Goal: Task Accomplishment & Management: Manage account settings

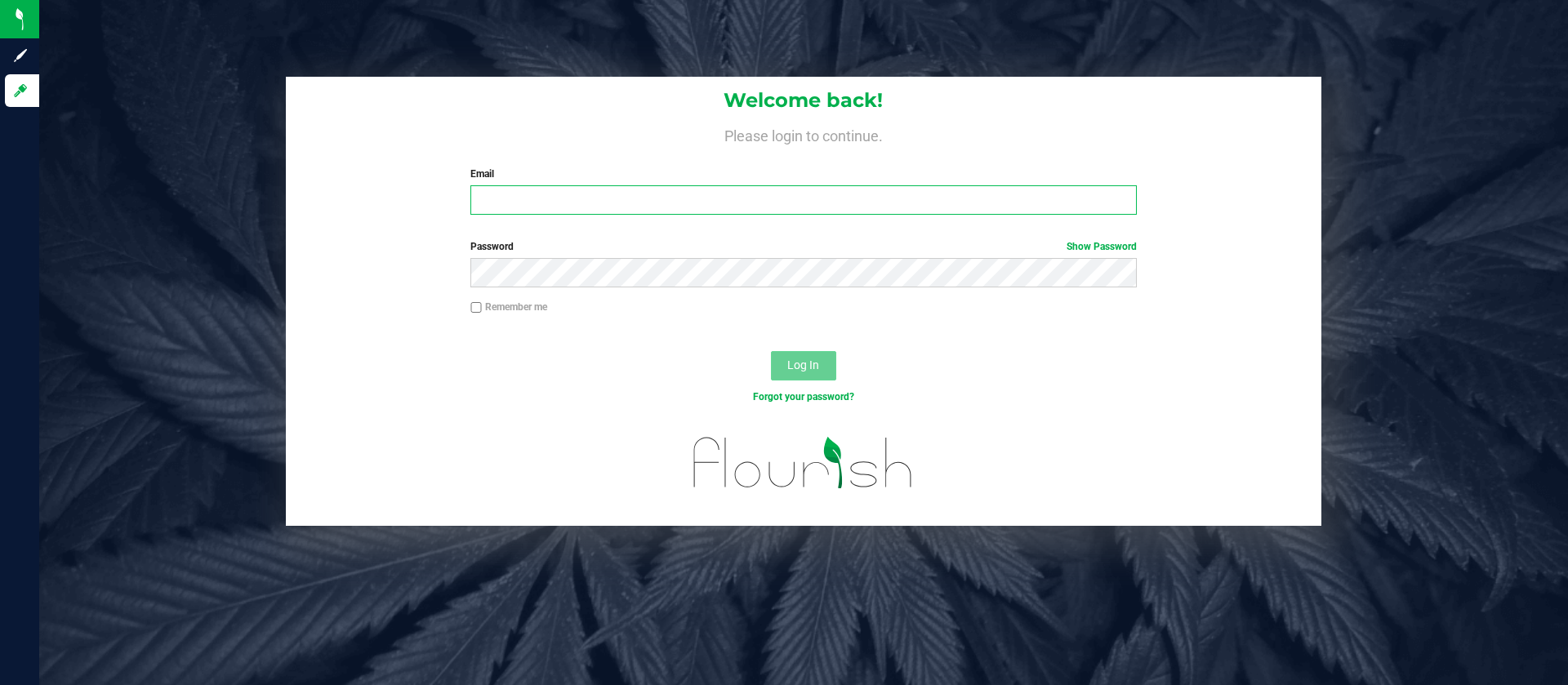
type input "[EMAIL_ADDRESS][DOMAIN_NAME]"
click at [796, 355] on button "Log In" at bounding box center [804, 365] width 65 height 29
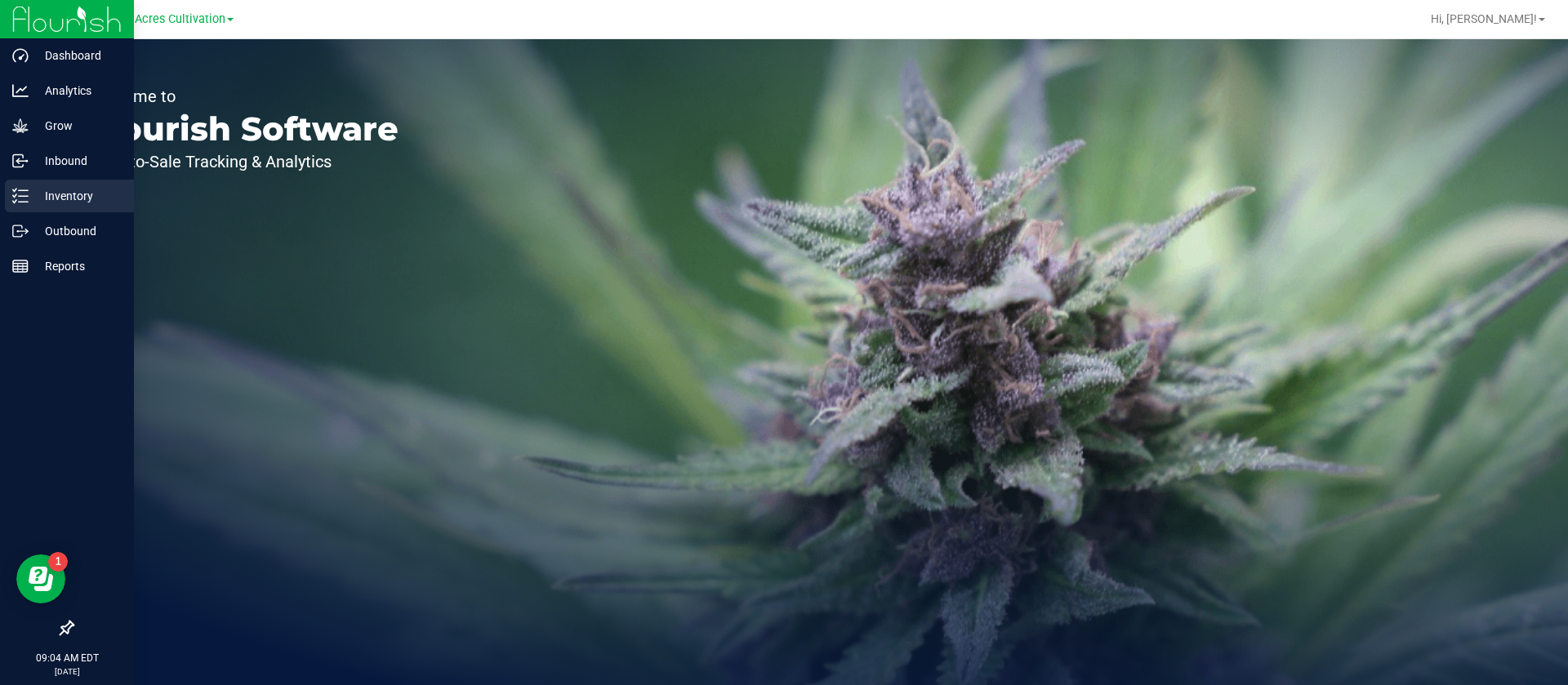
click at [11, 183] on div "Inventory" at bounding box center [69, 195] width 129 height 33
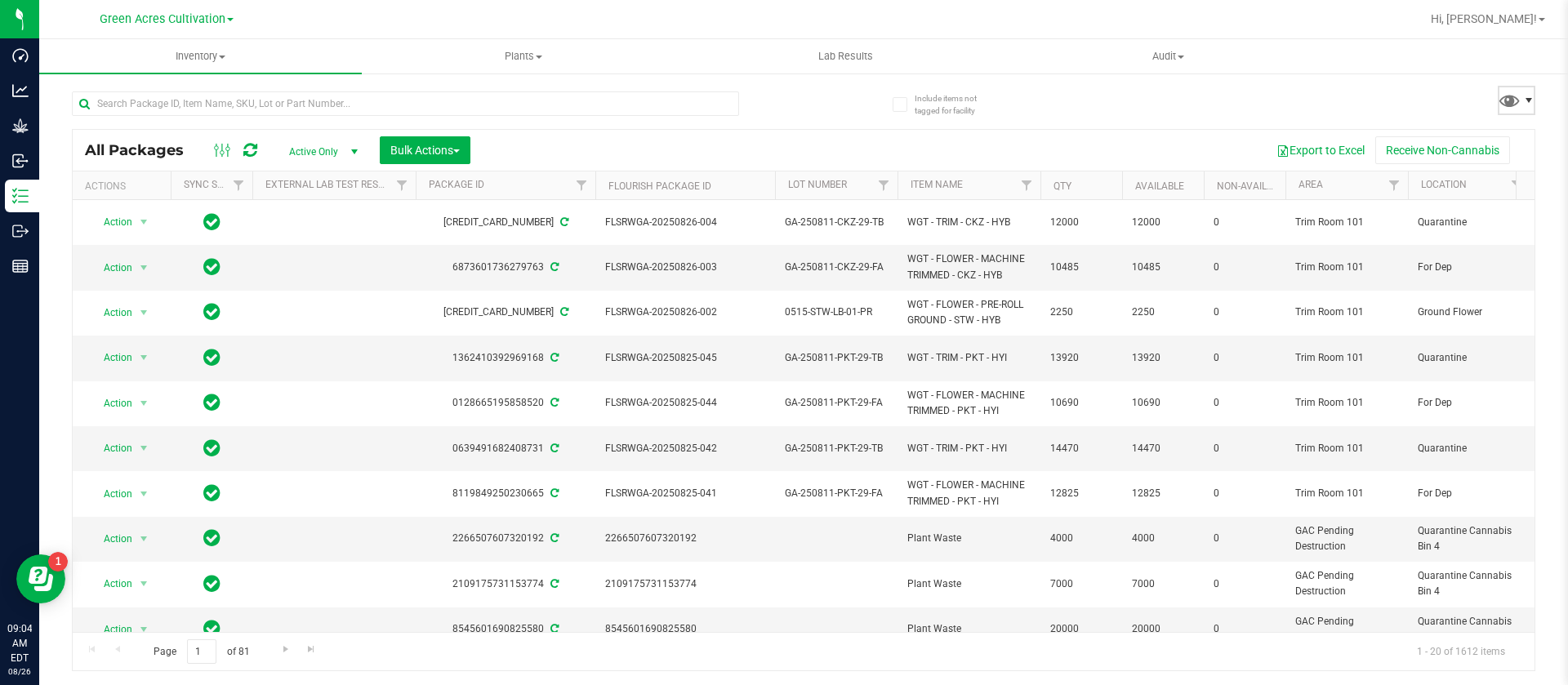
click at [1529, 106] on span at bounding box center [1517, 100] width 38 height 29
drag, startPoint x: 521, startPoint y: 39, endPoint x: 521, endPoint y: 52, distance: 13.0
click at [522, 39] on link "Plants All plants Waste log" at bounding box center [523, 57] width 323 height 34
click at [455, 100] on li "All plants" at bounding box center [523, 99] width 323 height 20
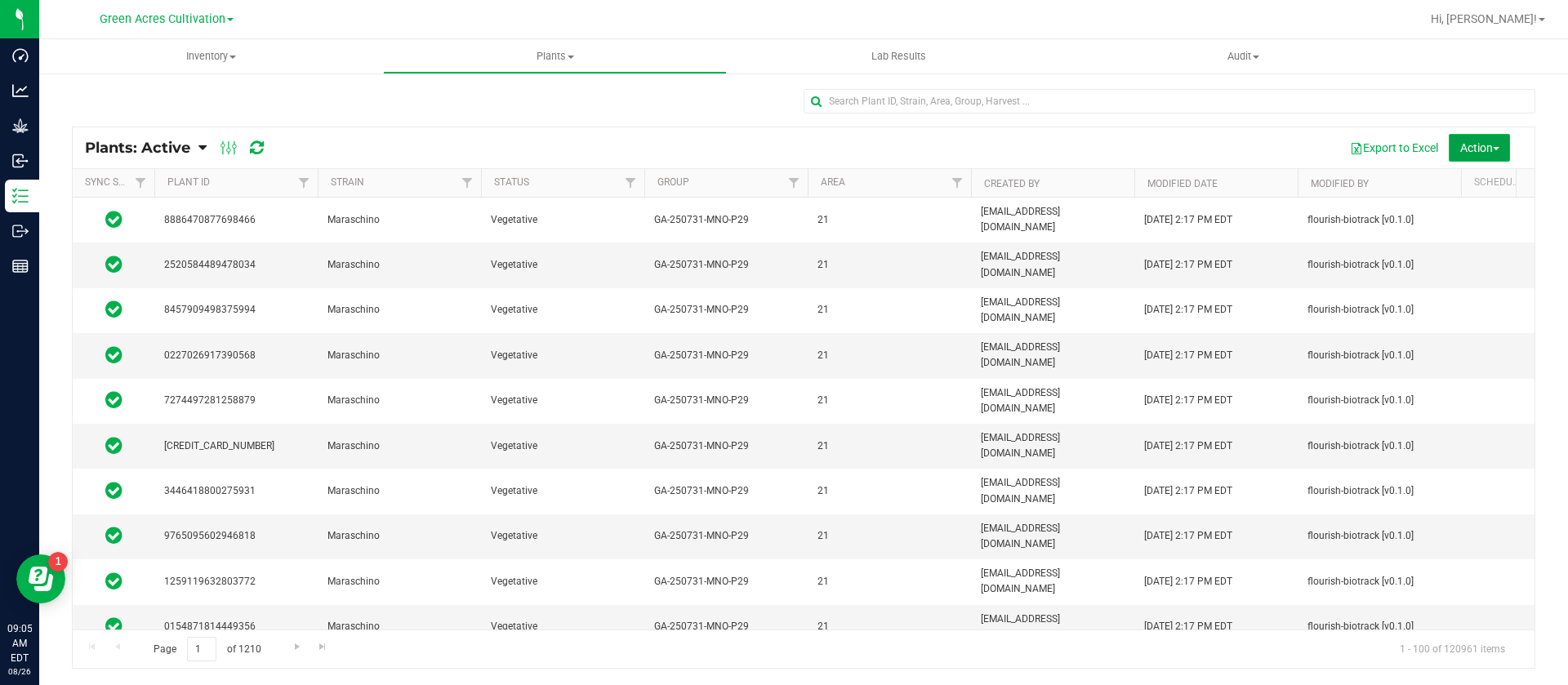
click at [1462, 135] on button "Action" at bounding box center [1479, 147] width 61 height 27
click at [1460, 189] on span "Schedule destroy" at bounding box center [1455, 184] width 83 height 13
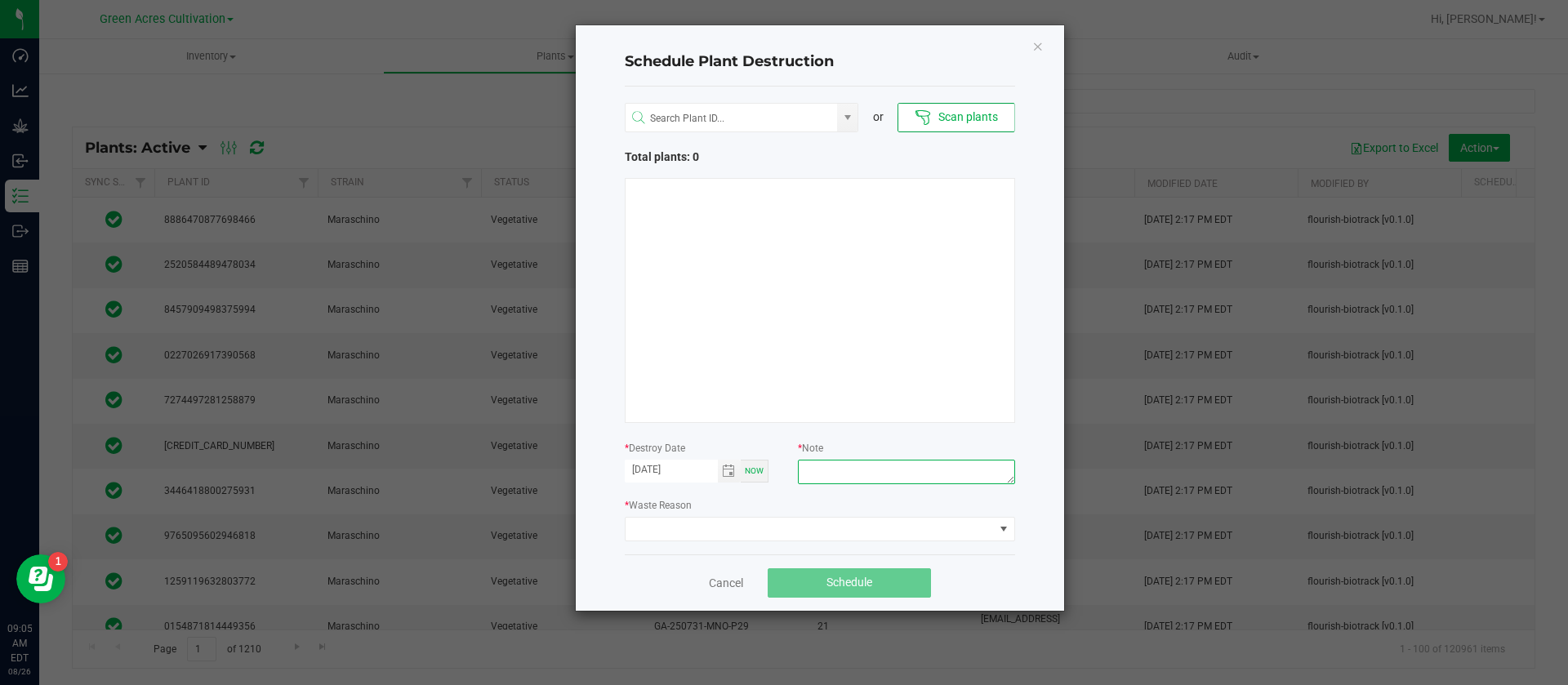
click at [847, 478] on textarea at bounding box center [906, 472] width 216 height 25
type textarea "waste"
click at [750, 520] on span at bounding box center [809, 529] width 368 height 23
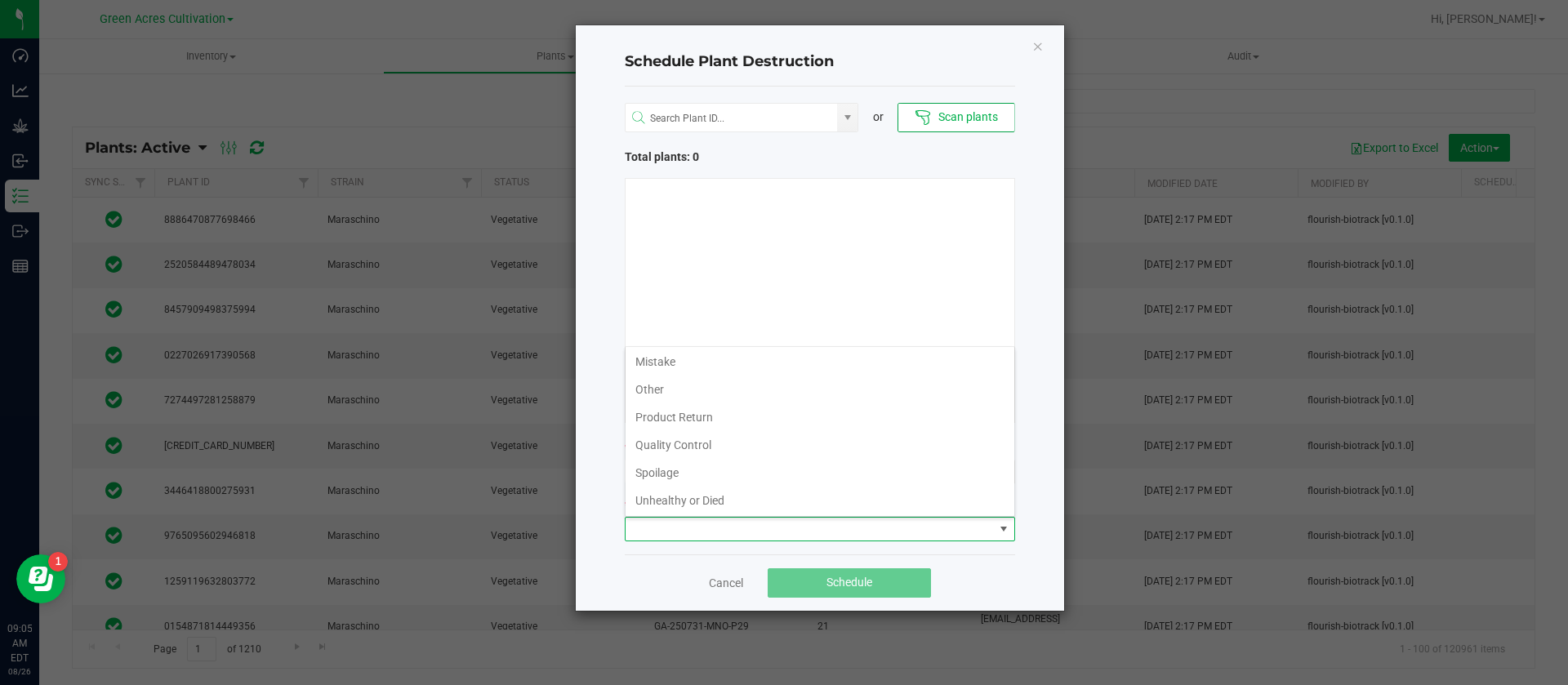
scroll to position [59, 0]
click at [685, 502] on li "Waste" at bounding box center [819, 499] width 389 height 27
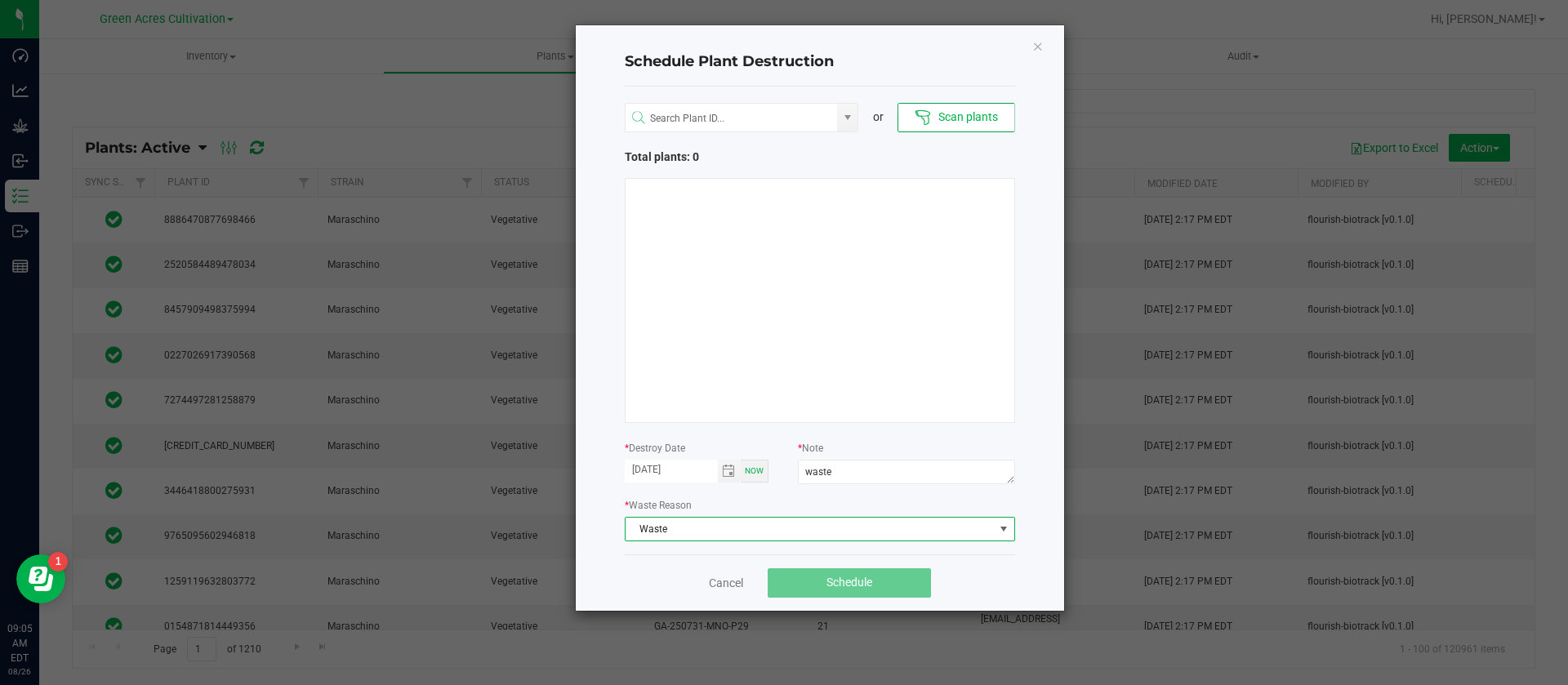
click at [823, 349] on div at bounding box center [819, 301] width 390 height 245
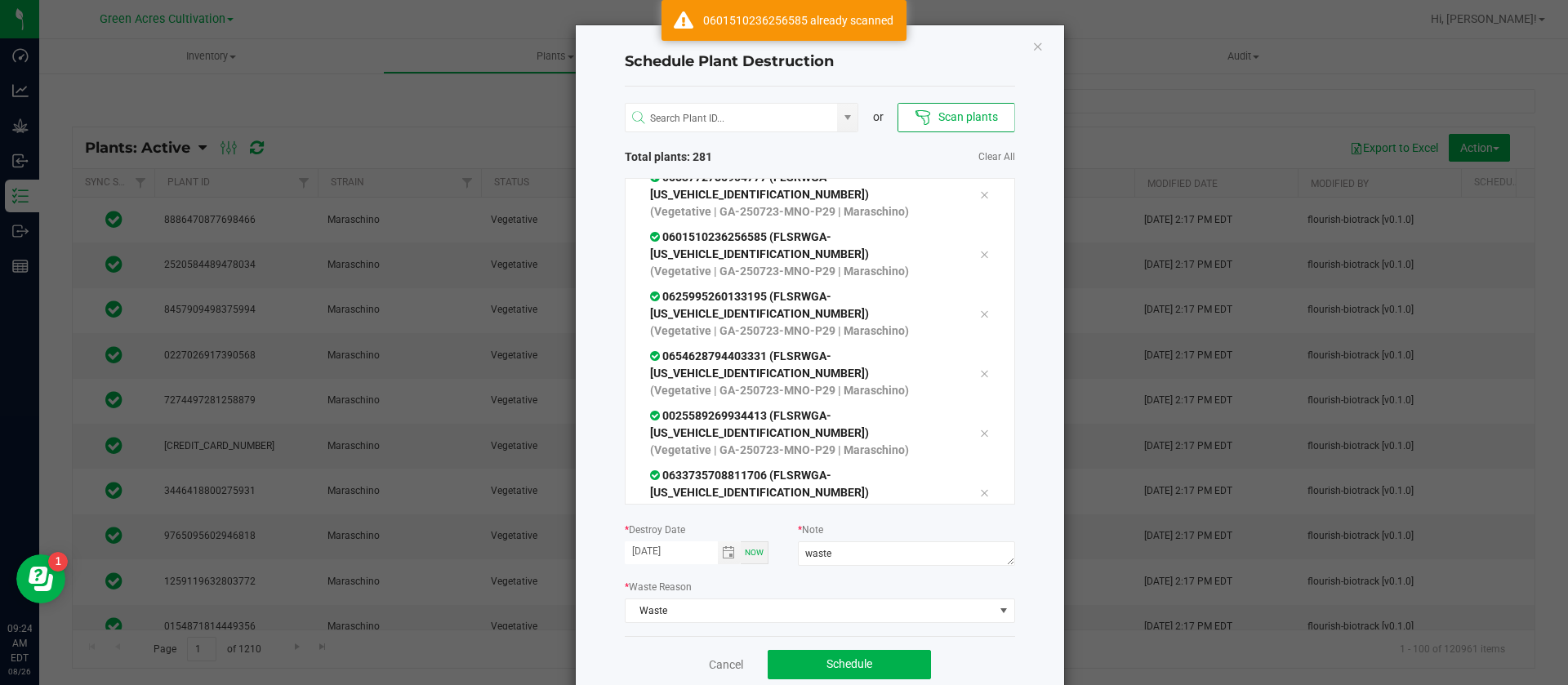
scroll to position [33, 0]
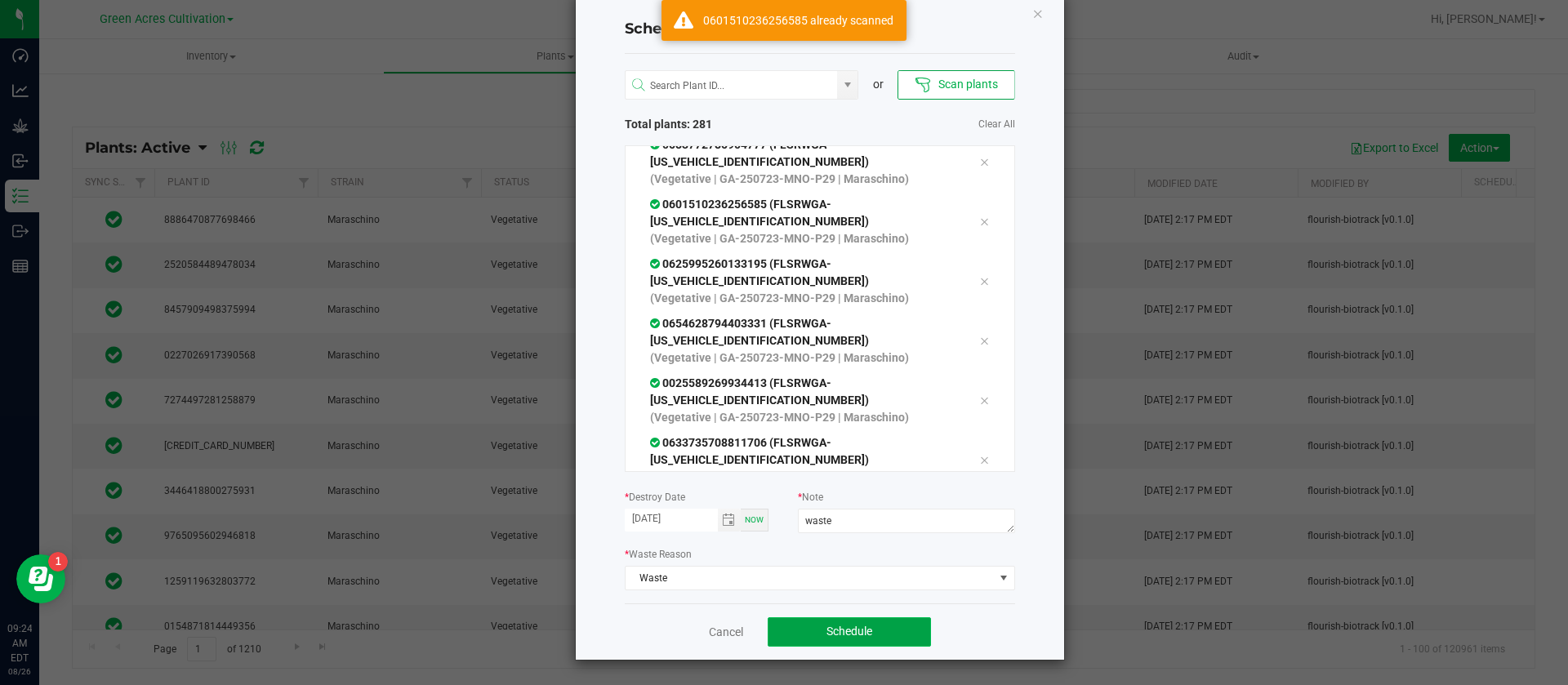
click at [853, 625] on span "Schedule" at bounding box center [849, 630] width 45 height 13
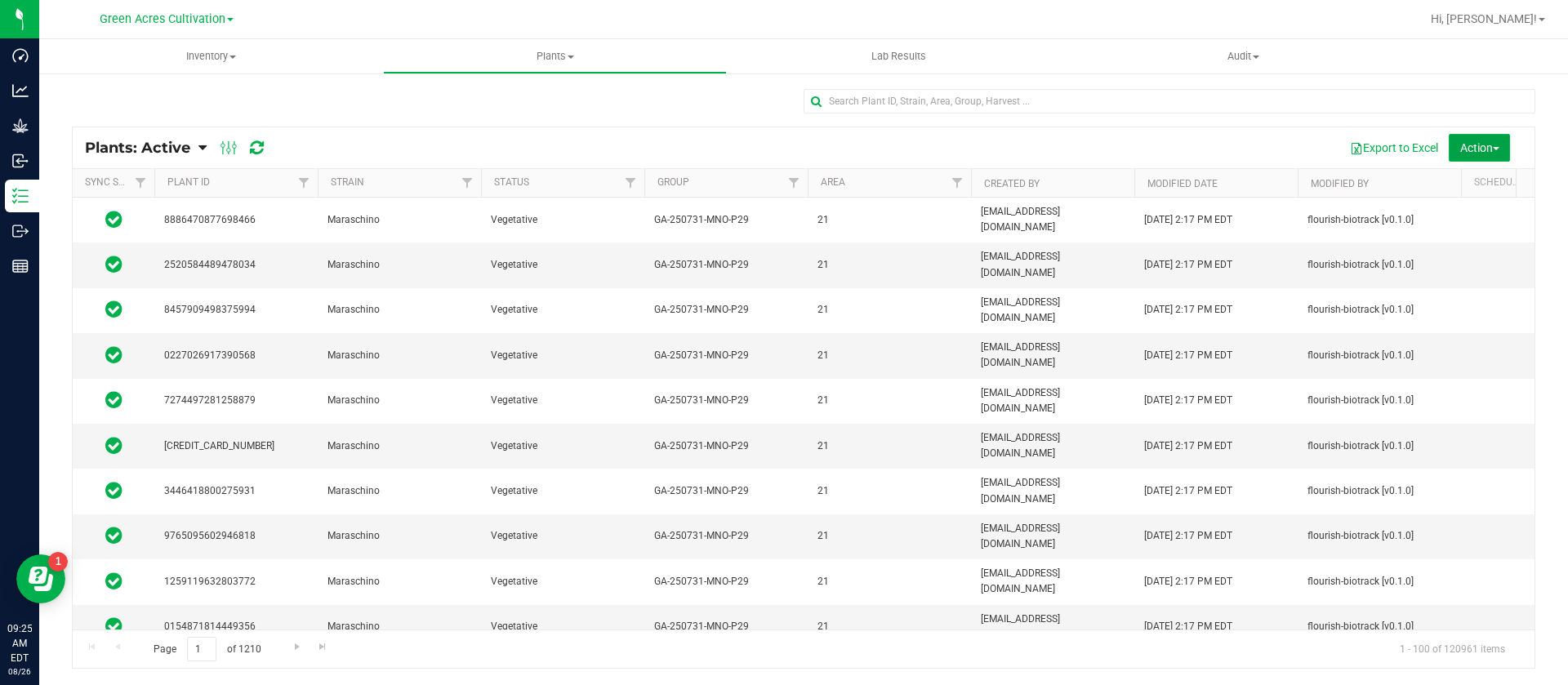
click at [1501, 151] on button "Action" at bounding box center [1479, 147] width 61 height 27
click at [1421, 177] on div "Schedule destroy" at bounding box center [1466, 187] width 106 height 26
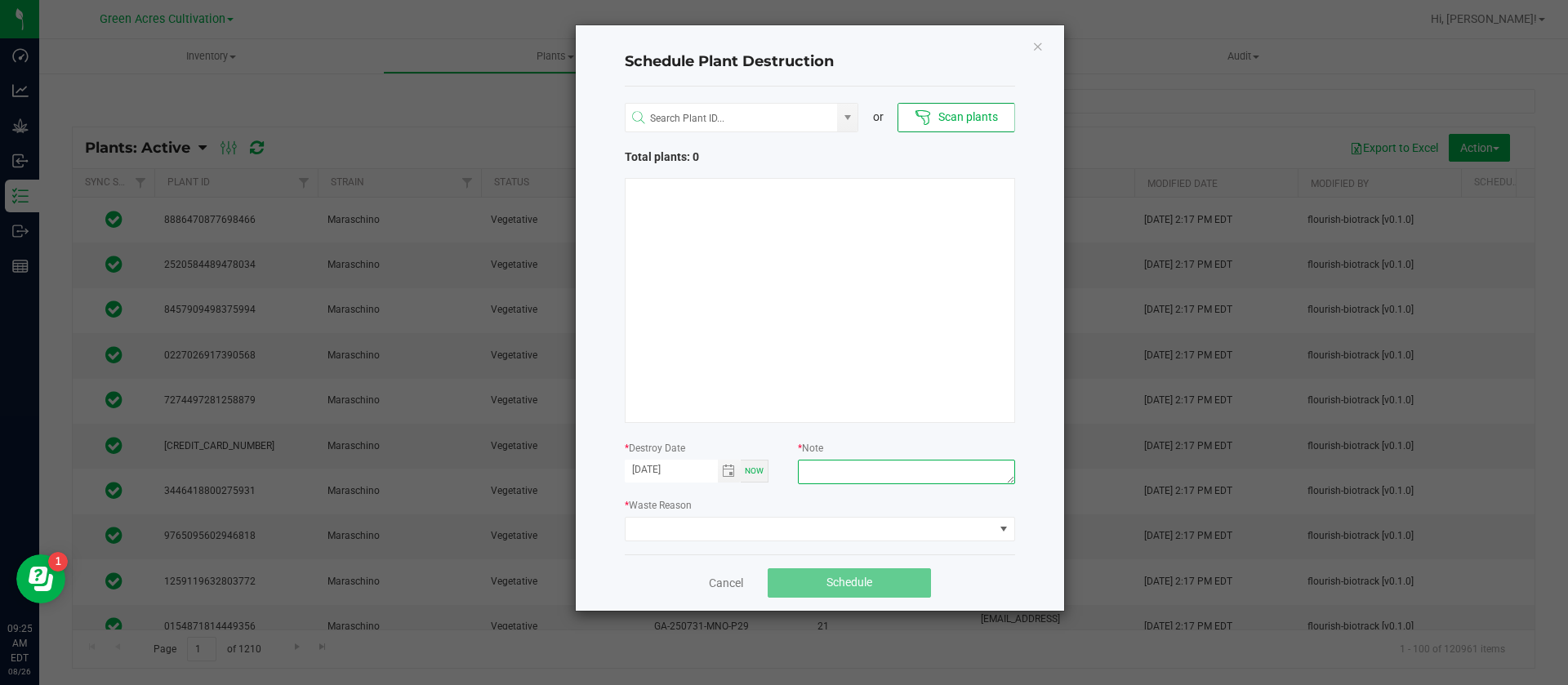
click at [834, 478] on textarea at bounding box center [906, 472] width 216 height 25
type textarea "waste"
click at [700, 526] on span at bounding box center [809, 529] width 368 height 23
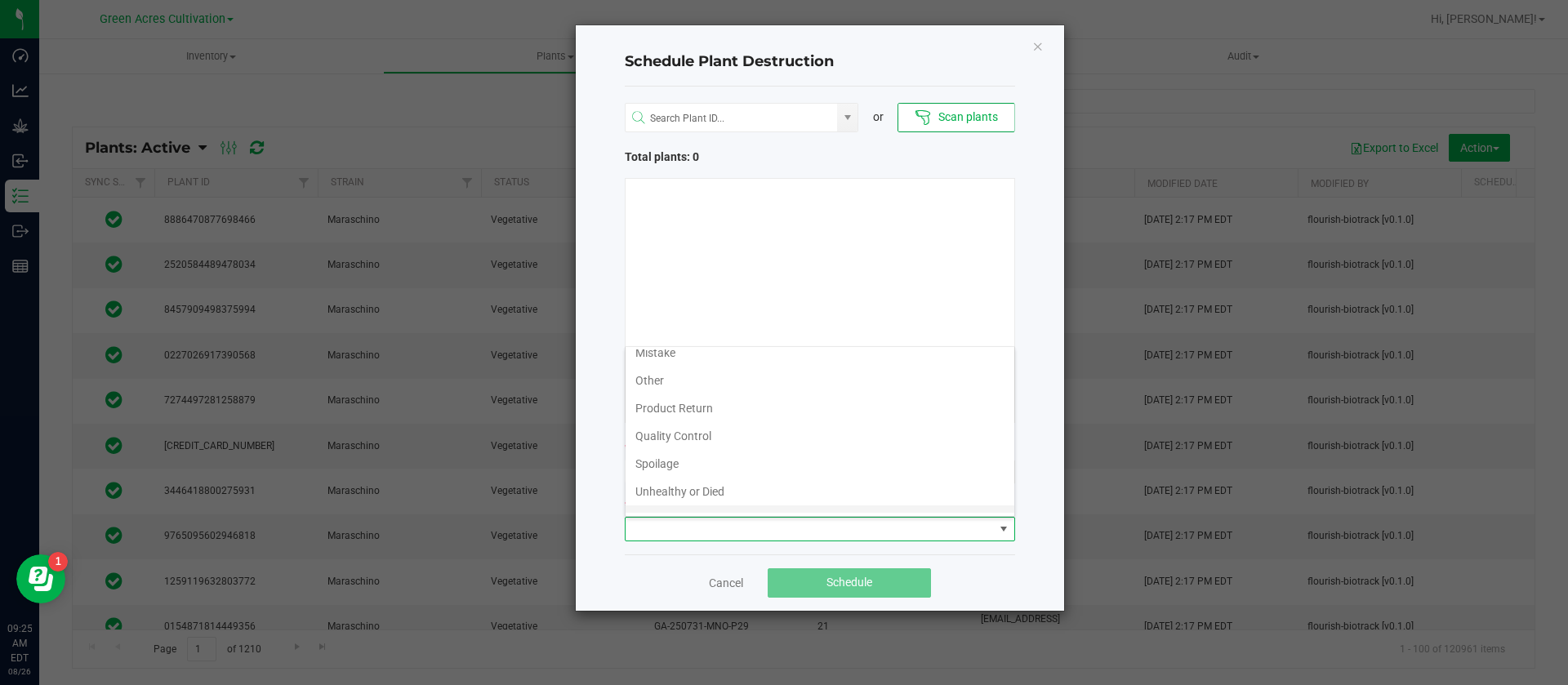
scroll to position [59, 0]
click at [690, 497] on li "Waste" at bounding box center [819, 499] width 389 height 27
click at [772, 321] on div at bounding box center [819, 301] width 390 height 245
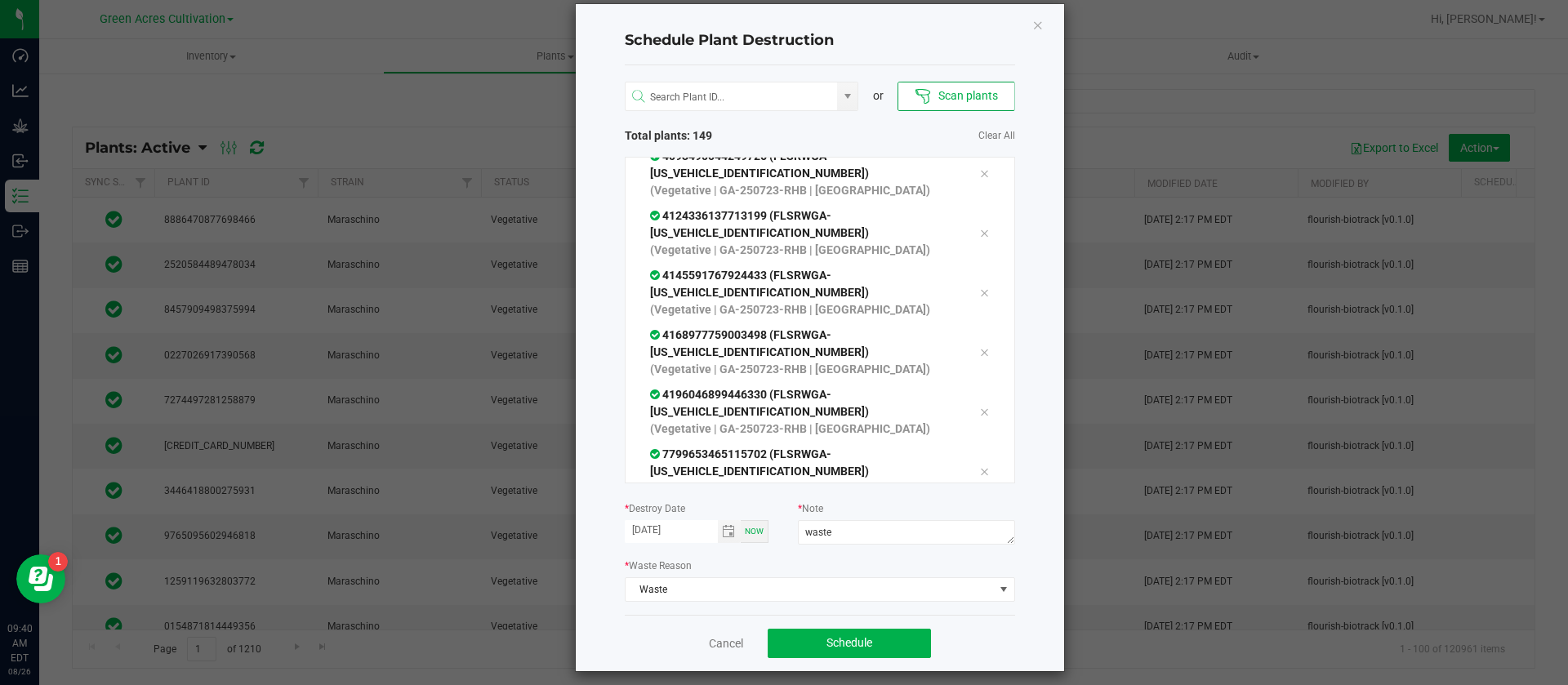
scroll to position [33, 0]
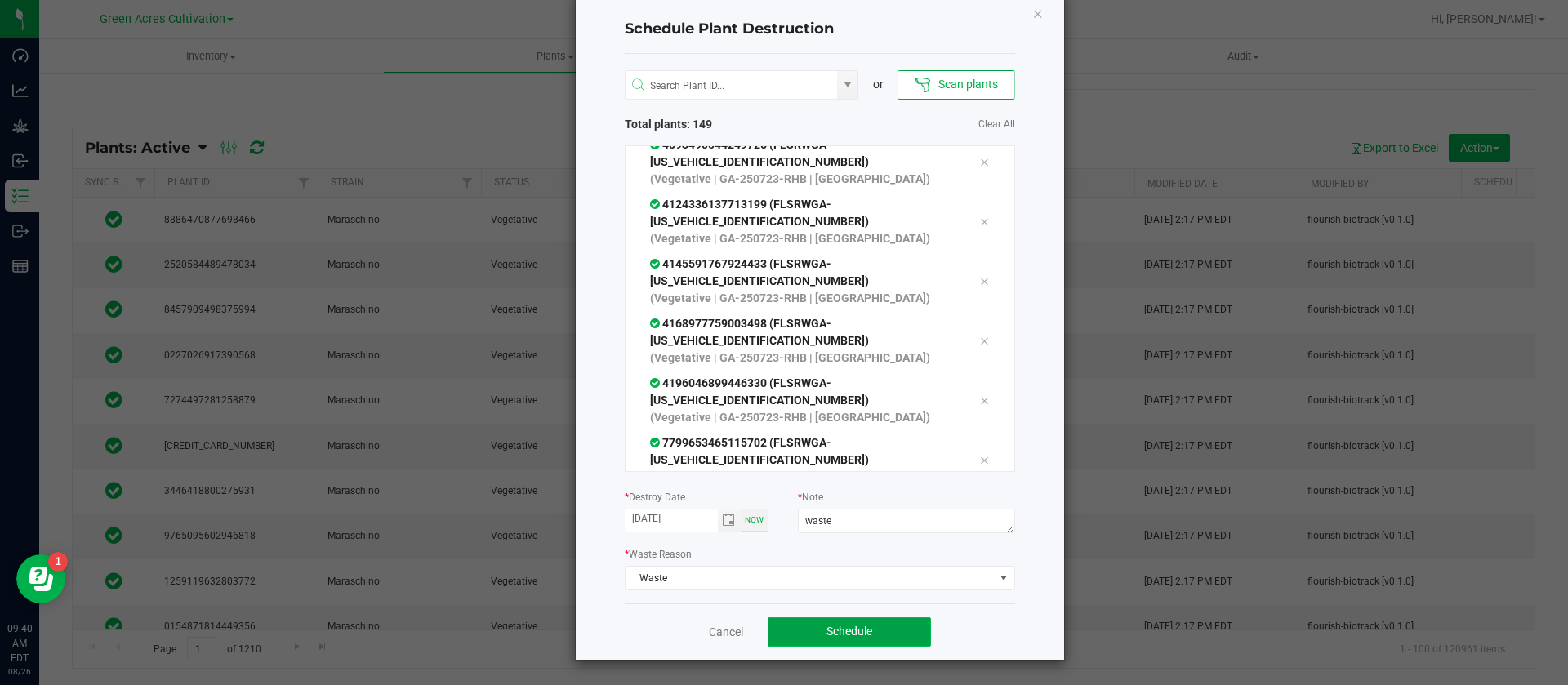
click at [862, 625] on span "Schedule" at bounding box center [849, 630] width 45 height 13
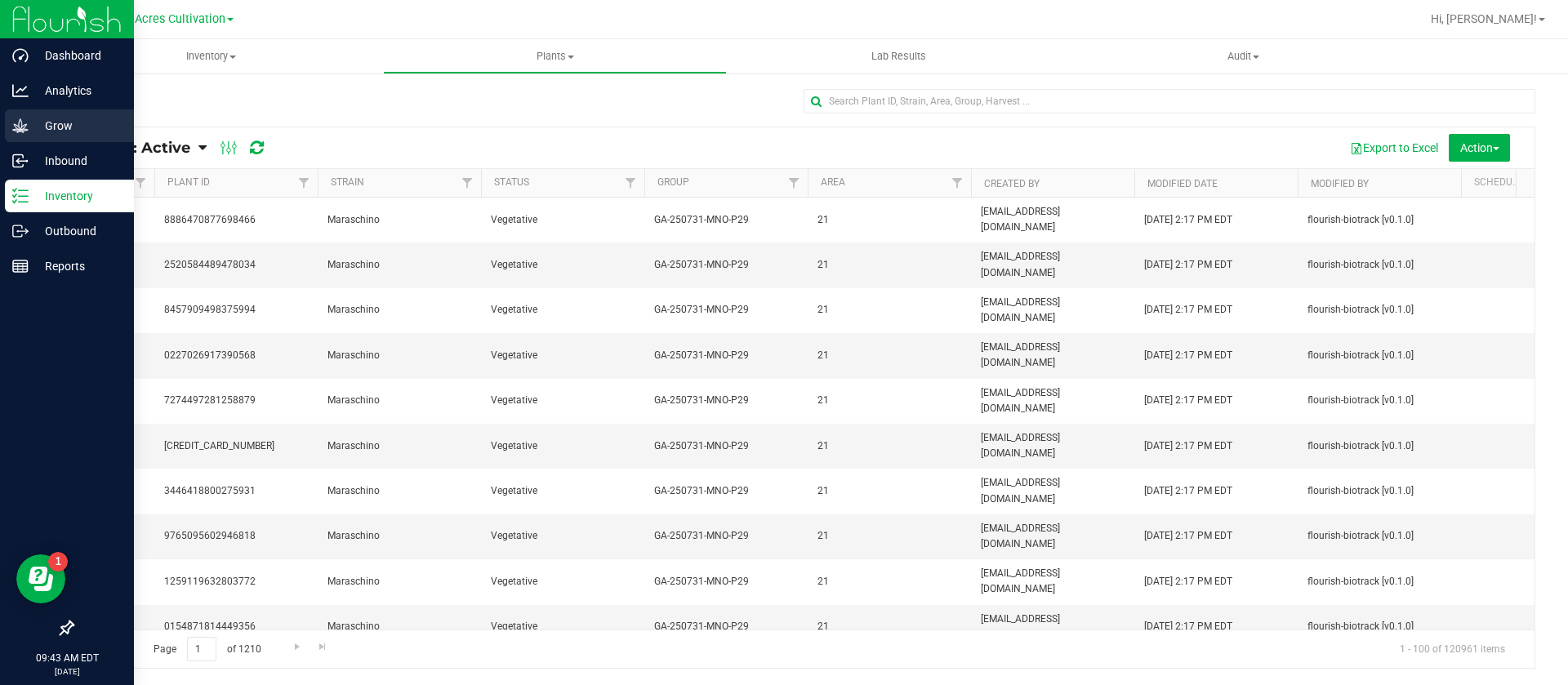
click at [4, 128] on link "Grow" at bounding box center [67, 127] width 134 height 35
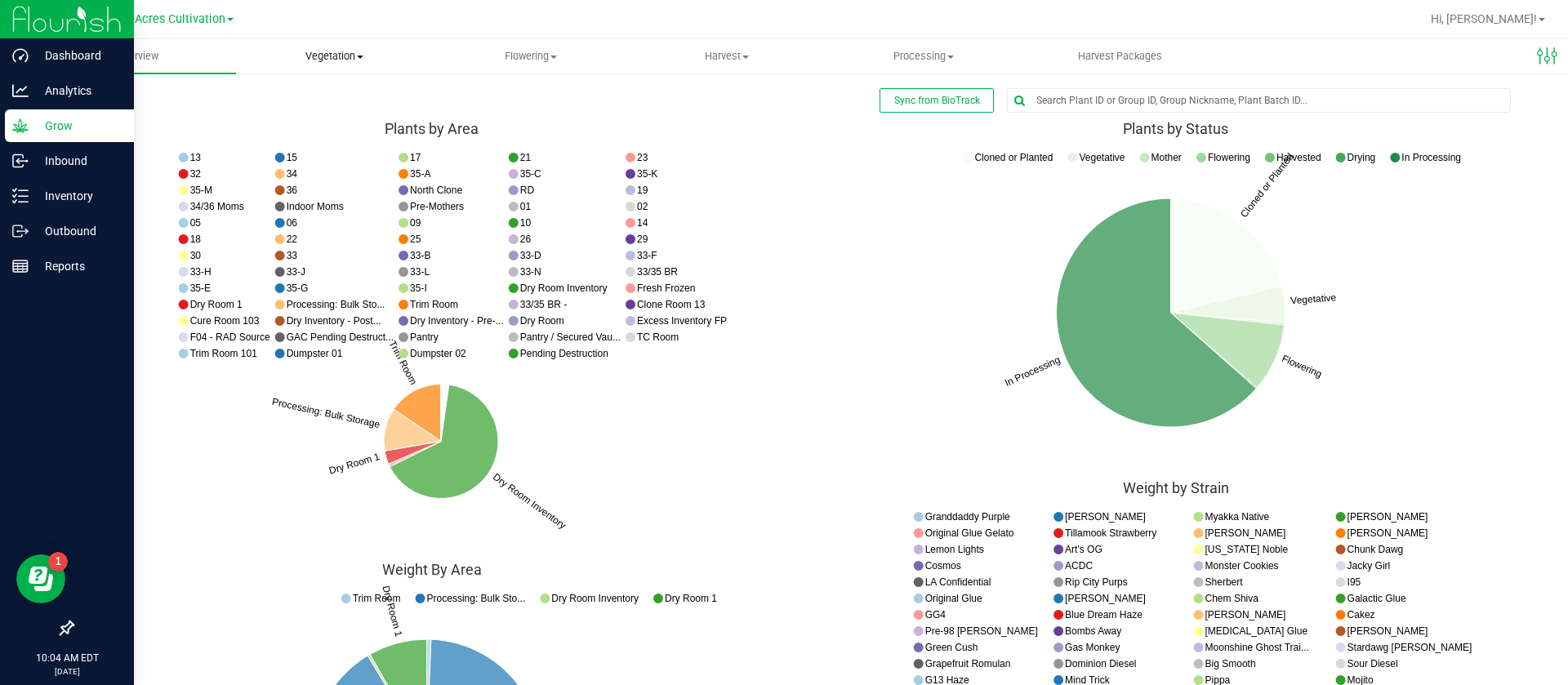
click at [316, 54] on span "Vegetation" at bounding box center [335, 56] width 196 height 15
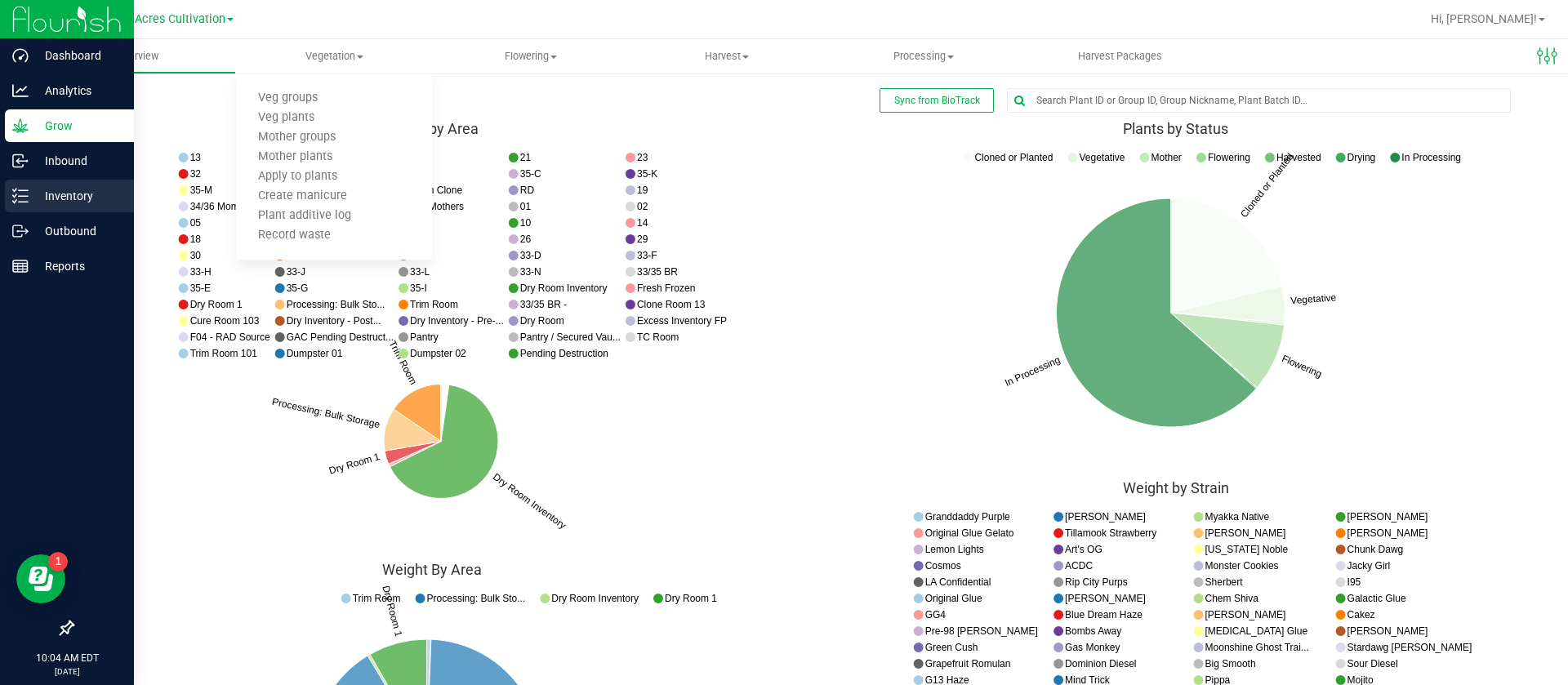
click at [37, 199] on p "Inventory" at bounding box center [77, 195] width 98 height 20
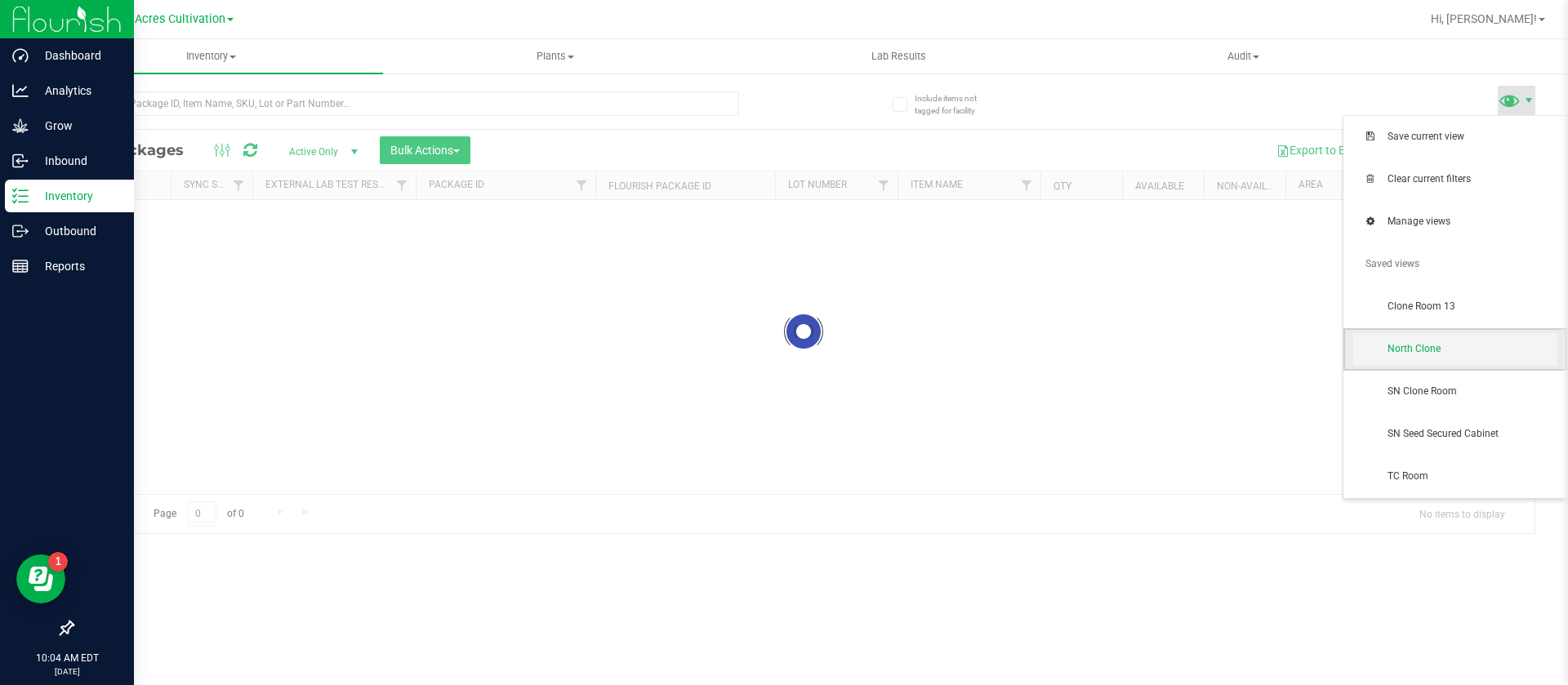
click at [1450, 356] on span "North Clone" at bounding box center [1473, 349] width 170 height 14
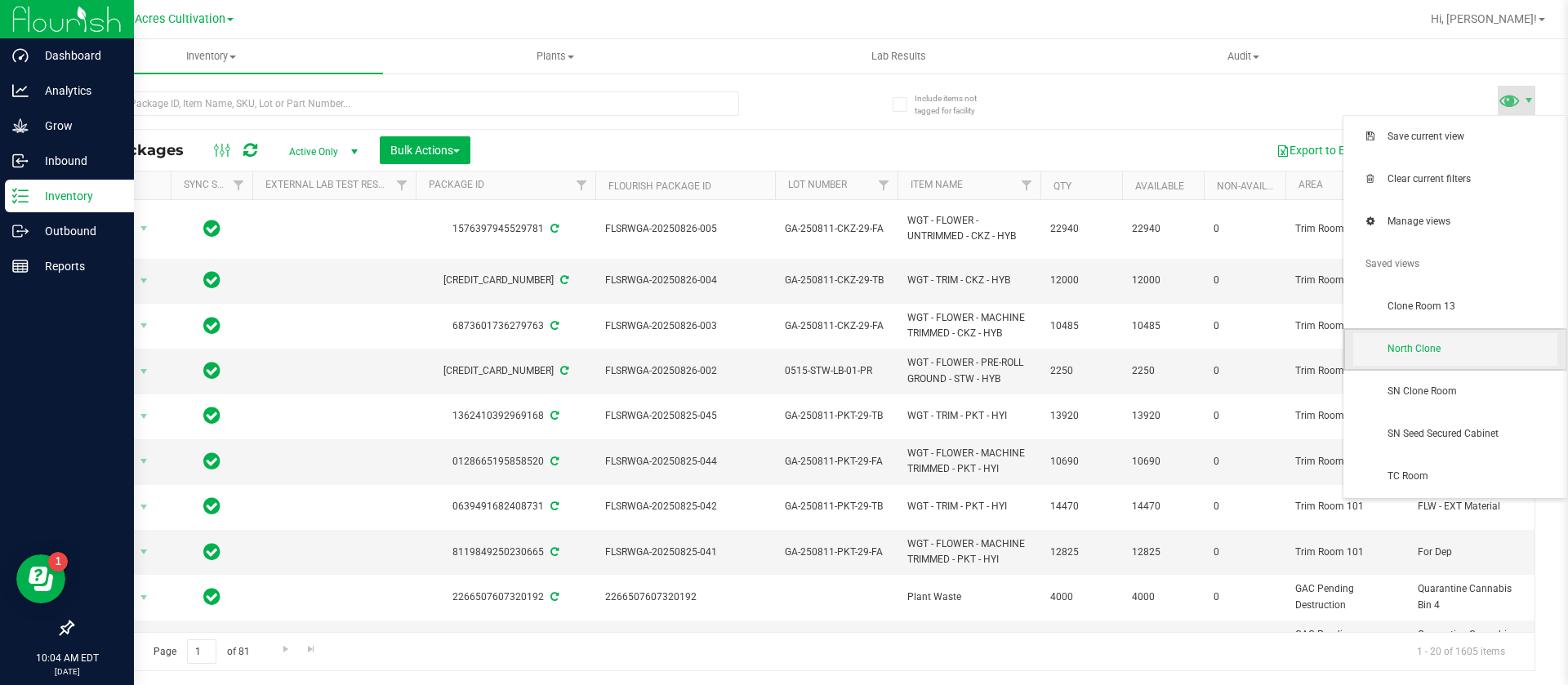
click at [1424, 353] on span "North Clone" at bounding box center [1473, 349] width 170 height 14
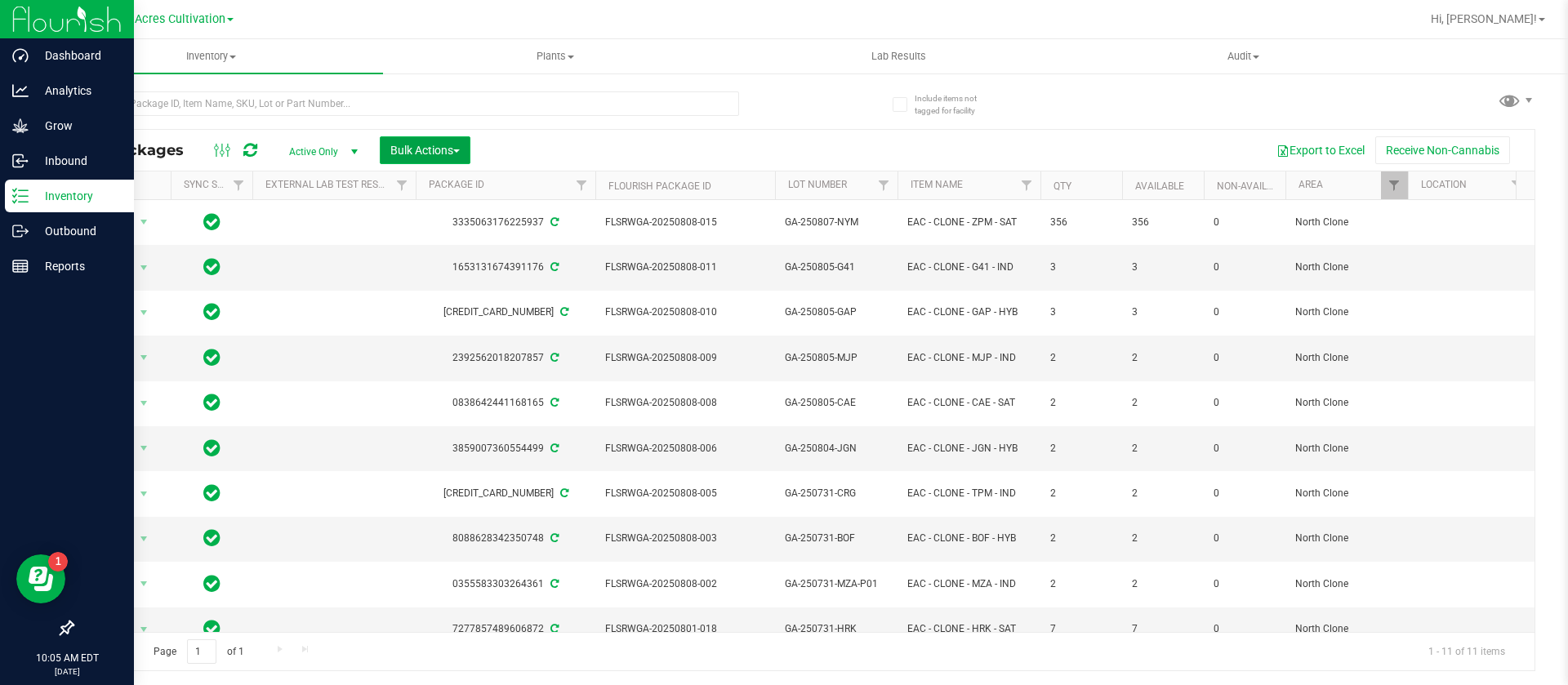
click at [445, 153] on span "Bulk Actions" at bounding box center [425, 150] width 69 height 13
click at [459, 368] on span "Schedule for destruction" at bounding box center [449, 367] width 118 height 13
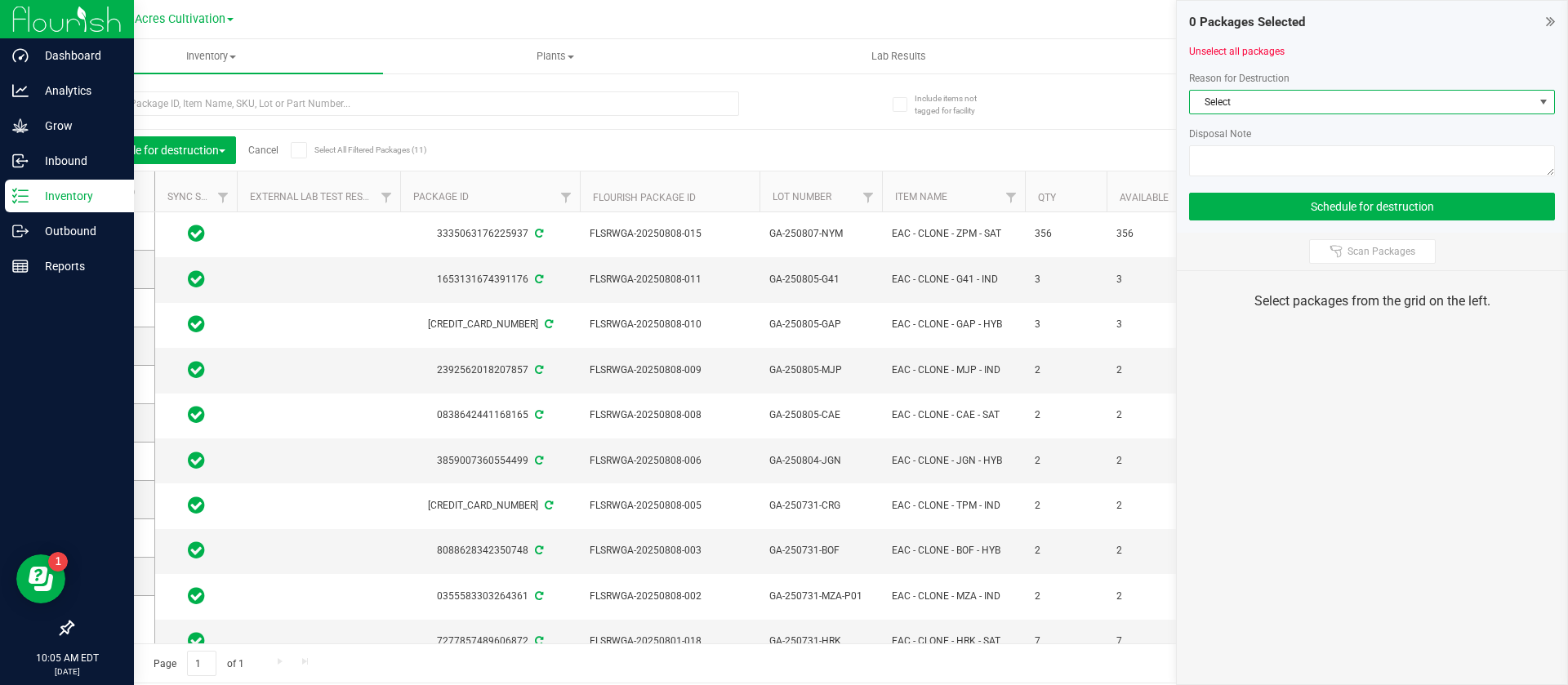
click at [1242, 104] on span "Select" at bounding box center [1361, 102] width 344 height 23
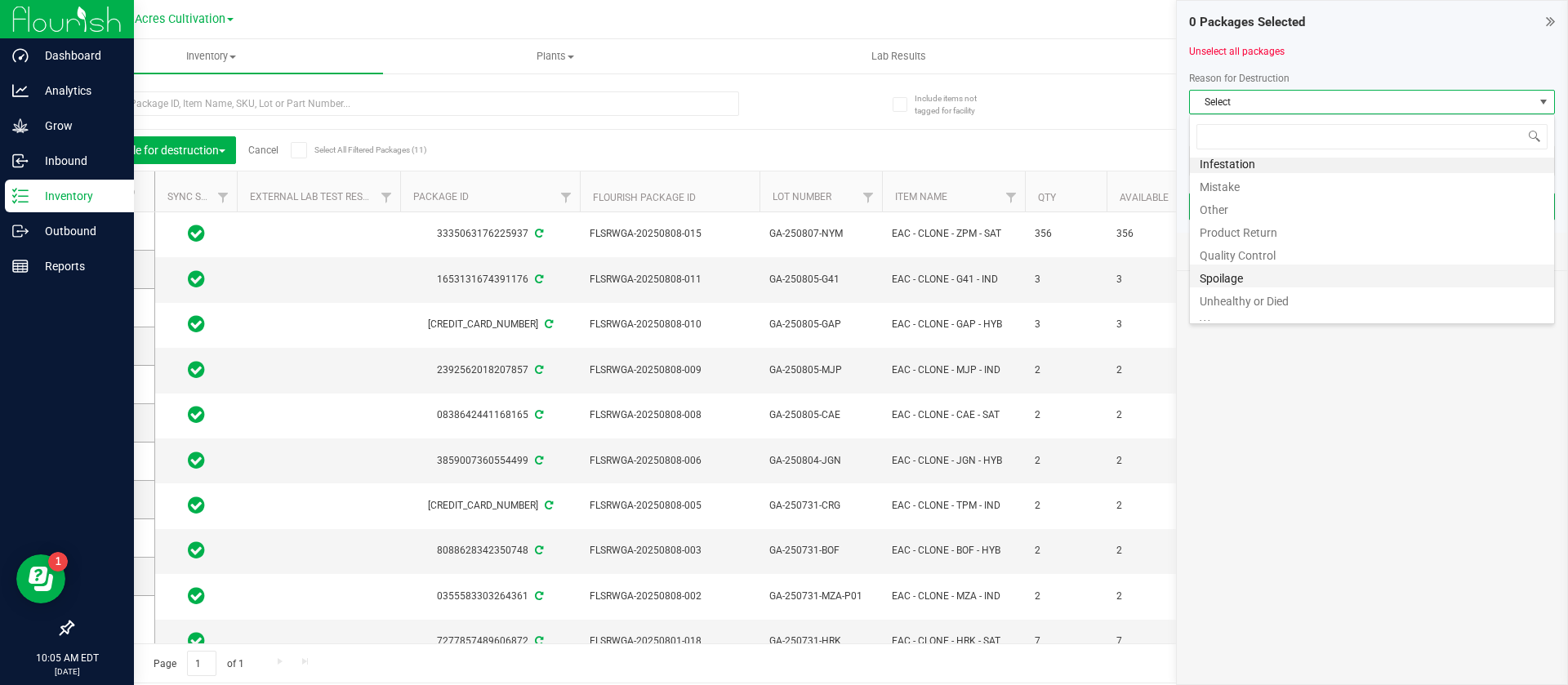
scroll to position [20, 0]
click at [1237, 309] on li "Waste" at bounding box center [1372, 309] width 365 height 23
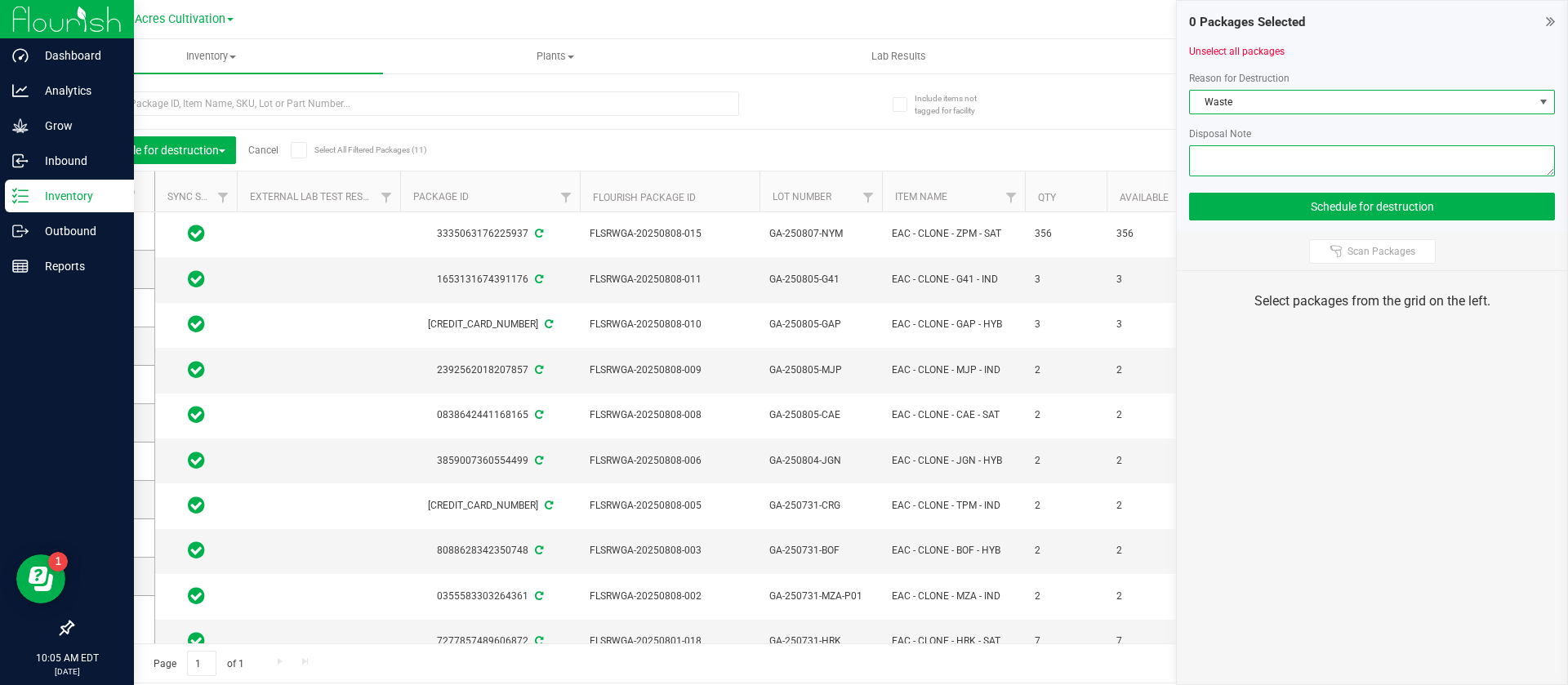
click at [1229, 147] on textarea at bounding box center [1372, 160] width 366 height 31
type textarea "clone waste"
click at [108, 269] on icon at bounding box center [109, 269] width 10 height 0
click at [0, 0] on input "checkbox" at bounding box center [0, 0] width 0 height 0
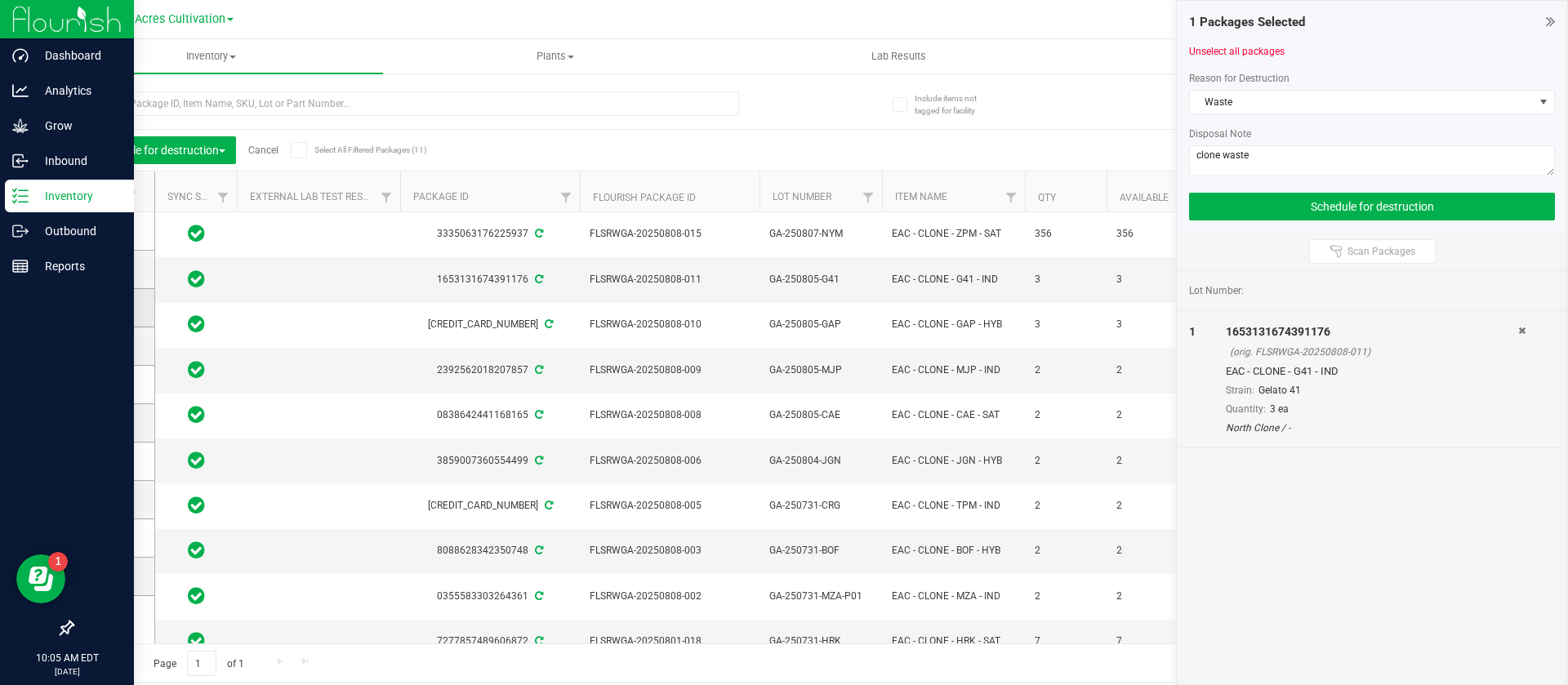
click at [116, 305] on span at bounding box center [110, 307] width 16 height 16
click at [0, 0] on input "checkbox" at bounding box center [0, 0] width 0 height 0
drag, startPoint x: 111, startPoint y: 339, endPoint x: 111, endPoint y: 350, distance: 11.0
click at [111, 346] on icon at bounding box center [109, 346] width 10 height 0
click at [0, 0] on input "checkbox" at bounding box center [0, 0] width 0 height 0
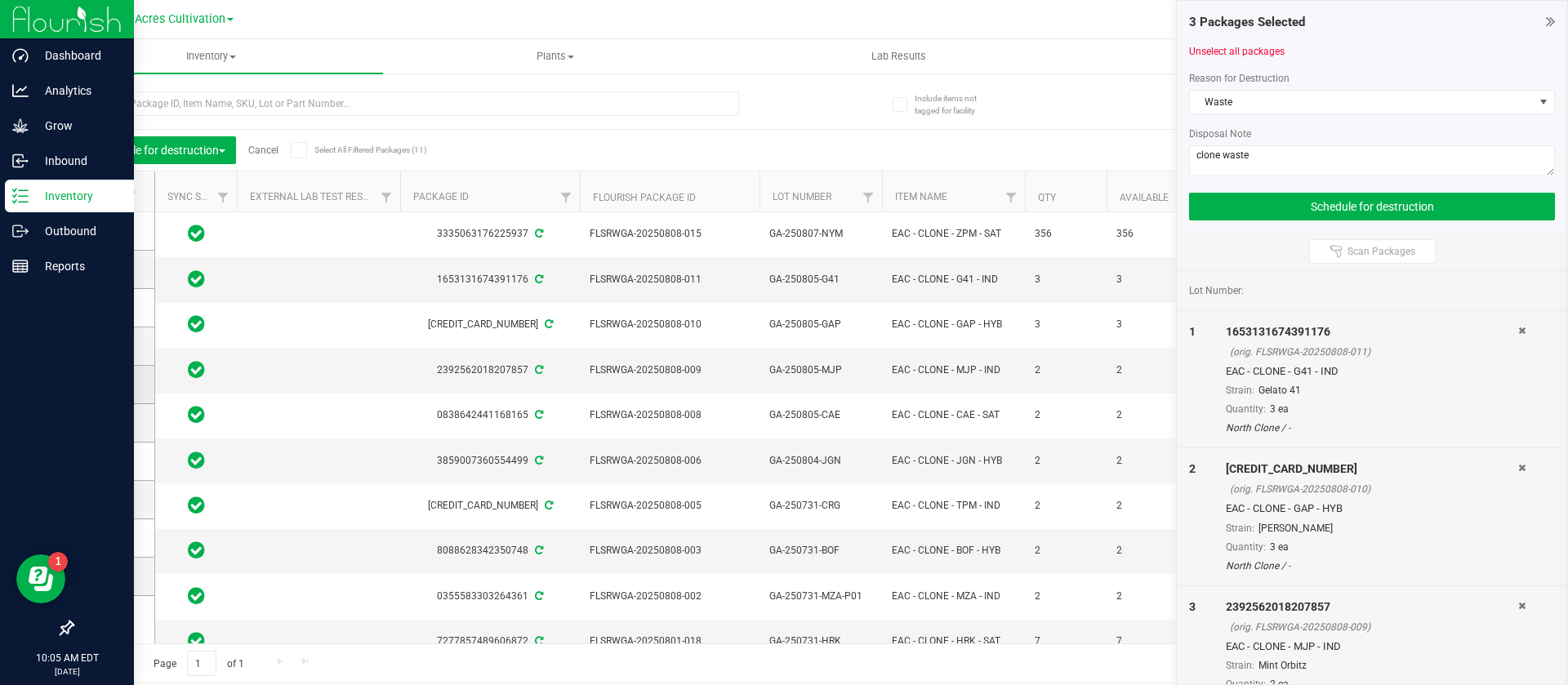
click at [112, 384] on icon at bounding box center [109, 384] width 10 height 0
click at [0, 0] on input "checkbox" at bounding box center [0, 0] width 0 height 0
click at [112, 423] on icon at bounding box center [109, 423] width 10 height 0
click at [0, 0] on input "checkbox" at bounding box center [0, 0] width 0 height 0
click at [106, 461] on icon at bounding box center [109, 461] width 10 height 0
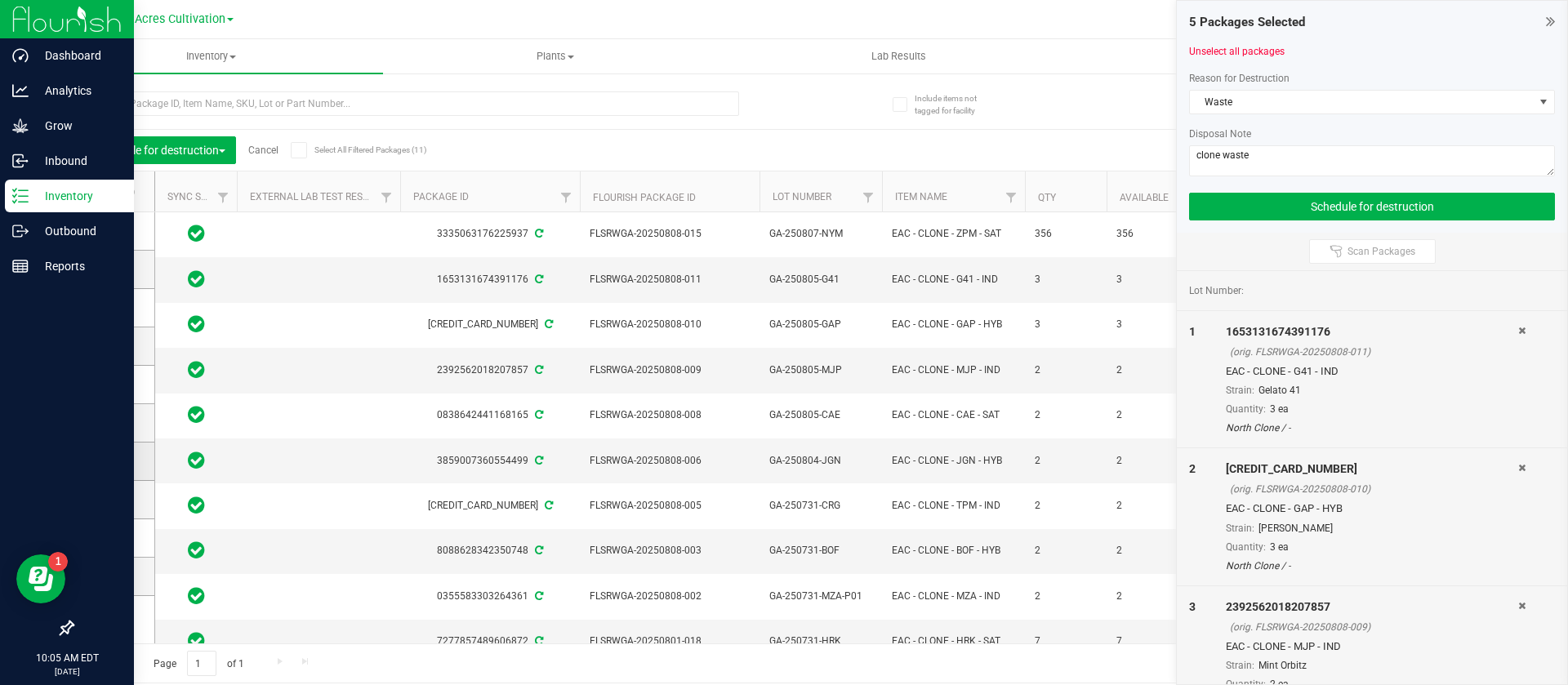
click at [0, 0] on input "checkbox" at bounding box center [0, 0] width 0 height 0
click at [111, 500] on icon at bounding box center [109, 500] width 10 height 0
click at [0, 0] on input "checkbox" at bounding box center [0, 0] width 0 height 0
click at [111, 538] on icon at bounding box center [109, 538] width 10 height 0
click at [0, 0] on input "checkbox" at bounding box center [0, 0] width 0 height 0
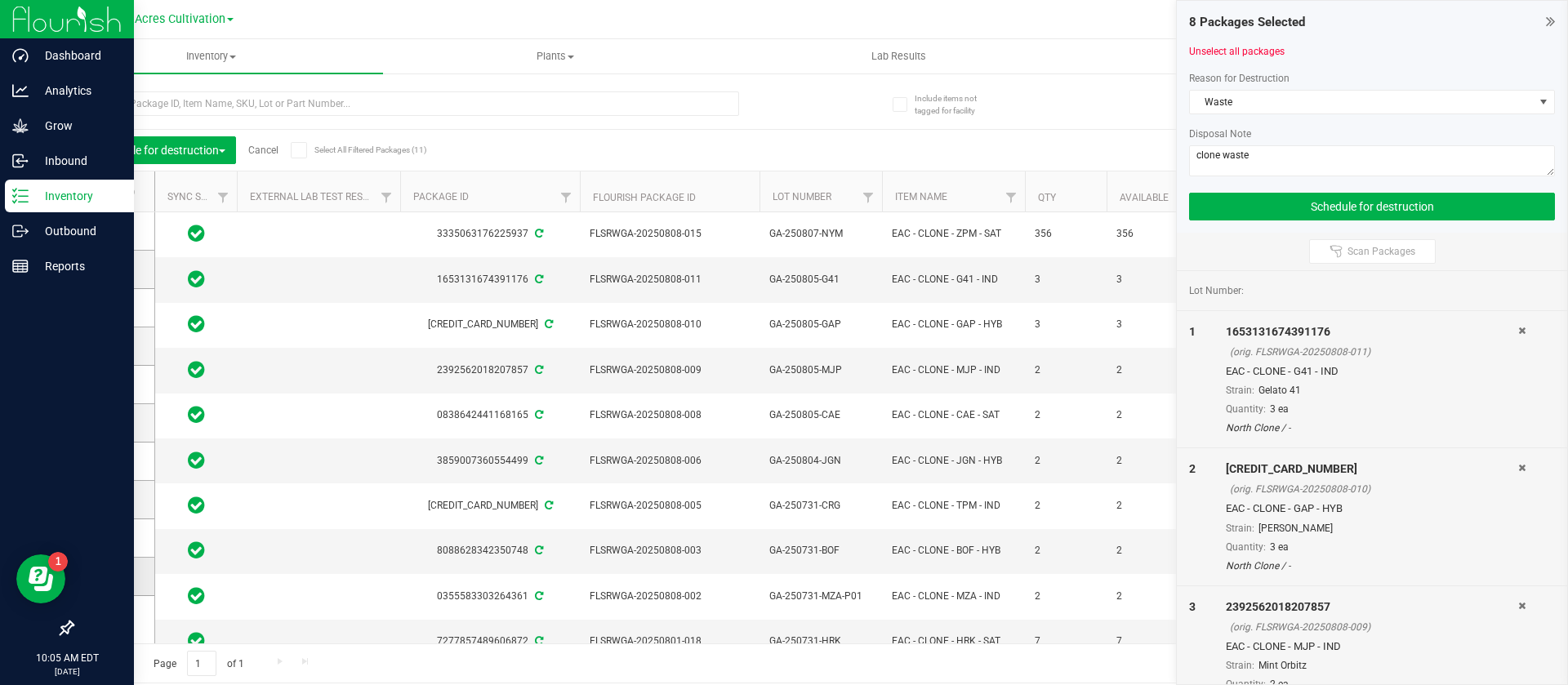
click at [106, 594] on td at bounding box center [113, 576] width 81 height 39
click at [111, 576] on icon at bounding box center [109, 576] width 10 height 0
click at [0, 0] on input "checkbox" at bounding box center [0, 0] width 0 height 0
click at [107, 615] on icon at bounding box center [109, 615] width 10 height 0
click at [0, 0] on input "checkbox" at bounding box center [0, 0] width 0 height 0
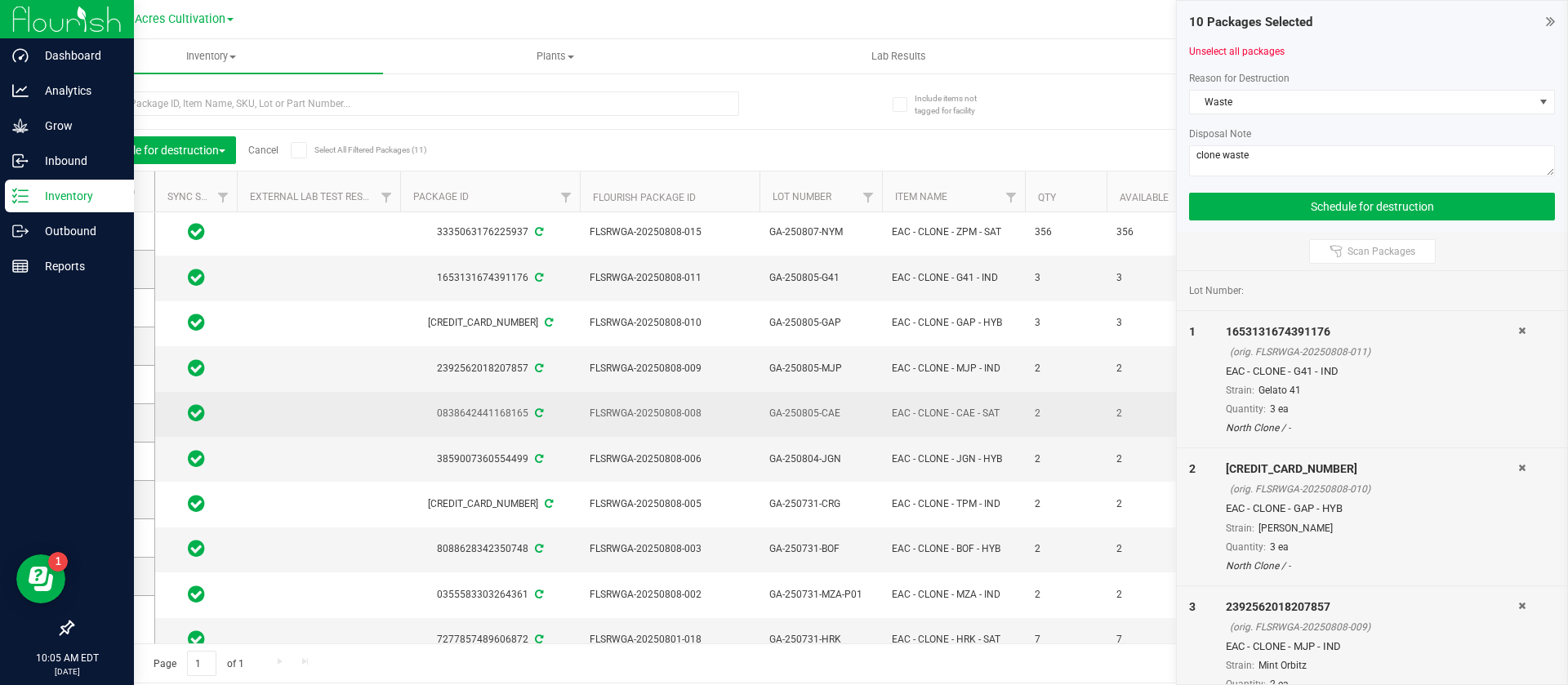
scroll to position [0, 0]
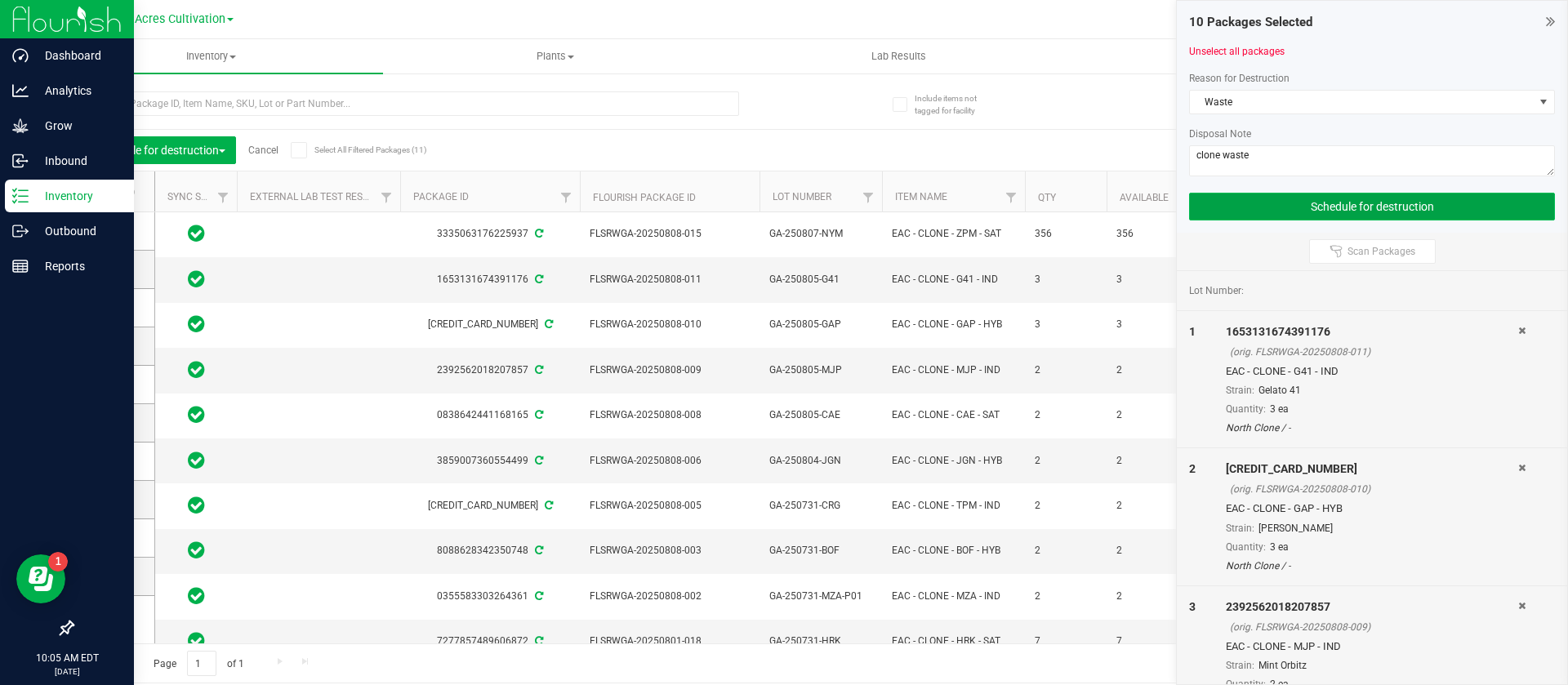
click at [1278, 213] on button "Schedule for destruction" at bounding box center [1372, 207] width 366 height 27
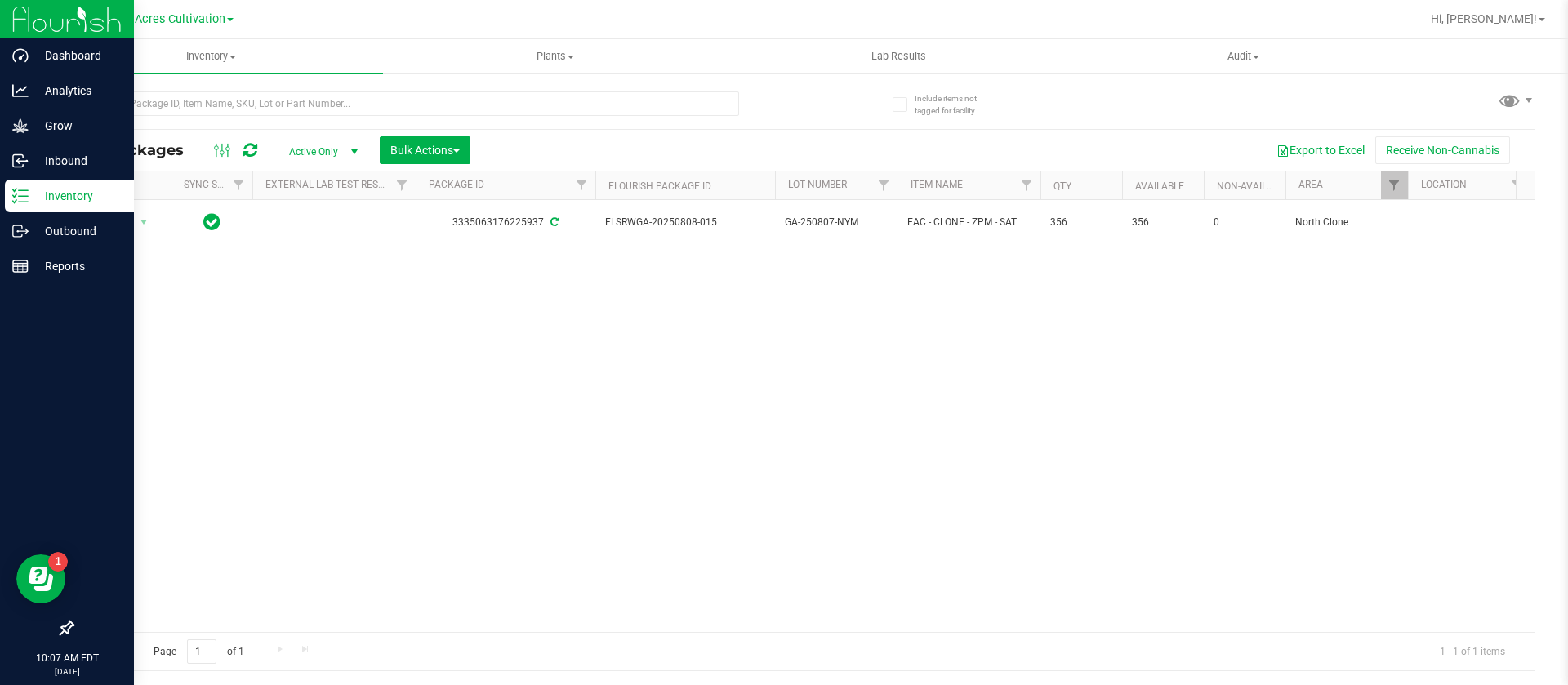
click at [257, 396] on div "Action Action Adjust qty Create package Create plants Edit attributes Global in…" at bounding box center [804, 416] width 1462 height 432
click at [0, 128] on link "Grow" at bounding box center [67, 127] width 134 height 35
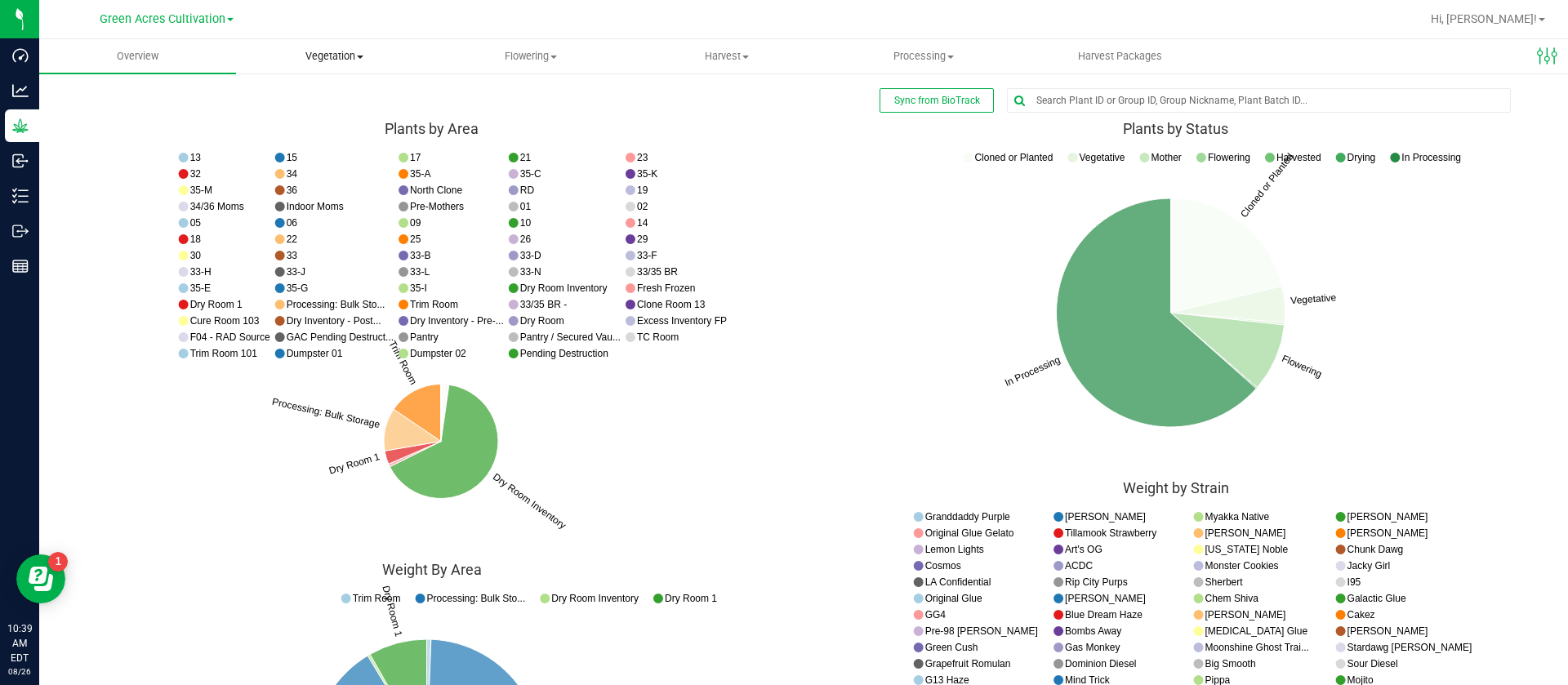
click at [322, 49] on span "Vegetation" at bounding box center [335, 56] width 196 height 15
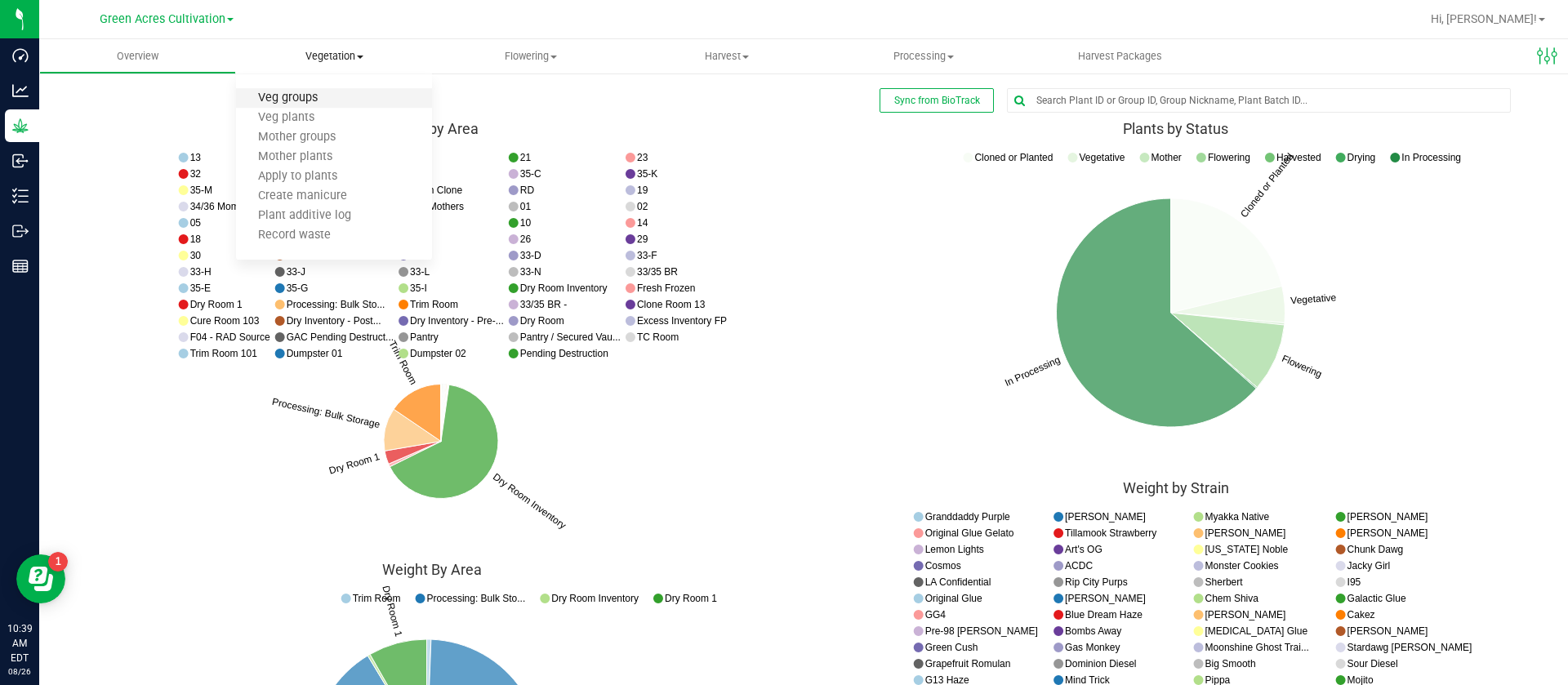
click at [316, 99] on span "Veg groups" at bounding box center [287, 99] width 104 height 14
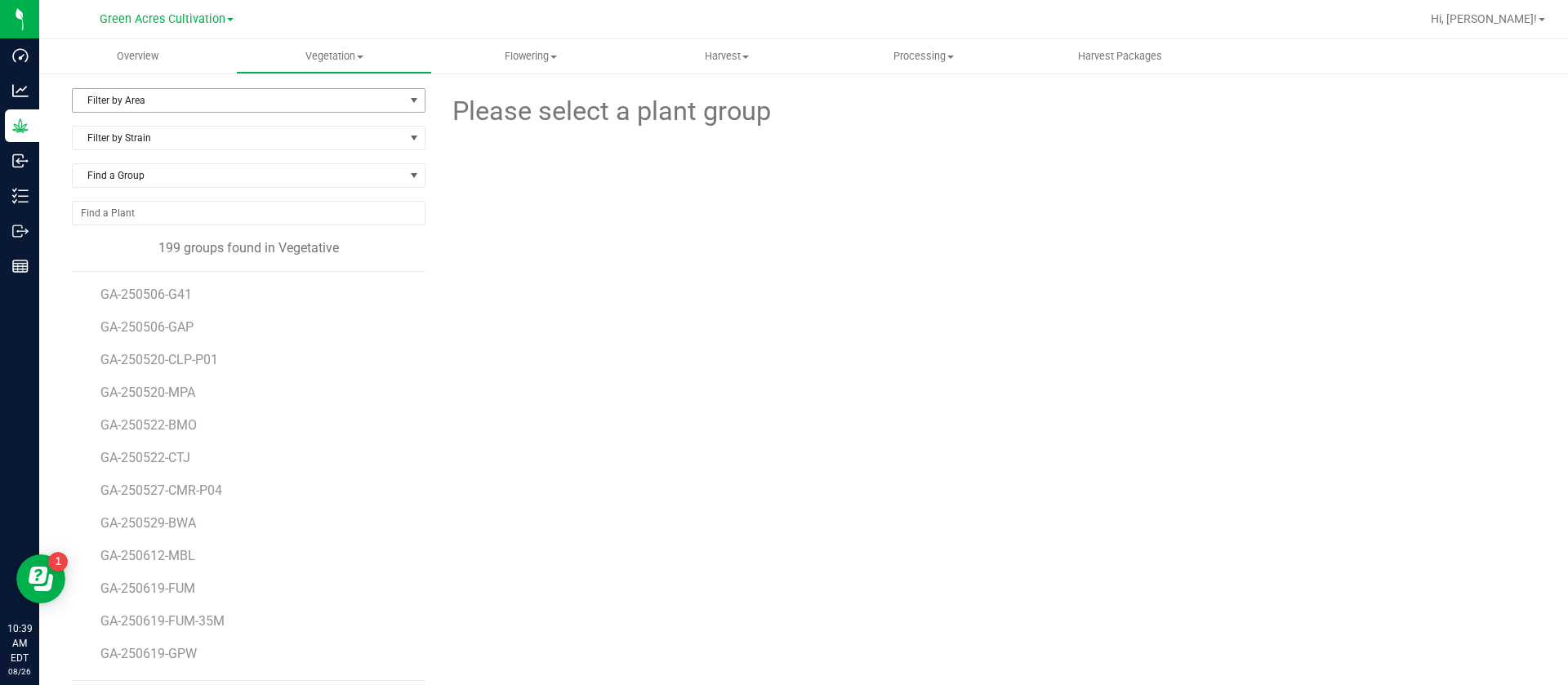
click at [220, 93] on span "Filter by Area" at bounding box center [238, 100] width 332 height 23
click at [125, 318] on li "33-B" at bounding box center [246, 322] width 347 height 25
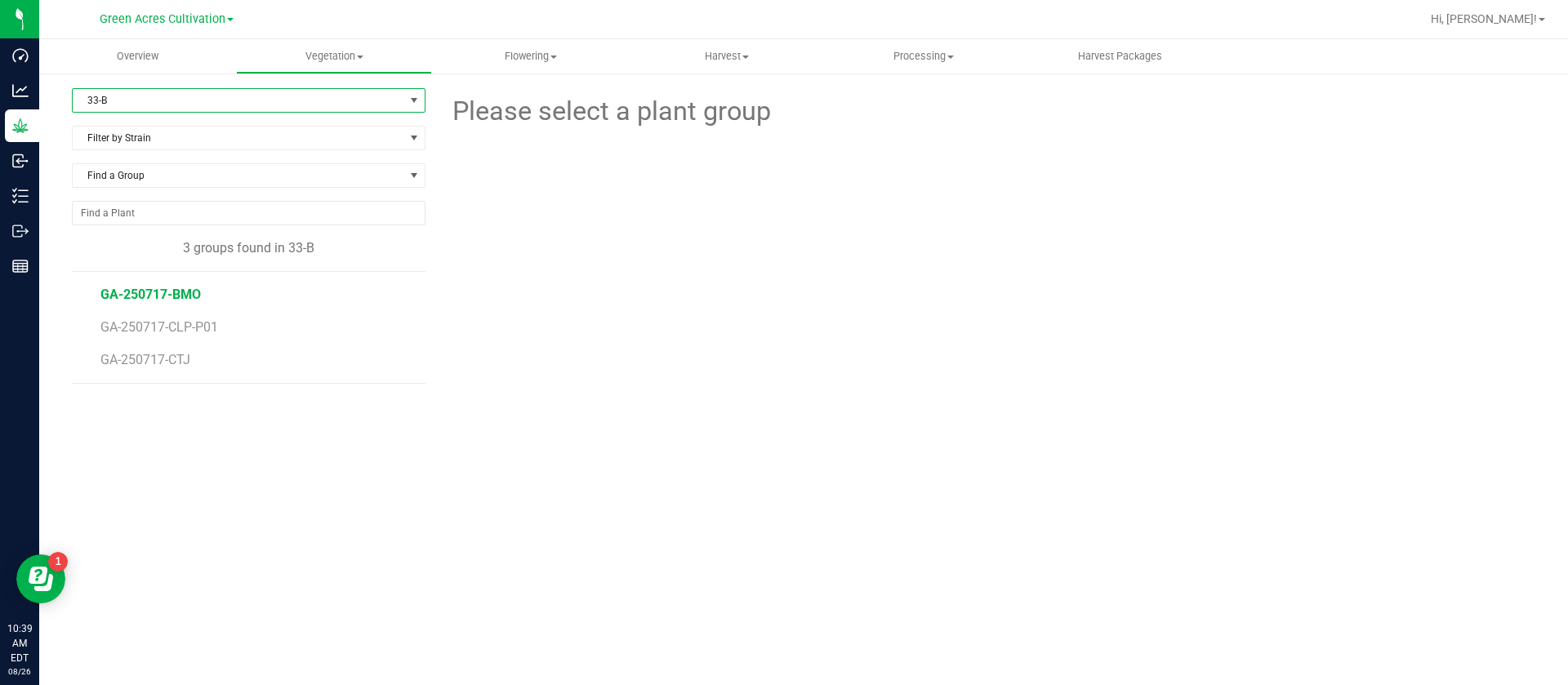
click at [168, 290] on span "GA-250717-BMO" at bounding box center [150, 294] width 100 height 15
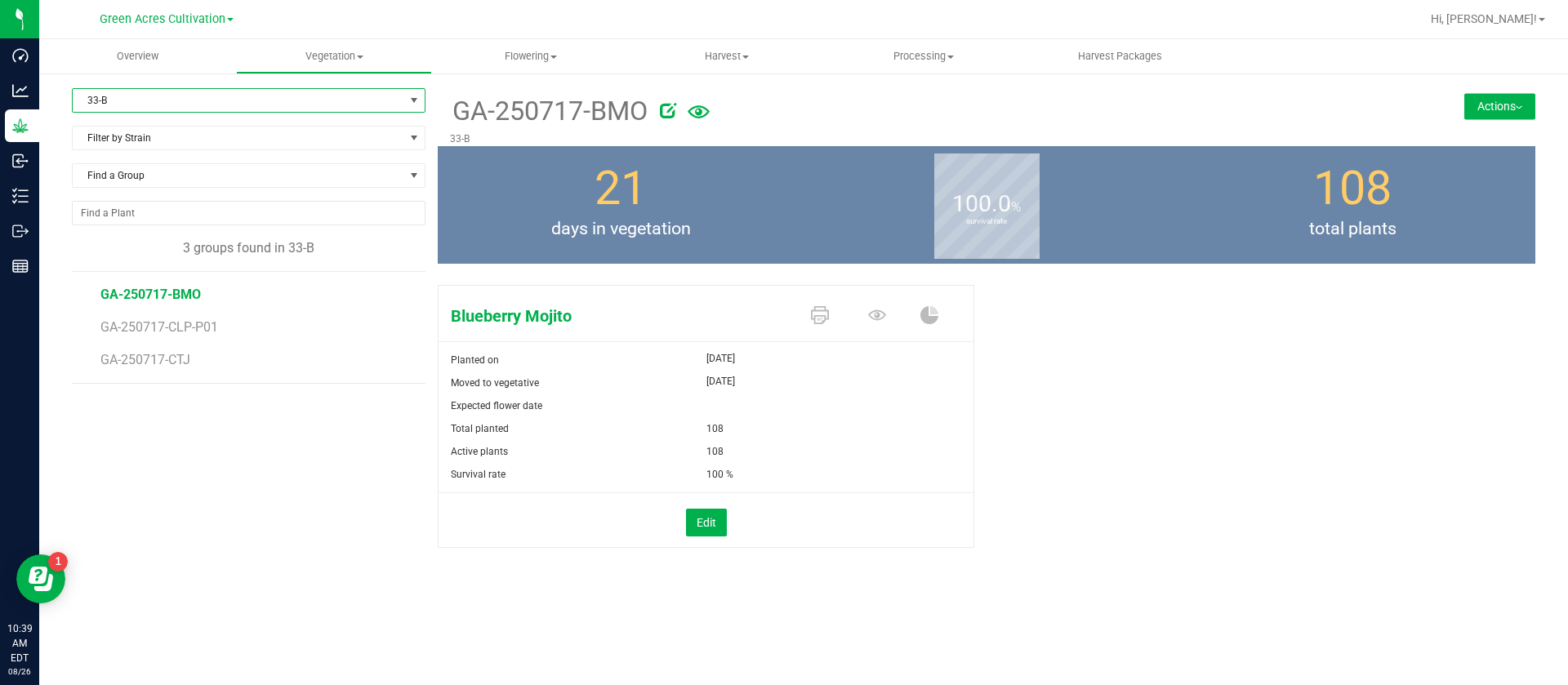
click at [144, 102] on span "33-B" at bounding box center [238, 100] width 332 height 23
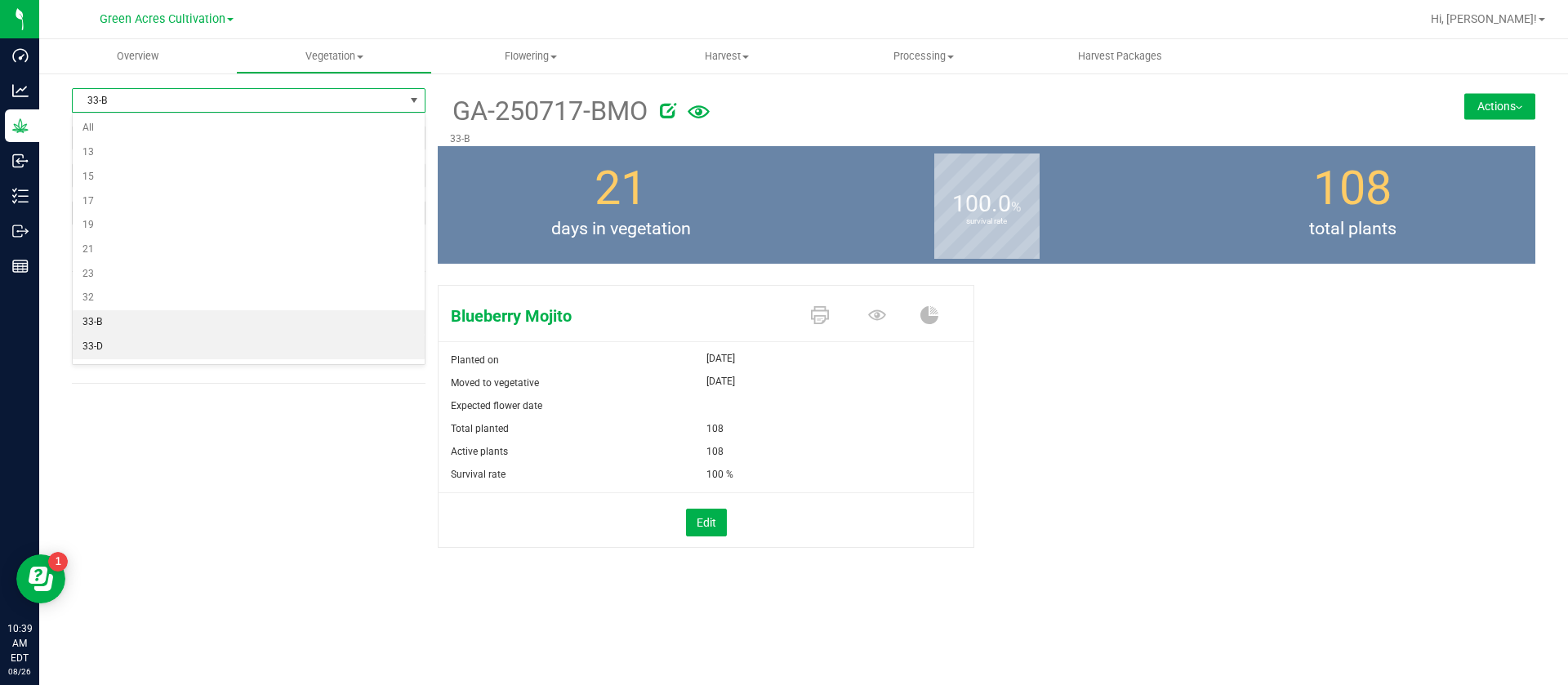
click at [130, 348] on li "33-D" at bounding box center [249, 346] width 352 height 25
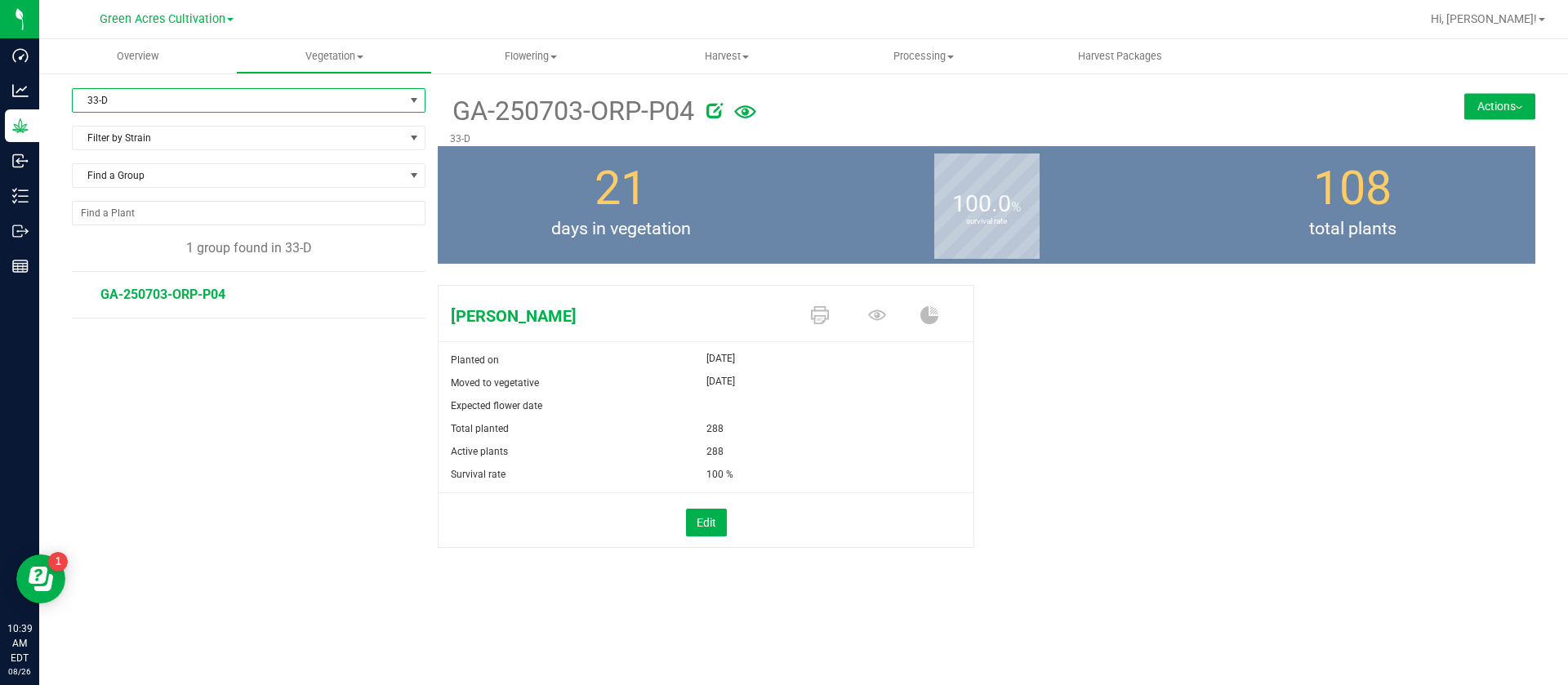
click at [128, 97] on span "33-D" at bounding box center [238, 100] width 332 height 23
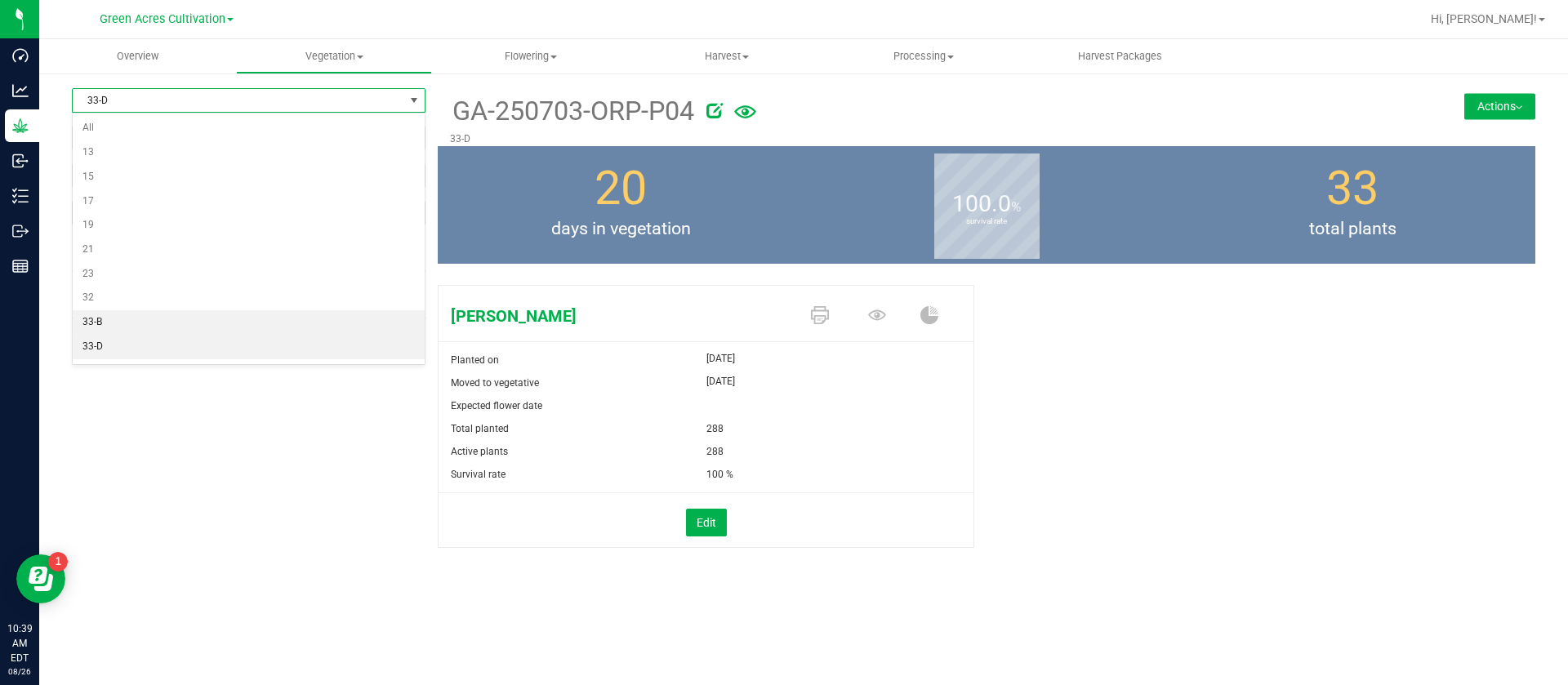
click at [116, 321] on li "33-B" at bounding box center [249, 322] width 352 height 25
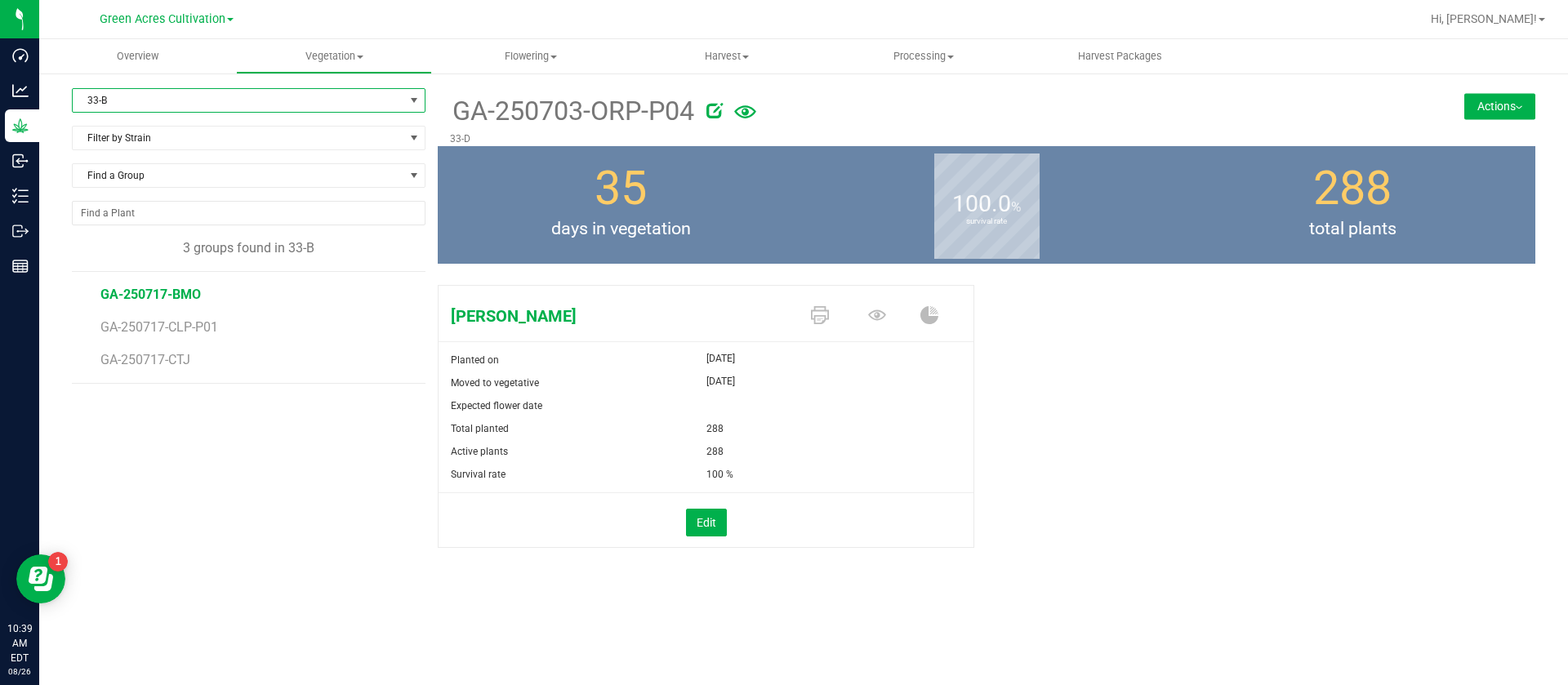
click at [148, 287] on span "GA-250717-BMO" at bounding box center [150, 294] width 100 height 15
click at [169, 328] on span "GA-250717-CLP-P01" at bounding box center [162, 327] width 124 height 15
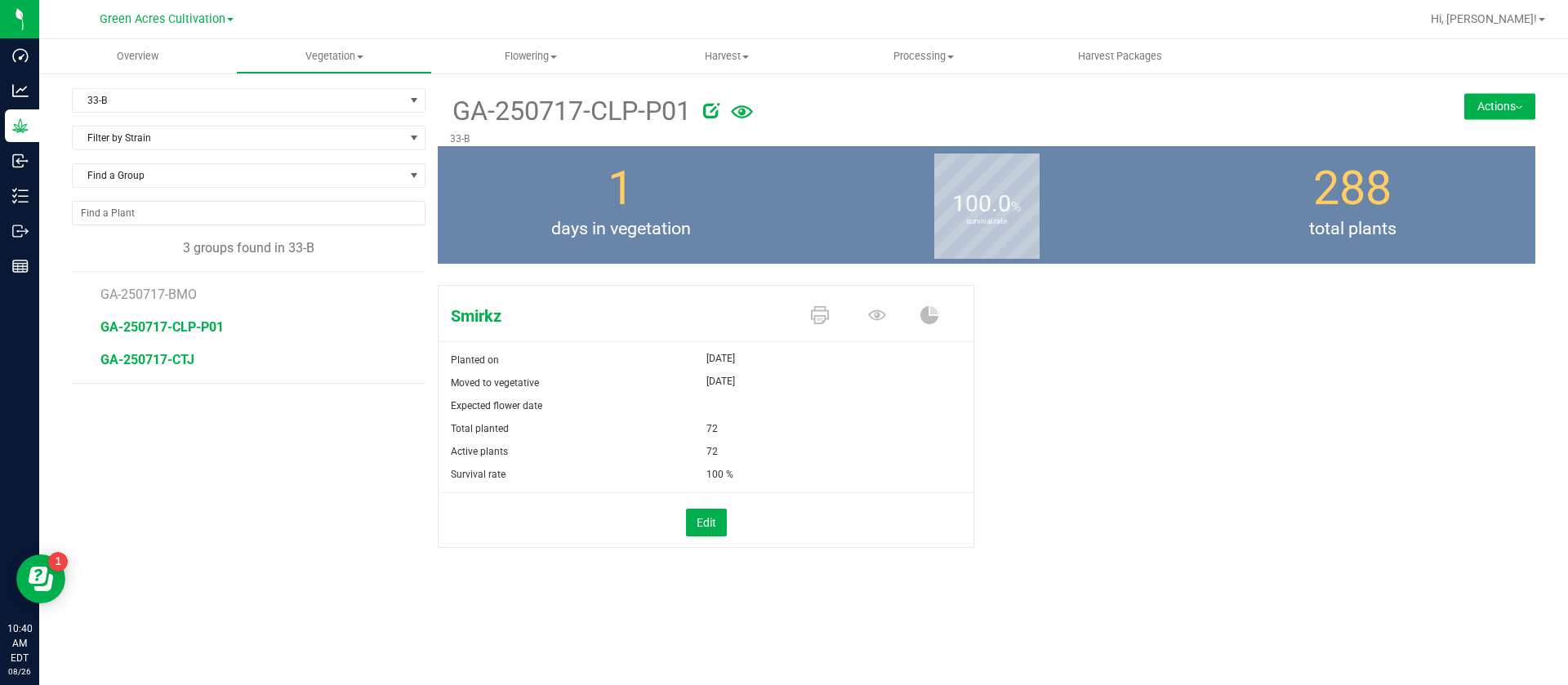
click at [173, 365] on span "GA-250717-CTJ" at bounding box center [148, 359] width 94 height 15
click at [143, 103] on span "33-B" at bounding box center [238, 100] width 332 height 23
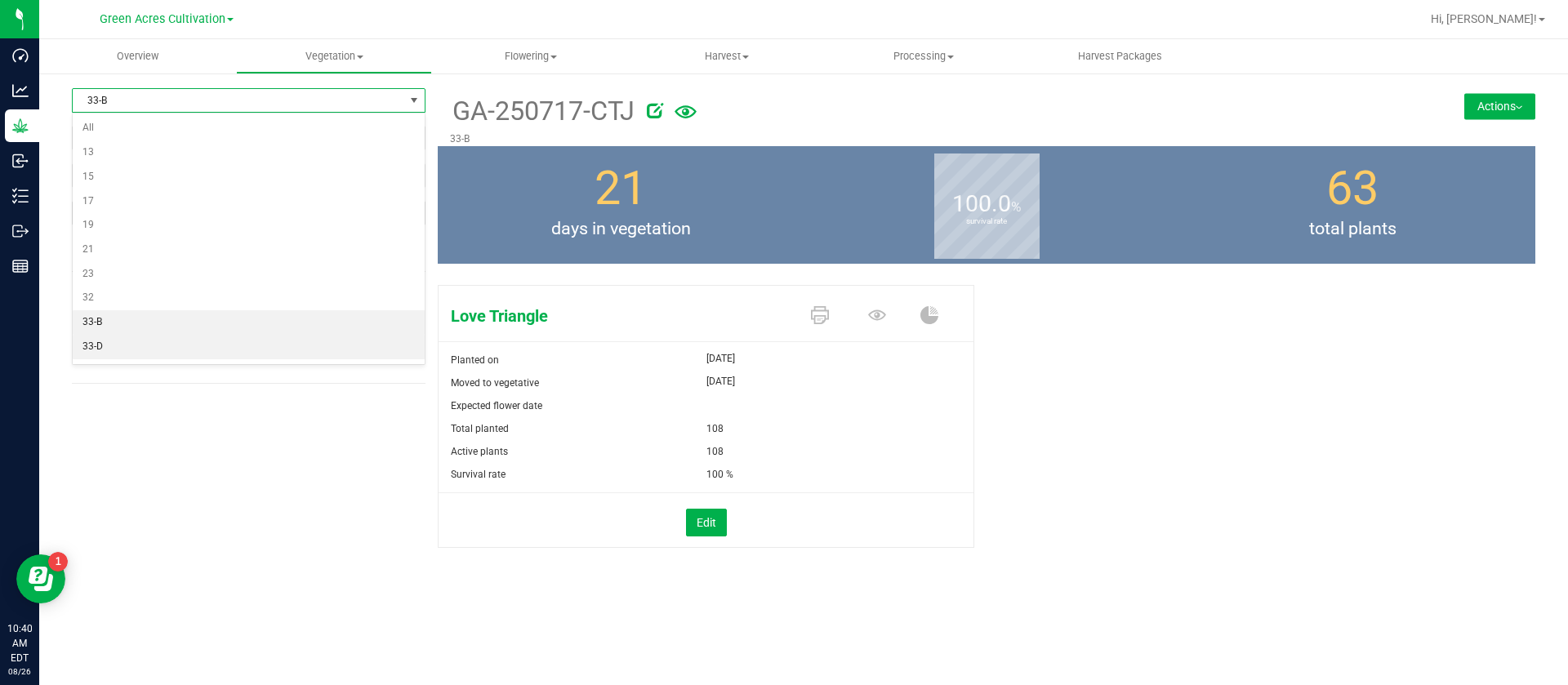
click at [124, 346] on li "33-D" at bounding box center [249, 346] width 352 height 25
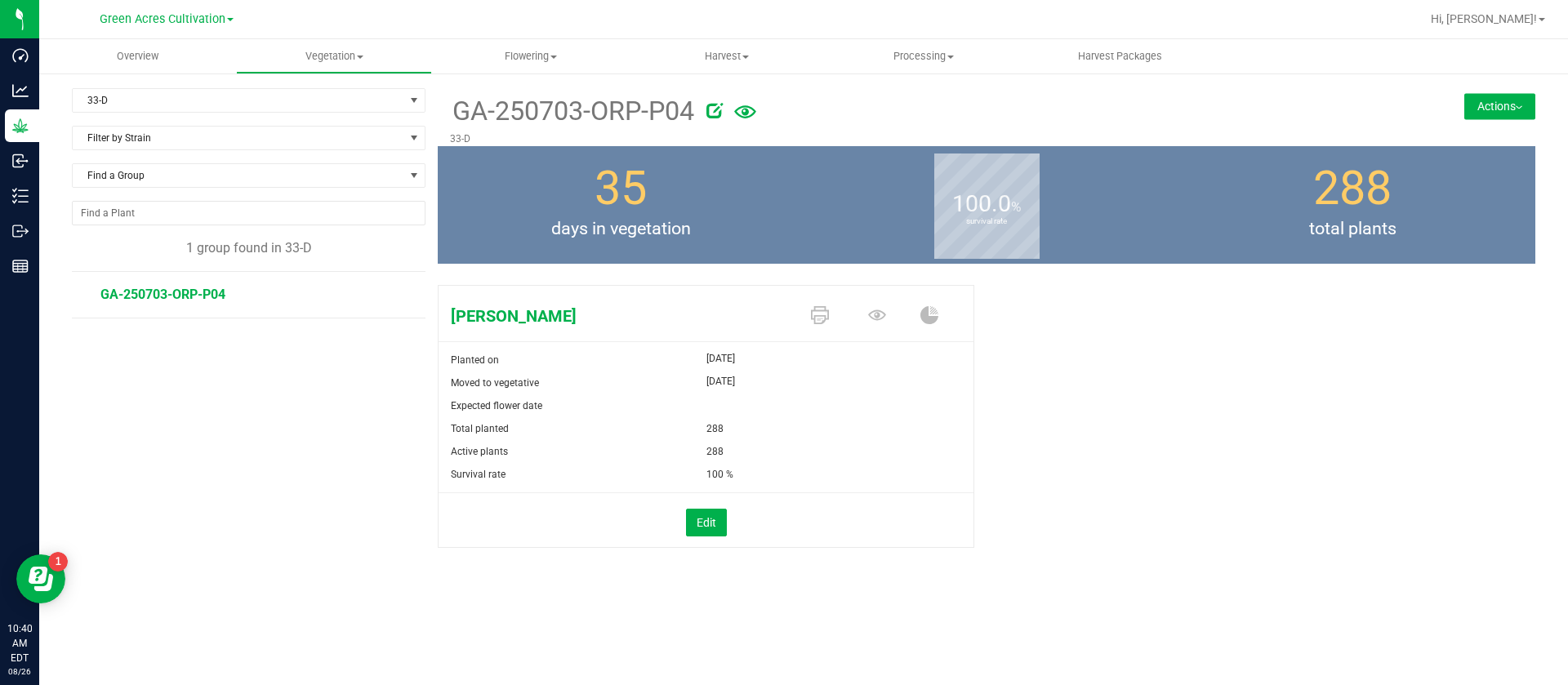
click at [1506, 97] on button "Actions" at bounding box center [1499, 106] width 71 height 26
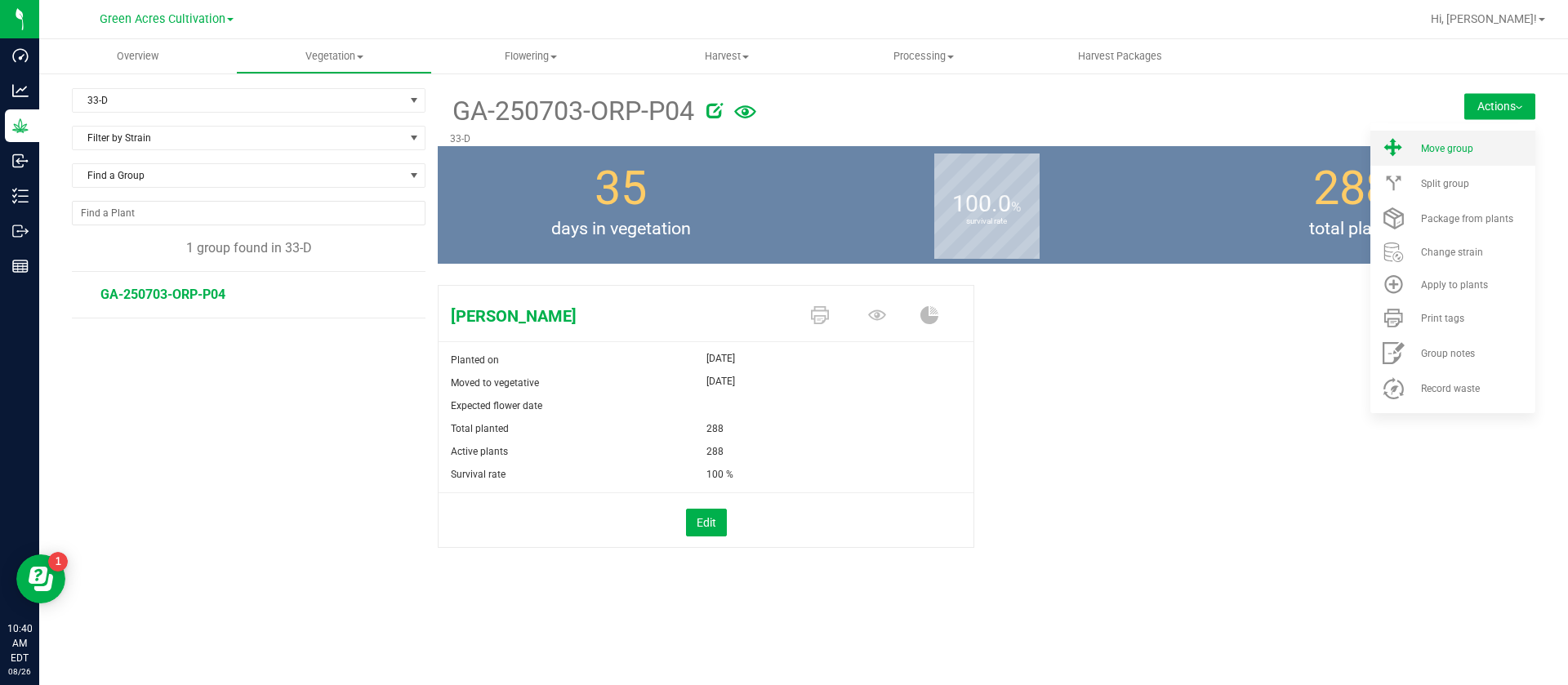
click at [1452, 151] on span "Move group" at bounding box center [1447, 148] width 52 height 11
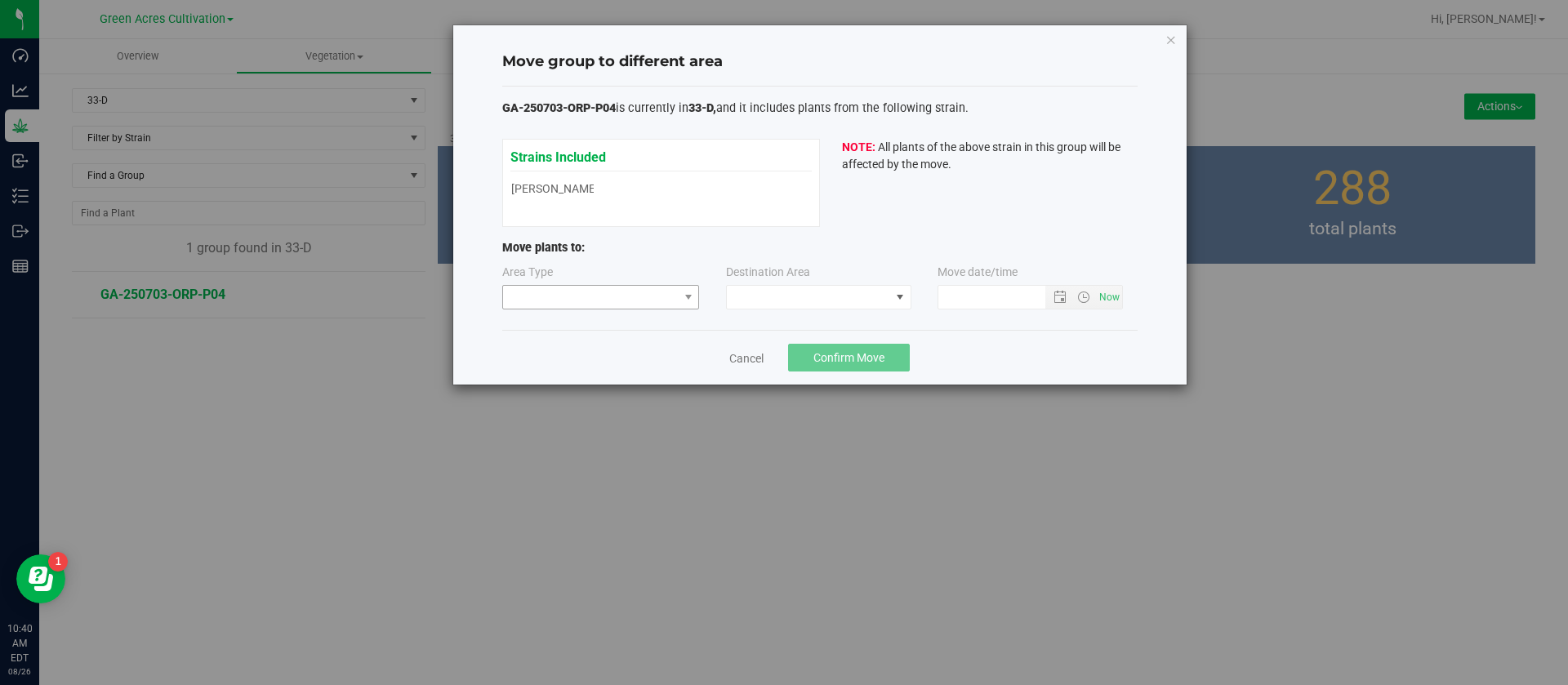
type input "8/26/2025 10:40 AM"
click at [572, 305] on span at bounding box center [591, 297] width 176 height 23
click at [549, 384] on li "Flowering" at bounding box center [601, 382] width 196 height 27
click at [819, 291] on span at bounding box center [808, 297] width 163 height 23
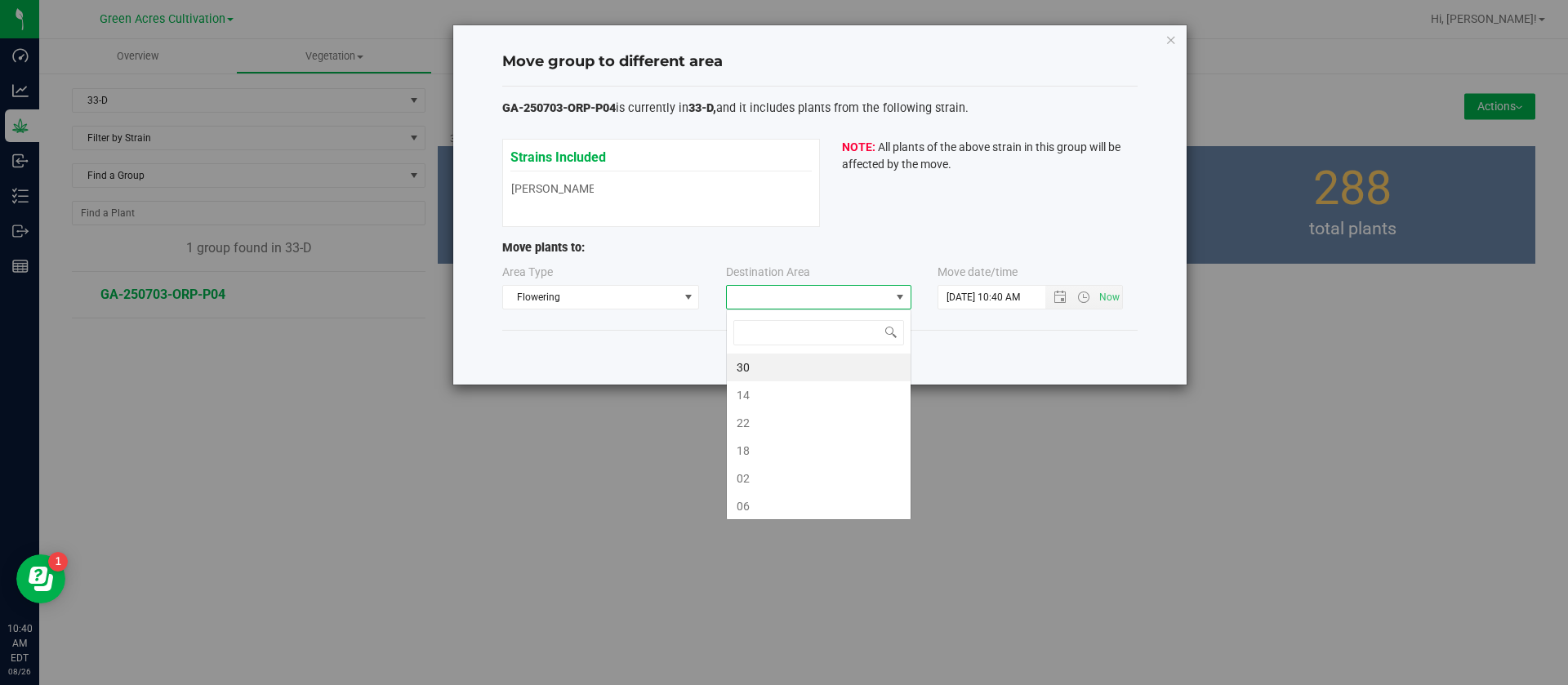
scroll to position [25, 185]
type input "D"
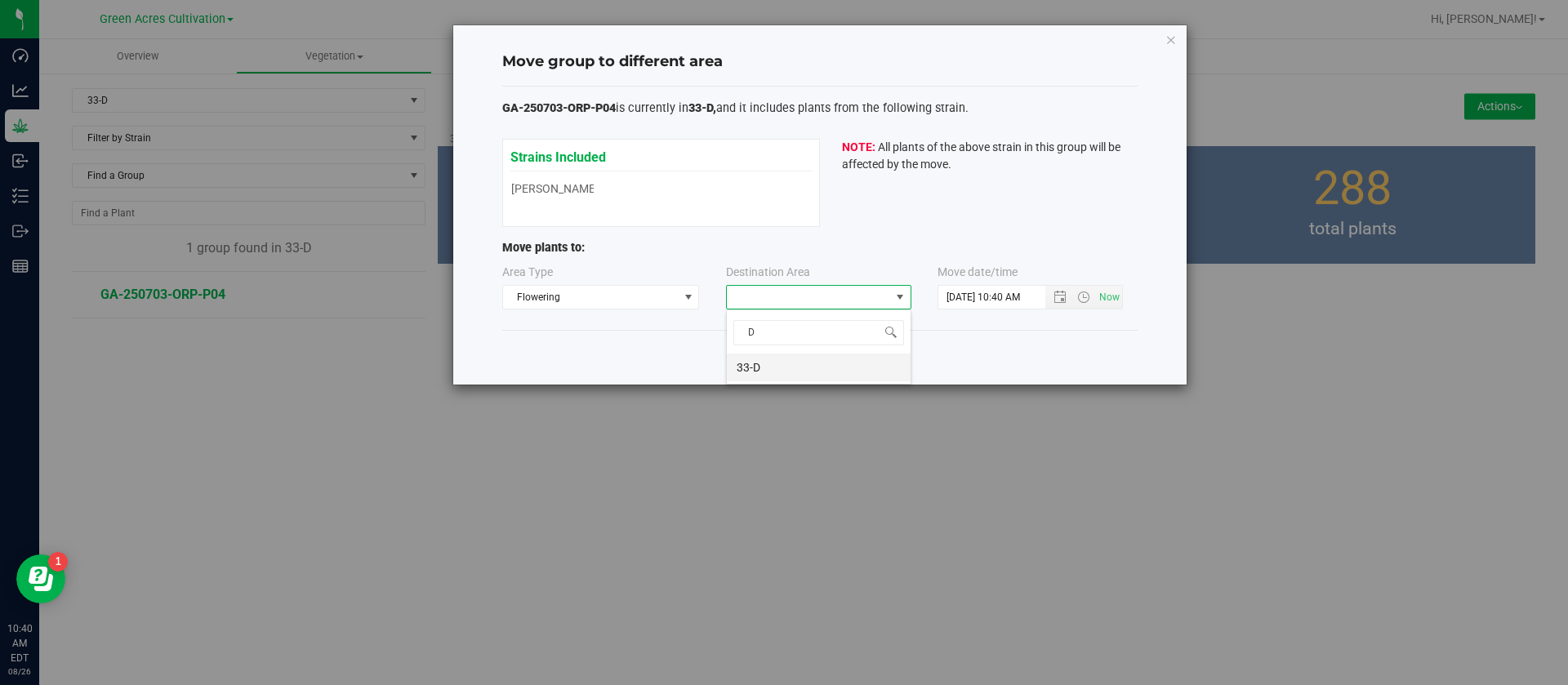
click at [769, 367] on li "33-D" at bounding box center [818, 367] width 184 height 27
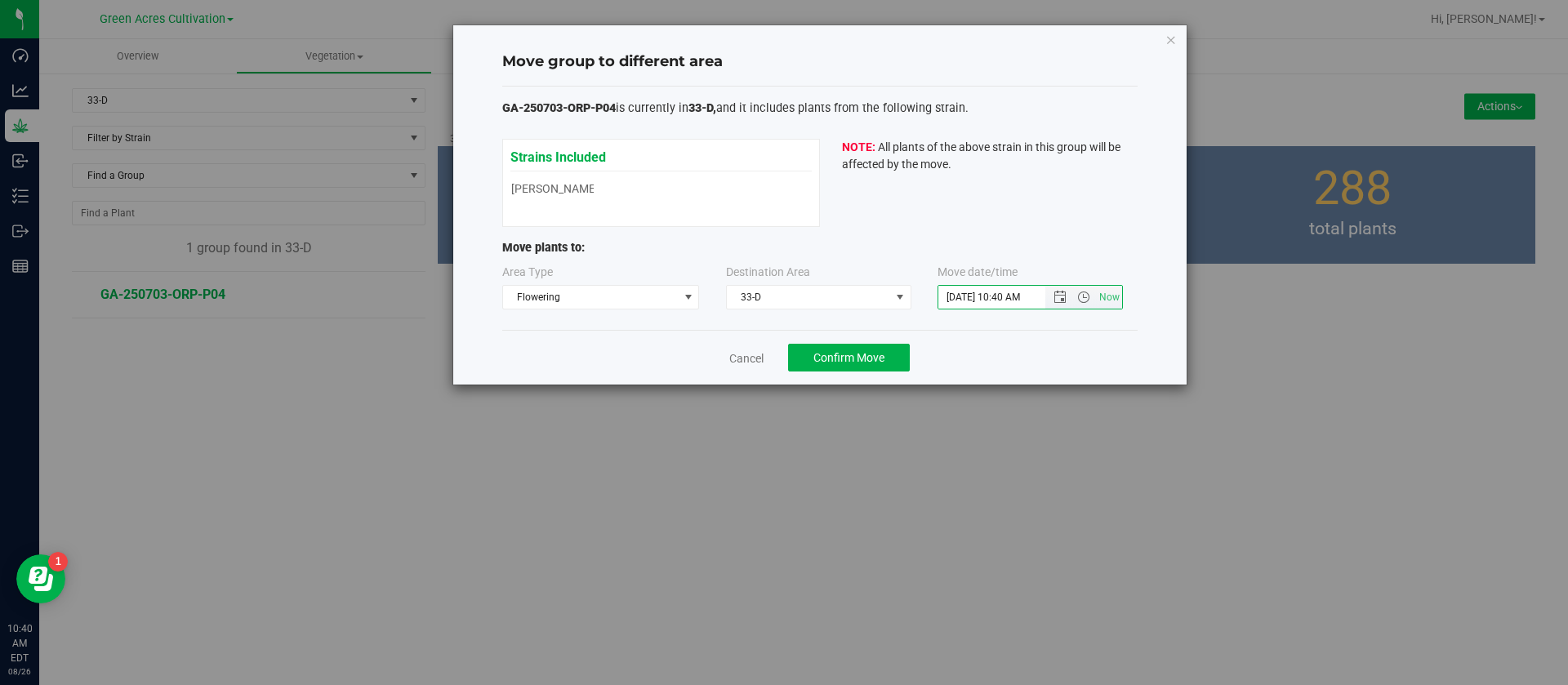
click at [950, 287] on input "8/26/2025 10:40 AM" at bounding box center [1005, 297] width 135 height 23
click at [966, 291] on input "8/26/2025 10:40 AM" at bounding box center [1005, 297] width 135 height 23
type input "8/13/2025 10:40 AM"
click at [935, 173] on div "Strains Included Mocha Popz Mocha Popz NOTE: All plants of the above strain in …" at bounding box center [820, 183] width 636 height 88
click at [869, 370] on button "Confirm Move" at bounding box center [849, 358] width 122 height 27
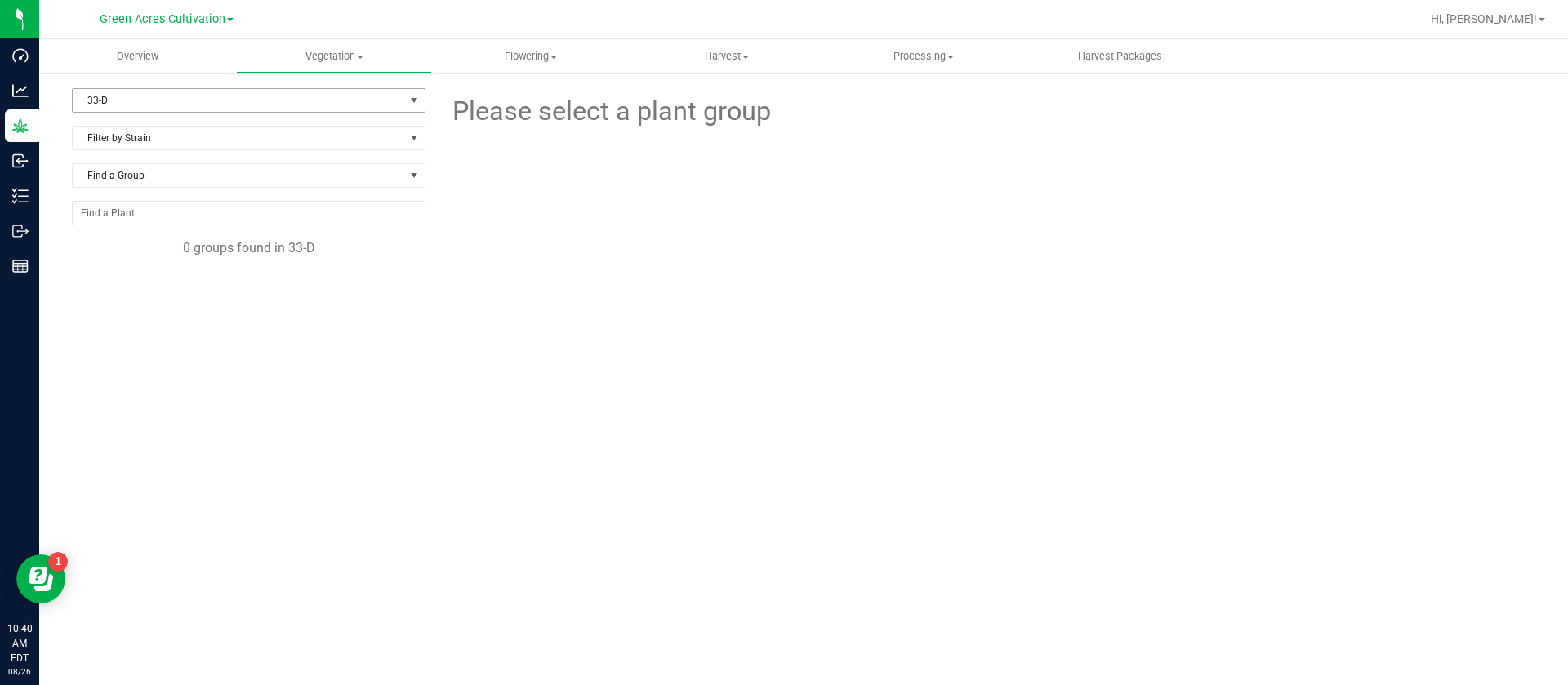
click at [133, 102] on span "33-D" at bounding box center [238, 100] width 332 height 23
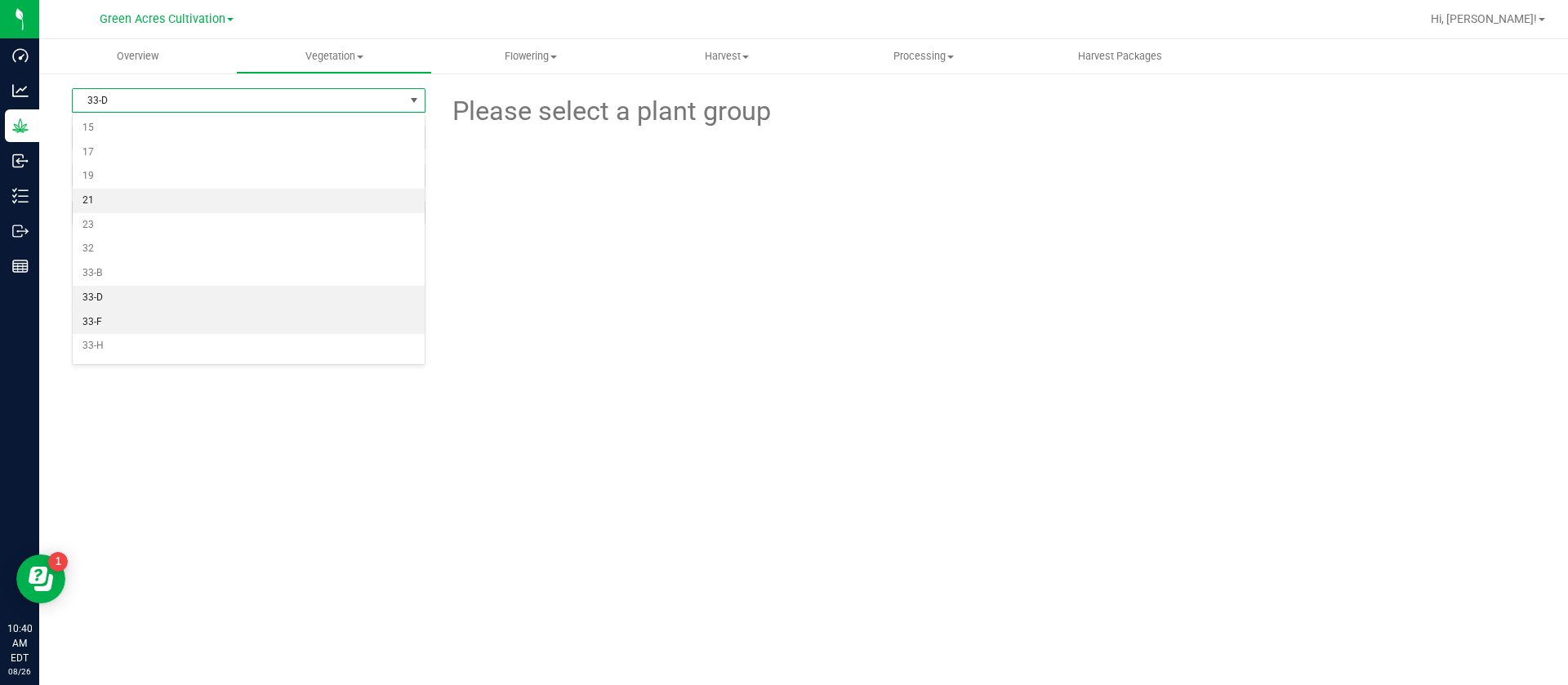
scroll to position [123, 0]
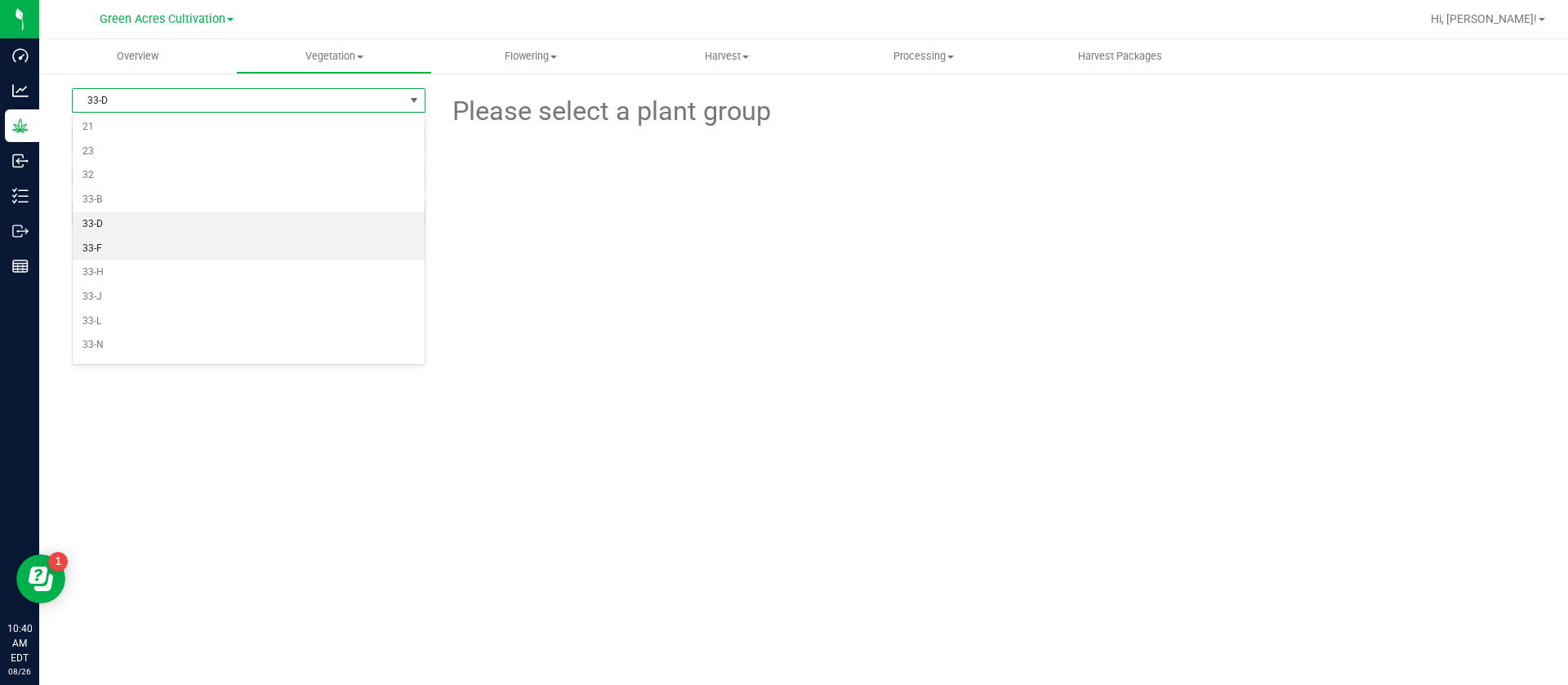
drag, startPoint x: 126, startPoint y: 251, endPoint x: 117, endPoint y: 253, distance: 9.2
click at [125, 251] on li "33-F" at bounding box center [249, 249] width 352 height 25
drag, startPoint x: 155, startPoint y: 87, endPoint x: 145, endPoint y: 103, distance: 18.9
click at [154, 87] on div "33-F Filter by Area All 13 15 17 19 21 23 32 33-B 33-D 33-F 33-H 33-J 33-L 33-N…" at bounding box center [804, 333] width 1529 height 522
click at [128, 99] on span "33-F" at bounding box center [238, 100] width 332 height 23
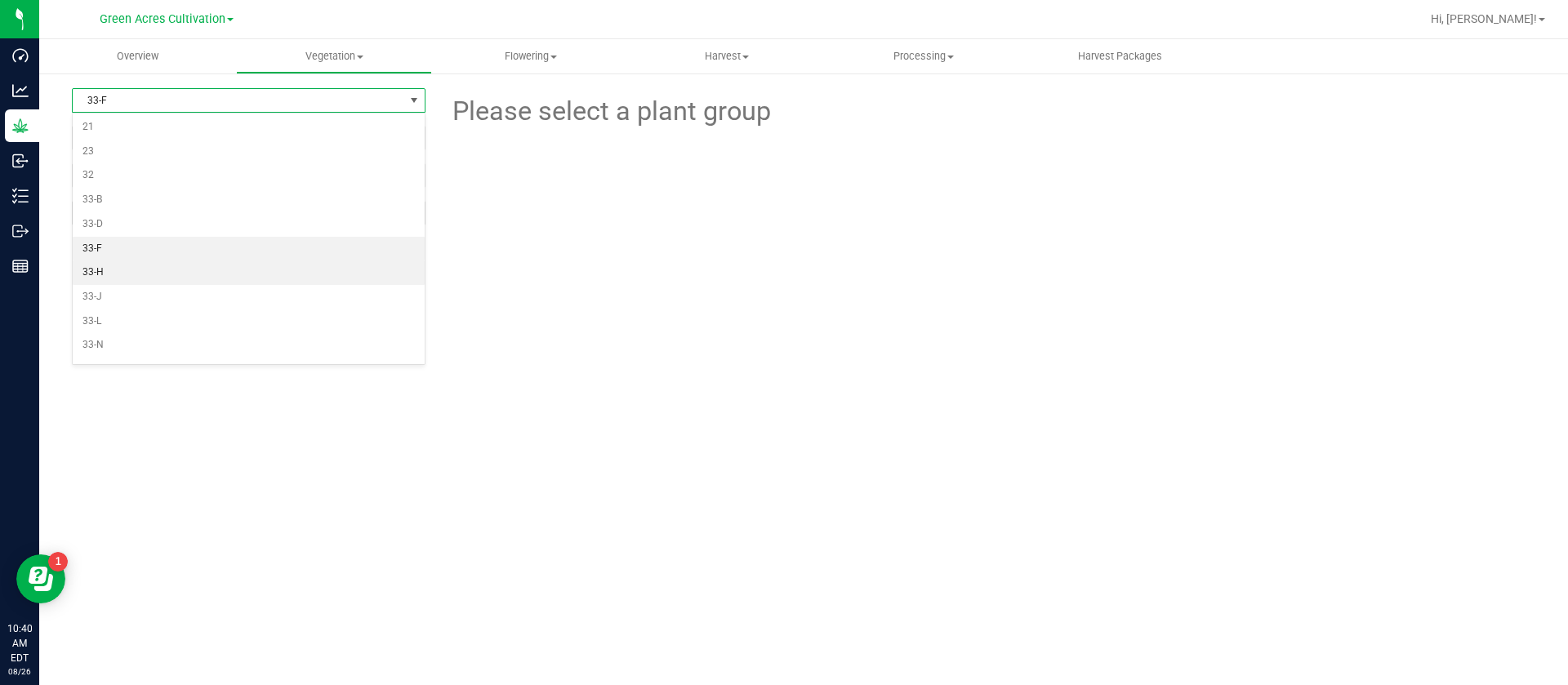
click at [112, 273] on li "33-H" at bounding box center [249, 273] width 352 height 25
click at [111, 104] on span "33-H" at bounding box center [238, 100] width 332 height 23
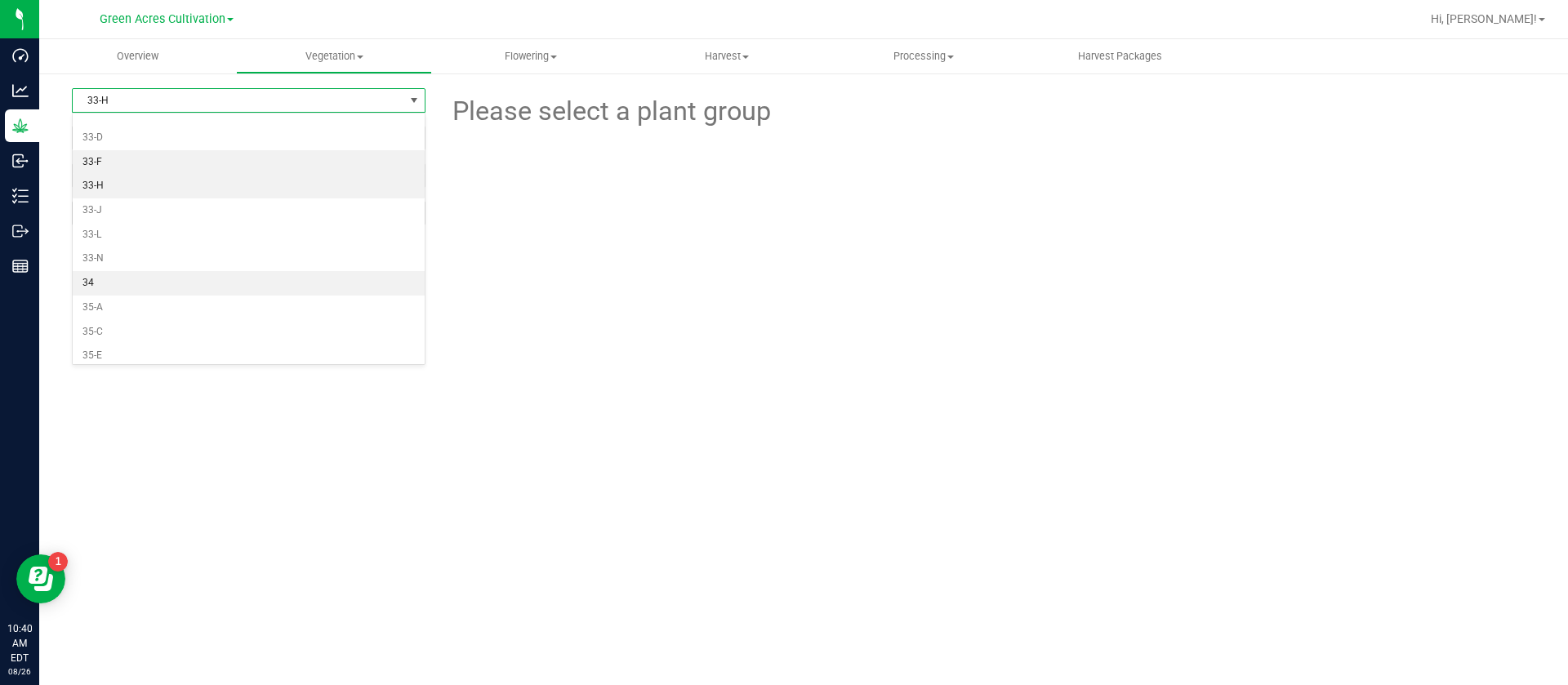
scroll to position [245, 0]
drag, startPoint x: 106, startPoint y: 178, endPoint x: 104, endPoint y: 188, distance: 10.2
click at [106, 177] on li "33-J" at bounding box center [249, 174] width 352 height 25
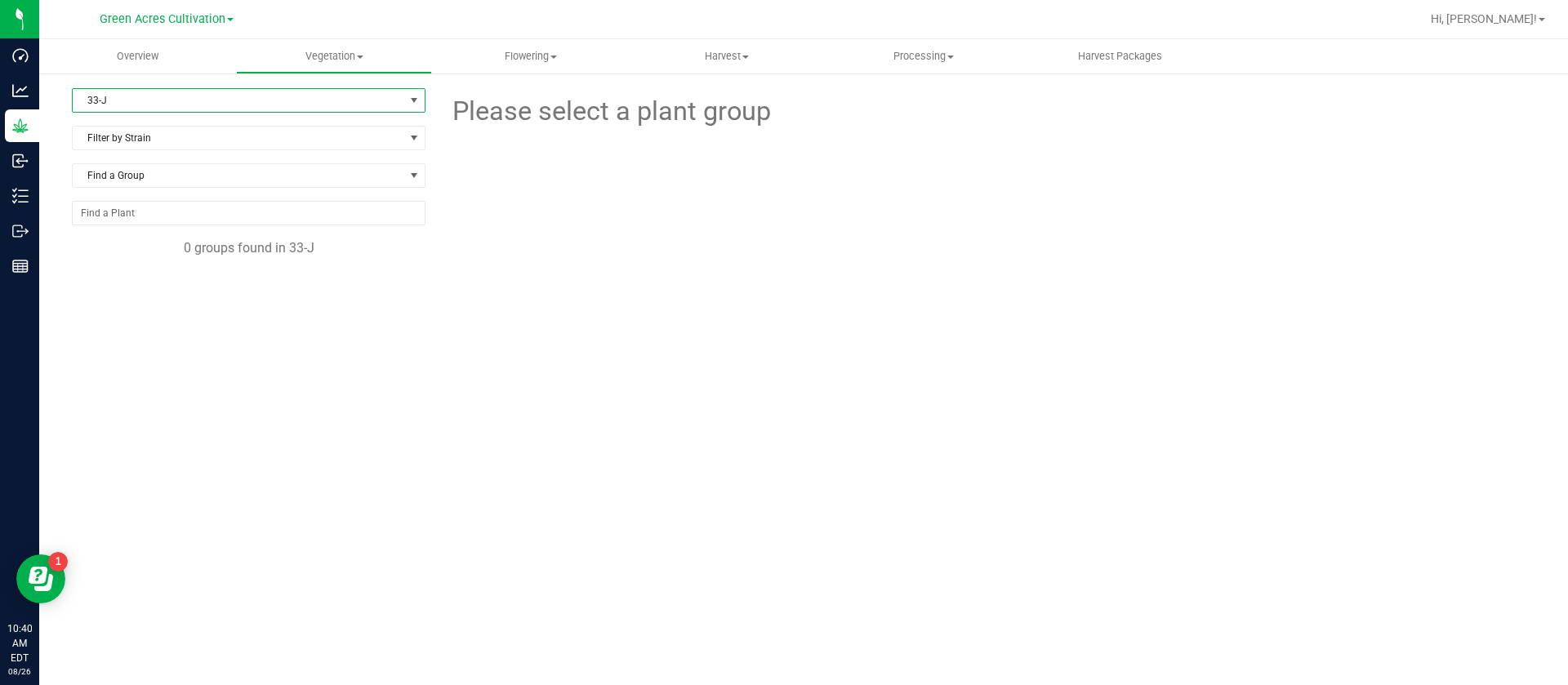
click at [134, 95] on span "33-J" at bounding box center [238, 100] width 332 height 23
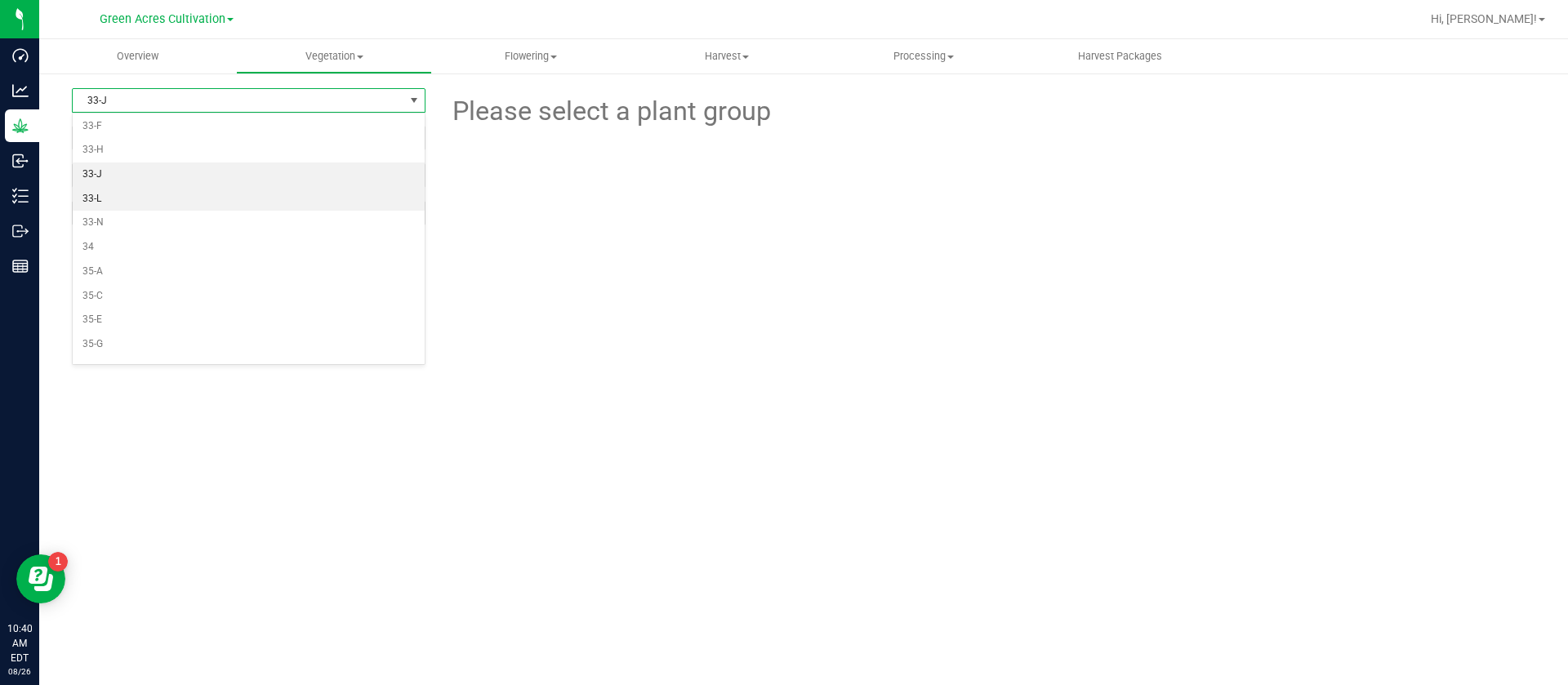
click at [108, 201] on li "33-L" at bounding box center [249, 199] width 352 height 25
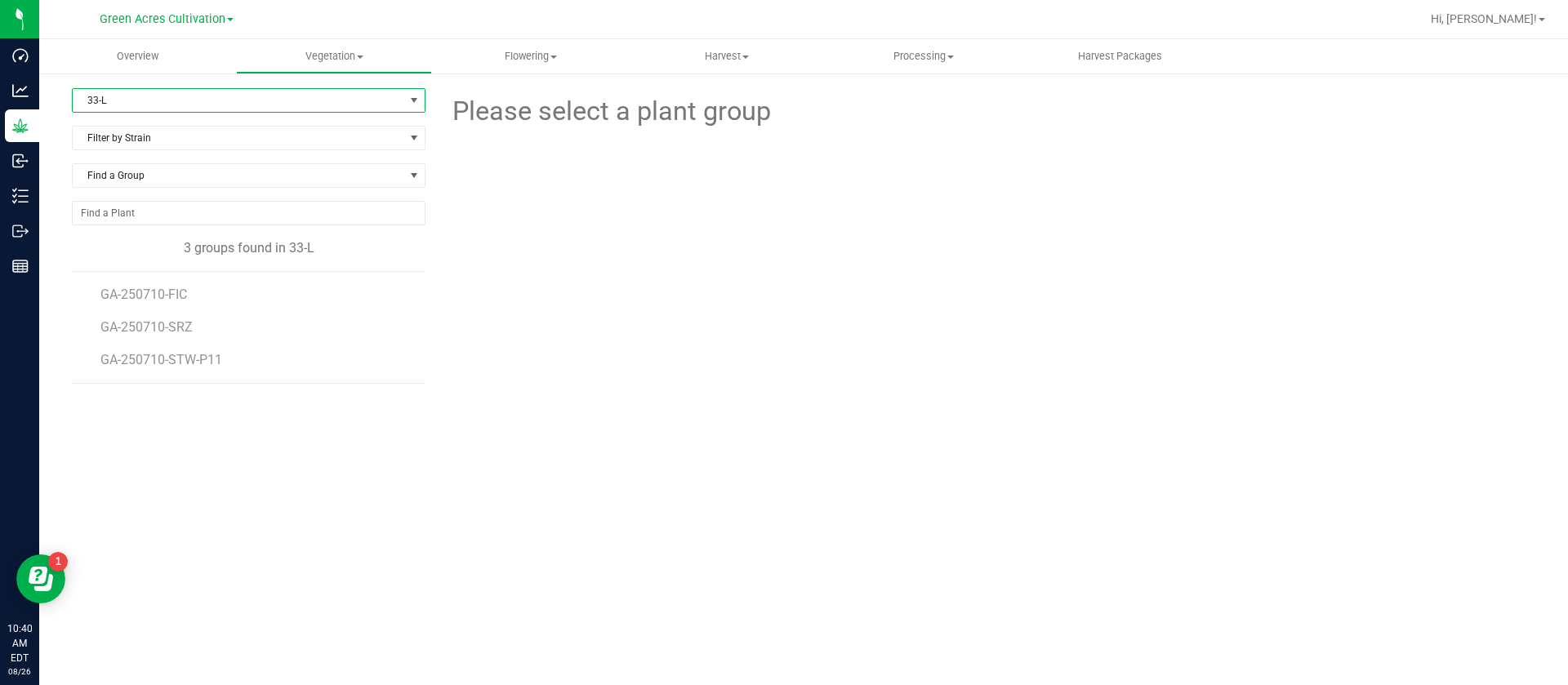
click at [169, 283] on li "GA-250710-FIC" at bounding box center [257, 288] width 314 height 33
click at [166, 299] on span "GA-250710-FIC" at bounding box center [146, 294] width 92 height 15
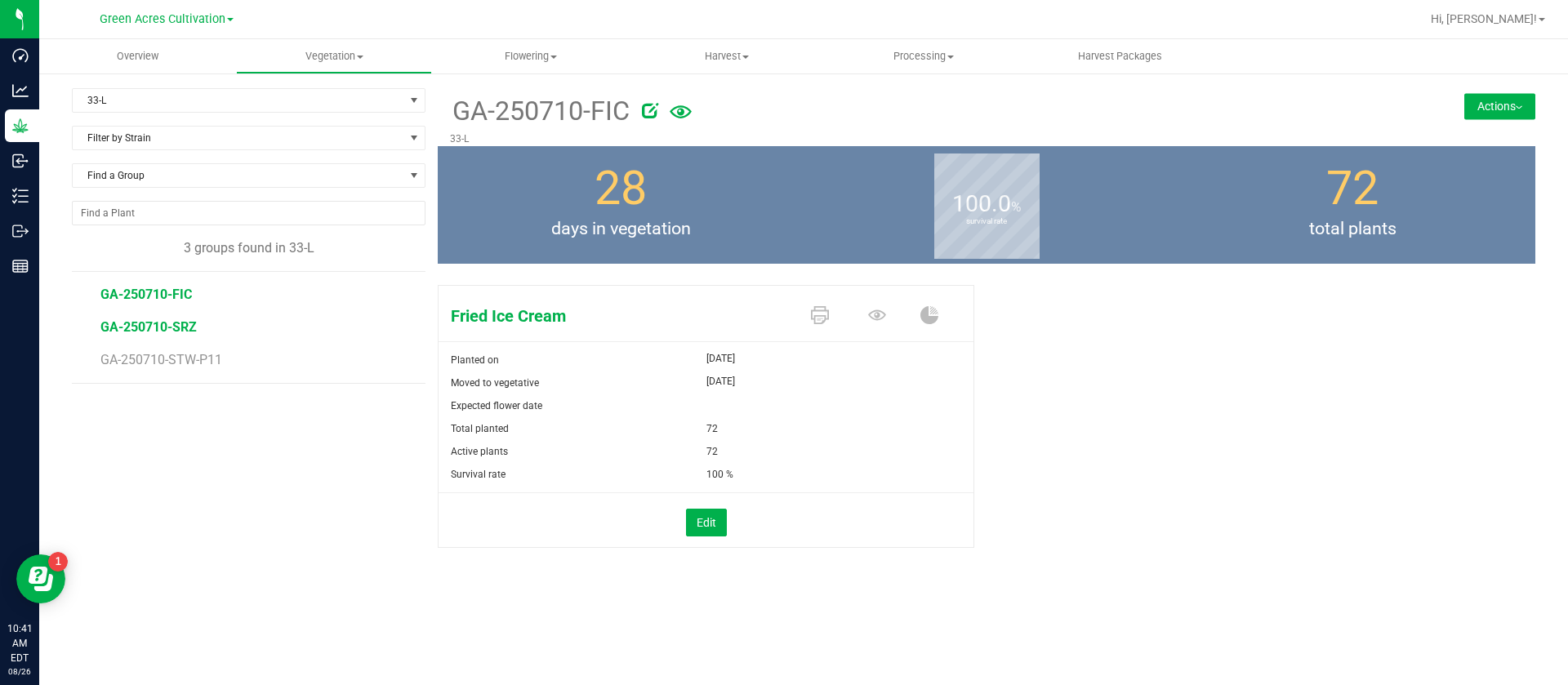
click at [152, 324] on span "GA-250710-SRZ" at bounding box center [148, 327] width 96 height 15
click at [170, 367] on span "GA-250710-STW-P11" at bounding box center [164, 359] width 128 height 15
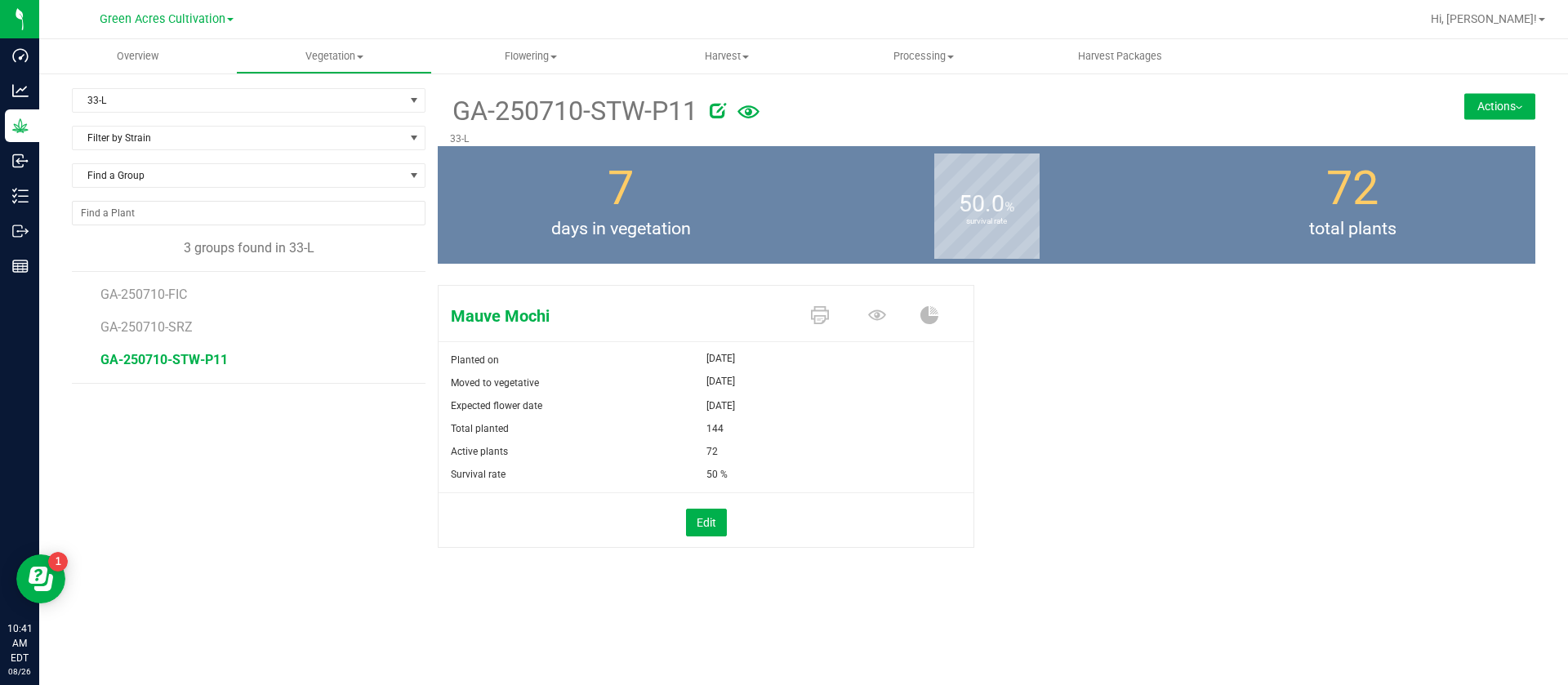
click at [159, 284] on li "GA-250710-FIC" at bounding box center [257, 288] width 314 height 33
click at [162, 291] on span "GA-250710-FIC" at bounding box center [146, 294] width 92 height 15
click at [1477, 112] on button "Actions" at bounding box center [1499, 106] width 71 height 26
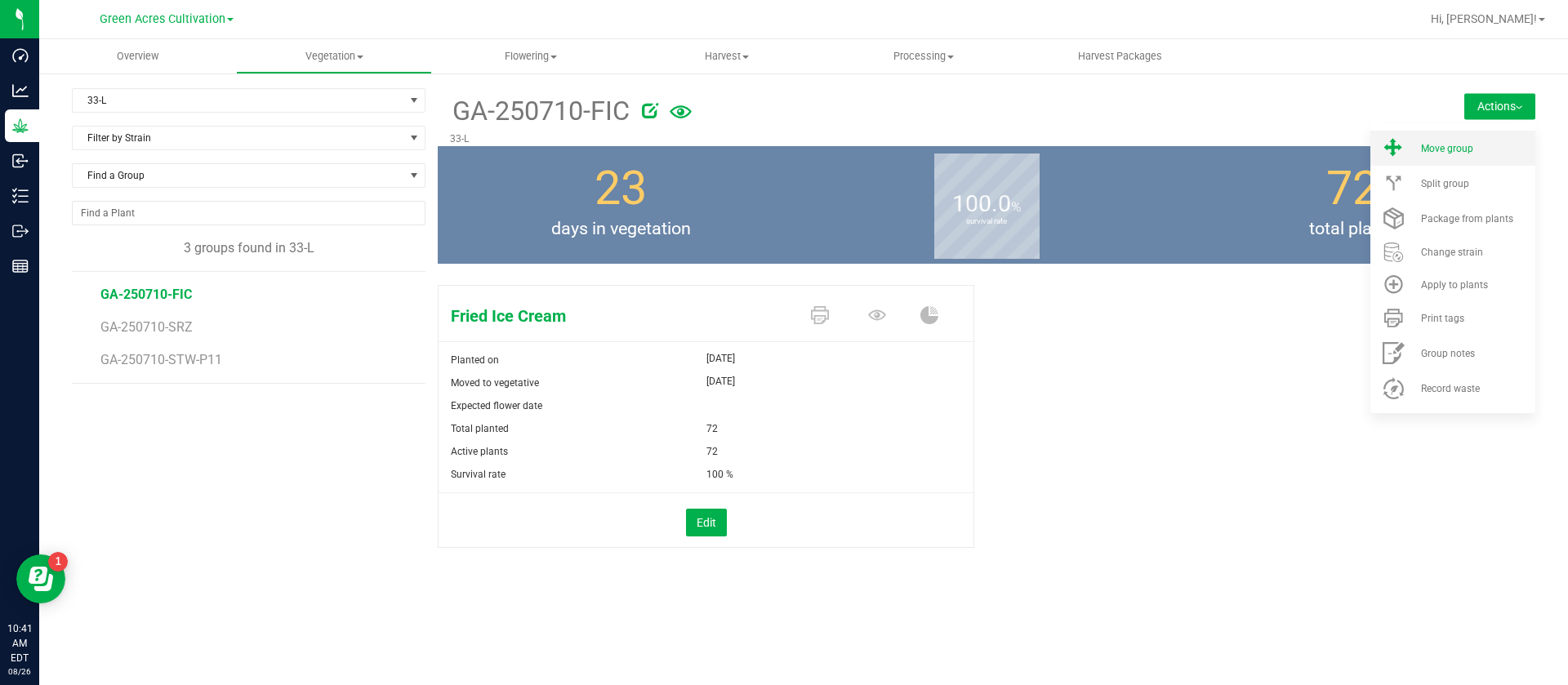
click at [1428, 147] on span "Move group" at bounding box center [1447, 148] width 52 height 11
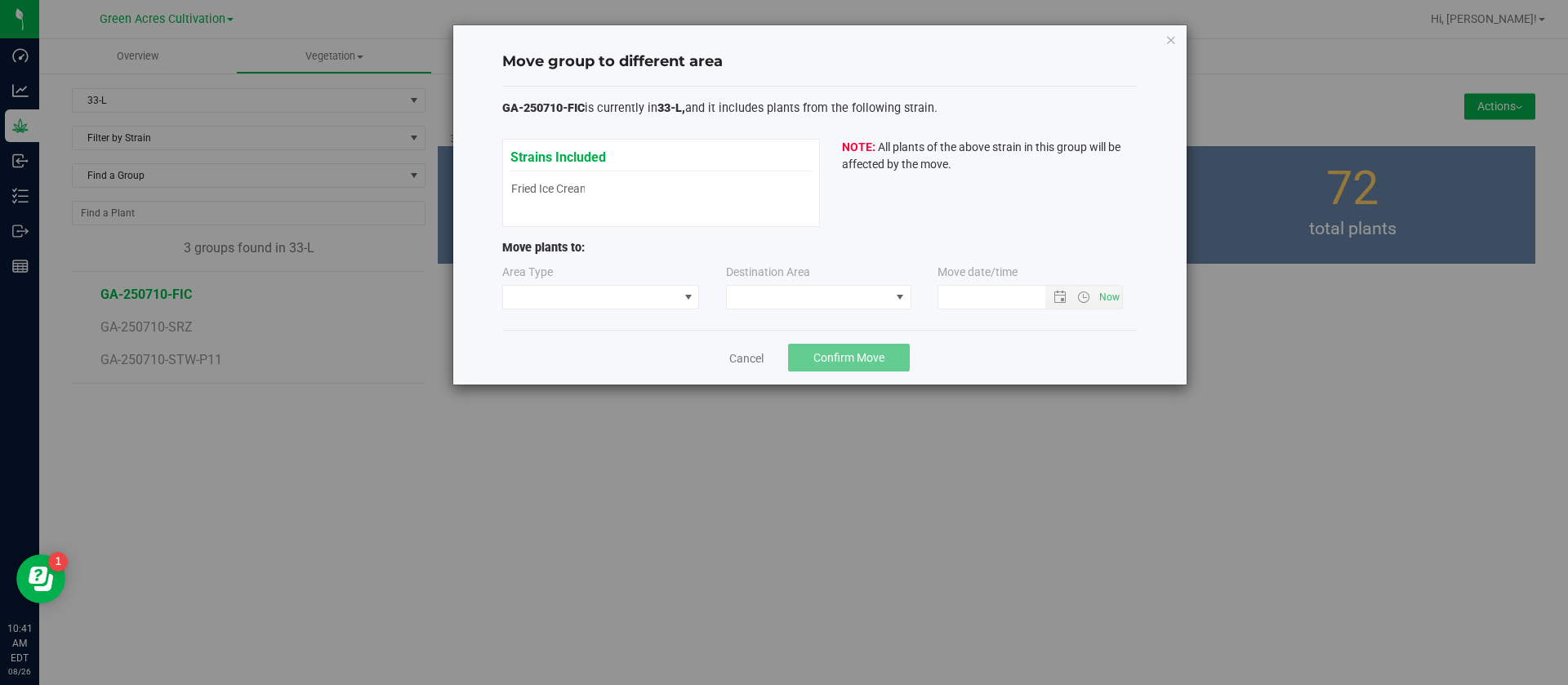
type input "8/26/2025 10:41 AM"
click at [609, 287] on span at bounding box center [591, 297] width 176 height 23
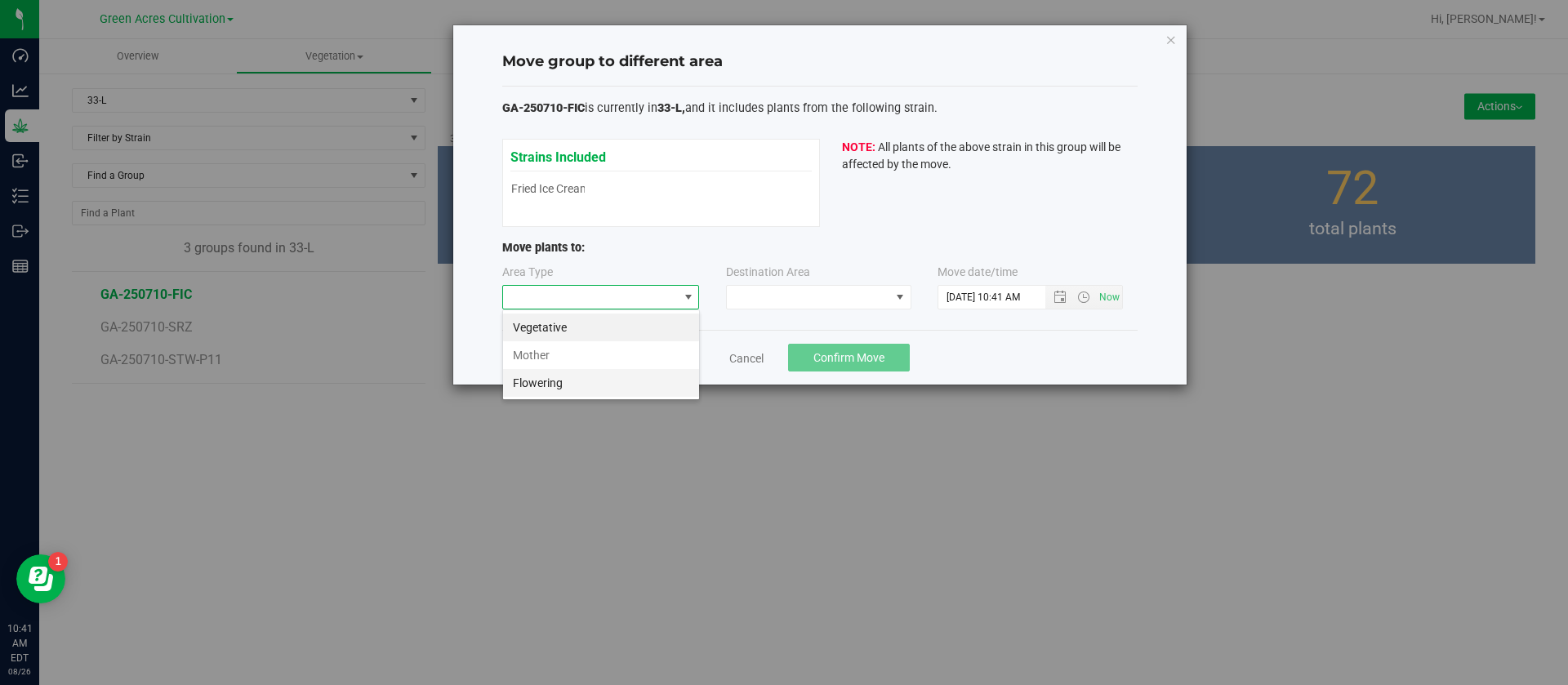
scroll to position [25, 197]
click at [552, 391] on li "Flowering" at bounding box center [601, 382] width 196 height 27
click at [743, 290] on span at bounding box center [808, 297] width 163 height 23
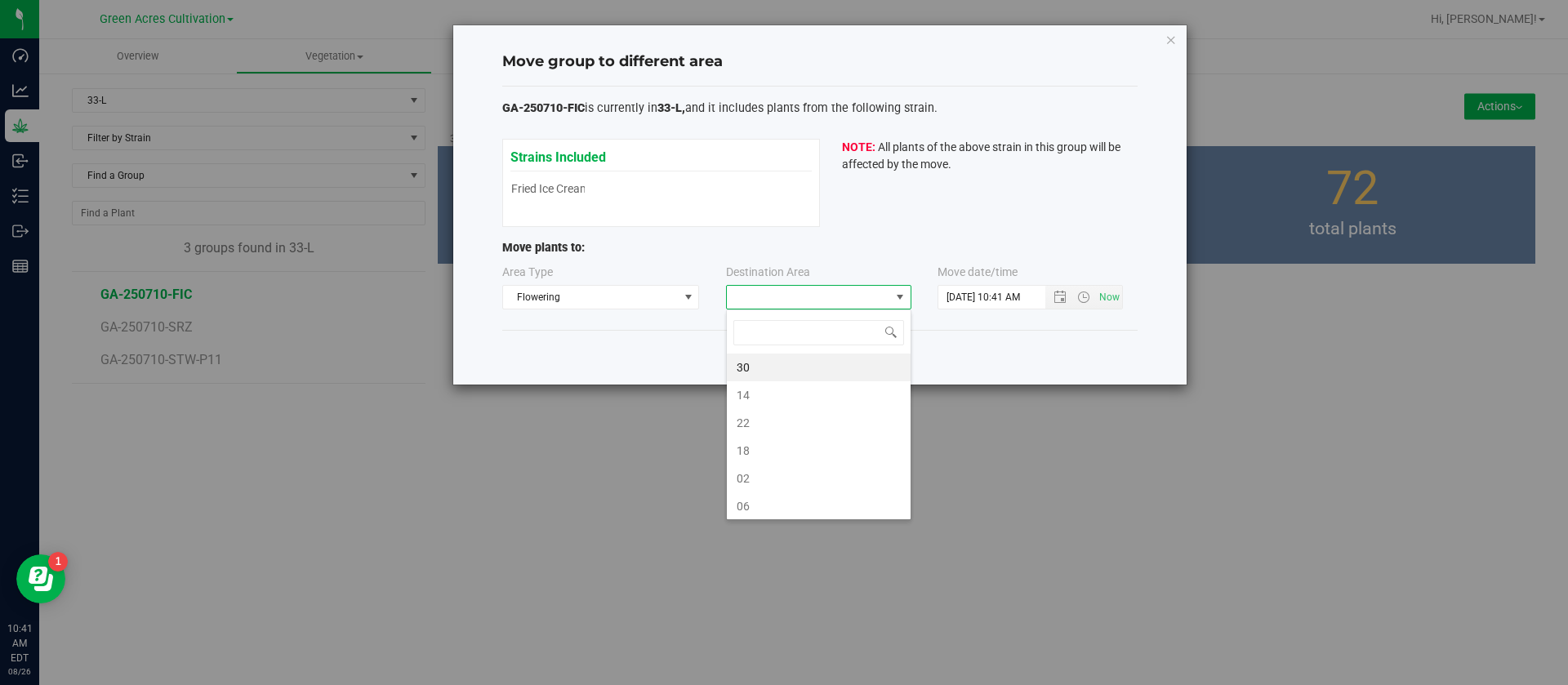
scroll to position [25, 185]
type input "L"
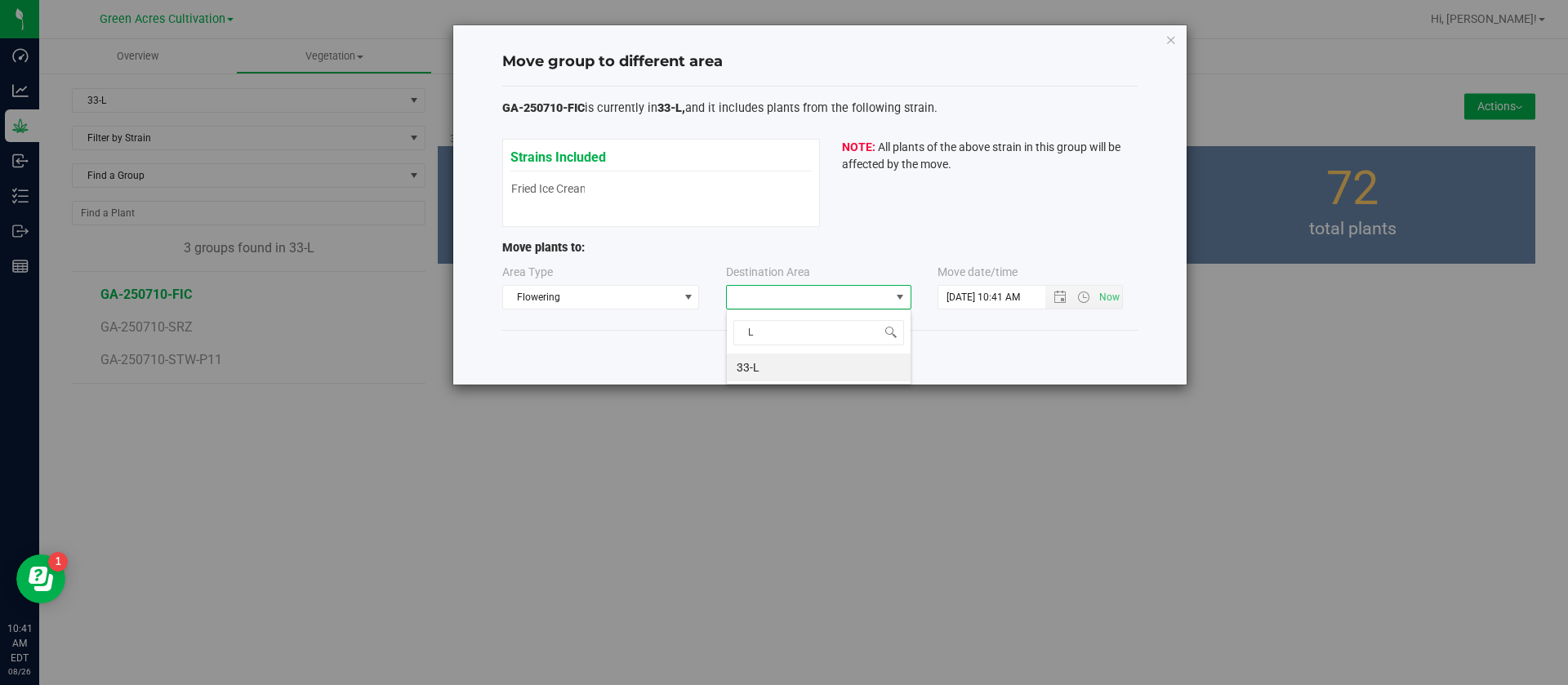
click at [790, 365] on li "33-L" at bounding box center [818, 367] width 184 height 27
drag, startPoint x: 965, startPoint y: 289, endPoint x: 962, endPoint y: 364, distance: 75.1
click at [965, 289] on input "8/26/2025 10:41 AM" at bounding box center [1005, 297] width 135 height 23
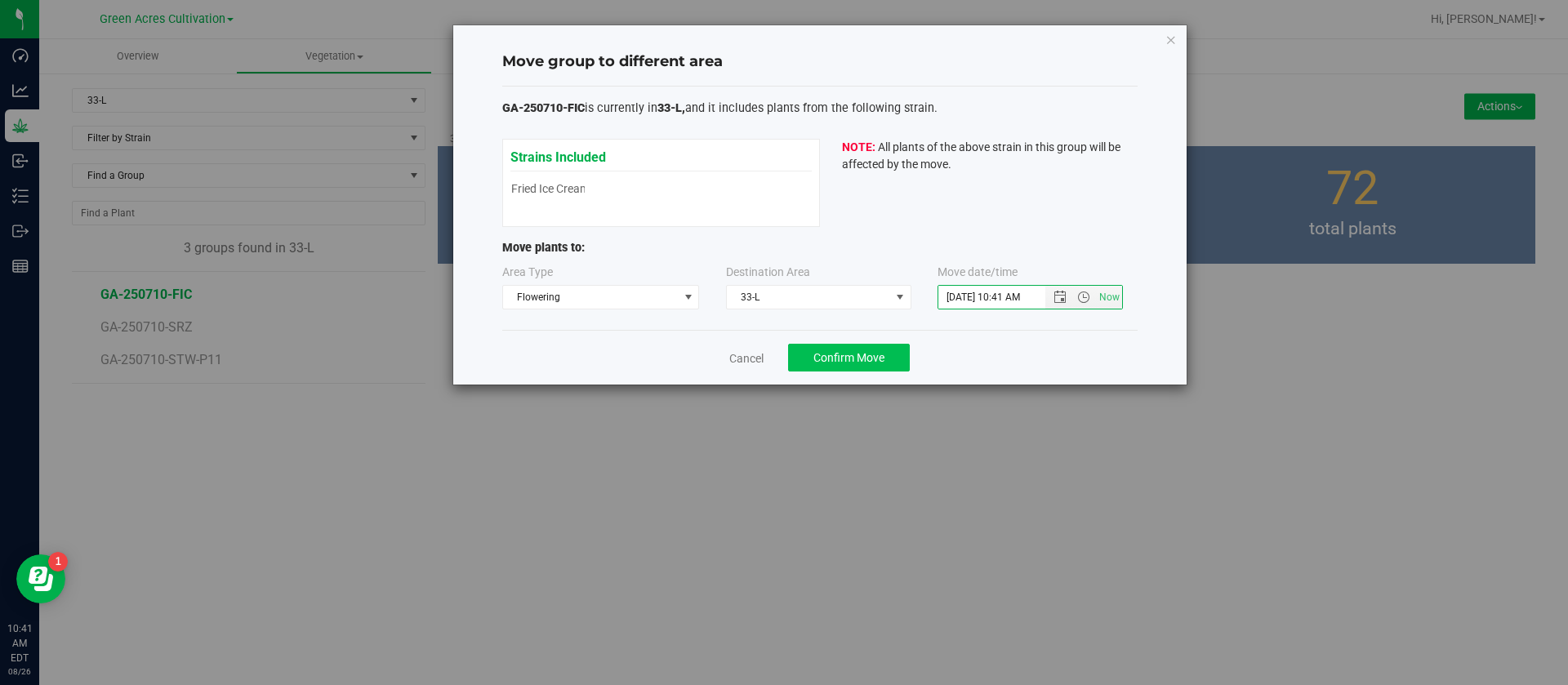
type input "8/19/2025 10:41 AM"
click at [860, 351] on span "Confirm Move" at bounding box center [848, 357] width 71 height 13
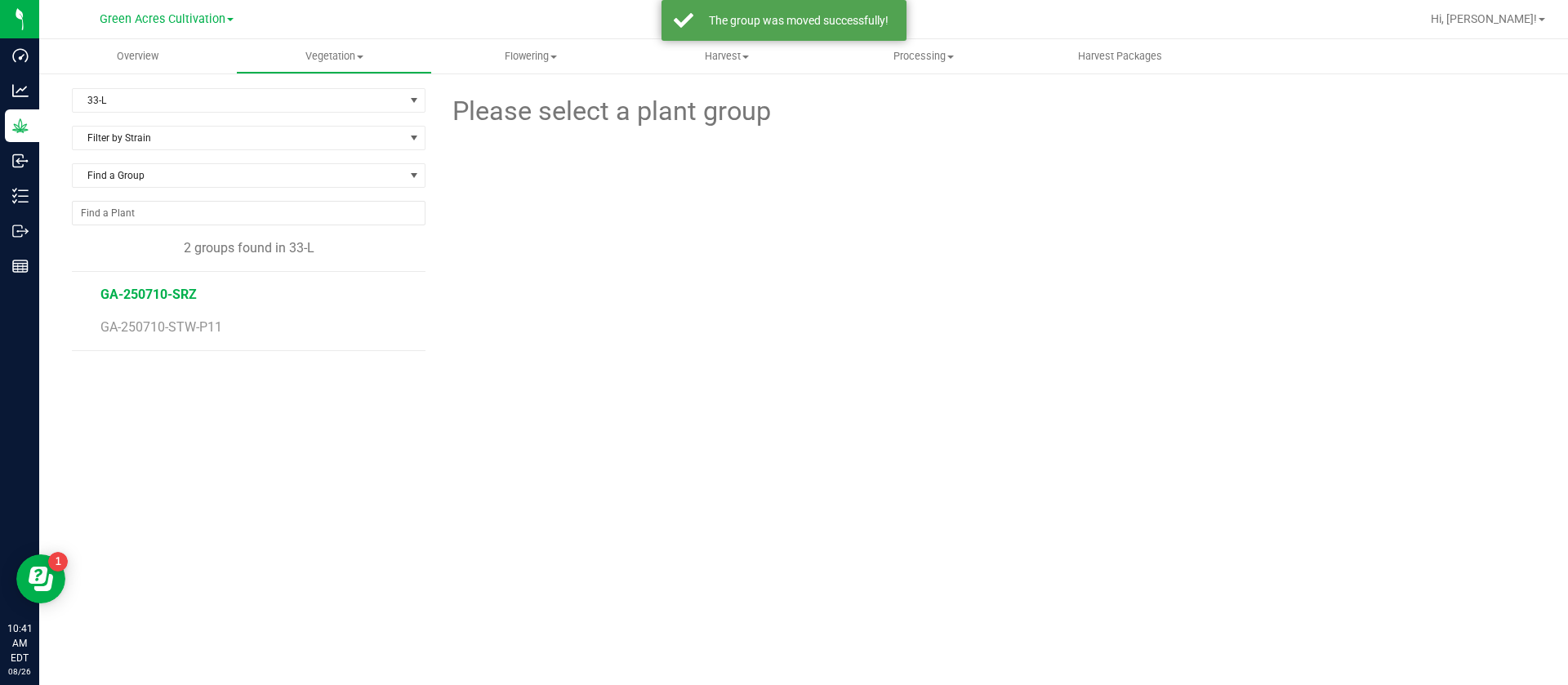
click at [166, 297] on span "GA-250710-SRZ" at bounding box center [148, 294] width 96 height 15
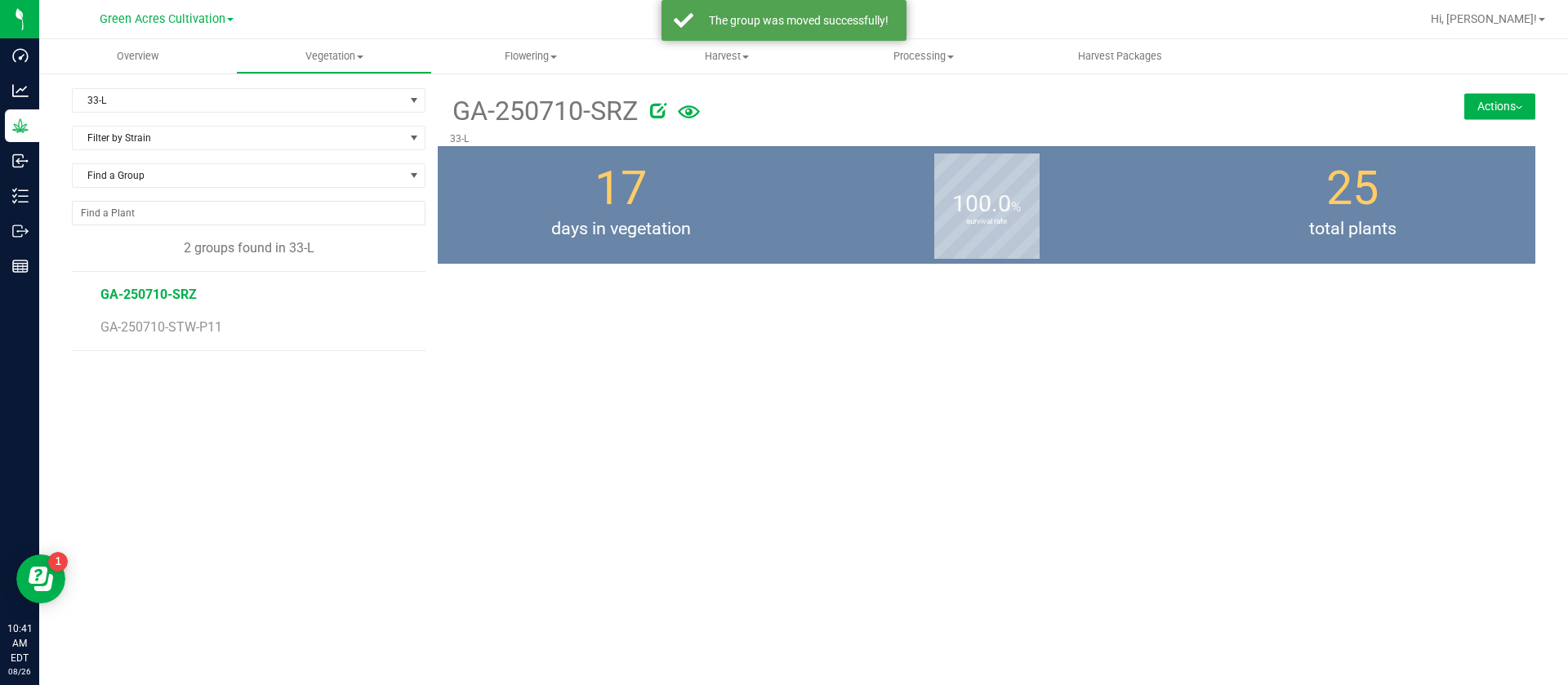
click at [1464, 111] on button "Actions" at bounding box center [1499, 106] width 71 height 26
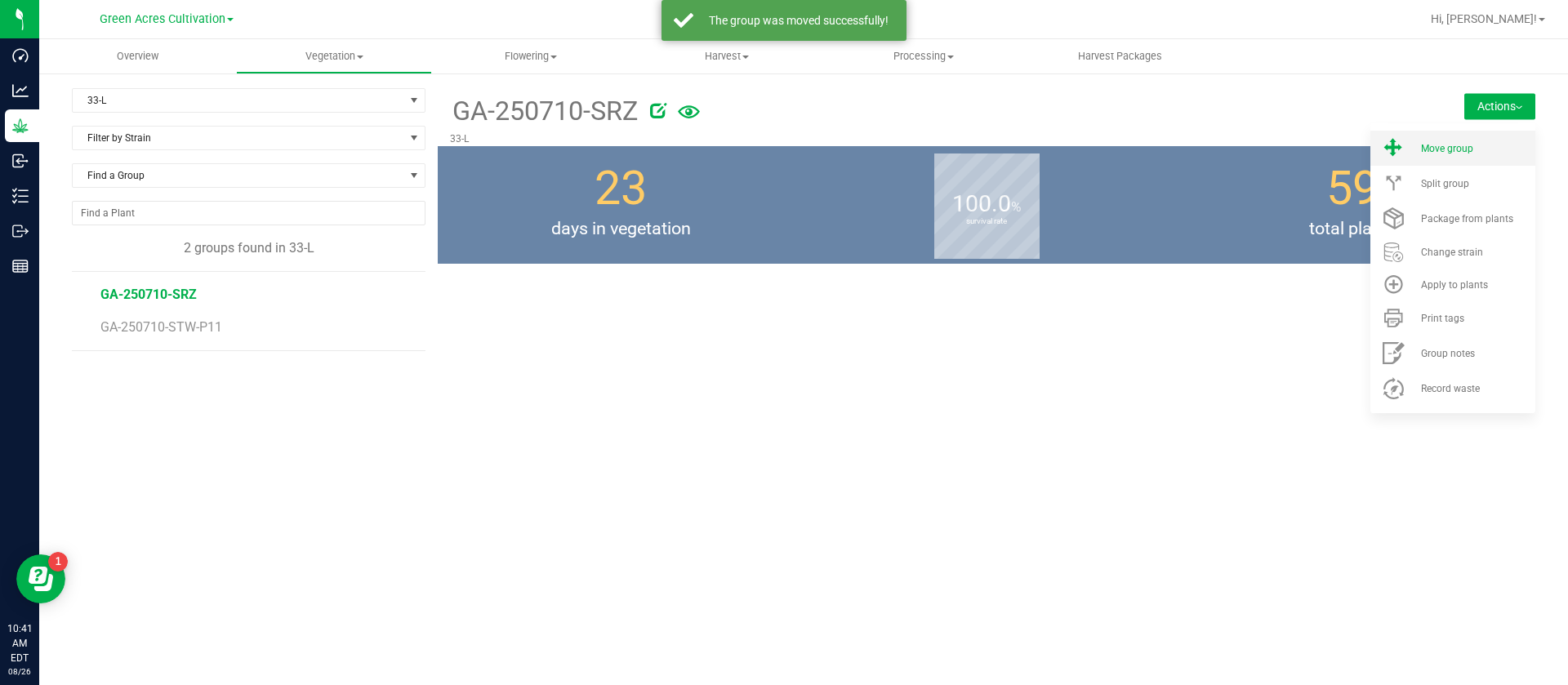
click at [1441, 147] on span "Move group" at bounding box center [1447, 148] width 52 height 11
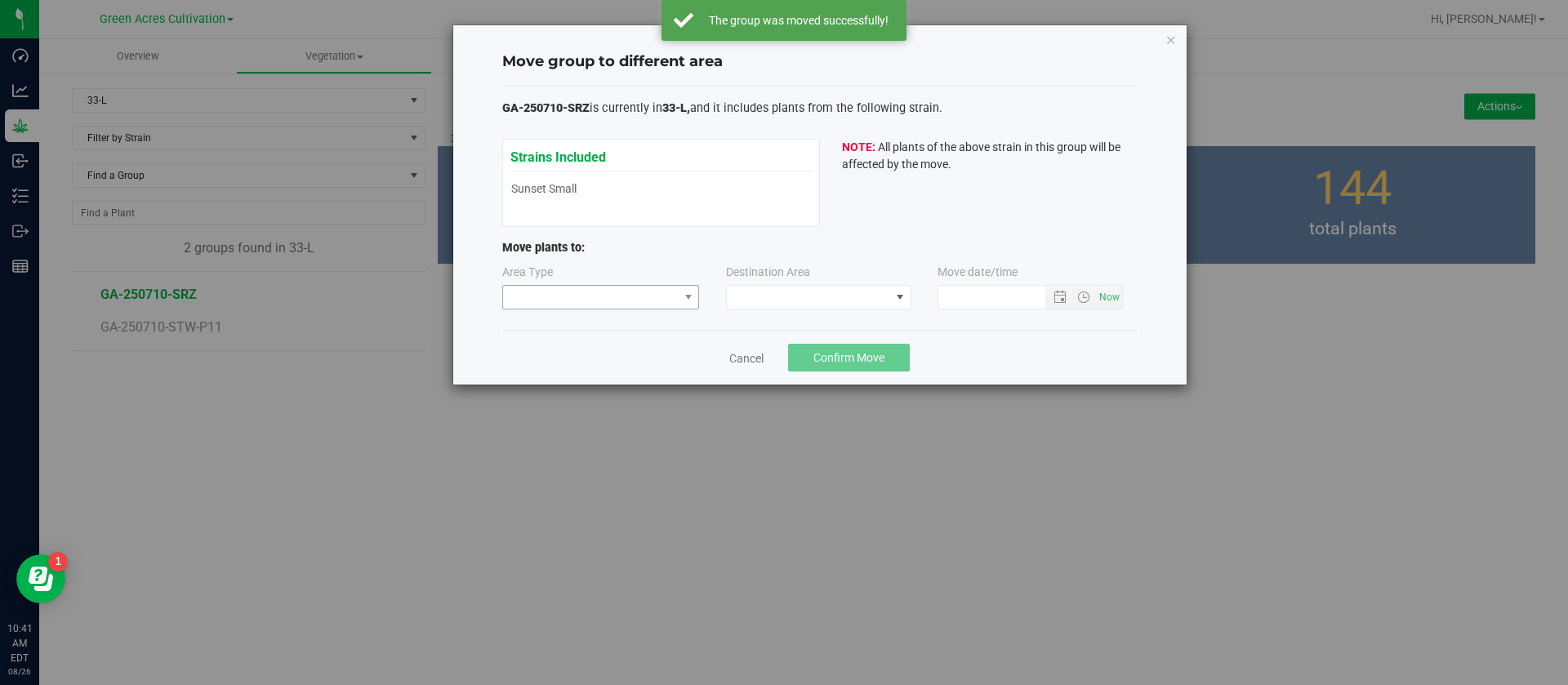
type input "8/26/2025 10:41 AM"
click at [597, 304] on span at bounding box center [591, 297] width 176 height 23
click at [575, 385] on li "Flowering" at bounding box center [601, 382] width 196 height 27
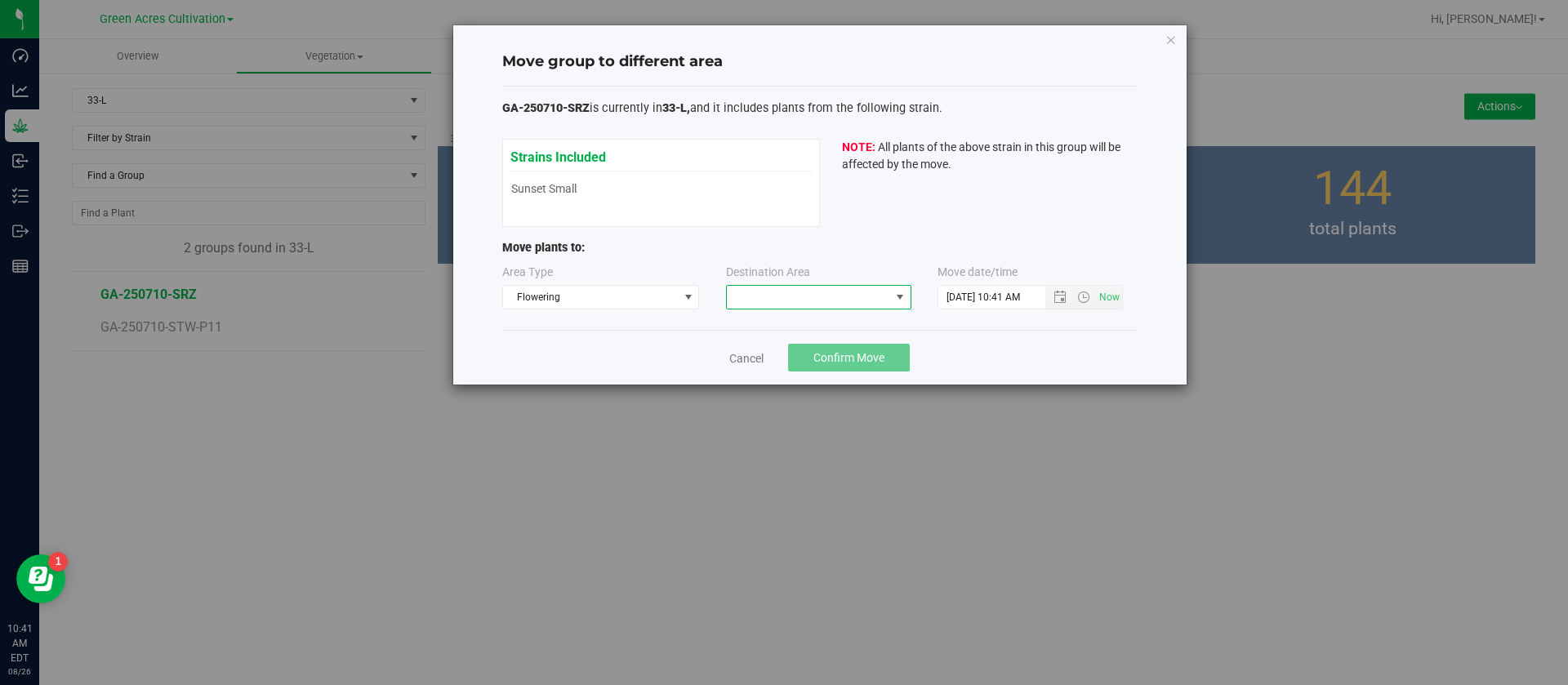
click at [782, 294] on span at bounding box center [808, 297] width 163 height 23
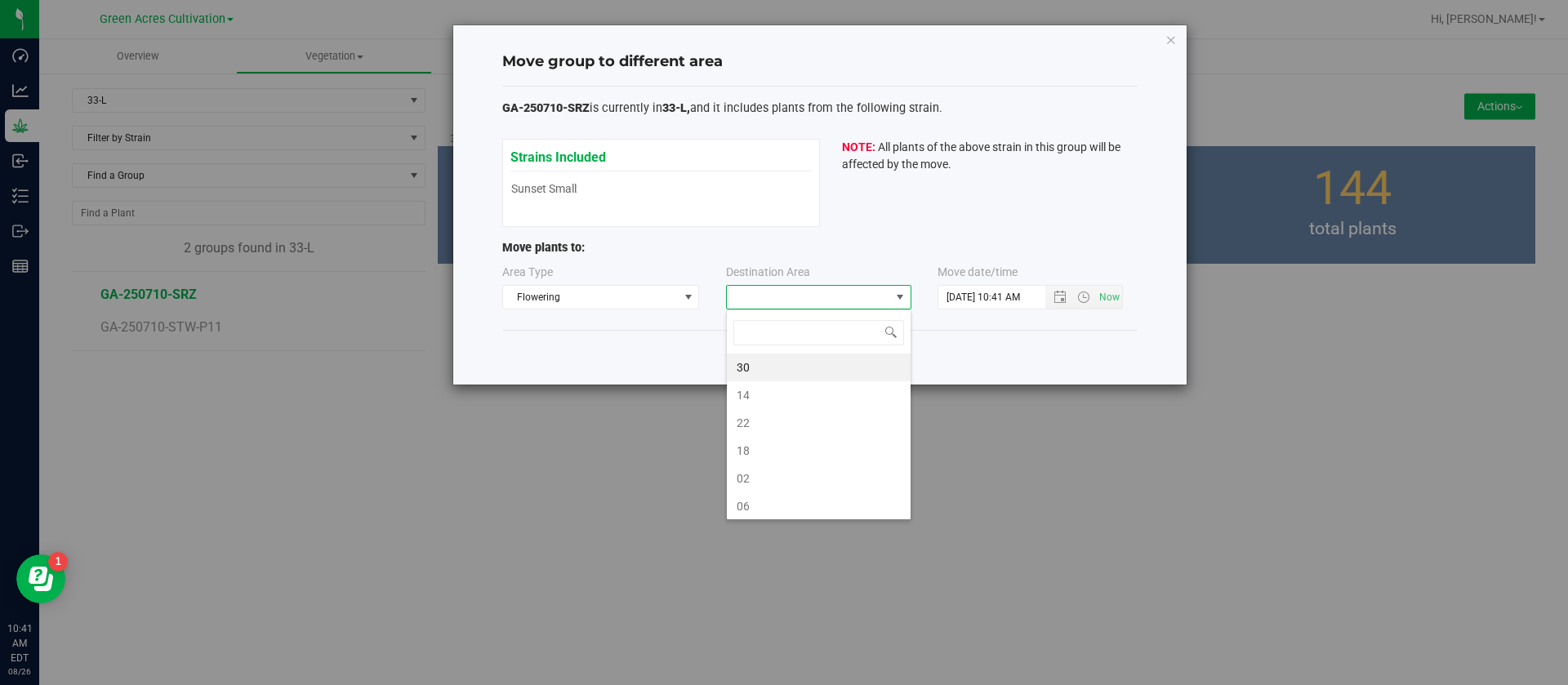
scroll to position [25, 185]
type input "L"
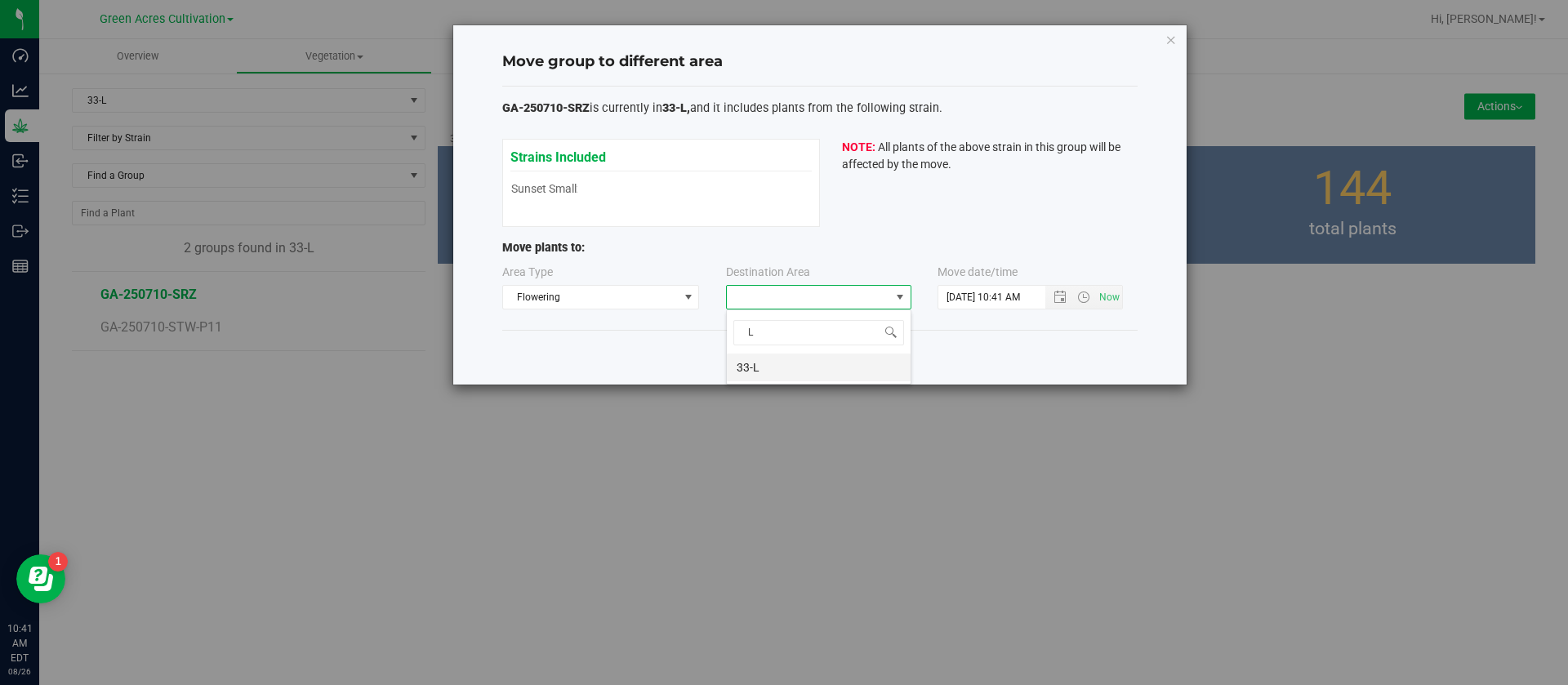
click at [748, 372] on li "33-L" at bounding box center [818, 367] width 184 height 27
click at [965, 291] on input "8/26/2025 10:41 AM" at bounding box center [1005, 297] width 135 height 23
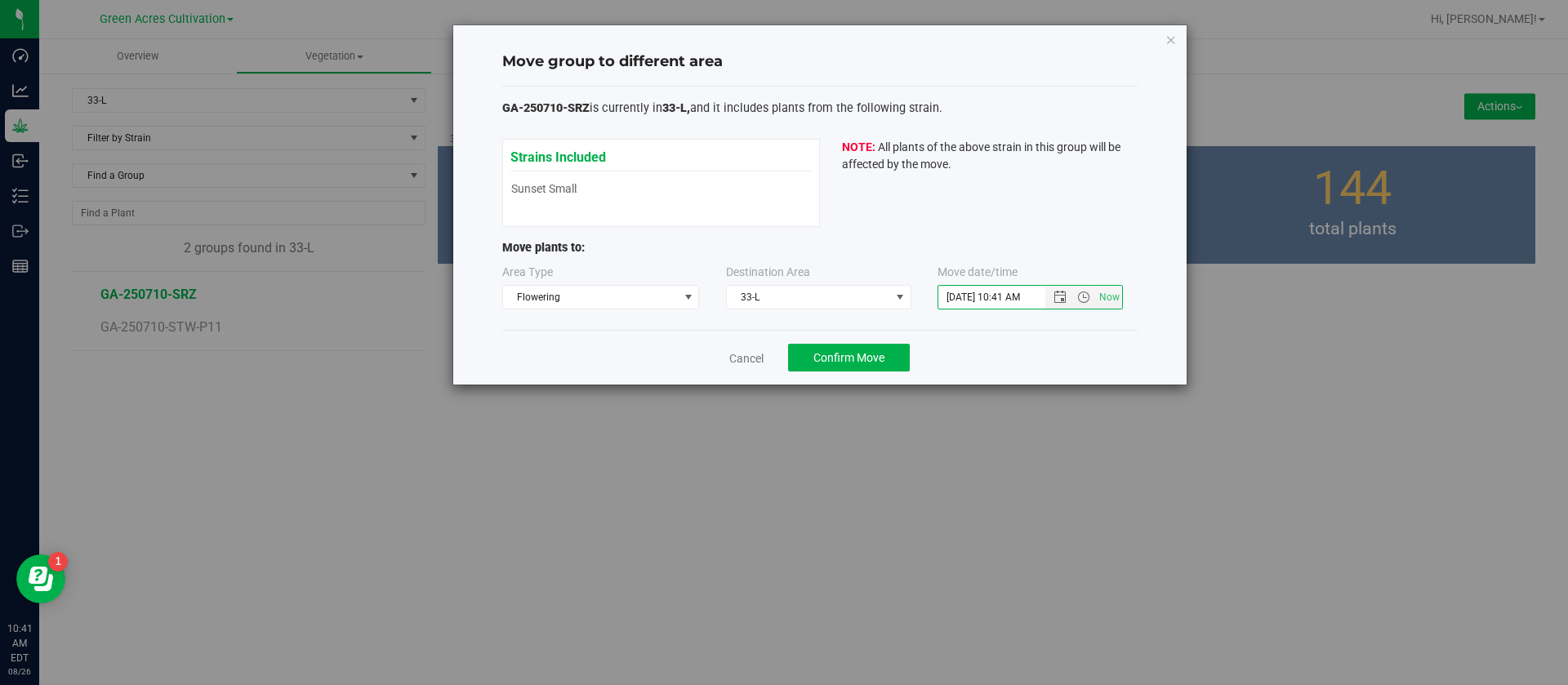
type input "8/19/2025 10:41 AM"
drag, startPoint x: 923, startPoint y: 161, endPoint x: 938, endPoint y: 179, distance: 23.4
click at [923, 160] on span "All plants of the above strain in this group will be affected by the move." at bounding box center [981, 155] width 279 height 30
click at [875, 358] on span "Confirm Move" at bounding box center [848, 357] width 71 height 13
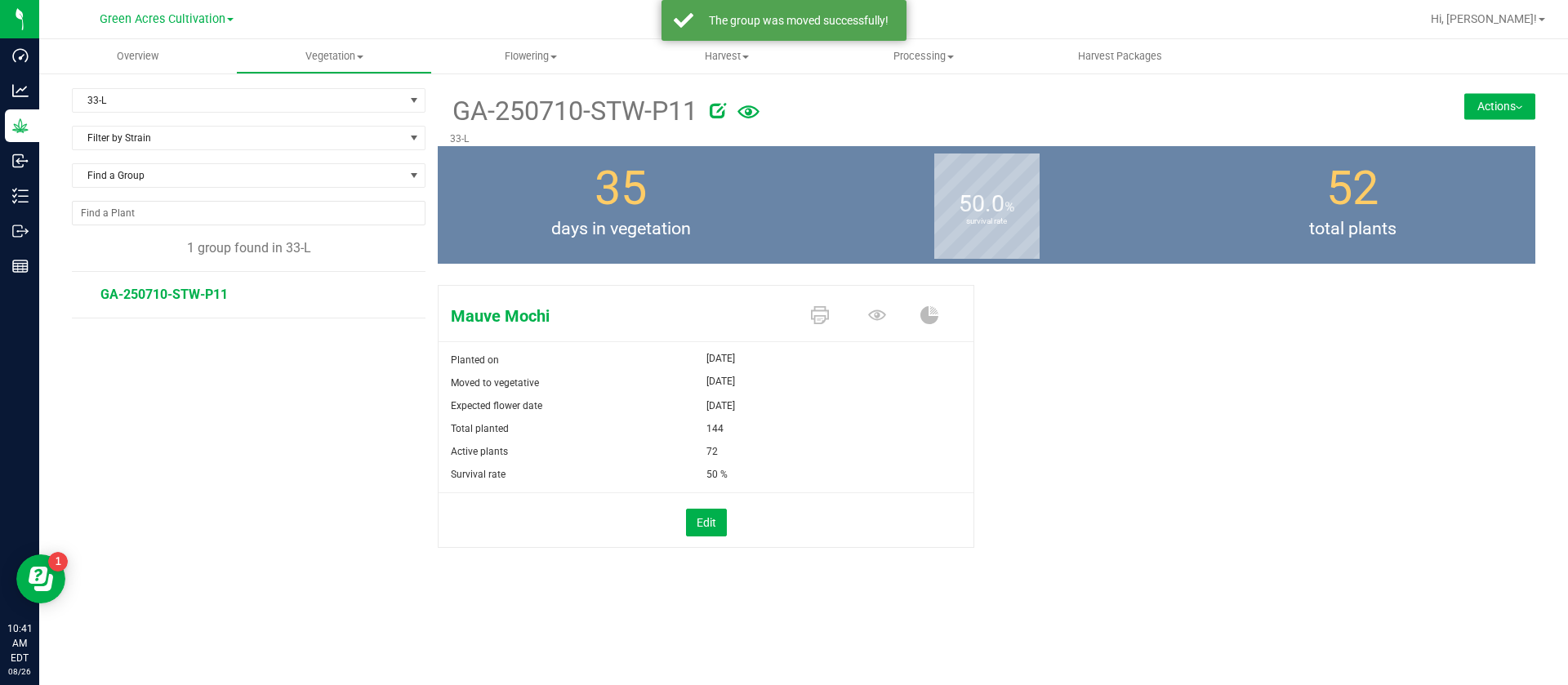
click at [1484, 118] on button "Actions" at bounding box center [1499, 106] width 71 height 26
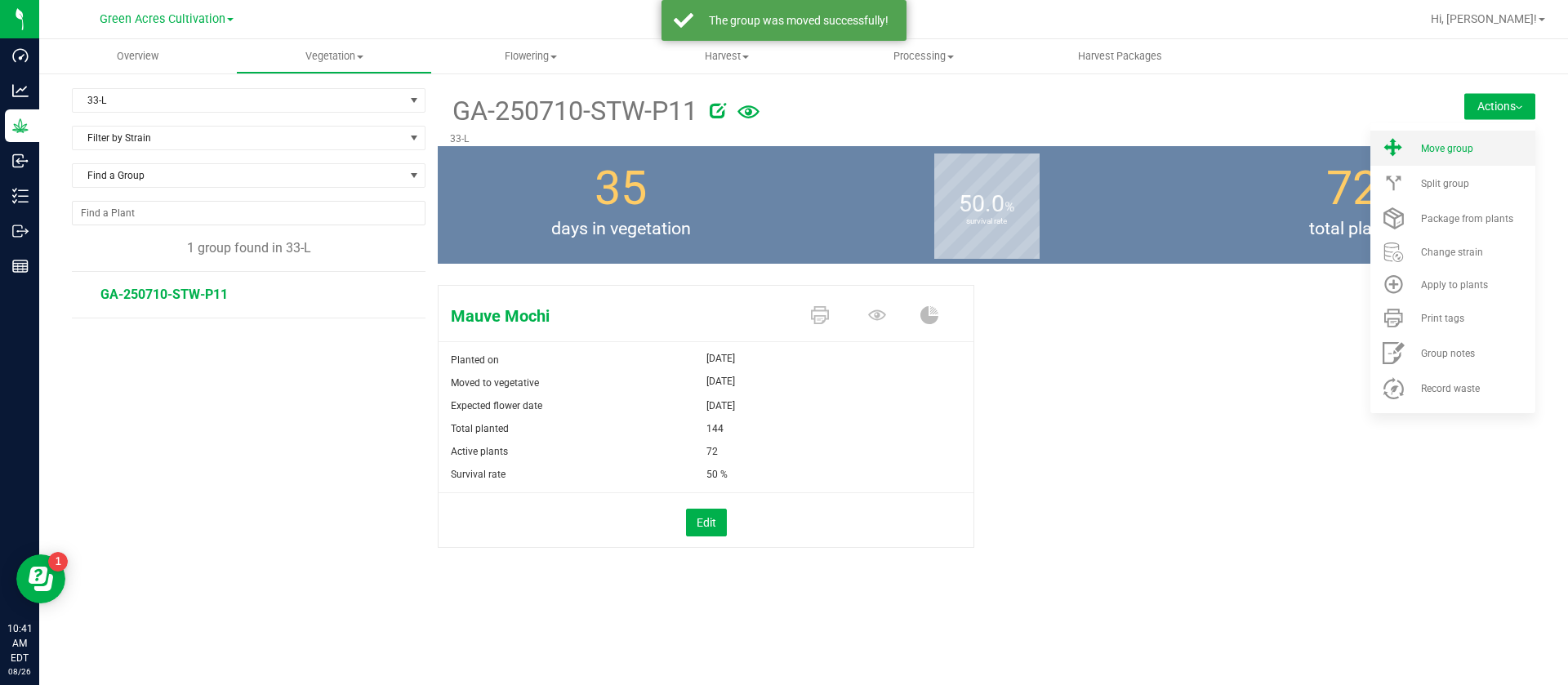
click at [1445, 149] on span "Move group" at bounding box center [1447, 148] width 52 height 11
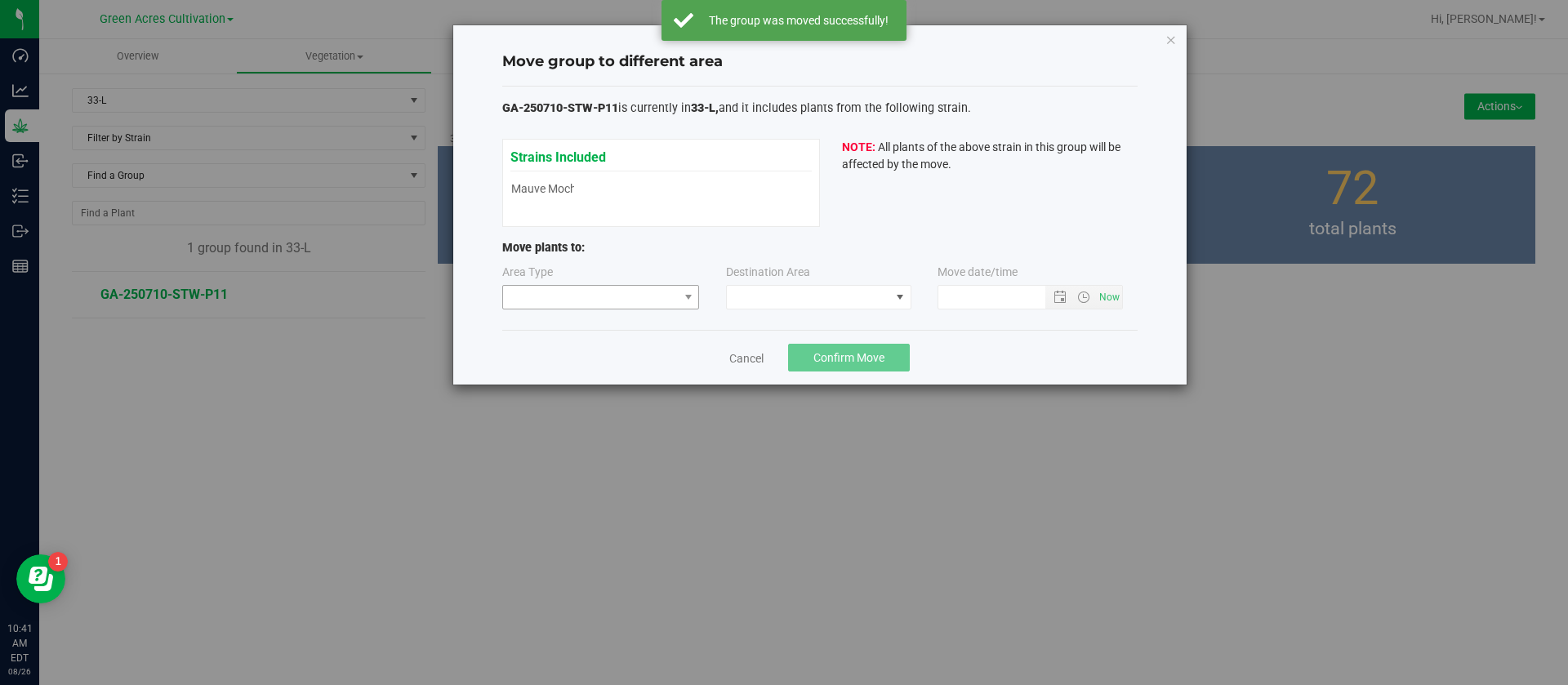
type input "8/26/2025 10:41 AM"
click at [567, 292] on span at bounding box center [591, 297] width 176 height 23
click at [550, 376] on li "Flowering" at bounding box center [601, 382] width 196 height 27
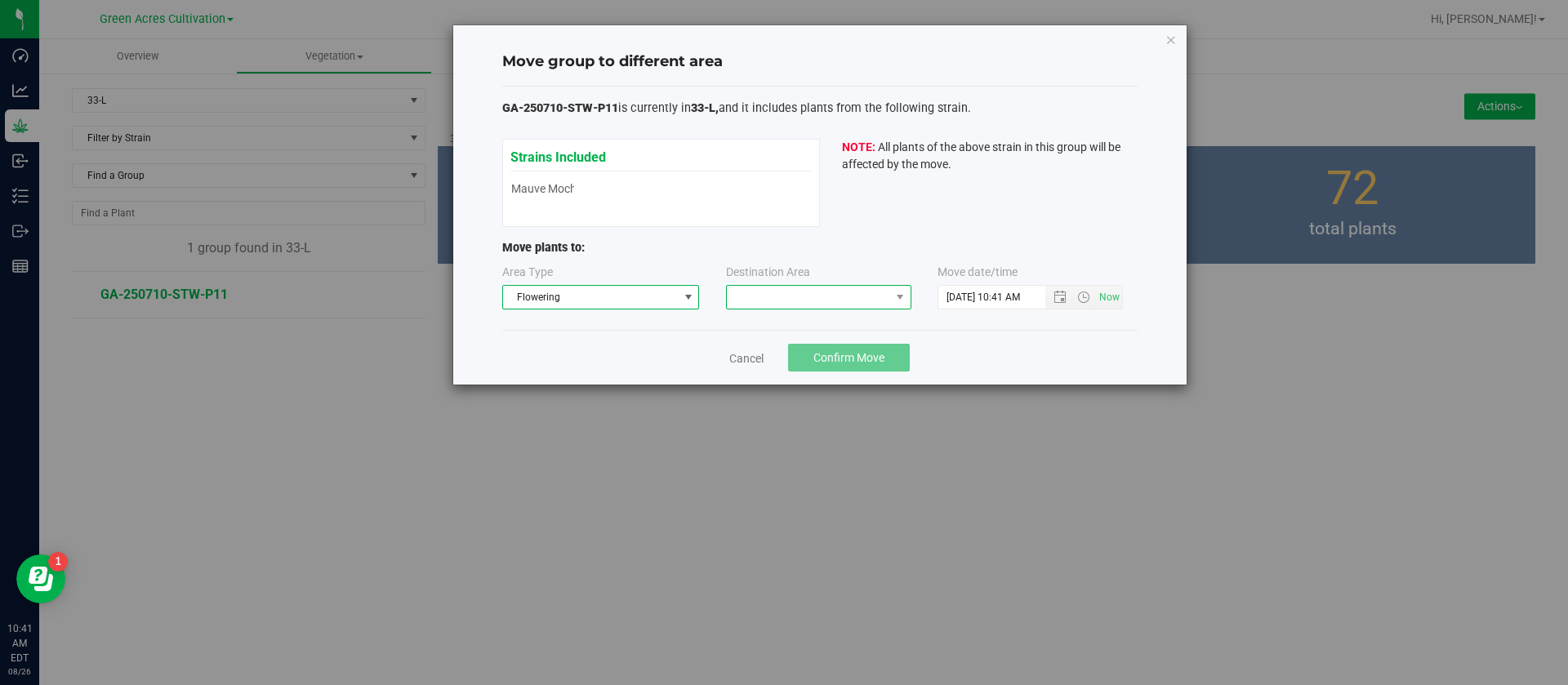
click at [765, 285] on span at bounding box center [808, 297] width 163 height 23
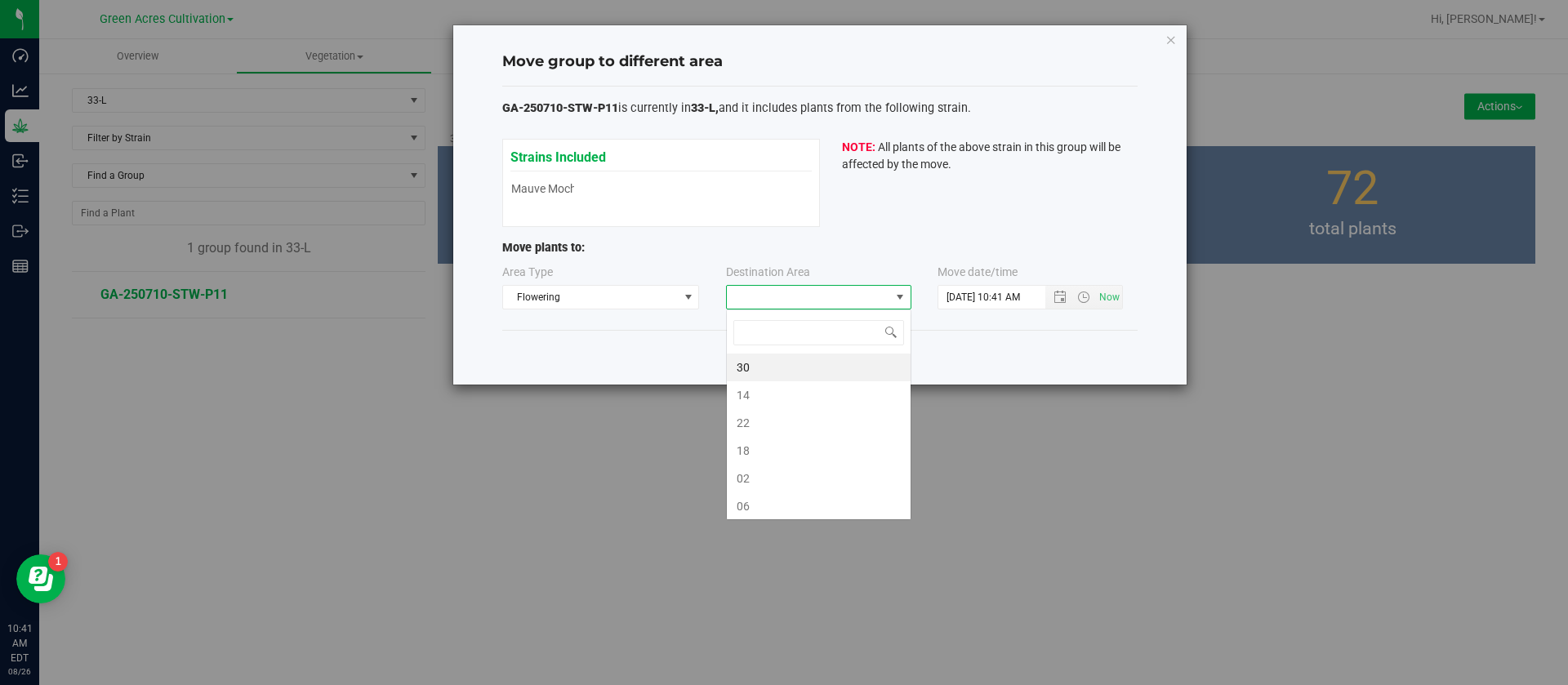
scroll to position [25, 185]
type input "L"
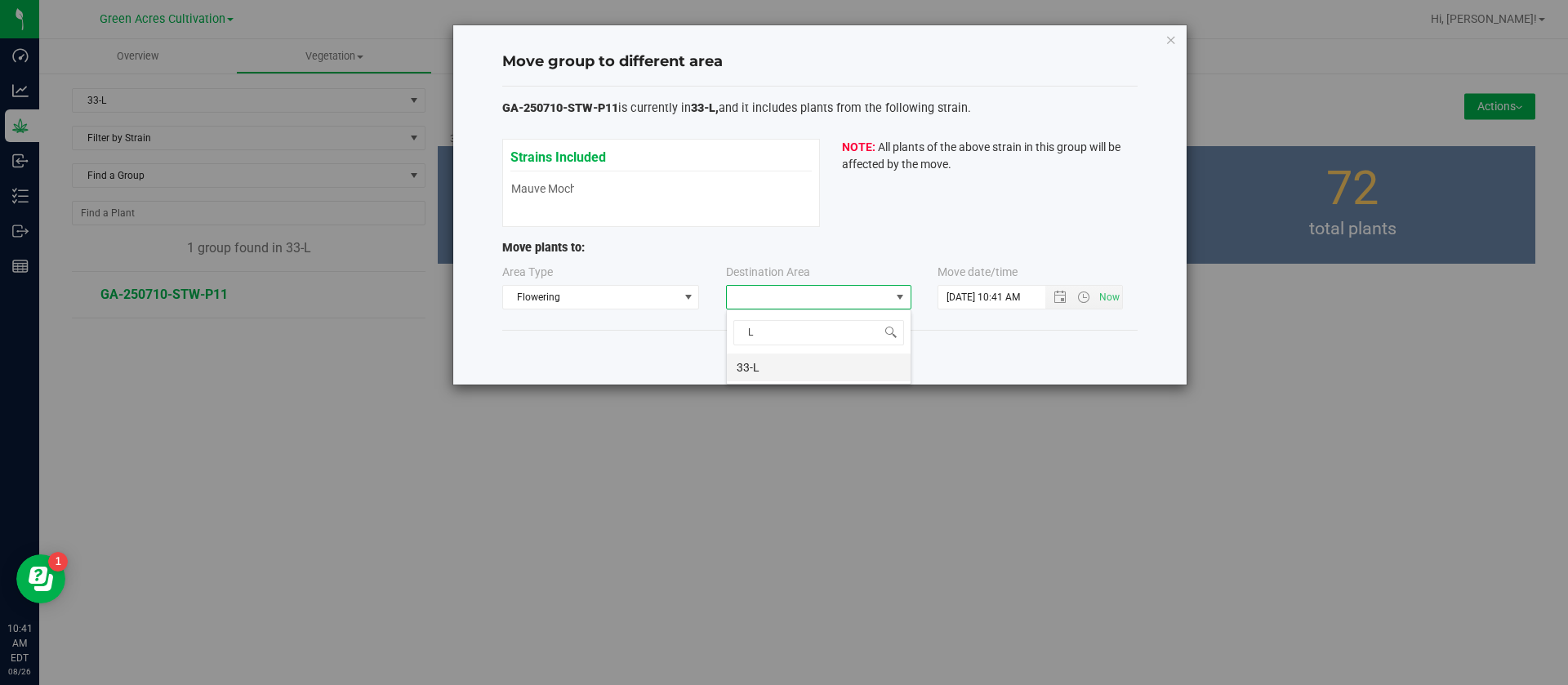
click at [773, 365] on li "33-L" at bounding box center [818, 367] width 184 height 27
click at [969, 289] on input "8/26/2025 10:41 AM" at bounding box center [1005, 297] width 135 height 23
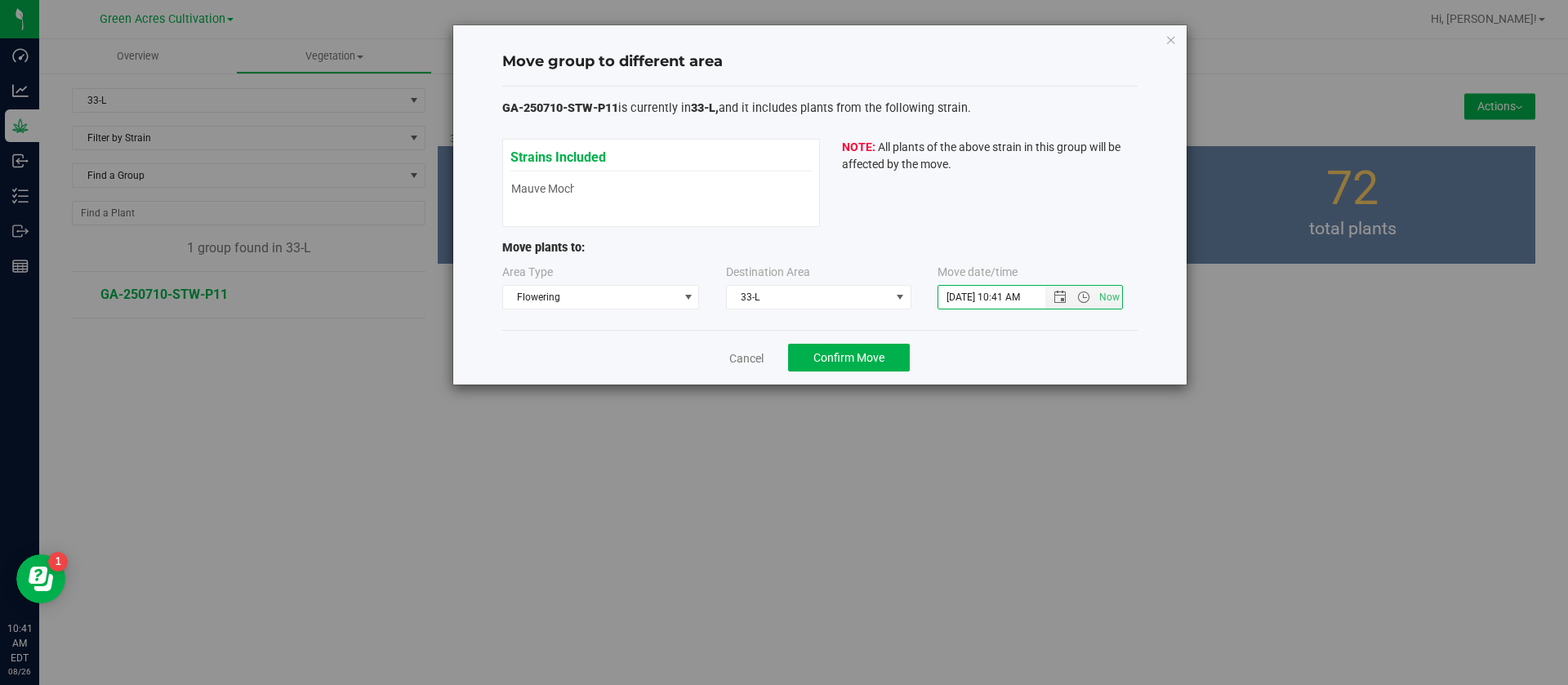
type input "8/19/2025 10:41 AM"
click at [965, 365] on div "Cancel Confirm Move" at bounding box center [820, 358] width 636 height 55
click at [891, 355] on button "Confirm Move" at bounding box center [849, 358] width 122 height 27
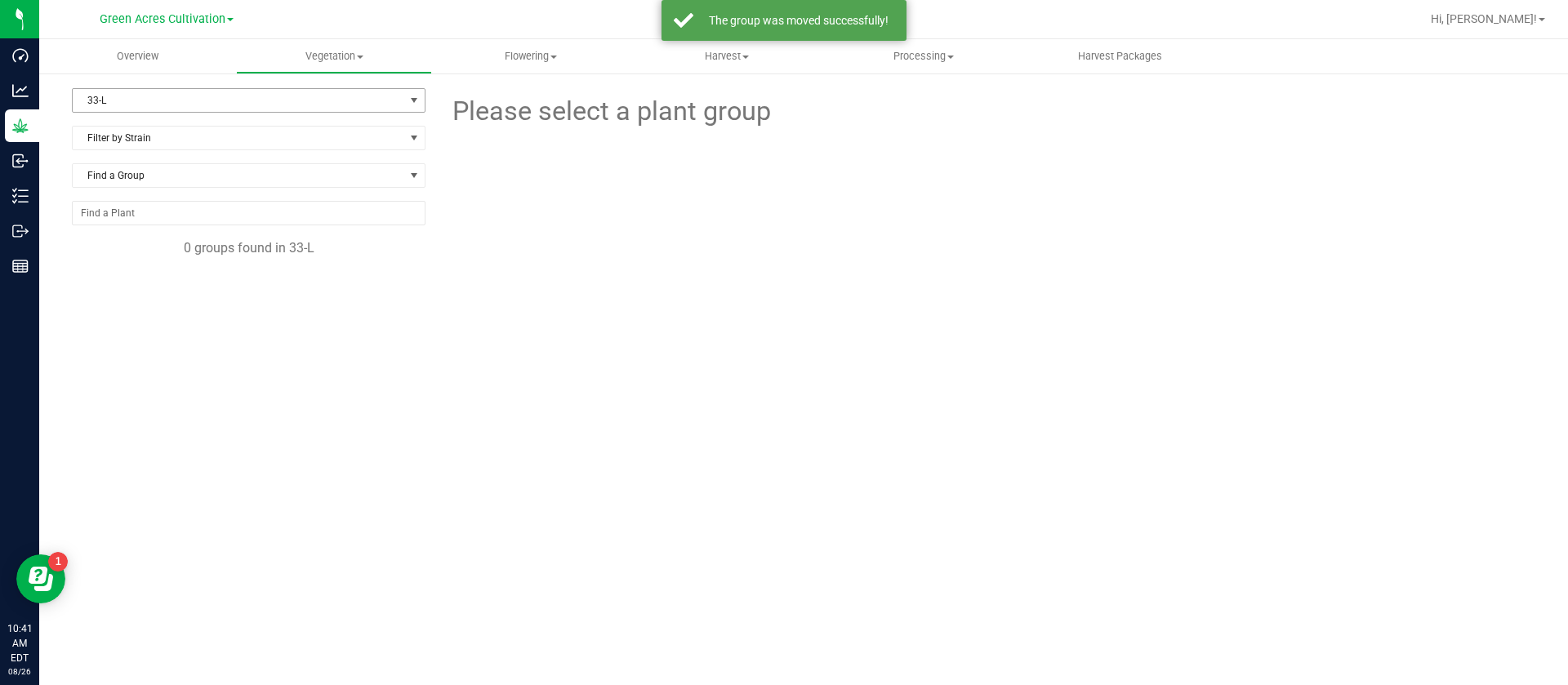
click at [152, 94] on span "33-L" at bounding box center [238, 100] width 332 height 23
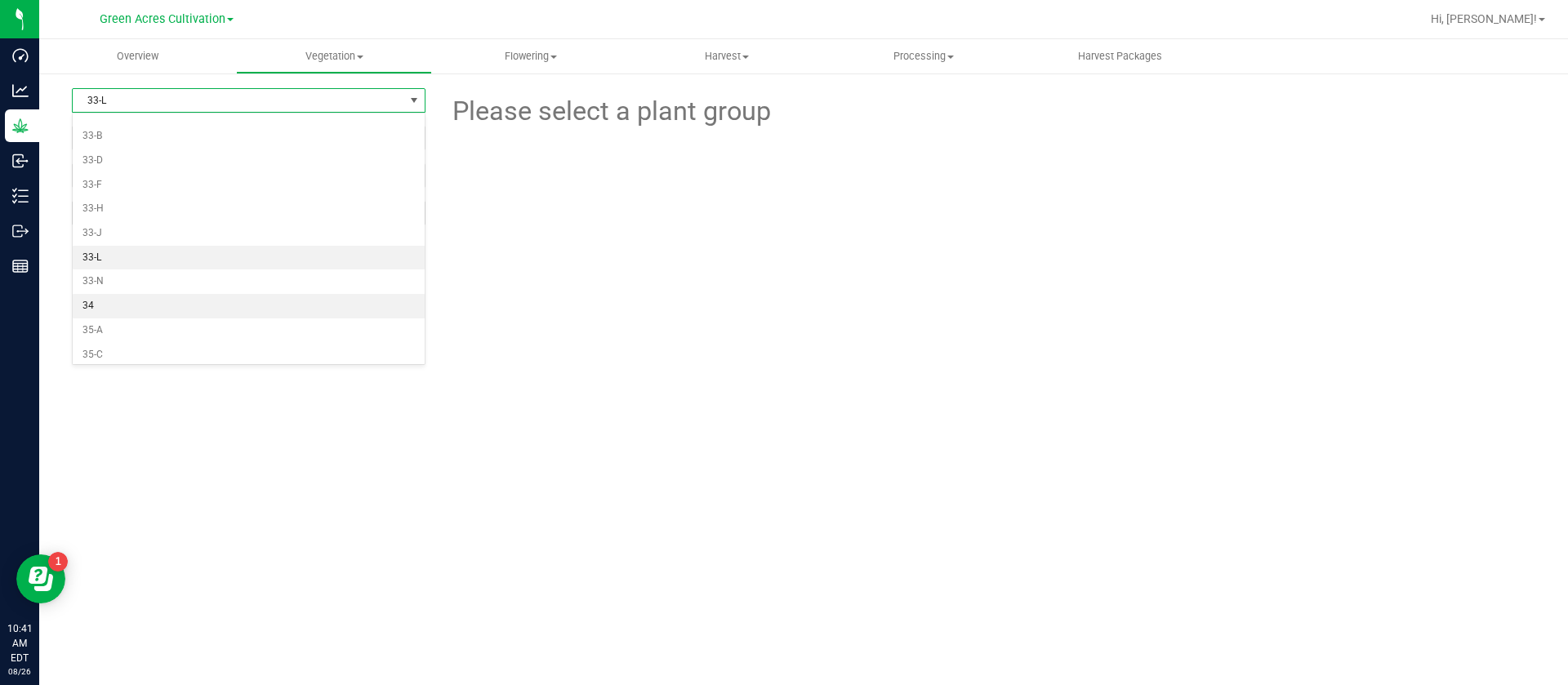
scroll to position [217, 0]
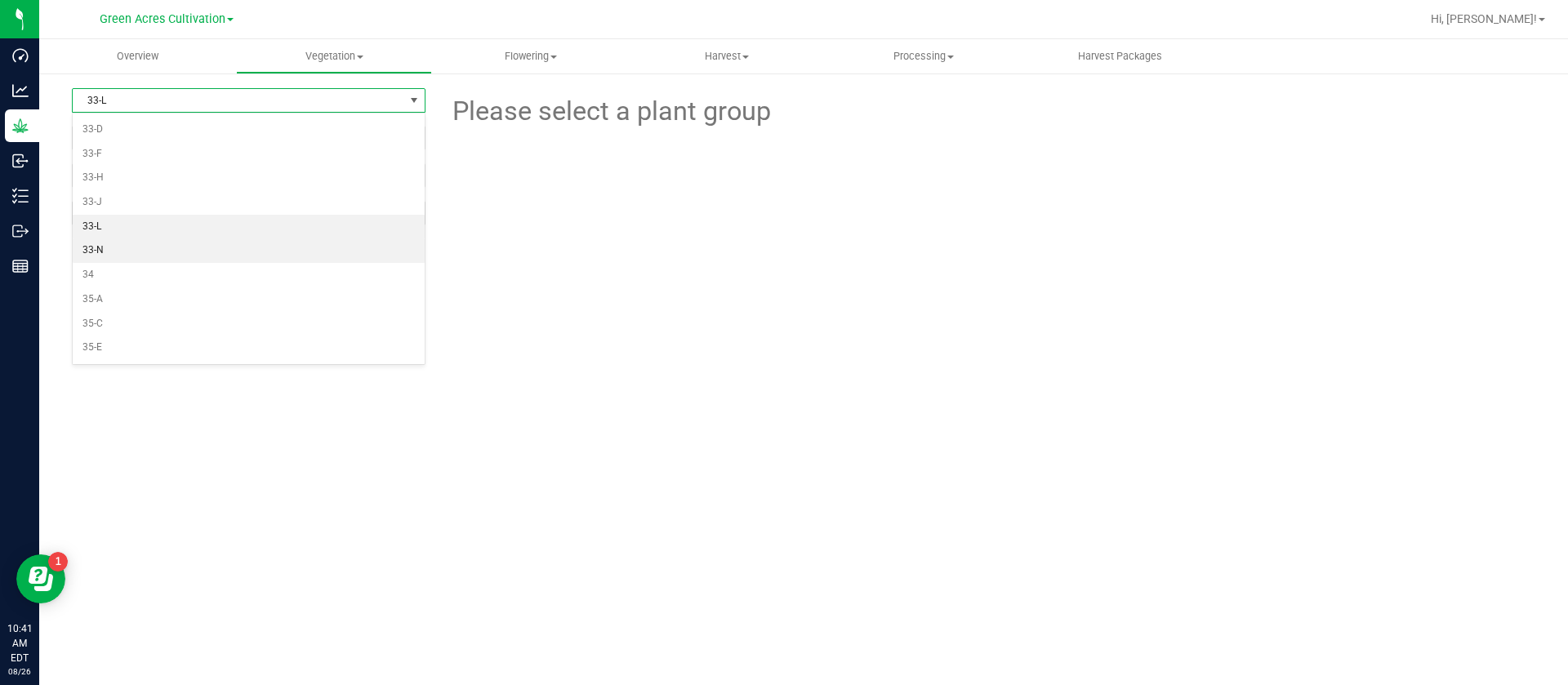
click at [106, 249] on li "33-N" at bounding box center [249, 250] width 352 height 25
click at [147, 92] on span "33-N" at bounding box center [238, 100] width 332 height 23
click at [109, 292] on li "35-A" at bounding box center [249, 299] width 352 height 25
click at [156, 93] on span "35-A" at bounding box center [238, 100] width 332 height 23
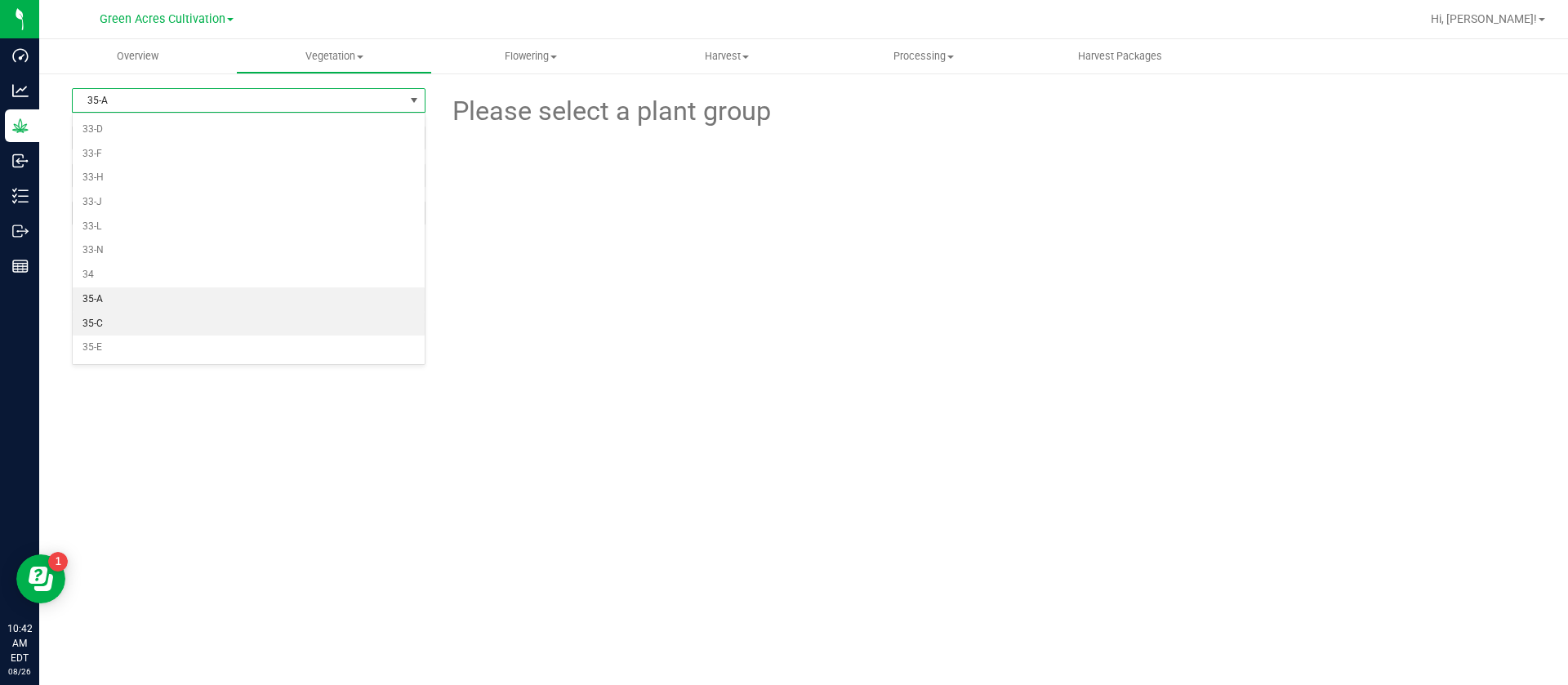
click at [110, 321] on li "35-C" at bounding box center [249, 324] width 352 height 25
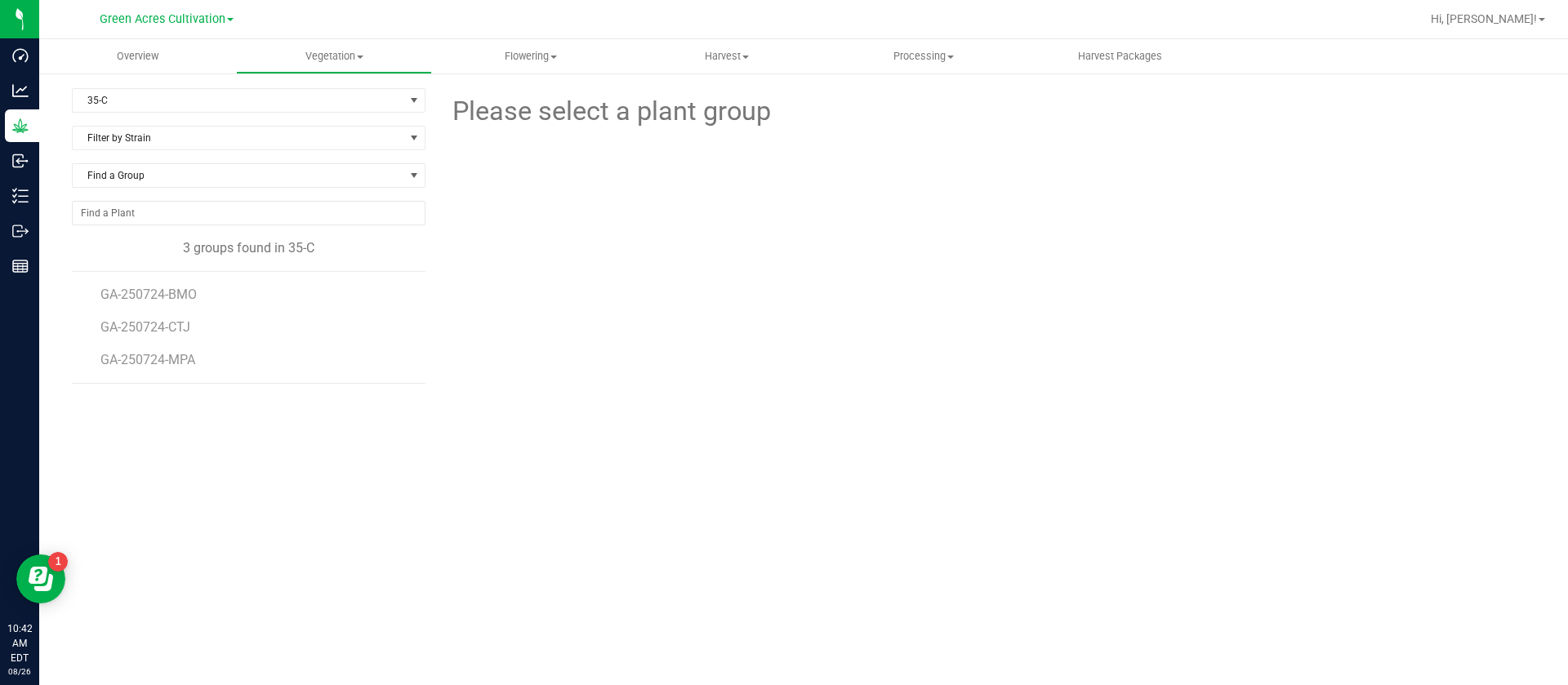
click at [178, 306] on li "GA-250724-CTJ" at bounding box center [257, 321] width 314 height 33
click at [181, 298] on span "GA-250724-BMO" at bounding box center [150, 294] width 100 height 15
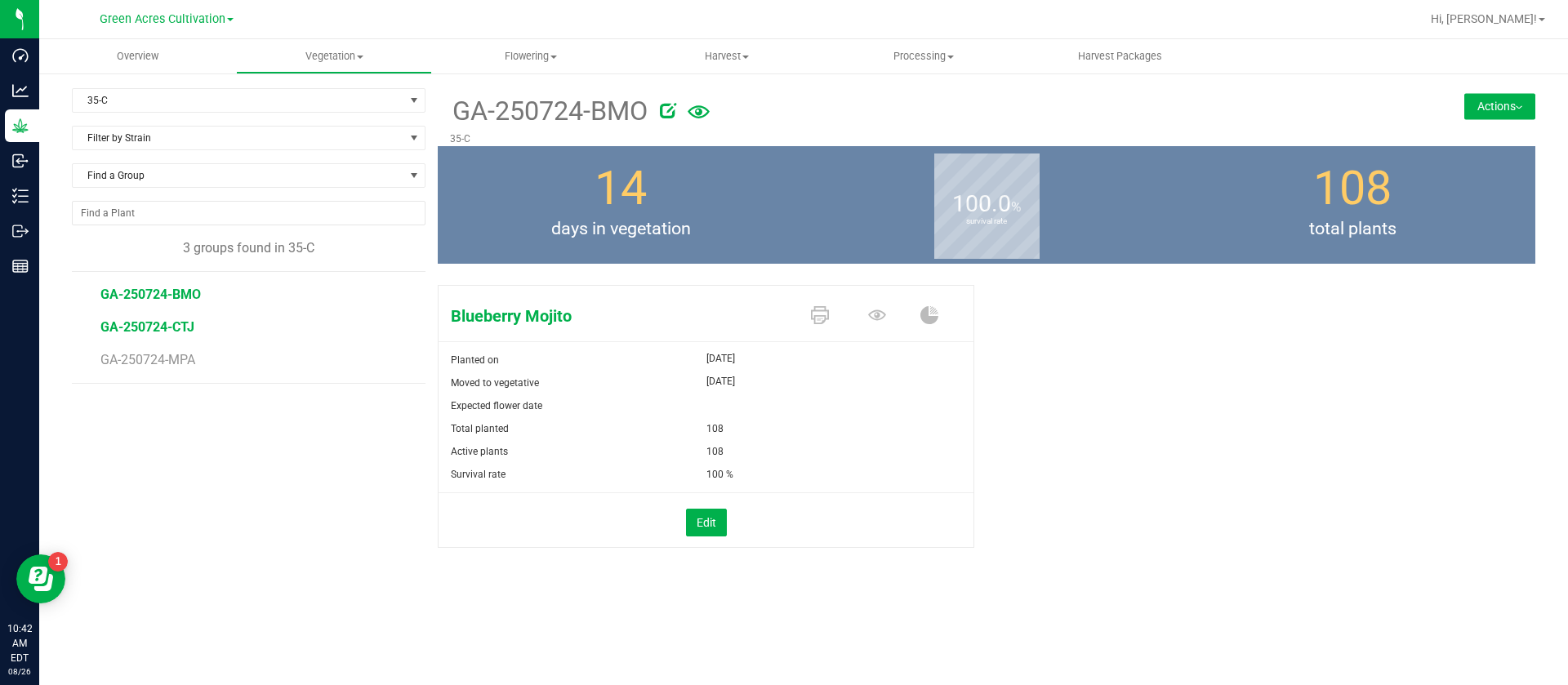
click at [175, 331] on span "GA-250724-CTJ" at bounding box center [148, 327] width 94 height 15
click at [160, 347] on li "GA-250724-MPA" at bounding box center [257, 359] width 314 height 45
click at [160, 358] on span "GA-250724-MPA" at bounding box center [150, 359] width 100 height 15
click at [179, 283] on li "GA-250724-BMO" at bounding box center [257, 288] width 314 height 33
click at [179, 295] on span "GA-250724-BMO" at bounding box center [150, 294] width 100 height 15
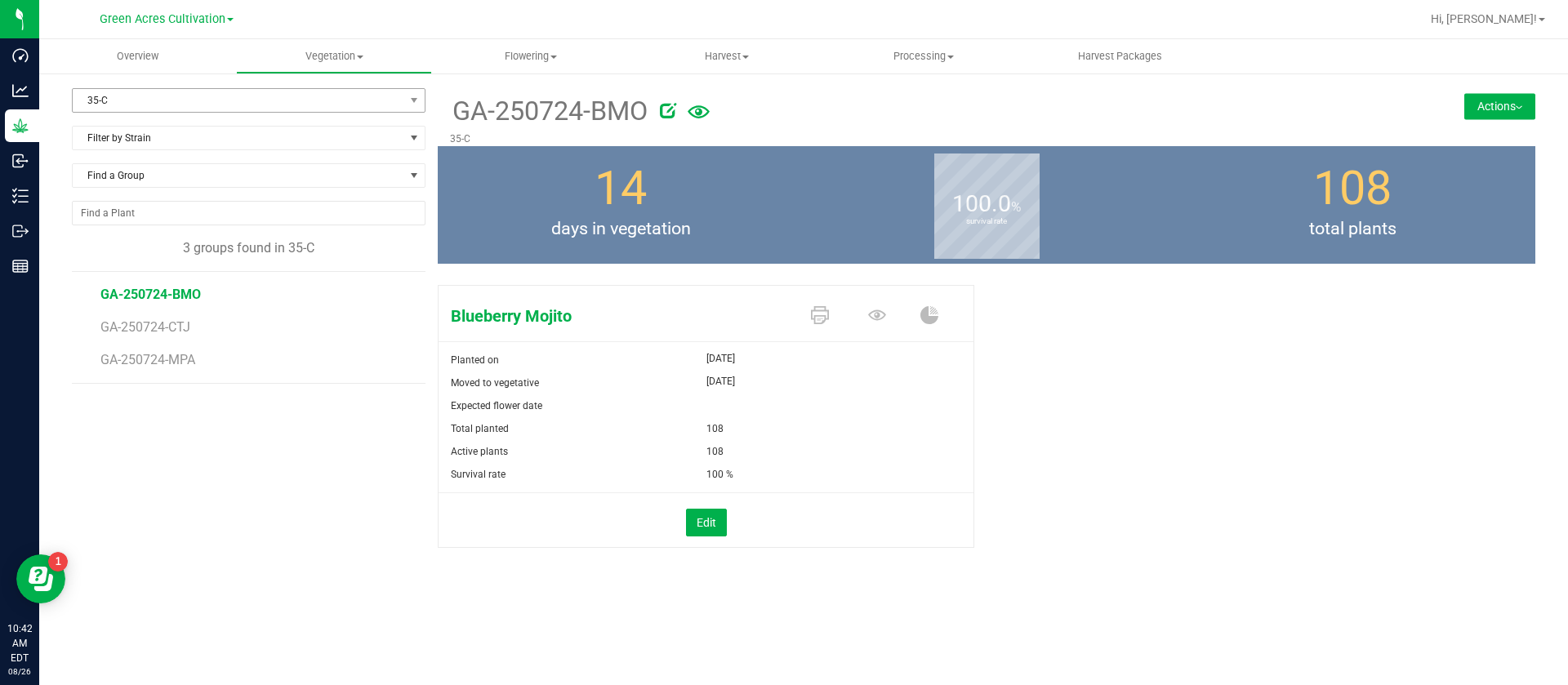
click at [115, 94] on span "35-C" at bounding box center [238, 100] width 332 height 23
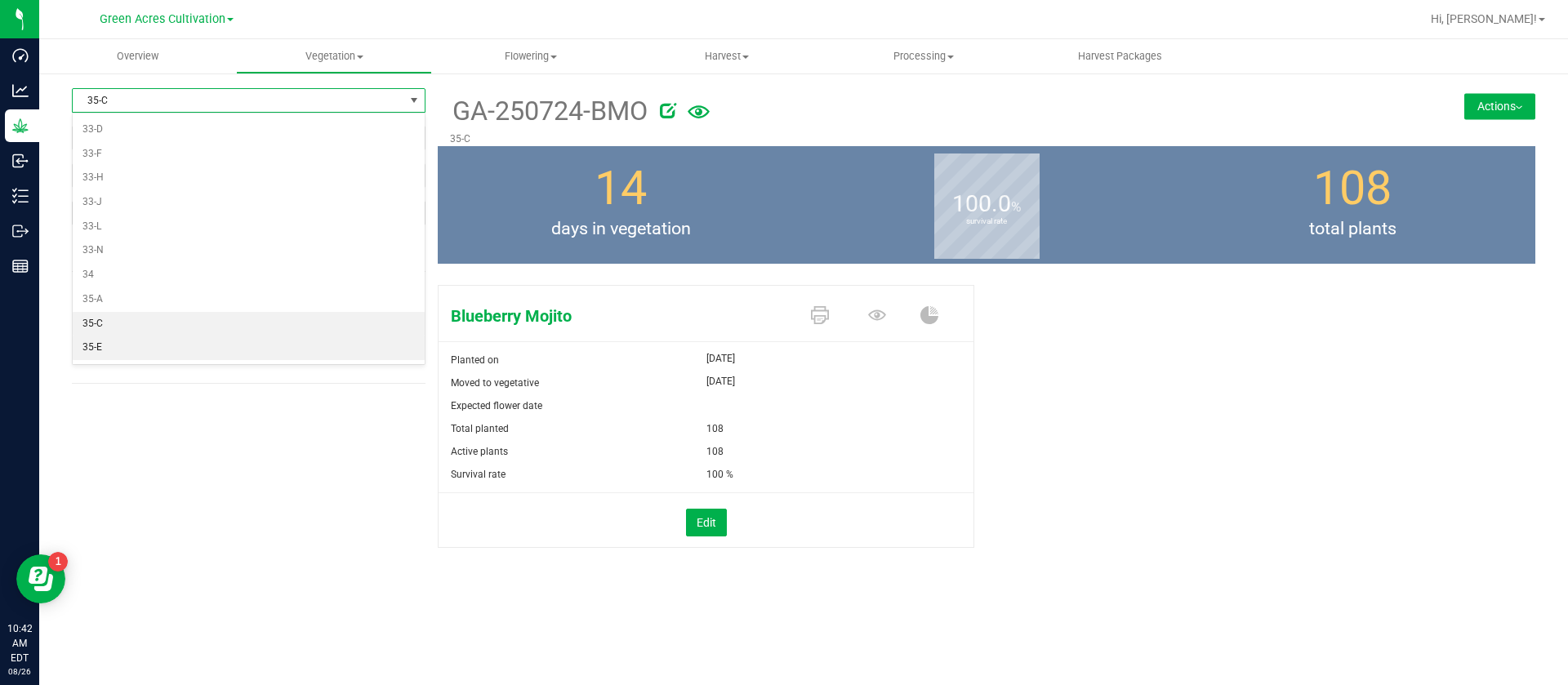
click at [117, 344] on li "35-E" at bounding box center [249, 347] width 352 height 25
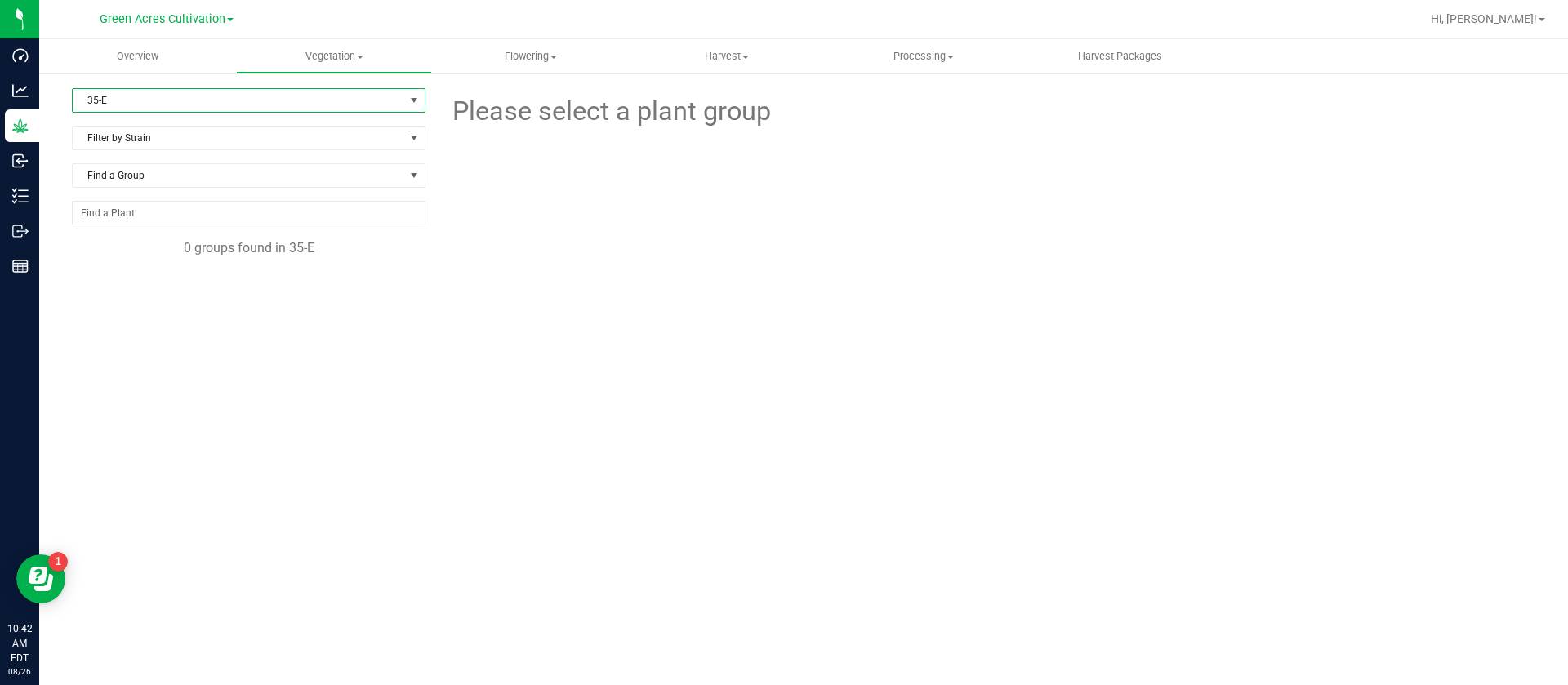
click at [115, 94] on span "35-E" at bounding box center [238, 100] width 332 height 23
click at [111, 248] on li "35-G" at bounding box center [249, 249] width 352 height 25
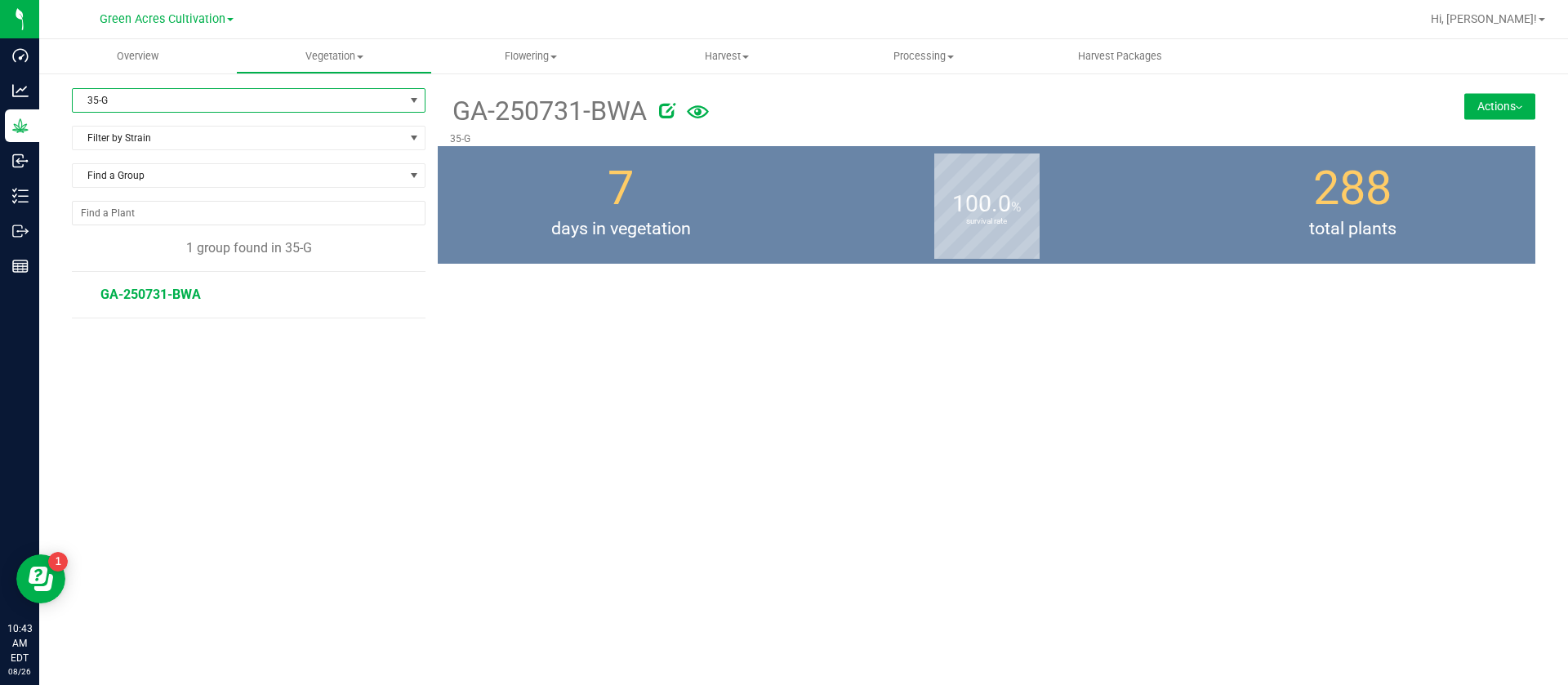
click at [191, 299] on span "GA-250731-BWA" at bounding box center [150, 294] width 100 height 15
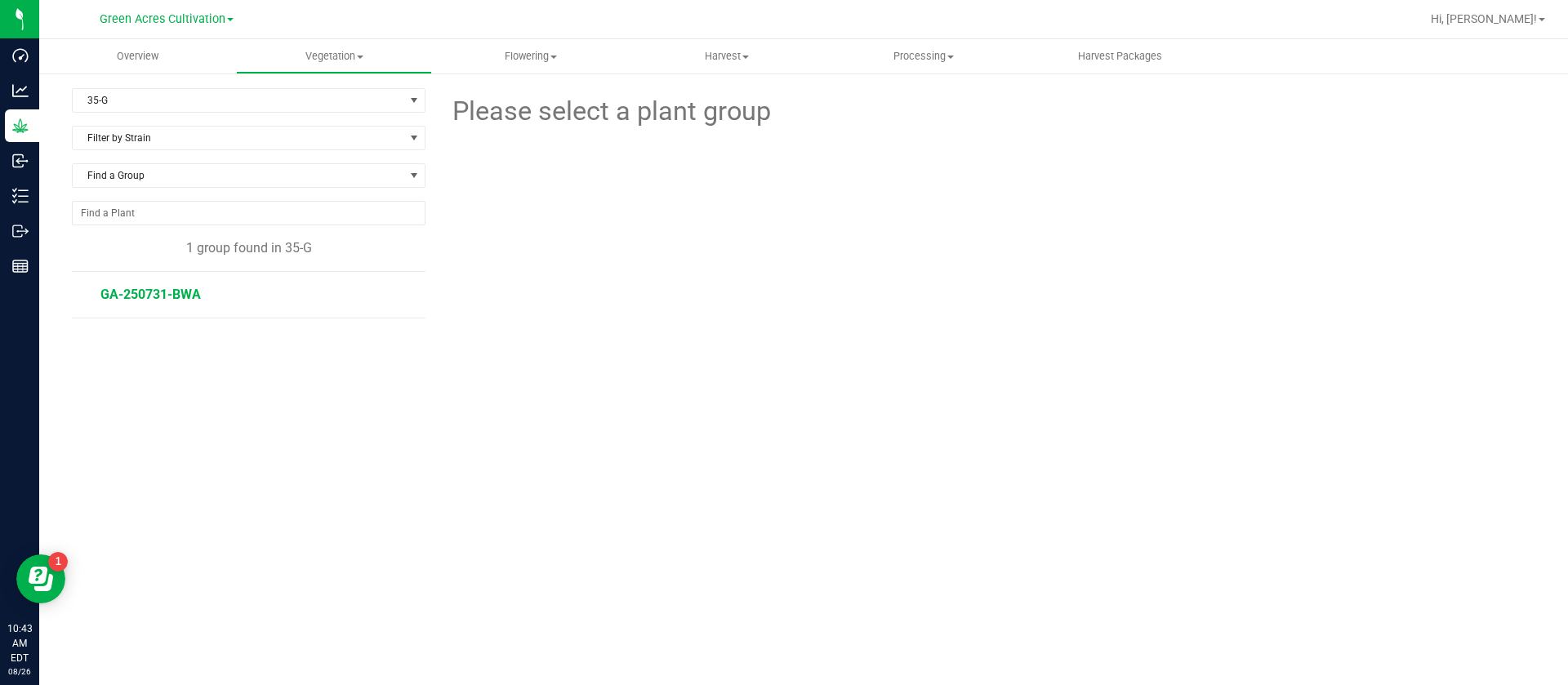
click at [191, 299] on span "GA-250731-BWA" at bounding box center [150, 294] width 100 height 15
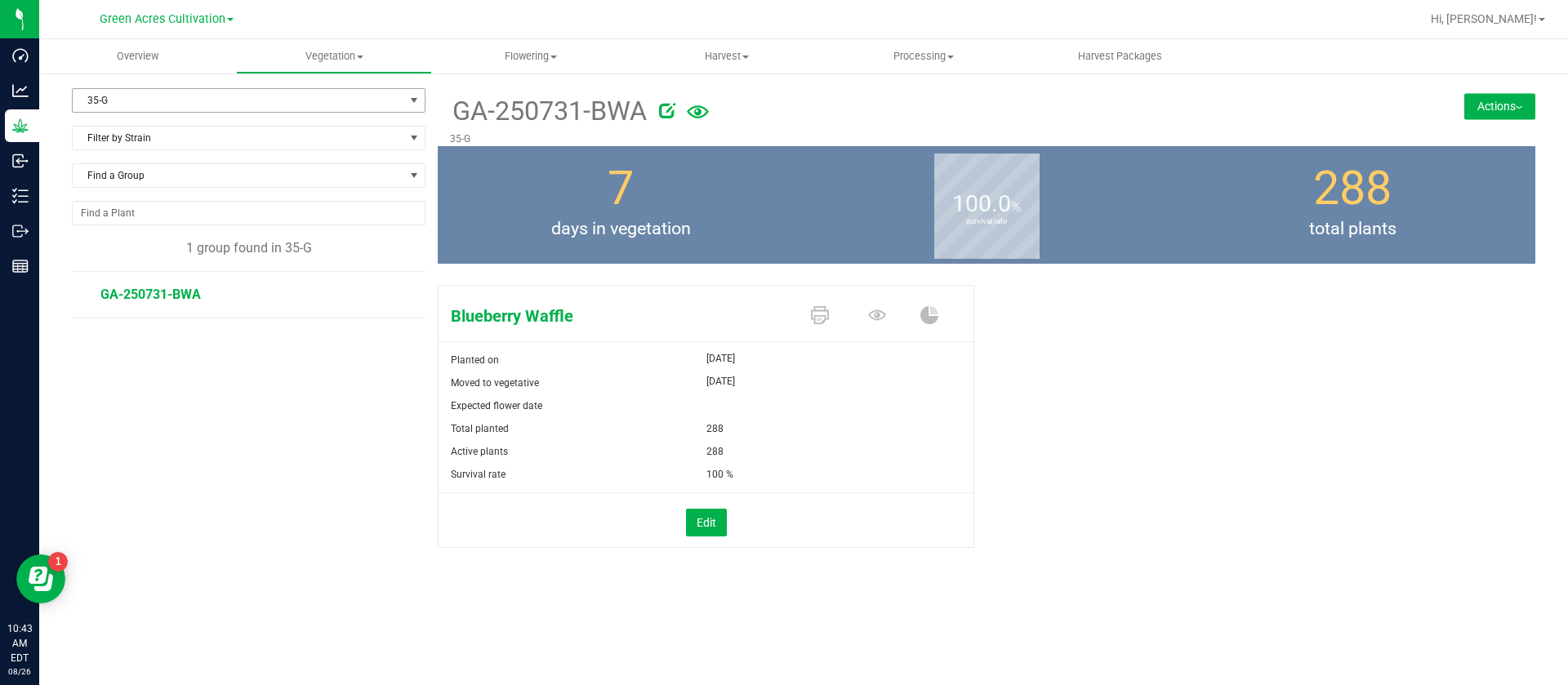
click at [136, 93] on span "35-G" at bounding box center [238, 100] width 332 height 23
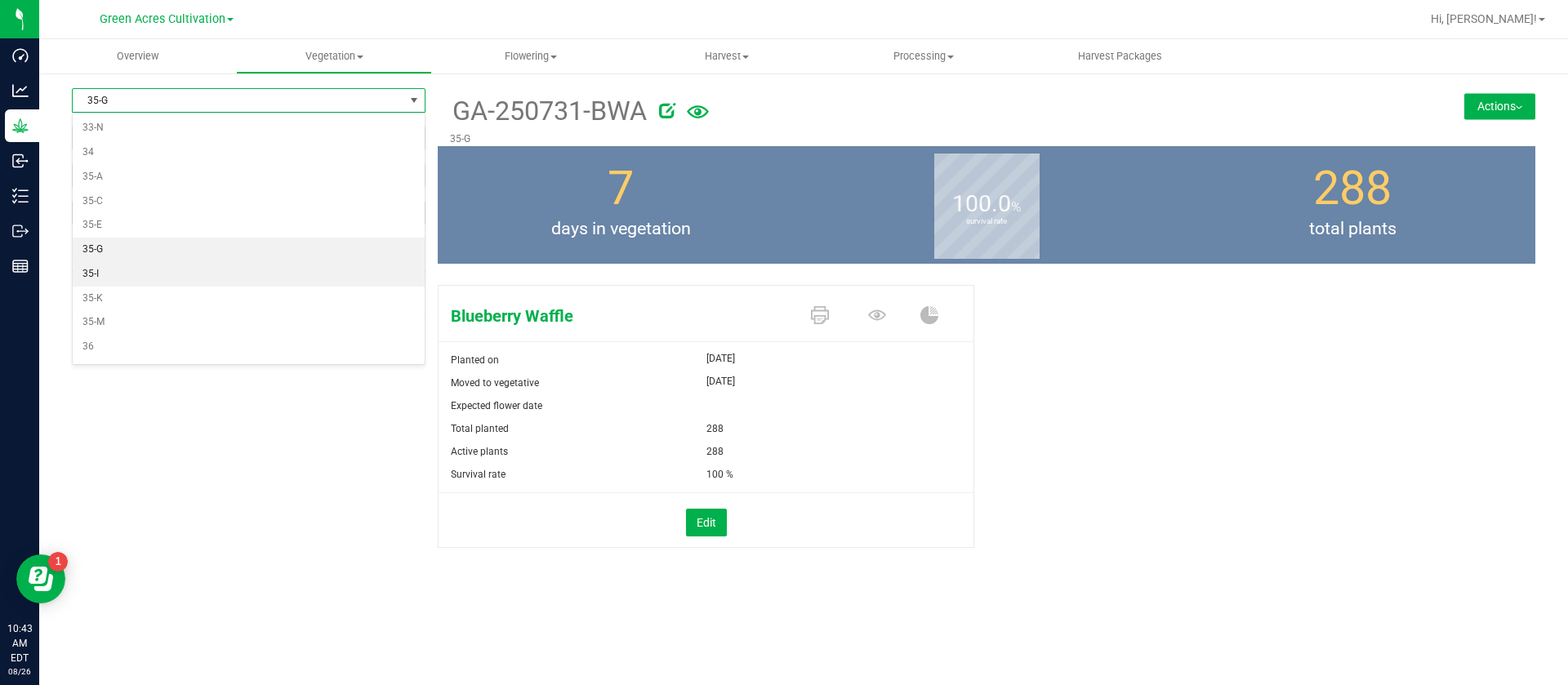
click at [102, 279] on li "35-I" at bounding box center [249, 274] width 352 height 25
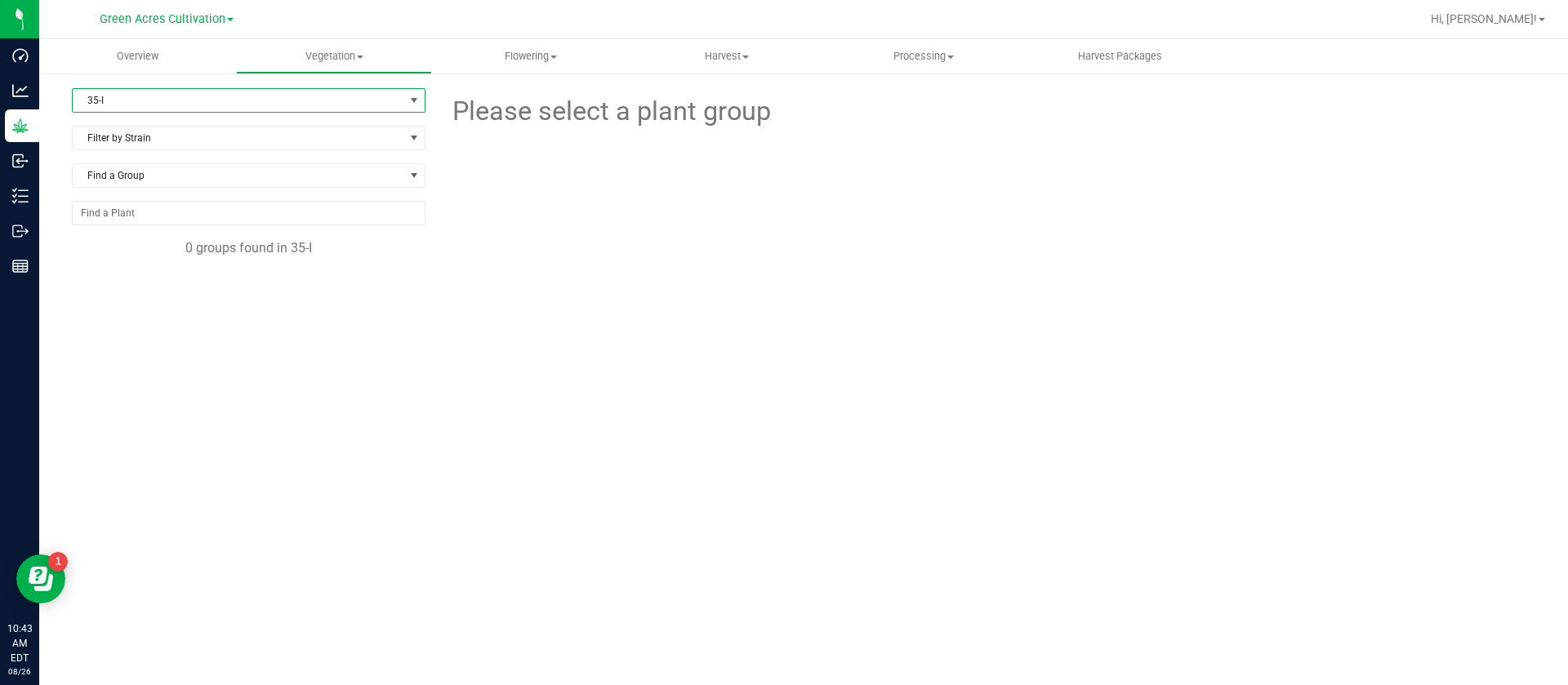
click at [121, 91] on span "35-I" at bounding box center [238, 100] width 332 height 23
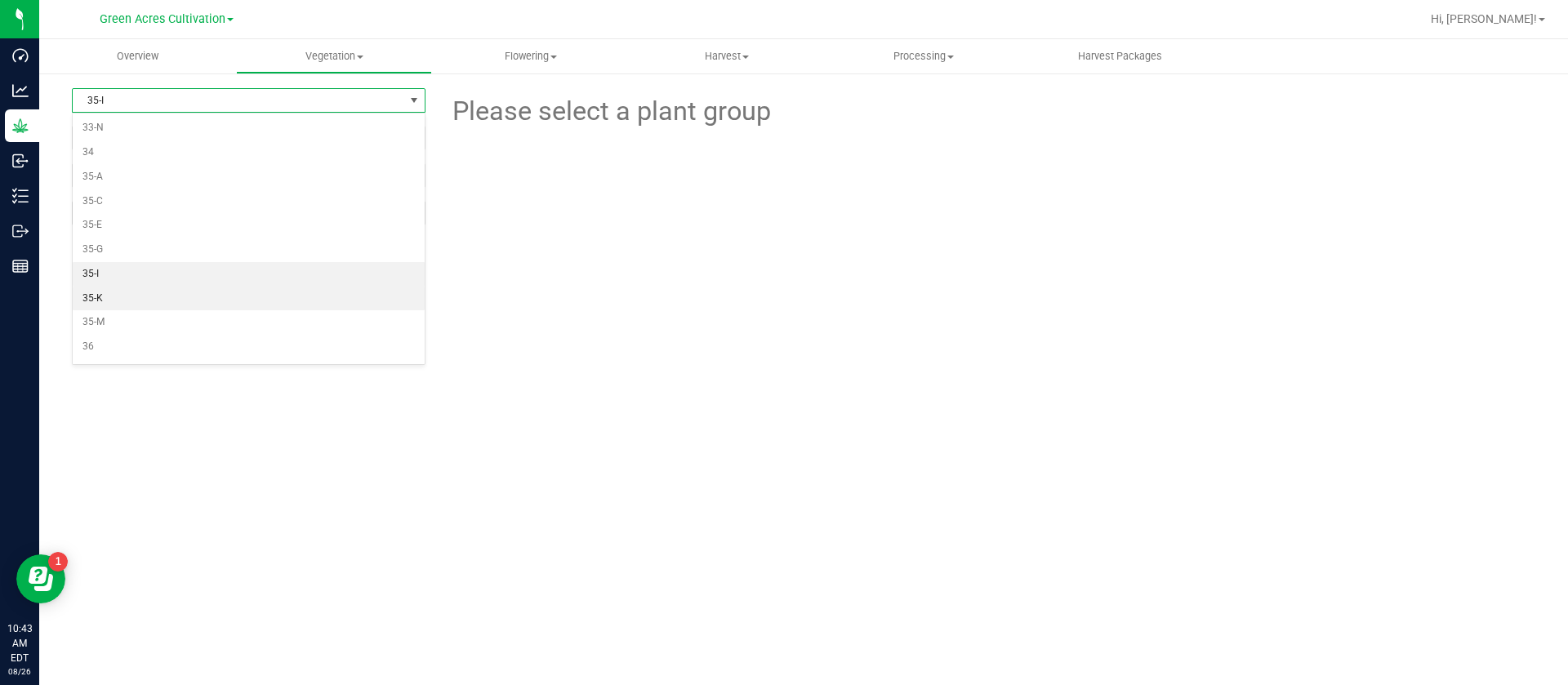
click at [113, 299] on li "35-K" at bounding box center [249, 298] width 352 height 25
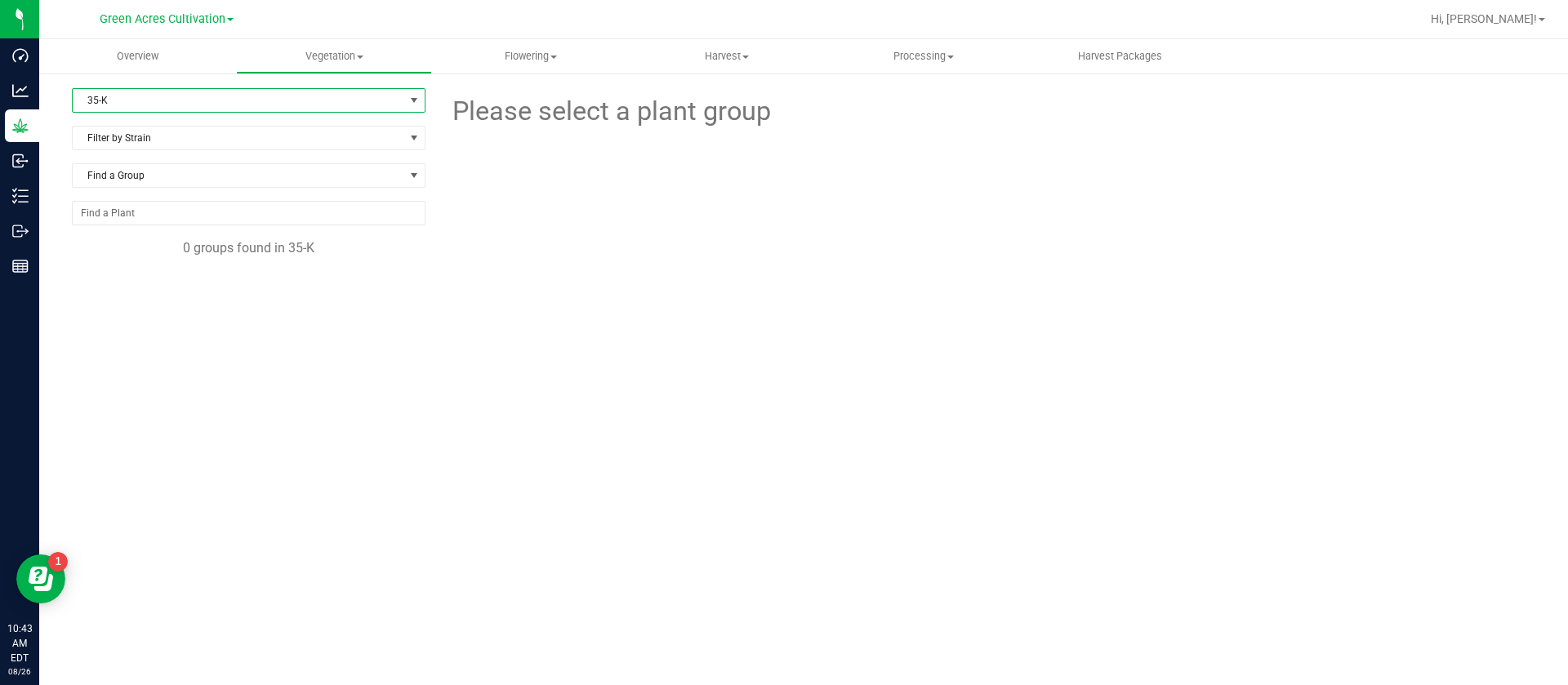
drag, startPoint x: 131, startPoint y: 93, endPoint x: 130, endPoint y: 109, distance: 16.0
click at [131, 92] on span "35-K" at bounding box center [238, 100] width 332 height 23
click at [527, 49] on span "Flowering" at bounding box center [531, 56] width 196 height 15
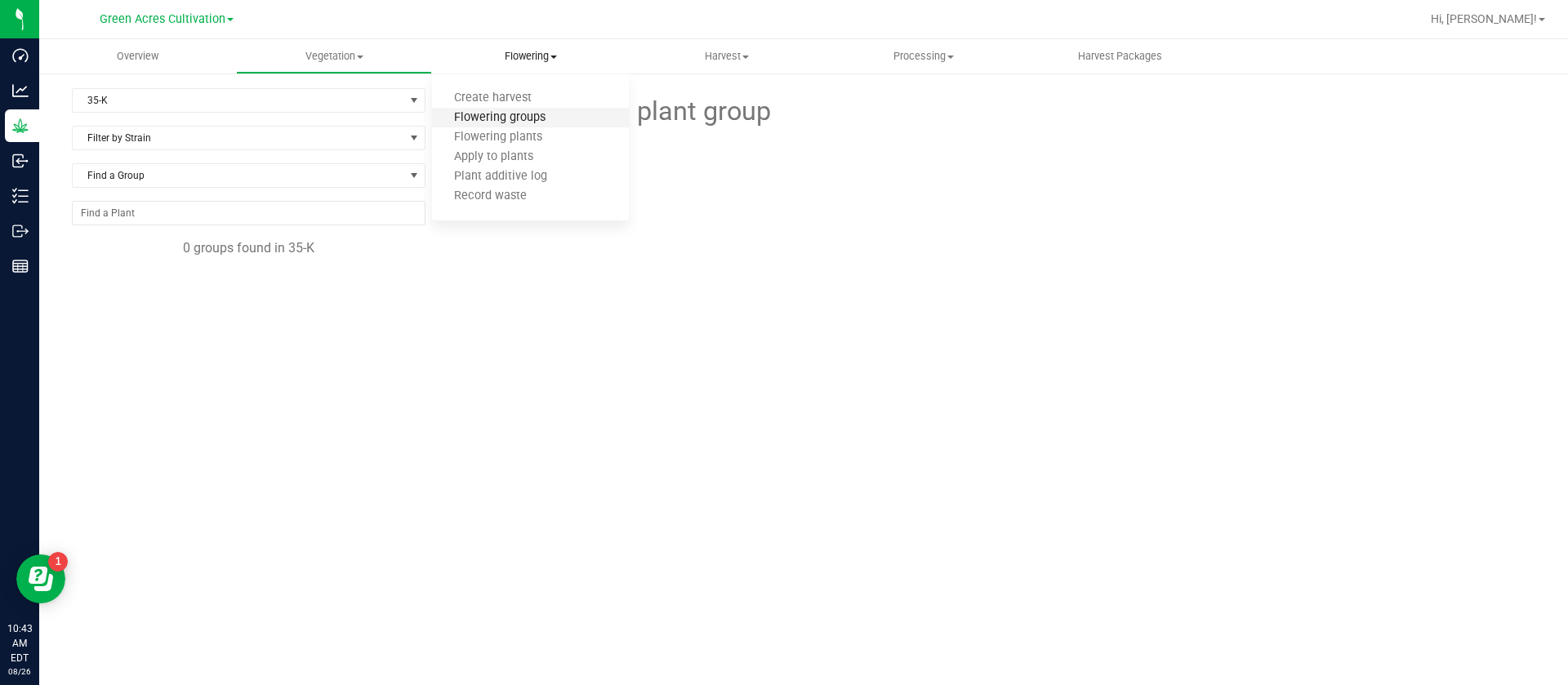
click at [530, 117] on span "Flowering groups" at bounding box center [500, 117] width 136 height 14
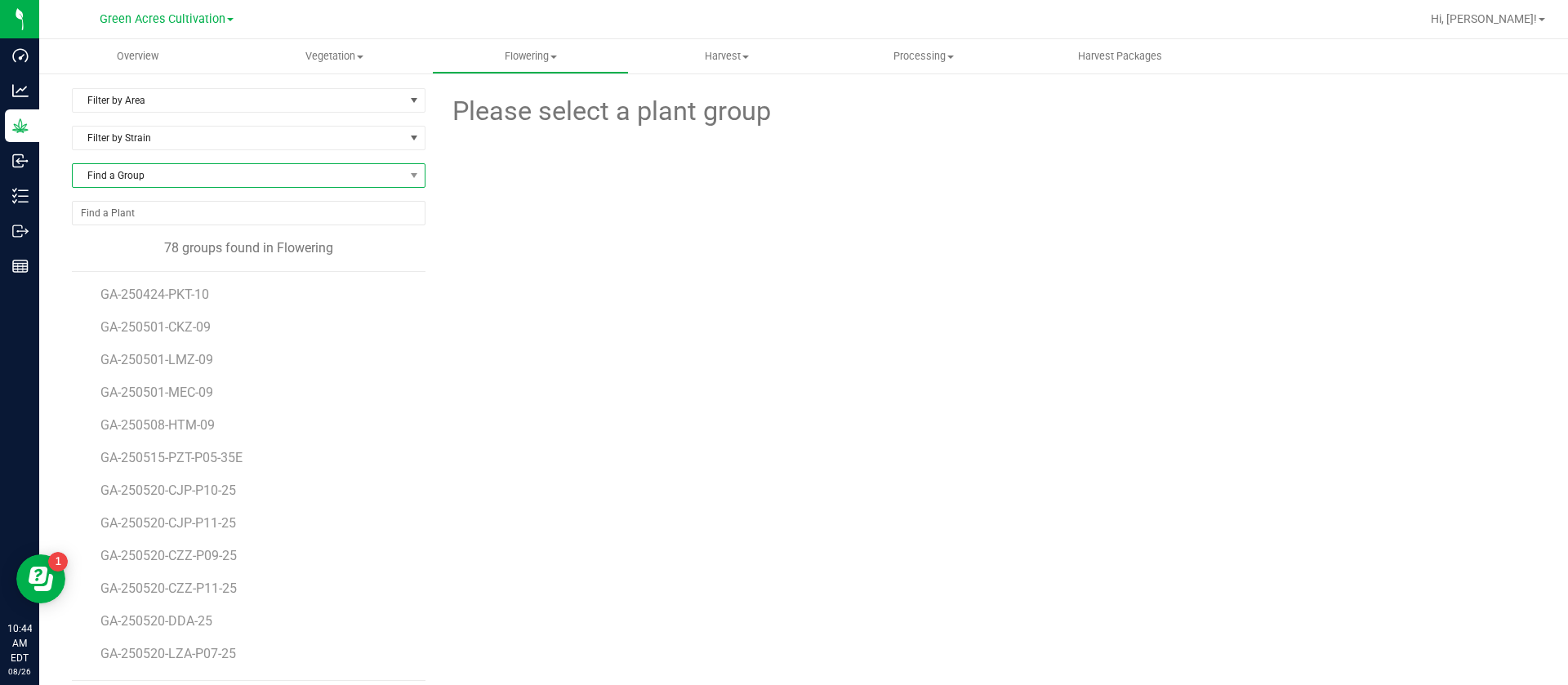
click at [184, 174] on span "Find a Group" at bounding box center [238, 175] width 332 height 23
click at [165, 101] on span "Filter by Area" at bounding box center [238, 100] width 332 height 23
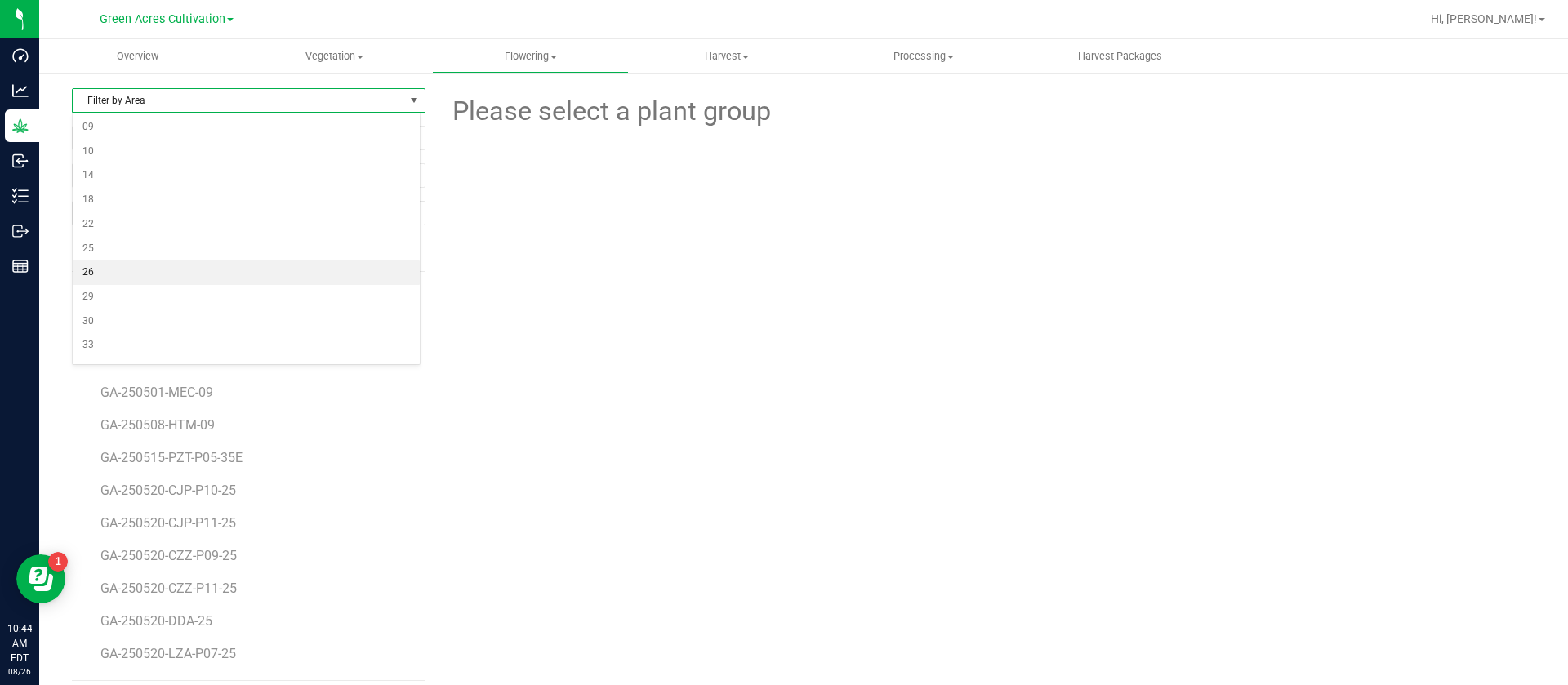
scroll to position [245, 0]
click at [128, 249] on li "33-B" at bounding box center [246, 247] width 347 height 25
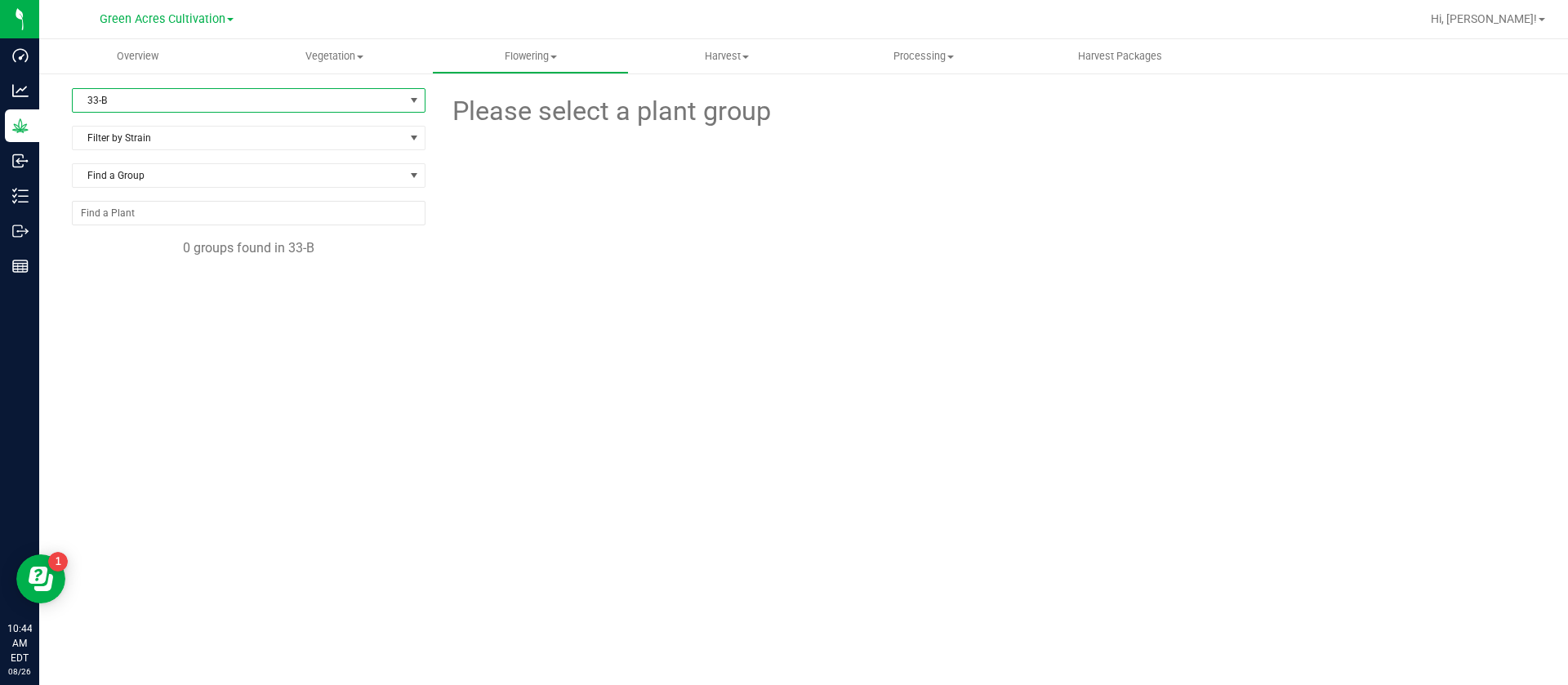
click at [130, 87] on div "33-B Filter by Area All 01 02 05 06 09 10 14 18 22 25 26 29 30 33 33-B 33-D 33-…" at bounding box center [804, 333] width 1529 height 522
click at [130, 110] on span "33-B" at bounding box center [238, 100] width 332 height 23
click at [125, 277] on li "33-D" at bounding box center [249, 272] width 352 height 25
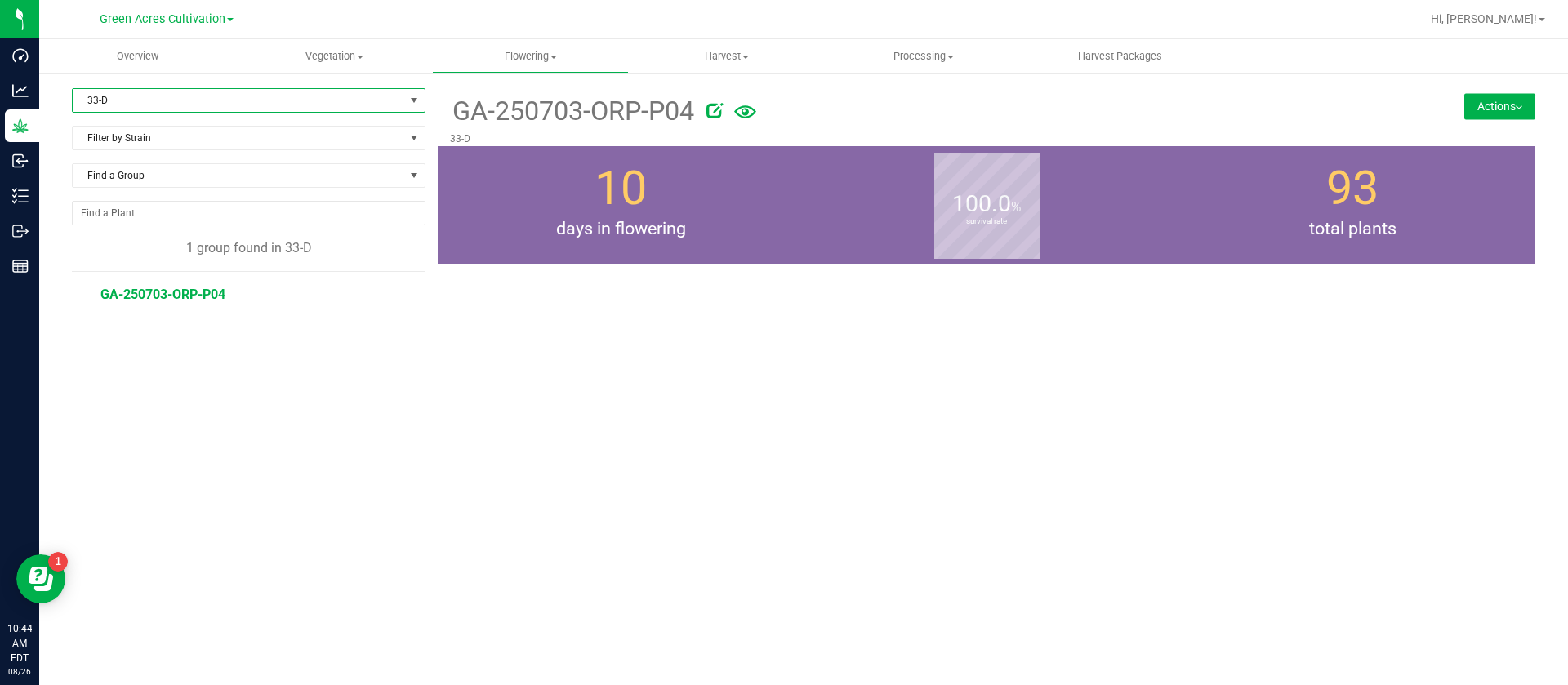
click at [130, 95] on span "33-D" at bounding box center [238, 100] width 332 height 23
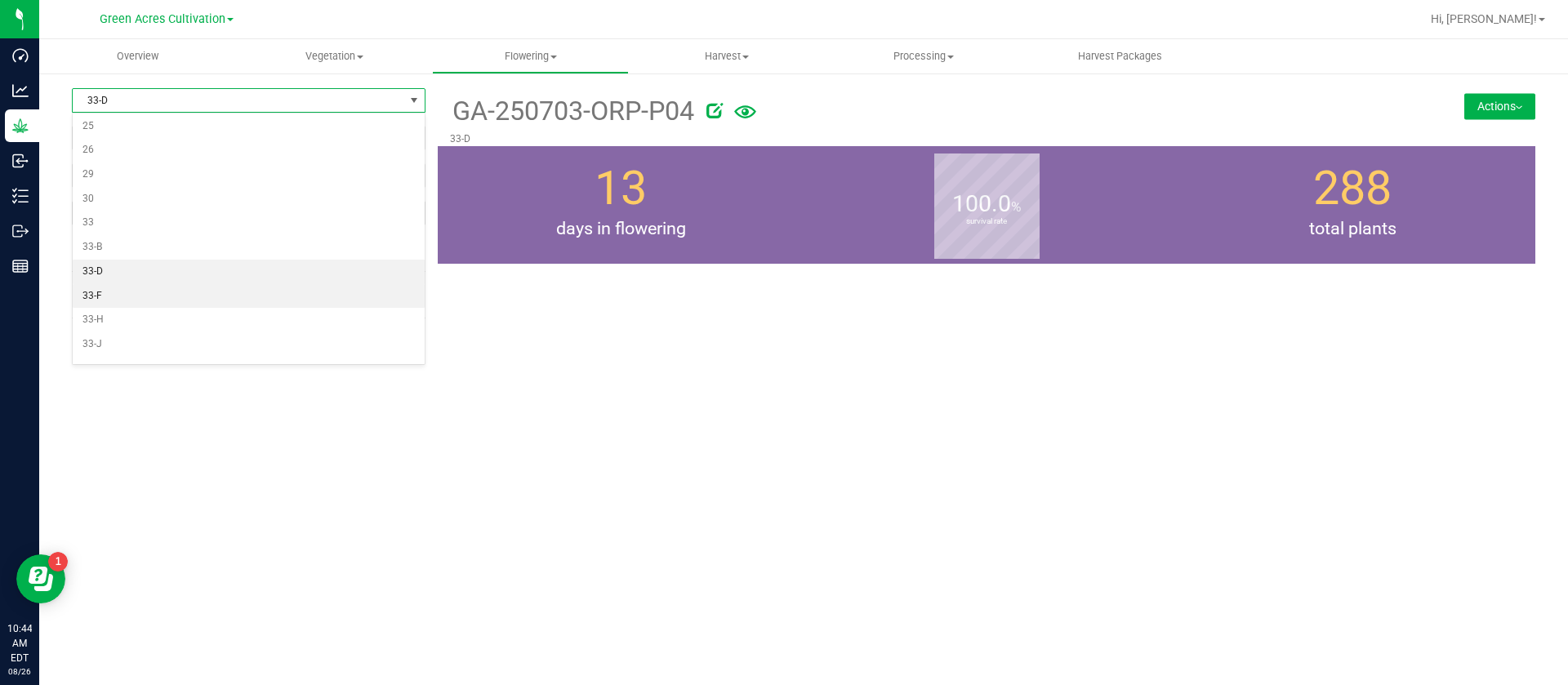
click at [122, 296] on li "33-F" at bounding box center [249, 296] width 352 height 25
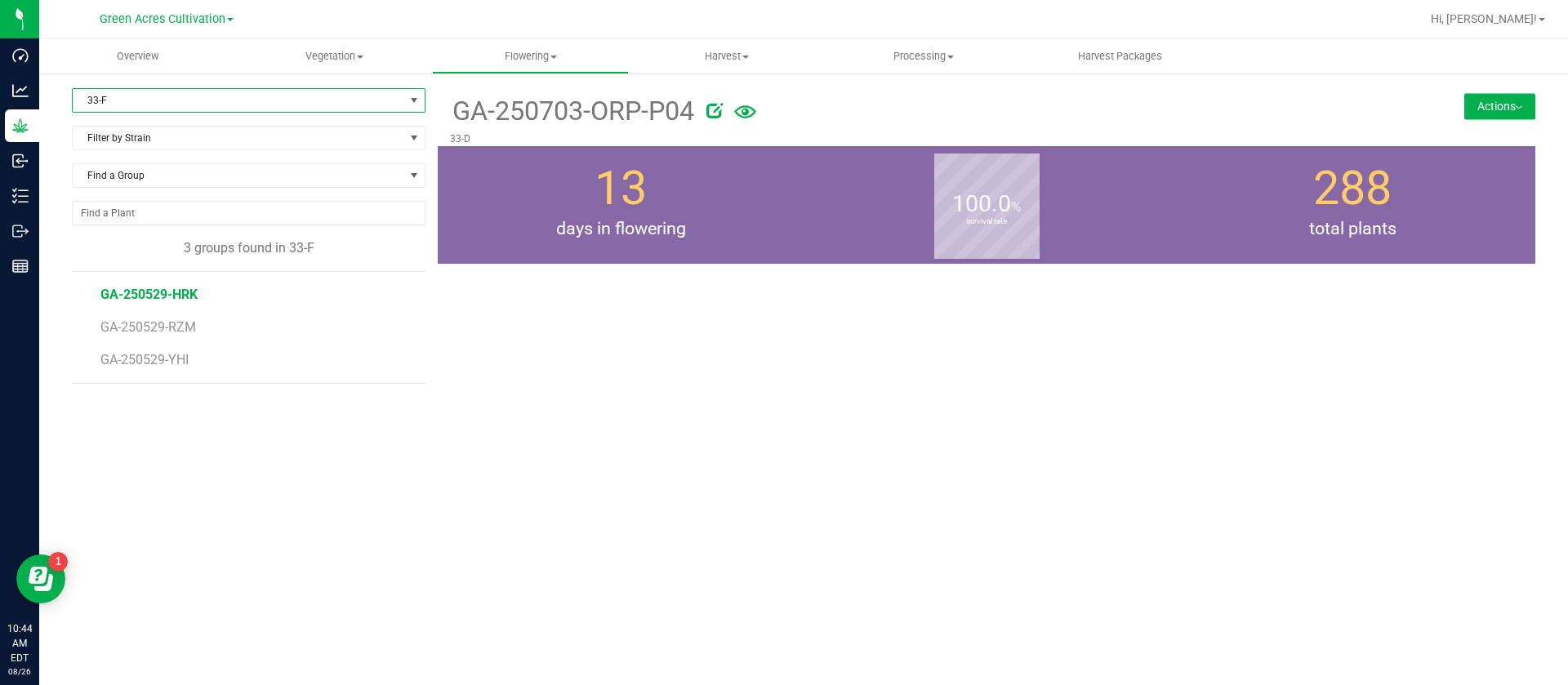
click at [171, 294] on span "GA-250529-HRK" at bounding box center [148, 294] width 97 height 15
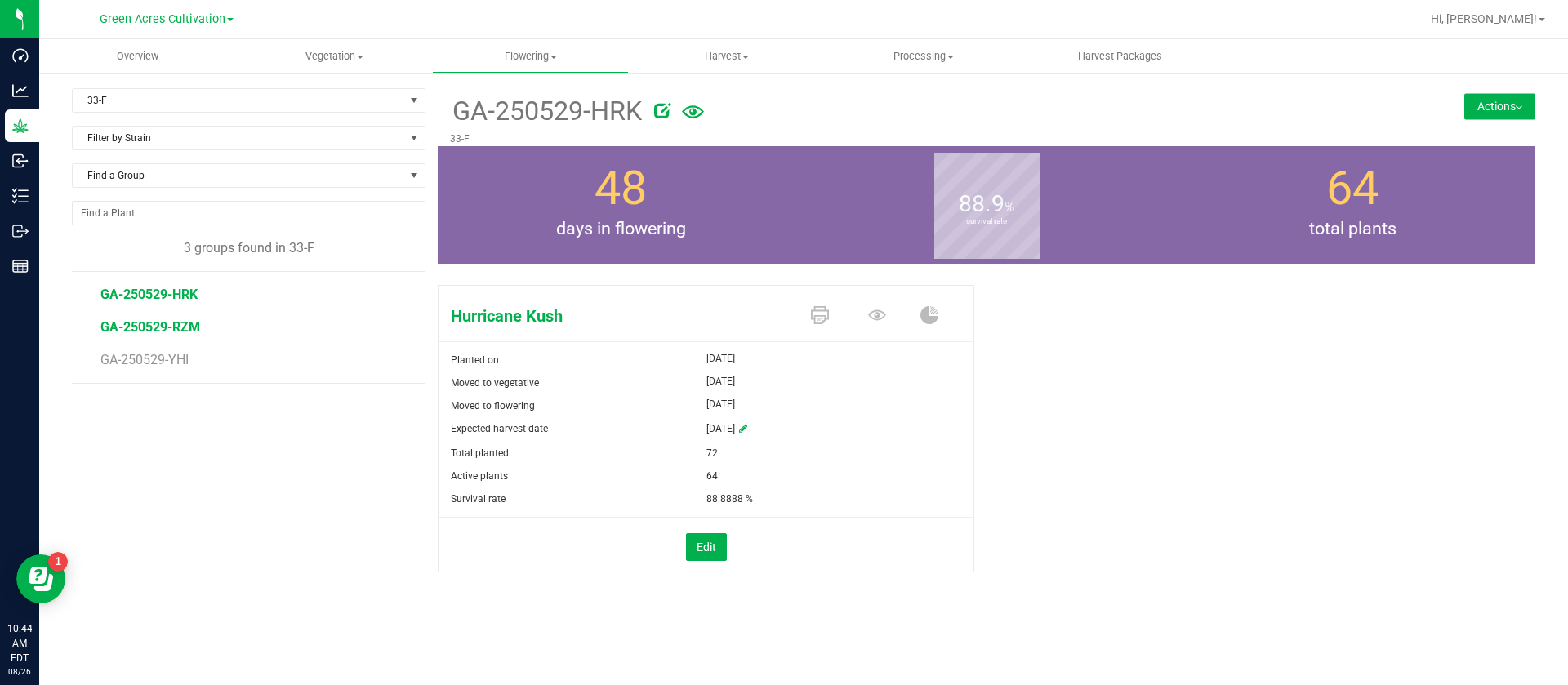
click at [177, 327] on span "GA-250529-RZM" at bounding box center [150, 327] width 100 height 15
click at [179, 365] on span "GA-250529-YHI" at bounding box center [147, 359] width 93 height 15
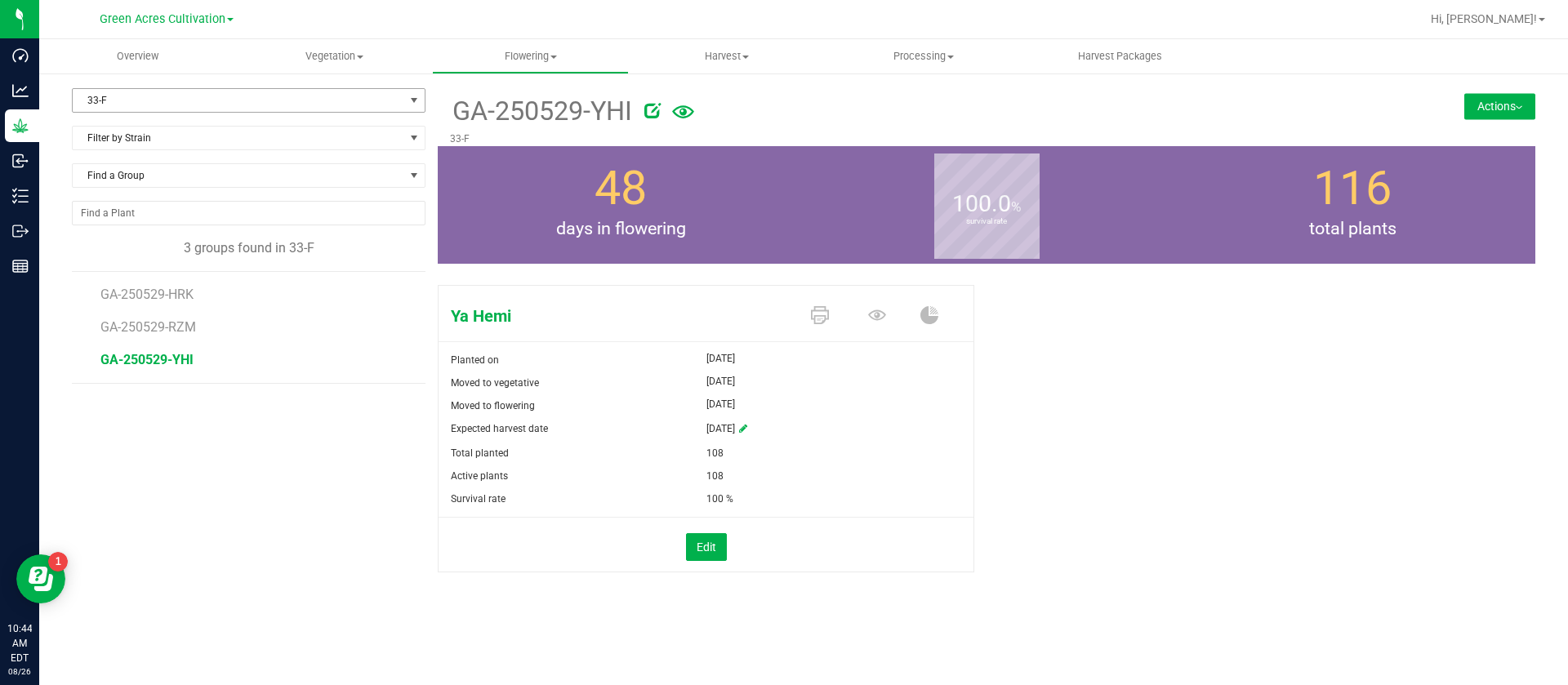
click at [125, 95] on span "33-F" at bounding box center [238, 100] width 332 height 23
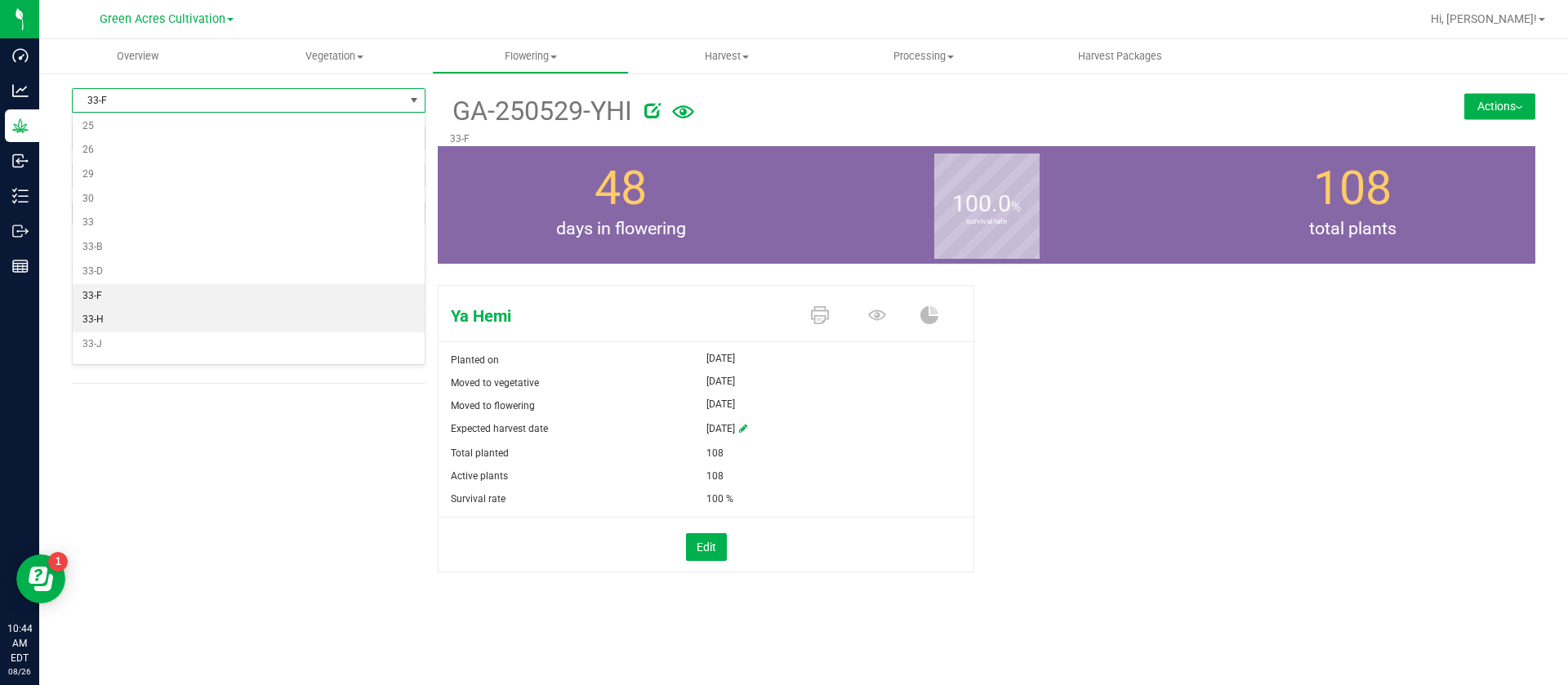
click at [113, 318] on li "33-H" at bounding box center [249, 320] width 352 height 25
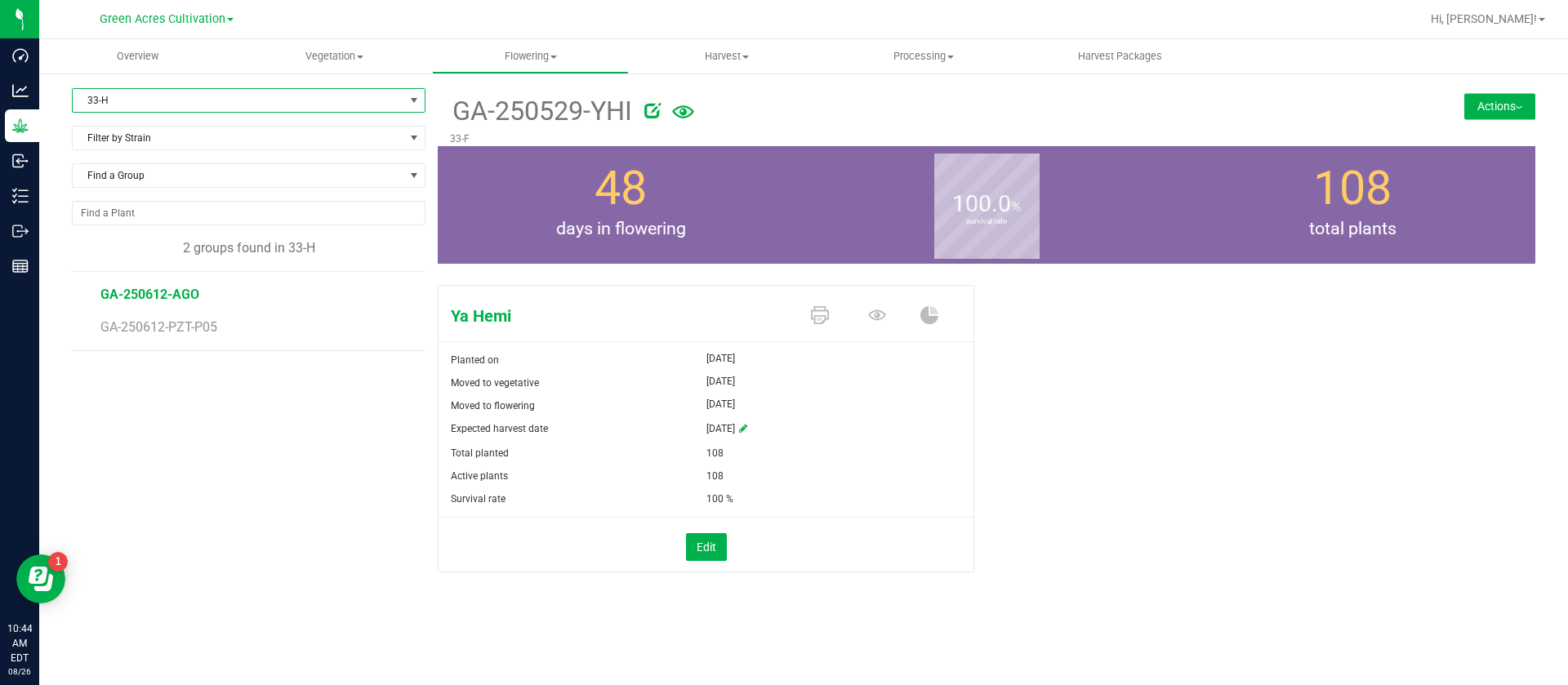
click at [143, 297] on span "GA-250612-AGO" at bounding box center [149, 294] width 99 height 15
click at [185, 330] on span "GA-250612-PZT-P05" at bounding box center [161, 327] width 123 height 15
click at [178, 301] on span "GA-250612-AGO" at bounding box center [149, 294] width 99 height 15
click at [117, 90] on span "33-H" at bounding box center [238, 100] width 332 height 23
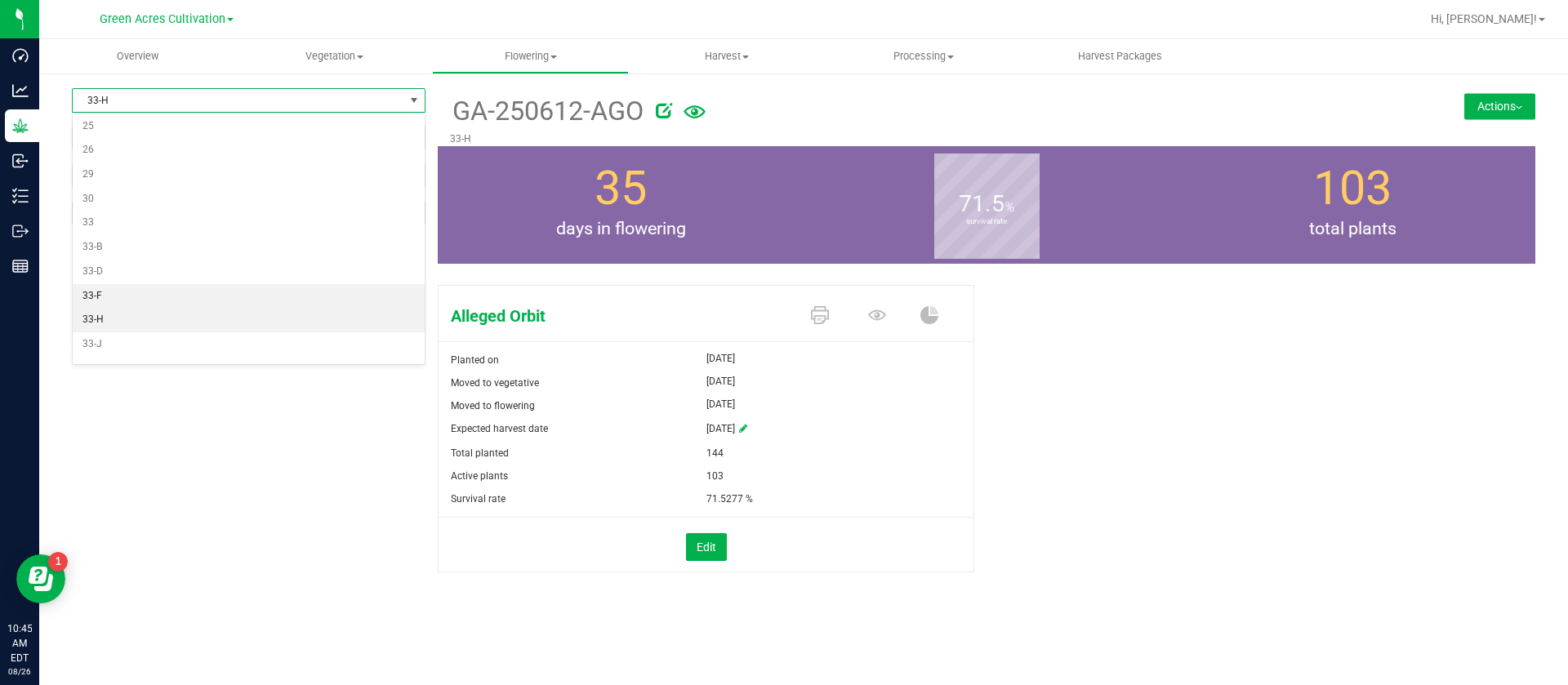
scroll to position [367, 0]
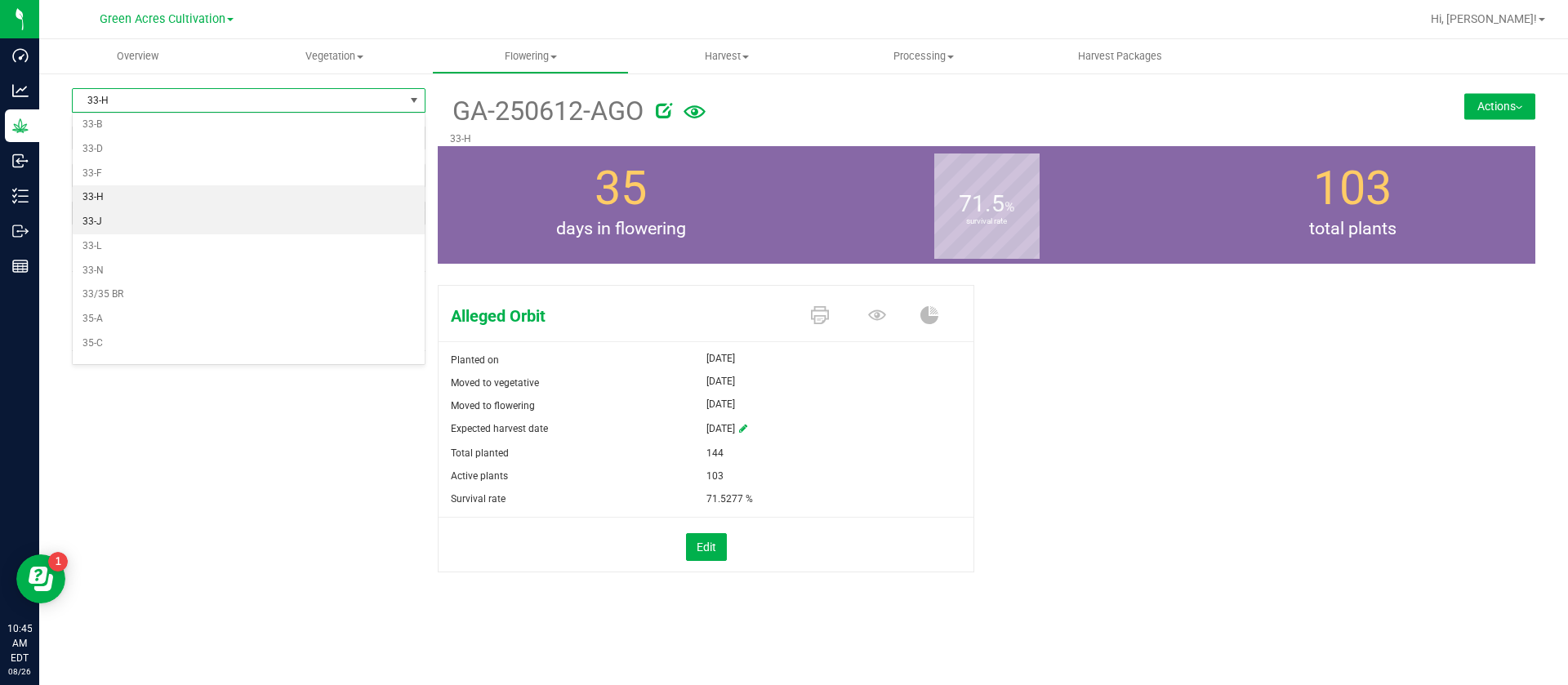
click at [106, 221] on li "33-J" at bounding box center [249, 222] width 352 height 25
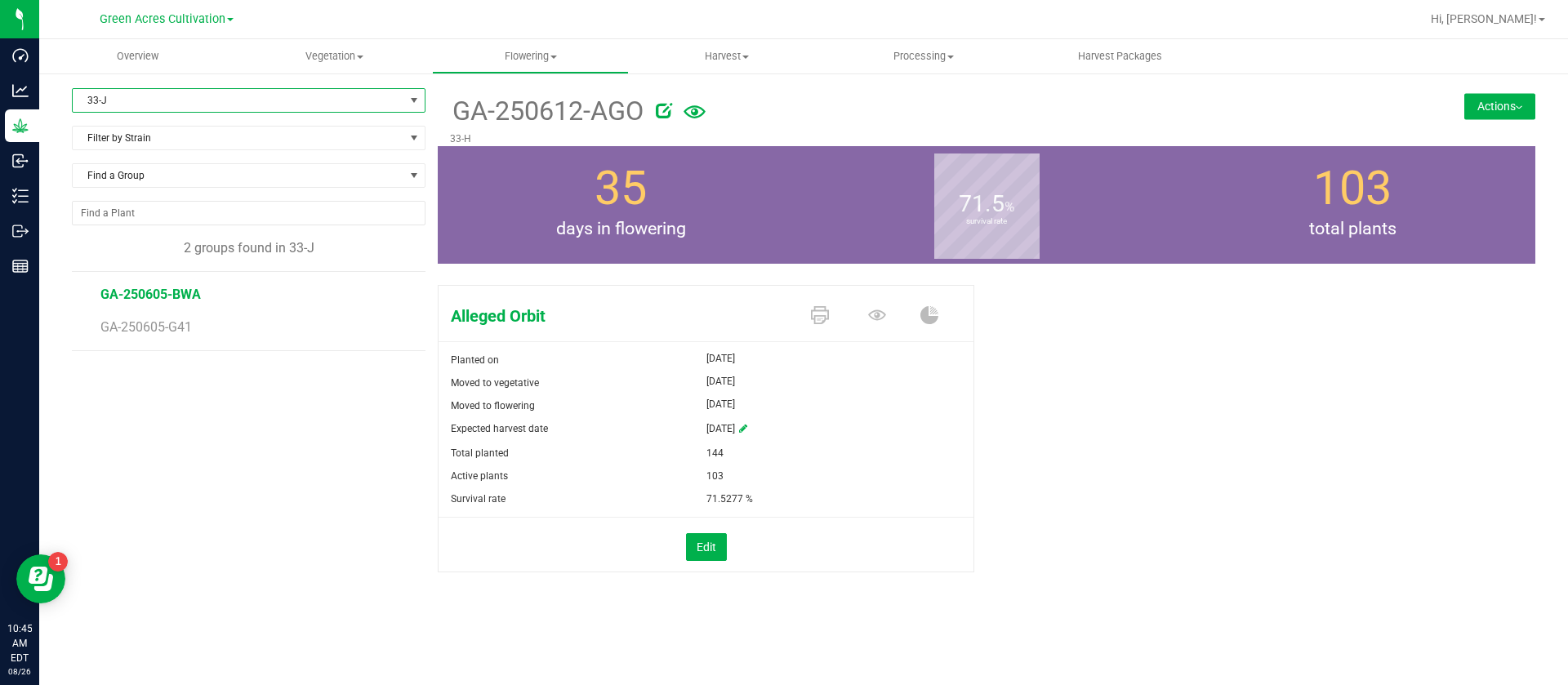
click at [169, 297] on span "GA-250605-BWA" at bounding box center [150, 294] width 100 height 15
click at [179, 300] on span "GA-250605-BWA" at bounding box center [150, 294] width 100 height 15
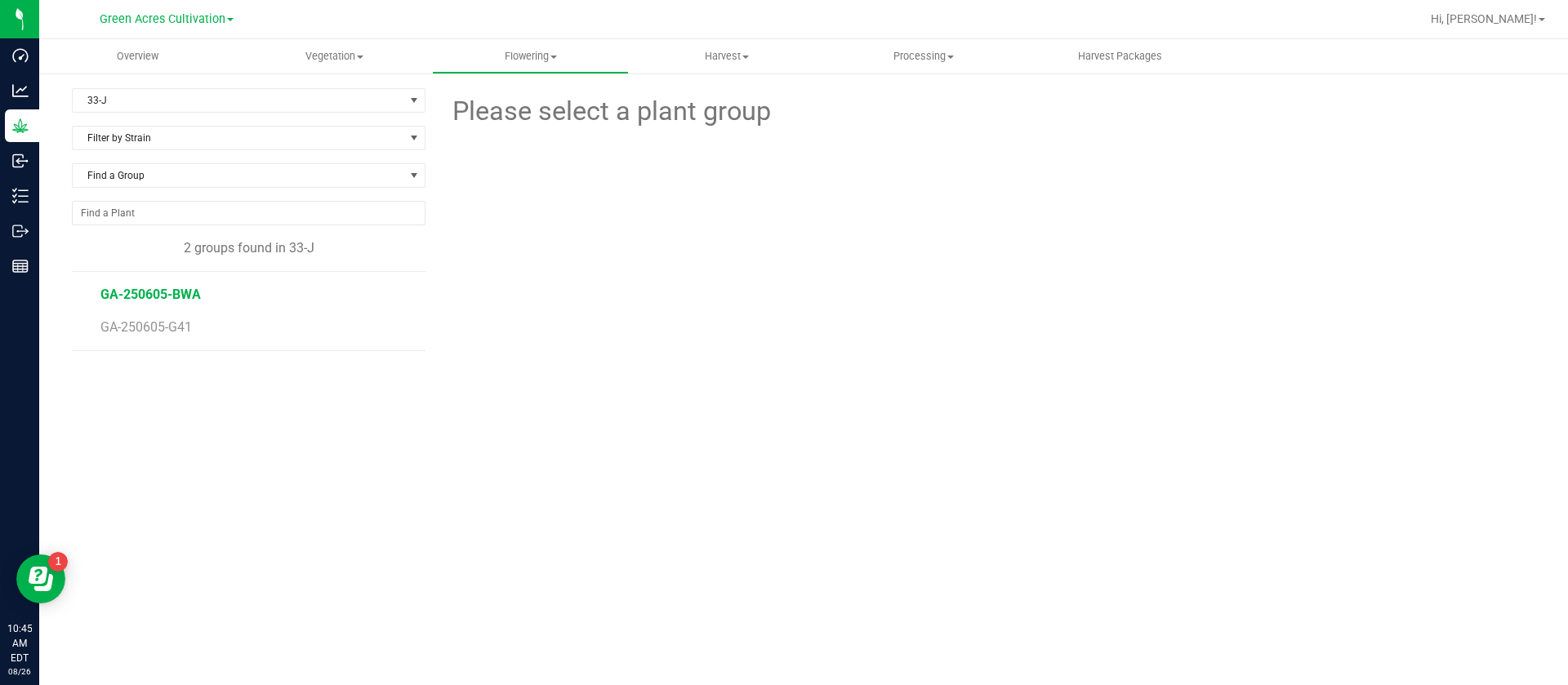
click at [179, 300] on span "GA-250605-BWA" at bounding box center [150, 294] width 100 height 15
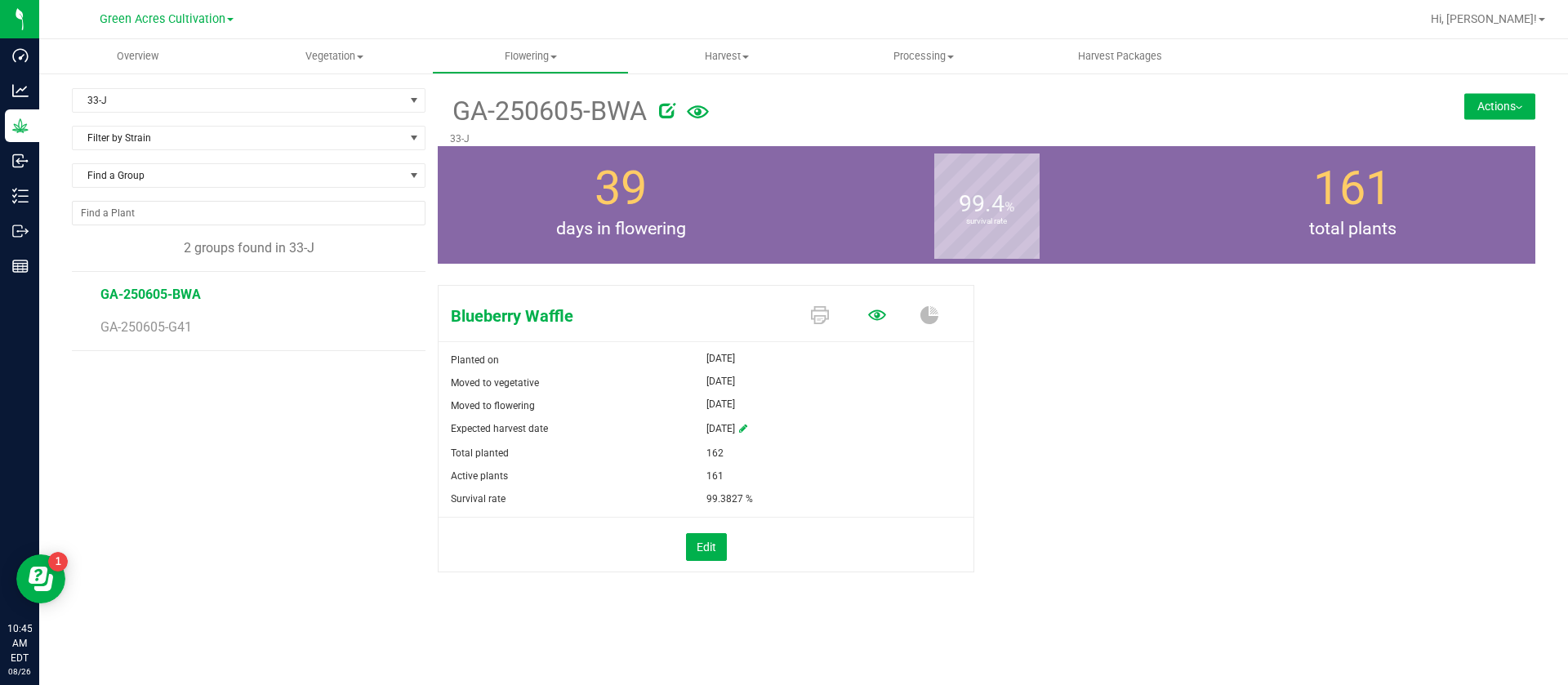
click at [869, 317] on icon at bounding box center [877, 315] width 18 height 18
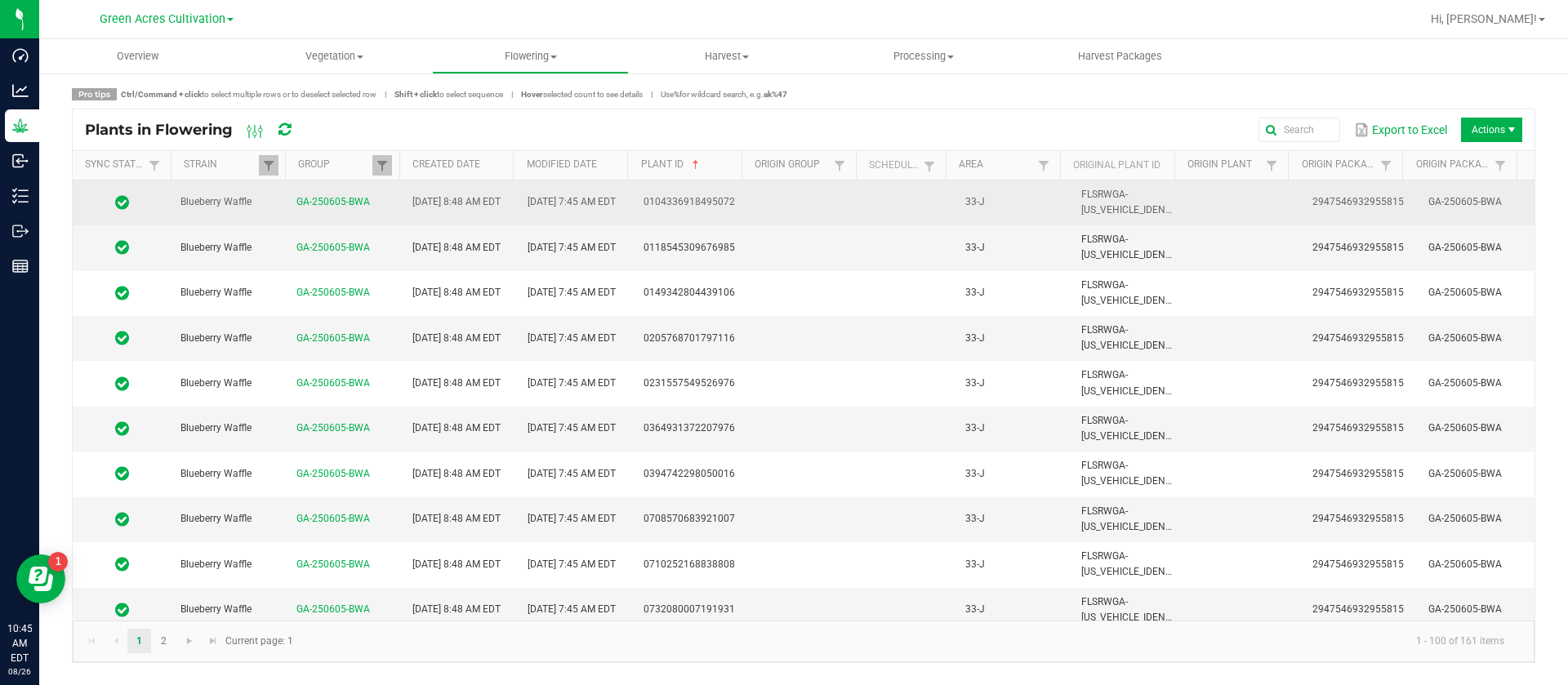
click at [873, 208] on td at bounding box center [910, 202] width 90 height 45
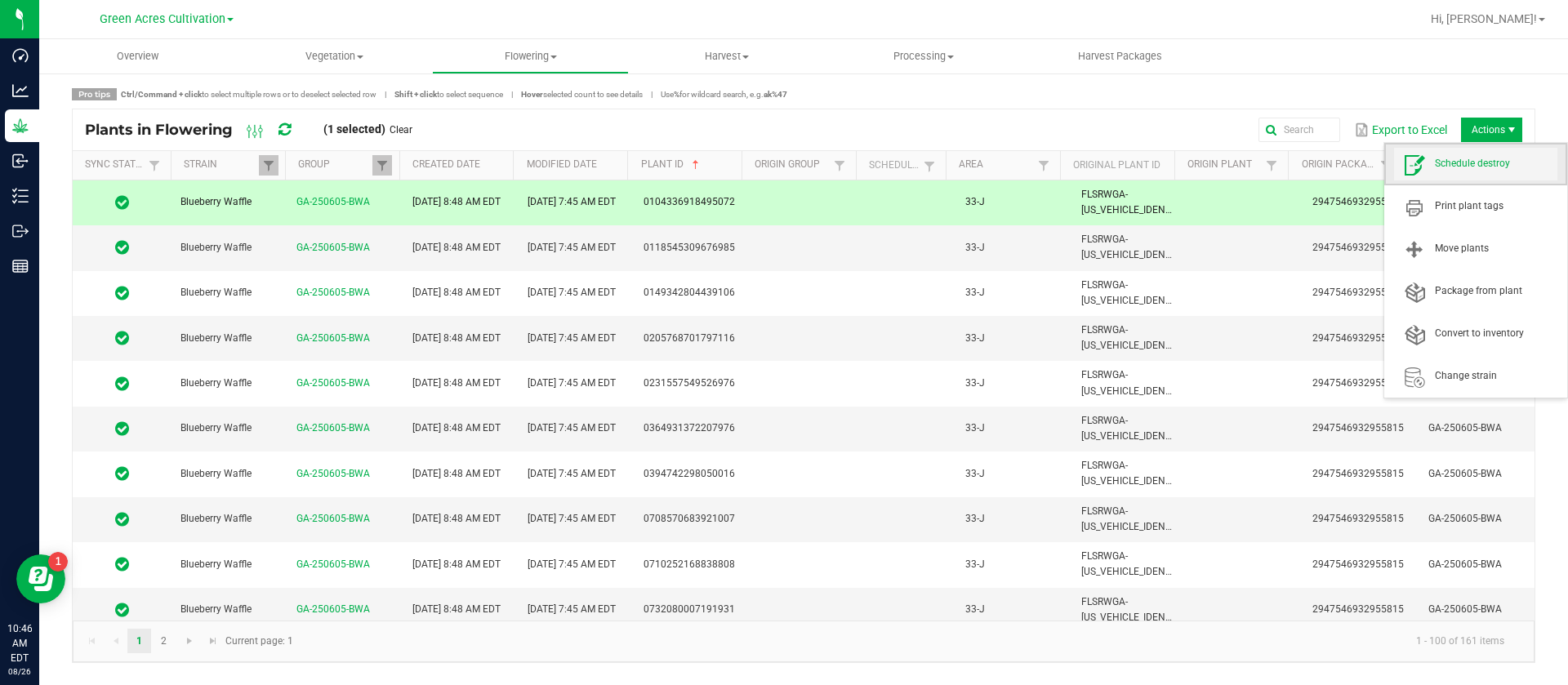
click at [1487, 149] on span "Schedule destroy" at bounding box center [1475, 164] width 163 height 33
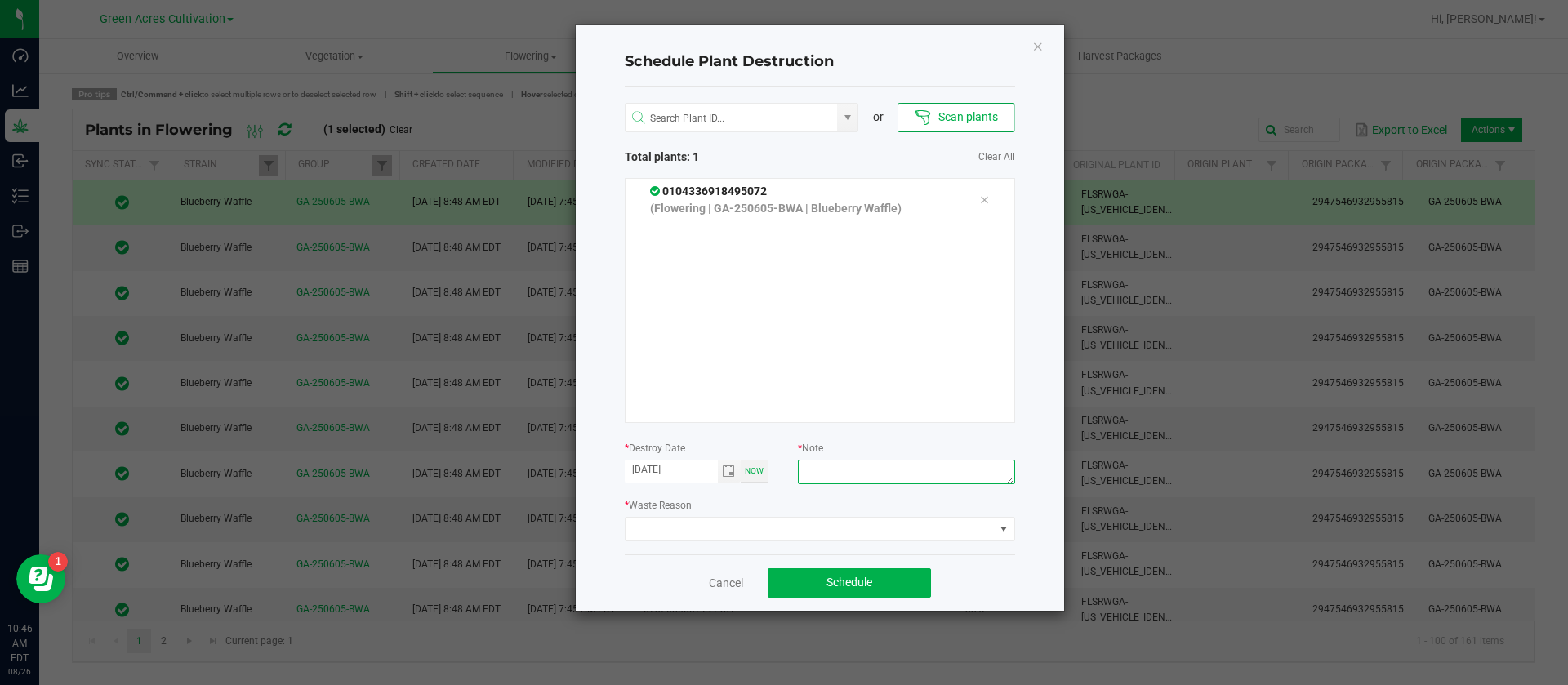
click at [920, 475] on textarea at bounding box center [906, 472] width 216 height 25
type textarea "WASTE"
click at [703, 520] on span at bounding box center [809, 529] width 368 height 23
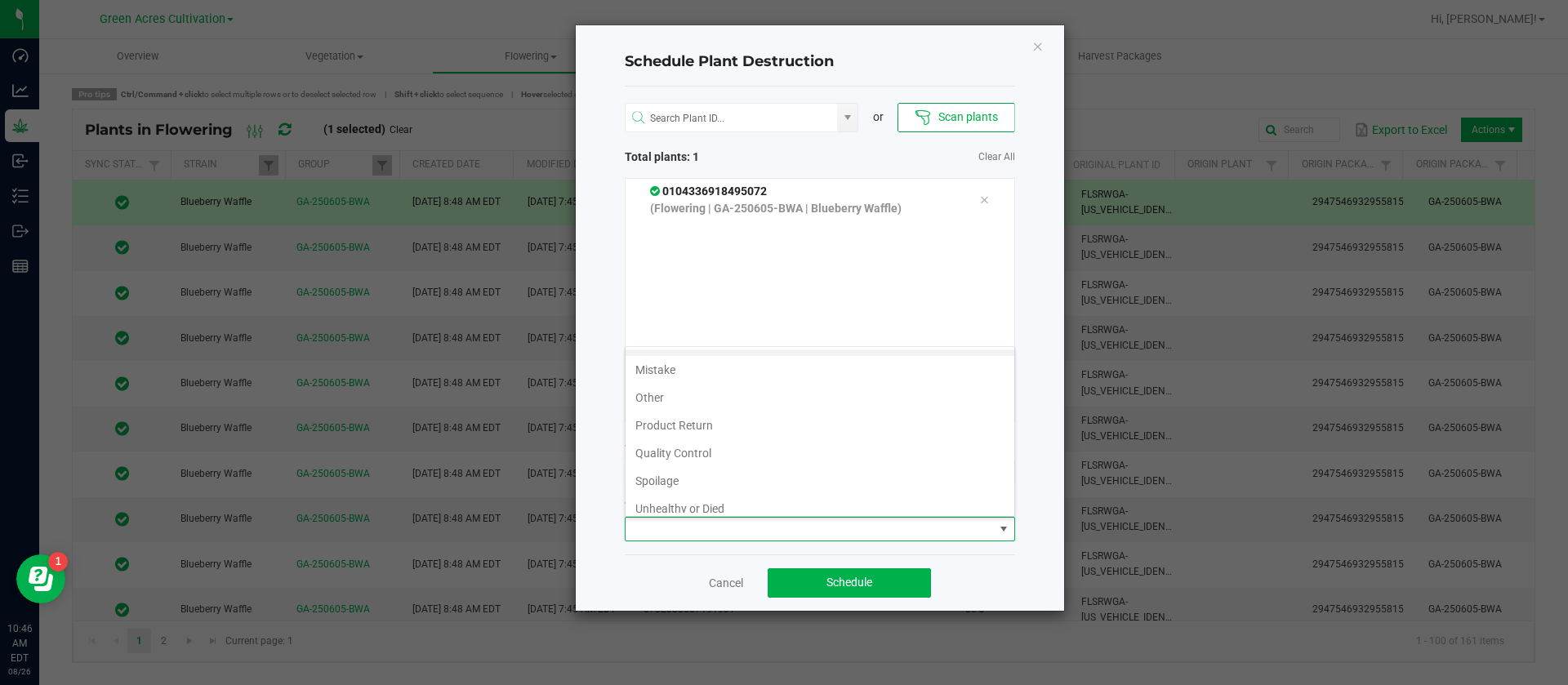
scroll to position [59, 0]
click at [656, 502] on li "Waste" at bounding box center [819, 499] width 389 height 27
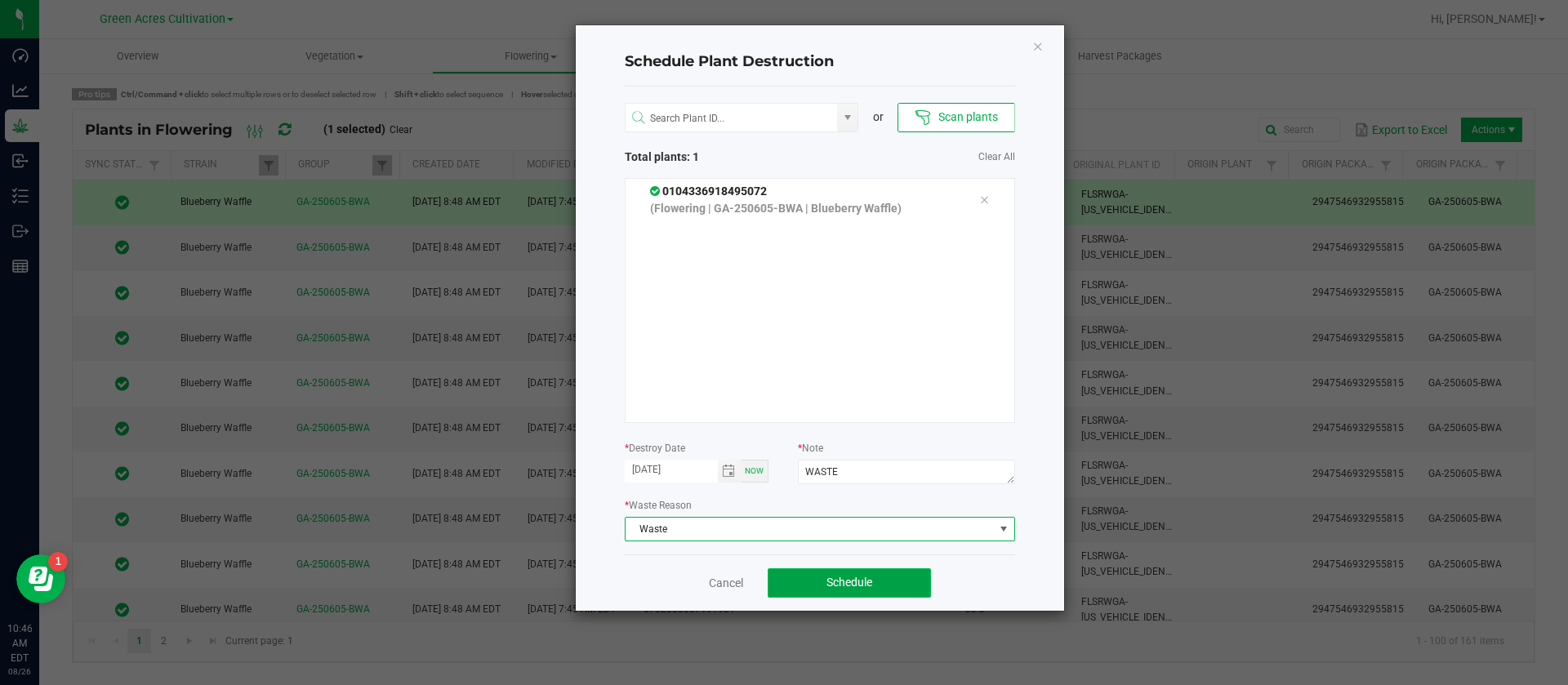
click at [799, 581] on button "Schedule" at bounding box center [849, 583] width 163 height 29
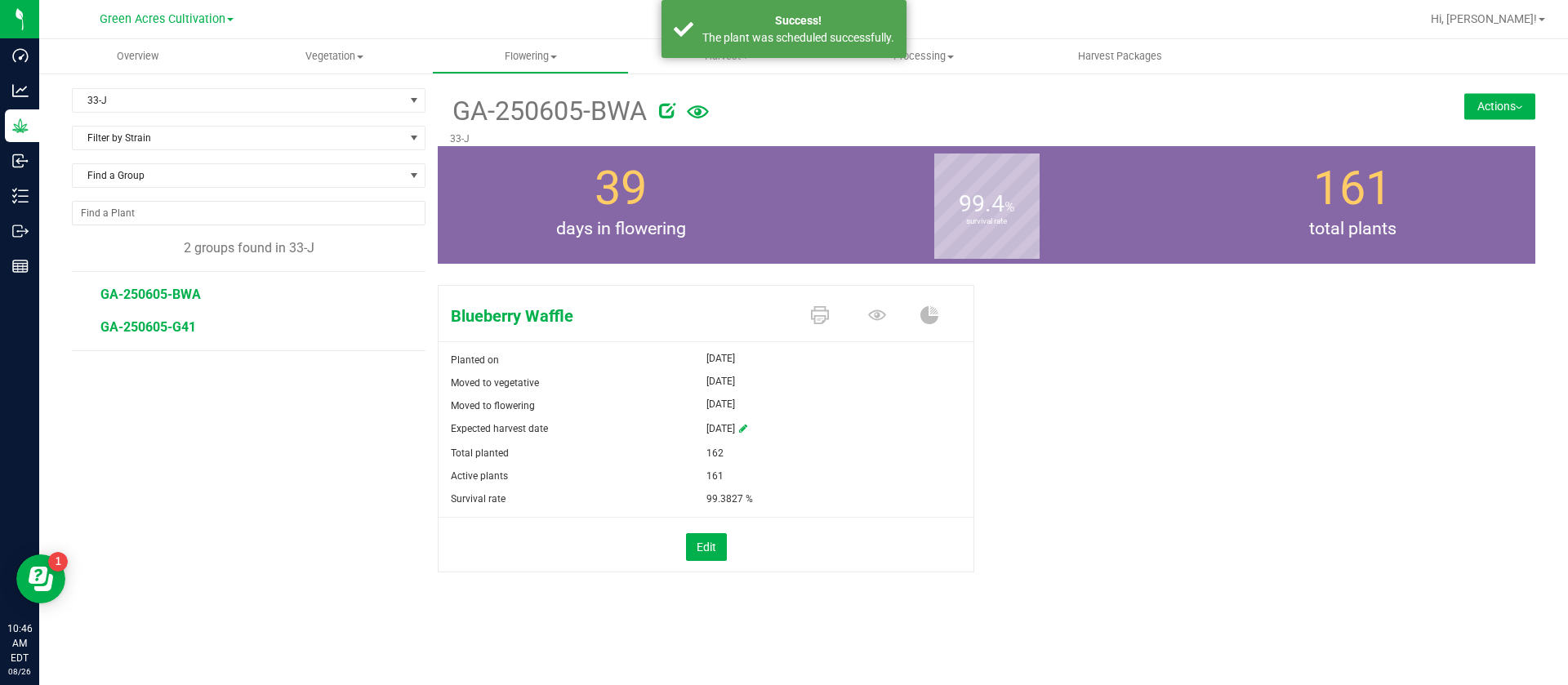
click at [176, 327] on span "GA-250605-G41" at bounding box center [148, 327] width 95 height 15
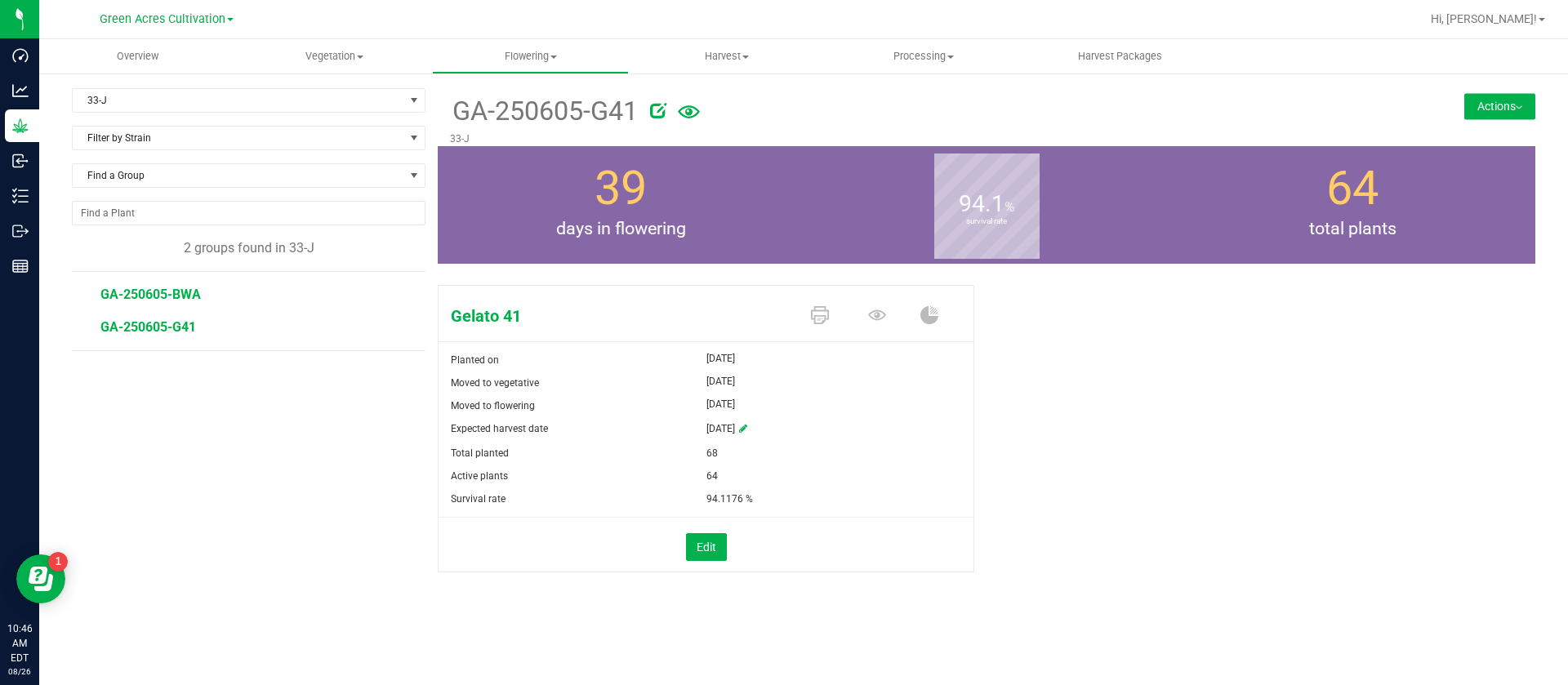
click at [148, 298] on span "GA-250605-BWA" at bounding box center [150, 294] width 100 height 15
click at [882, 318] on icon at bounding box center [877, 315] width 18 height 18
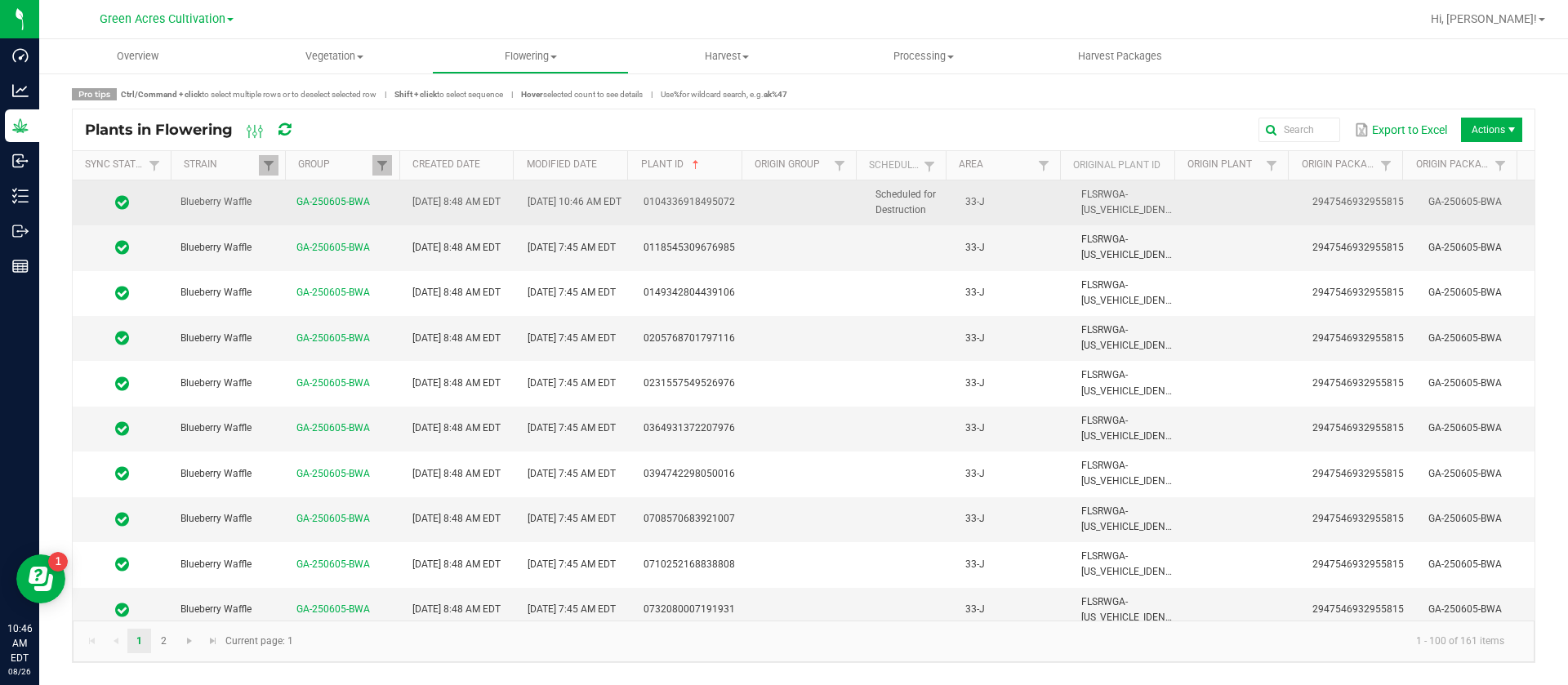
click at [921, 195] on span "Scheduled for Destruction" at bounding box center [906, 201] width 60 height 27
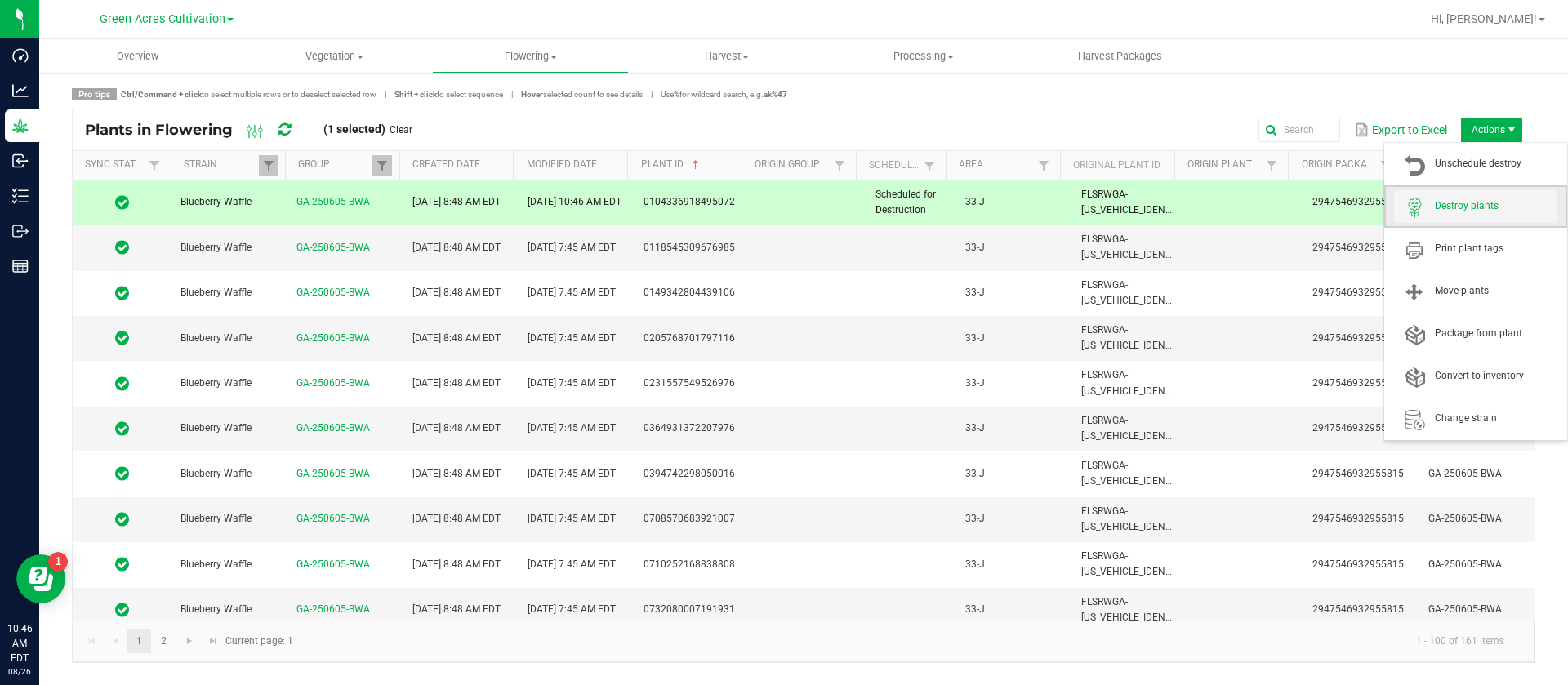
click at [1467, 200] on span "Destroy plants" at bounding box center [1496, 206] width 123 height 14
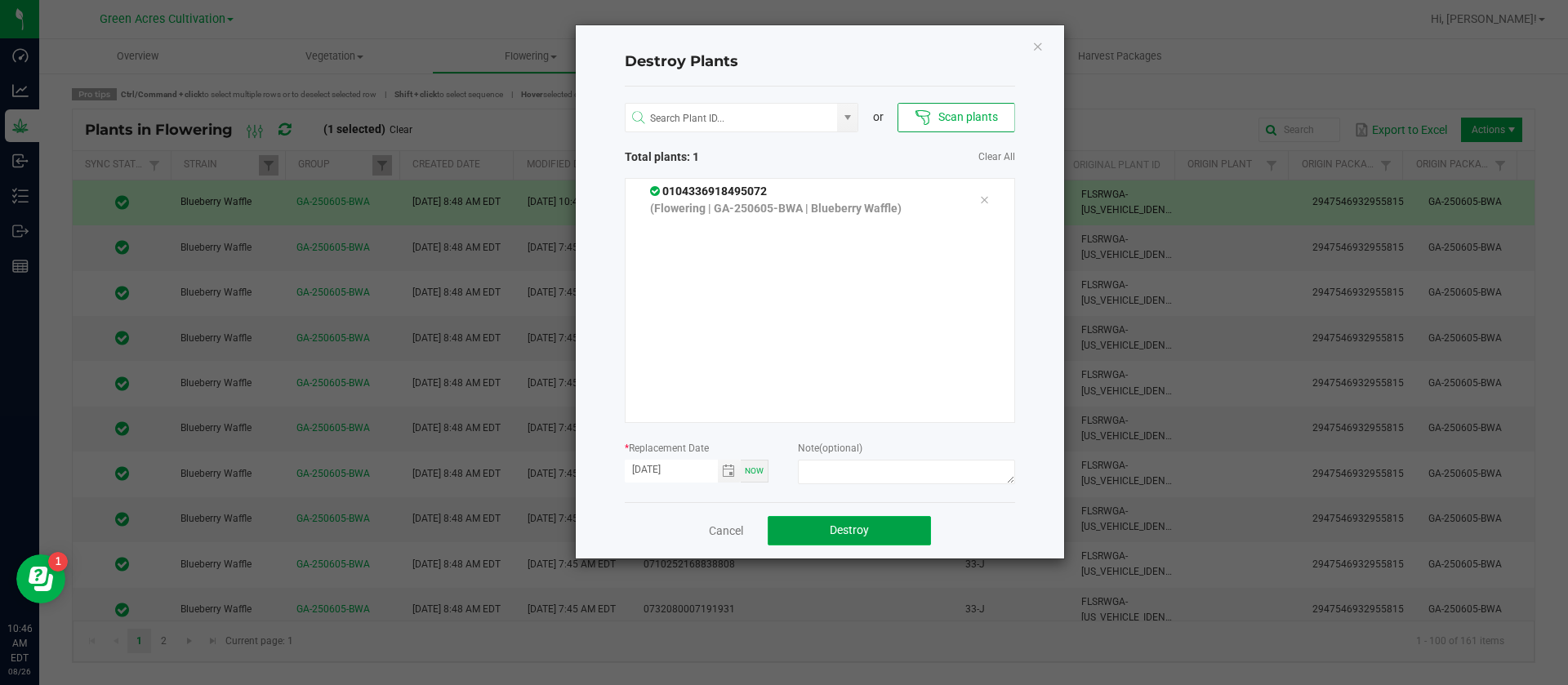
click at [894, 528] on button "Destroy" at bounding box center [849, 531] width 163 height 29
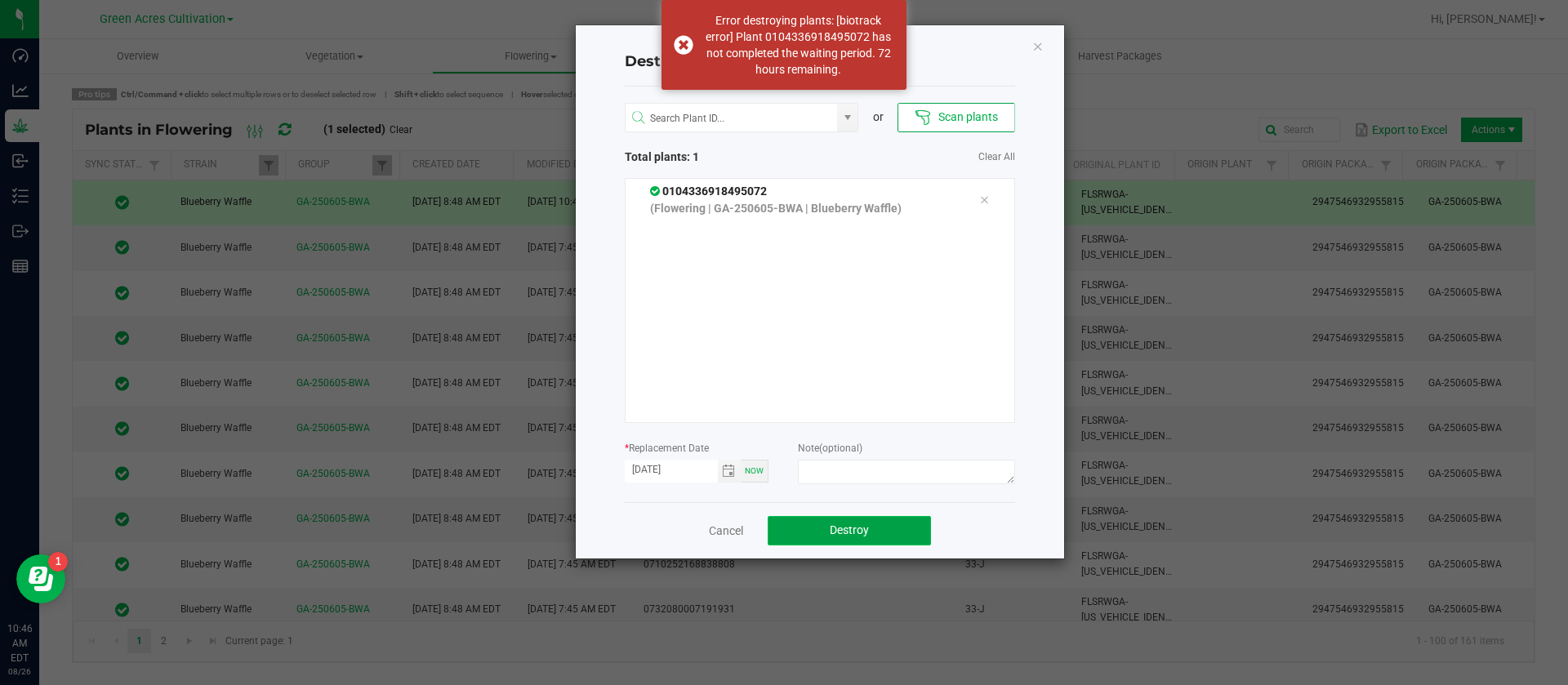
click at [894, 528] on button "Destroy" at bounding box center [849, 531] width 163 height 29
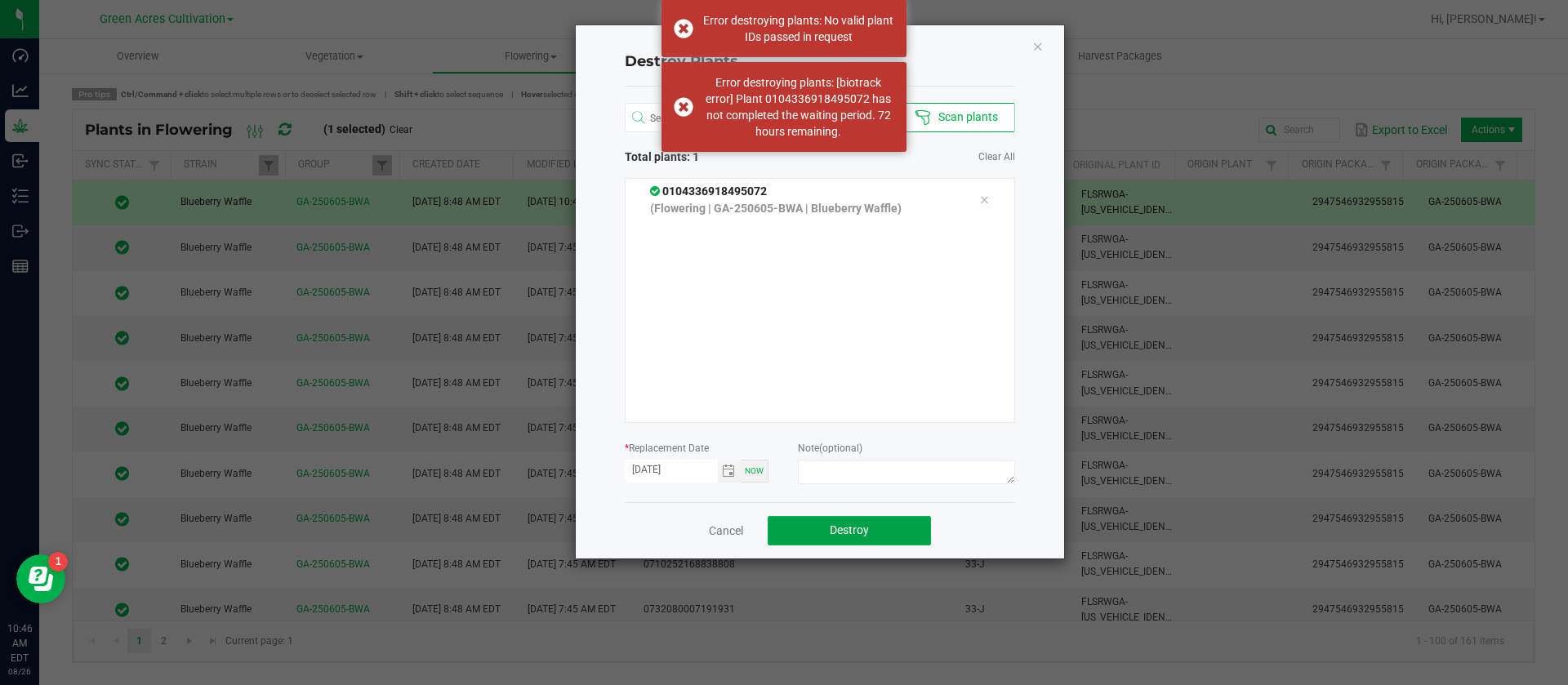
click at [894, 528] on button "Destroy" at bounding box center [849, 531] width 163 height 29
click at [1039, 49] on icon "Close" at bounding box center [1038, 45] width 11 height 20
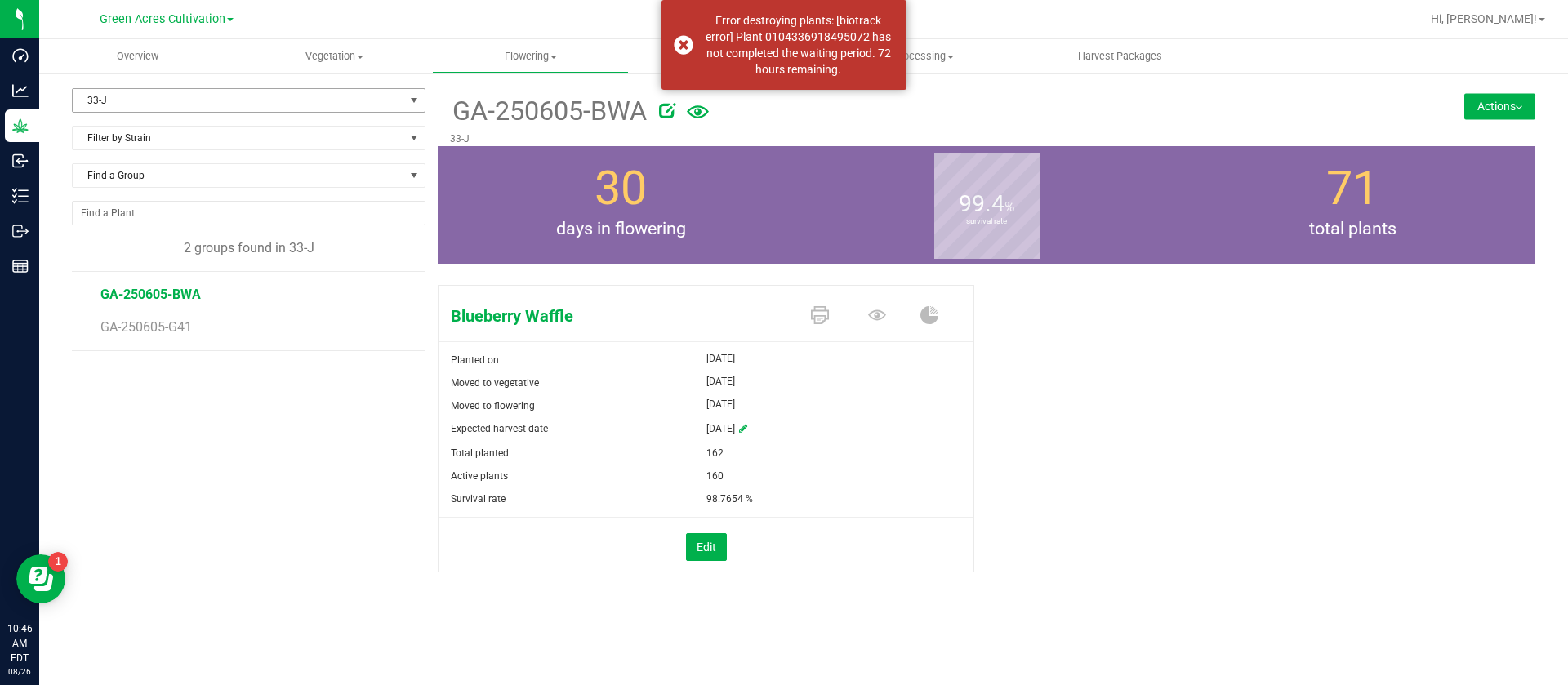
click at [89, 99] on span "33-J" at bounding box center [238, 100] width 332 height 23
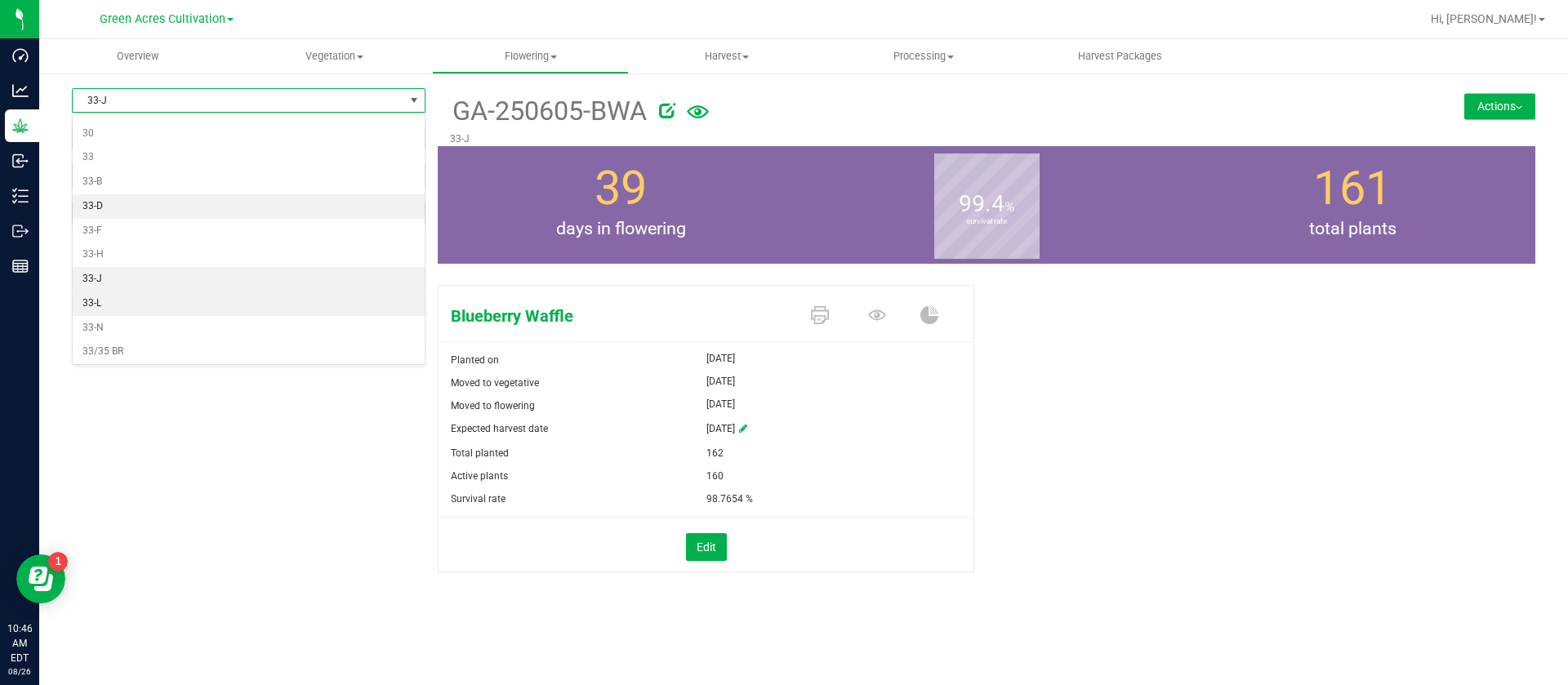
scroll to position [364, 0]
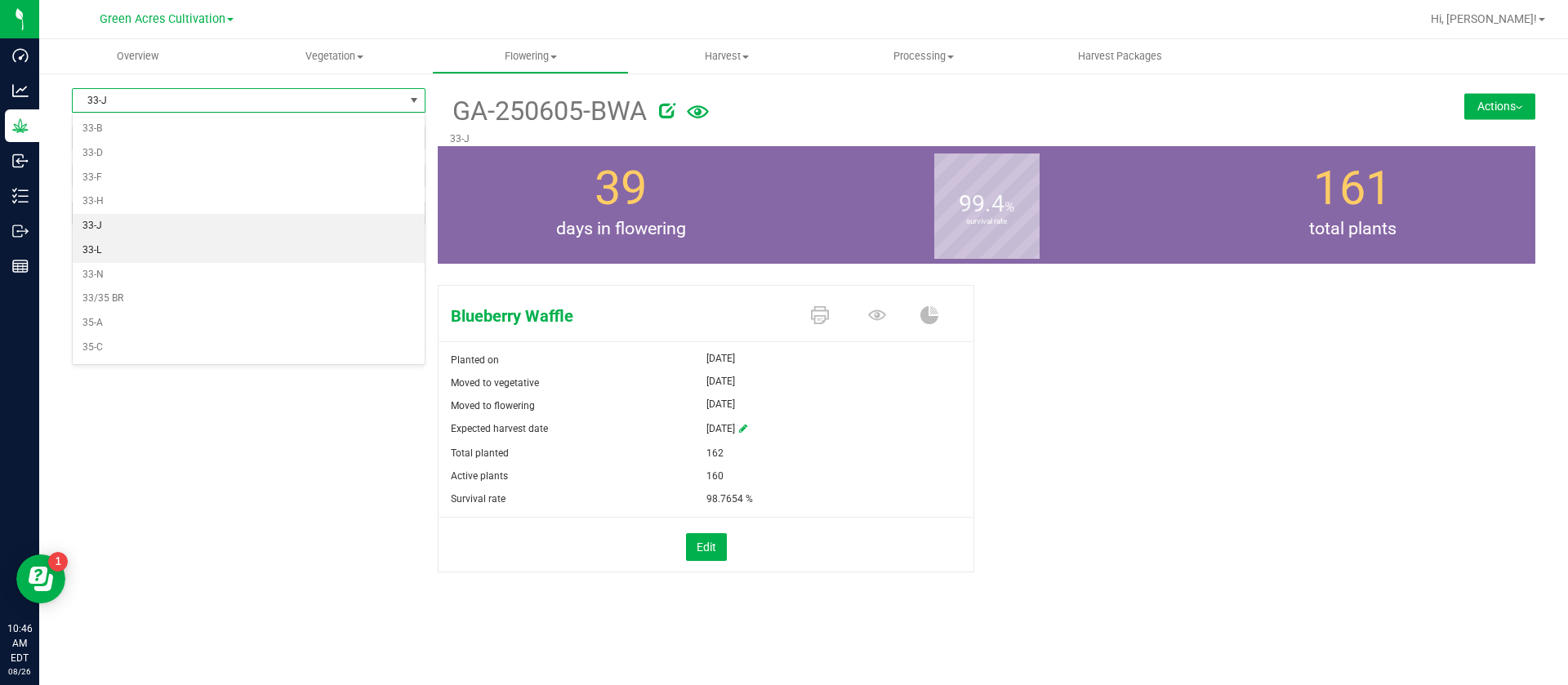
click at [111, 248] on li "33-L" at bounding box center [249, 250] width 352 height 25
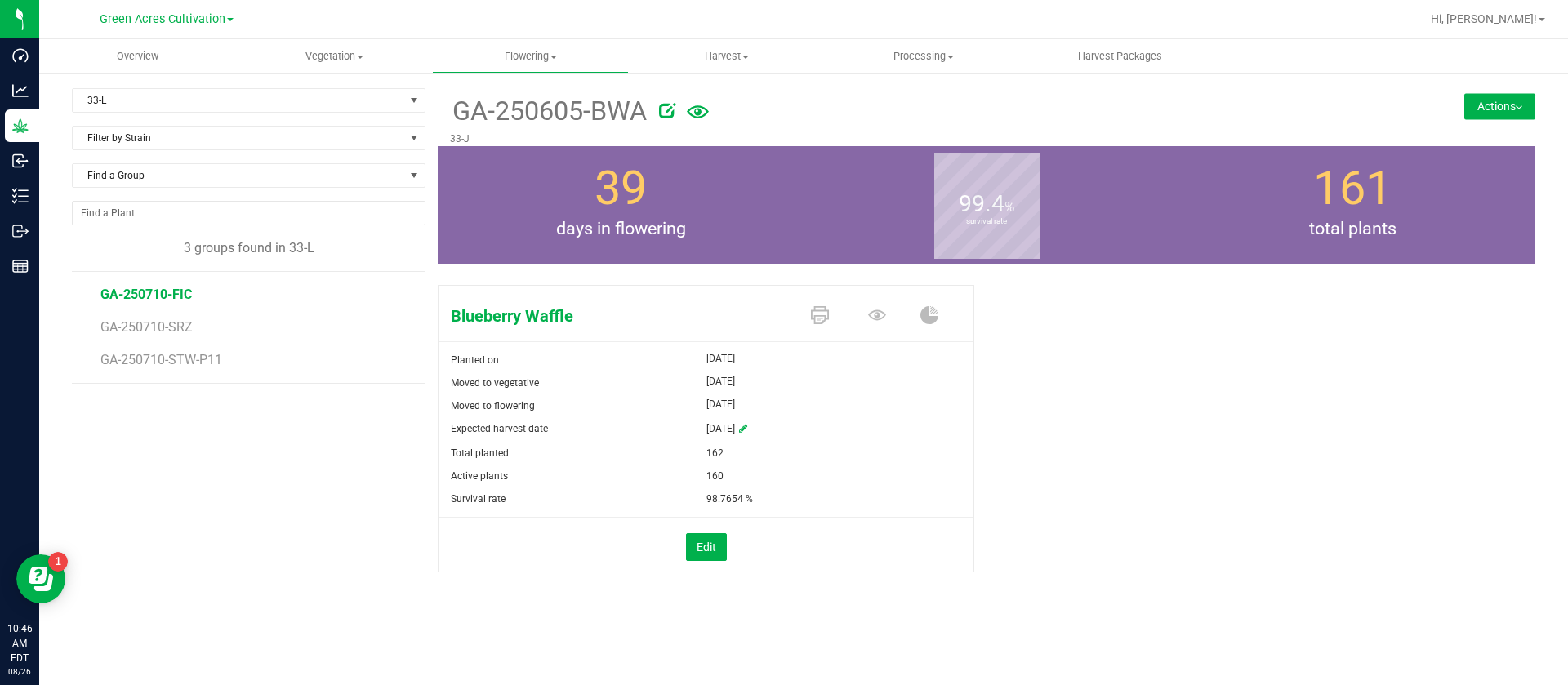
click at [166, 295] on span "GA-250710-FIC" at bounding box center [146, 294] width 92 height 15
click at [119, 98] on span "33-L" at bounding box center [238, 100] width 332 height 23
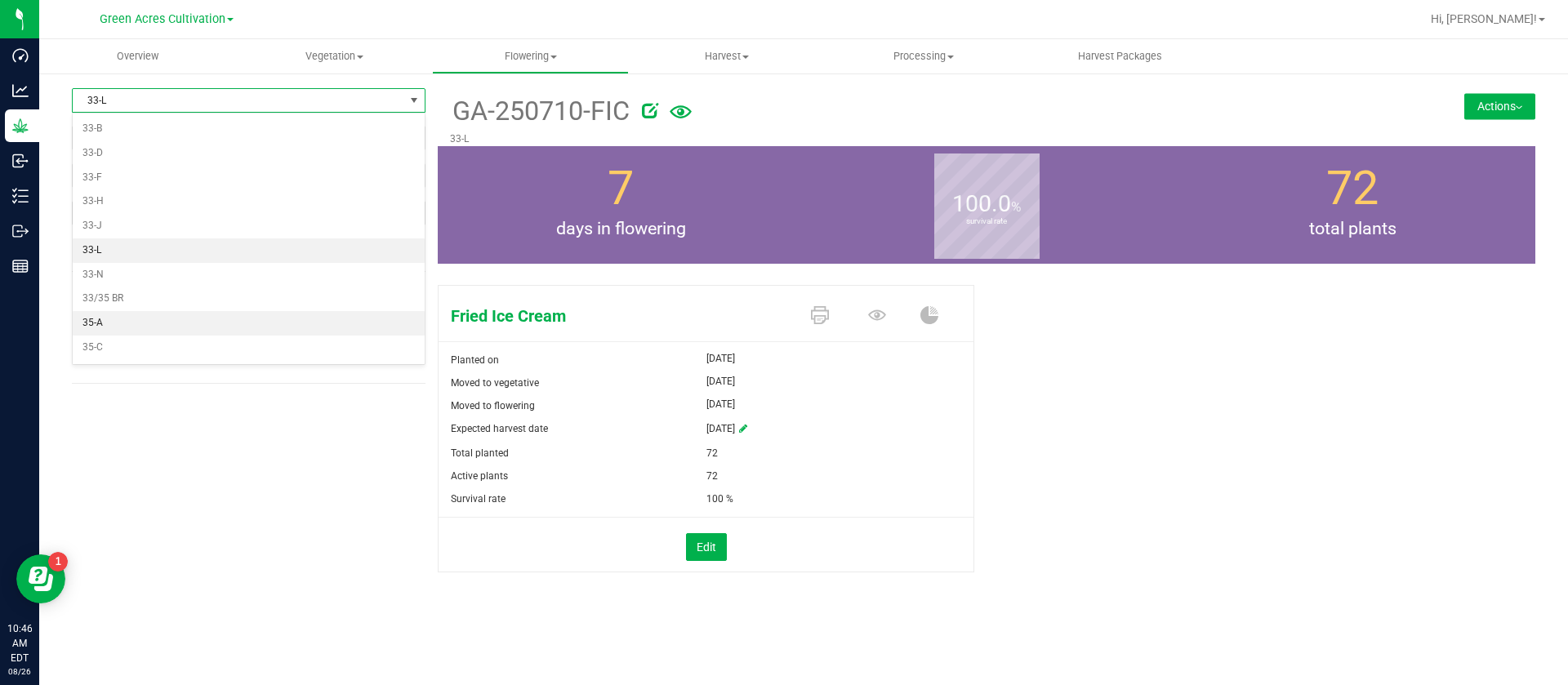
click at [130, 324] on li "35-A" at bounding box center [249, 323] width 352 height 25
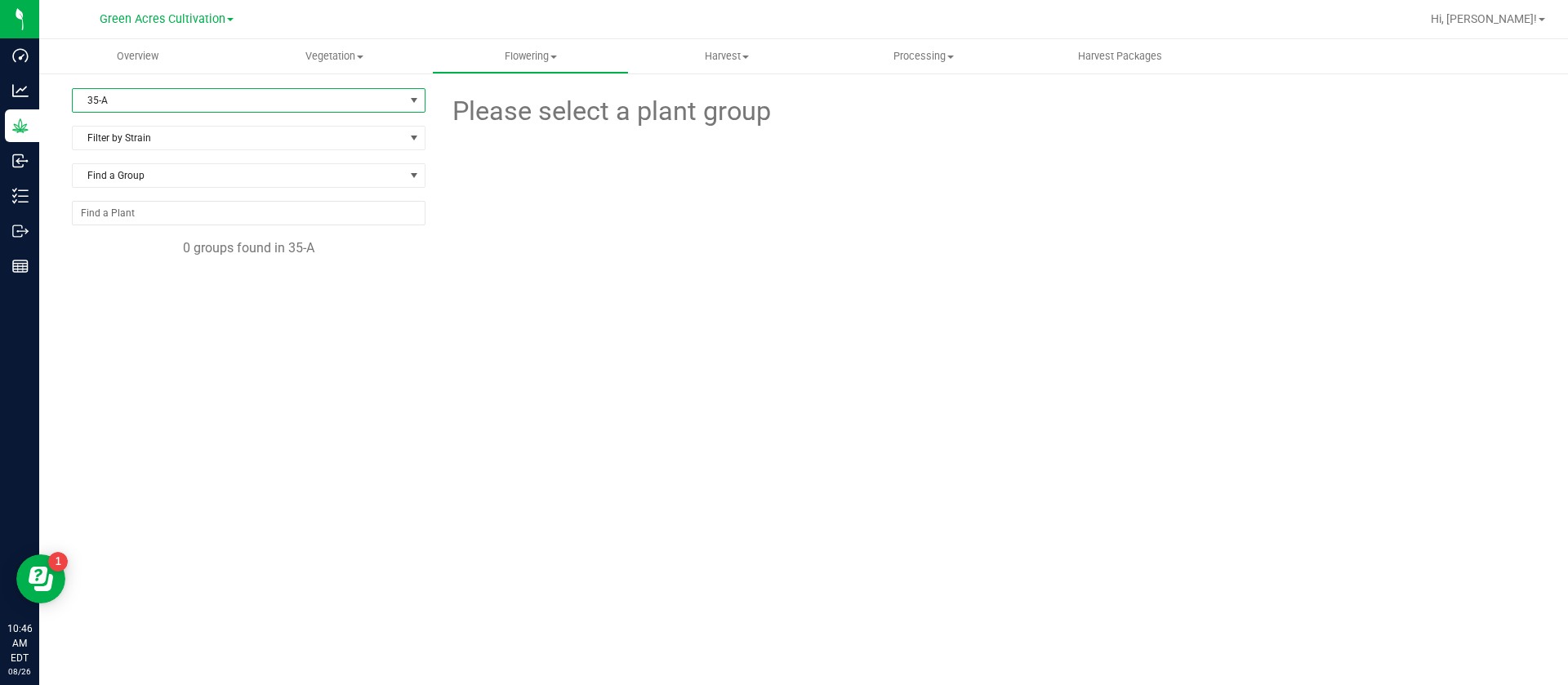
click at [126, 102] on span "35-A" at bounding box center [238, 100] width 332 height 23
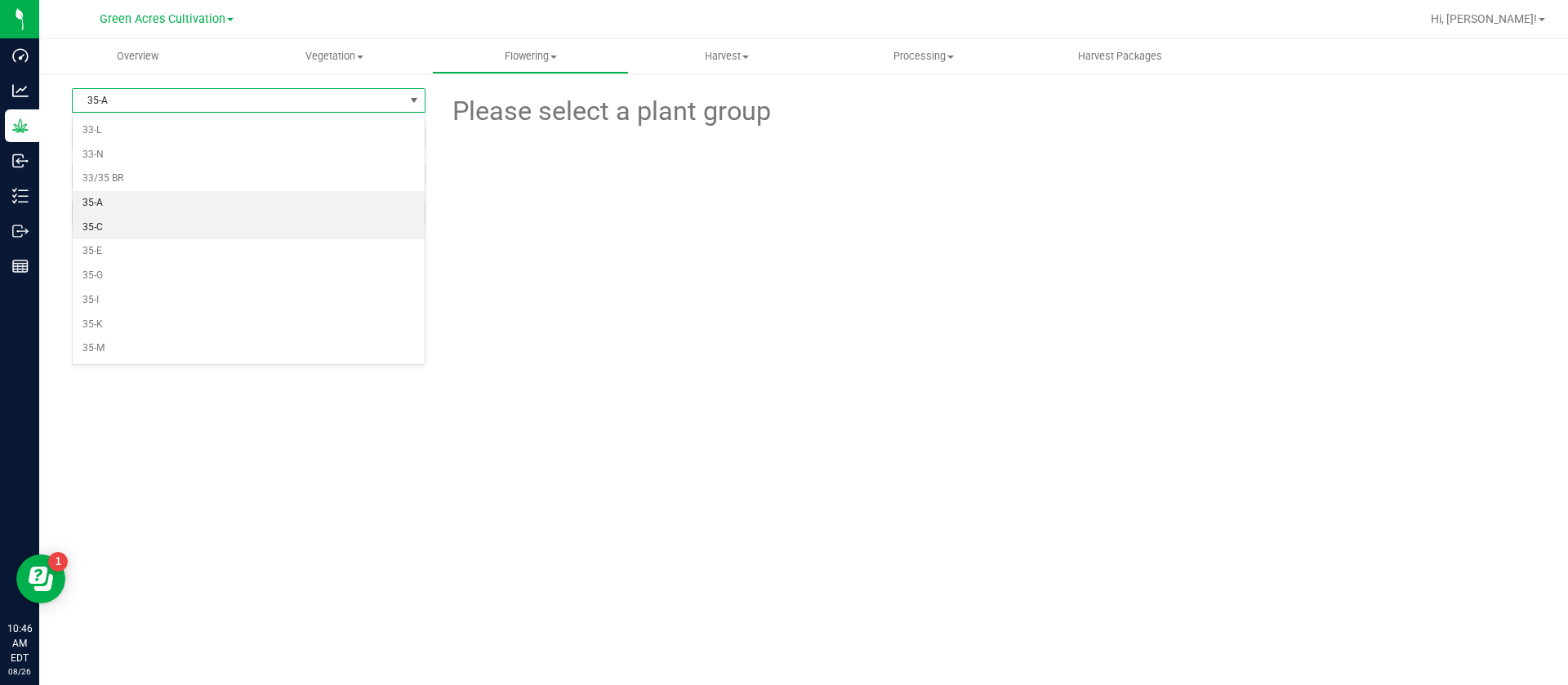
click at [114, 223] on li "35-C" at bounding box center [249, 227] width 352 height 25
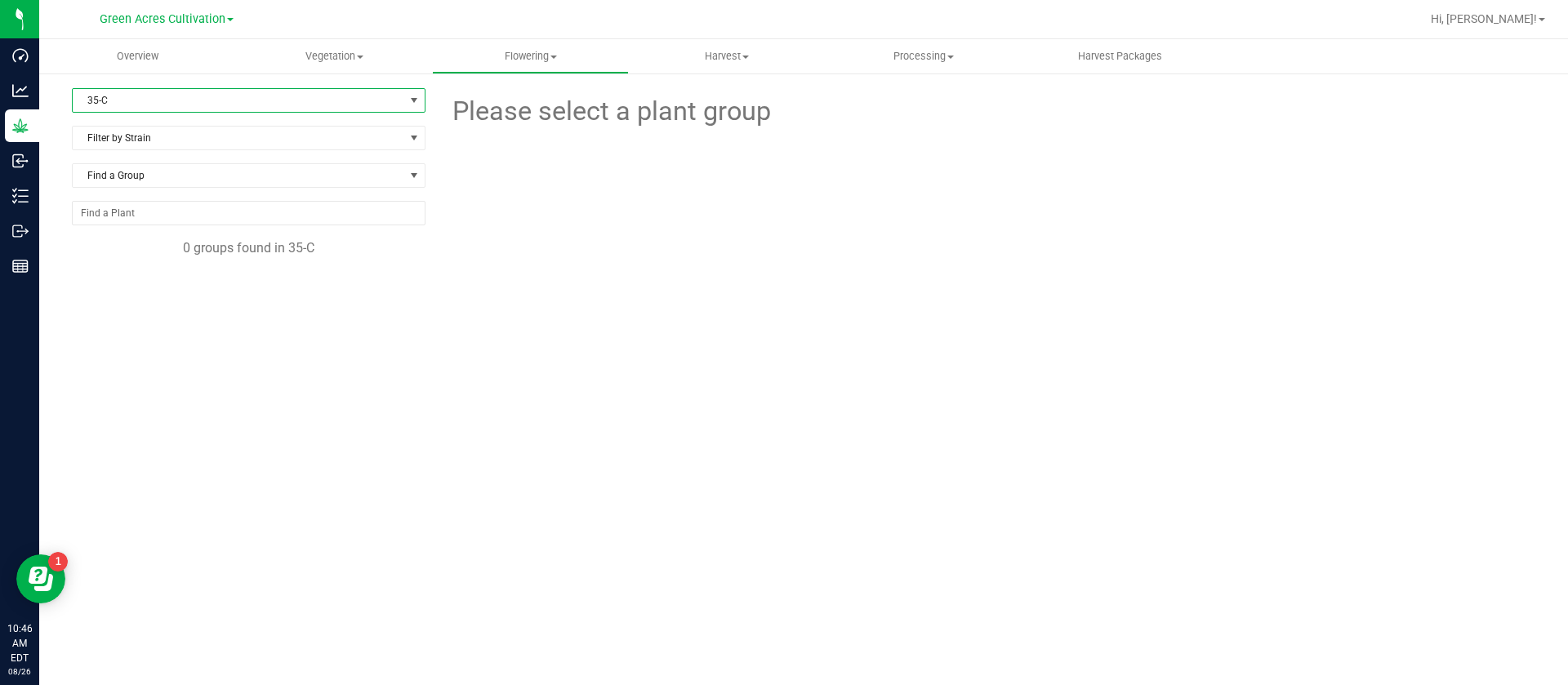
click at [111, 106] on span "35-C" at bounding box center [238, 100] width 332 height 23
click at [111, 251] on li "35-E" at bounding box center [249, 251] width 352 height 25
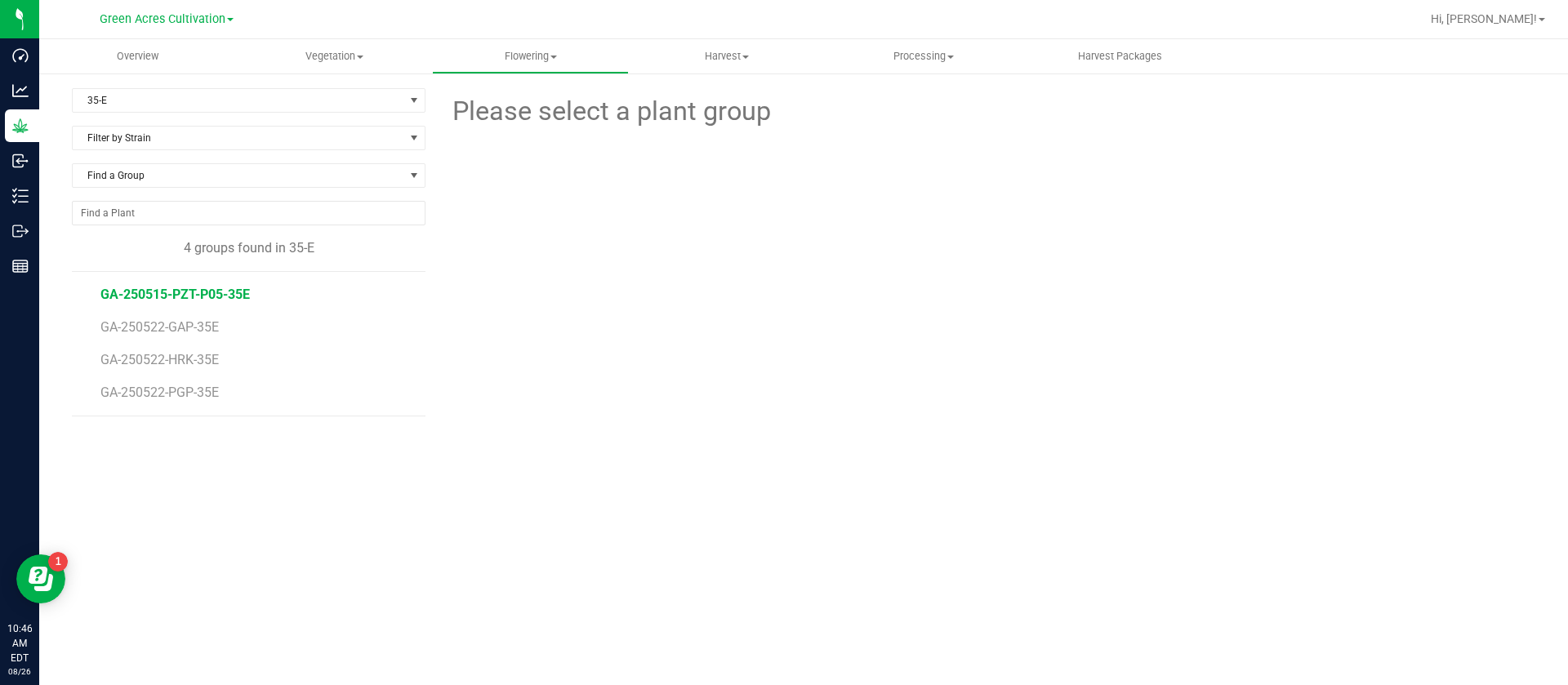
click at [208, 297] on span "GA-250515-PZT-P05-35E" at bounding box center [175, 294] width 149 height 15
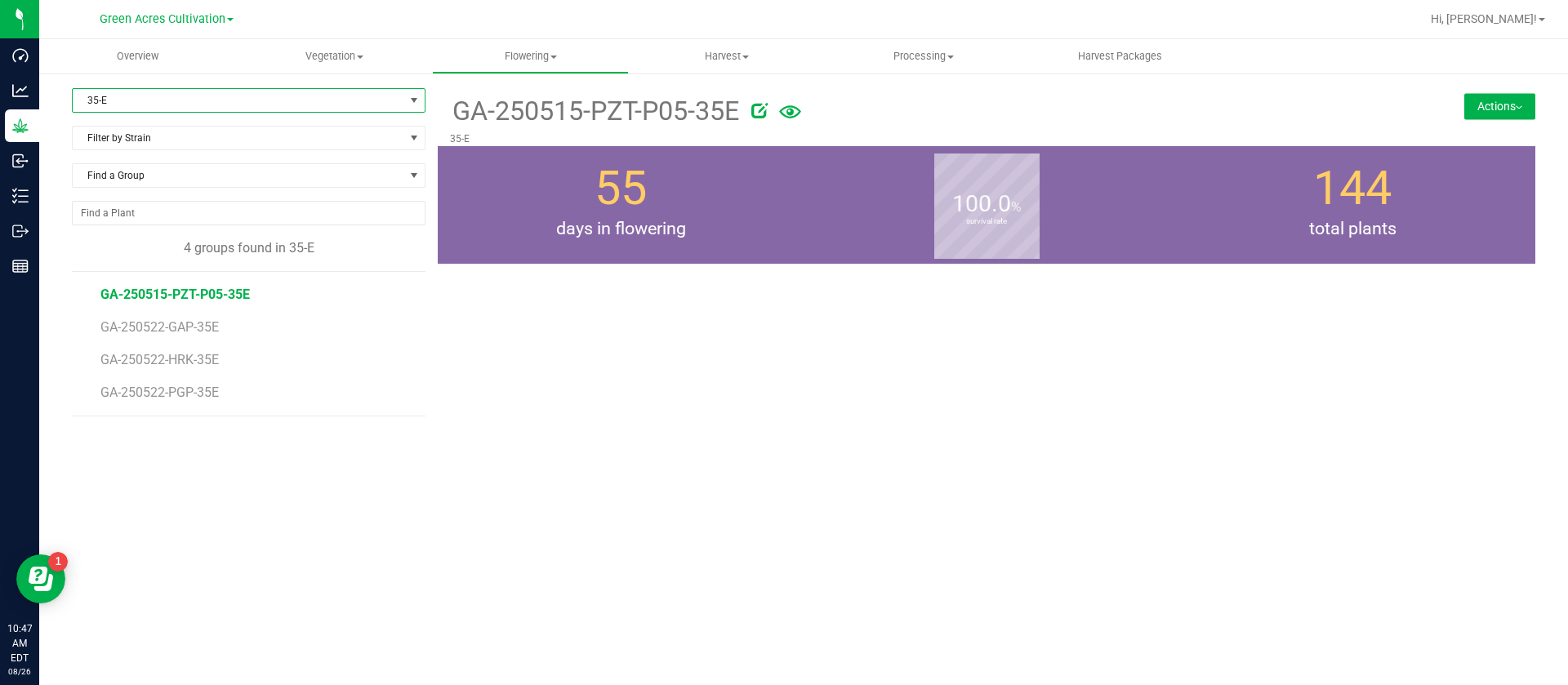
click at [165, 92] on span "35-E" at bounding box center [238, 100] width 332 height 23
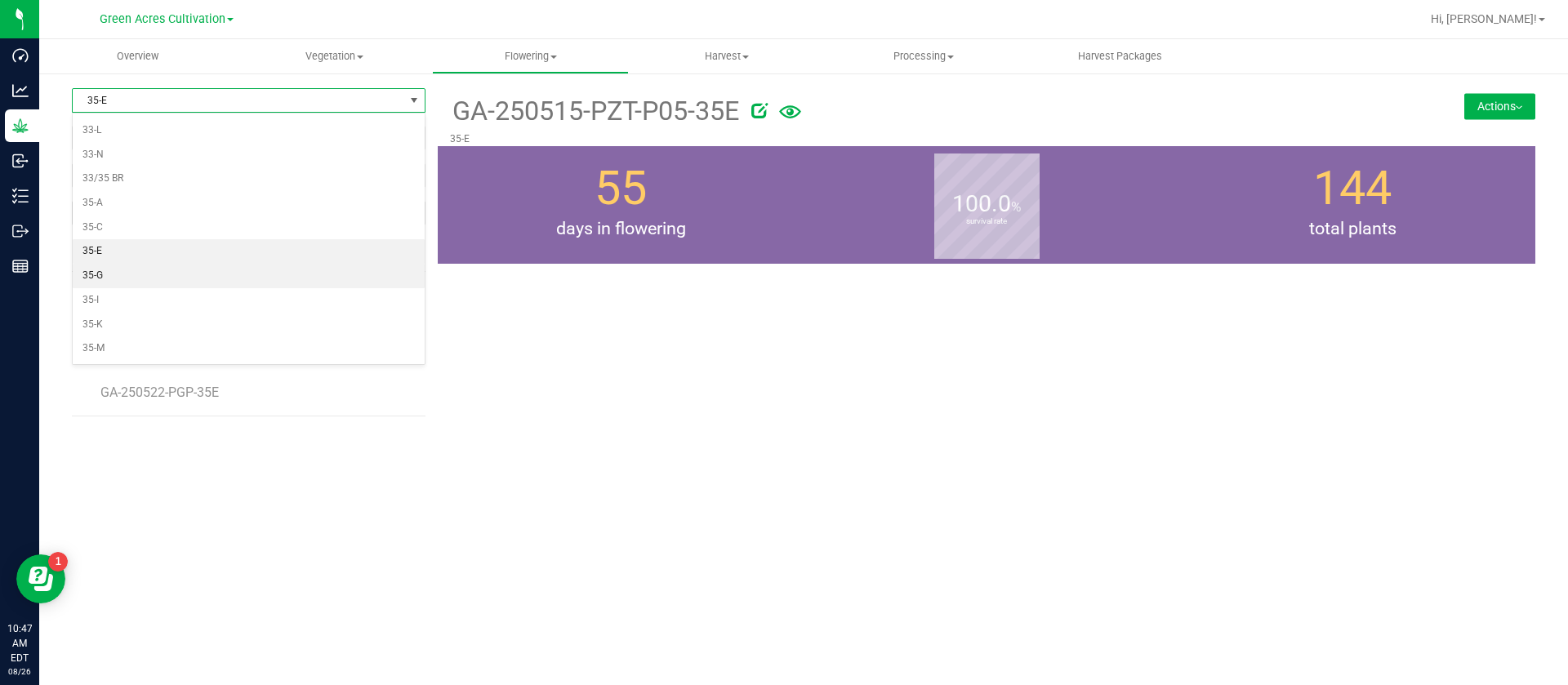
click at [111, 279] on li "35-G" at bounding box center [249, 276] width 352 height 25
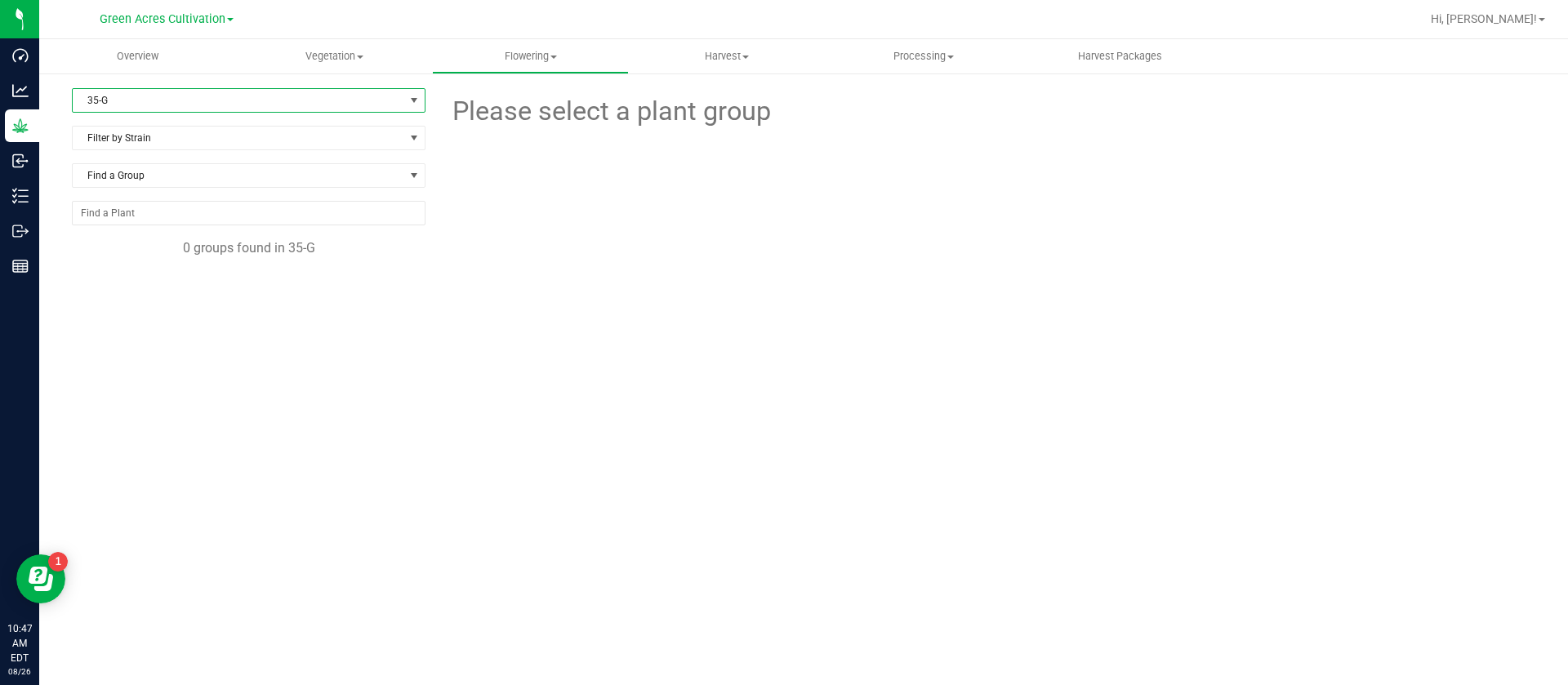
click at [124, 99] on span "35-G" at bounding box center [238, 100] width 332 height 23
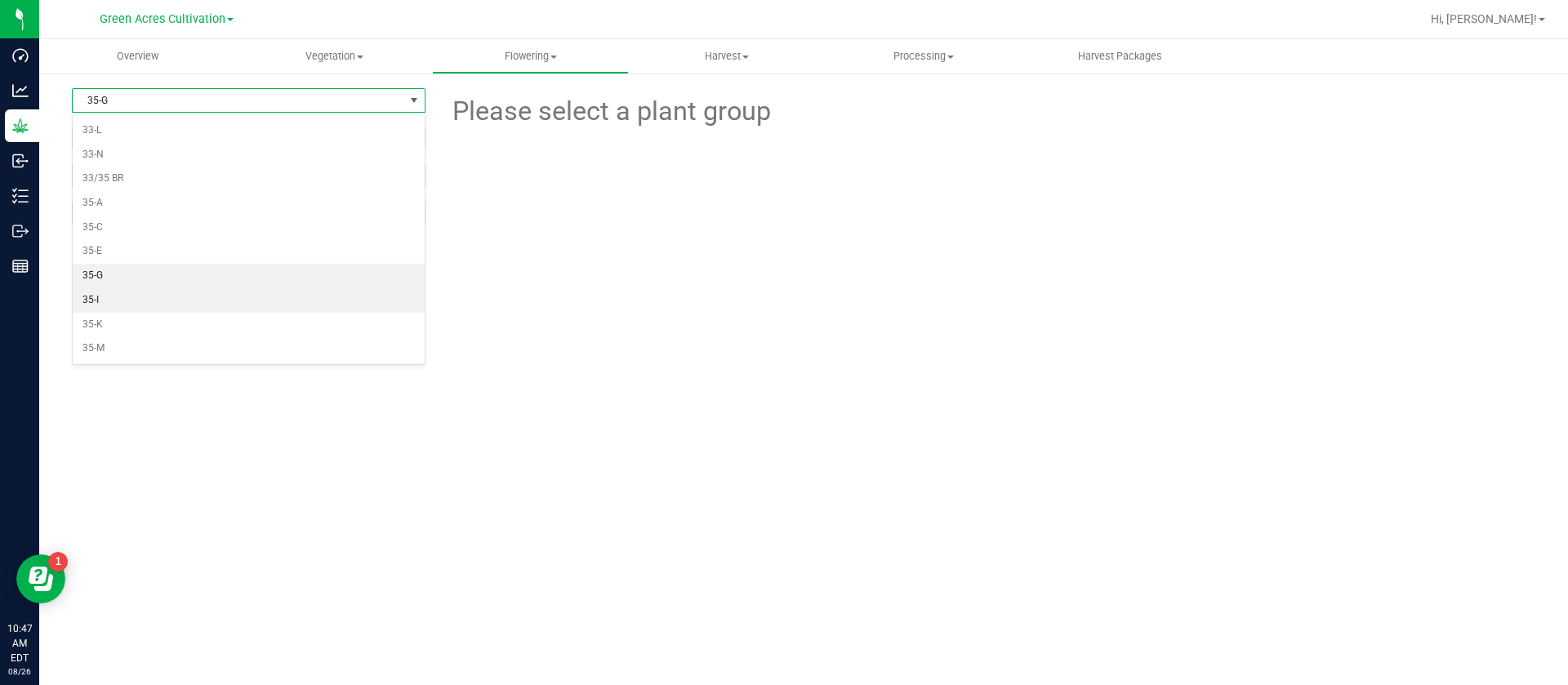
click at [114, 292] on li "35-I" at bounding box center [249, 300] width 352 height 25
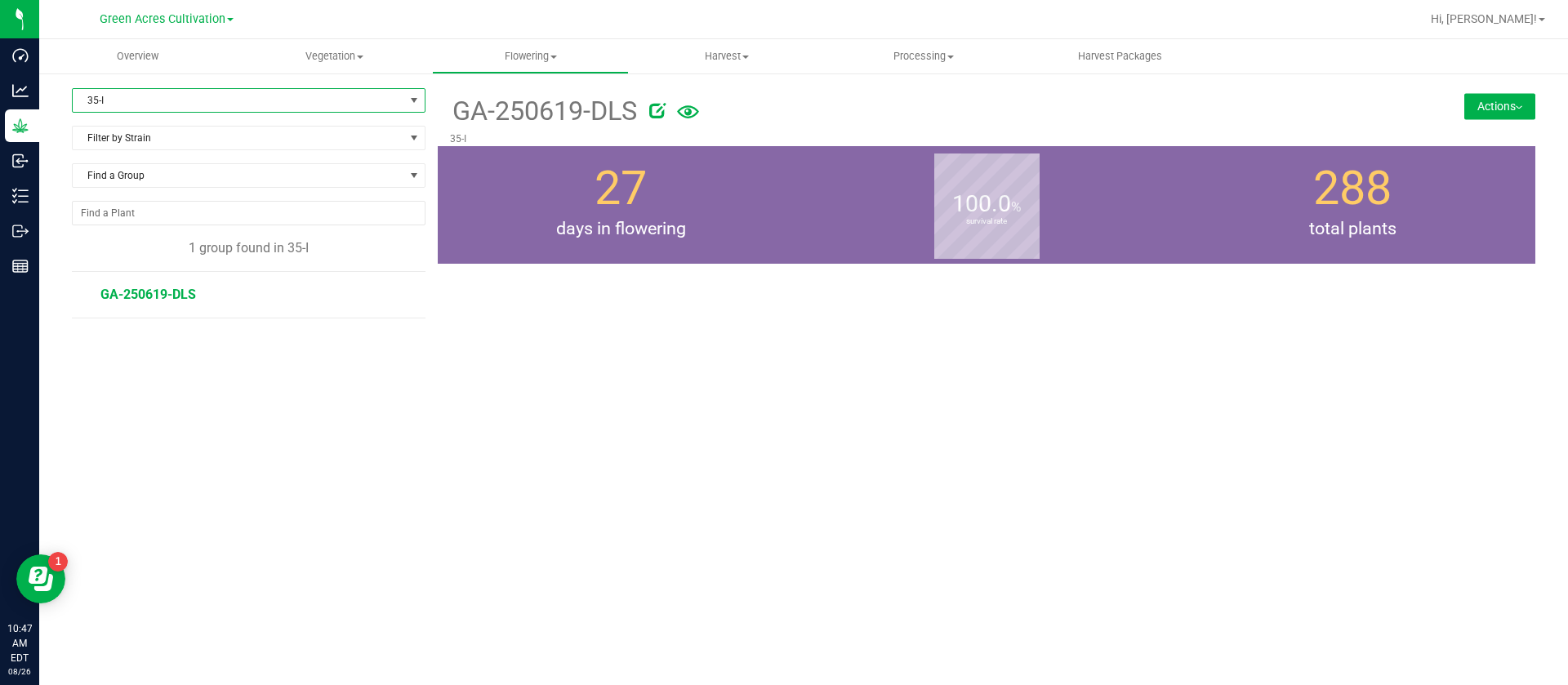
click at [103, 97] on span "35-I" at bounding box center [238, 100] width 332 height 23
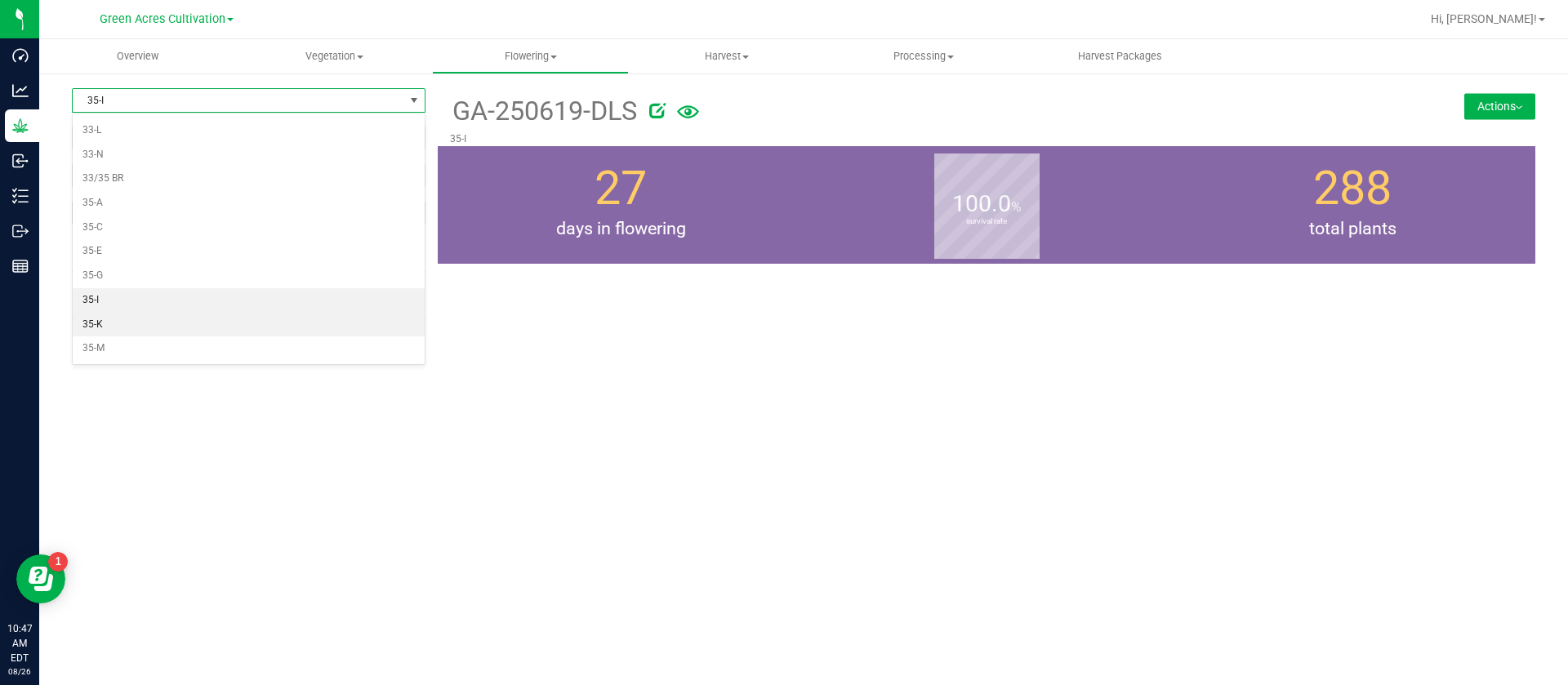
click at [117, 327] on li "35-K" at bounding box center [249, 325] width 352 height 25
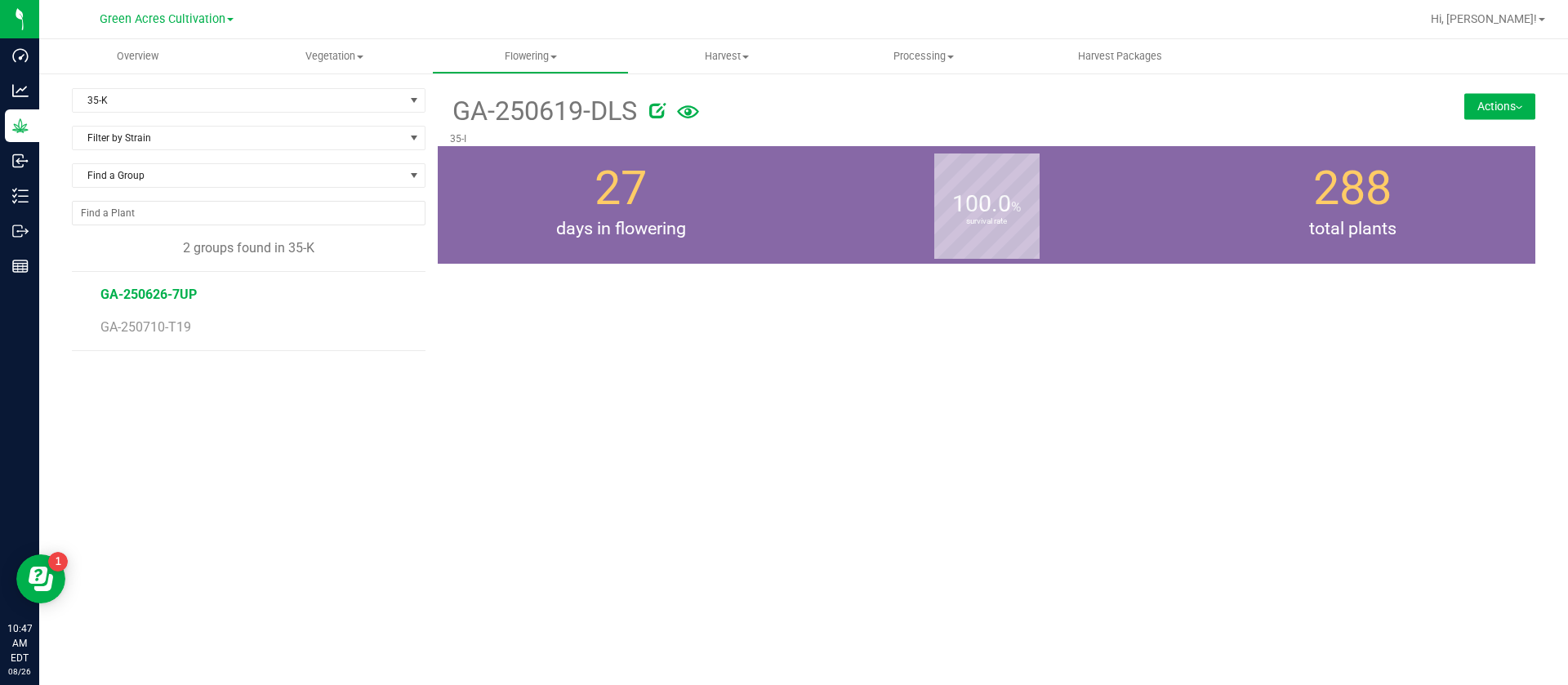
click at [168, 297] on span "GA-250626-7UP" at bounding box center [148, 294] width 96 height 15
click at [152, 319] on span "GA-250710-T19" at bounding box center [148, 327] width 94 height 15
click at [694, 406] on div "GA-250710-T19 35-K Actions Move group Split group" at bounding box center [986, 333] width 1098 height 490
click at [606, 499] on div "GA-250710-T19 35-K Actions Move group Split group" at bounding box center [986, 333] width 1098 height 490
drag, startPoint x: 1131, startPoint y: 508, endPoint x: 1121, endPoint y: 513, distance: 11.2
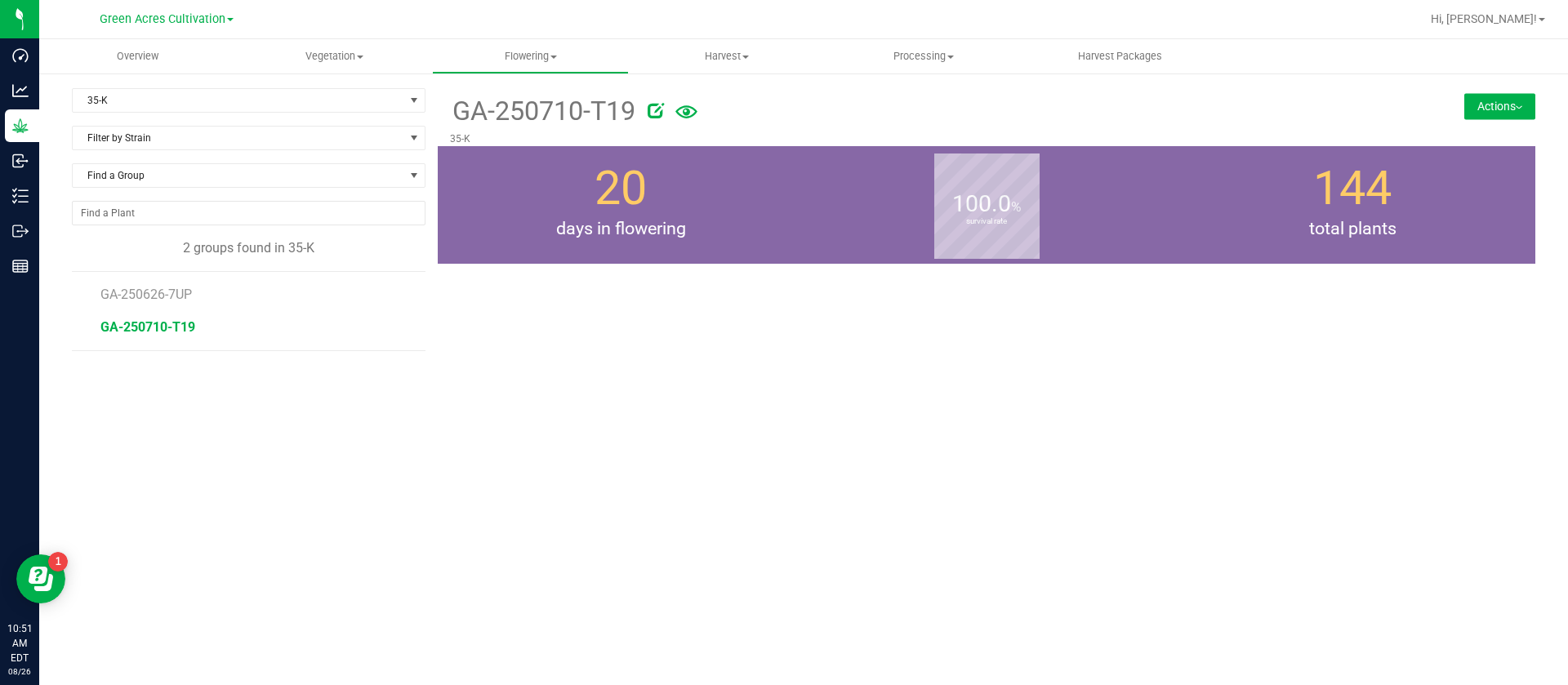
click at [1131, 508] on div "GA-250710-T19 35-K Actions Move group Split group" at bounding box center [986, 333] width 1098 height 490
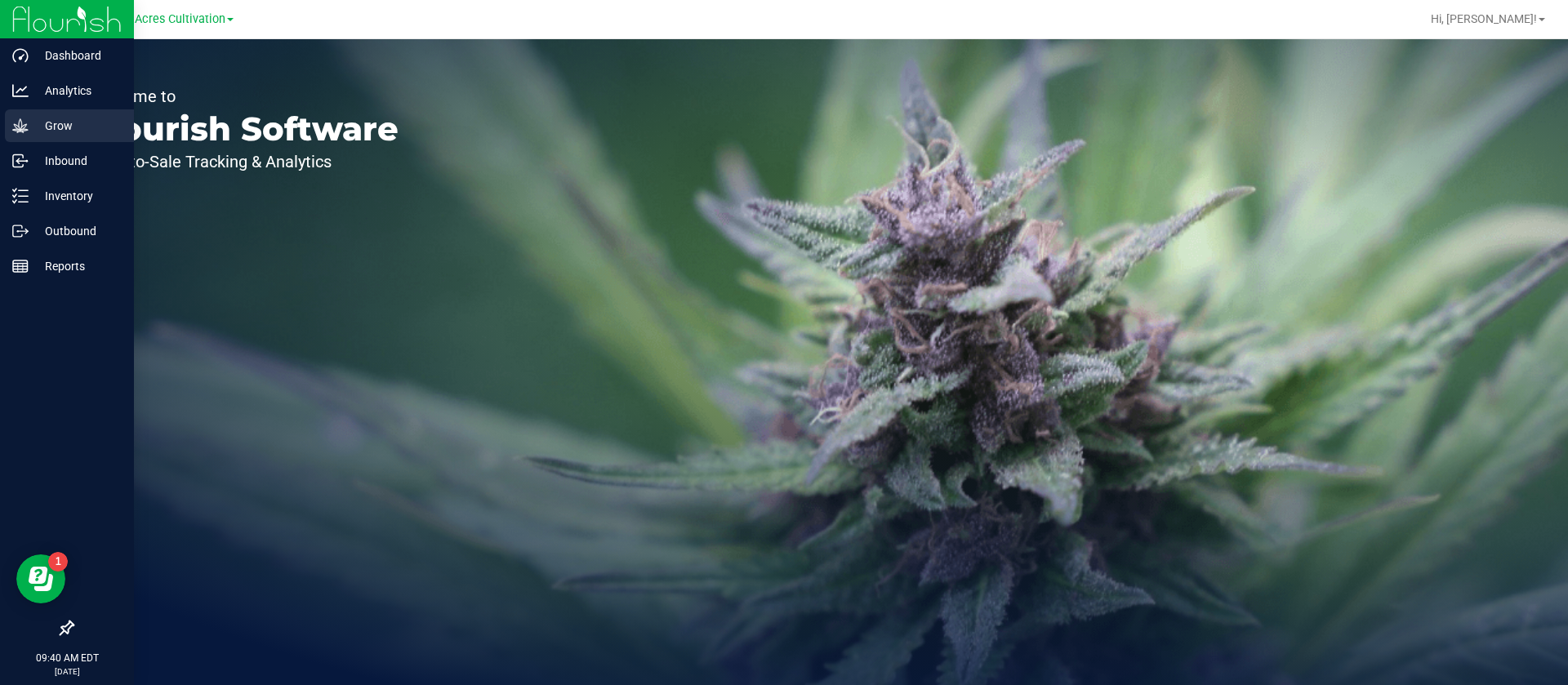
click at [56, 136] on div "Grow" at bounding box center [69, 126] width 129 height 33
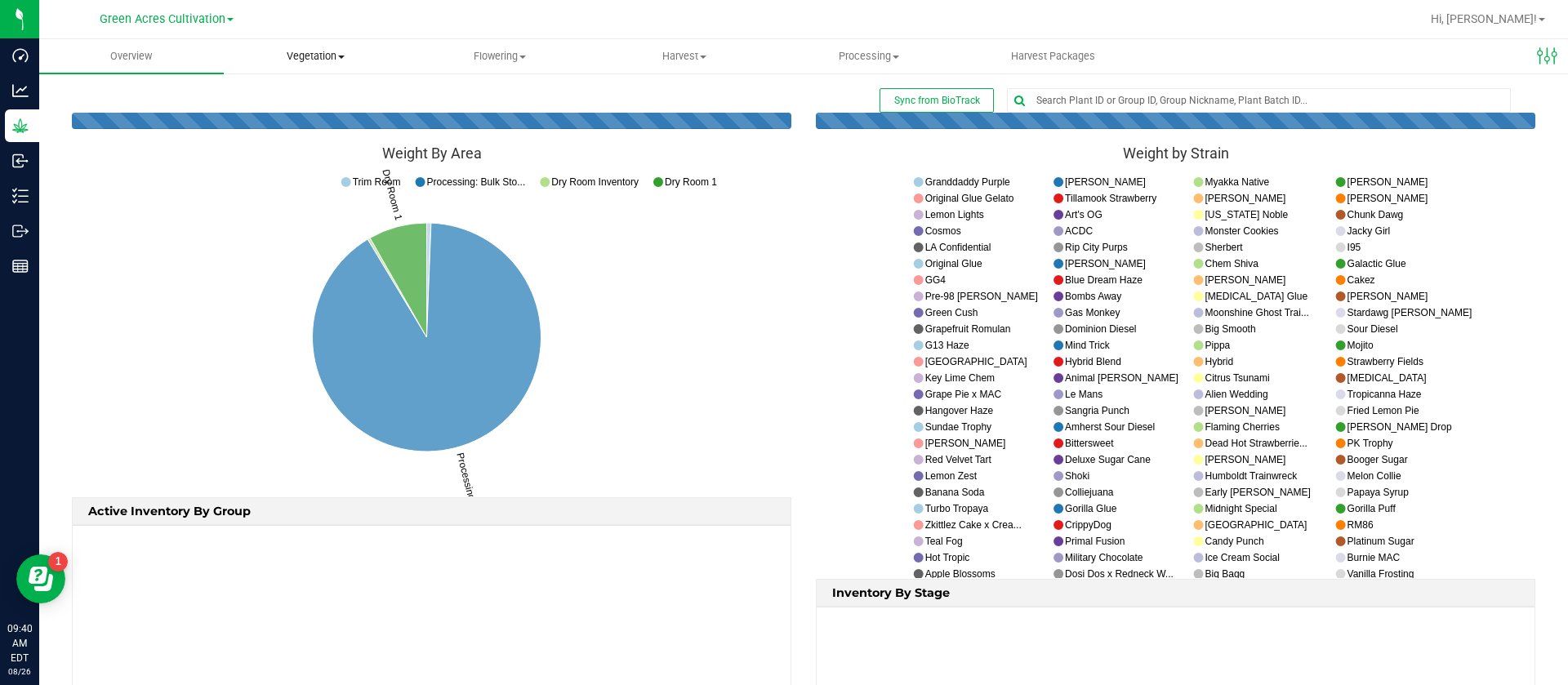
click at [329, 61] on span "Vegetation" at bounding box center [316, 56] width 183 height 15
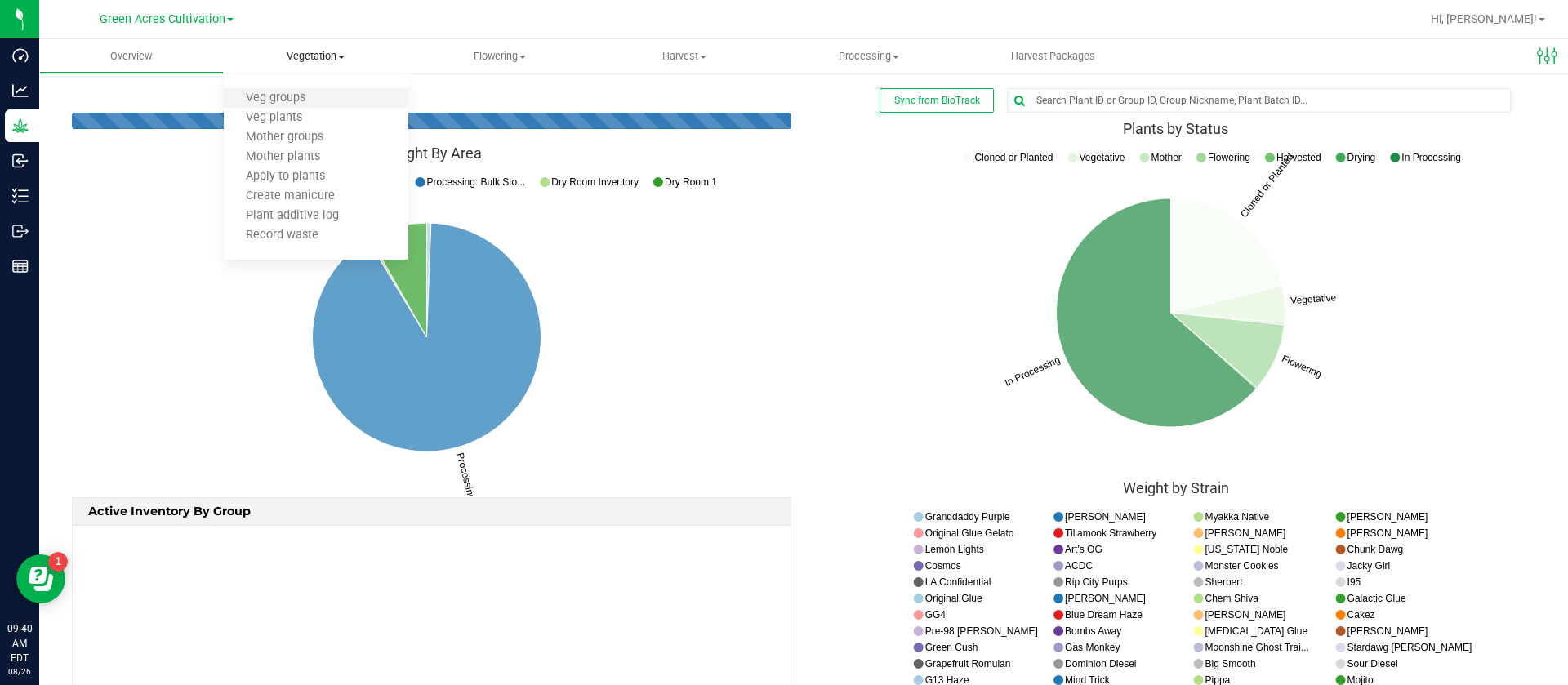
click at [335, 105] on li "Veg groups" at bounding box center [316, 99] width 184 height 20
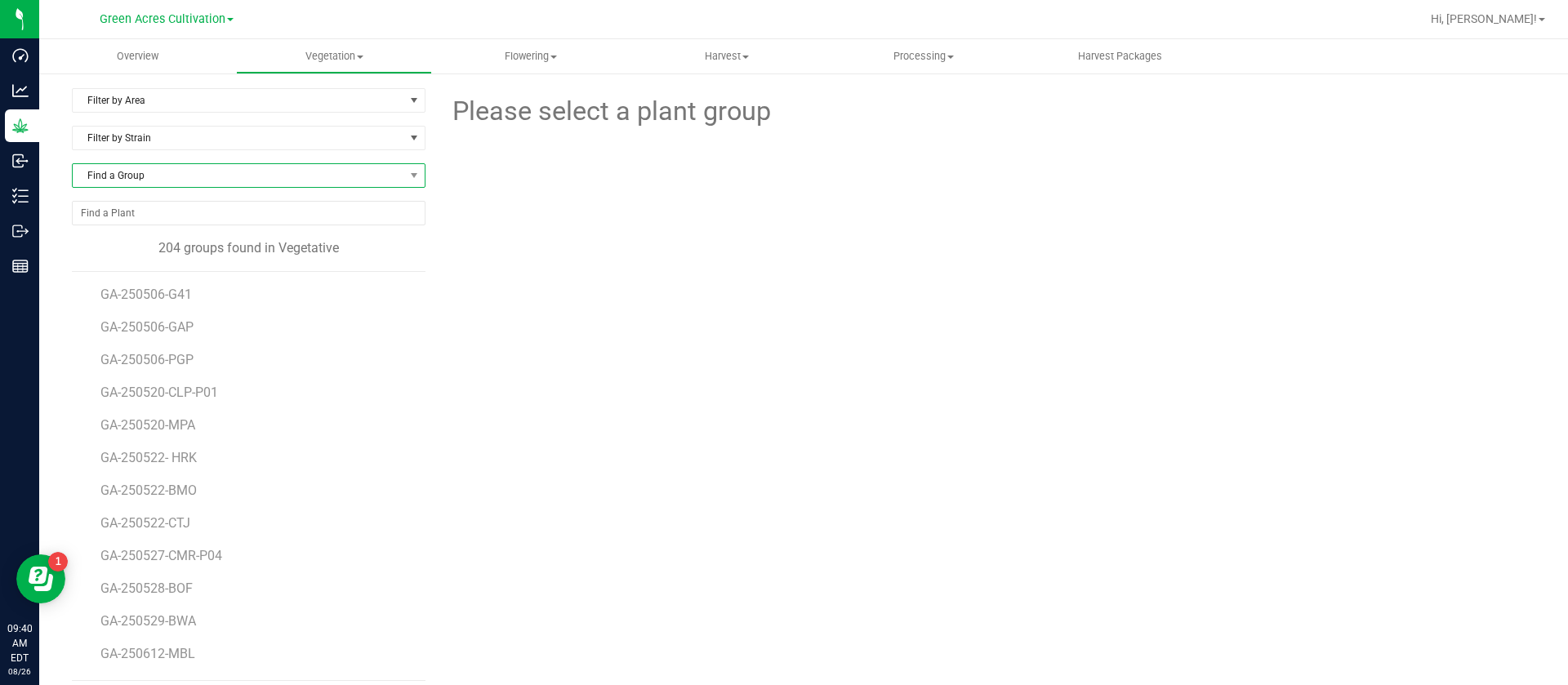
click at [199, 179] on span "Find a Group" at bounding box center [238, 175] width 332 height 23
click at [107, 106] on span "Filter by Area" at bounding box center [238, 100] width 332 height 23
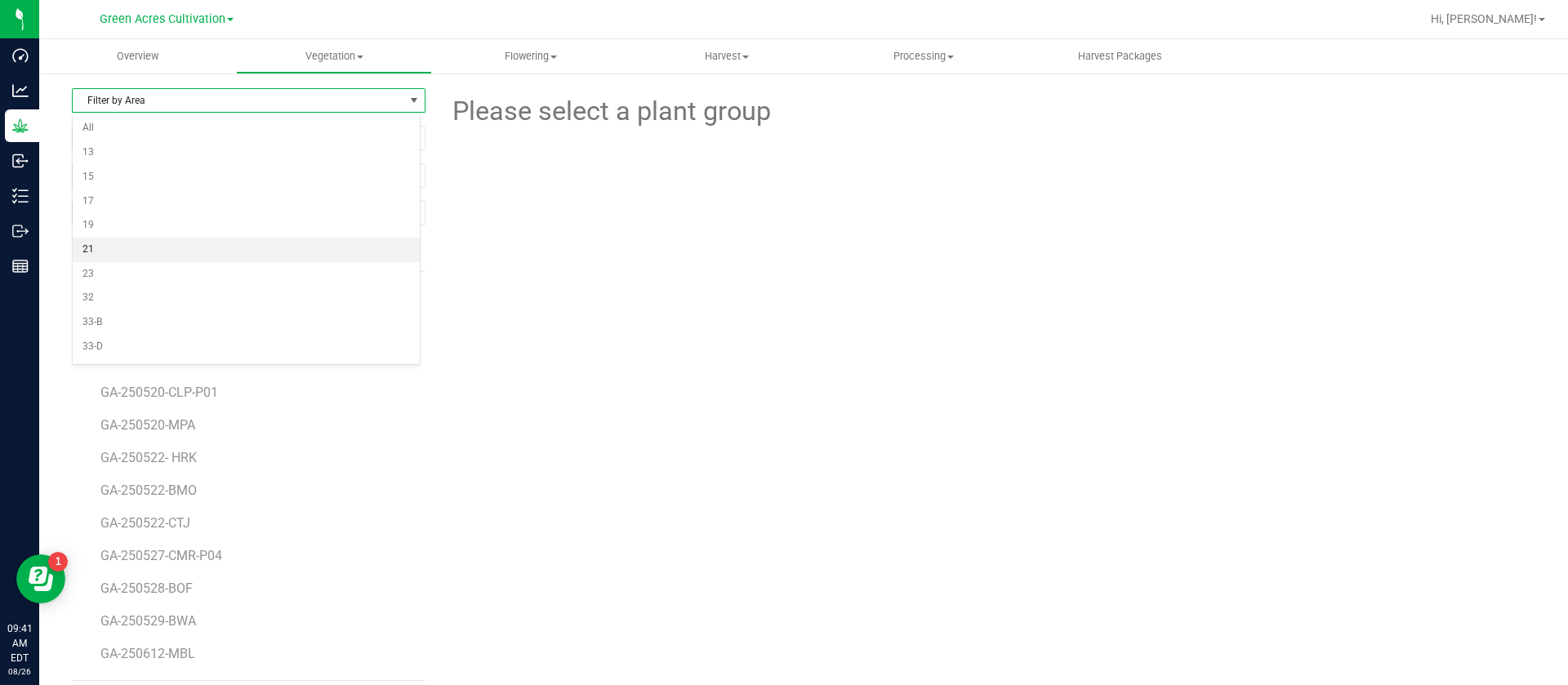
click at [129, 249] on li "21" at bounding box center [246, 249] width 347 height 25
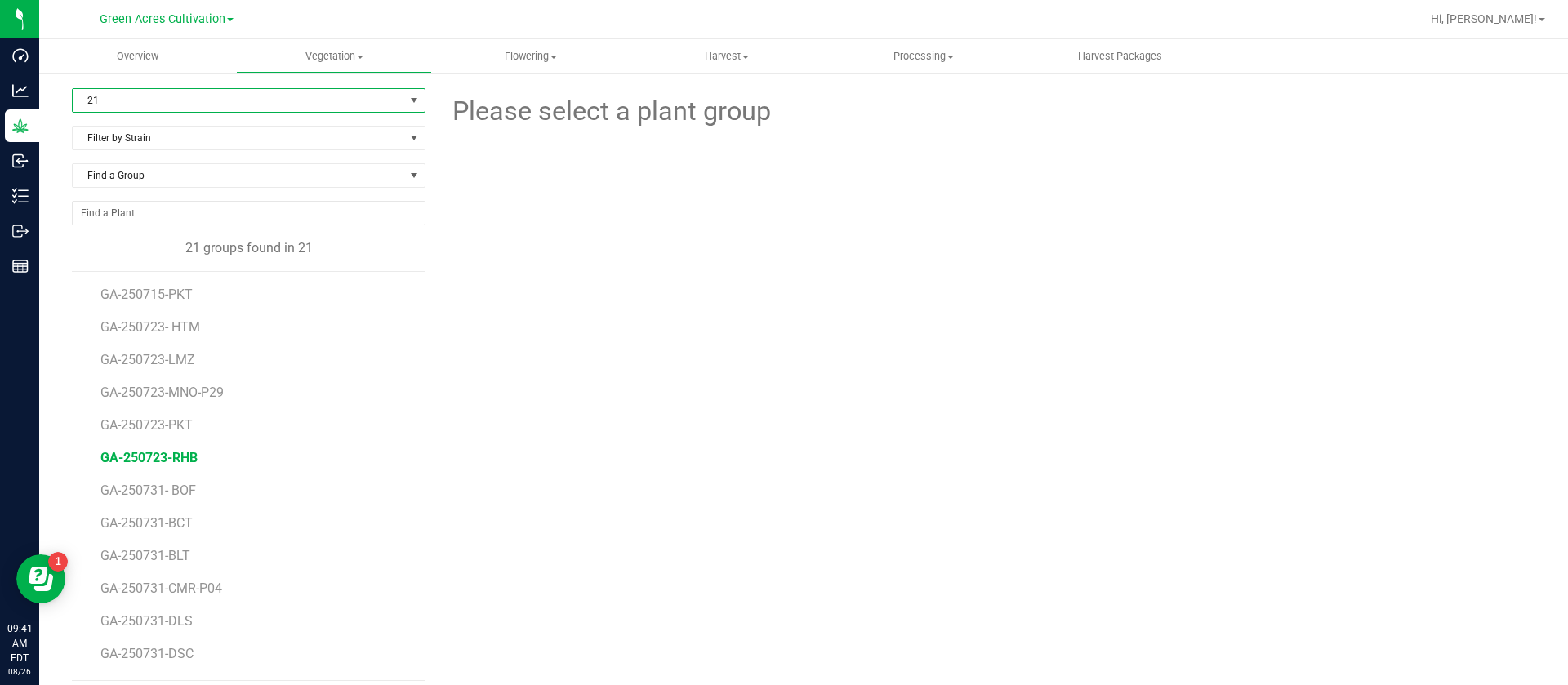
click at [179, 462] on span "GA-250723-RHB" at bounding box center [148, 458] width 97 height 15
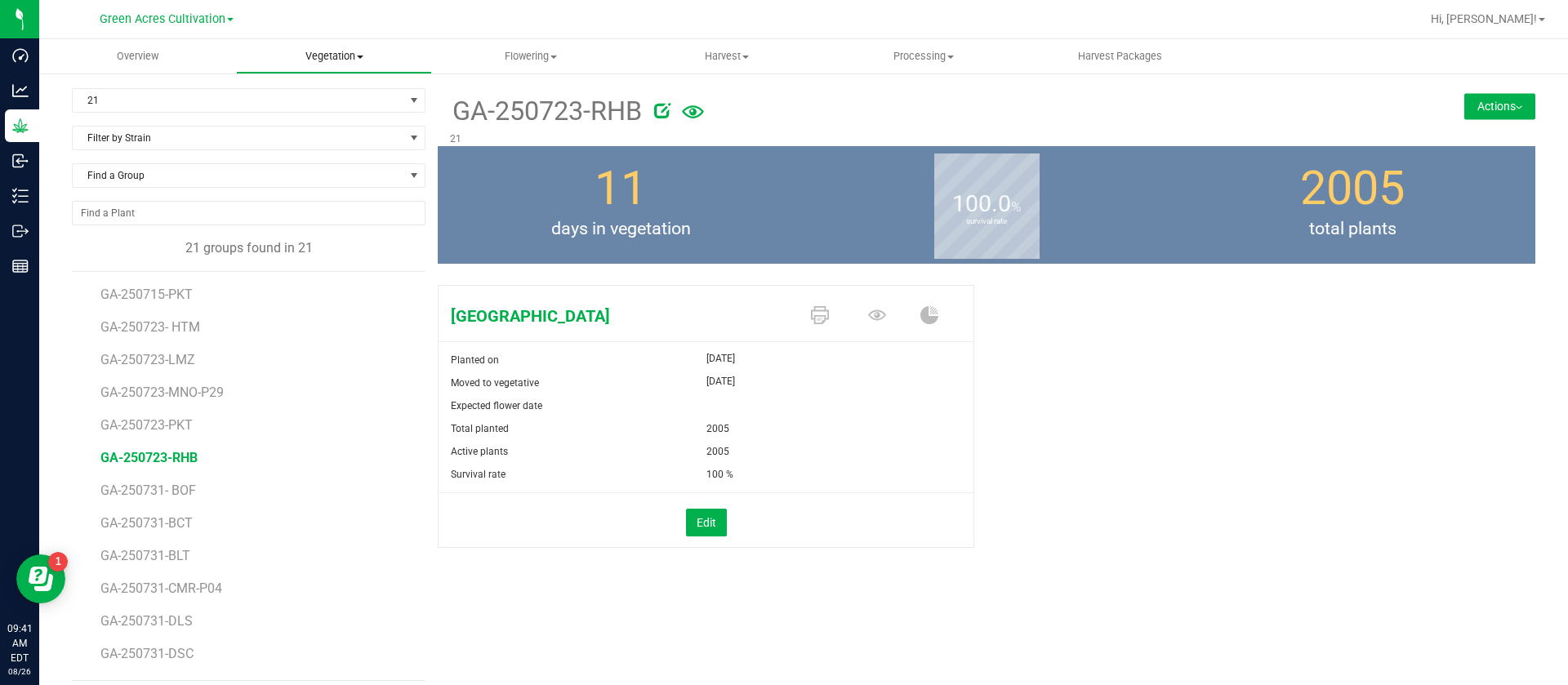
click at [326, 57] on span "Vegetation" at bounding box center [335, 56] width 196 height 15
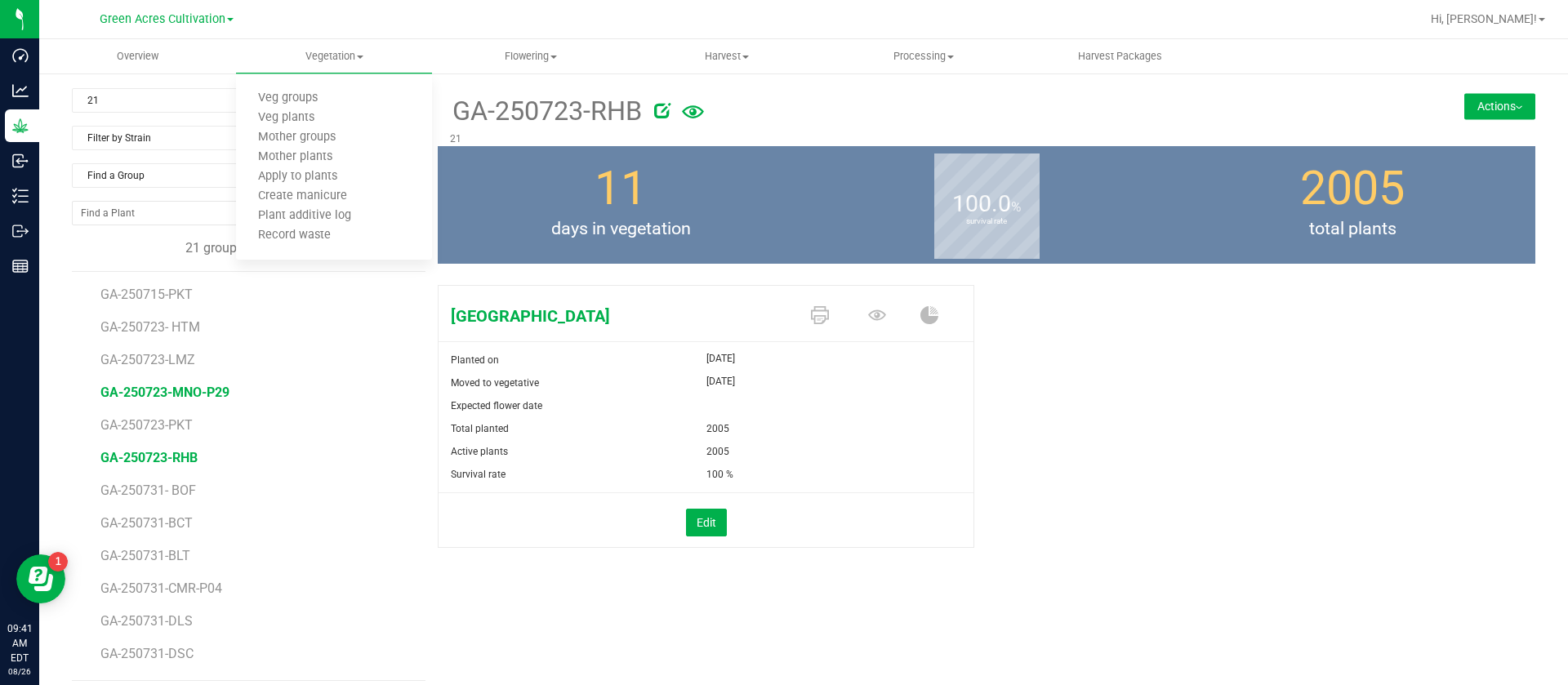
click at [209, 389] on span "GA-250723-MNO-P29" at bounding box center [165, 392] width 129 height 15
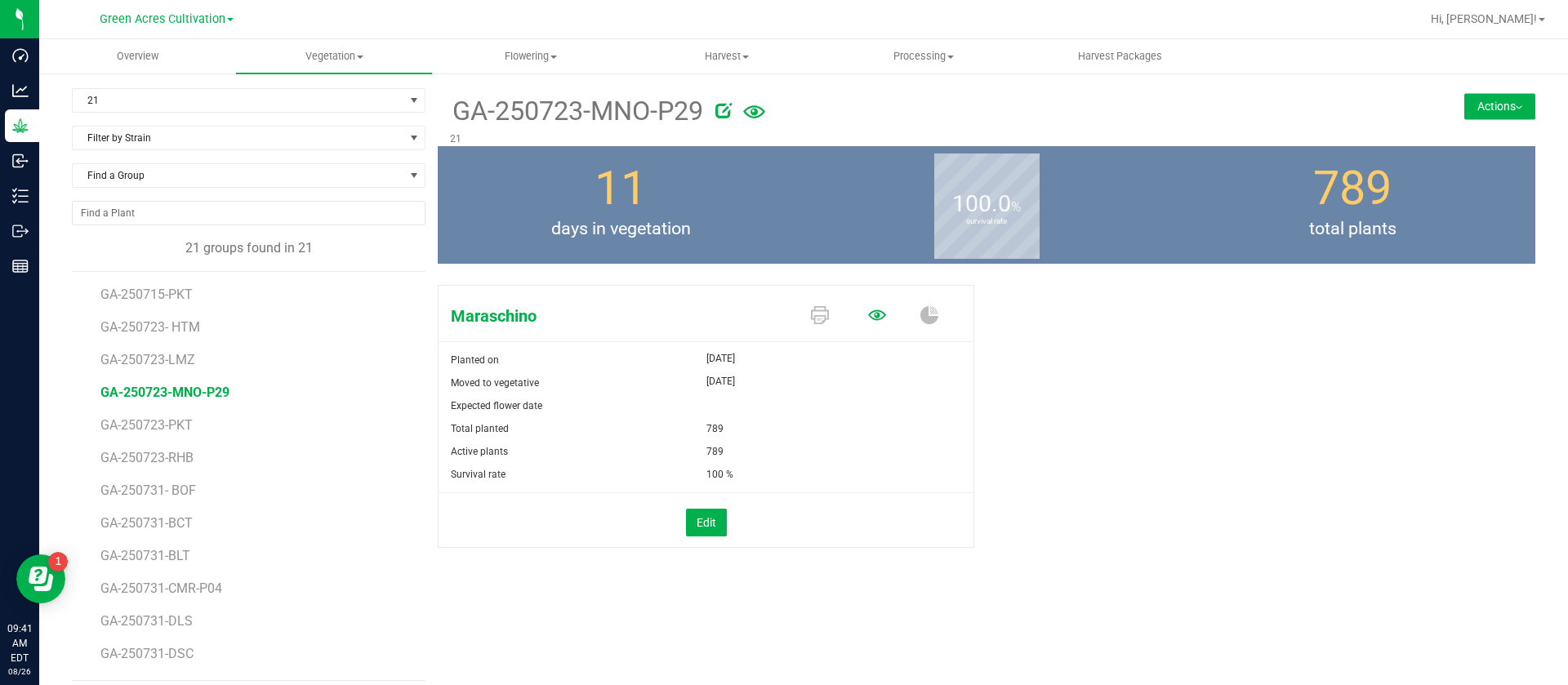
click at [870, 315] on icon at bounding box center [877, 315] width 18 height 18
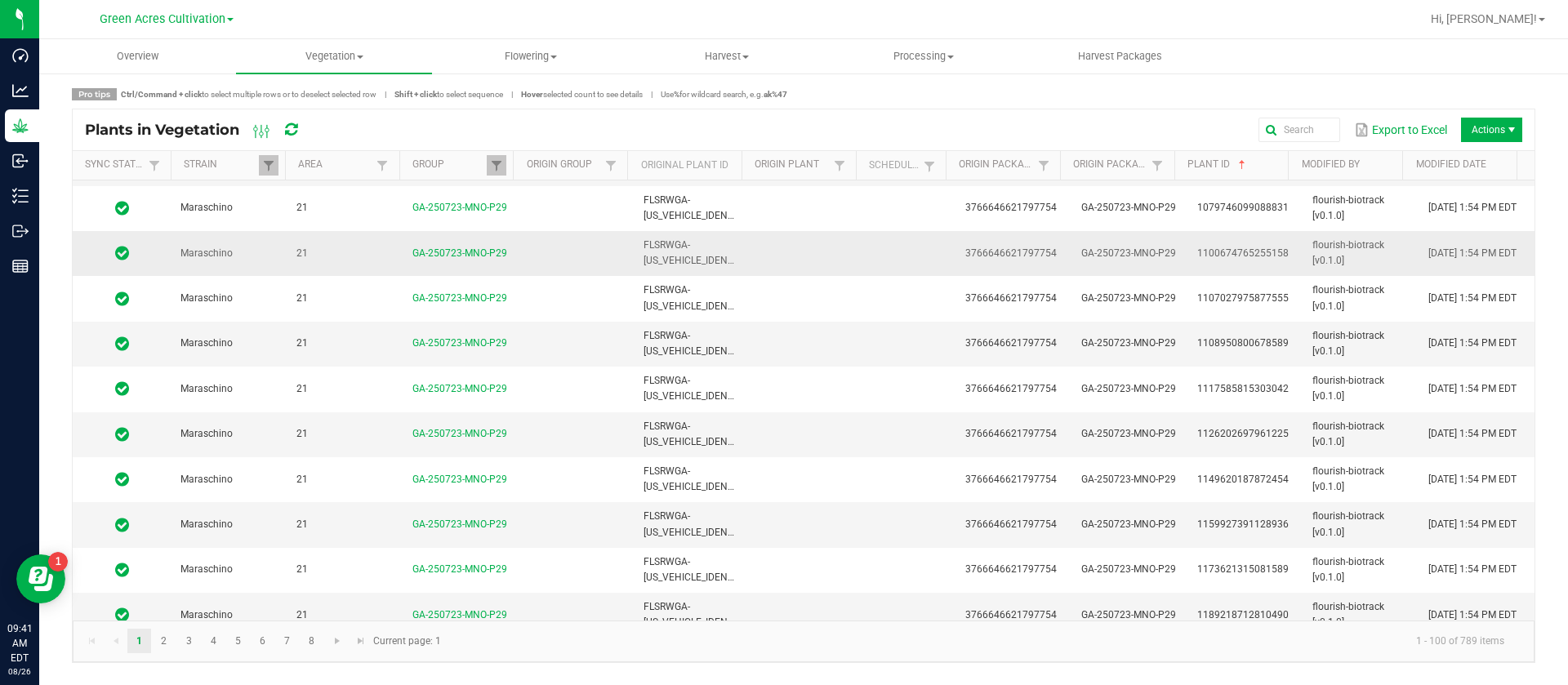
scroll to position [4082, 0]
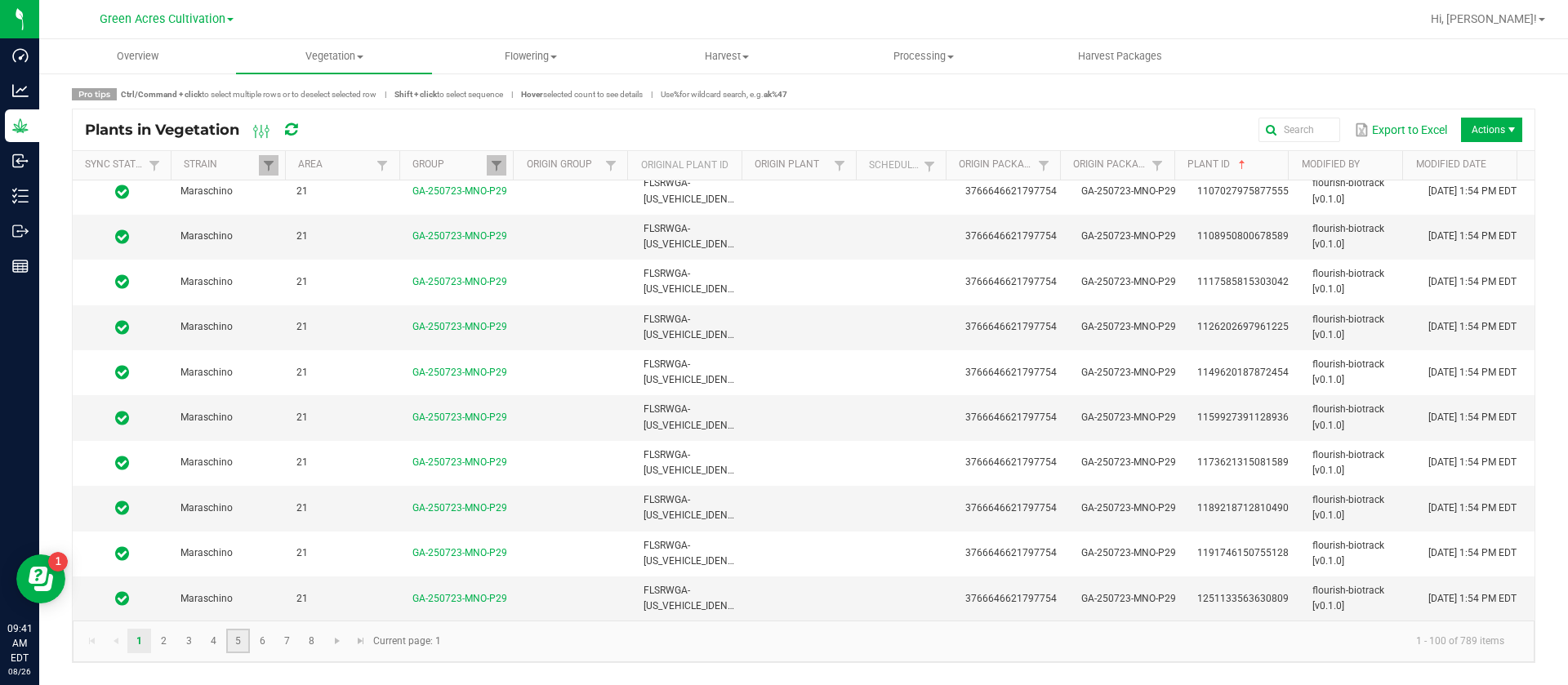
click at [248, 646] on link "5" at bounding box center [238, 640] width 24 height 25
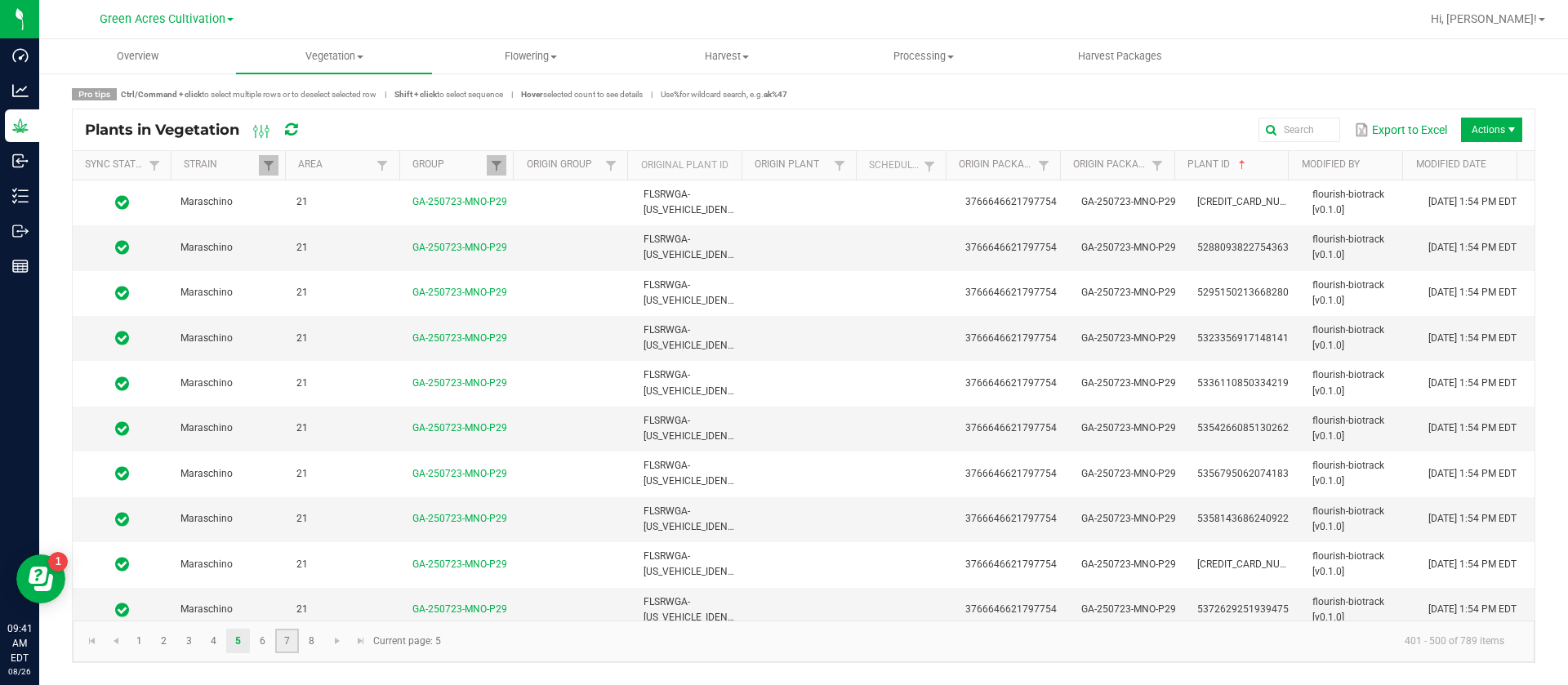
click at [281, 636] on link "7" at bounding box center [287, 640] width 24 height 25
click at [268, 641] on link "6" at bounding box center [262, 640] width 24 height 25
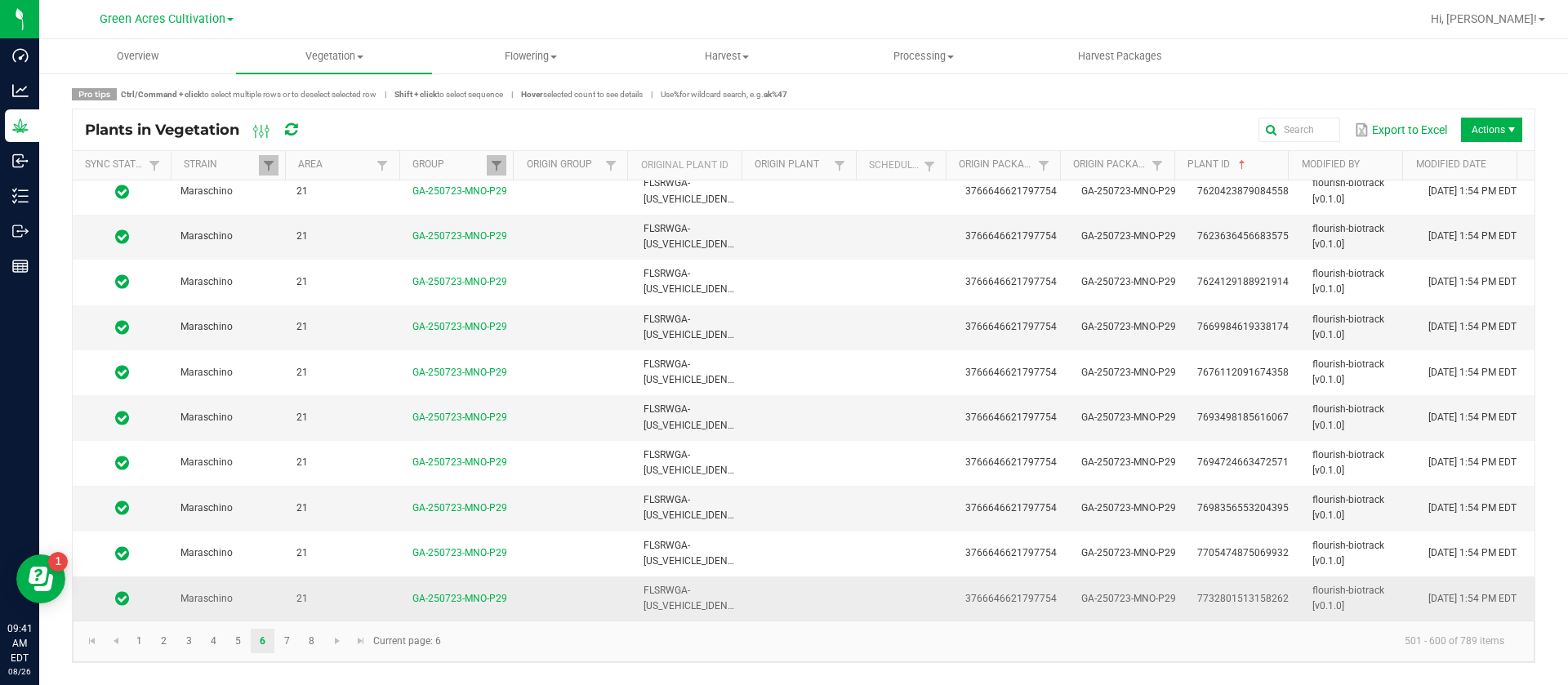
click at [1187, 602] on td "7732801513158262" at bounding box center [1245, 598] width 116 height 44
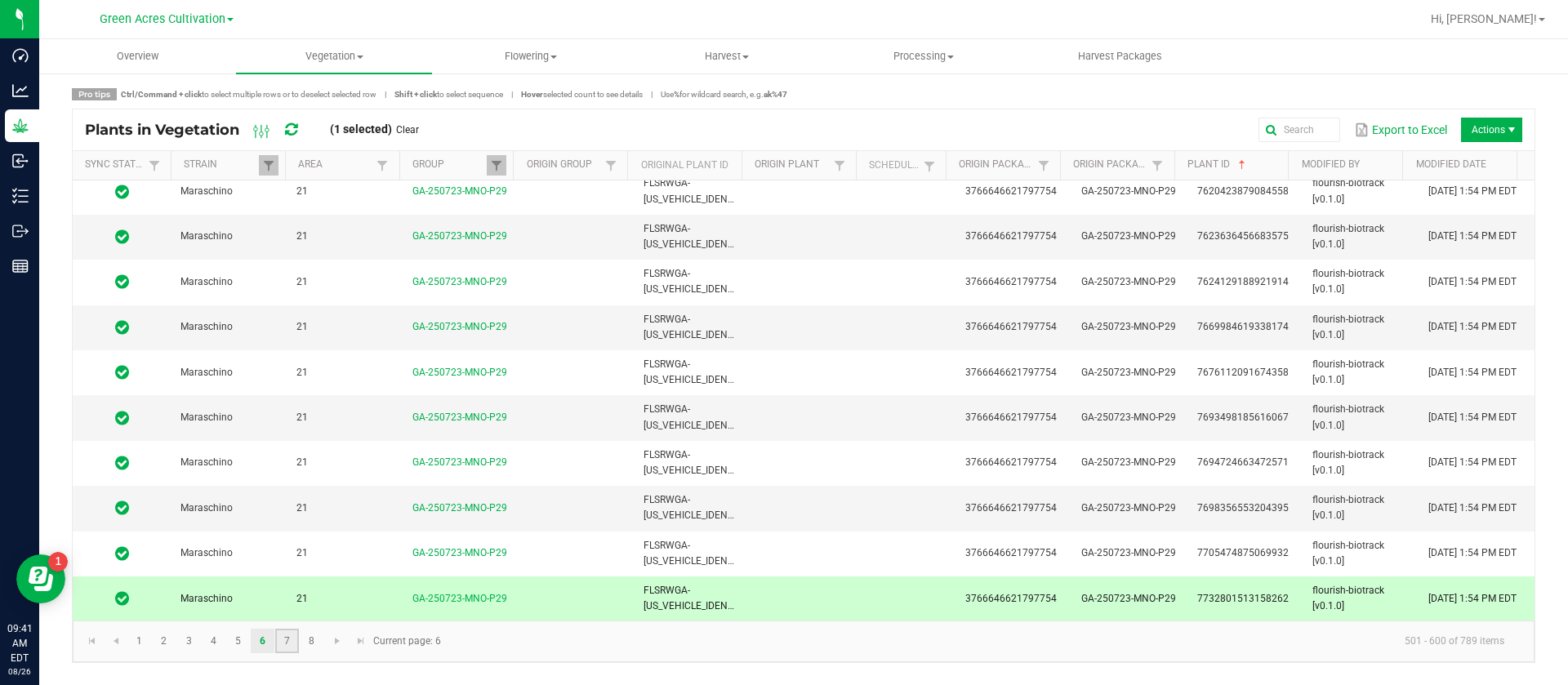
click at [288, 644] on link "7" at bounding box center [287, 640] width 24 height 25
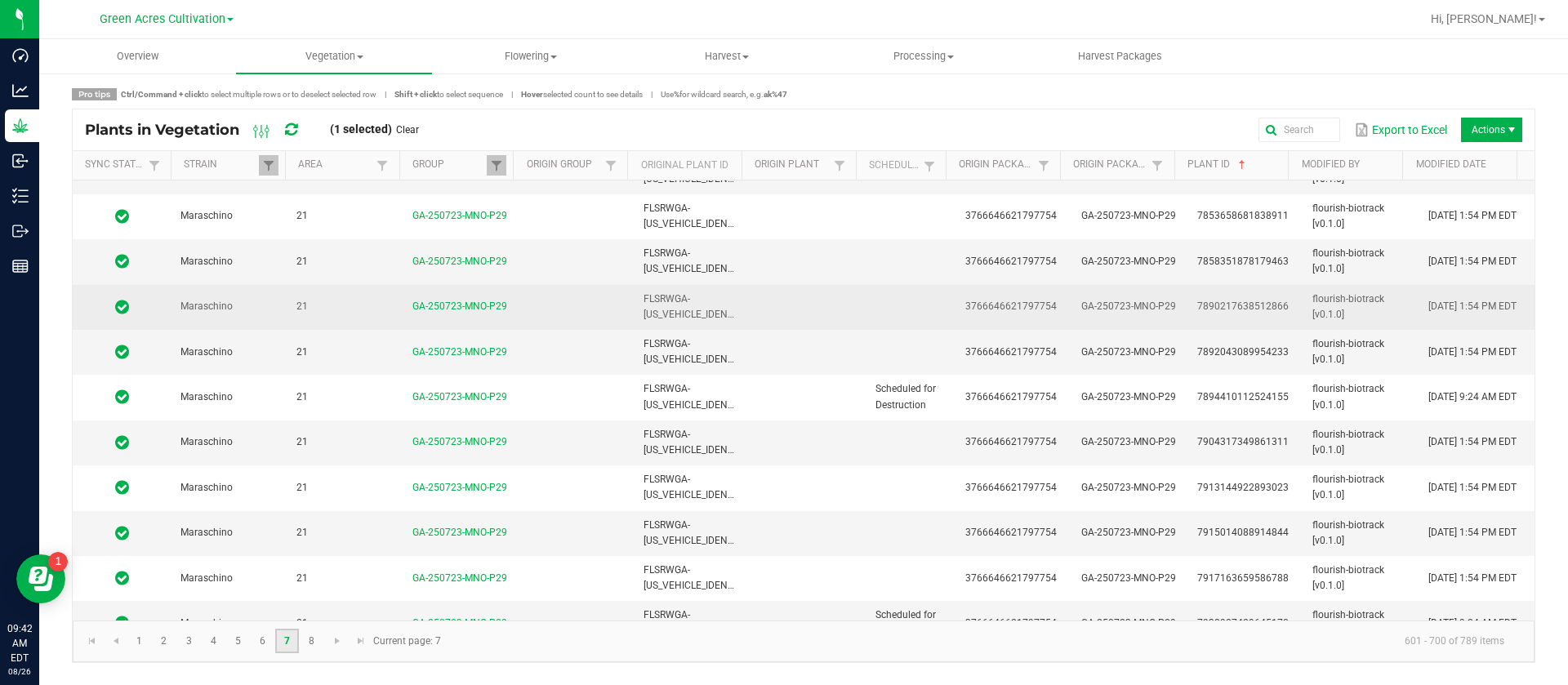
scroll to position [490, 0]
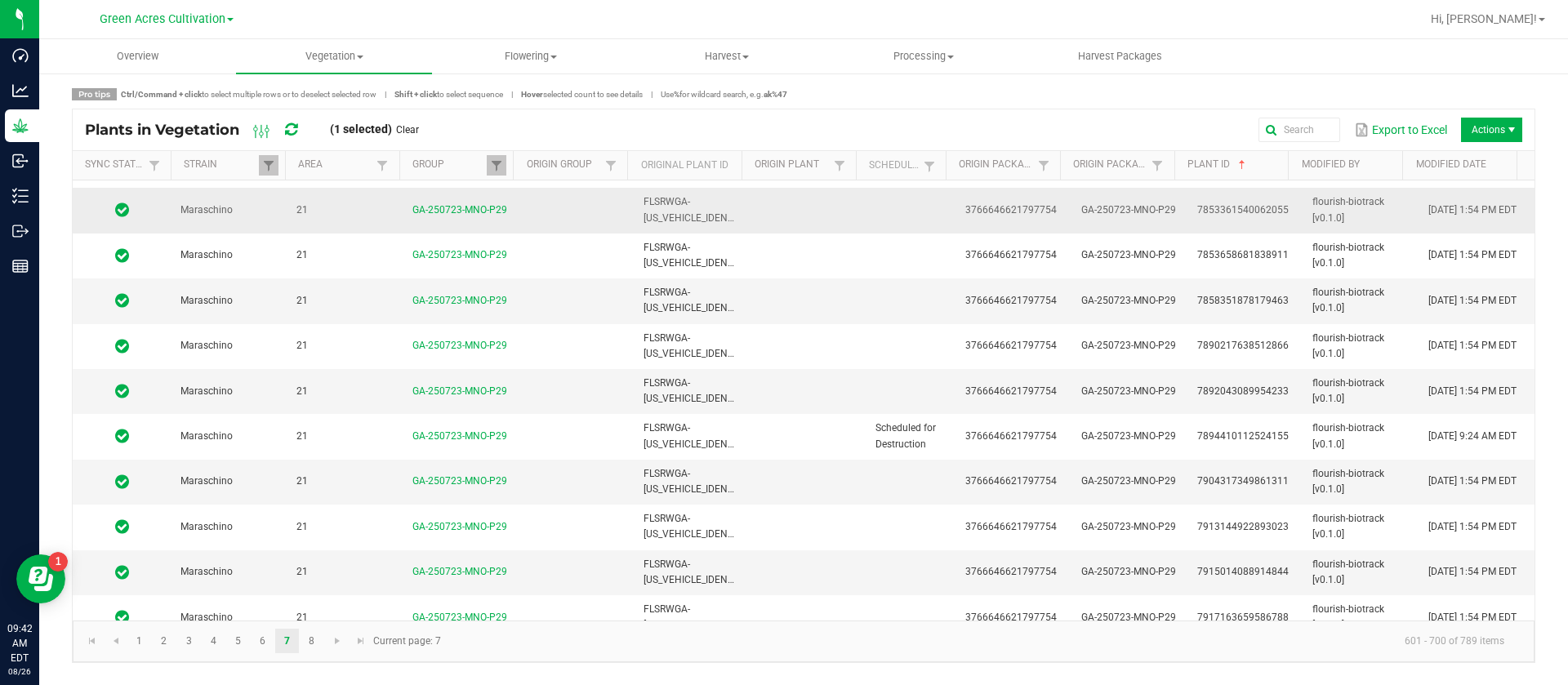
click at [1282, 206] on td "7853361540062055" at bounding box center [1245, 210] width 116 height 45
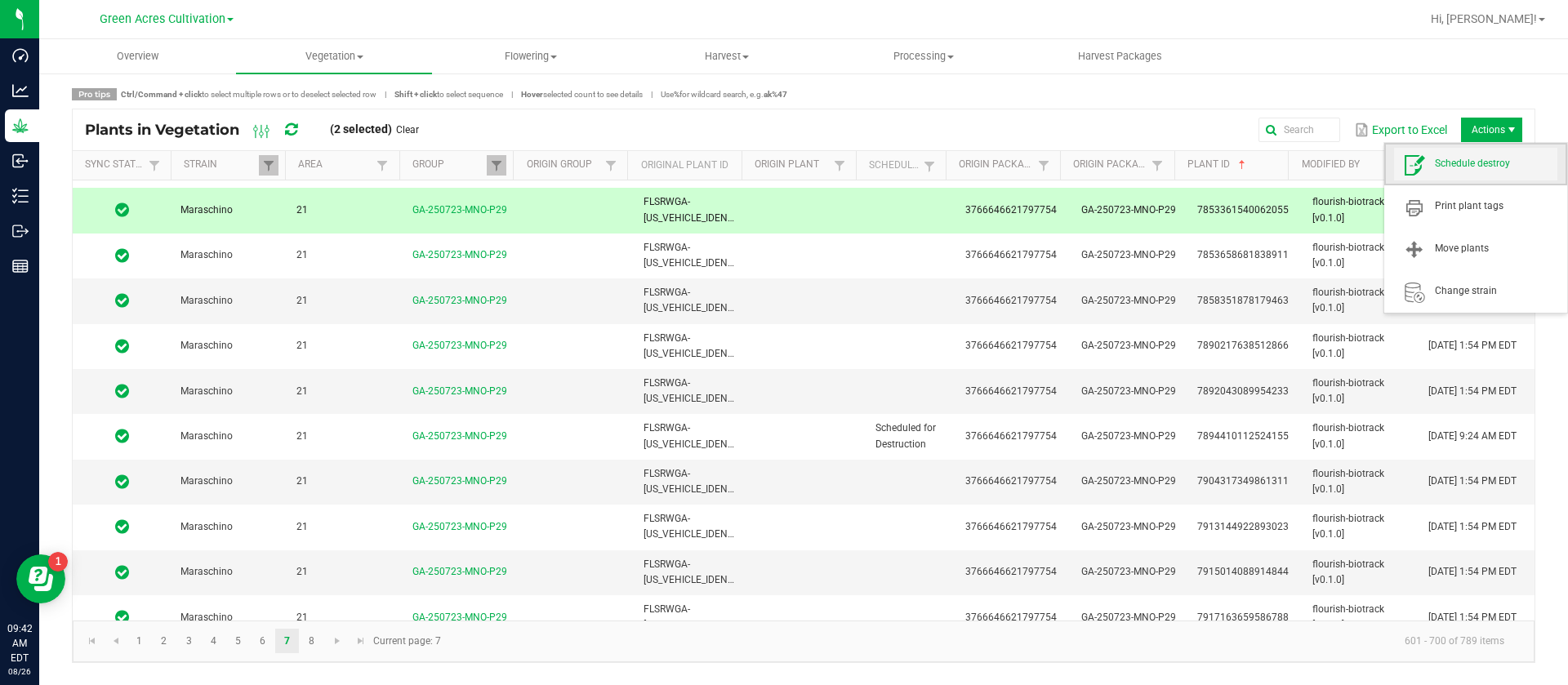
click at [1473, 164] on span "Schedule destroy" at bounding box center [1496, 164] width 123 height 14
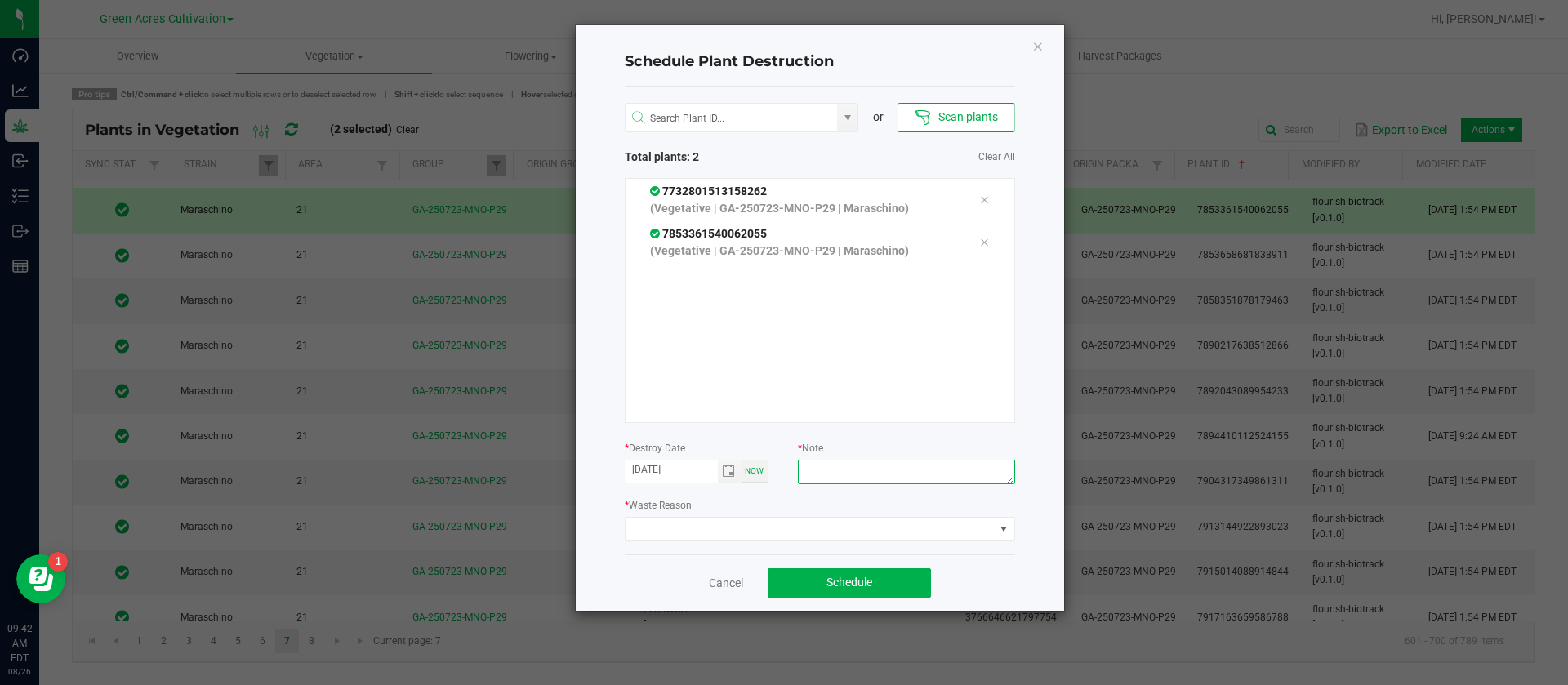
click at [946, 473] on textarea at bounding box center [906, 472] width 216 height 25
type textarea "waste"
click at [805, 530] on span at bounding box center [809, 529] width 368 height 23
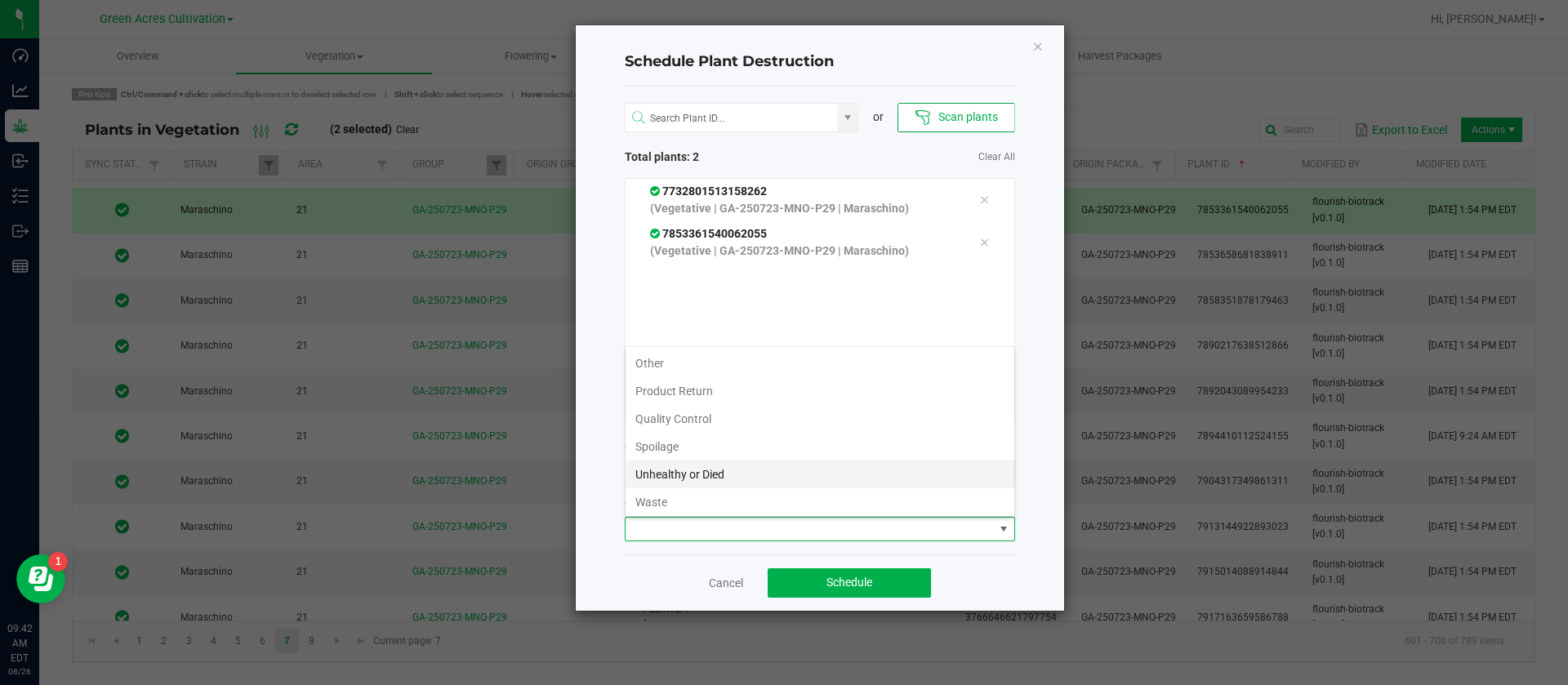
scroll to position [59, 0]
click at [671, 502] on li "Waste" at bounding box center [819, 499] width 389 height 27
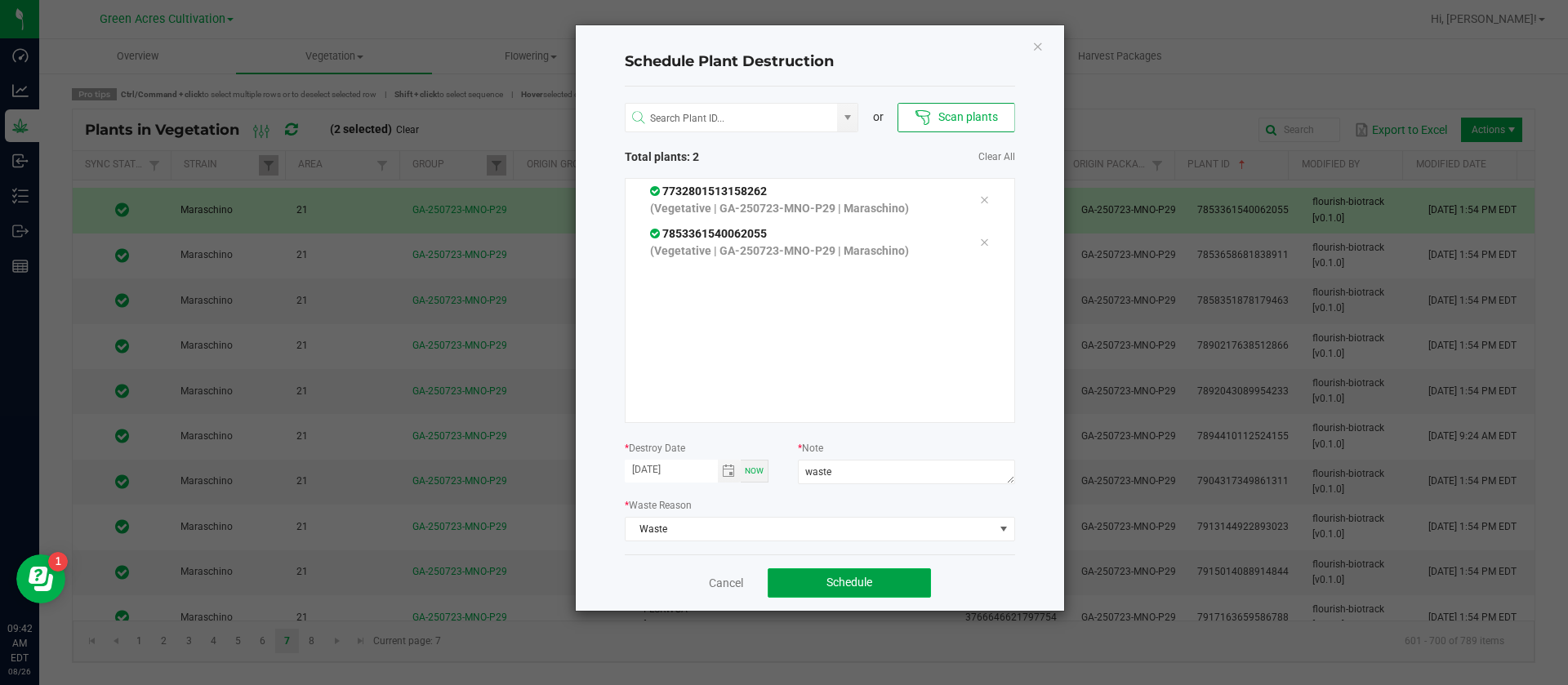
click at [893, 590] on button "Schedule" at bounding box center [849, 583] width 163 height 29
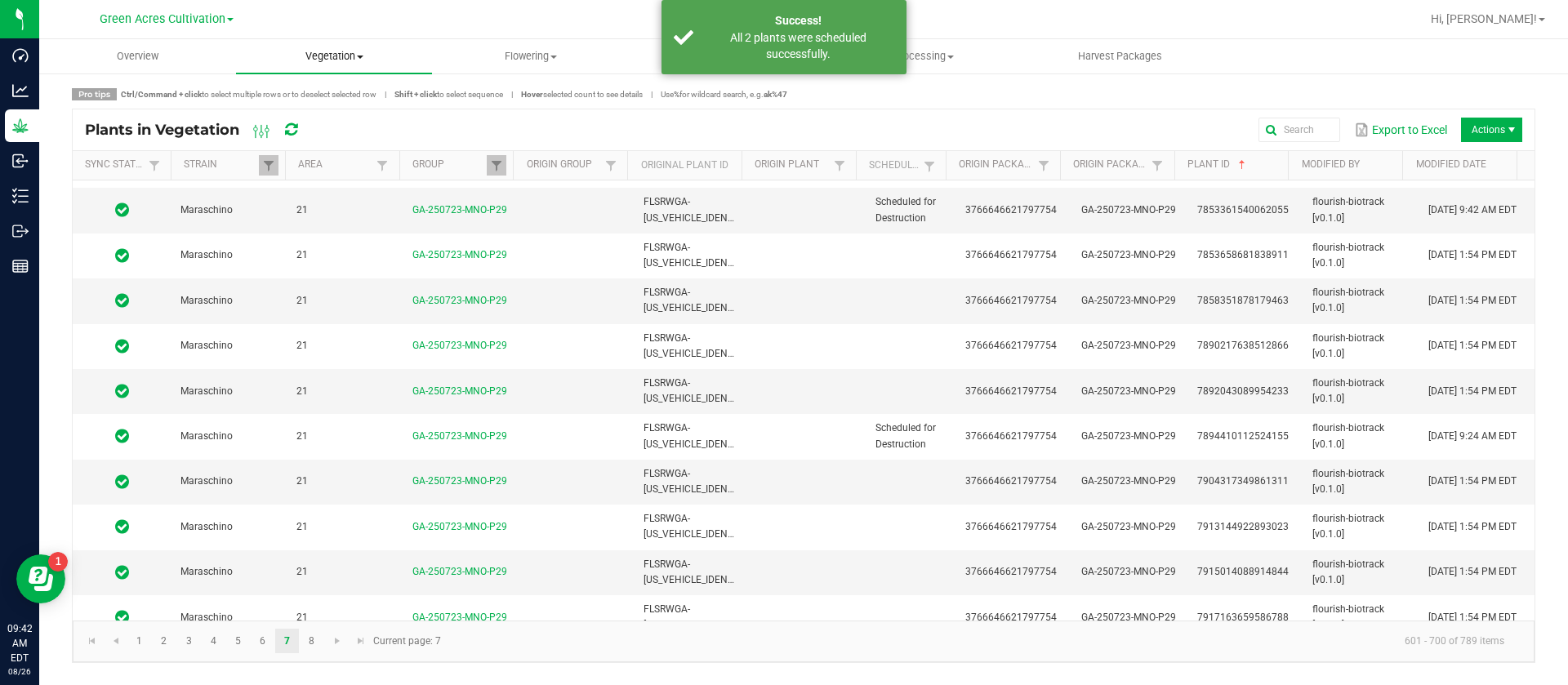
click at [316, 57] on span "Vegetation" at bounding box center [334, 56] width 196 height 15
click at [335, 99] on span "Veg groups" at bounding box center [287, 99] width 104 height 14
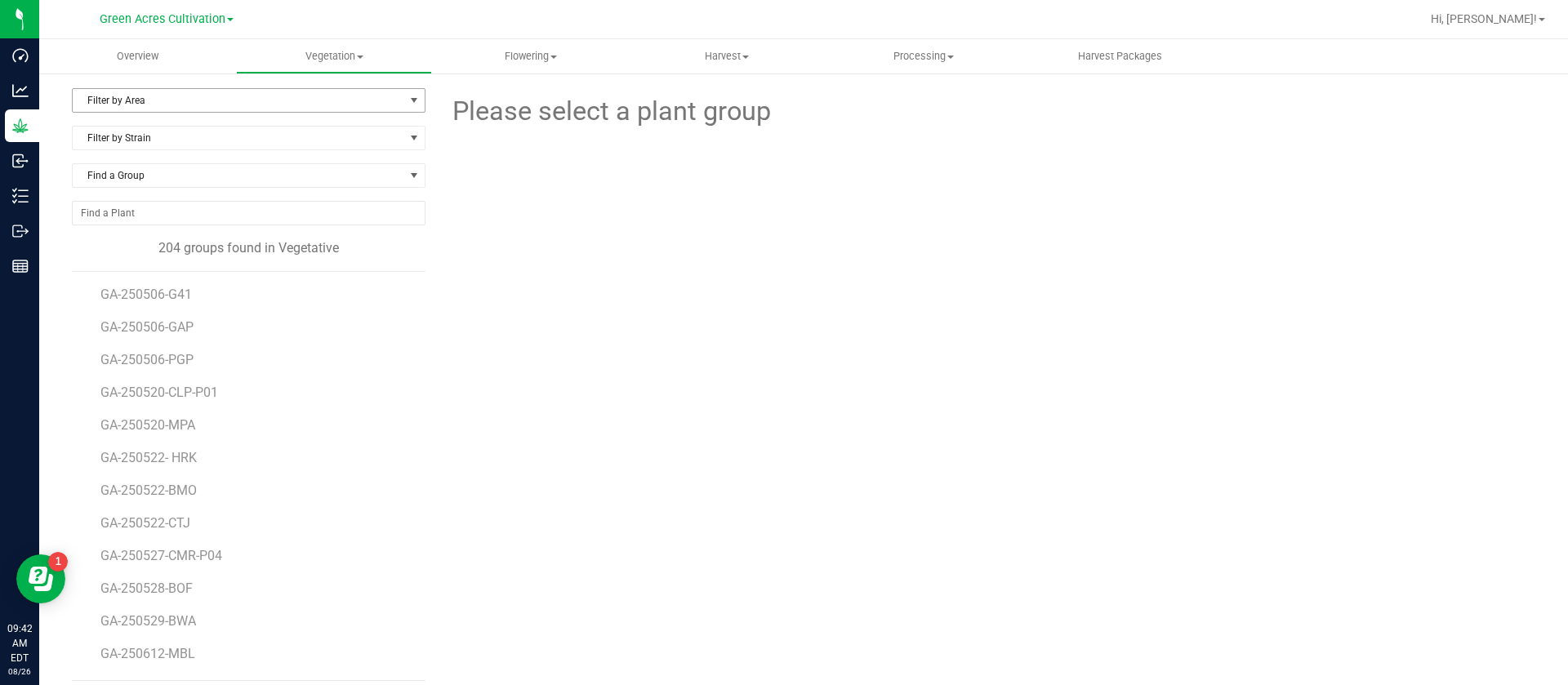
click at [178, 101] on span "Filter by Area" at bounding box center [238, 100] width 332 height 23
click at [132, 246] on li "21" at bounding box center [246, 249] width 347 height 25
click at [176, 460] on span "GA-250723-RHB" at bounding box center [148, 458] width 97 height 15
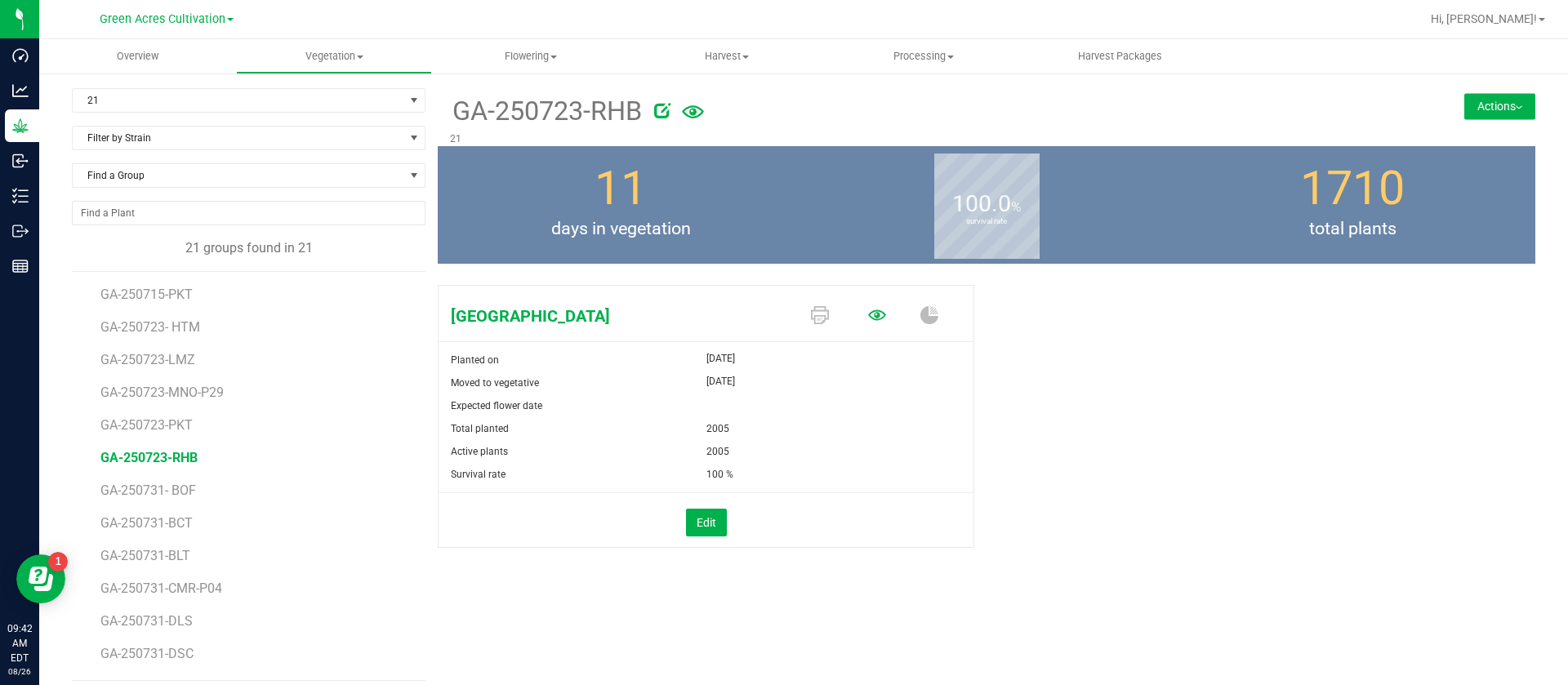
click at [868, 315] on icon at bounding box center [877, 315] width 18 height 10
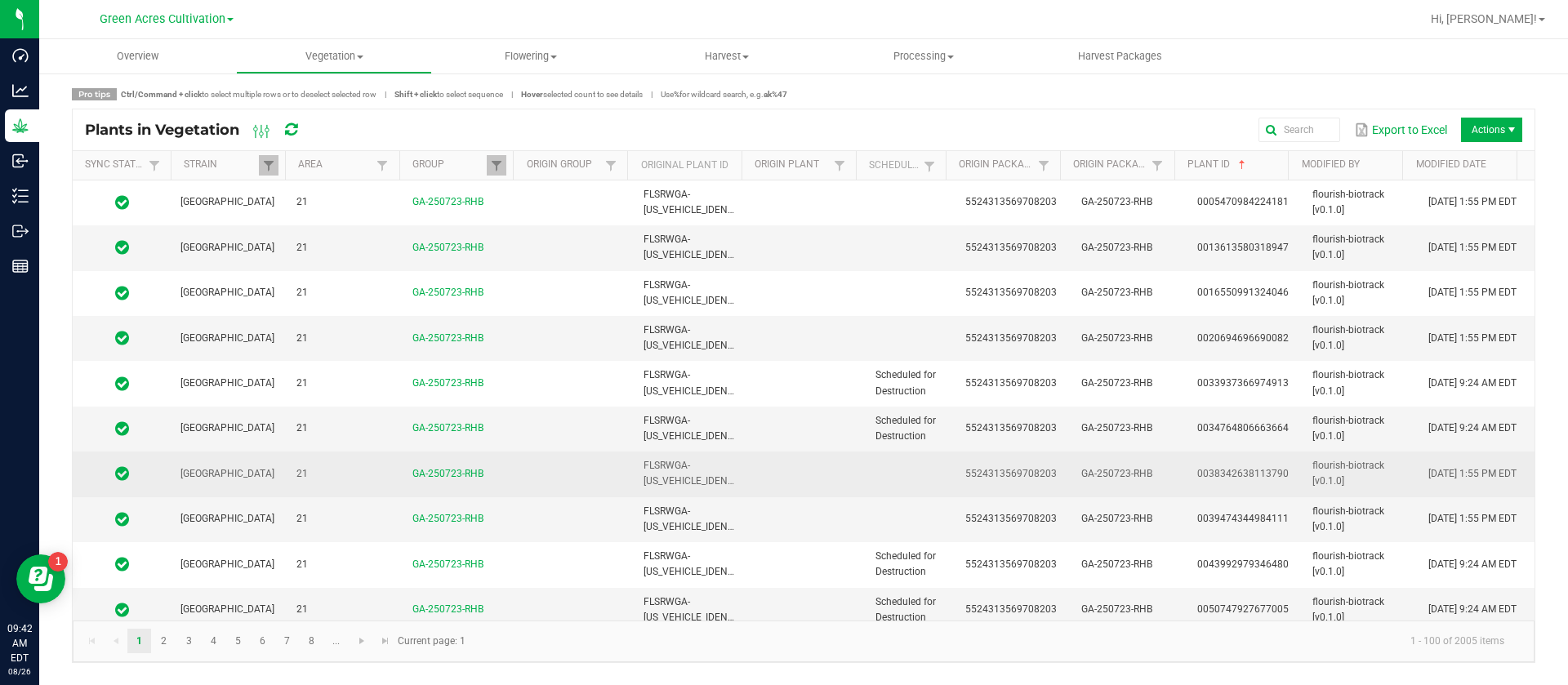
click at [975, 461] on td "5524313569708203" at bounding box center [1013, 474] width 116 height 45
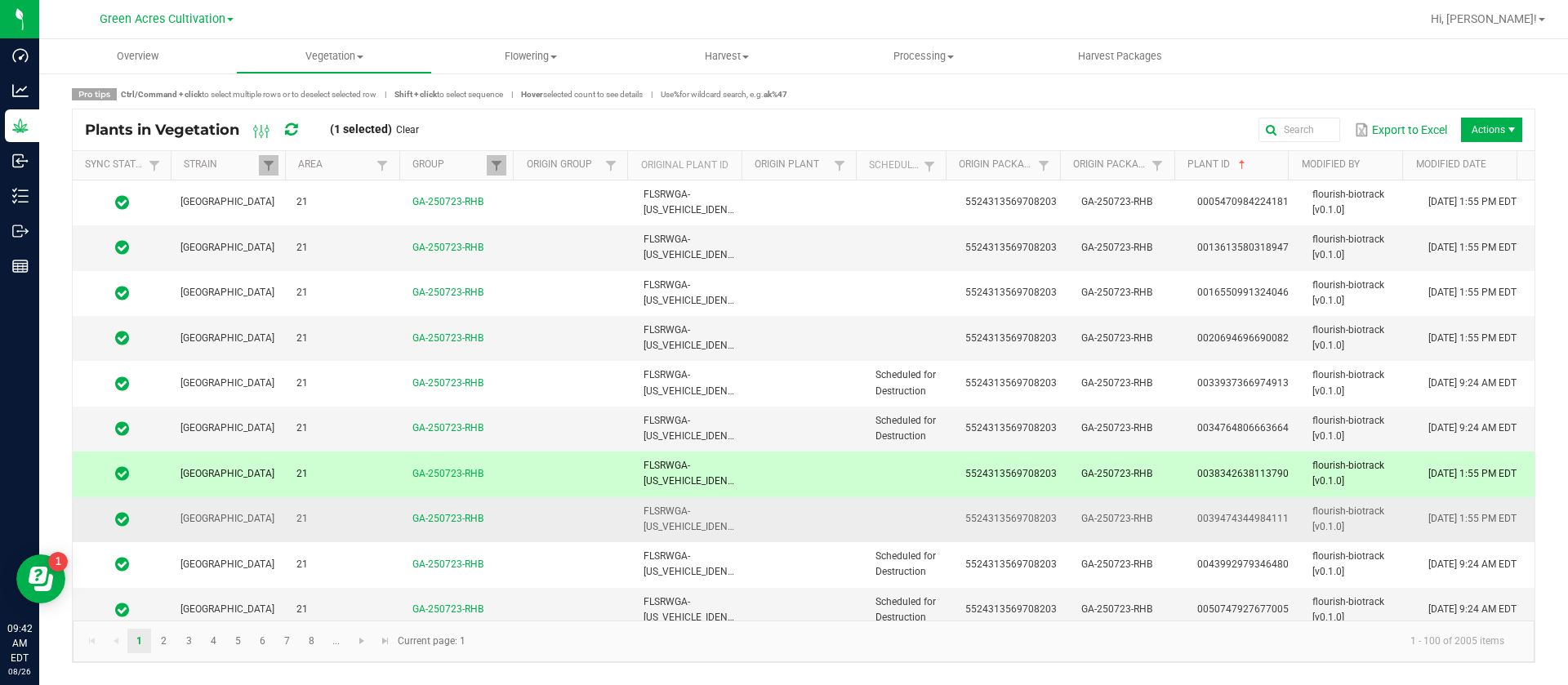
click at [956, 513] on td "5524313569708203" at bounding box center [1013, 520] width 116 height 45
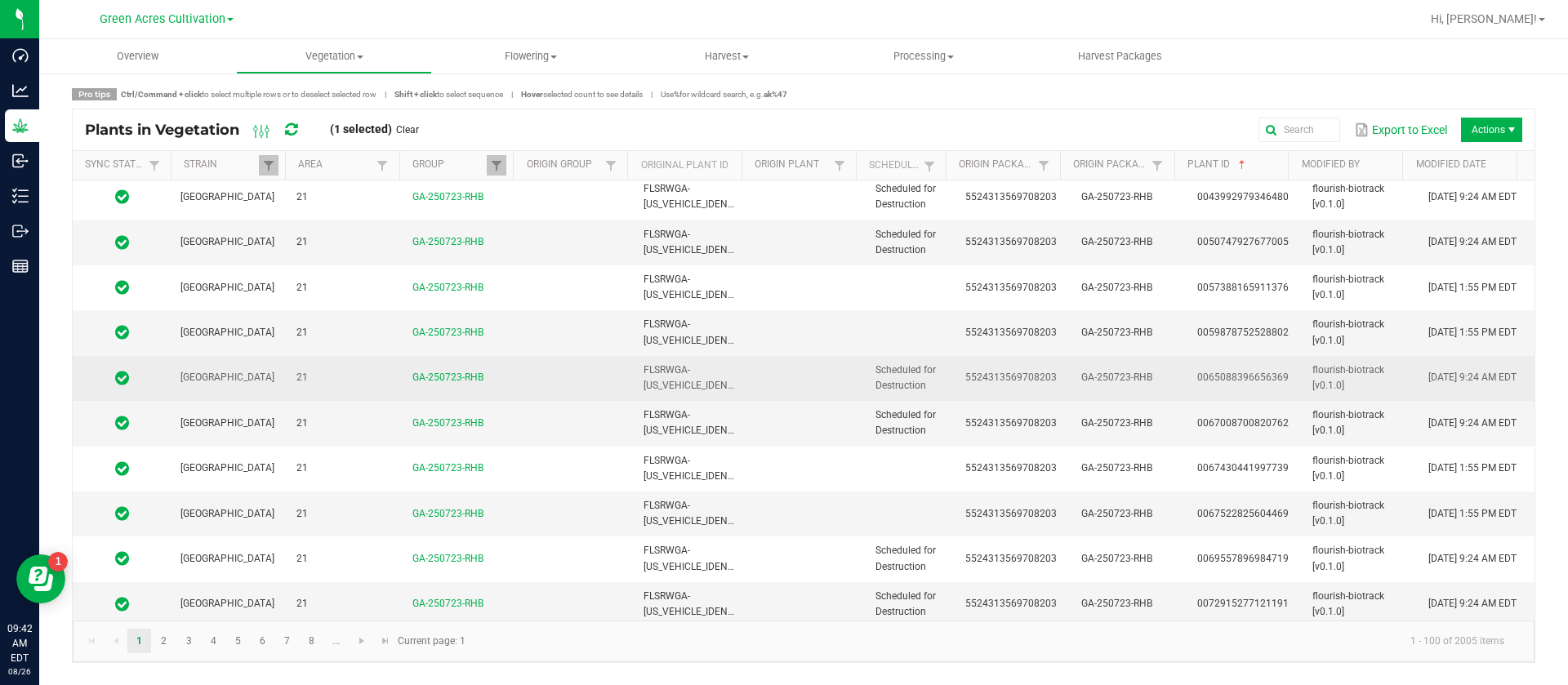
scroll to position [245, 0]
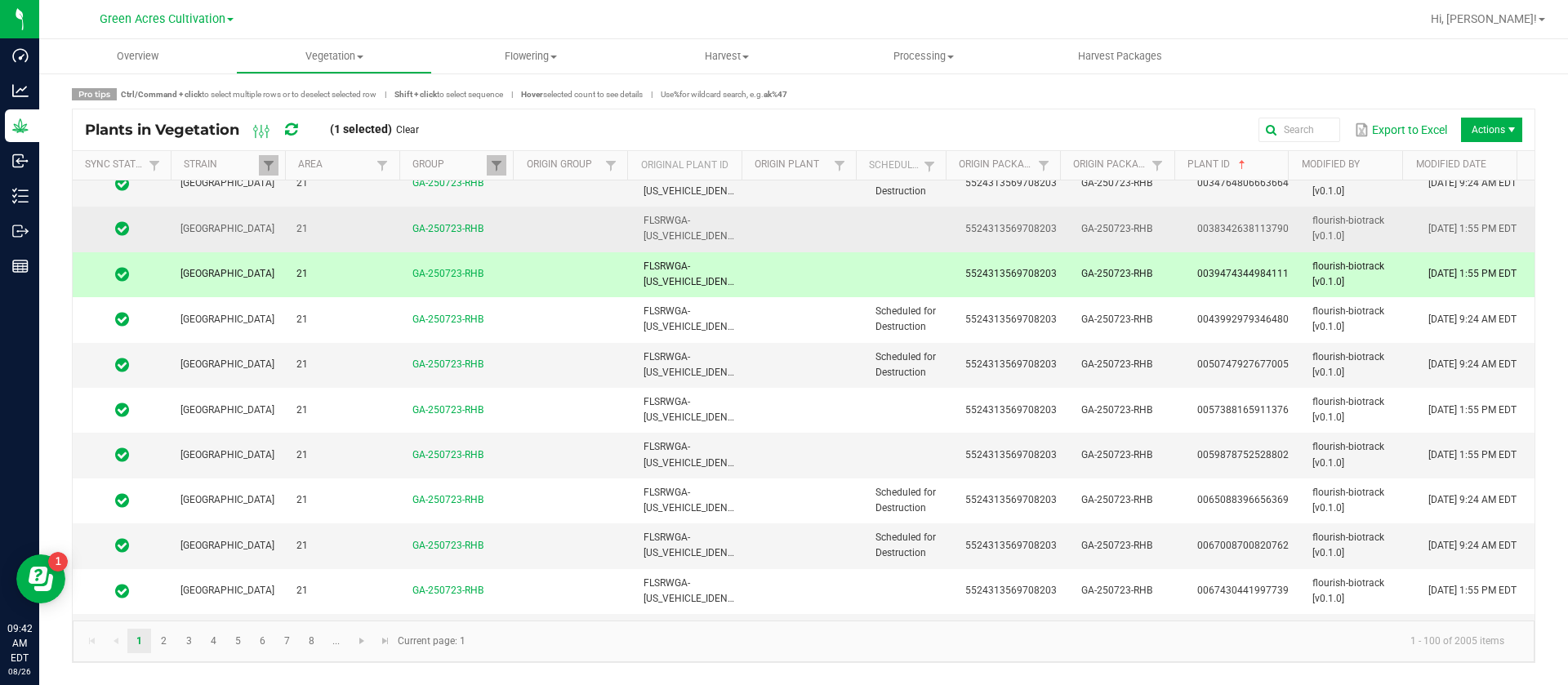
click at [965, 215] on td "5524313569708203" at bounding box center [1013, 229] width 116 height 45
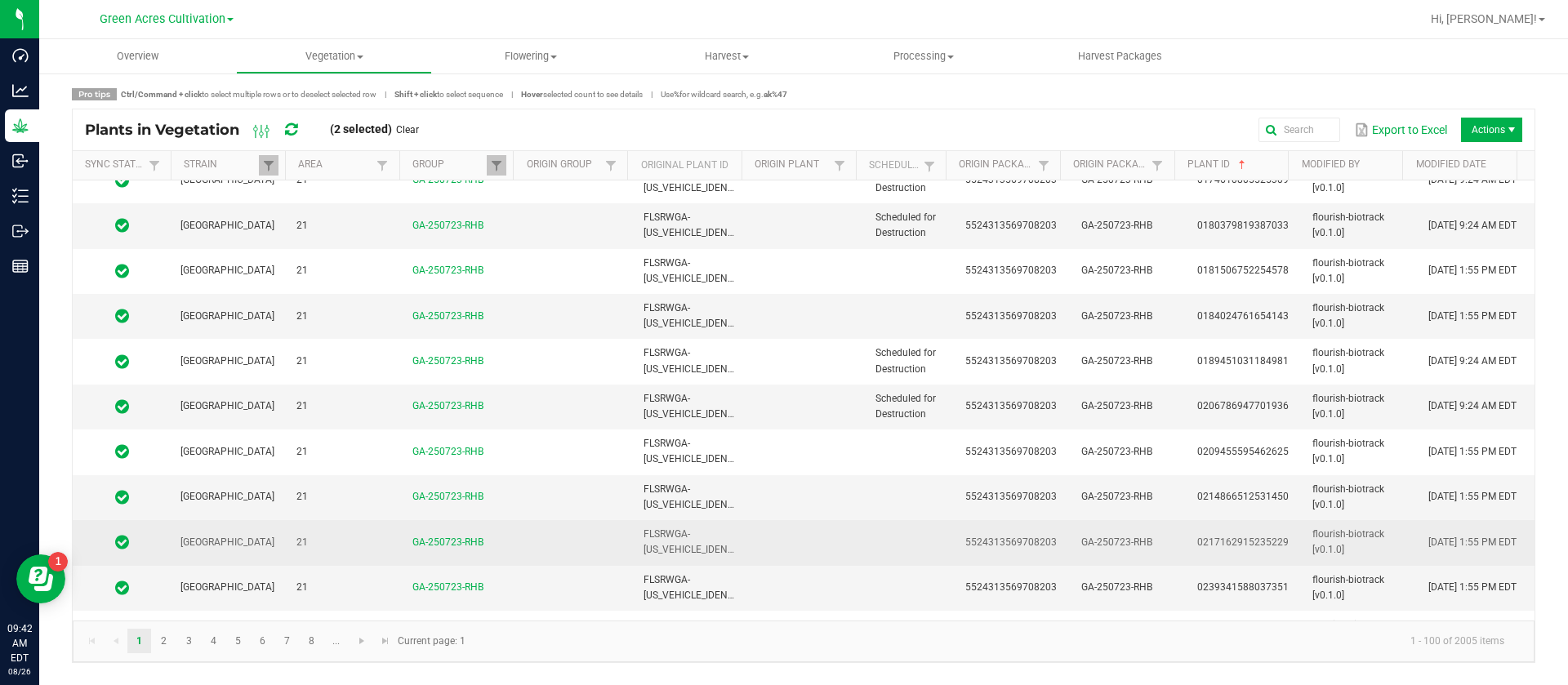
scroll to position [2082, 0]
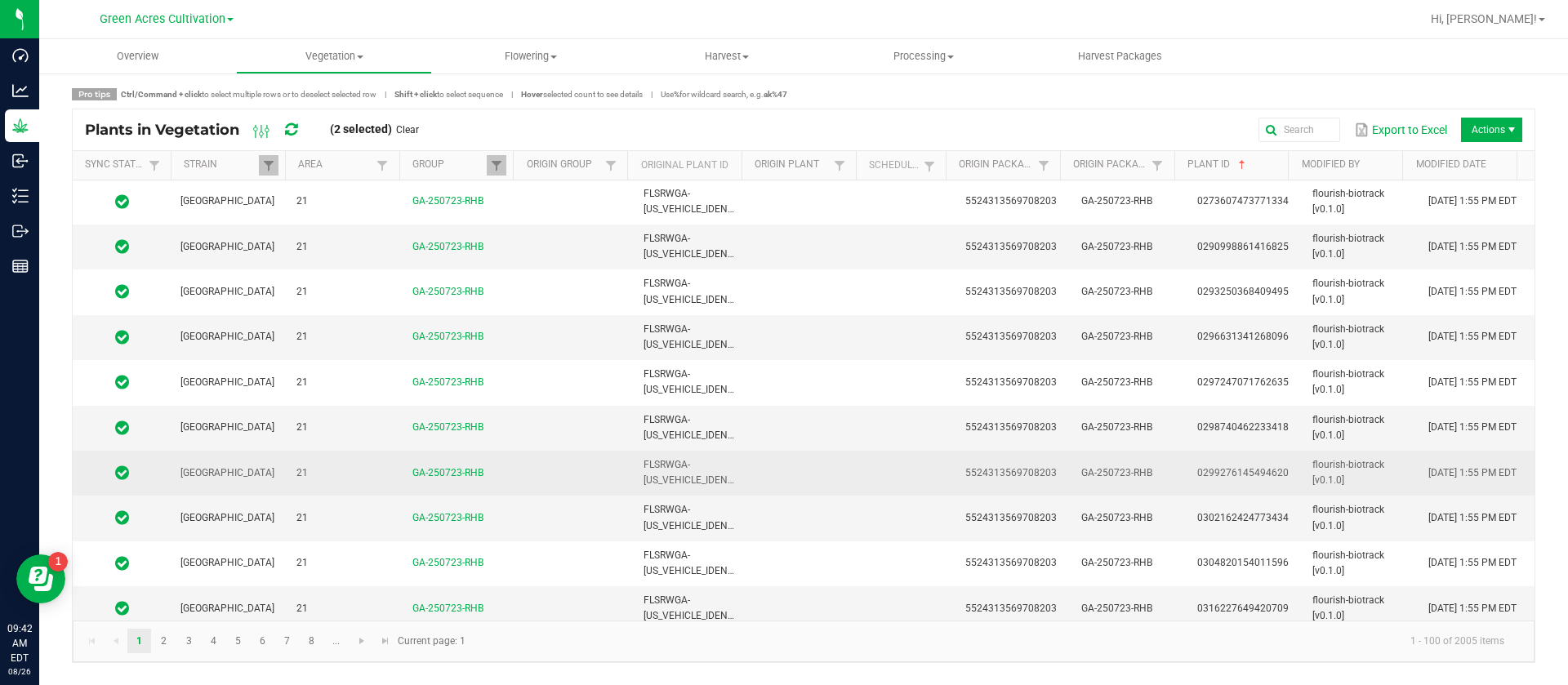
click at [987, 485] on td "5524313569708203" at bounding box center [1013, 473] width 116 height 45
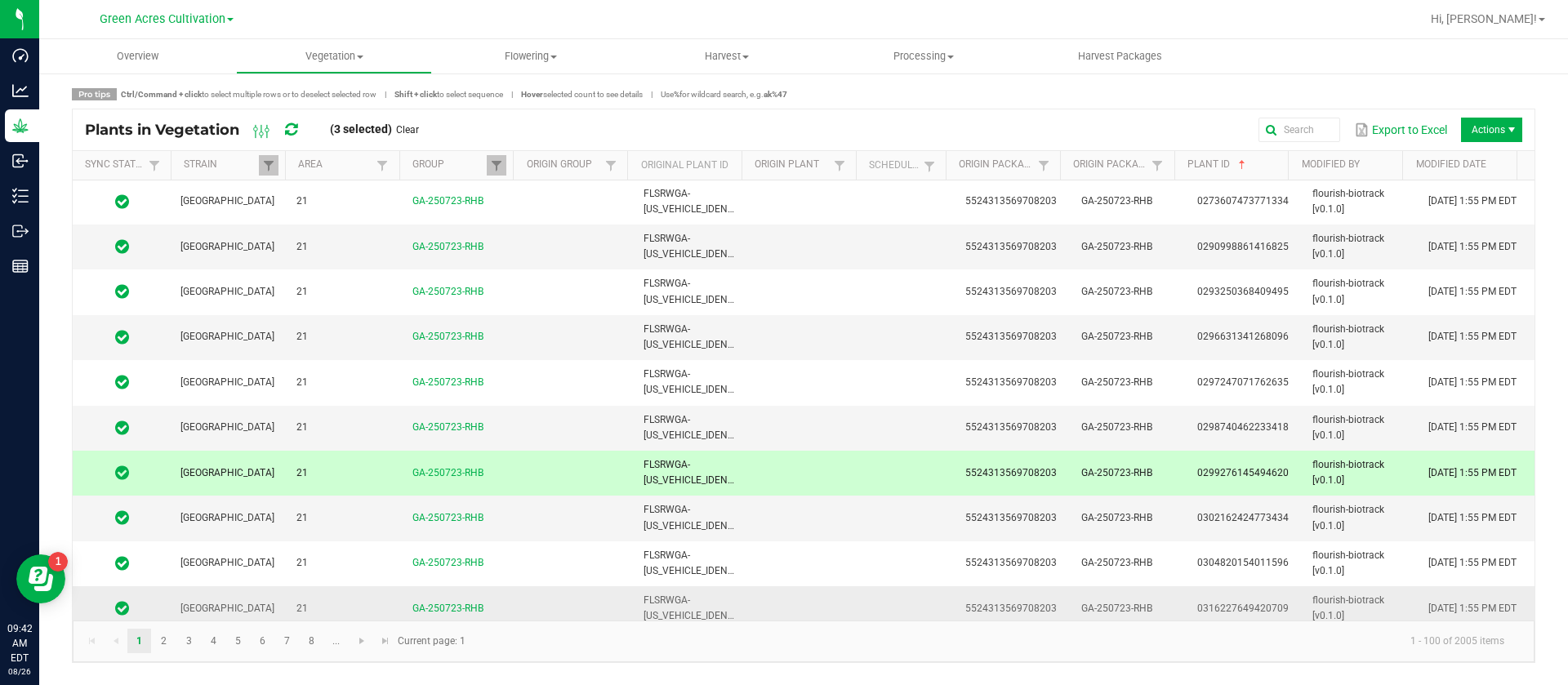
click at [956, 604] on td "5524313569708203" at bounding box center [1013, 609] width 116 height 45
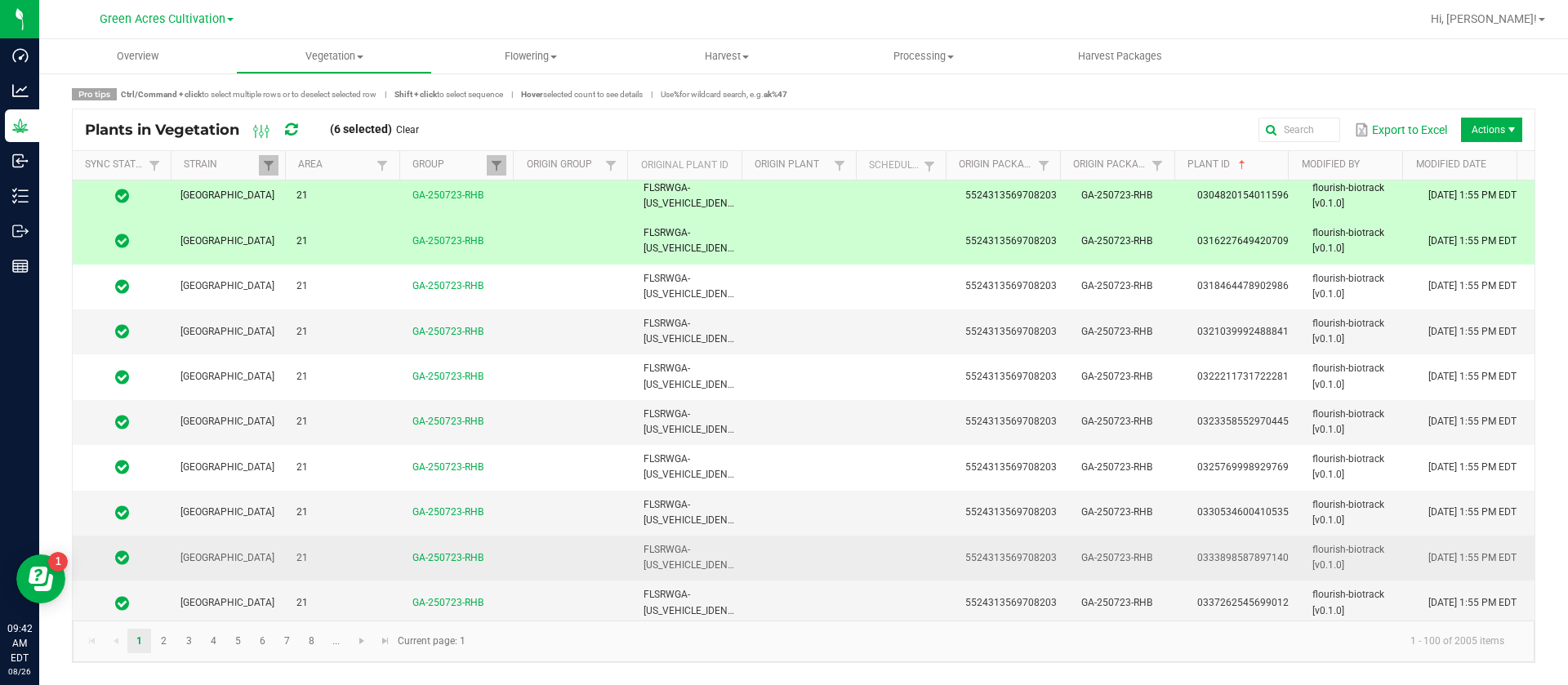
click at [939, 580] on td at bounding box center [910, 603] width 90 height 45
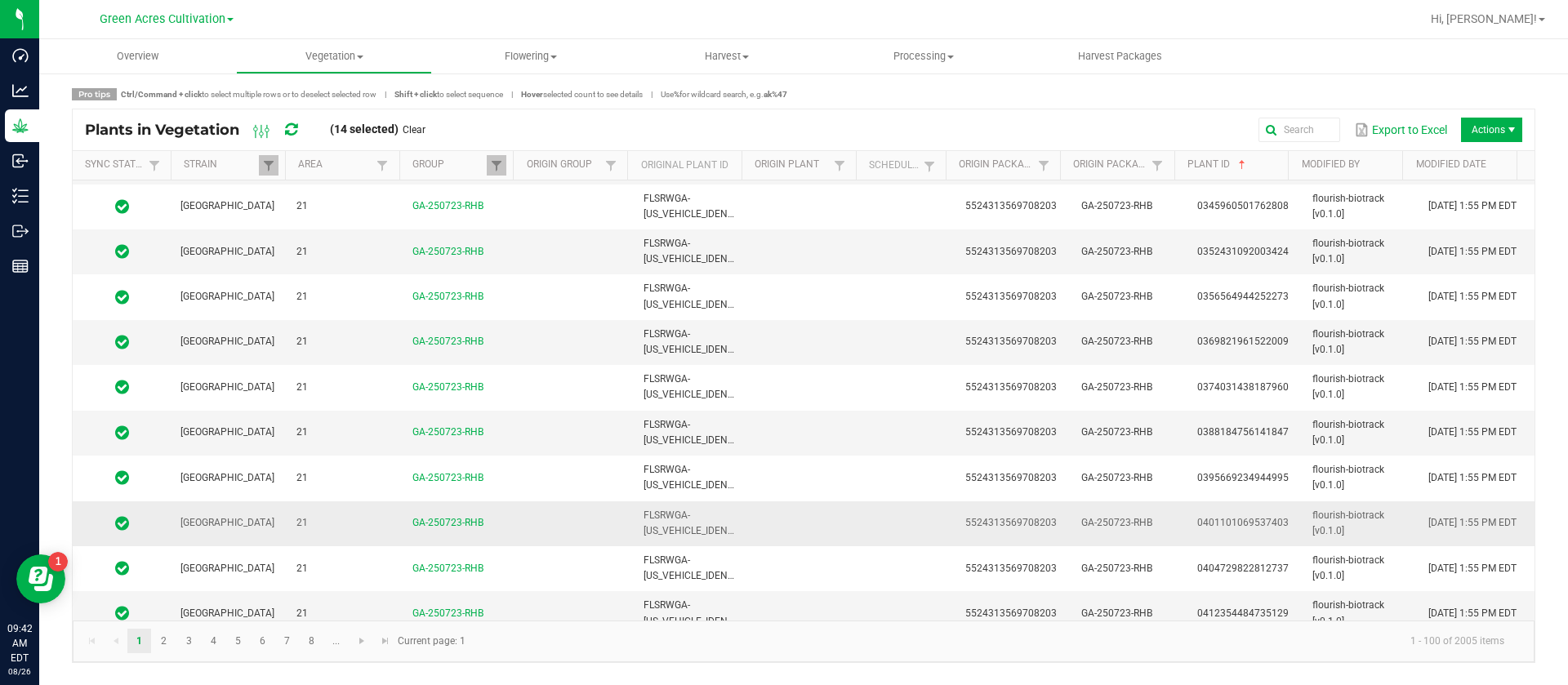
scroll to position [3061, 0]
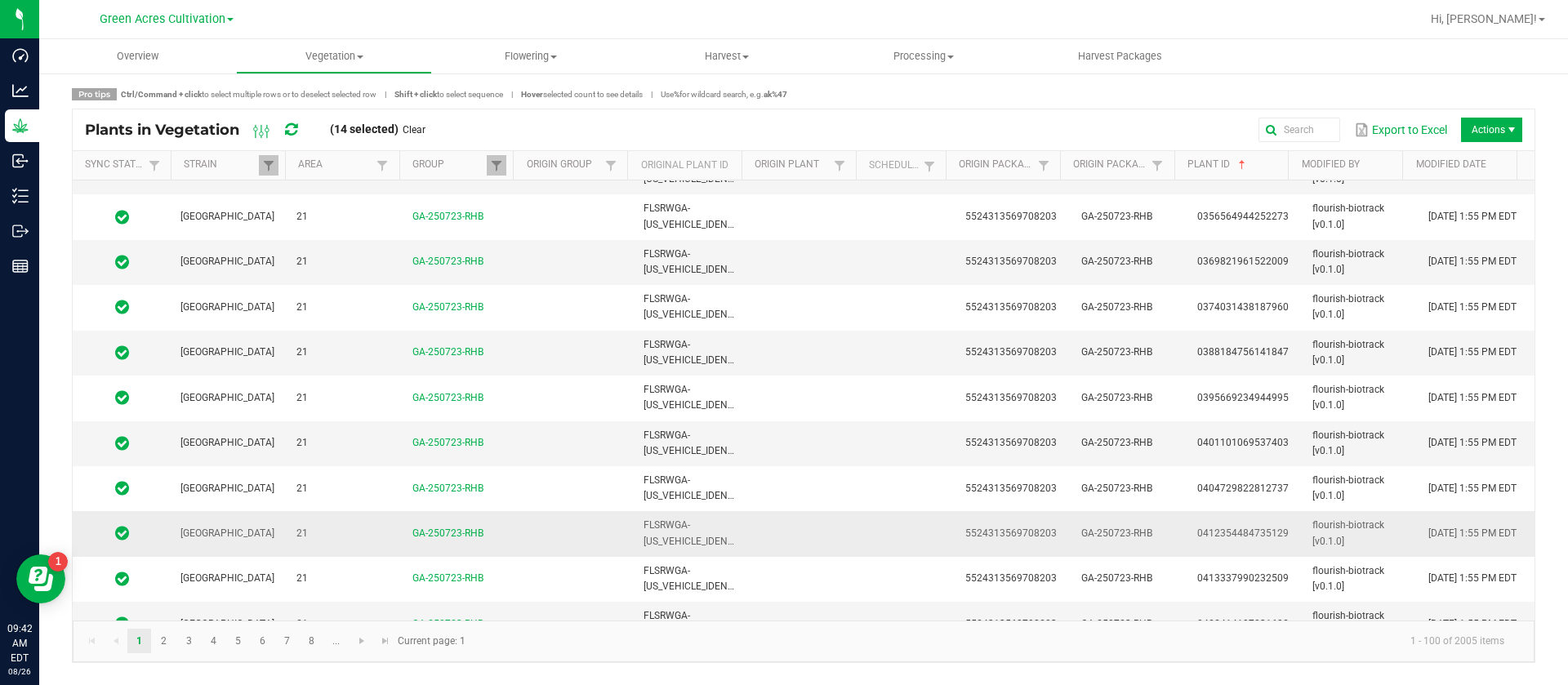
click at [973, 525] on td "5524313569708203" at bounding box center [1013, 533] width 116 height 45
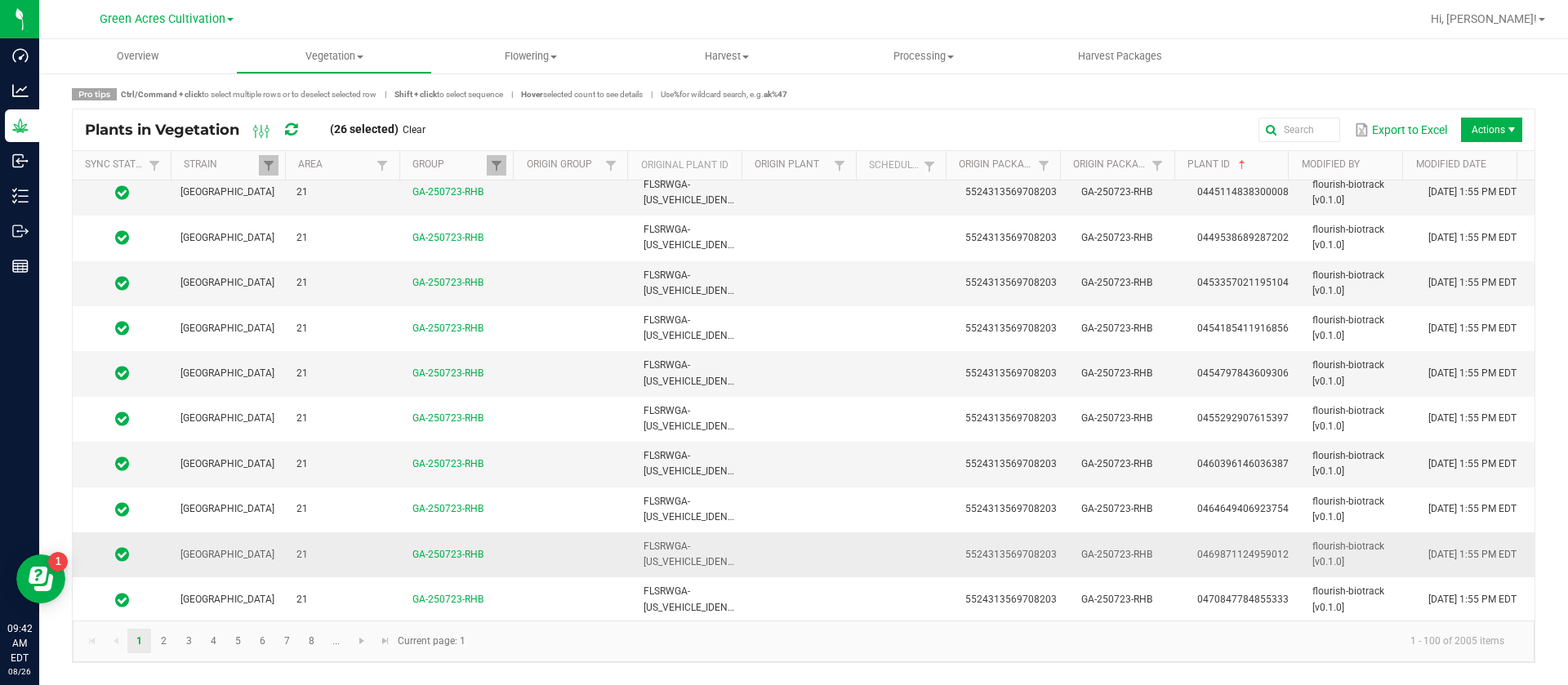
click at [983, 561] on td "5524313569708203" at bounding box center [1013, 555] width 116 height 45
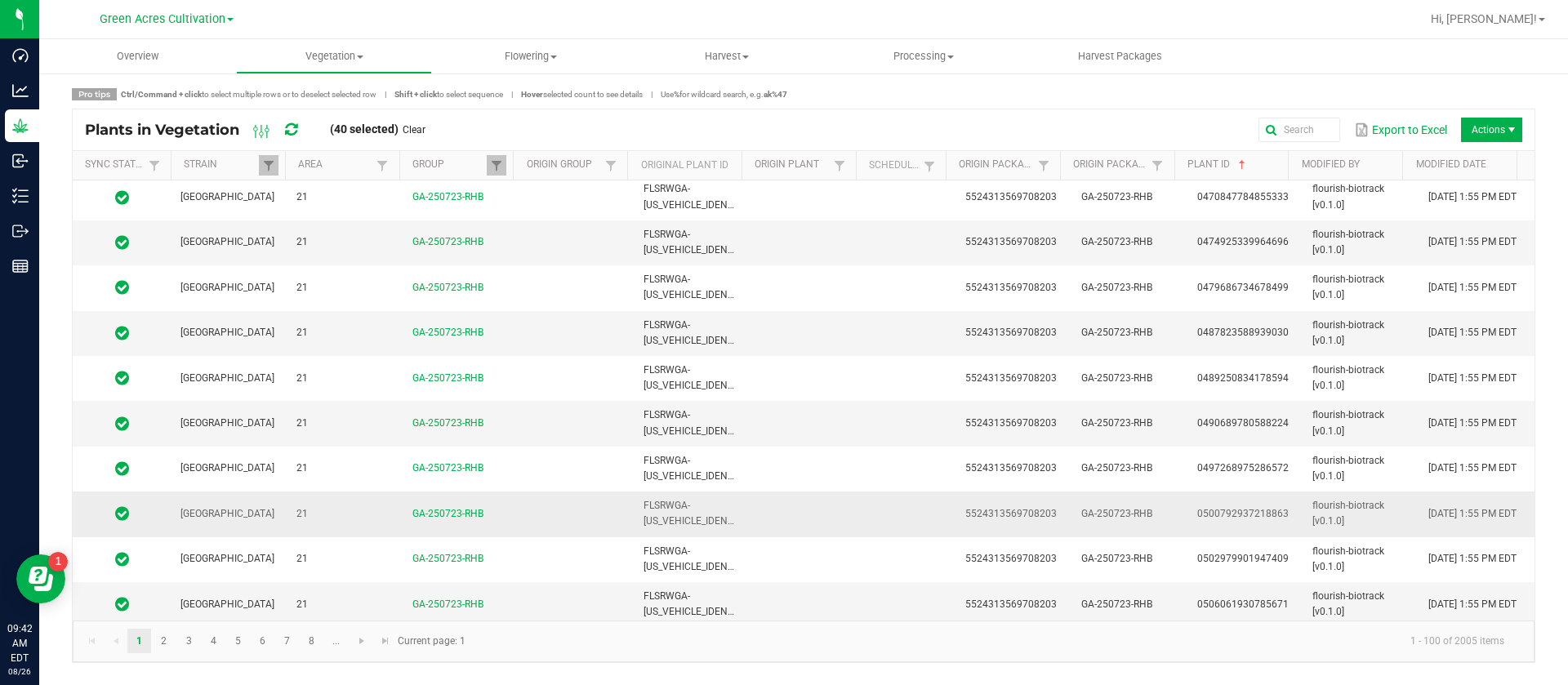
scroll to position [4082, 0]
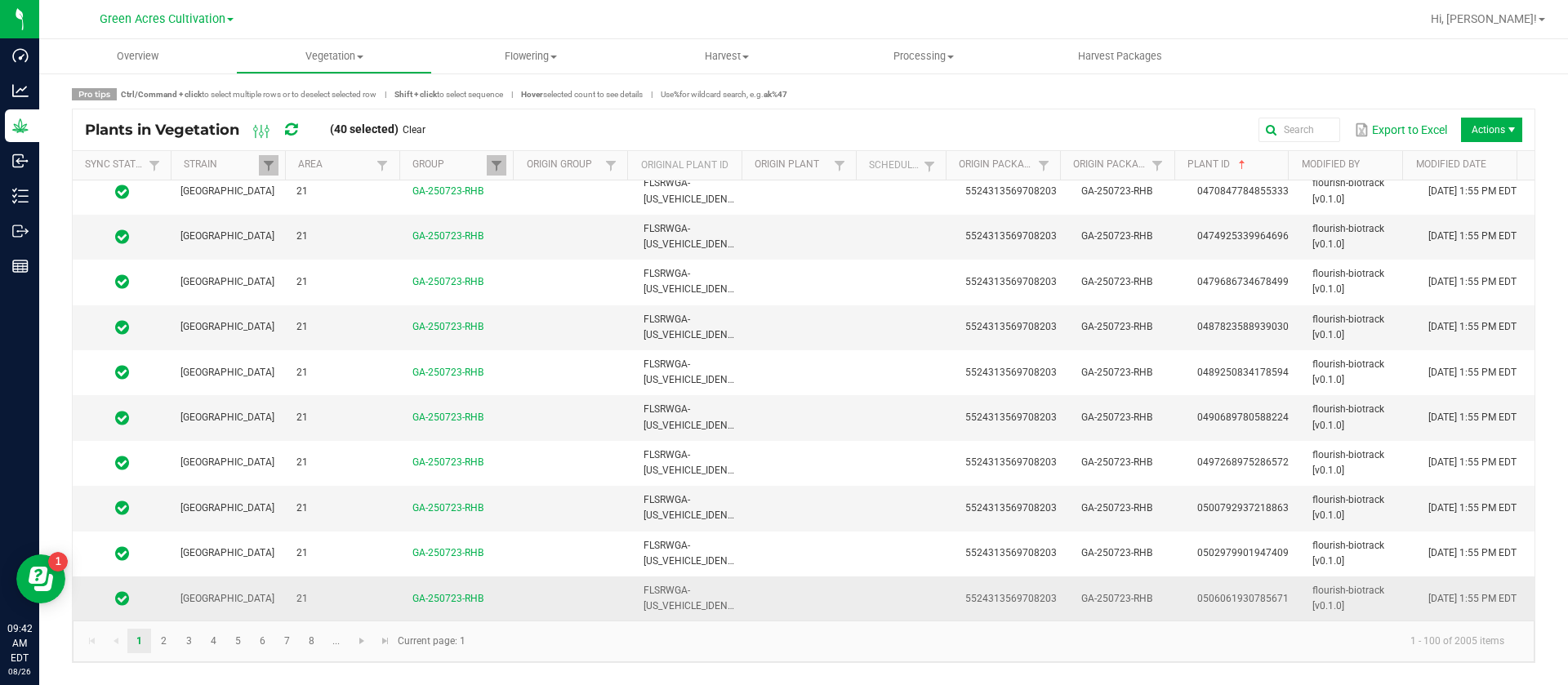
click at [964, 585] on td "5524313569708203" at bounding box center [1013, 598] width 116 height 44
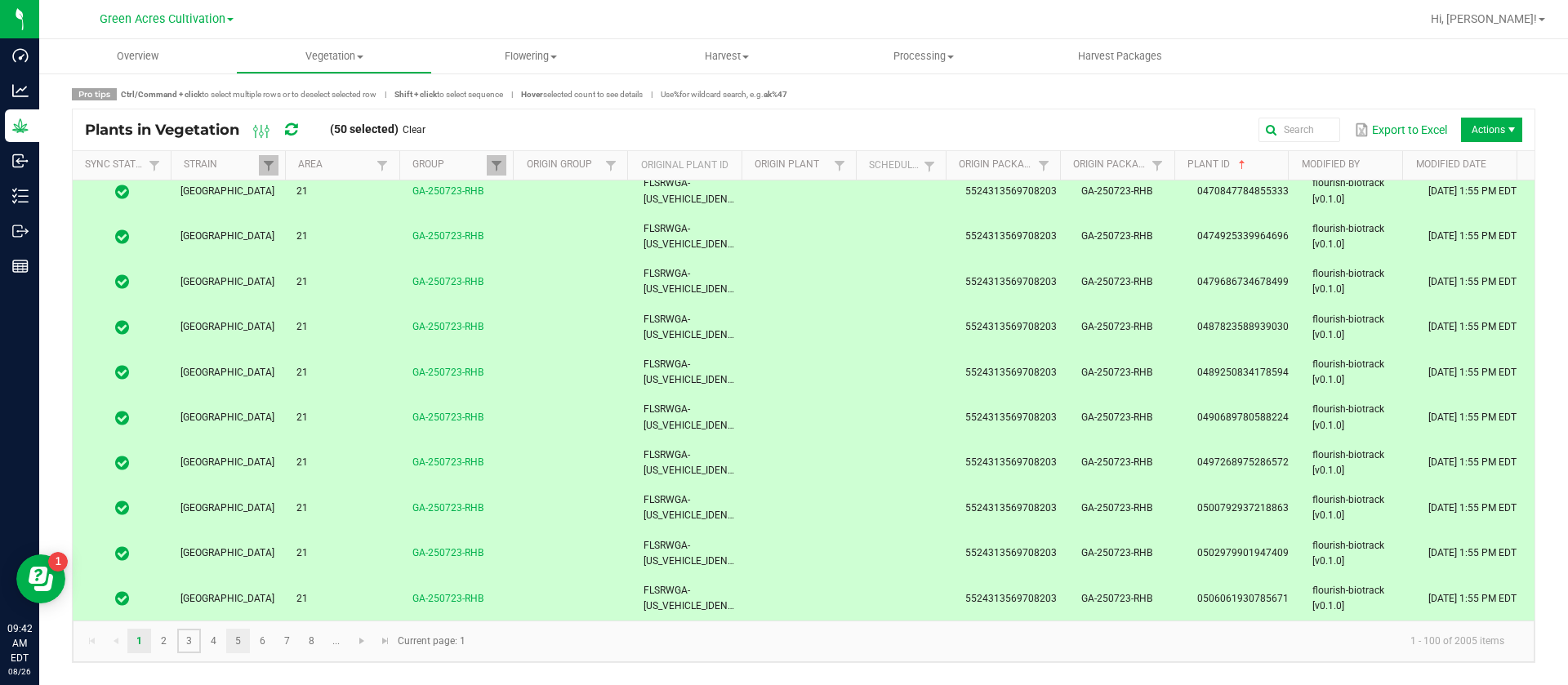
drag, startPoint x: 189, startPoint y: 641, endPoint x: 230, endPoint y: 638, distance: 41.1
click at [191, 641] on link "3" at bounding box center [190, 640] width 24 height 25
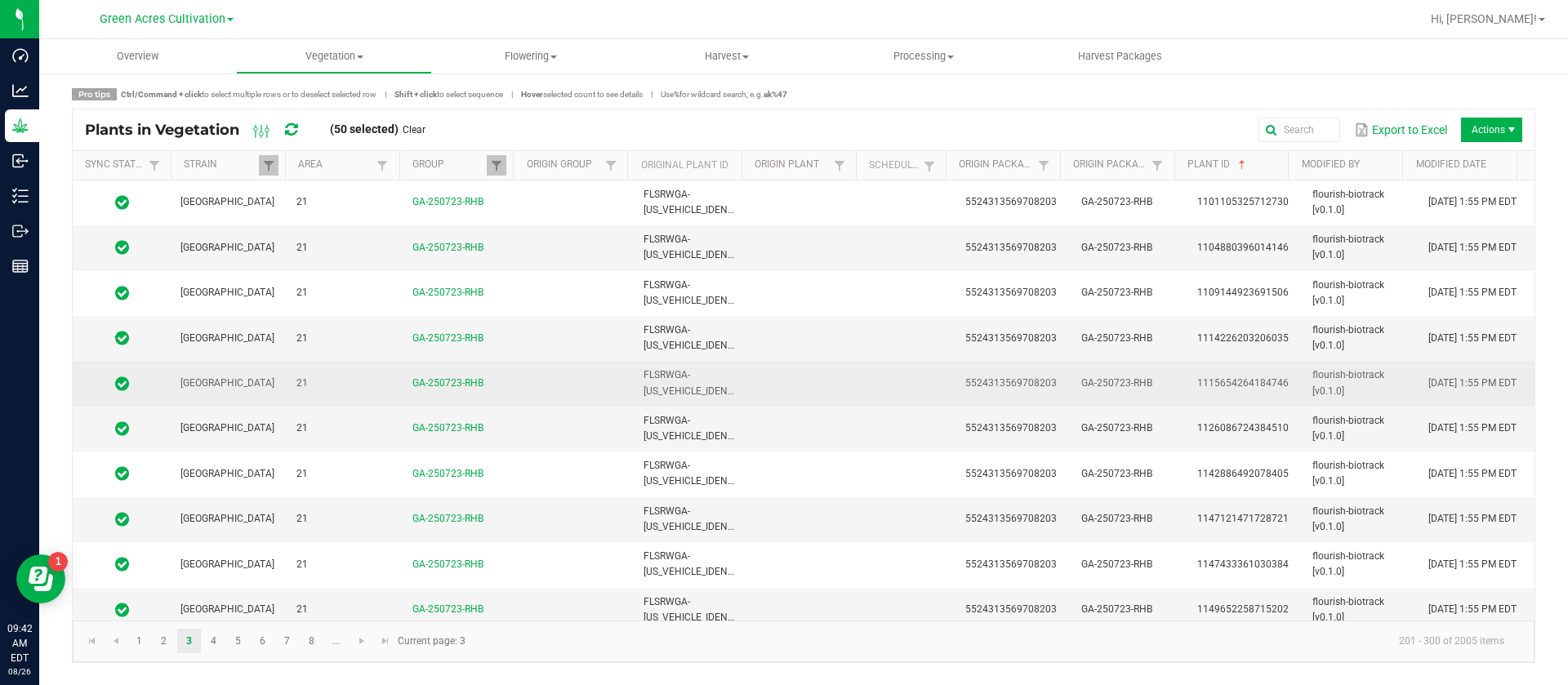
click at [965, 394] on td "5524313569708203" at bounding box center [1013, 383] width 116 height 45
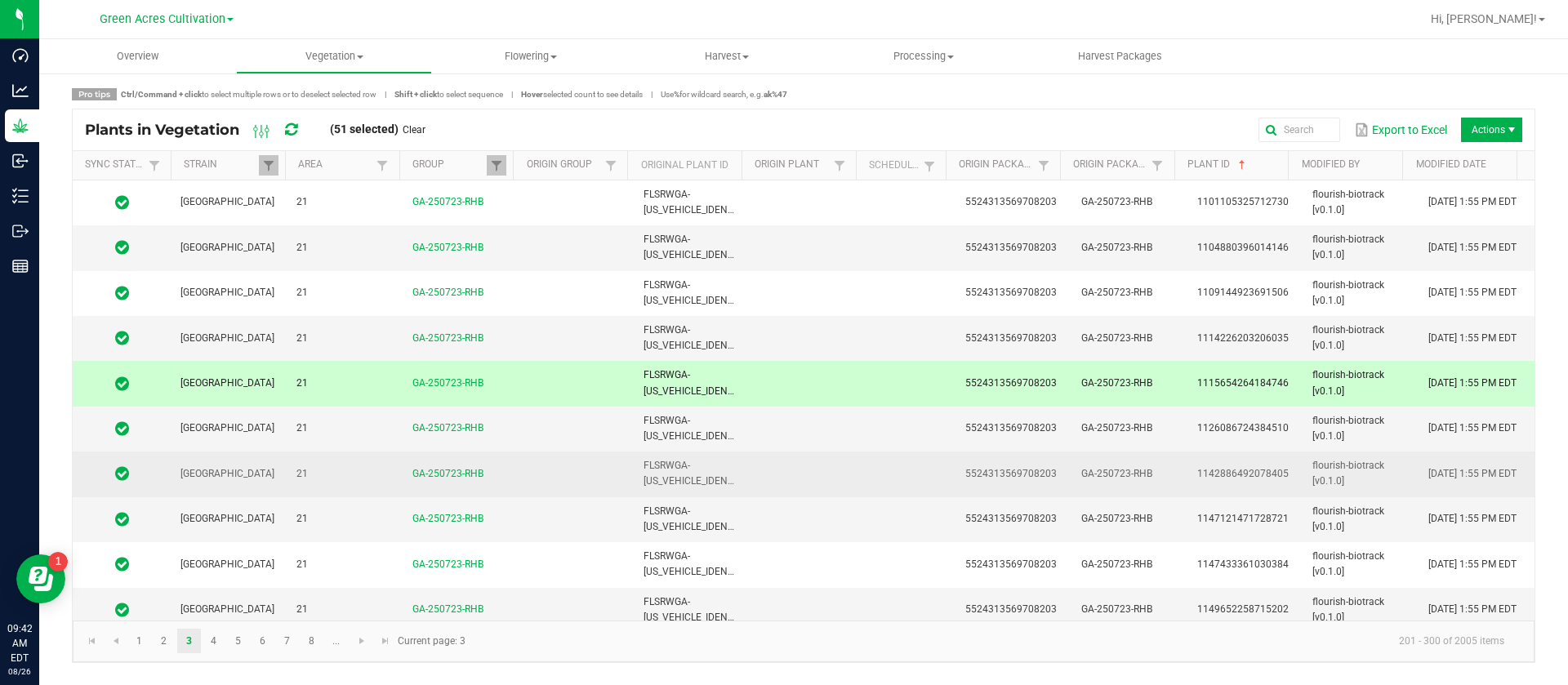
drag, startPoint x: 947, startPoint y: 449, endPoint x: 942, endPoint y: 481, distance: 32.4
click at [956, 449] on td "5524313569708203" at bounding box center [1013, 429] width 116 height 45
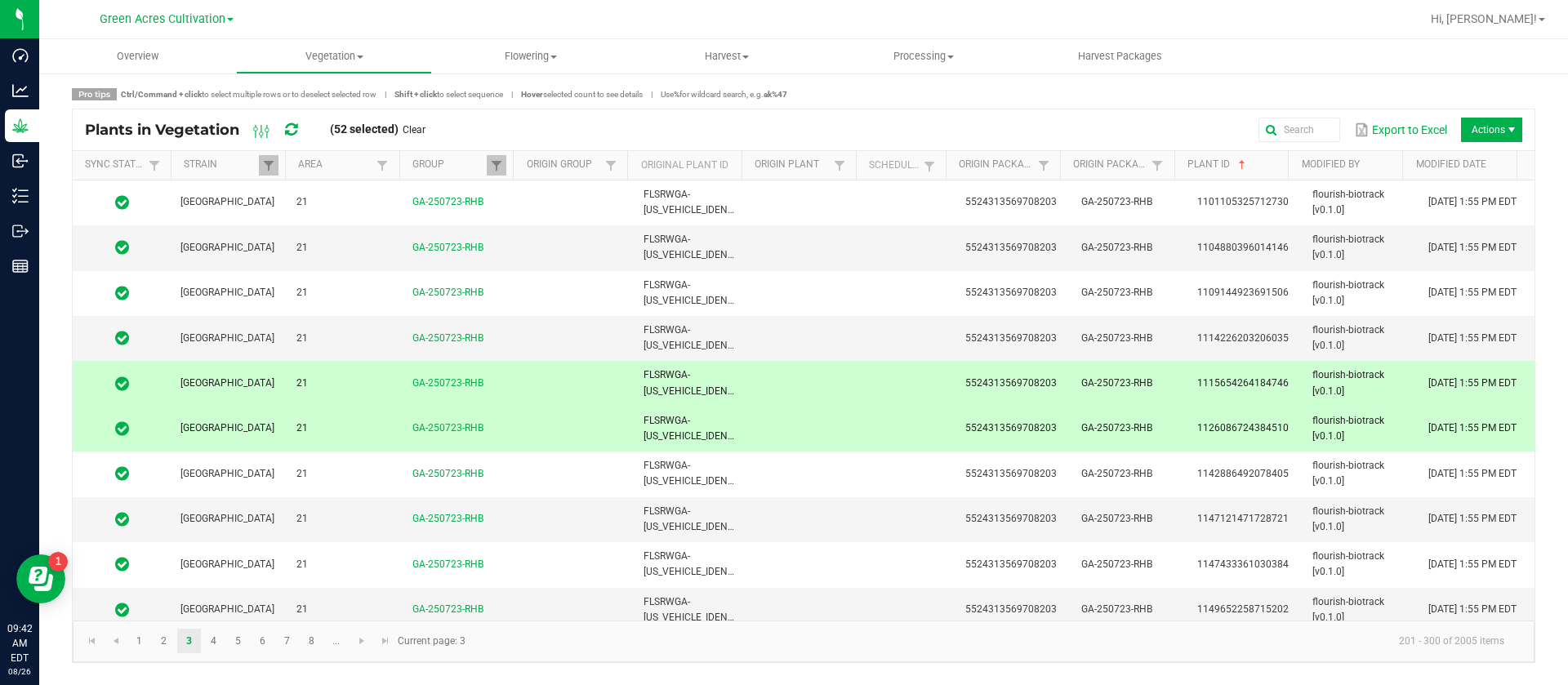
click at [926, 570] on td at bounding box center [910, 564] width 90 height 45
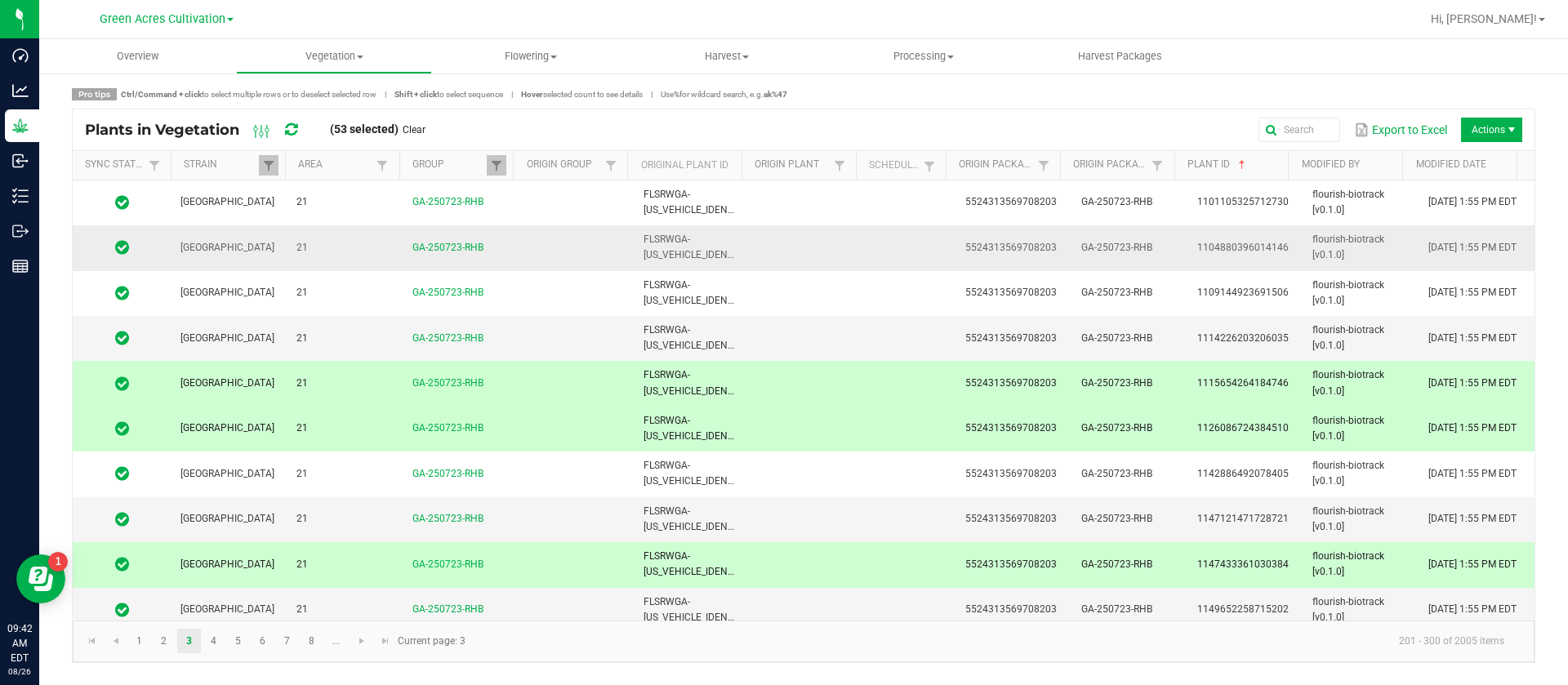
click at [944, 237] on td at bounding box center [910, 248] width 90 height 45
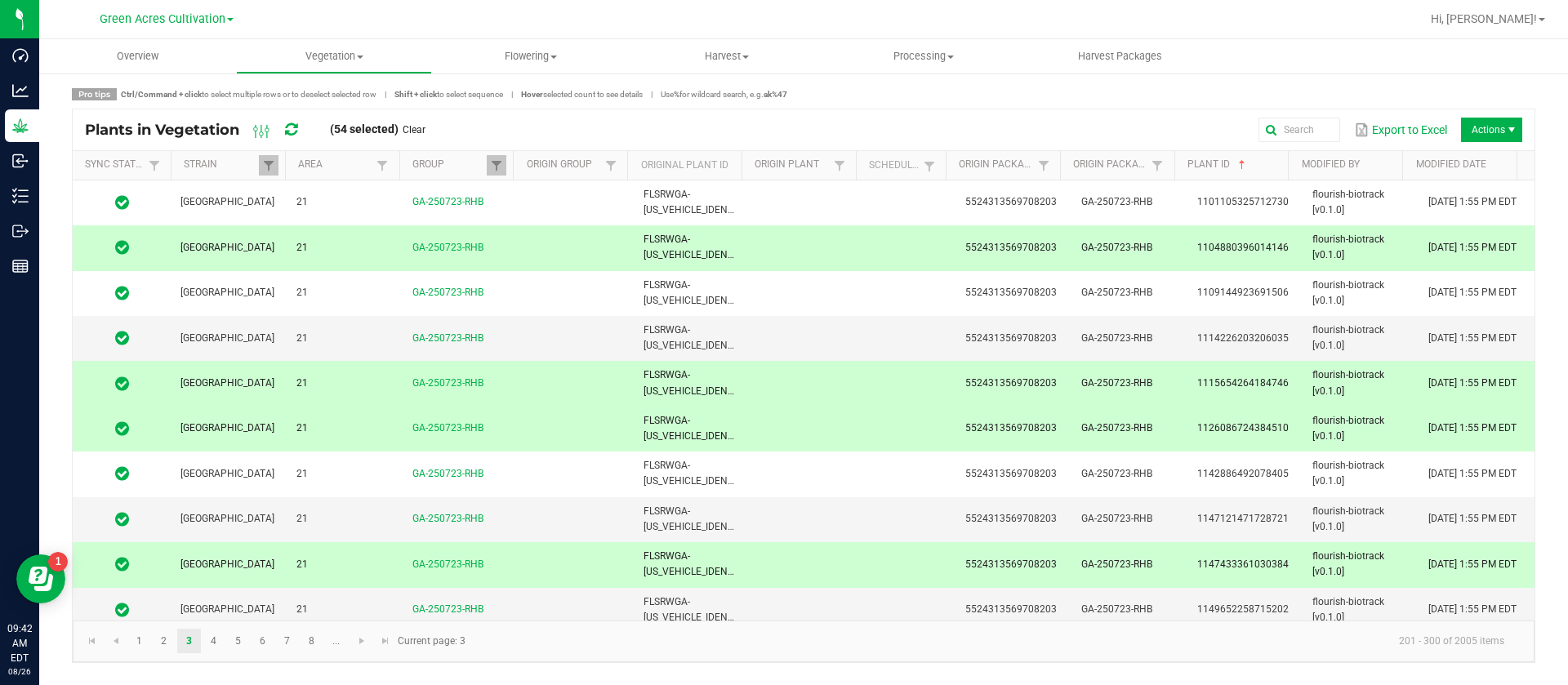
drag, startPoint x: 961, startPoint y: 197, endPoint x: 956, endPoint y: 245, distance: 48.3
click at [965, 196] on span "5524313569708203" at bounding box center [1010, 201] width 92 height 11
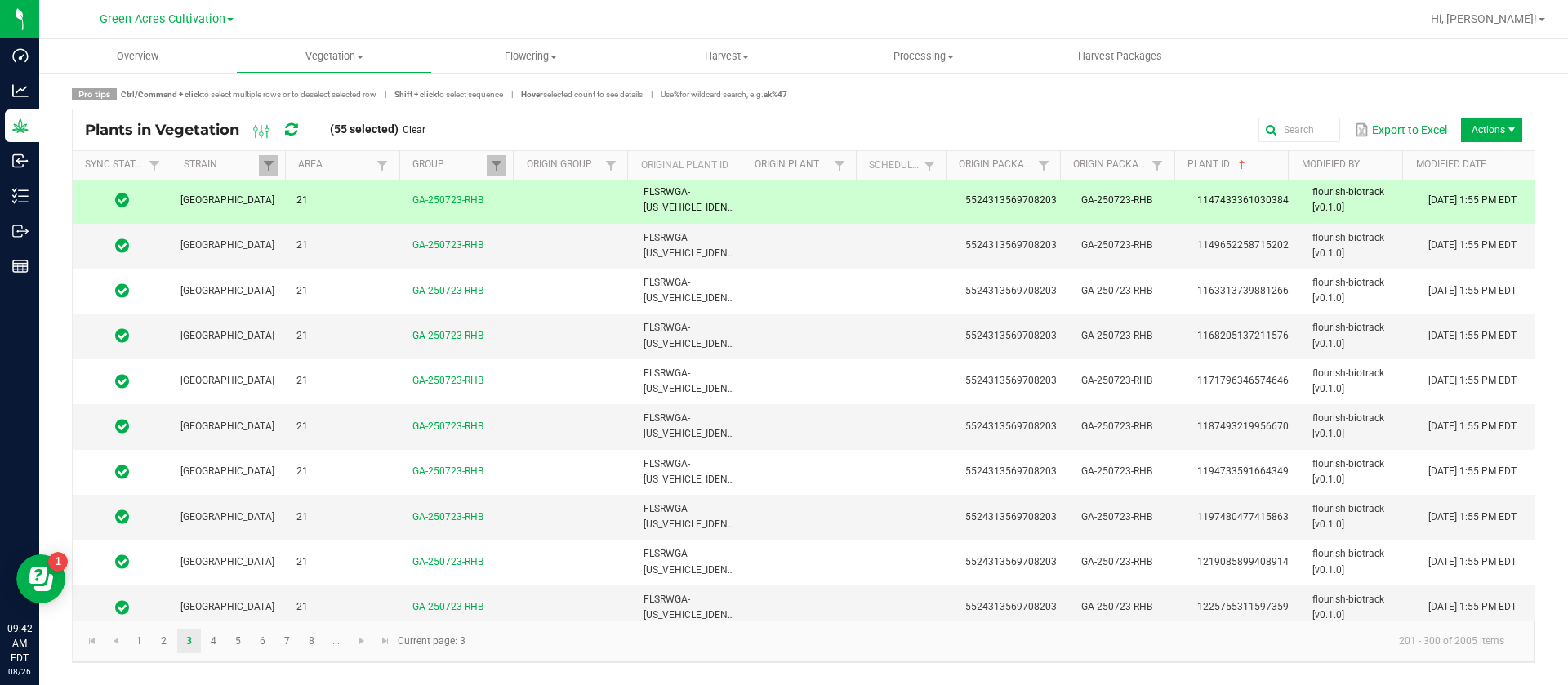
scroll to position [612, 0]
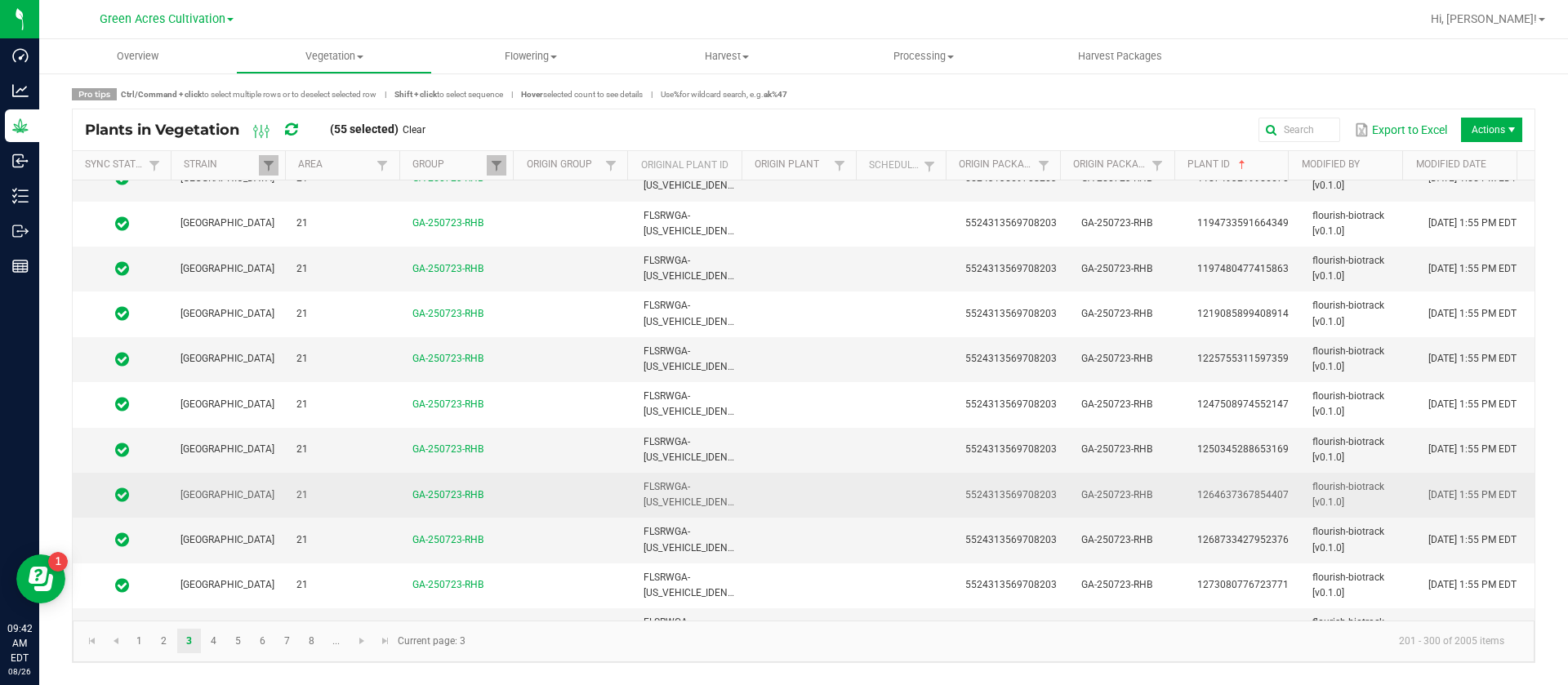
click at [937, 475] on td at bounding box center [910, 495] width 90 height 45
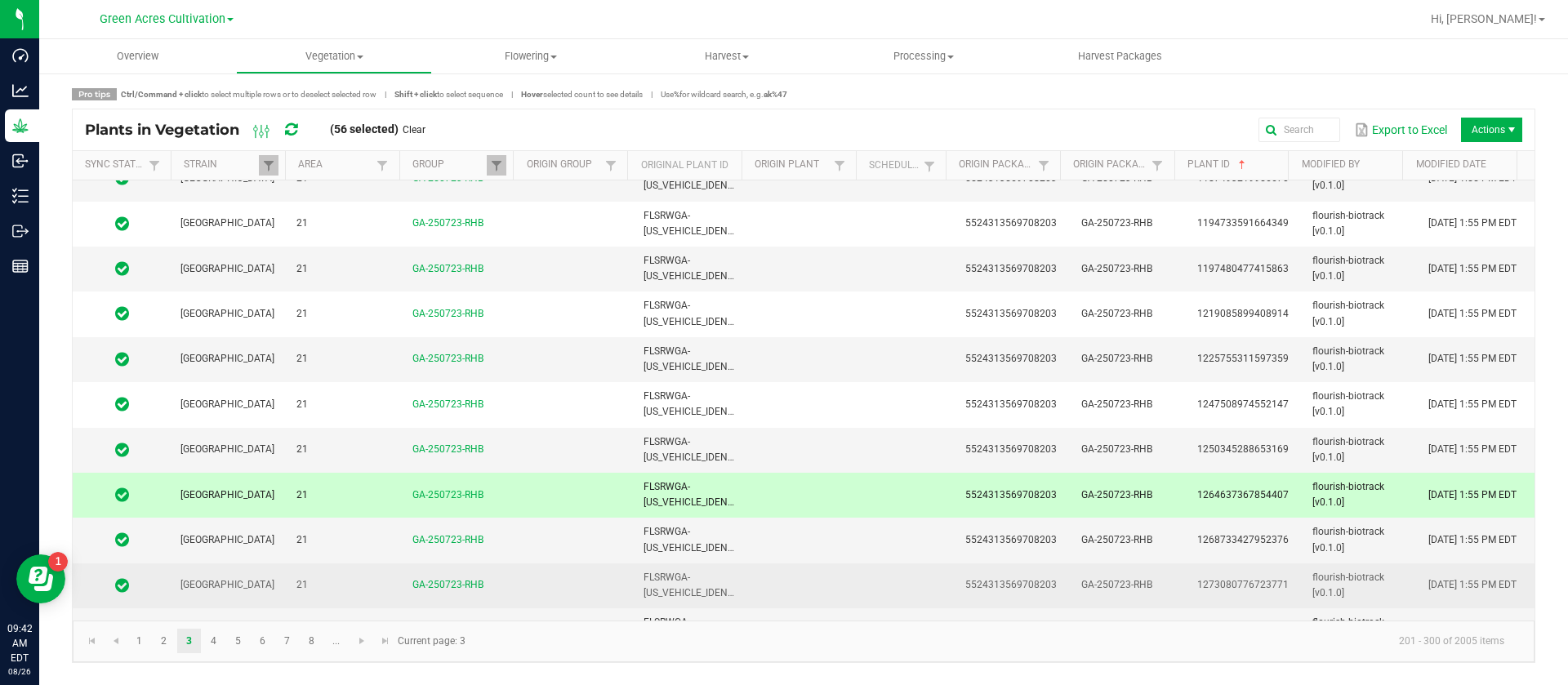
click at [901, 587] on td at bounding box center [910, 586] width 90 height 45
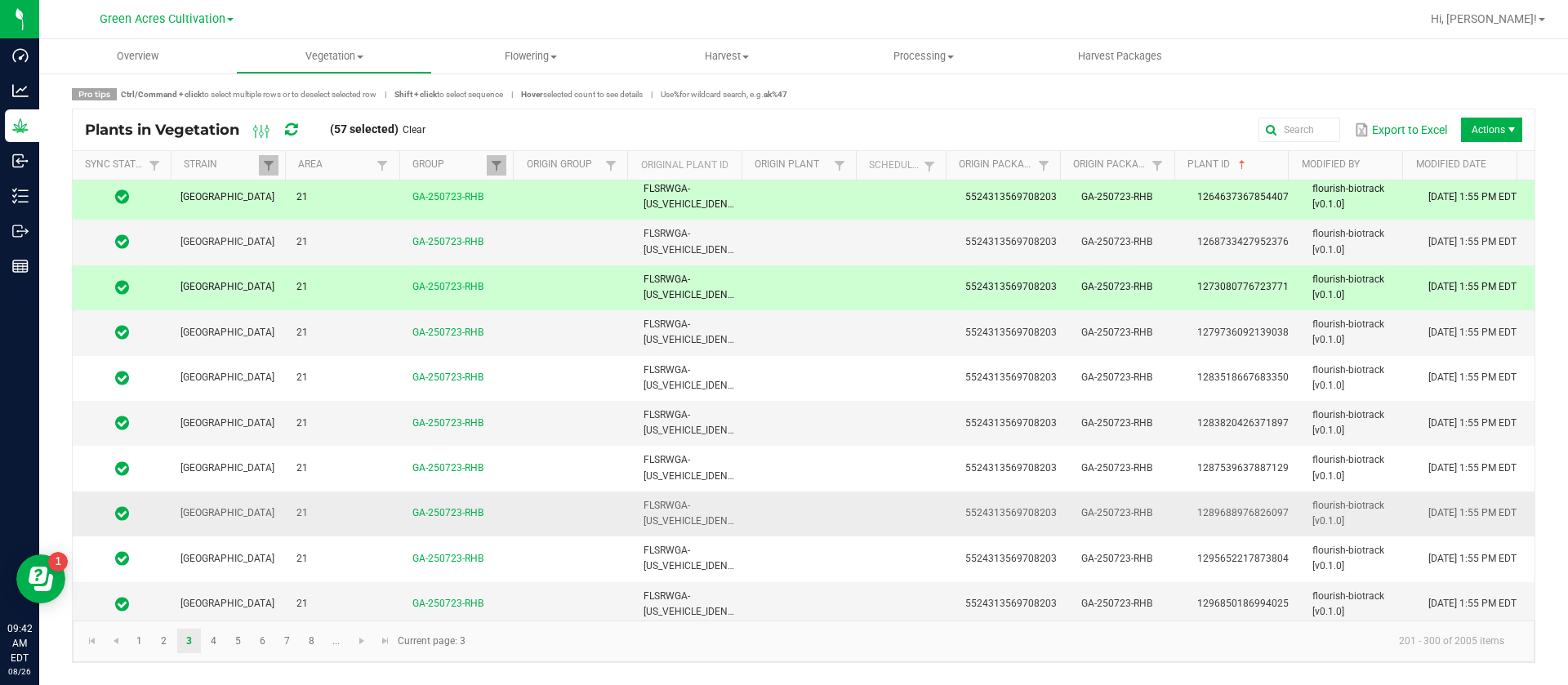
scroll to position [980, 0]
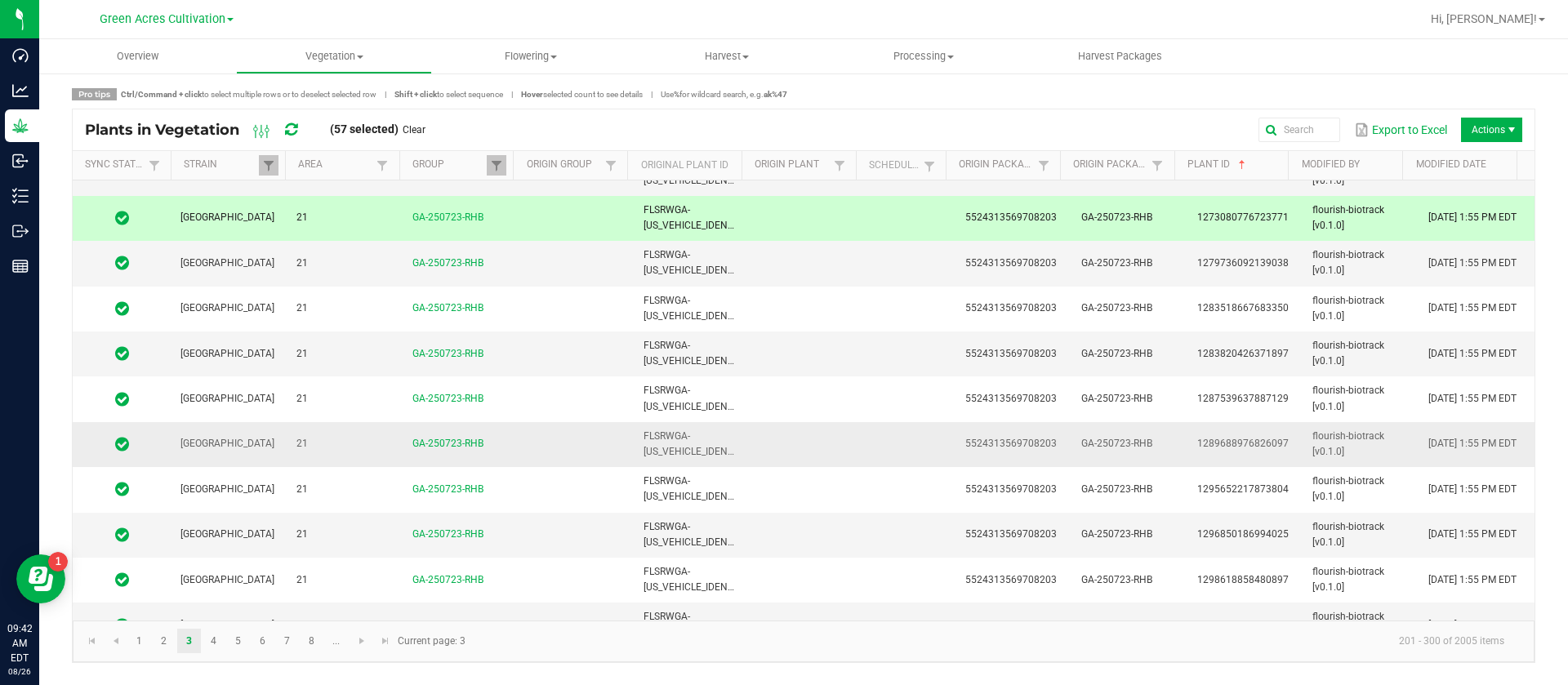
click at [896, 434] on td at bounding box center [910, 444] width 90 height 45
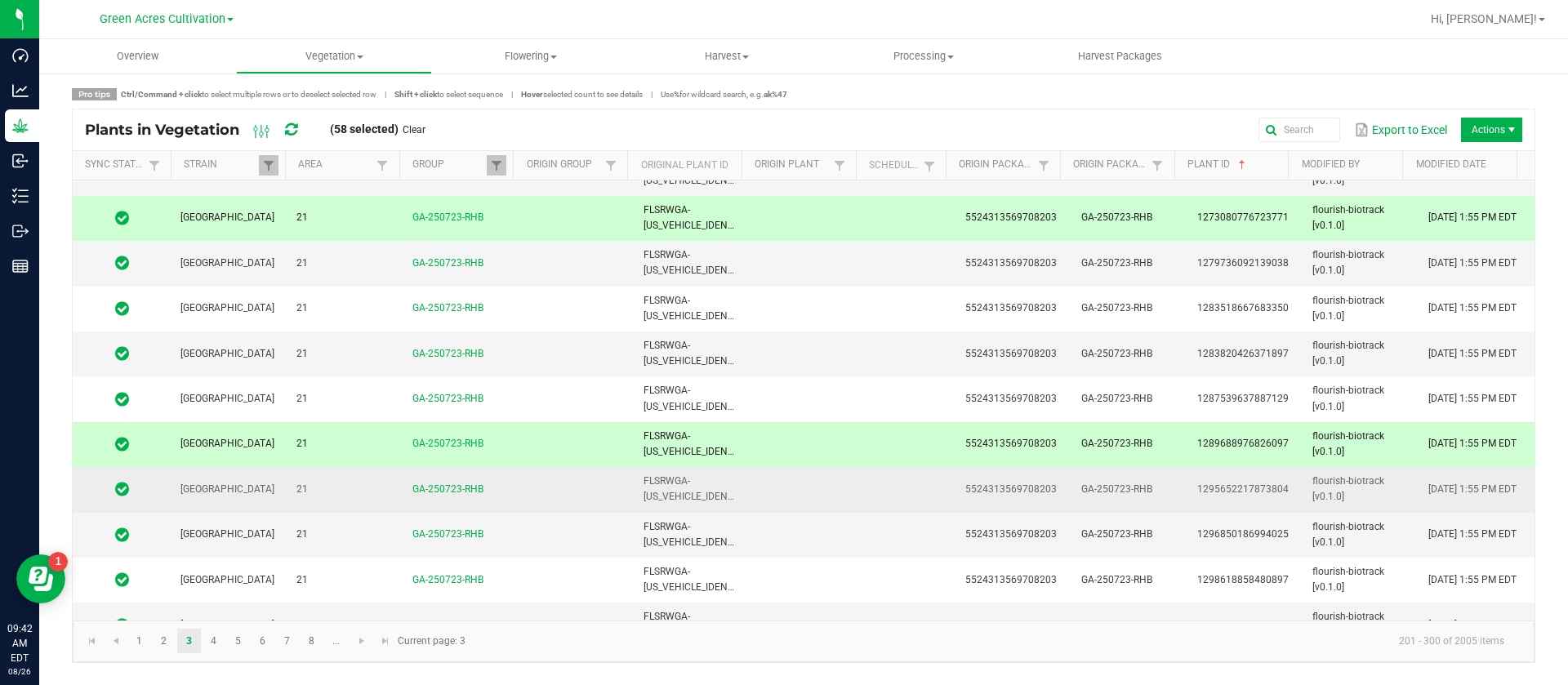
click at [871, 496] on td at bounding box center [910, 490] width 90 height 45
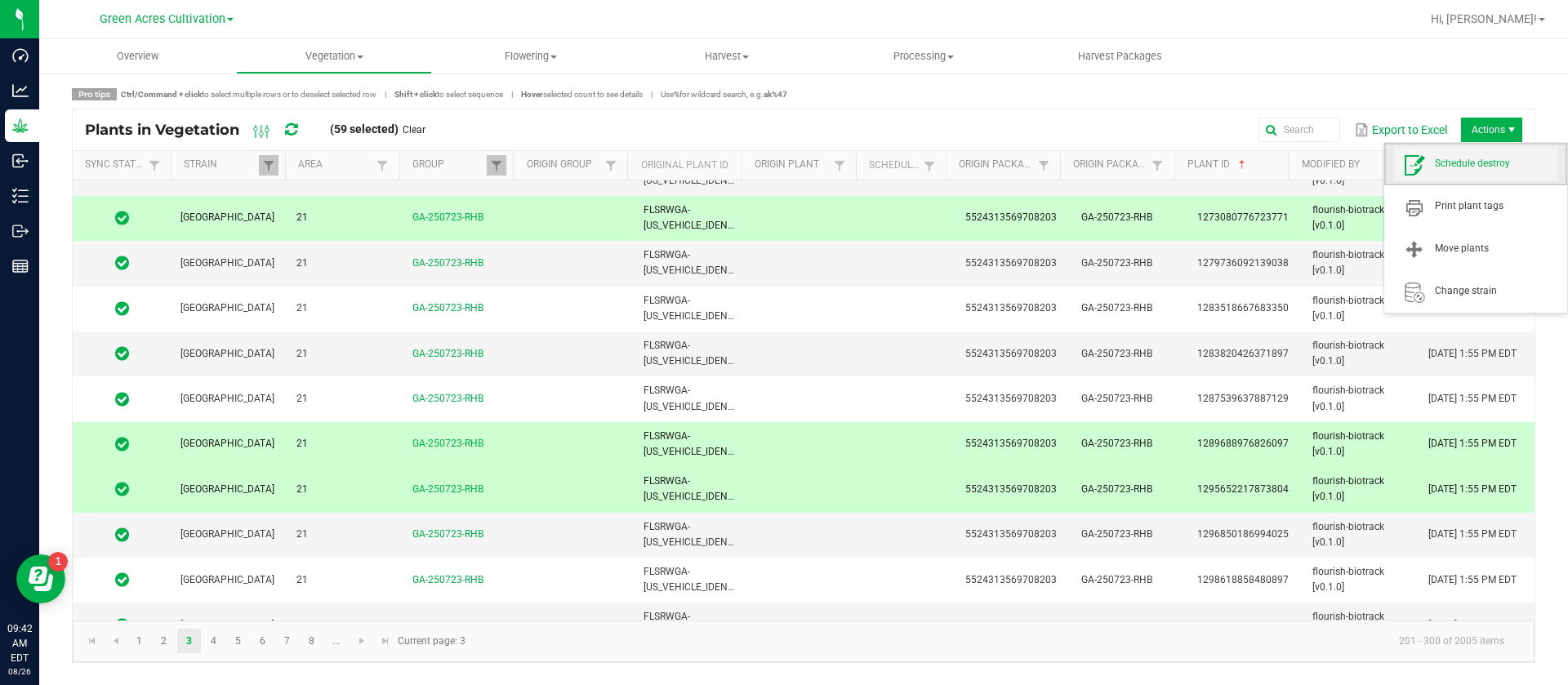
click at [1473, 169] on span "Schedule destroy" at bounding box center [1496, 164] width 123 height 14
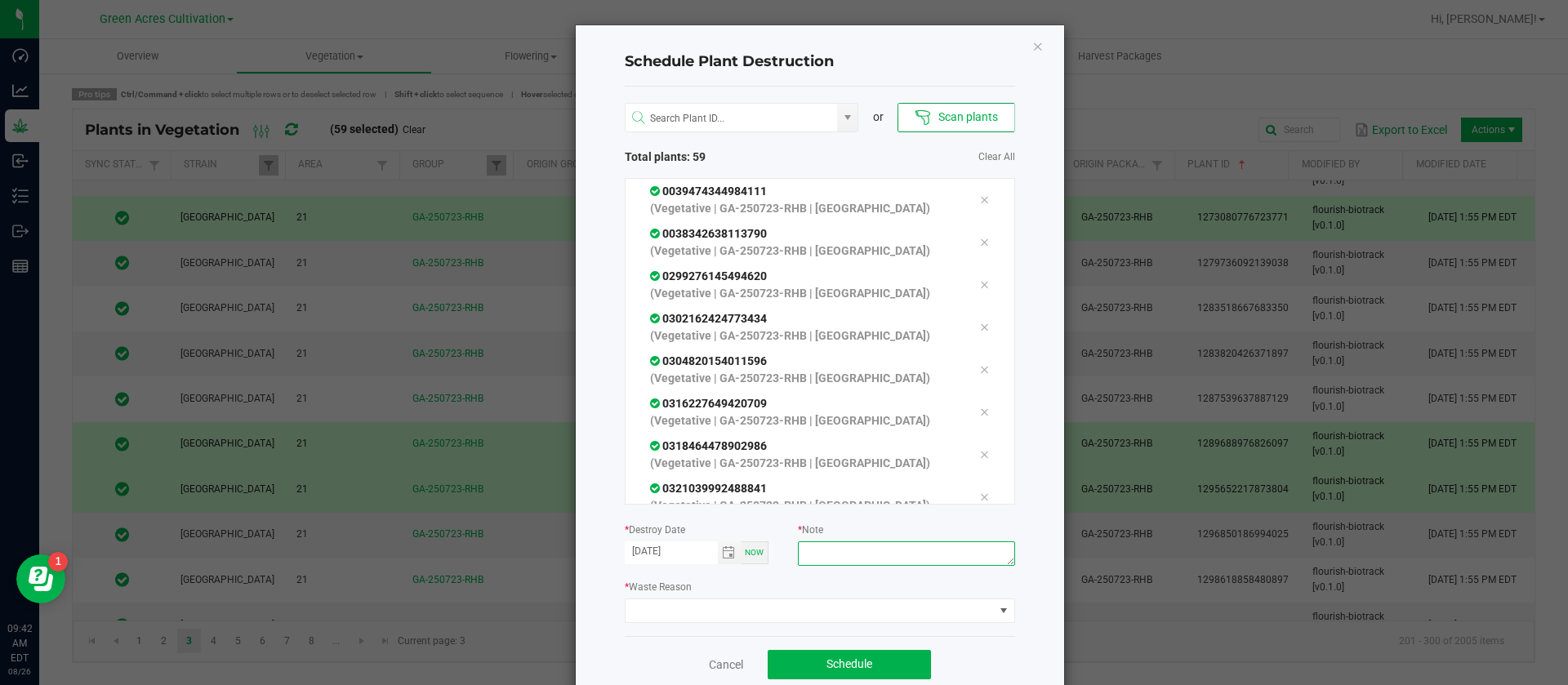
click at [865, 558] on textarea at bounding box center [906, 553] width 216 height 25
type textarea "waste"
click at [708, 613] on span at bounding box center [809, 610] width 368 height 23
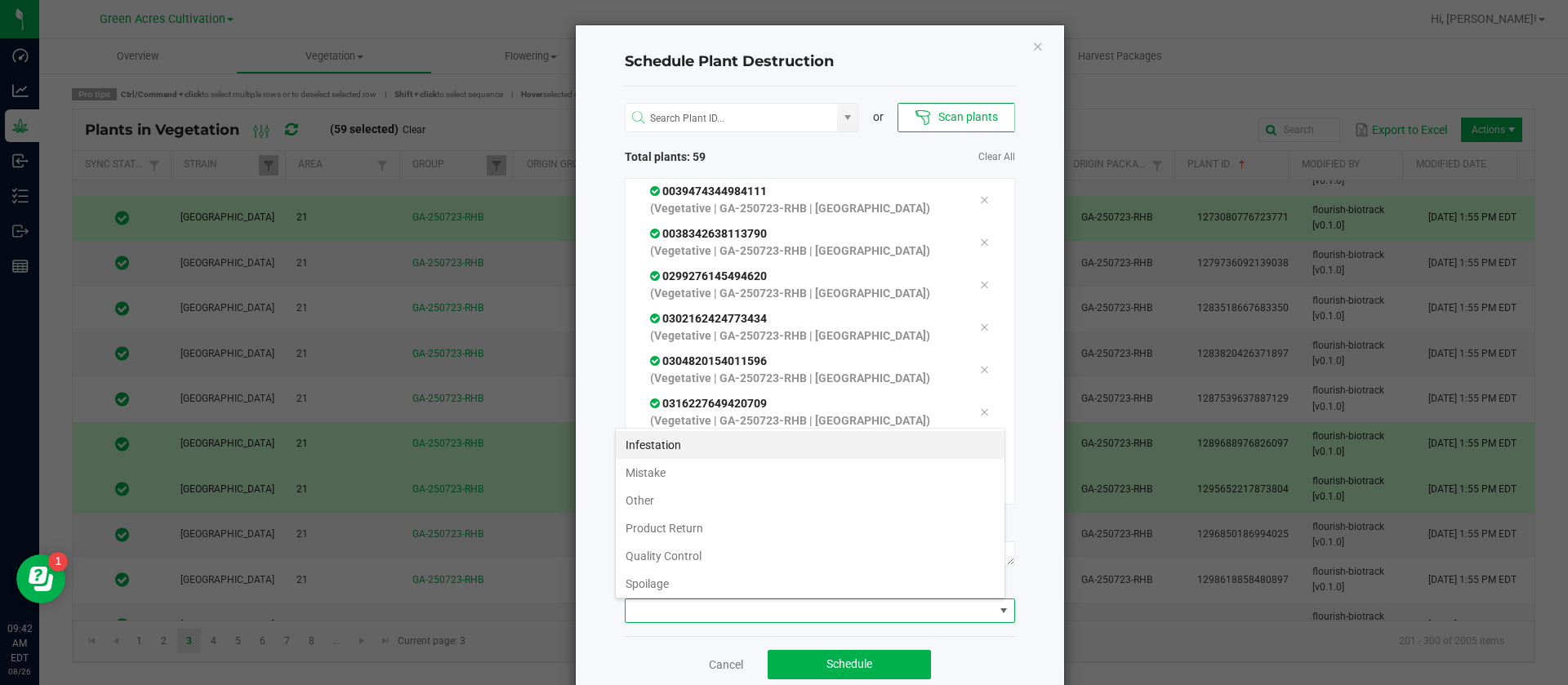
scroll to position [59, 0]
click at [646, 580] on li "Waste" at bounding box center [810, 580] width 389 height 27
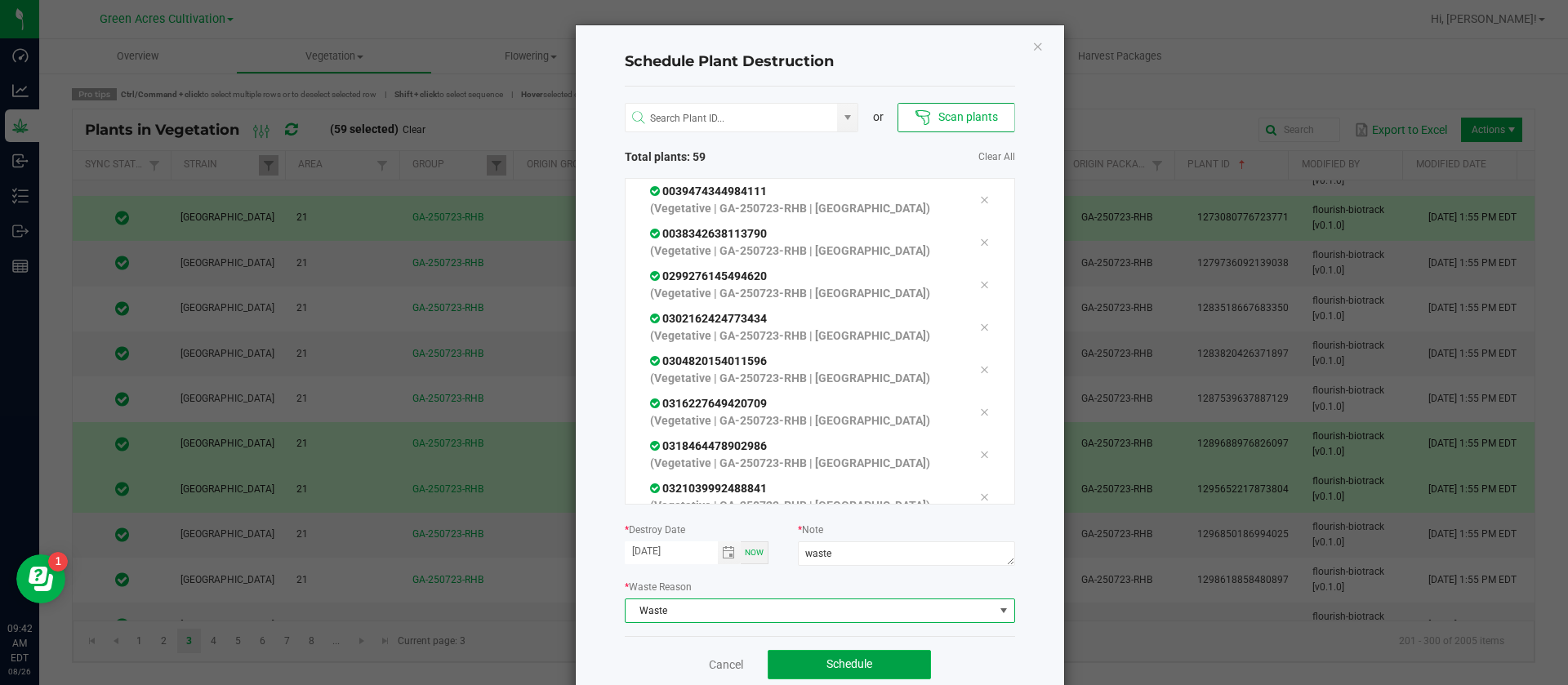
click at [811, 658] on button "Schedule" at bounding box center [849, 664] width 163 height 29
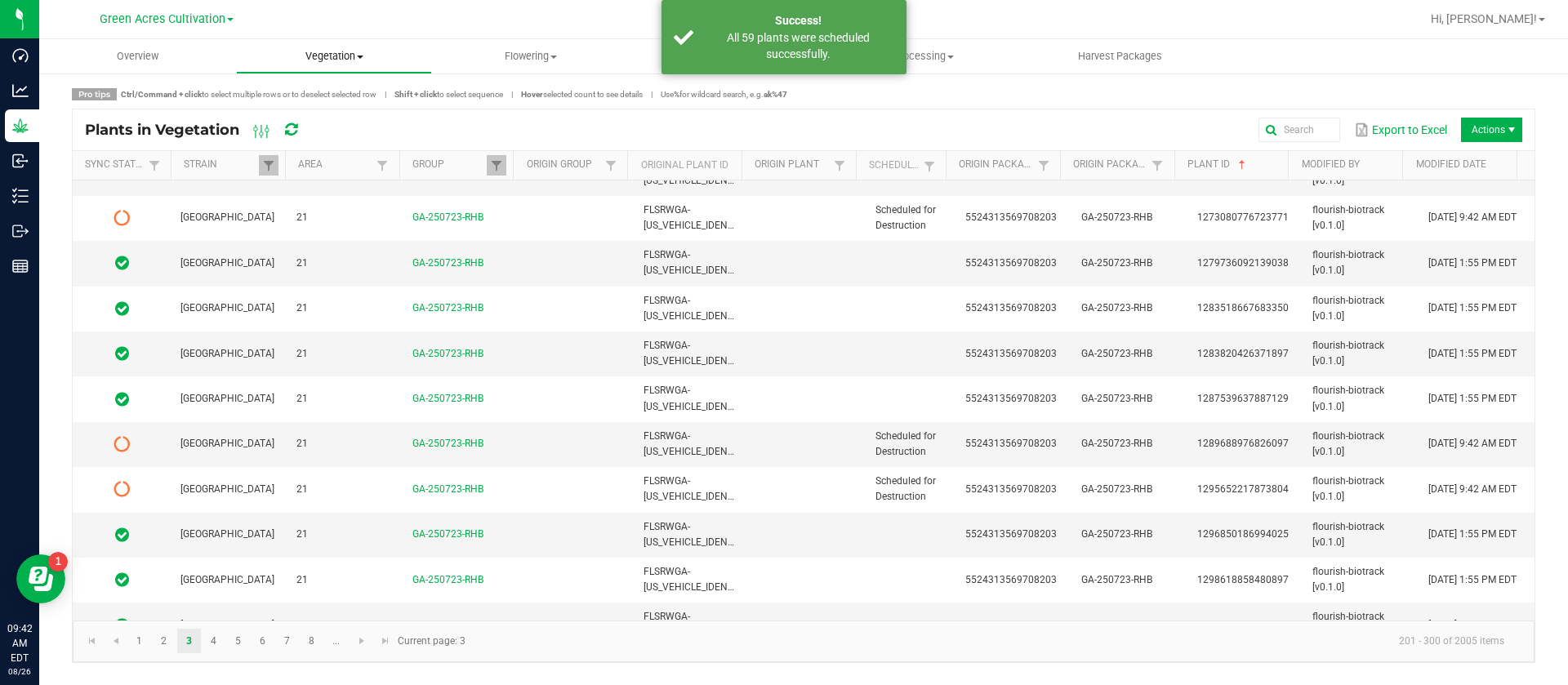
click at [308, 47] on uib-tab-heading "Vegetation Veg groups Veg plants Mother groups Mother plants Apply to plants Cr…" at bounding box center [335, 57] width 196 height 33
click at [316, 124] on span "Veg plants" at bounding box center [286, 117] width 100 height 14
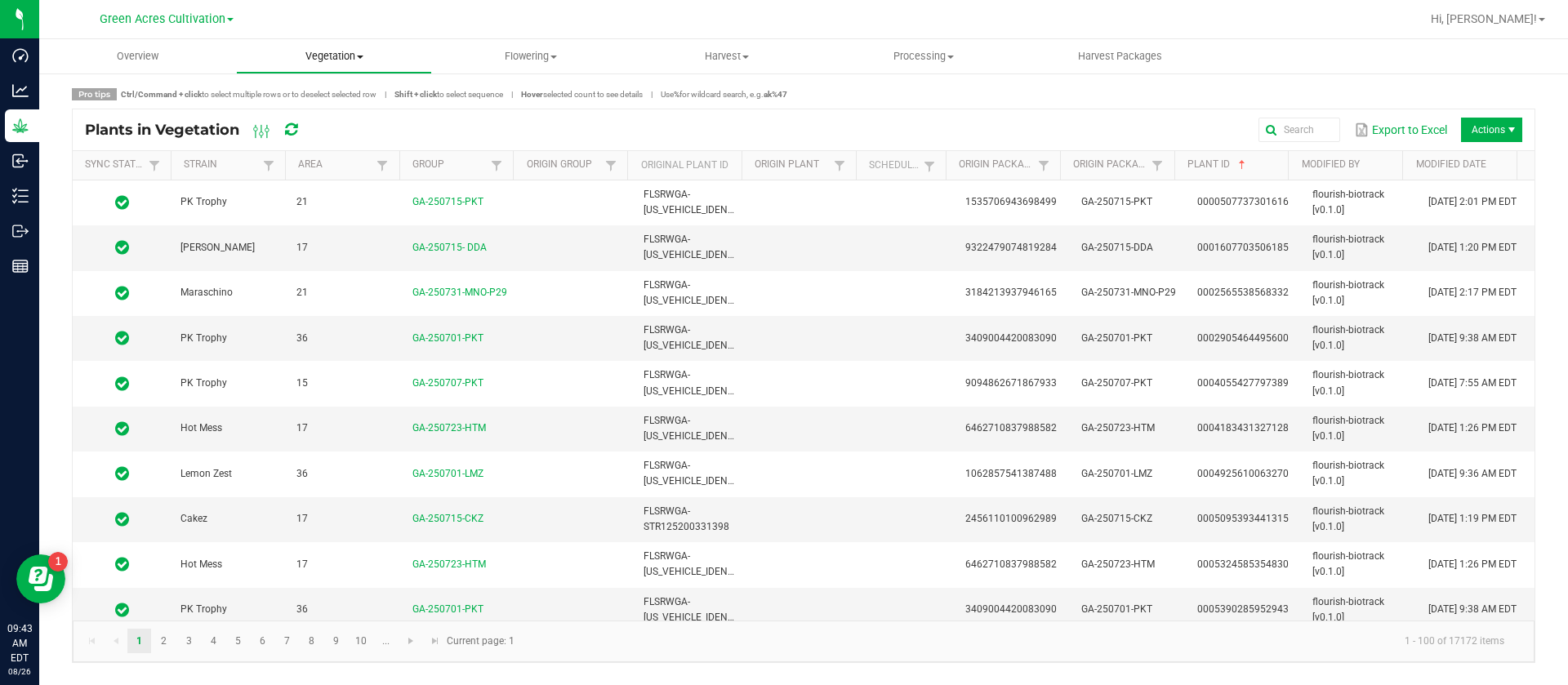
click at [319, 63] on uib-tab-heading "Vegetation Veg groups Veg plants Mother groups Mother plants Apply to plants Cr…" at bounding box center [335, 57] width 196 height 33
click at [315, 99] on span "Veg groups" at bounding box center [287, 99] width 104 height 14
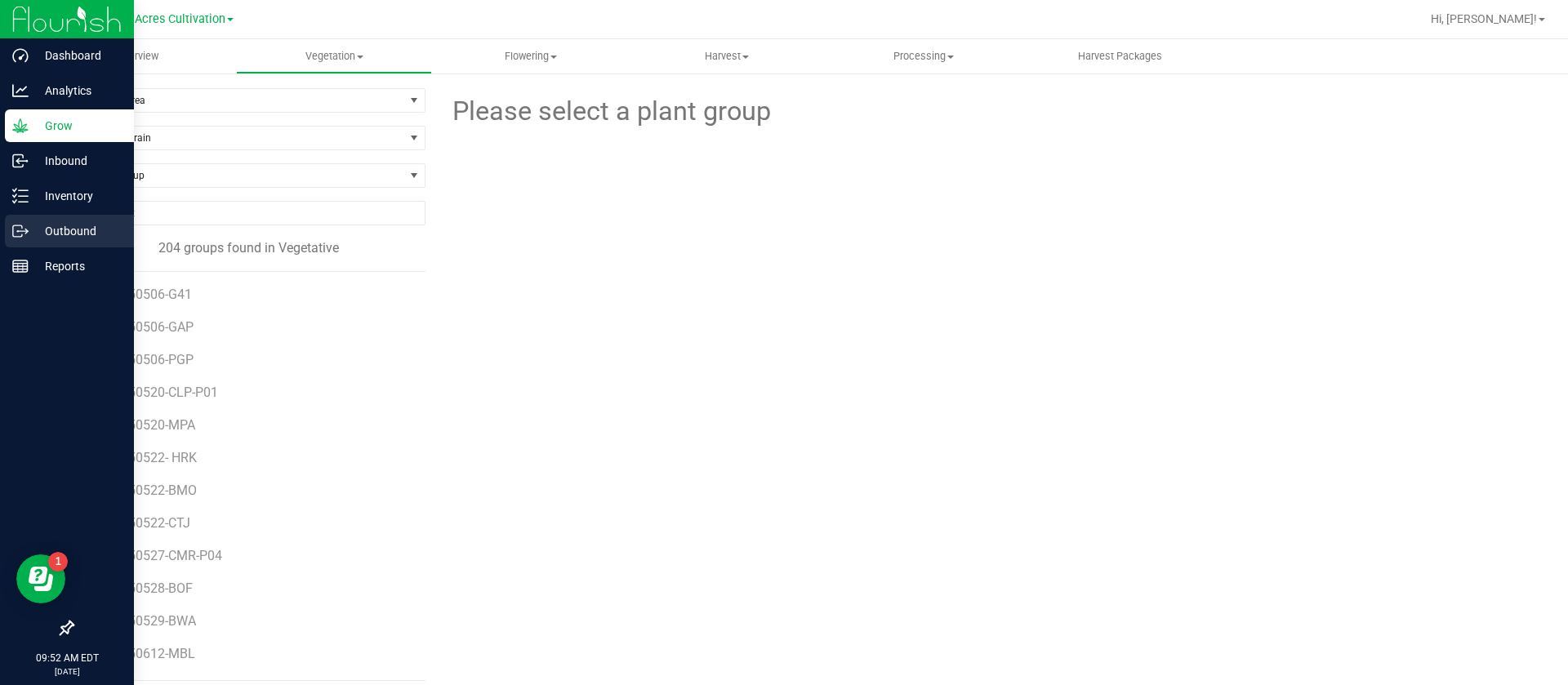
click at [72, 228] on p "Outbound" at bounding box center [77, 231] width 98 height 20
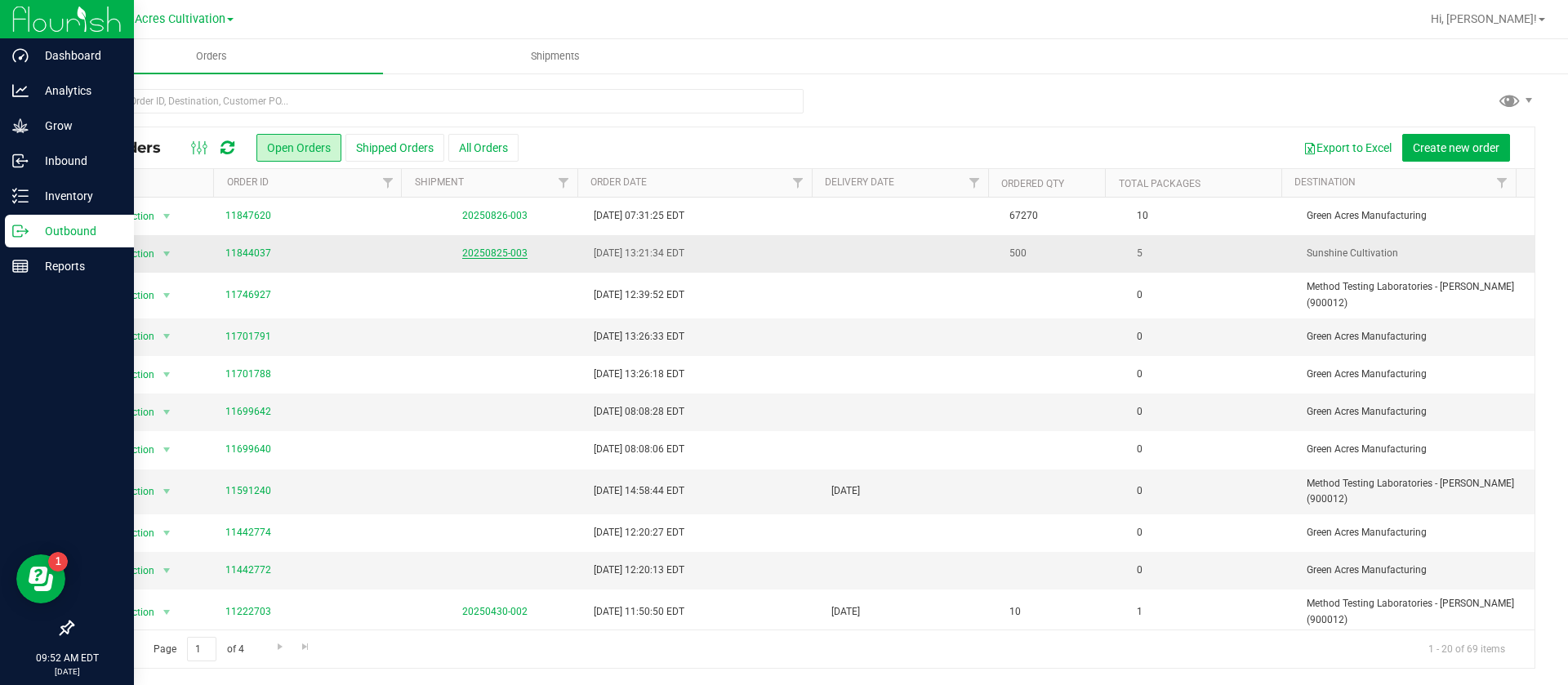
click at [492, 250] on link "20250825-003" at bounding box center [495, 253] width 65 height 11
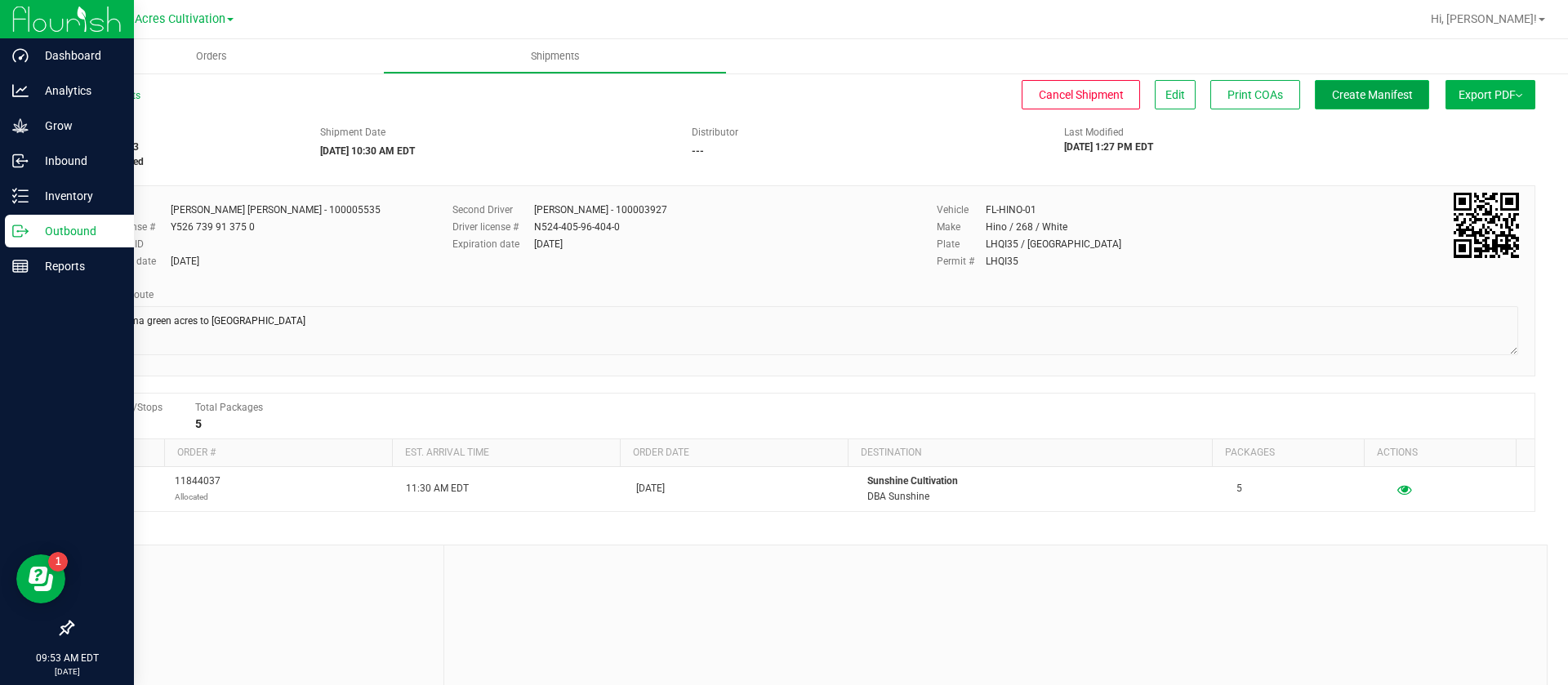
click at [1353, 99] on span "Create Manifest" at bounding box center [1372, 94] width 81 height 13
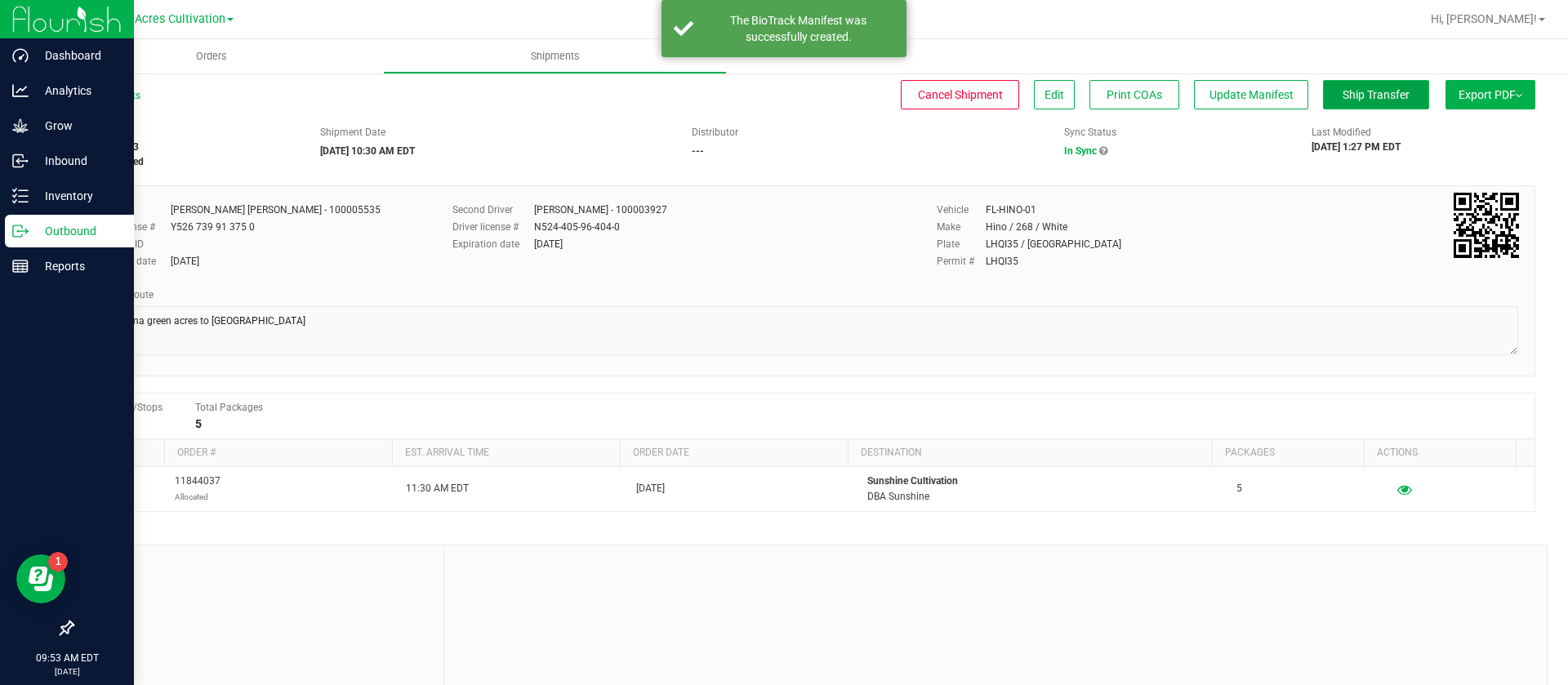
click at [1355, 97] on span "Ship Transfer" at bounding box center [1376, 94] width 67 height 13
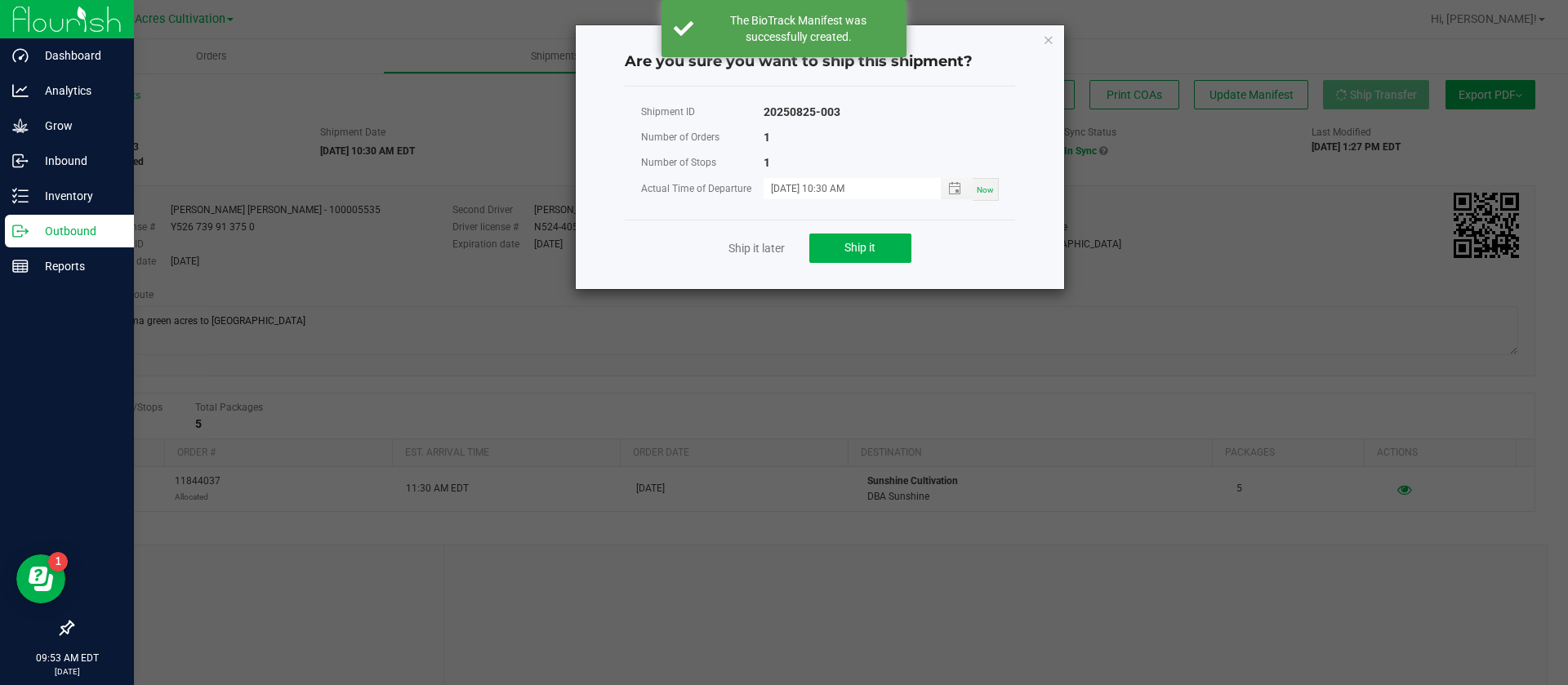
click at [983, 191] on span "Now" at bounding box center [986, 189] width 17 height 9
type input "08/26/2025 09:53 AM"
click at [847, 244] on span "Ship it" at bounding box center [860, 247] width 31 height 13
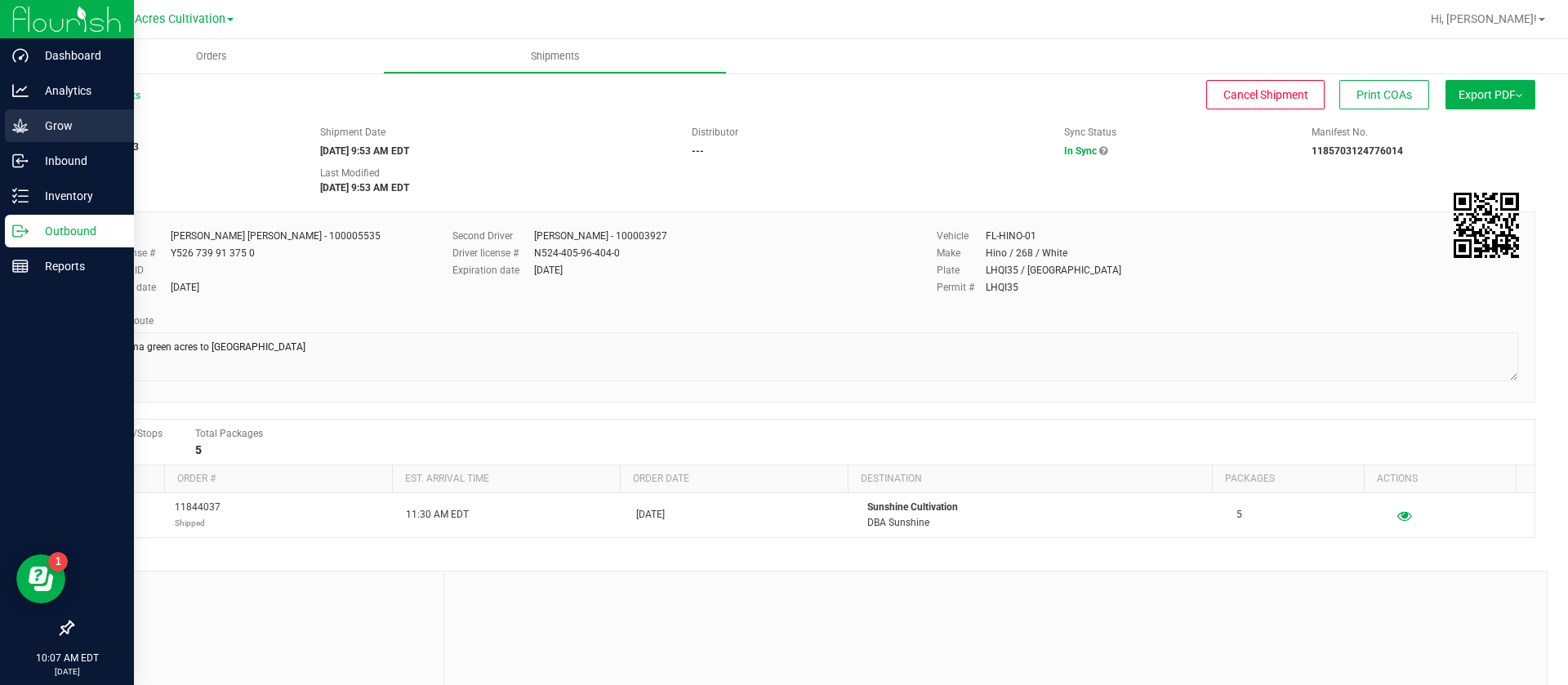
click at [79, 125] on p "Grow" at bounding box center [77, 125] width 98 height 20
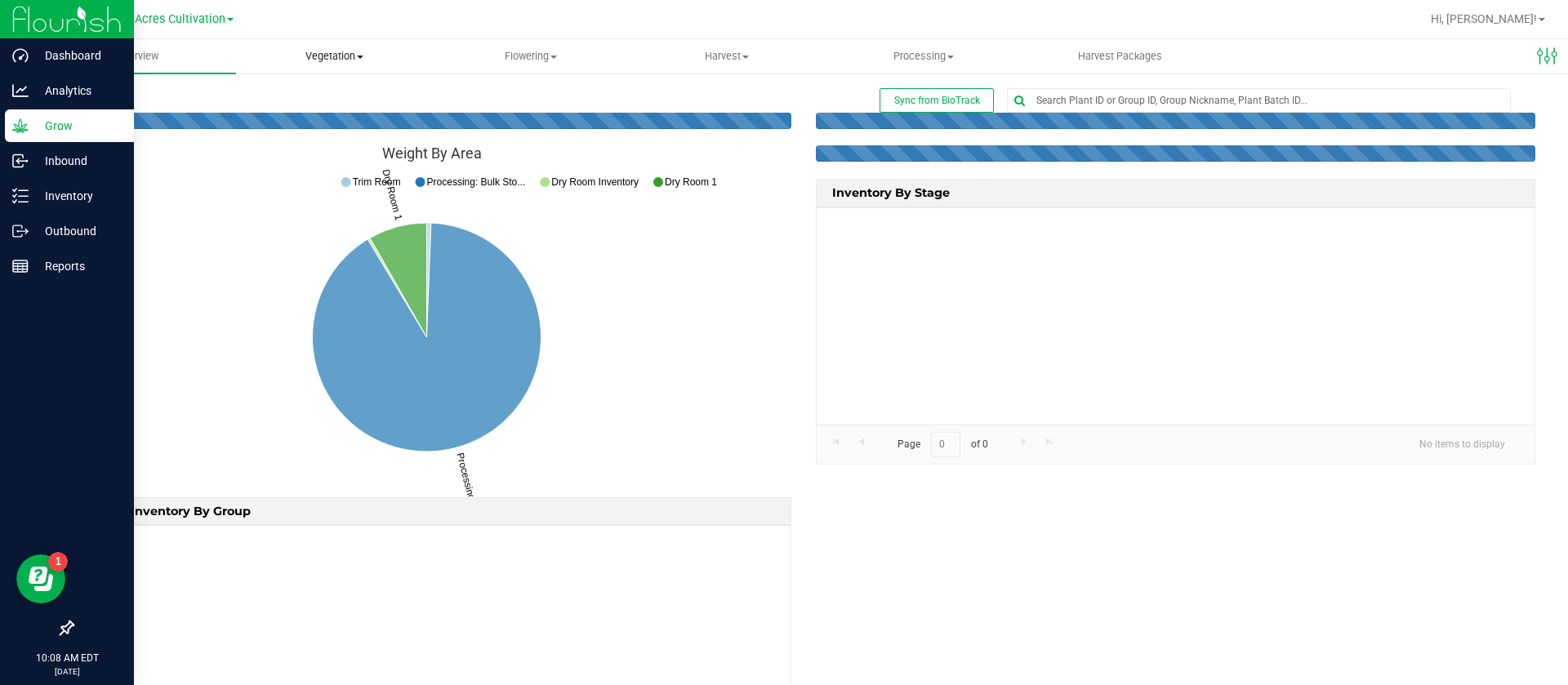
click at [376, 51] on span "Vegetation" at bounding box center [335, 56] width 196 height 15
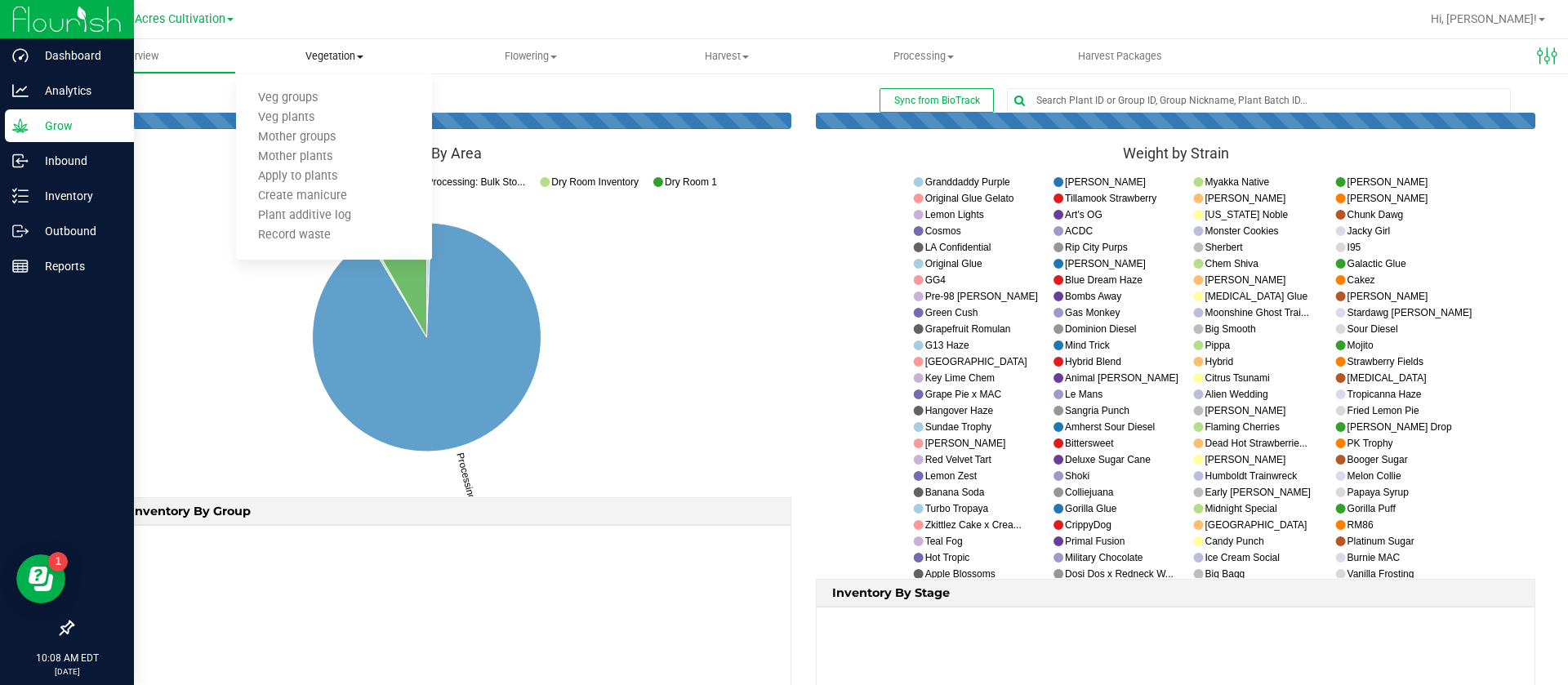
click at [333, 65] on uib-tab-heading "Vegetation Veg groups Veg plants Mother groups Mother plants Apply to plants Cr…" at bounding box center [334, 57] width 196 height 34
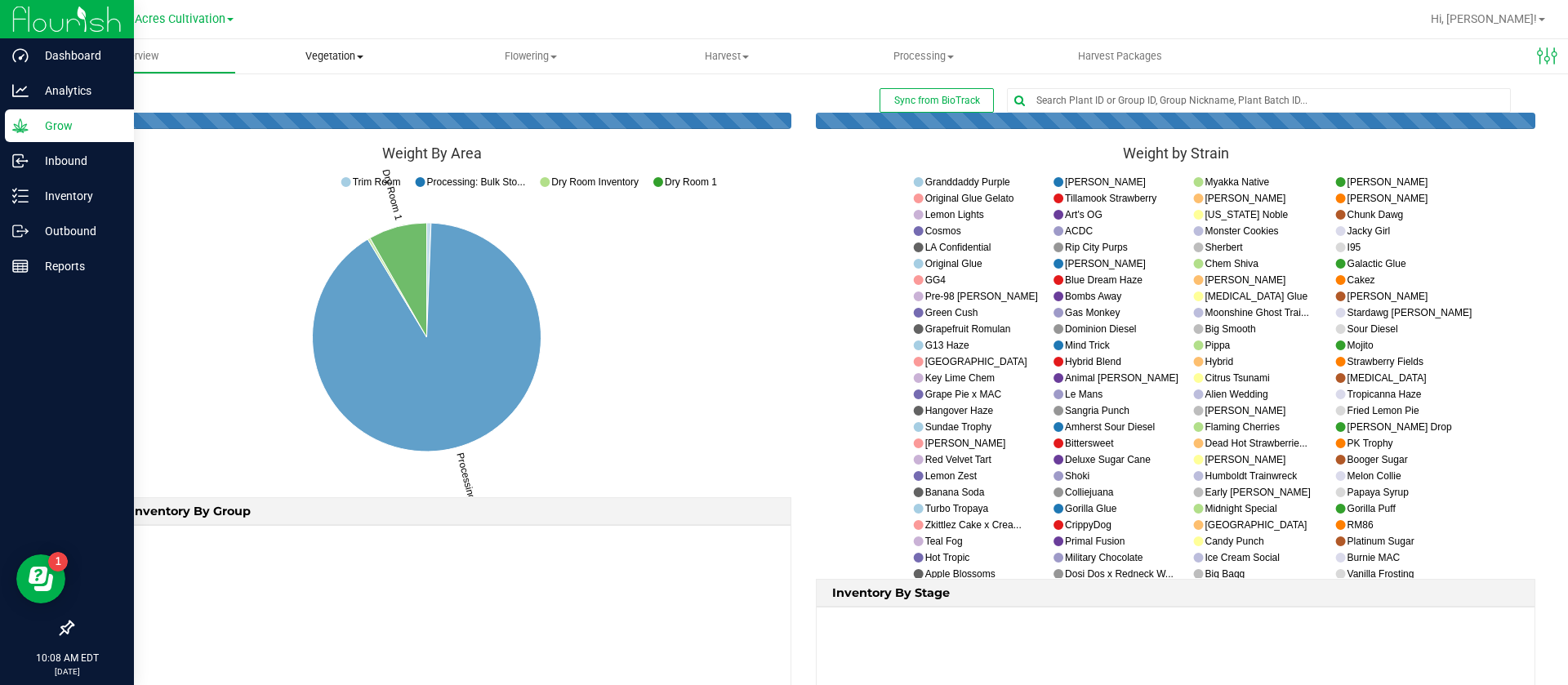
click at [334, 59] on span "Vegetation" at bounding box center [334, 56] width 196 height 15
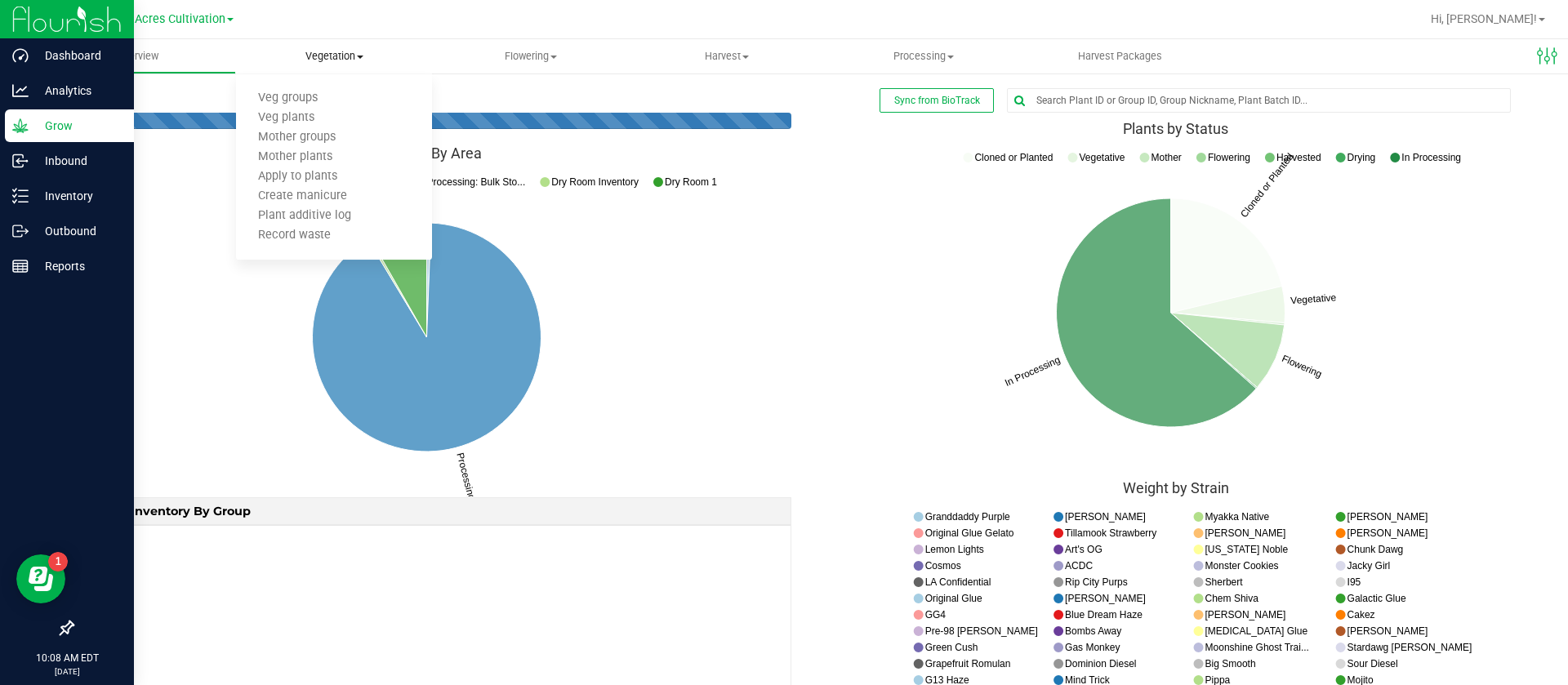
click at [300, 87] on ul "Veg groups Veg plants Mother groups Mother plants Apply to plants Create manicu…" at bounding box center [334, 167] width 196 height 186
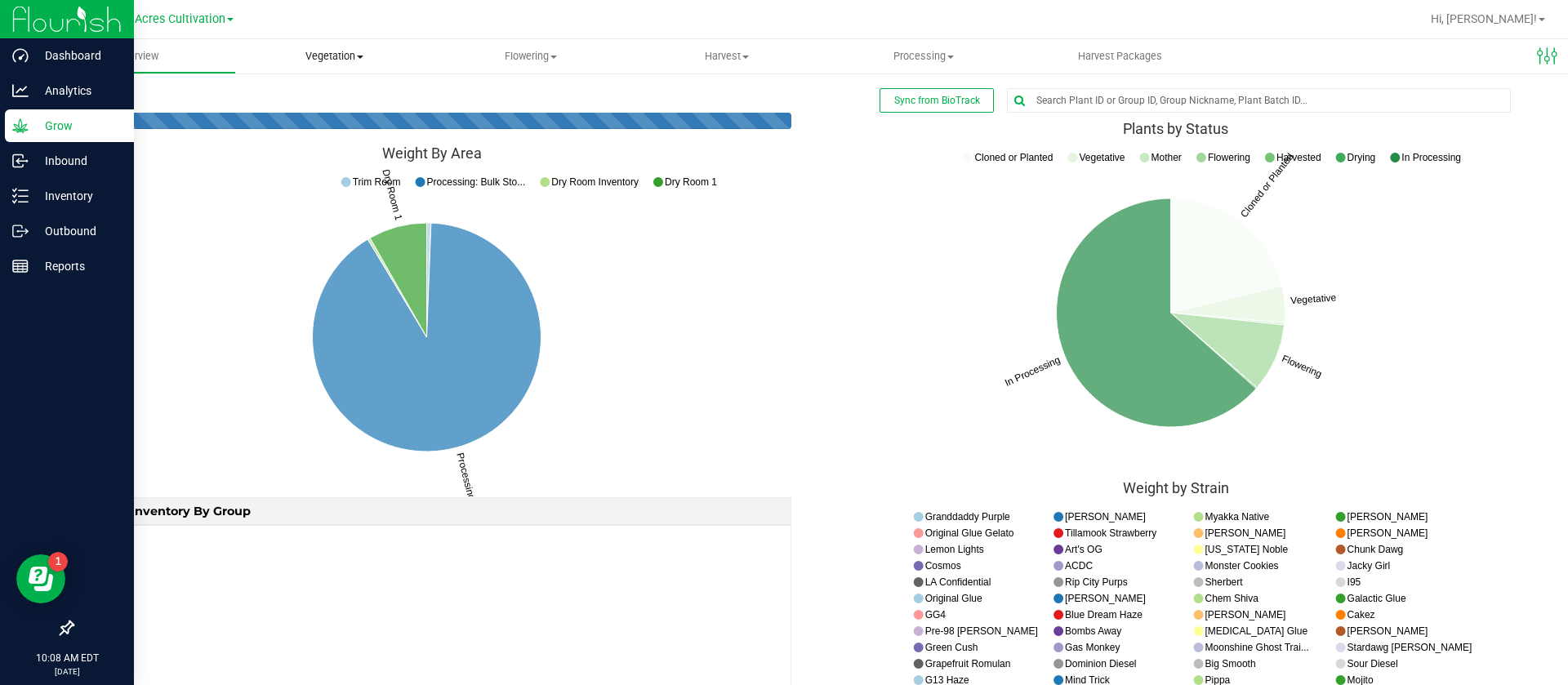
click at [334, 53] on span "Vegetation" at bounding box center [334, 56] width 196 height 15
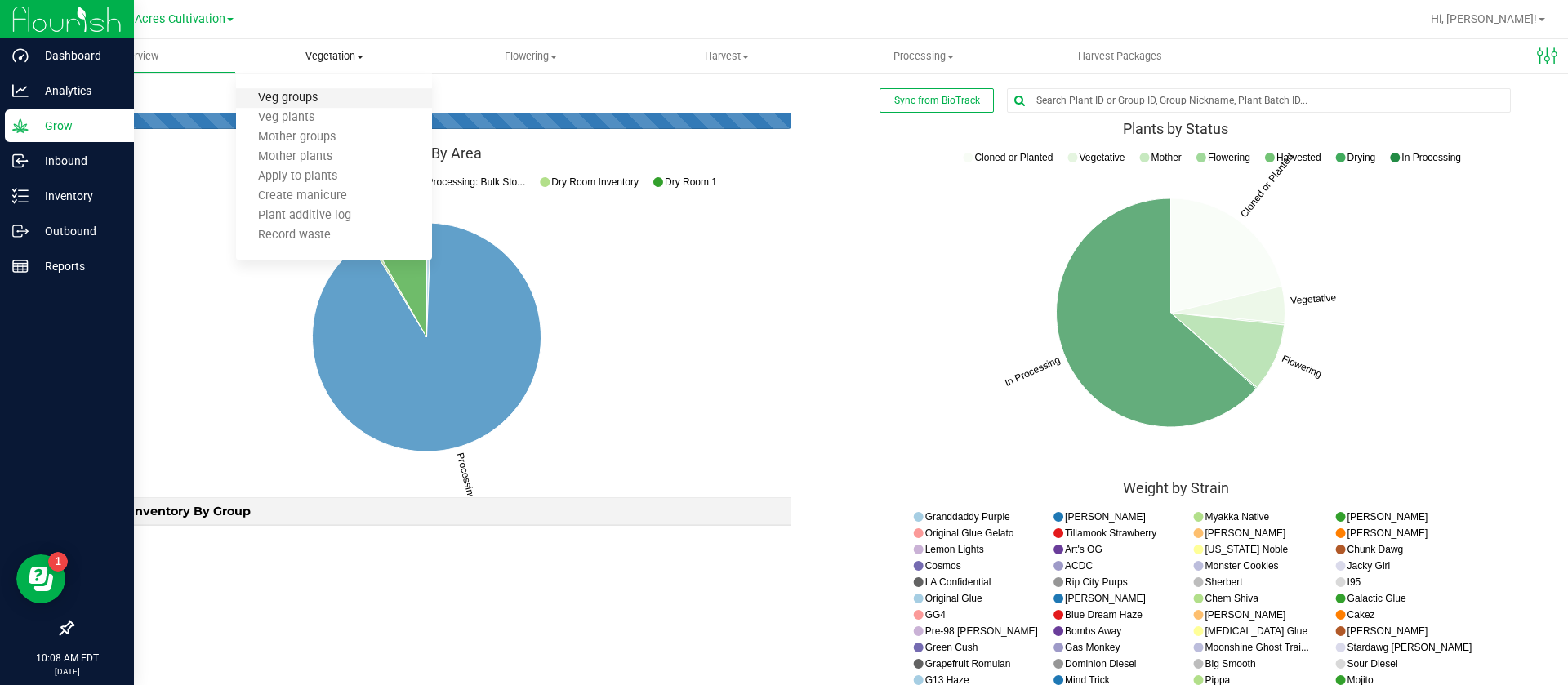
click at [298, 93] on span "Veg groups" at bounding box center [287, 99] width 104 height 14
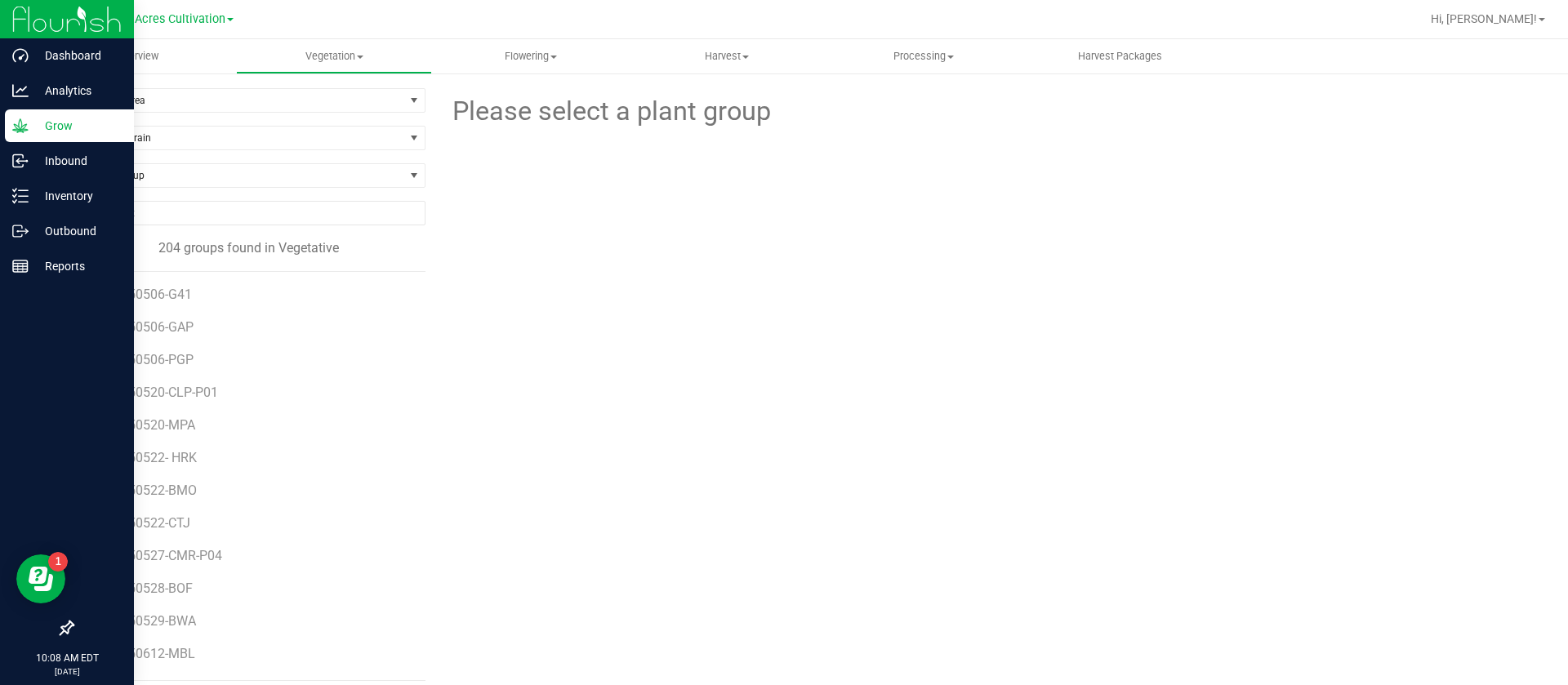
click at [724, 467] on div "Please select a plant group" at bounding box center [986, 384] width 1098 height 592
click at [137, 176] on span "Find a Group" at bounding box center [238, 175] width 332 height 23
type input "pbx"
click at [214, 265] on li "GA-250619-PBX-35M" at bounding box center [246, 266] width 347 height 23
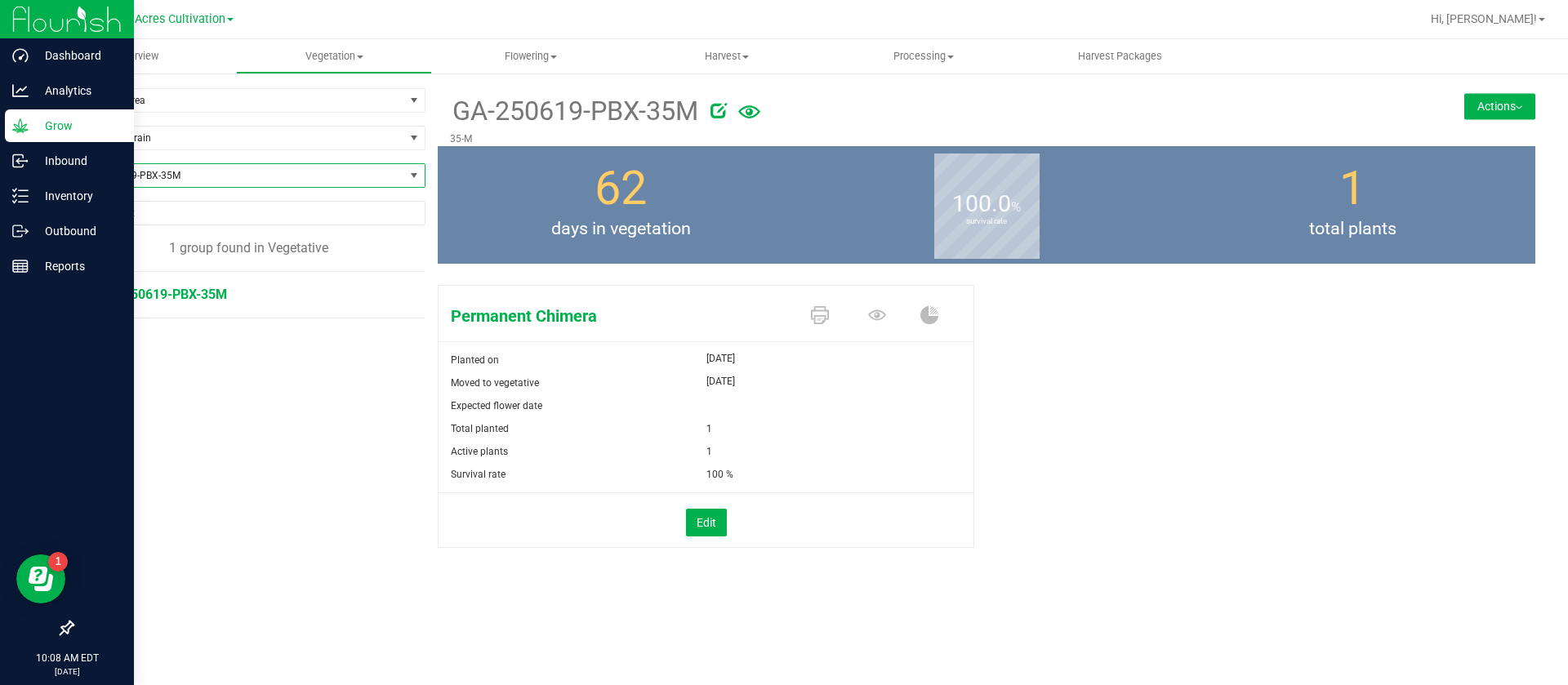
click at [1483, 101] on button "Actions" at bounding box center [1499, 106] width 71 height 26
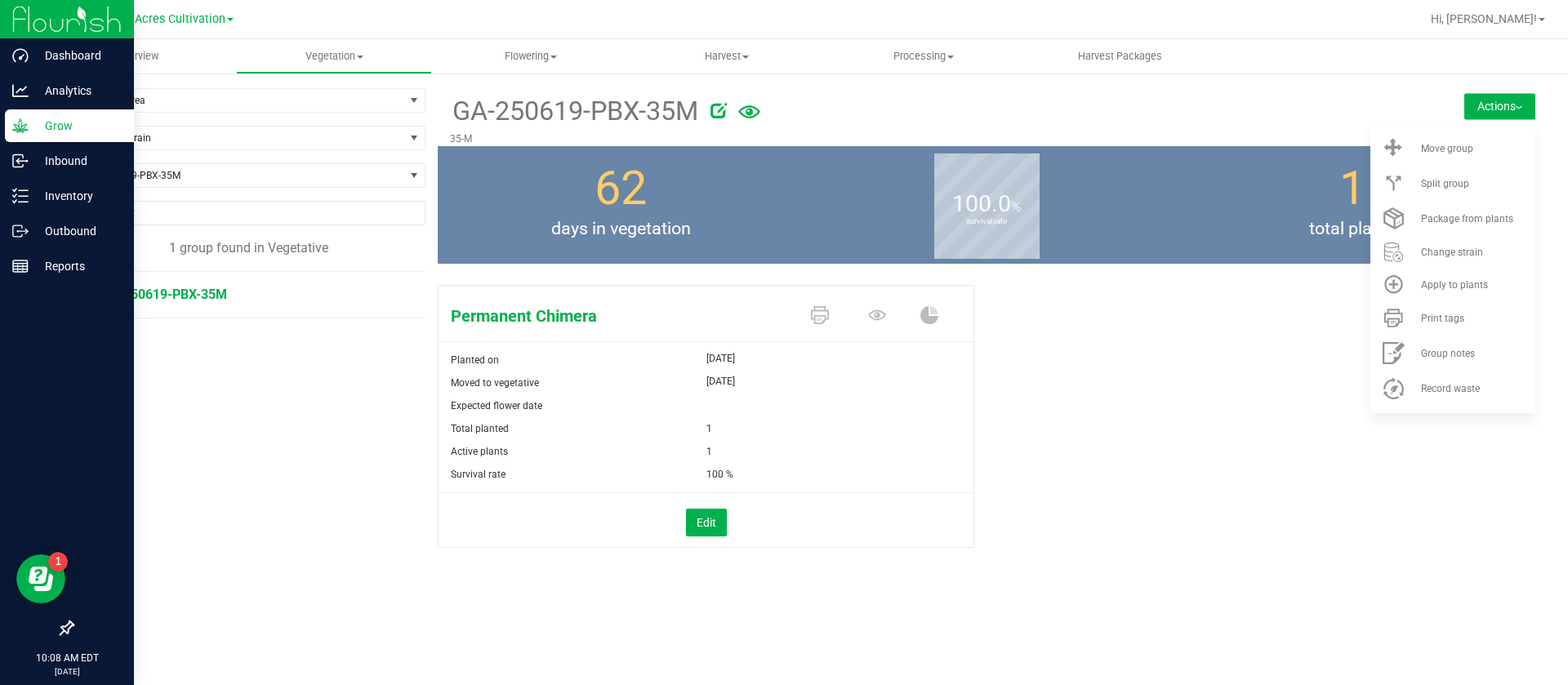
click at [1484, 110] on button "Actions" at bounding box center [1499, 106] width 71 height 26
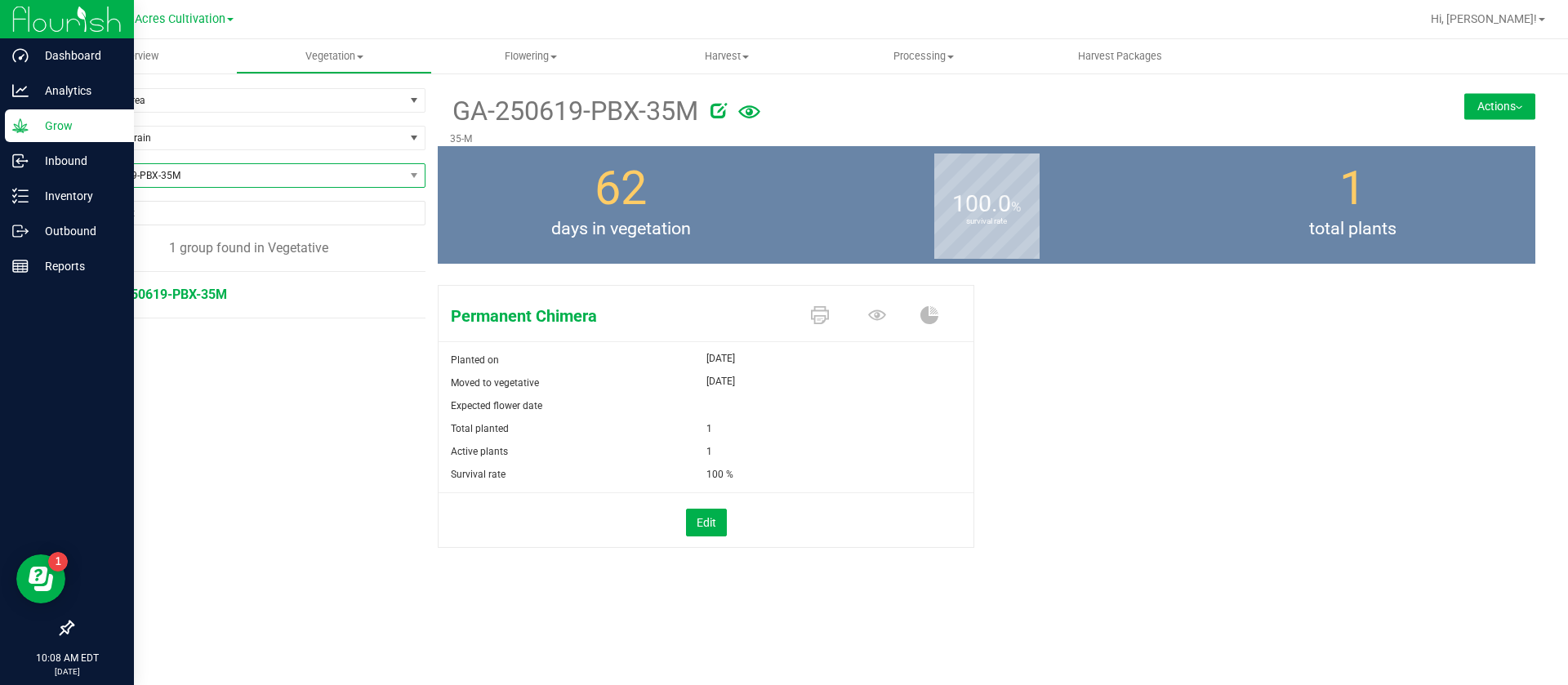
click at [198, 173] on span "GA-250619-PBX-35M" at bounding box center [238, 175] width 332 height 23
type input "pbx"
click at [195, 290] on li "GA-250710-PBX" at bounding box center [249, 289] width 352 height 23
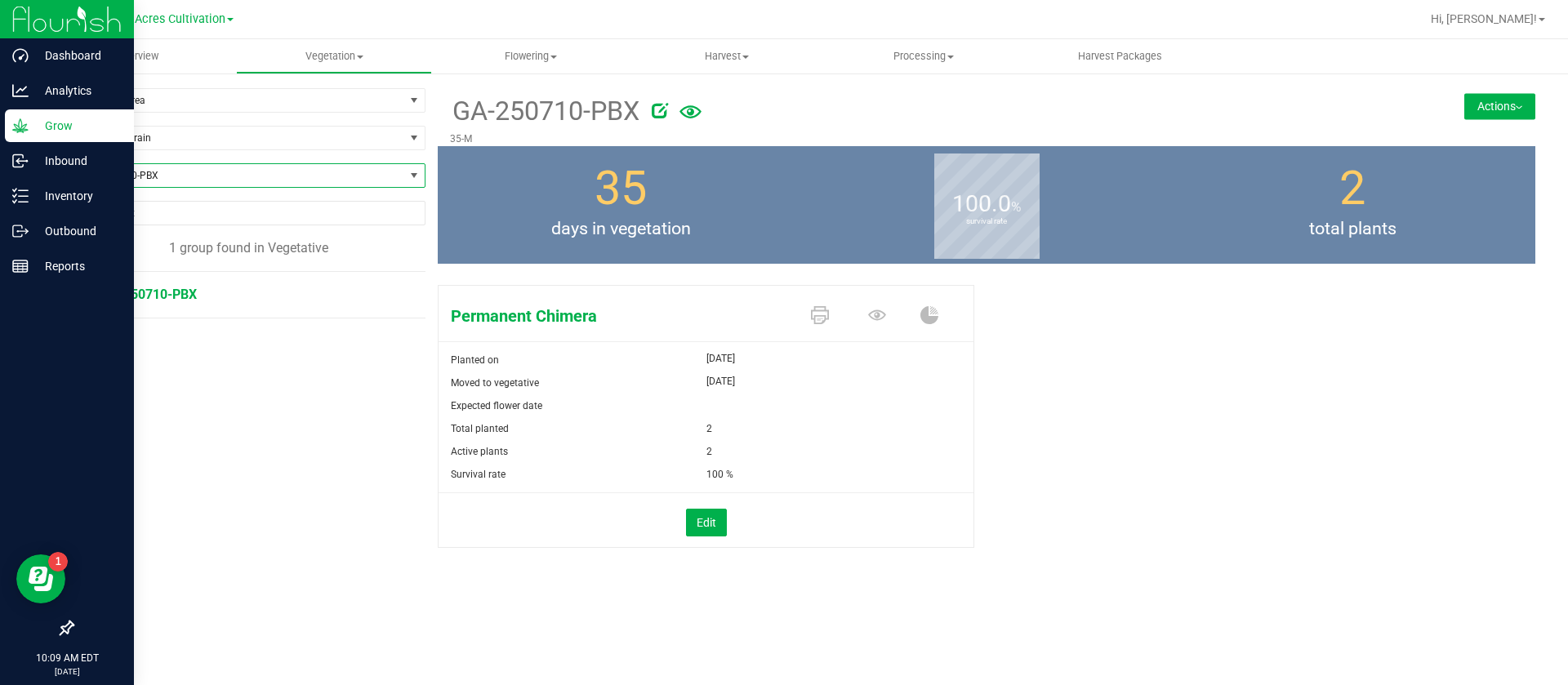
click at [1531, 119] on div "GA-250710-PBX 35-M Actions Move group Split group" at bounding box center [986, 117] width 1098 height 58
click at [1522, 116] on button "Actions" at bounding box center [1499, 106] width 71 height 26
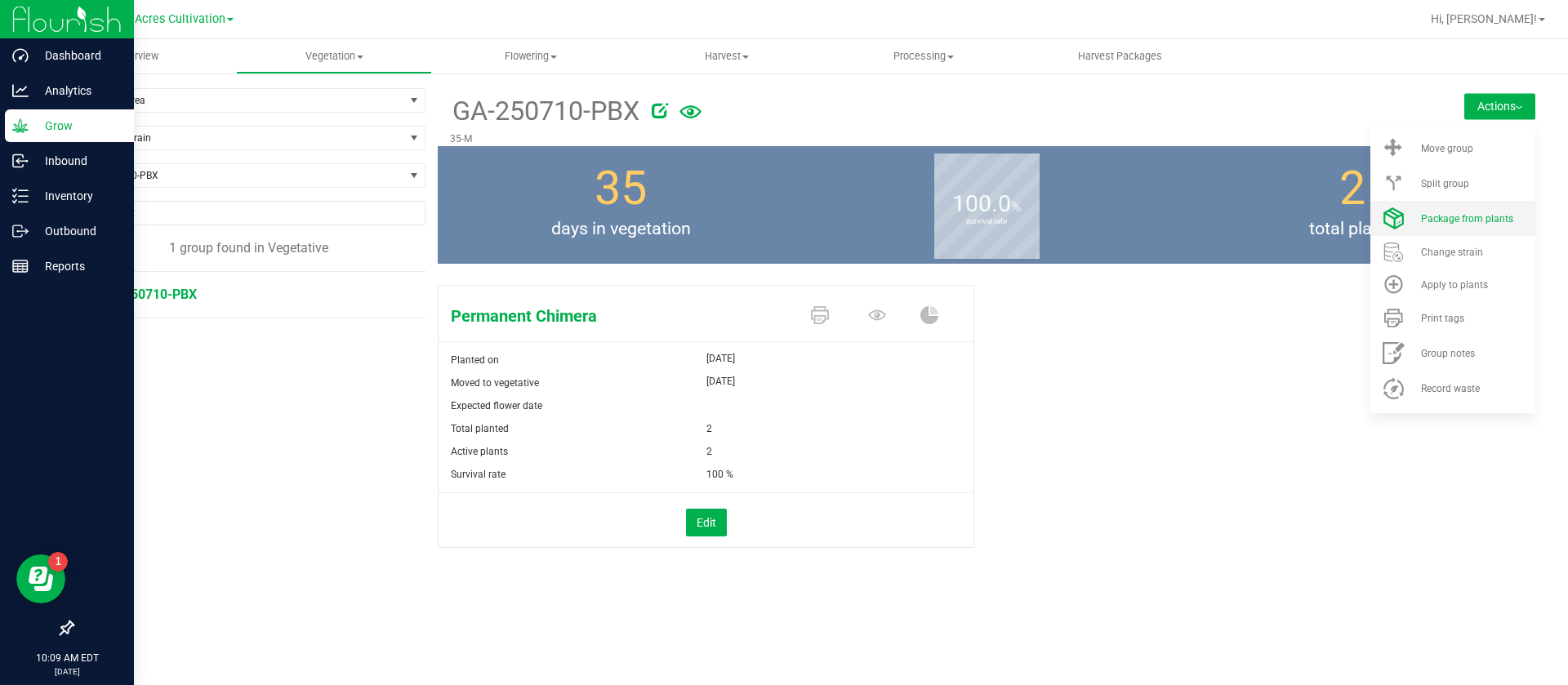
click at [1455, 221] on span "Package from plants" at bounding box center [1468, 219] width 93 height 11
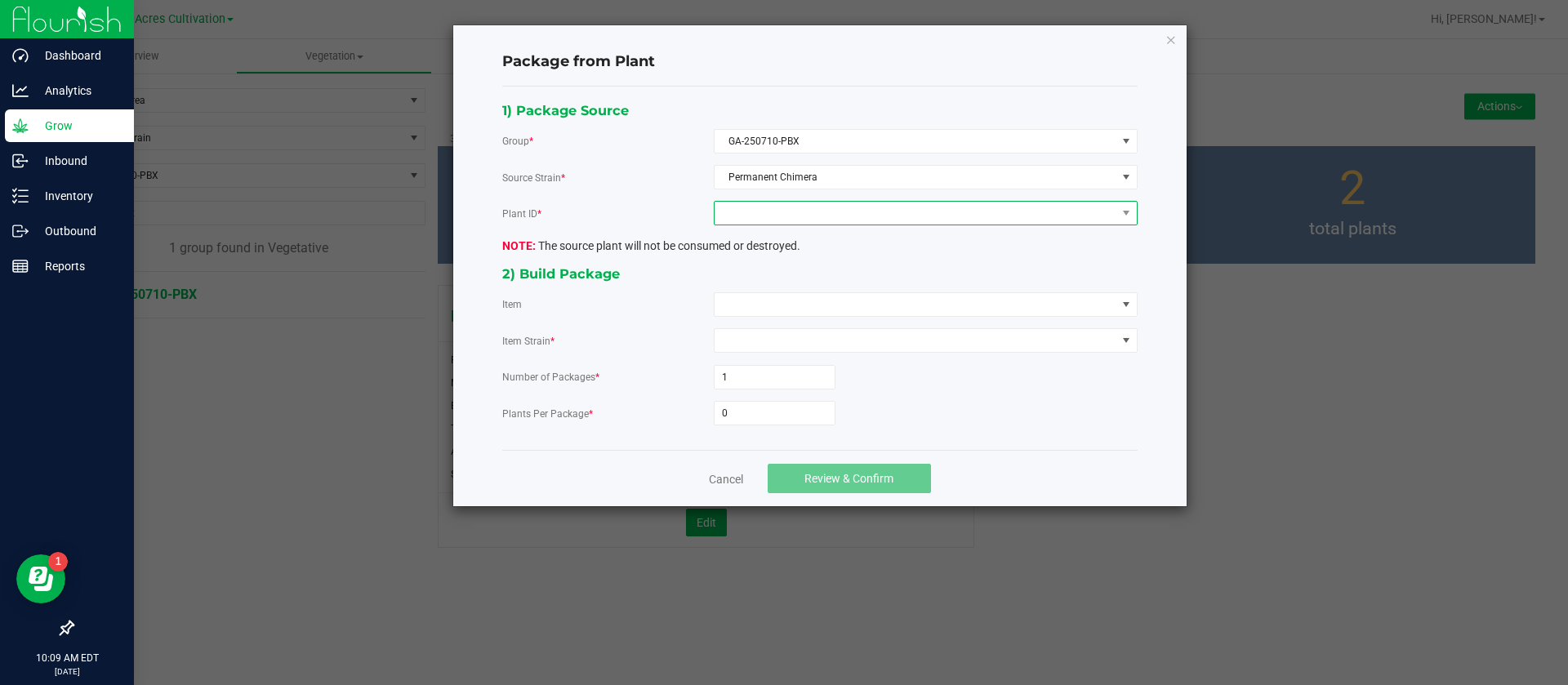
click at [760, 217] on span at bounding box center [915, 213] width 401 height 23
click at [759, 274] on li "5610050625369296" at bounding box center [926, 283] width 422 height 27
click at [777, 312] on span at bounding box center [915, 304] width 401 height 23
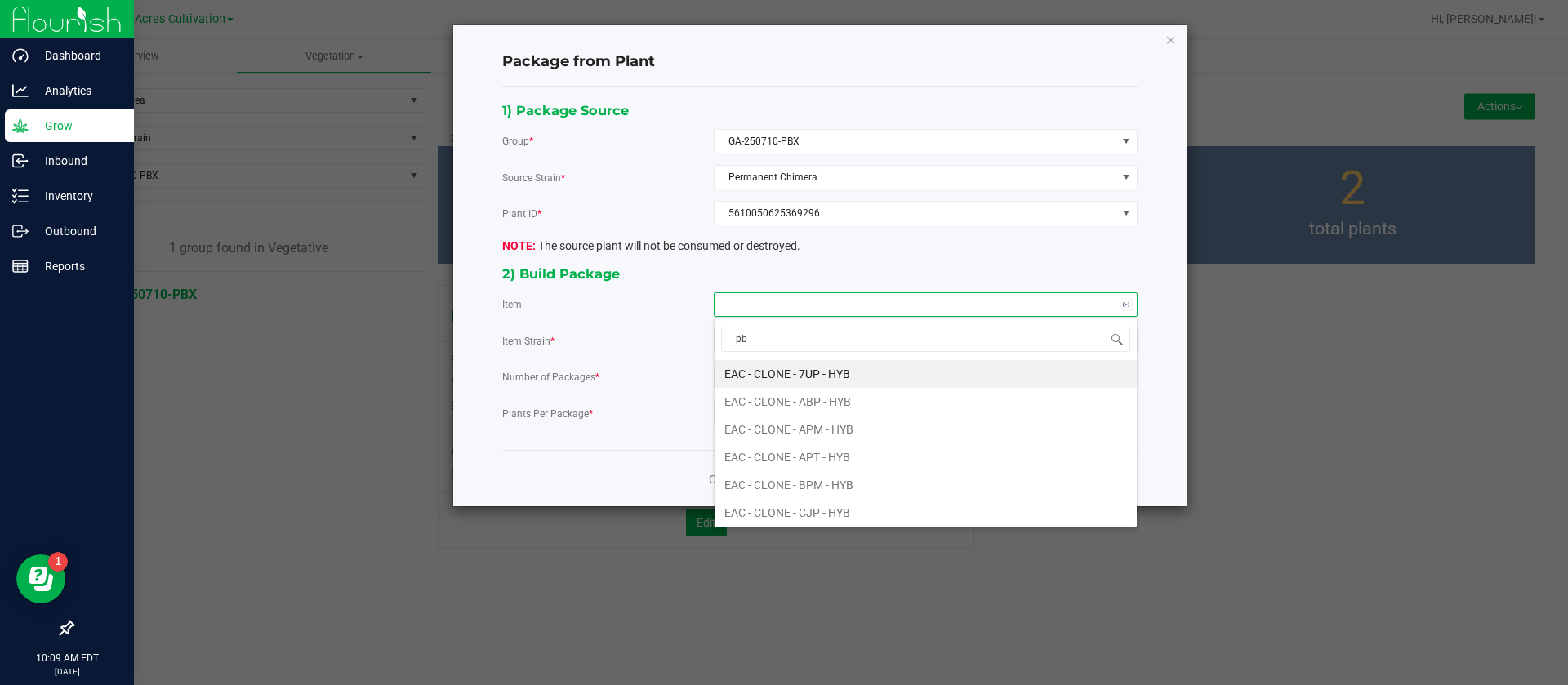
type input "pbx"
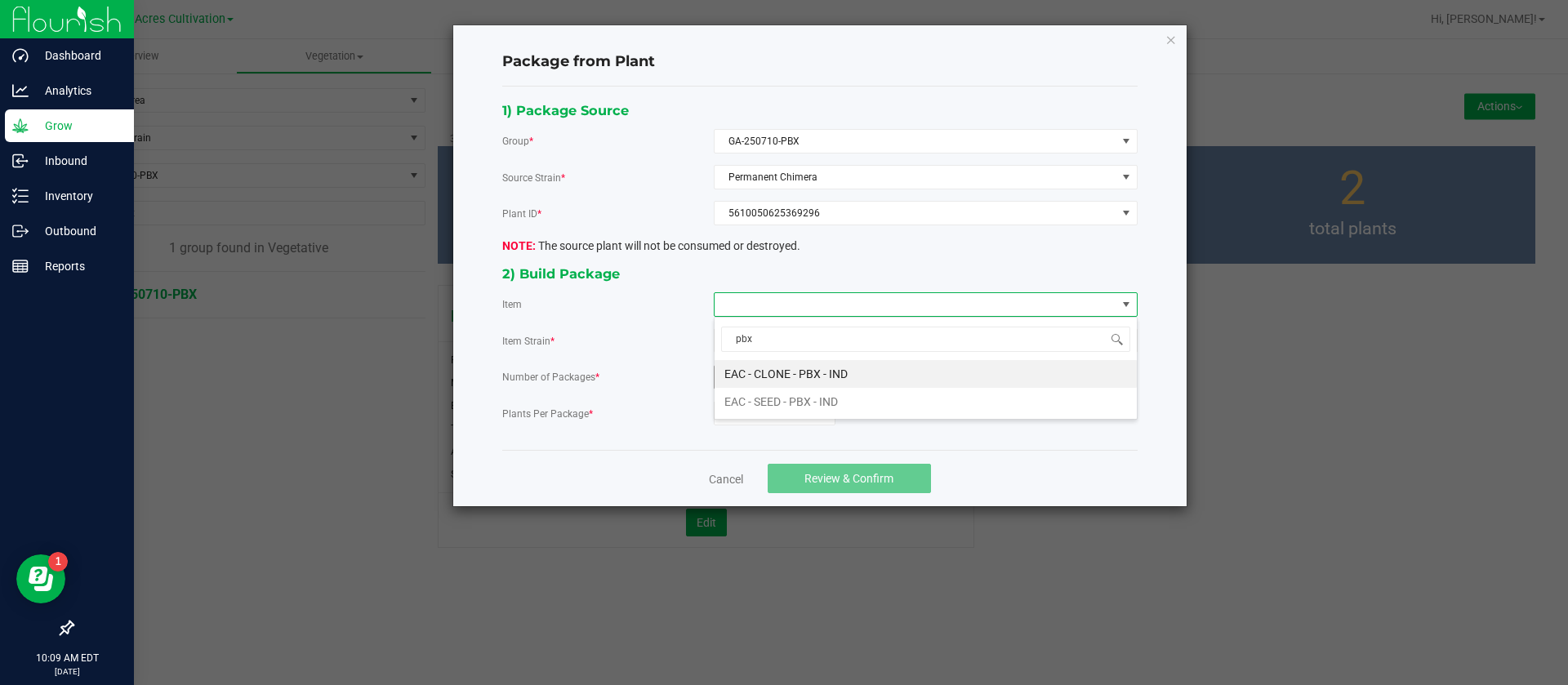
drag, startPoint x: 788, startPoint y: 370, endPoint x: 777, endPoint y: 383, distance: 17.0
click at [789, 370] on IND "EAC - CLONE - PBX - IND" at bounding box center [926, 374] width 422 height 27
click at [758, 411] on input "0" at bounding box center [775, 412] width 120 height 23
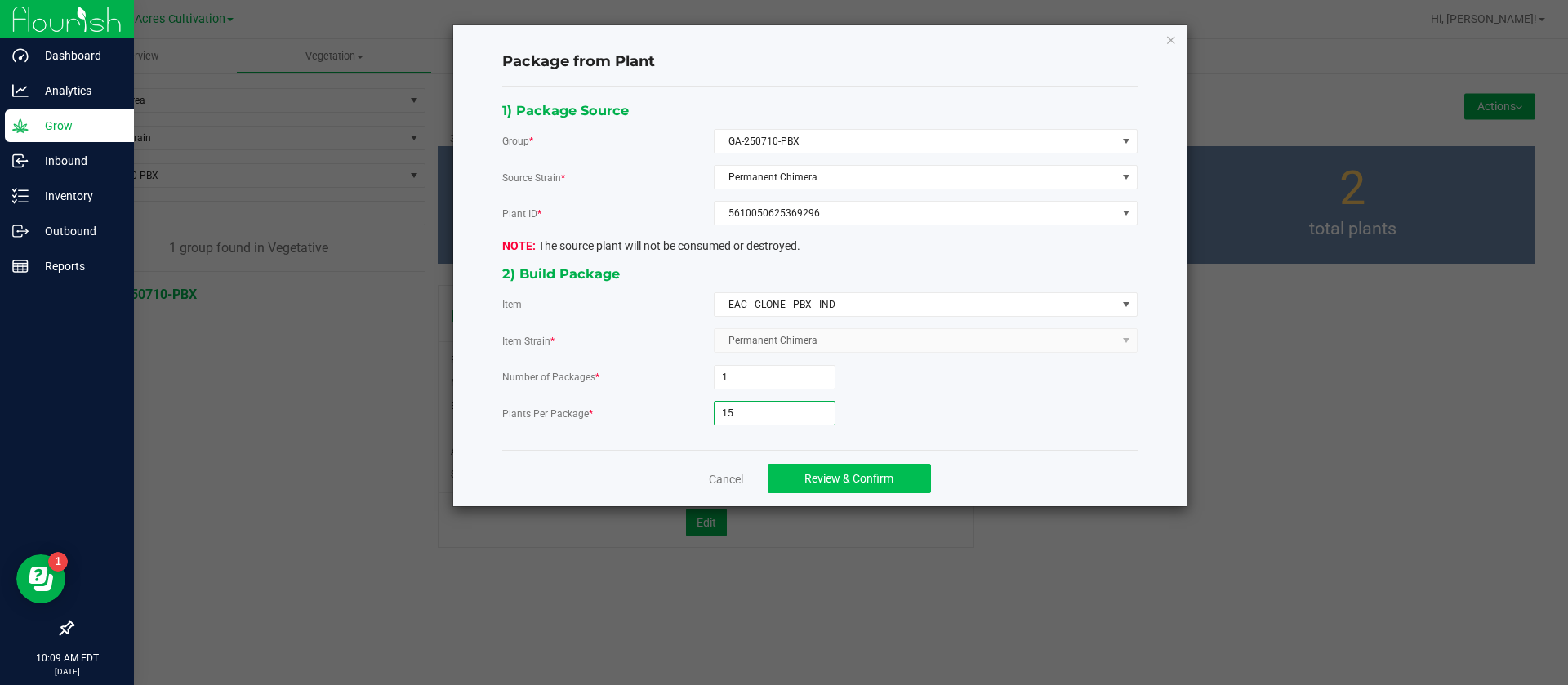
type input "15"
click at [884, 476] on span "Review & Confirm" at bounding box center [849, 478] width 89 height 13
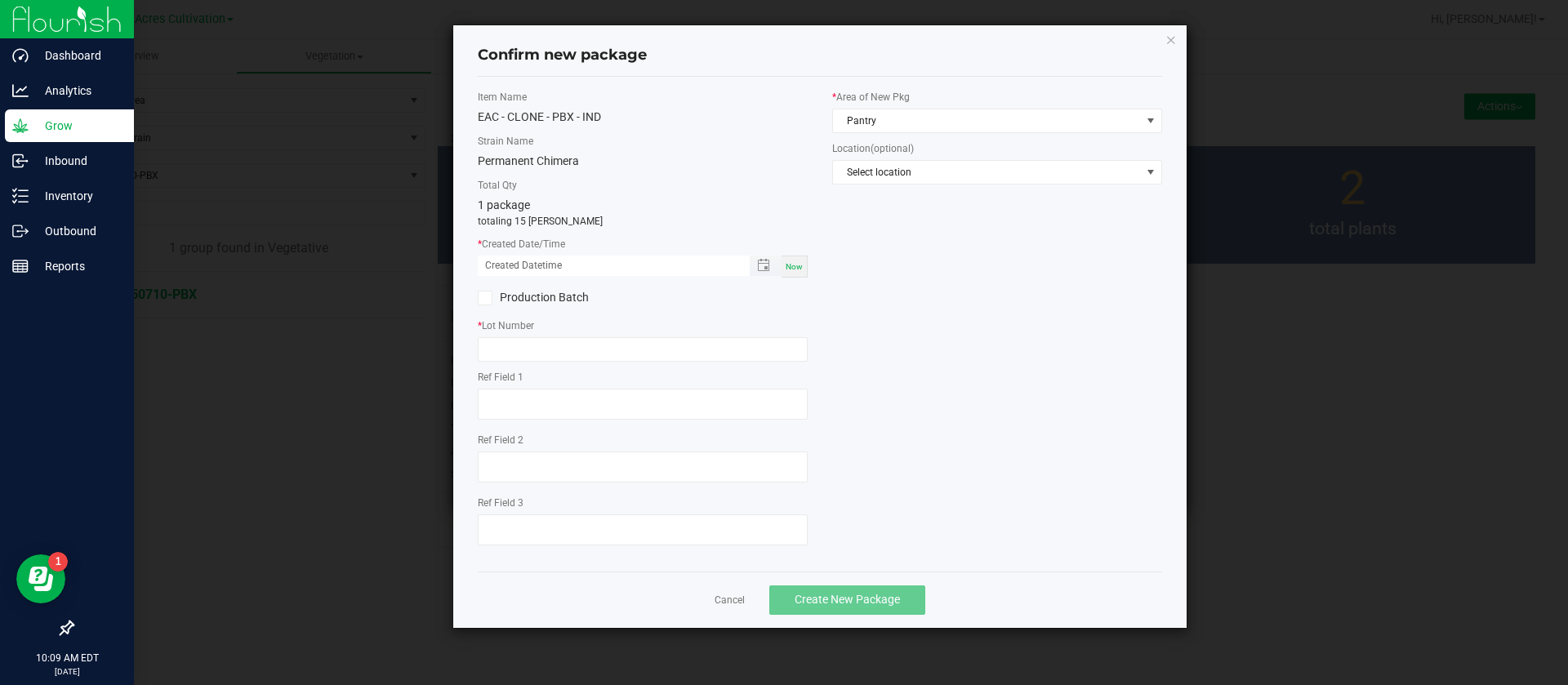
click at [794, 262] on span "Now" at bounding box center [794, 267] width 17 height 9
click at [513, 264] on input "08/26/2025 10:09 AM" at bounding box center [605, 266] width 255 height 21
type input "08/12/2025 10:09 AM"
click at [516, 339] on input "text" at bounding box center [642, 349] width 330 height 25
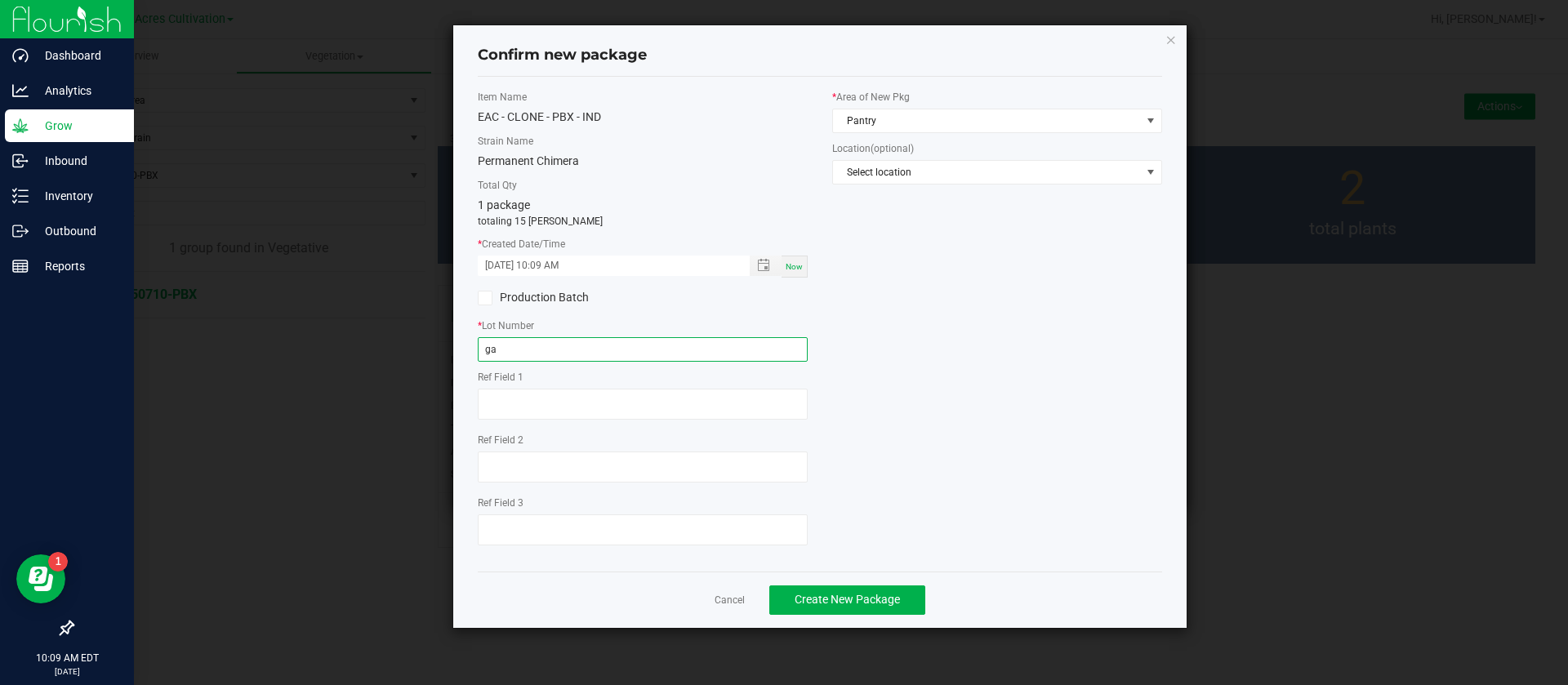
type input "g"
type input "GA-250812-PBX"
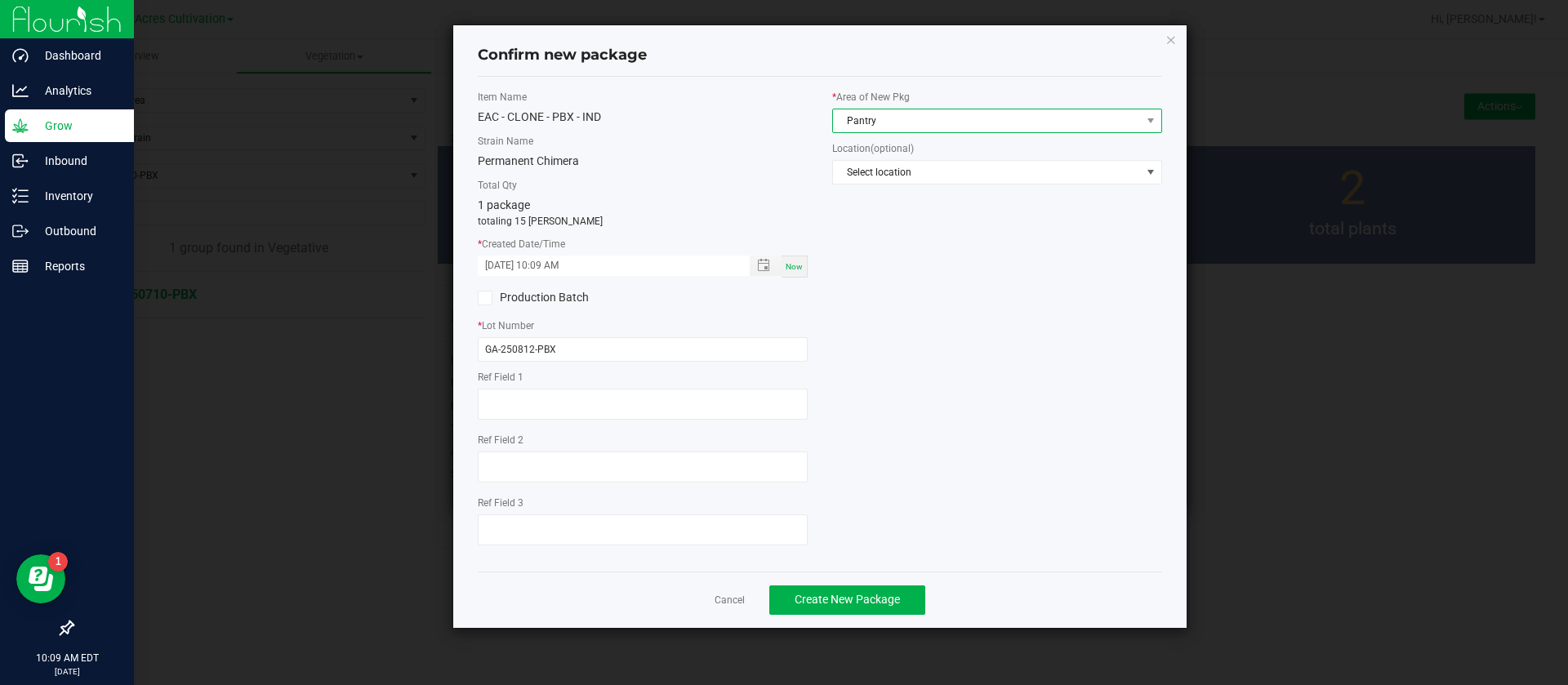
click at [882, 123] on span "Pantry" at bounding box center [986, 121] width 308 height 23
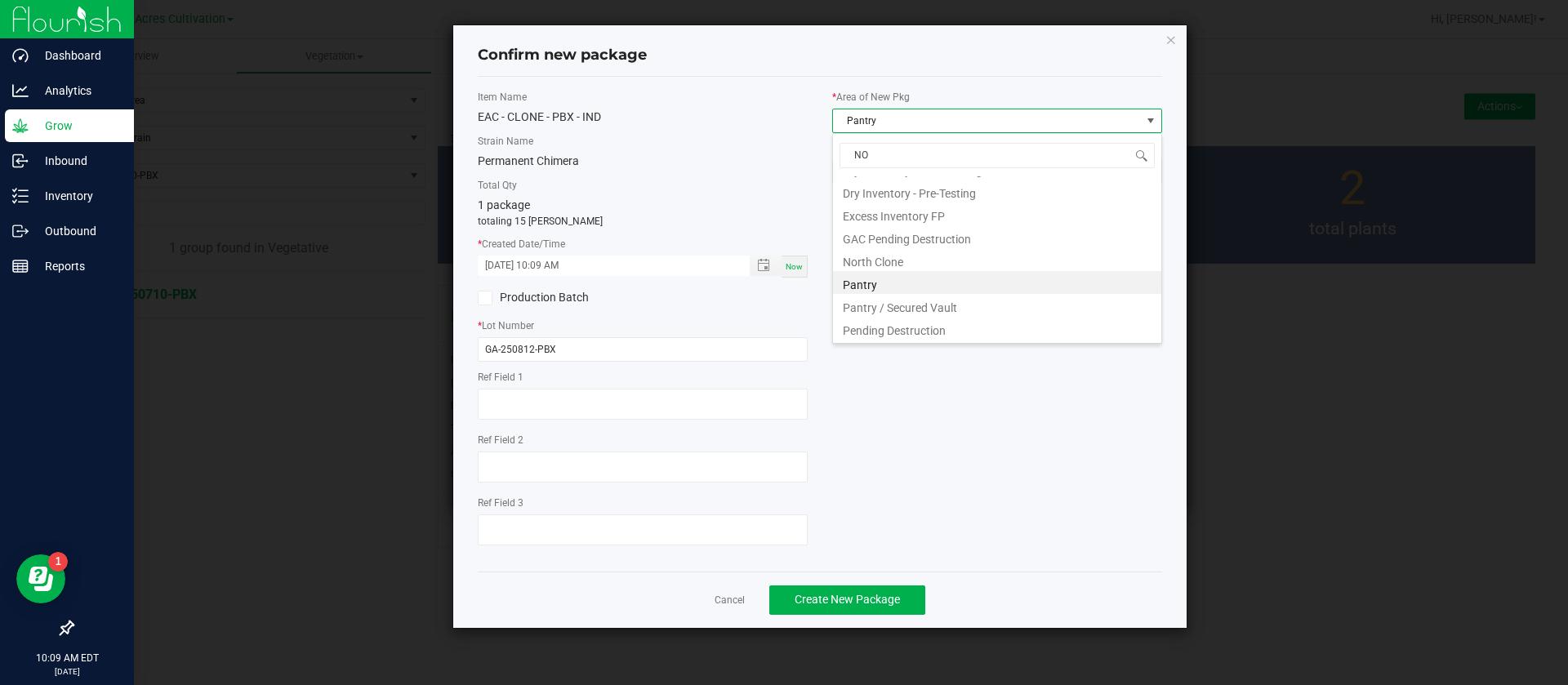
scroll to position [0, 0]
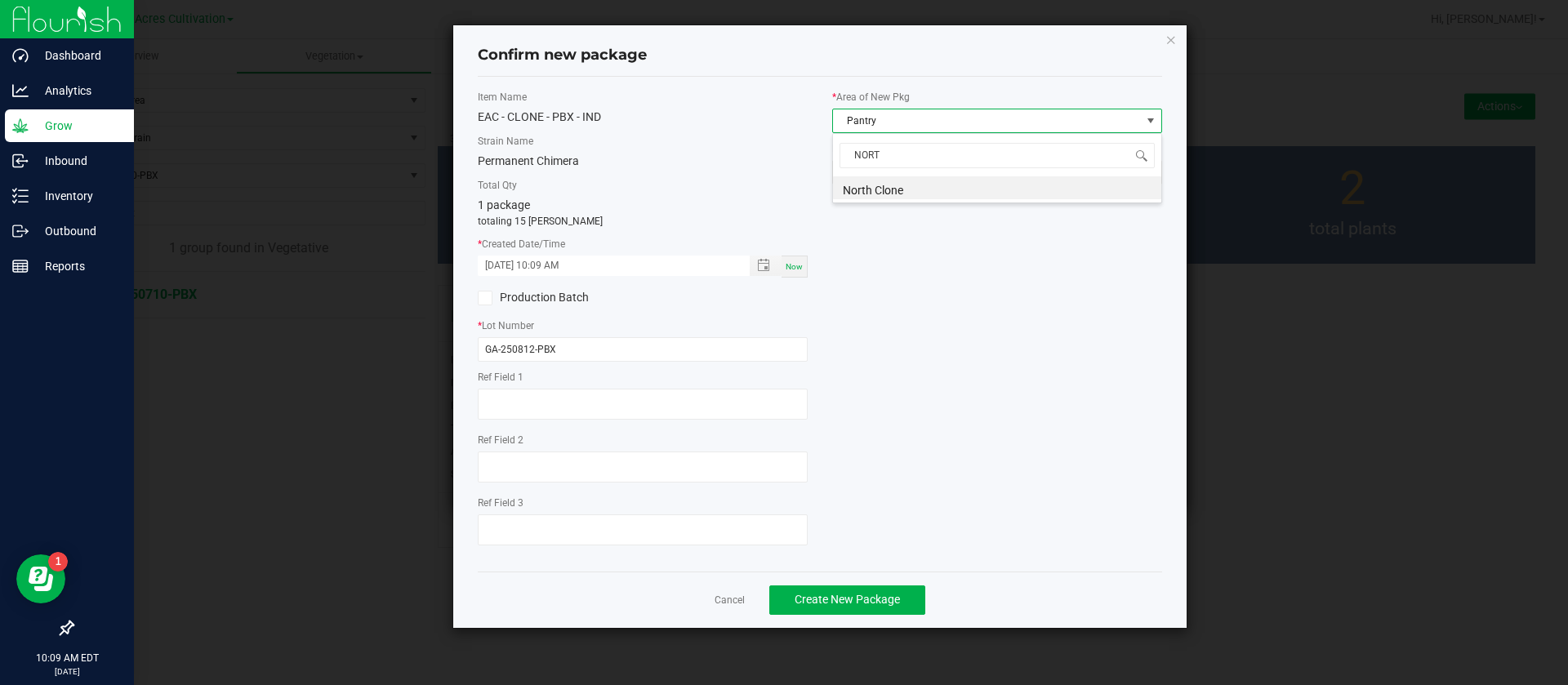
type input "NORTH"
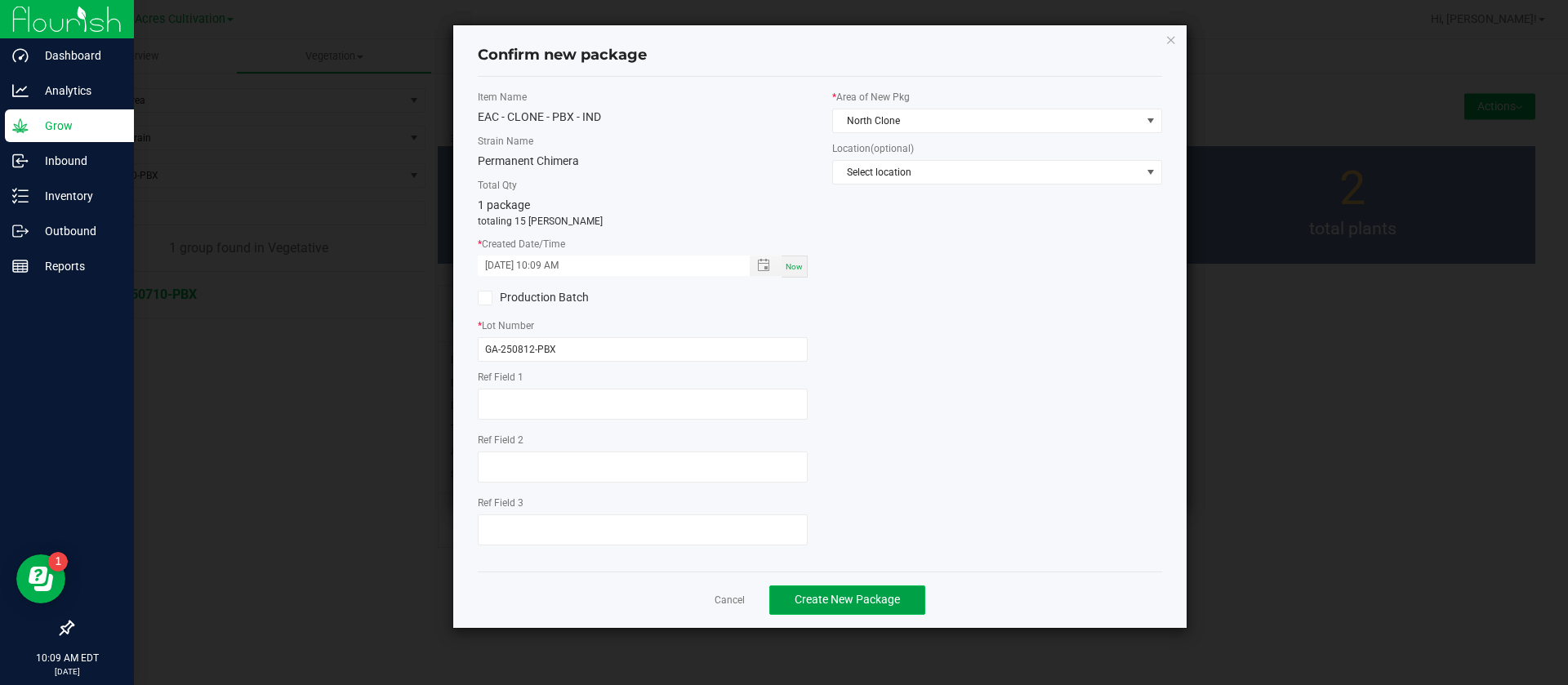
click at [836, 601] on span "Create New Package" at bounding box center [847, 598] width 106 height 13
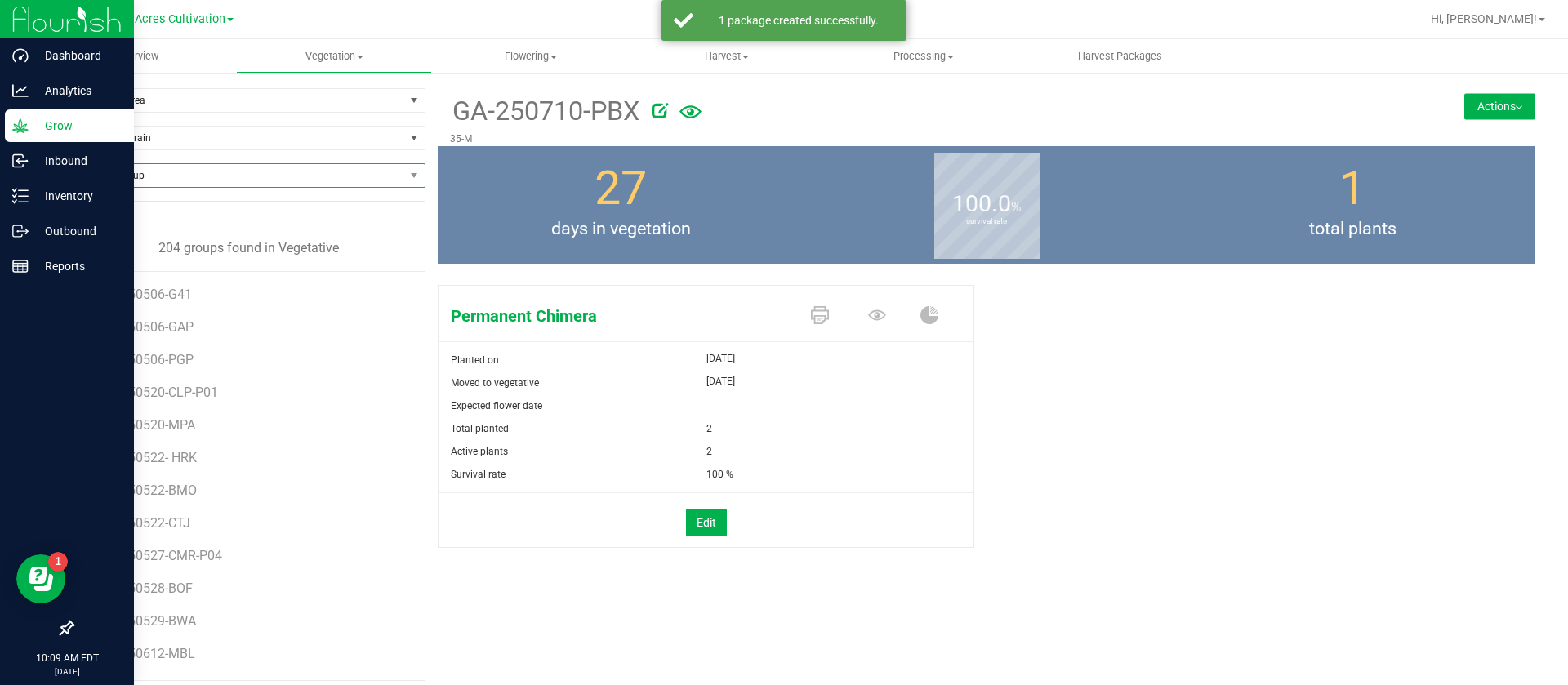
click at [201, 177] on span "Find a Group" at bounding box center [238, 175] width 332 height 23
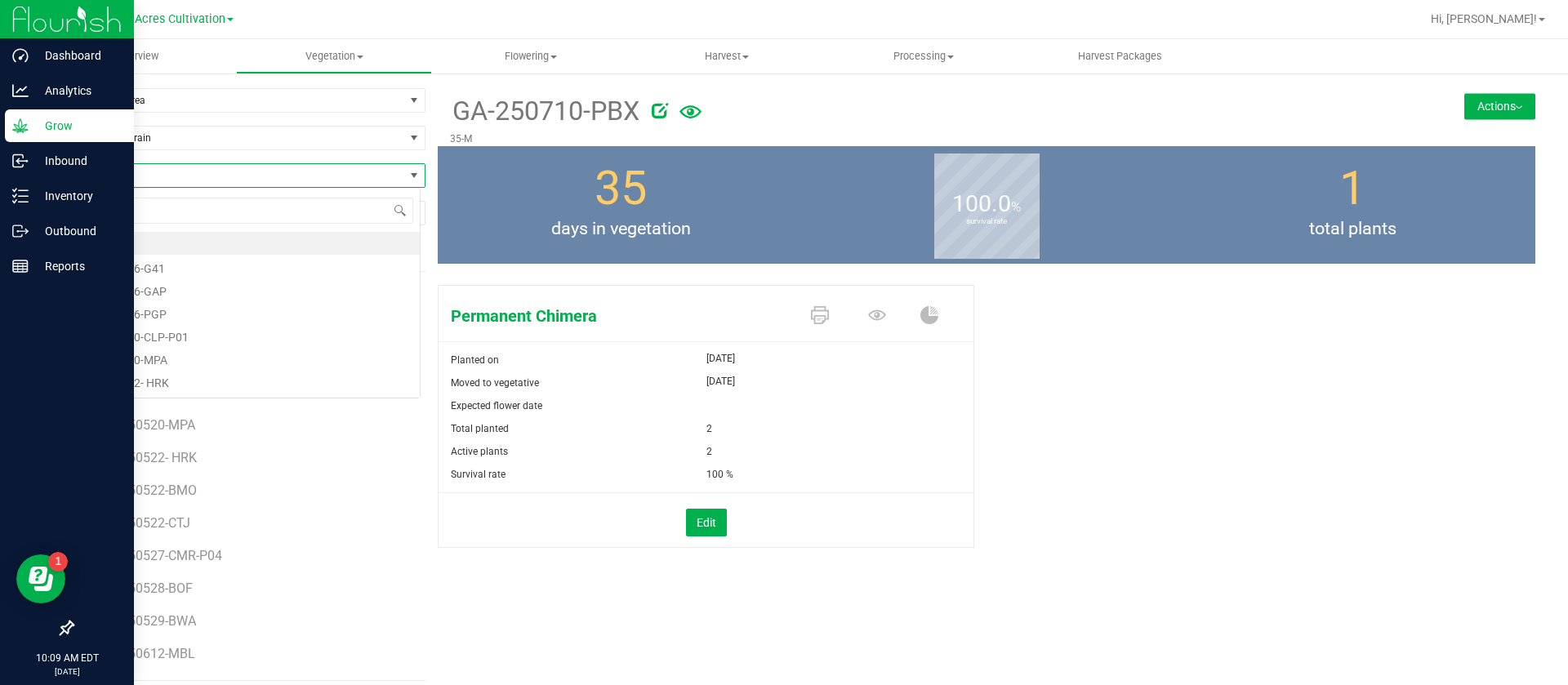
scroll to position [25, 350]
type input "FUM"
click at [208, 284] on li "GA-250710-FUM" at bounding box center [246, 289] width 347 height 23
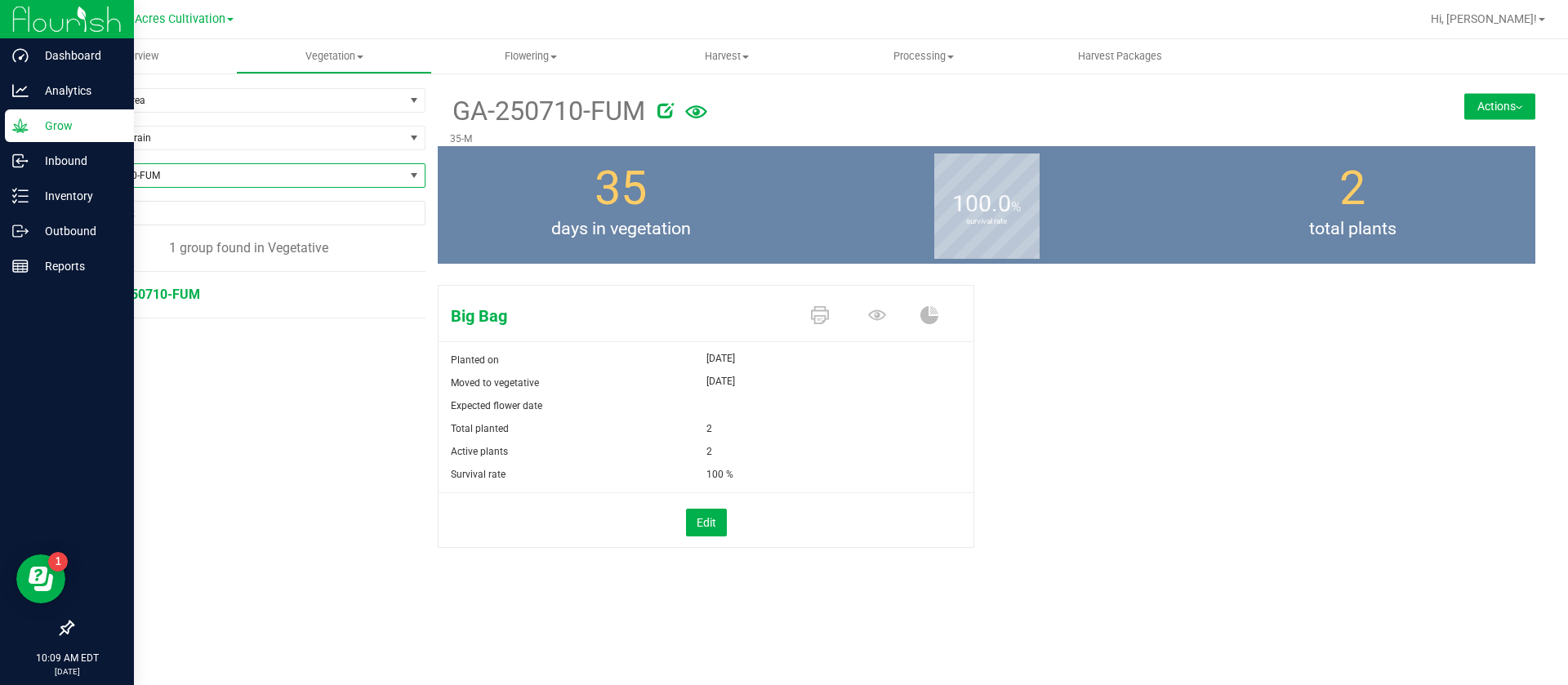
click at [1477, 113] on button "Actions" at bounding box center [1499, 106] width 71 height 26
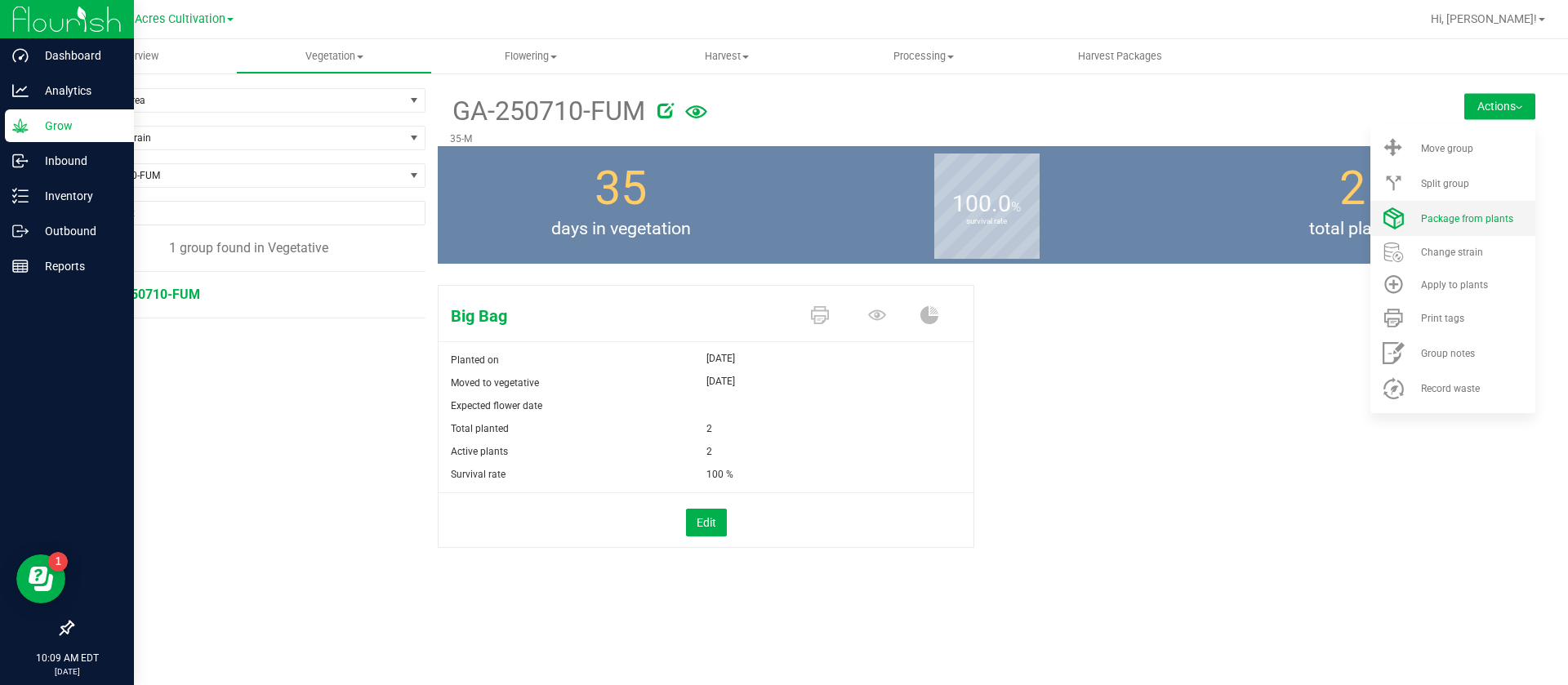
click at [1444, 216] on span "Package from plants" at bounding box center [1468, 219] width 93 height 11
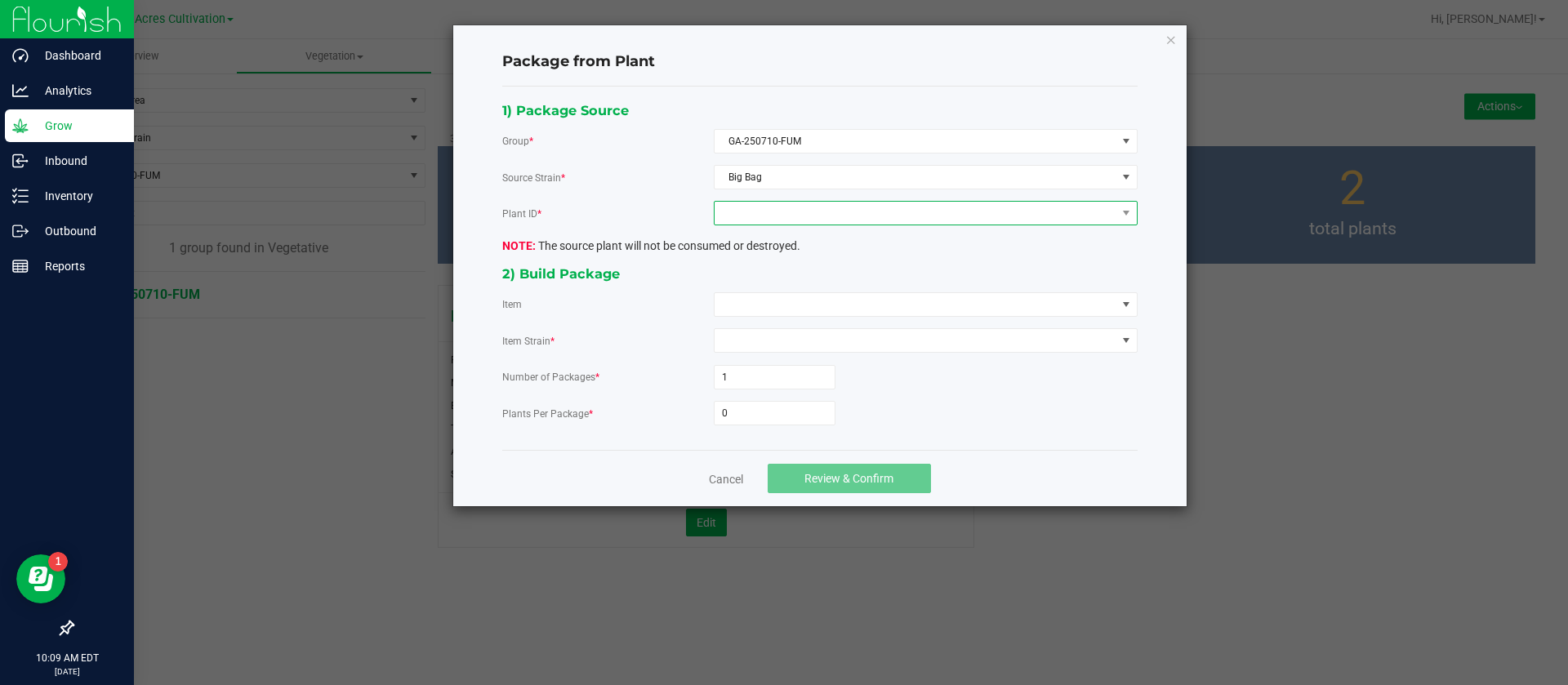
click at [818, 220] on span at bounding box center [915, 213] width 401 height 23
drag, startPoint x: 771, startPoint y: 276, endPoint x: 769, endPoint y: 285, distance: 9.2
click at [772, 276] on li "7340904533425929" at bounding box center [926, 283] width 422 height 27
click at [761, 296] on span at bounding box center [915, 304] width 401 height 23
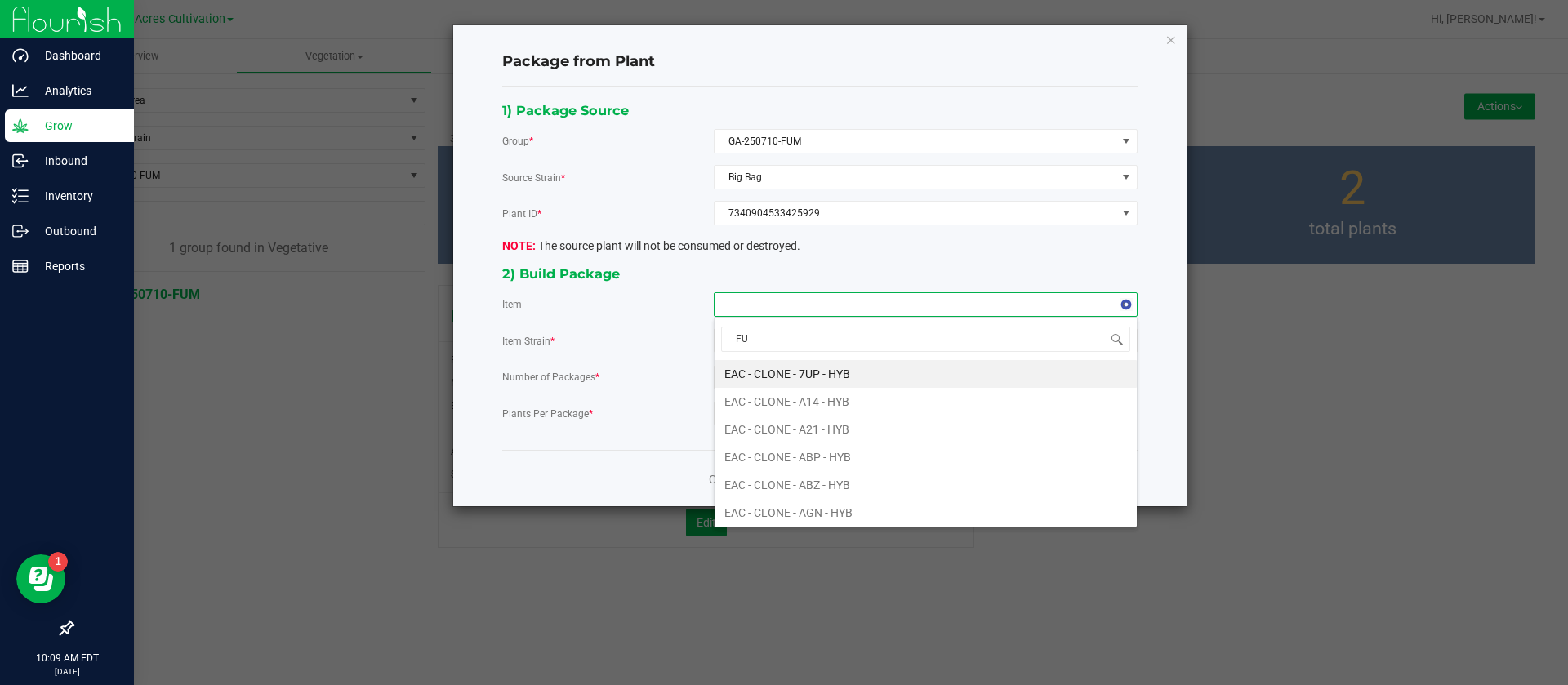
type input "FUM"
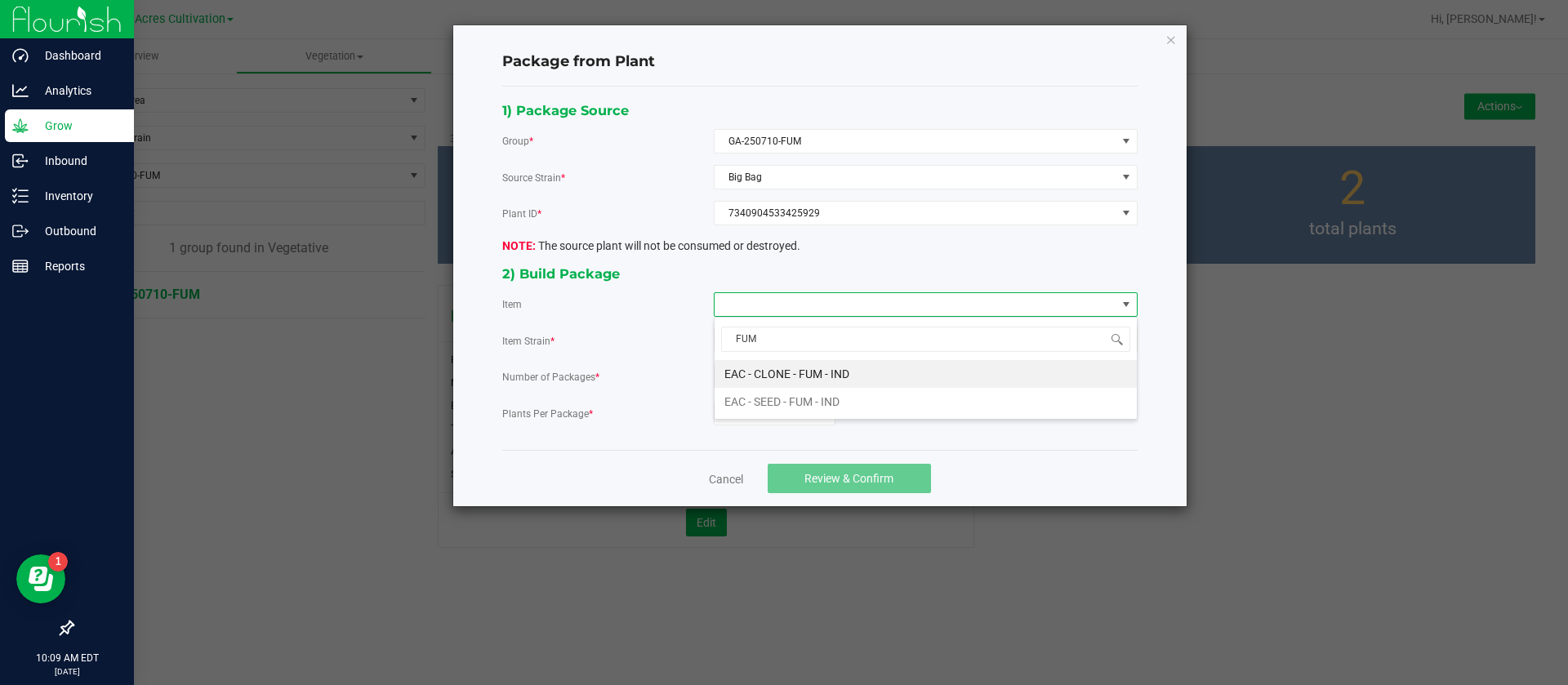
click at [866, 355] on span "FUM" at bounding box center [926, 339] width 422 height 39
click at [805, 375] on IND "EAC - CLONE - FUM - IND" at bounding box center [926, 374] width 422 height 27
click at [756, 404] on input "0" at bounding box center [775, 412] width 120 height 23
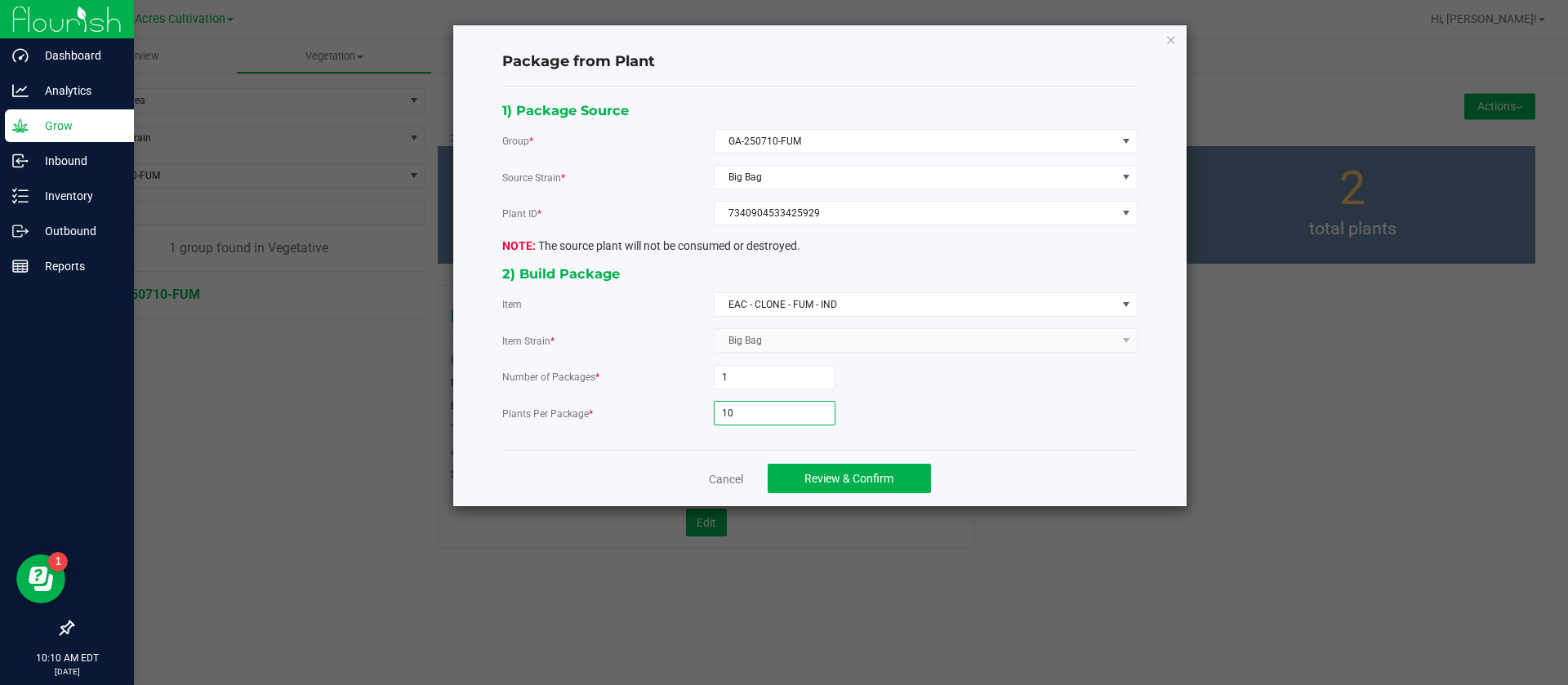
type input "1"
type input "20"
click at [878, 472] on span "Review & Confirm" at bounding box center [849, 478] width 89 height 13
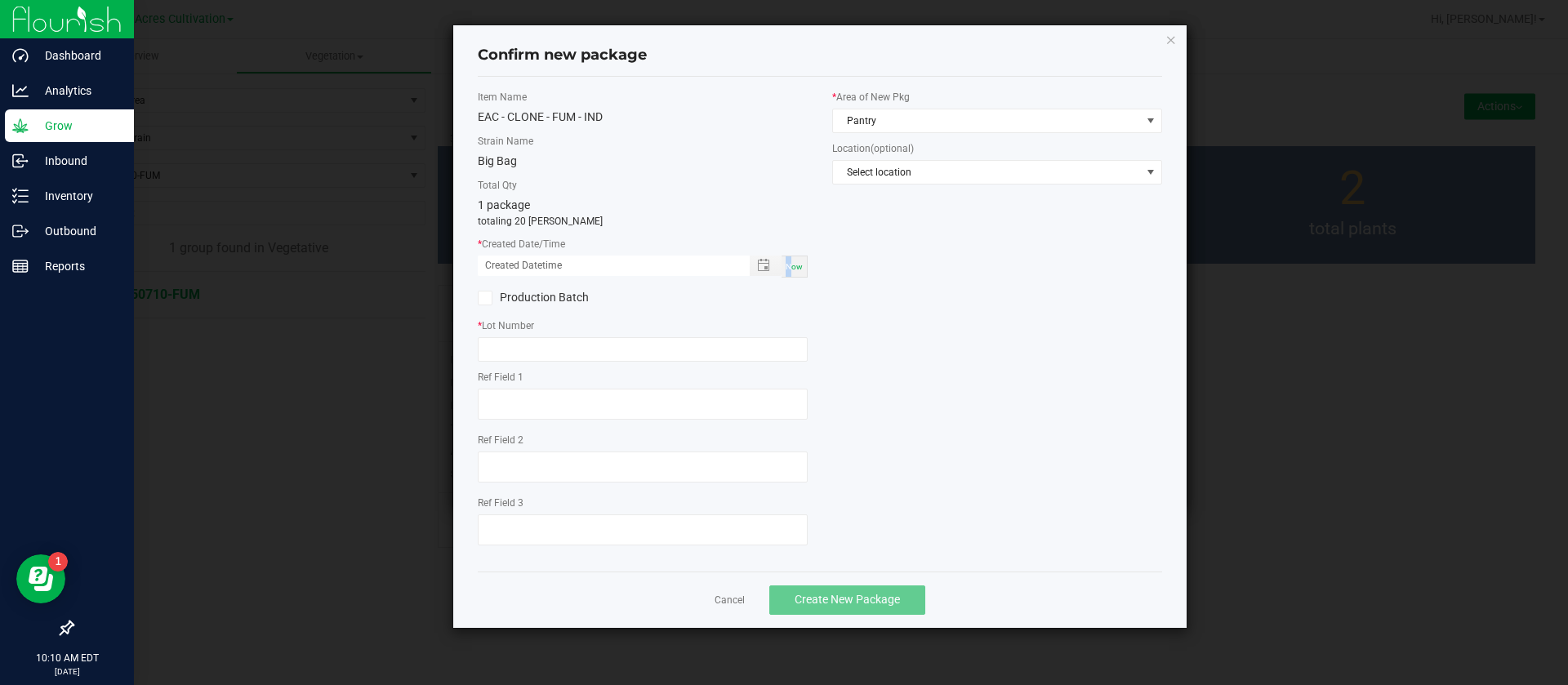
click at [789, 262] on span "Now" at bounding box center [794, 267] width 17 height 9
click at [506, 258] on input "08/26/2025 10:10 AM" at bounding box center [605, 266] width 255 height 21
click at [621, 344] on input "text" at bounding box center [642, 349] width 330 height 25
click at [505, 259] on input "08/26/2025 10:10 AM" at bounding box center [605, 266] width 255 height 21
type input "08/12/2025 10:10 AM"
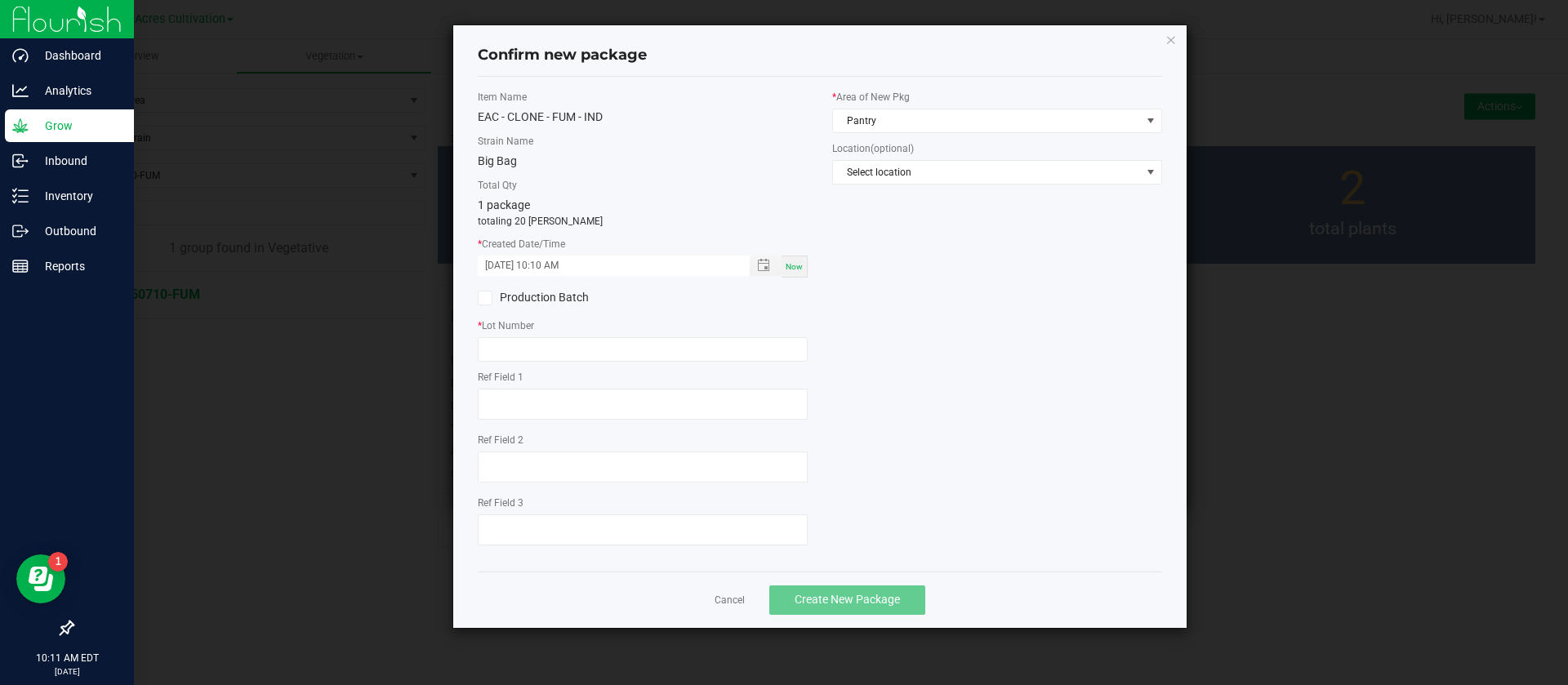
click at [510, 368] on div "Item Name EAC - CLONE - FUM - IND Strain Name Big Bag Total Qty 1 package total…" at bounding box center [642, 324] width 354 height 469
click at [507, 350] on input "text" at bounding box center [642, 349] width 330 height 25
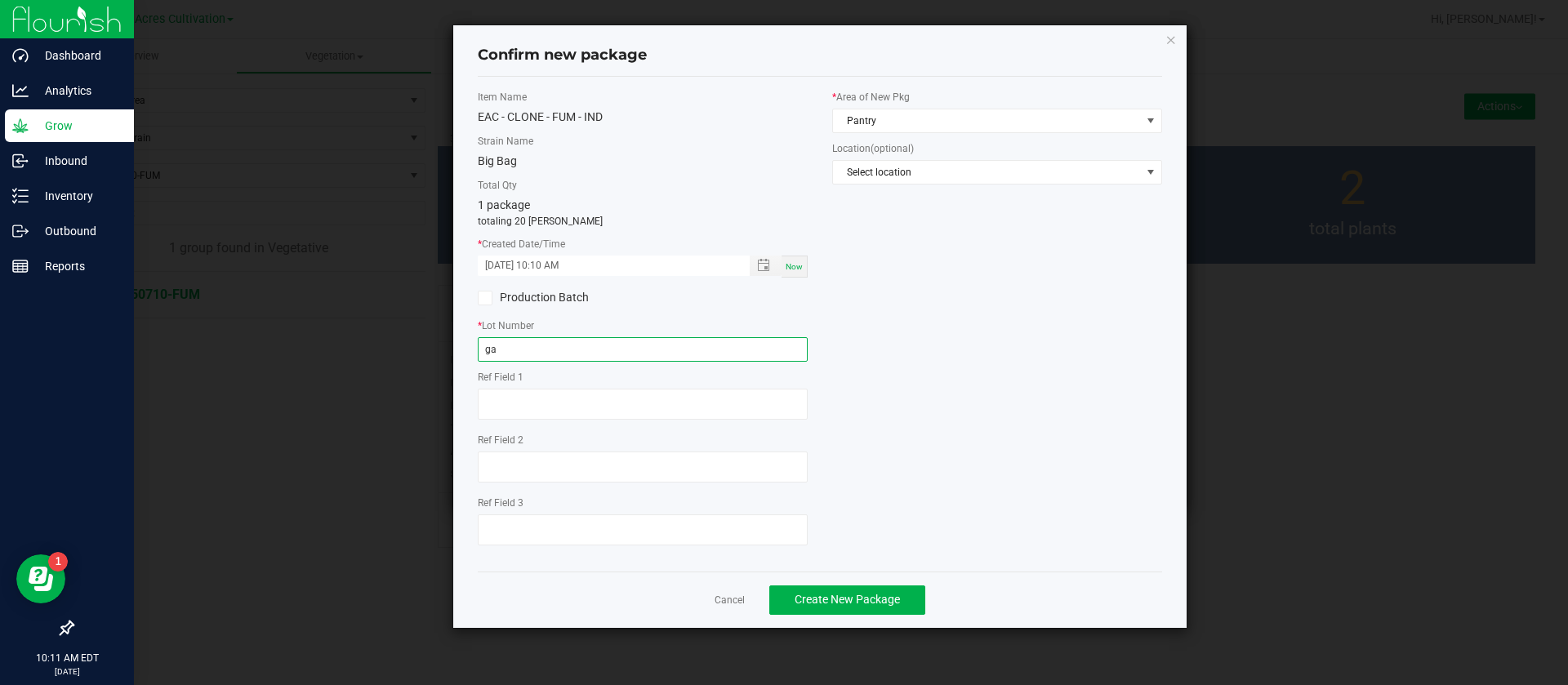
type input "g"
type input "GA-250812-FUM"
click at [879, 110] on div "* Area of New Pkg Pantry" at bounding box center [997, 111] width 330 height 43
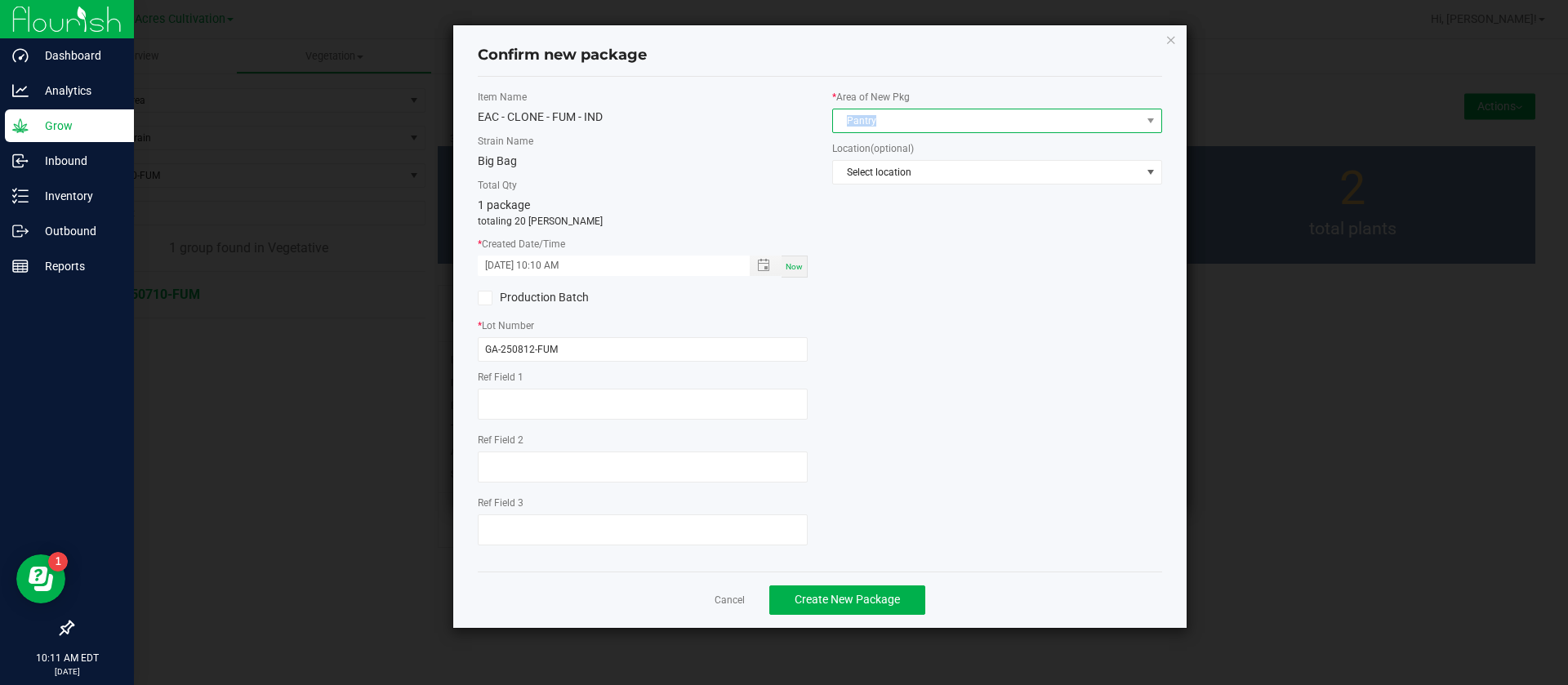
click at [877, 119] on span "Pantry" at bounding box center [986, 121] width 308 height 23
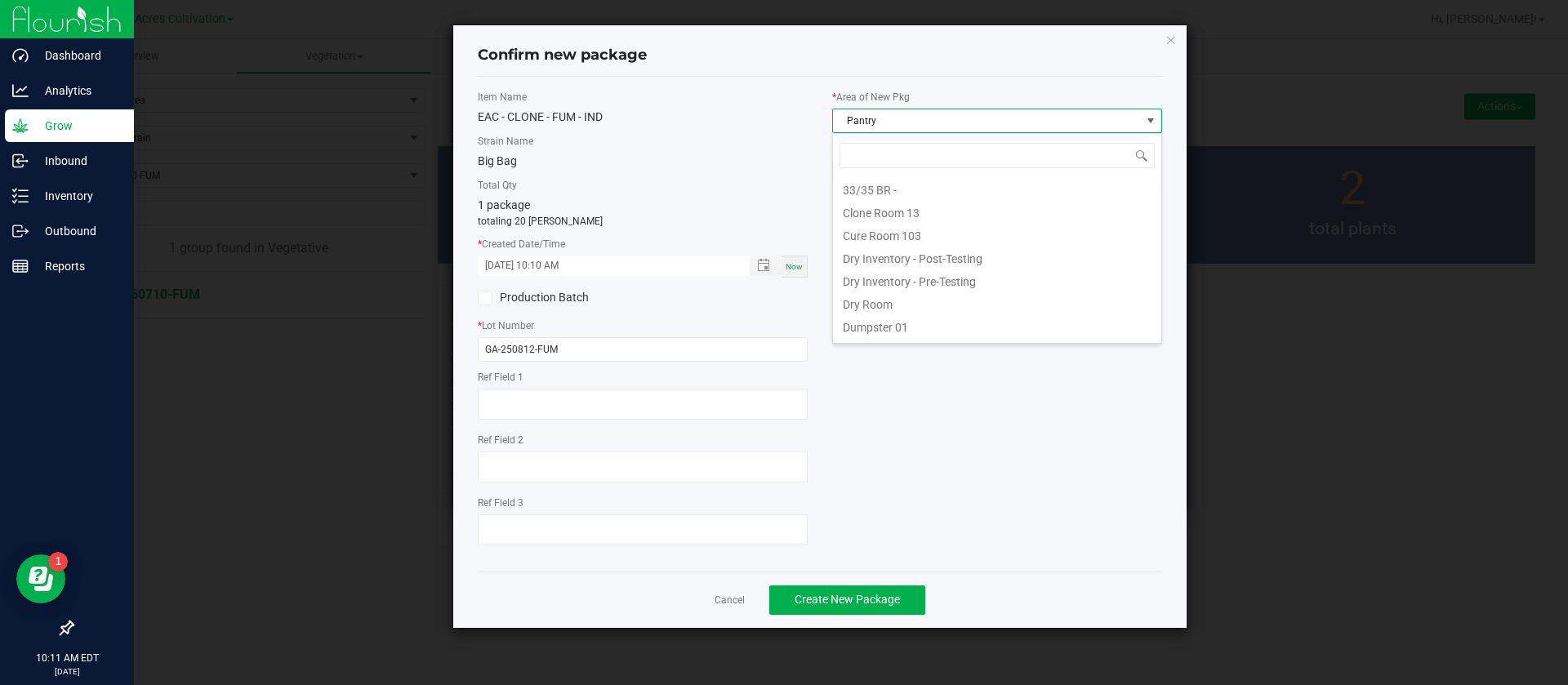
scroll to position [25, 330]
type input "TC"
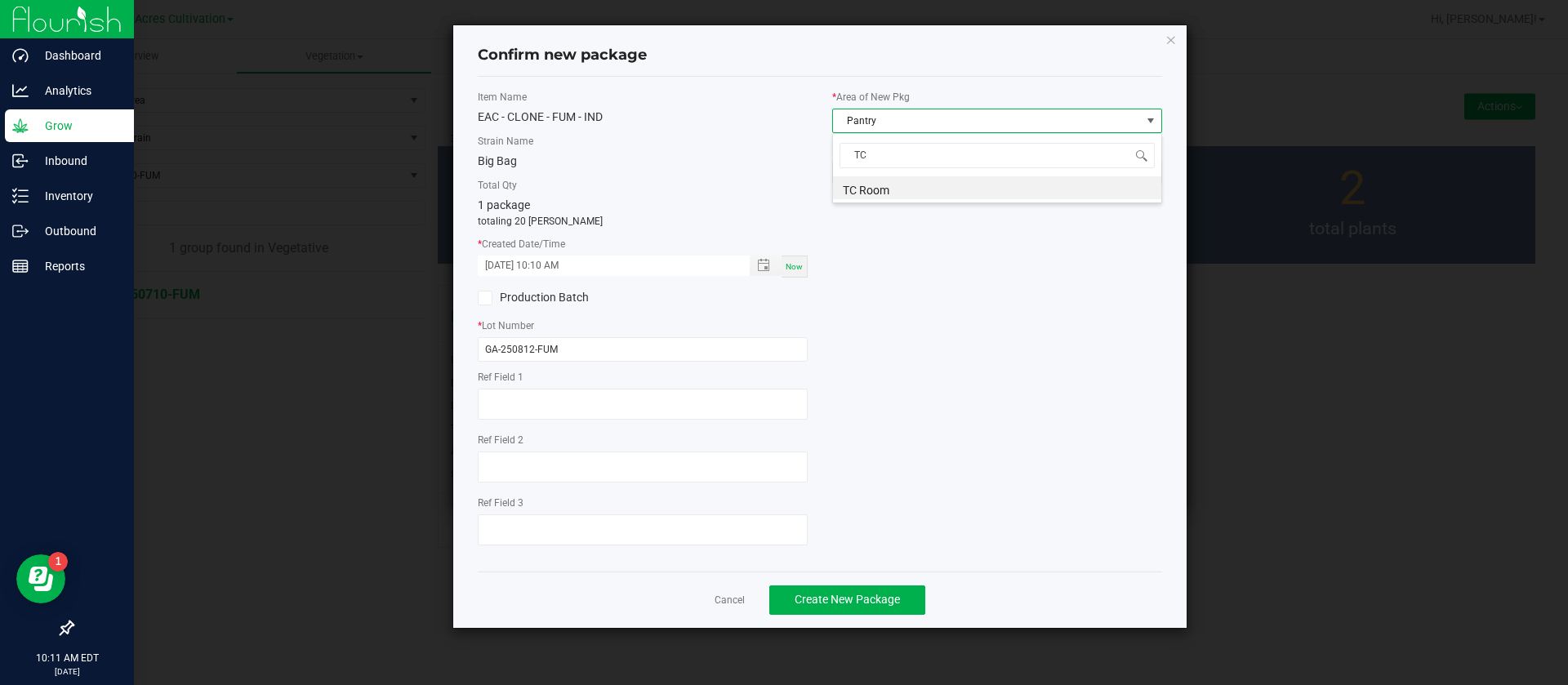
scroll to position [0, 0]
click at [835, 600] on span "Create New Package" at bounding box center [847, 598] width 106 height 13
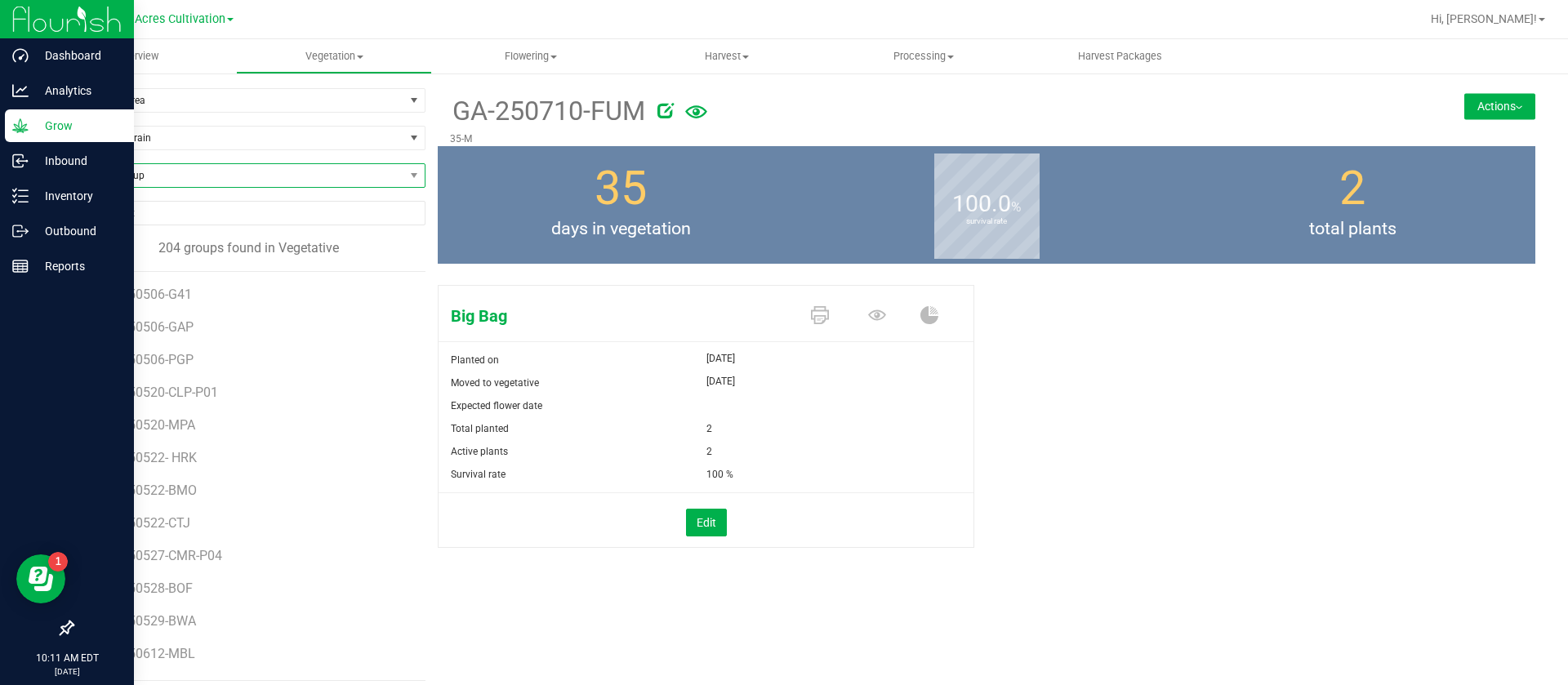
click at [139, 179] on span "Find a Group" at bounding box center [238, 175] width 332 height 23
type input "grw"
click at [191, 285] on li "GA-250710-GRW" at bounding box center [246, 289] width 347 height 23
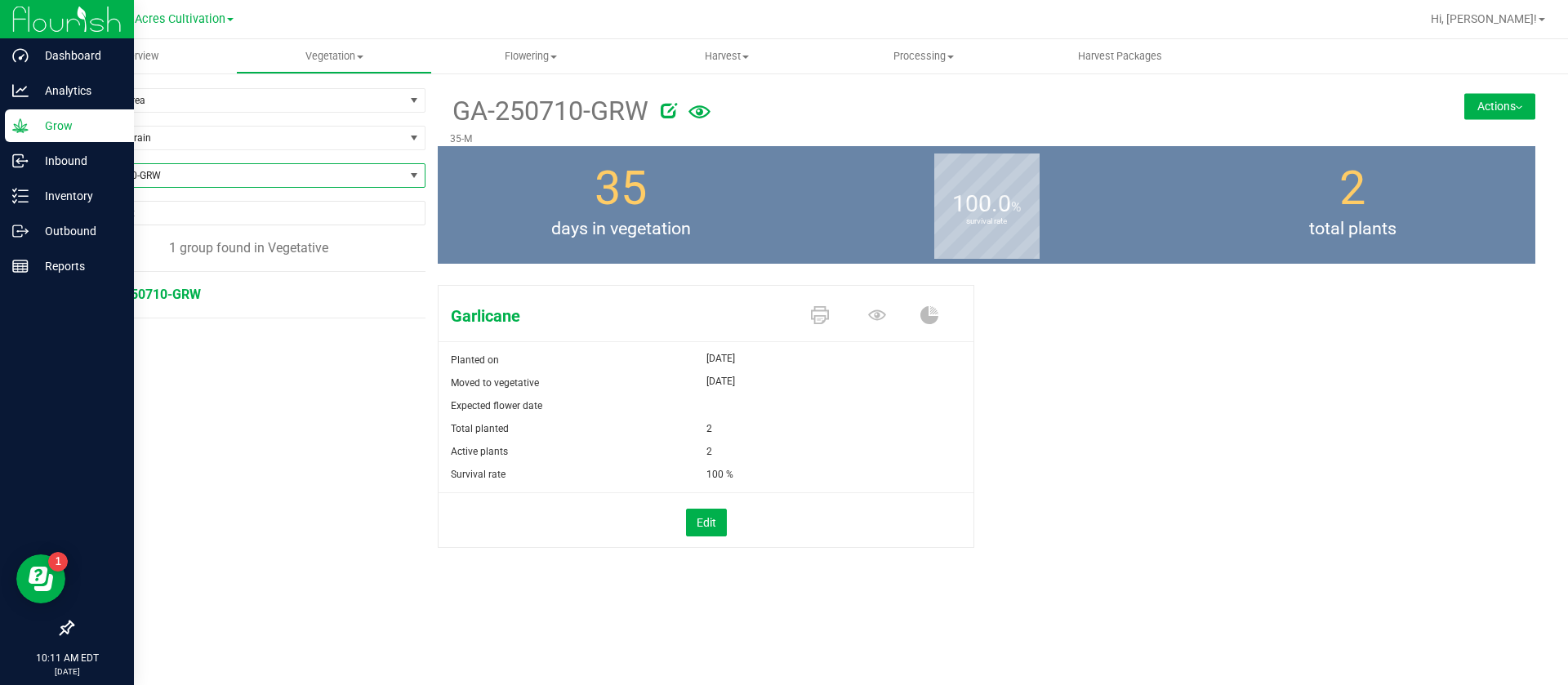
click at [1468, 110] on button "Actions" at bounding box center [1499, 106] width 71 height 26
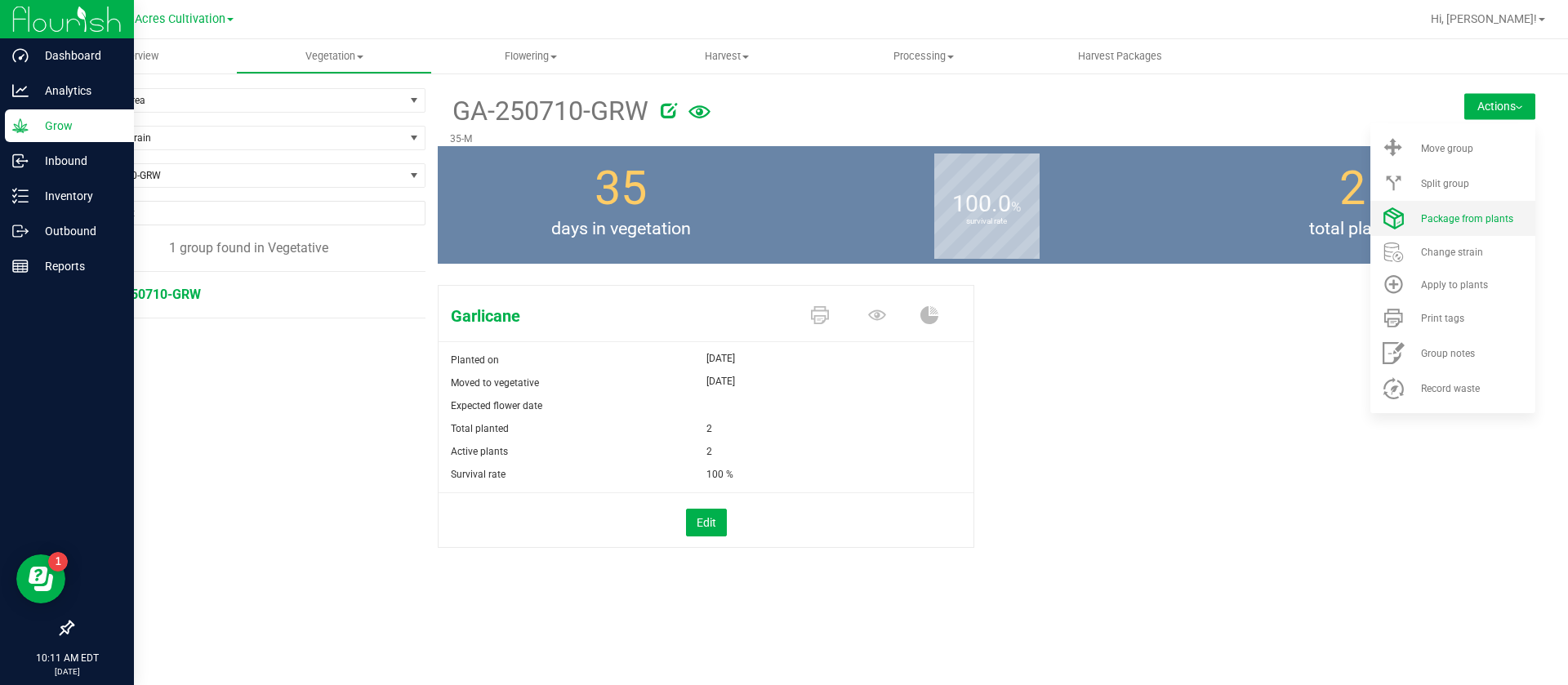
click at [1460, 217] on span "Package from plants" at bounding box center [1468, 219] width 93 height 11
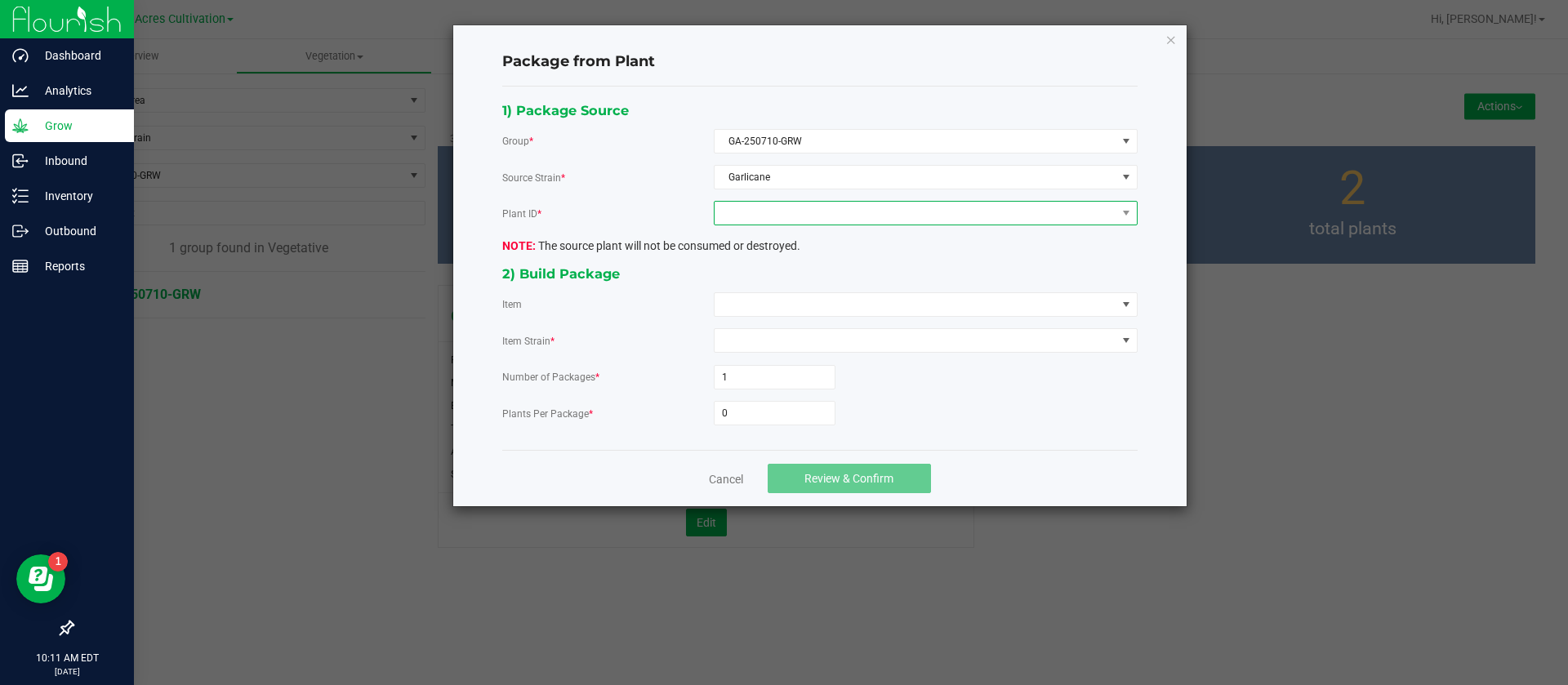
click at [783, 213] on span at bounding box center [915, 213] width 401 height 23
click at [788, 285] on li "7469045378045498" at bounding box center [926, 283] width 422 height 27
click at [777, 296] on span at bounding box center [915, 304] width 401 height 23
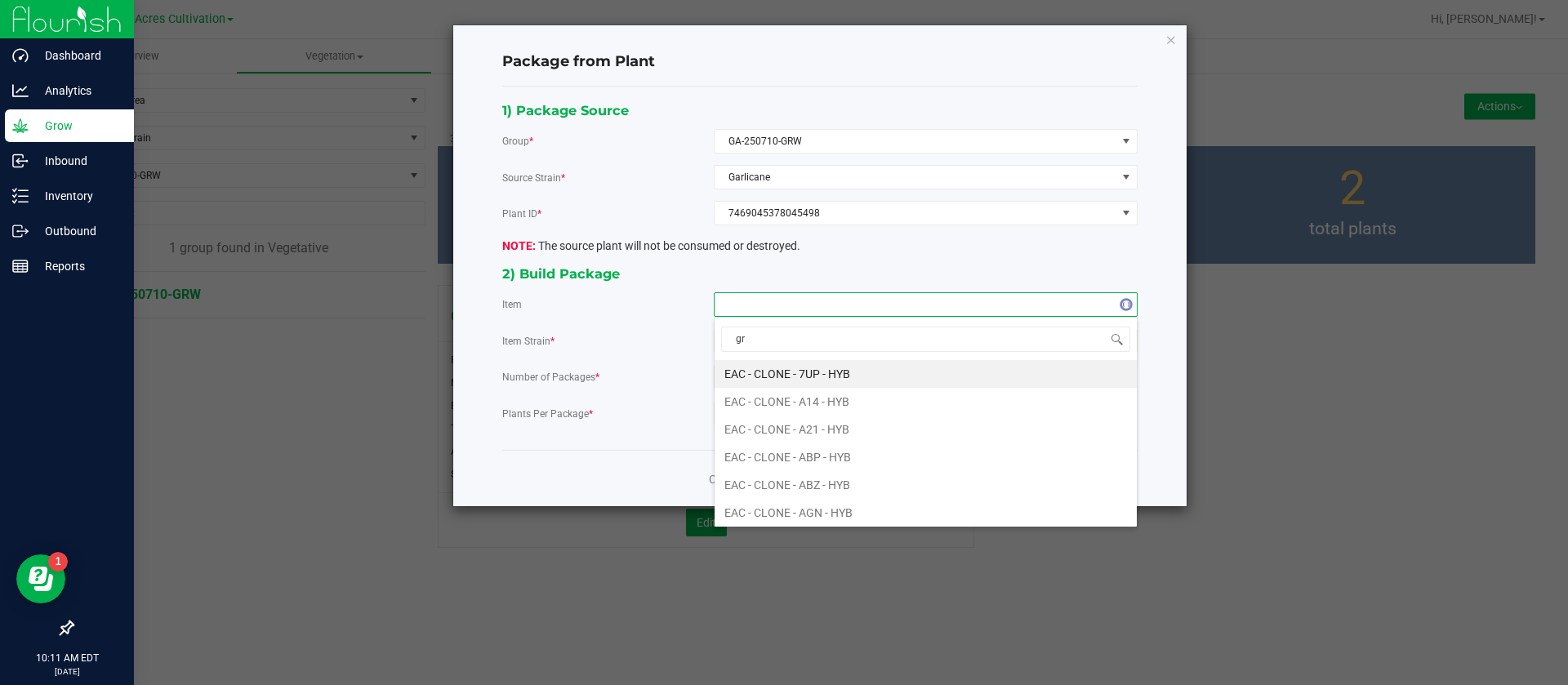
type input "grw"
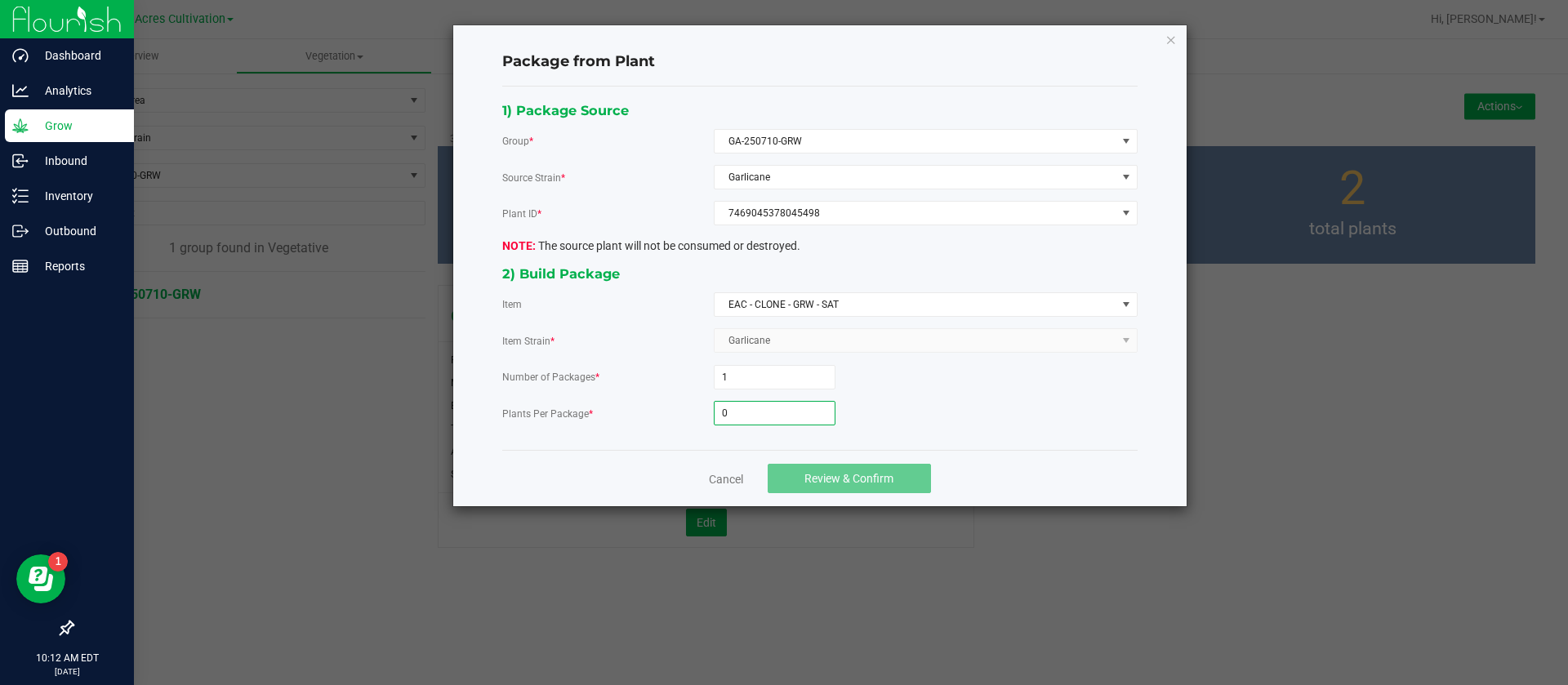
click at [770, 417] on input "0" at bounding box center [775, 412] width 120 height 23
type input "20"
click at [935, 480] on div "Cancel Review & Confirm" at bounding box center [820, 478] width 636 height 57
click at [887, 479] on span "Review & Confirm" at bounding box center [849, 478] width 89 height 13
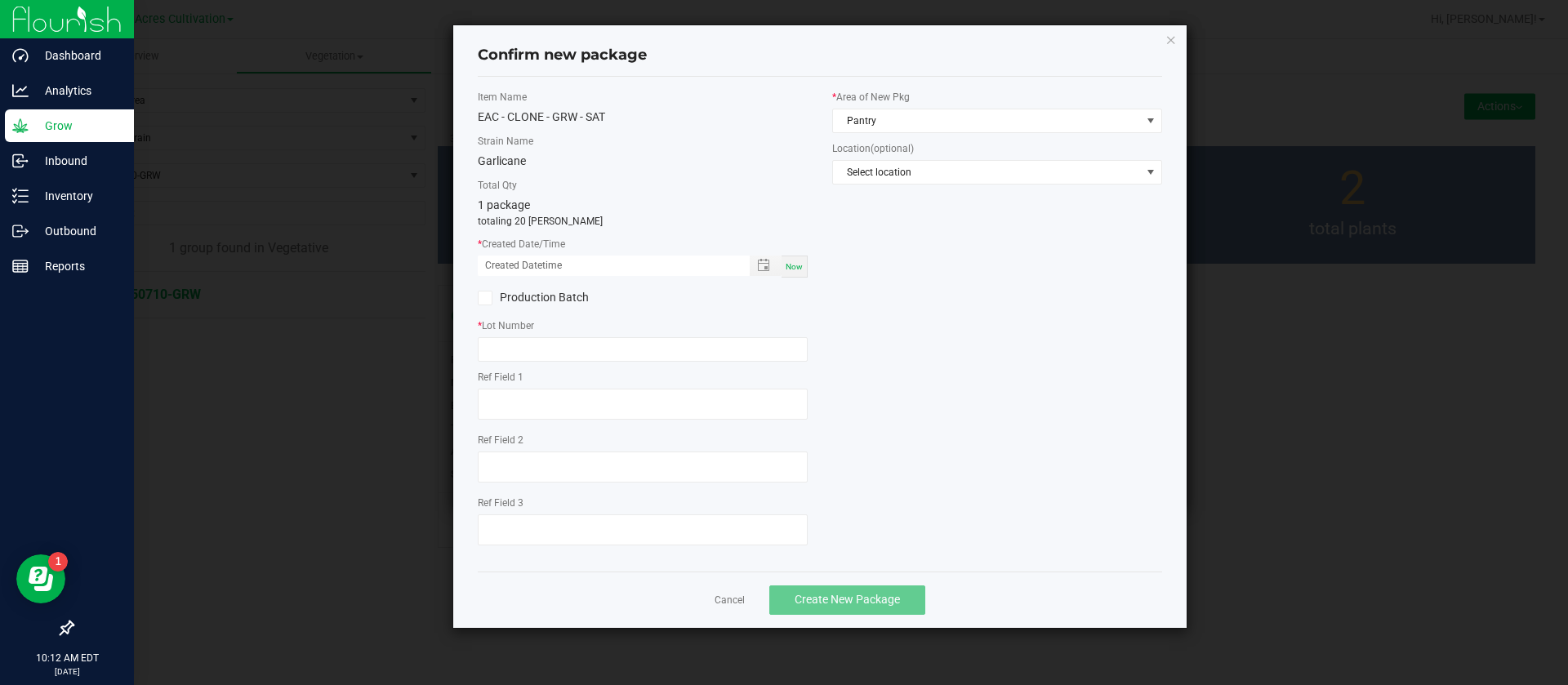
click at [799, 272] on div "Now" at bounding box center [794, 267] width 26 height 22
drag, startPoint x: 510, startPoint y: 266, endPoint x: 506, endPoint y: 349, distance: 83.1
click at [511, 265] on input "08/26/2025 10:12 AM" at bounding box center [605, 266] width 255 height 21
type input "08/12/2025 10:12 AM"
click at [508, 352] on input "text" at bounding box center [642, 349] width 330 height 25
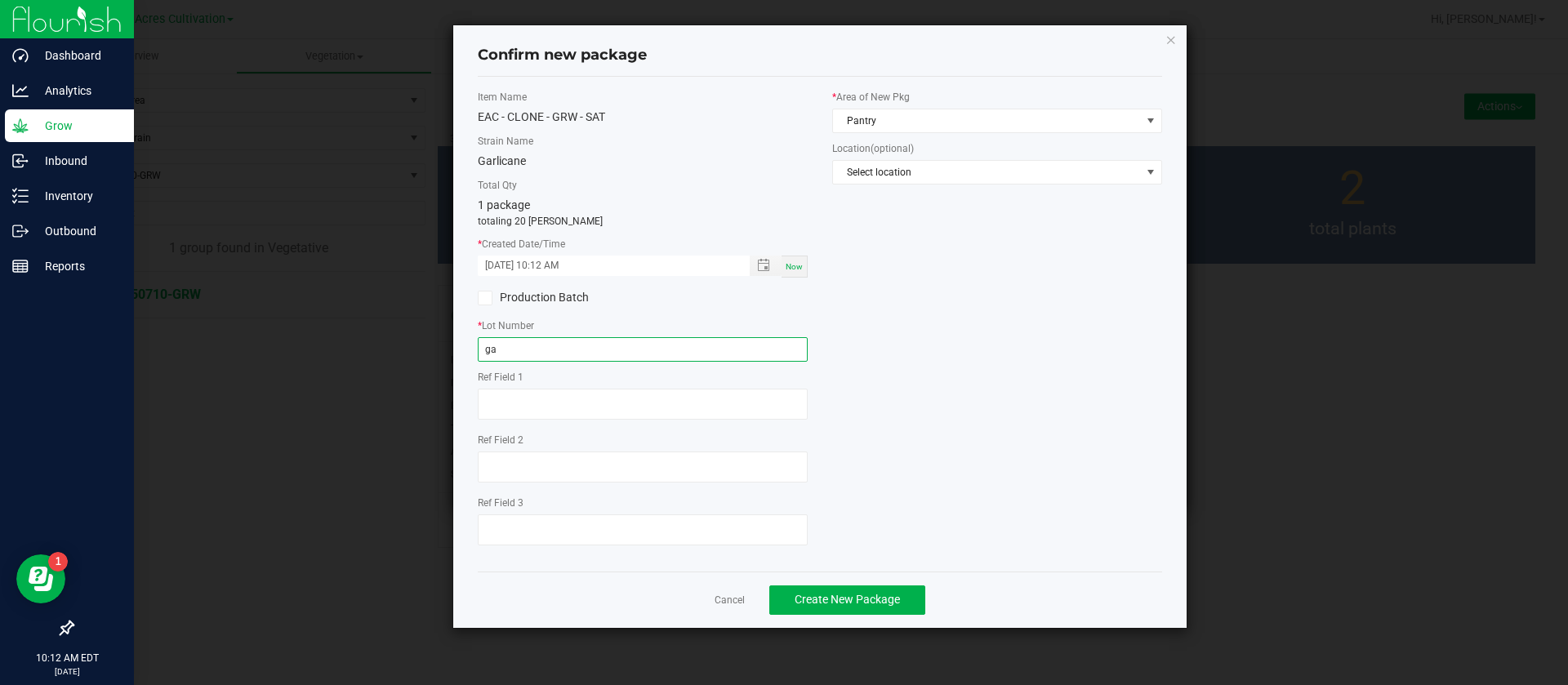
type input "g"
type input "GA-250812-GRW"
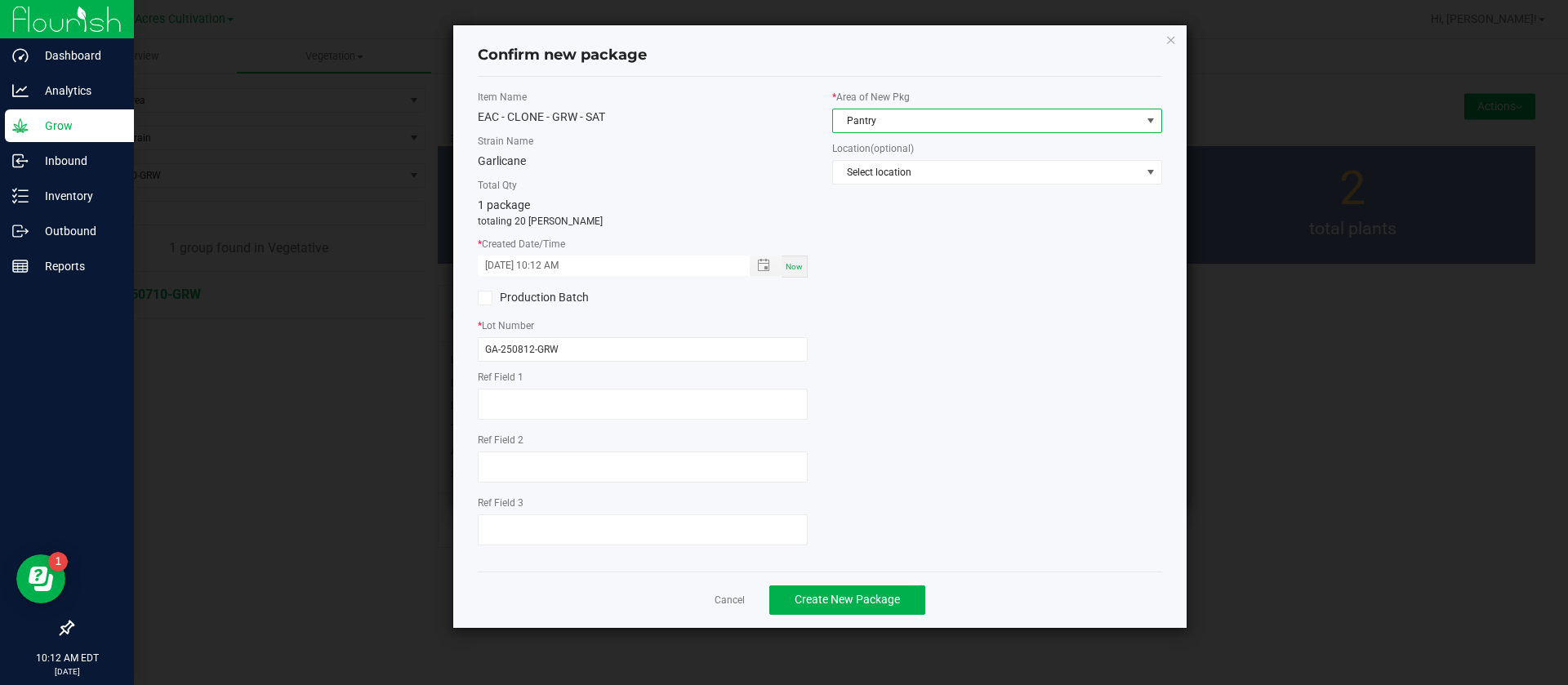
click at [932, 123] on span "Pantry" at bounding box center [986, 121] width 308 height 23
type input "NORTH"
click at [833, 592] on span "Create New Package" at bounding box center [847, 598] width 106 height 13
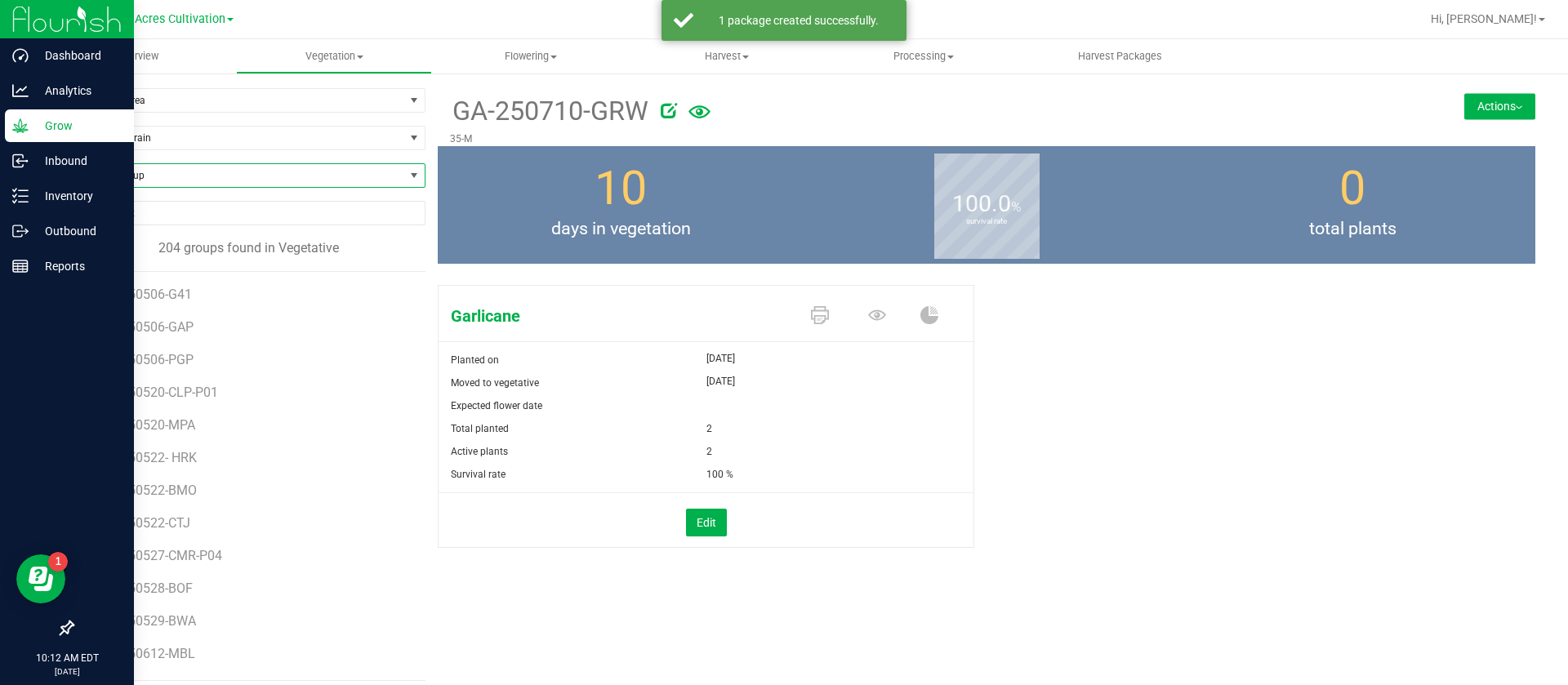
click at [178, 174] on span "Find a Group" at bounding box center [238, 175] width 332 height 23
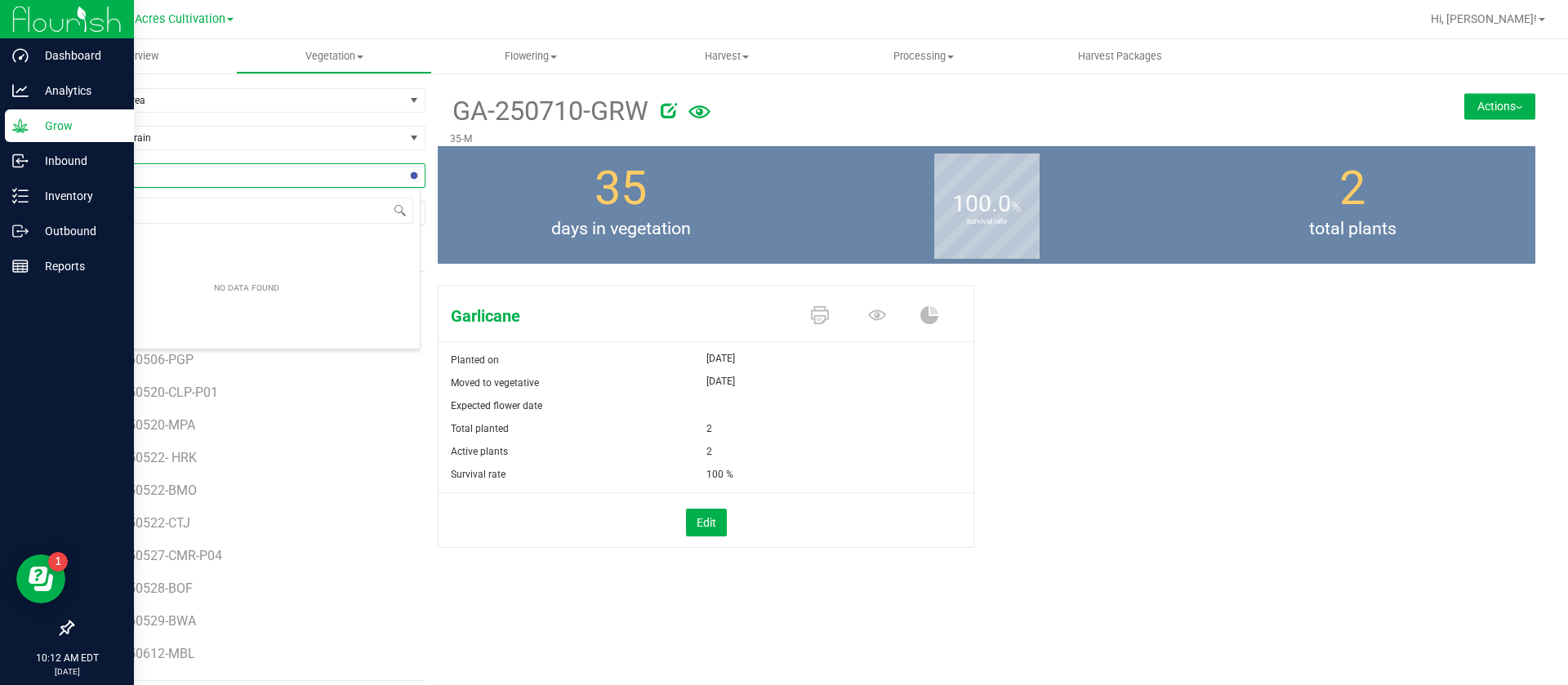
type input "GPW"
click at [164, 287] on li "GA-250710-GPW" at bounding box center [246, 289] width 347 height 23
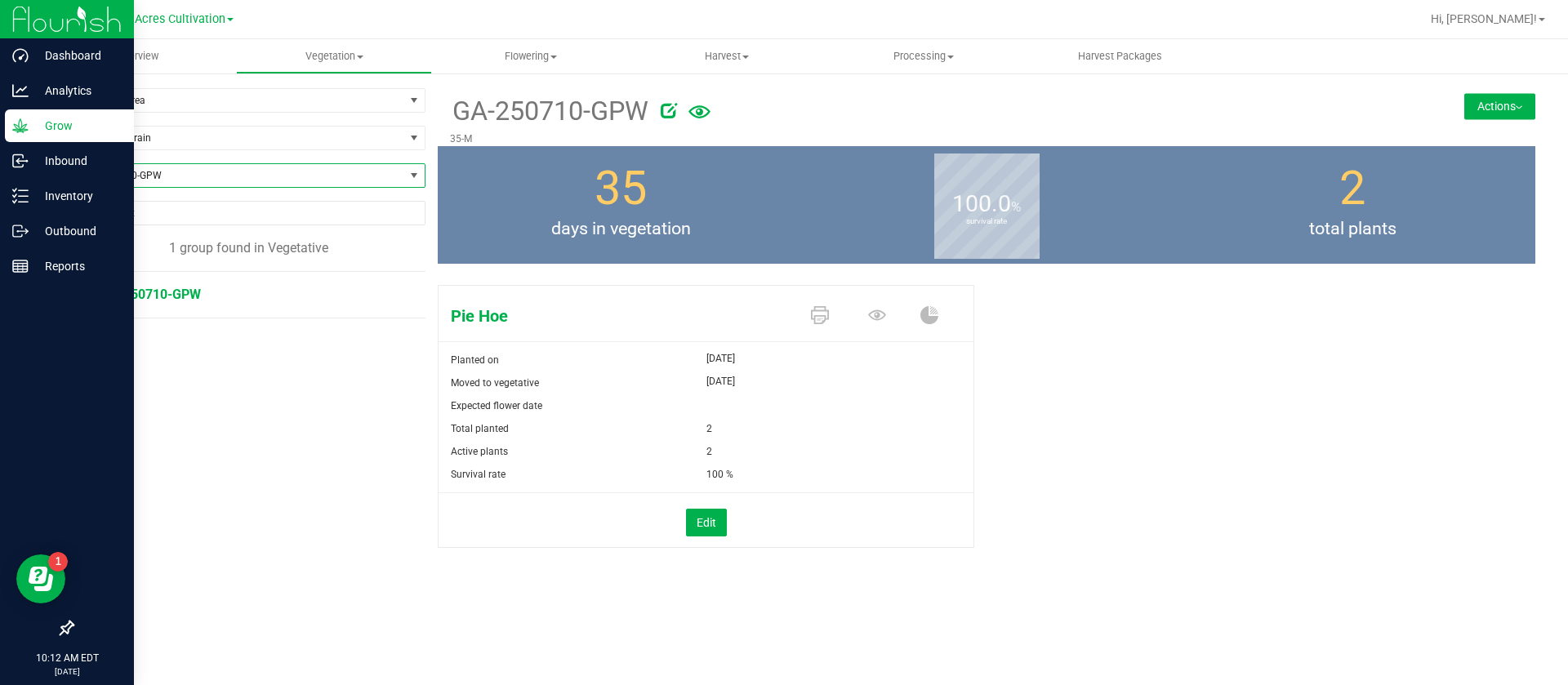
click at [1485, 92] on div "GA-250710-GPW 35-M Actions Move group Split group" at bounding box center [986, 117] width 1098 height 58
click at [1487, 114] on button "Actions" at bounding box center [1499, 106] width 71 height 26
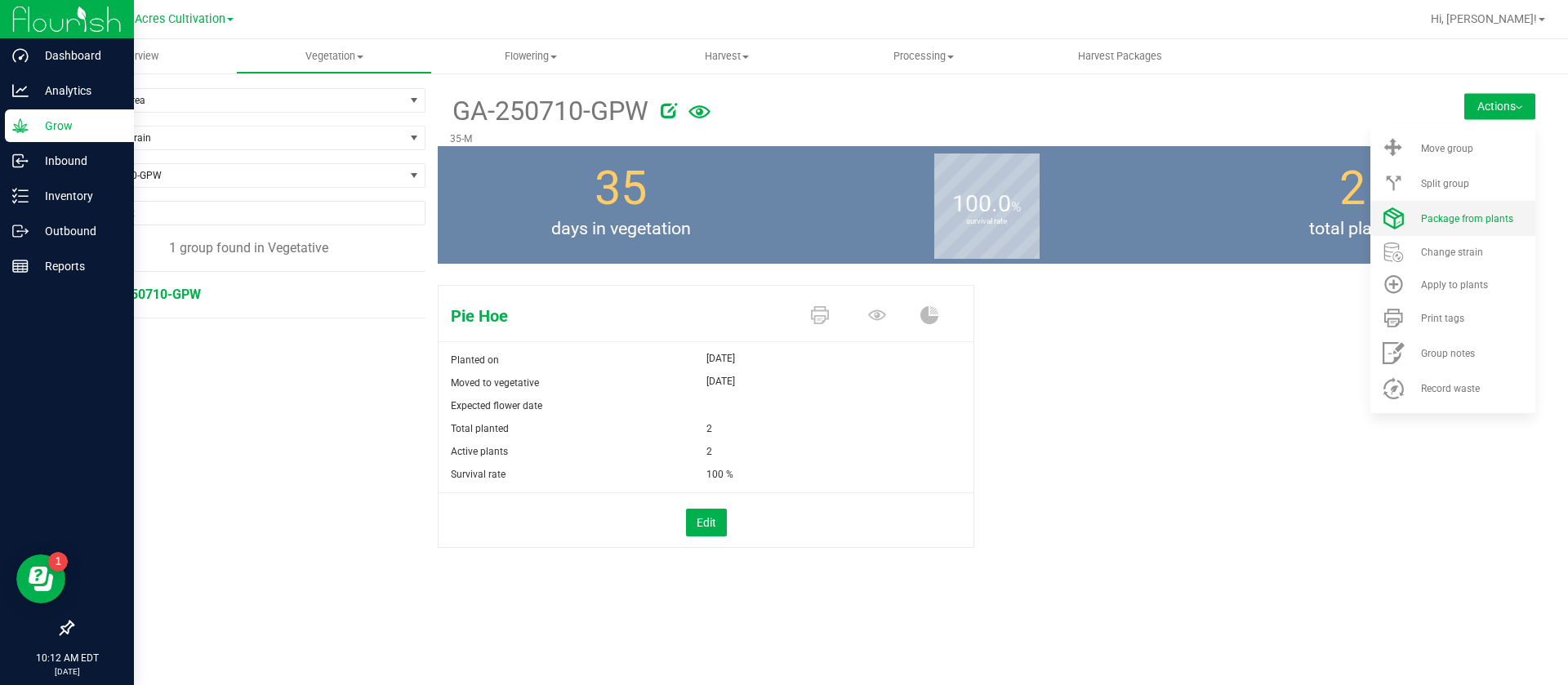
click at [1460, 217] on span "Package from plants" at bounding box center [1468, 219] width 93 height 11
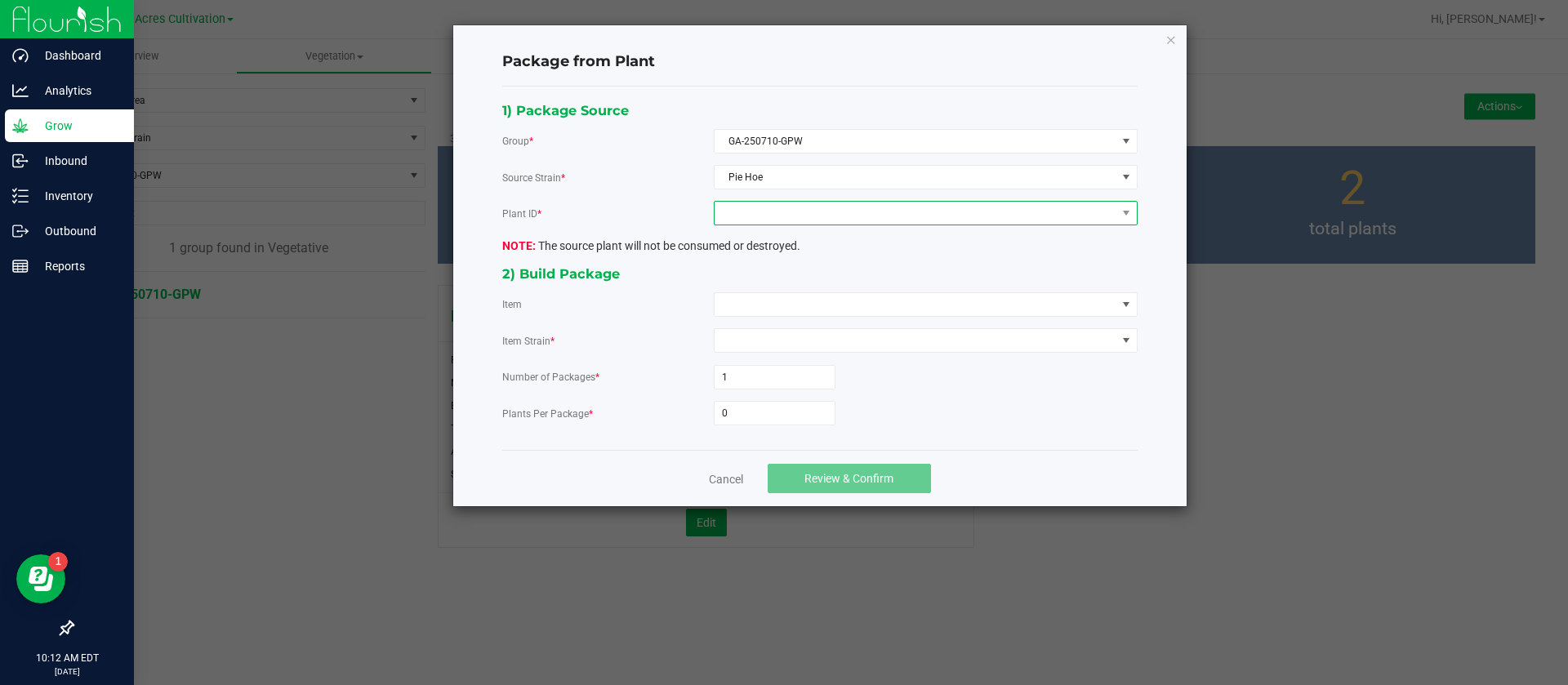
click at [811, 213] on span at bounding box center [915, 213] width 401 height 23
click at [804, 286] on li "7535806690247071" at bounding box center [926, 283] width 422 height 27
click at [769, 305] on span at bounding box center [915, 304] width 401 height 23
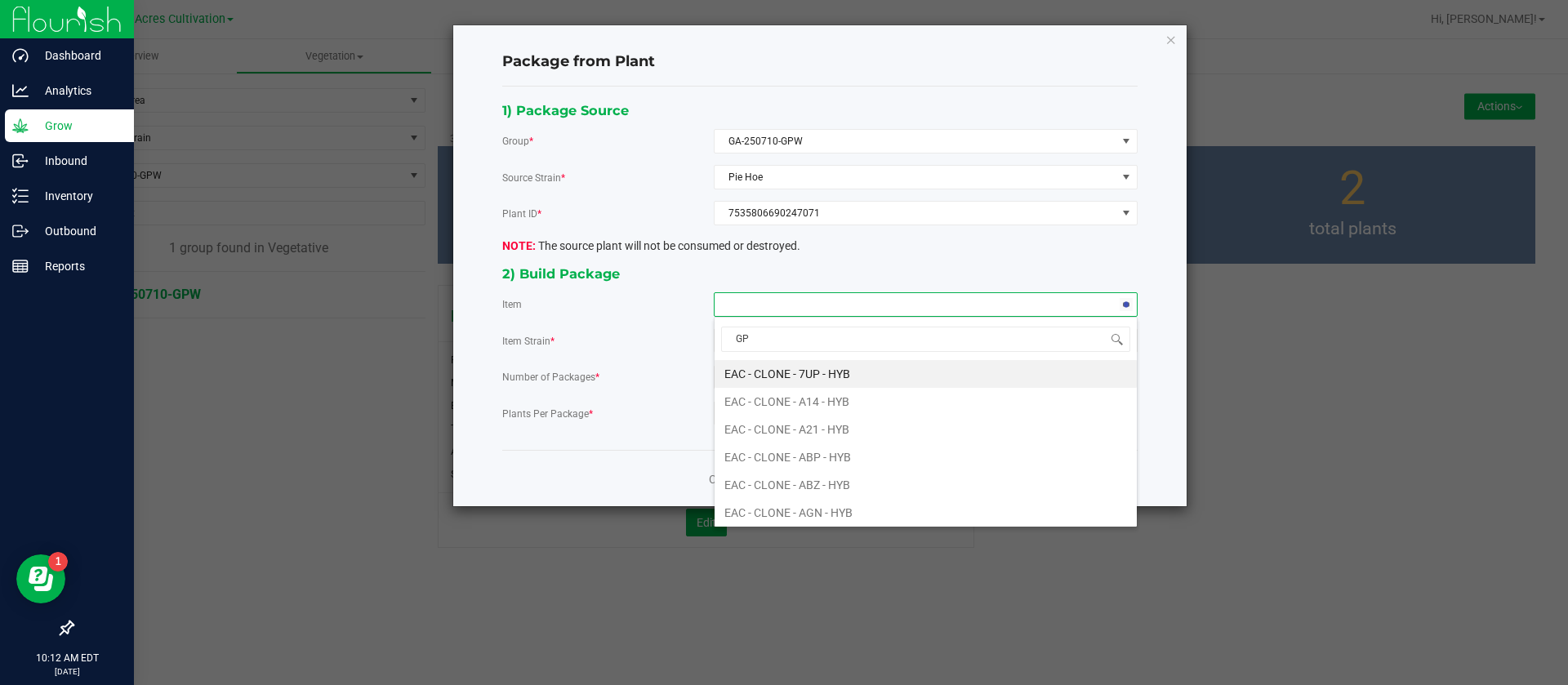
type input "GPW"
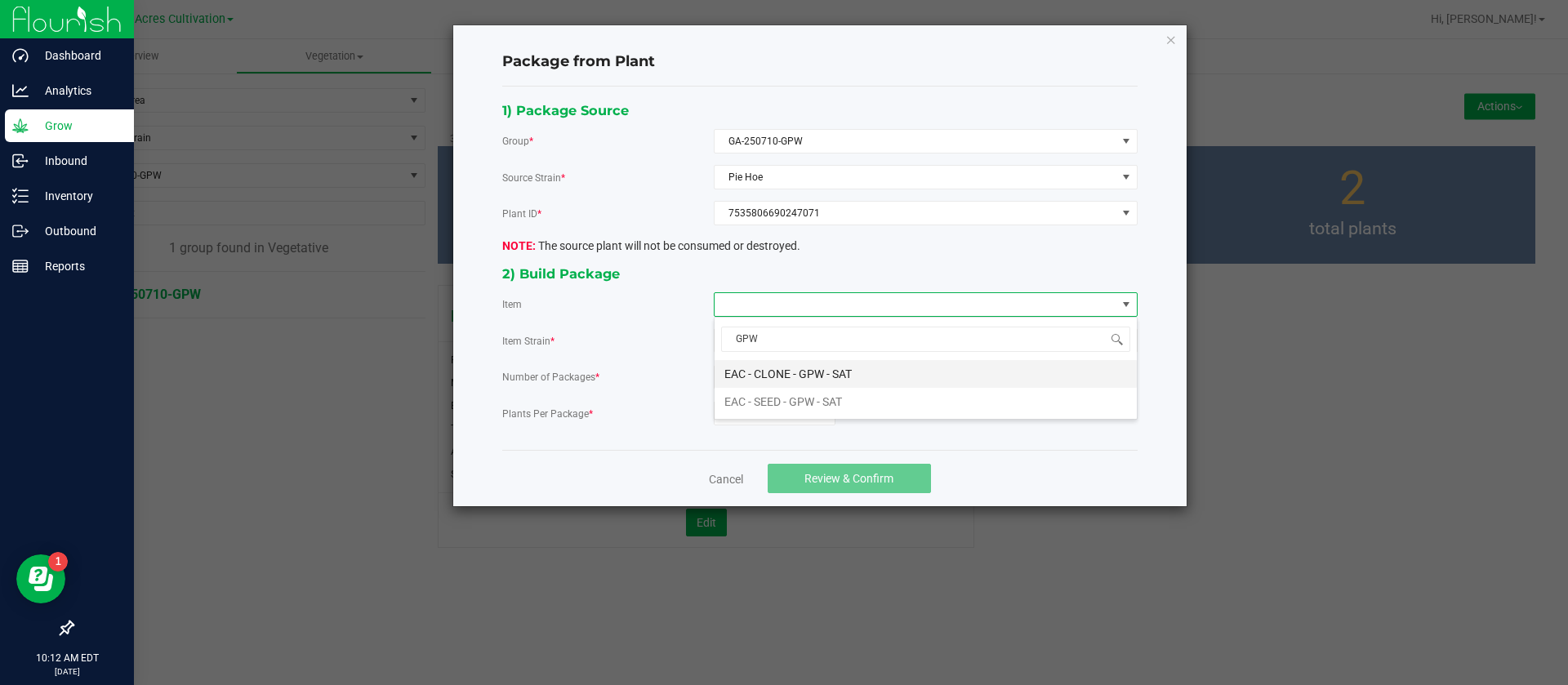
click at [821, 365] on SAT "EAC - CLONE - GPW - SAT" at bounding box center [926, 374] width 422 height 27
click at [787, 429] on div "1) Package Source Group * GA-250710-GPW Source Strain * Pie Hoe Plant ID * 7535…" at bounding box center [819, 268] width 660 height 338
click at [787, 419] on input "0" at bounding box center [775, 412] width 120 height 23
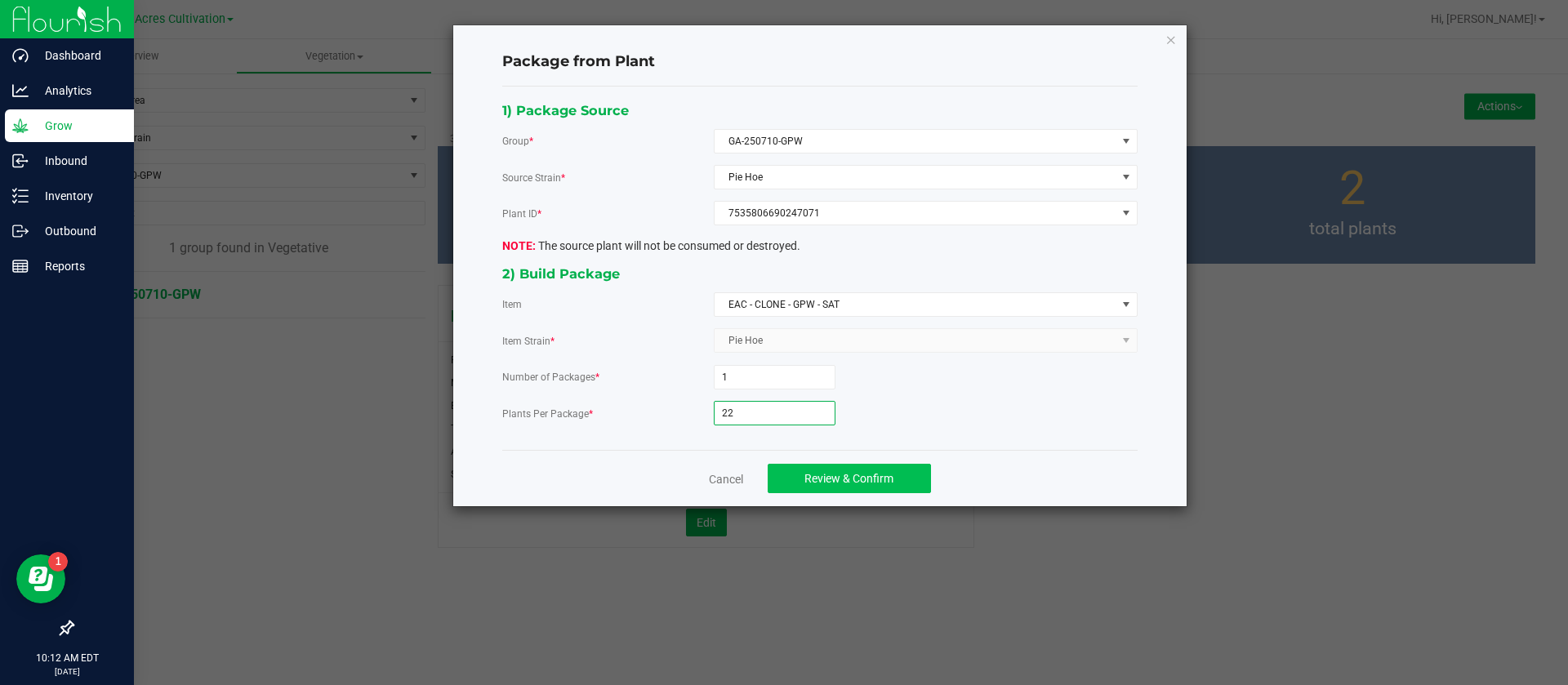
type input "22"
click at [830, 480] on span "Review & Confirm" at bounding box center [849, 478] width 89 height 13
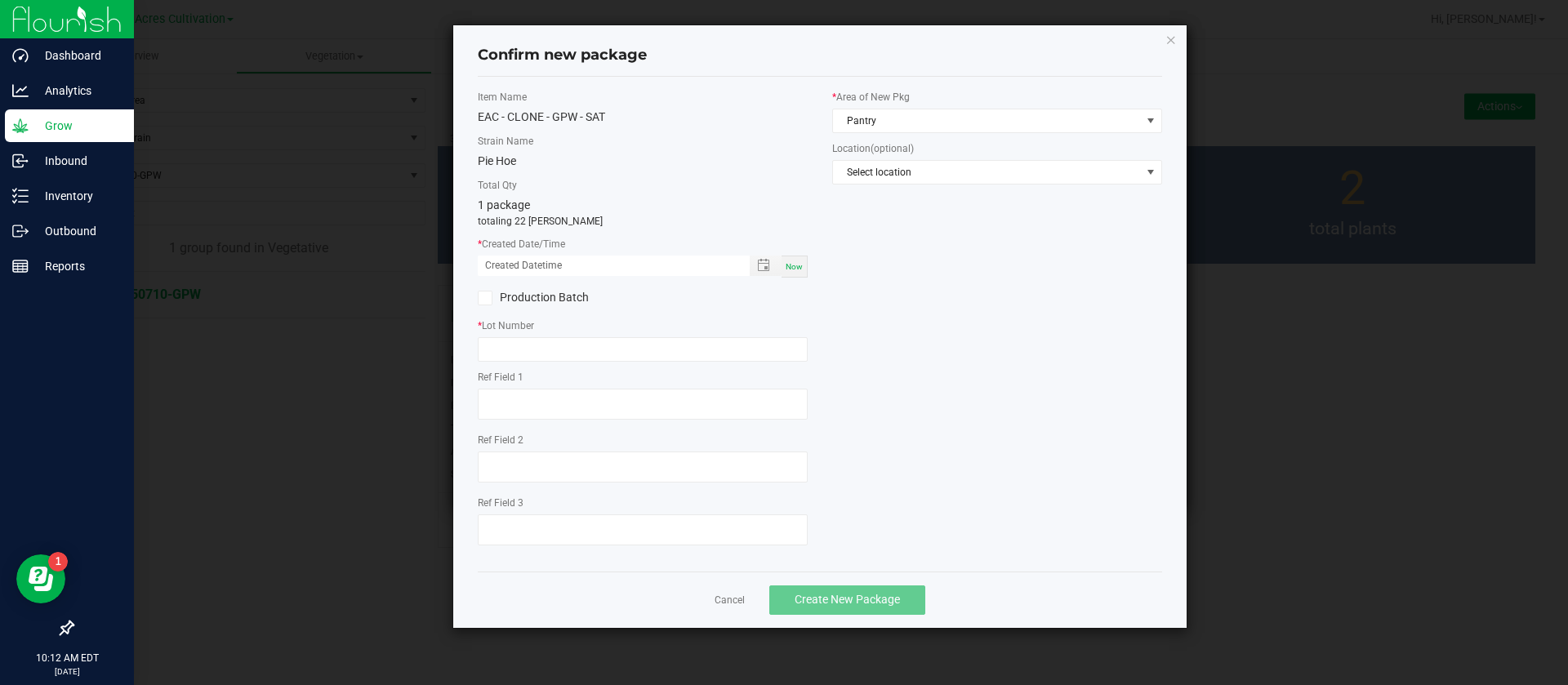
click at [793, 262] on span "Now" at bounding box center [794, 267] width 17 height 9
drag, startPoint x: 505, startPoint y: 265, endPoint x: 511, endPoint y: 332, distance: 67.3
click at [504, 264] on input "08/26/2025 10:12 AM" at bounding box center [605, 266] width 255 height 21
type input "08/12/2025 10:12 AM"
click at [519, 360] on input "text" at bounding box center [642, 349] width 330 height 25
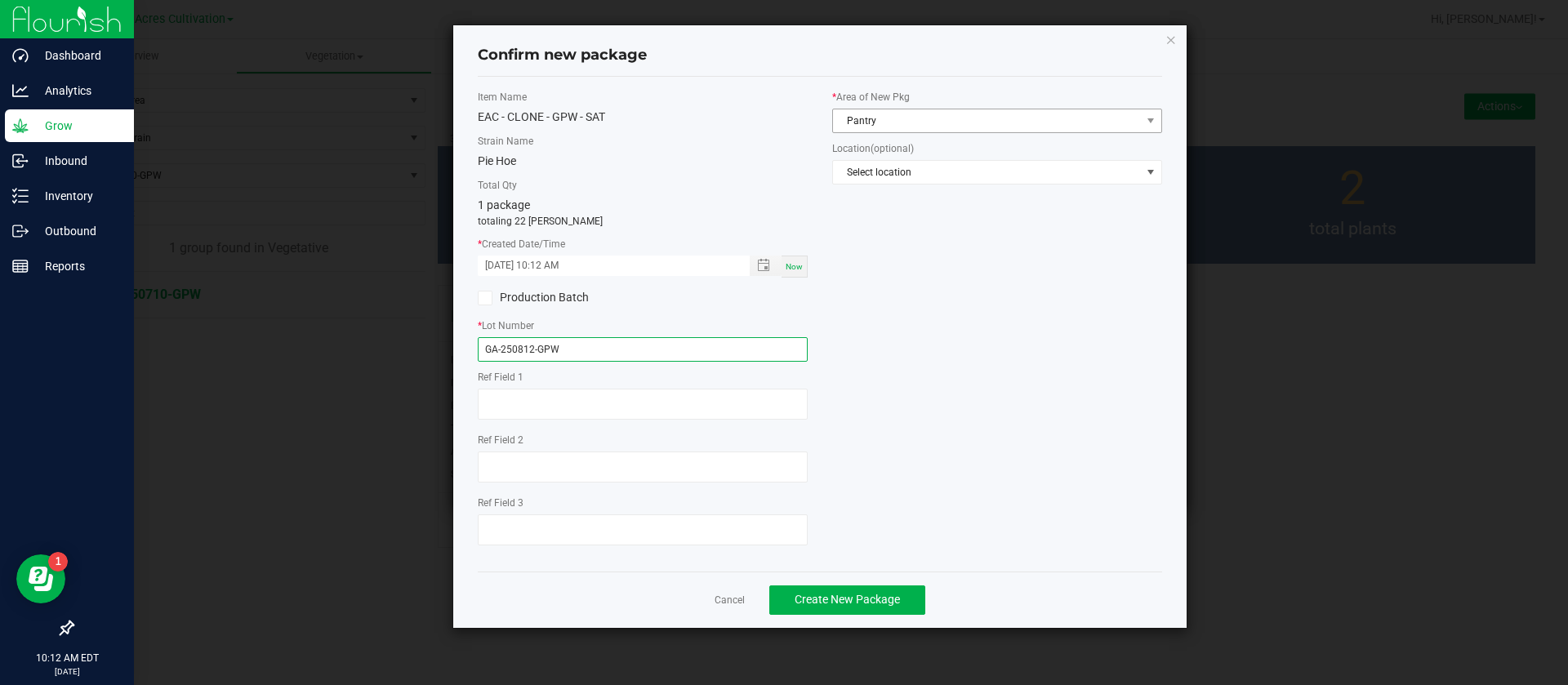
type input "GA-250812-GPW"
click at [887, 115] on span "Pantry" at bounding box center [986, 121] width 308 height 23
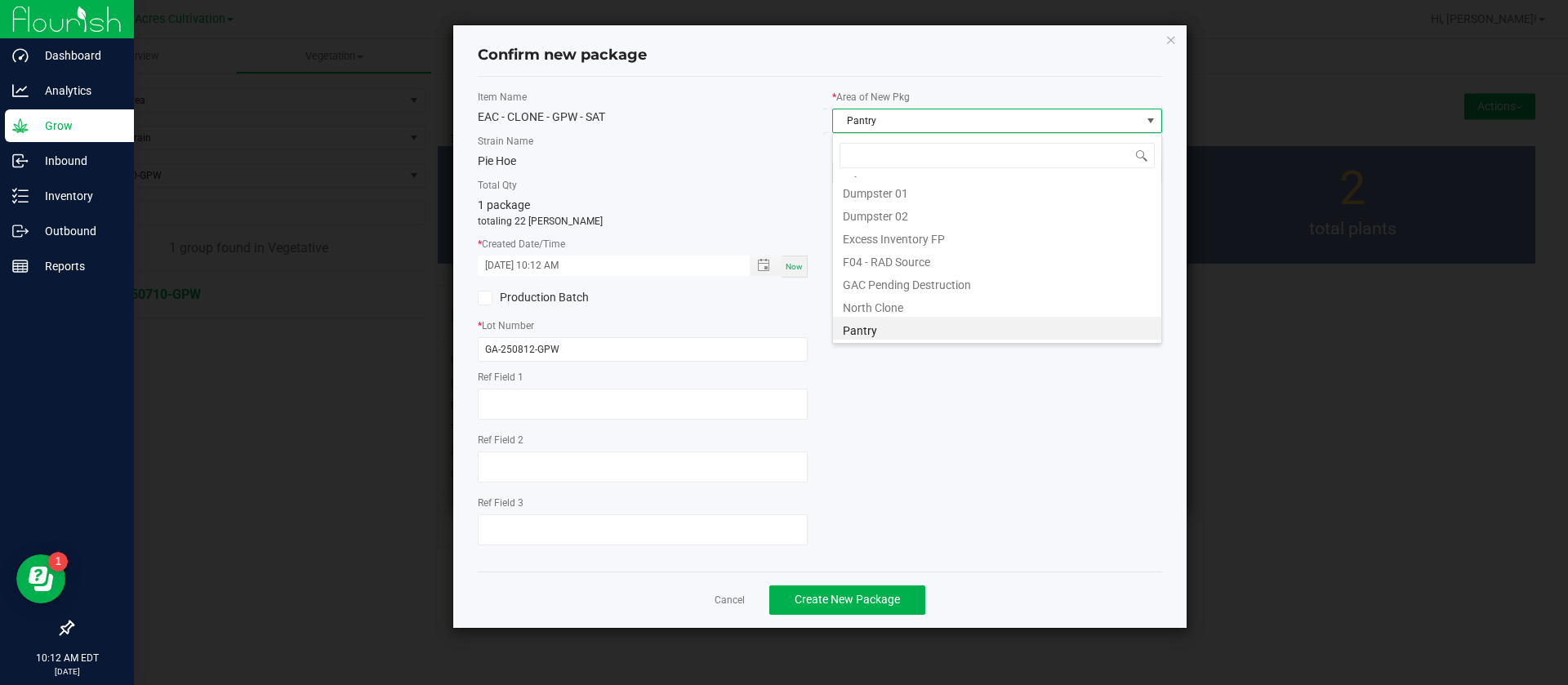
scroll to position [25, 330]
type input "C"
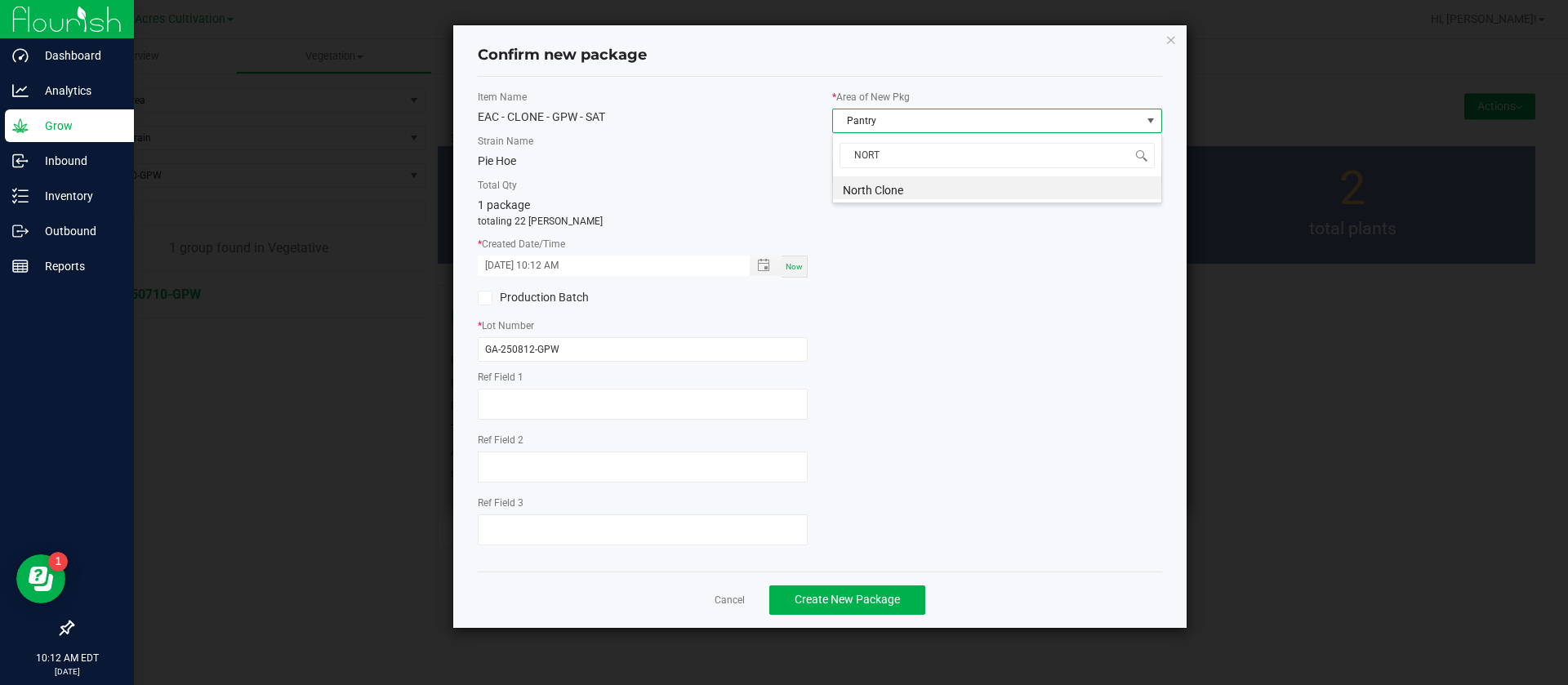
type input "NORTH"
click at [902, 375] on div "Item Name EAC - CLONE - GPW - SAT Strain Name Pie Hoe Total Qty 1 package total…" at bounding box center [820, 324] width 709 height 469
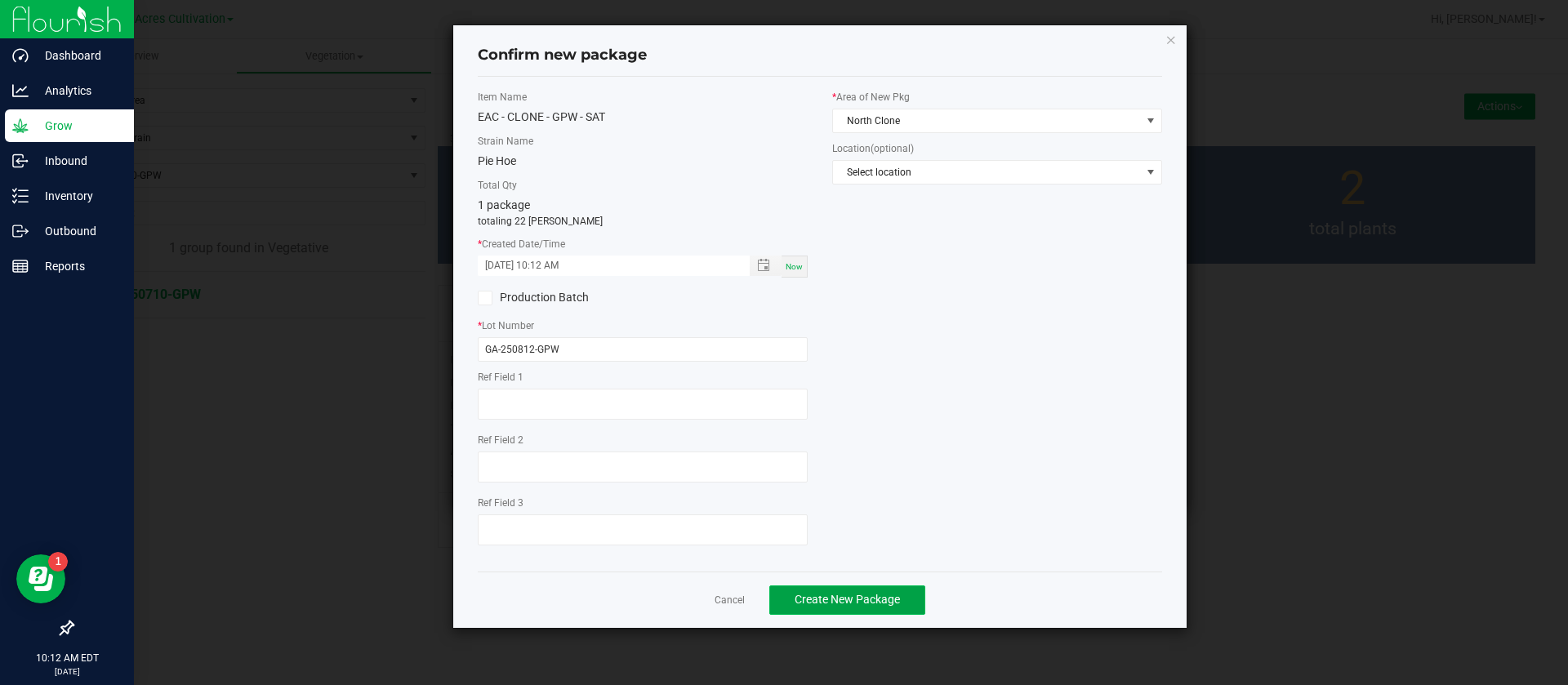
click at [841, 602] on span "Create New Package" at bounding box center [847, 598] width 106 height 13
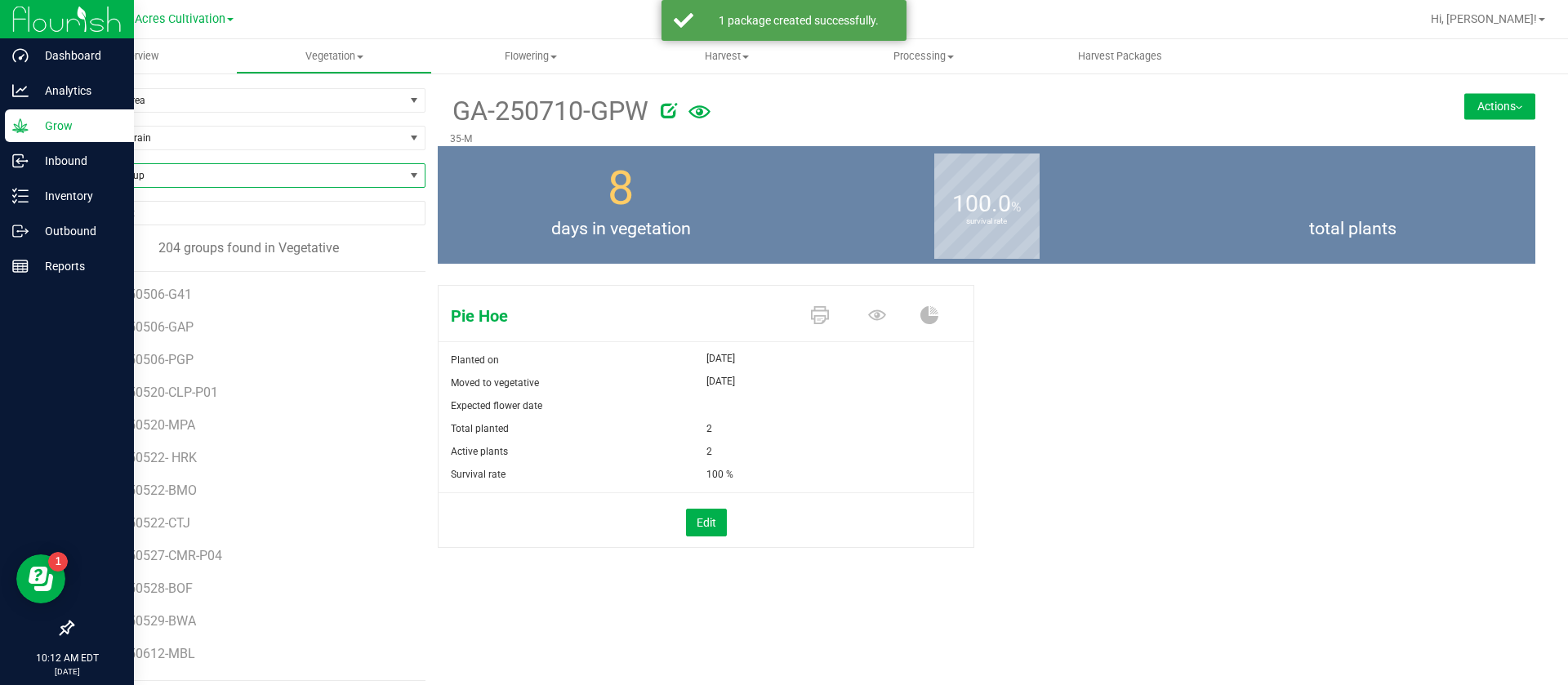
click at [159, 176] on span "Find a Group" at bounding box center [238, 175] width 332 height 23
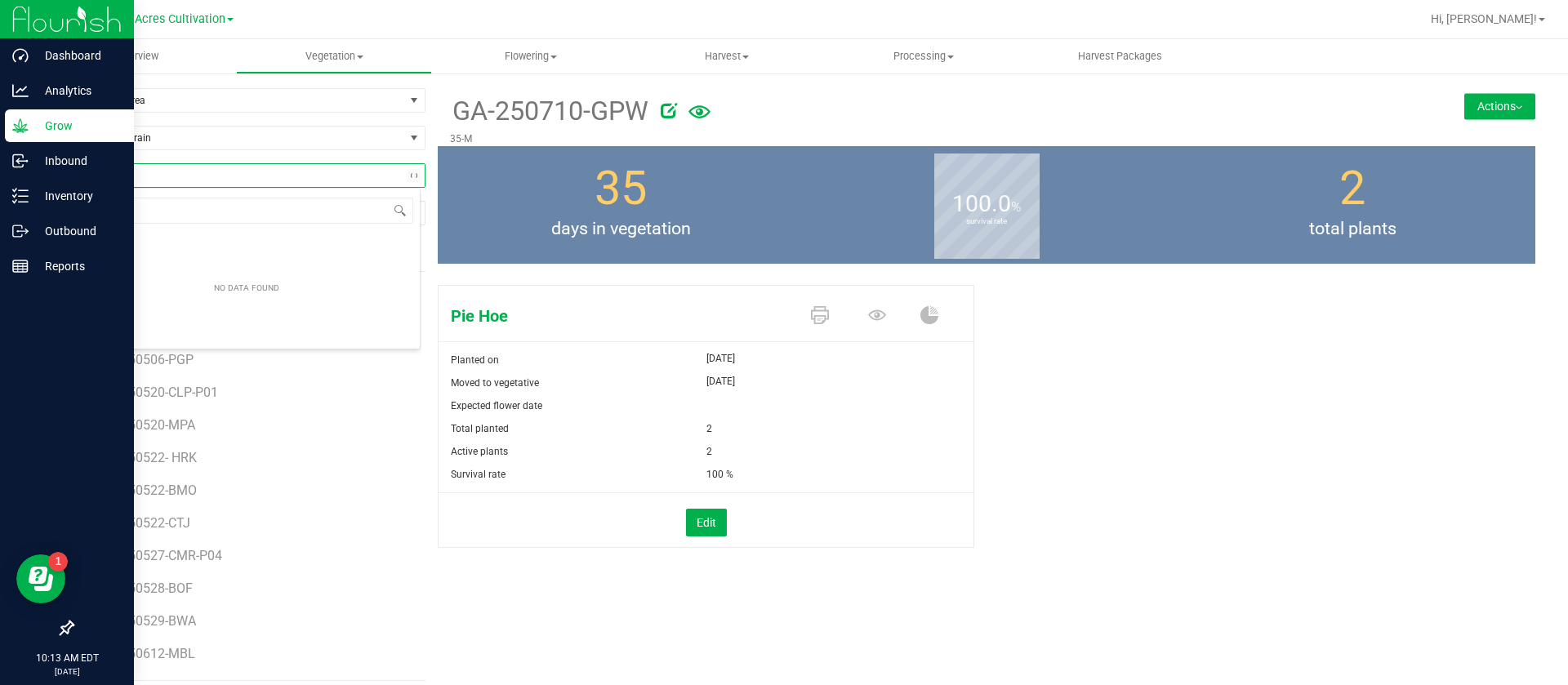
type input "G"
type input "PEZ"
click at [181, 237] on li "GA-250710-PEZ" at bounding box center [246, 243] width 347 height 23
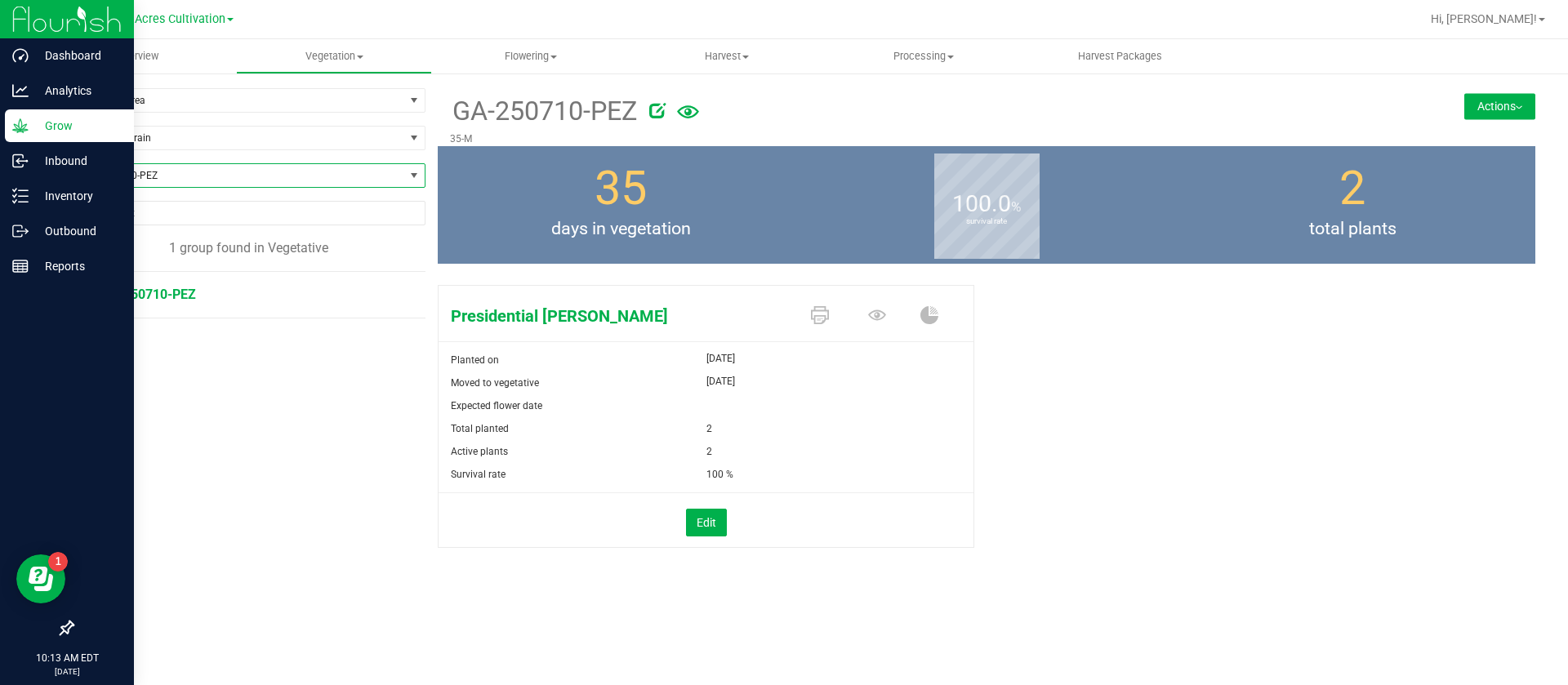
click at [657, 105] on icon at bounding box center [657, 110] width 16 height 16
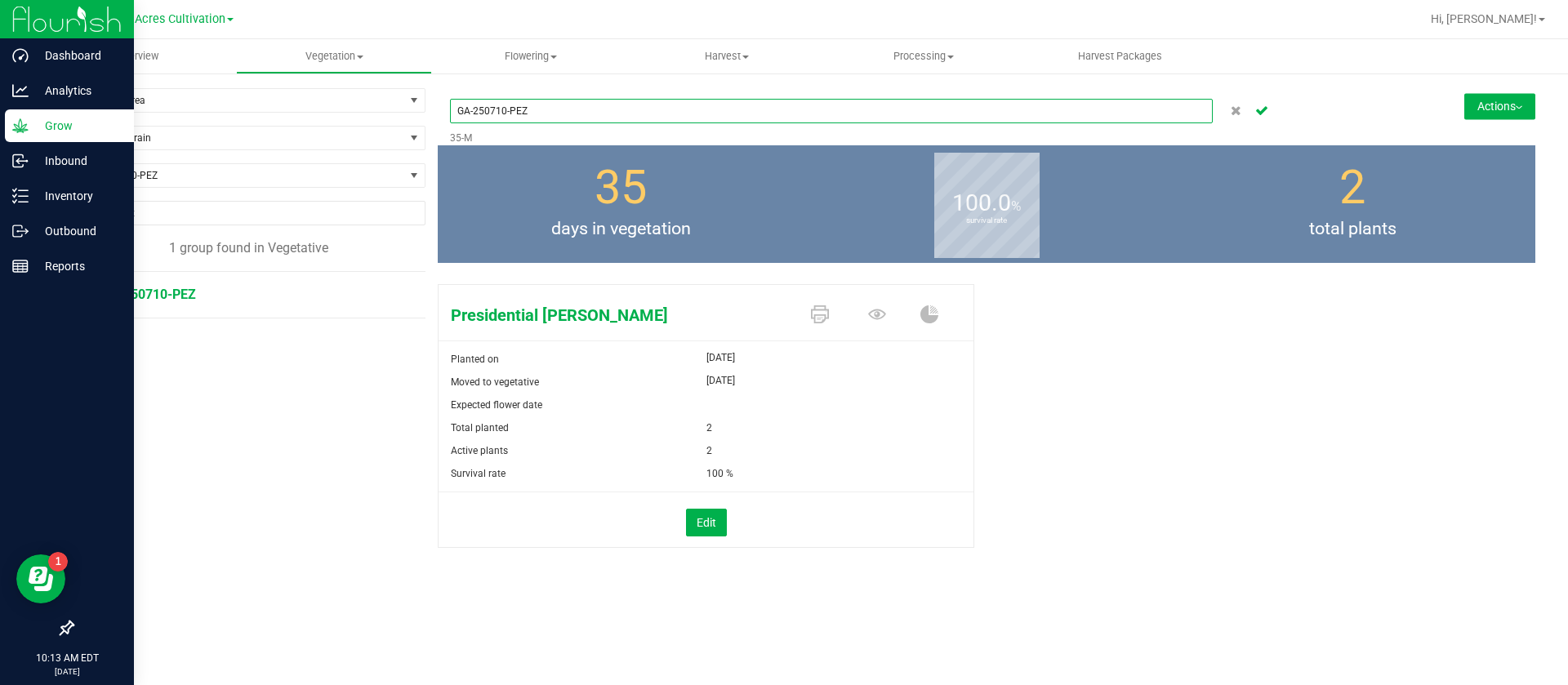
click at [546, 107] on input "GA-250710-PEZ" at bounding box center [831, 111] width 763 height 25
type input "GA-250710-GIP"
click at [1500, 92] on div "GA-250710-GIP 35-M Actions Move group Split group" at bounding box center [986, 117] width 1098 height 58
click at [1495, 103] on button "Actions" at bounding box center [1499, 106] width 71 height 26
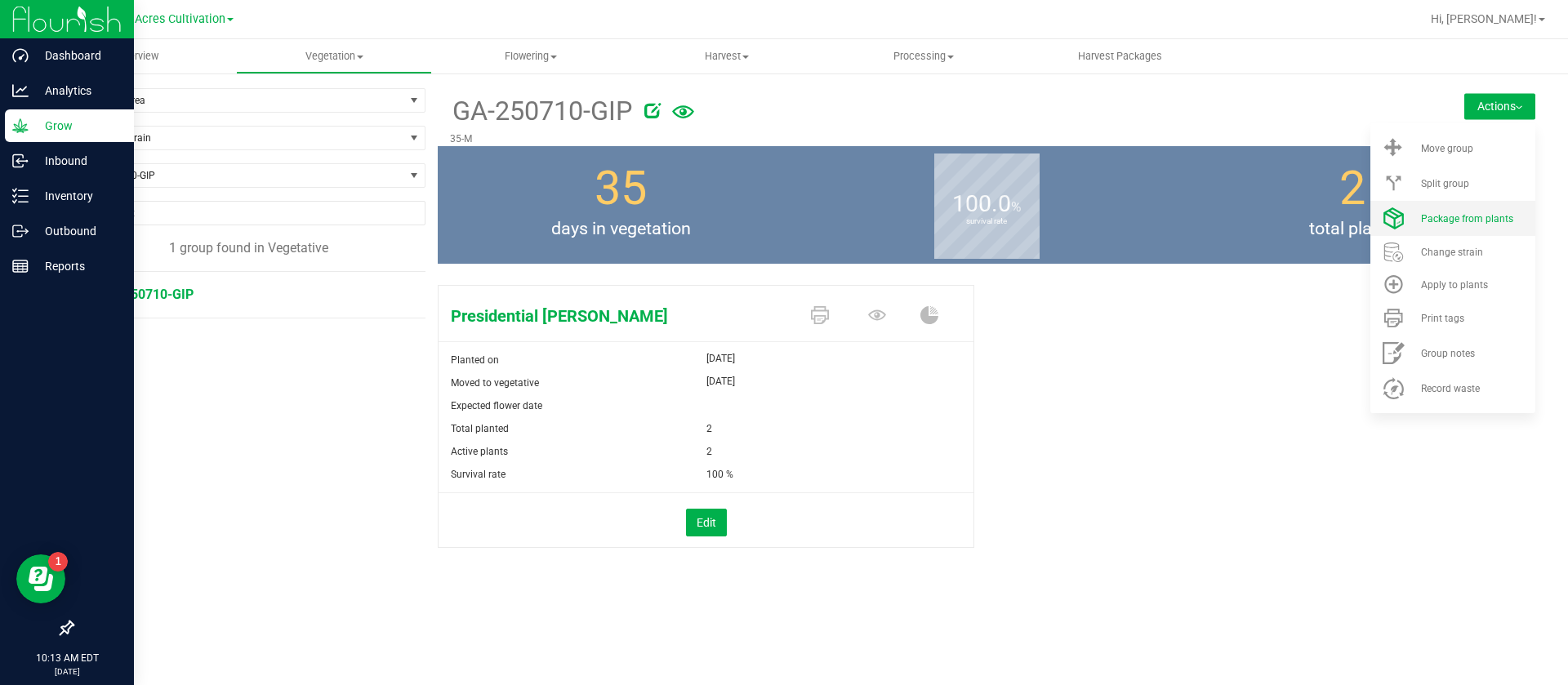
click at [1463, 201] on li "Package from plants" at bounding box center [1453, 218] width 165 height 35
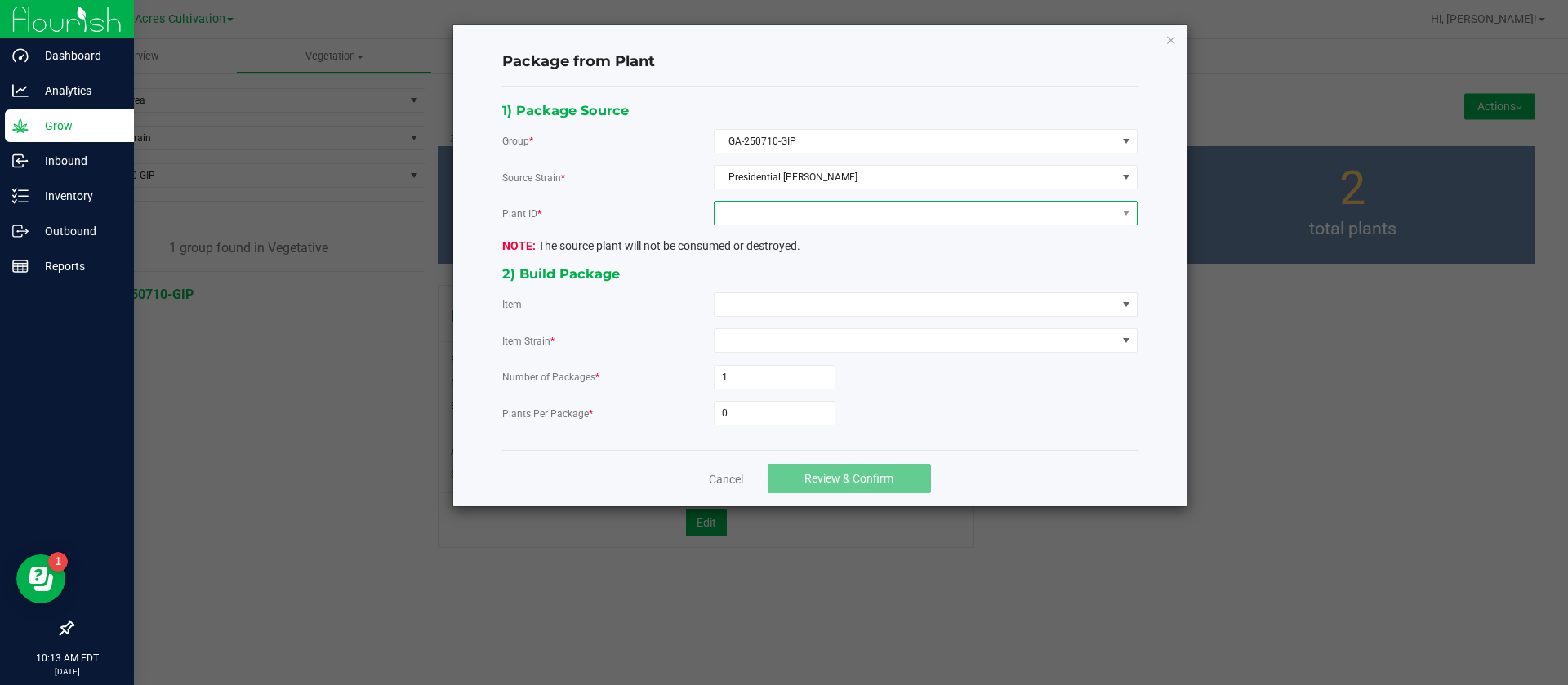
click at [797, 203] on span at bounding box center [915, 213] width 401 height 23
click at [762, 279] on li "3230664111679031" at bounding box center [926, 283] width 422 height 27
click at [752, 309] on span at bounding box center [915, 304] width 401 height 23
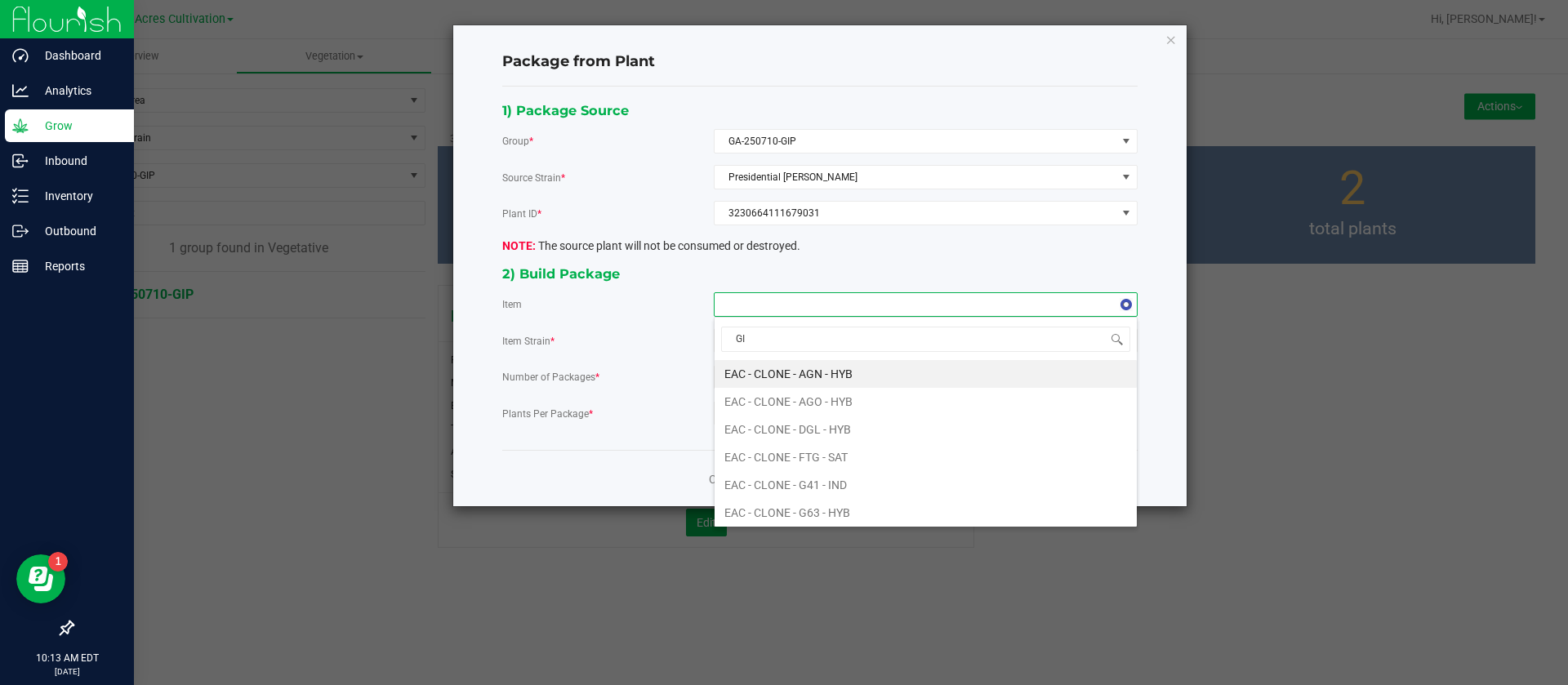
type input "GIP"
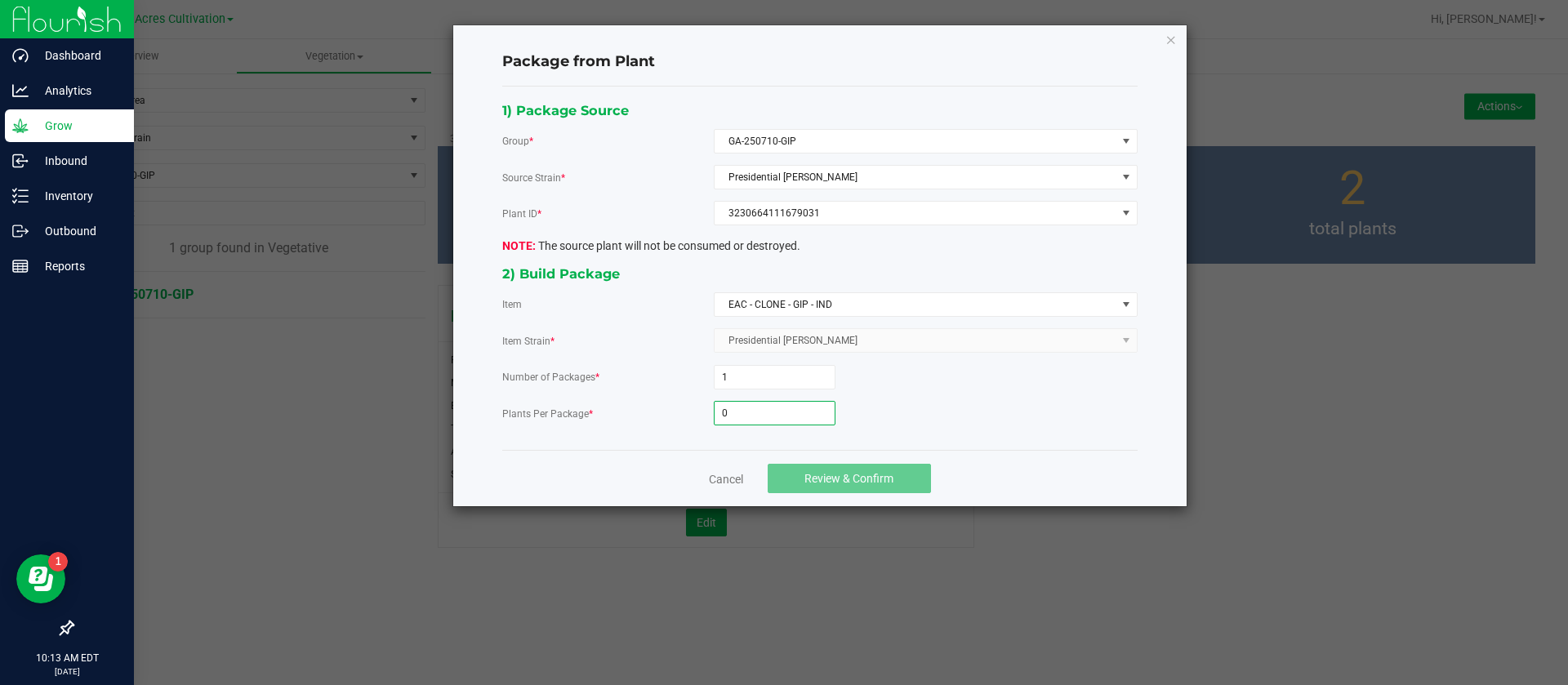
click at [776, 409] on input "0" at bounding box center [775, 412] width 120 height 23
type input "5"
click at [865, 477] on span "Review & Confirm" at bounding box center [849, 478] width 89 height 13
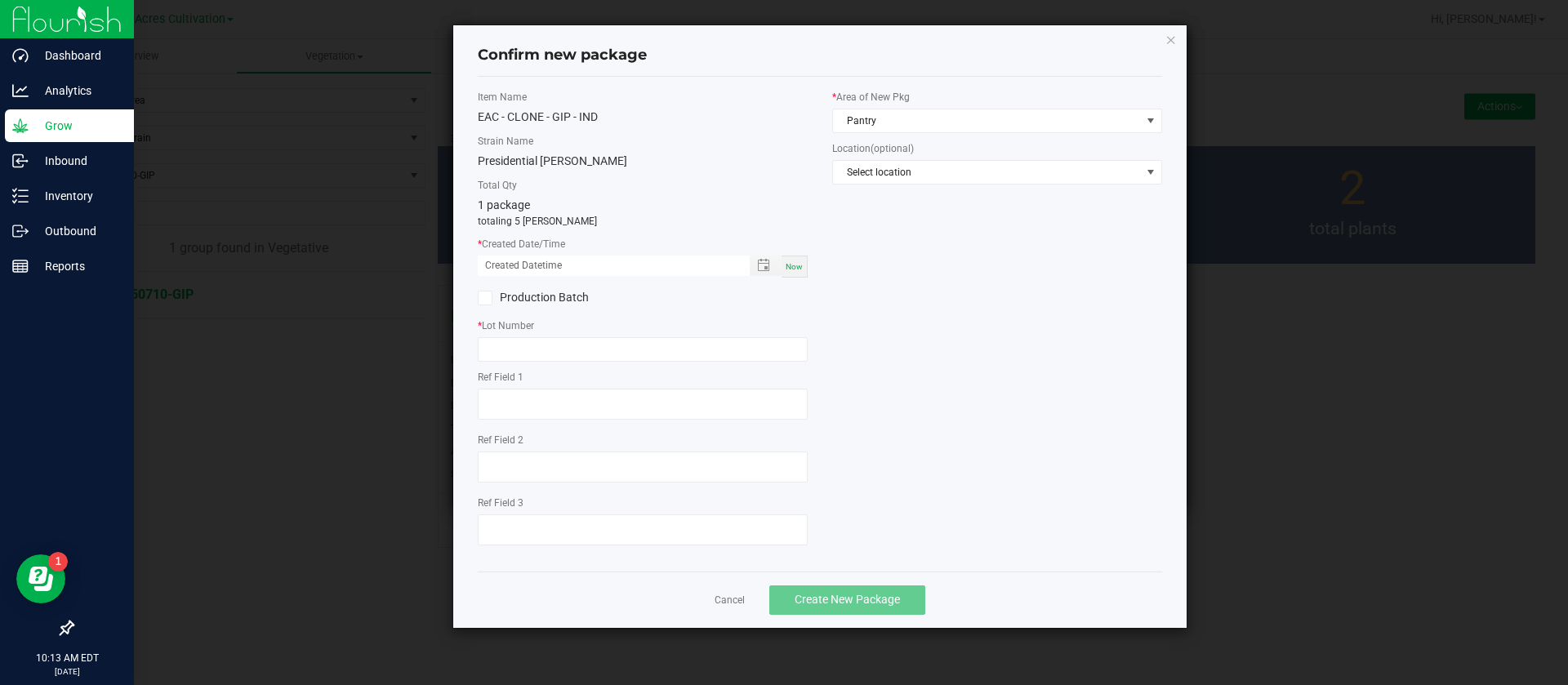
click at [793, 265] on span "Now" at bounding box center [794, 267] width 17 height 9
drag, startPoint x: 503, startPoint y: 265, endPoint x: 518, endPoint y: 308, distance: 45.5
click at [505, 265] on input "08/26/2025 10:13 AM" at bounding box center [605, 266] width 255 height 21
type input "08/12/2025 10:13 AM"
click at [513, 351] on input "text" at bounding box center [642, 349] width 330 height 25
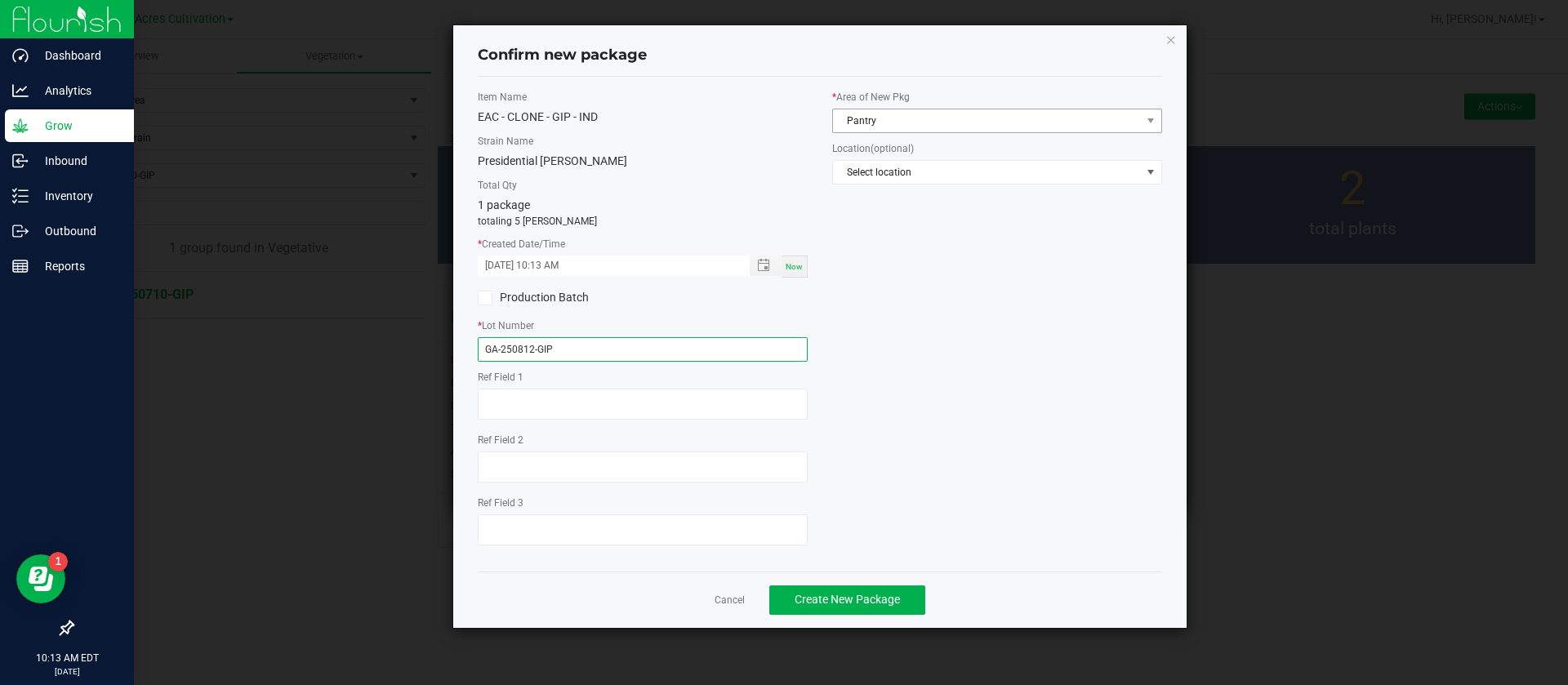
type input "GA-250812-GIP"
click at [865, 127] on span "Pantry" at bounding box center [986, 121] width 308 height 23
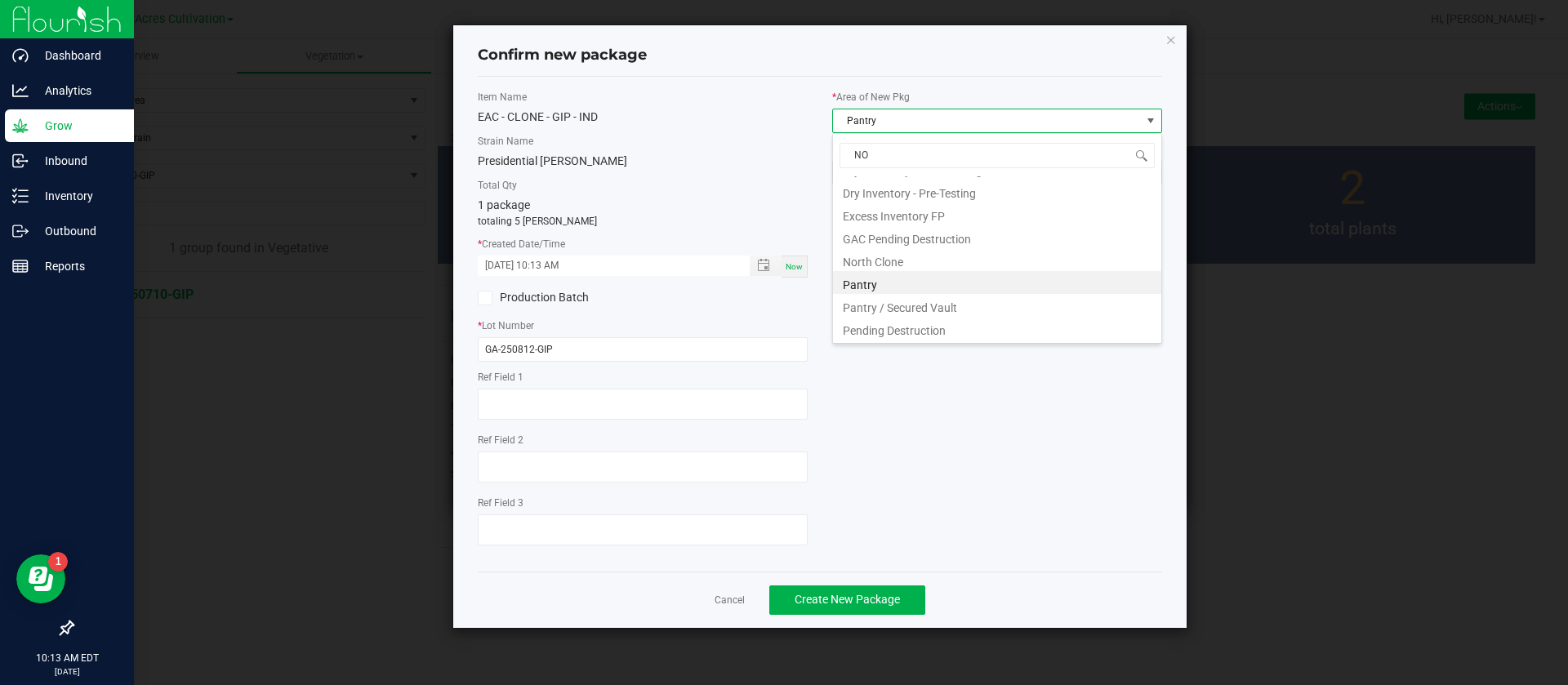
scroll to position [0, 0]
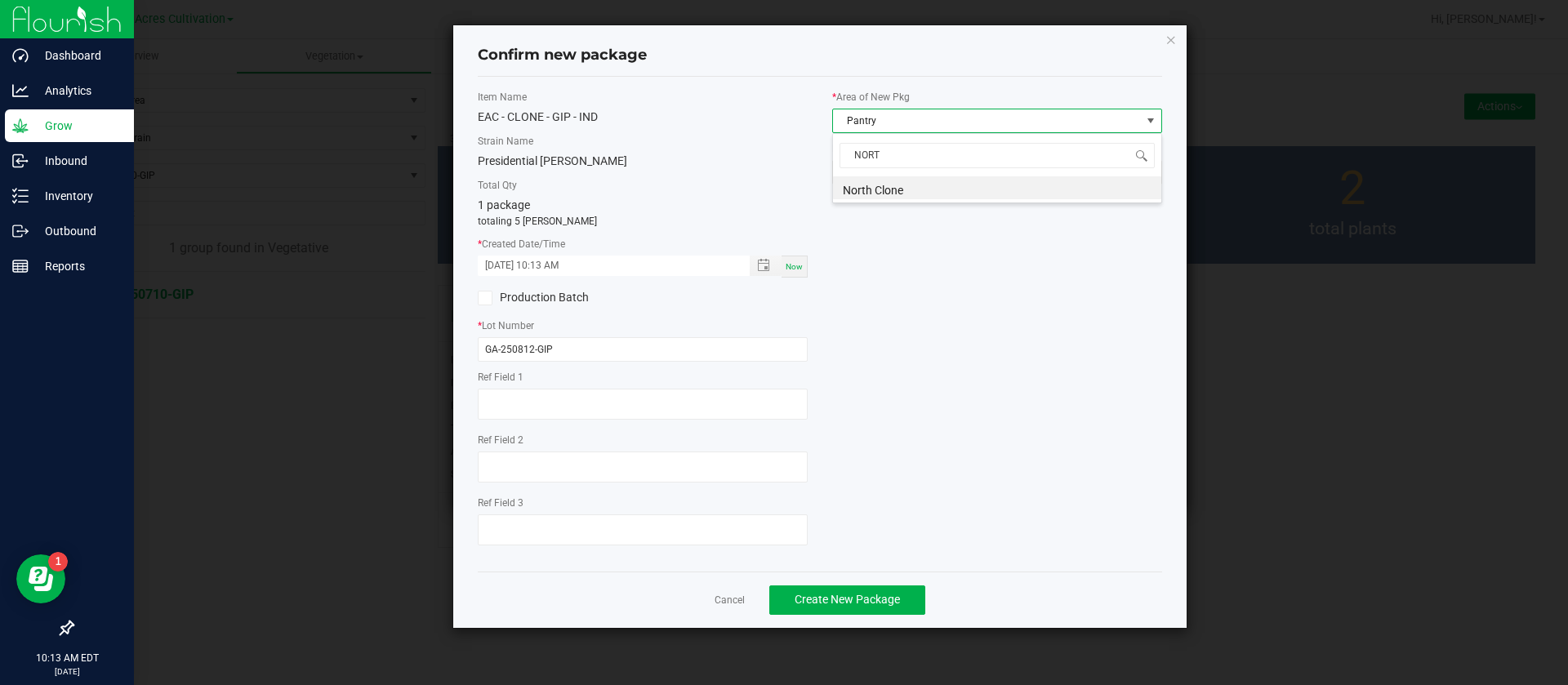
type input "NORTH"
drag, startPoint x: 865, startPoint y: 352, endPoint x: 844, endPoint y: 349, distance: 21.2
click at [865, 352] on div "Item Name EAC - CLONE - GIP - IND Strain Name Presidential Runtz Total Qty 1 pa…" at bounding box center [820, 324] width 709 height 469
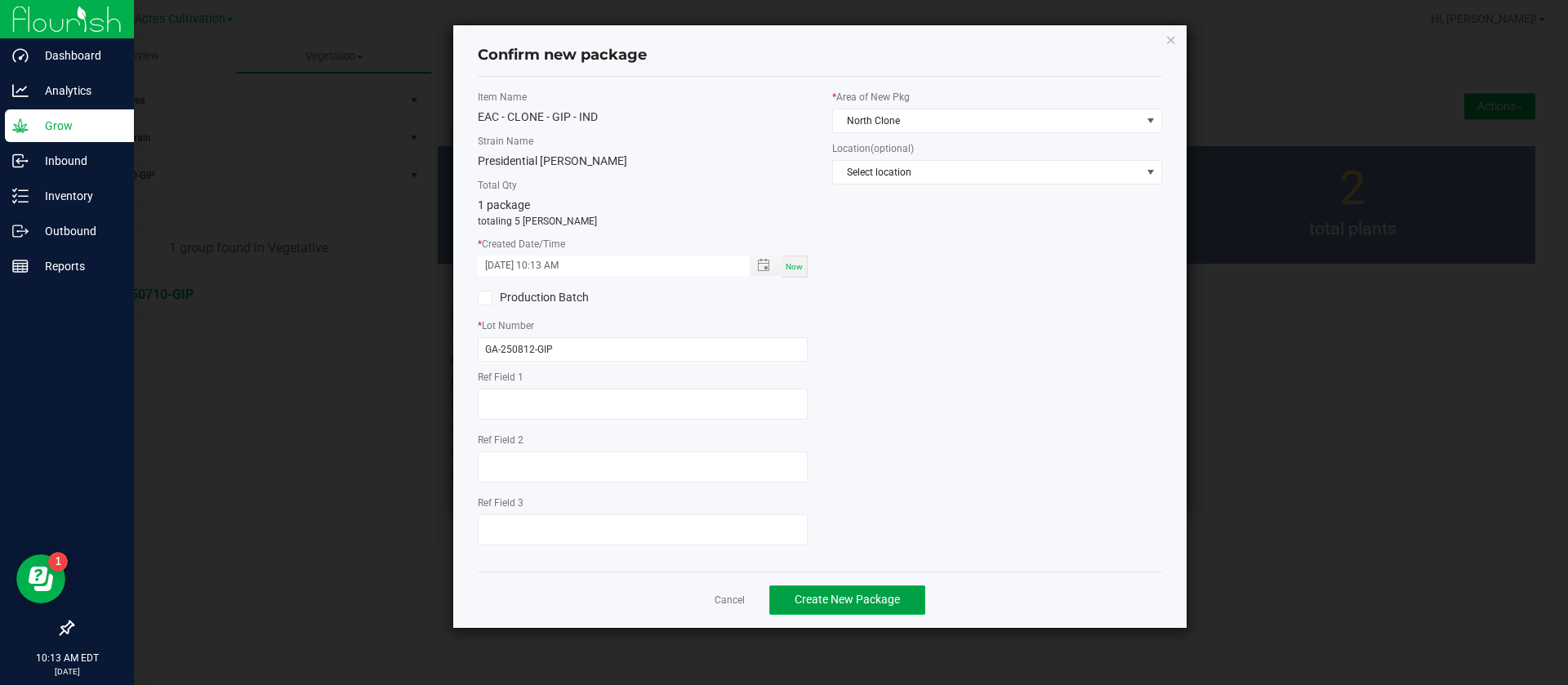
click at [888, 610] on button "Create New Package" at bounding box center [847, 600] width 156 height 29
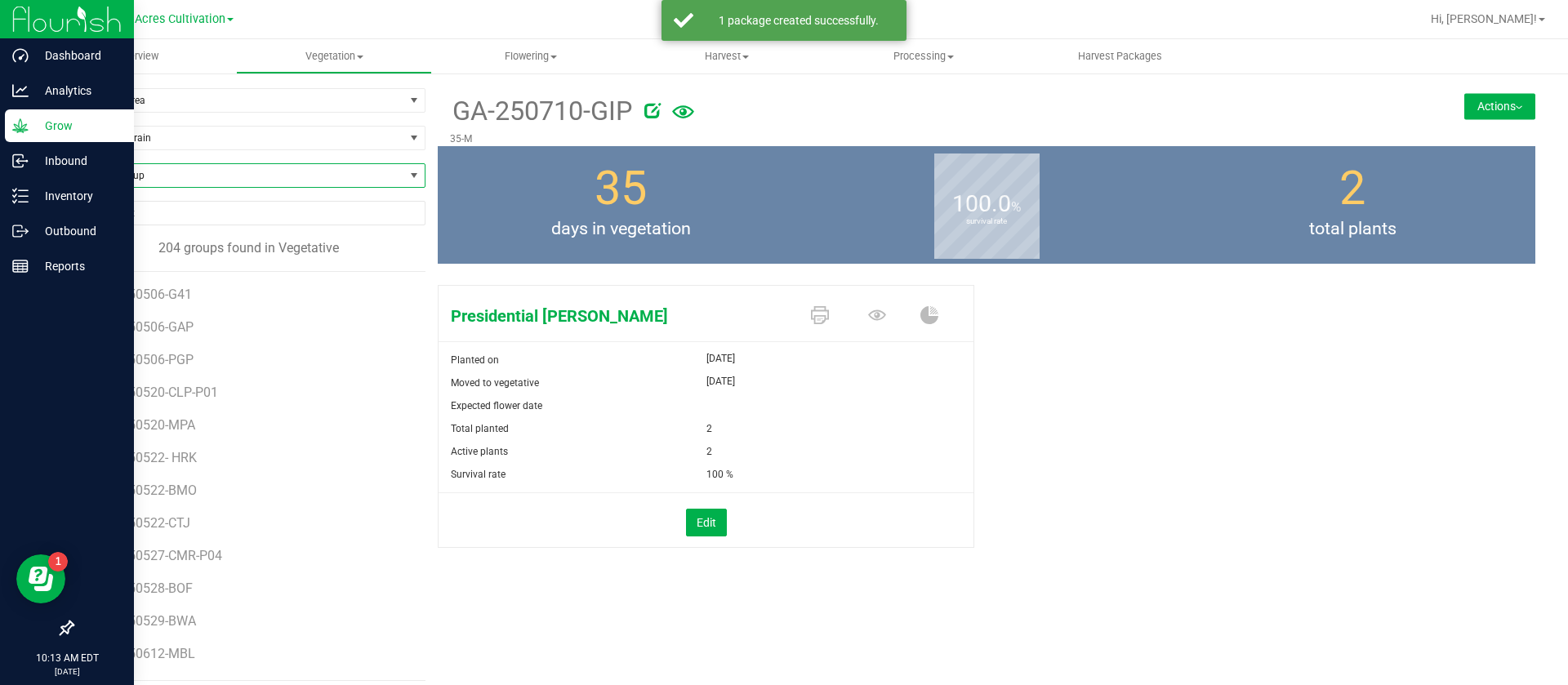
click at [151, 165] on span "Find a Group" at bounding box center [238, 175] width 332 height 23
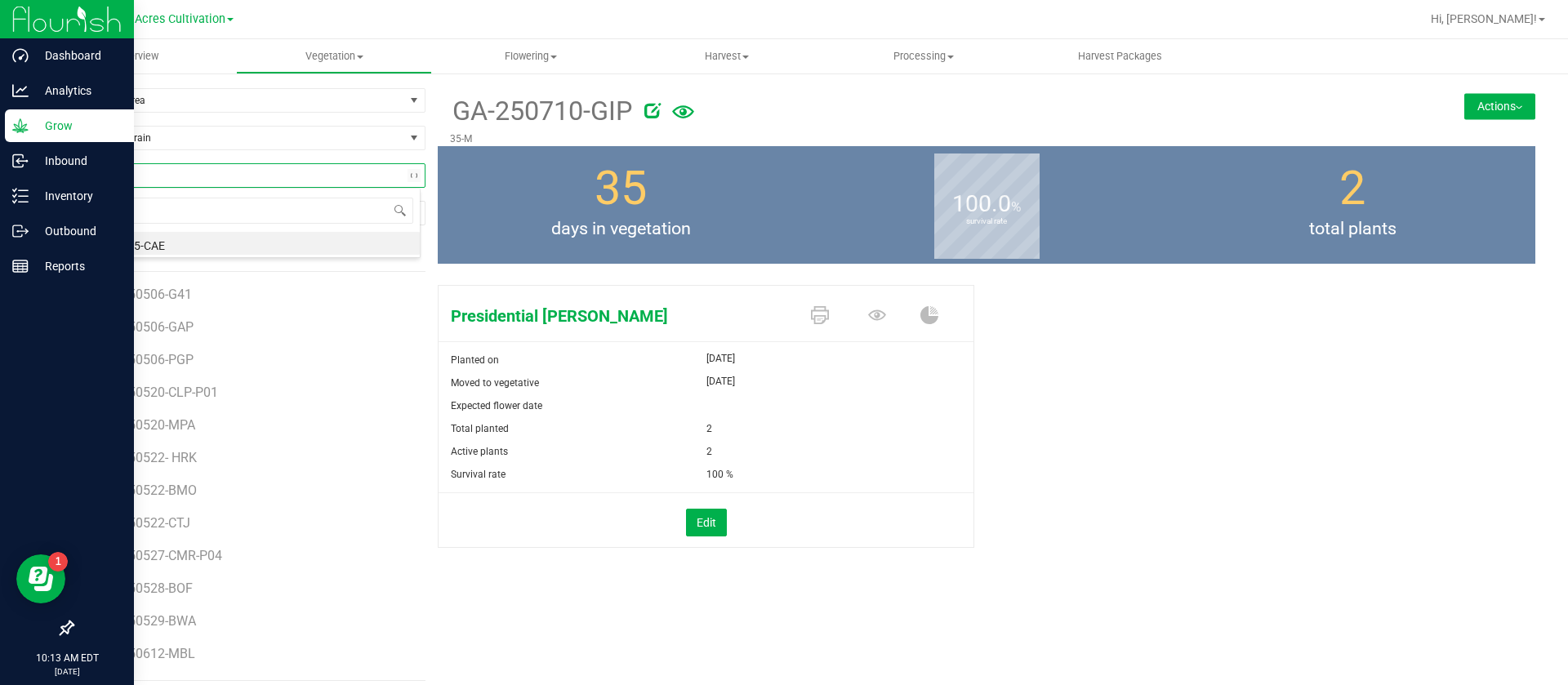
type input "C"
type input "MIS"
click at [570, 178] on div "35 days in vegetation" at bounding box center [620, 204] width 366 height 117
click at [189, 180] on span "Find a Group" at bounding box center [238, 175] width 332 height 23
type input "MIS"
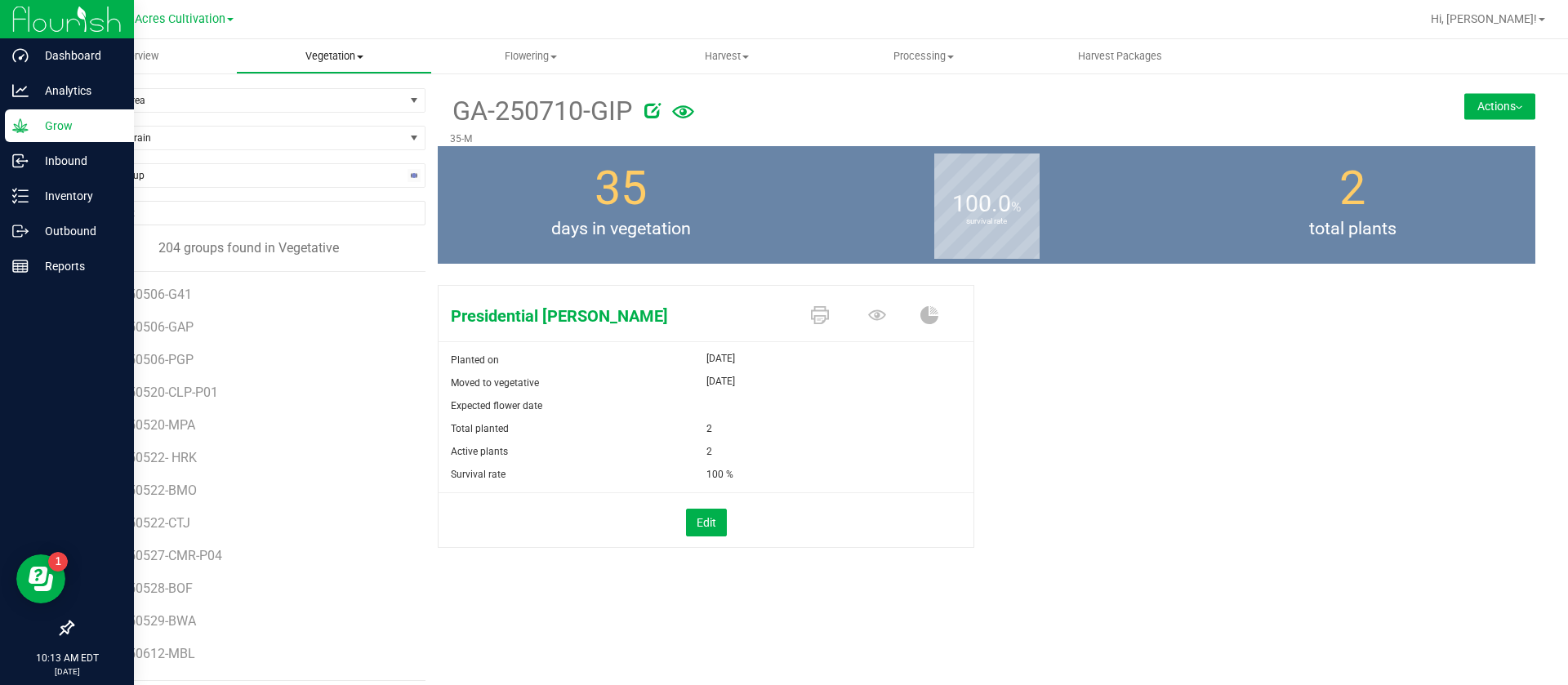
click at [335, 54] on span "Vegetation" at bounding box center [335, 56] width 196 height 15
click at [317, 140] on span "Mother groups" at bounding box center [297, 137] width 122 height 14
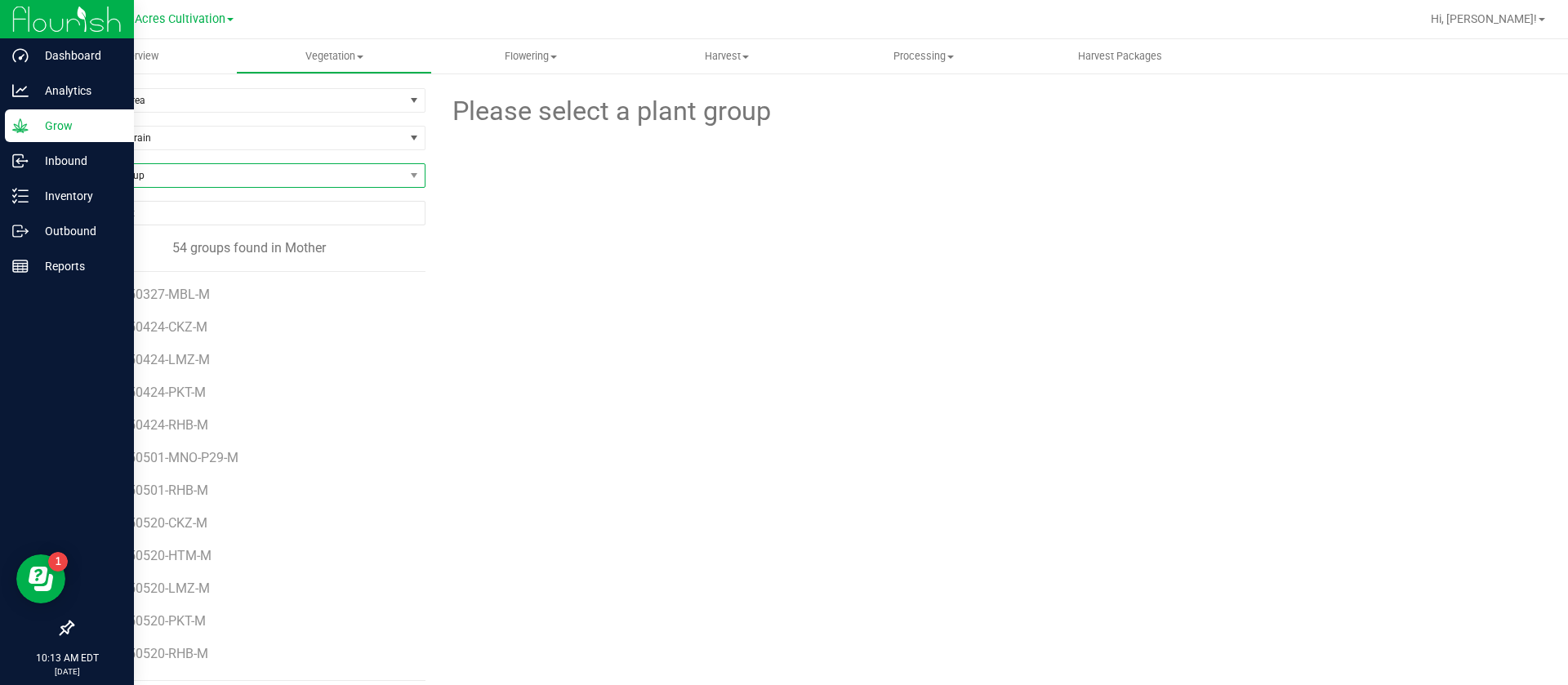
click at [150, 175] on span "Find a Group" at bounding box center [238, 175] width 332 height 23
type input "MIS"
click at [178, 249] on li "GA-250611-MIS" at bounding box center [246, 243] width 347 height 23
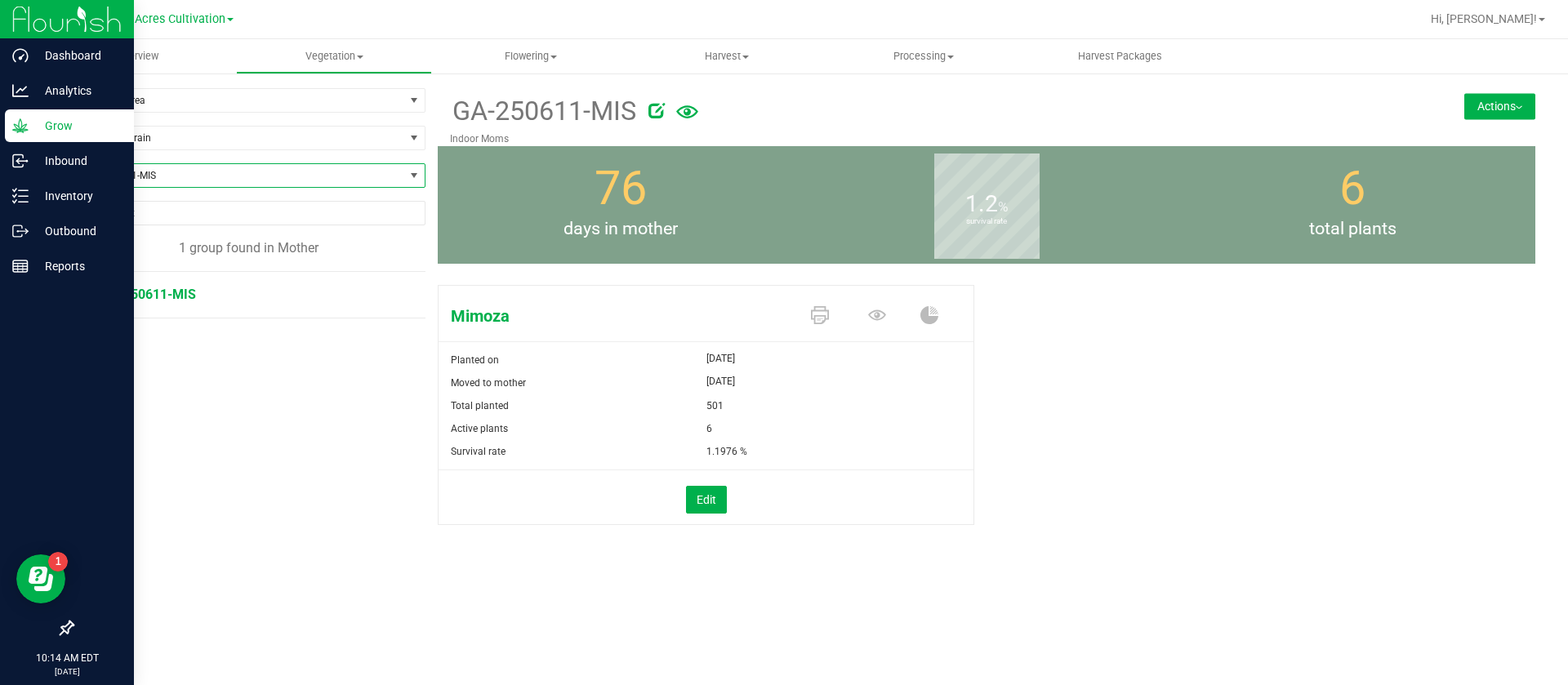
click at [1493, 111] on button "Actions" at bounding box center [1499, 106] width 71 height 26
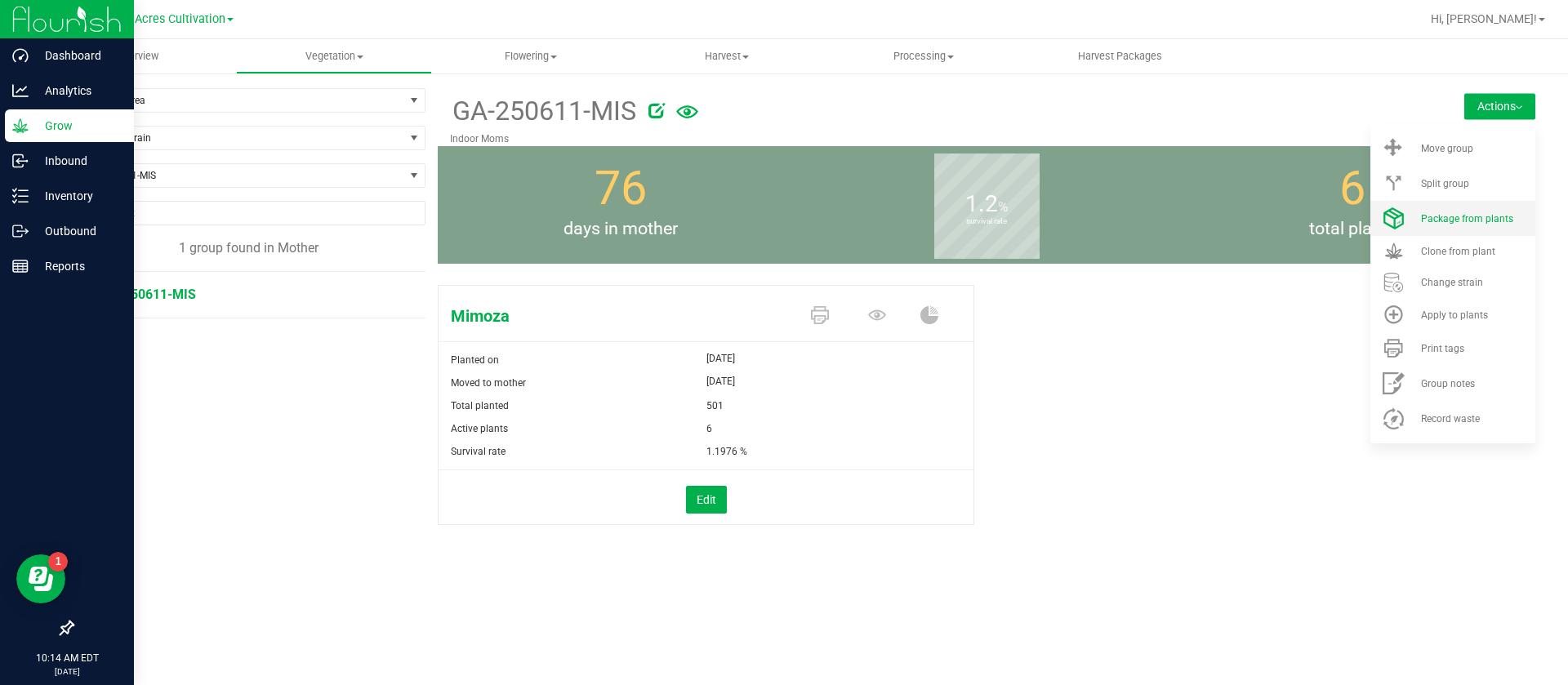
click at [1457, 225] on li "Package from plants" at bounding box center [1453, 218] width 165 height 35
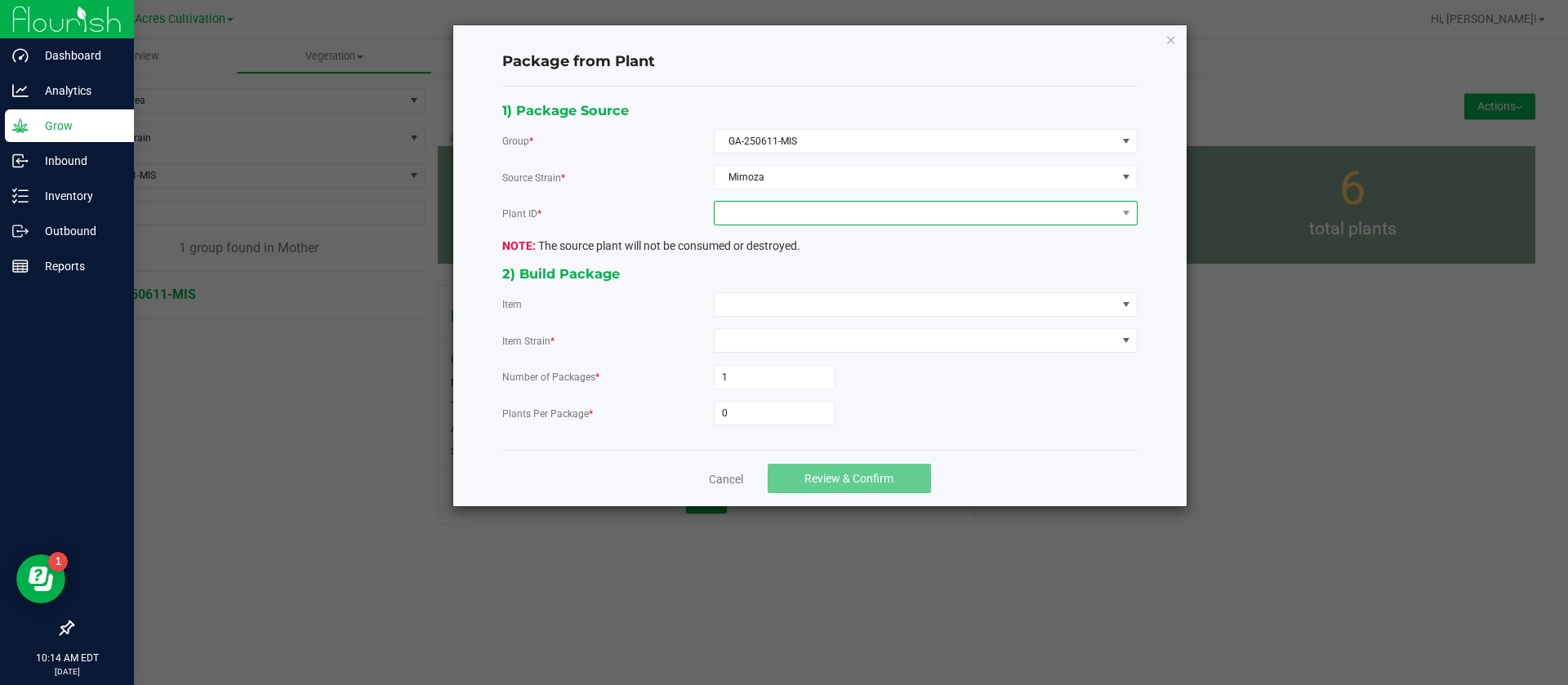
click at [737, 214] on span at bounding box center [915, 213] width 401 height 23
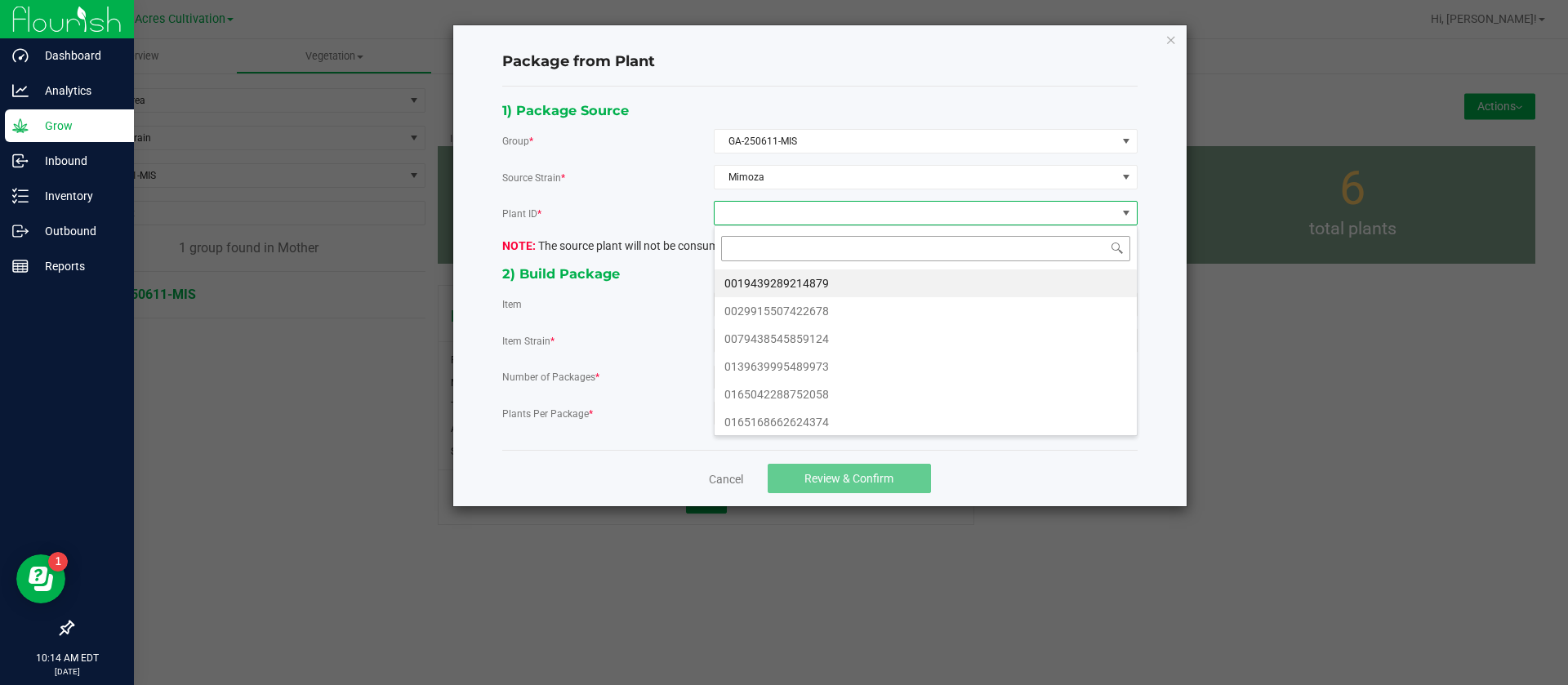
scroll to position [25, 423]
click at [769, 285] on li "0019439289214879" at bounding box center [926, 283] width 422 height 27
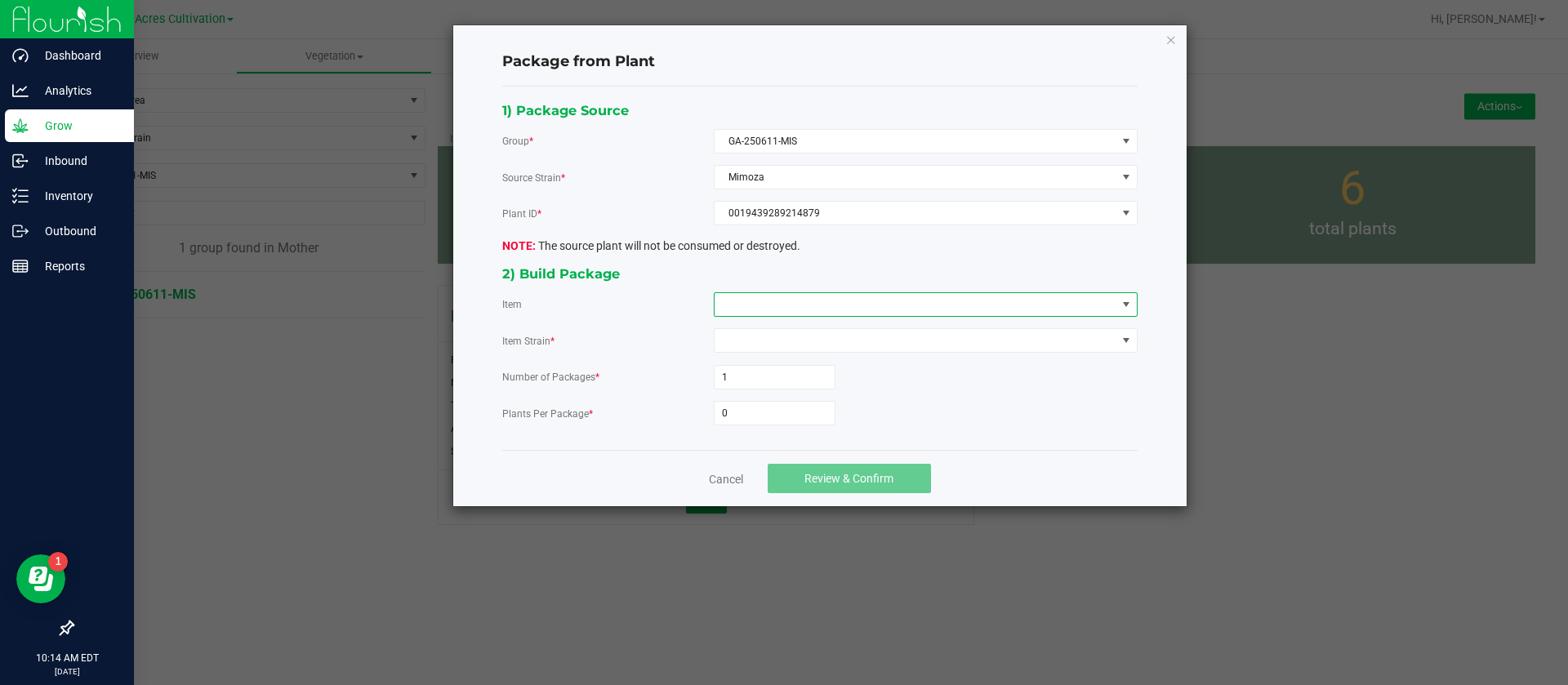
click at [758, 299] on span at bounding box center [915, 304] width 401 height 23
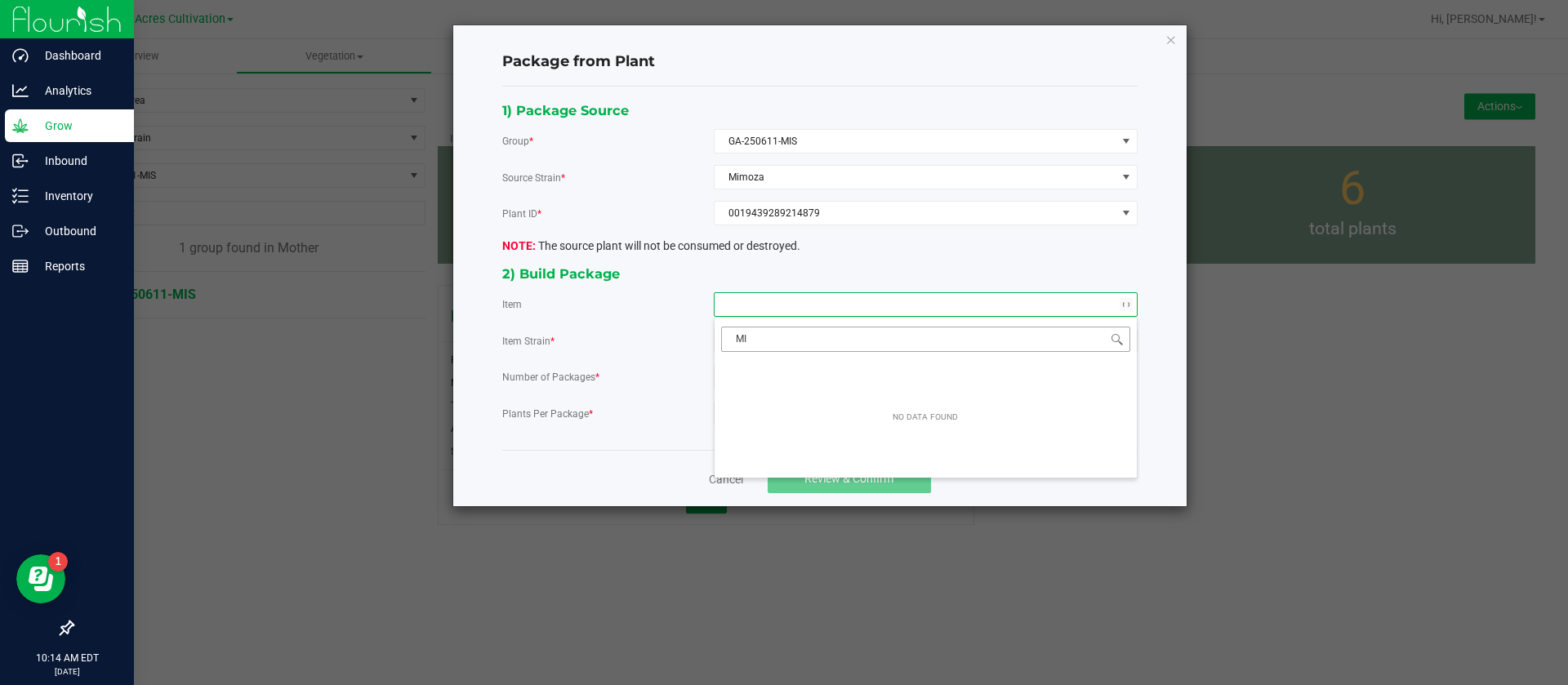
type input "M"
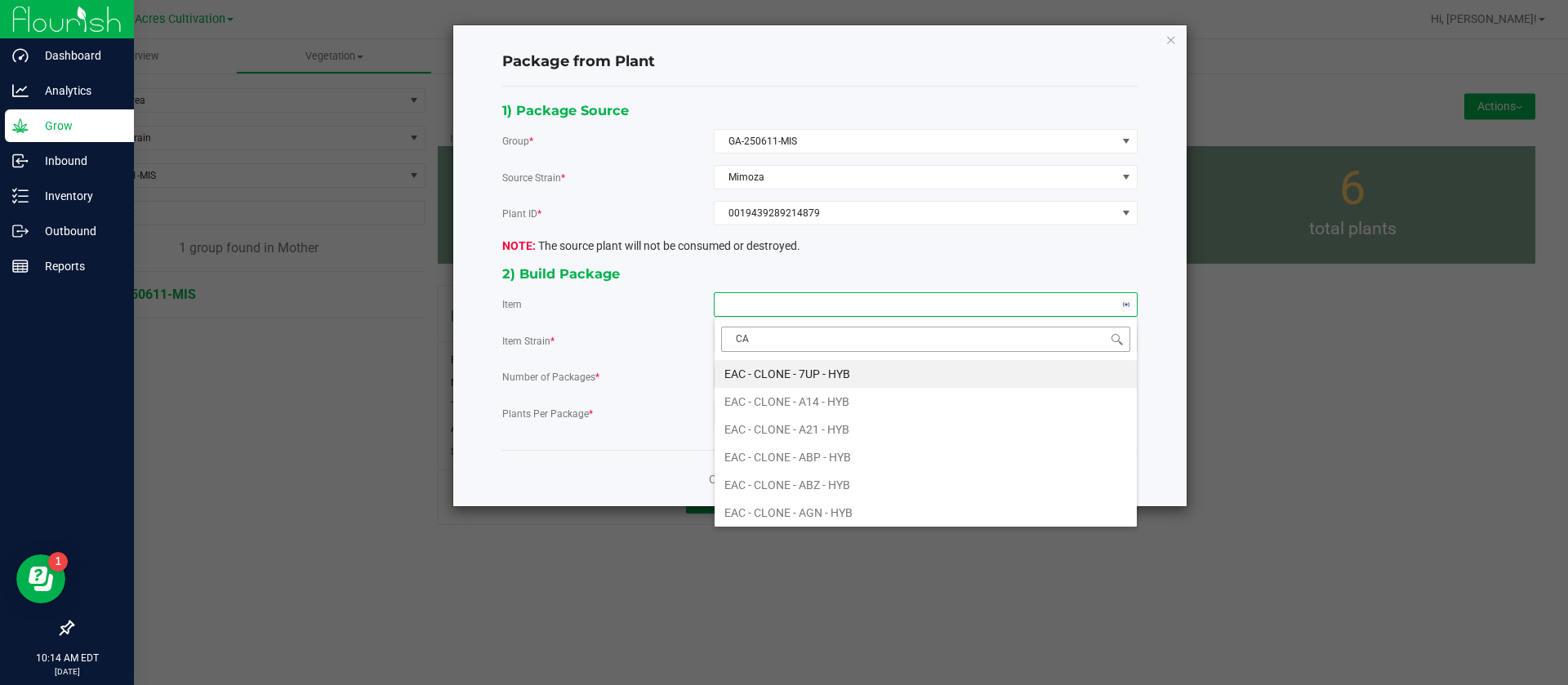
type input "CAE"
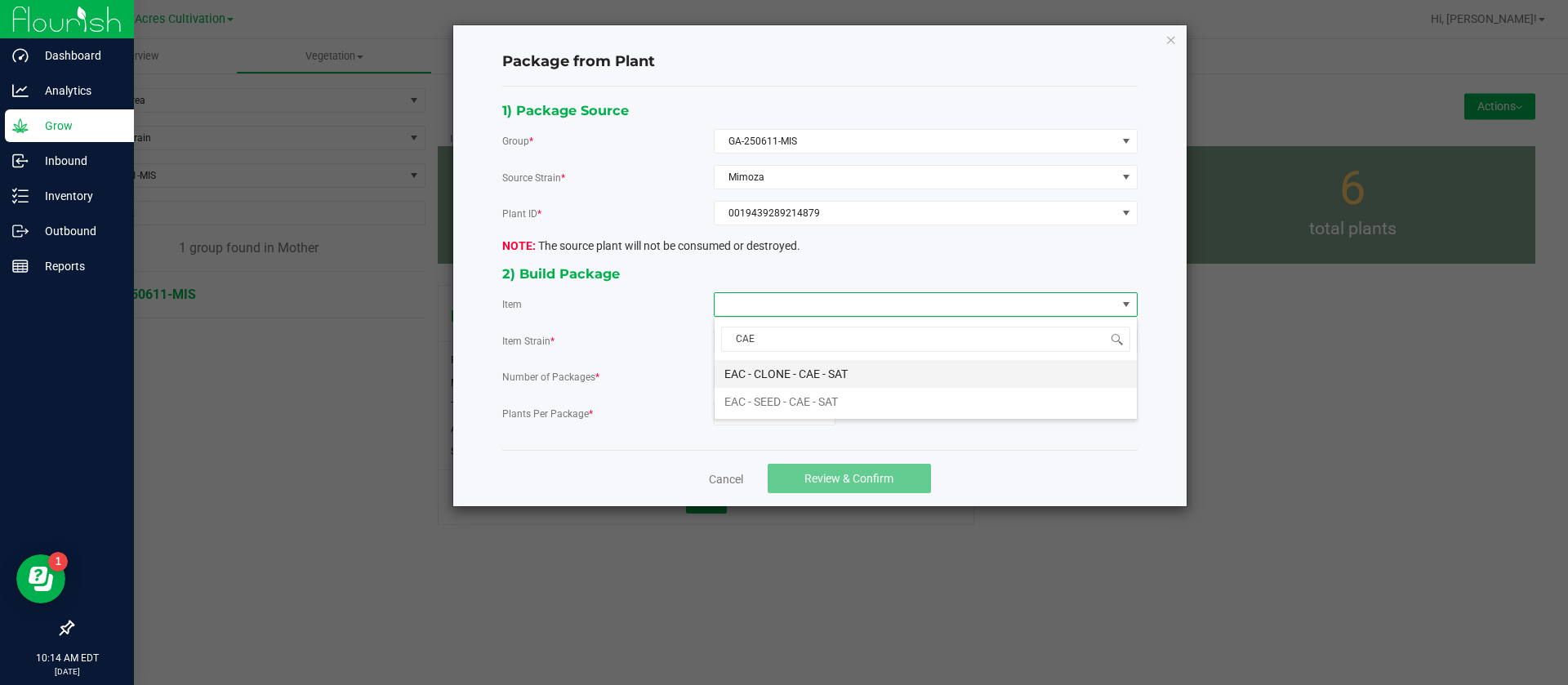
click at [811, 370] on SAT "EAC - CLONE - CAE - SAT" at bounding box center [926, 374] width 422 height 27
click at [776, 412] on input "0" at bounding box center [775, 412] width 120 height 23
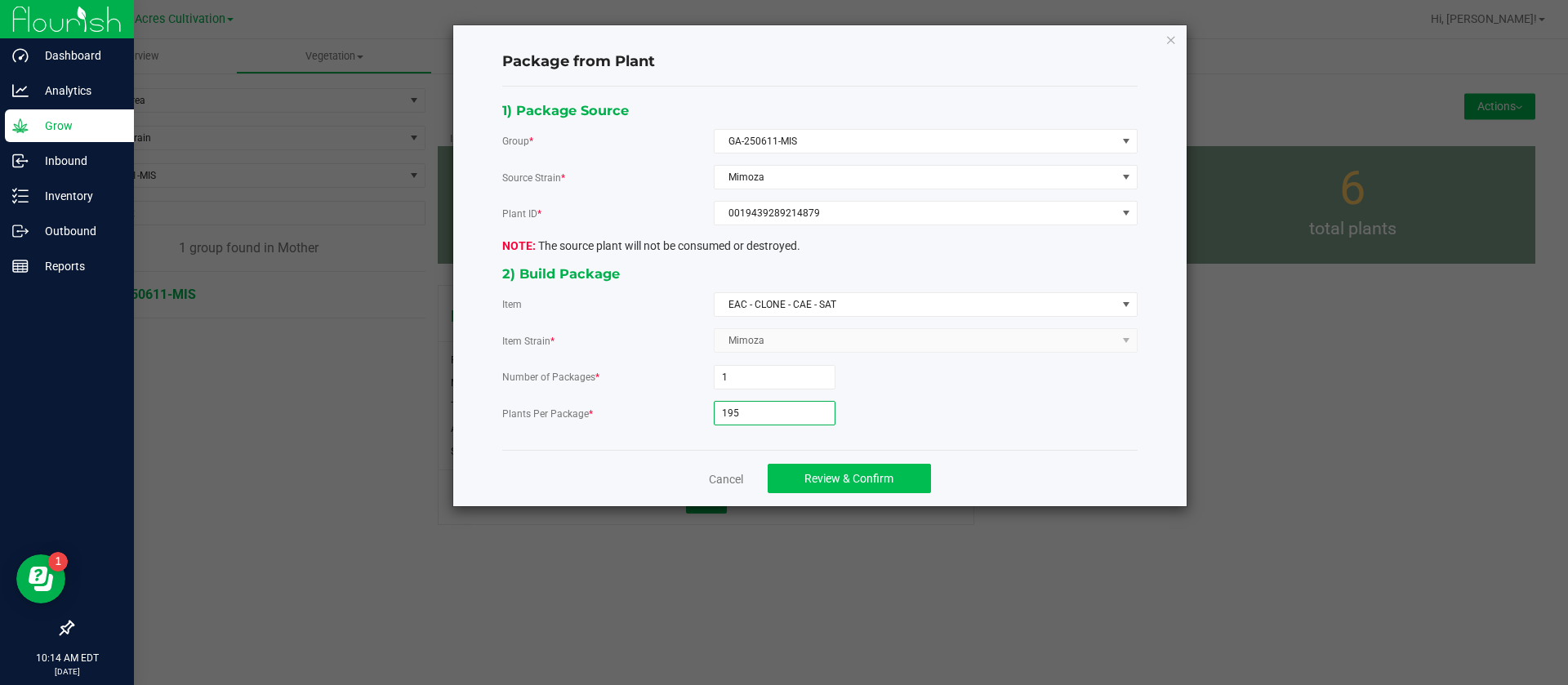
type input "195"
click at [841, 480] on span "Review & Confirm" at bounding box center [849, 478] width 89 height 13
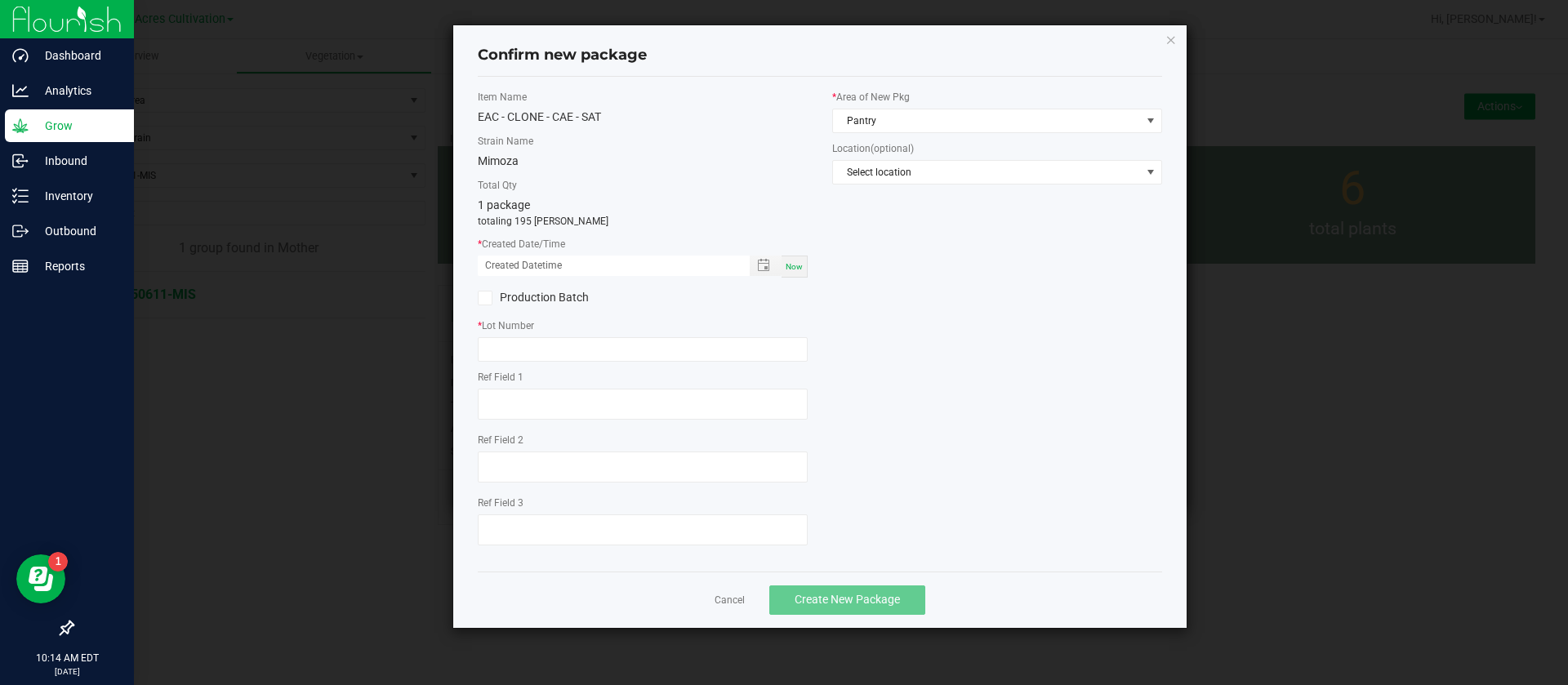
click at [802, 271] on div "Now" at bounding box center [794, 267] width 26 height 22
click at [510, 267] on input "08/26/2025 10:14 AM" at bounding box center [605, 266] width 255 height 21
type input "08/14/2025 10:14 AM"
click at [555, 334] on div "* Lot Number" at bounding box center [642, 339] width 330 height 43
click at [550, 349] on input "text" at bounding box center [642, 349] width 330 height 25
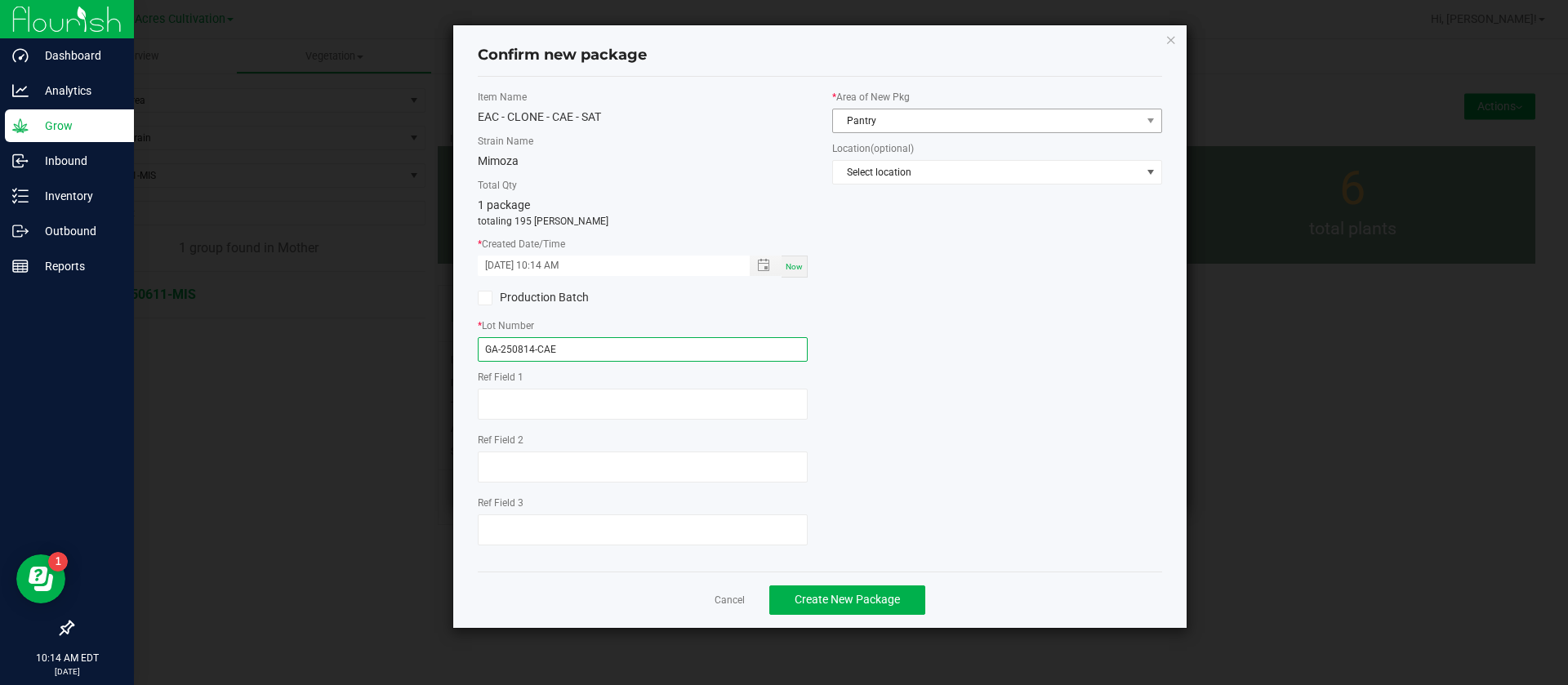
type input "GA-250814-CAE"
click at [923, 126] on span "Pantry" at bounding box center [986, 121] width 308 height 23
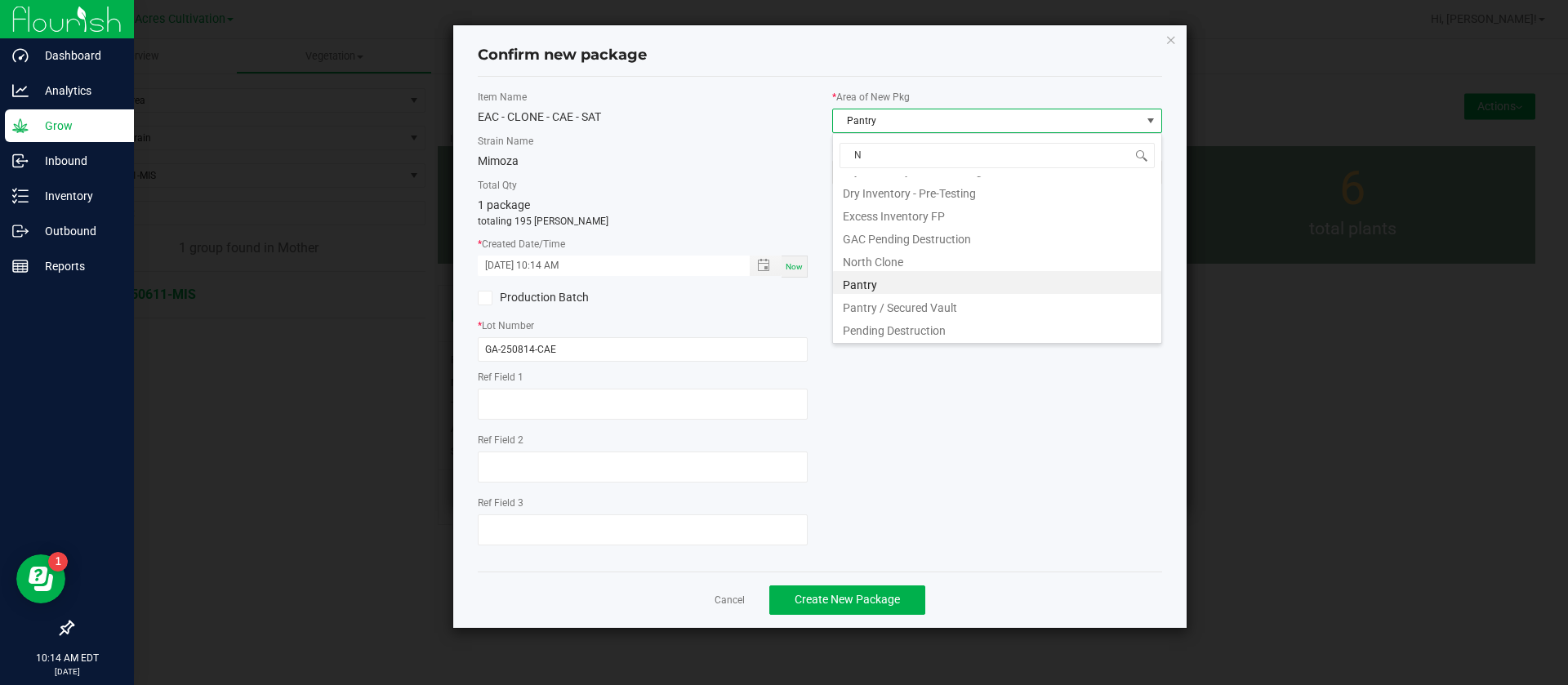
scroll to position [0, 0]
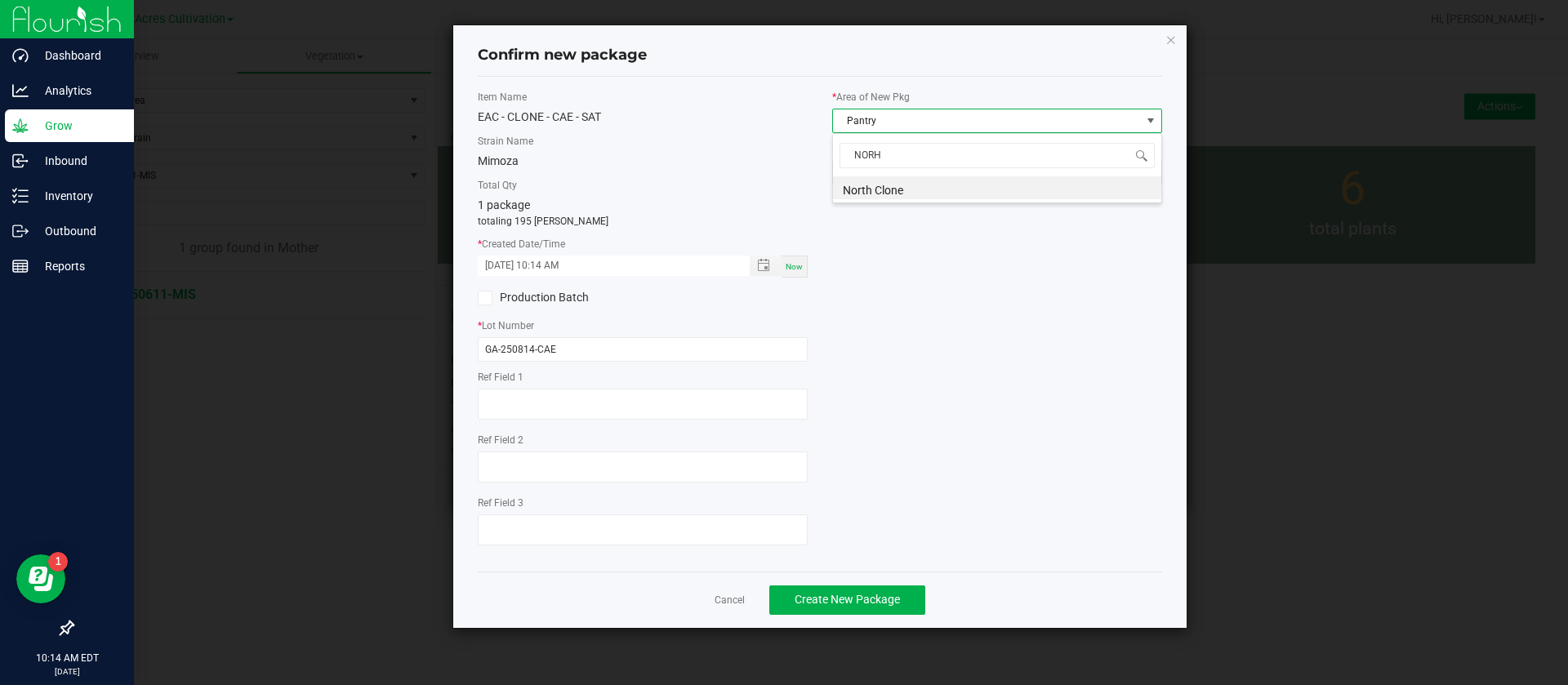
type input "NORHT"
click at [923, 123] on span "Pantry" at bounding box center [986, 121] width 308 height 23
type input "NORTH"
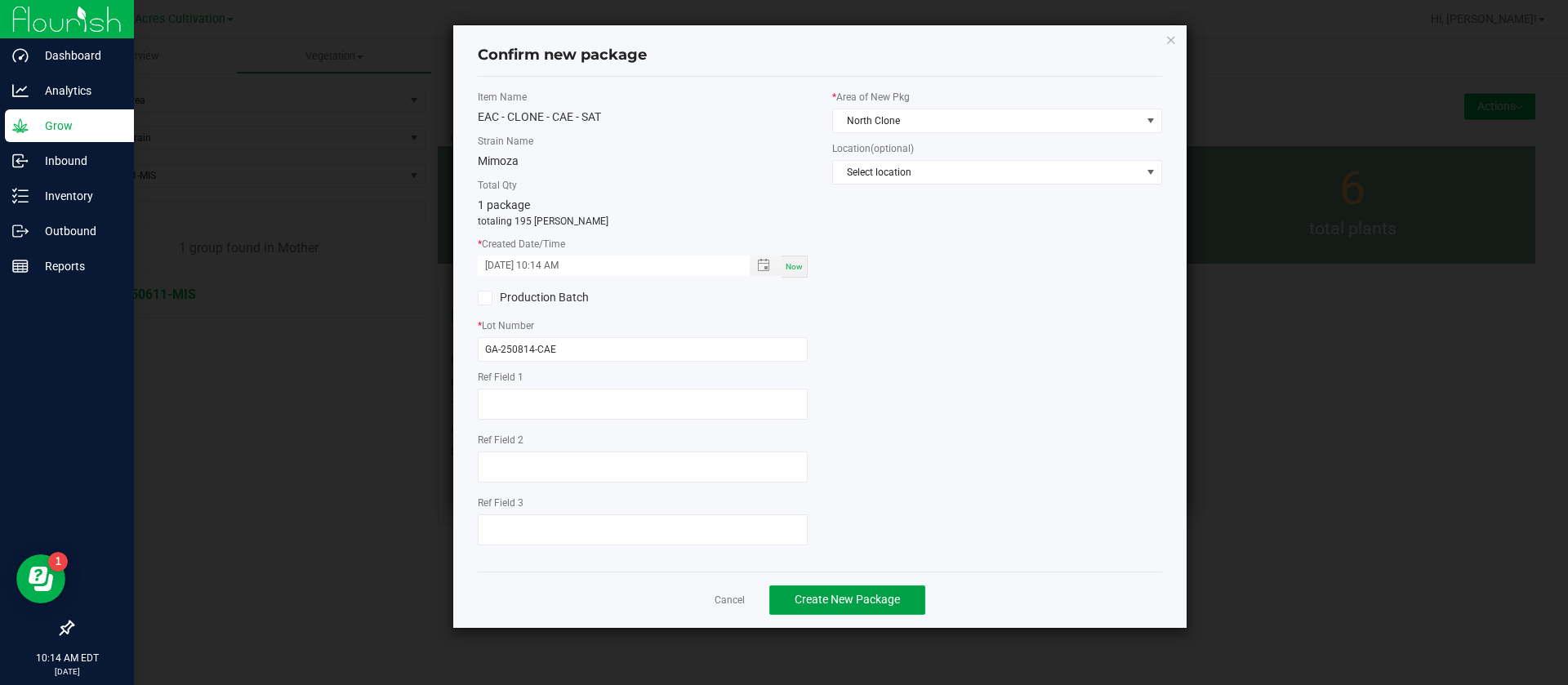
click at [846, 596] on span "Create New Package" at bounding box center [847, 598] width 106 height 13
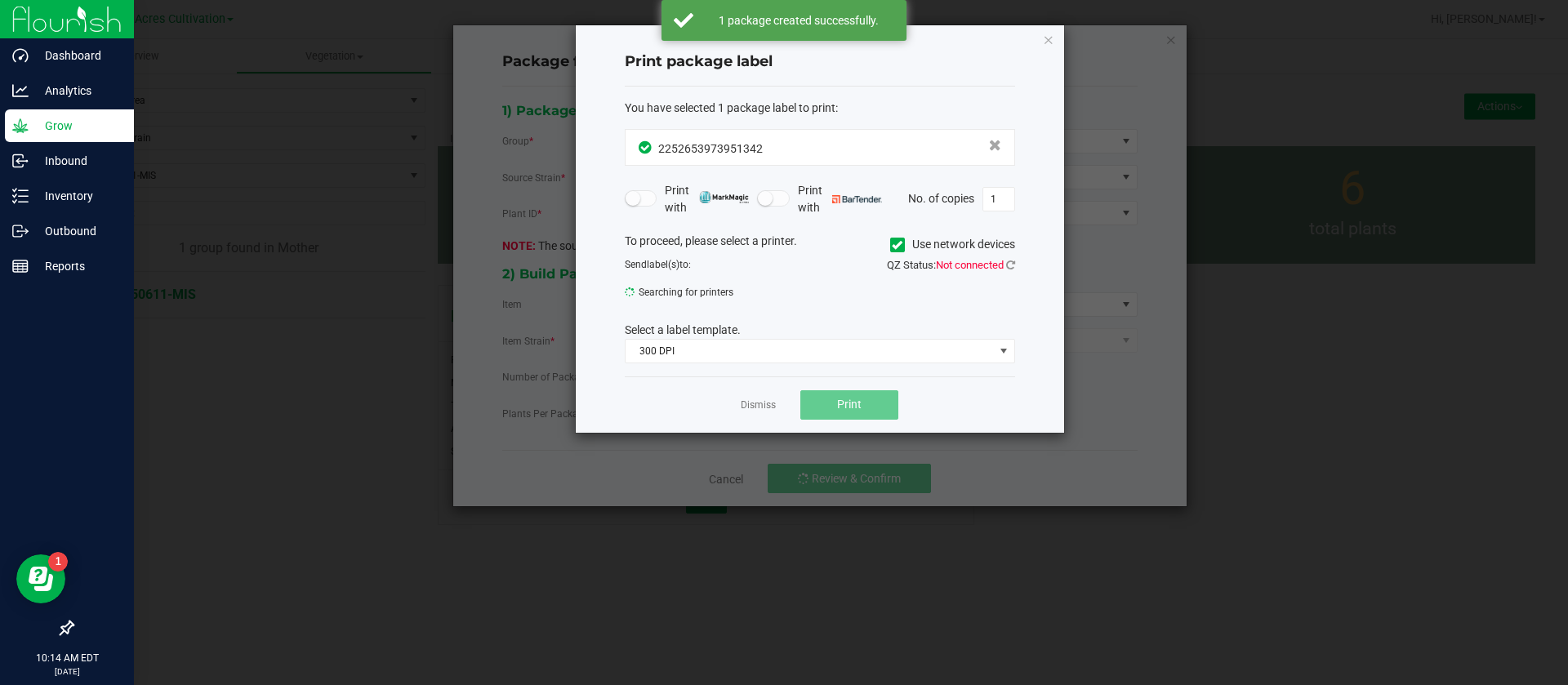
click at [1036, 37] on div "Print package label You have selected 1 package label to print : 22526539739513…" at bounding box center [819, 229] width 488 height 407
click at [1051, 39] on icon "button" at bounding box center [1048, 39] width 11 height 20
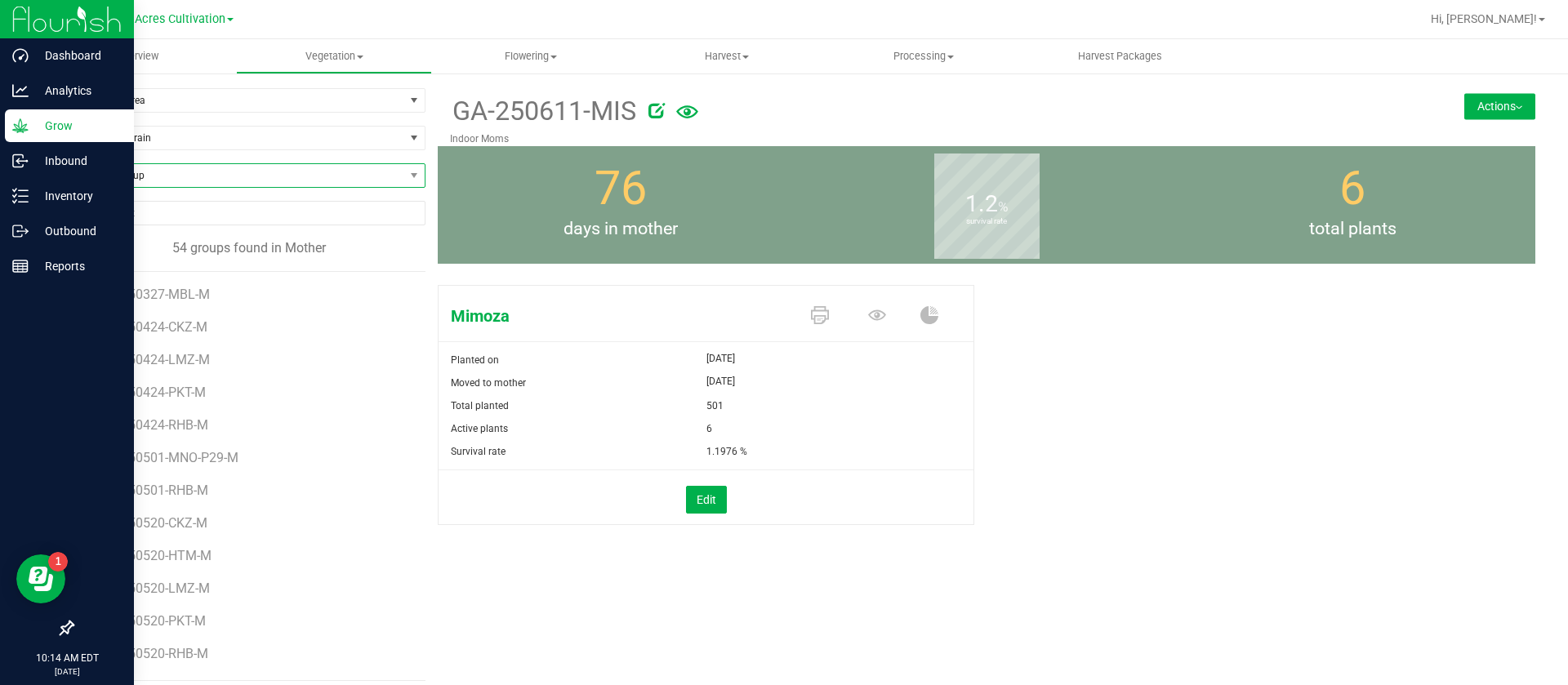
click at [131, 171] on span "Find a Group" at bounding box center [238, 175] width 332 height 23
click at [649, 114] on icon at bounding box center [656, 110] width 16 height 16
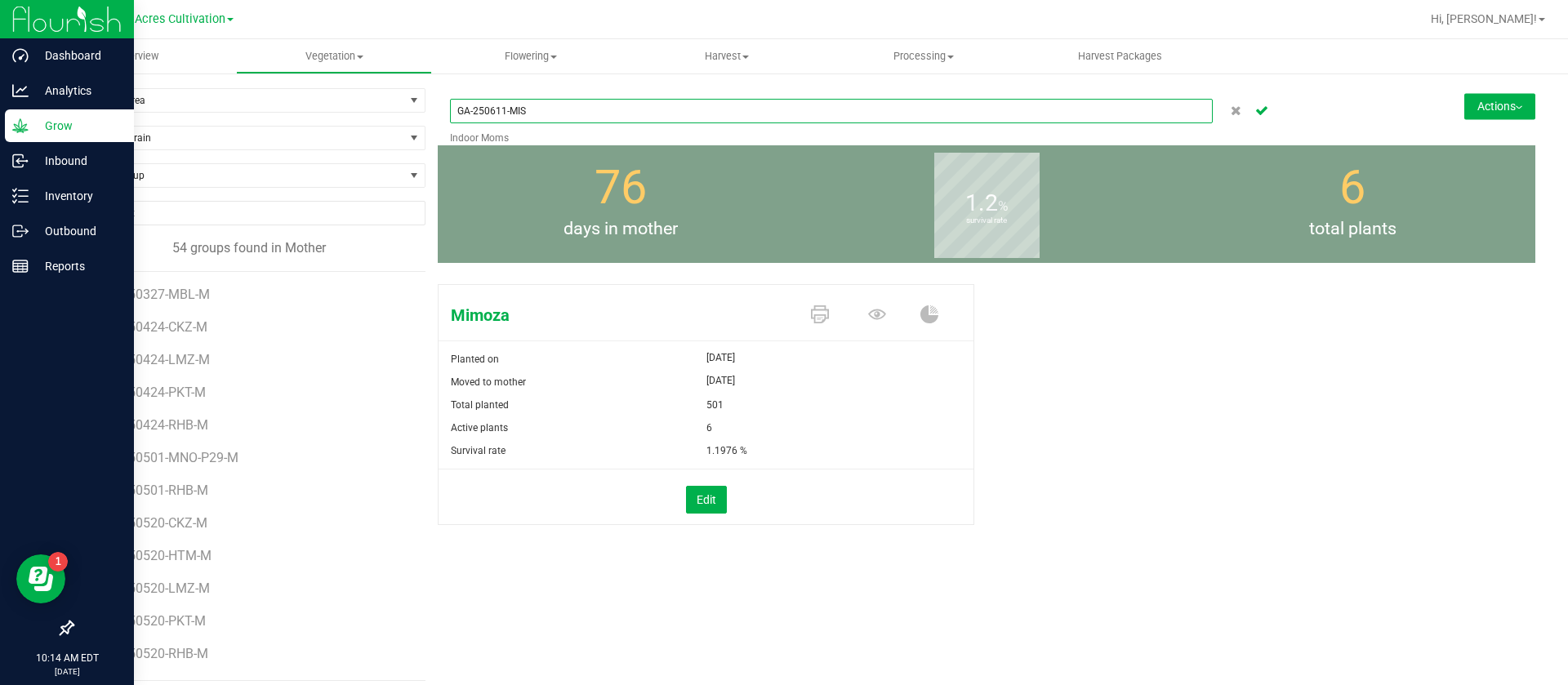
click at [615, 108] on input "GA-250611-MIS" at bounding box center [831, 111] width 763 height 25
type input "GA-250611-CAE"
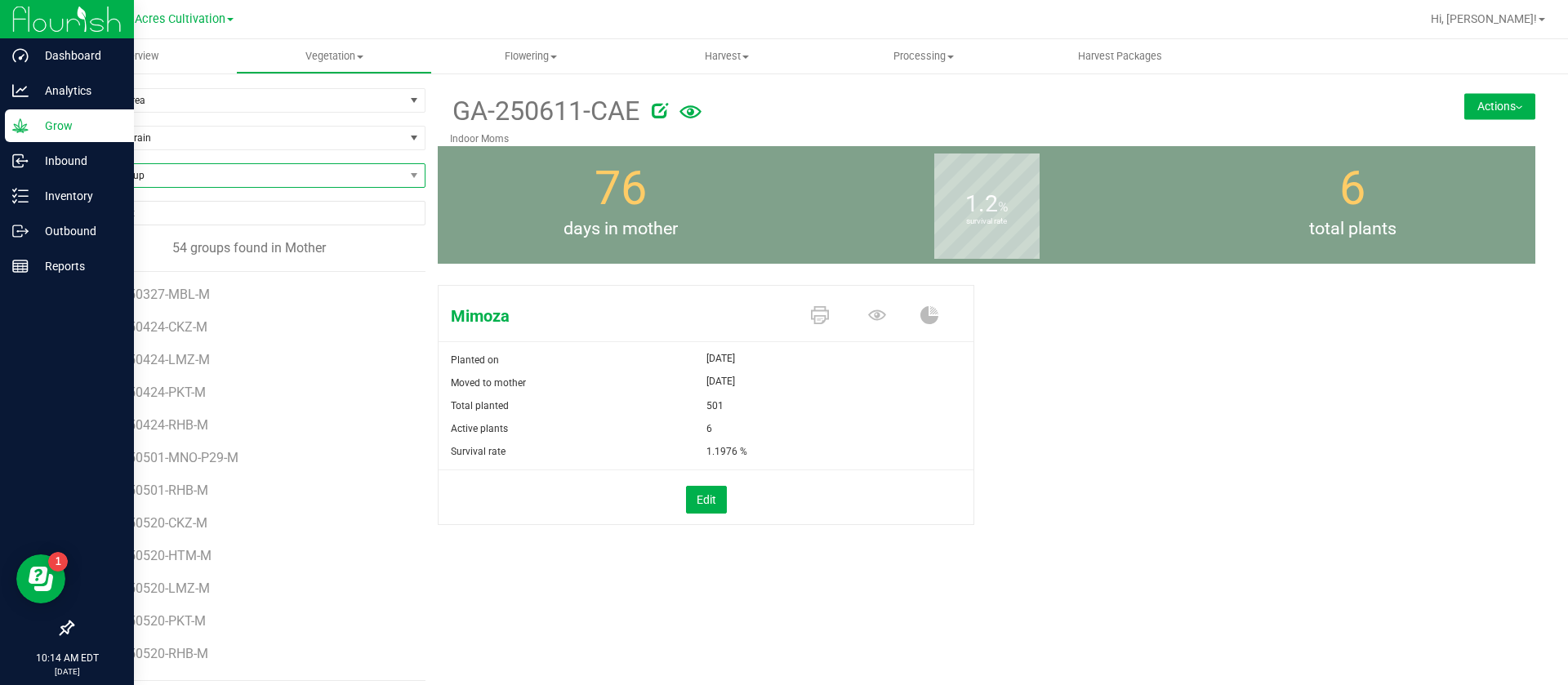
click at [194, 179] on span "Find a Group" at bounding box center [238, 175] width 332 height 23
type input "GAB"
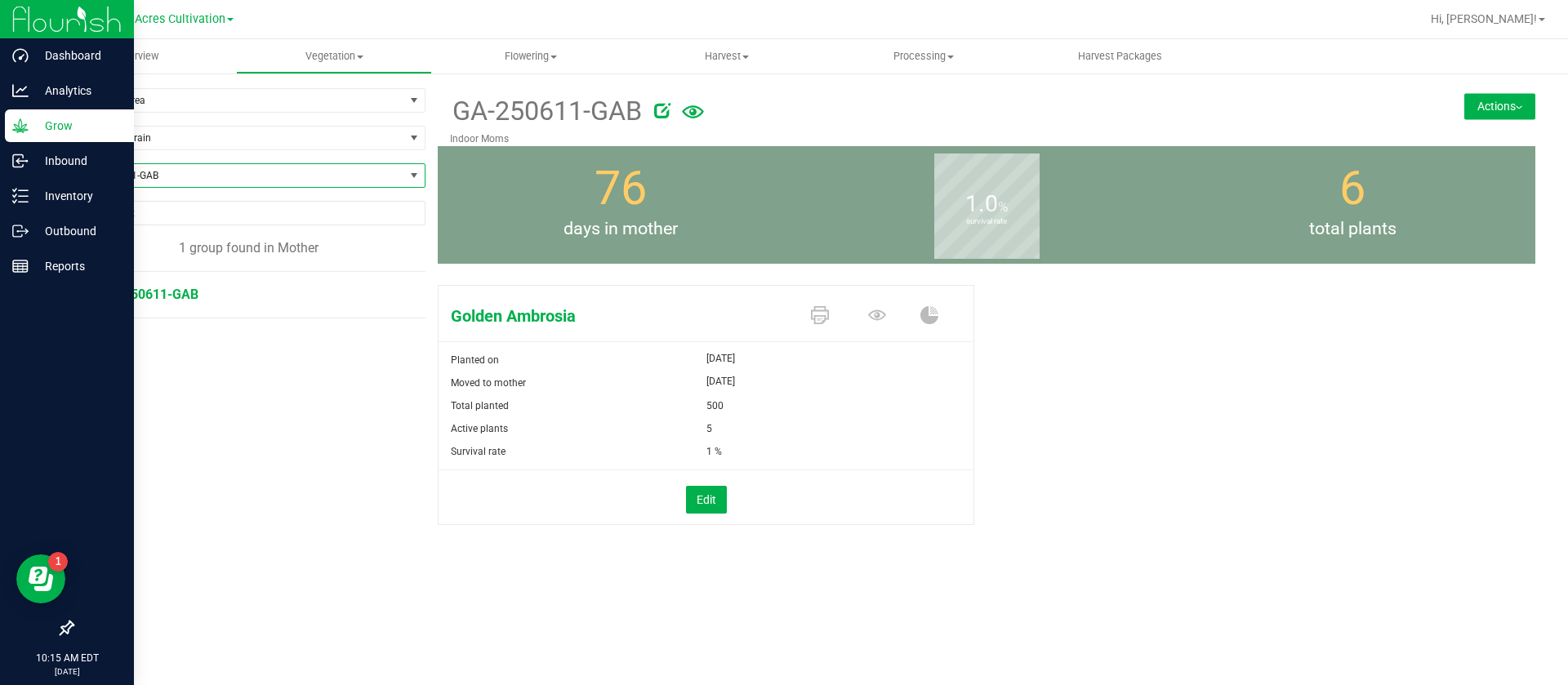
click at [665, 105] on icon at bounding box center [662, 110] width 16 height 16
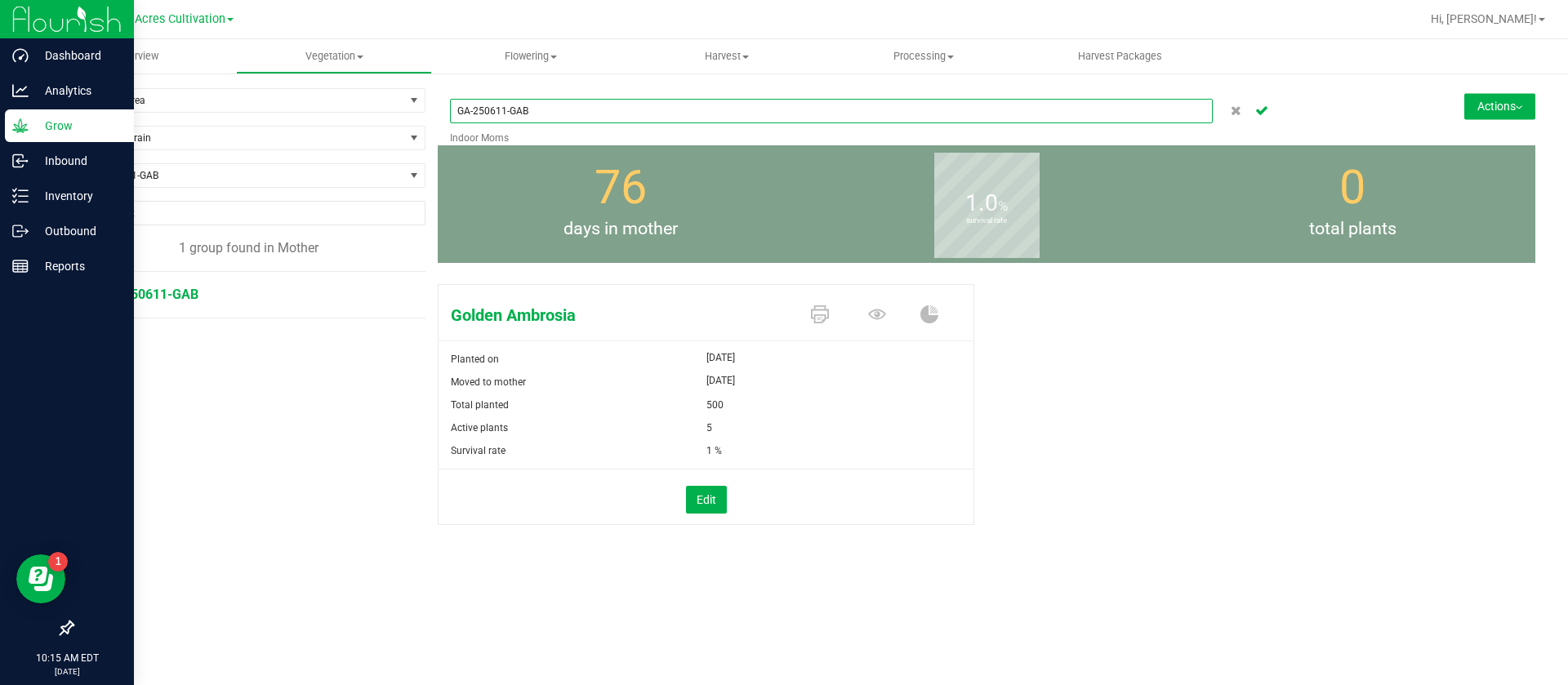
click at [610, 112] on input "GA-250611-GAB" at bounding box center [831, 111] width 763 height 25
type input "GA-250611-OPM"
click at [1482, 109] on button "Actions" at bounding box center [1499, 106] width 71 height 26
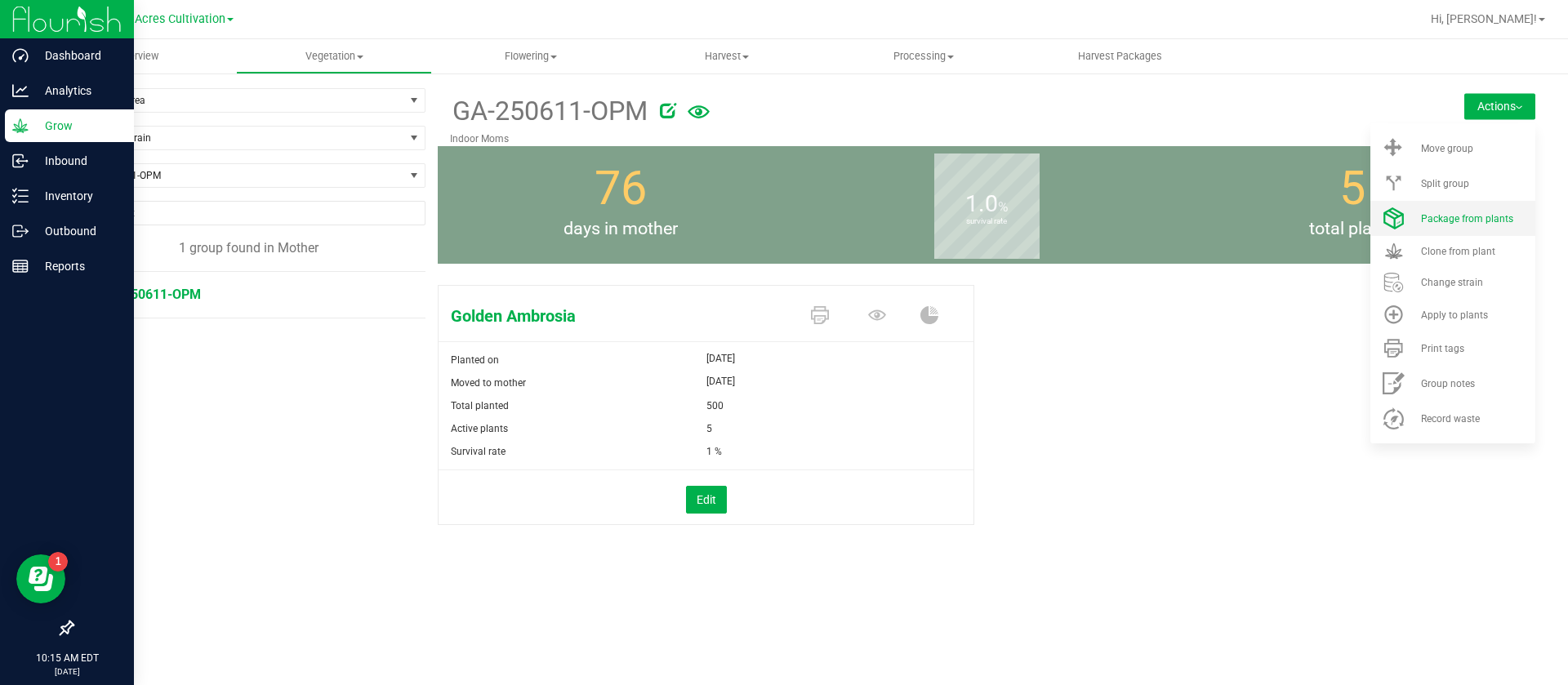
click at [1465, 216] on span "Package from plants" at bounding box center [1468, 219] width 93 height 11
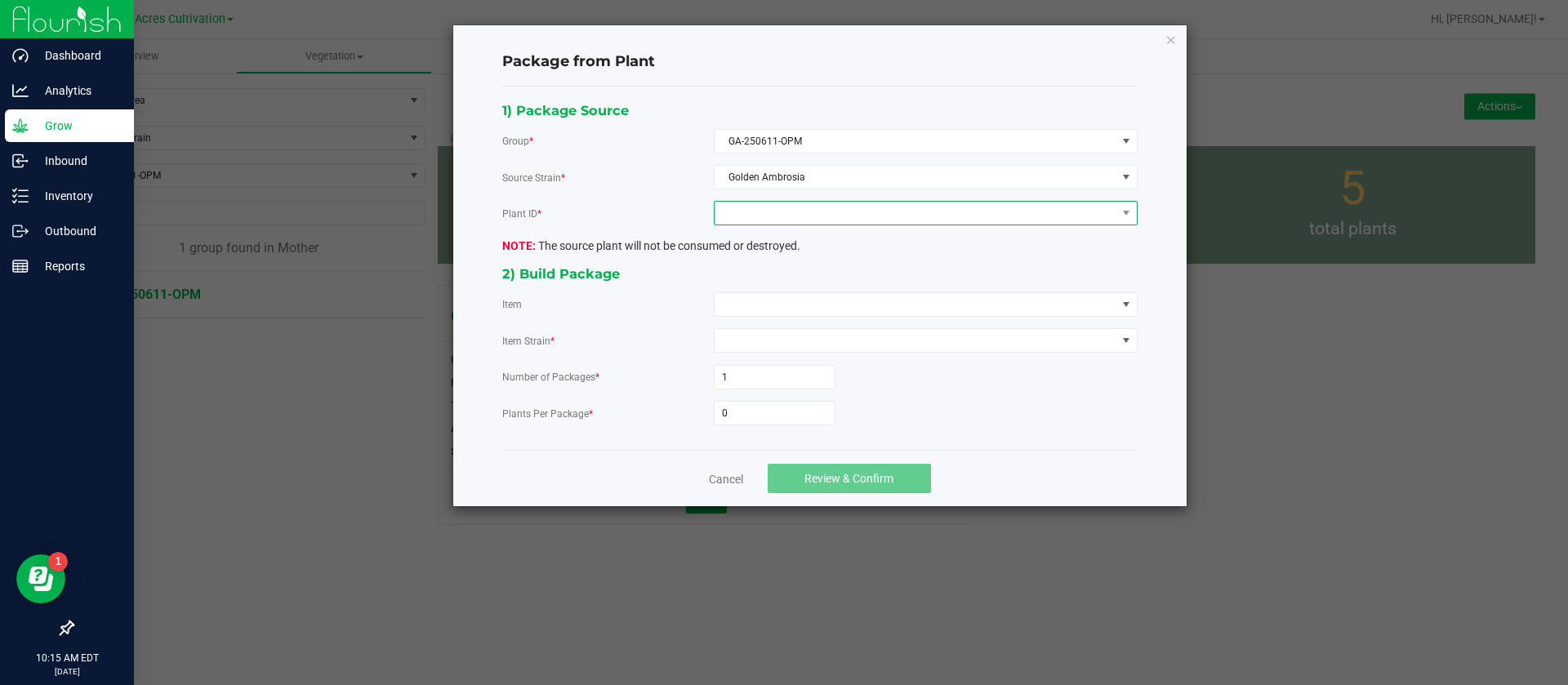
click at [806, 219] on span at bounding box center [915, 213] width 401 height 23
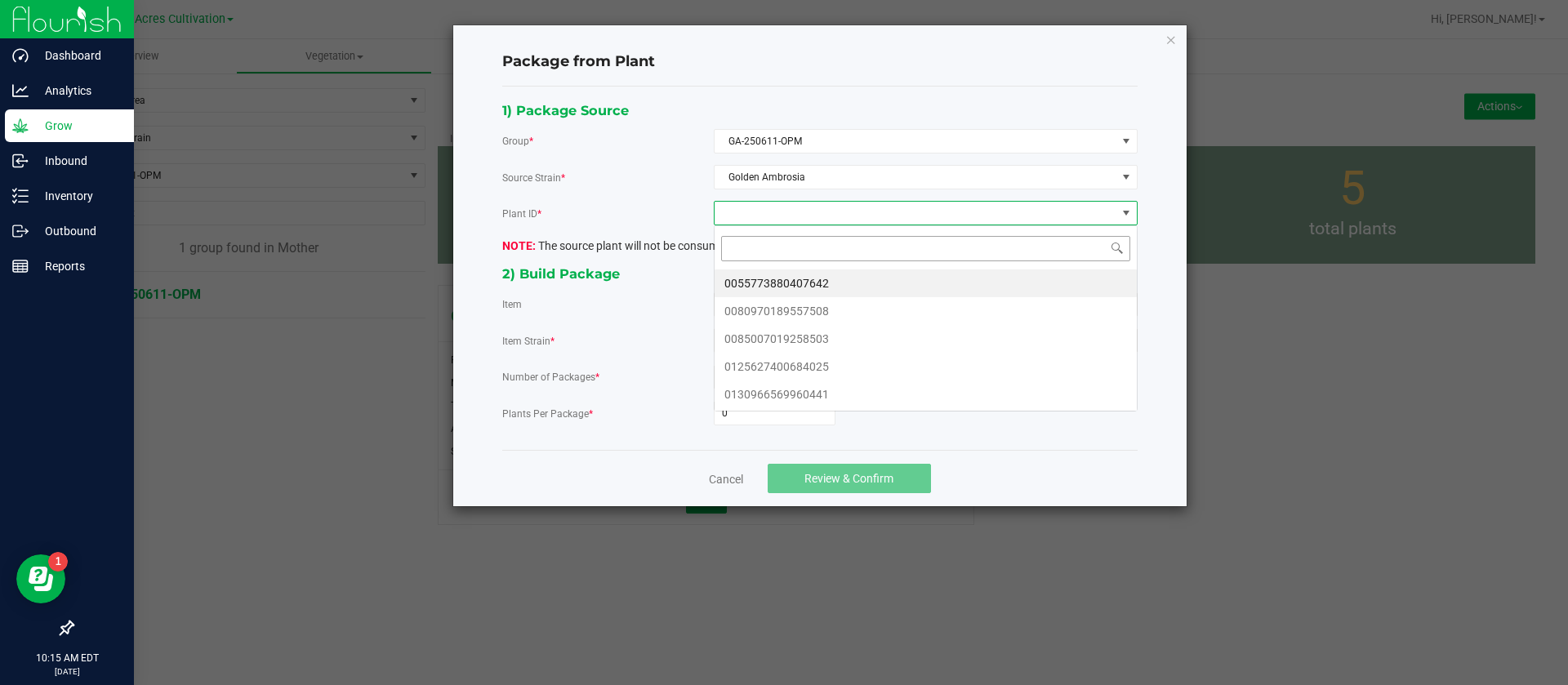
scroll to position [25, 423]
click at [800, 281] on li "0055773880407642" at bounding box center [926, 283] width 422 height 27
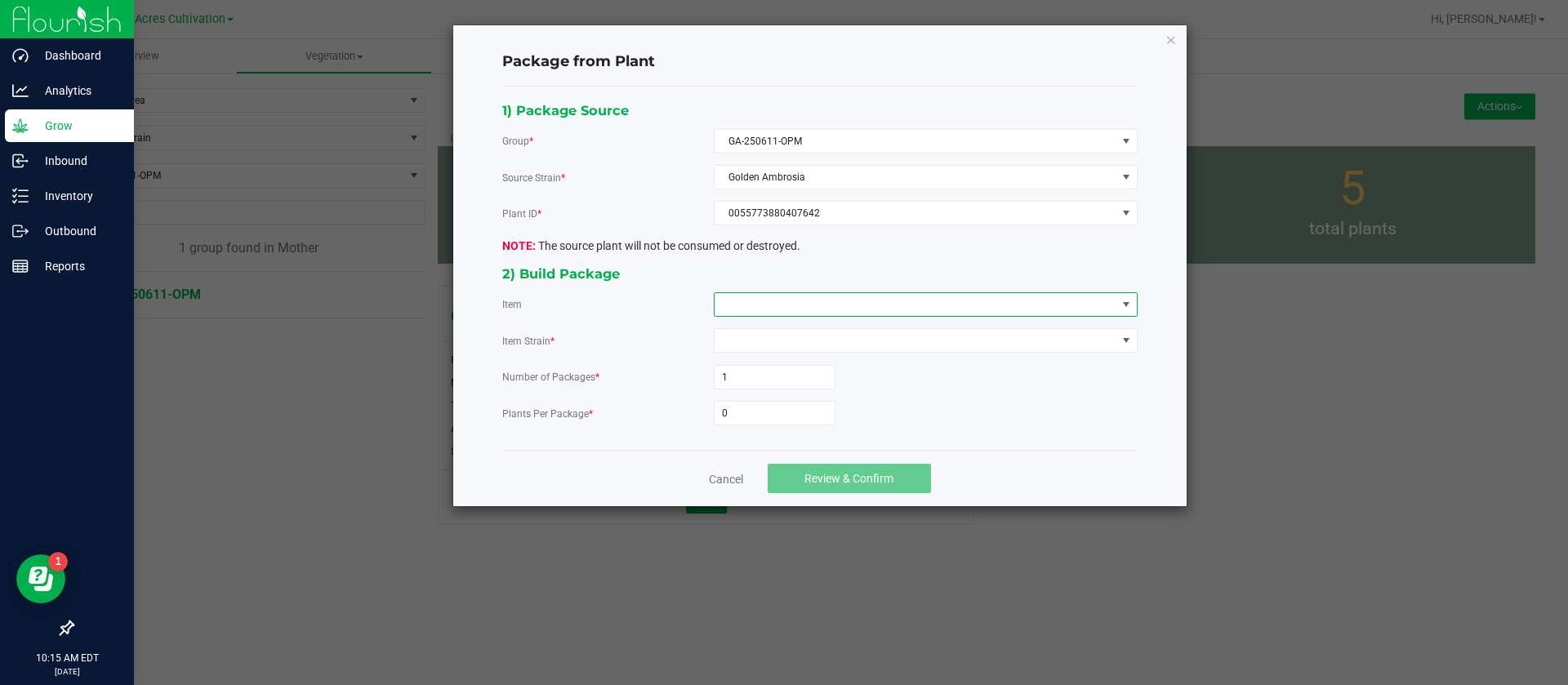
click at [760, 294] on span at bounding box center [915, 304] width 401 height 23
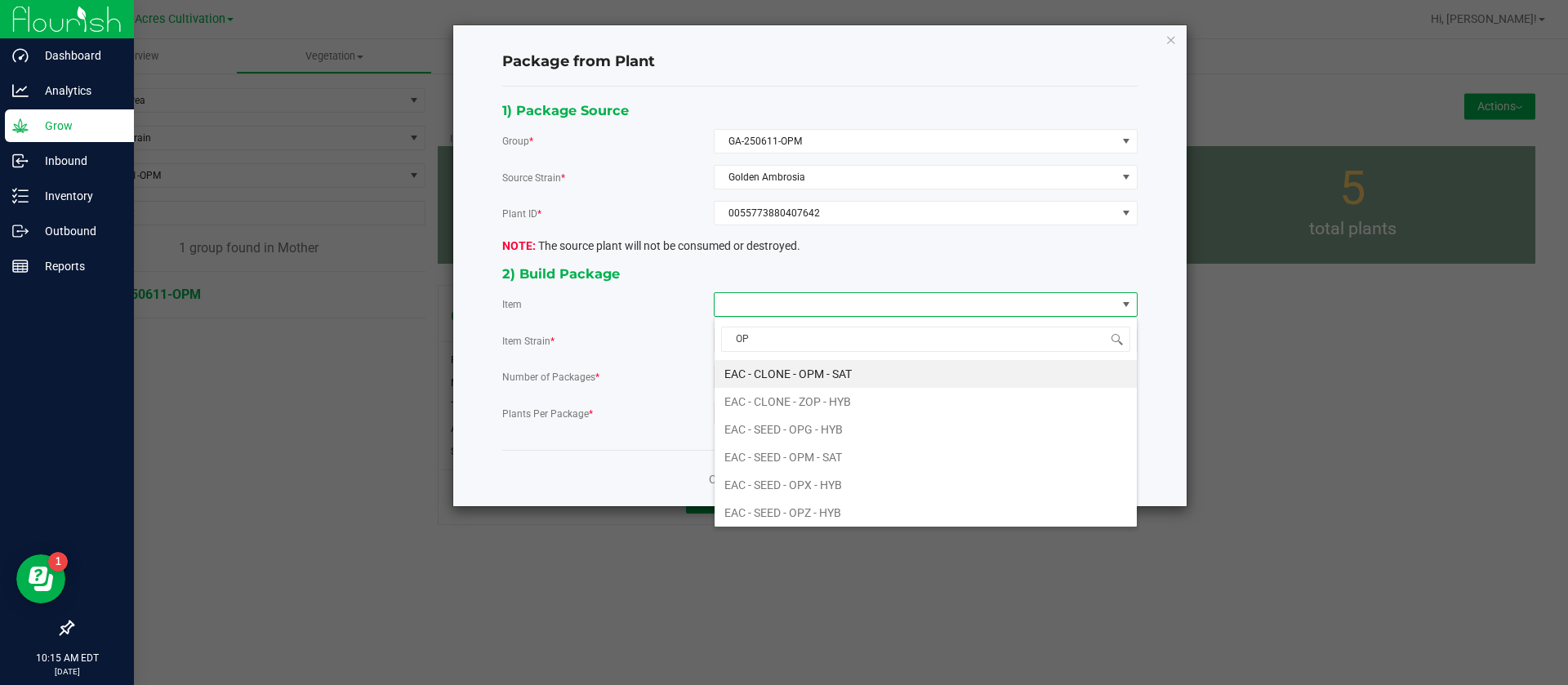
type input "OPM"
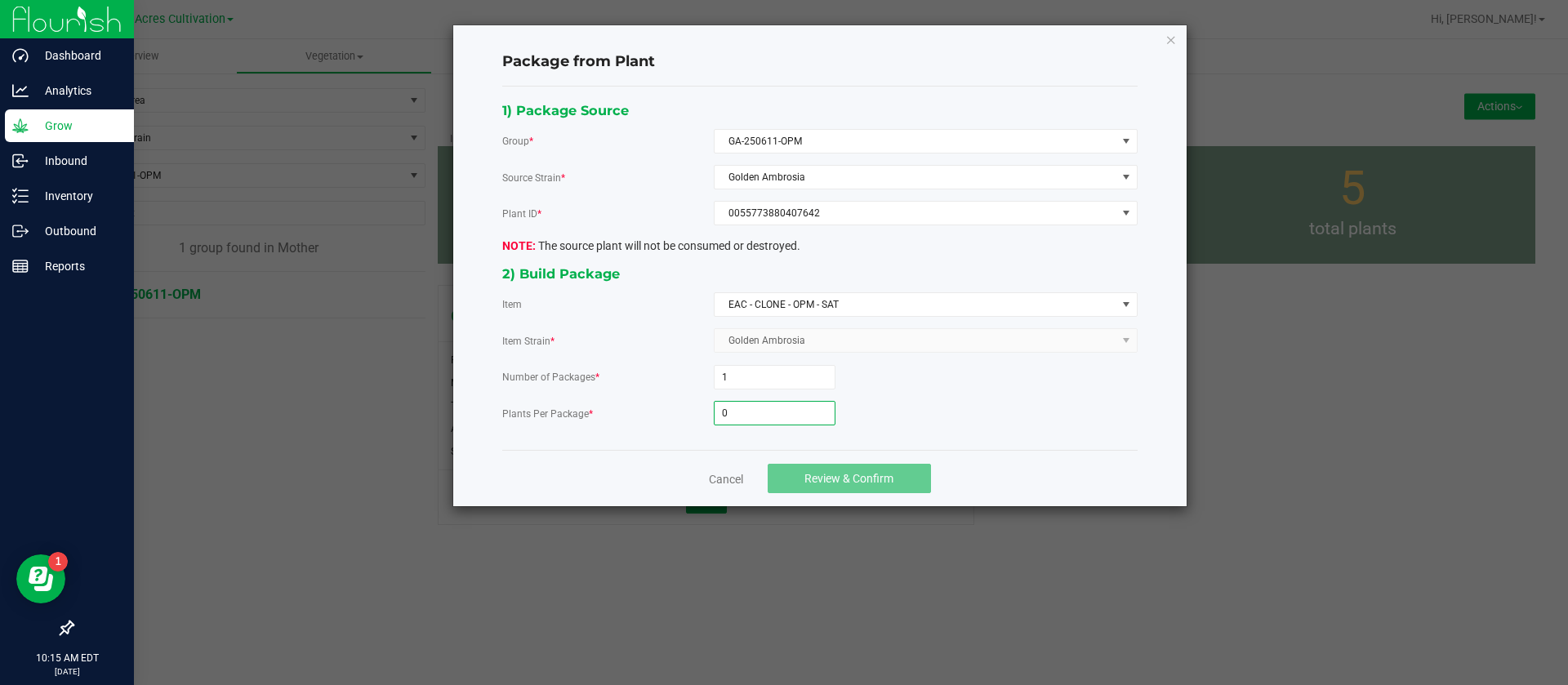
click at [770, 409] on input "0" at bounding box center [775, 412] width 120 height 23
type input "192"
click at [855, 472] on span "Review & Confirm" at bounding box center [849, 478] width 89 height 13
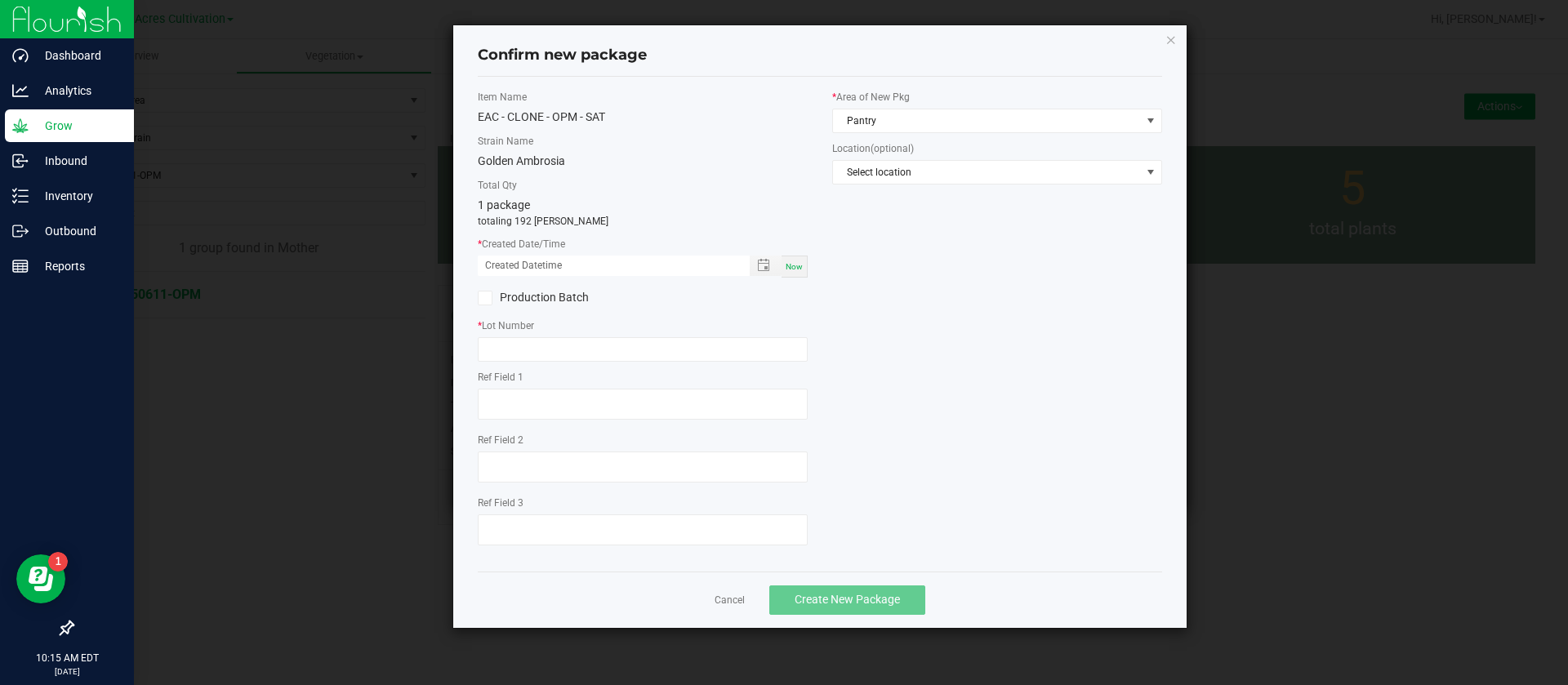
click at [798, 267] on span "Now" at bounding box center [794, 267] width 17 height 9
click at [508, 260] on input "08/26/2025 10:15 AM" at bounding box center [605, 266] width 255 height 21
type input "08/14/2025 10:15 AM"
click at [512, 341] on input "text" at bounding box center [642, 349] width 330 height 25
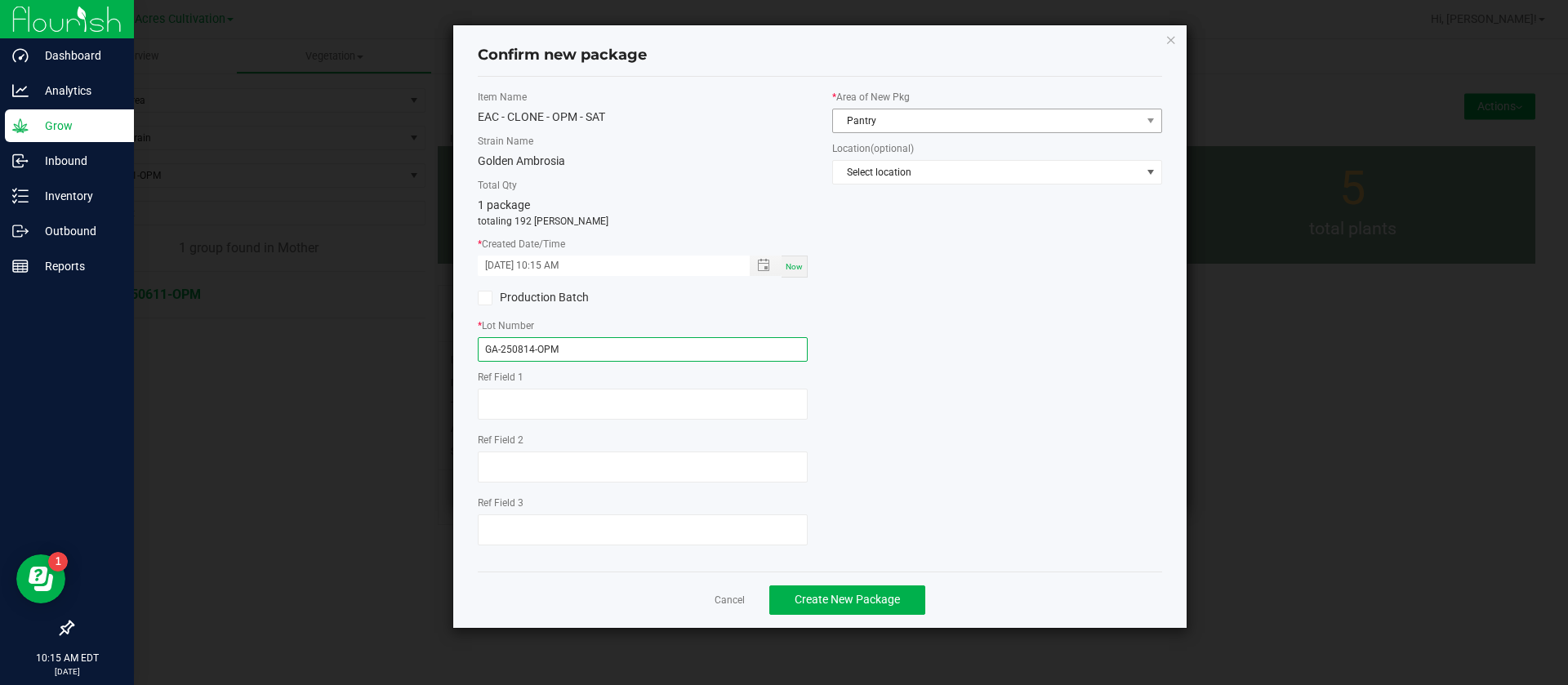
type input "GA-250814-OPM"
click at [904, 117] on span "Pantry" at bounding box center [986, 121] width 308 height 23
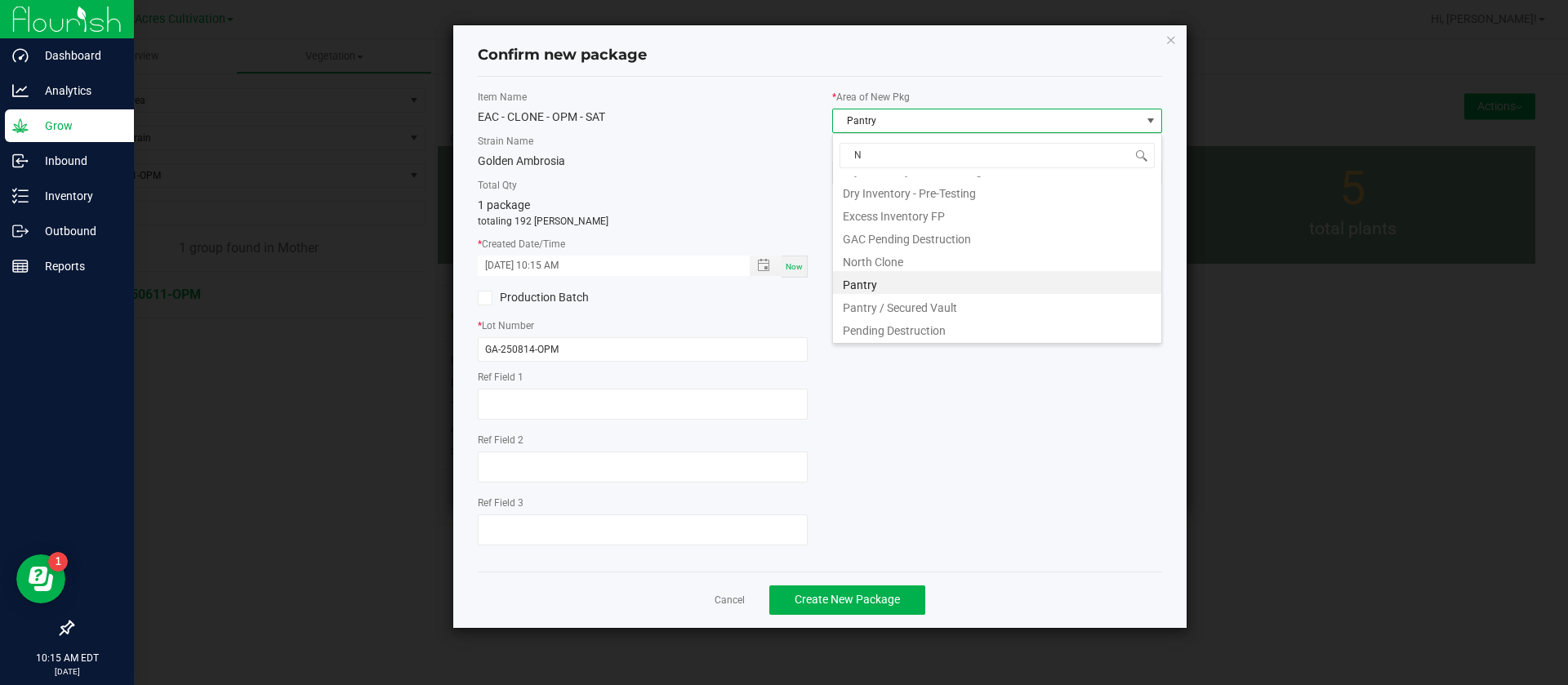
scroll to position [0, 0]
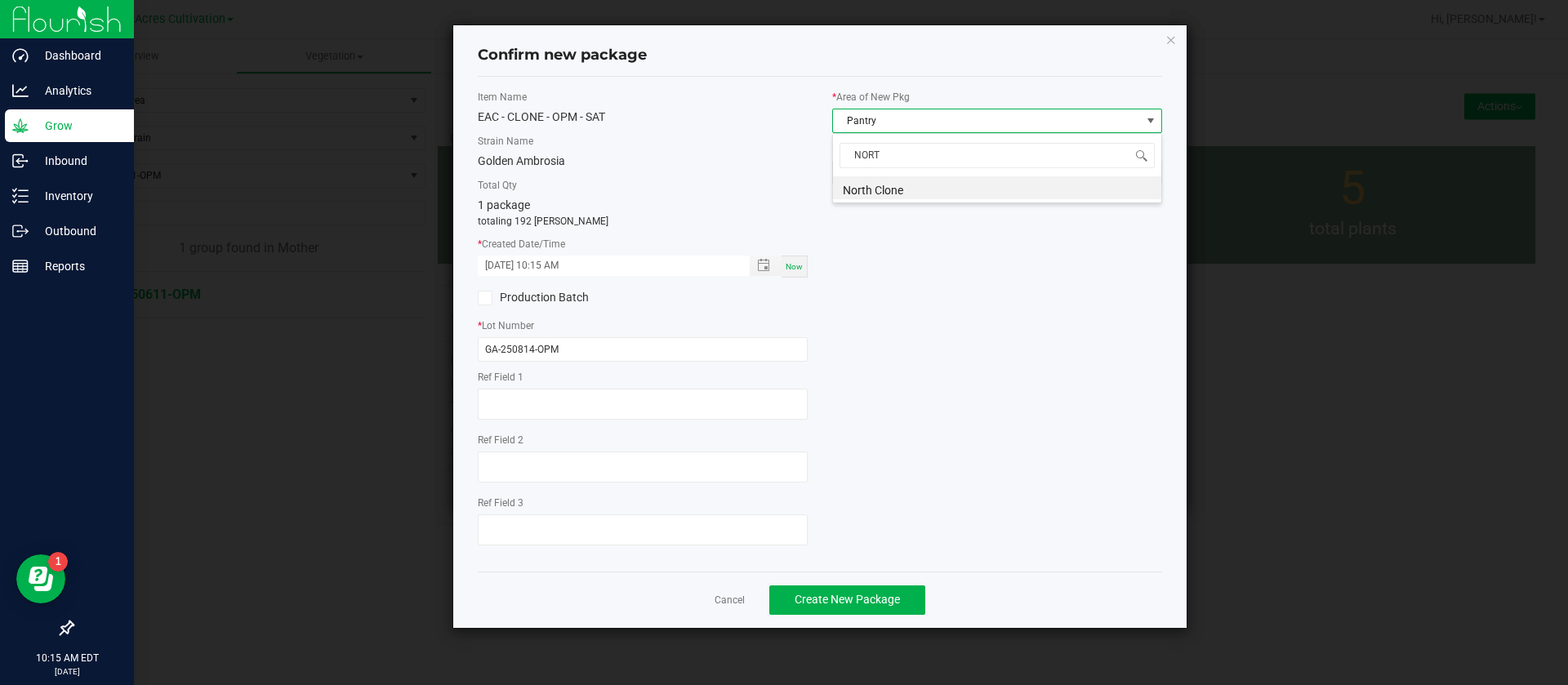
type input "NORTH"
click at [844, 601] on span "Create New Package" at bounding box center [847, 598] width 106 height 13
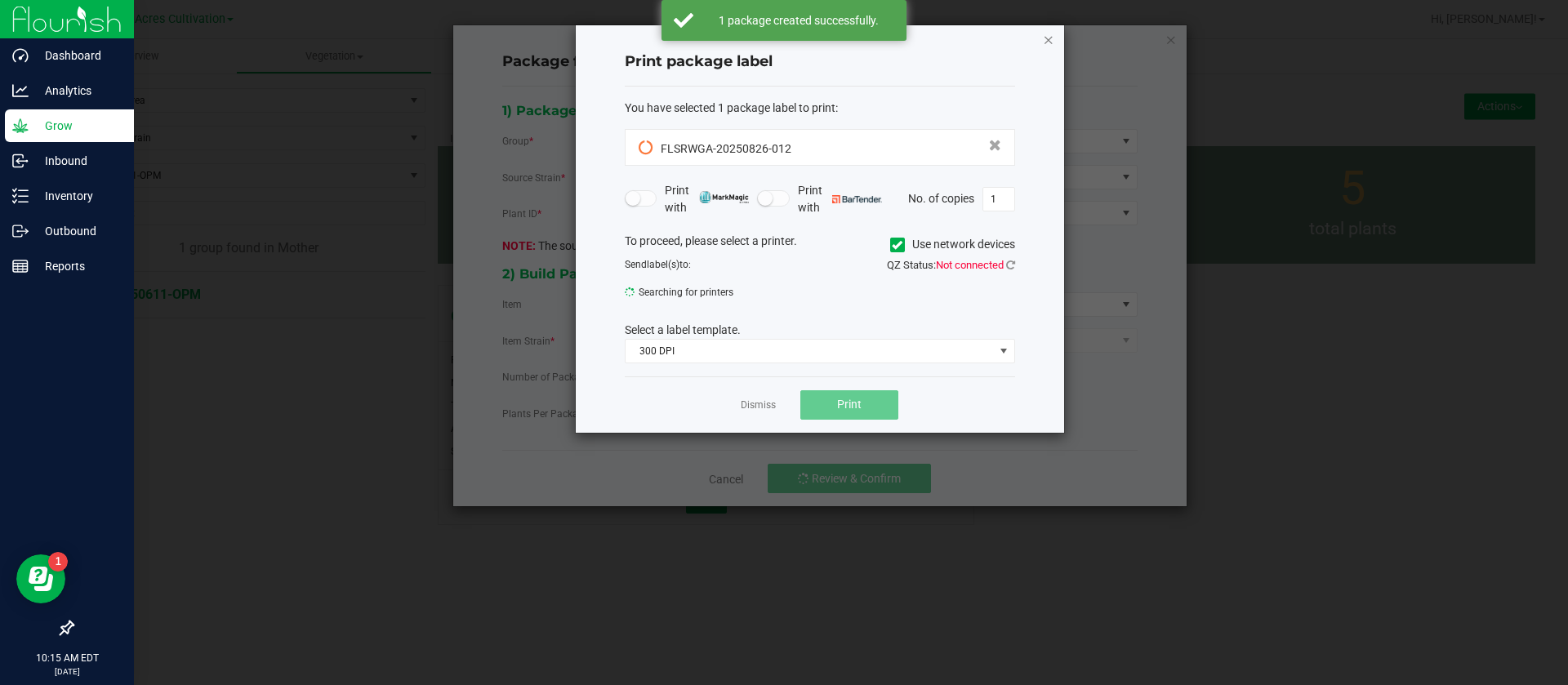
click at [1046, 47] on icon "button" at bounding box center [1048, 39] width 11 height 20
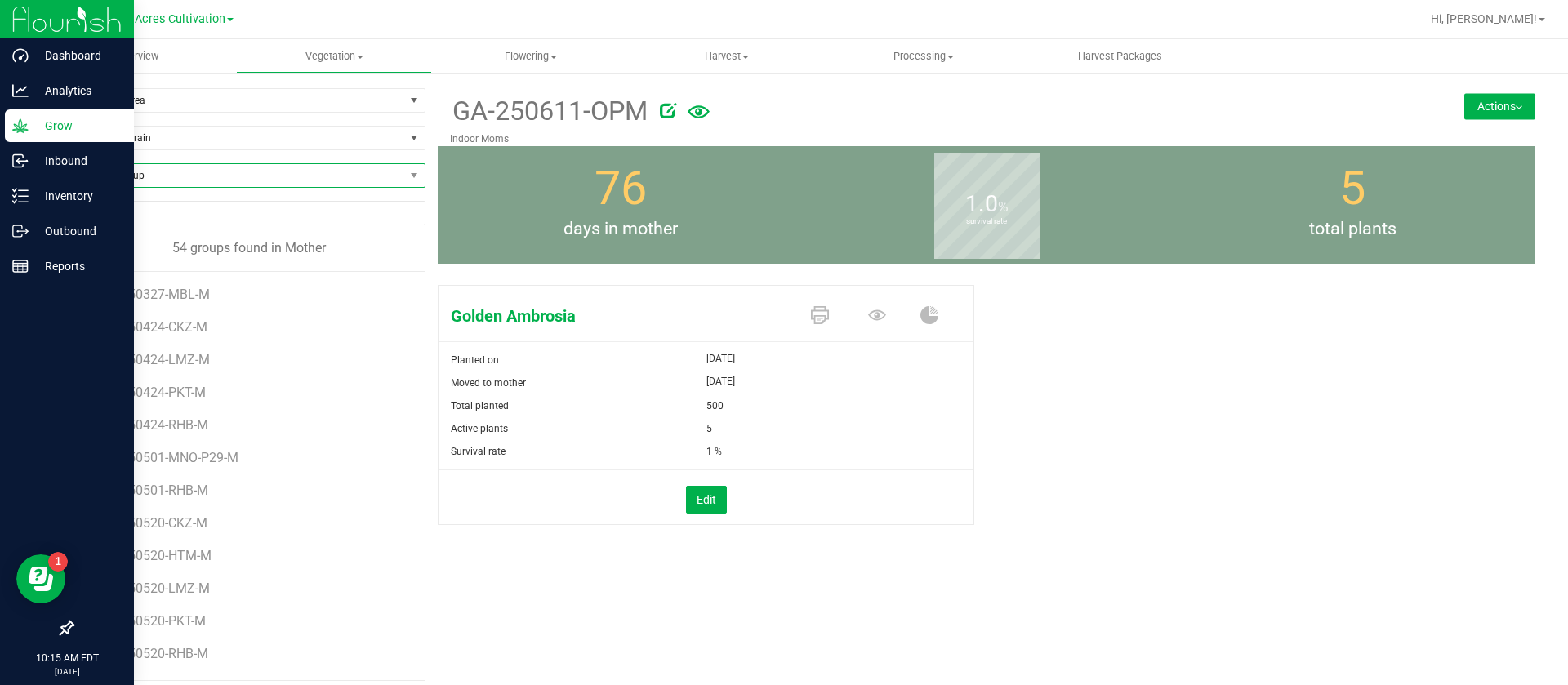
click at [117, 180] on span "Find a Group" at bounding box center [238, 175] width 332 height 23
type input "M"
click at [170, 102] on span "Filter by Area" at bounding box center [238, 100] width 332 height 23
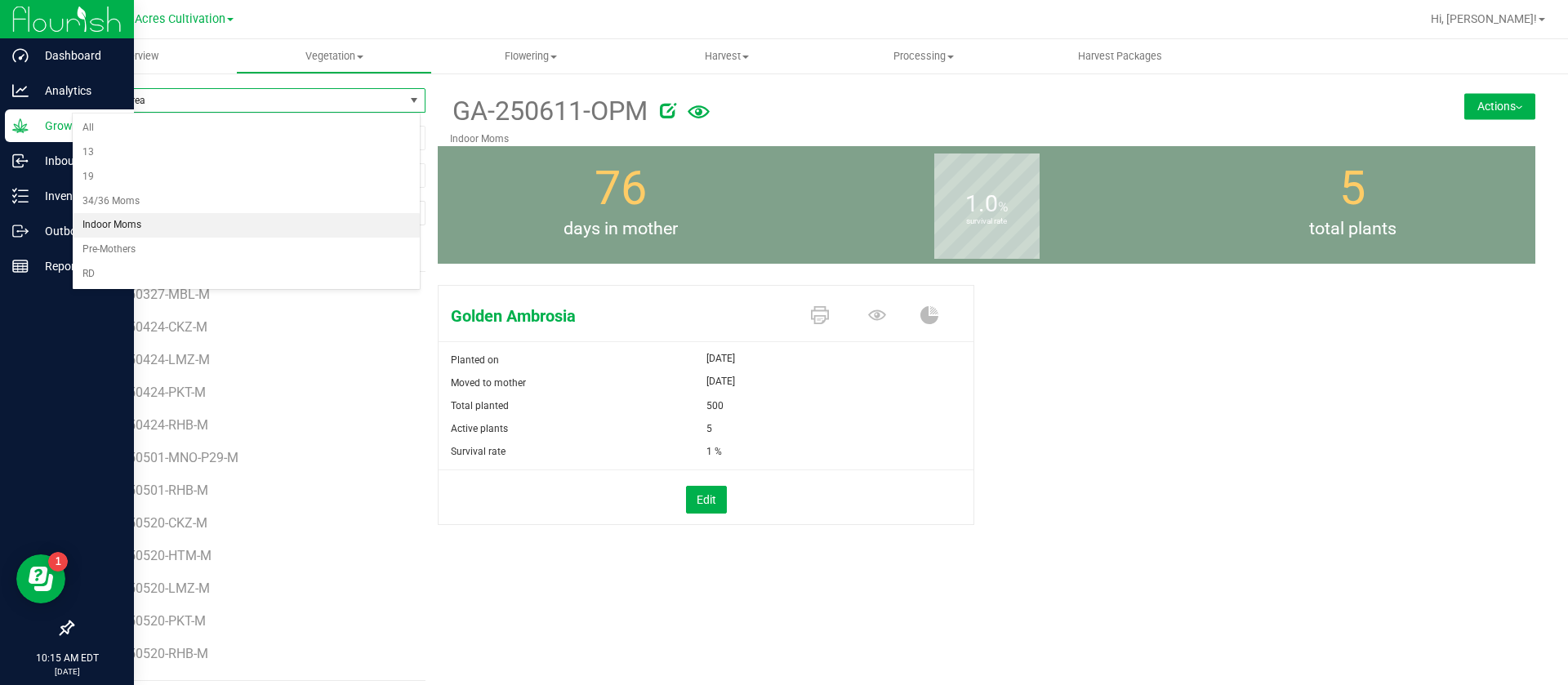
click at [145, 227] on li "Indoor Moms" at bounding box center [246, 225] width 347 height 25
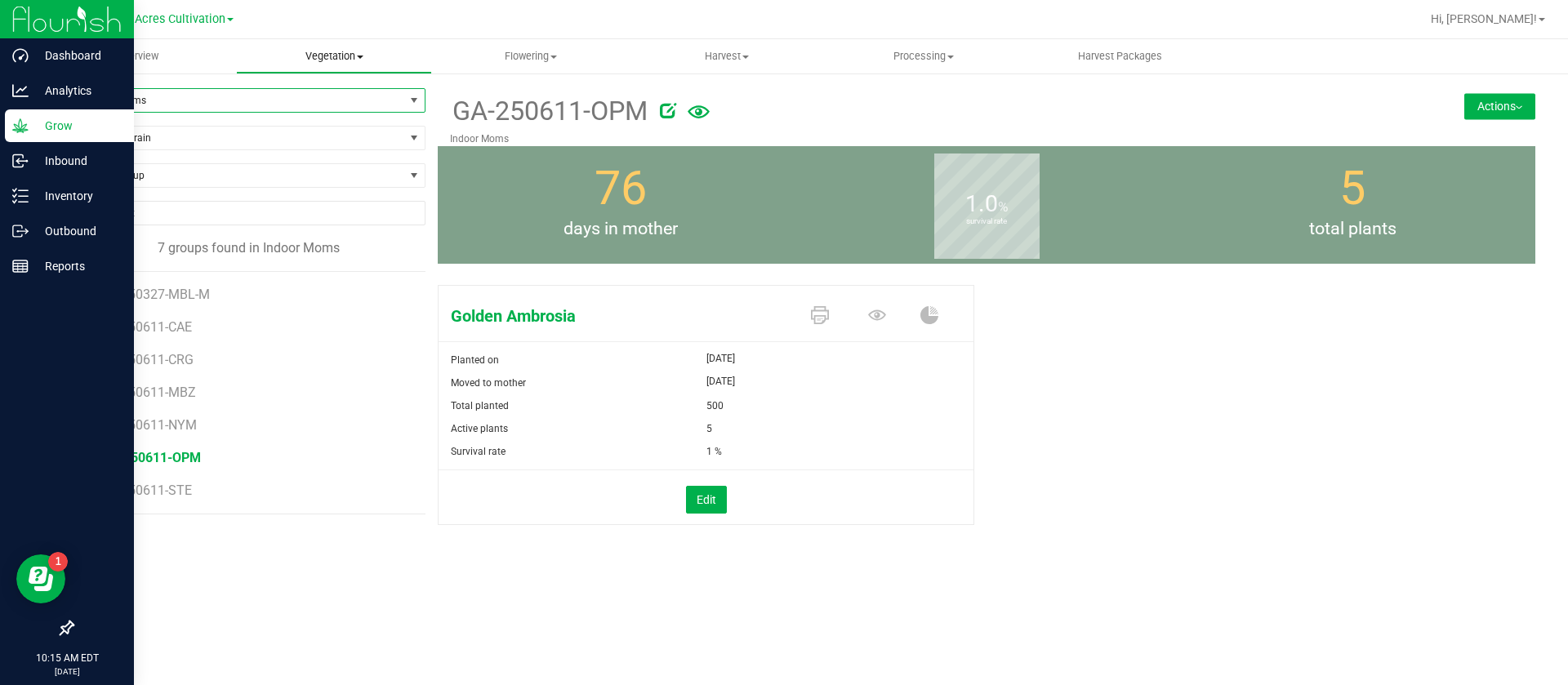
click at [345, 59] on span "Vegetation" at bounding box center [335, 56] width 196 height 15
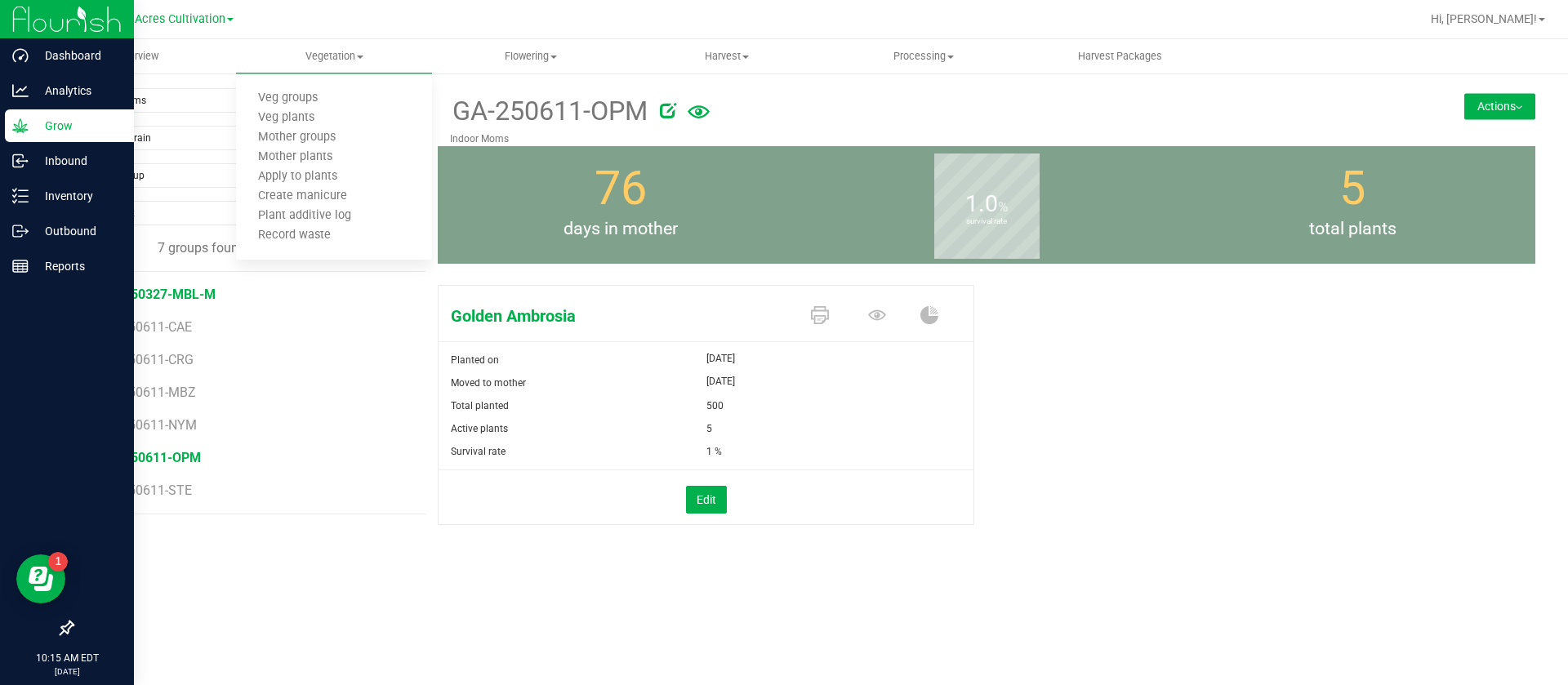
click at [196, 292] on span "GA-250327-MBL-M" at bounding box center [158, 294] width 115 height 15
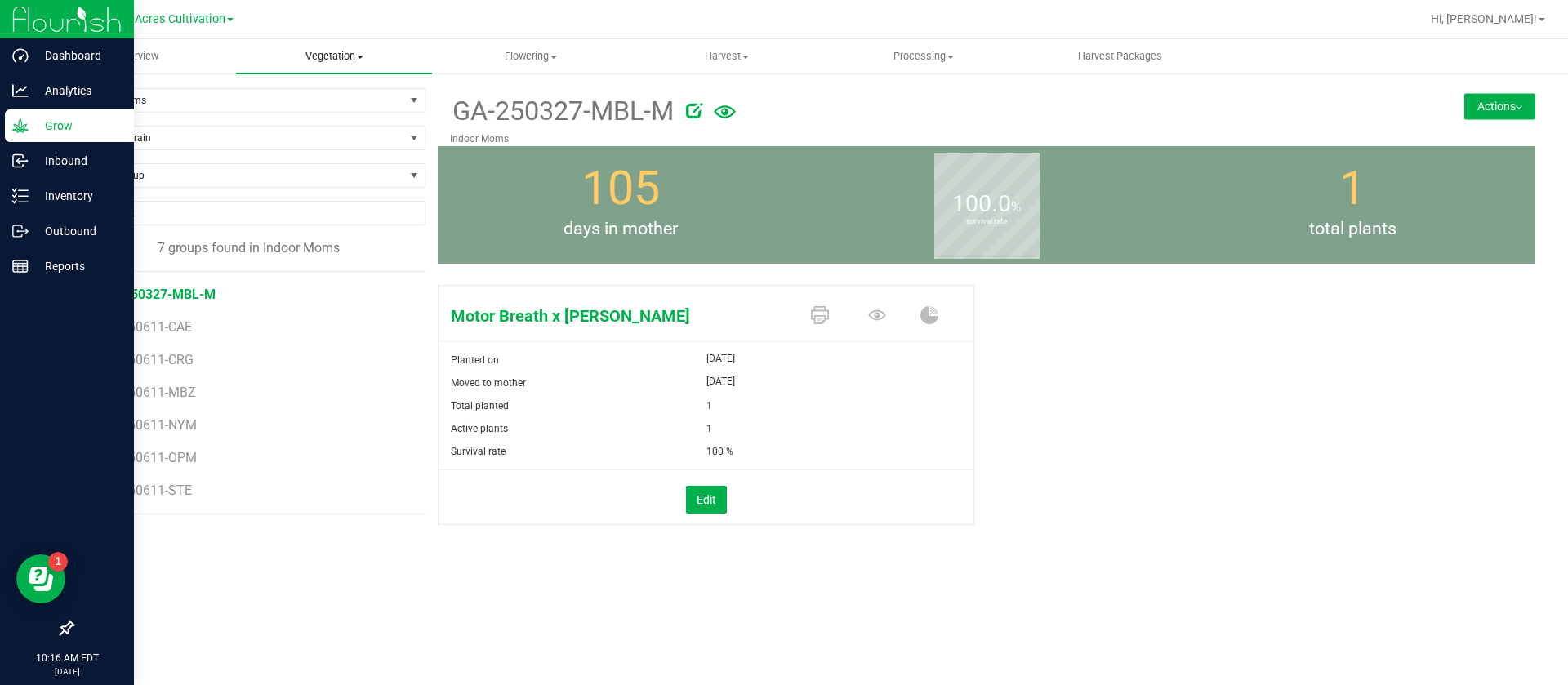
click at [341, 56] on span "Vegetation" at bounding box center [334, 56] width 196 height 15
click at [288, 97] on span "Veg groups" at bounding box center [287, 99] width 104 height 14
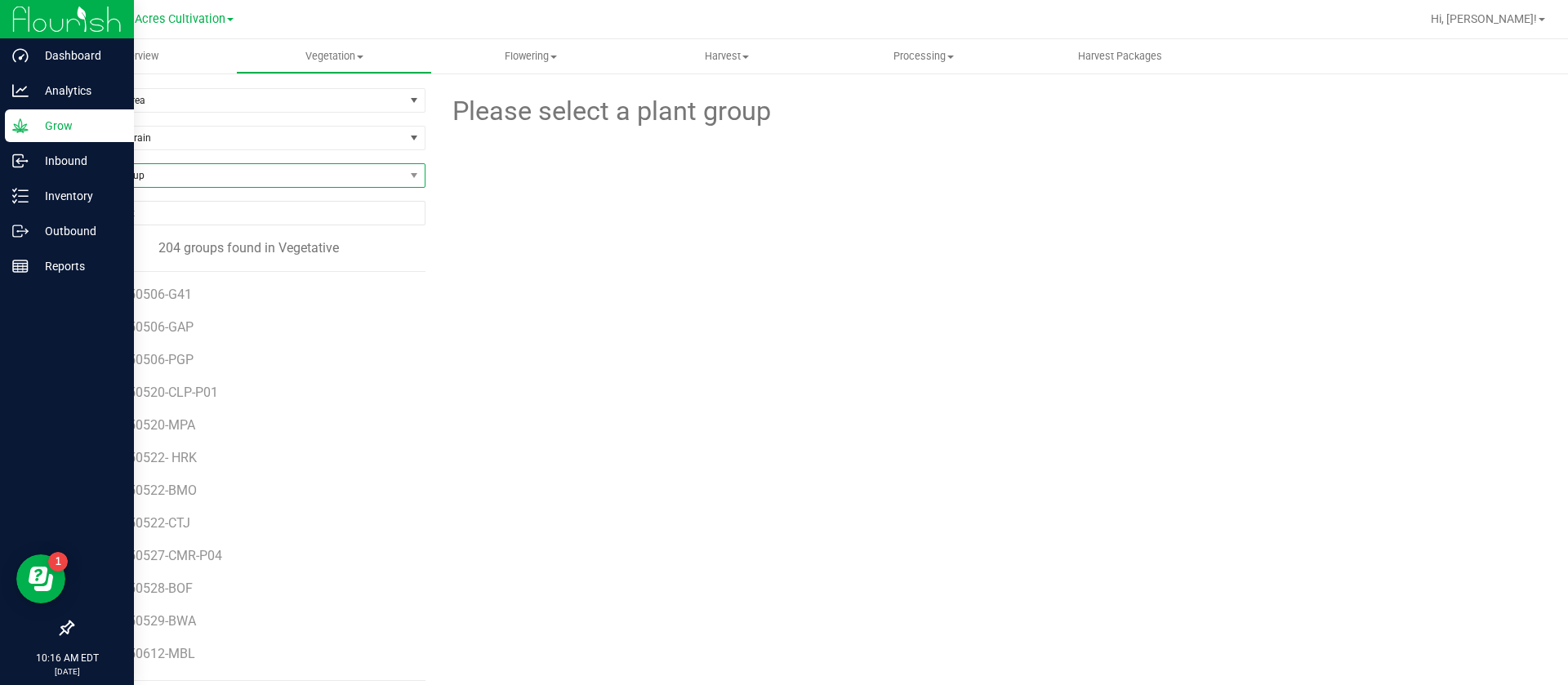
click at [142, 175] on span "Find a Group" at bounding box center [238, 175] width 332 height 23
type input "MJP"
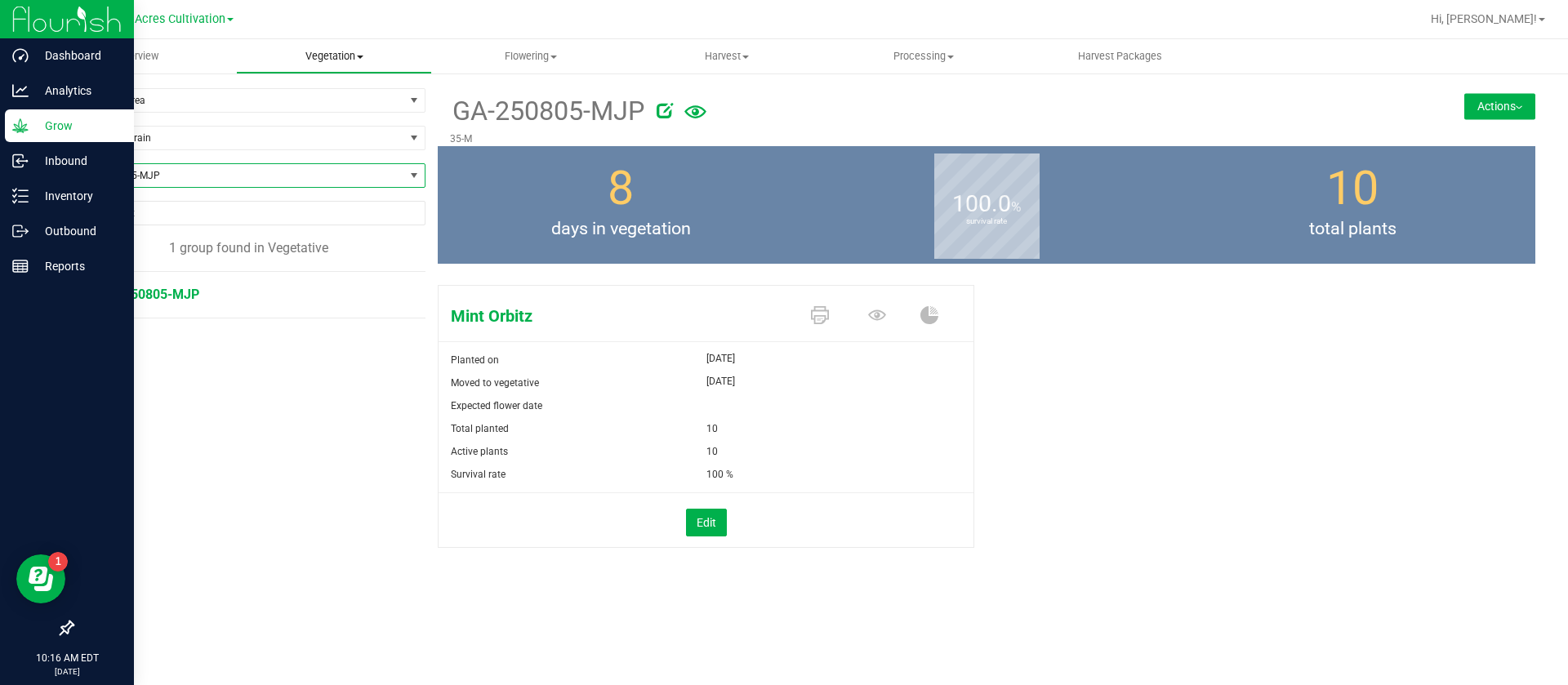
click at [329, 51] on span "Vegetation" at bounding box center [335, 56] width 196 height 15
click at [314, 139] on span "Mother groups" at bounding box center [297, 137] width 122 height 14
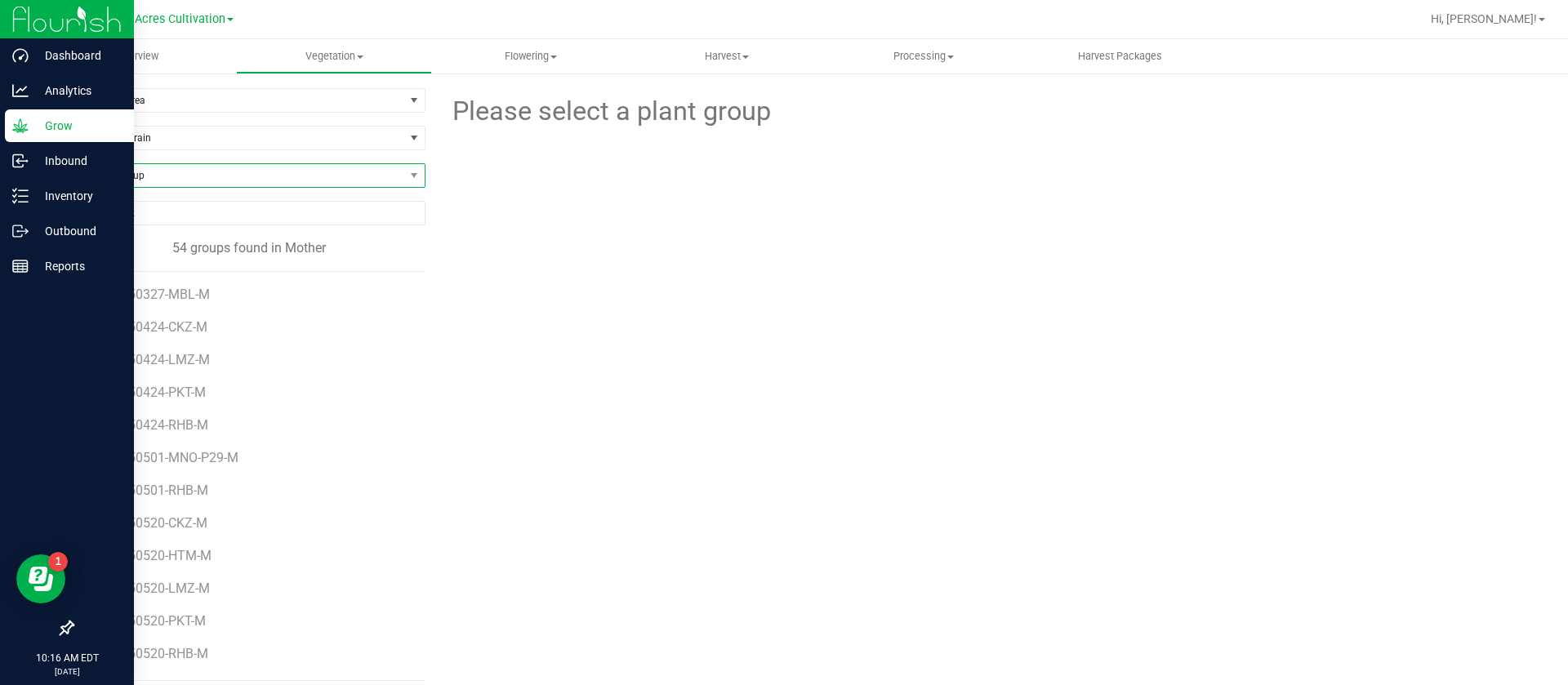
click at [160, 171] on span "Find a Group" at bounding box center [238, 175] width 332 height 23
type input "MBZ"
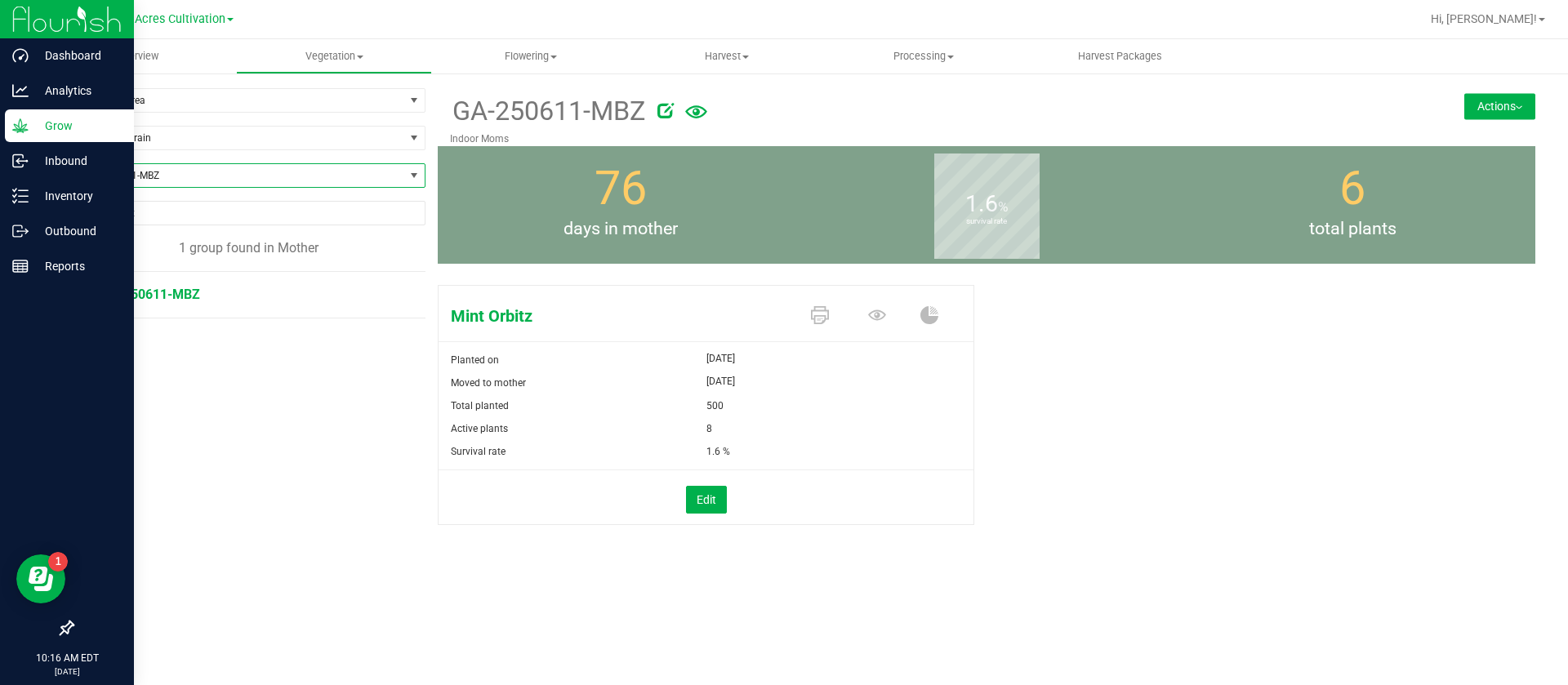
click at [674, 111] on icon at bounding box center [666, 110] width 16 height 16
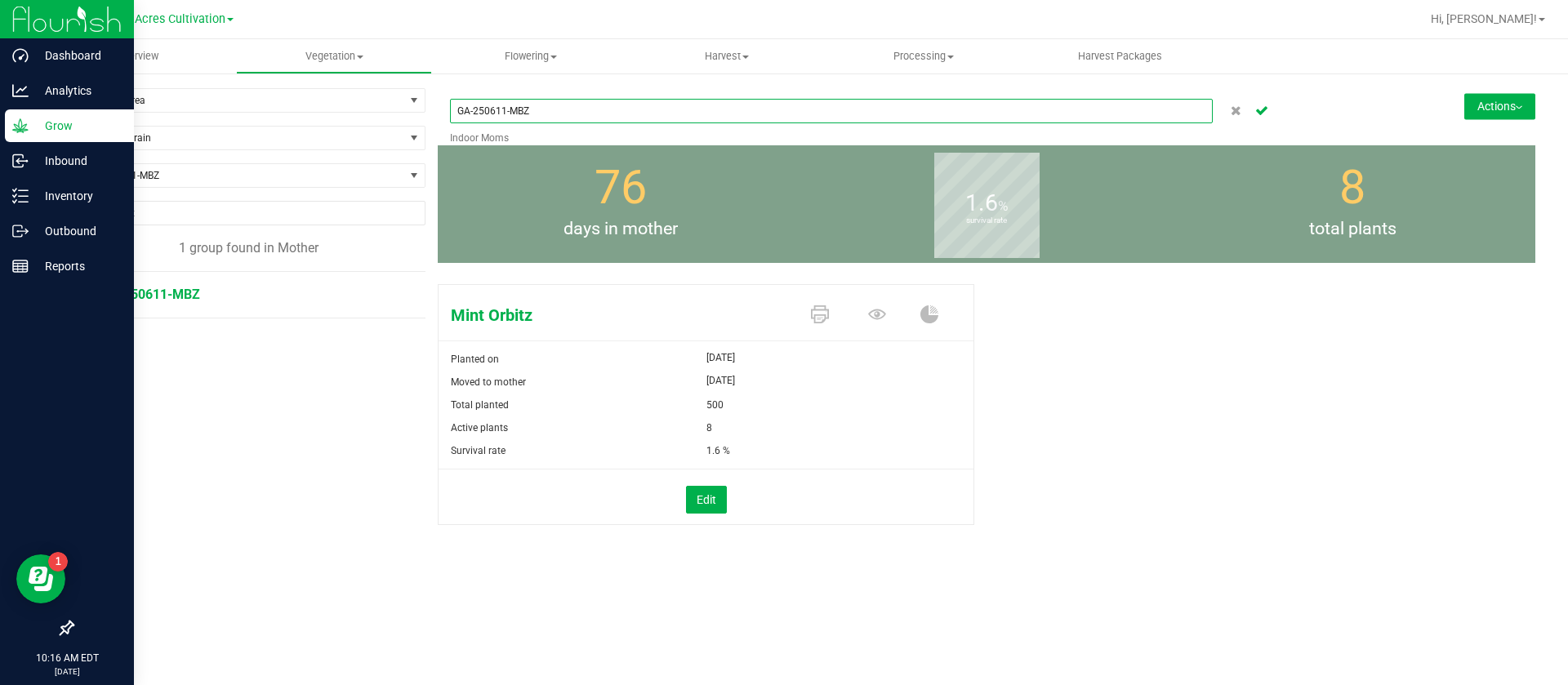
click at [608, 112] on input "GA-250611-MBZ" at bounding box center [831, 111] width 763 height 25
type input "GA-250611-MJP"
click at [1477, 111] on button "Actions" at bounding box center [1499, 106] width 71 height 26
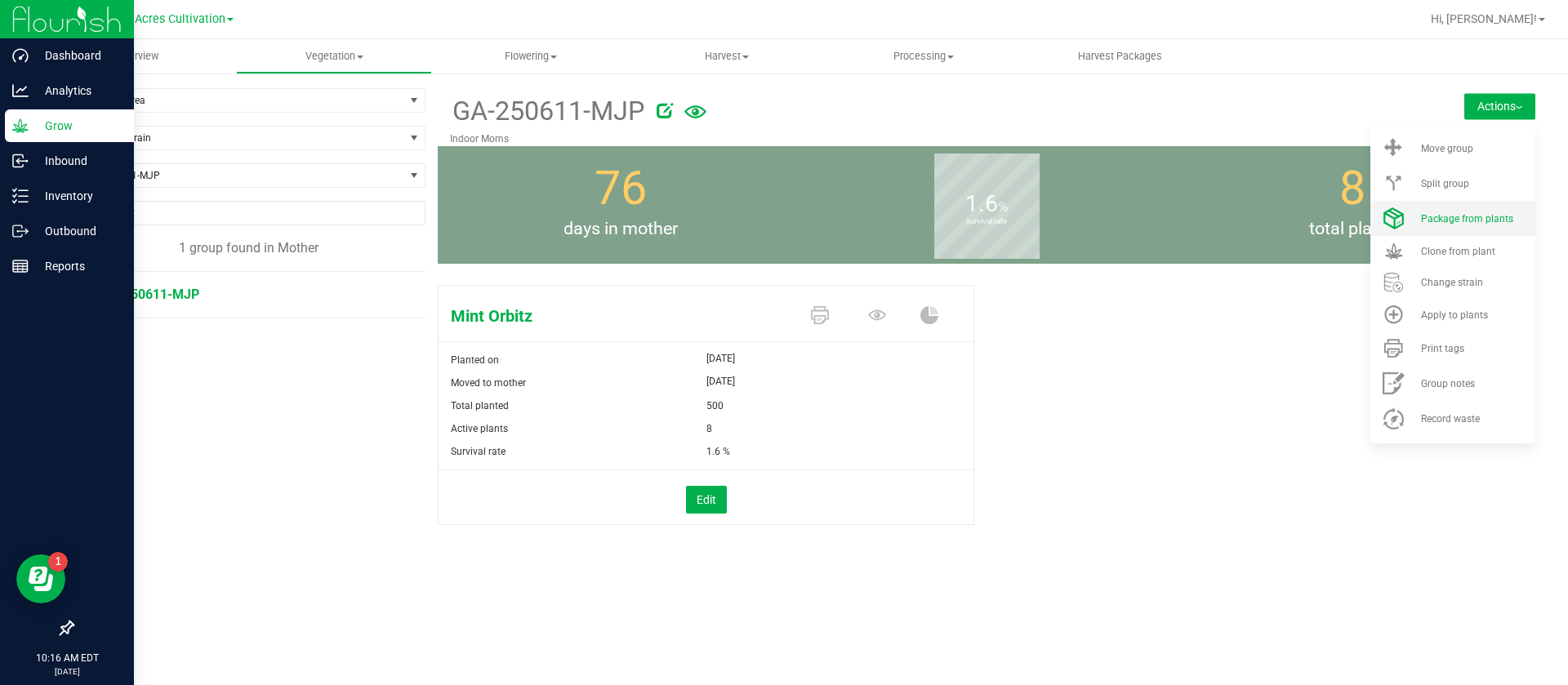
click at [1444, 230] on li "Package from plants" at bounding box center [1453, 218] width 165 height 35
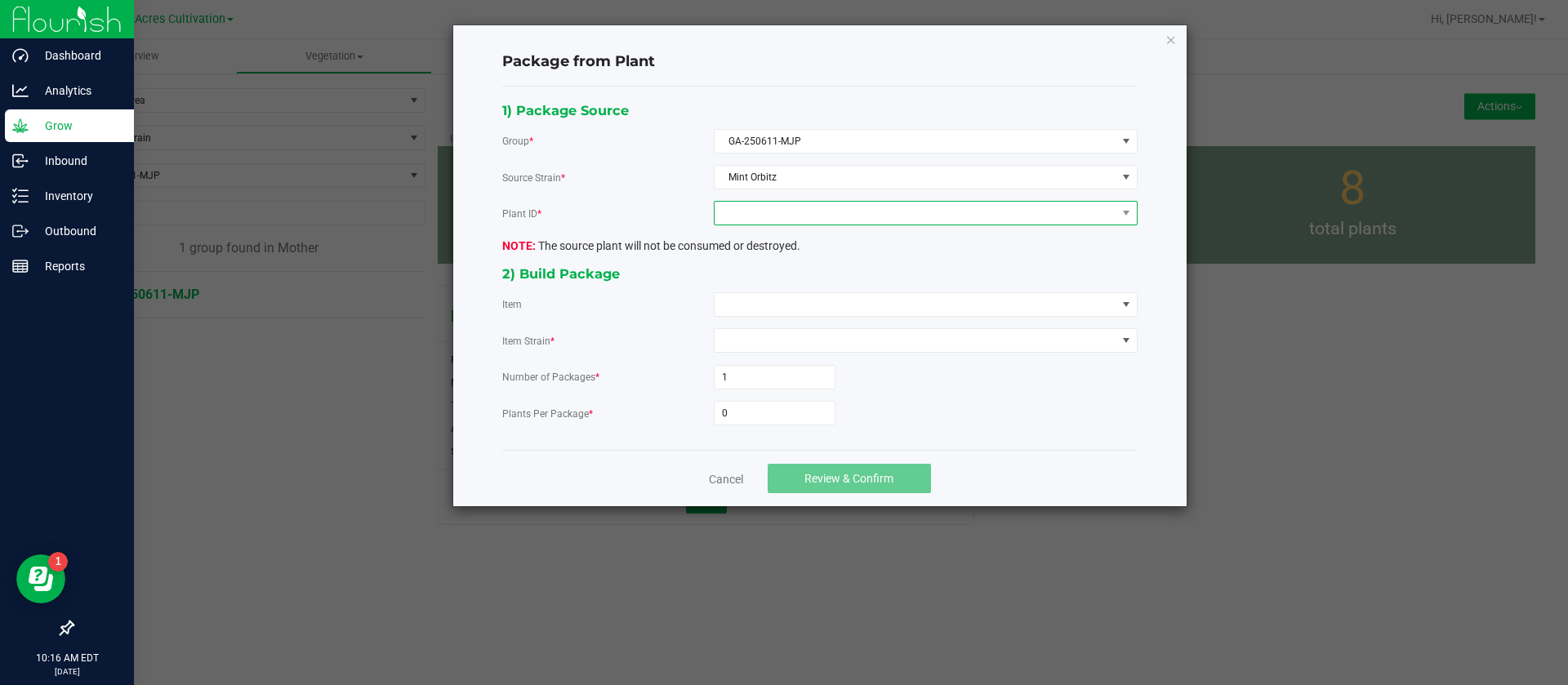
drag, startPoint x: 797, startPoint y: 214, endPoint x: 784, endPoint y: 221, distance: 14.8
click at [795, 214] on span at bounding box center [915, 213] width 401 height 23
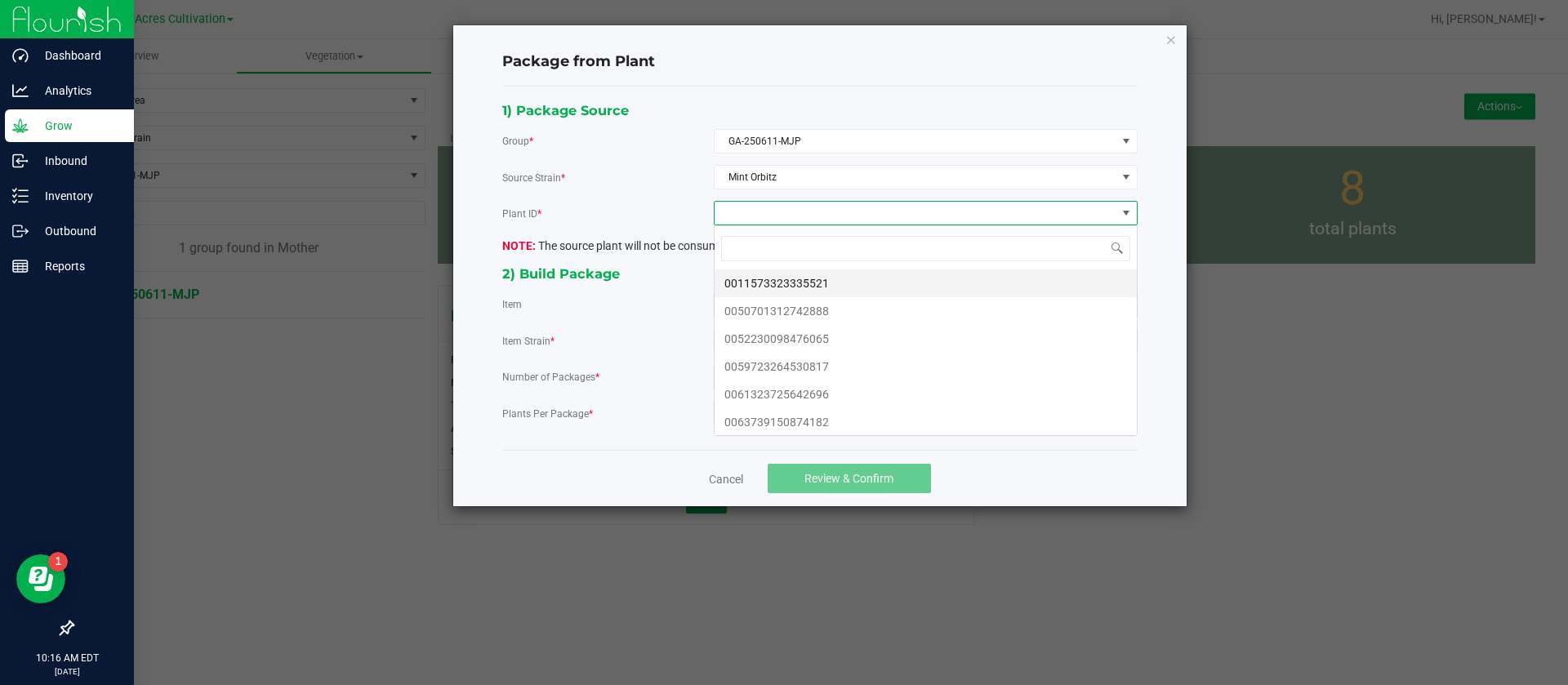
scroll to position [25, 423]
click at [773, 294] on li "0011573323335521" at bounding box center [926, 283] width 422 height 27
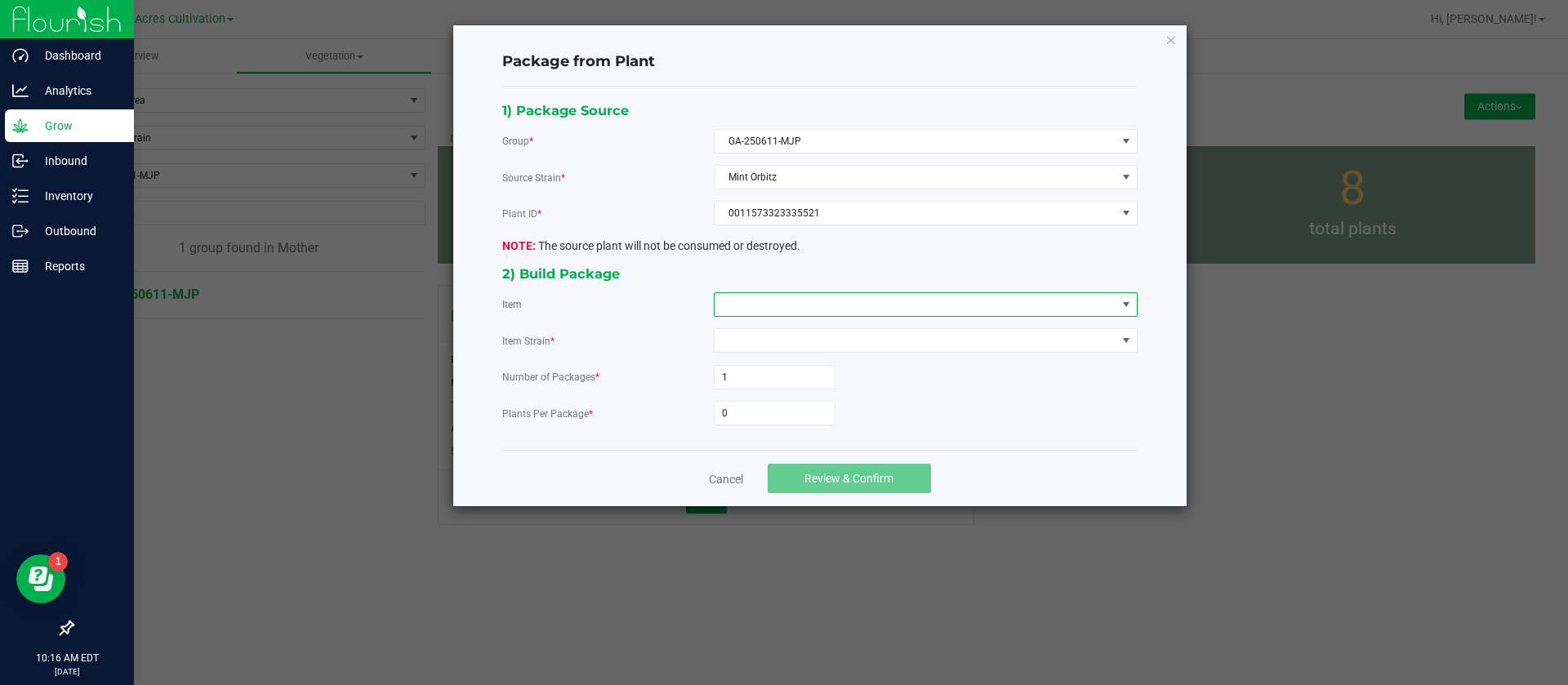
click at [758, 304] on span at bounding box center [915, 304] width 401 height 23
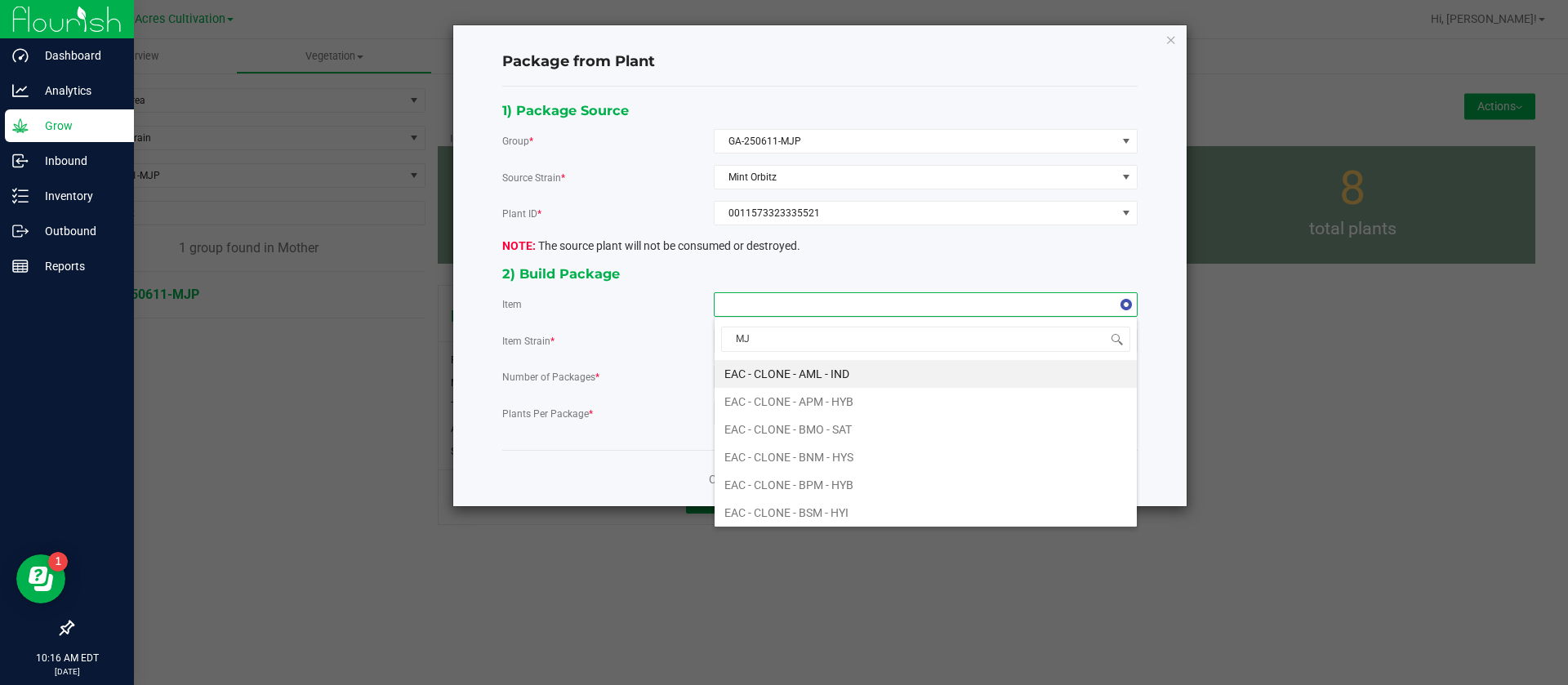
type input "MJP"
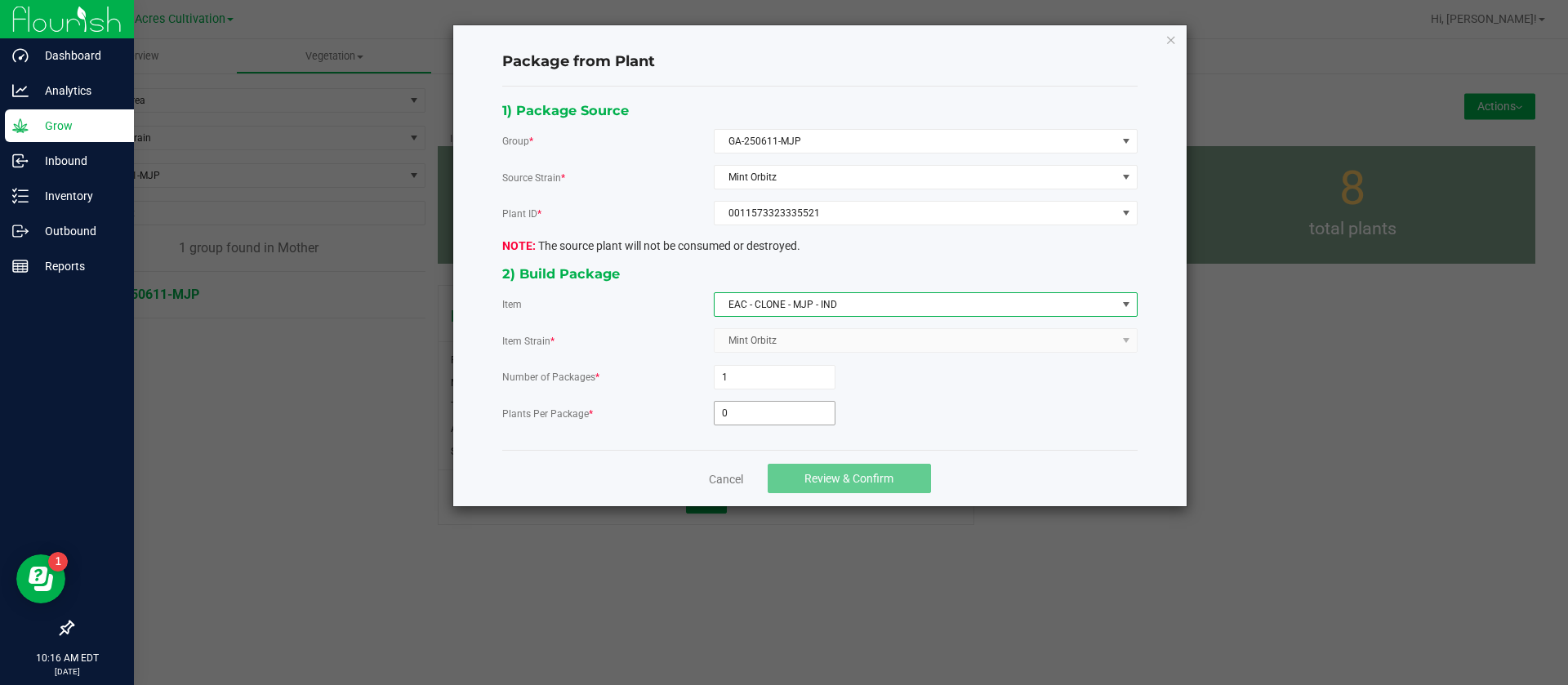
click at [769, 404] on input "0" at bounding box center [775, 412] width 120 height 23
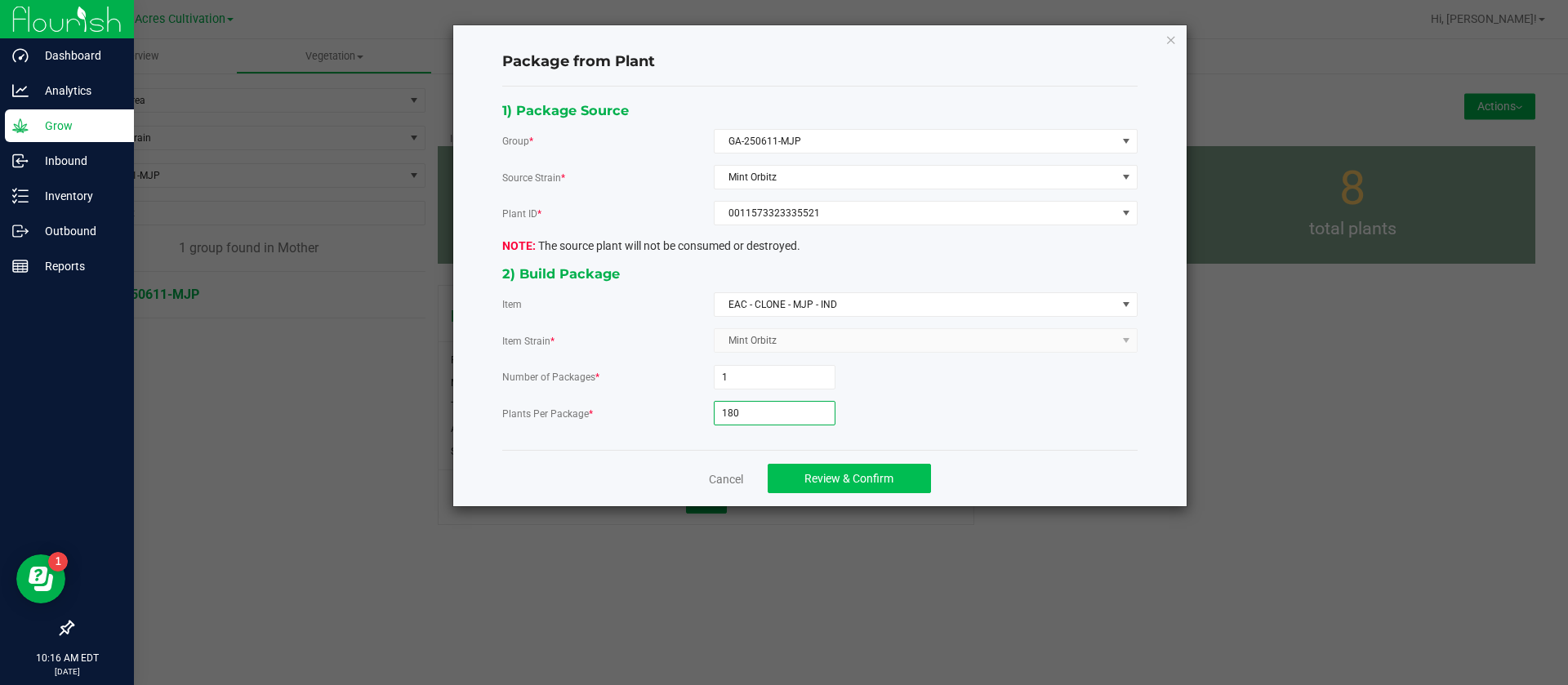
type input "180"
click at [837, 475] on span "Review & Confirm" at bounding box center [849, 478] width 89 height 13
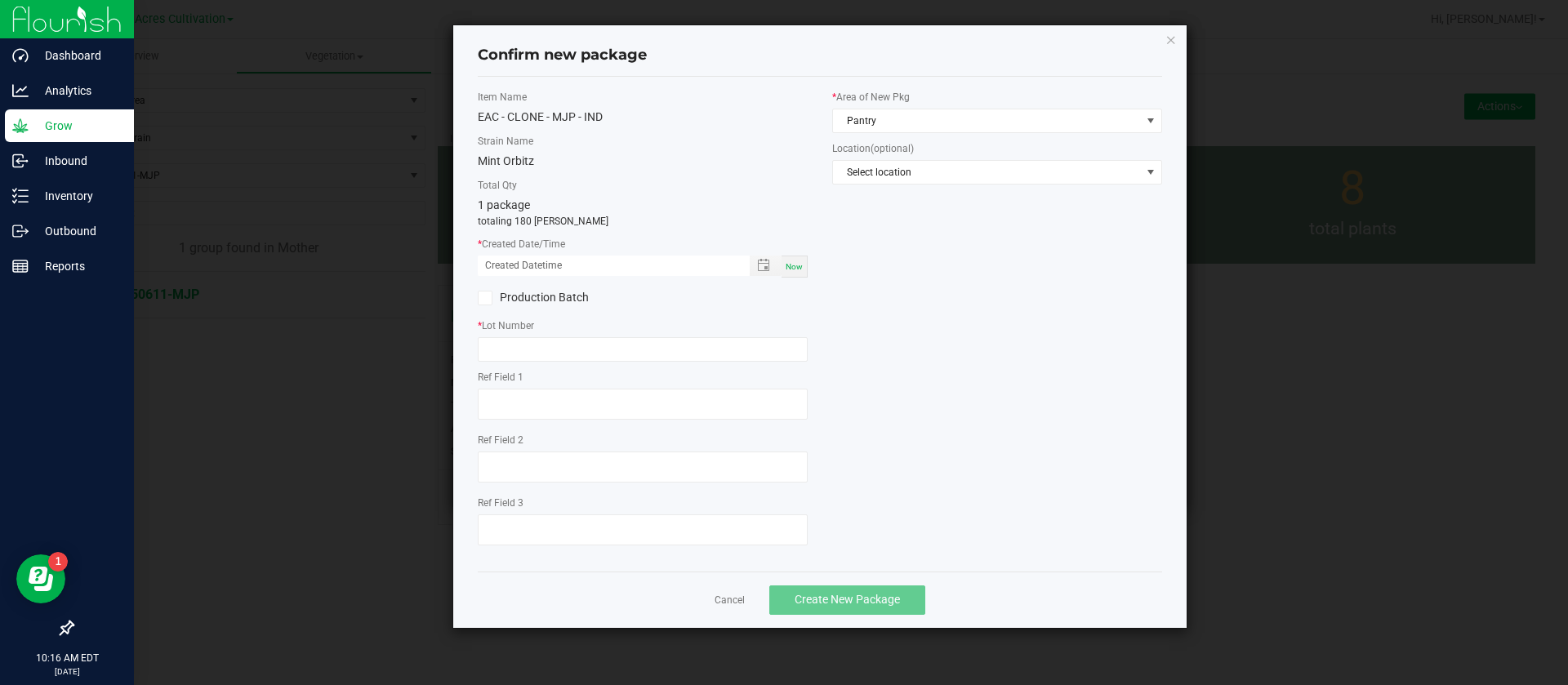
click at [797, 266] on span "Now" at bounding box center [794, 267] width 17 height 9
click at [507, 264] on input "08/26/2025 10:16 AM" at bounding box center [605, 266] width 255 height 21
type input "08/21/2025 10:16 AM"
click at [511, 345] on input "text" at bounding box center [642, 349] width 330 height 25
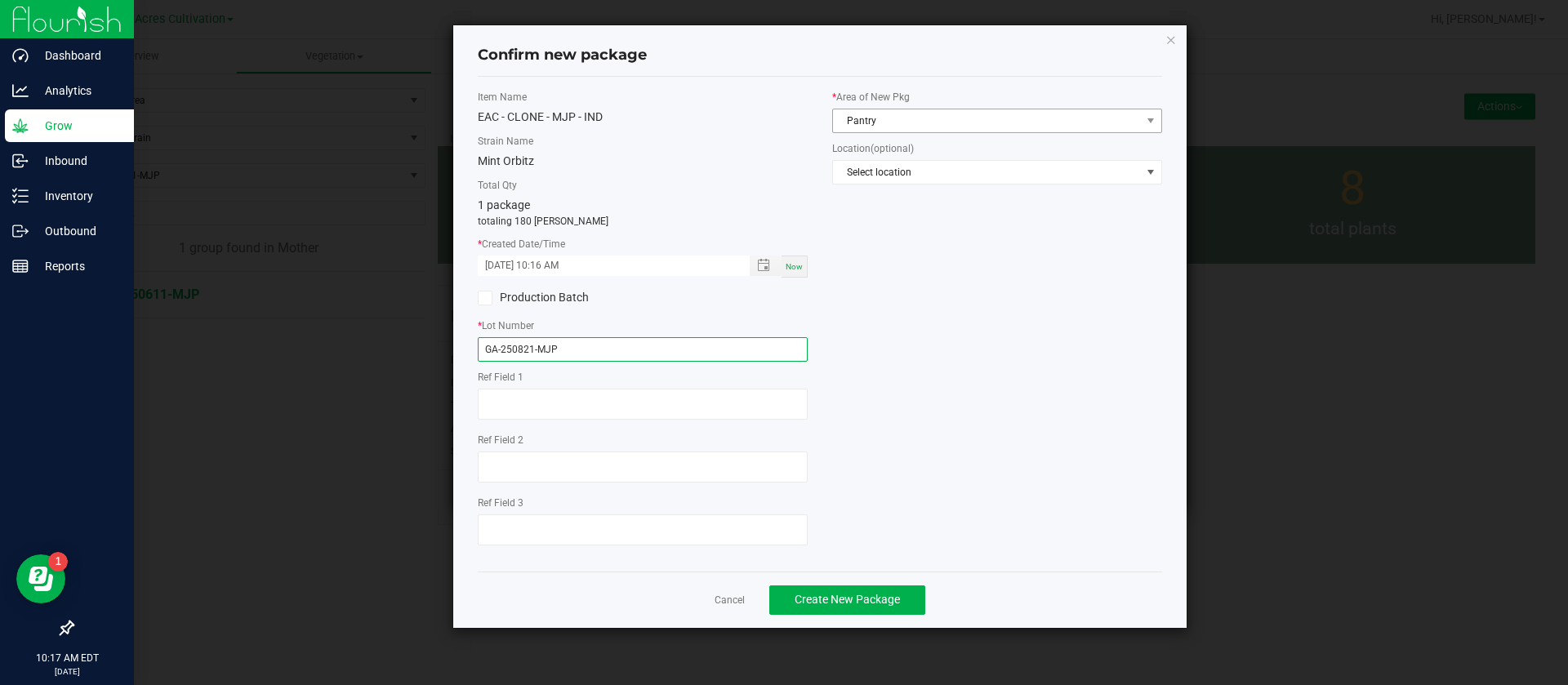
type input "GA-250821-MJP"
click at [914, 111] on span "Pantry" at bounding box center [986, 121] width 308 height 23
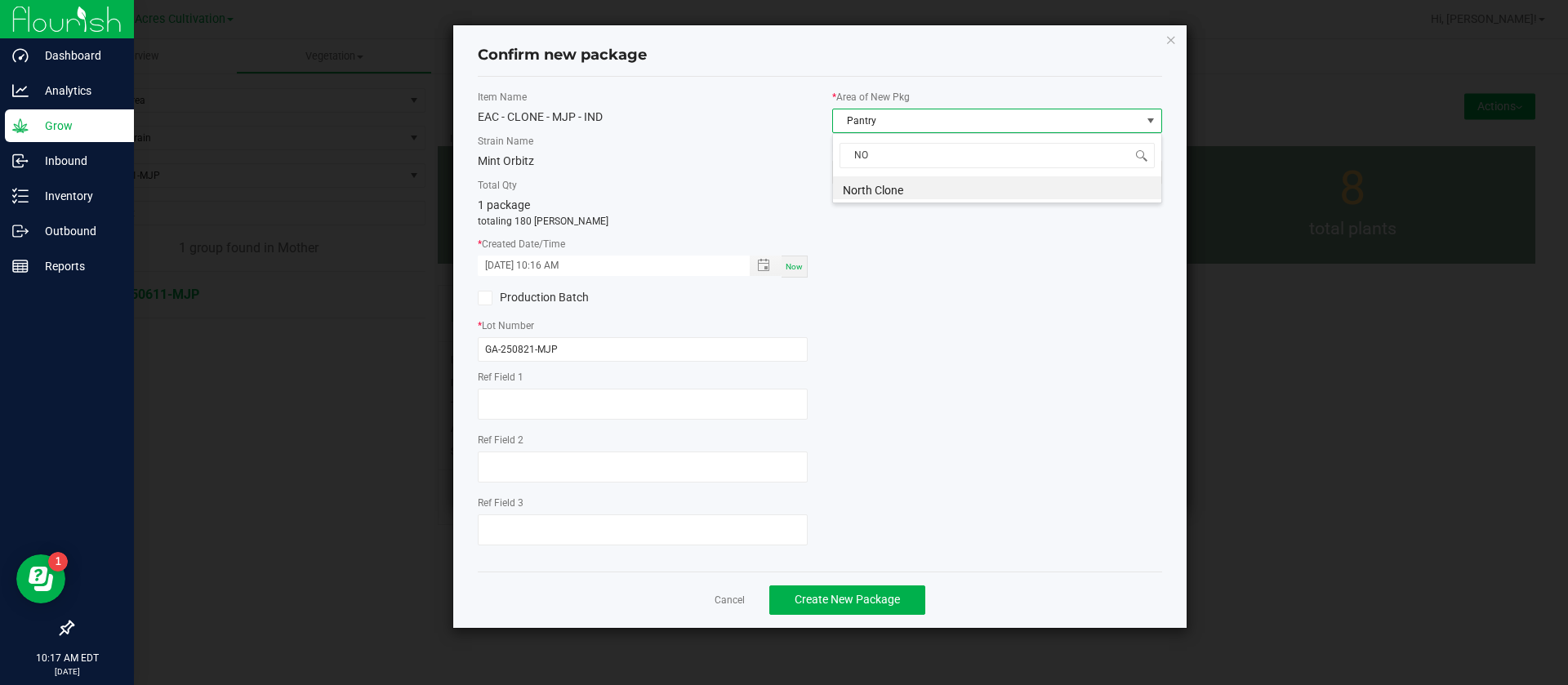
scroll to position [0, 0]
type input "NORTH"
click at [842, 277] on div "Item Name EAC - CLONE - MJP - IND Strain Name Mint Orbitz Total Qty 1 package t…" at bounding box center [820, 324] width 709 height 469
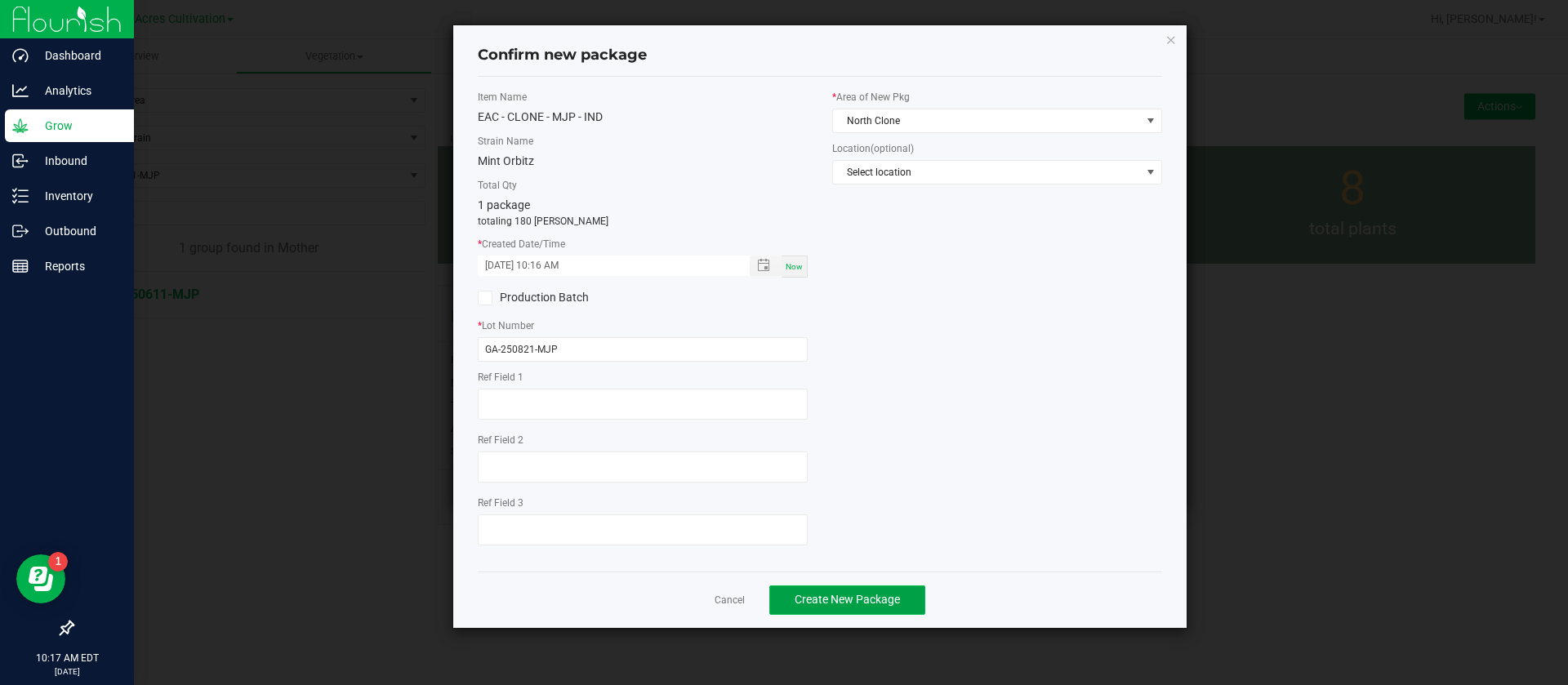
click at [872, 599] on span "Create New Package" at bounding box center [847, 598] width 106 height 13
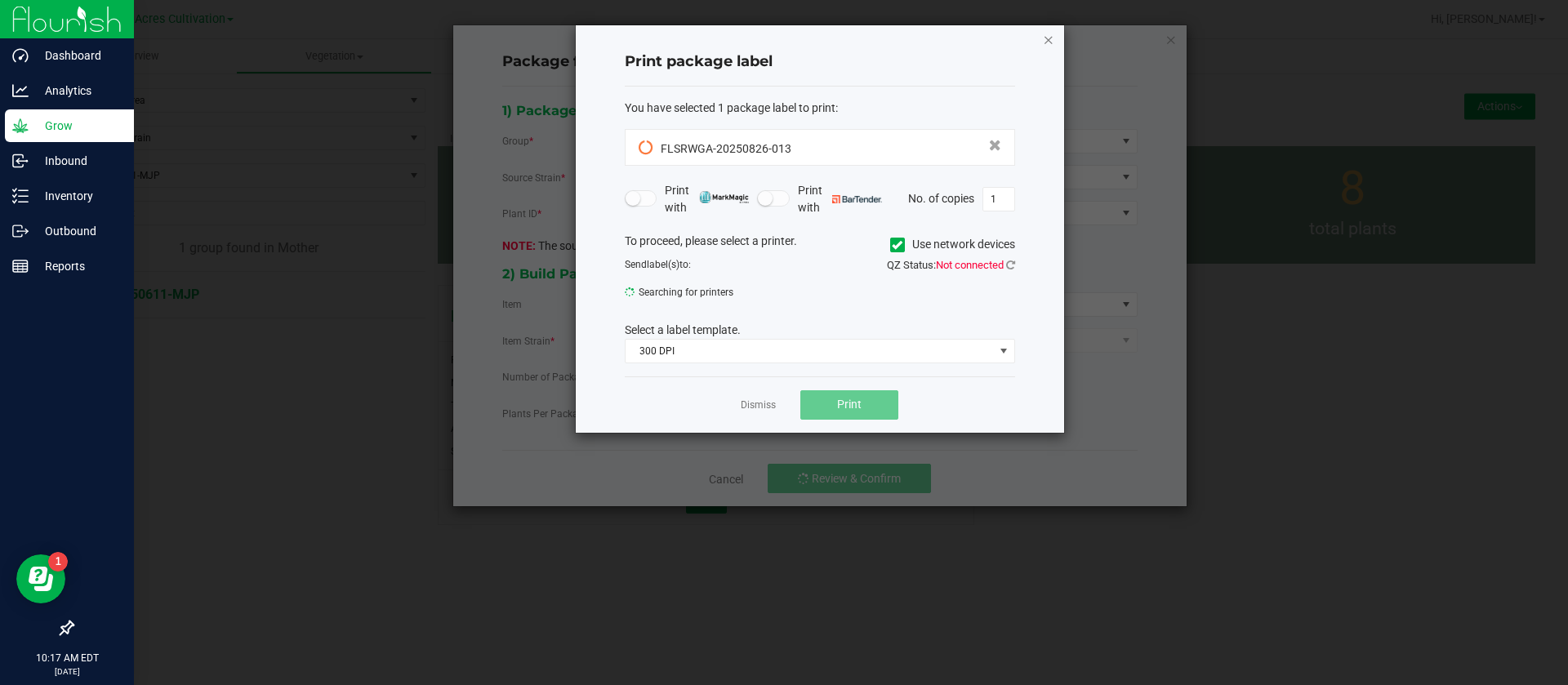
click at [1043, 40] on icon "button" at bounding box center [1048, 39] width 11 height 20
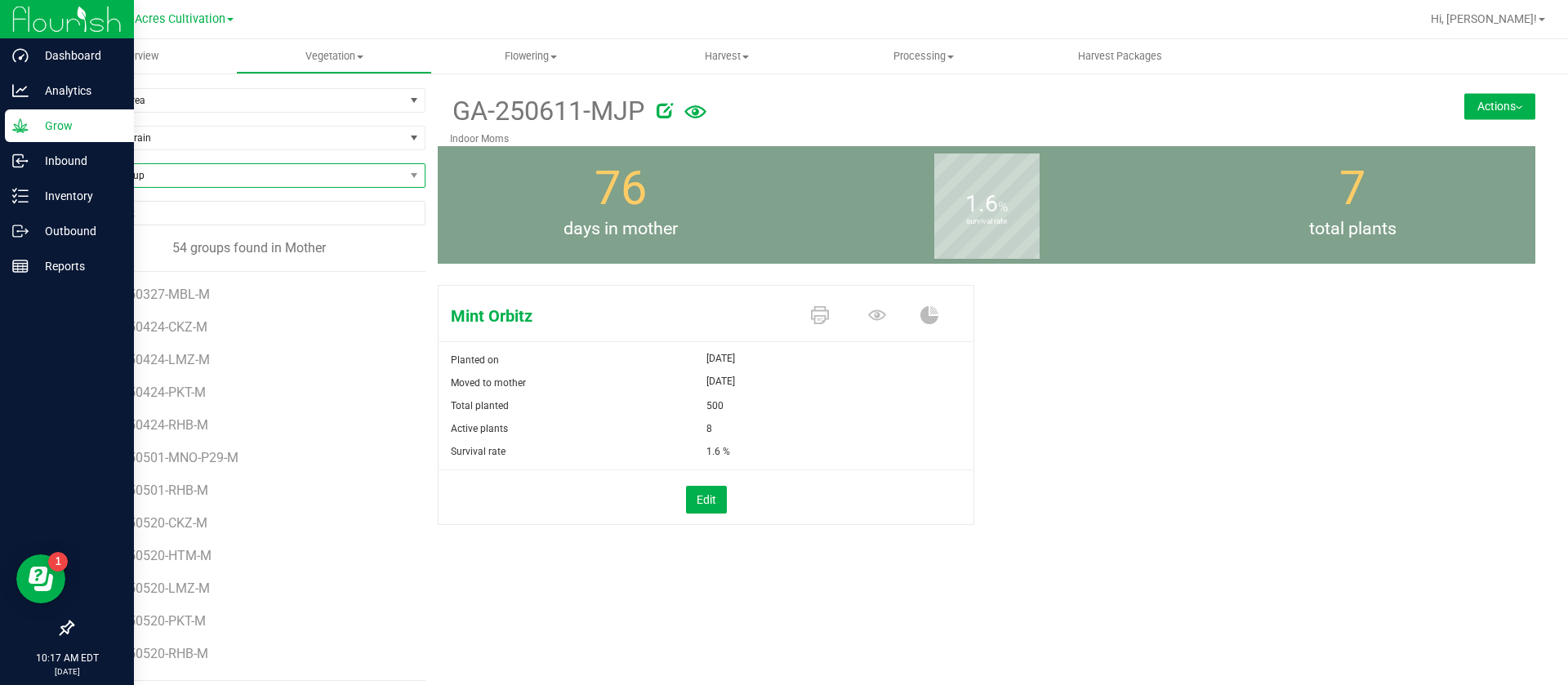
click at [165, 177] on span "Find a Group" at bounding box center [238, 175] width 332 height 23
type input "M"
type input "STE"
click at [168, 245] on li "GA-250611-STE" at bounding box center [246, 243] width 347 height 23
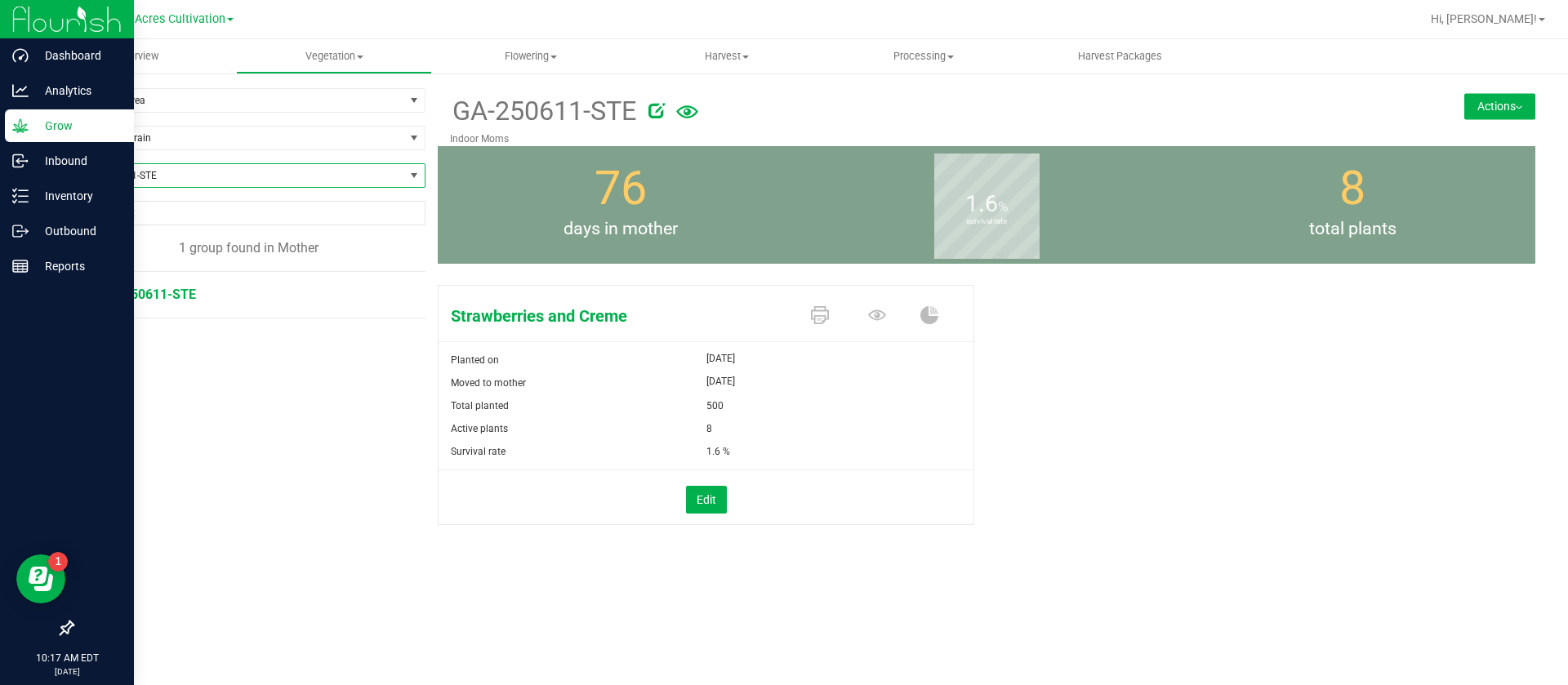
click at [660, 113] on icon at bounding box center [656, 110] width 16 height 16
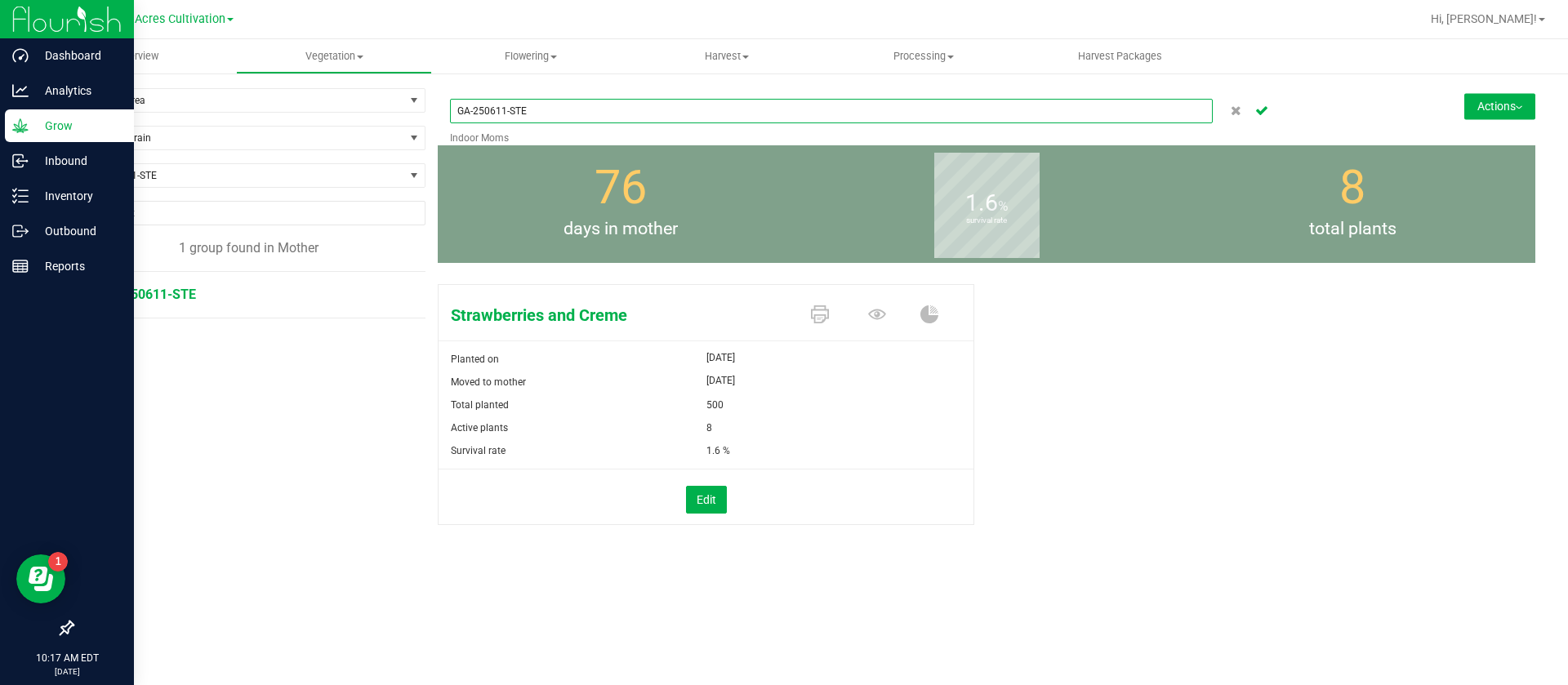
click at [614, 117] on input "GA-250611-STE" at bounding box center [831, 111] width 763 height 25
type input "GA-250611-MIW"
click at [1480, 109] on button "Actions" at bounding box center [1499, 106] width 71 height 26
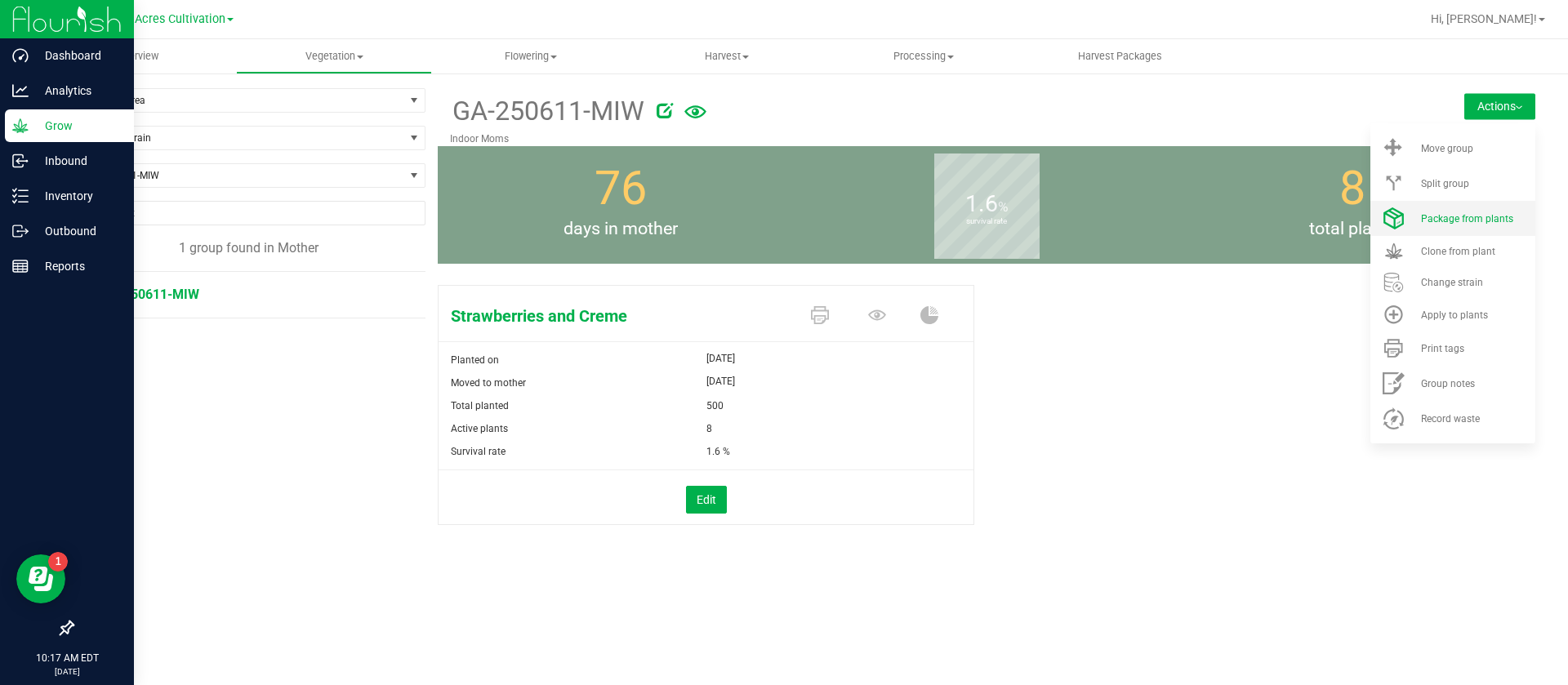
click at [1460, 214] on span "Package from plants" at bounding box center [1468, 219] width 93 height 11
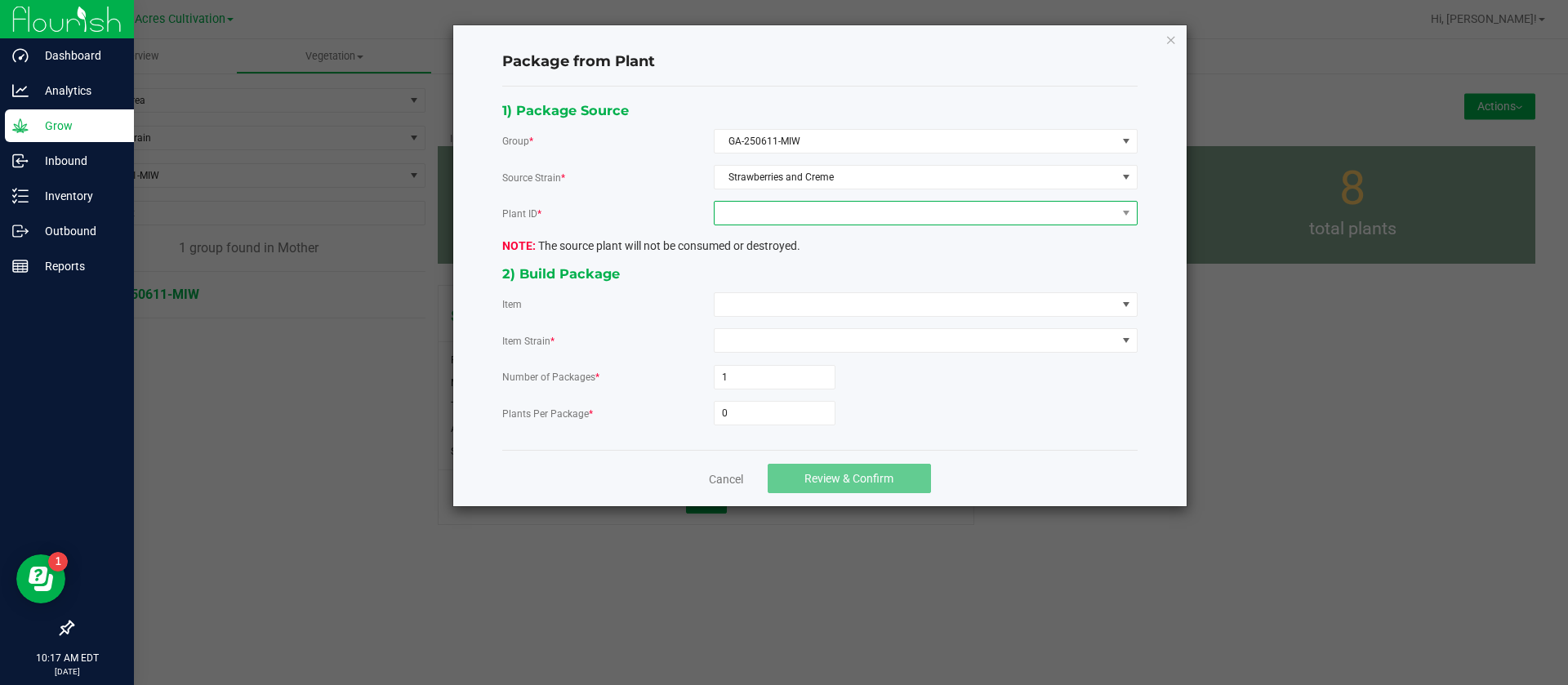
click at [792, 210] on span at bounding box center [915, 213] width 401 height 23
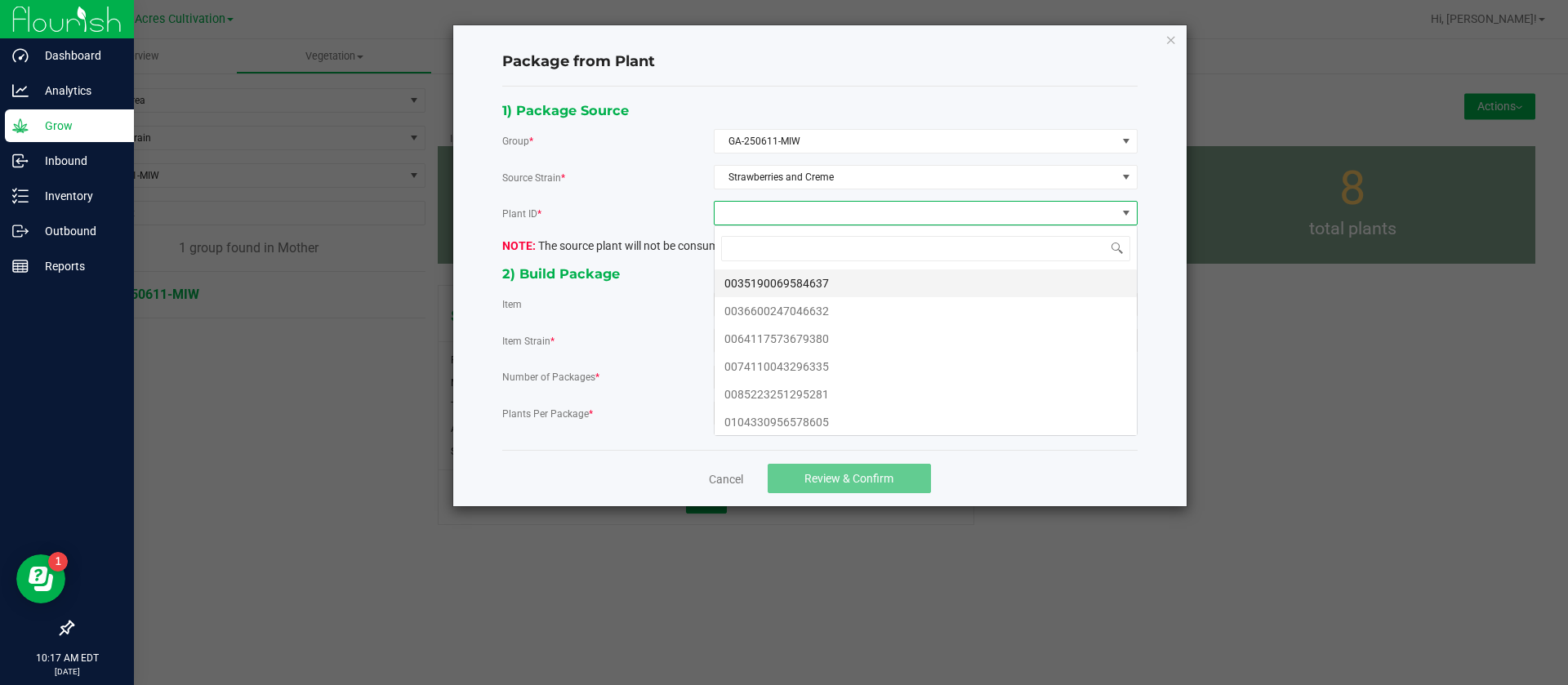
scroll to position [25, 423]
click at [758, 285] on li "0035190069584637" at bounding box center [926, 283] width 422 height 27
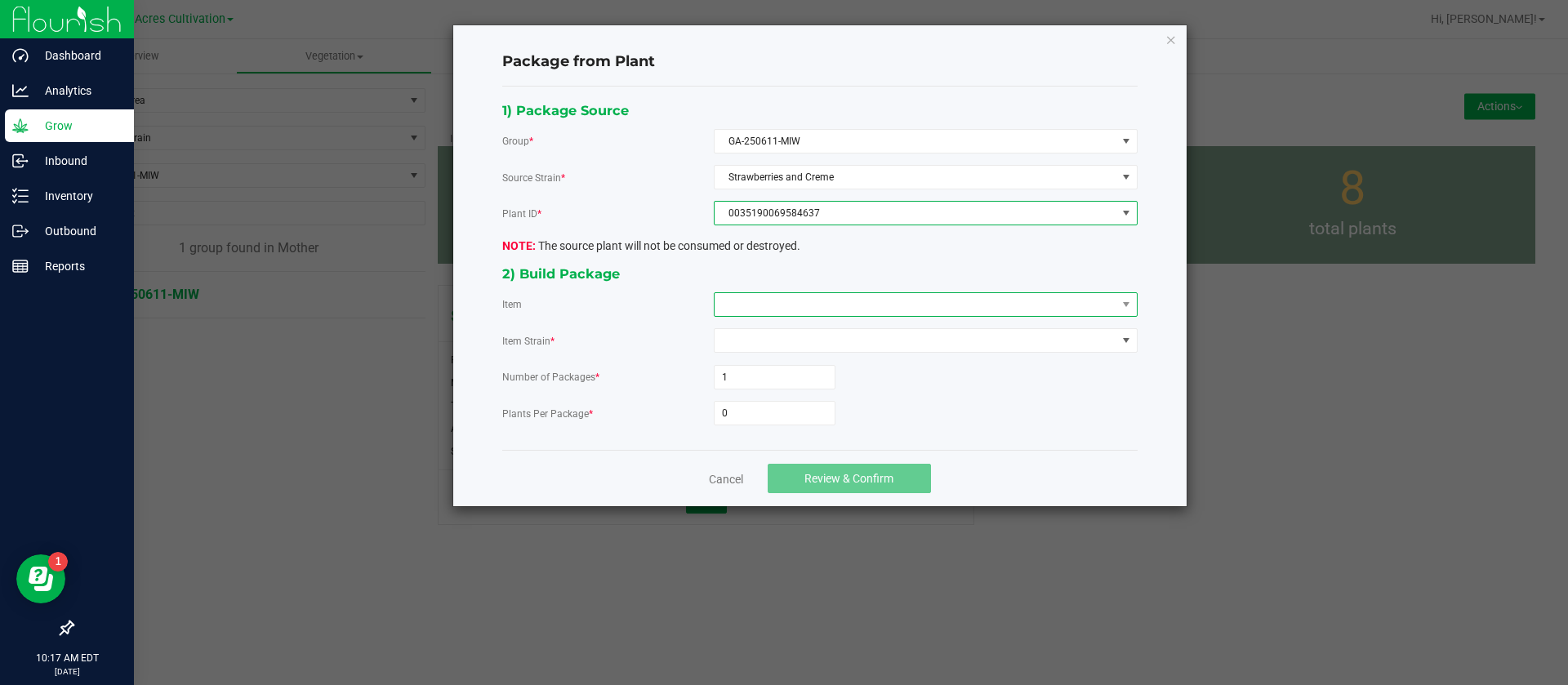
click at [745, 309] on span at bounding box center [915, 304] width 401 height 23
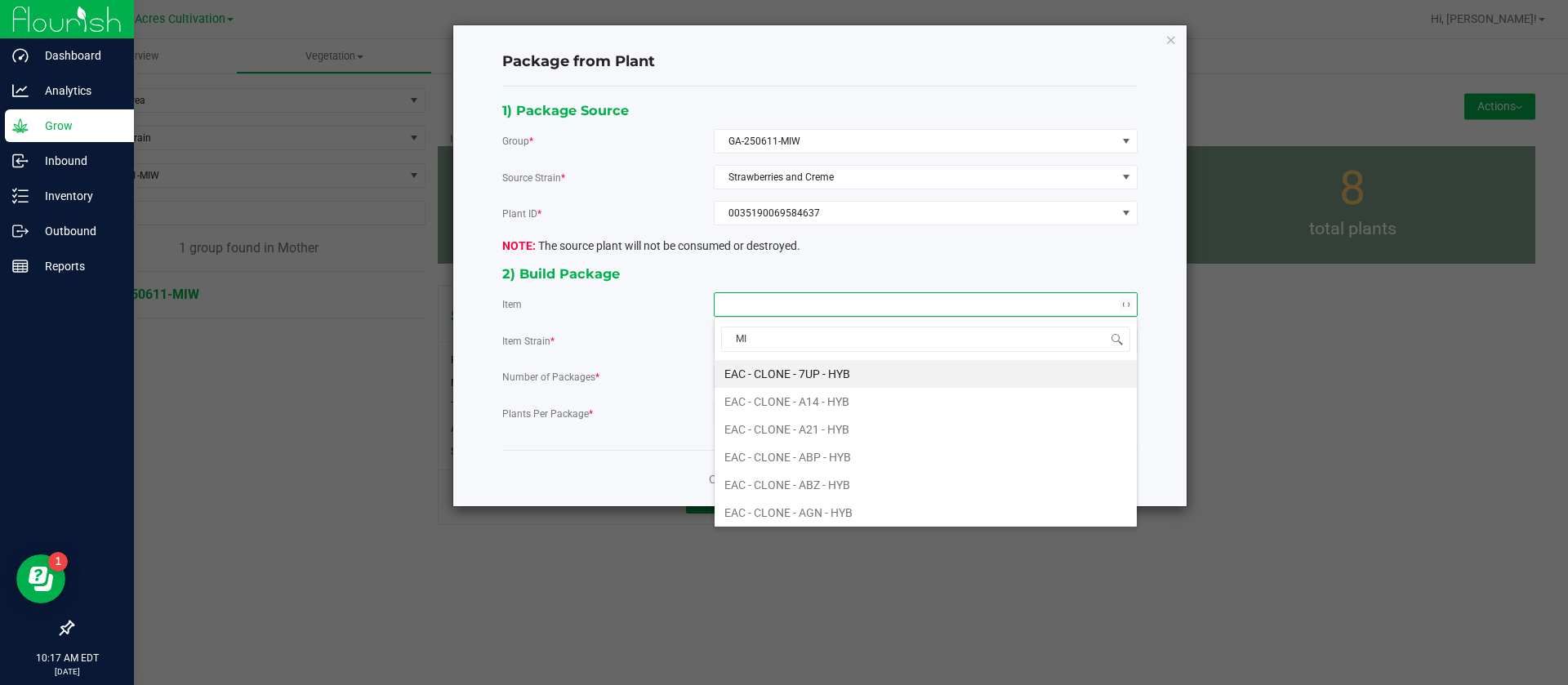
type input "MIW"
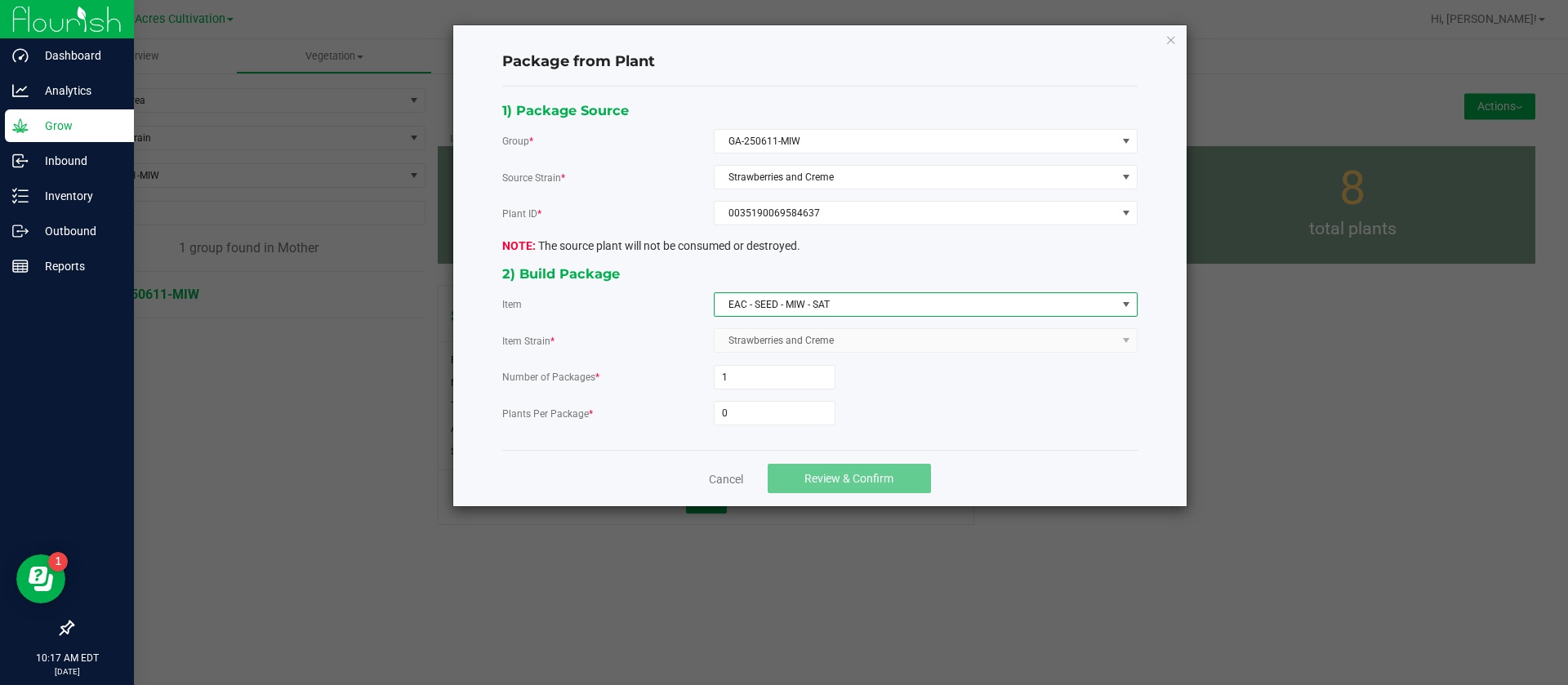
click at [745, 309] on span "EAC - SEED - MIW - SAT" at bounding box center [915, 304] width 401 height 23
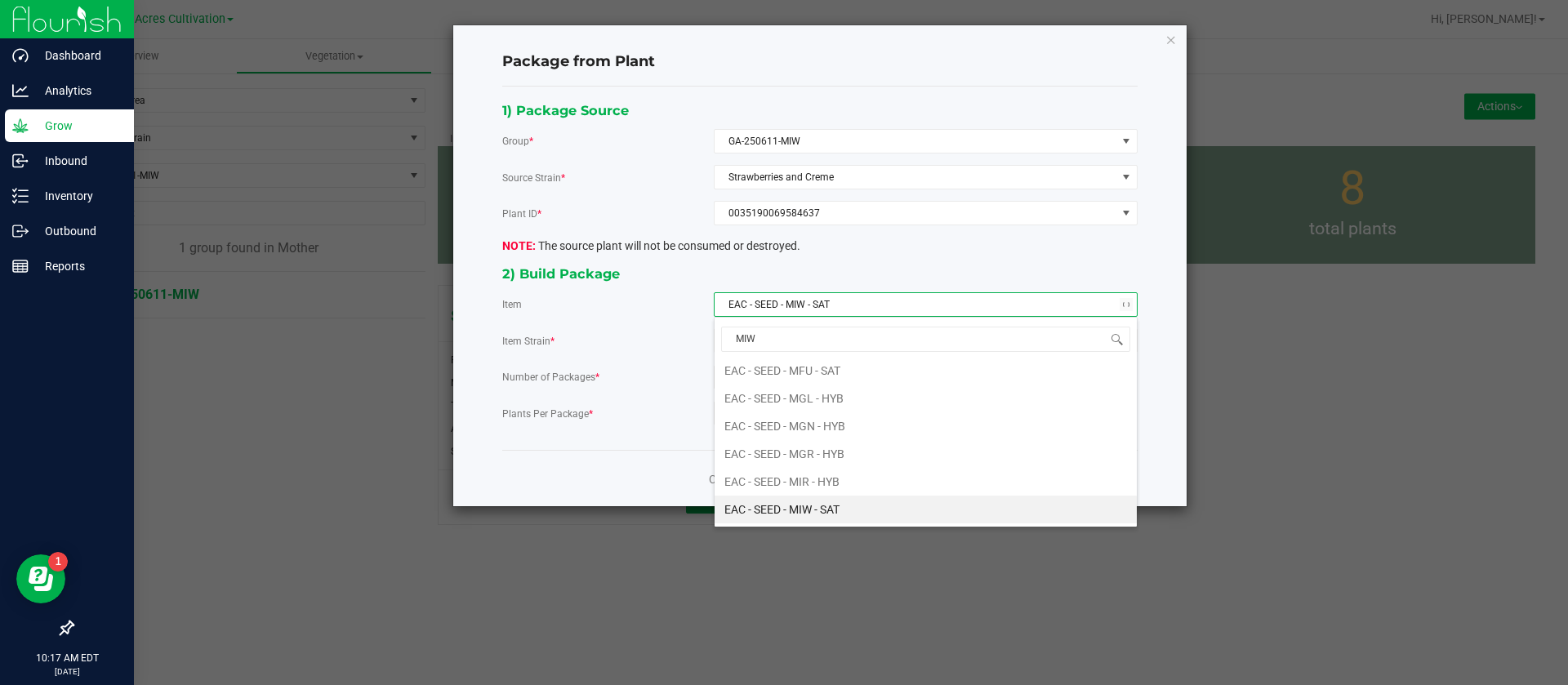
scroll to position [0, 0]
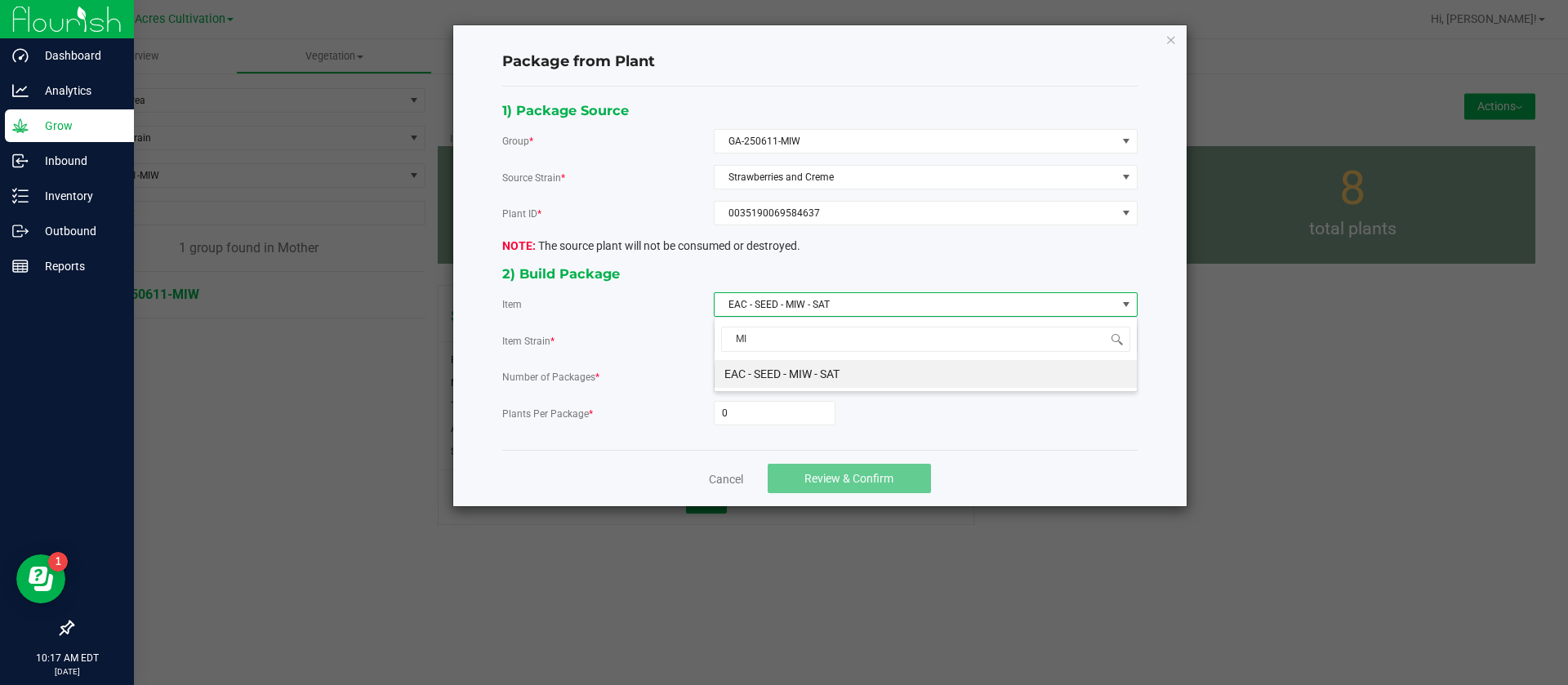
type input "M"
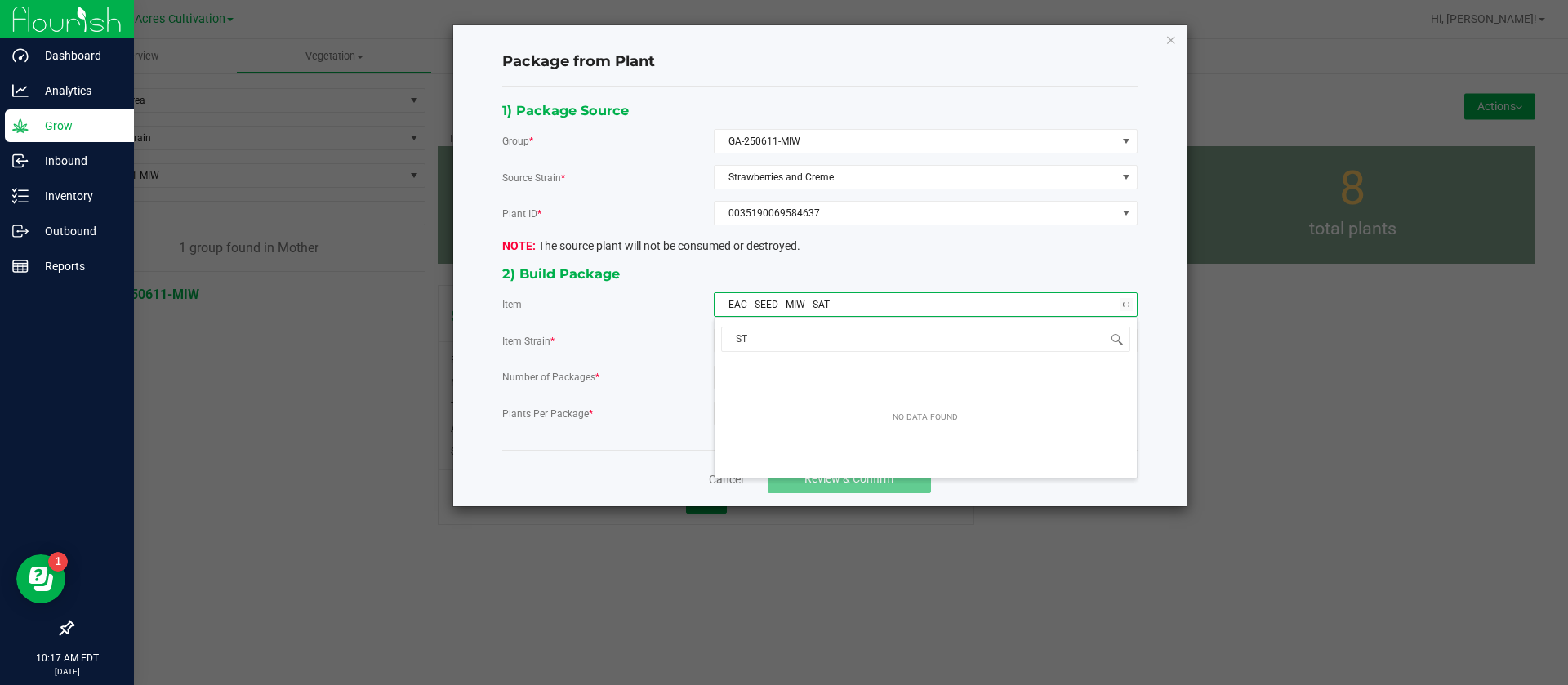
type input "S"
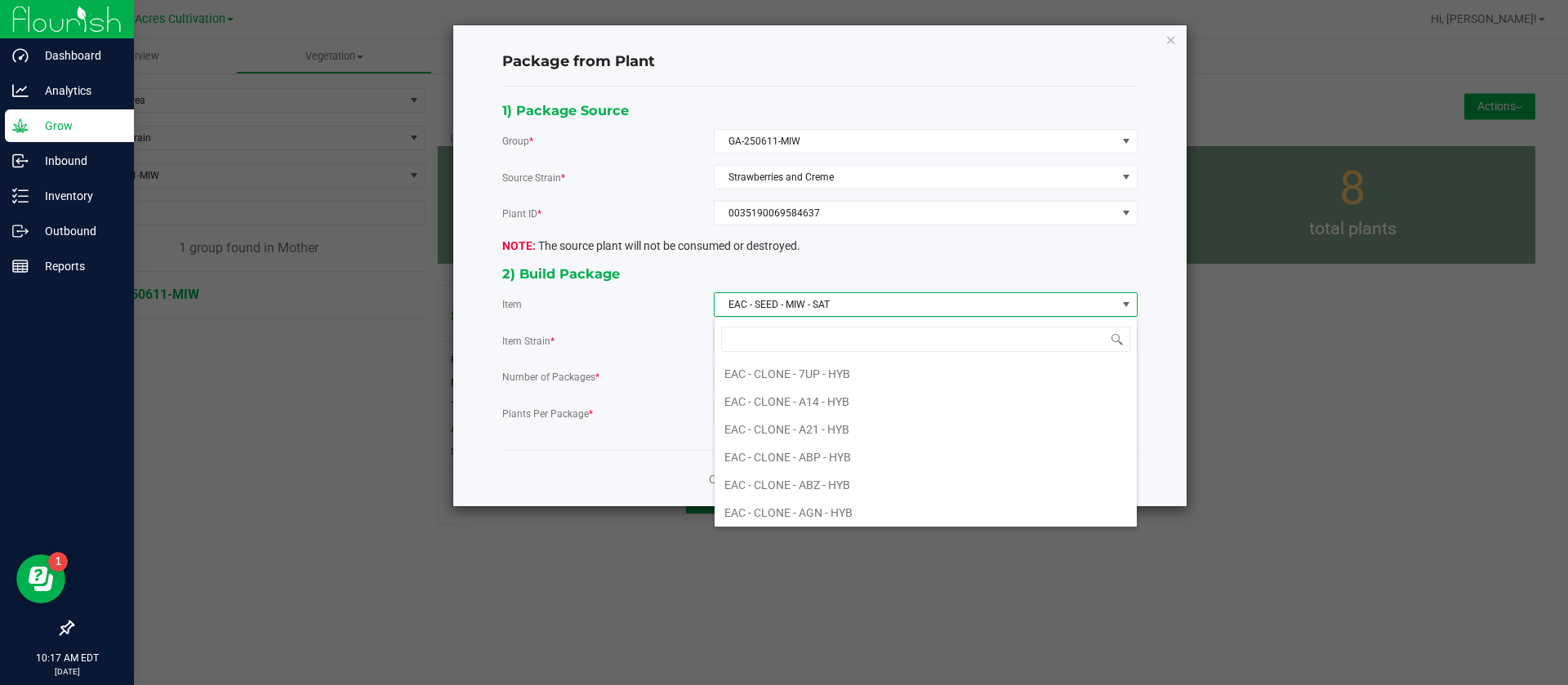
click at [492, 344] on div "1) Package Source Group * GA-250611-MIW Source Strain * Strawberries and Creme …" at bounding box center [819, 268] width 660 height 338
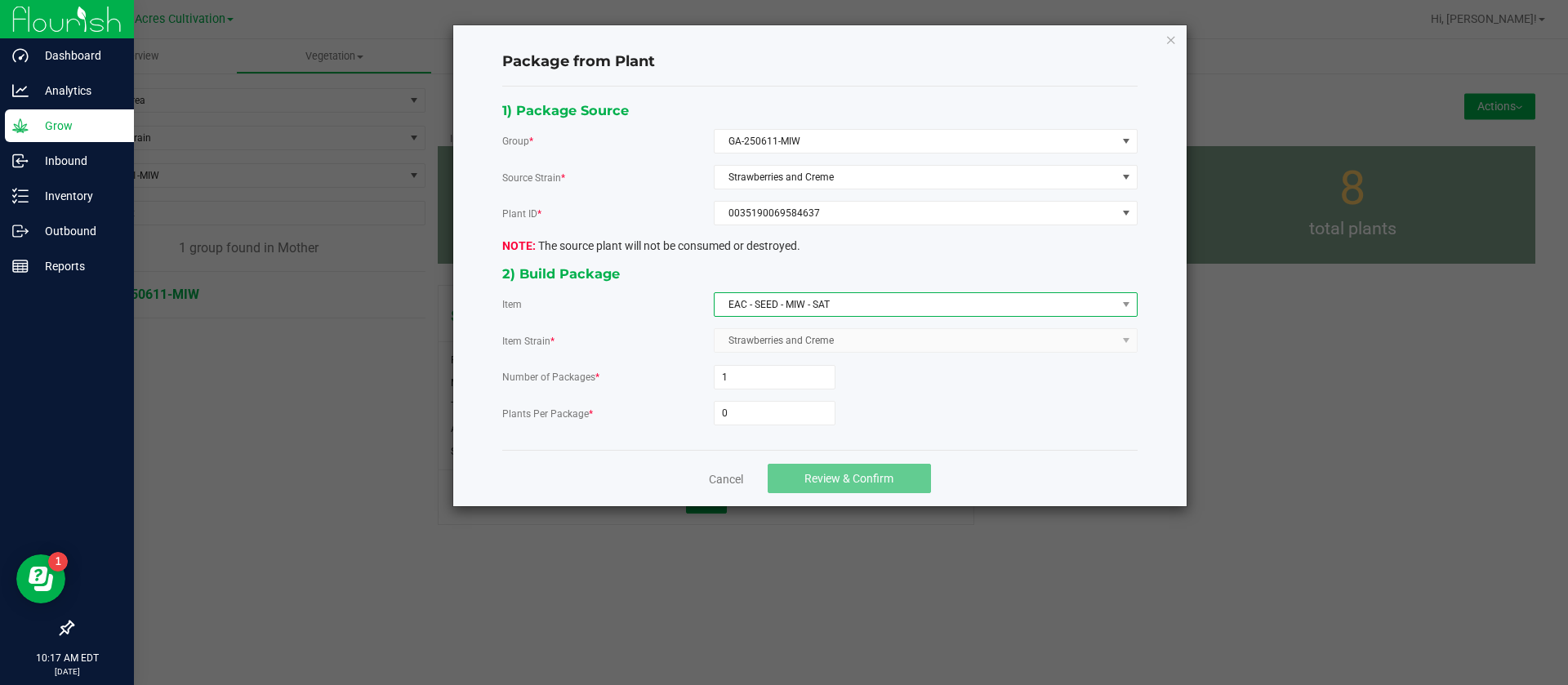
click at [766, 303] on span "EAC - SEED - MIW - SAT" at bounding box center [915, 304] width 401 height 23
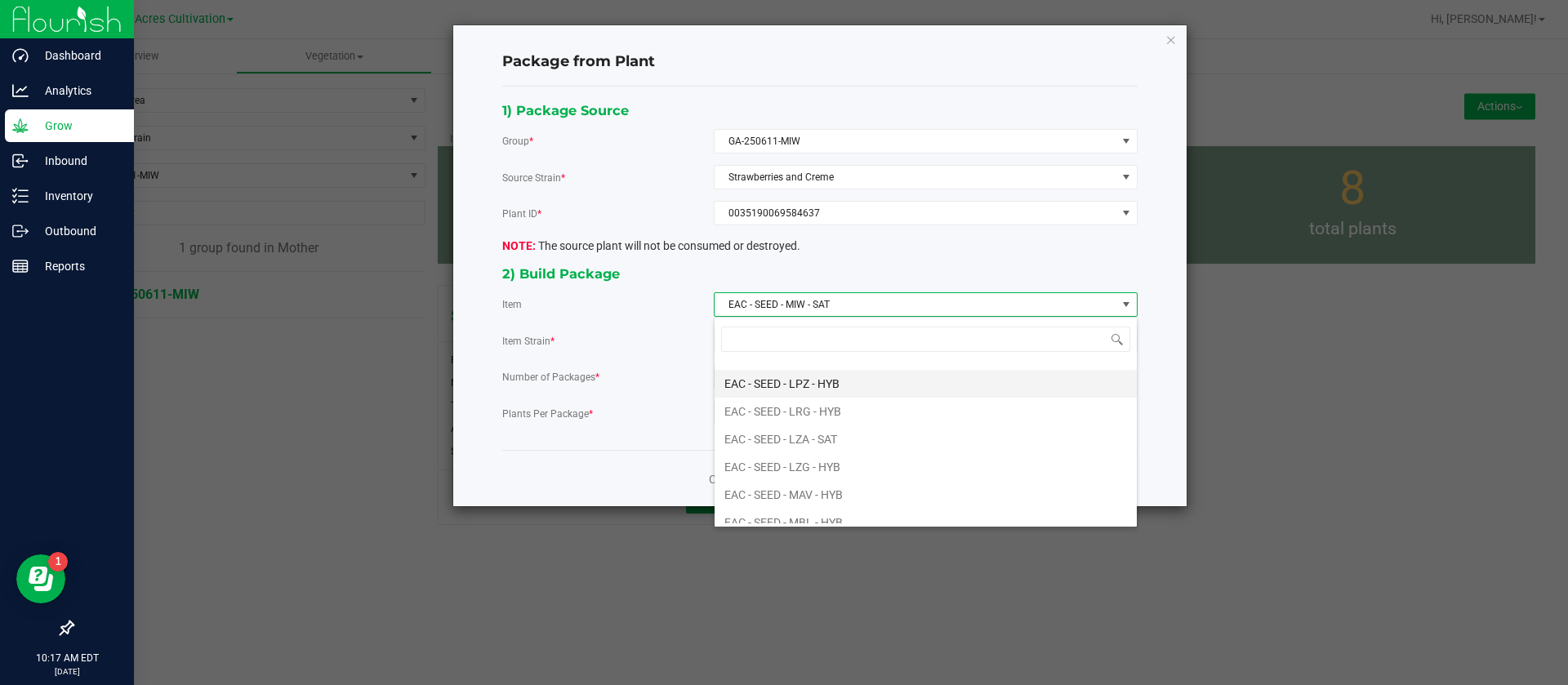
scroll to position [12193, 0]
type input "MIW"
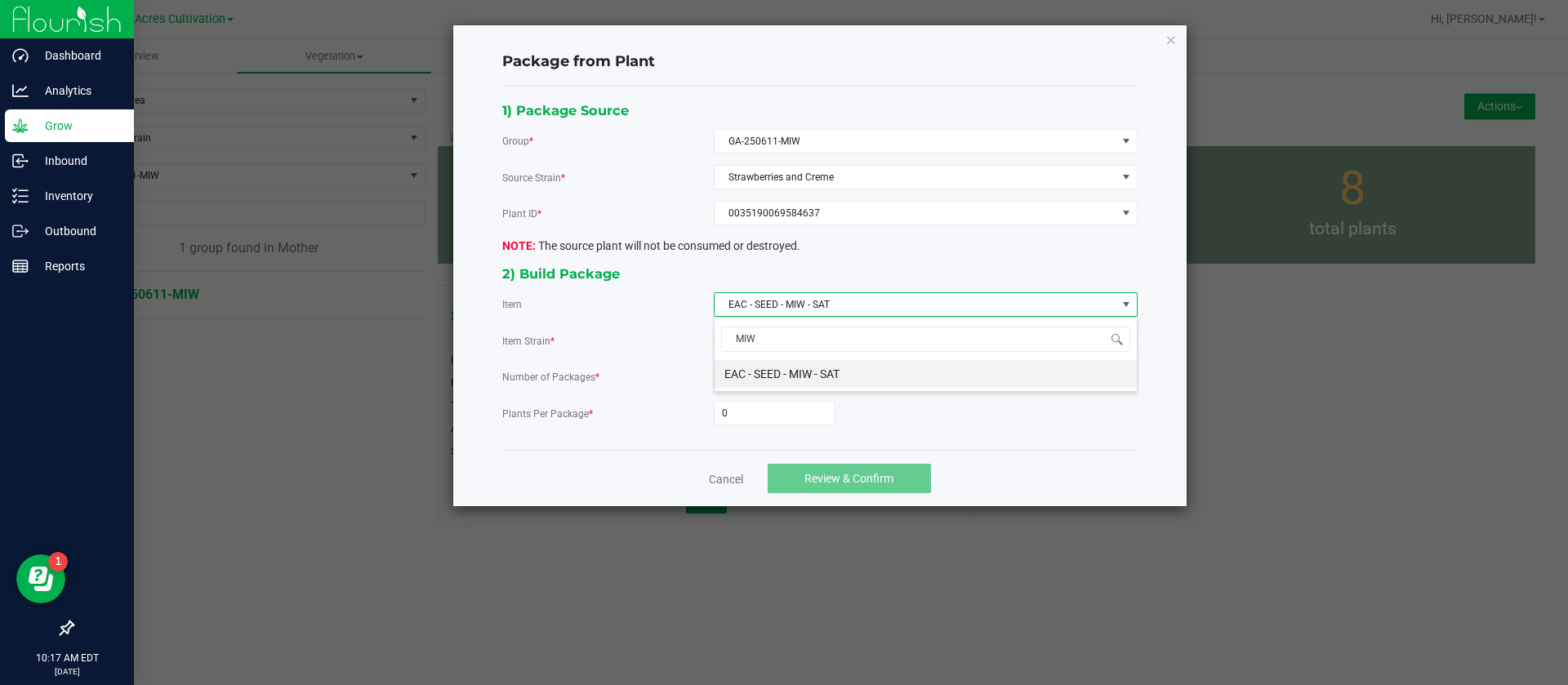
scroll to position [0, 0]
click at [799, 309] on span "EAC - SEED - MIW - SAT" at bounding box center [915, 304] width 401 height 23
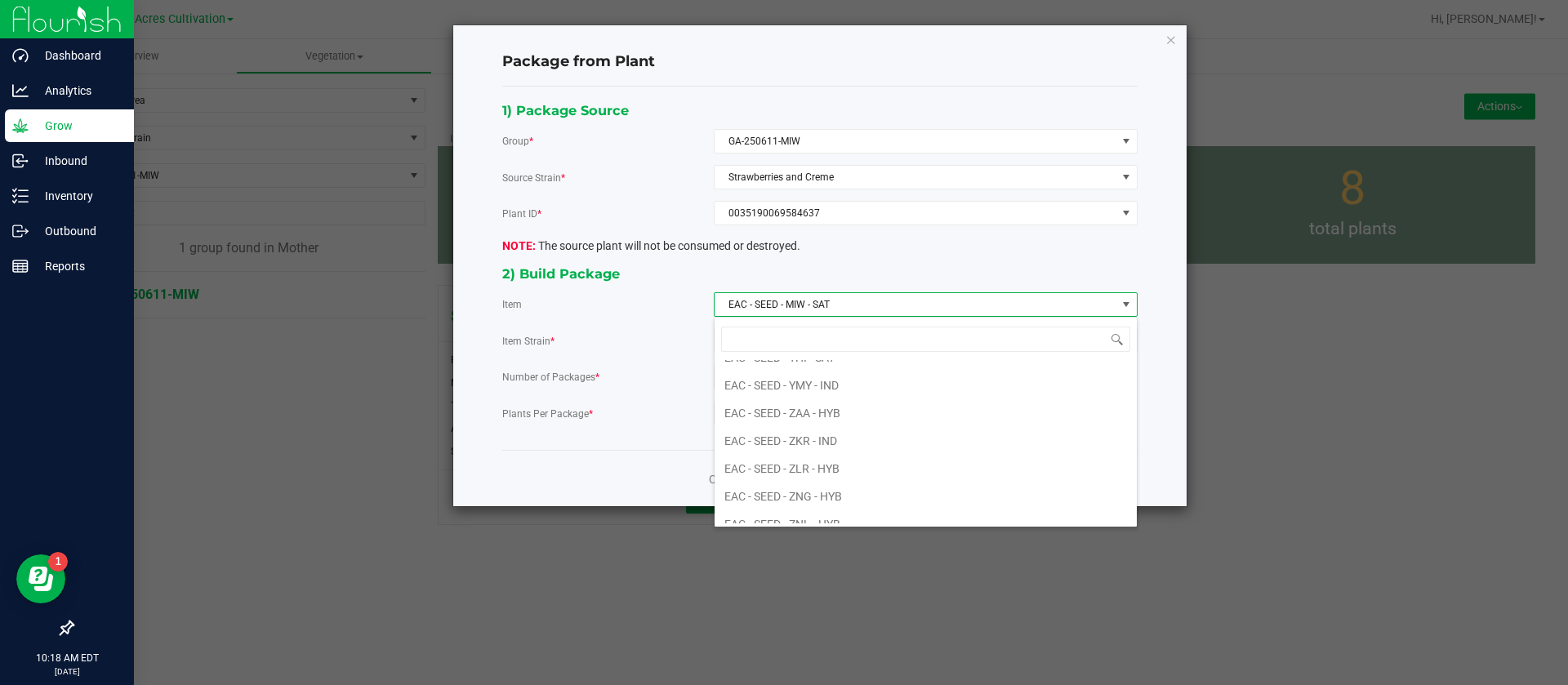
scroll to position [17573, 0]
click at [612, 422] on div "Plants Per Package * 0" at bounding box center [820, 413] width 636 height 25
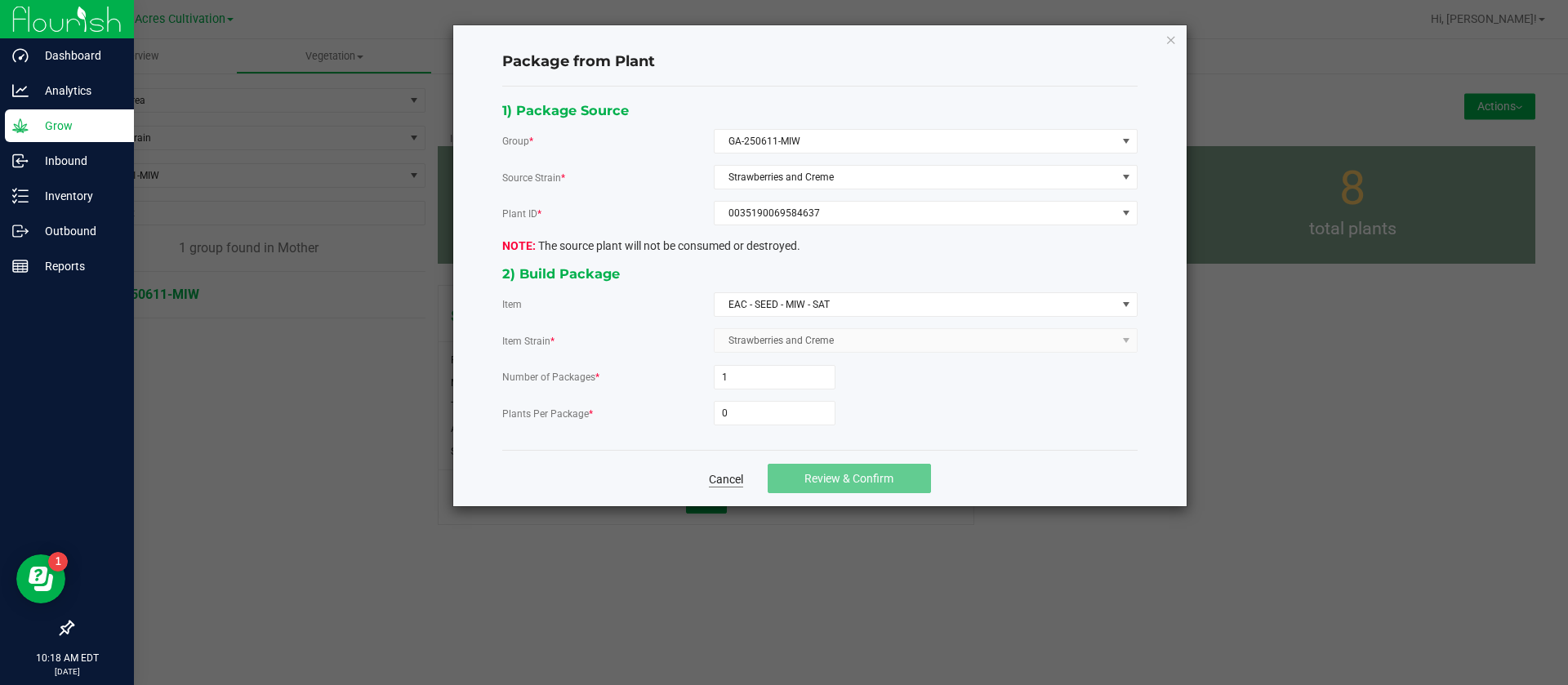
click at [722, 476] on link "Cancel" at bounding box center [726, 478] width 34 height 16
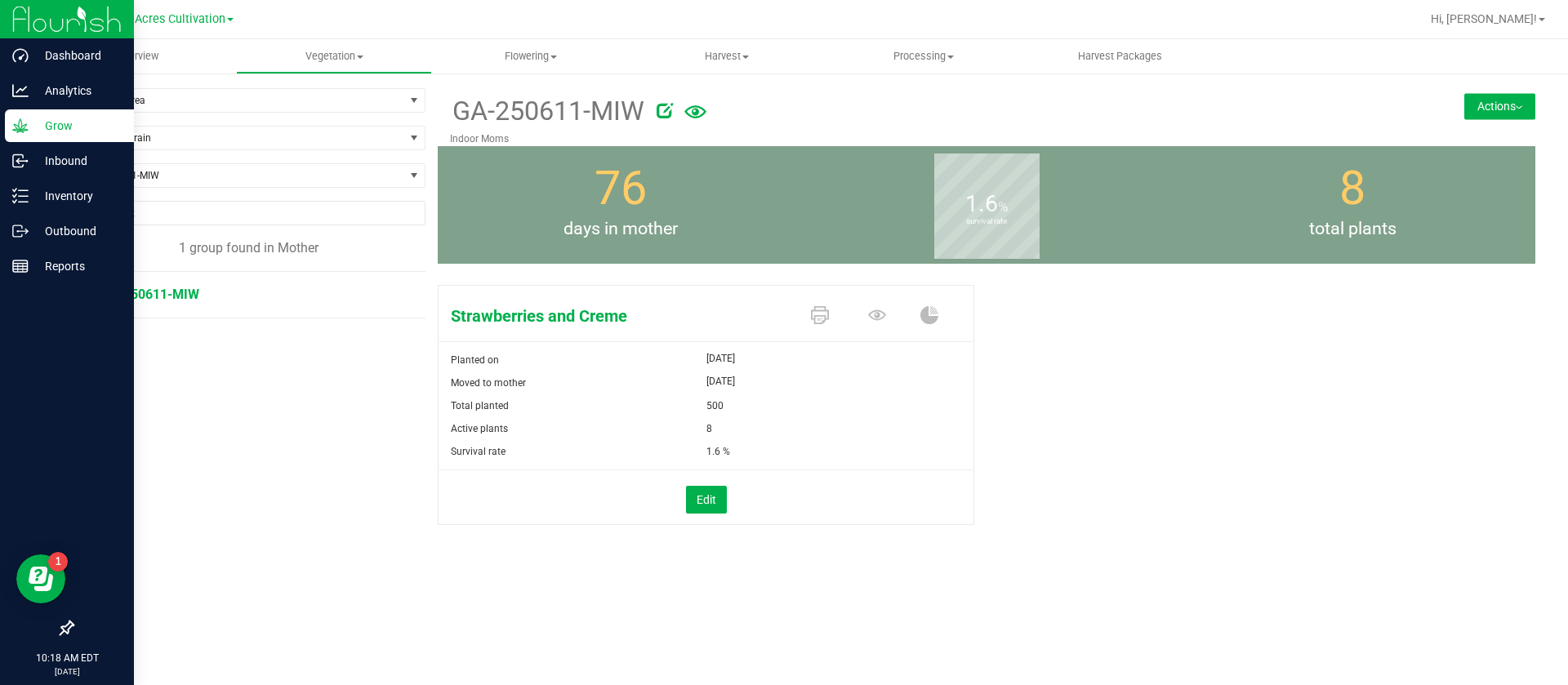
click at [1492, 109] on button "Actions" at bounding box center [1499, 106] width 71 height 26
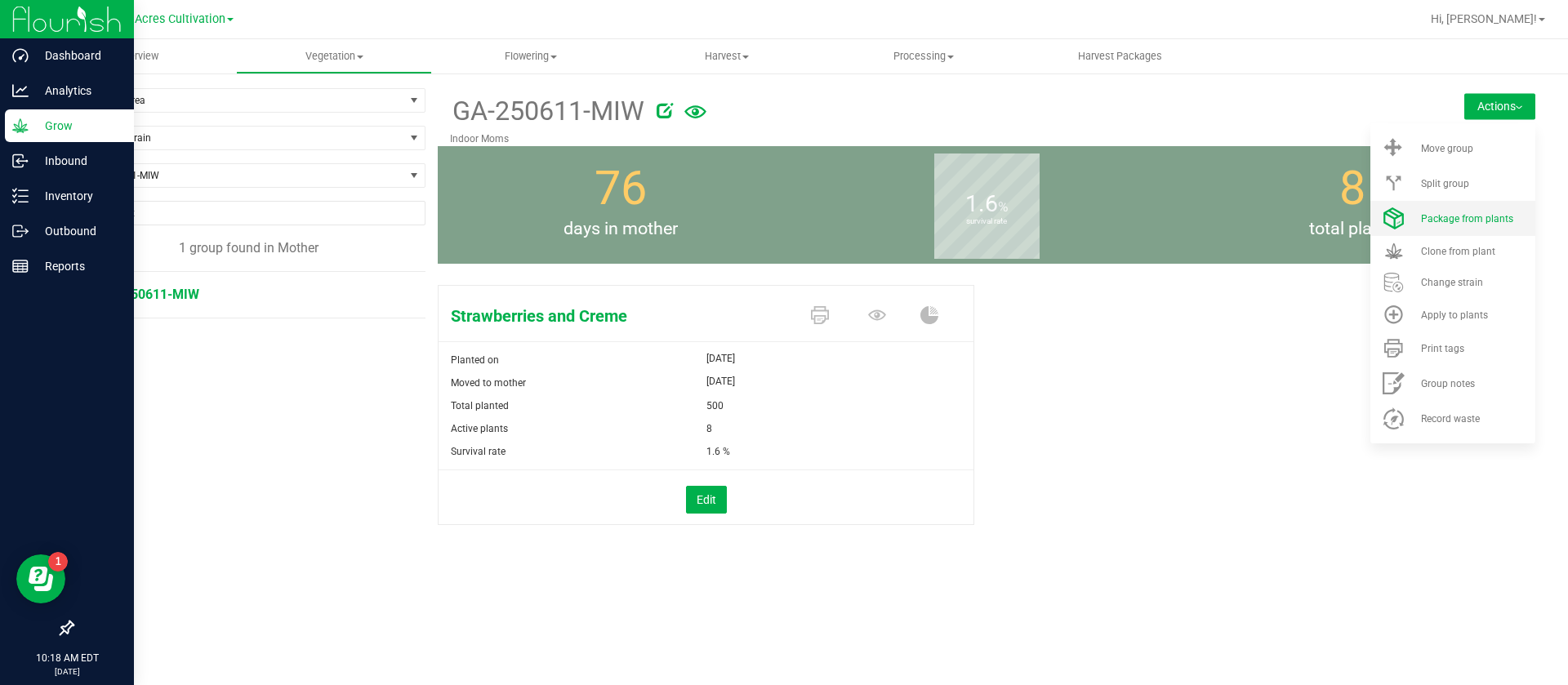
click at [1511, 223] on span "Package from plants" at bounding box center [1468, 219] width 93 height 11
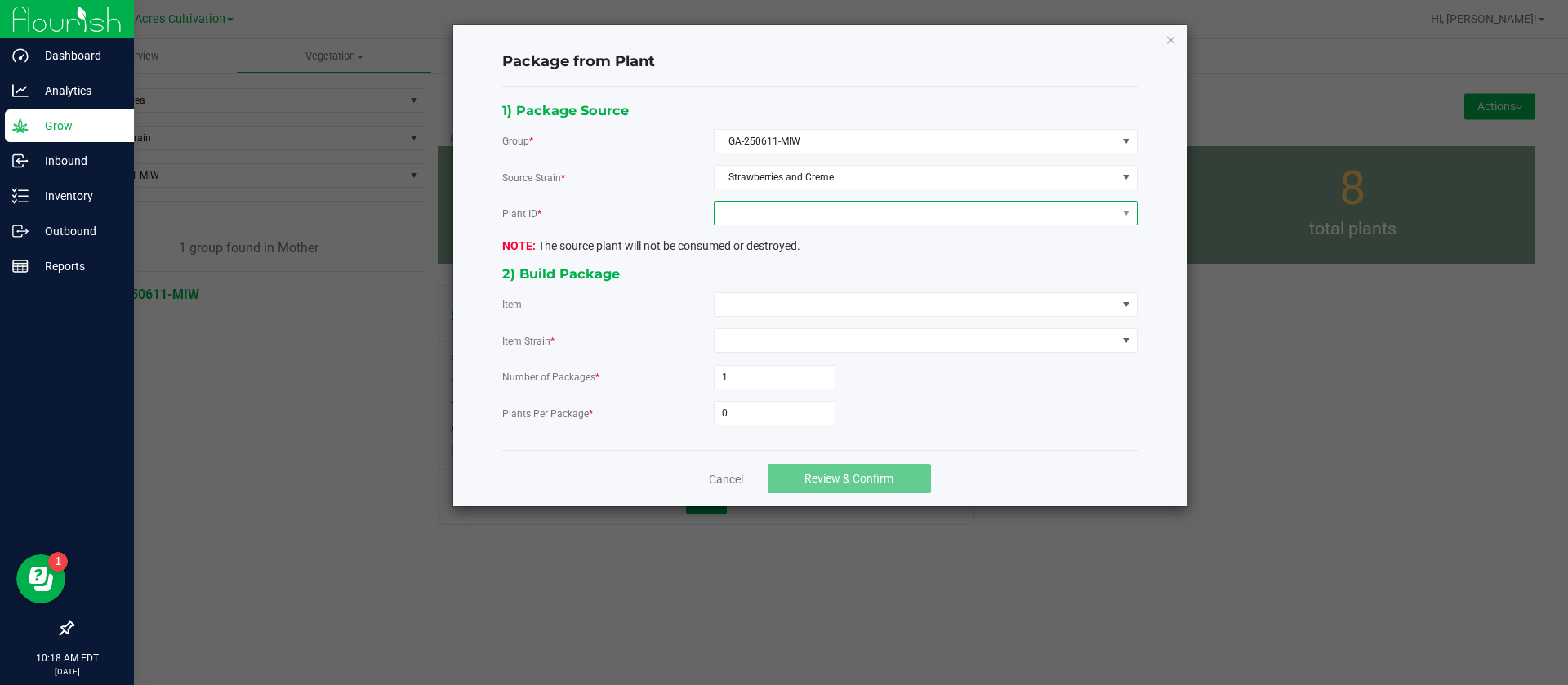
click at [818, 208] on span at bounding box center [915, 213] width 401 height 23
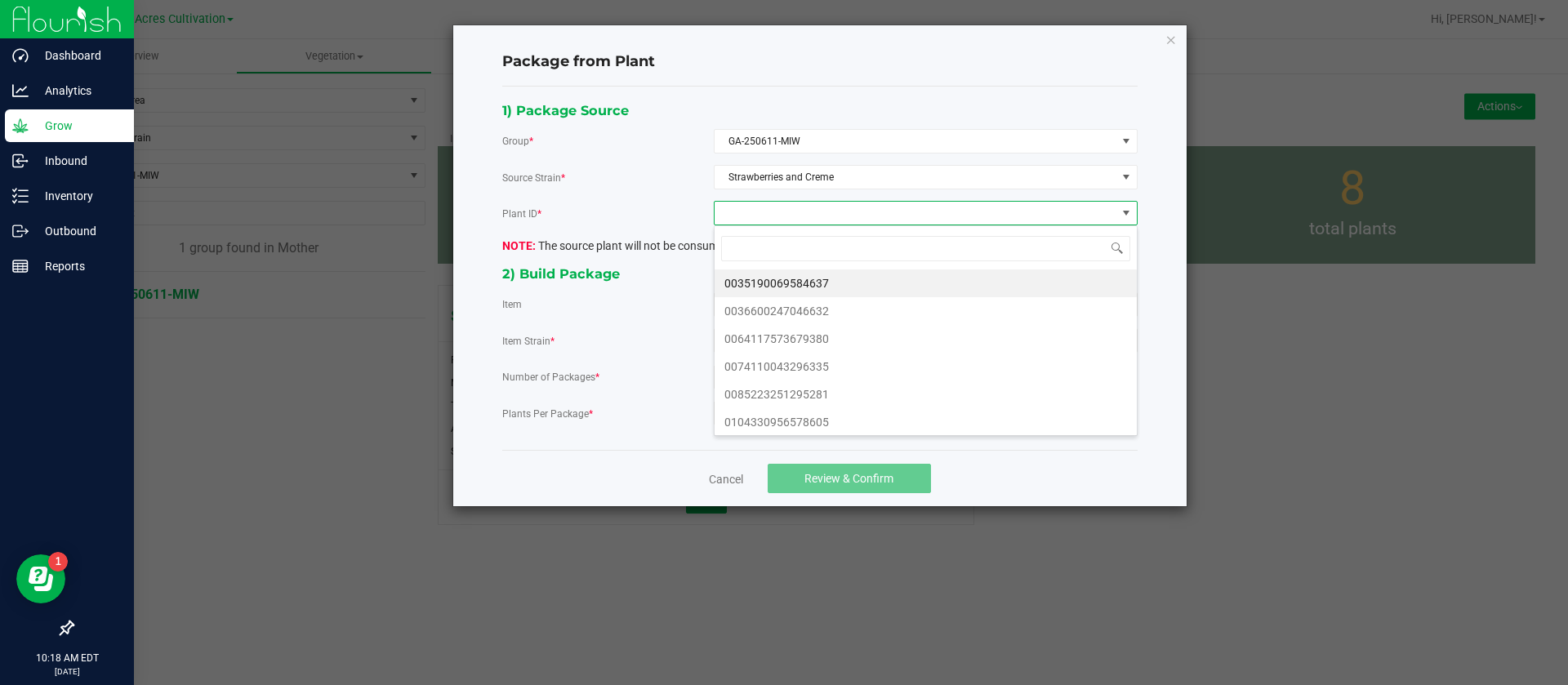
scroll to position [25, 423]
click at [811, 273] on li "0035190069584637" at bounding box center [926, 283] width 422 height 27
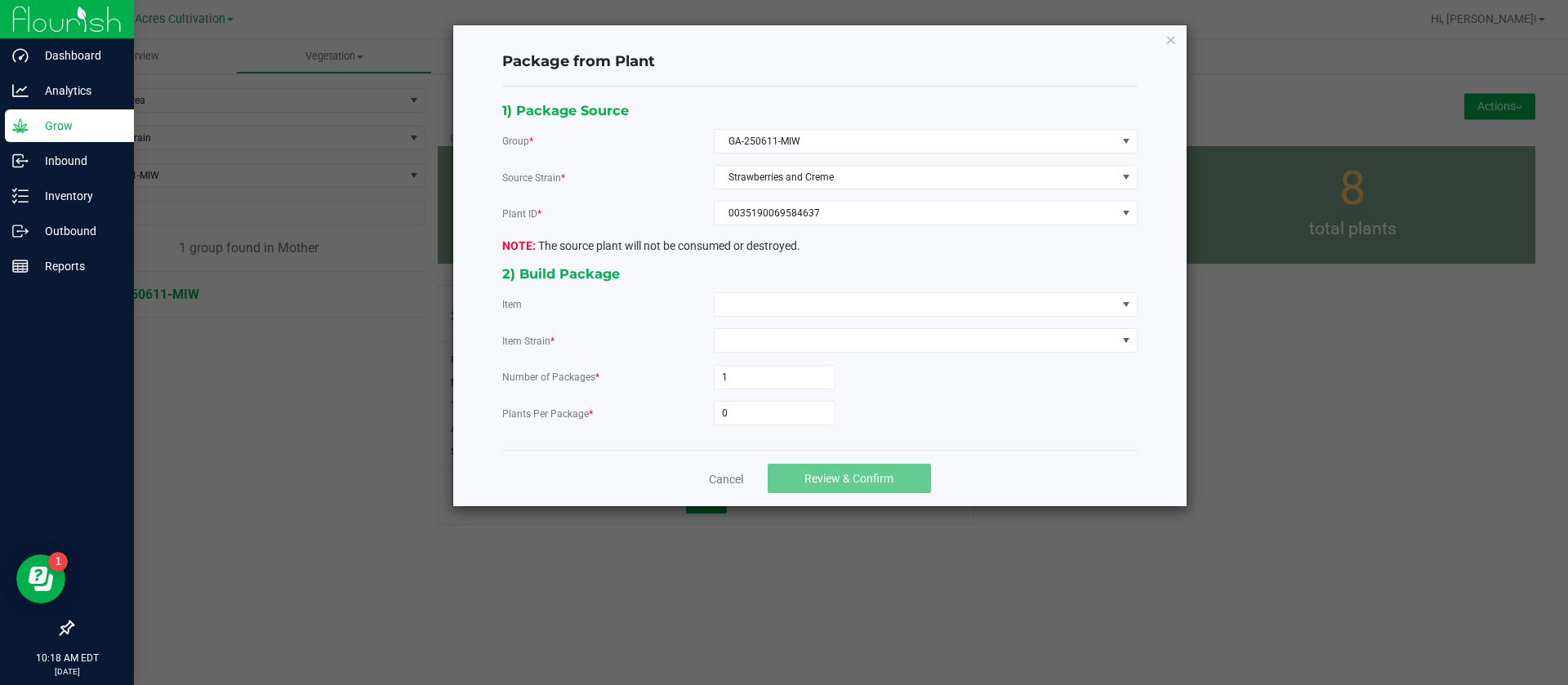
click at [789, 283] on div "2) Build Package" at bounding box center [820, 274] width 636 height 22
click at [783, 298] on span at bounding box center [915, 304] width 401 height 23
type input "M"
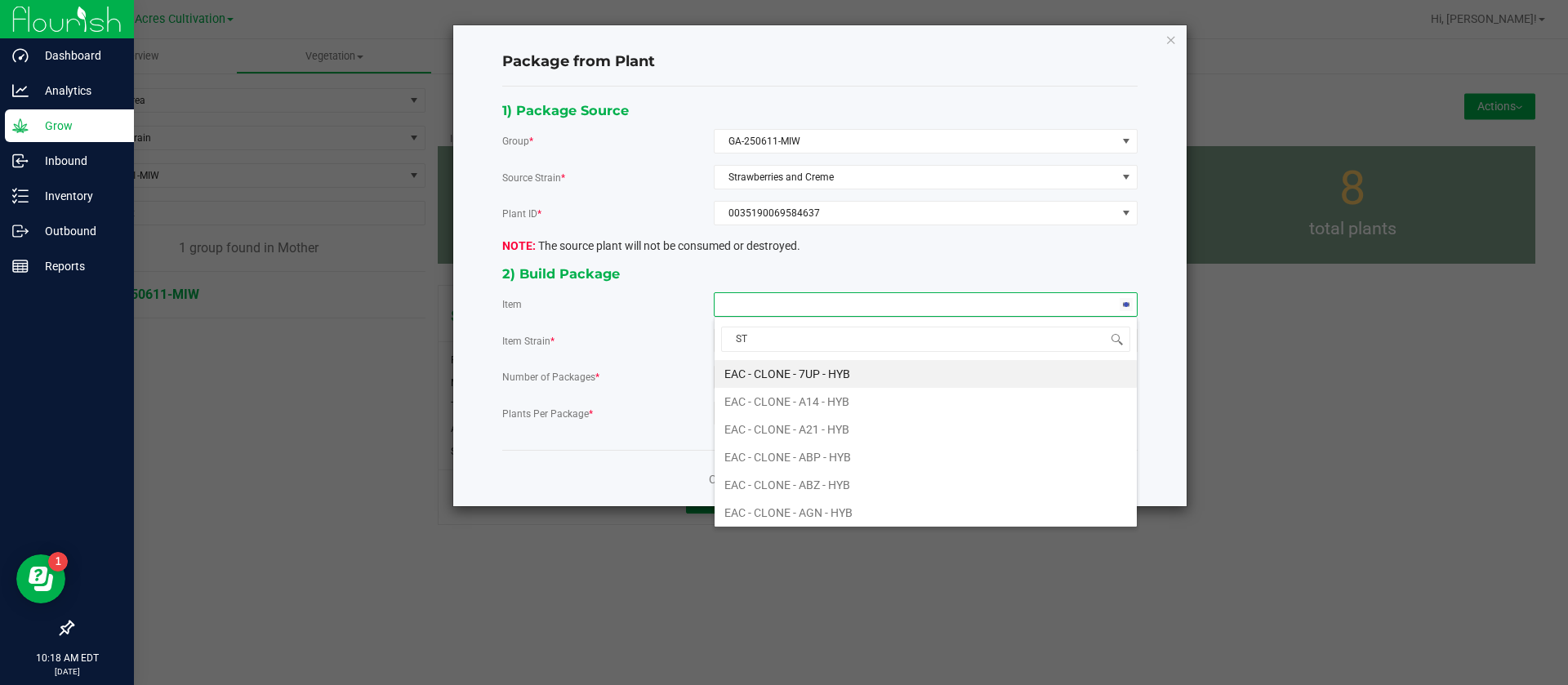
type input "STE"
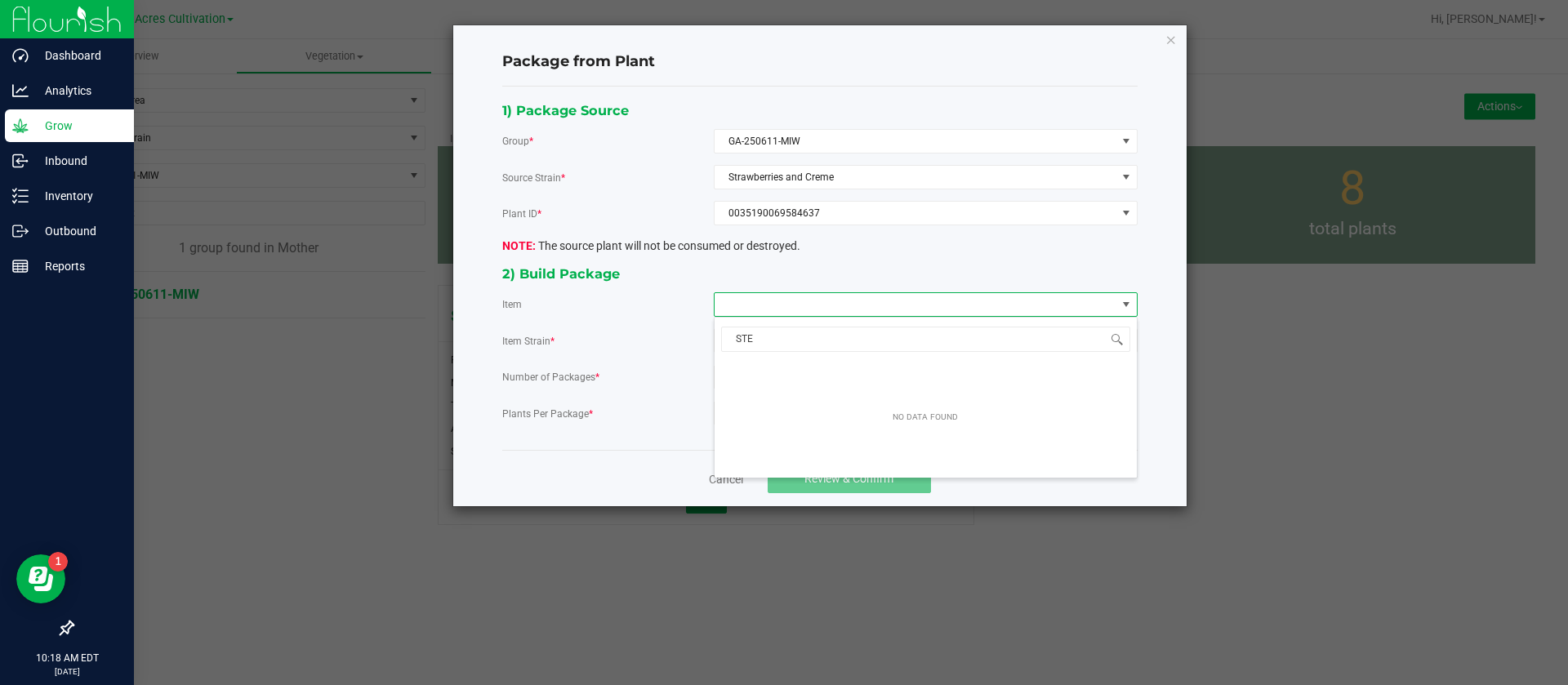
click at [694, 342] on div "Item Strain *" at bounding box center [608, 341] width 212 height 17
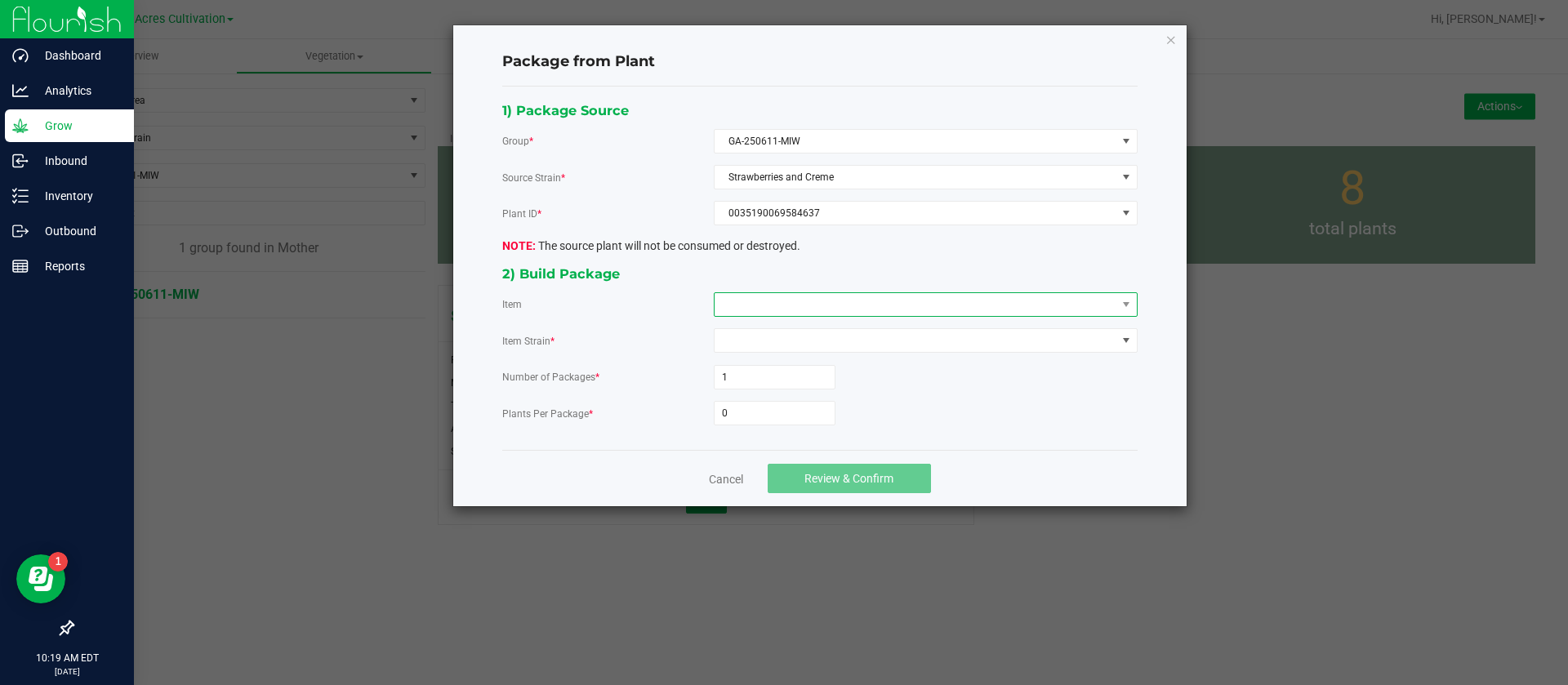
click at [778, 310] on span at bounding box center [915, 304] width 401 height 23
type input "MIW"
click at [797, 299] on span at bounding box center [915, 304] width 401 height 23
type input "miw"
click at [616, 339] on div "Item Strain *" at bounding box center [608, 341] width 212 height 17
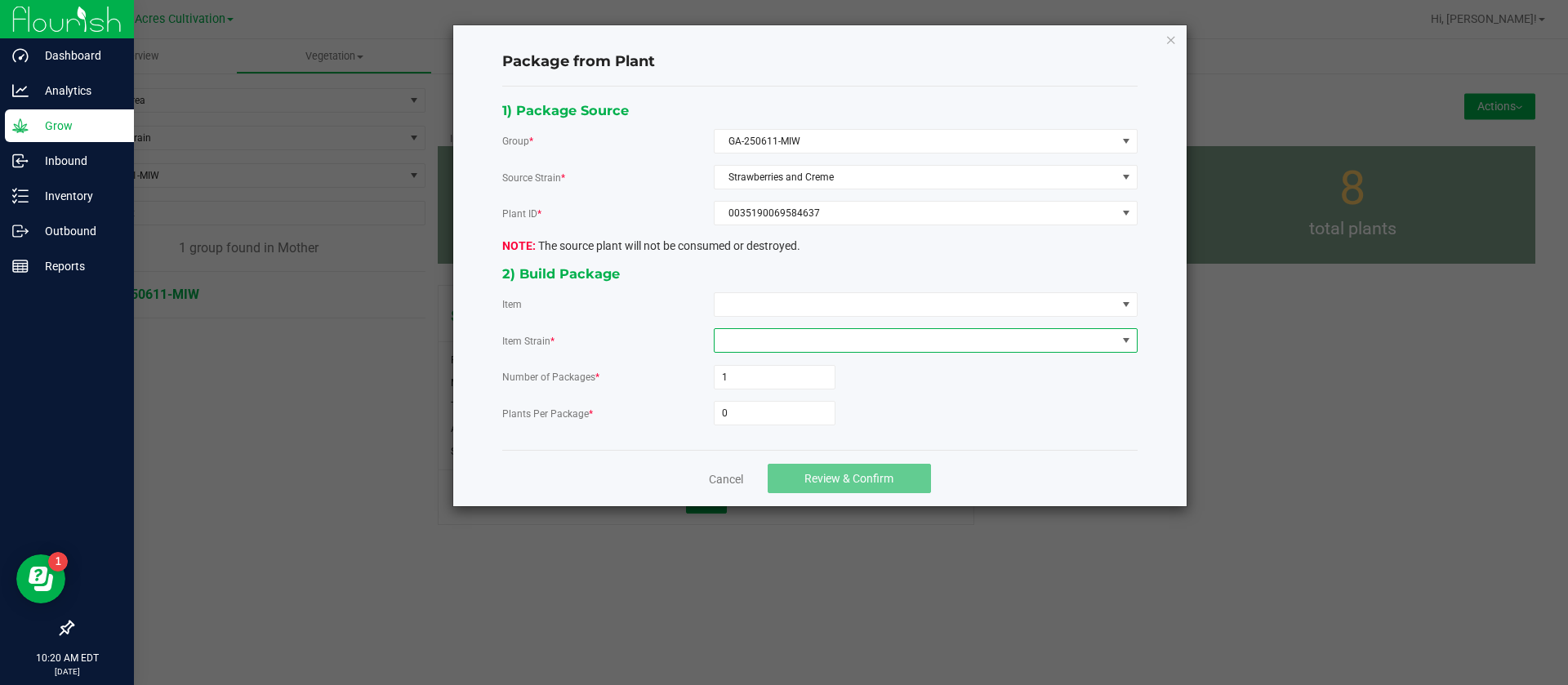
click at [750, 350] on span at bounding box center [915, 340] width 401 height 23
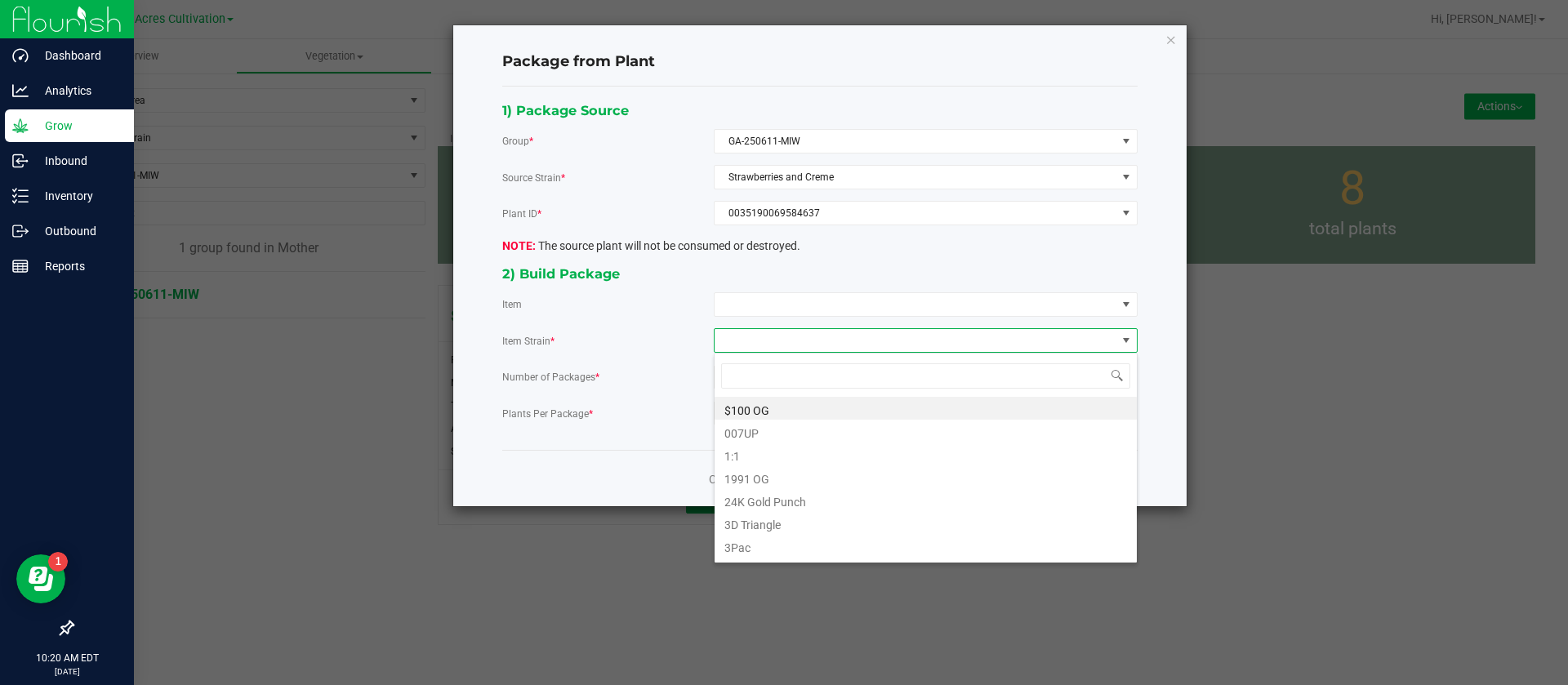
click at [536, 336] on span "Item Strain *" at bounding box center [528, 340] width 52 height 11
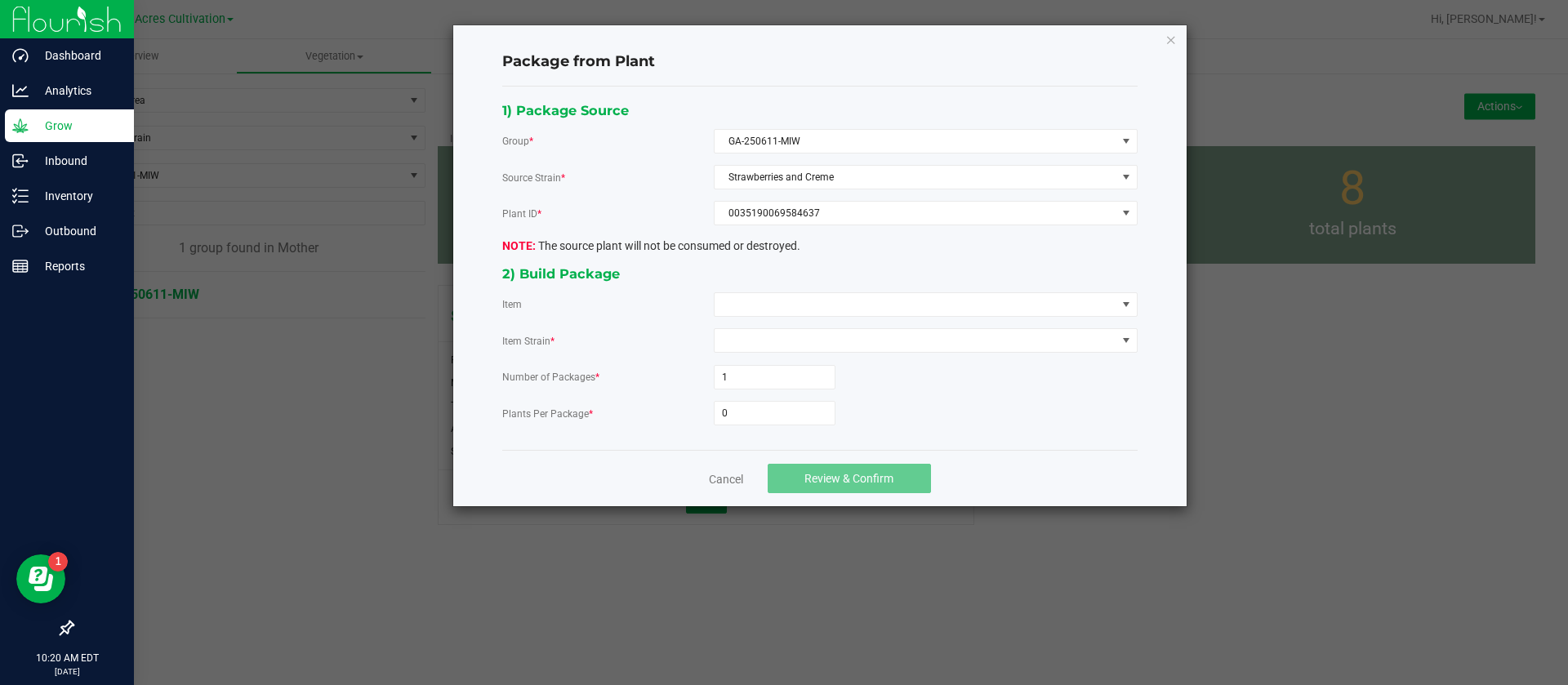
click at [630, 294] on div "Item" at bounding box center [820, 304] width 636 height 25
click at [731, 475] on link "Cancel" at bounding box center [726, 478] width 34 height 16
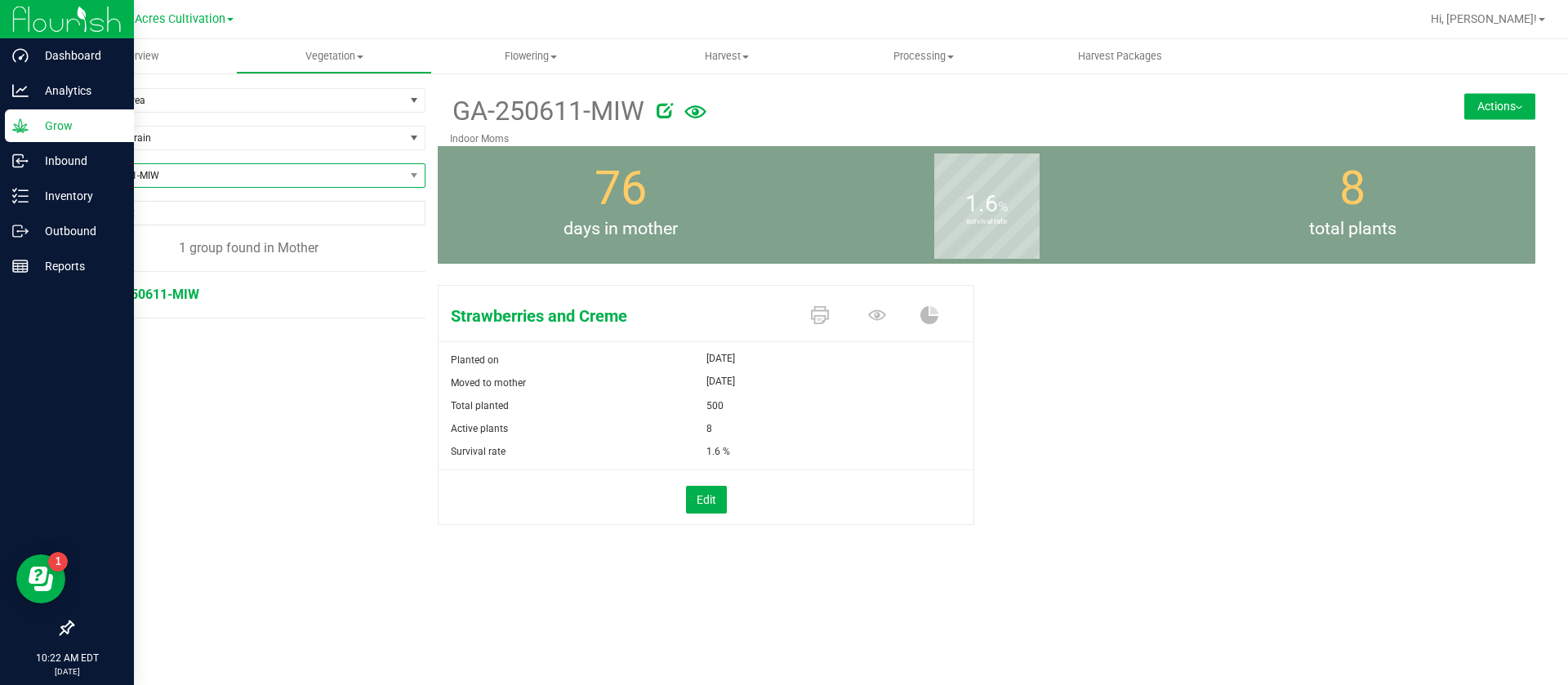
click at [145, 173] on span "GA-250611-MIW" at bounding box center [238, 175] width 332 height 23
type input "j"
click at [319, 49] on span "Vegetation" at bounding box center [335, 56] width 196 height 15
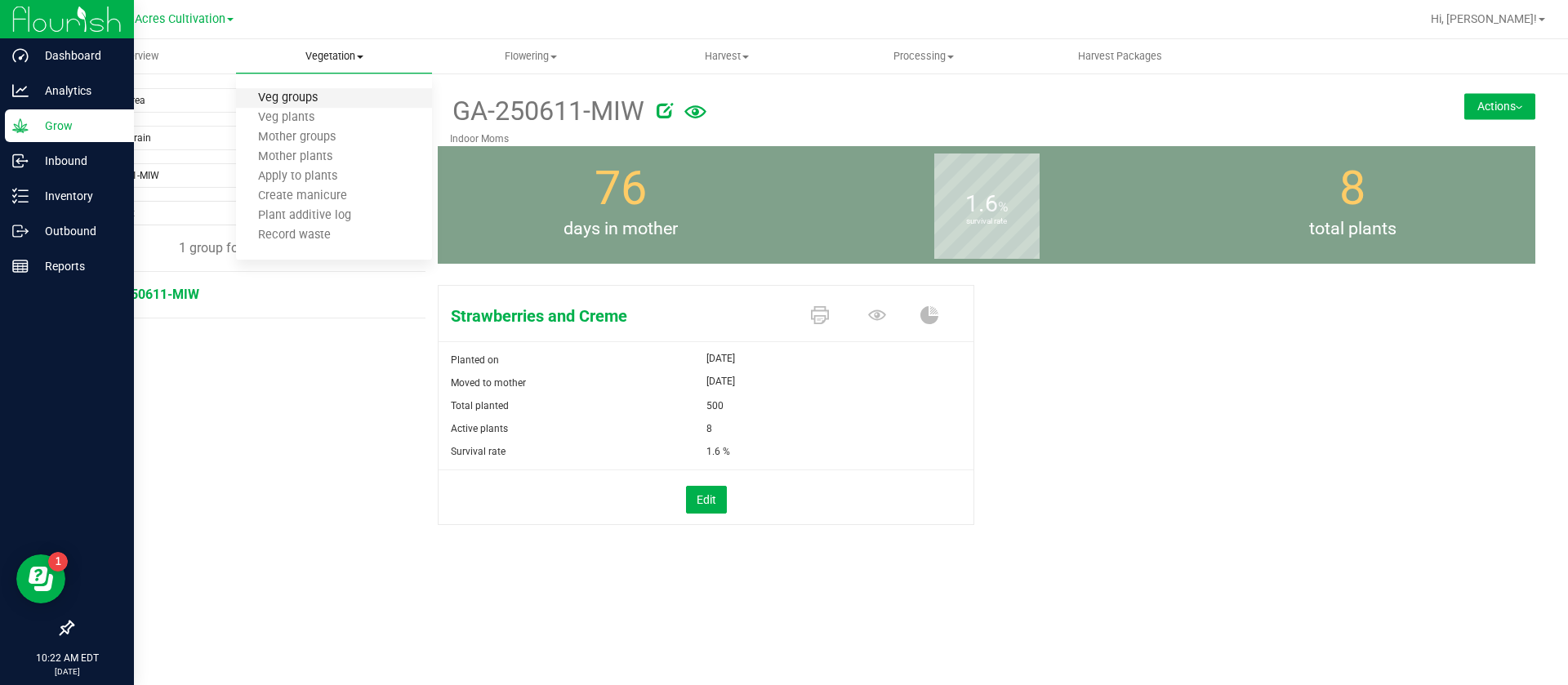
click at [309, 98] on span "Veg groups" at bounding box center [287, 99] width 104 height 14
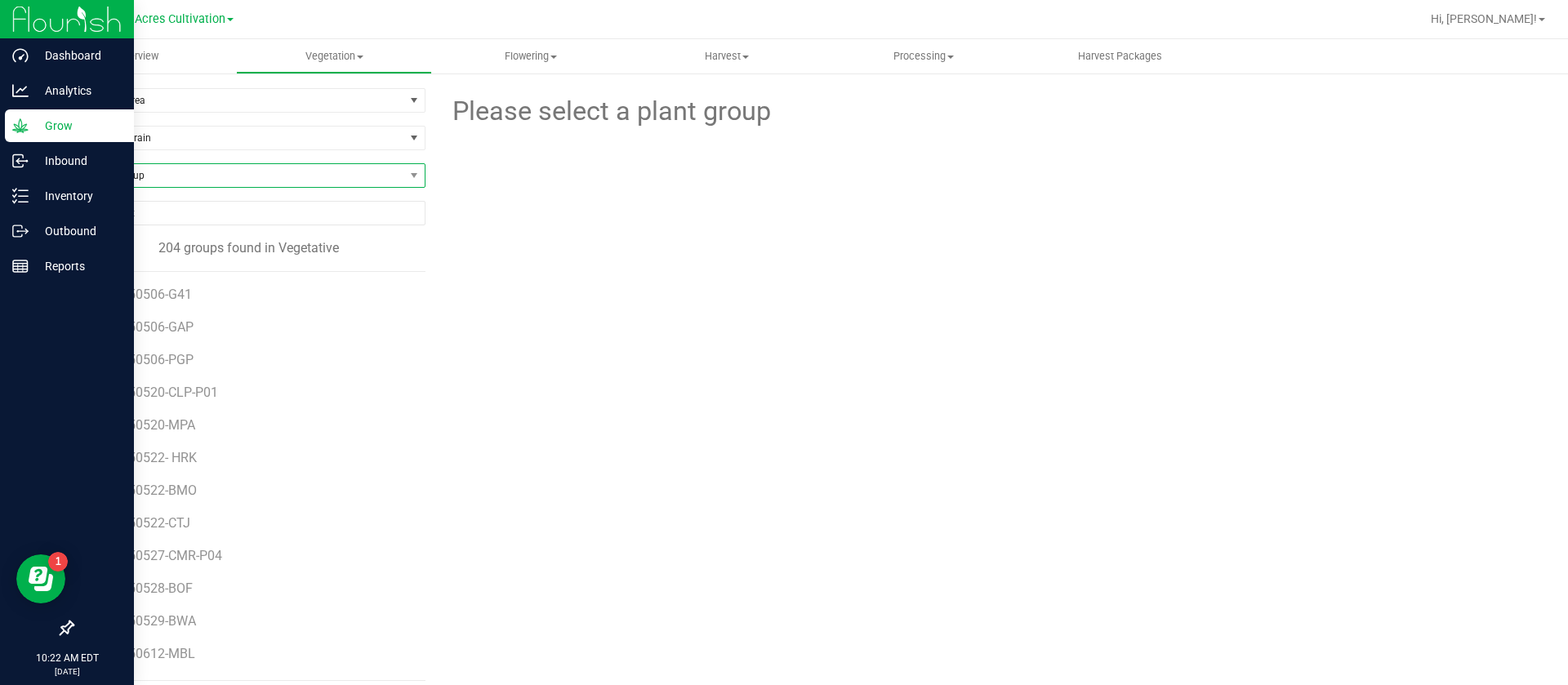
click at [166, 179] on span "Find a Group" at bounding box center [238, 175] width 332 height 23
type input "jgn"
click at [178, 267] on li "GA-250721-JGN" at bounding box center [246, 266] width 347 height 23
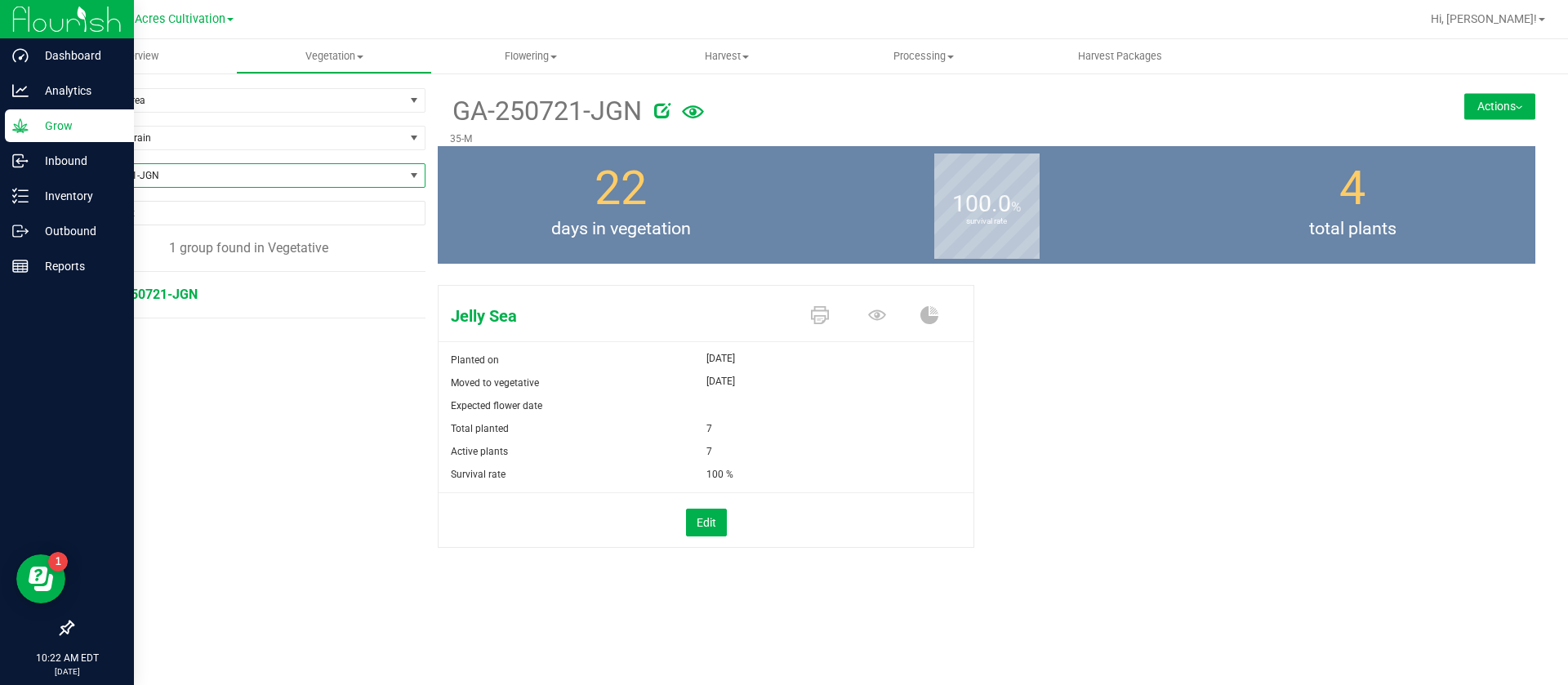
click at [1505, 96] on button "Actions" at bounding box center [1499, 106] width 71 height 26
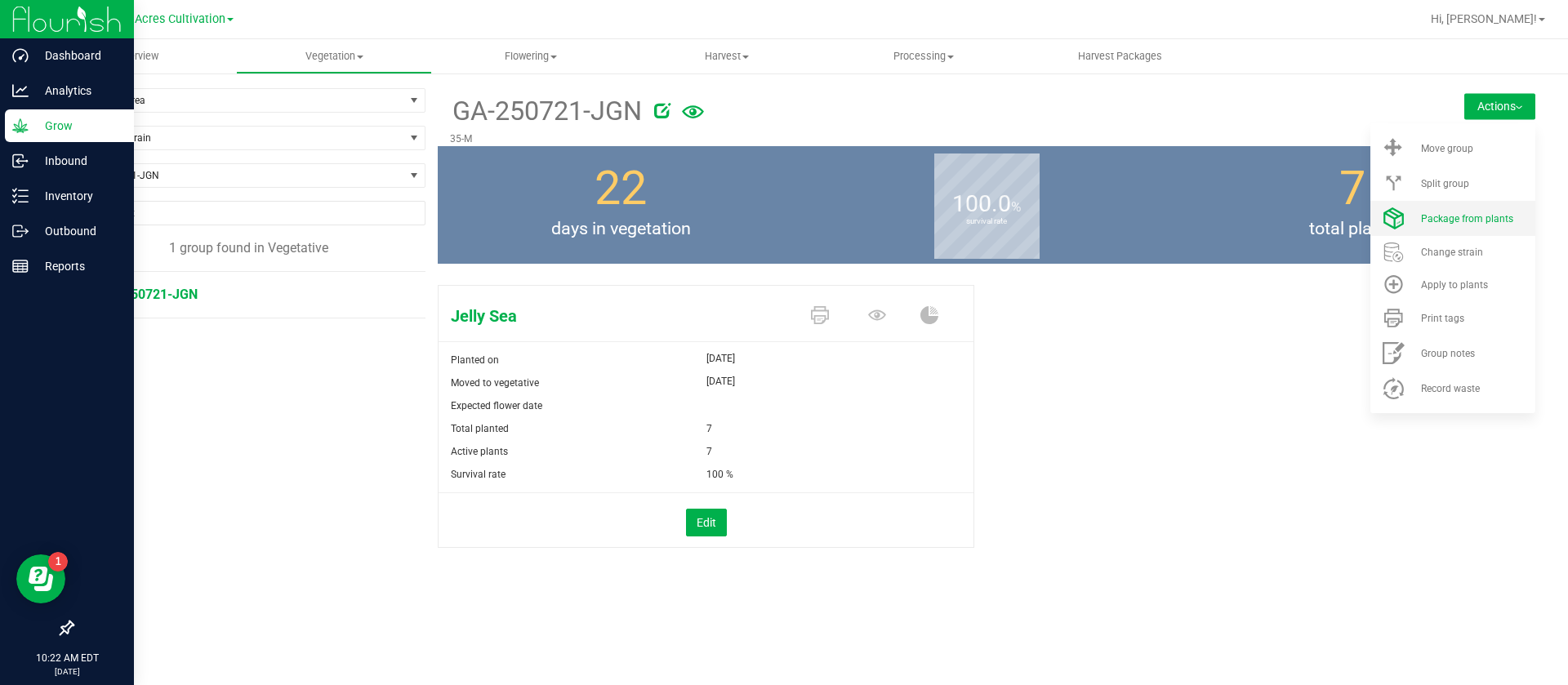
click at [1463, 214] on span "Package from plants" at bounding box center [1468, 219] width 93 height 11
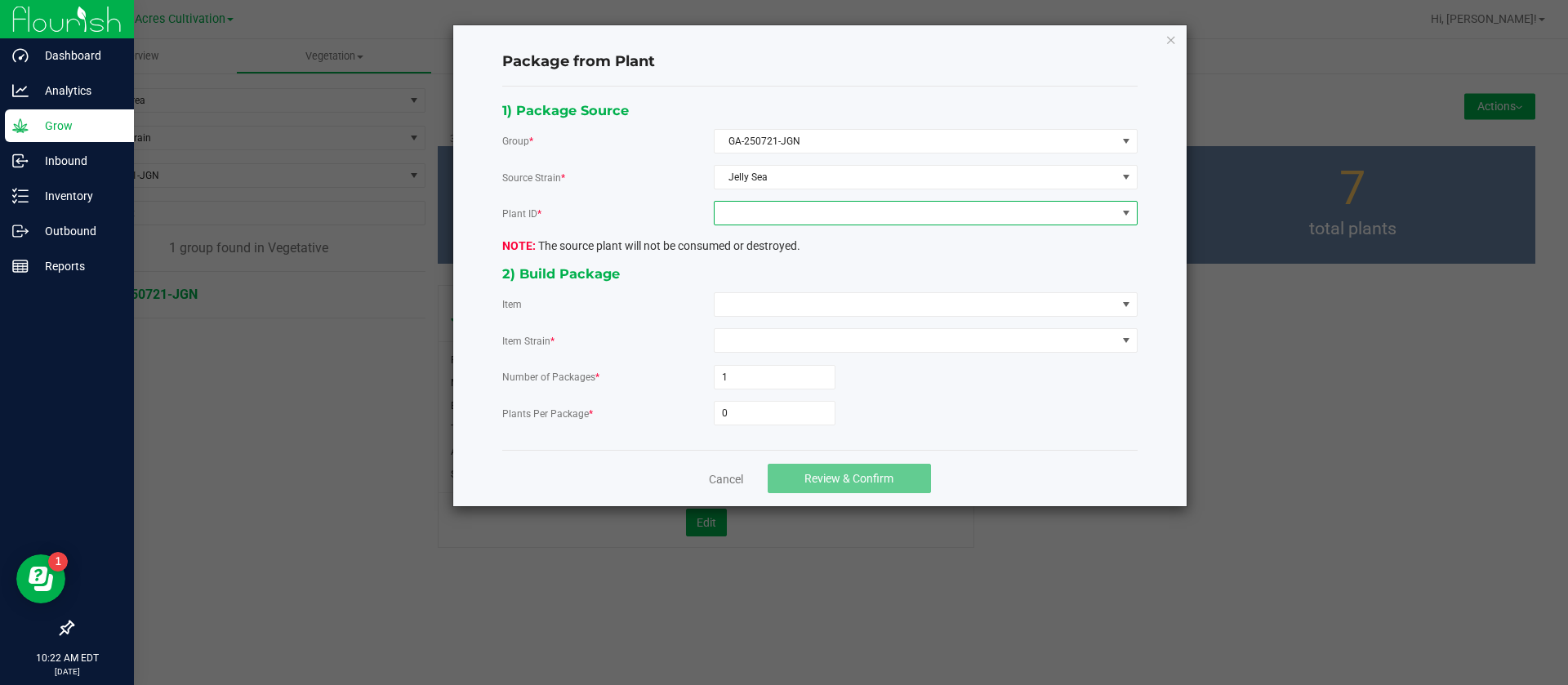
click at [779, 219] on span at bounding box center [915, 213] width 401 height 23
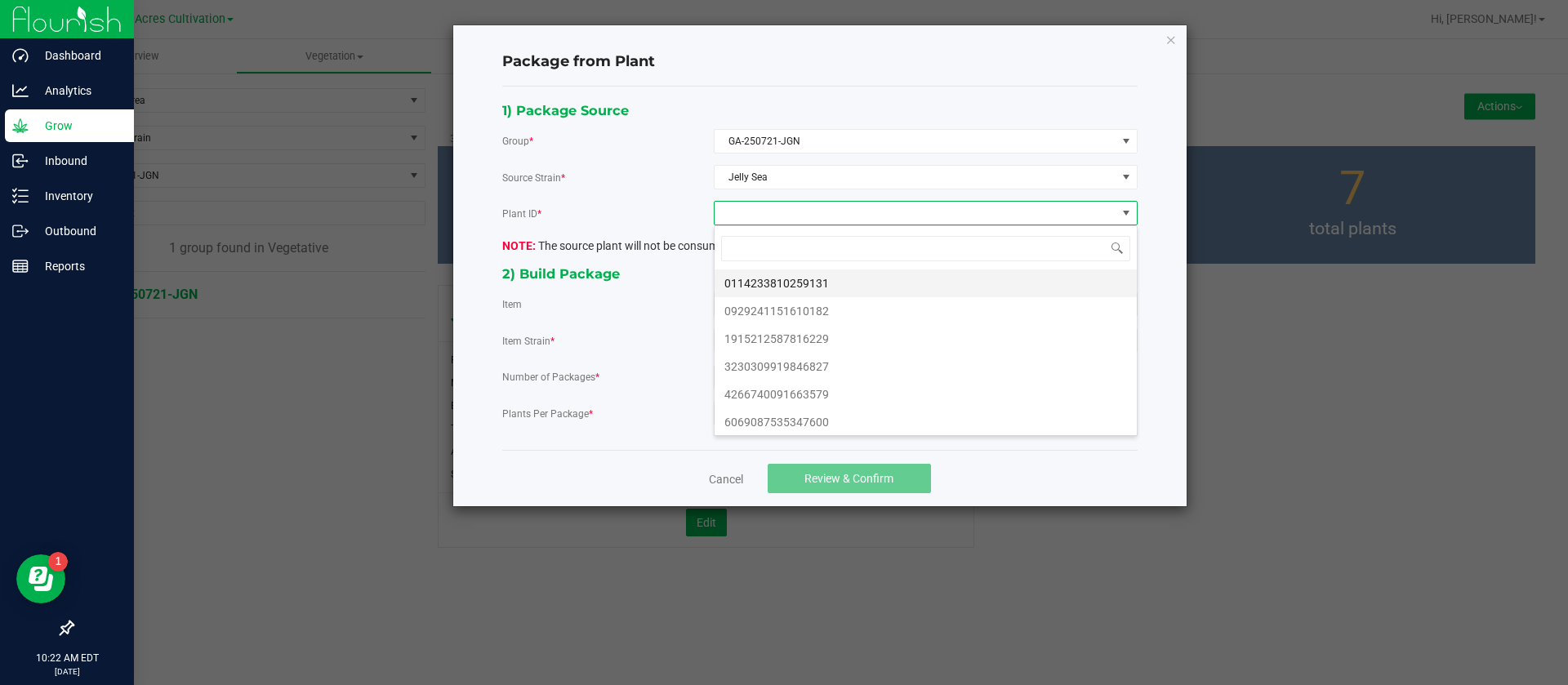
scroll to position [25, 423]
click at [763, 278] on li "0114233810259131" at bounding box center [926, 283] width 422 height 27
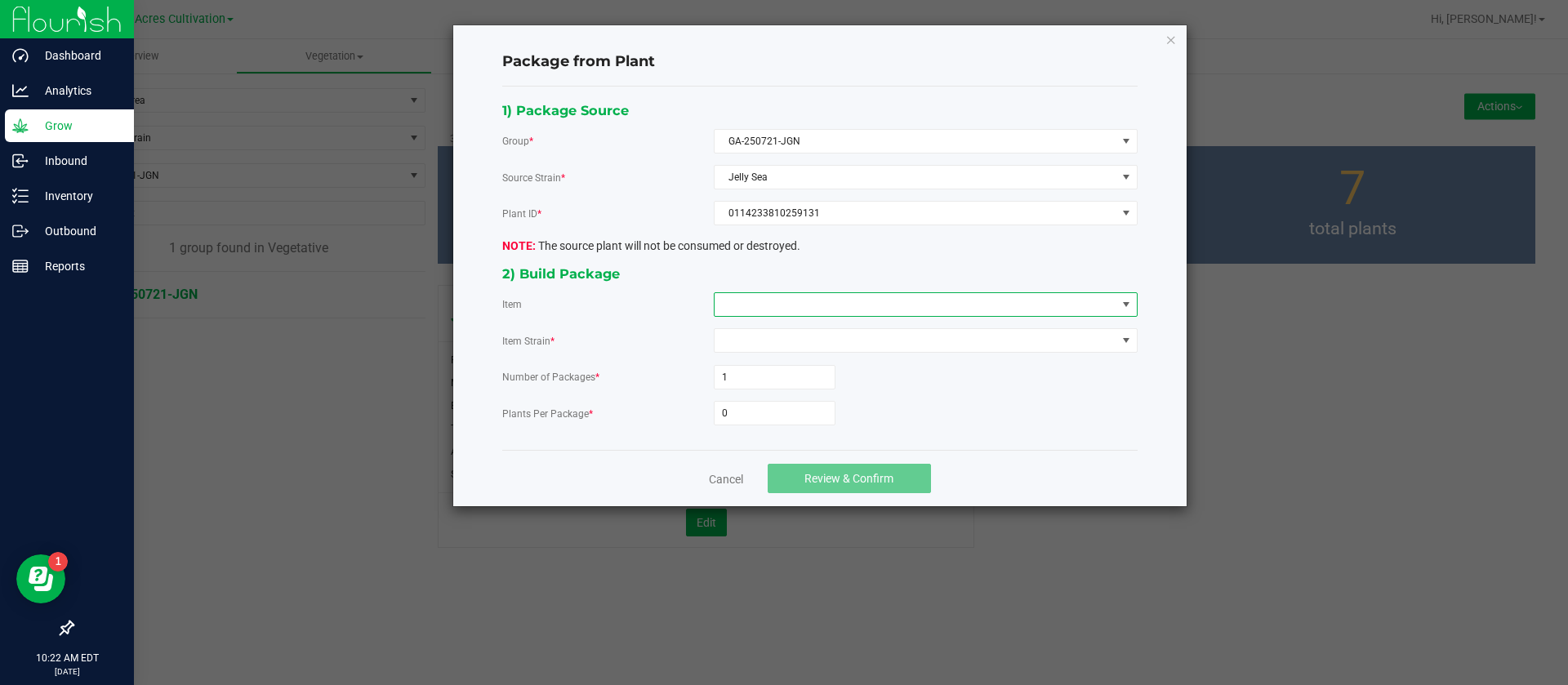
click at [759, 296] on span at bounding box center [915, 304] width 401 height 23
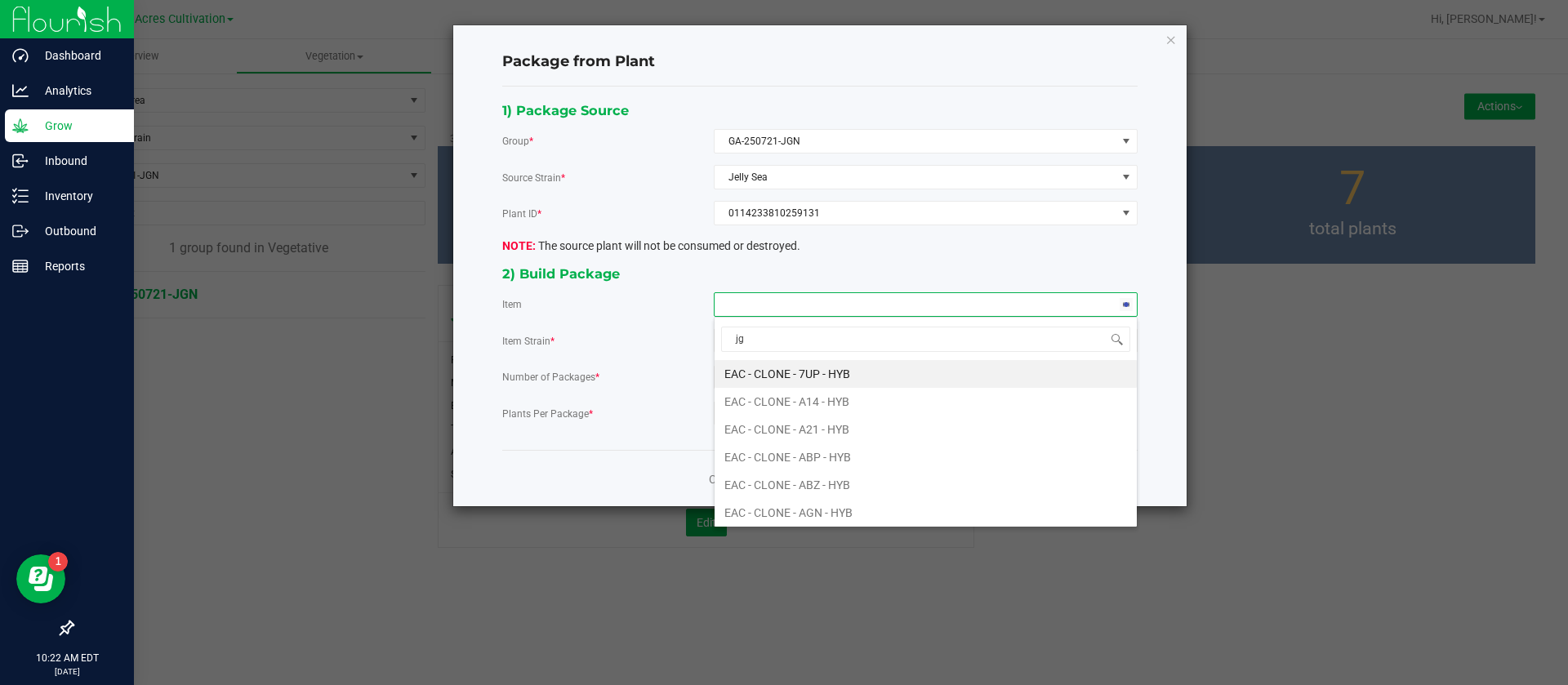
type input "jgn"
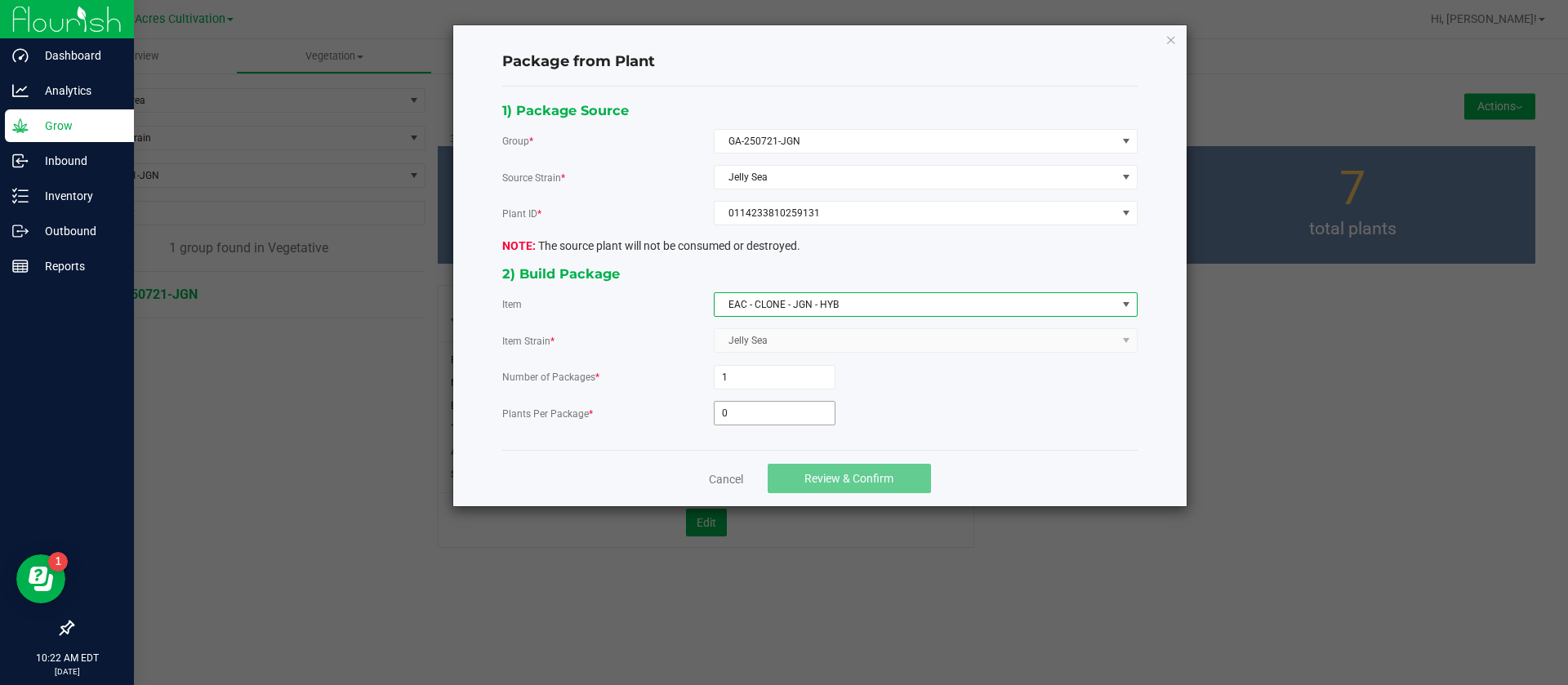
click at [751, 403] on input "0" at bounding box center [775, 412] width 120 height 23
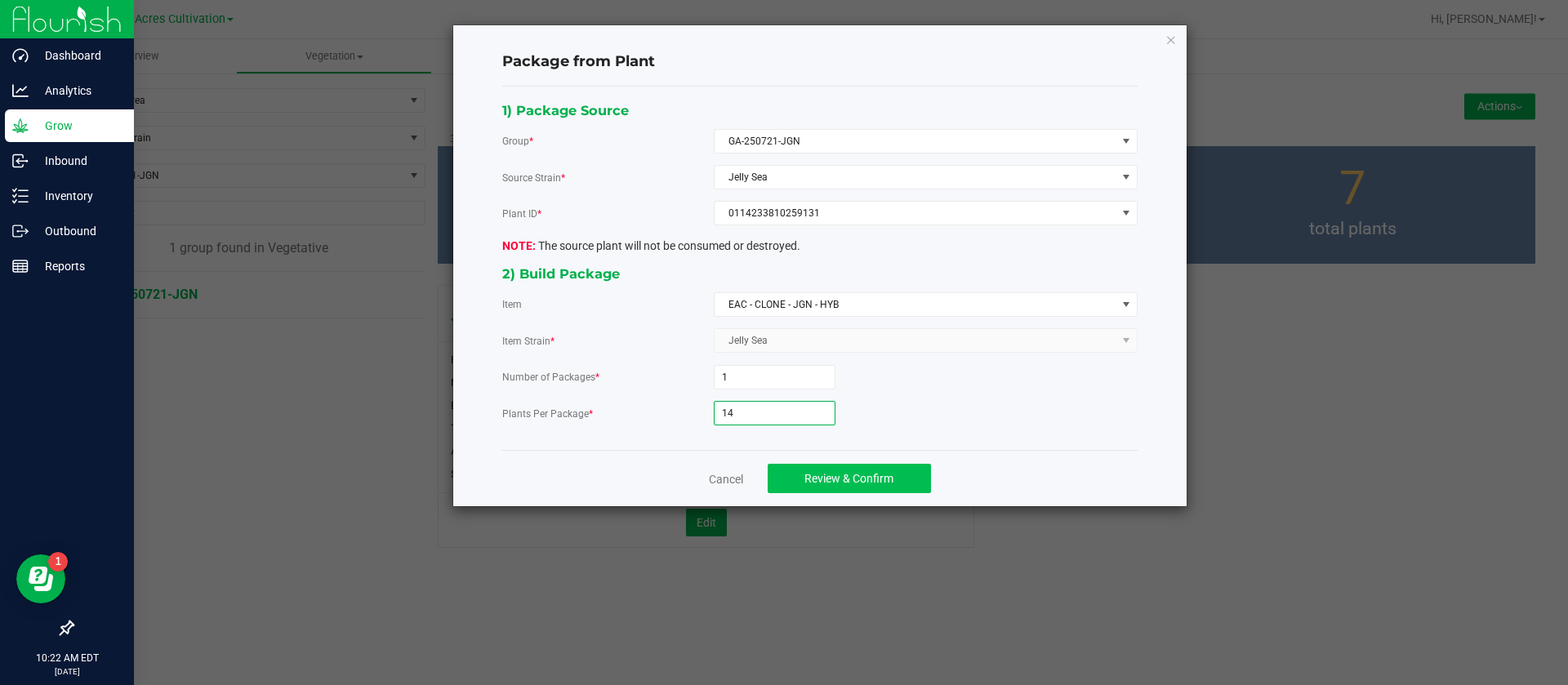
type input "14"
click at [846, 488] on button "Review & Confirm" at bounding box center [849, 478] width 163 height 29
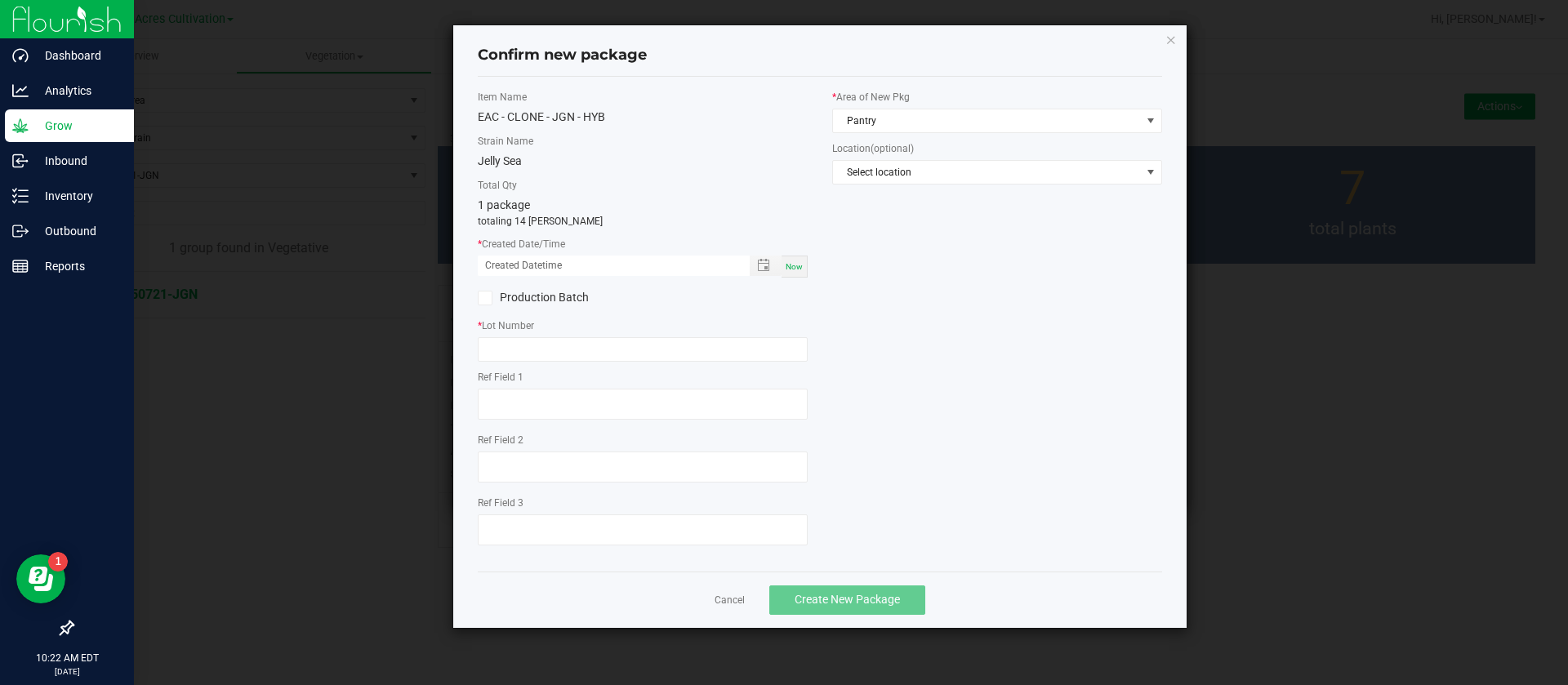
click at [789, 270] on span "Now" at bounding box center [794, 267] width 17 height 9
click at [507, 265] on input "08/26/2025 10:22 AM" at bounding box center [605, 266] width 255 height 21
type input "08/21/2025 10:22 AM"
click at [510, 337] on input "text" at bounding box center [642, 349] width 330 height 25
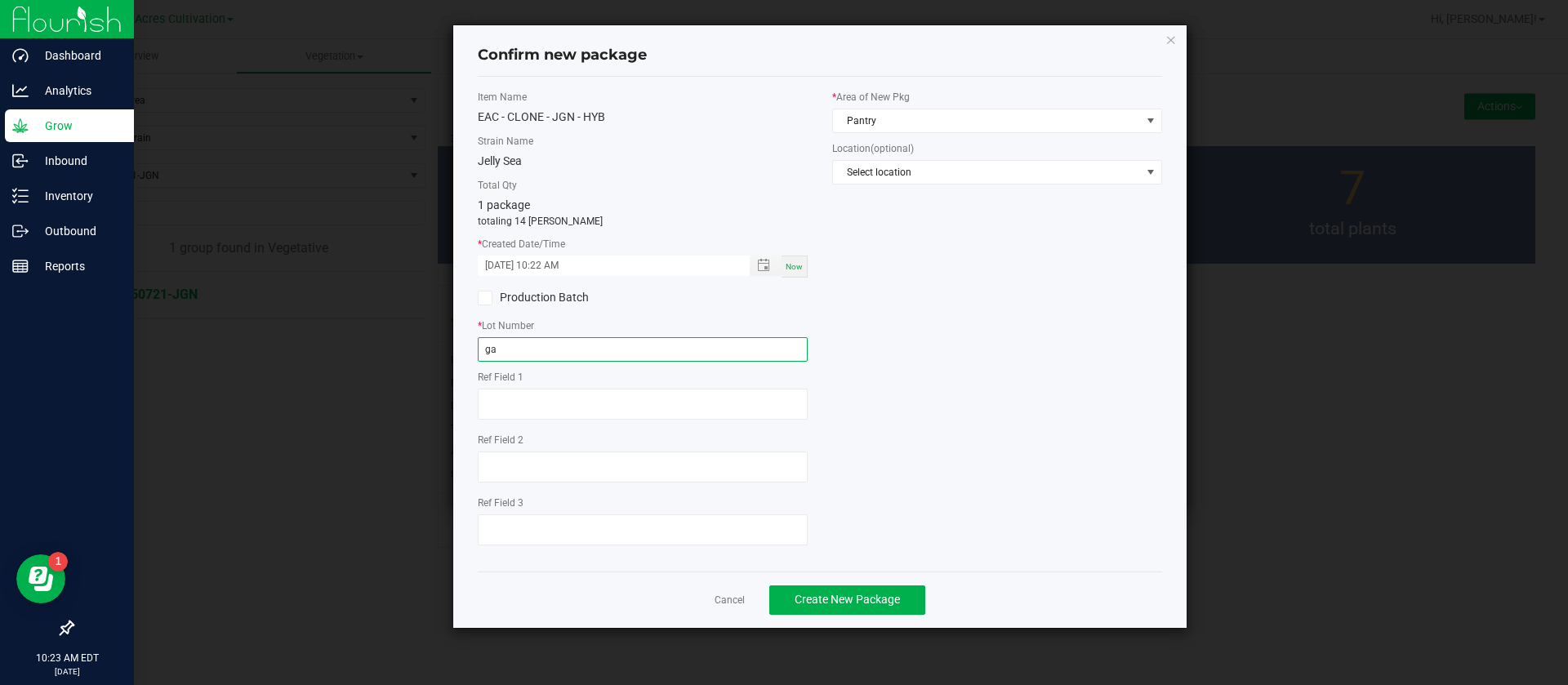
type input "g"
type input "GA-250821-JGN"
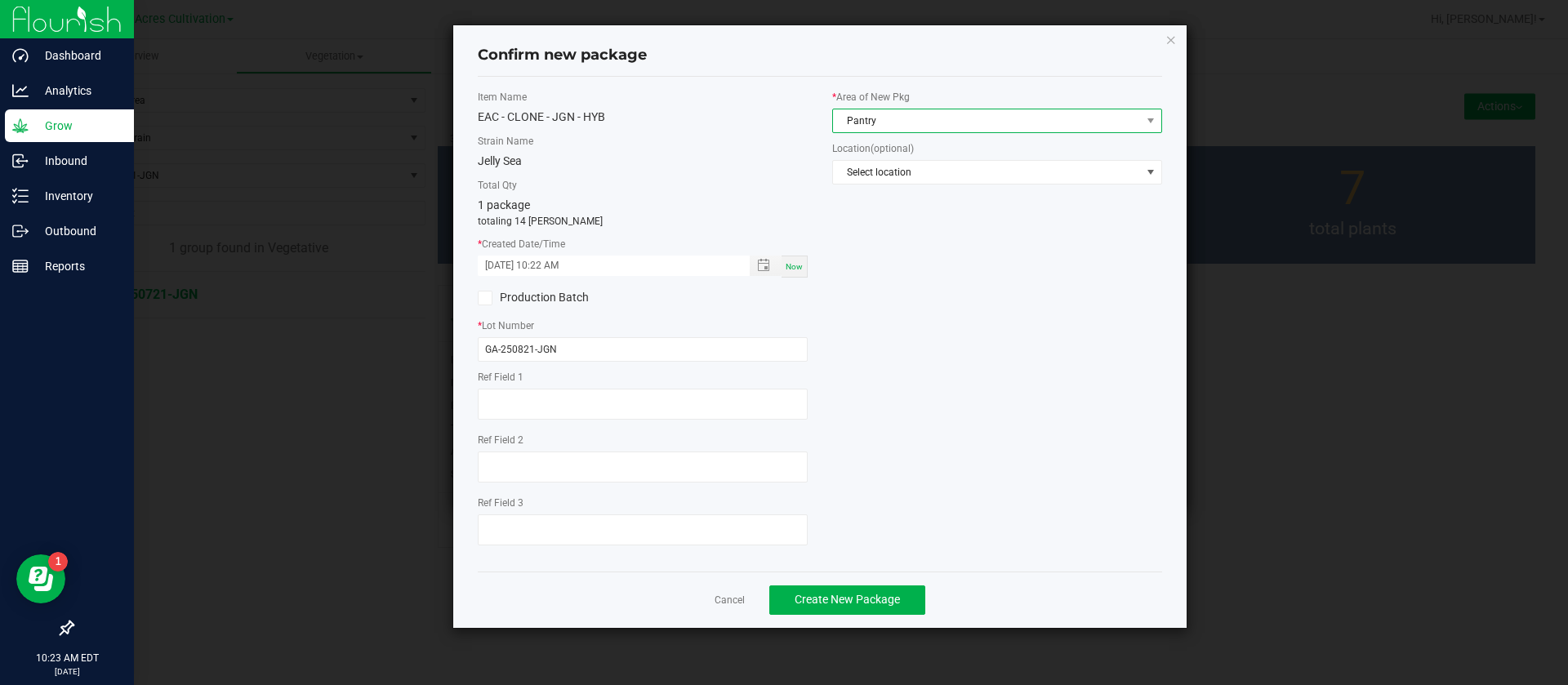
click at [914, 112] on span "Pantry" at bounding box center [986, 121] width 308 height 23
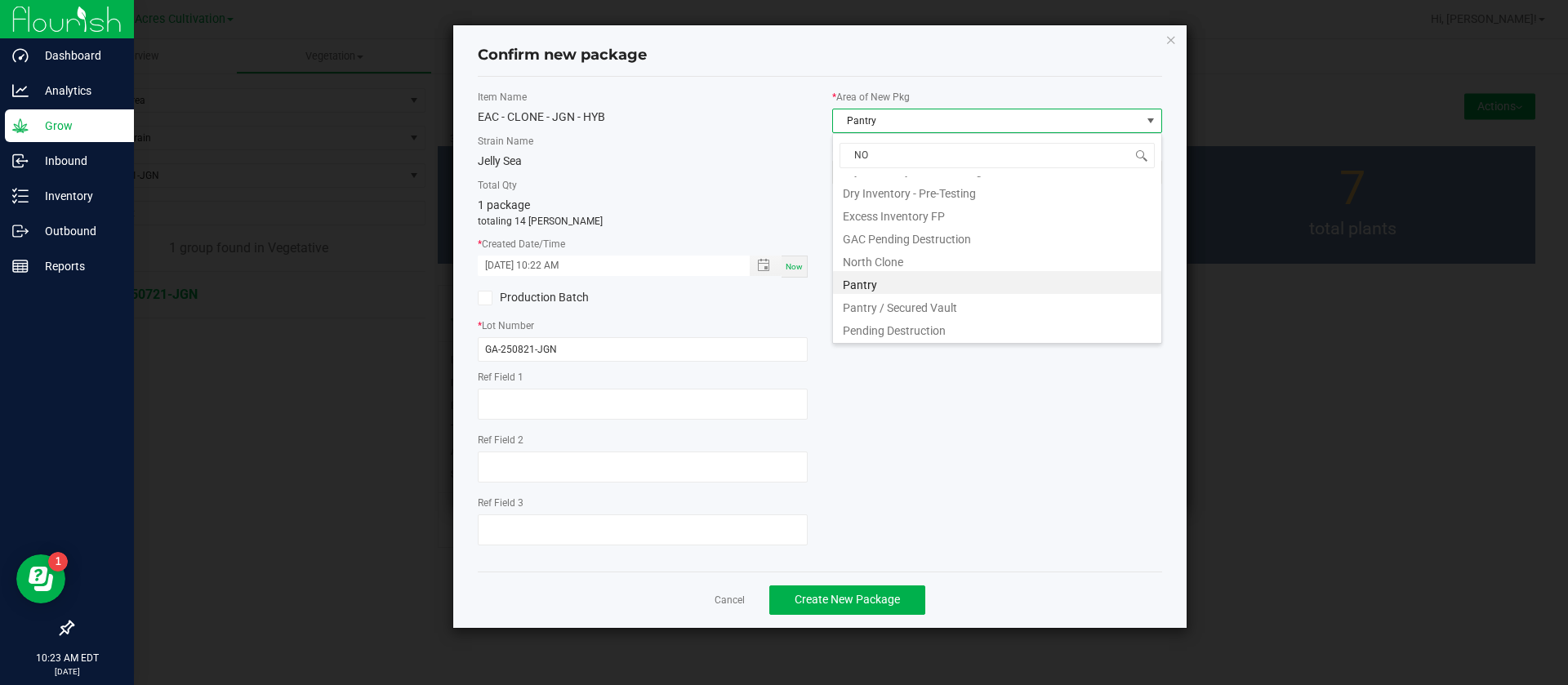
scroll to position [0, 0]
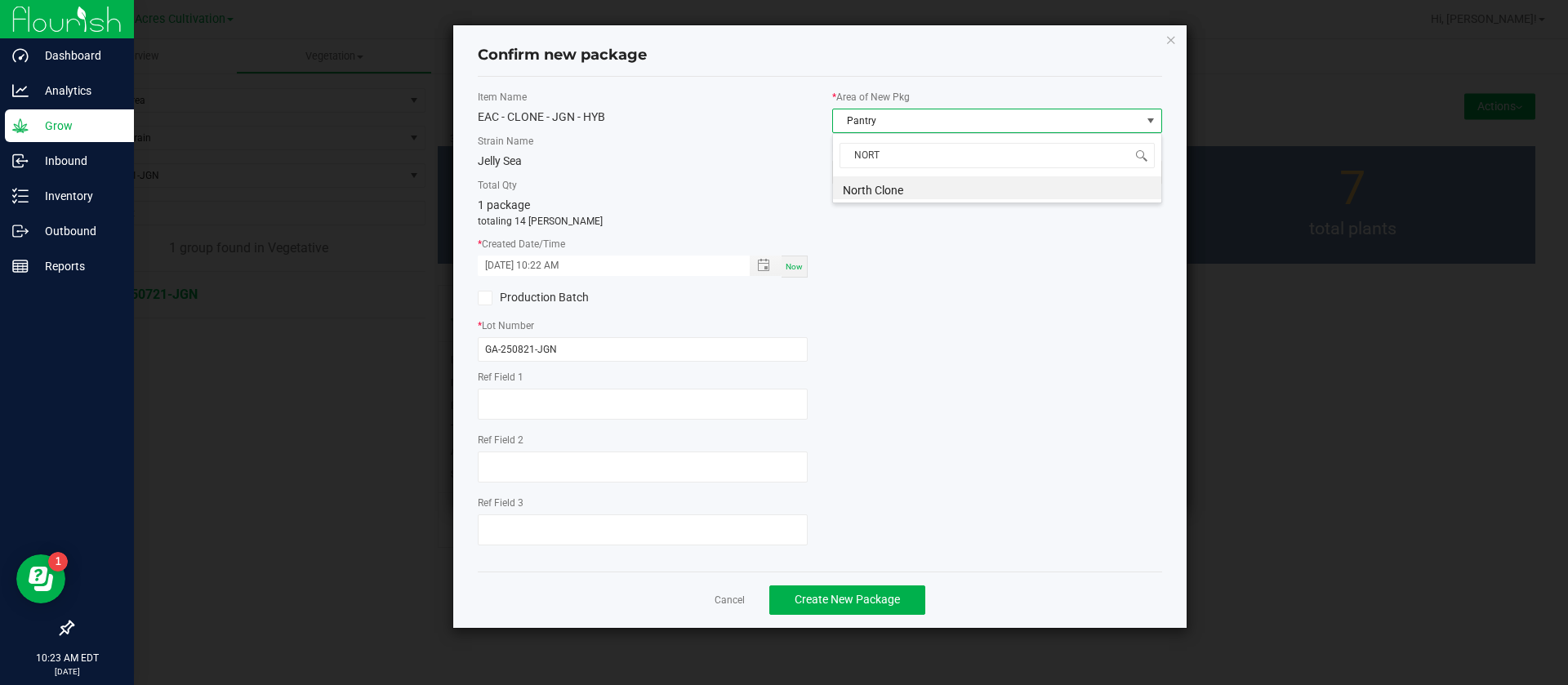
type input "NORTH"
click at [917, 234] on div "Item Name EAC - CLONE - JGN - HYB Strain Name Jelly Sea Total Qty 1 package tot…" at bounding box center [820, 324] width 709 height 469
click at [898, 382] on div "Item Name EAC - CLONE - JGN - HYB Strain Name Jelly Sea Total Qty 1 package tot…" at bounding box center [820, 324] width 709 height 469
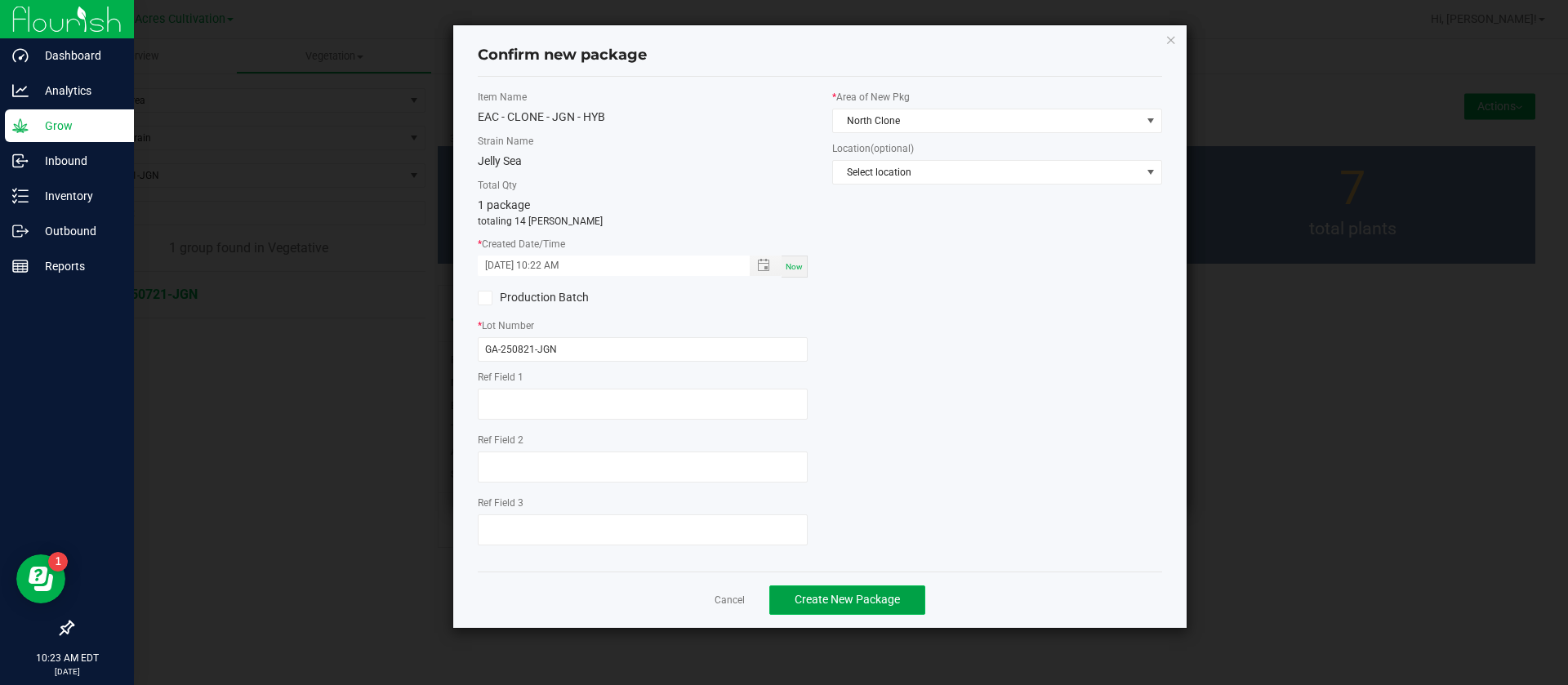
click at [846, 606] on span "Create New Package" at bounding box center [847, 598] width 106 height 13
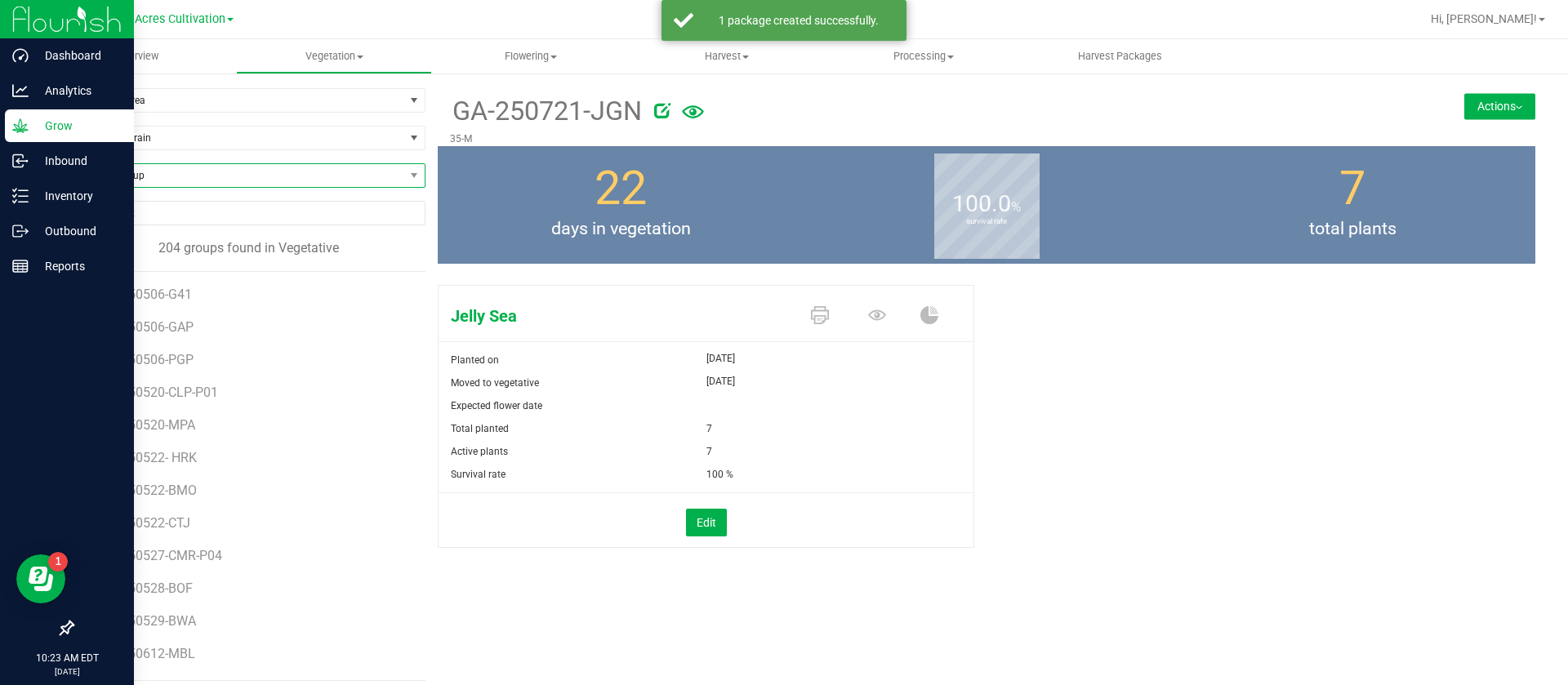
click at [122, 170] on span "Find a Group" at bounding box center [238, 175] width 332 height 23
type input "BWA"
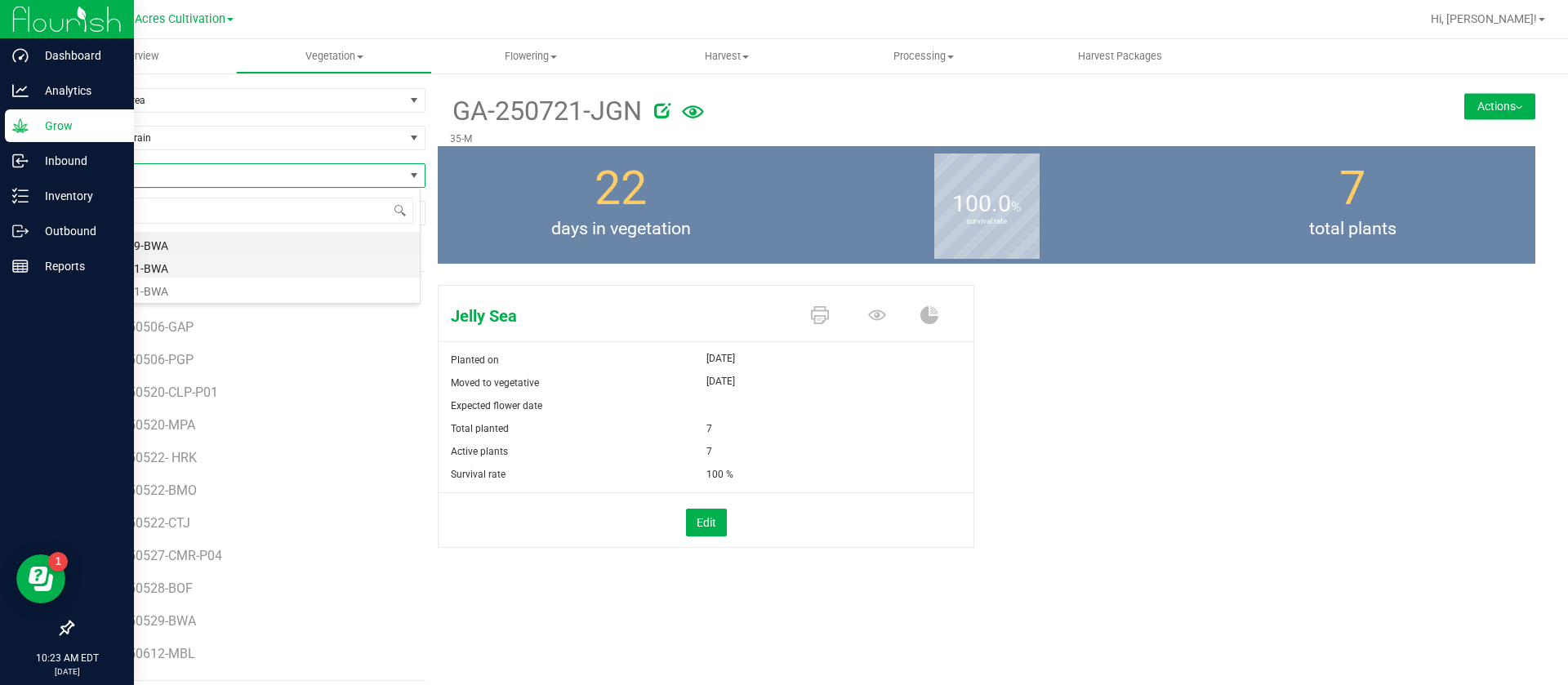
click at [134, 265] on li "GA-250721-BWA" at bounding box center [246, 266] width 347 height 23
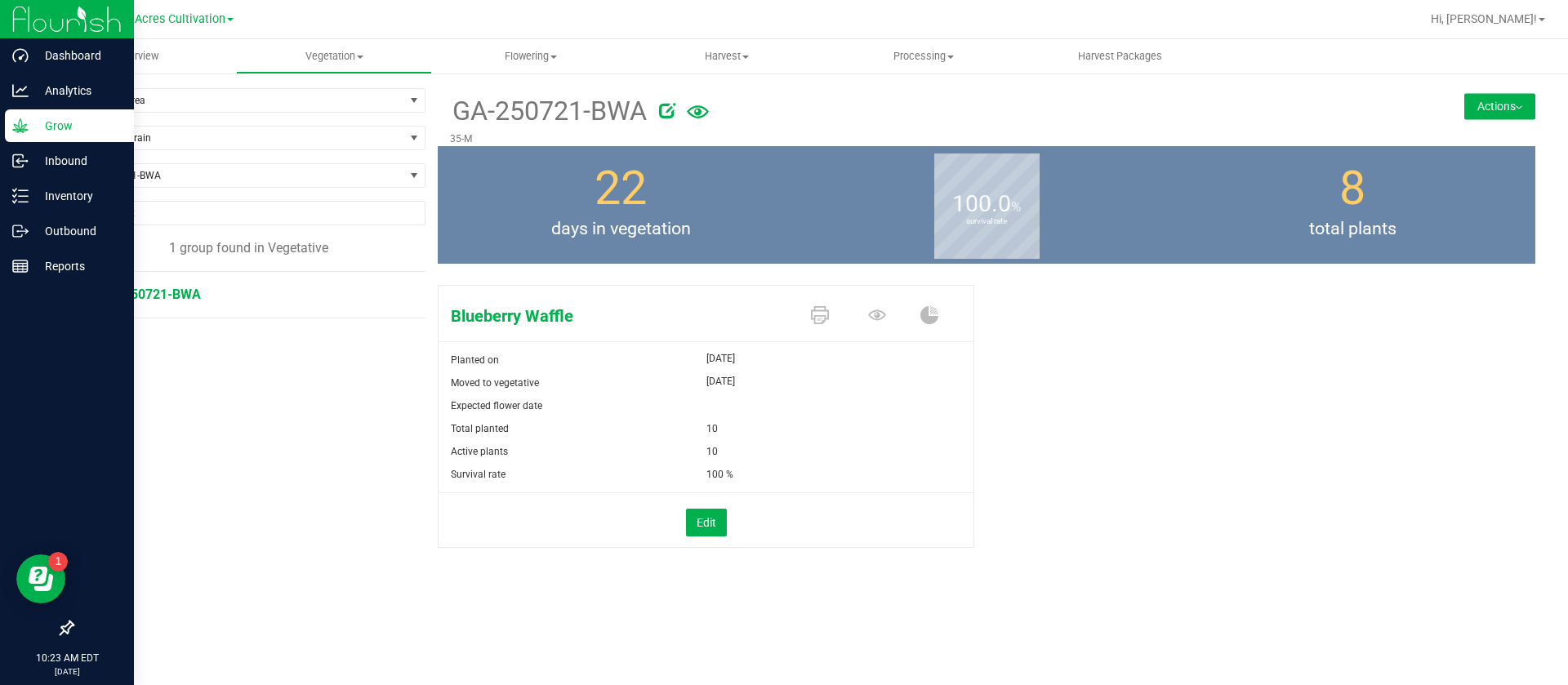
click at [1506, 107] on button "Actions" at bounding box center [1499, 106] width 71 height 26
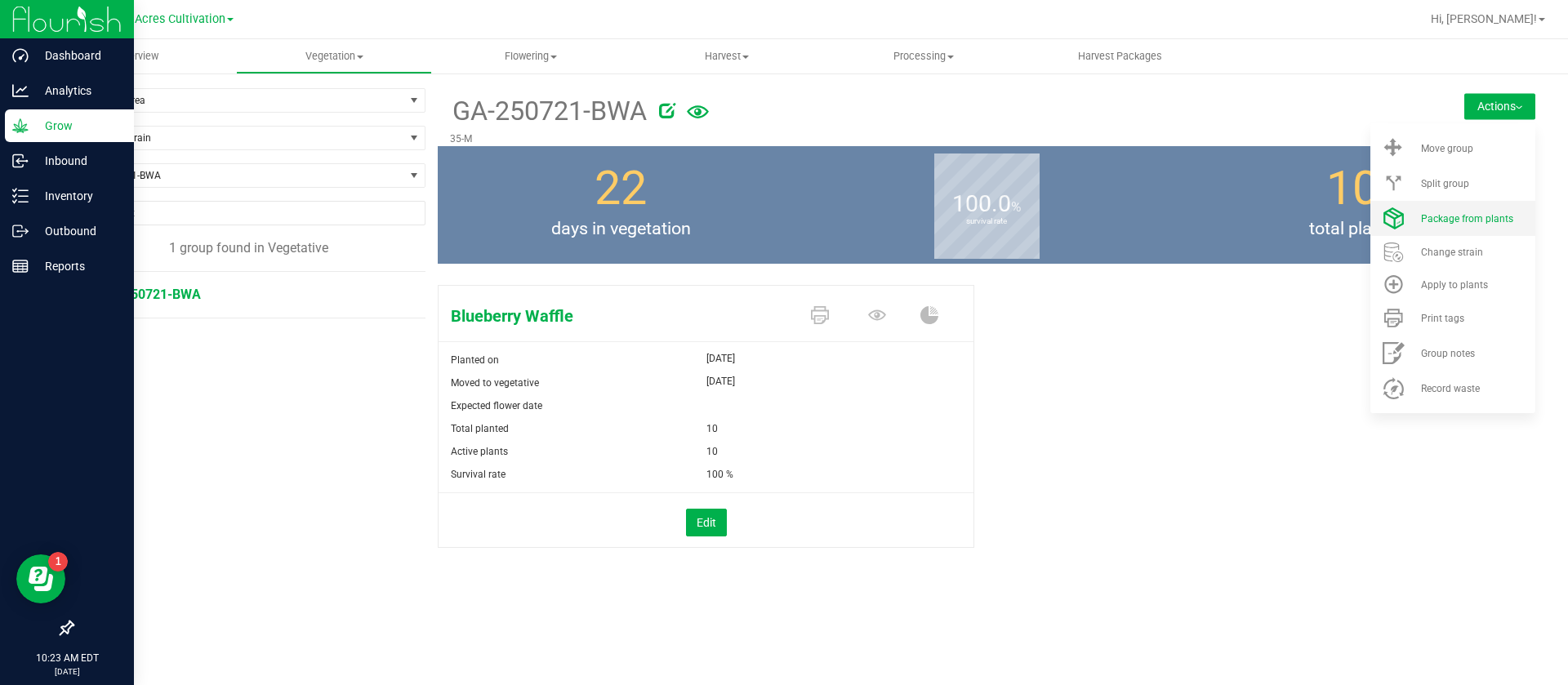
click at [1448, 213] on span "Package from plants" at bounding box center [1468, 219] width 93 height 11
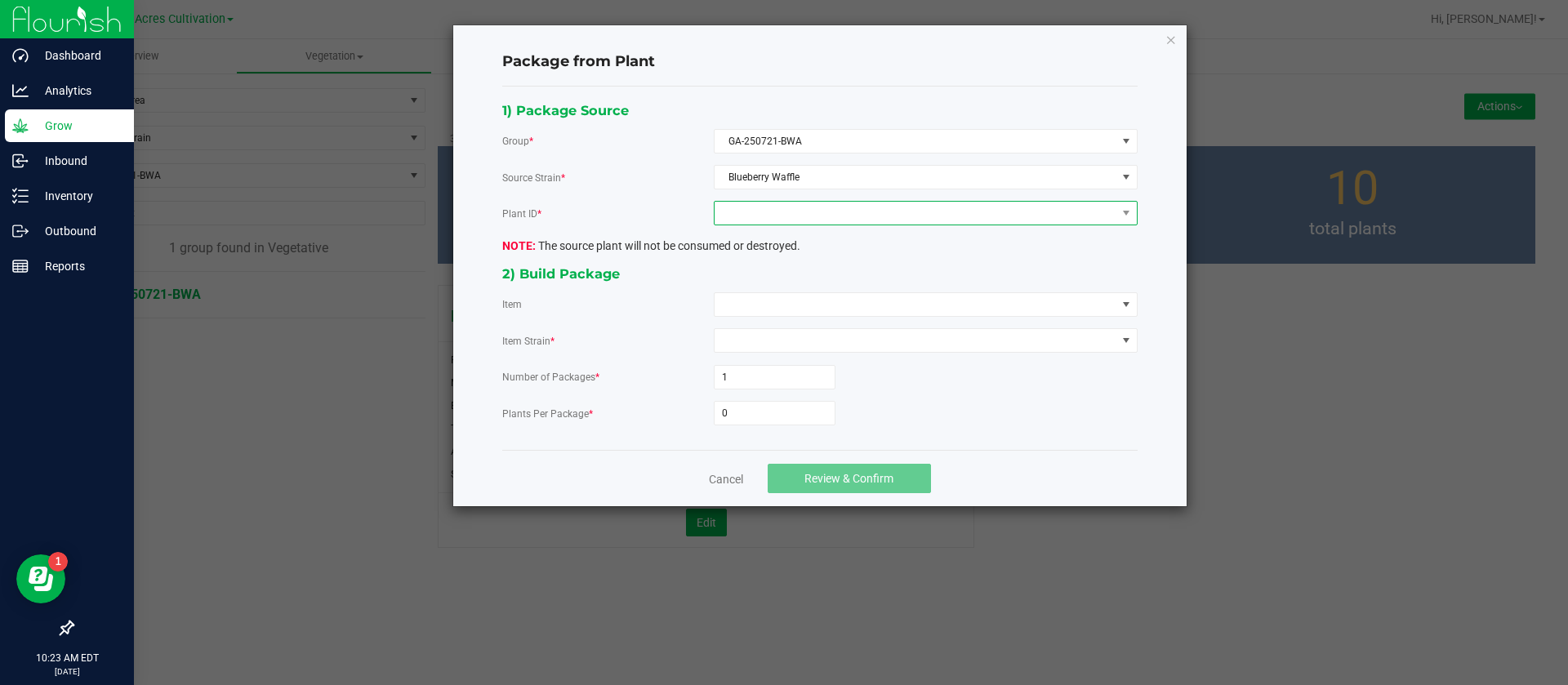
click at [841, 214] on span at bounding box center [915, 213] width 401 height 23
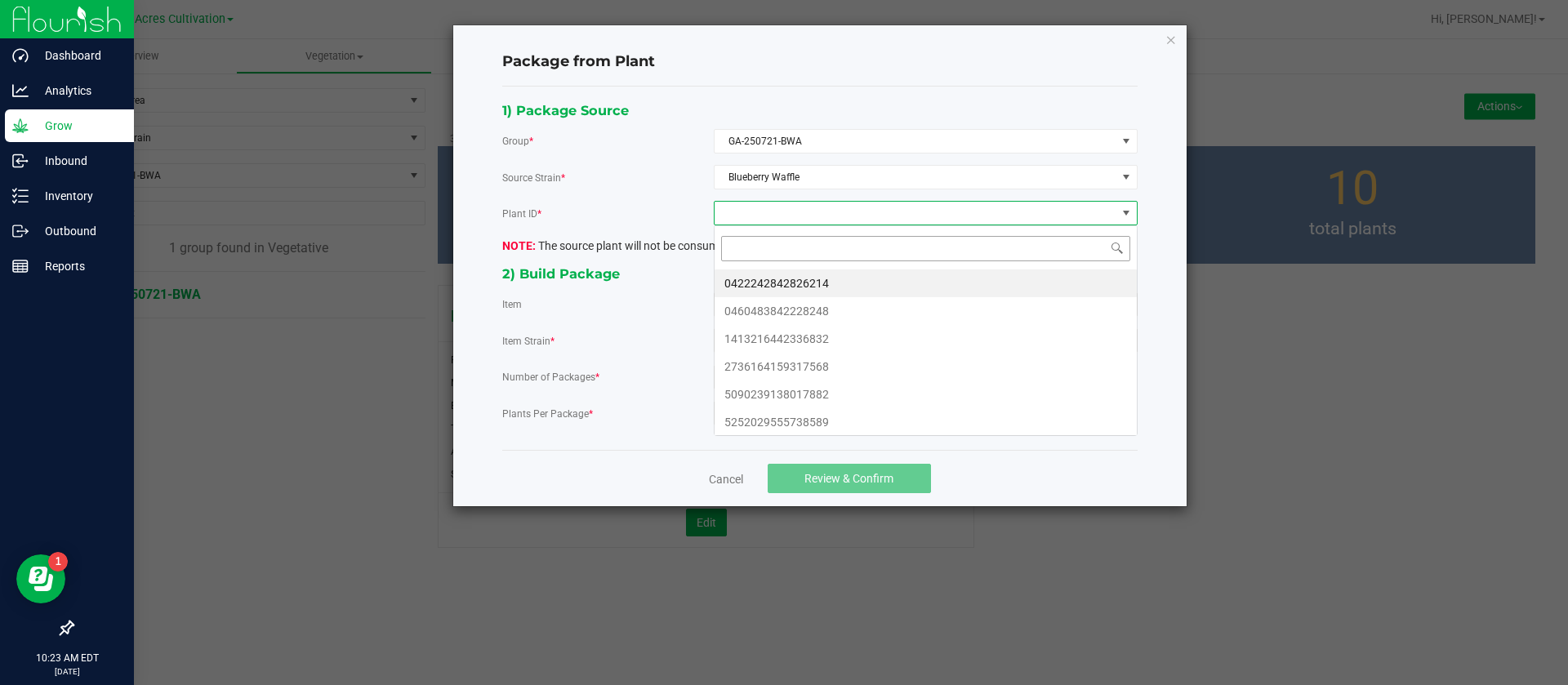
scroll to position [25, 423]
click at [801, 287] on li "0422242842826214" at bounding box center [926, 283] width 422 height 27
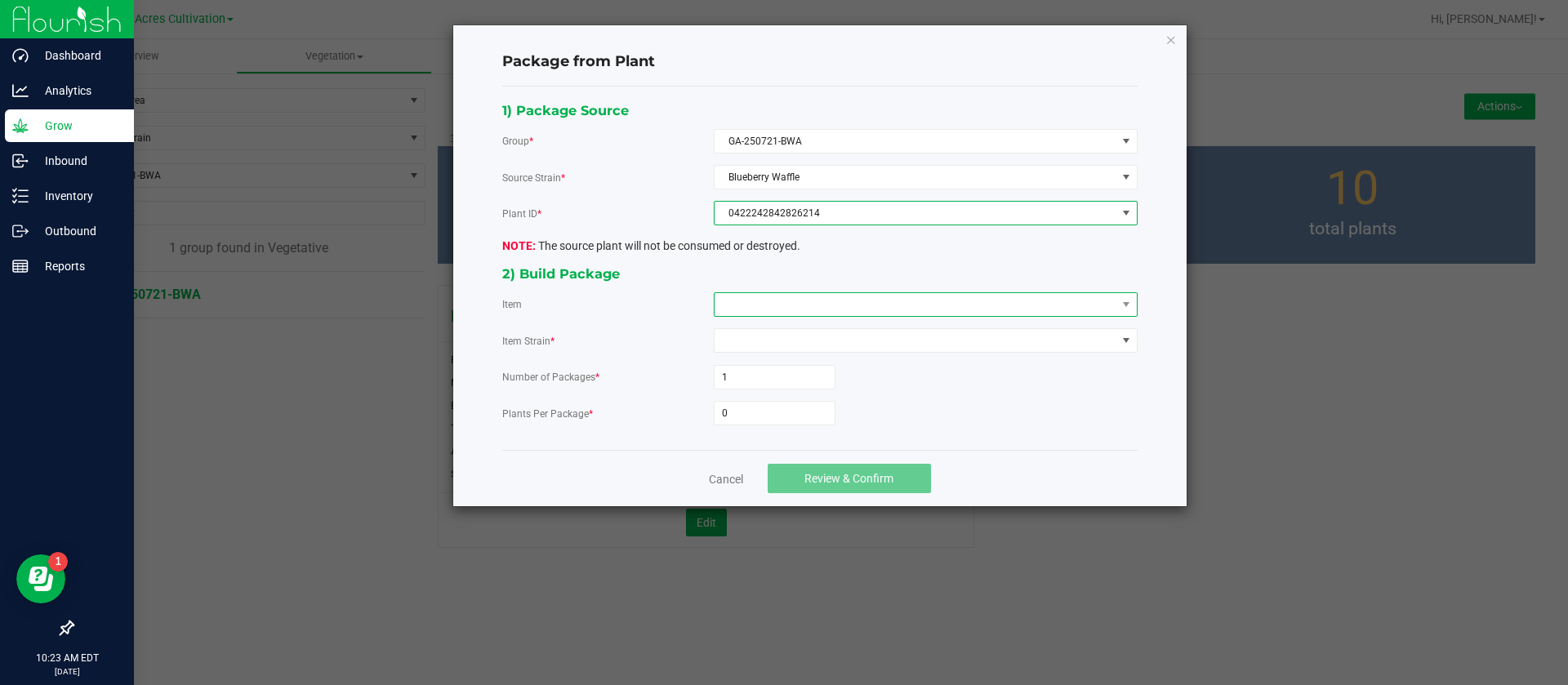
click at [785, 309] on span at bounding box center [915, 304] width 401 height 23
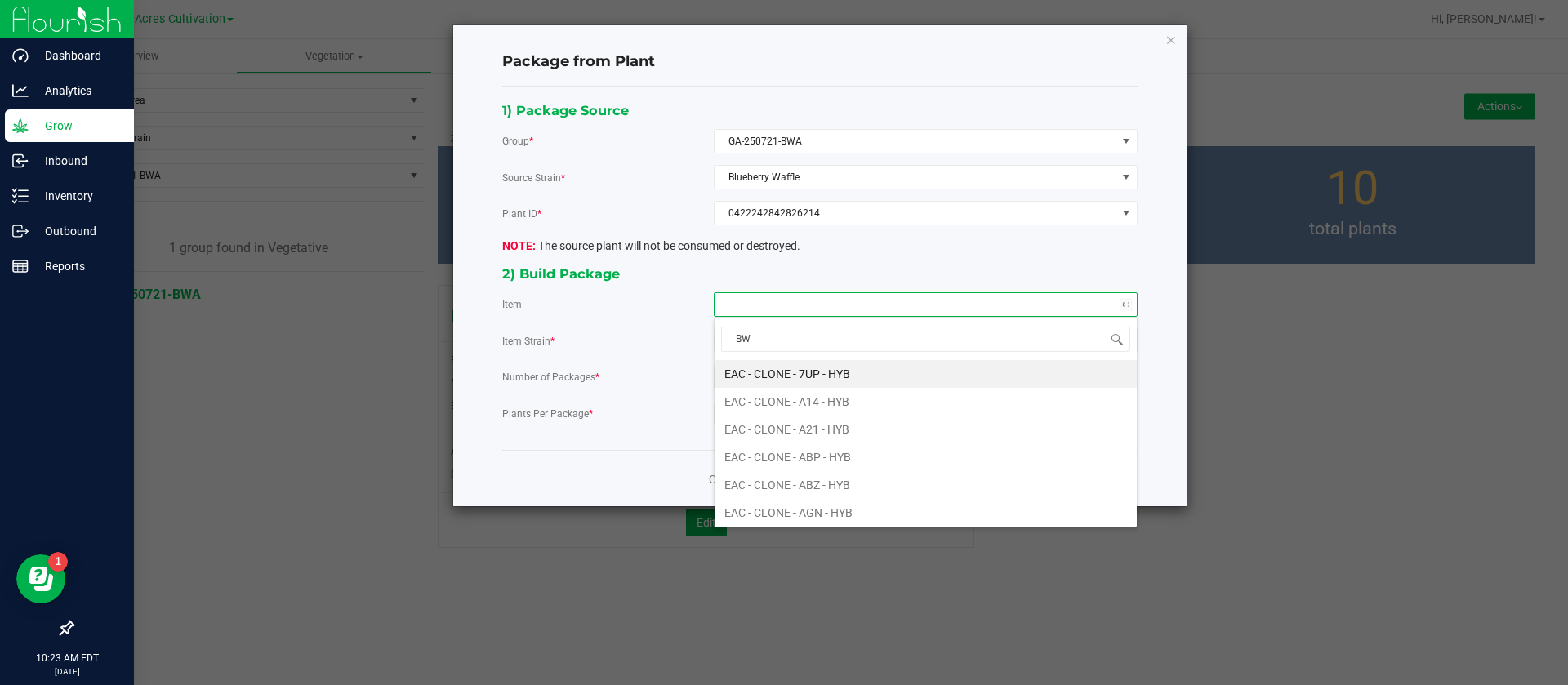
type input "BWA"
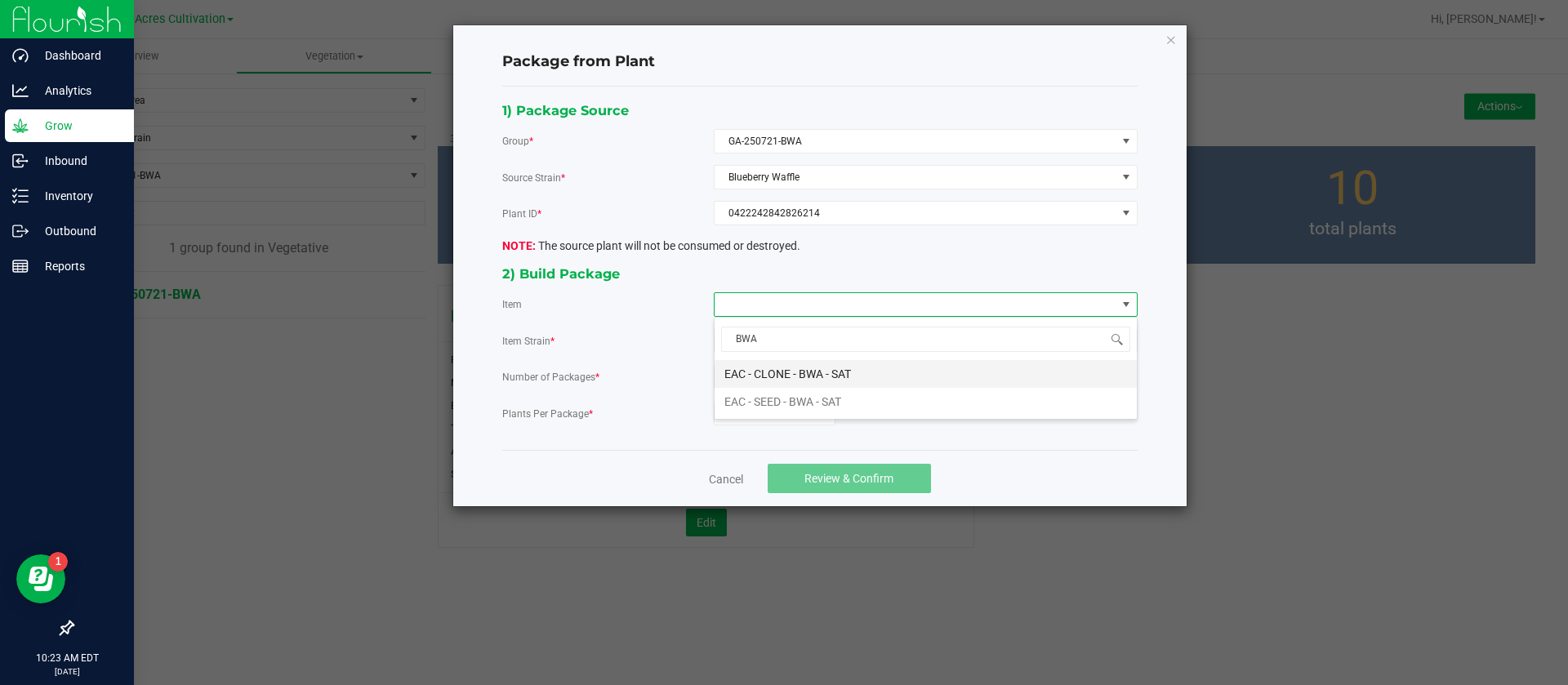
click at [785, 365] on SAT "EAC - CLONE - BWA - SAT" at bounding box center [926, 374] width 422 height 27
click at [769, 416] on input "0" at bounding box center [775, 412] width 120 height 23
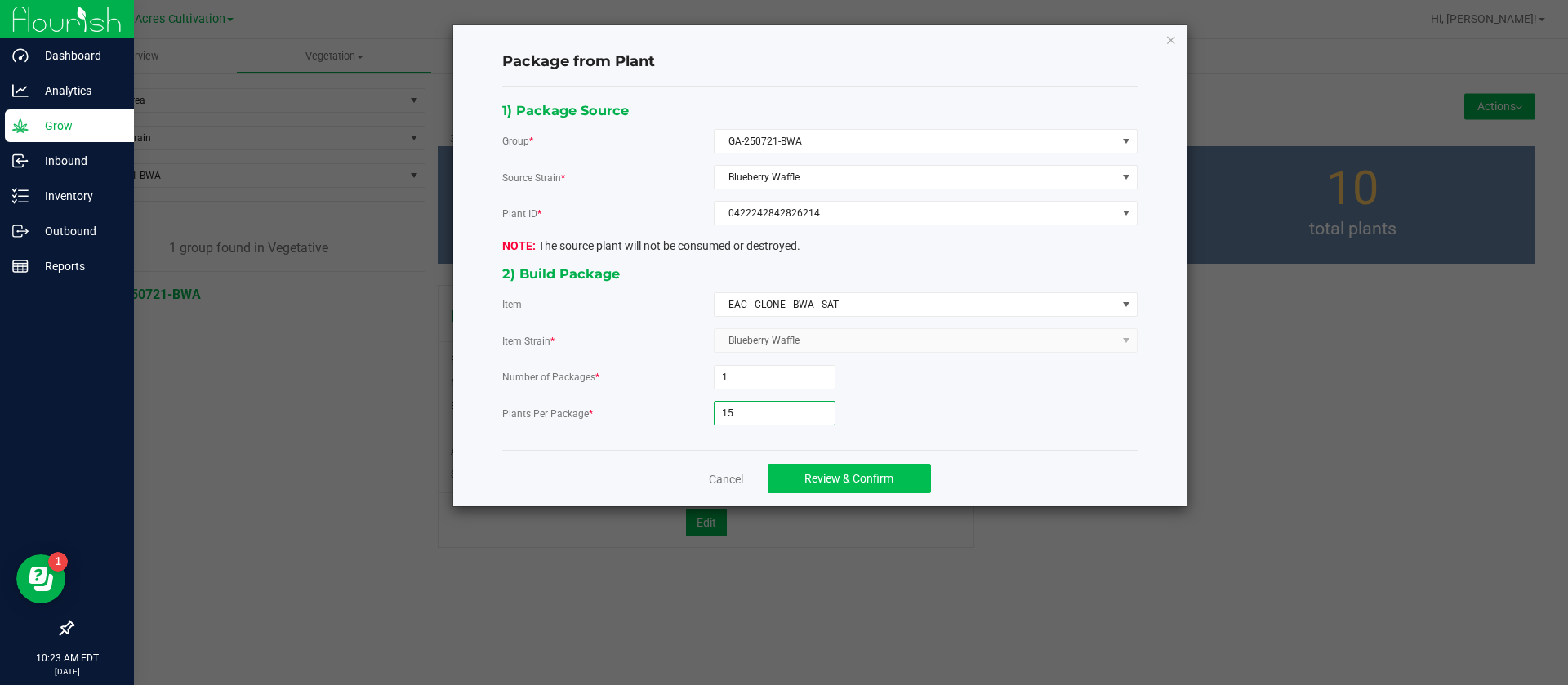
type input "15"
click at [863, 476] on span "Review & Confirm" at bounding box center [849, 478] width 89 height 13
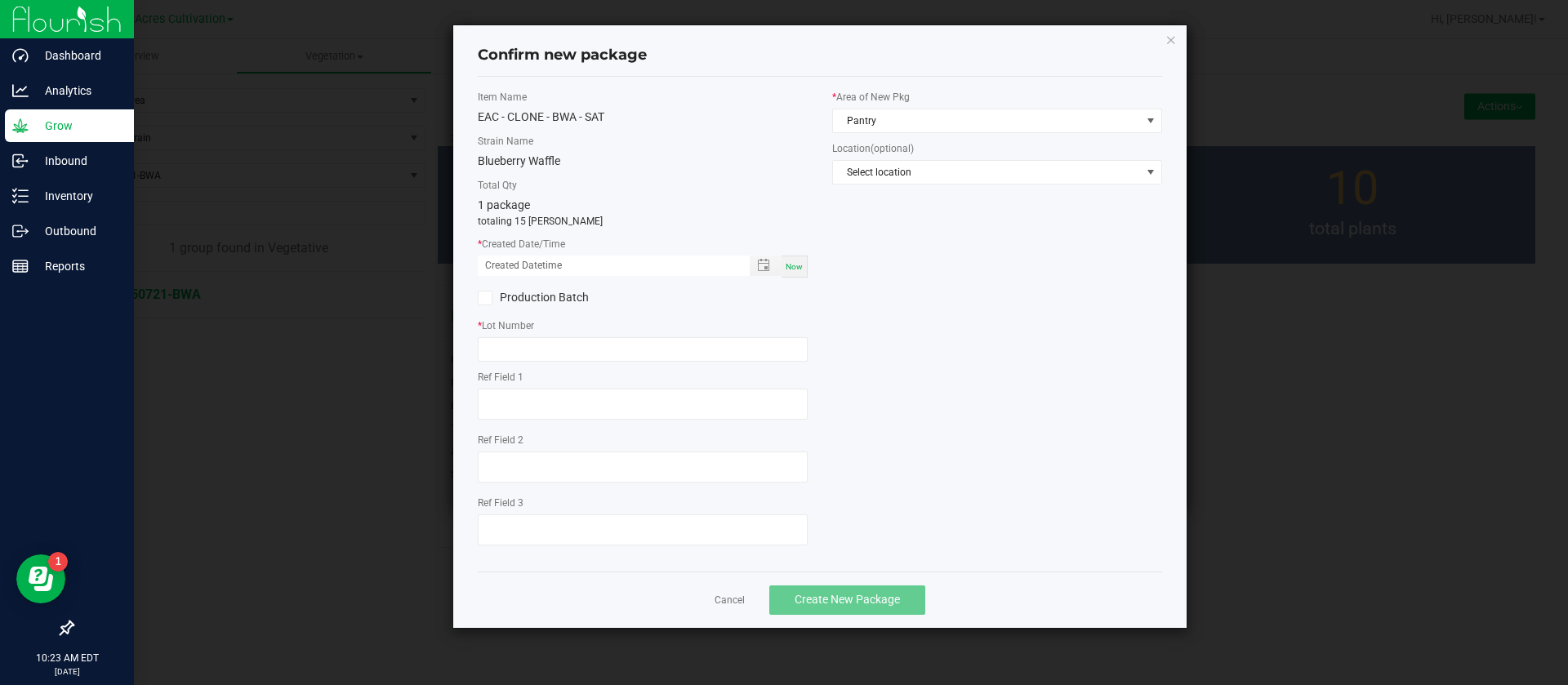
click at [805, 268] on div "Now" at bounding box center [794, 267] width 26 height 22
click at [500, 260] on input "08/26/2025 10:23 AM" at bounding box center [605, 266] width 255 height 21
type input "08/21/2025 10:23 AM"
click at [499, 341] on input "text" at bounding box center [642, 349] width 330 height 25
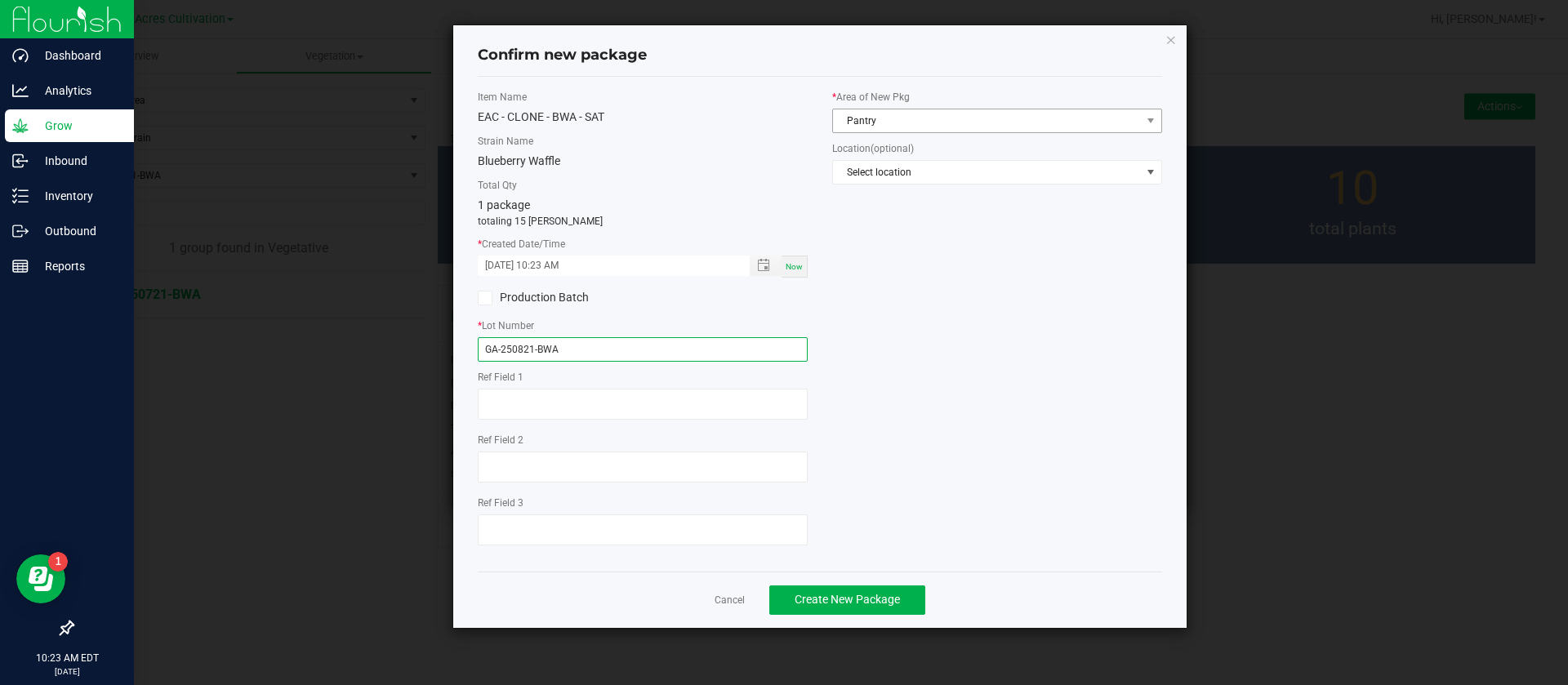
type input "GA-250821-BWA"
click at [912, 117] on span "Pantry" at bounding box center [986, 121] width 308 height 23
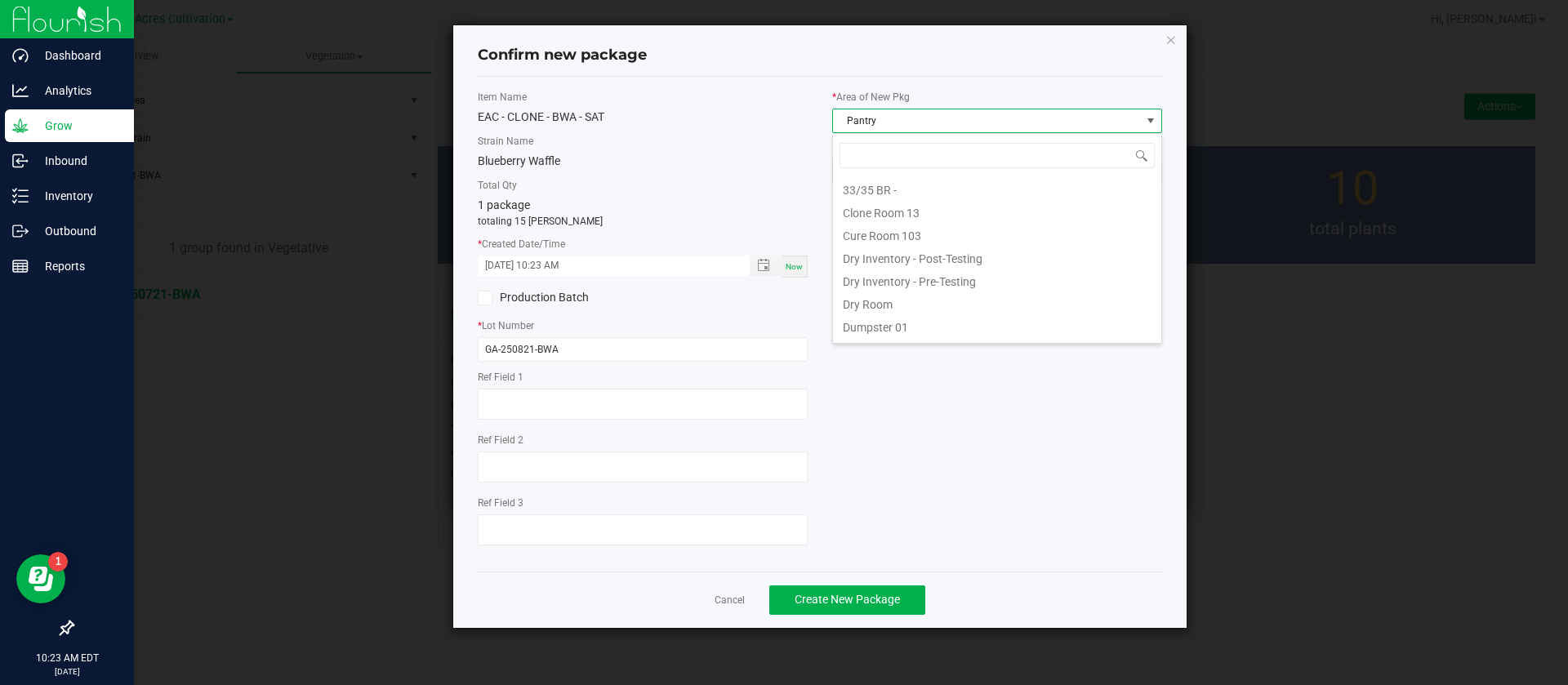
scroll to position [25, 330]
type input "C"
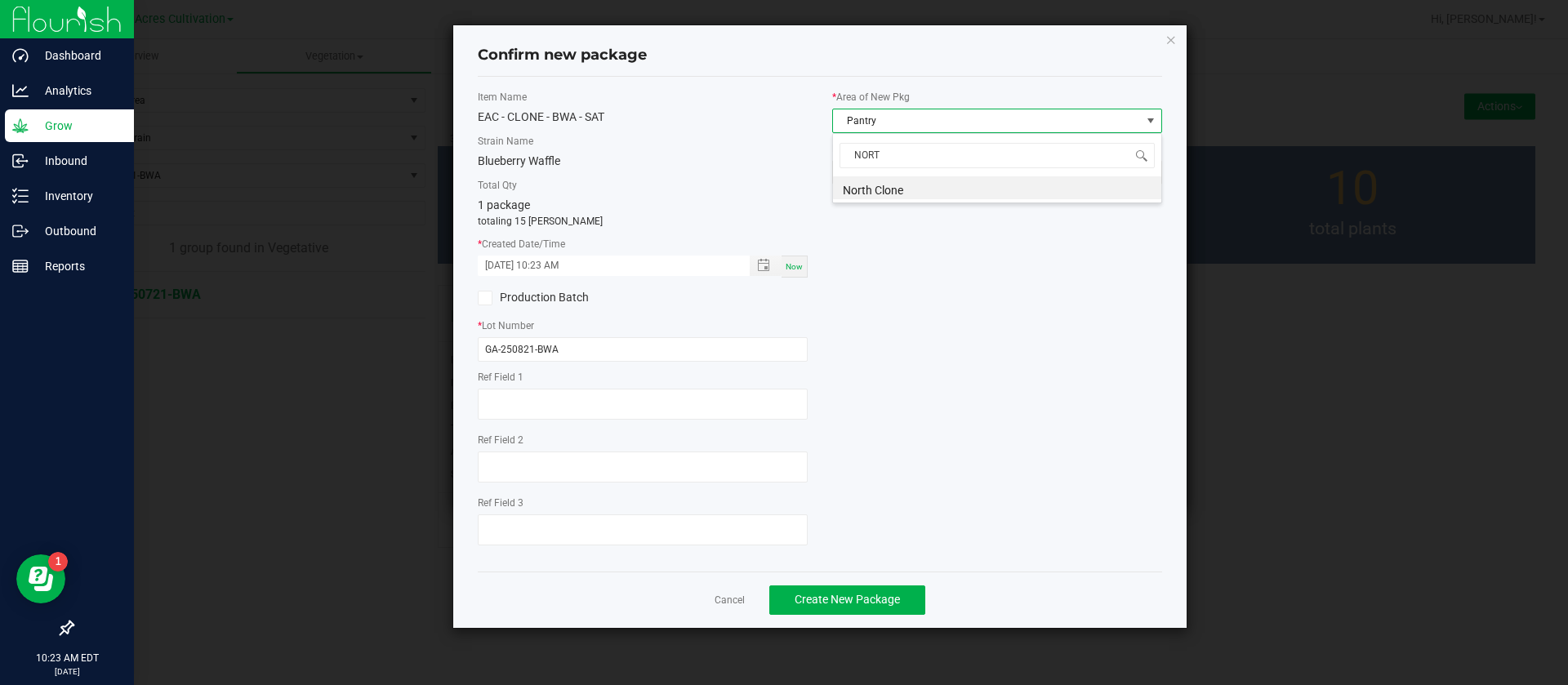
type input "NORTH"
click at [836, 592] on span "Create New Package" at bounding box center [847, 598] width 106 height 13
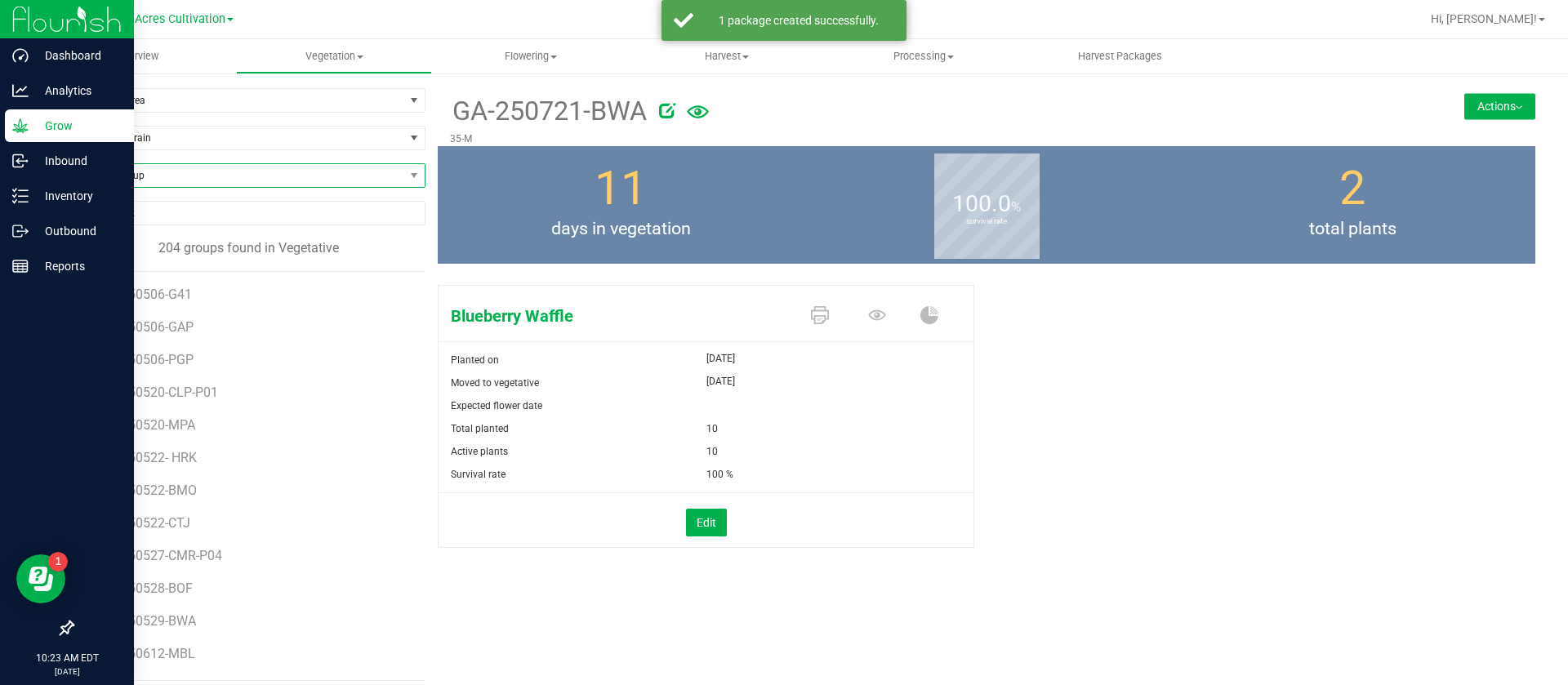
click at [157, 173] on span "Find a Group" at bounding box center [238, 175] width 332 height 23
type input "HRK"
click at [168, 293] on li "GA-250721-HRK" at bounding box center [246, 289] width 347 height 23
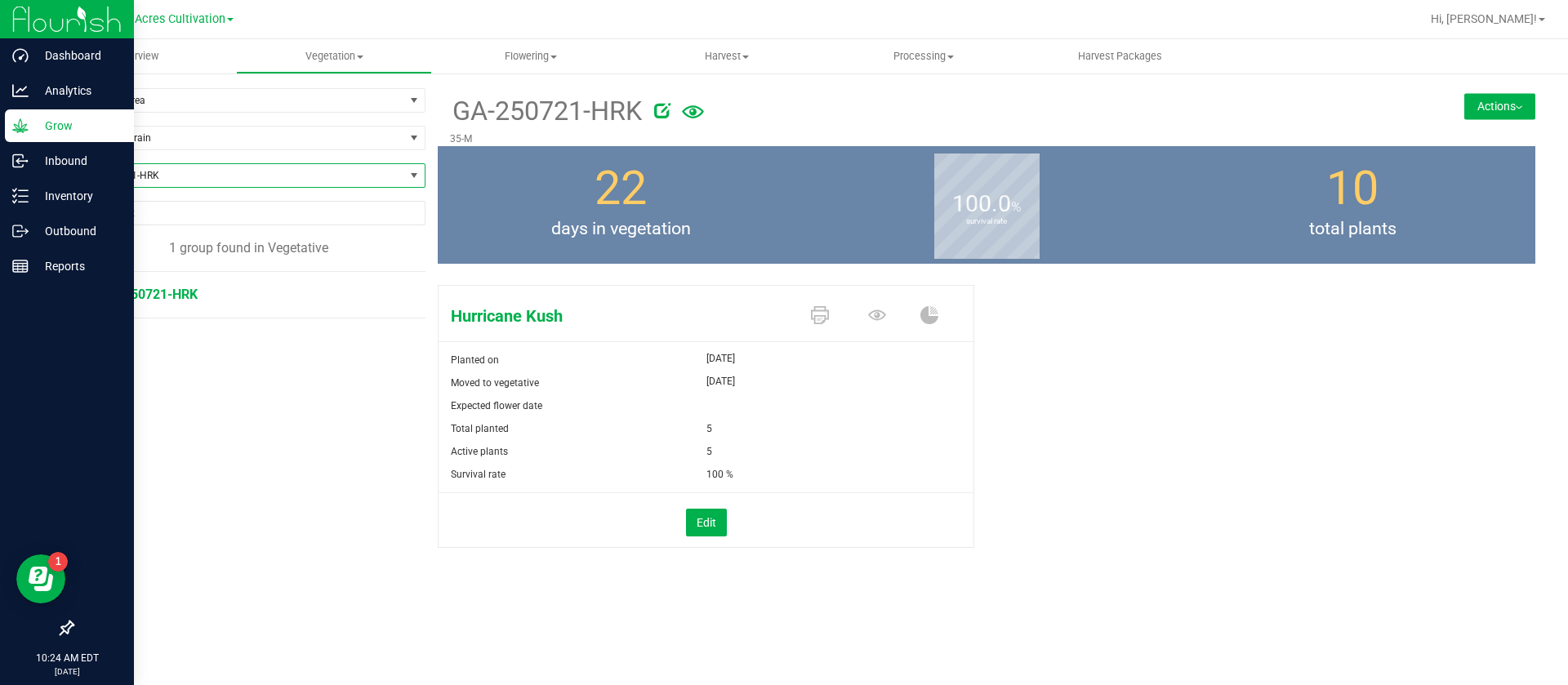
click at [1498, 106] on button "Actions" at bounding box center [1499, 106] width 71 height 26
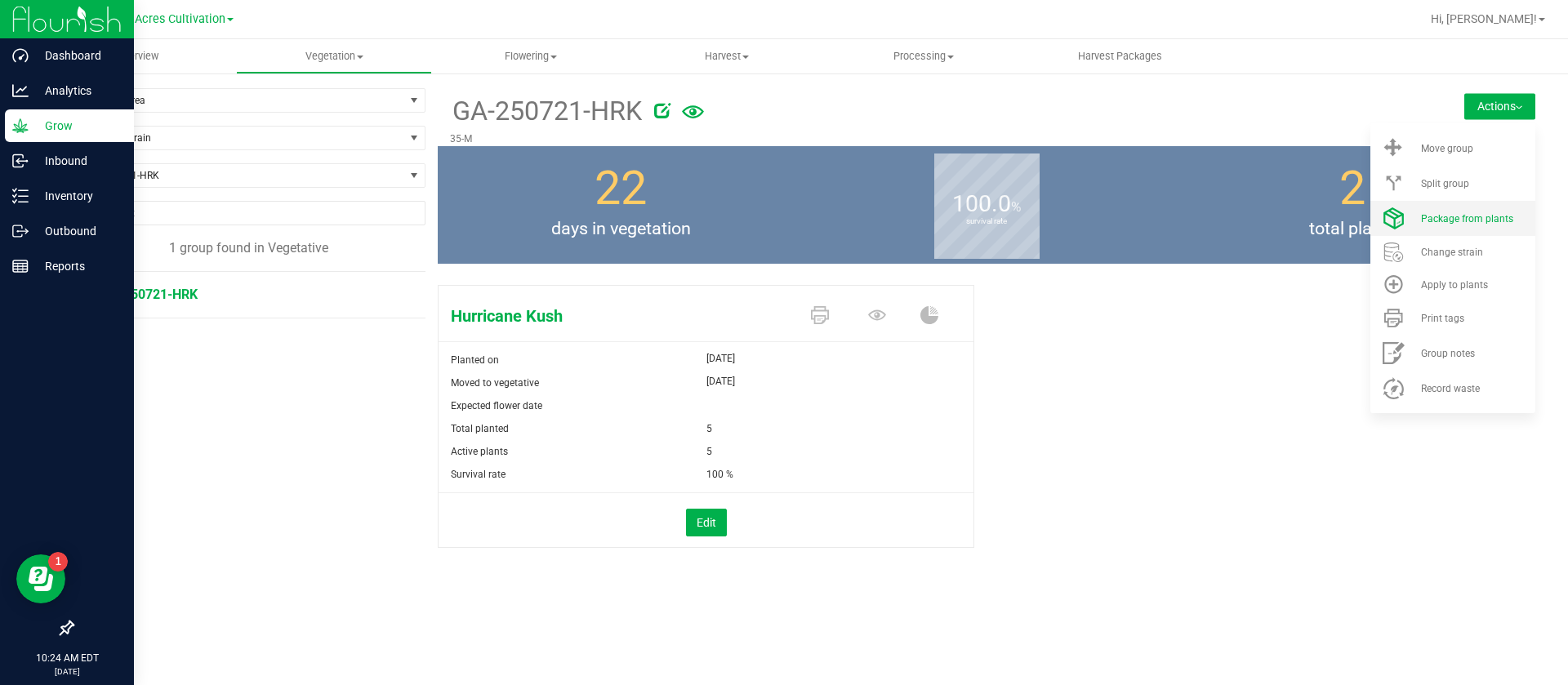
click at [1434, 212] on li "Package from plants" at bounding box center [1453, 218] width 165 height 35
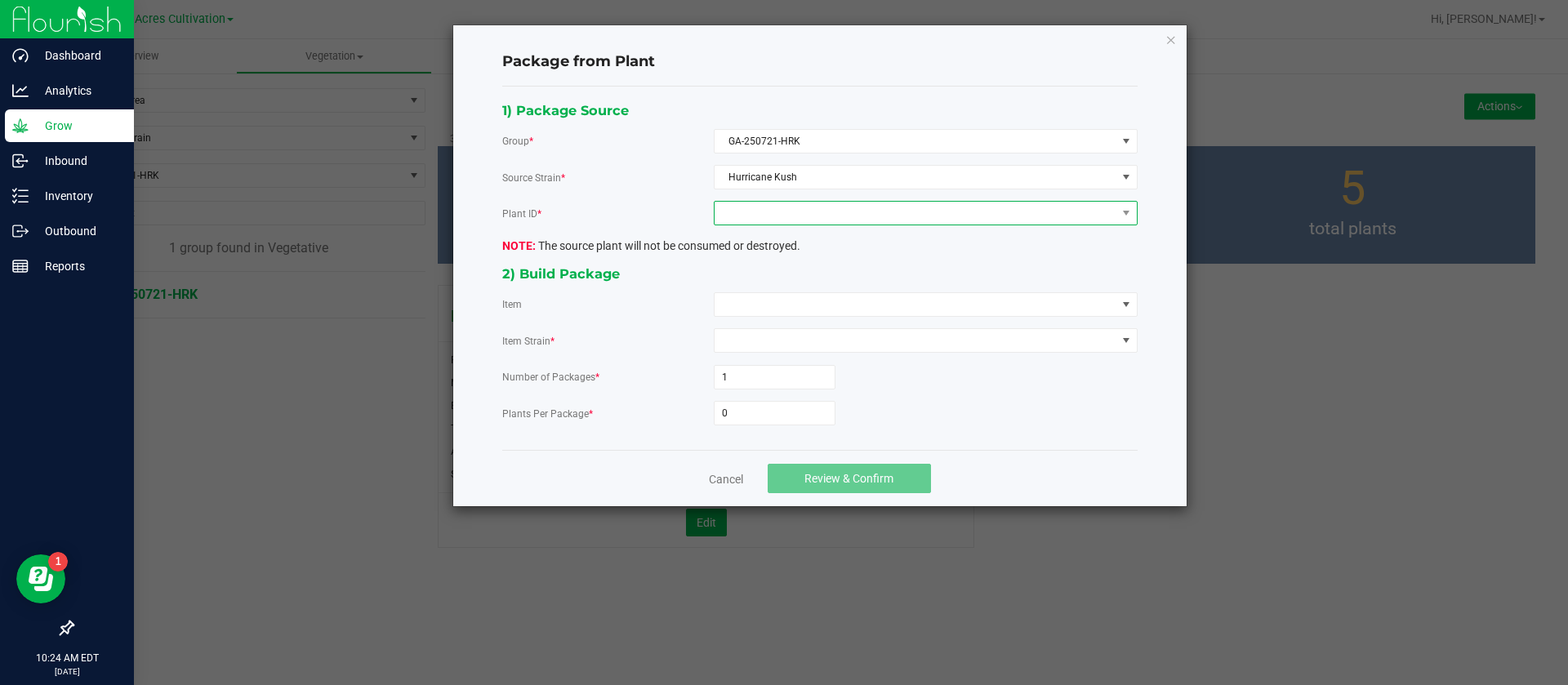
click at [760, 206] on span at bounding box center [915, 213] width 401 height 23
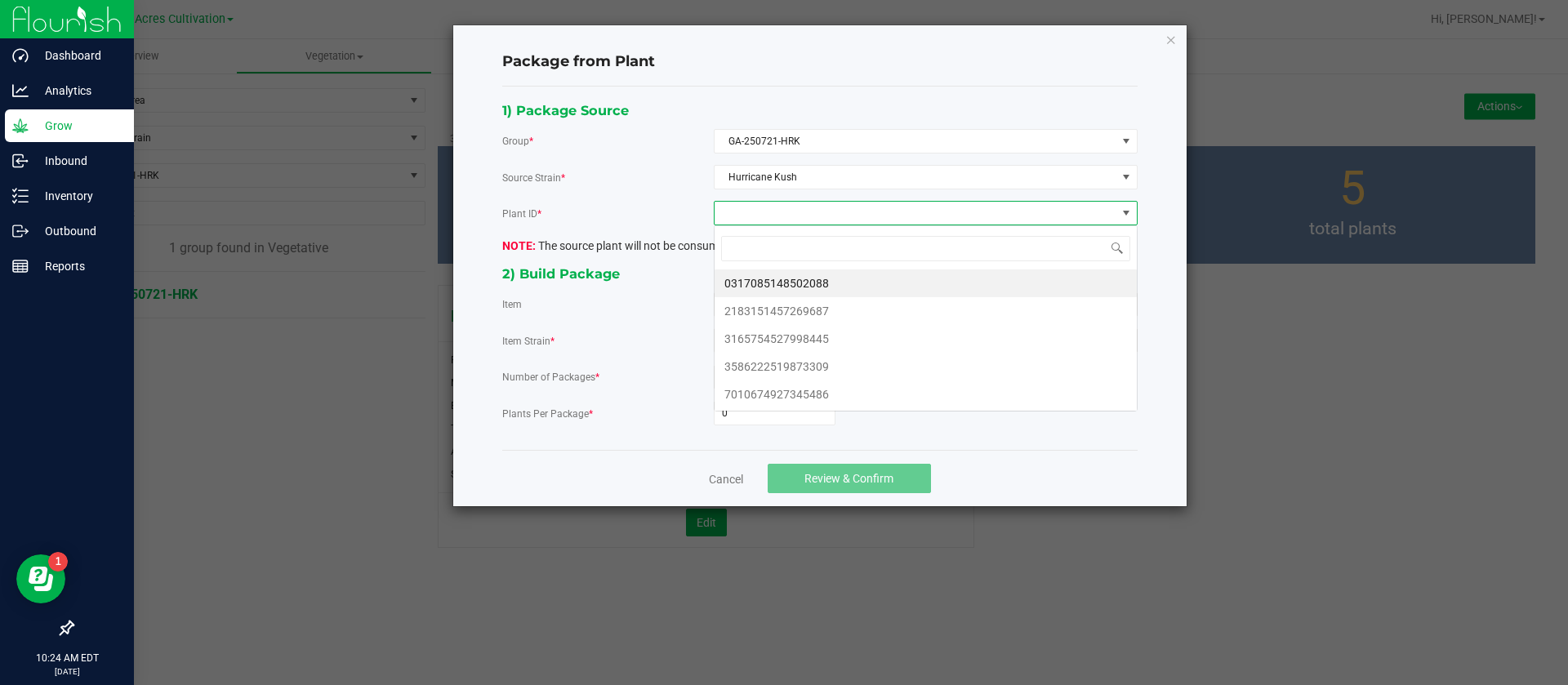
scroll to position [25, 423]
click at [787, 275] on li "0317085148502088" at bounding box center [926, 283] width 422 height 27
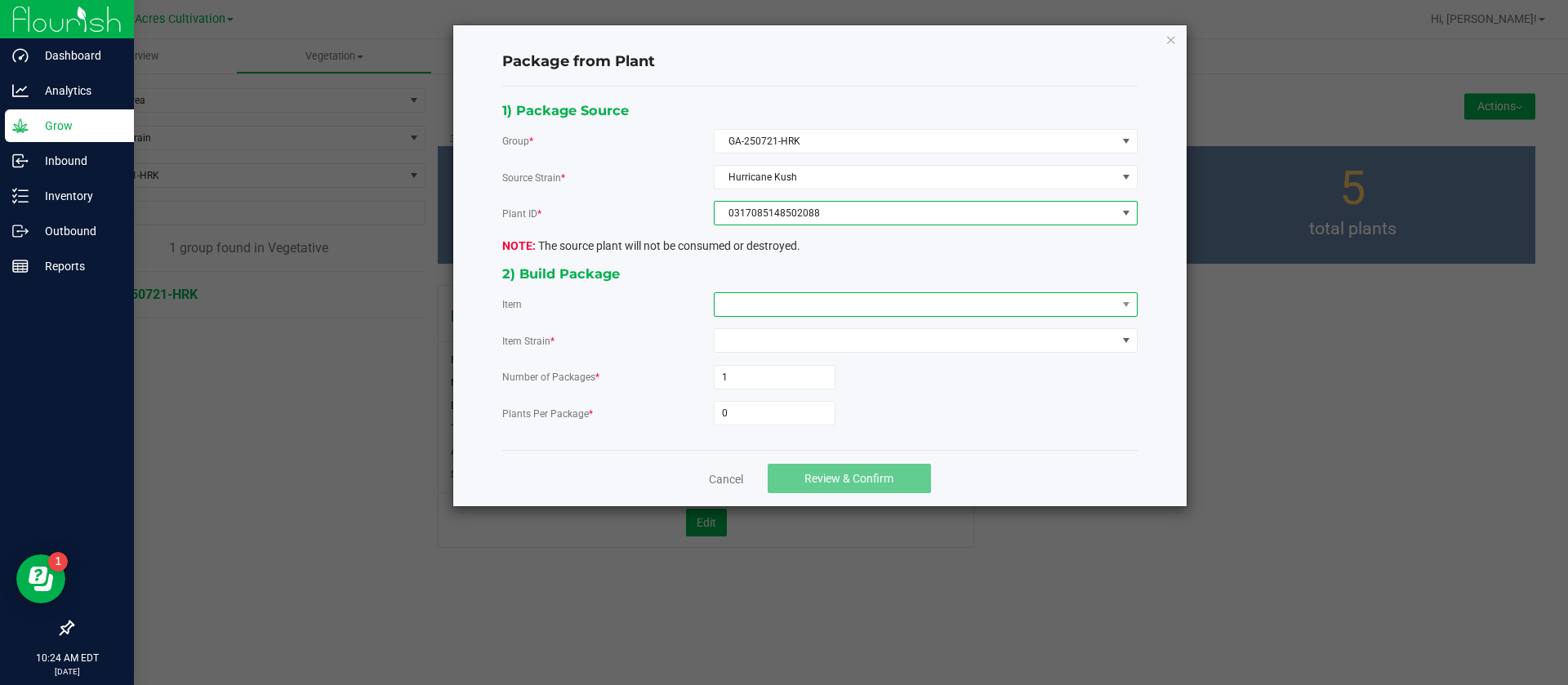
click at [760, 297] on span at bounding box center [915, 304] width 401 height 23
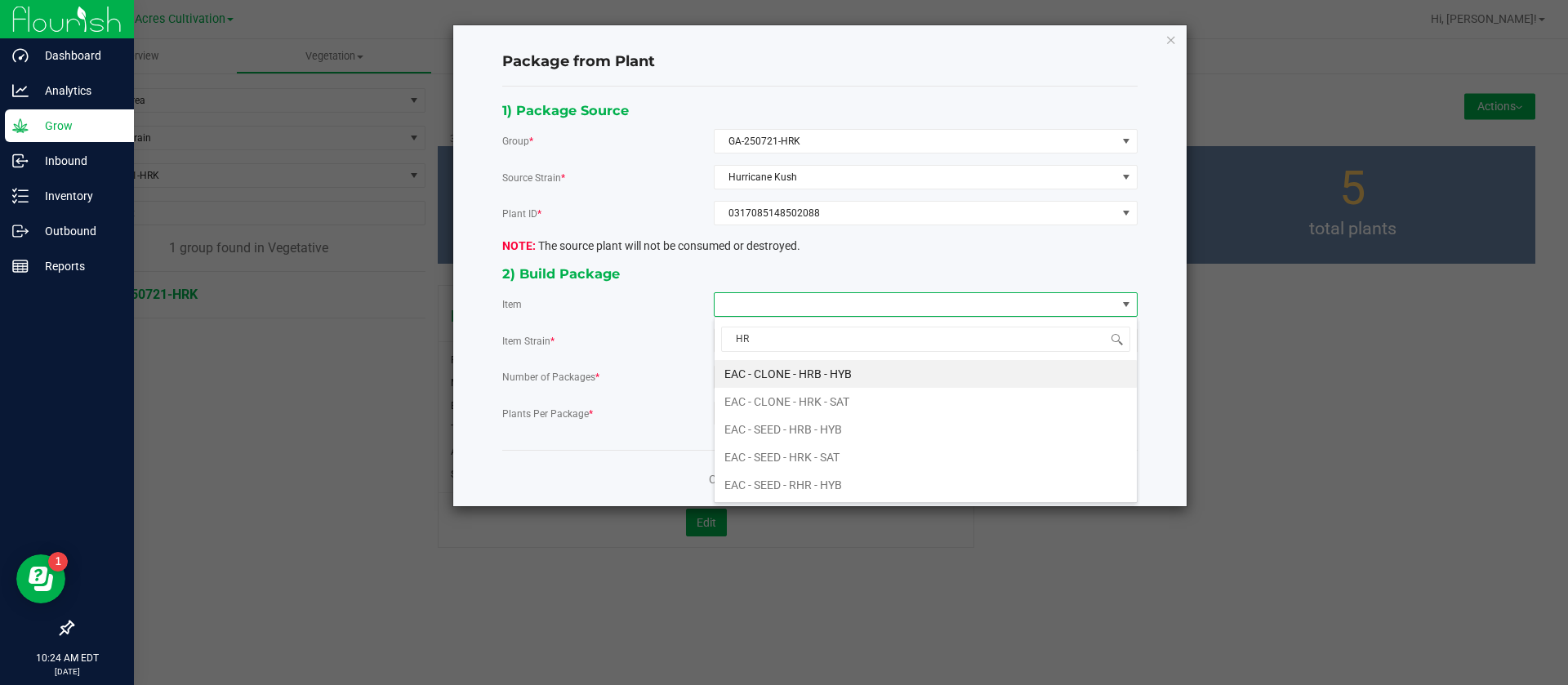
type input "HRK"
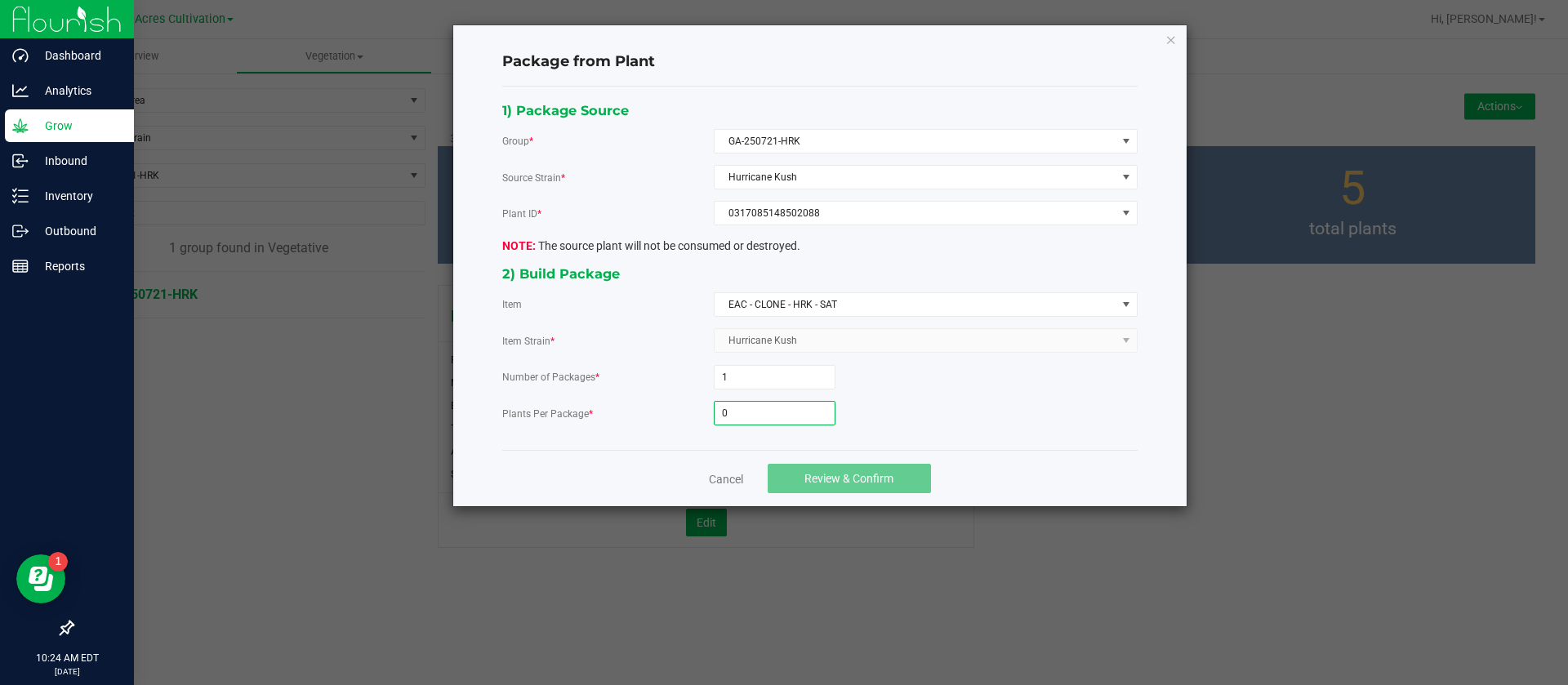
click at [790, 421] on input "0" at bounding box center [775, 412] width 120 height 23
type input "11"
click at [792, 464] on button "Review & Confirm" at bounding box center [849, 478] width 163 height 29
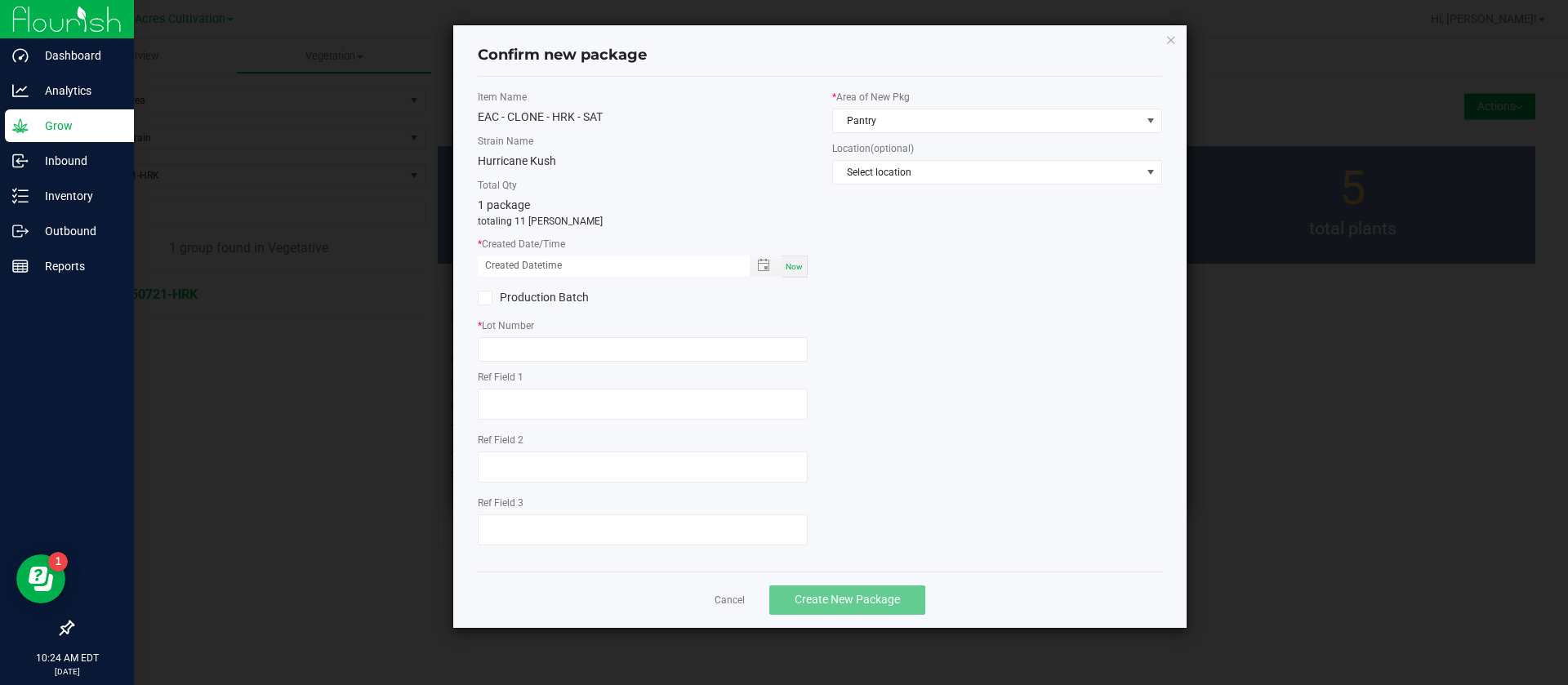
click at [799, 256] on div "Now" at bounding box center [794, 267] width 26 height 22
click at [504, 267] on input "08/26/2025 10:24 AM" at bounding box center [605, 266] width 255 height 21
type input "08/21/2025 10:24 AM"
click at [528, 333] on div "* Lot Number" at bounding box center [642, 339] width 330 height 43
click at [532, 366] on div "Item Name EAC - CLONE - HRK - SAT Strain Name Hurricane Kush Total Qty 1 packag…" at bounding box center [642, 324] width 354 height 469
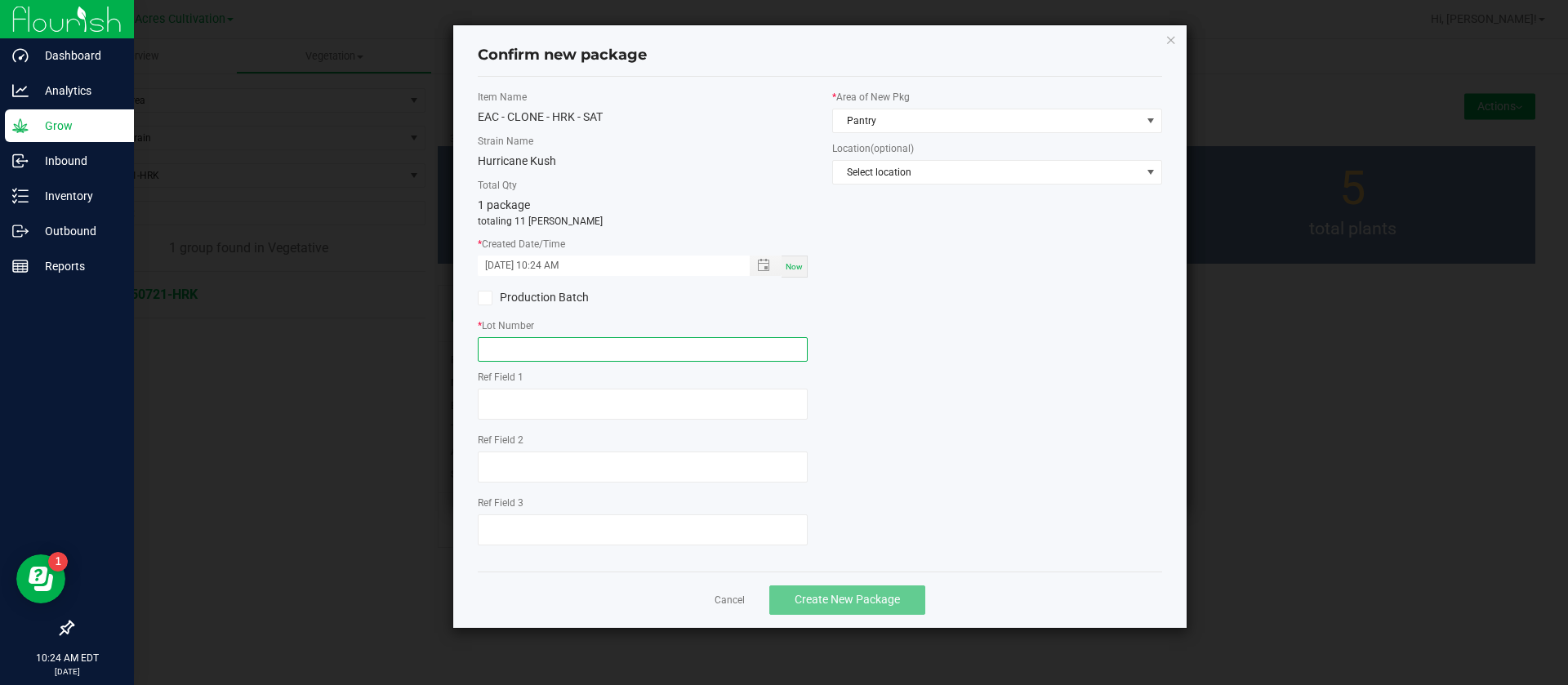
click at [538, 359] on input "text" at bounding box center [642, 349] width 330 height 25
type input "GA-250821-HRK"
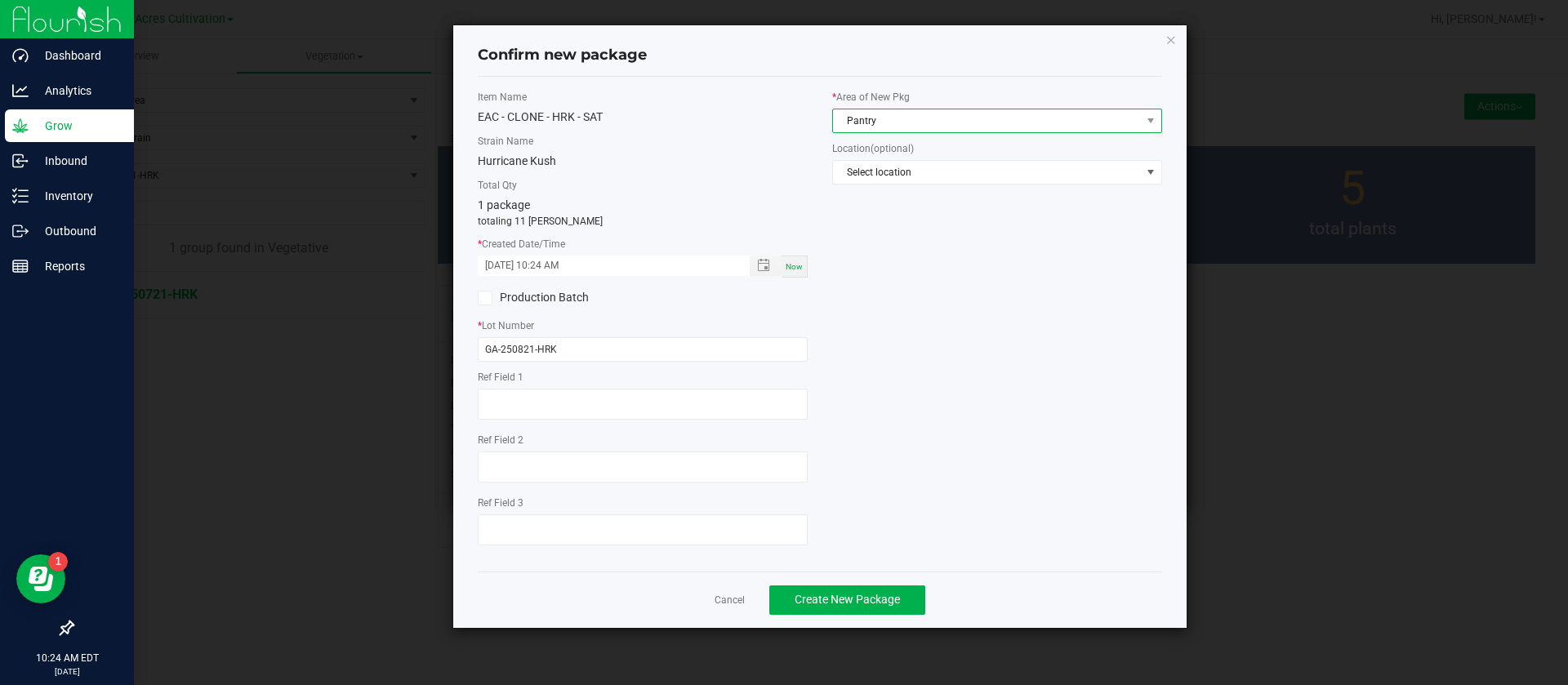
click at [850, 129] on span "Pantry" at bounding box center [986, 121] width 308 height 23
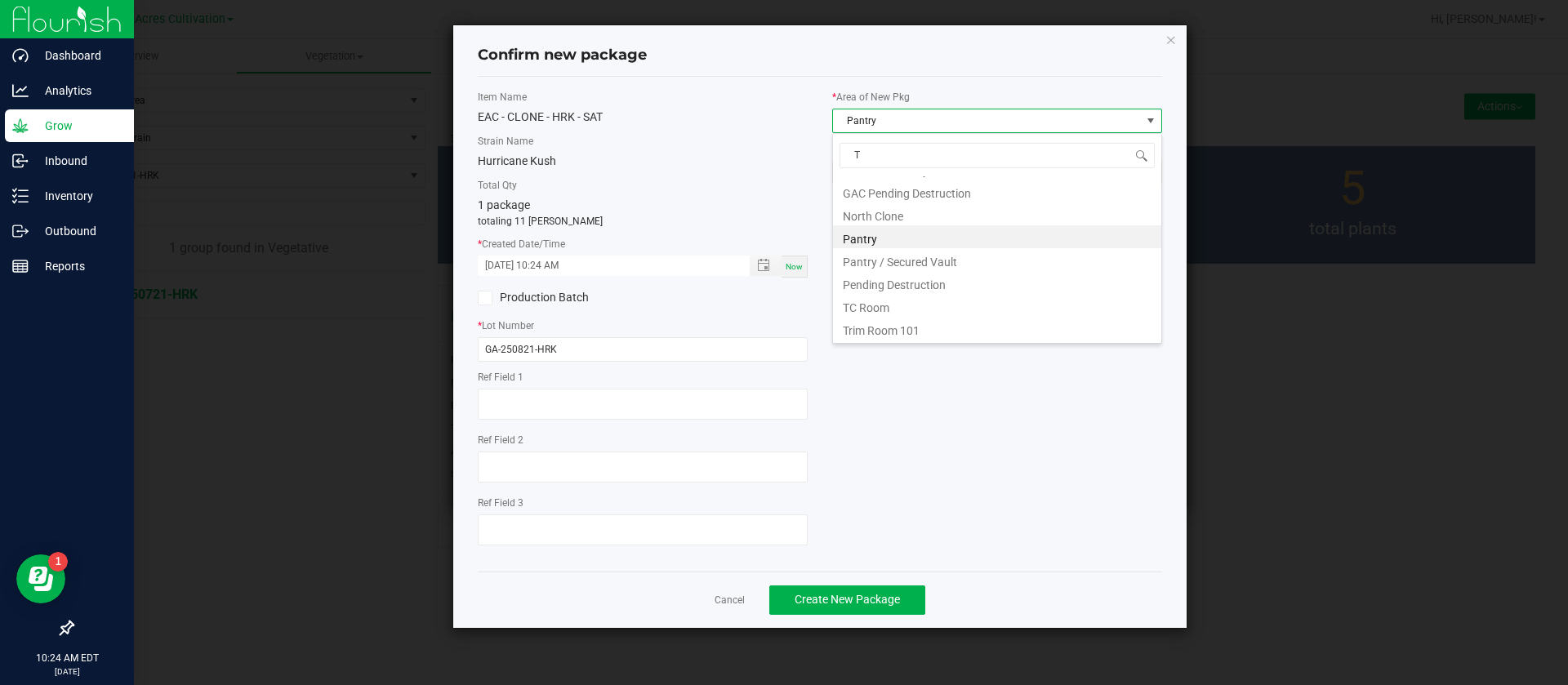
scroll to position [0, 0]
type input "TC"
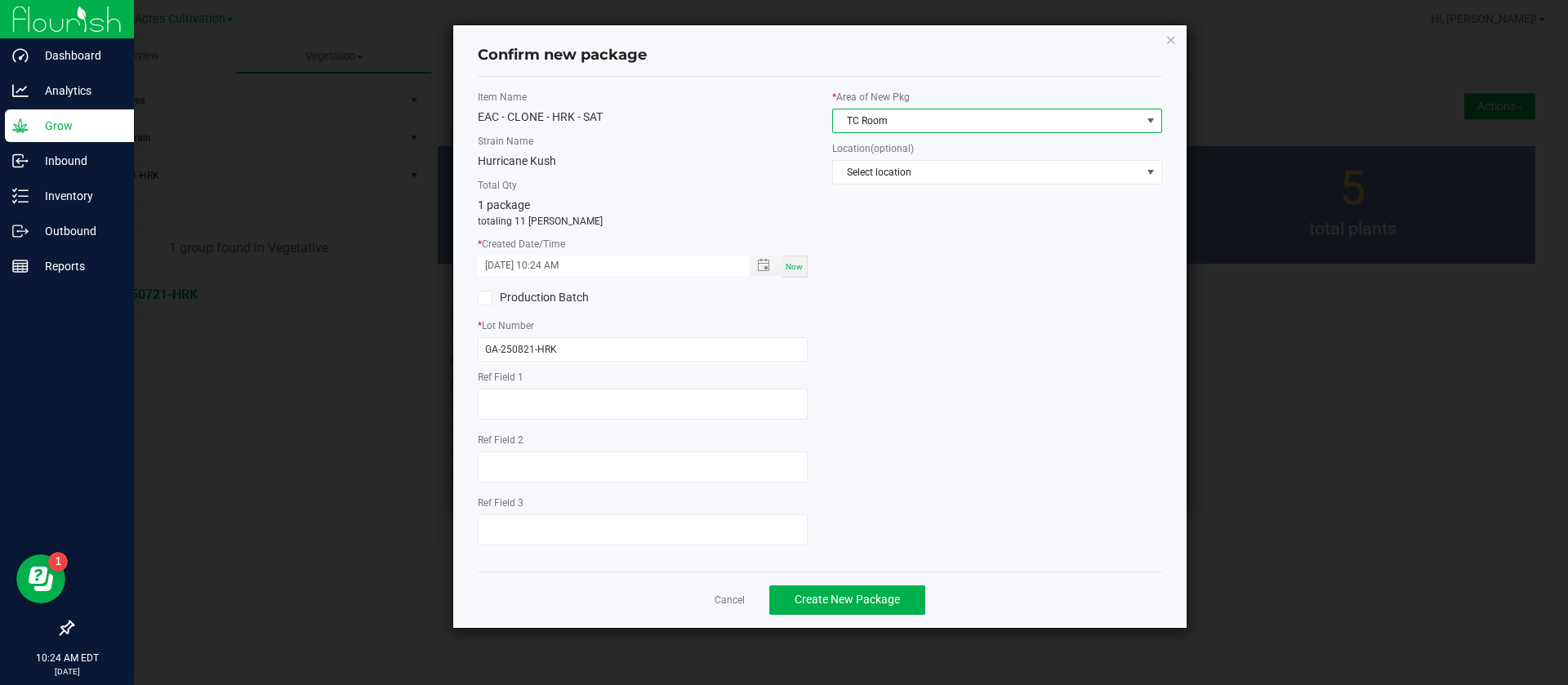
click at [850, 129] on span "TC Room" at bounding box center [986, 121] width 308 height 23
type input "NORTH"
click at [886, 610] on button "Create New Package" at bounding box center [847, 600] width 156 height 29
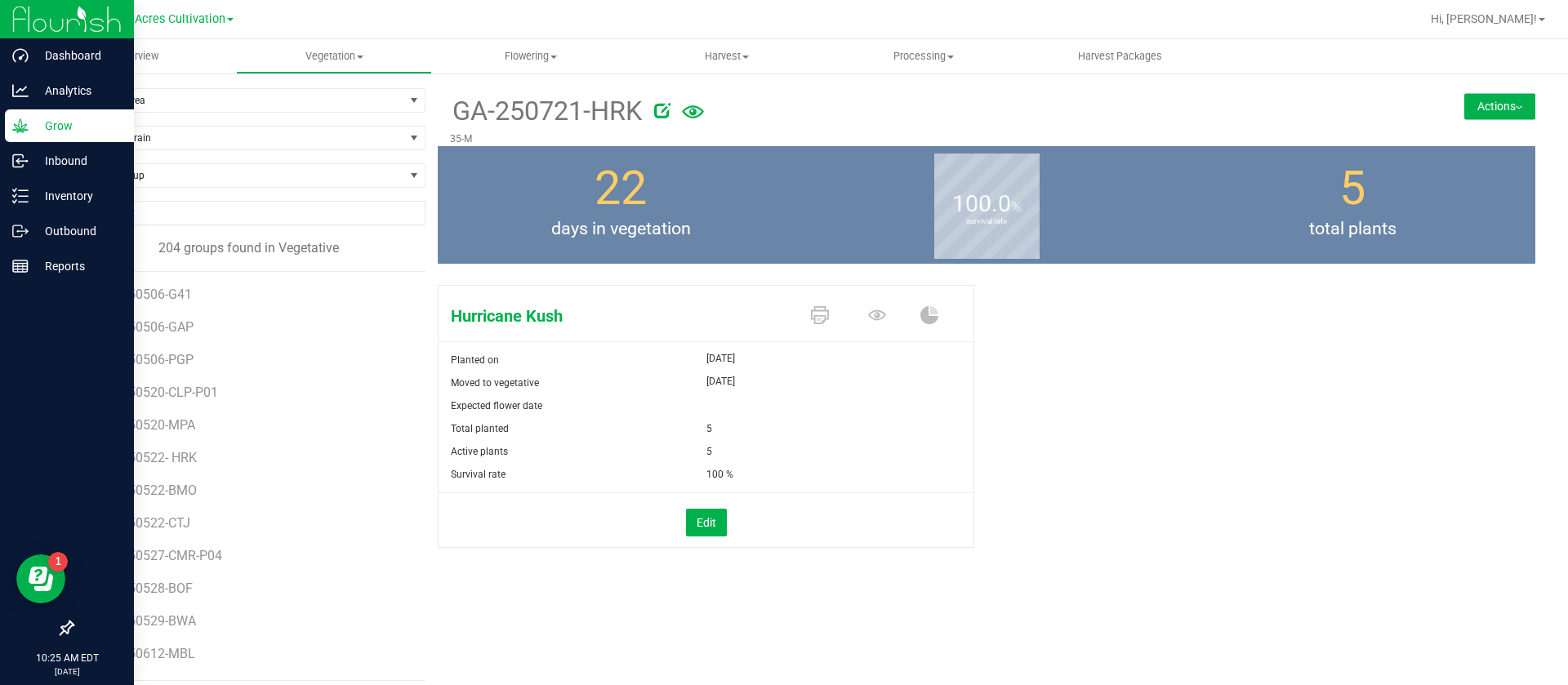
click at [1016, 439] on div "Hurricane Kush Planted on Aug 4, 2025 Moved to vegetative Aug 4, 2025 Expected …" at bounding box center [986, 434] width 1098 height 310
click at [1050, 468] on div "Hurricane Kush Planted on Aug 4, 2025 Moved to vegetative Aug 4, 2025 Expected …" at bounding box center [986, 434] width 1098 height 310
click at [1076, 395] on div "Hurricane Kush Planted on Aug 4, 2025 Moved to vegetative Aug 4, 2025 Expected …" at bounding box center [986, 434] width 1098 height 310
click at [333, 54] on span "Vegetation" at bounding box center [335, 56] width 196 height 15
click at [149, 103] on span "Filter by Area" at bounding box center [238, 100] width 332 height 23
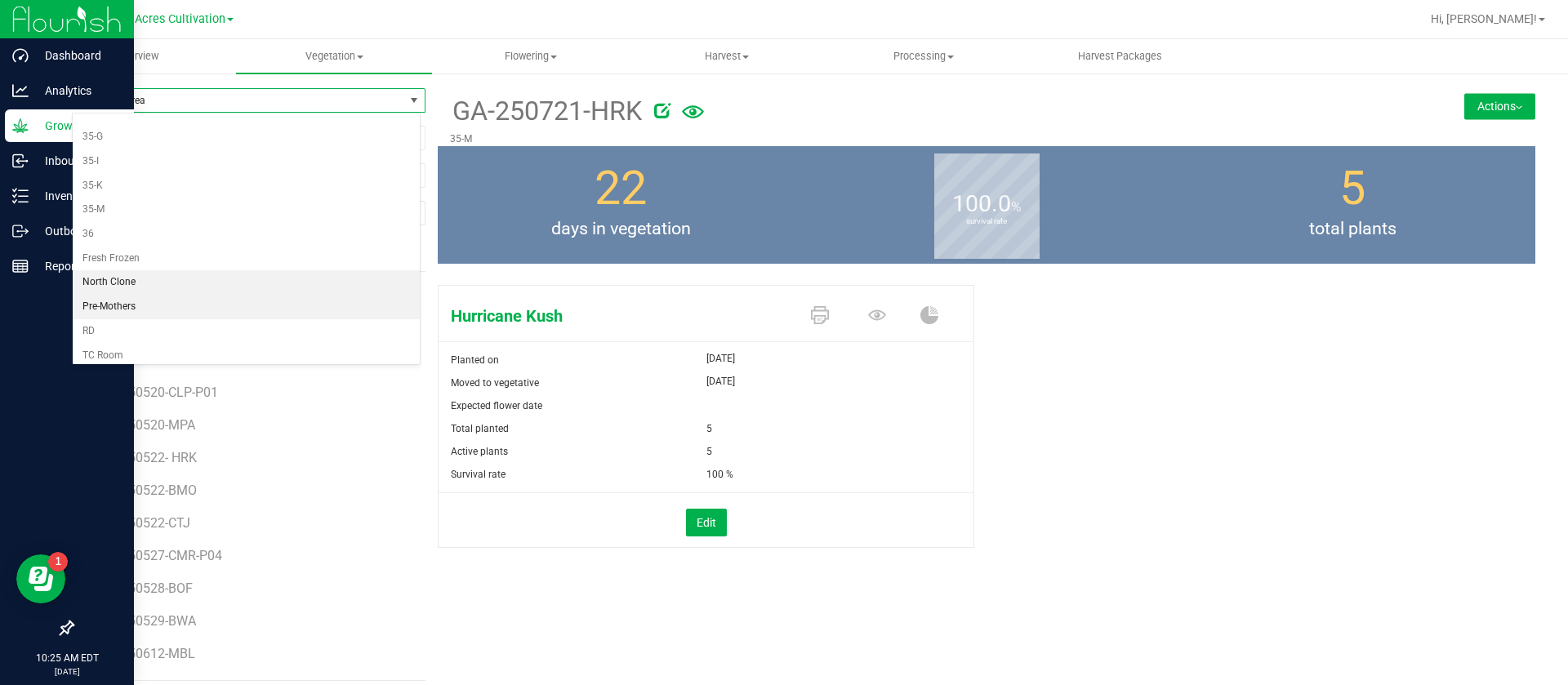
scroll to position [459, 0]
click at [344, 44] on uib-tab-heading "Vegetation Veg groups Veg plants Mother groups Mother plants Apply to plants Cr…" at bounding box center [334, 57] width 196 height 34
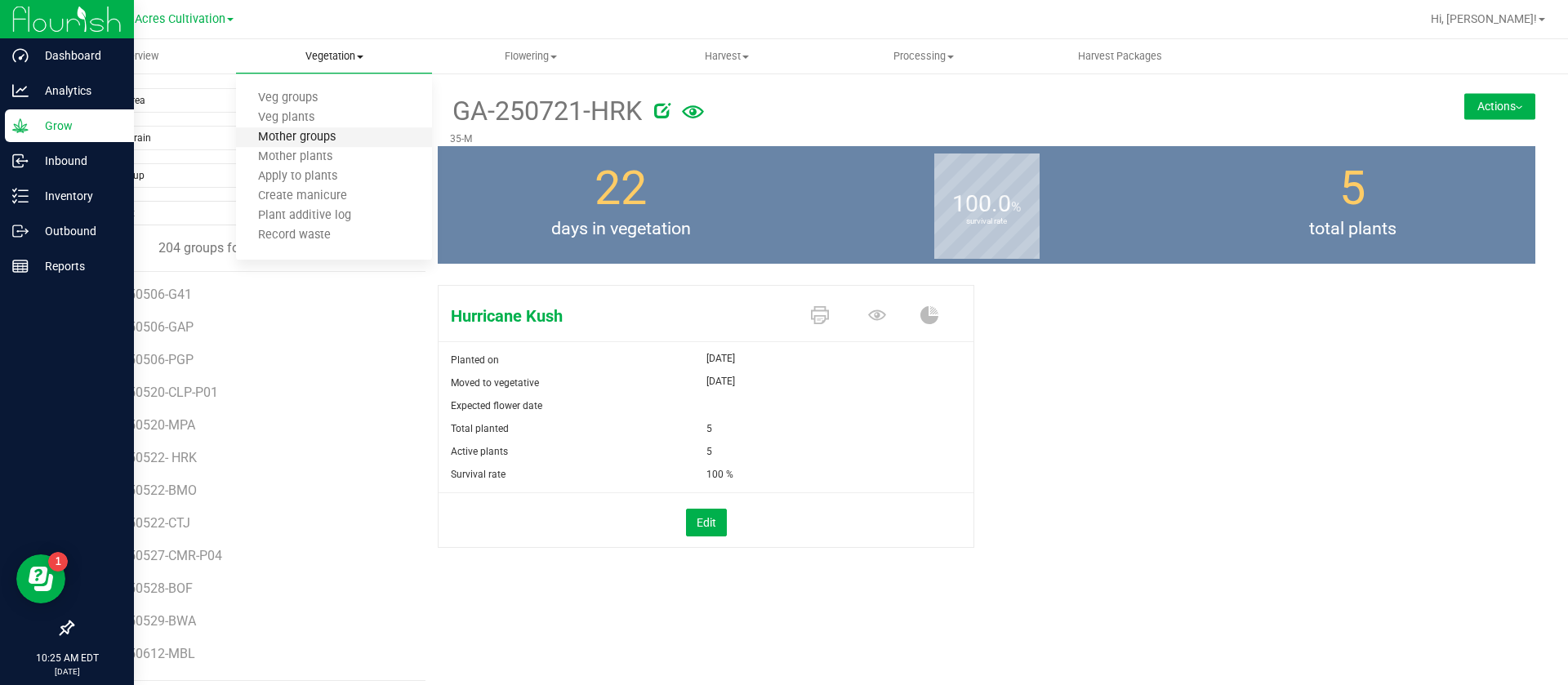
click at [320, 141] on span "Mother groups" at bounding box center [297, 137] width 122 height 14
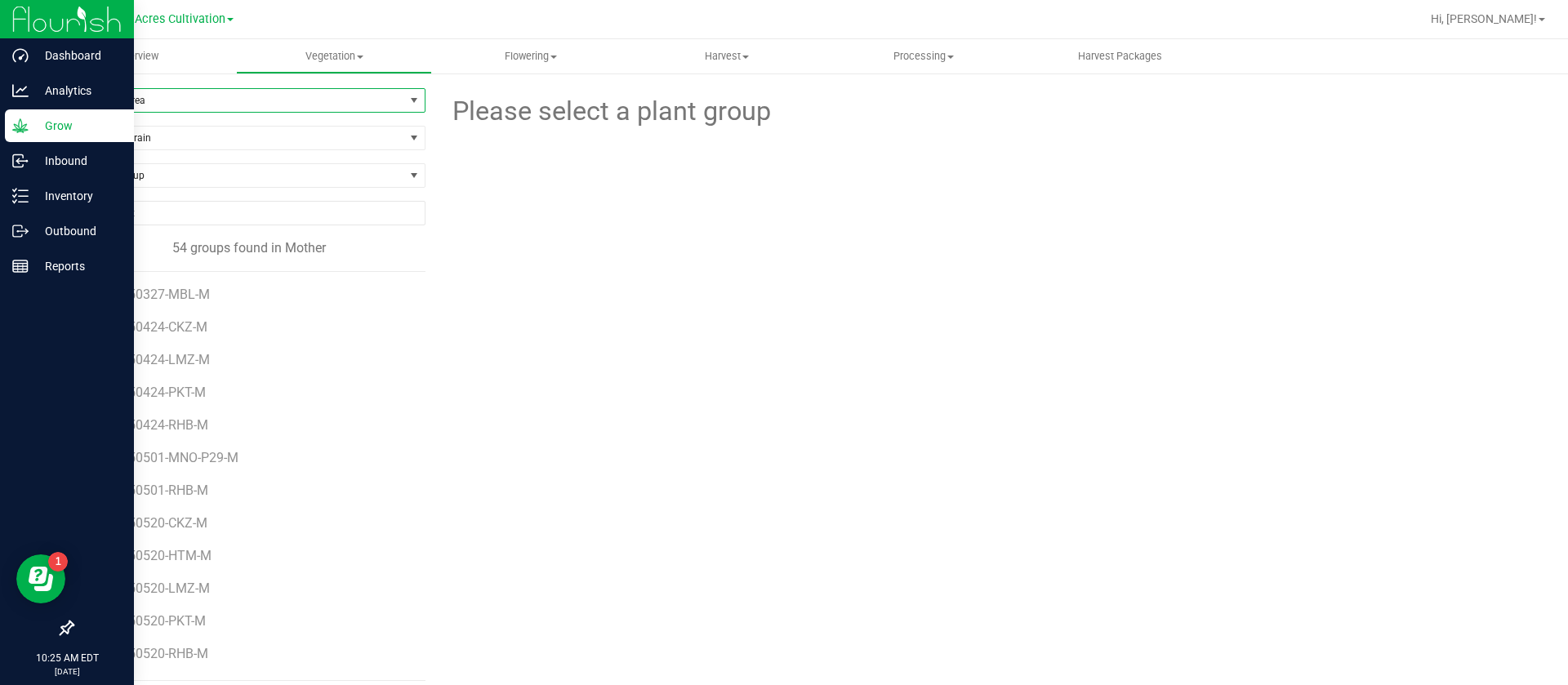
click at [142, 102] on span "Filter by Area" at bounding box center [238, 100] width 332 height 23
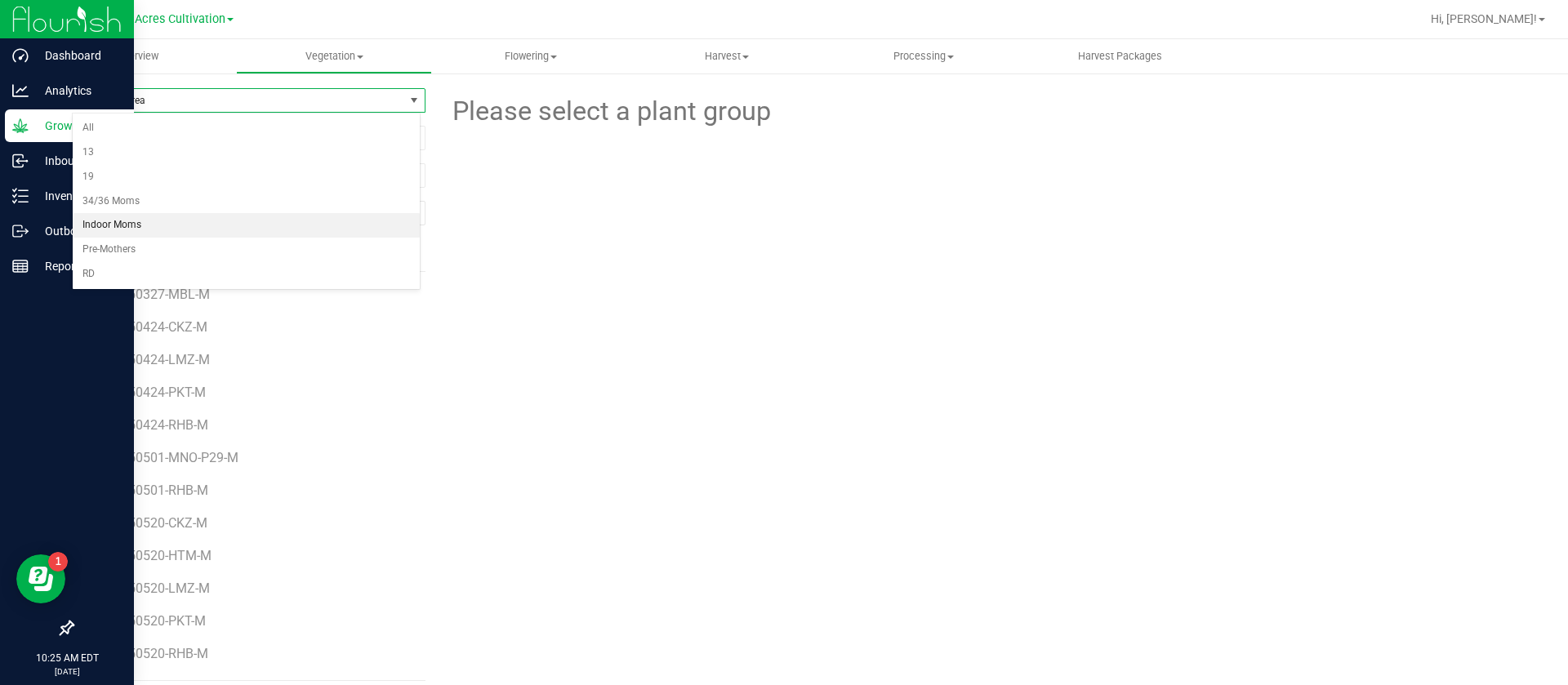
click at [149, 228] on li "Indoor Moms" at bounding box center [246, 225] width 347 height 25
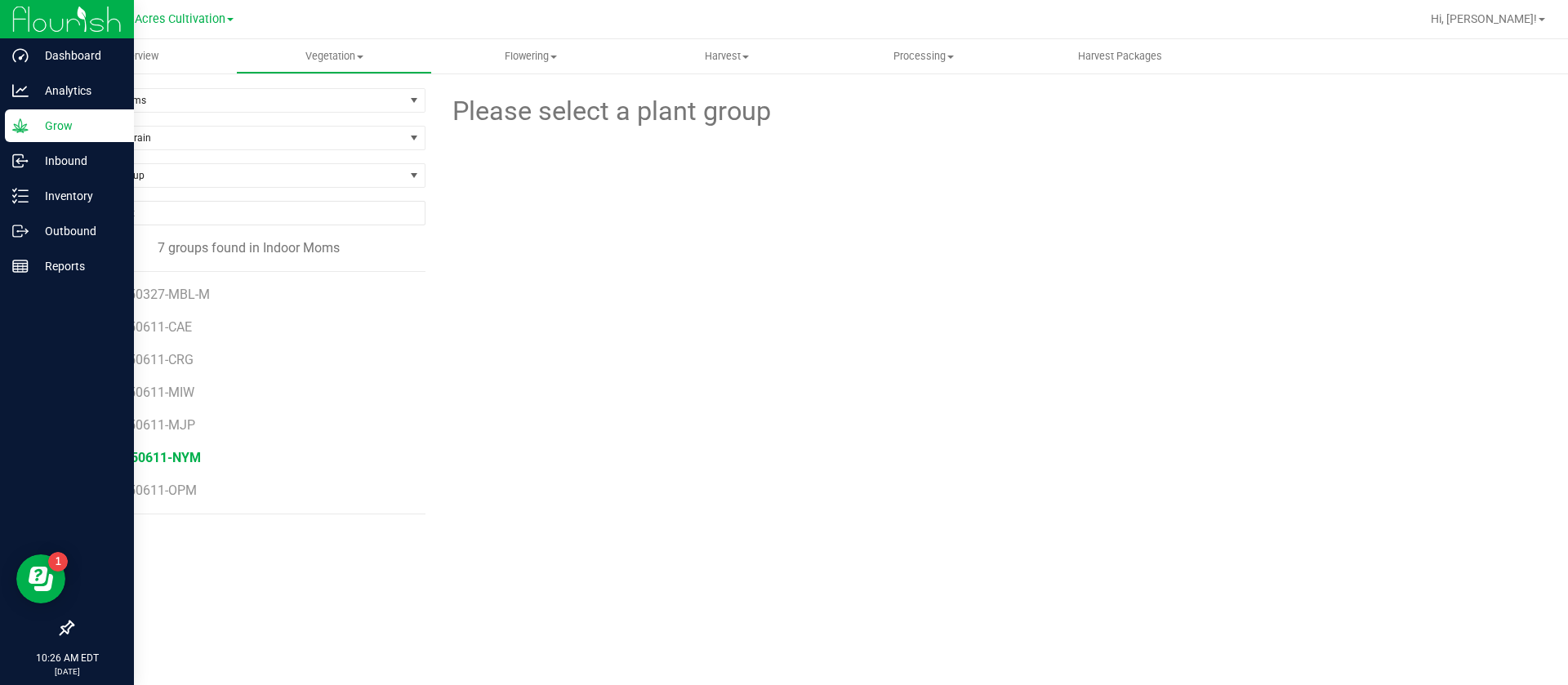
click at [173, 462] on span "GA-250611-NYM" at bounding box center [150, 458] width 100 height 15
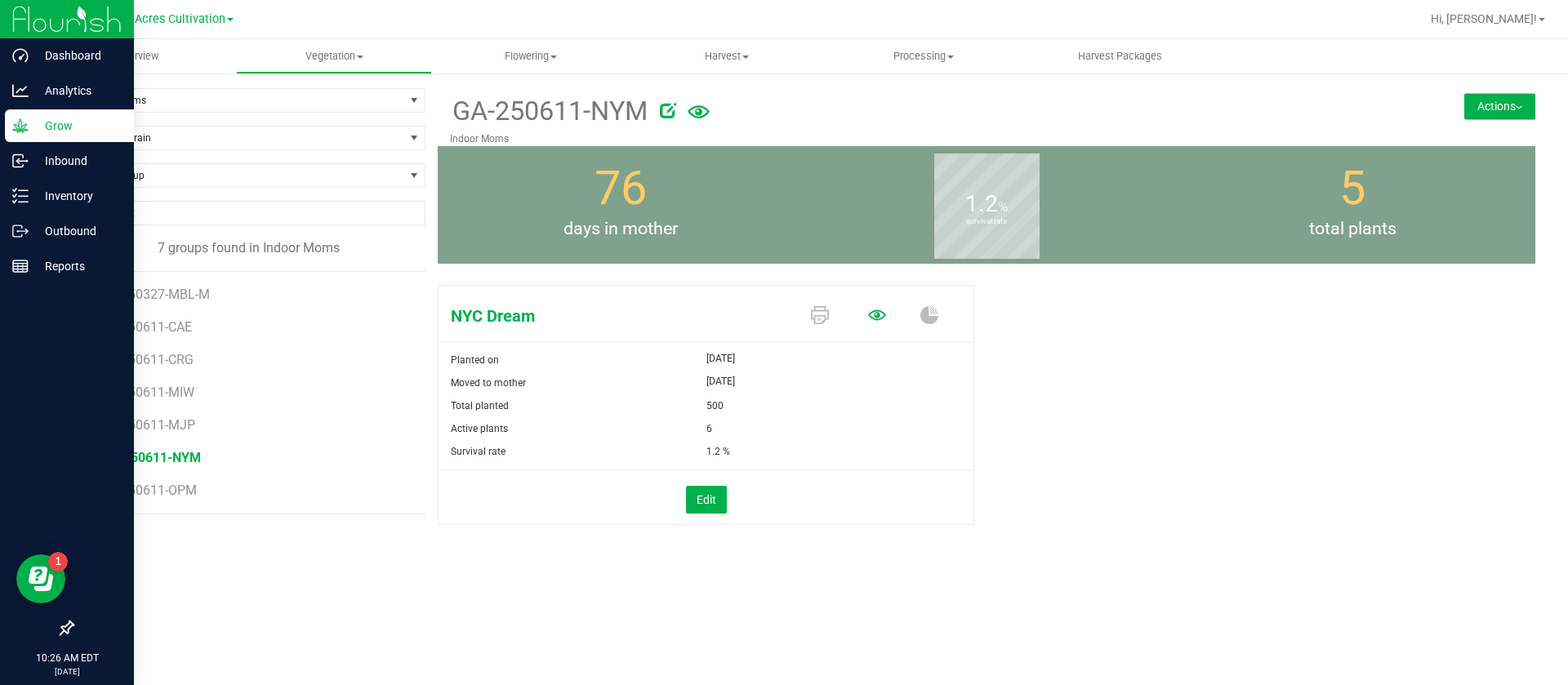
click at [873, 314] on icon at bounding box center [877, 315] width 18 height 18
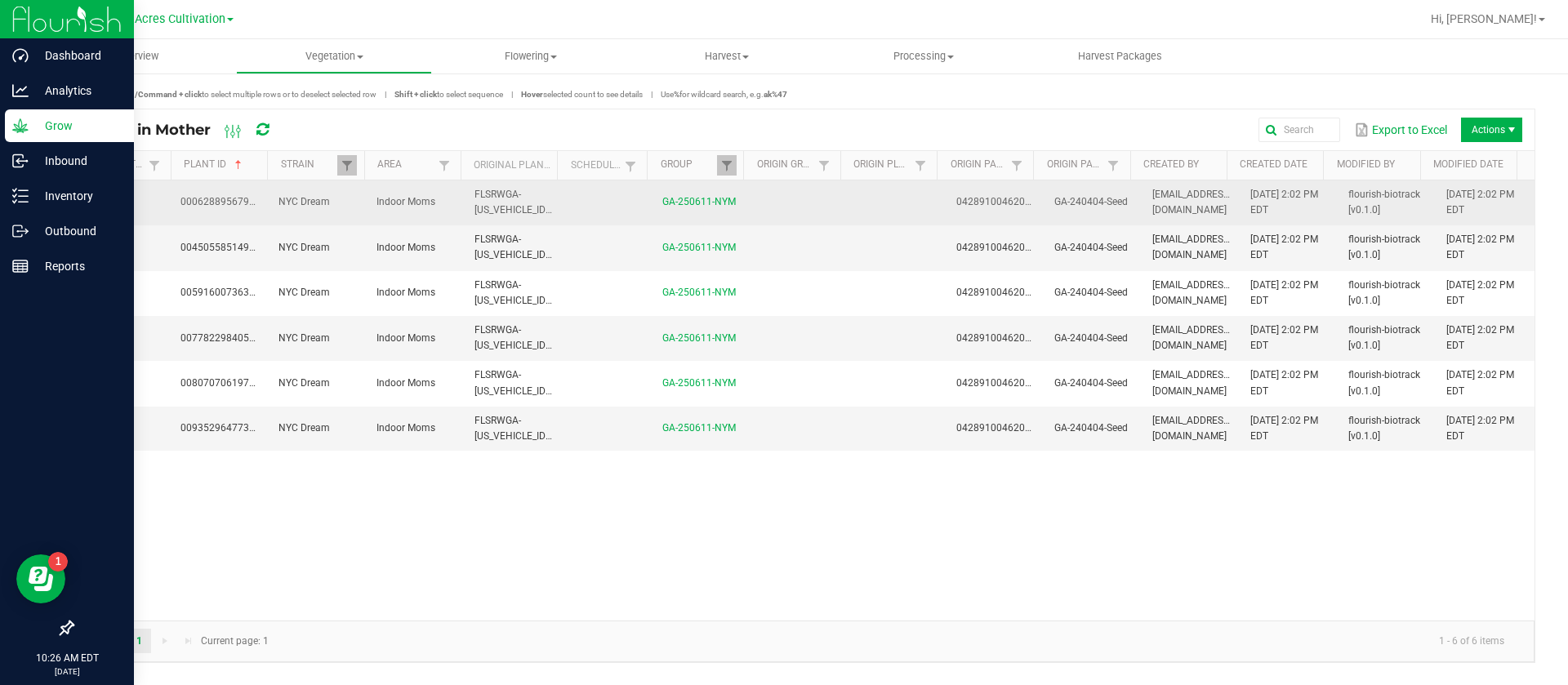
click at [871, 207] on td at bounding box center [897, 202] width 98 height 45
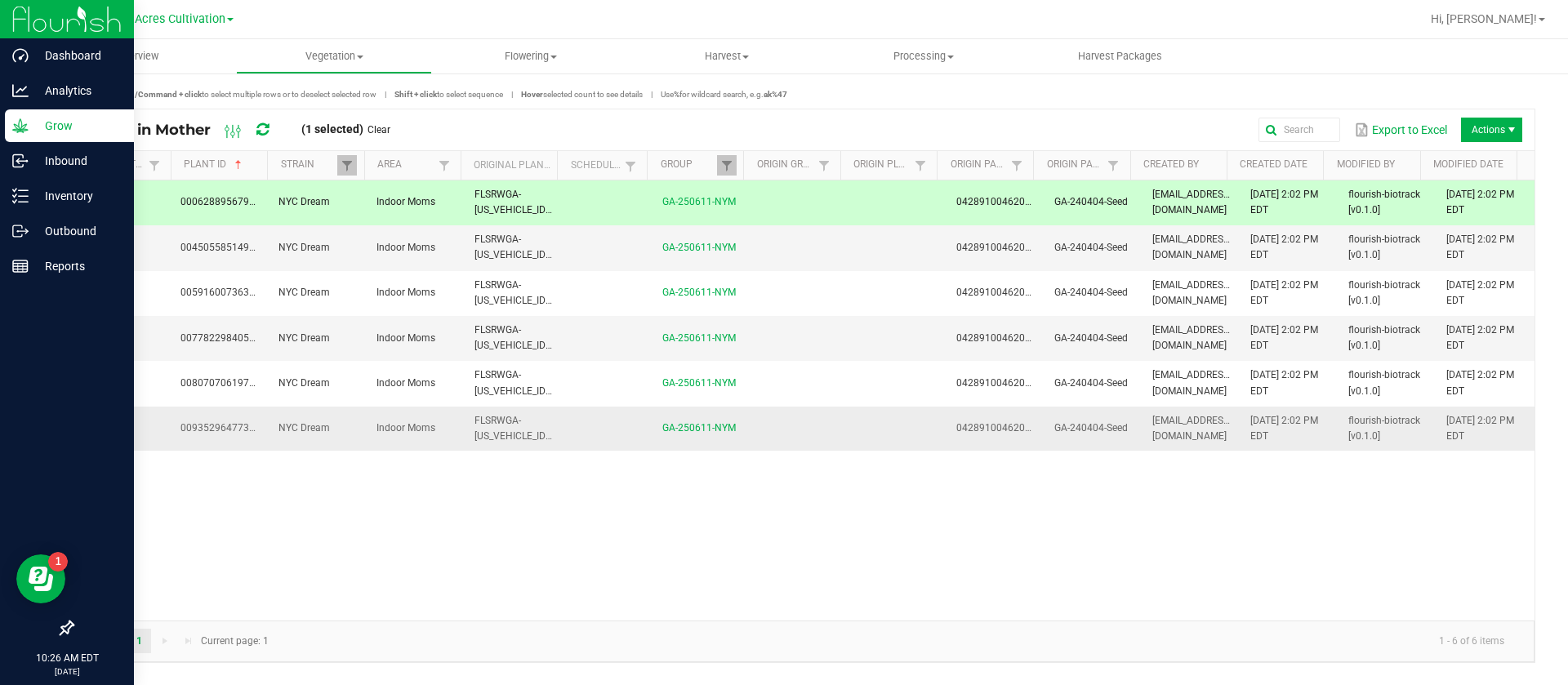
click at [835, 446] on td at bounding box center [799, 428] width 98 height 44
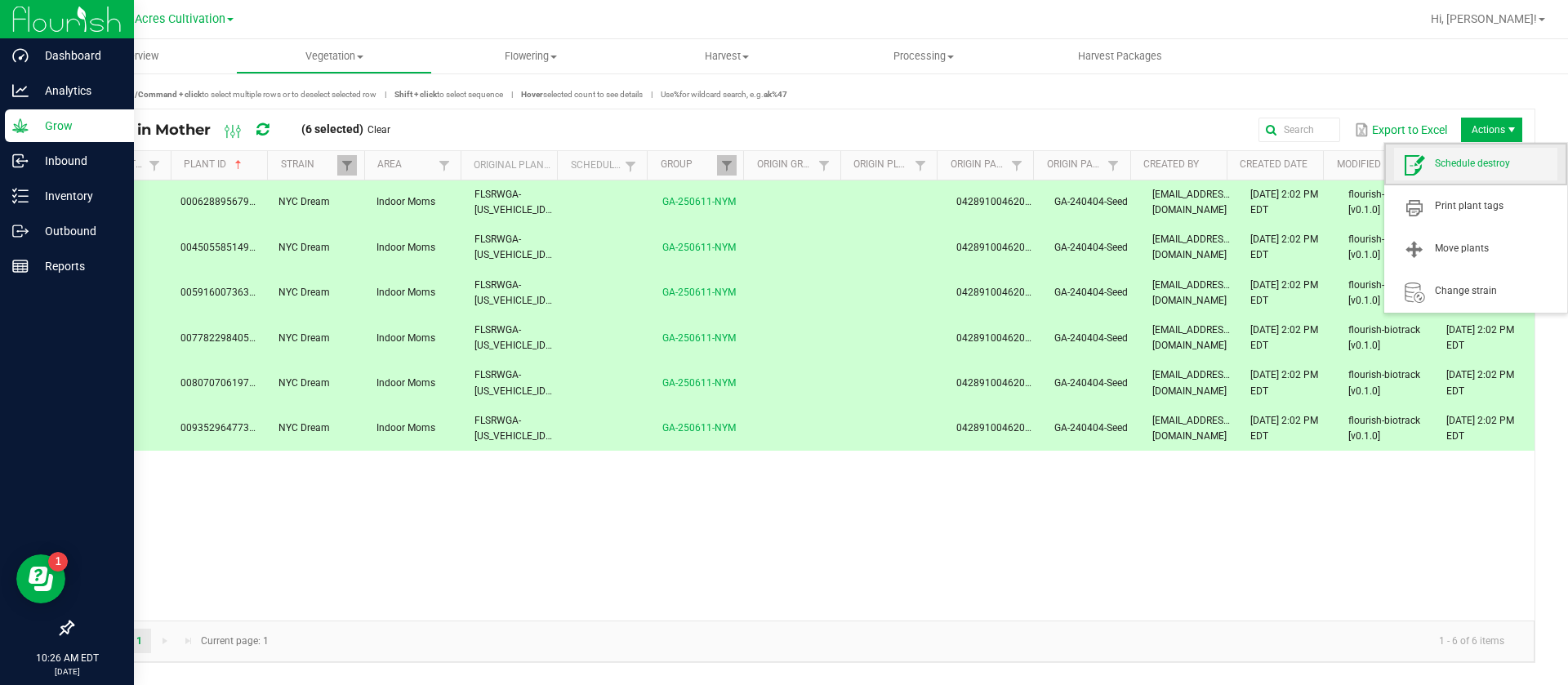
click at [1479, 165] on span "Schedule destroy" at bounding box center [1496, 164] width 123 height 14
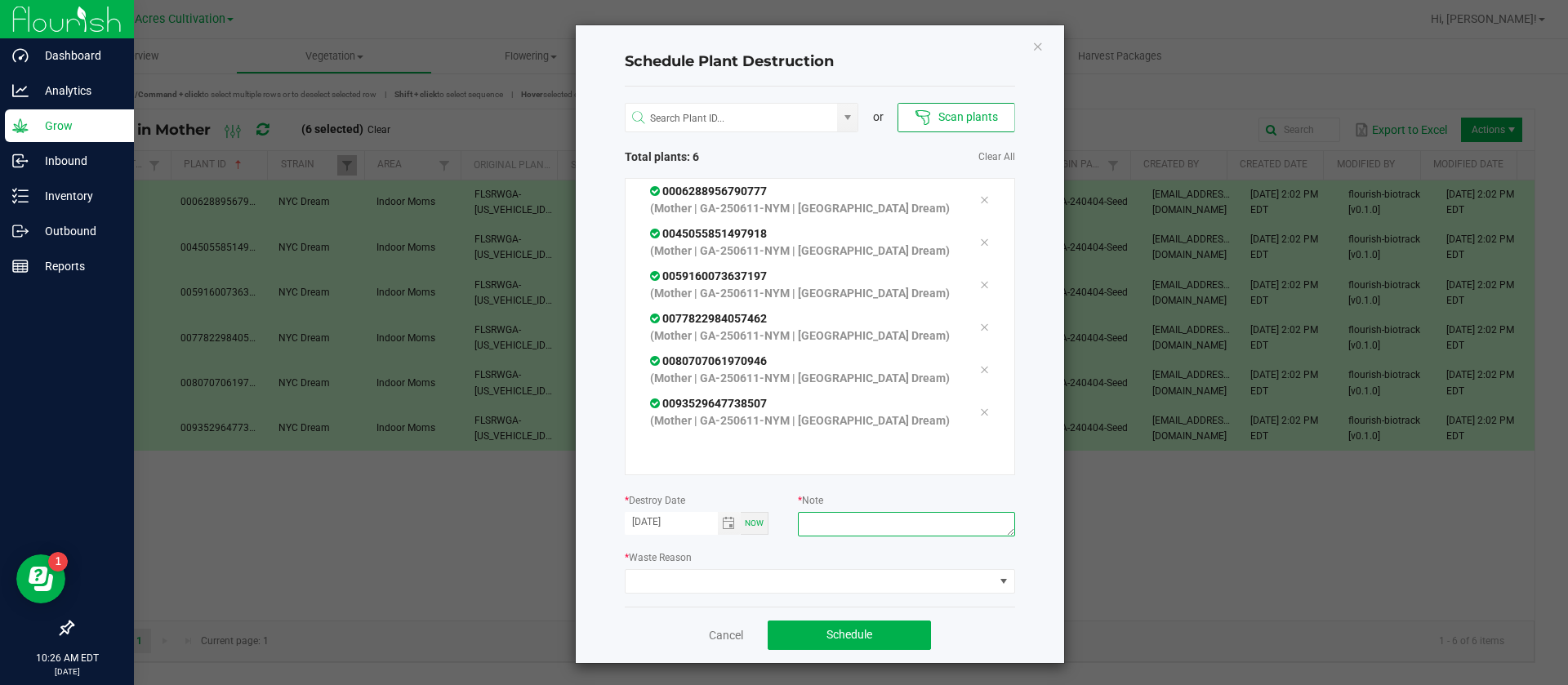
click at [873, 529] on textarea at bounding box center [906, 524] width 216 height 25
type textarea "WASTE"
click at [691, 583] on span at bounding box center [809, 581] width 368 height 23
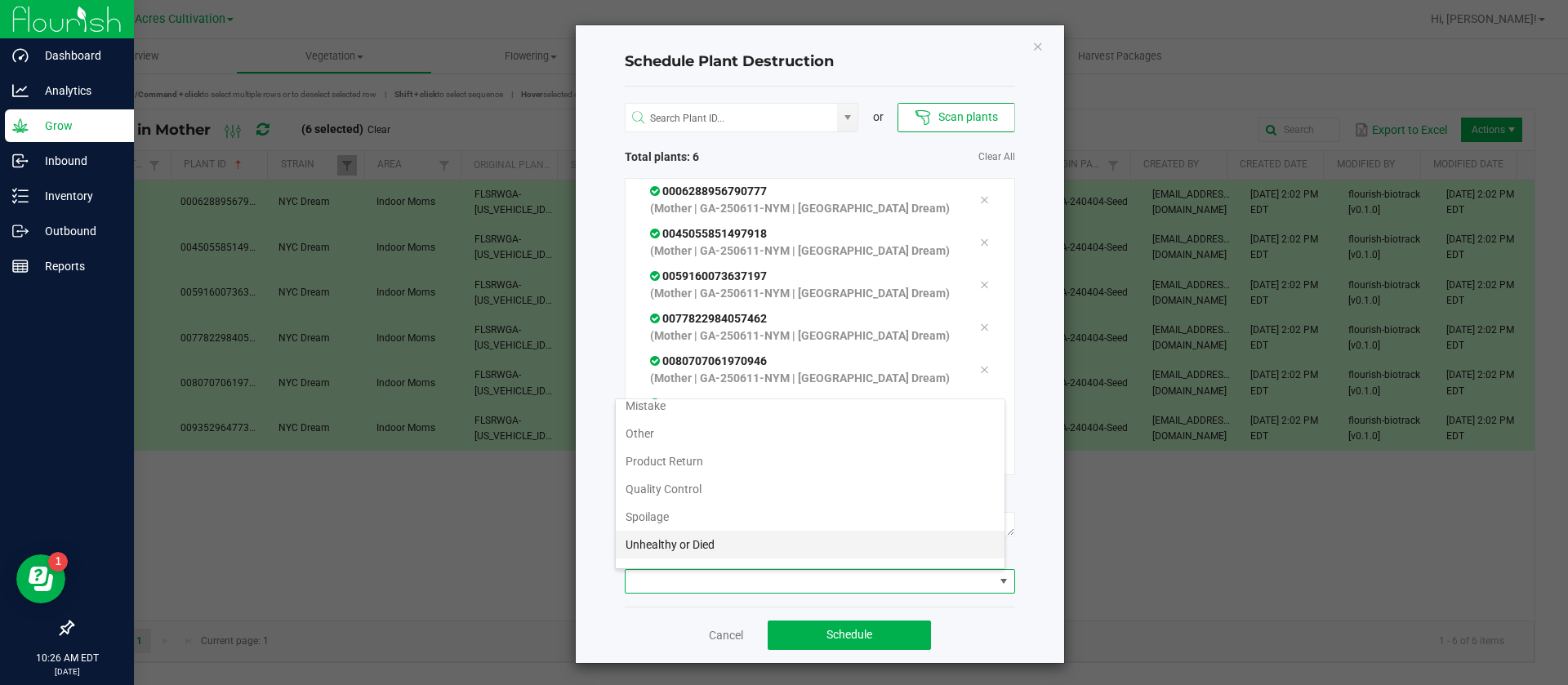
scroll to position [59, 0]
drag, startPoint x: 660, startPoint y: 546, endPoint x: 728, endPoint y: 570, distance: 72.1
click at [660, 546] on li "Waste" at bounding box center [810, 551] width 389 height 27
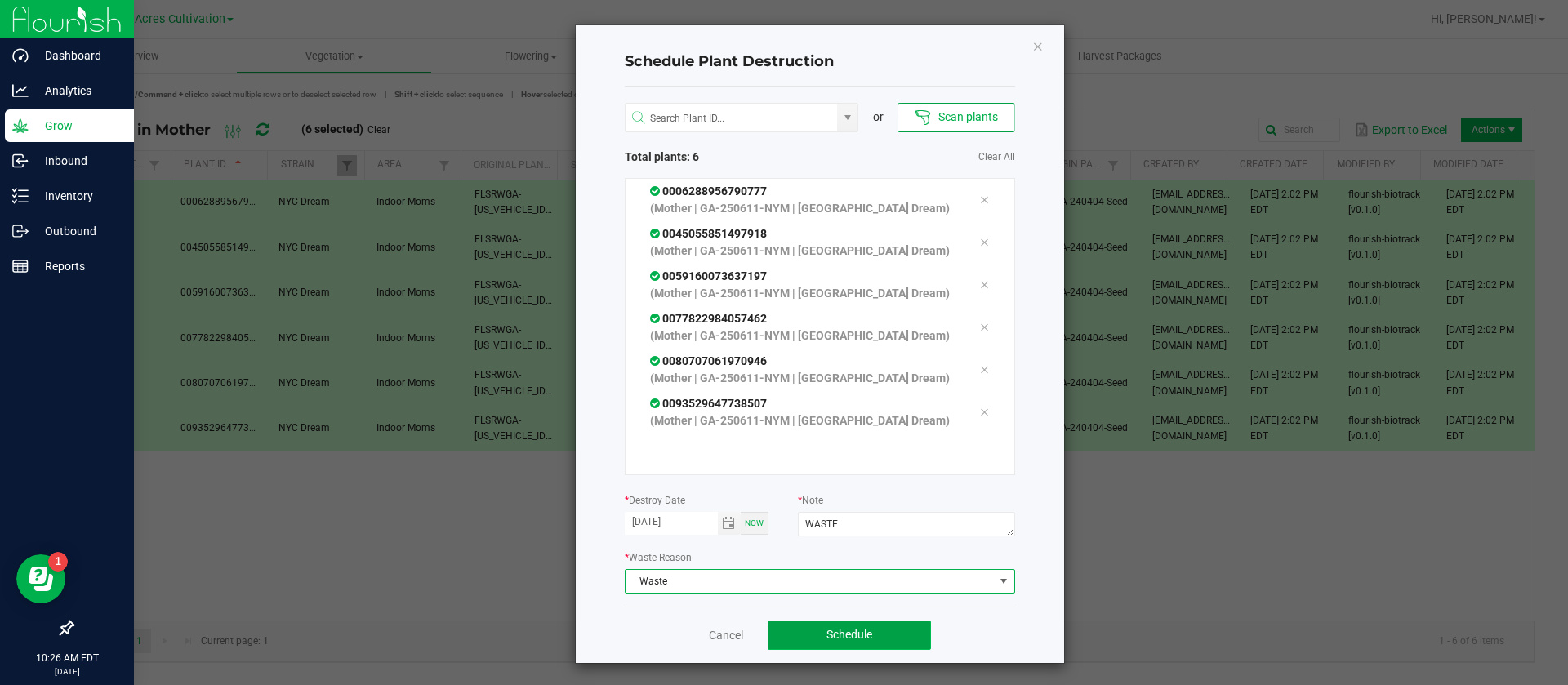
click at [845, 625] on button "Schedule" at bounding box center [849, 635] width 163 height 29
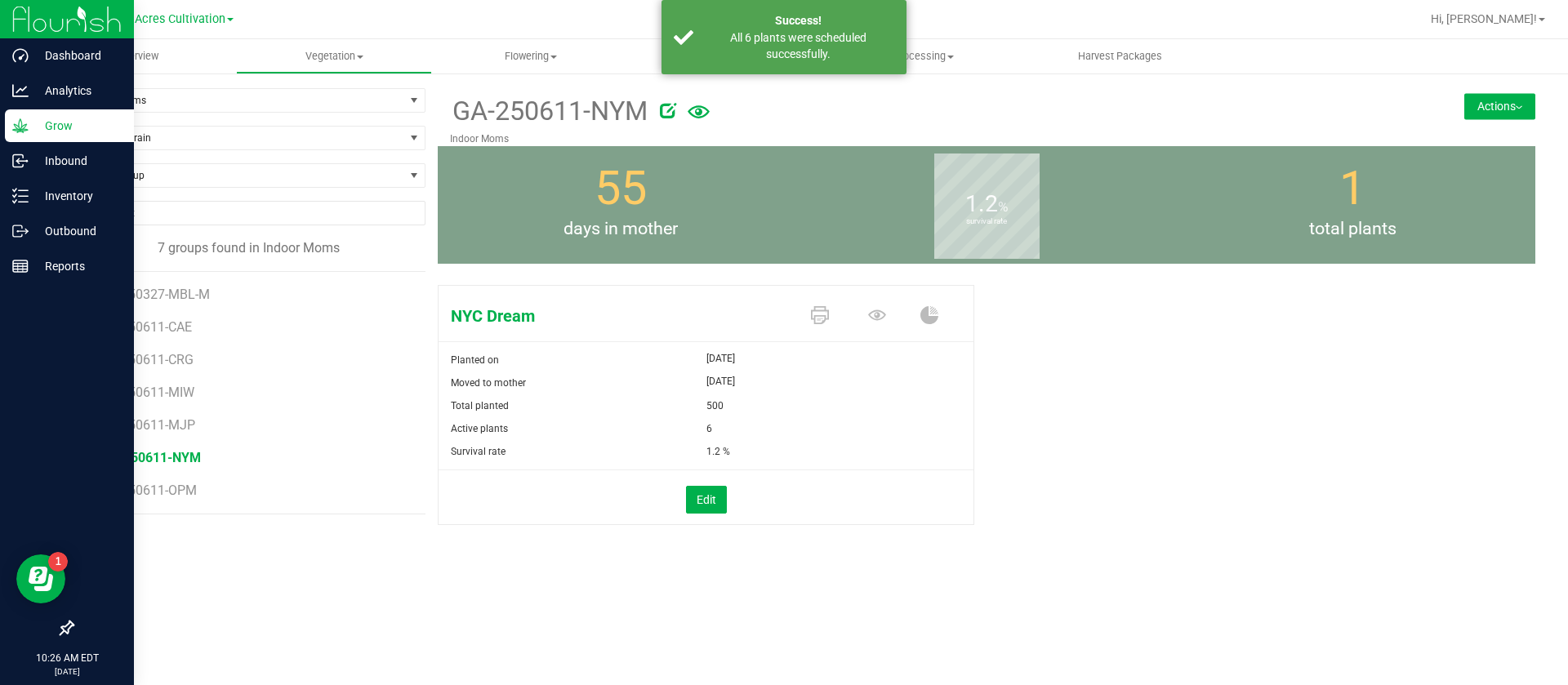
click at [189, 285] on li "GA-250327-MBL-M" at bounding box center [257, 288] width 314 height 33
click at [191, 297] on span "GA-250327-MBL-M" at bounding box center [158, 294] width 115 height 15
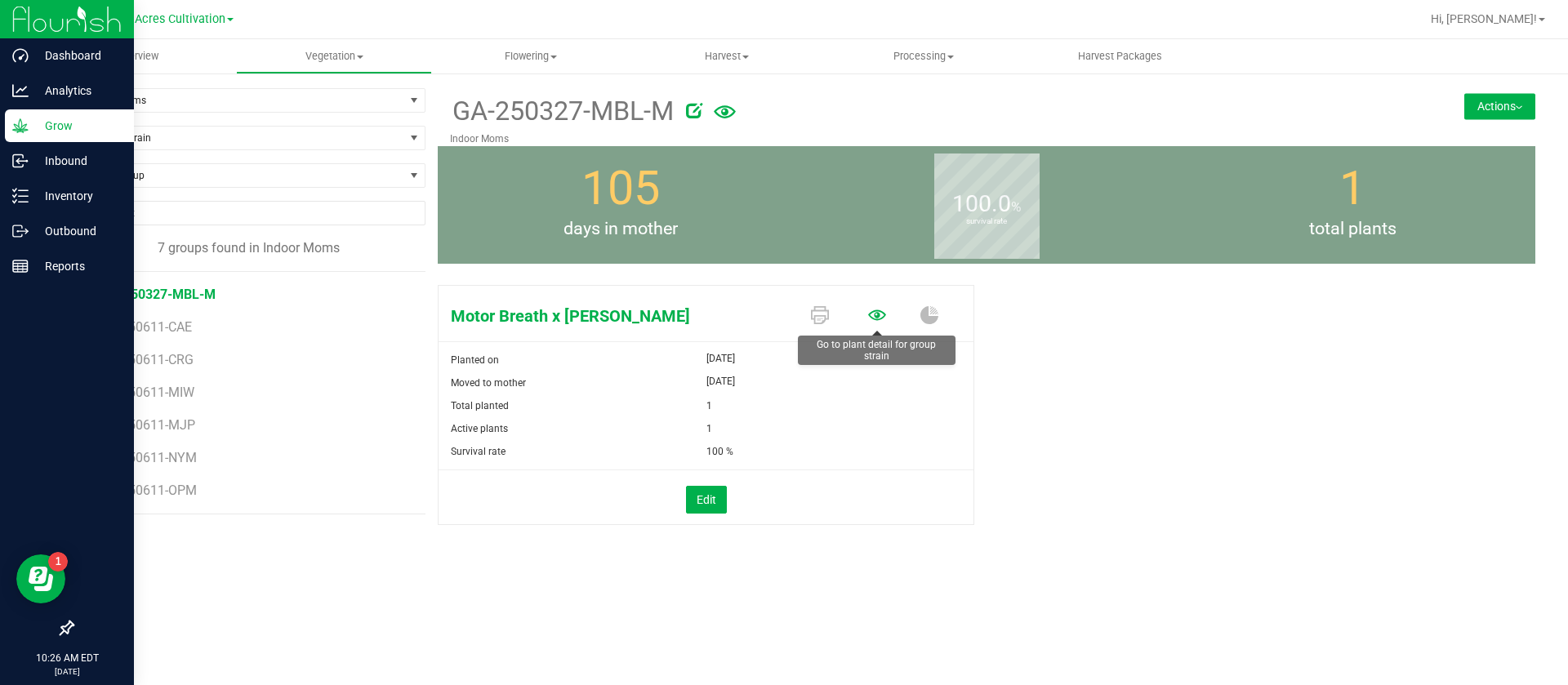
click at [874, 315] on icon at bounding box center [877, 315] width 18 height 18
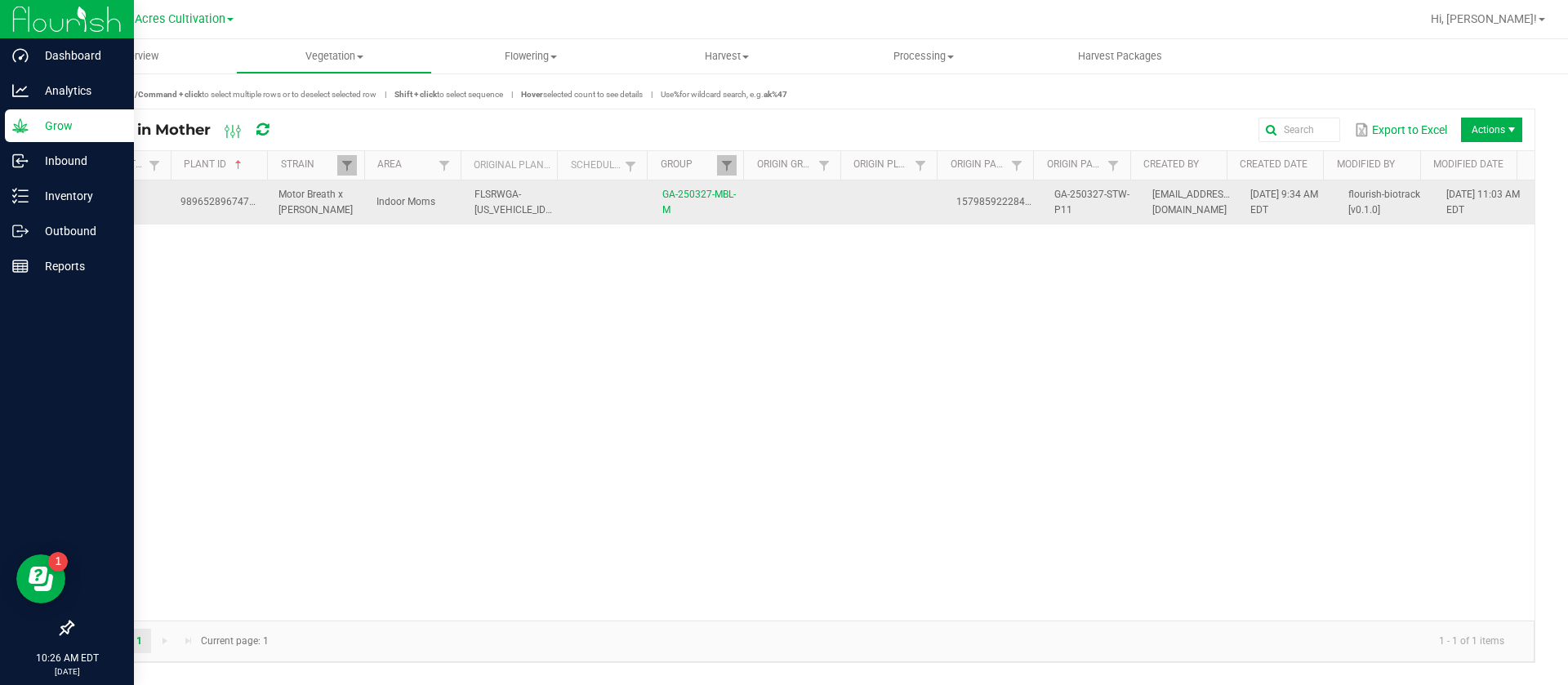
click at [908, 217] on td at bounding box center [897, 201] width 98 height 44
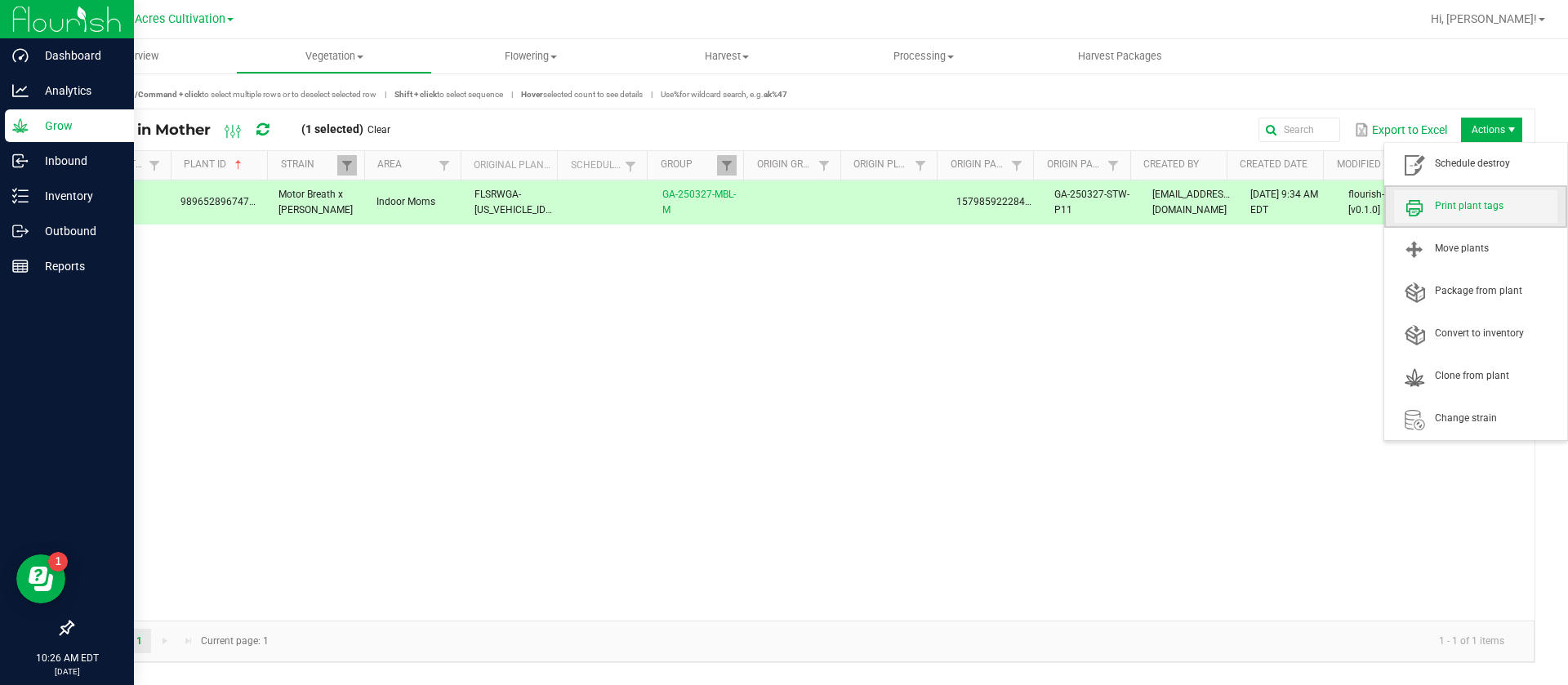
click at [1464, 190] on span "Print plant tags" at bounding box center [1475, 207] width 163 height 33
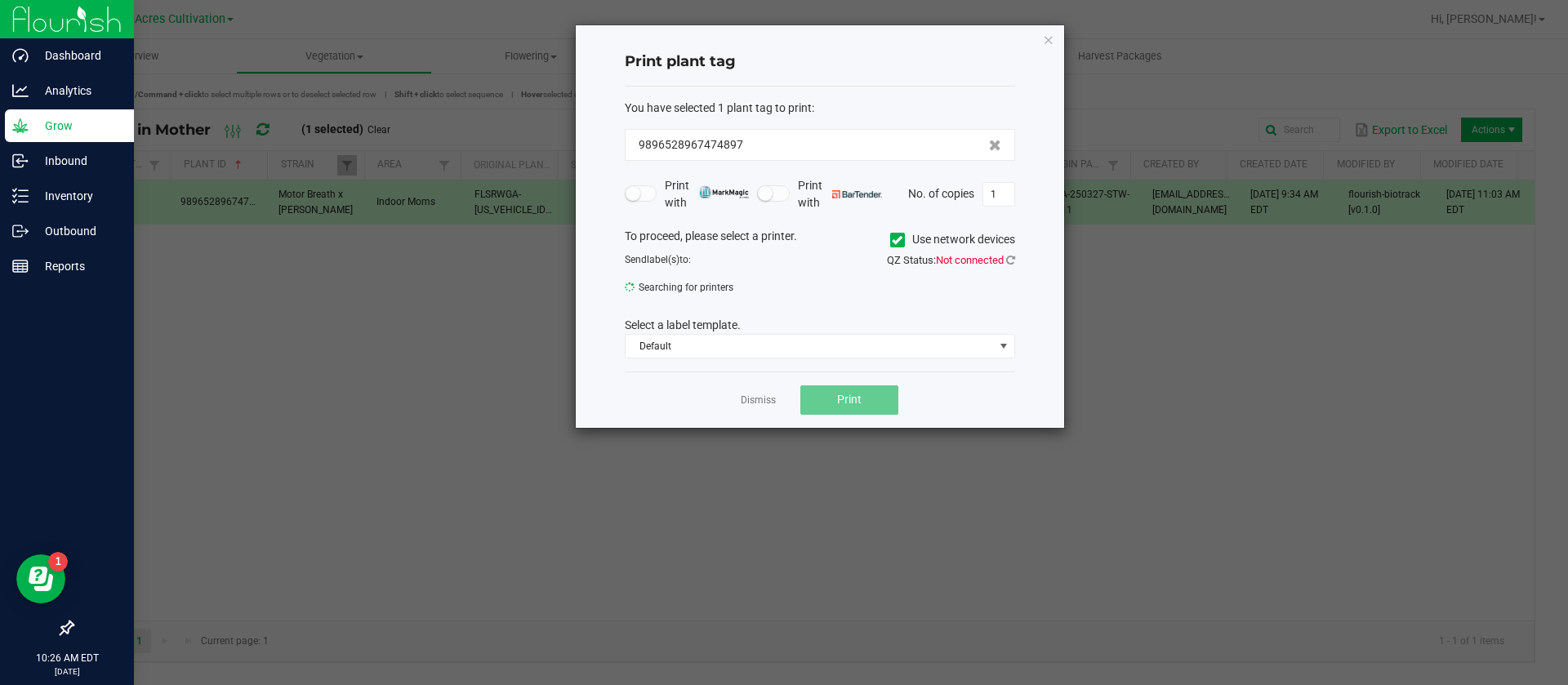
click at [762, 414] on div "Dismiss Print" at bounding box center [819, 400] width 390 height 57
click at [760, 387] on div "Dismiss Print" at bounding box center [819, 400] width 390 height 57
click at [761, 405] on link "Dismiss" at bounding box center [758, 400] width 35 height 14
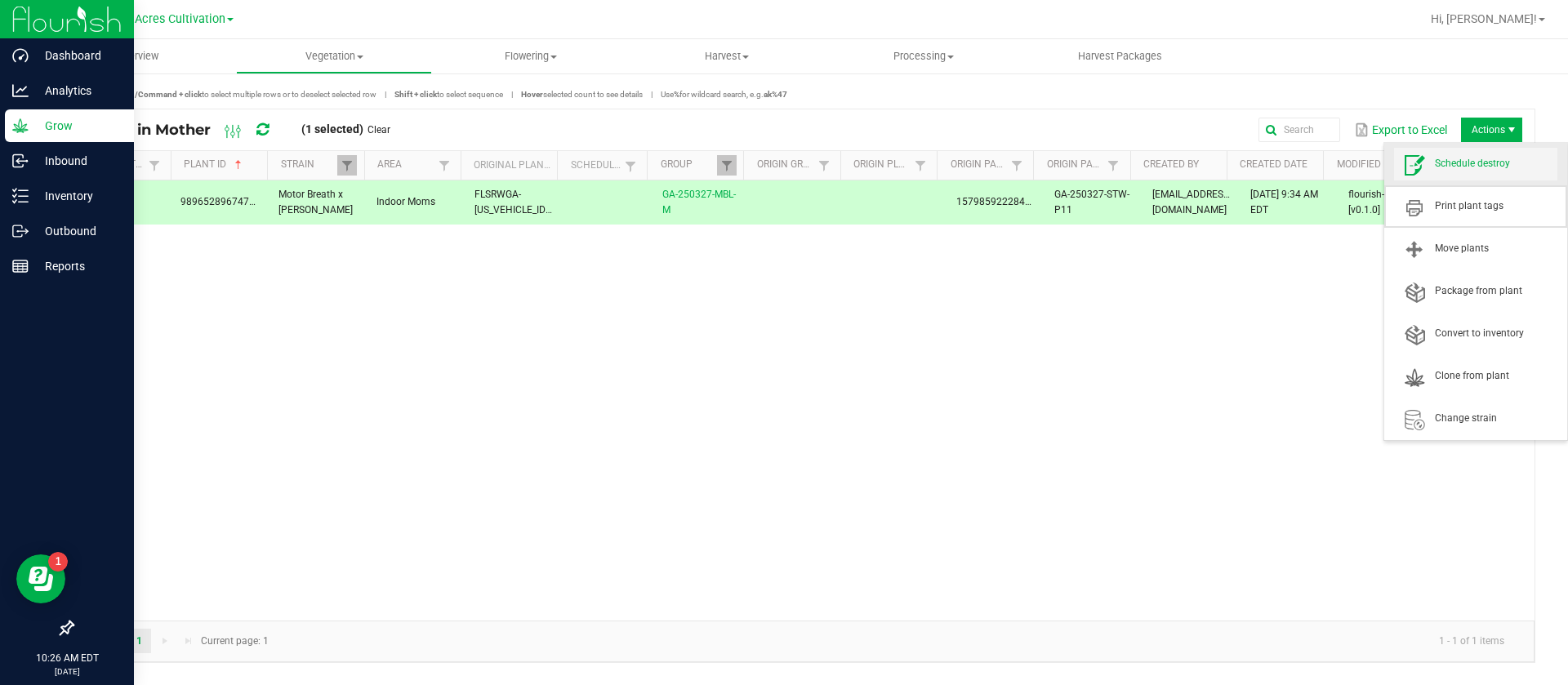
drag, startPoint x: 1472, startPoint y: 211, endPoint x: 1469, endPoint y: 165, distance: 46.1
click at [1469, 165] on ul "Schedule destroy Print plant tags Move plants Package from plant Convert to inv…" at bounding box center [1475, 291] width 183 height 297
click at [1469, 164] on span "Schedule destroy" at bounding box center [1496, 164] width 123 height 14
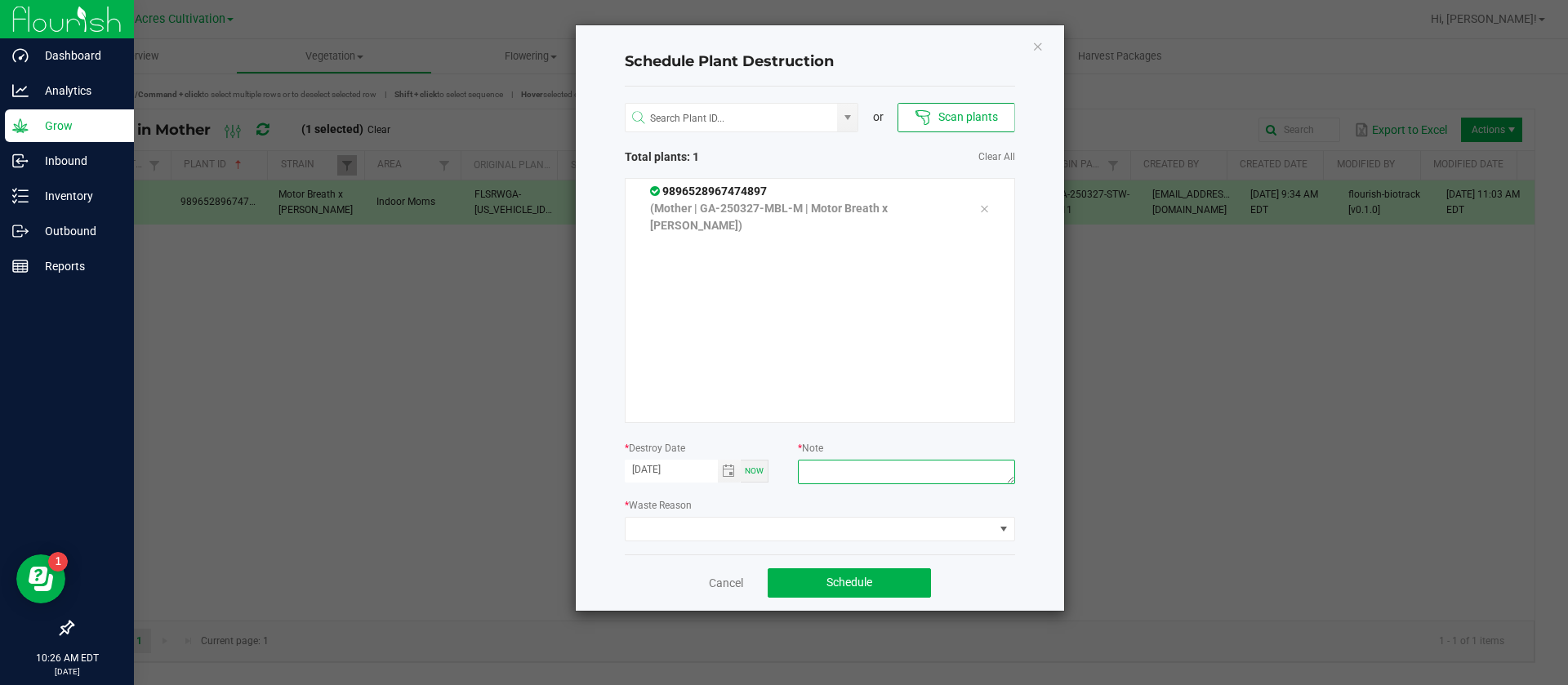
click at [900, 468] on textarea at bounding box center [906, 472] width 216 height 25
type textarea "WASTE"
drag, startPoint x: 782, startPoint y: 542, endPoint x: 777, endPoint y: 507, distance: 35.4
click at [781, 543] on div "or Scan plants Total plants: 1 Clear All 9896528967474897 (Mother | GA-250327-M…" at bounding box center [819, 321] width 390 height 468
click at [772, 520] on span at bounding box center [809, 529] width 368 height 23
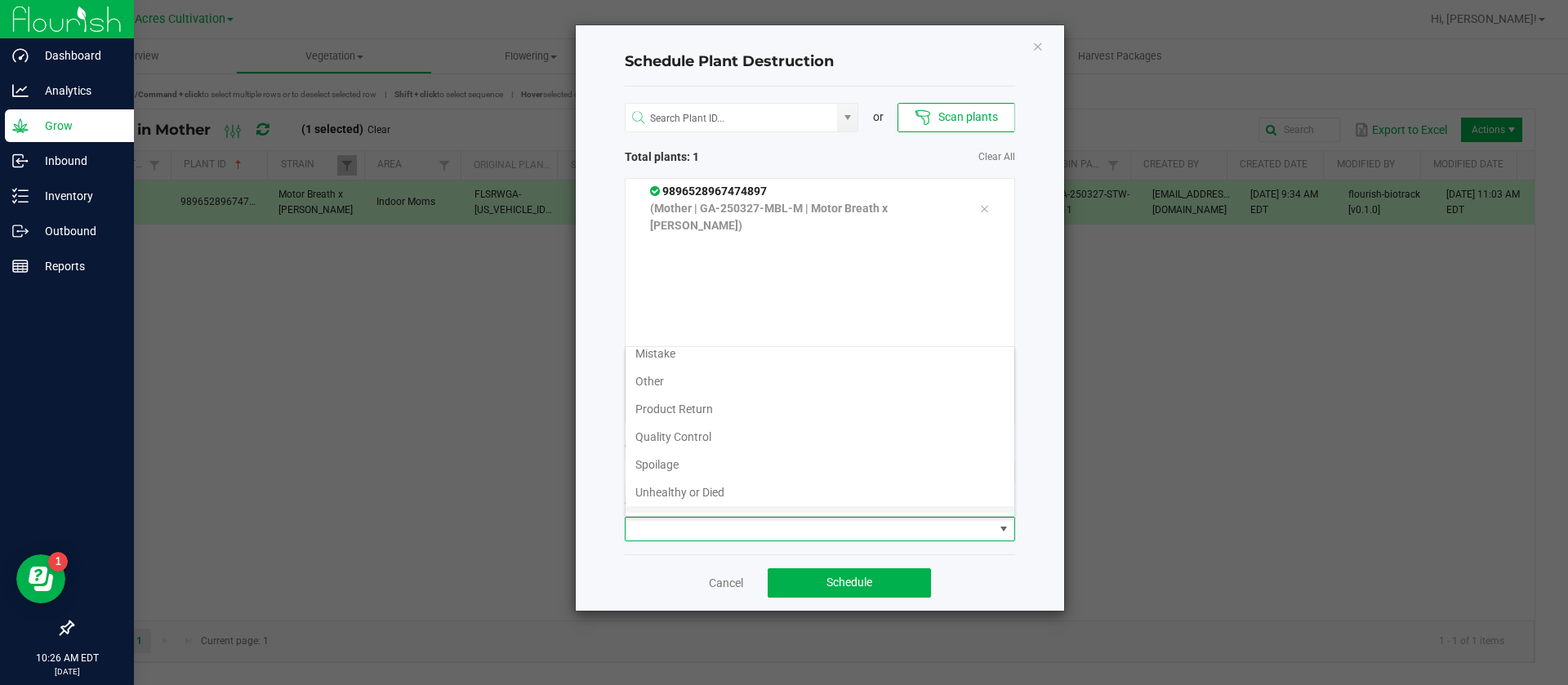
scroll to position [59, 0]
click at [654, 496] on li "Waste" at bounding box center [819, 499] width 389 height 27
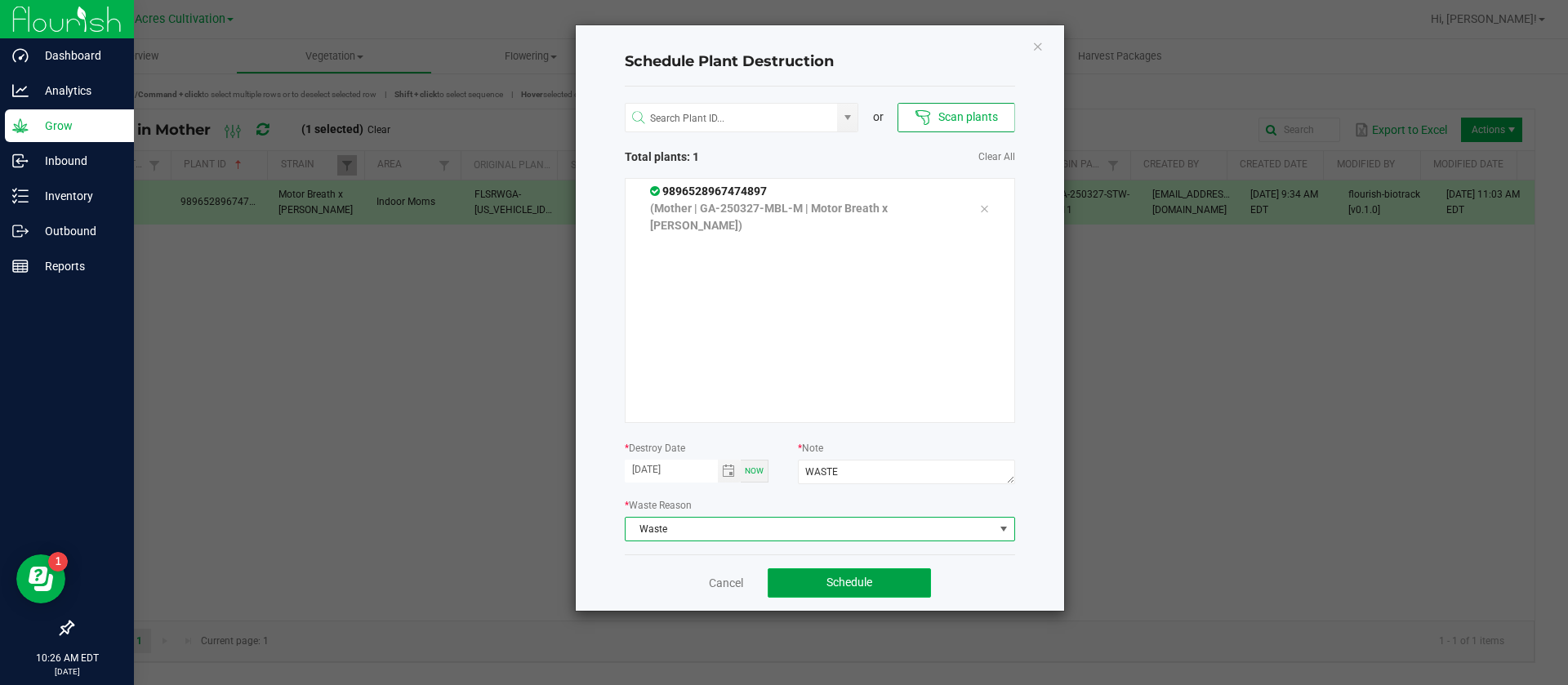
click at [837, 572] on button "Schedule" at bounding box center [849, 583] width 163 height 29
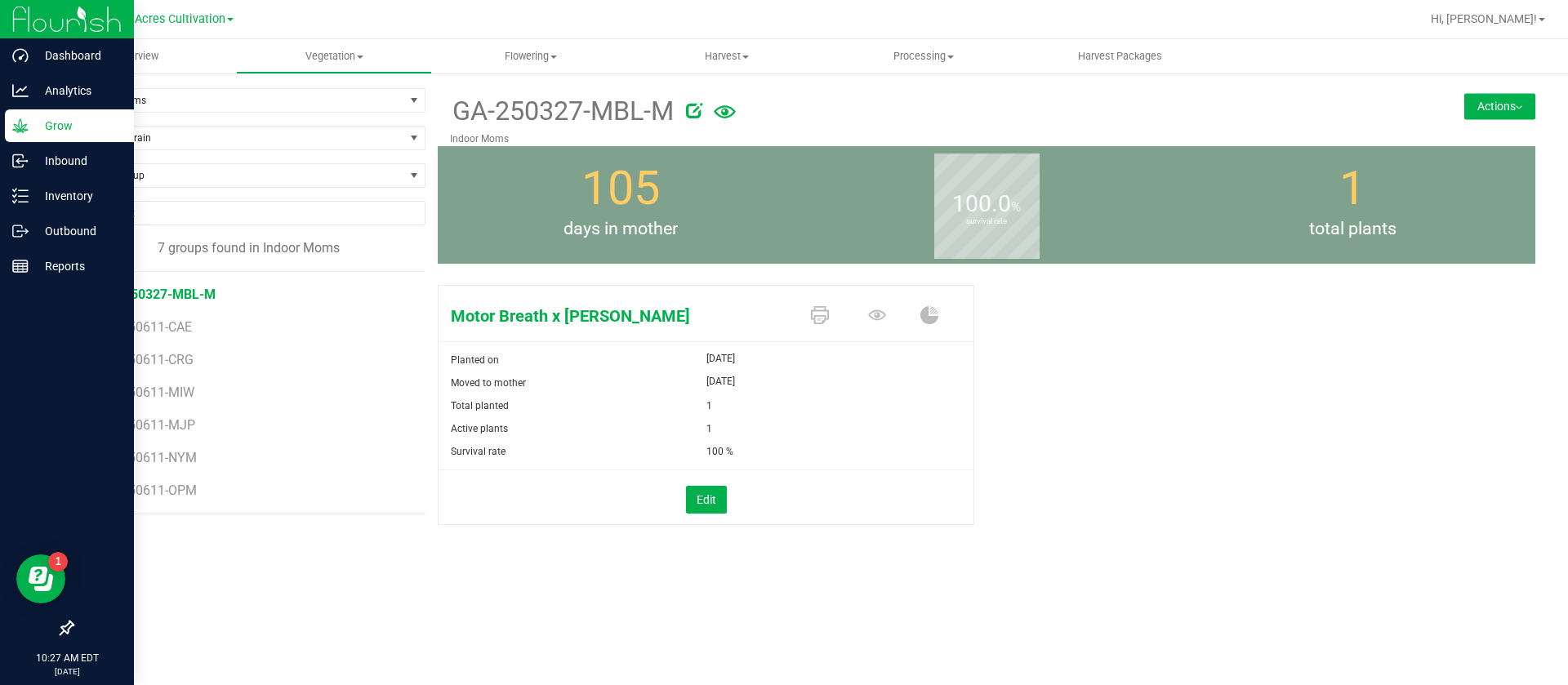
click at [1300, 413] on div "Motor Breath x Mike Larry Planted on Apr 16, 2025 Moved to mother May 13, 2025 …" at bounding box center [986, 422] width 1098 height 287
click at [163, 94] on span "Indoor Moms" at bounding box center [238, 100] width 332 height 23
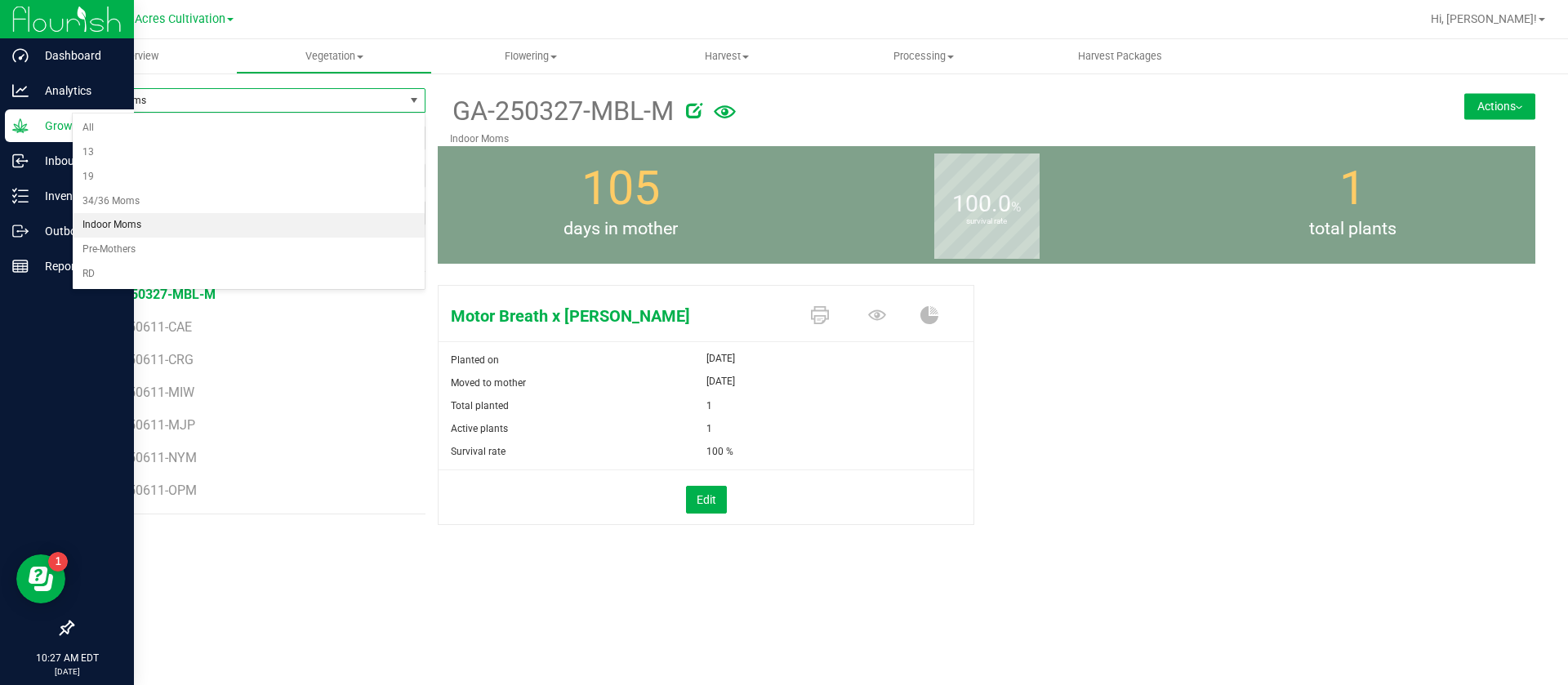
click at [166, 104] on span "Indoor Moms" at bounding box center [238, 100] width 332 height 23
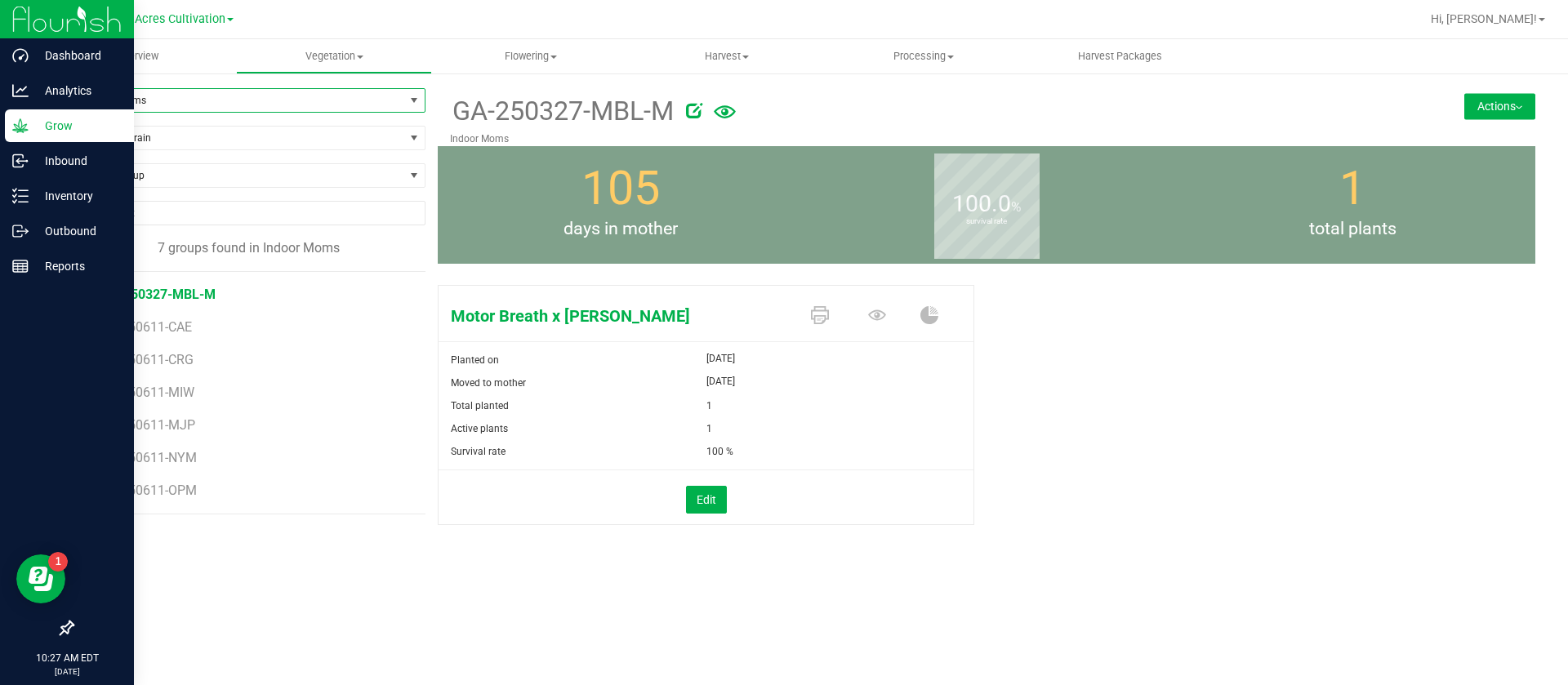
click at [648, 190] on span "105" at bounding box center [620, 189] width 78 height 55
click at [350, 54] on span "Vegetation" at bounding box center [335, 56] width 196 height 15
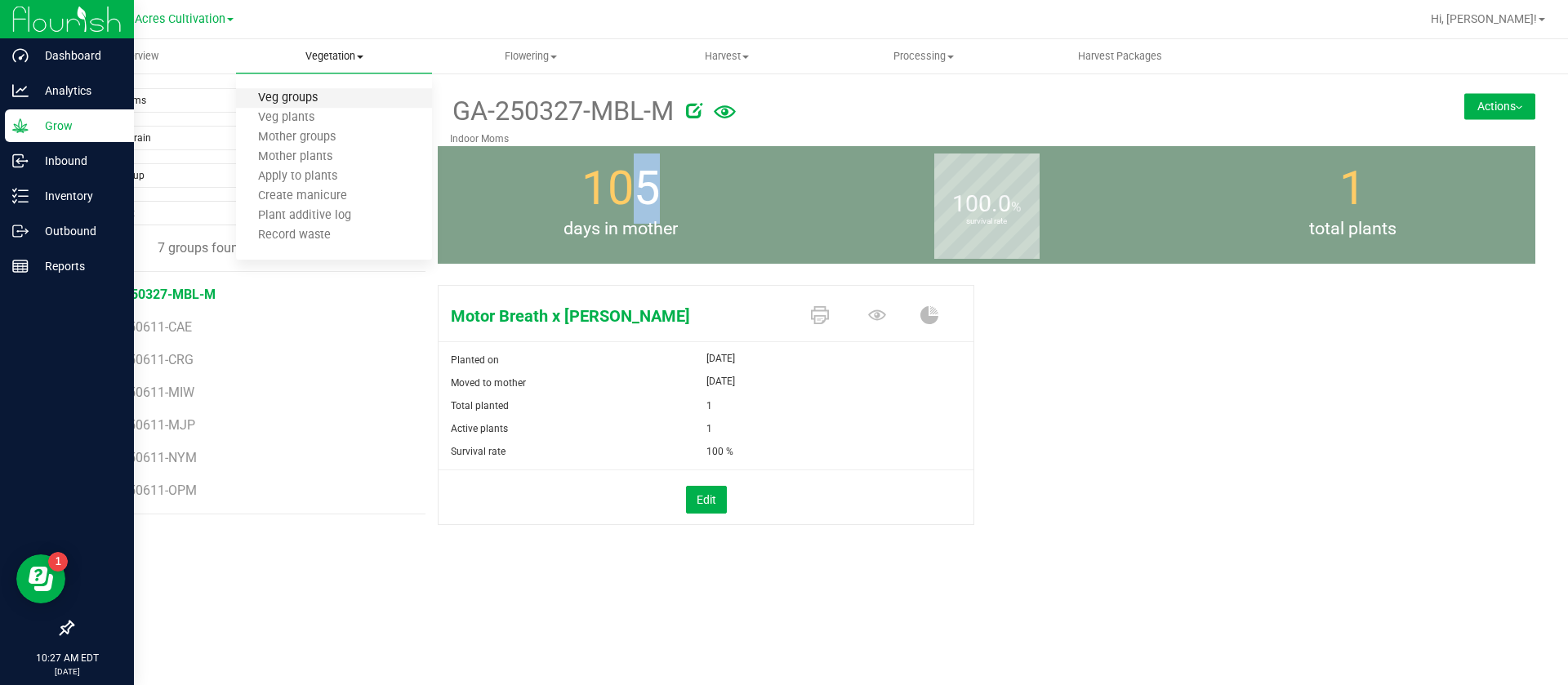
click at [304, 93] on span "Veg groups" at bounding box center [287, 99] width 104 height 14
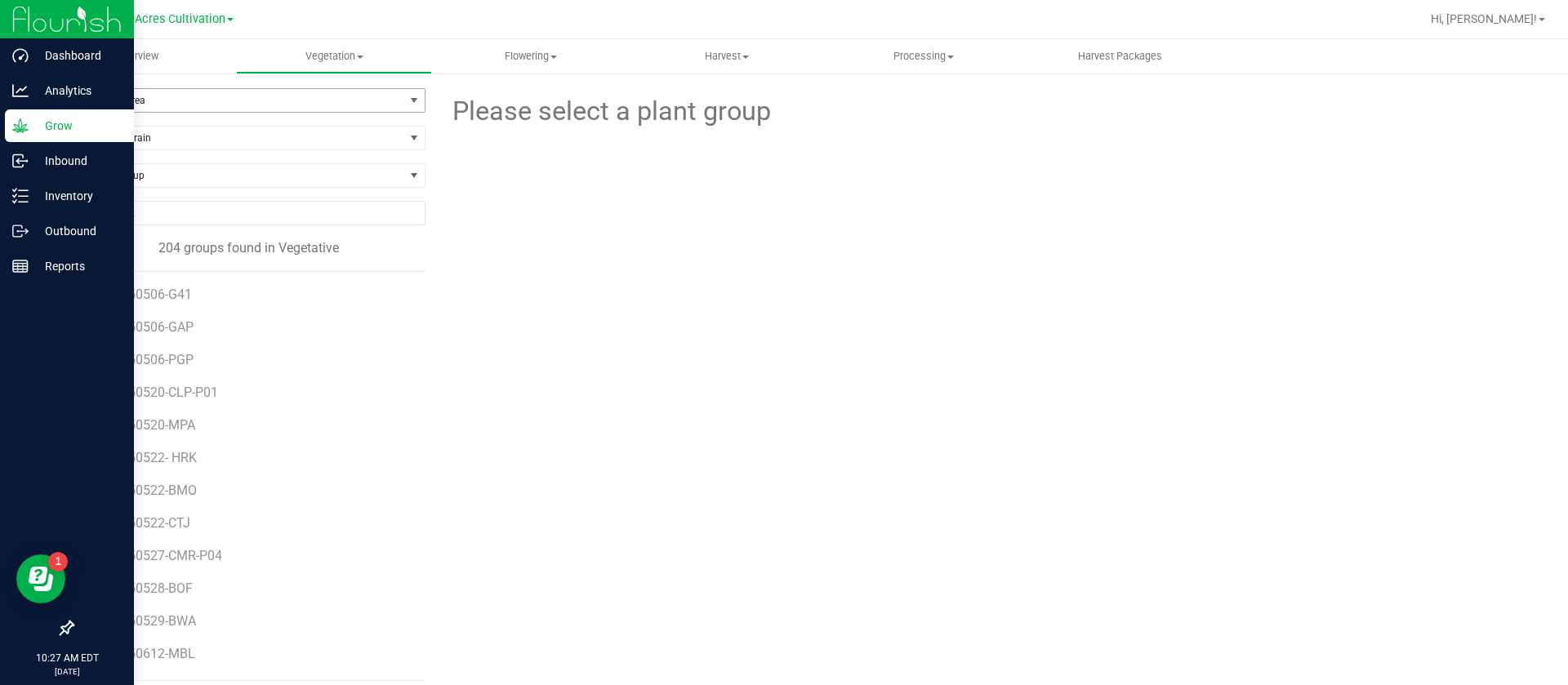
click at [166, 106] on span "Filter by Area" at bounding box center [238, 100] width 332 height 23
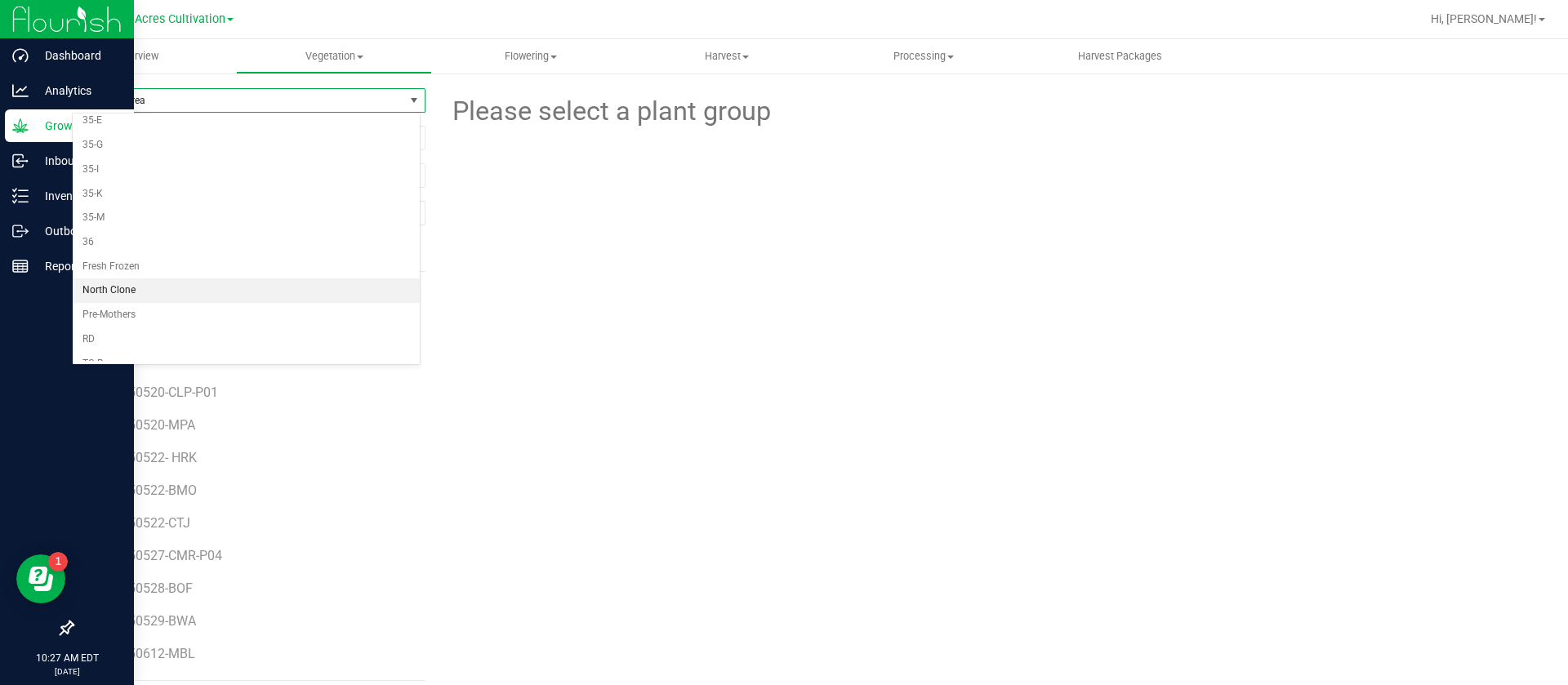
scroll to position [459, 0]
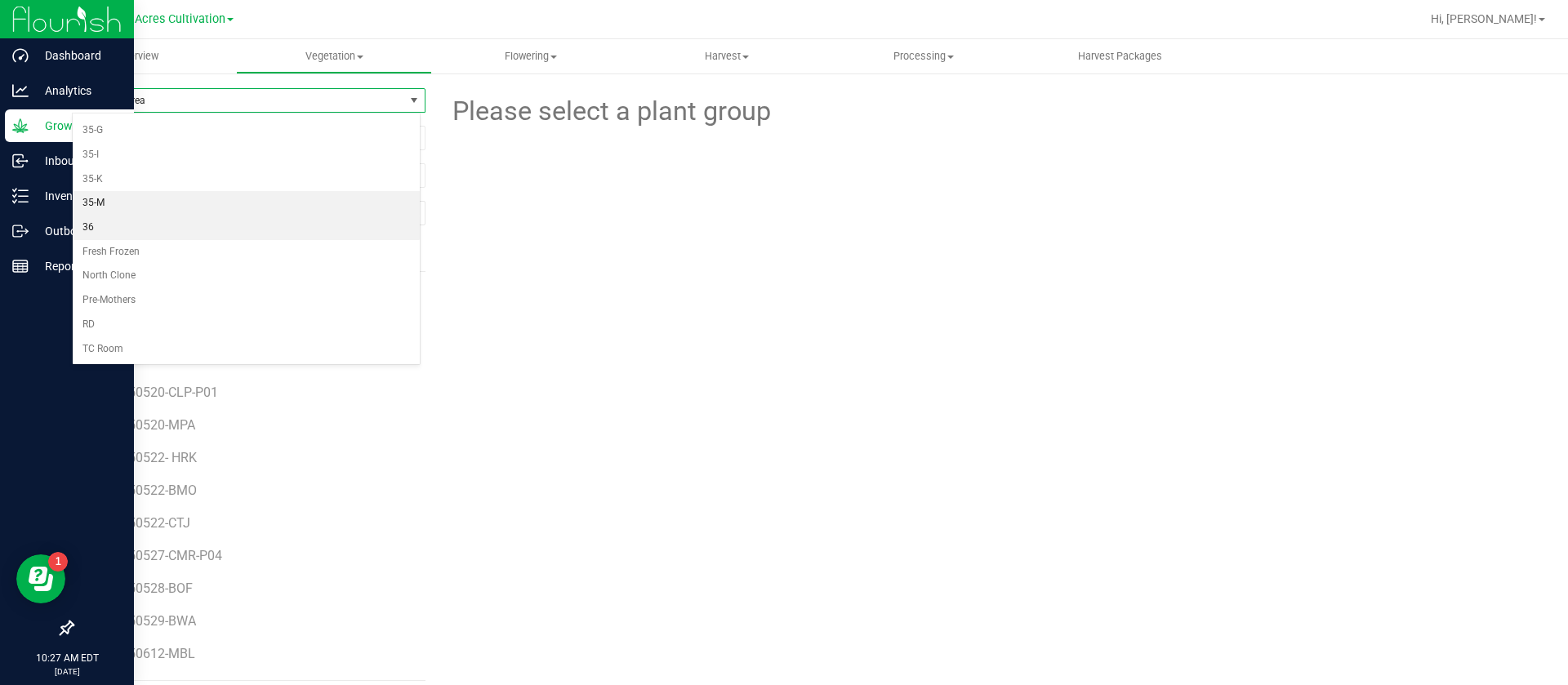
click at [128, 203] on li "35-M" at bounding box center [246, 203] width 347 height 25
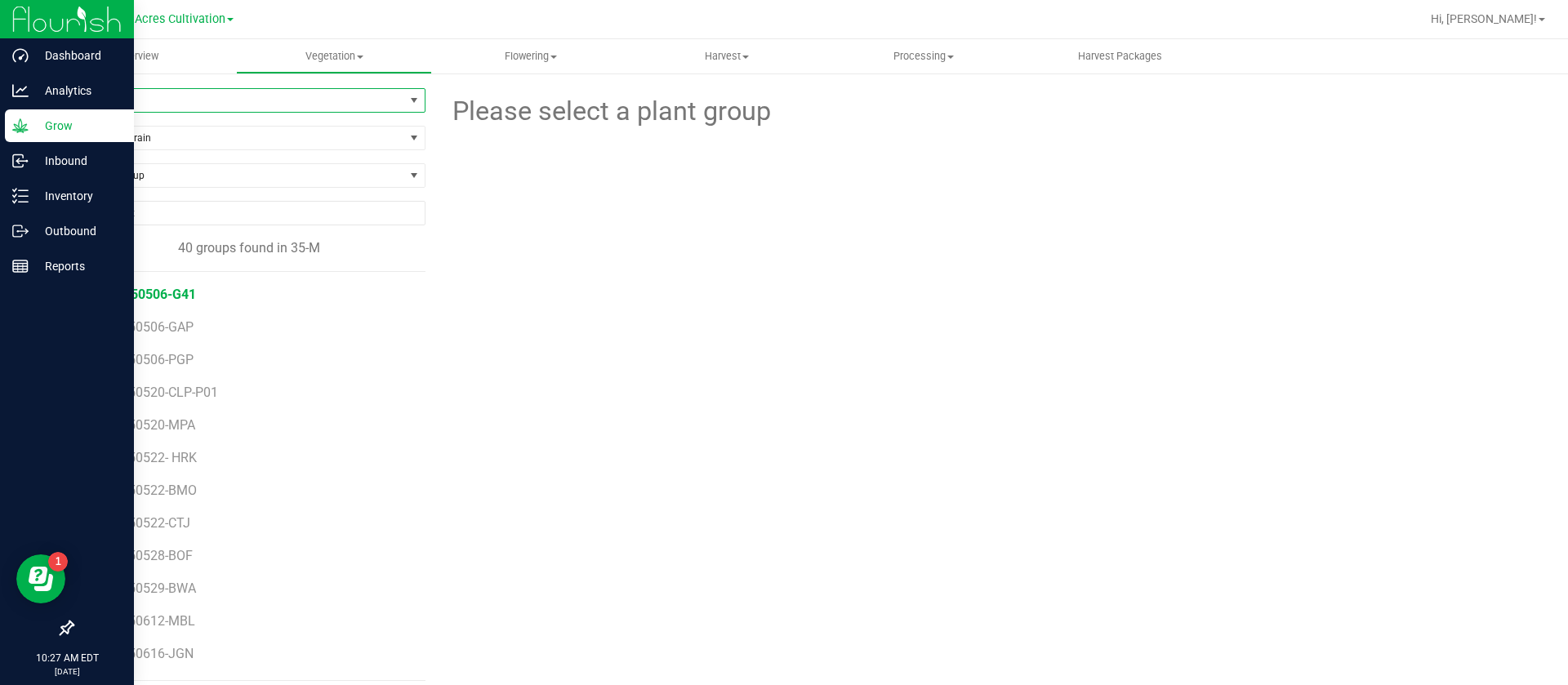
click at [164, 297] on span "GA-250506-G41" at bounding box center [148, 294] width 95 height 15
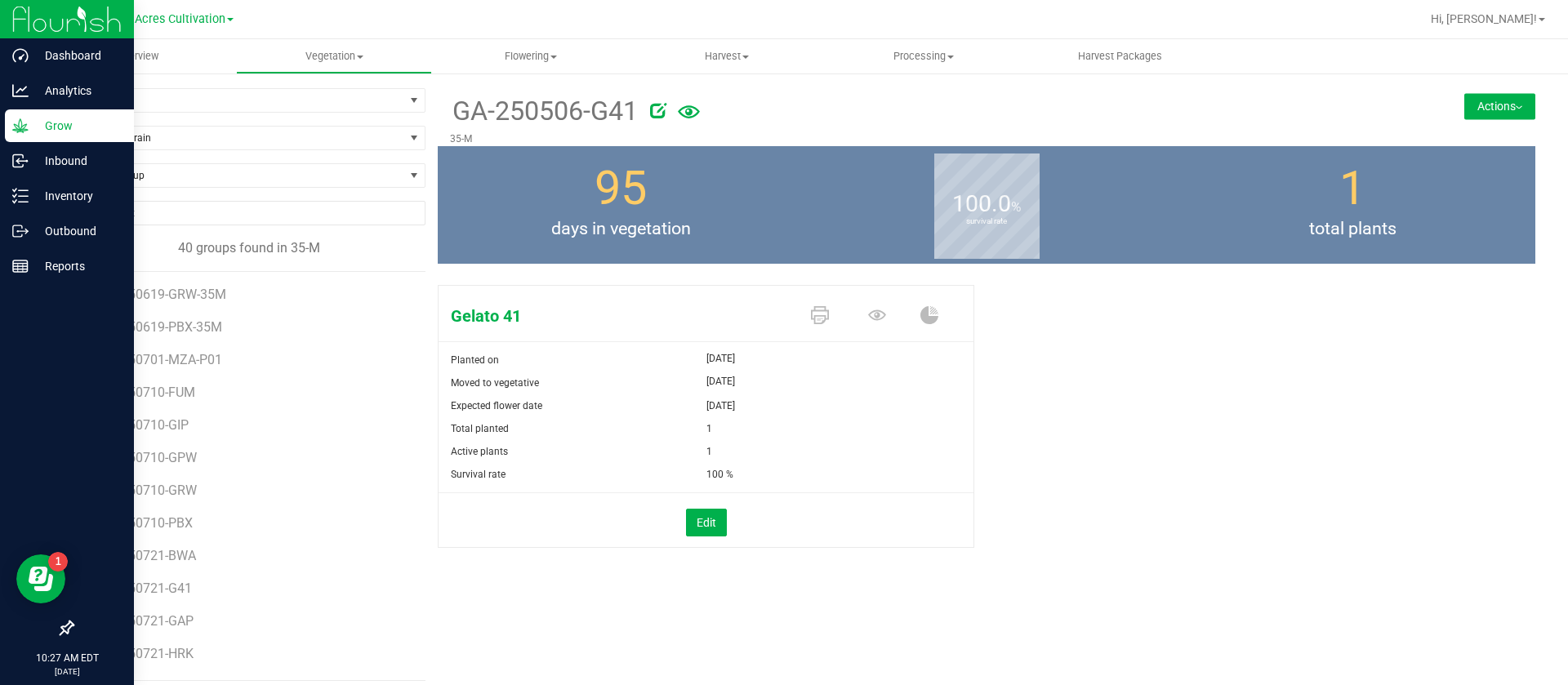
scroll to position [612, 0]
click at [179, 171] on span "Find a Group" at bounding box center [238, 175] width 332 height 23
type input "GA-250612-MBL"
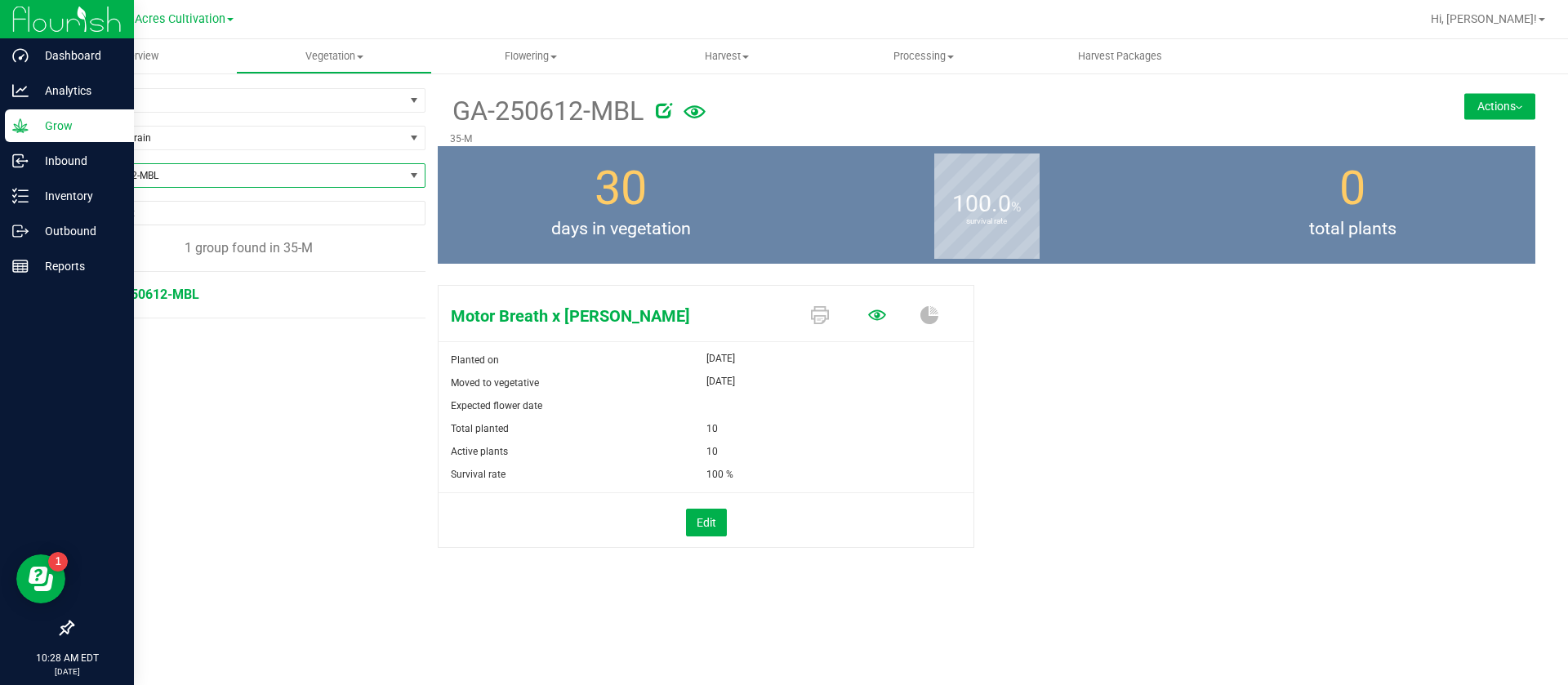
click at [873, 316] on icon at bounding box center [877, 315] width 18 height 18
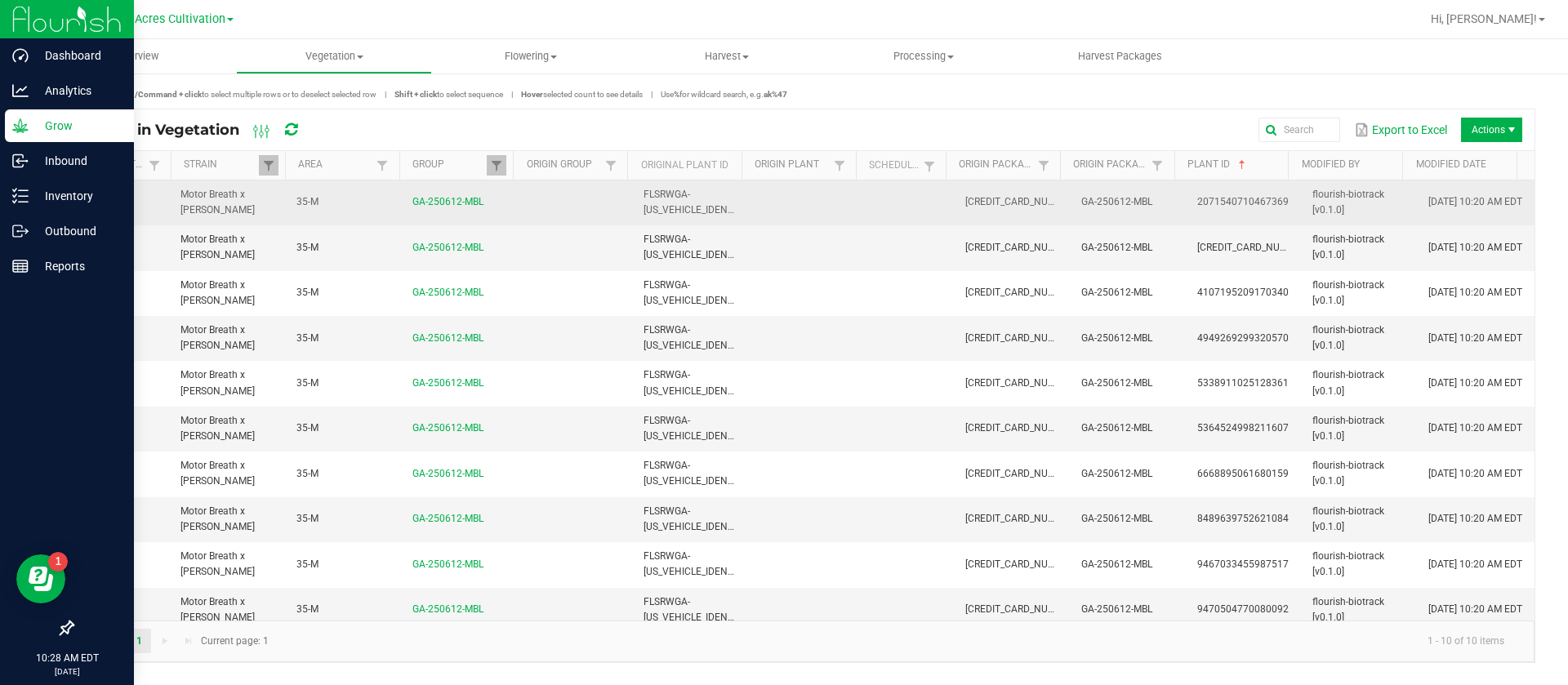
click at [787, 213] on td at bounding box center [807, 202] width 116 height 45
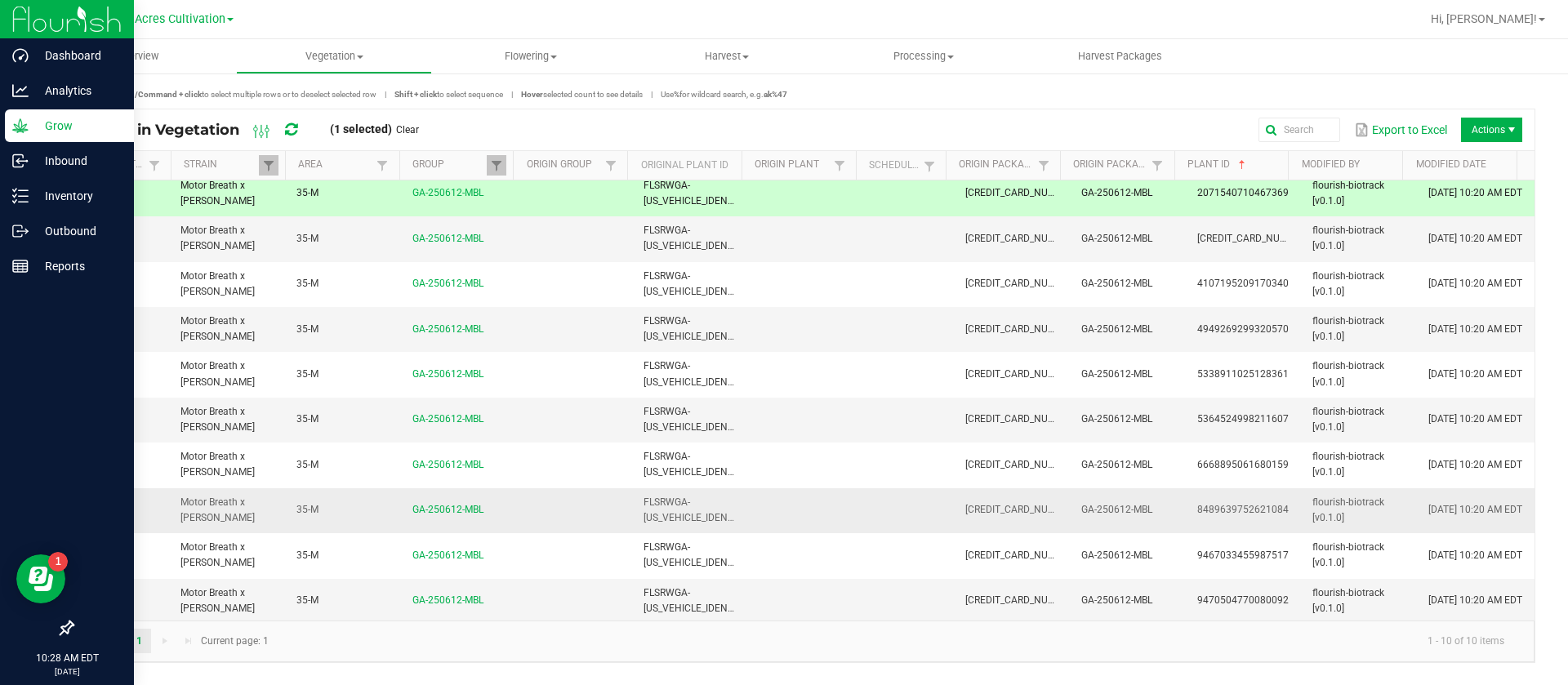
scroll to position [11, 0]
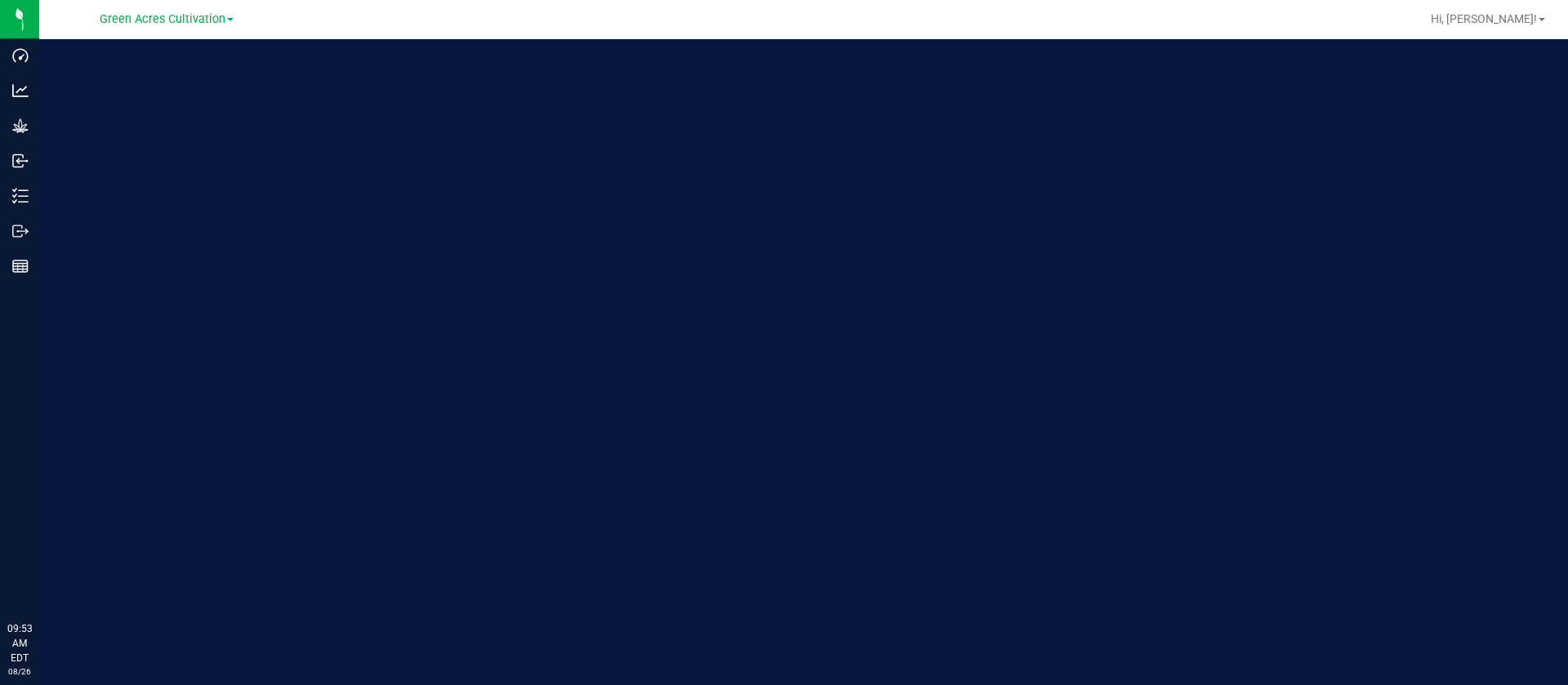
click at [954, 160] on div "Welcome to Flourish Software Seed-to-Sale Tracking & Analytics" at bounding box center [804, 362] width 1529 height 646
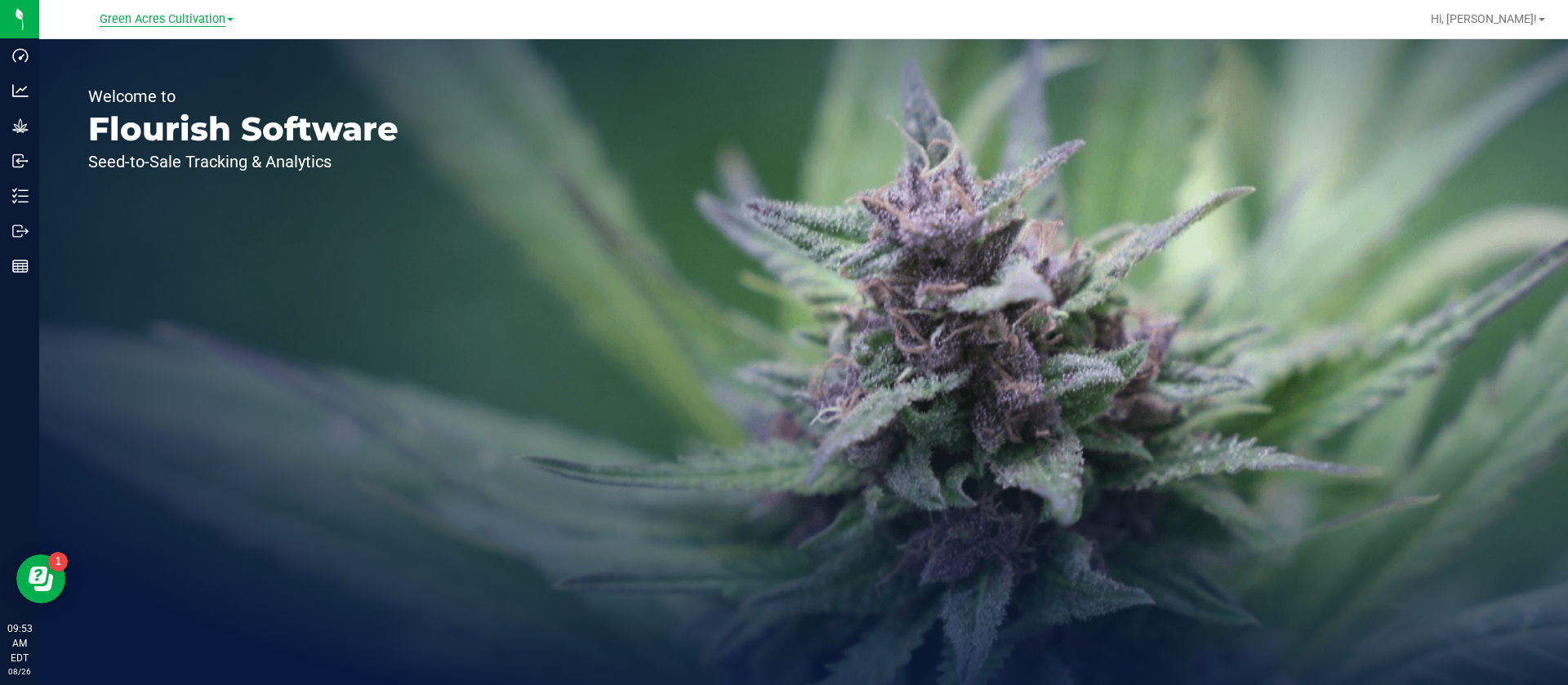
click at [184, 12] on span "Green Acres Cultivation" at bounding box center [162, 19] width 126 height 15
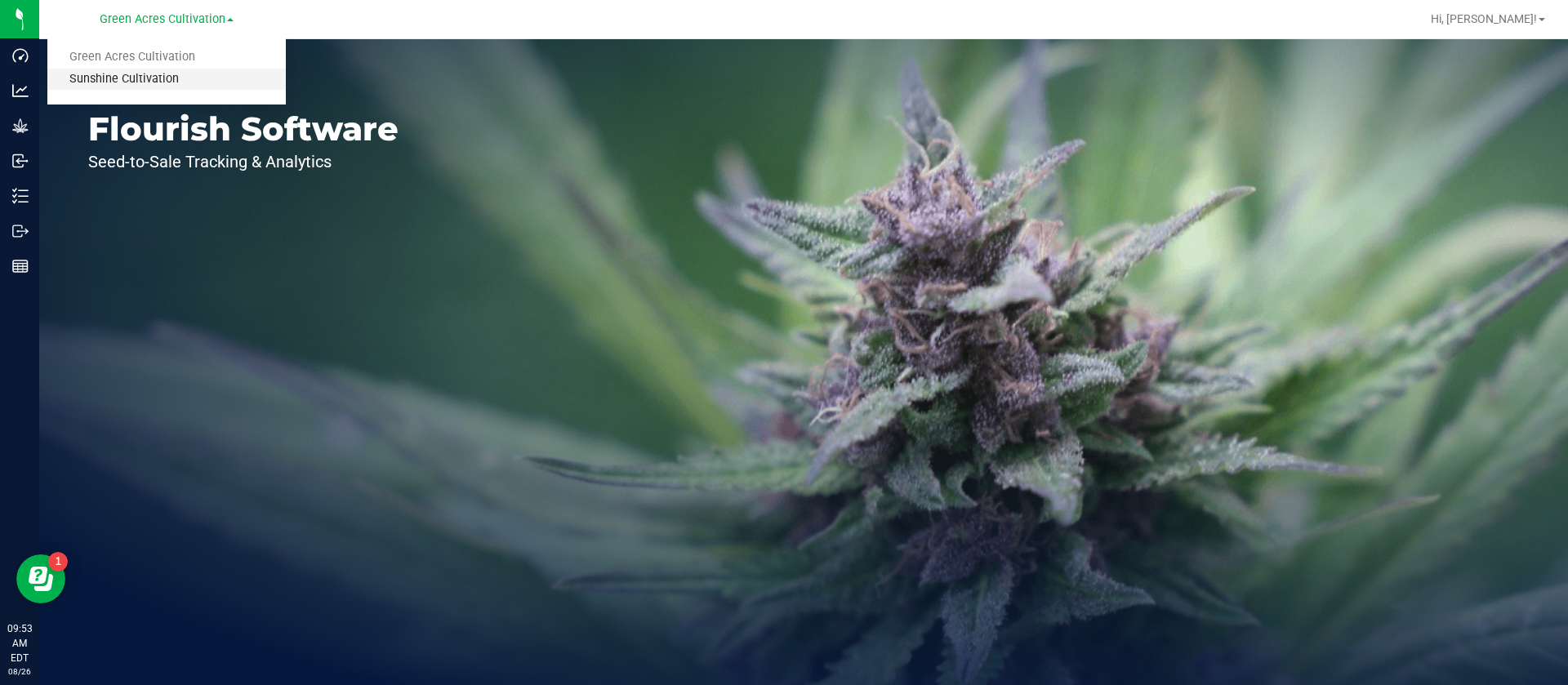
click at [135, 80] on link "Sunshine Cultivation" at bounding box center [166, 80] width 238 height 22
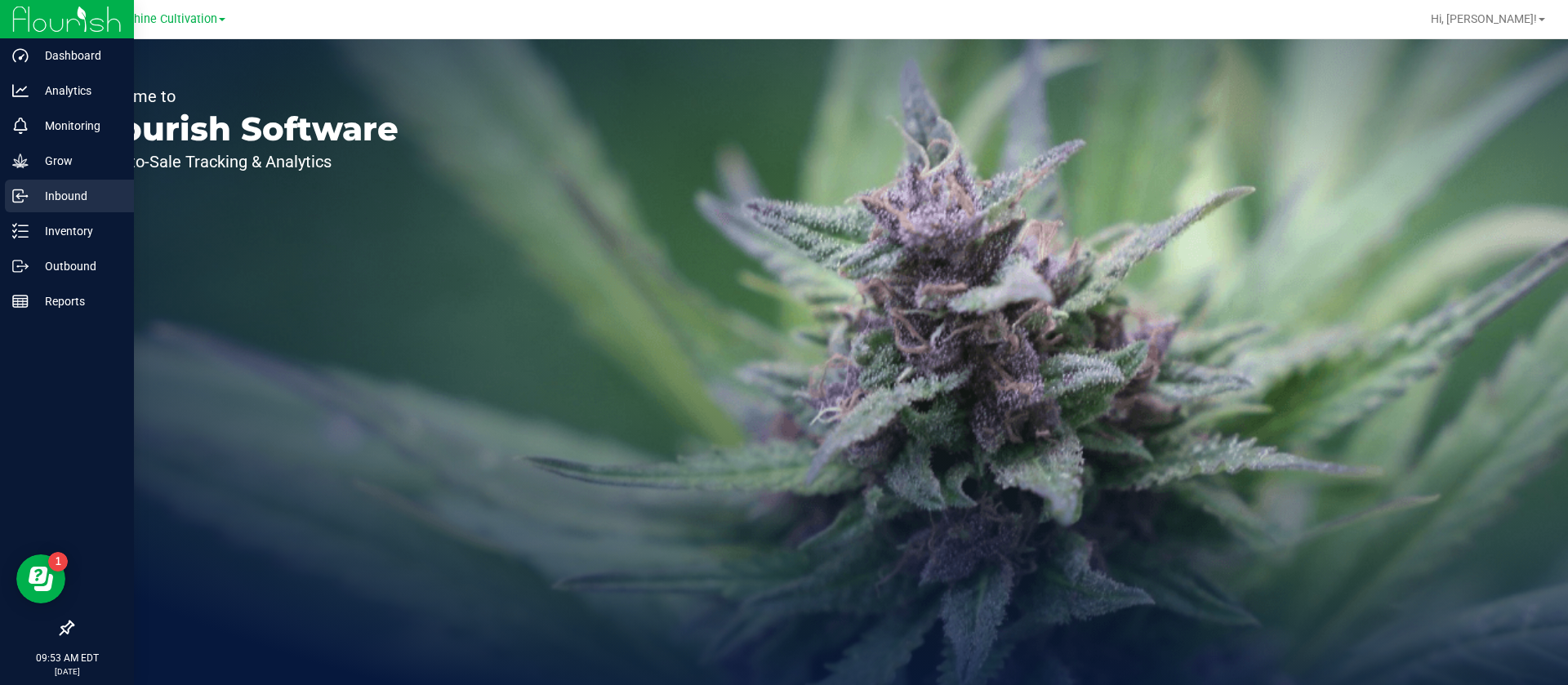
click at [78, 195] on p "Inbound" at bounding box center [77, 195] width 98 height 20
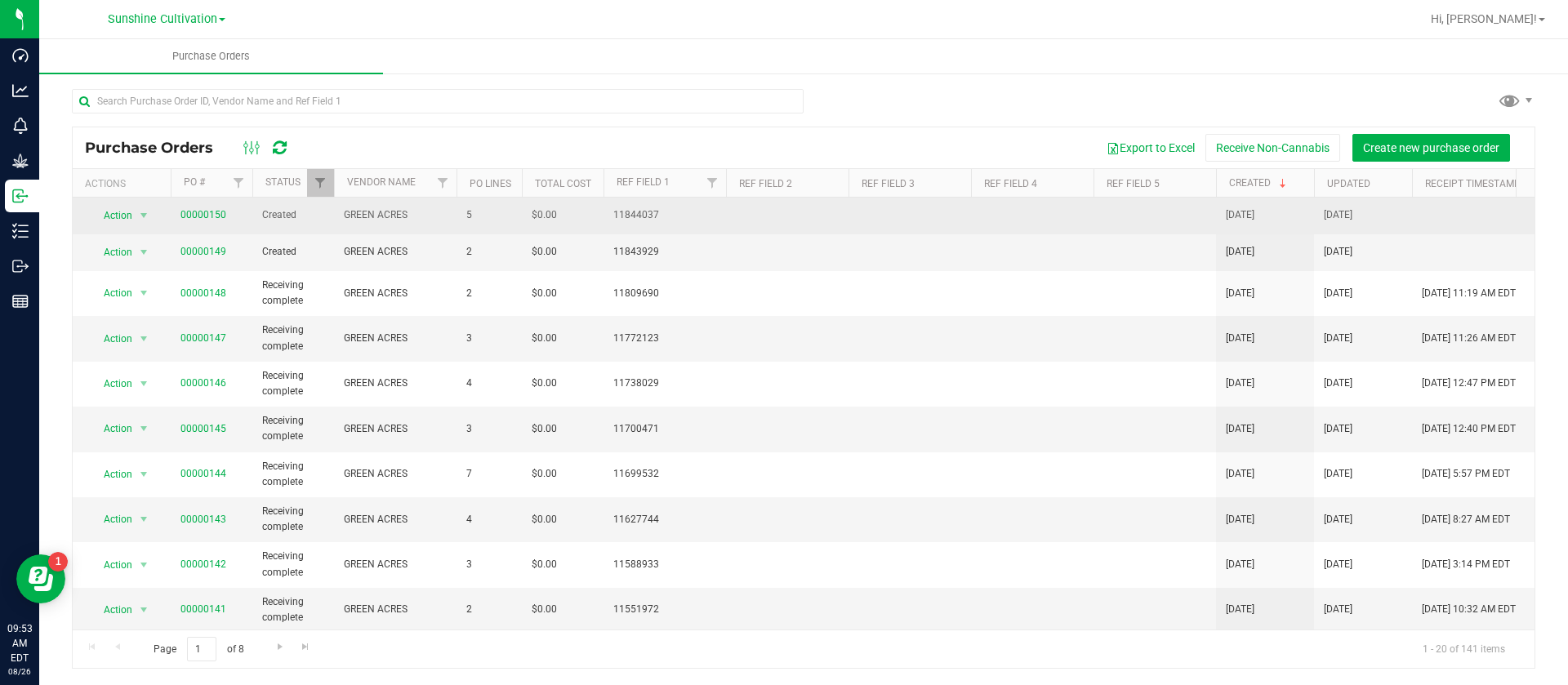
click at [203, 207] on span "00000150" at bounding box center [202, 215] width 45 height 15
click at [206, 215] on link "00000150" at bounding box center [202, 214] width 45 height 11
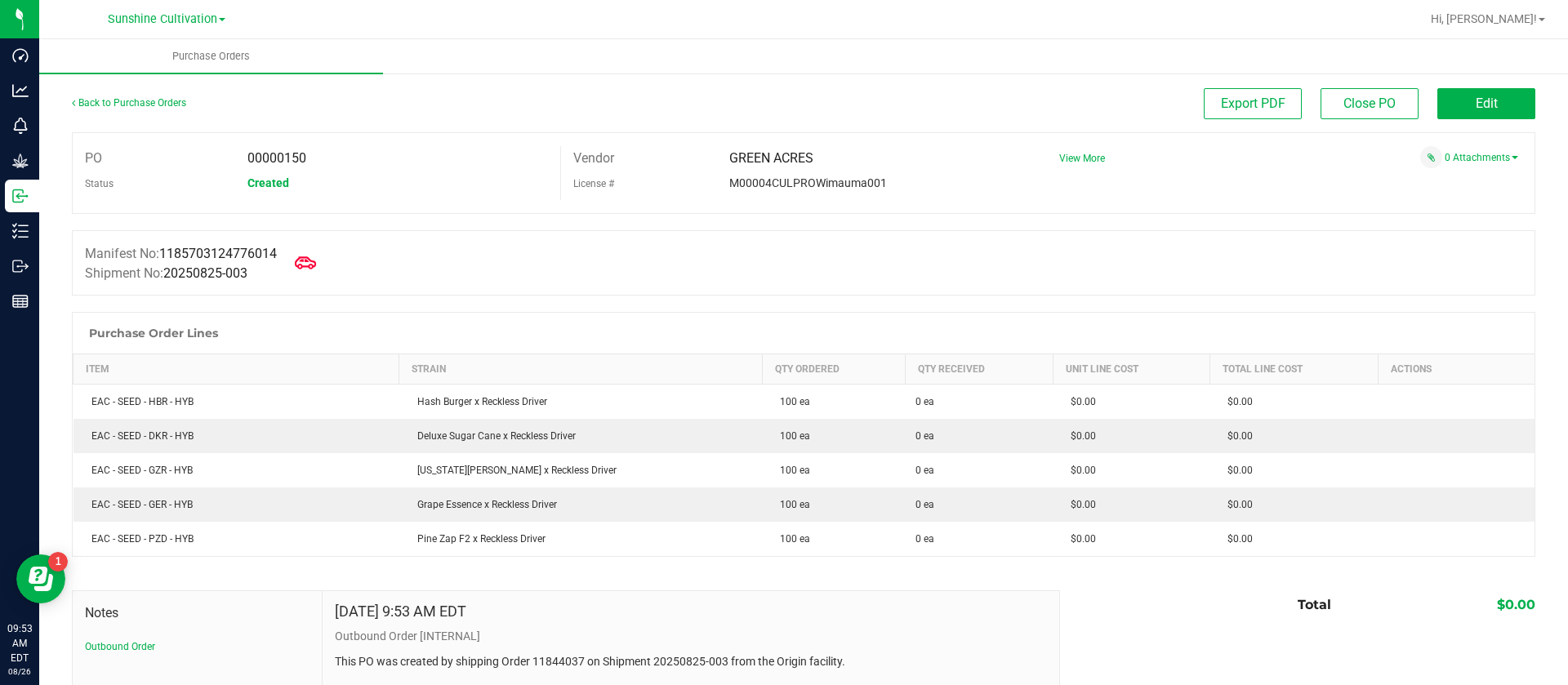
click at [316, 264] on icon at bounding box center [305, 262] width 21 height 21
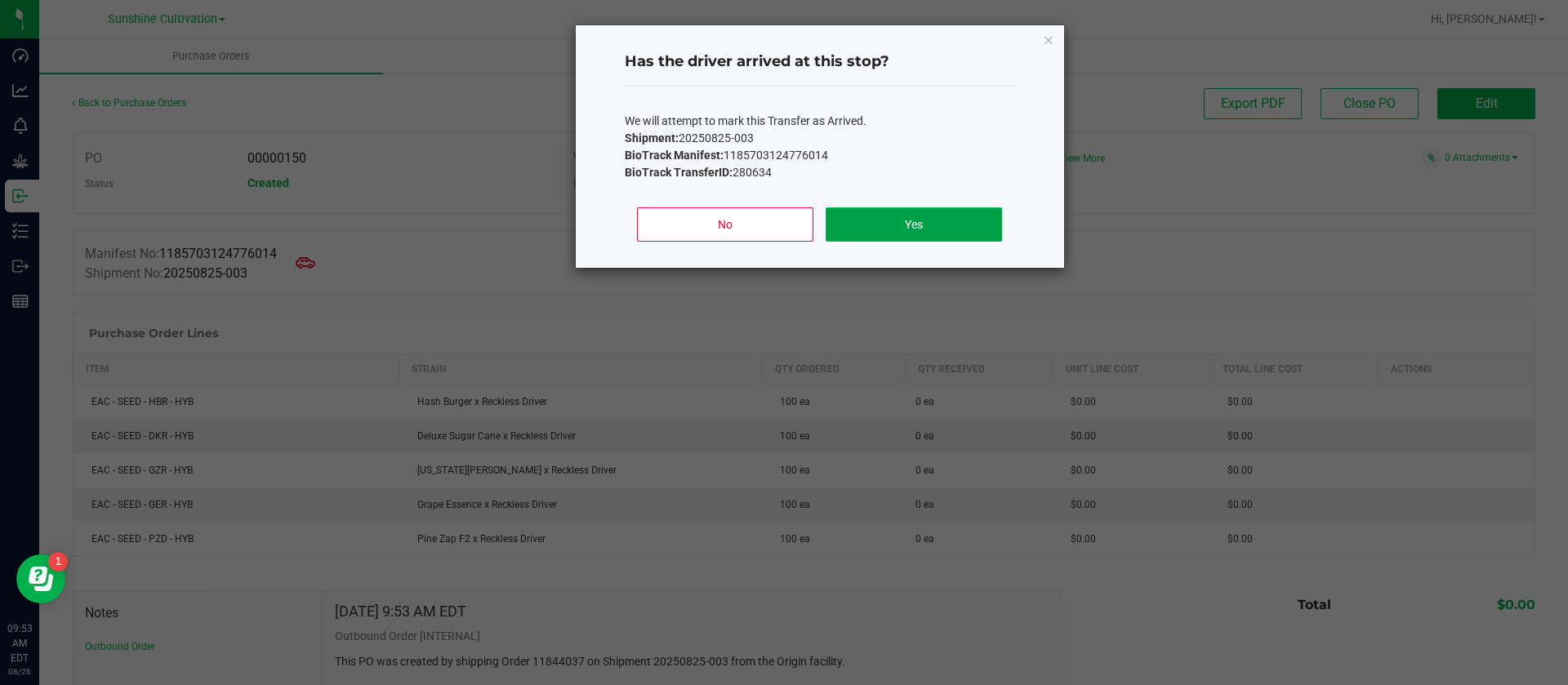
click at [852, 221] on button "Yes" at bounding box center [914, 225] width 176 height 34
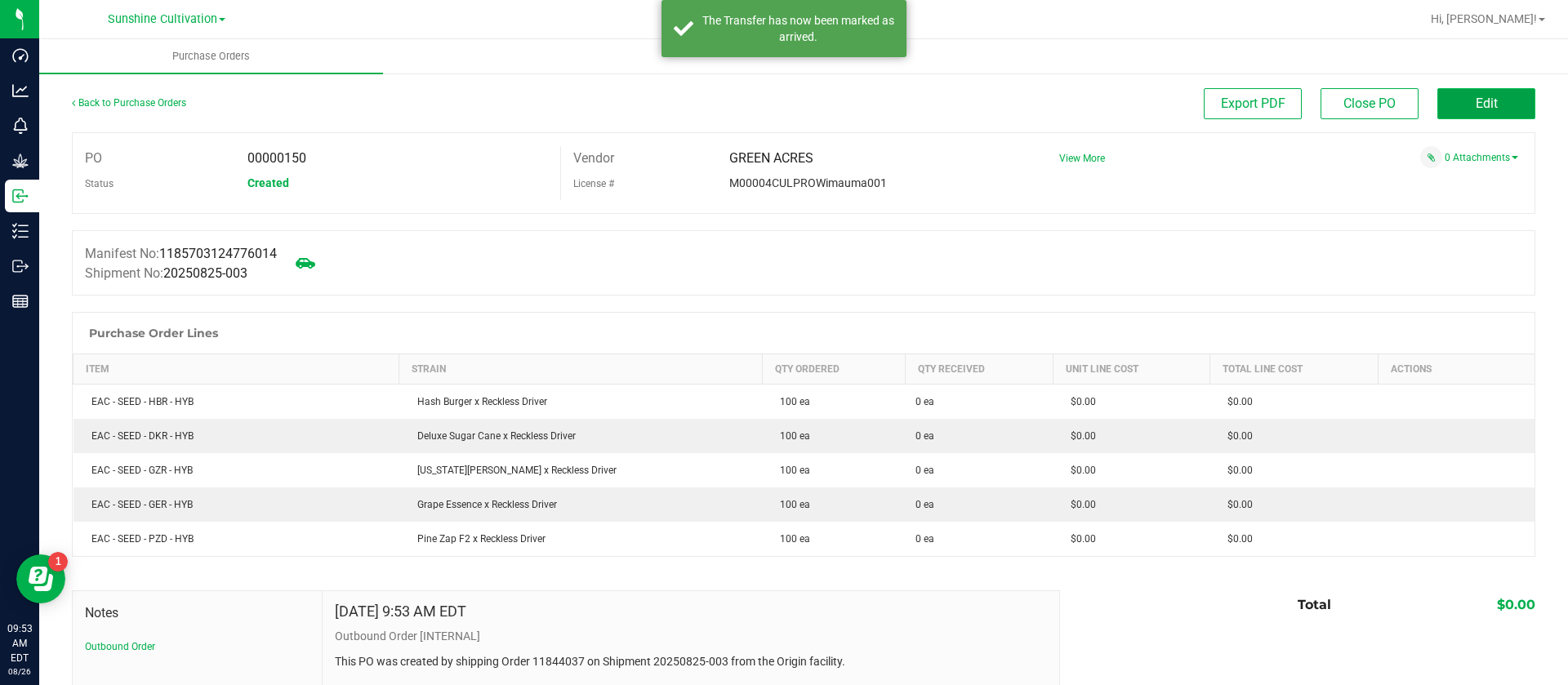
click at [1476, 109] on span "Edit" at bounding box center [1487, 103] width 22 height 15
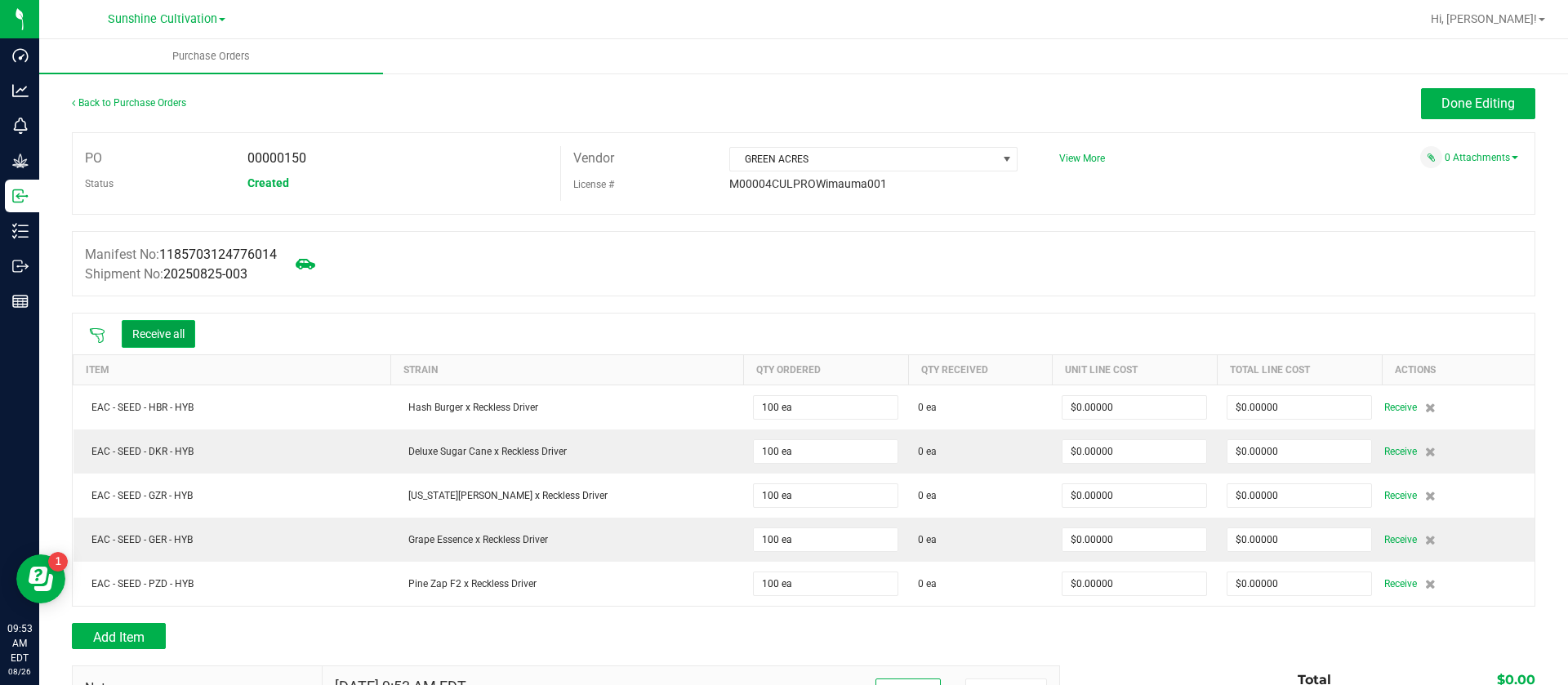
click at [160, 339] on button "Receive all" at bounding box center [159, 333] width 74 height 27
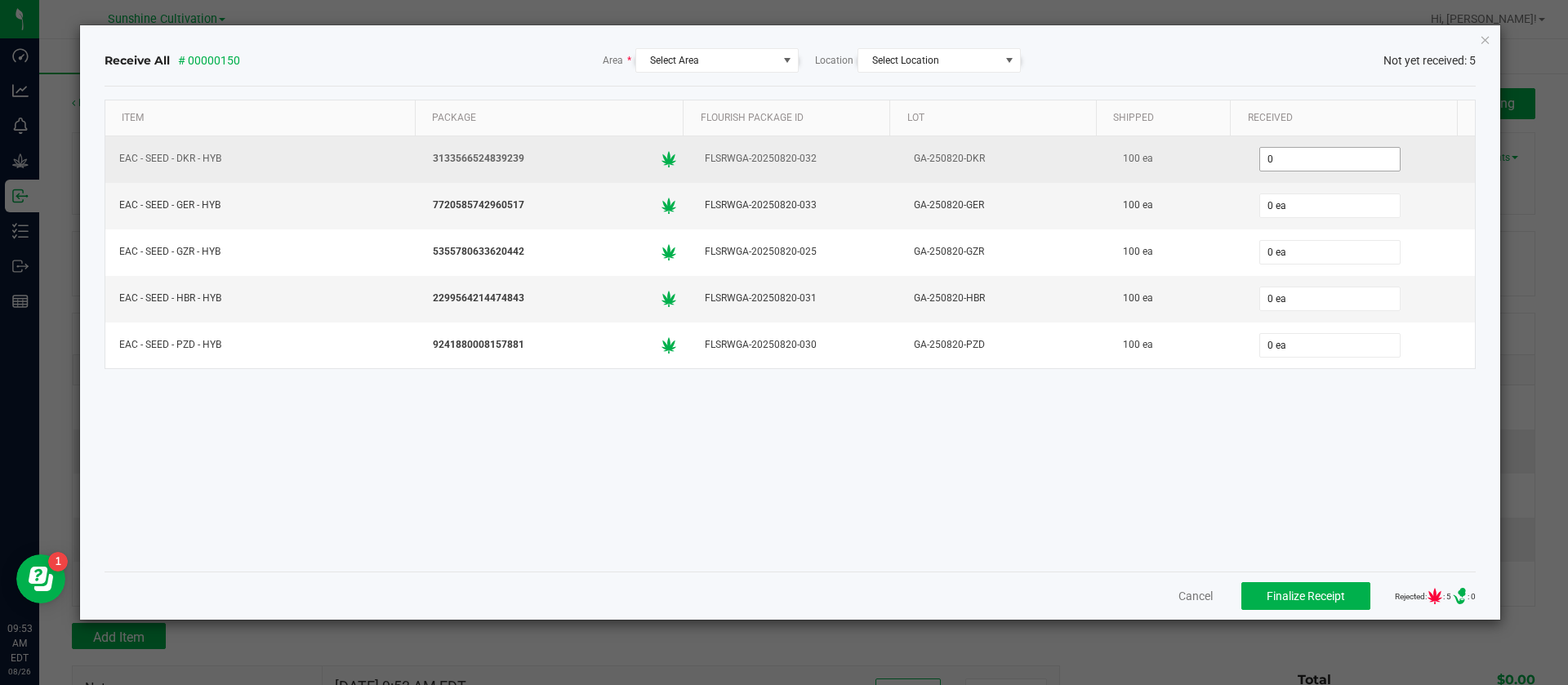
click at [1282, 159] on input "0" at bounding box center [1330, 159] width 140 height 23
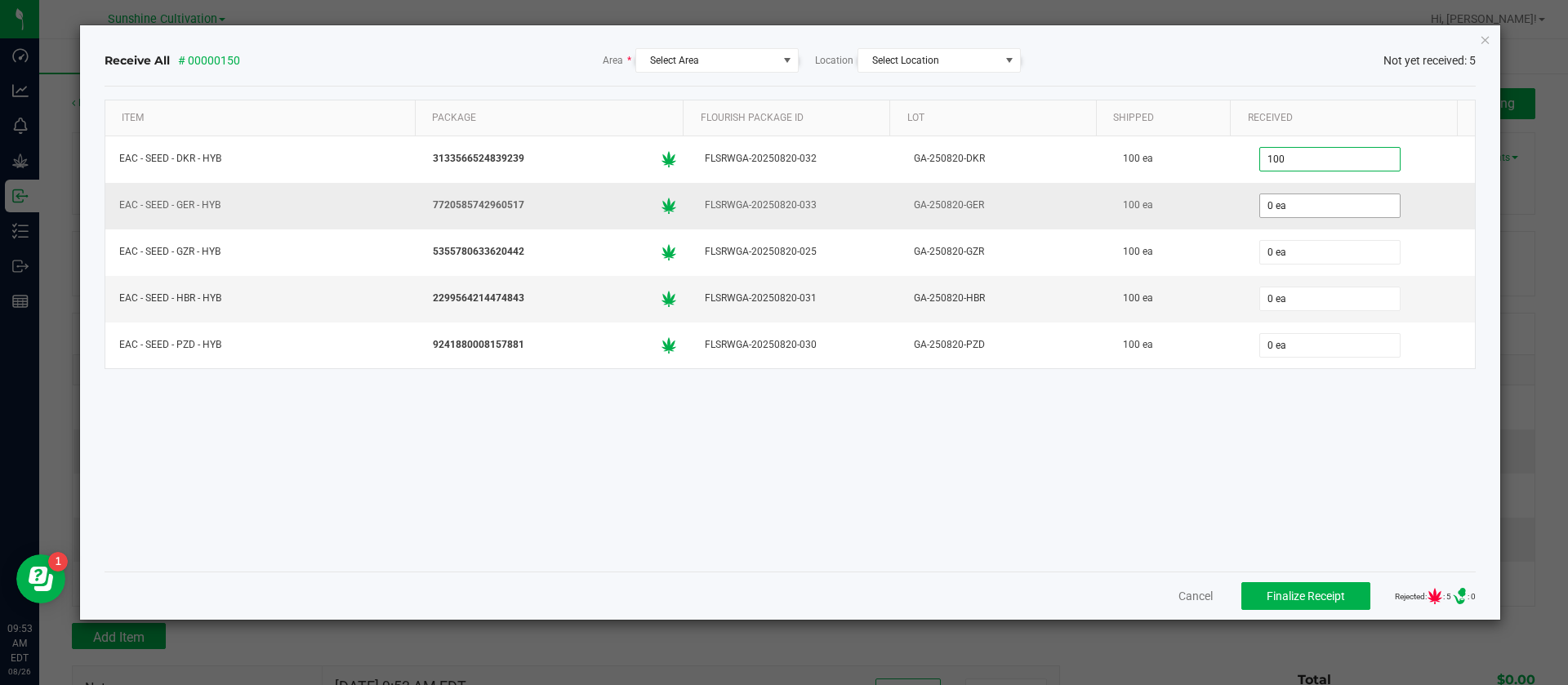
type input "100 ea"
click at [1282, 205] on input "0" at bounding box center [1330, 206] width 140 height 23
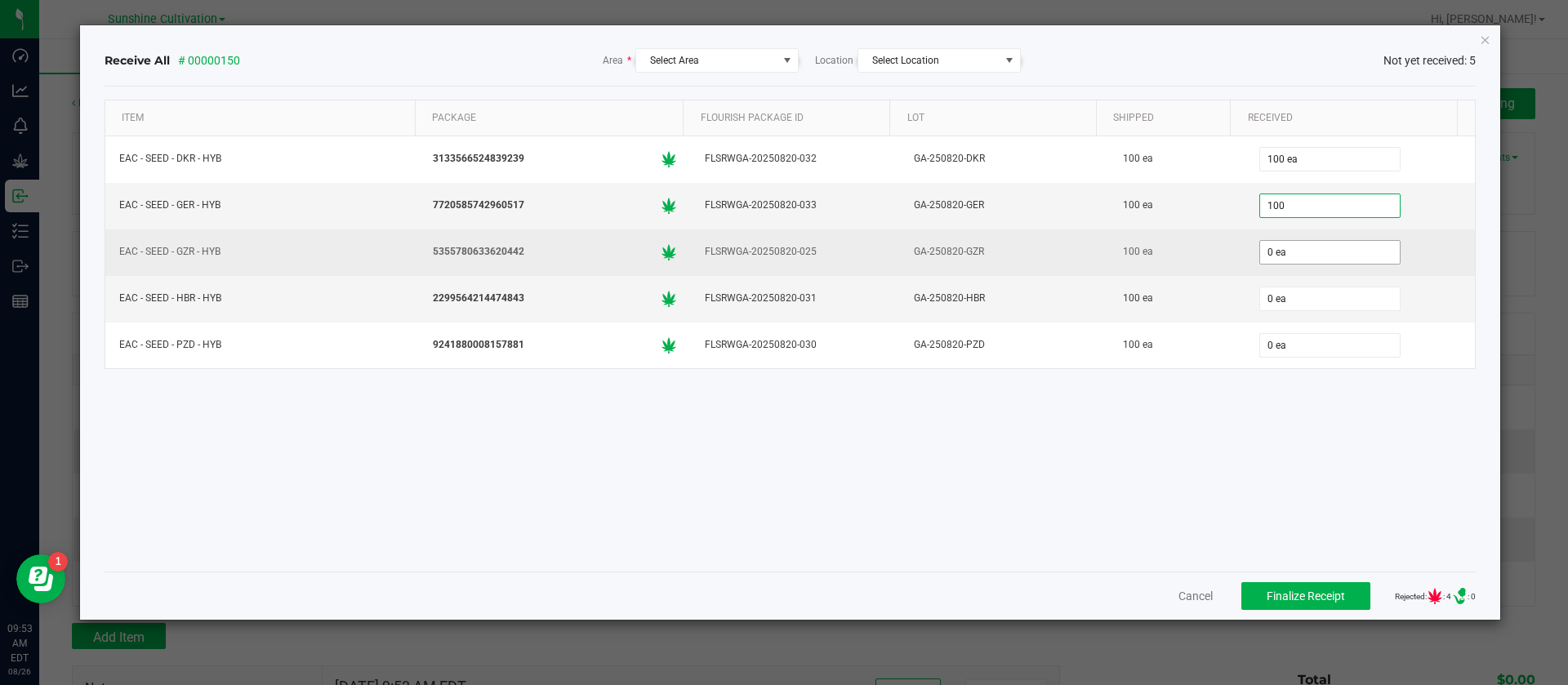
type input "100 ea"
click at [1282, 248] on input "0" at bounding box center [1330, 252] width 140 height 23
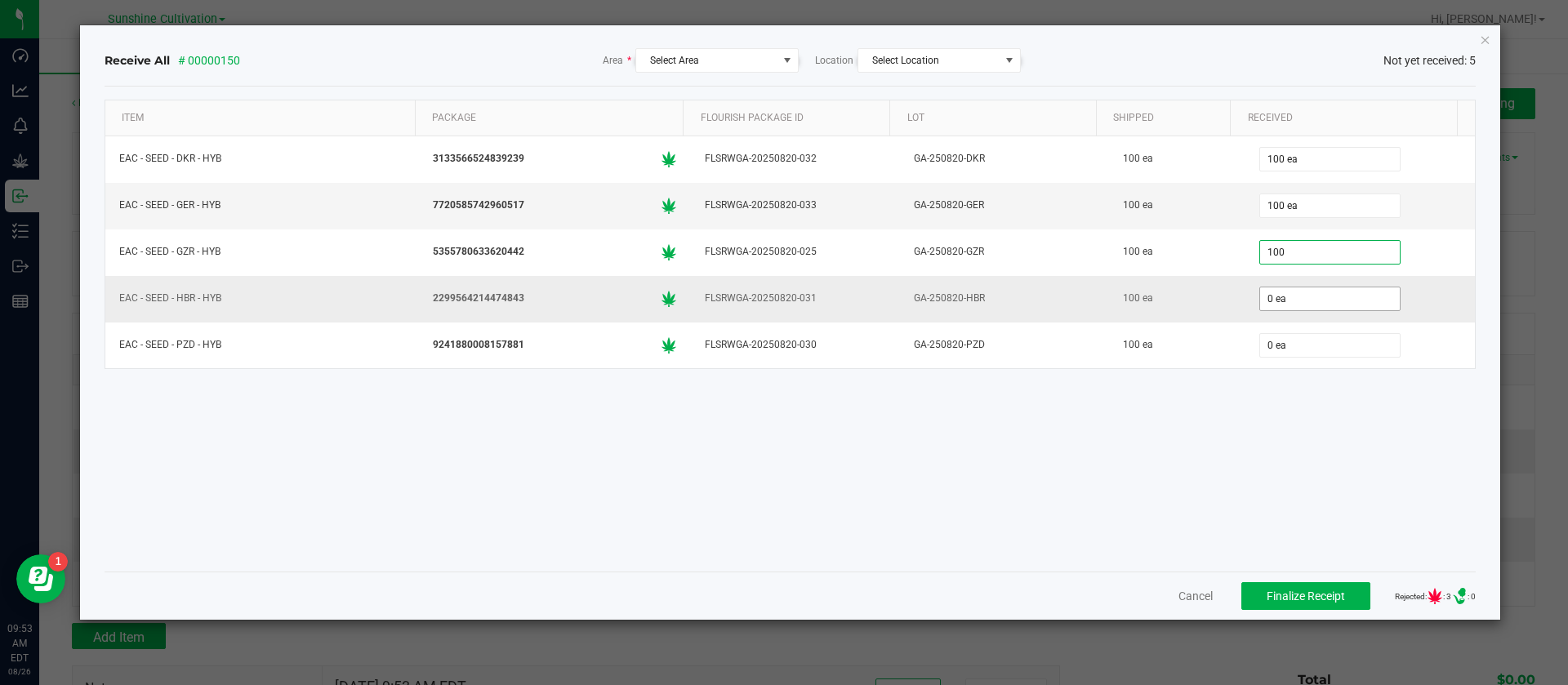
type input "100 ea"
click at [1299, 292] on input "0" at bounding box center [1330, 298] width 140 height 23
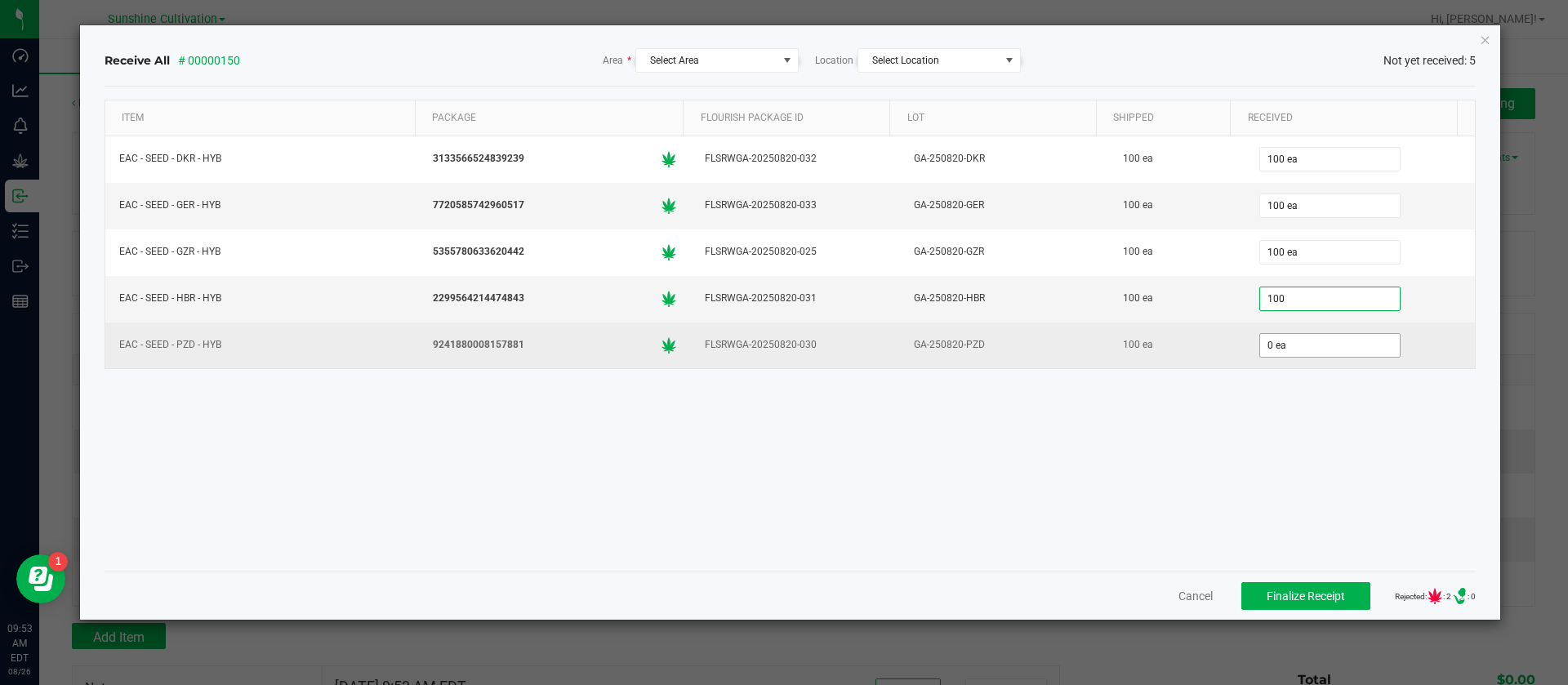
type input "100 ea"
click at [1304, 349] on input "0" at bounding box center [1330, 345] width 140 height 23
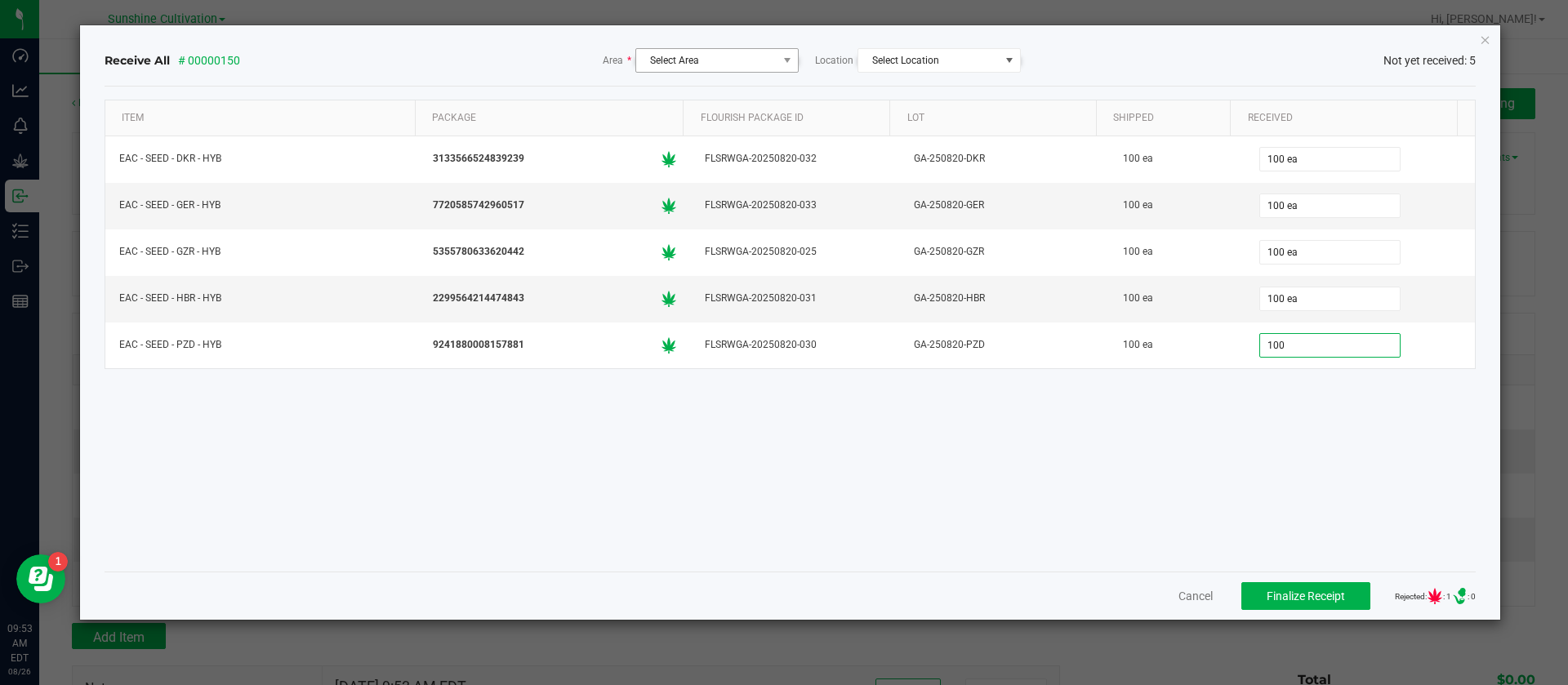
type input "100 ea"
click at [707, 59] on span "Select Area" at bounding box center [707, 60] width 142 height 23
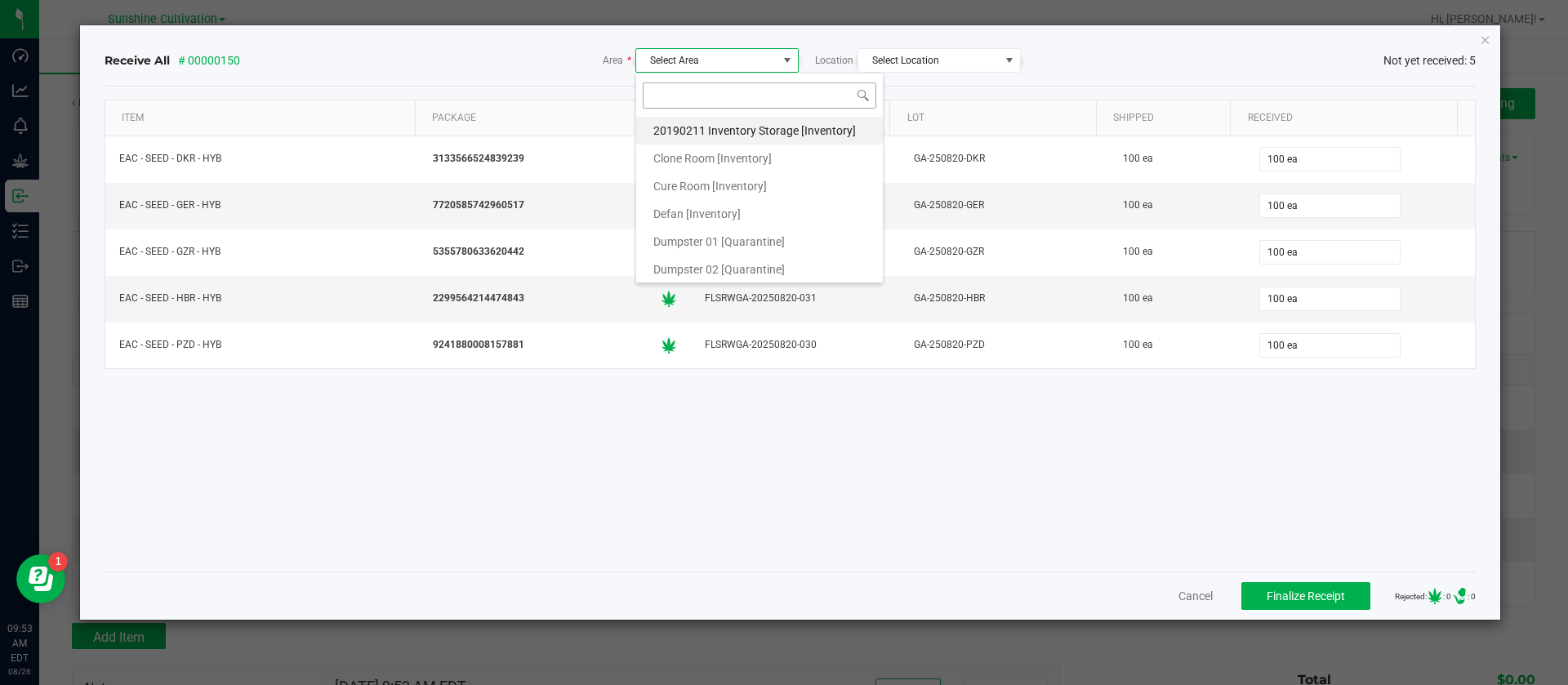
click at [695, 94] on input at bounding box center [759, 95] width 233 height 26
click at [699, 93] on input at bounding box center [759, 95] width 233 height 26
click at [535, 74] on div "Receive All # 00000150 Area * Select Area Location Select Location Not yet rece…" at bounding box center [791, 61] width 1372 height 51
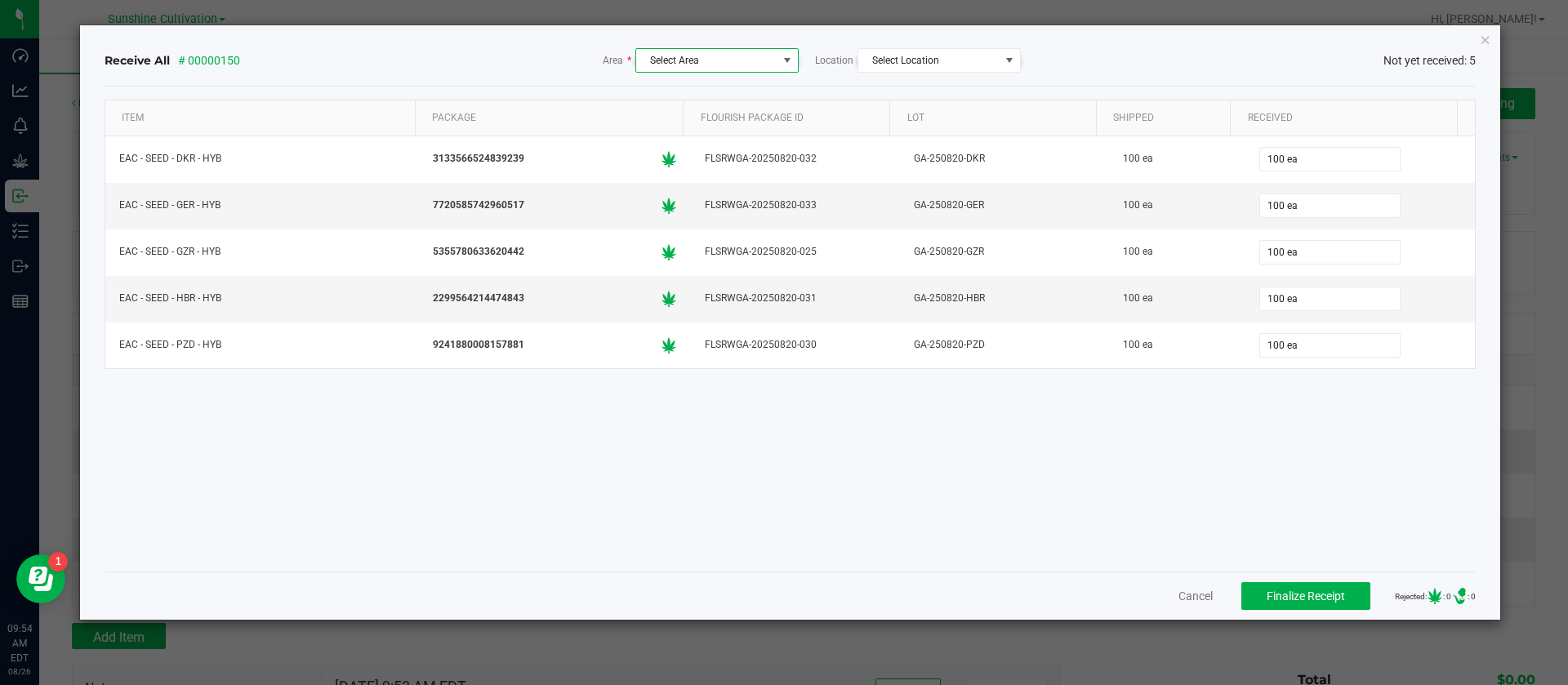
click at [745, 64] on span "Select Area" at bounding box center [707, 60] width 142 height 23
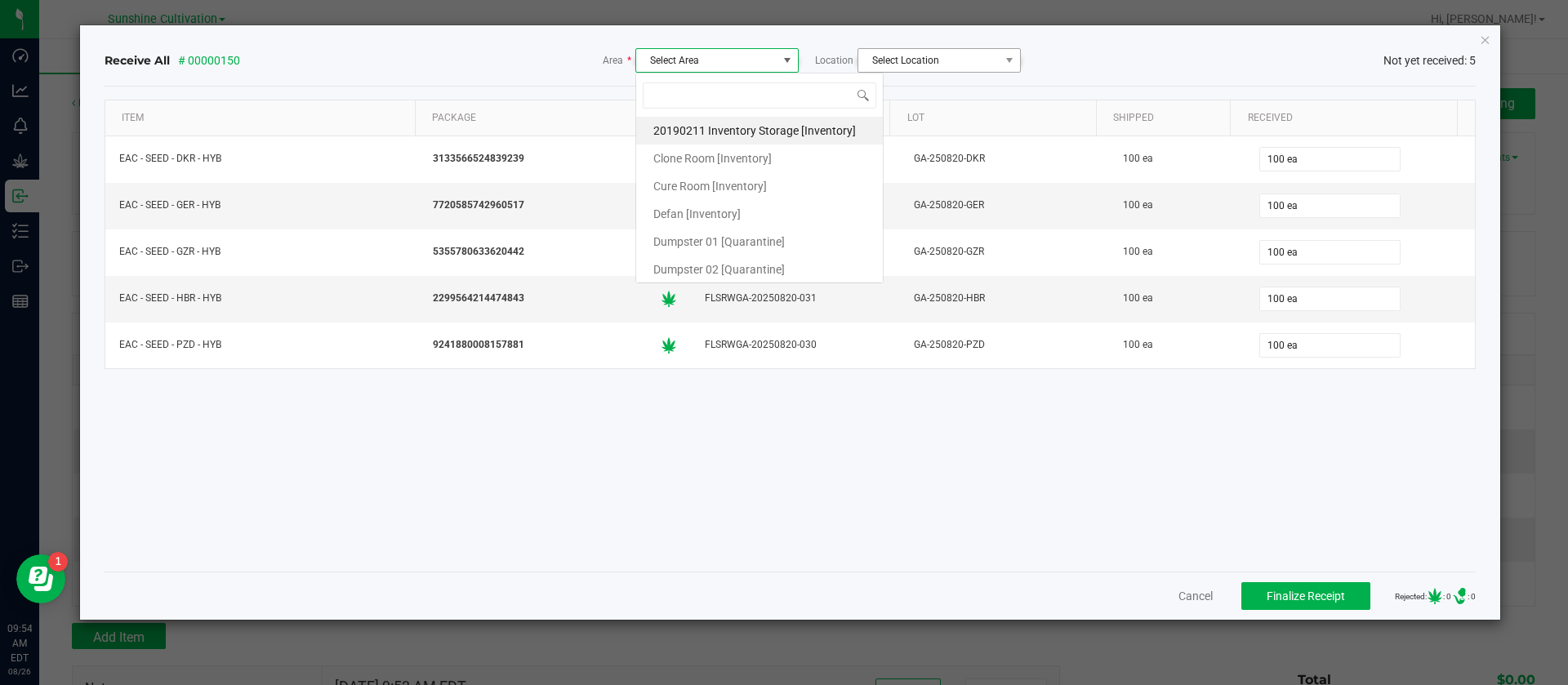
scroll to position [25, 163]
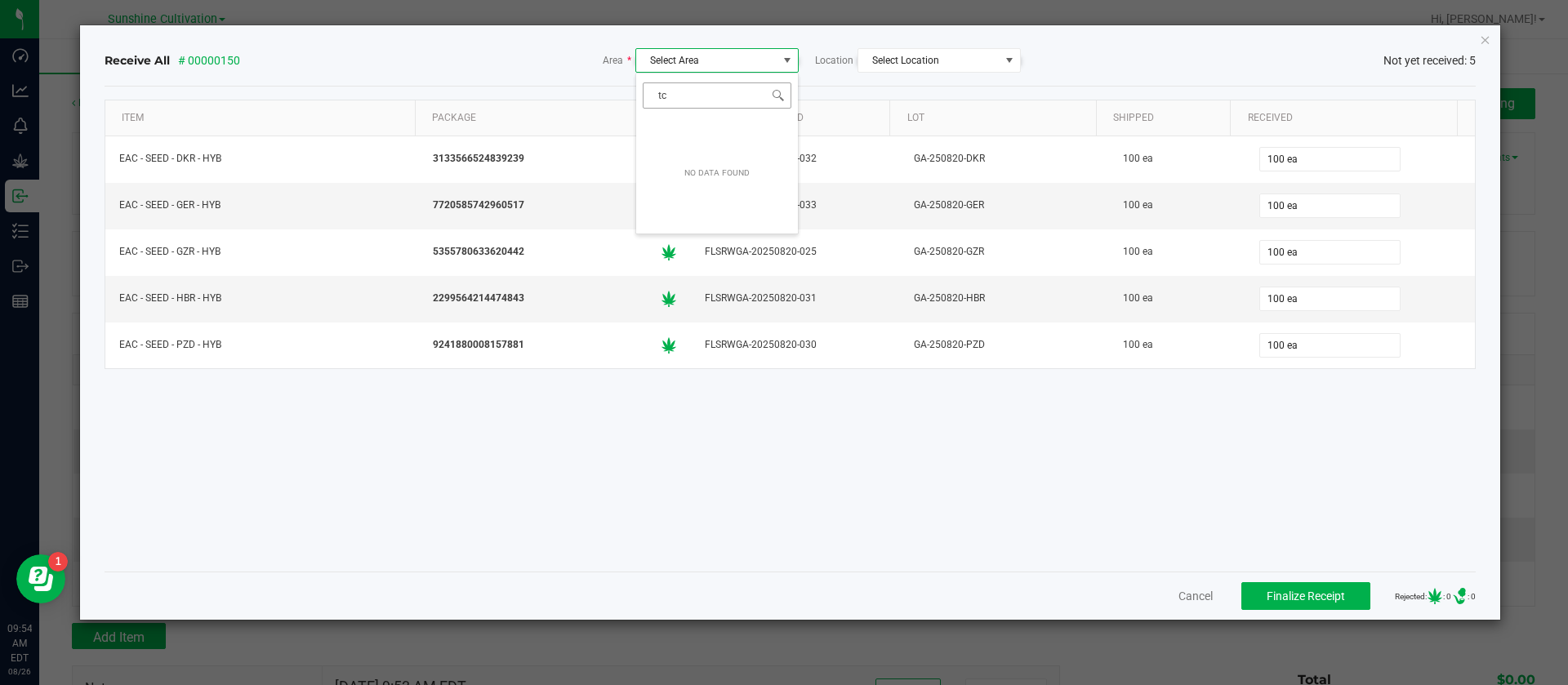
type input "t"
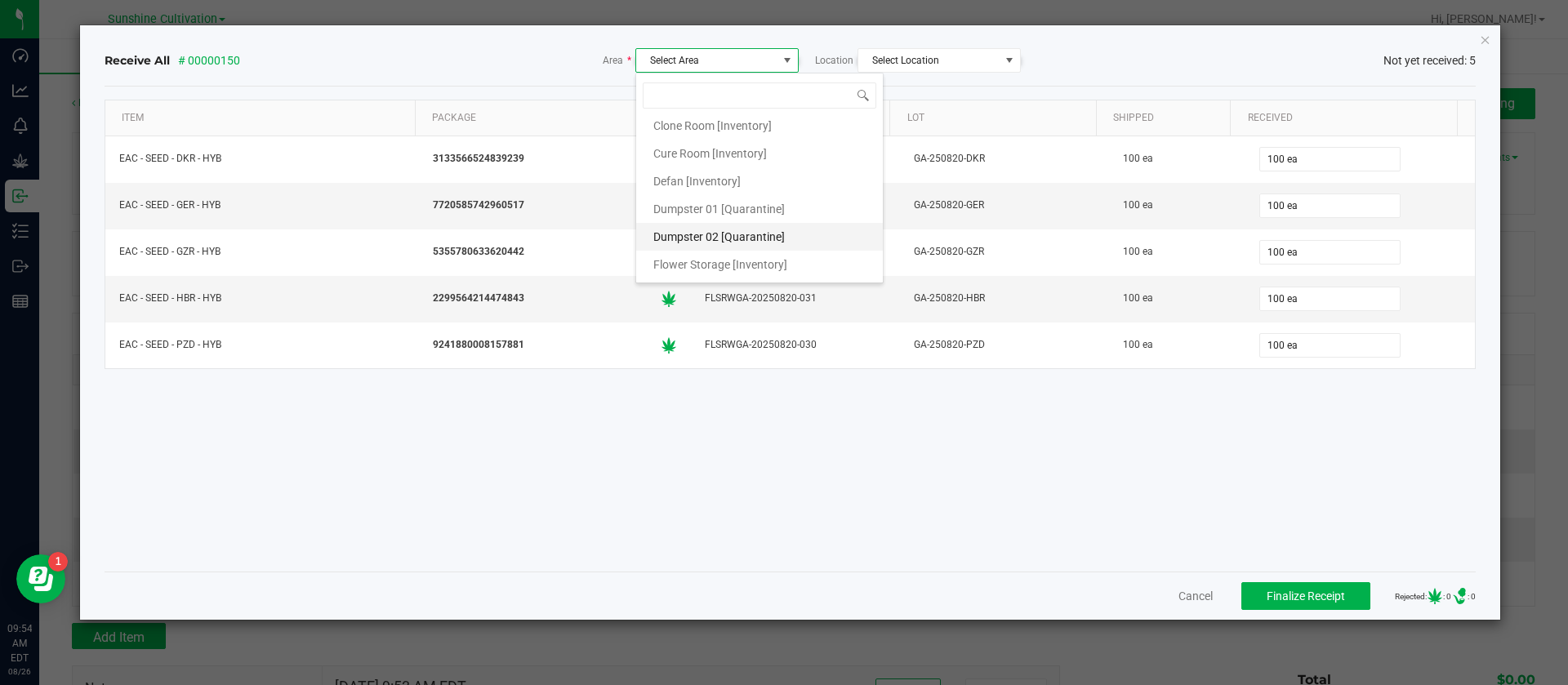
scroll to position [0, 0]
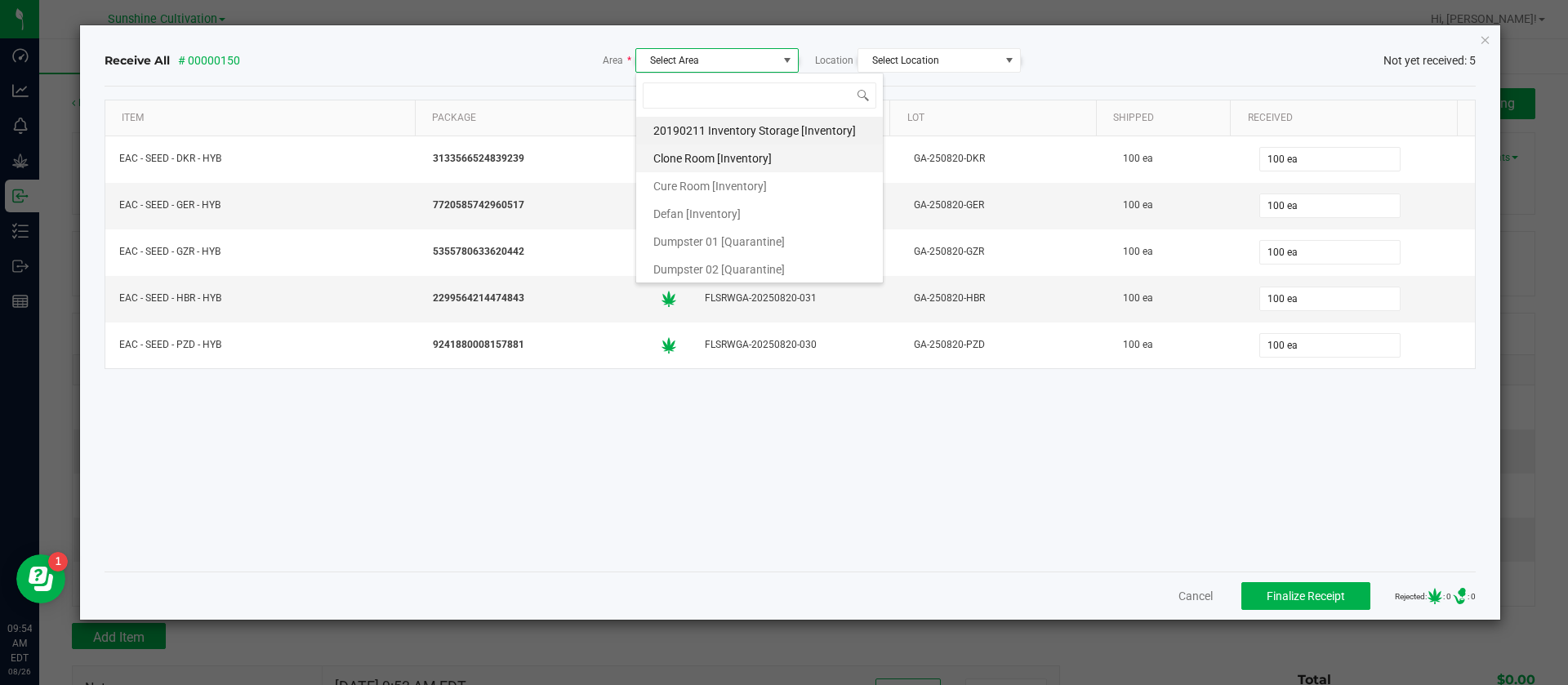
click at [799, 151] on li "Clone Room [Inventory]" at bounding box center [760, 159] width 247 height 27
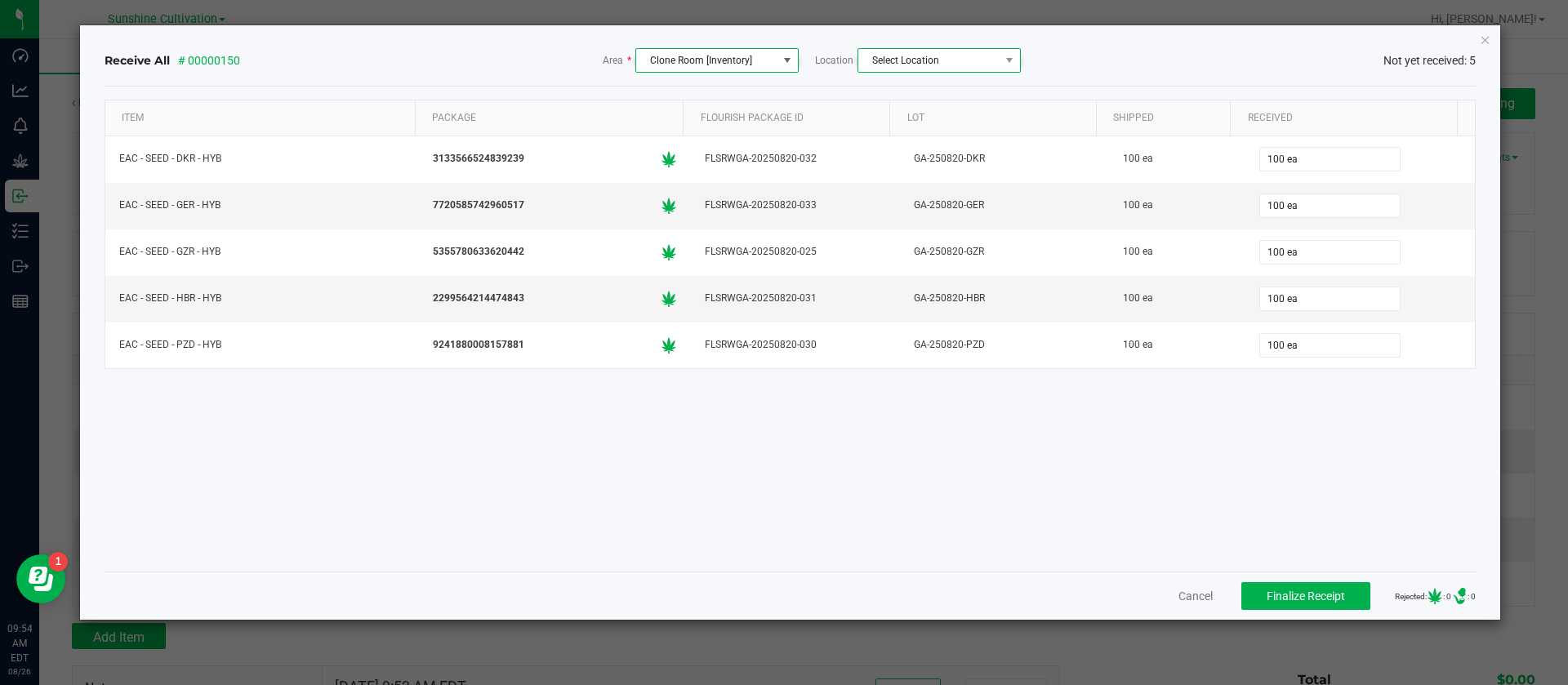
click at [971, 60] on span "Select Location" at bounding box center [929, 60] width 142 height 23
click at [718, 57] on span "Clone Room [Inventory]" at bounding box center [701, 60] width 102 height 11
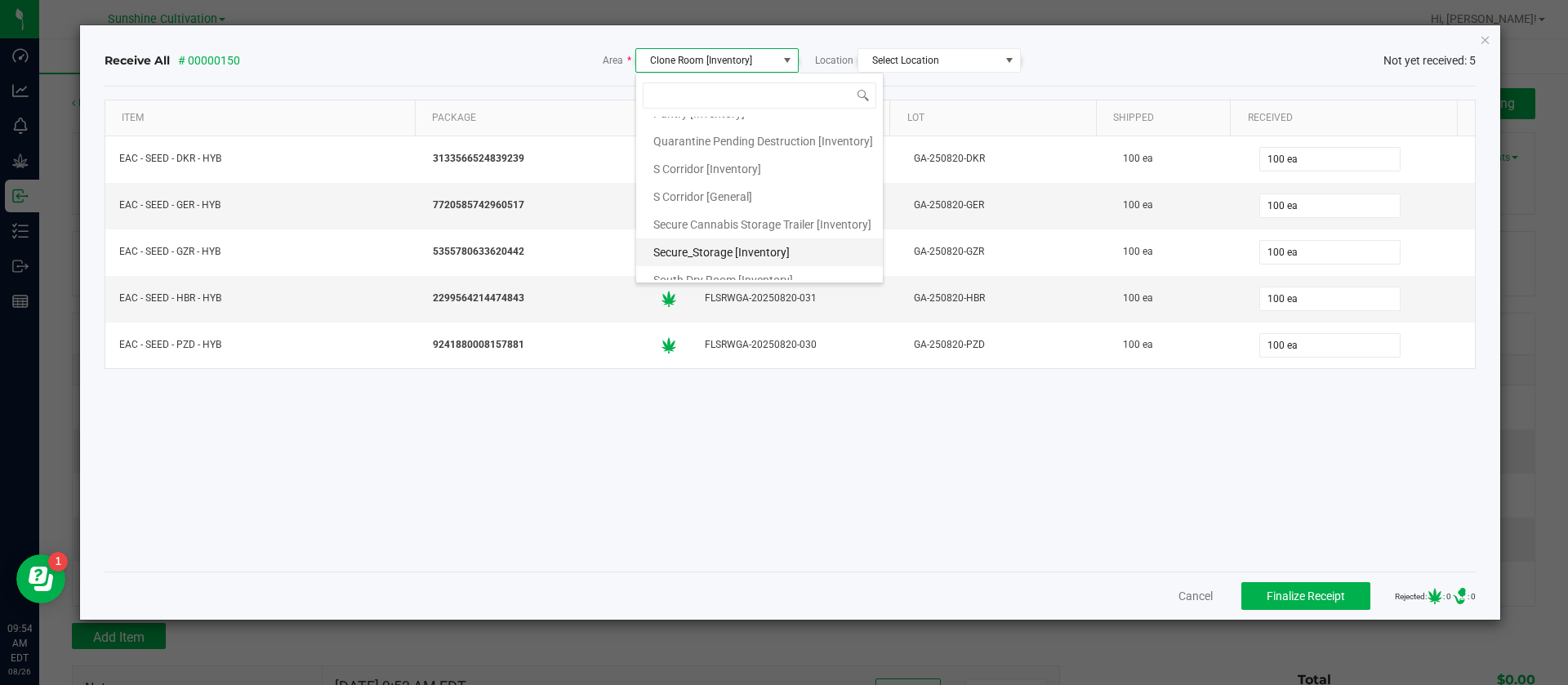
scroll to position [336, 0]
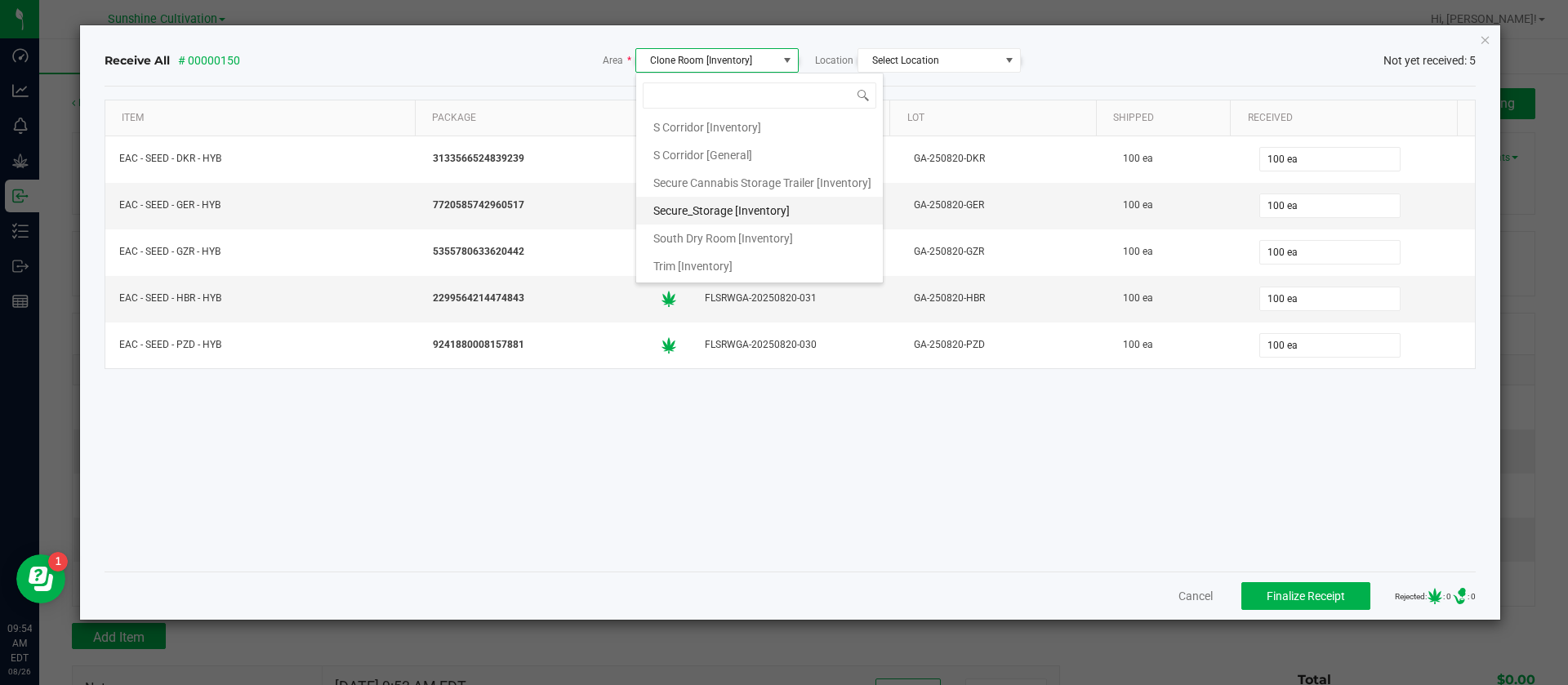
click at [793, 213] on li "Secure_Storage [Inventory]" at bounding box center [760, 210] width 247 height 27
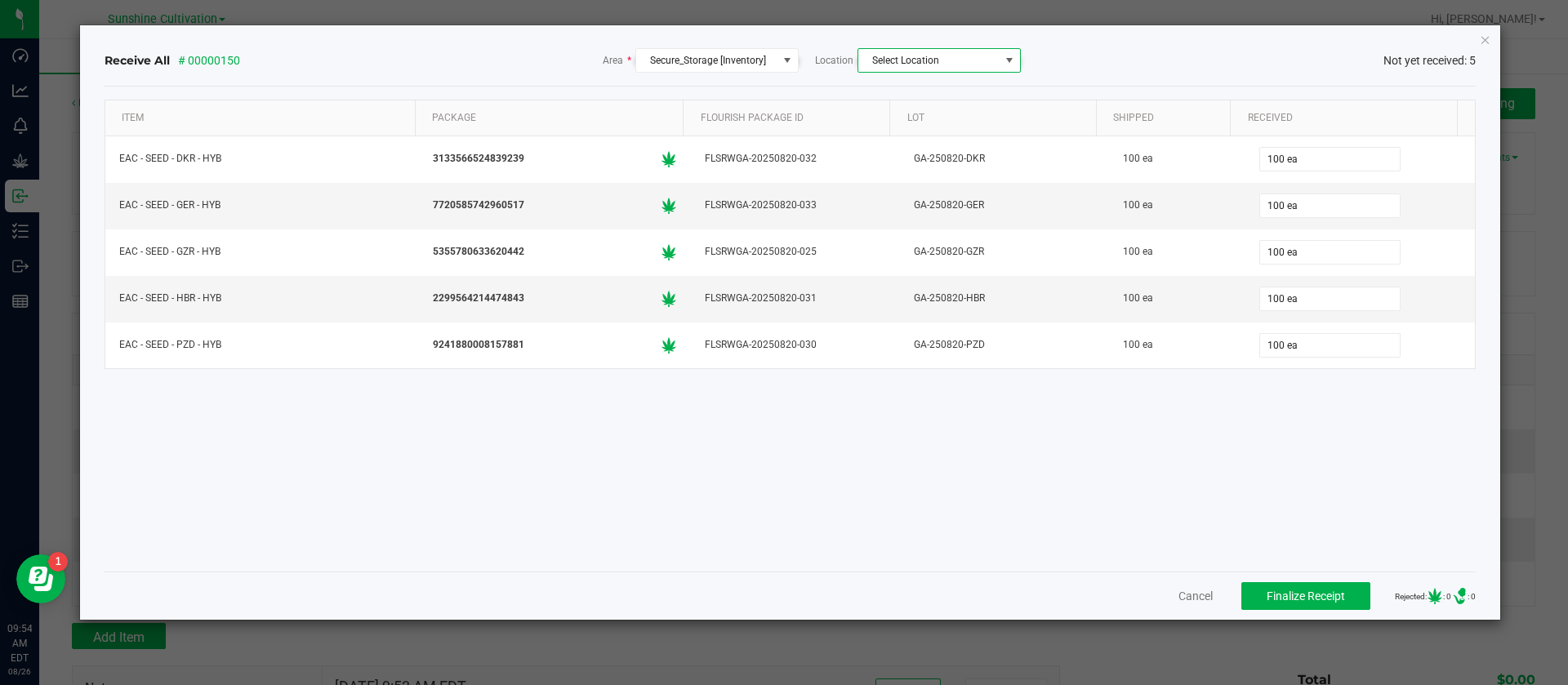
click at [934, 67] on span "Select Location" at bounding box center [929, 60] width 142 height 23
click at [936, 126] on span "SS Secured Cabinet" at bounding box center [925, 130] width 98 height 25
click at [977, 466] on div "Item Package Flourish Package ID Lot Shipped Received EAC - SEED - DKR - HYB 31…" at bounding box center [791, 328] width 1372 height 459
click at [1302, 598] on span "Finalize Receipt" at bounding box center [1306, 595] width 78 height 13
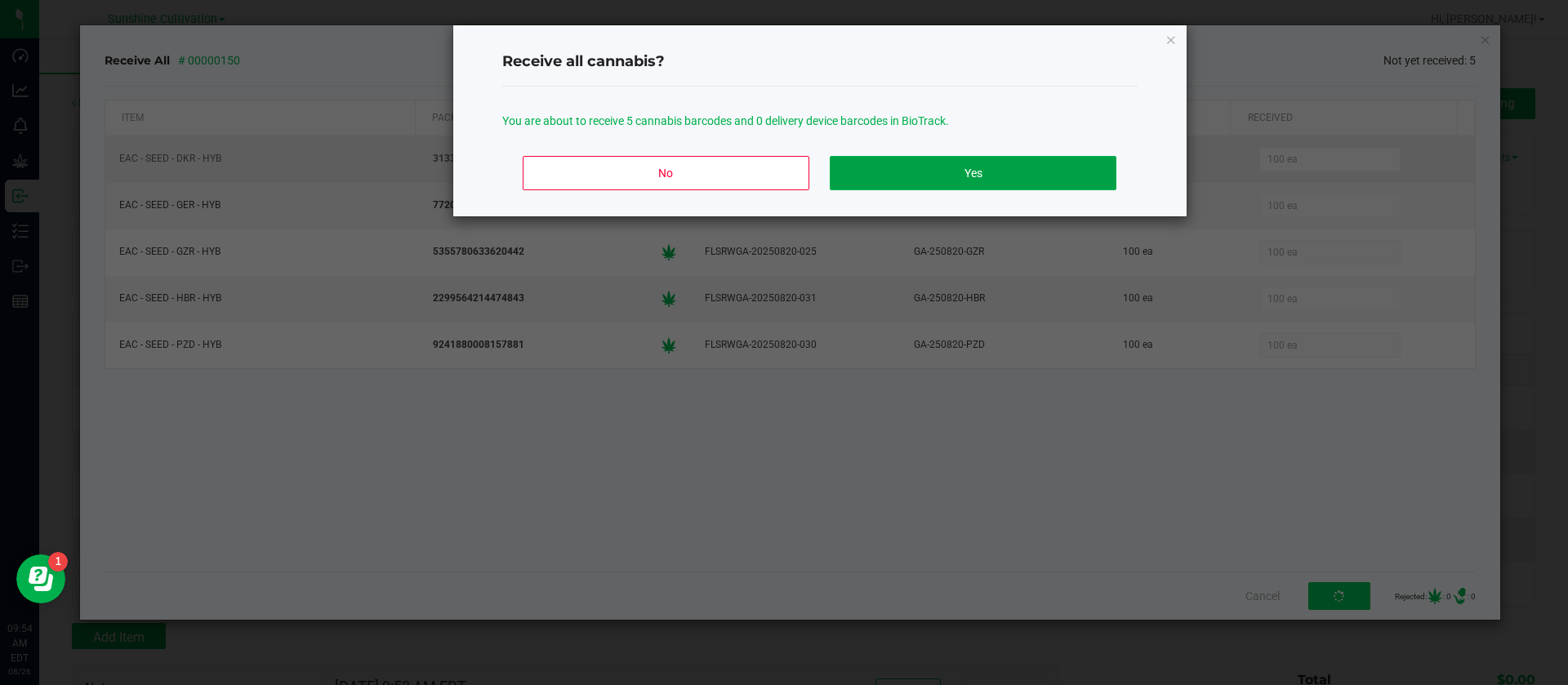
click at [944, 165] on button "Yes" at bounding box center [972, 173] width 286 height 34
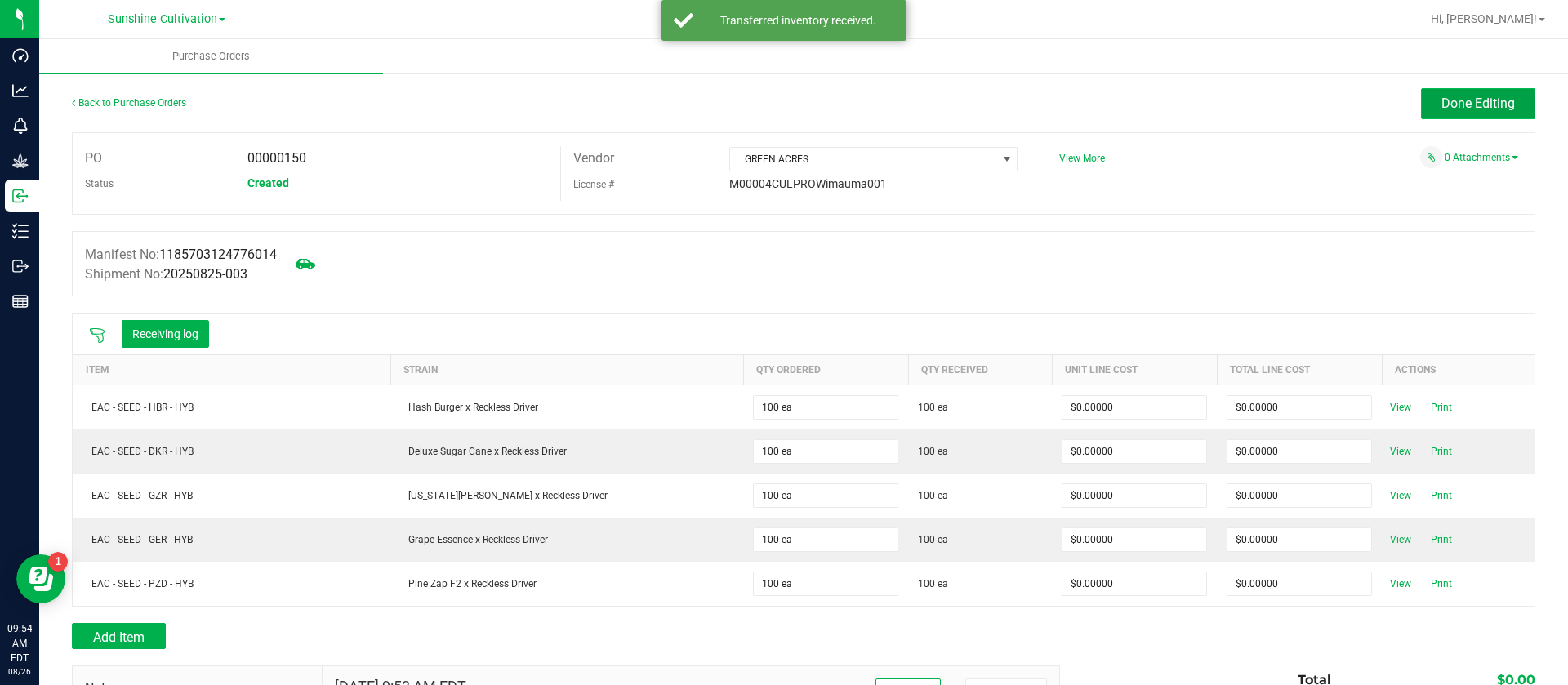
click at [1421, 104] on button "Done Editing" at bounding box center [1478, 104] width 114 height 31
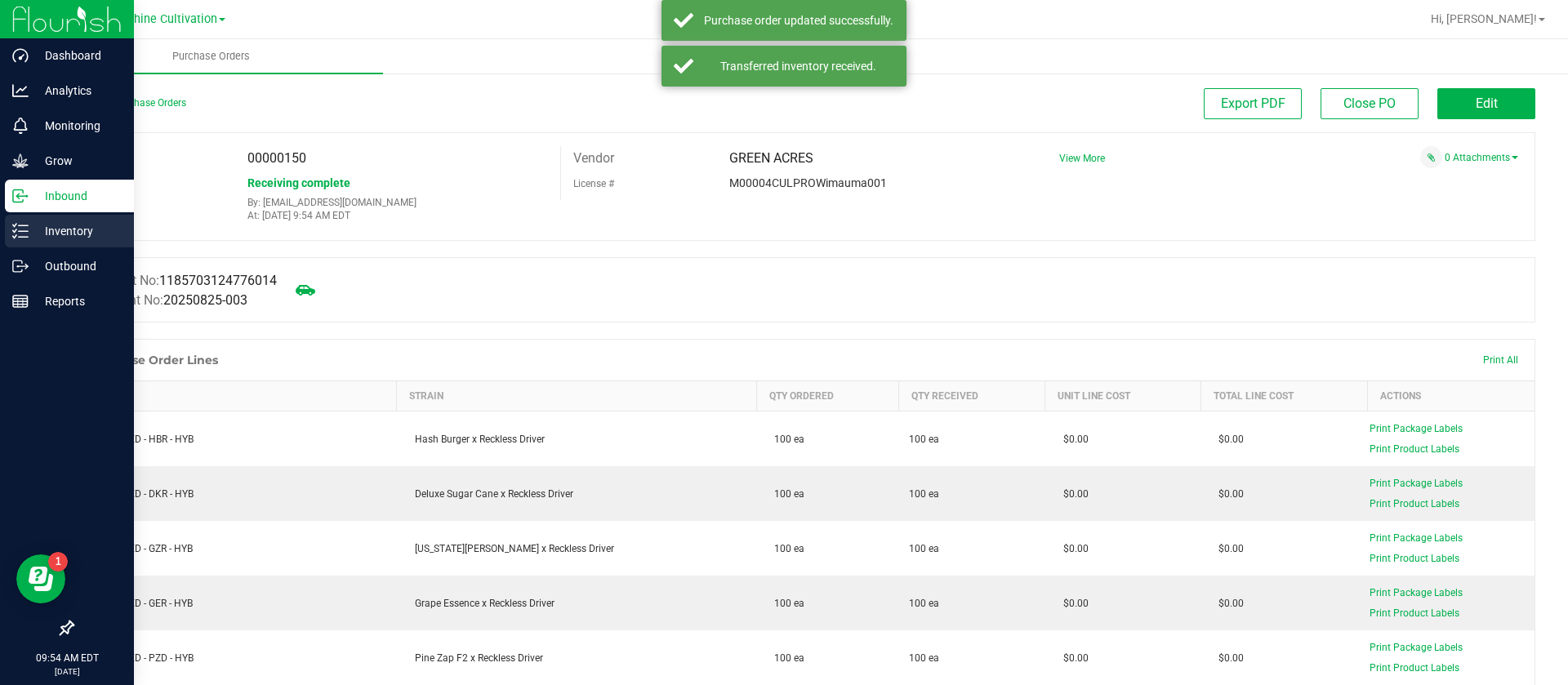
click at [54, 232] on p "Inventory" at bounding box center [77, 231] width 98 height 20
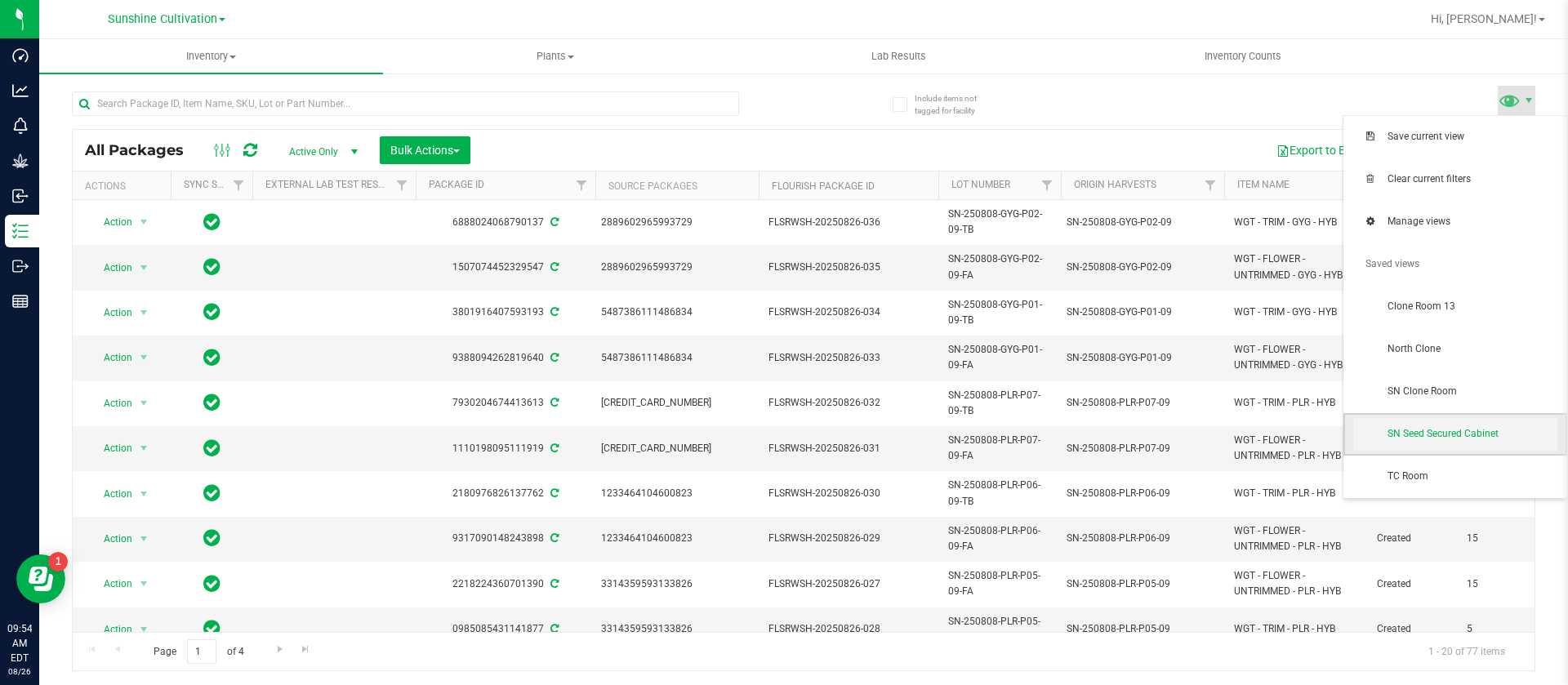
click at [1442, 434] on span "SN Seed Secured Cabinet" at bounding box center [1473, 434] width 170 height 14
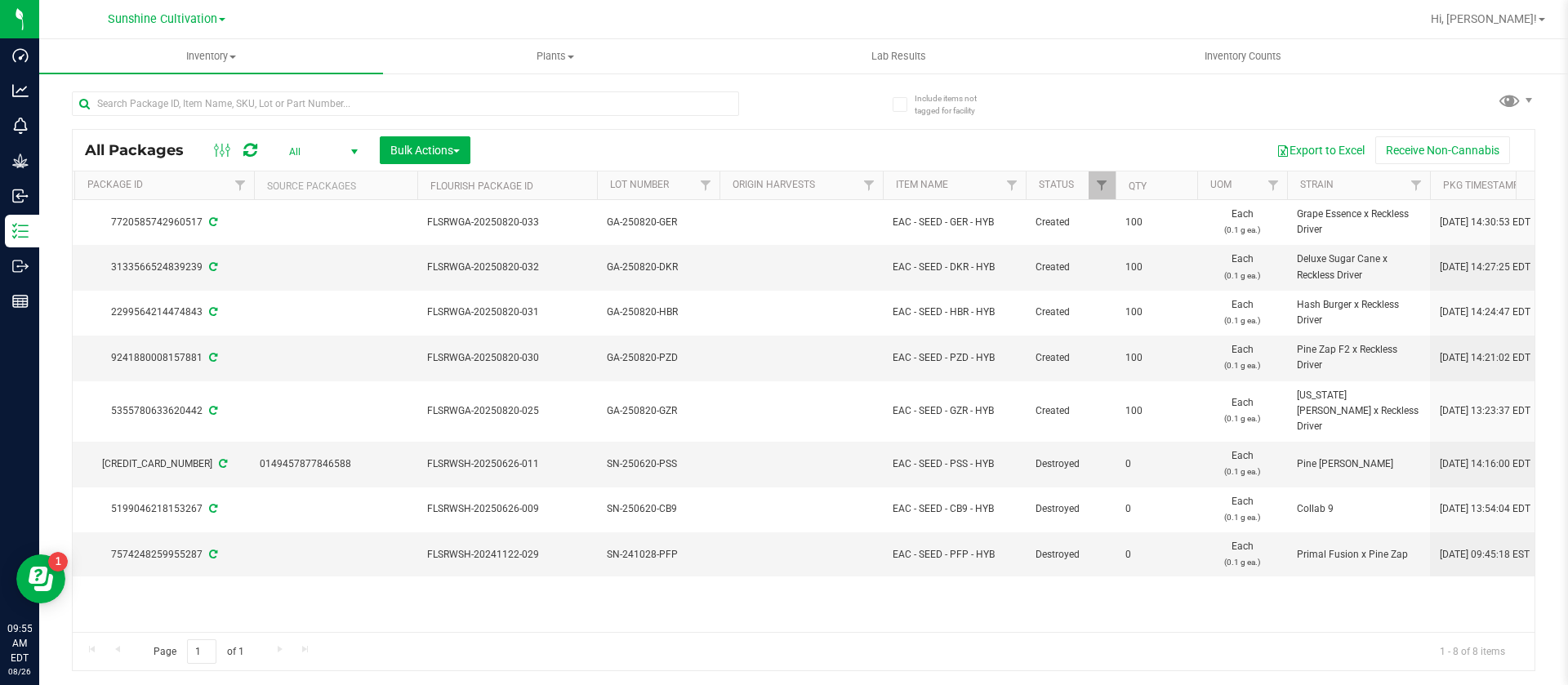
scroll to position [0, 346]
click at [87, 275] on td "3133566524839239" at bounding box center [160, 267] width 179 height 45
drag, startPoint x: 450, startPoint y: 638, endPoint x: 321, endPoint y: 626, distance: 129.6
click at [321, 626] on div "All Packages All Active Only Lab Samples Locked All External Internal Bulk Acti…" at bounding box center [804, 400] width 1463 height 543
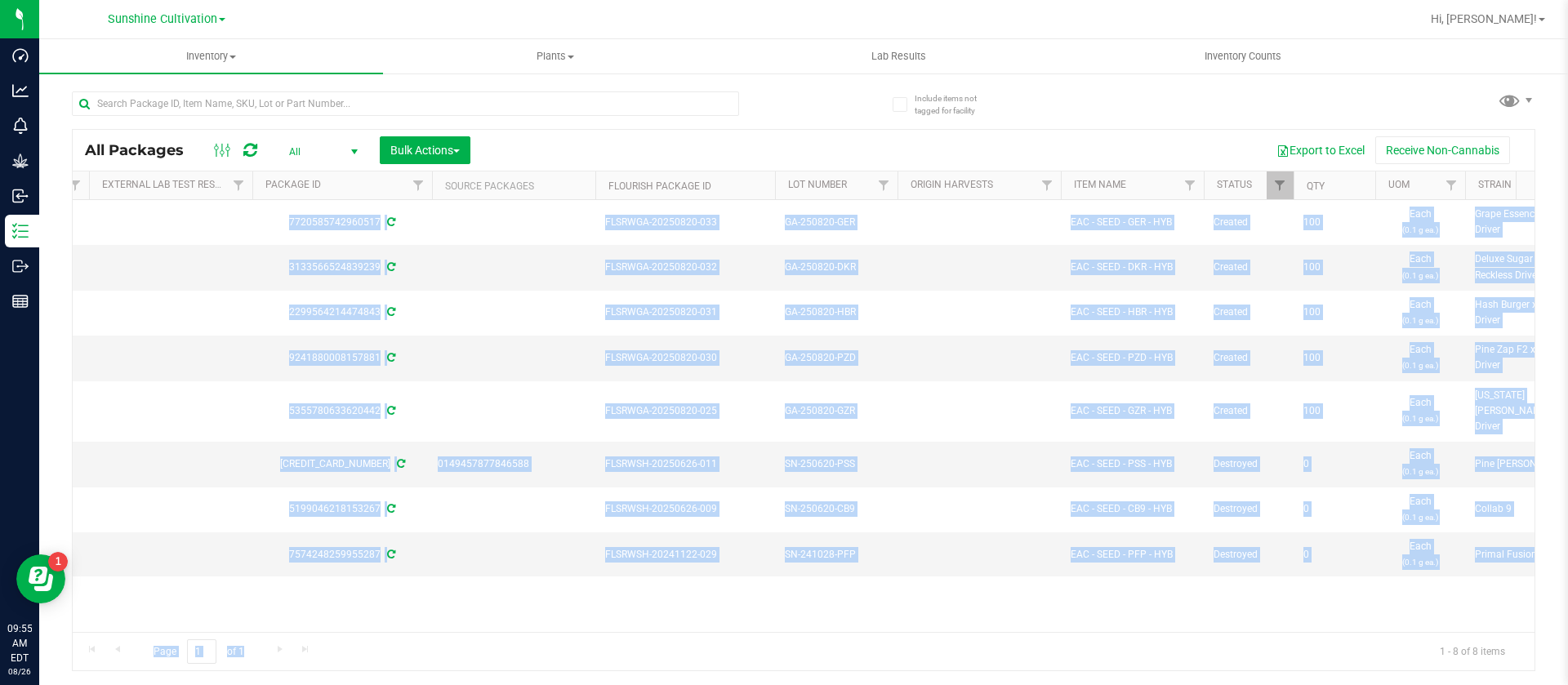
scroll to position [0, 0]
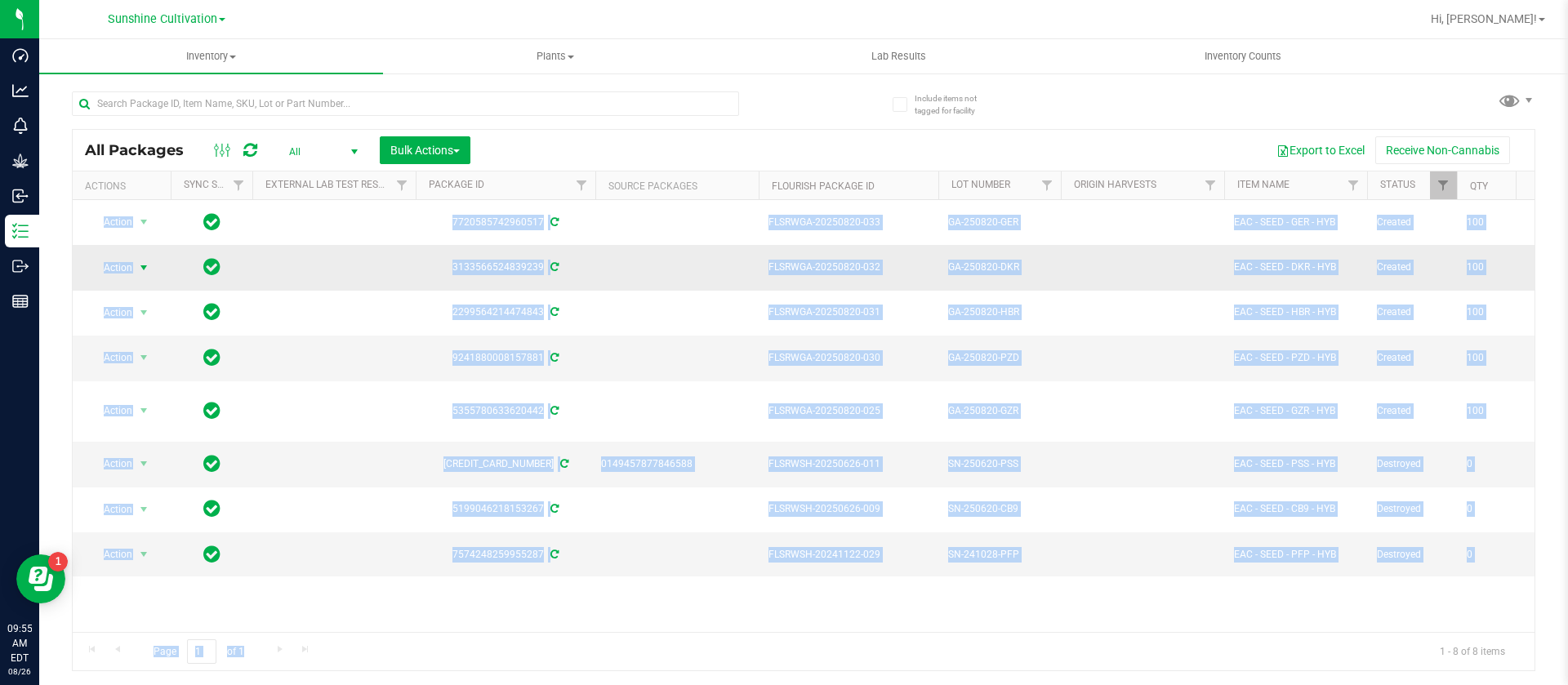
click at [125, 261] on span "Action" at bounding box center [111, 267] width 44 height 23
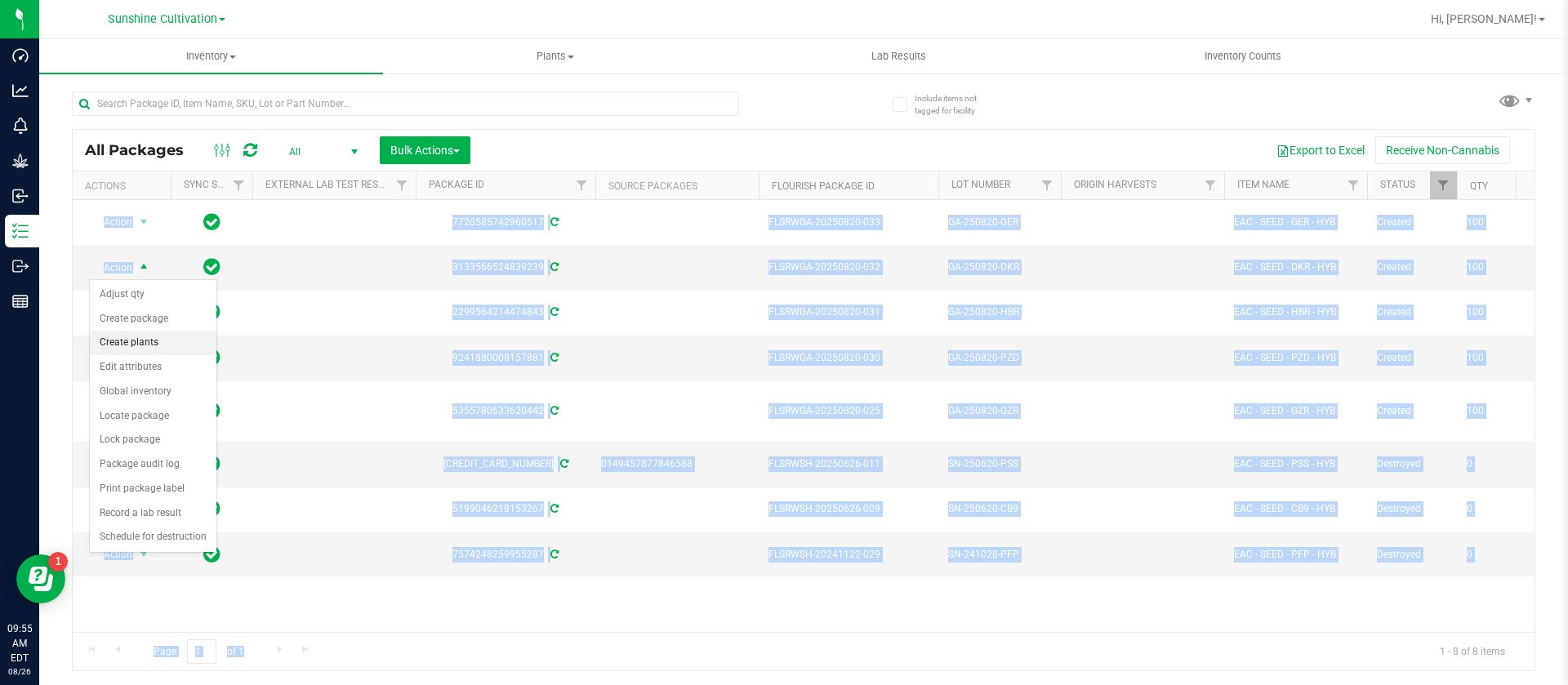
click at [163, 344] on li "Create plants" at bounding box center [154, 343] width 127 height 25
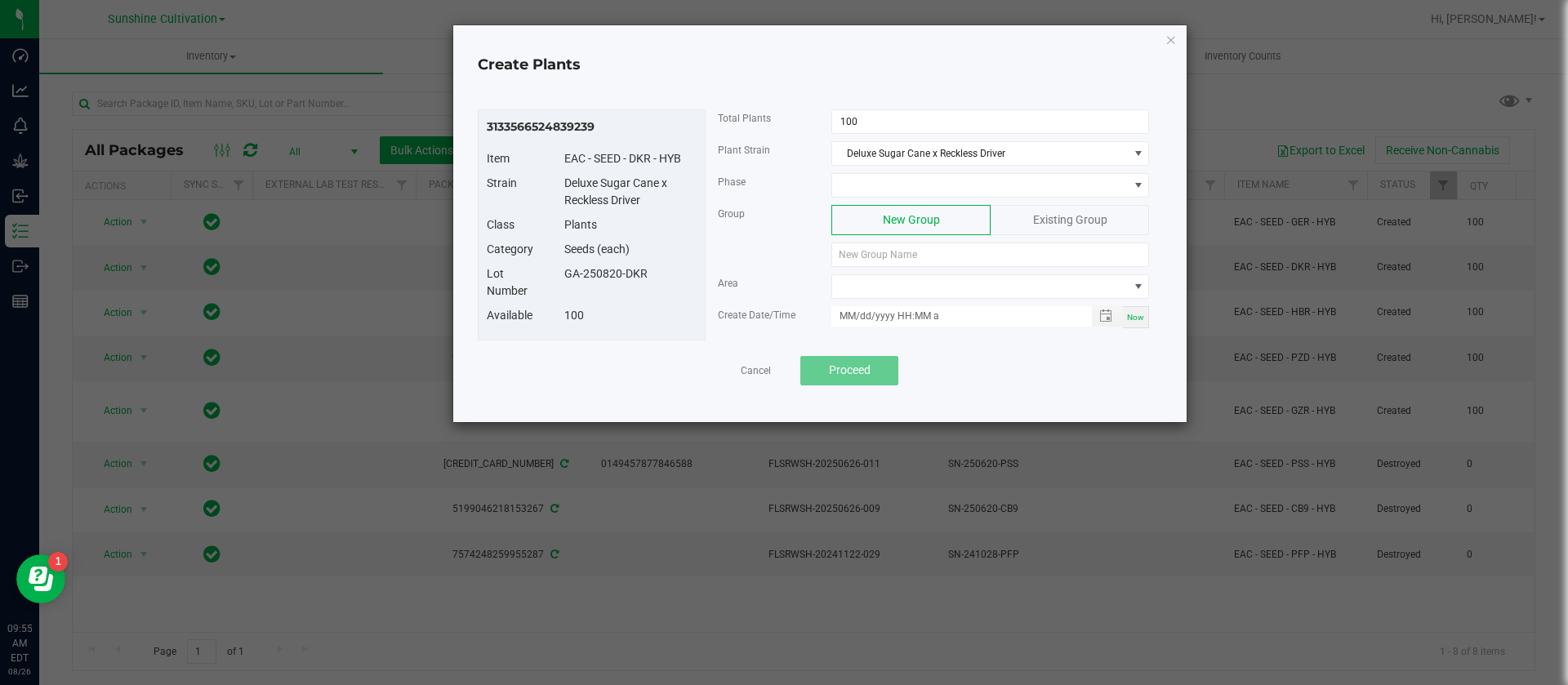
click at [678, 196] on div "Deluxe Sugar Cane x Reckless Driver" at bounding box center [630, 192] width 157 height 34
drag, startPoint x: 664, startPoint y: 278, endPoint x: 566, endPoint y: 278, distance: 98.0
click at [566, 278] on div "GA-250820-DKR" at bounding box center [630, 273] width 157 height 17
copy div "GA-250820-DKR"
paste input "GA-250820-DKR"
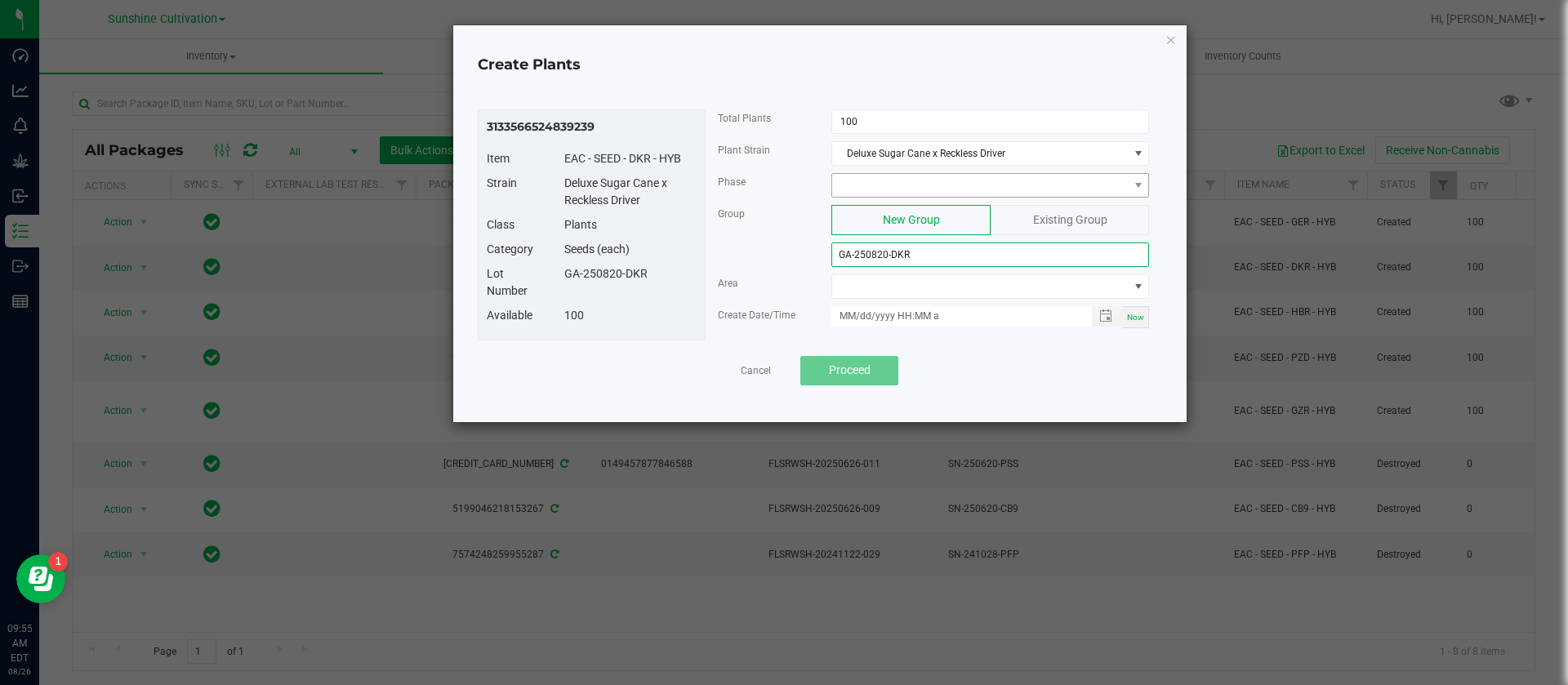
type input "GA-250820-DKR"
click at [876, 181] on span at bounding box center [980, 185] width 296 height 23
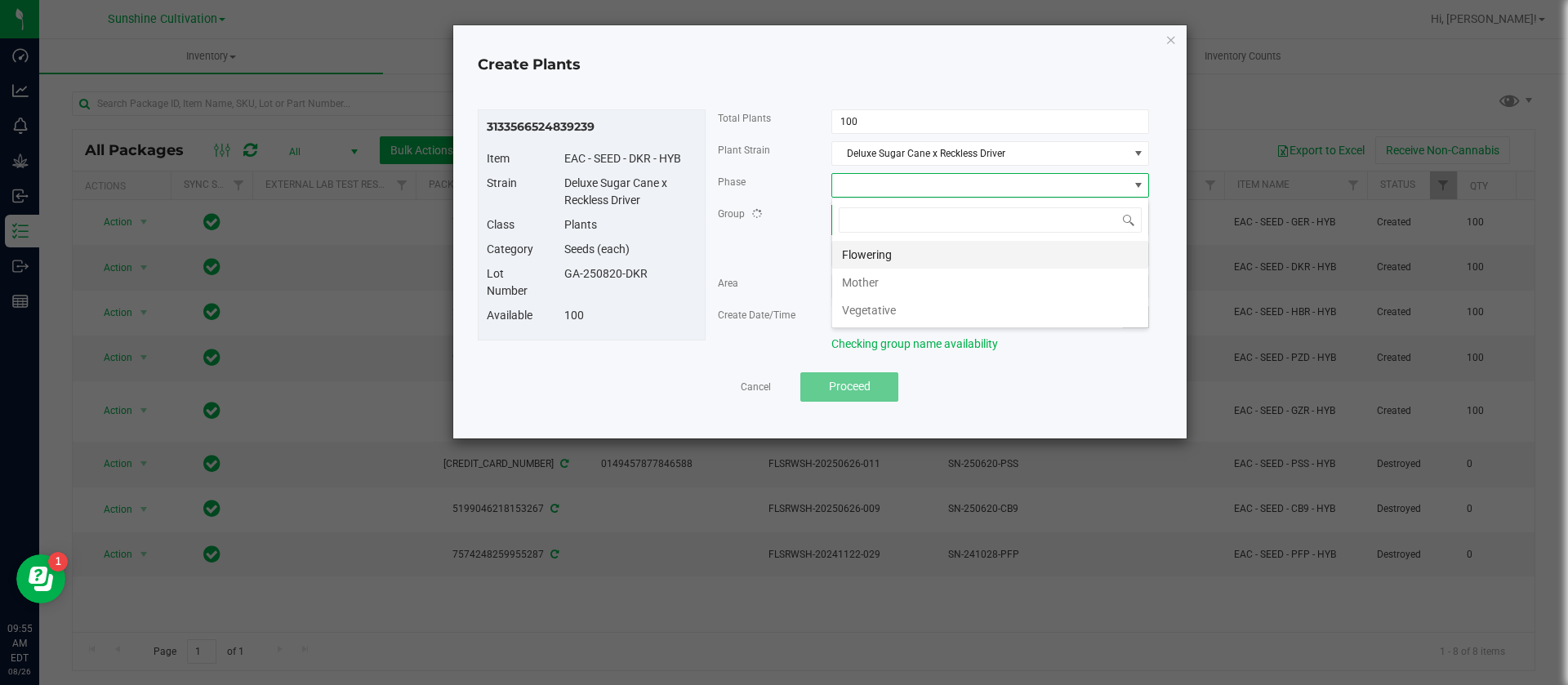
scroll to position [25, 317]
click at [904, 312] on li "Vegetative" at bounding box center [990, 310] width 316 height 27
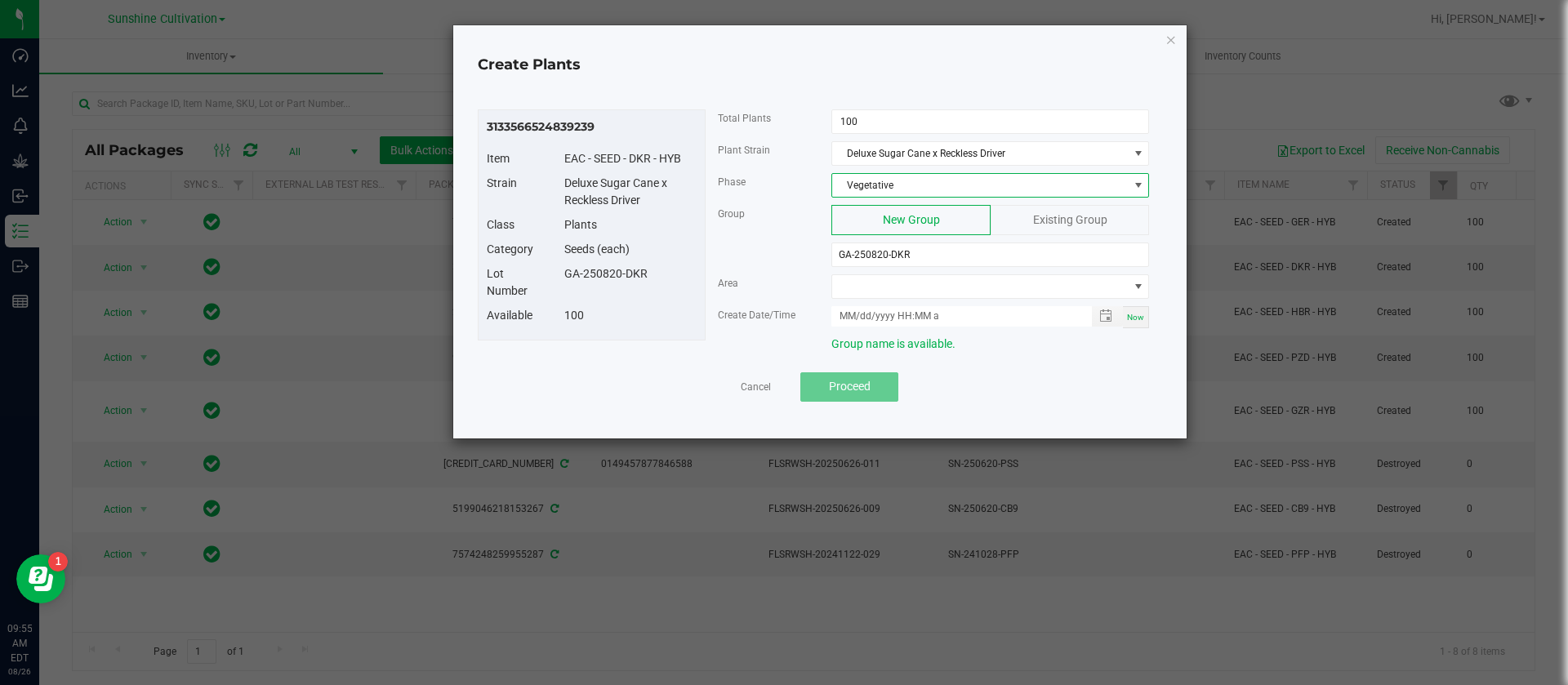
click at [712, 275] on div "Area" at bounding box center [763, 283] width 114 height 17
click at [888, 173] on span "Vegetative" at bounding box center [990, 185] width 317 height 25
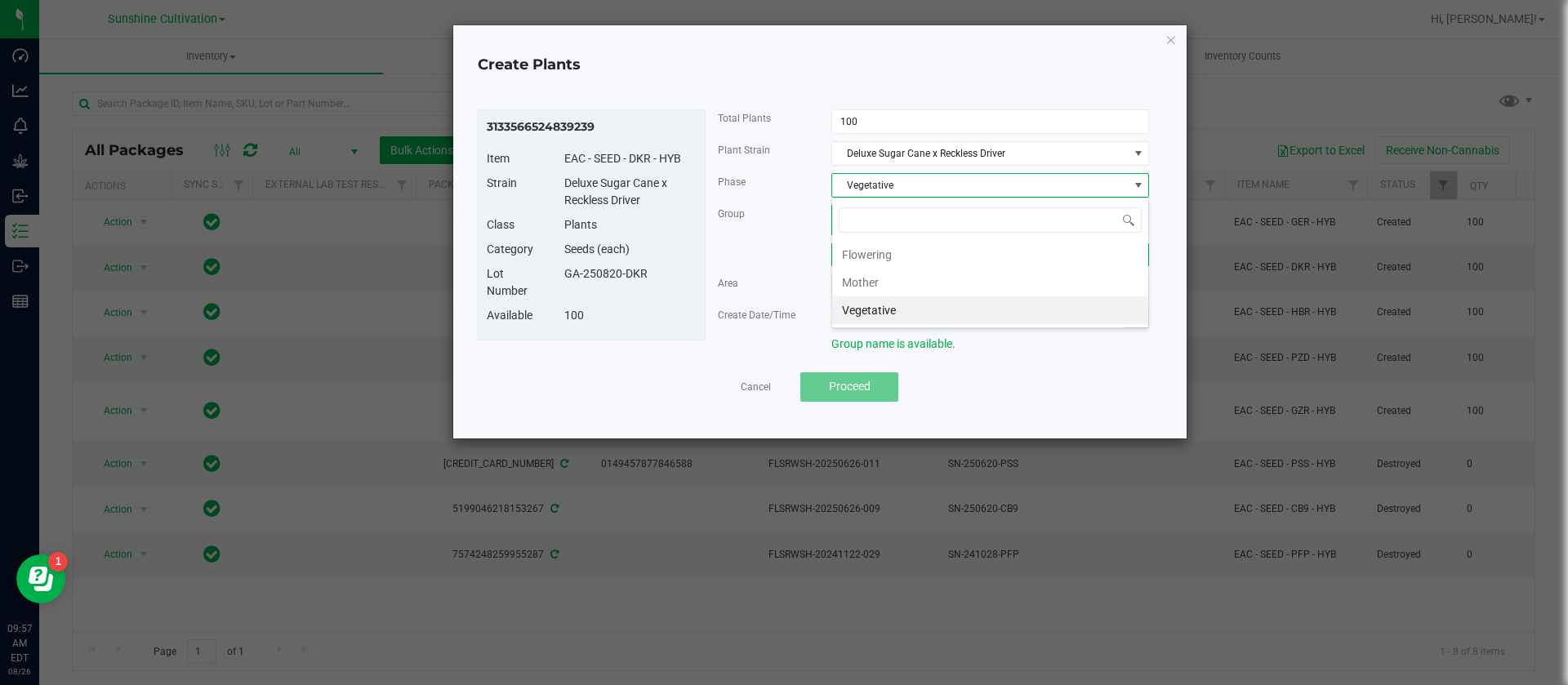
click at [722, 256] on div "Group New Group Existing Group GA-250820-DKR" at bounding box center [934, 239] width 456 height 69
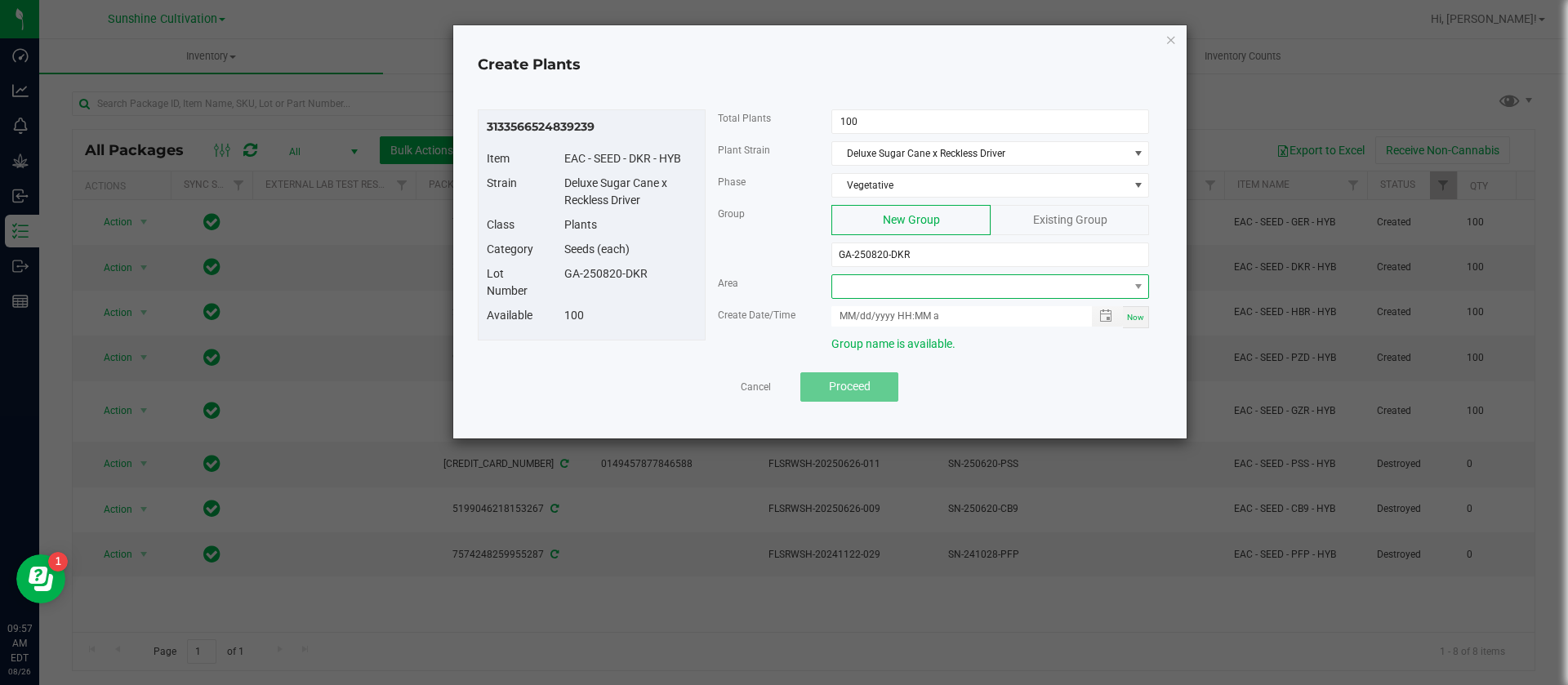
click at [877, 282] on span at bounding box center [980, 286] width 296 height 23
click at [709, 300] on div "Area" at bounding box center [934, 290] width 456 height 32
click at [905, 181] on span "Vegetative" at bounding box center [980, 185] width 296 height 23
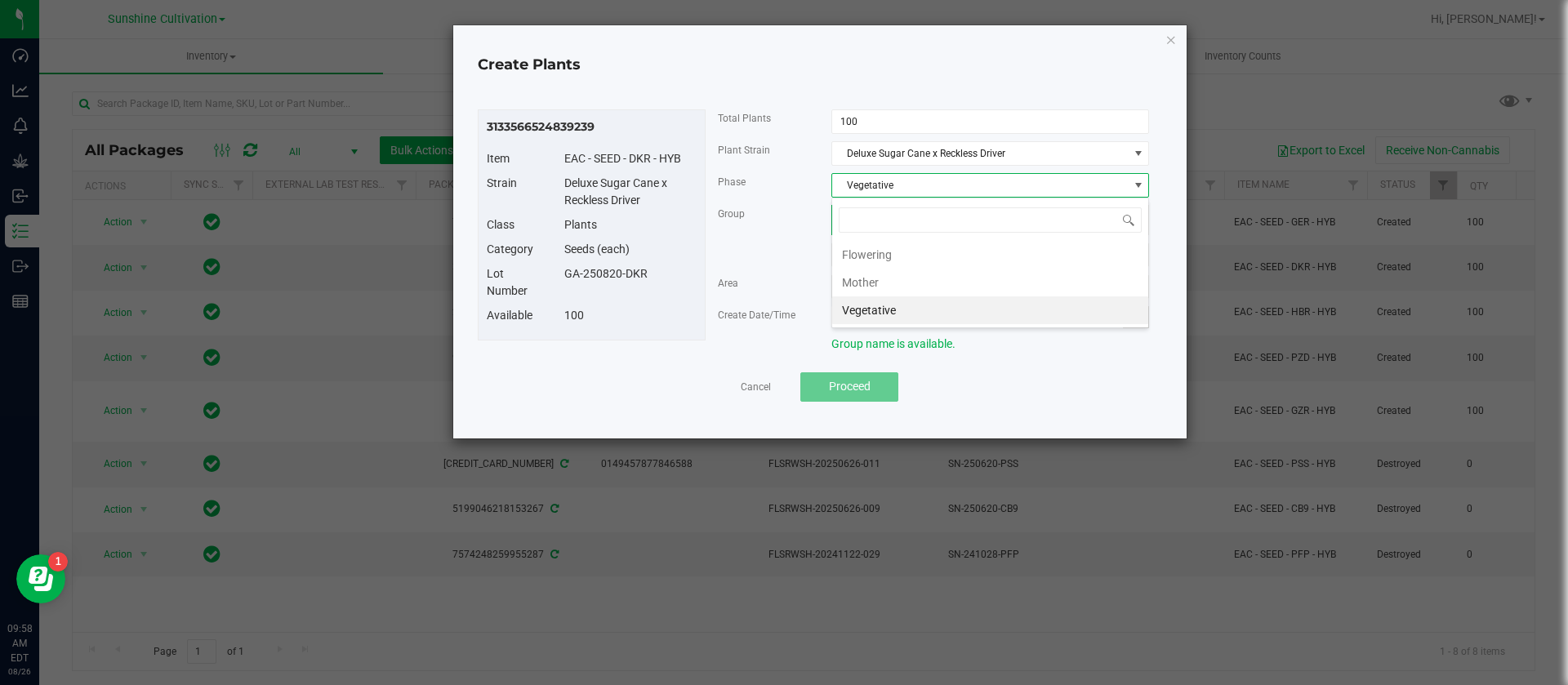
click at [905, 181] on span "Vegetative" at bounding box center [980, 185] width 296 height 23
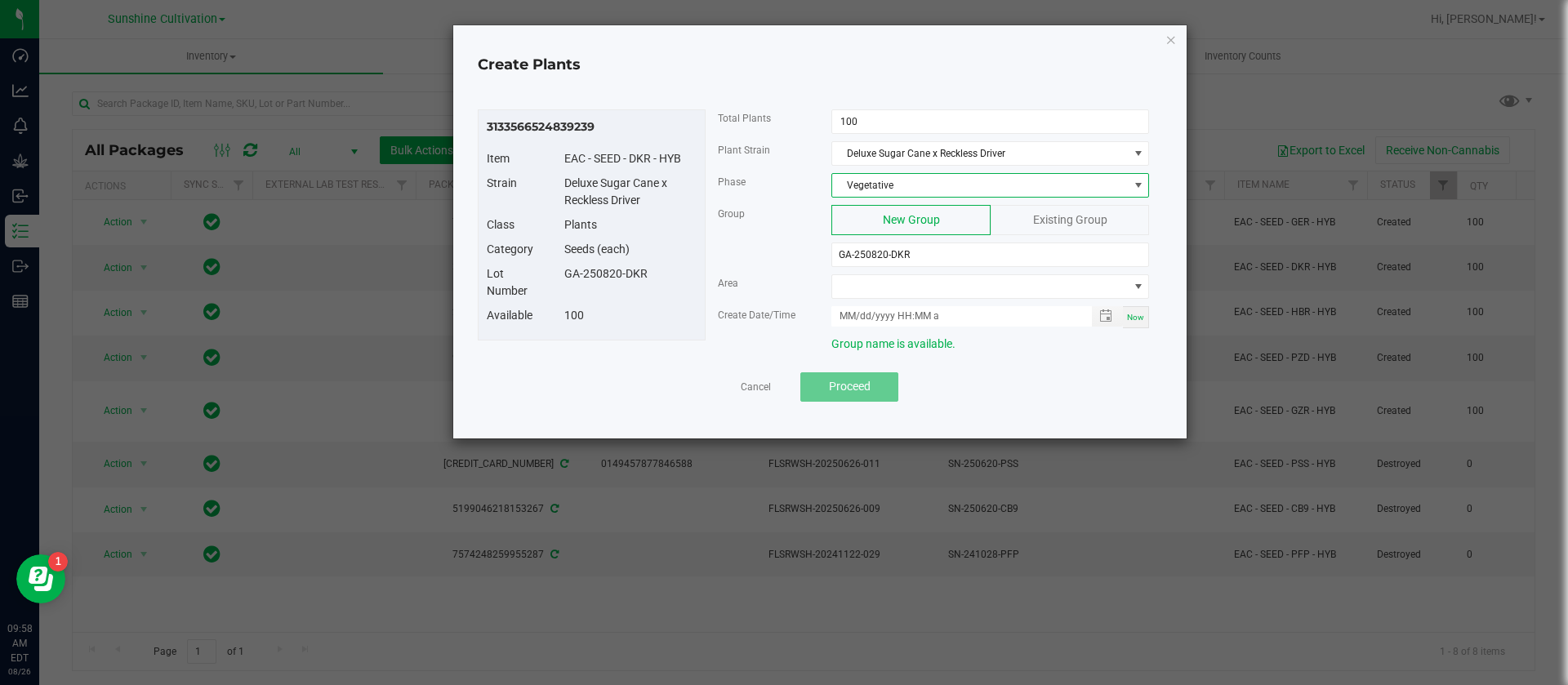
click at [699, 211] on div "Strain Deluxe Sugar Cane x Reckless Driver" at bounding box center [591, 195] width 234 height 42
click at [754, 384] on link "Cancel" at bounding box center [756, 388] width 30 height 14
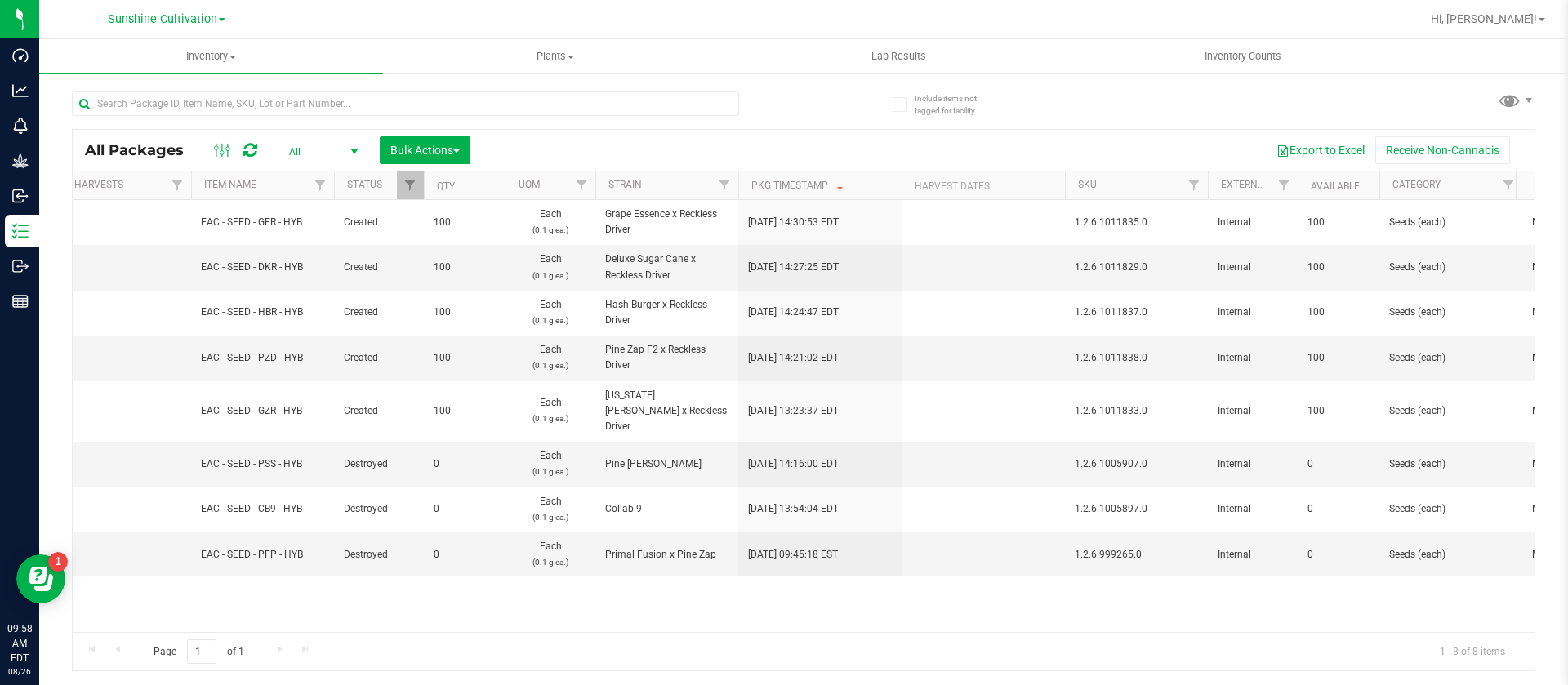
scroll to position [0, 986]
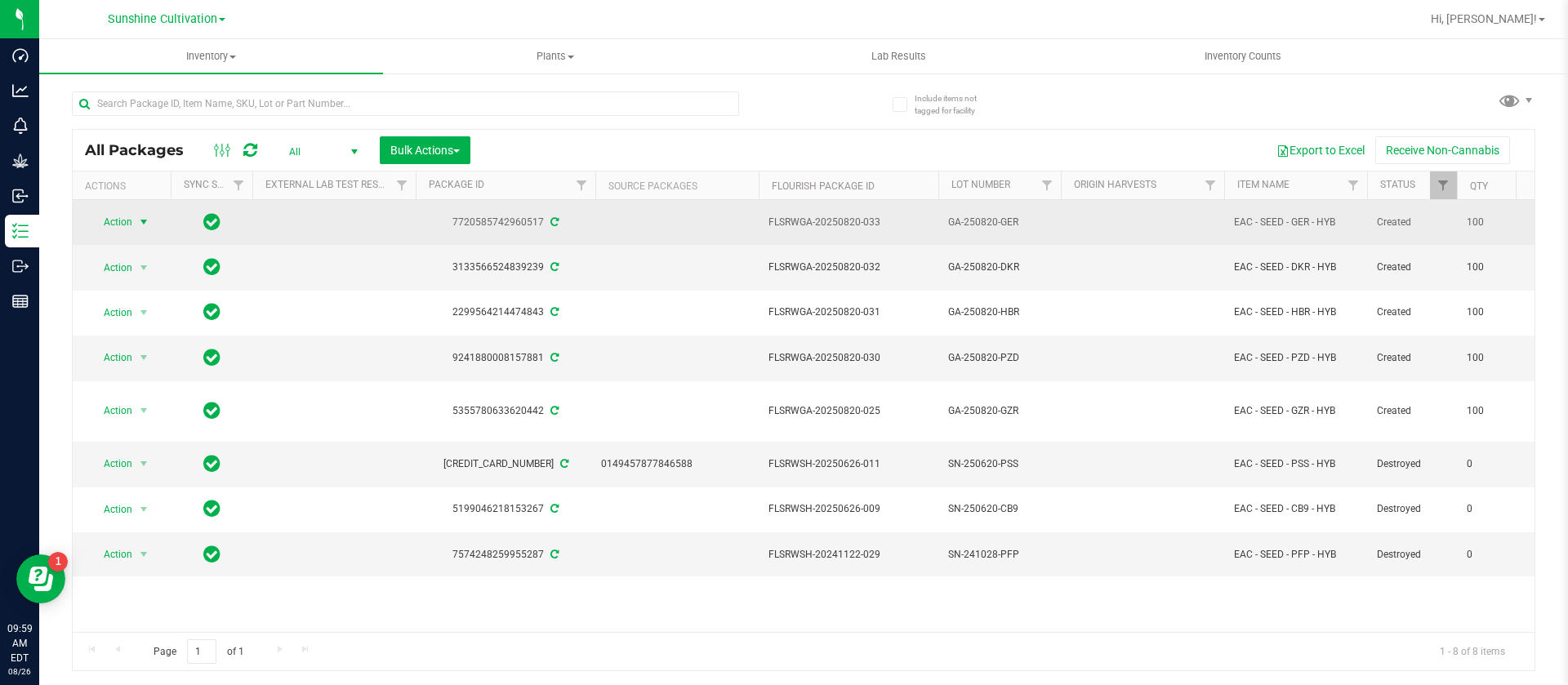
click at [110, 225] on span "Action" at bounding box center [111, 222] width 44 height 23
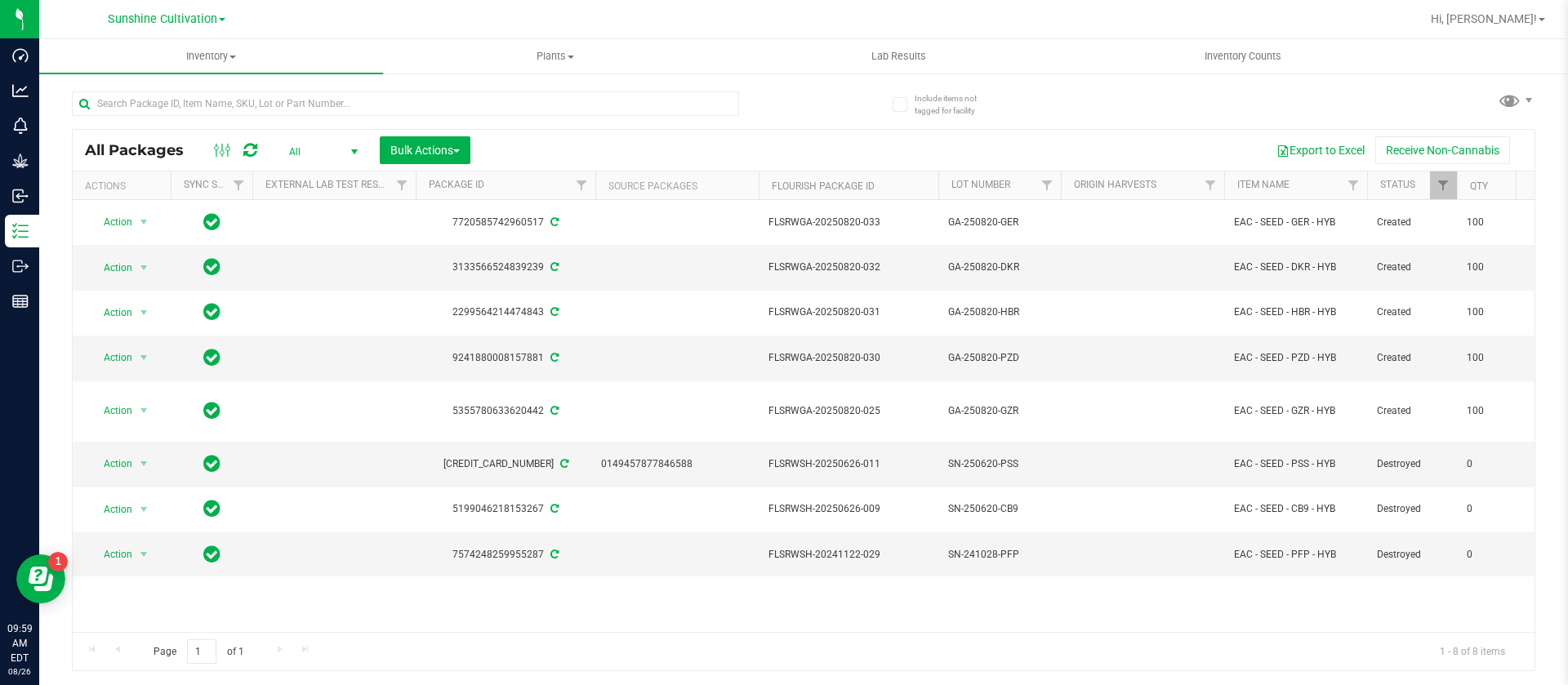
click at [592, 667] on div "Page 1 of 1 1 - 8 of 8 items" at bounding box center [804, 652] width 1462 height 39
click at [111, 261] on span "Action" at bounding box center [111, 267] width 44 height 23
click at [145, 345] on li "Create plants" at bounding box center [154, 343] width 127 height 25
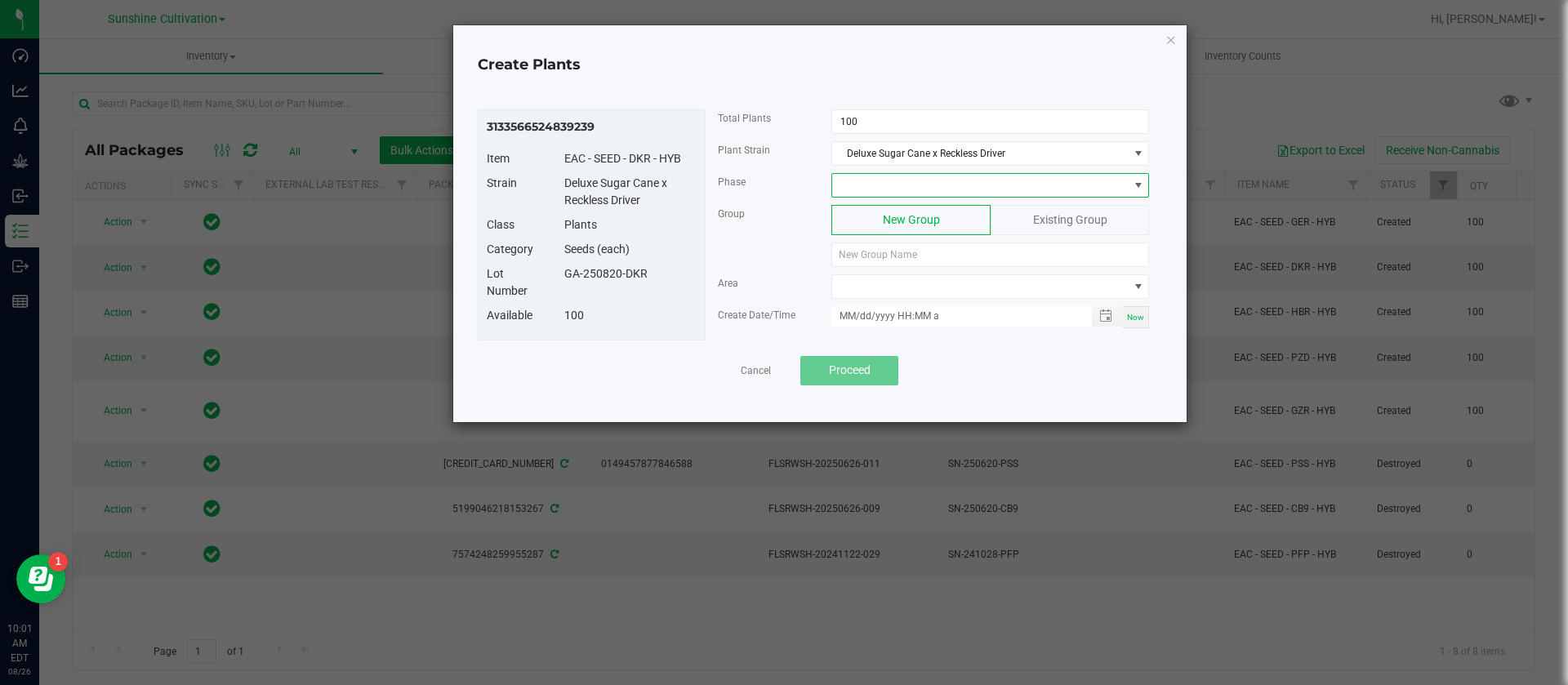
click at [926, 189] on span at bounding box center [980, 185] width 296 height 23
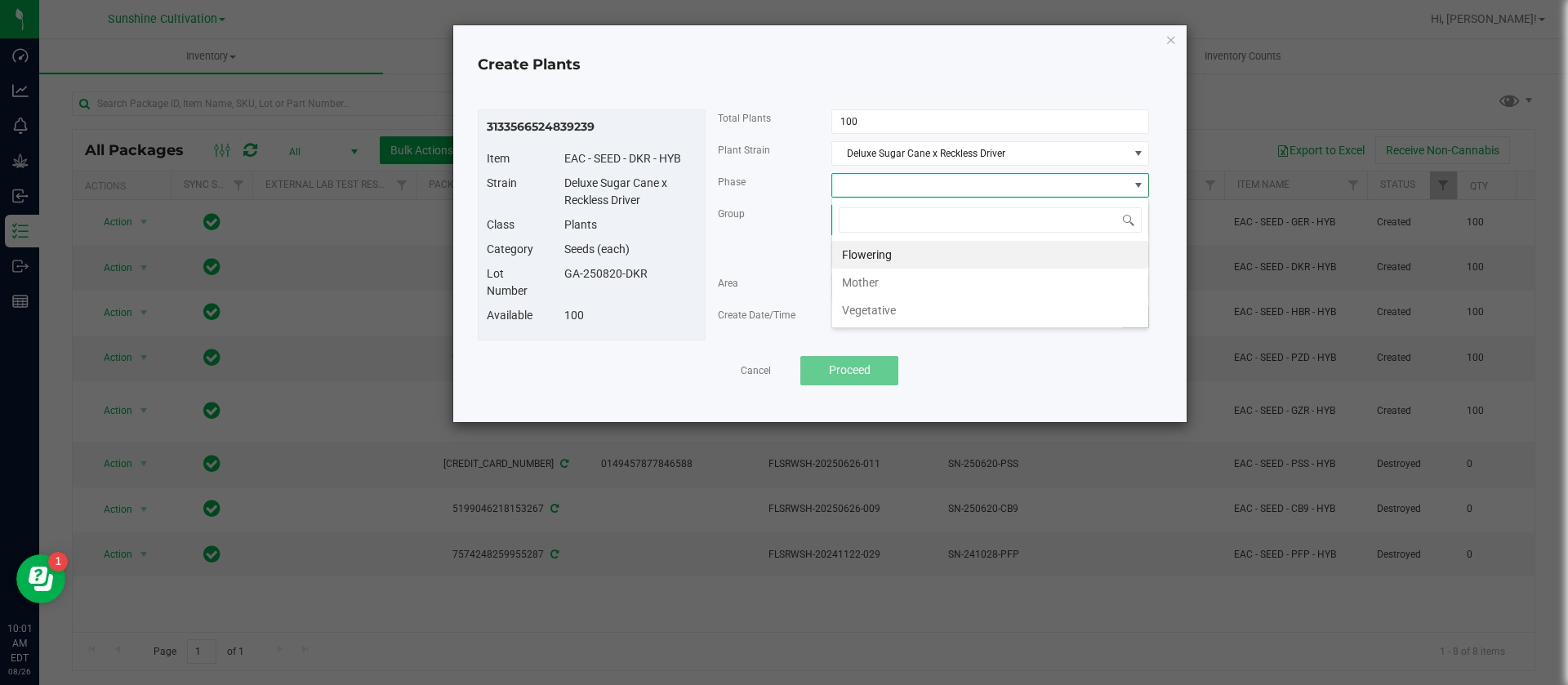
scroll to position [25, 317]
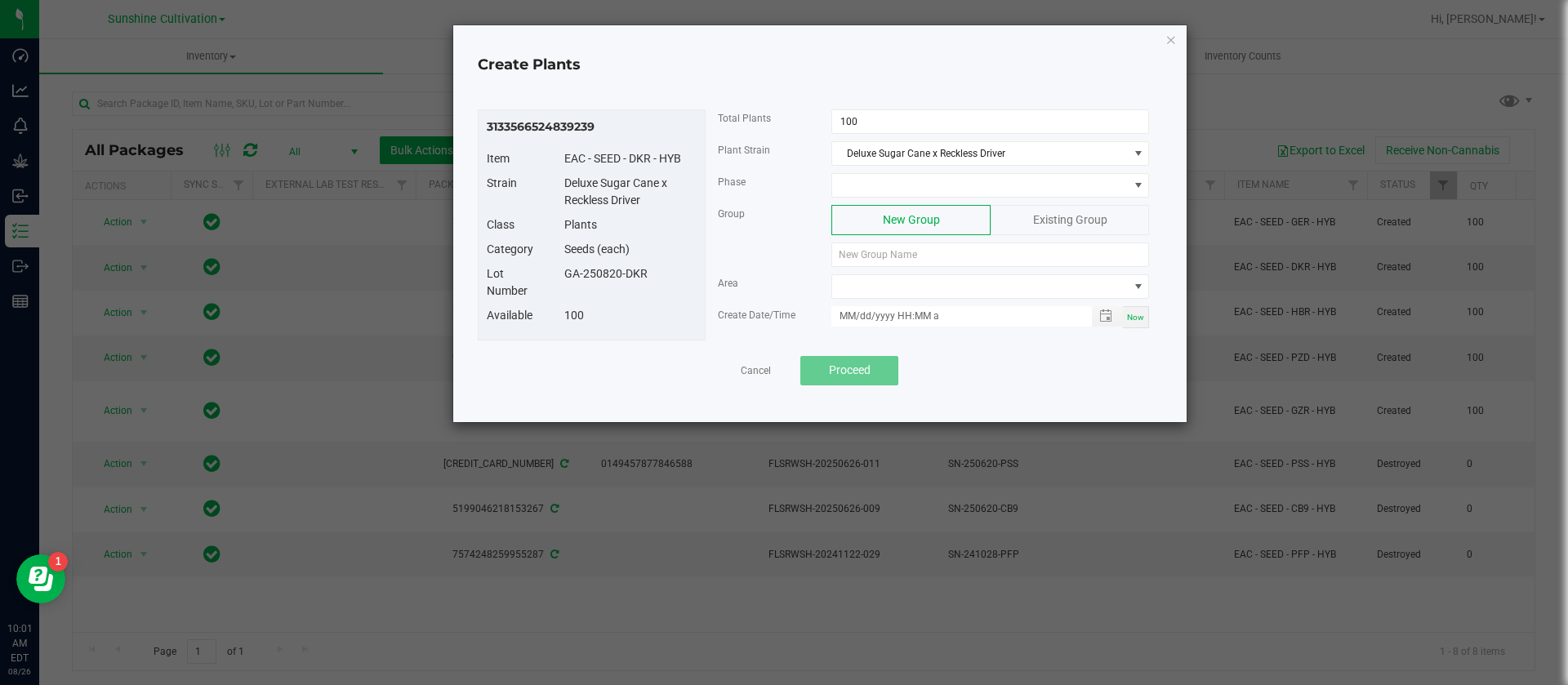
click at [660, 257] on div "Seeds (each)" at bounding box center [630, 249] width 157 height 17
click at [1163, 42] on div "Create Plants" at bounding box center [820, 65] width 701 height 47
click at [1168, 34] on icon "button" at bounding box center [1171, 39] width 11 height 20
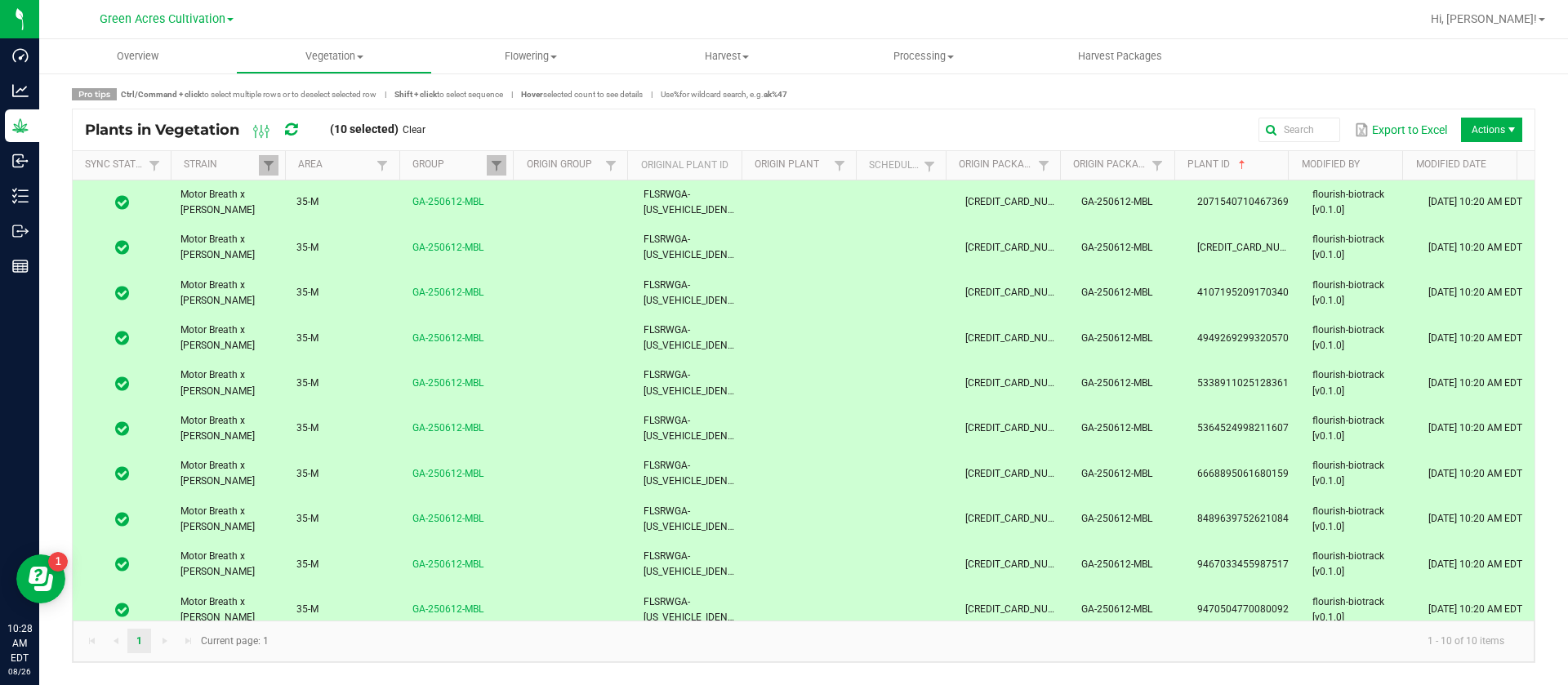
scroll to position [11, 0]
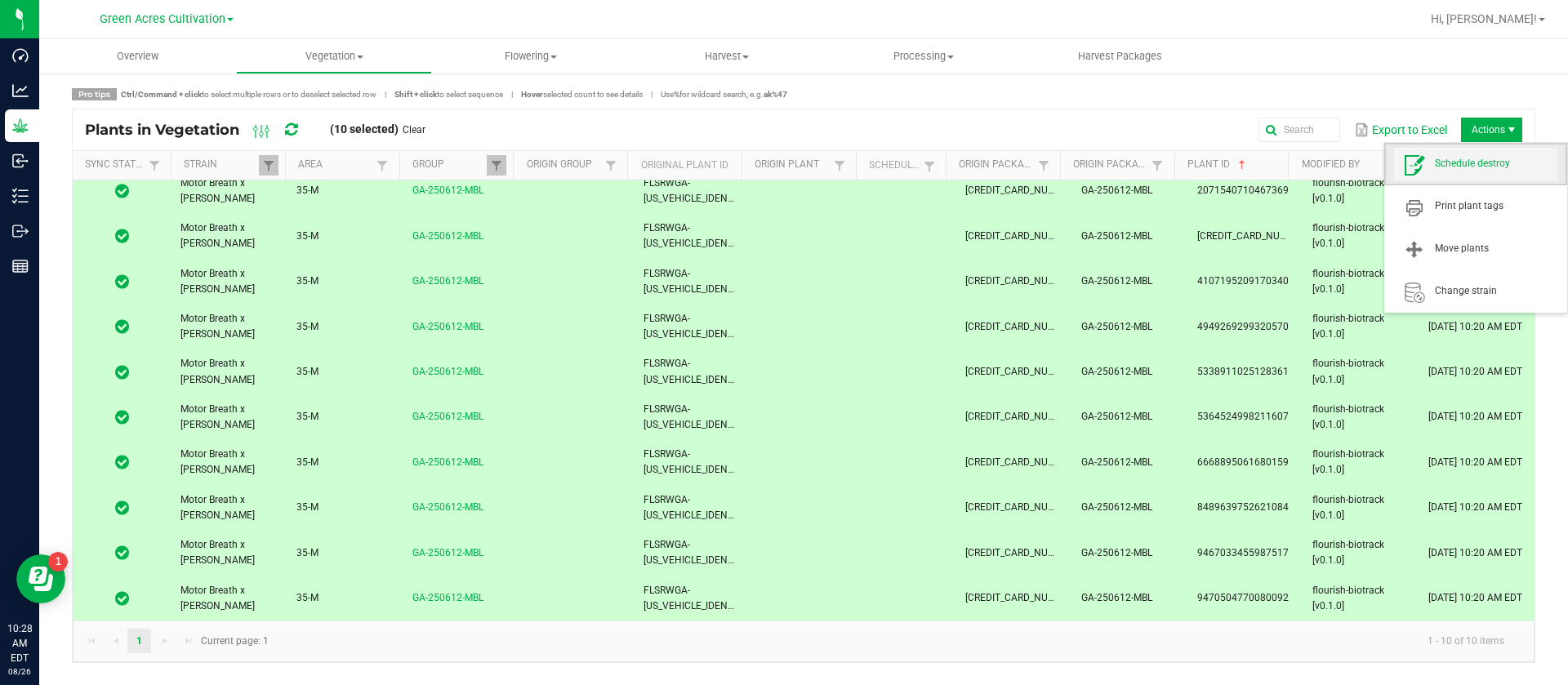
click at [1473, 167] on span "Schedule destroy" at bounding box center [1496, 164] width 123 height 14
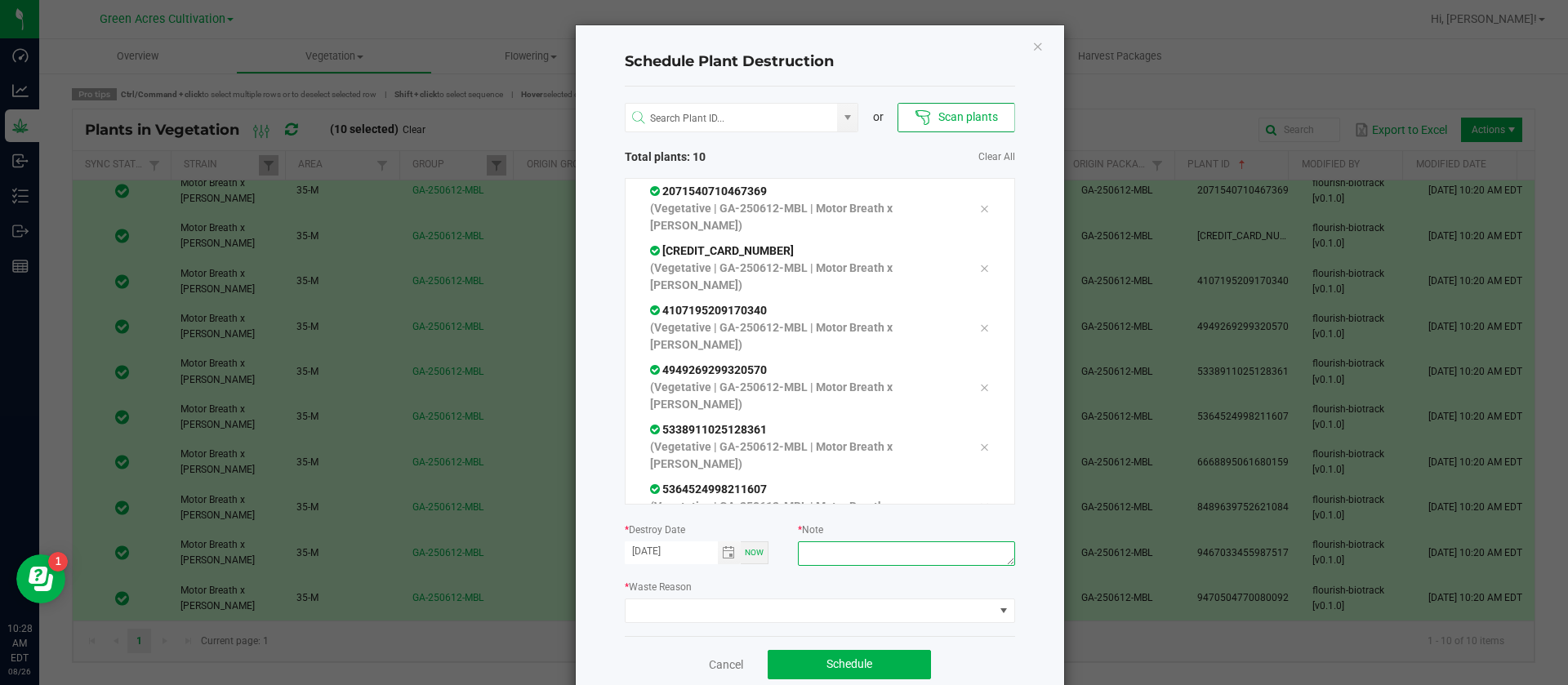
click at [851, 557] on textarea at bounding box center [906, 553] width 216 height 25
type textarea "WASTE"
click at [672, 603] on span at bounding box center [809, 610] width 368 height 23
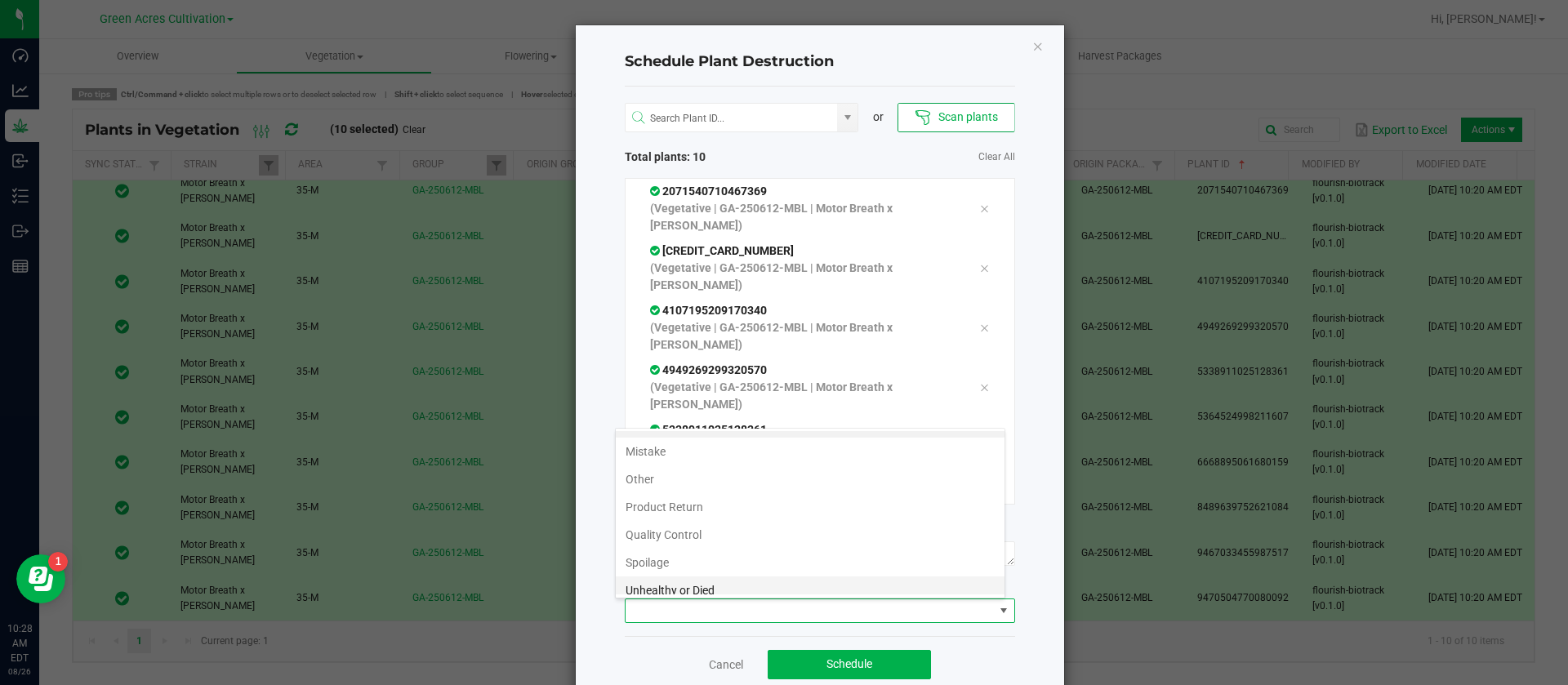
scroll to position [59, 0]
click at [686, 584] on li "Waste" at bounding box center [810, 580] width 389 height 27
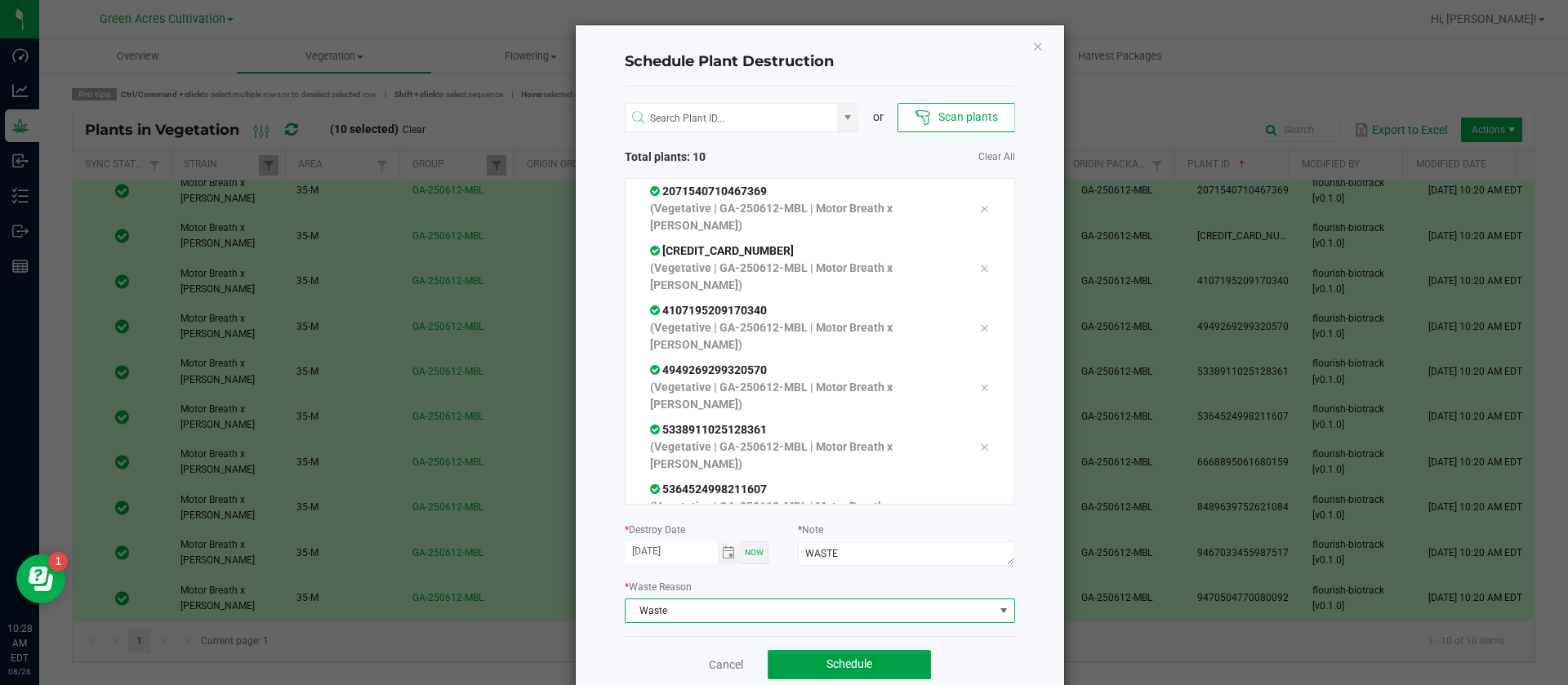
click at [862, 658] on span "Schedule" at bounding box center [849, 664] width 45 height 13
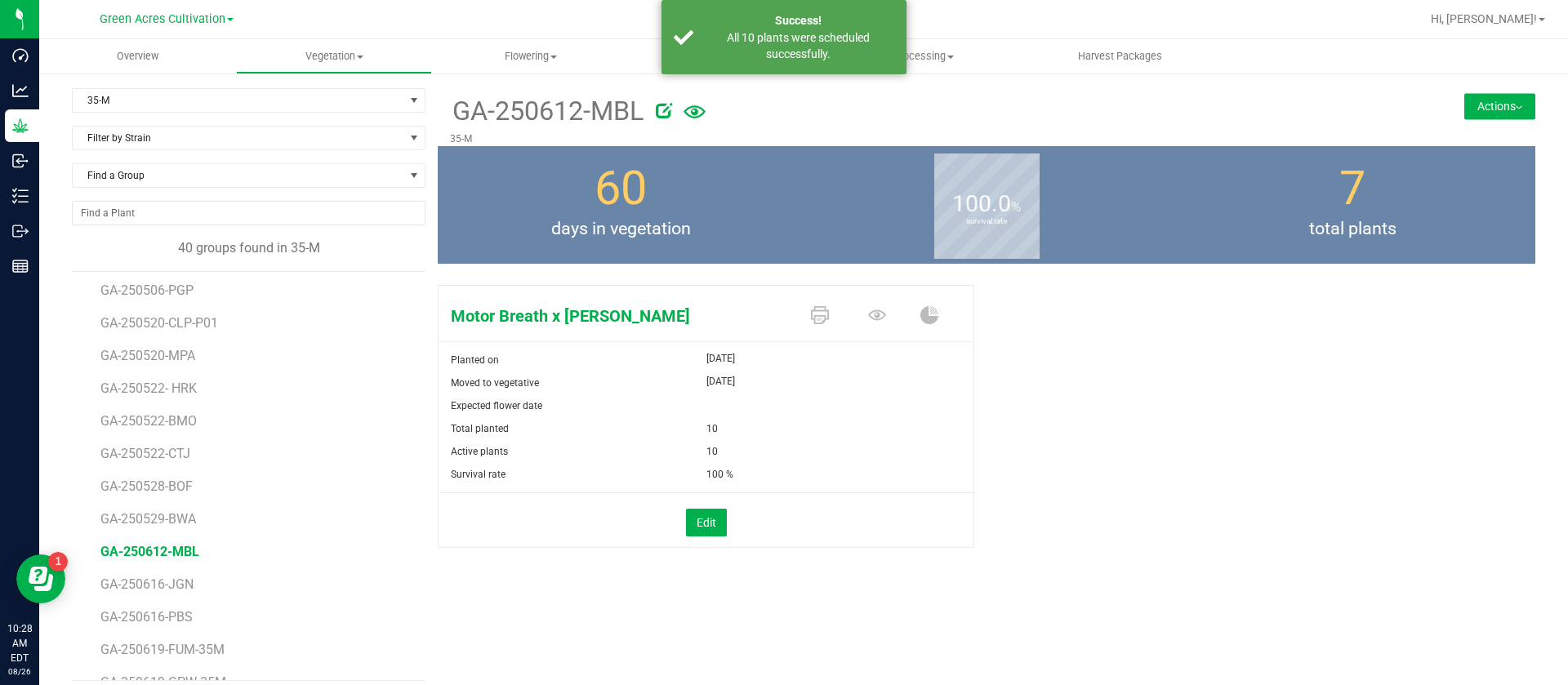
scroll to position [123, 0]
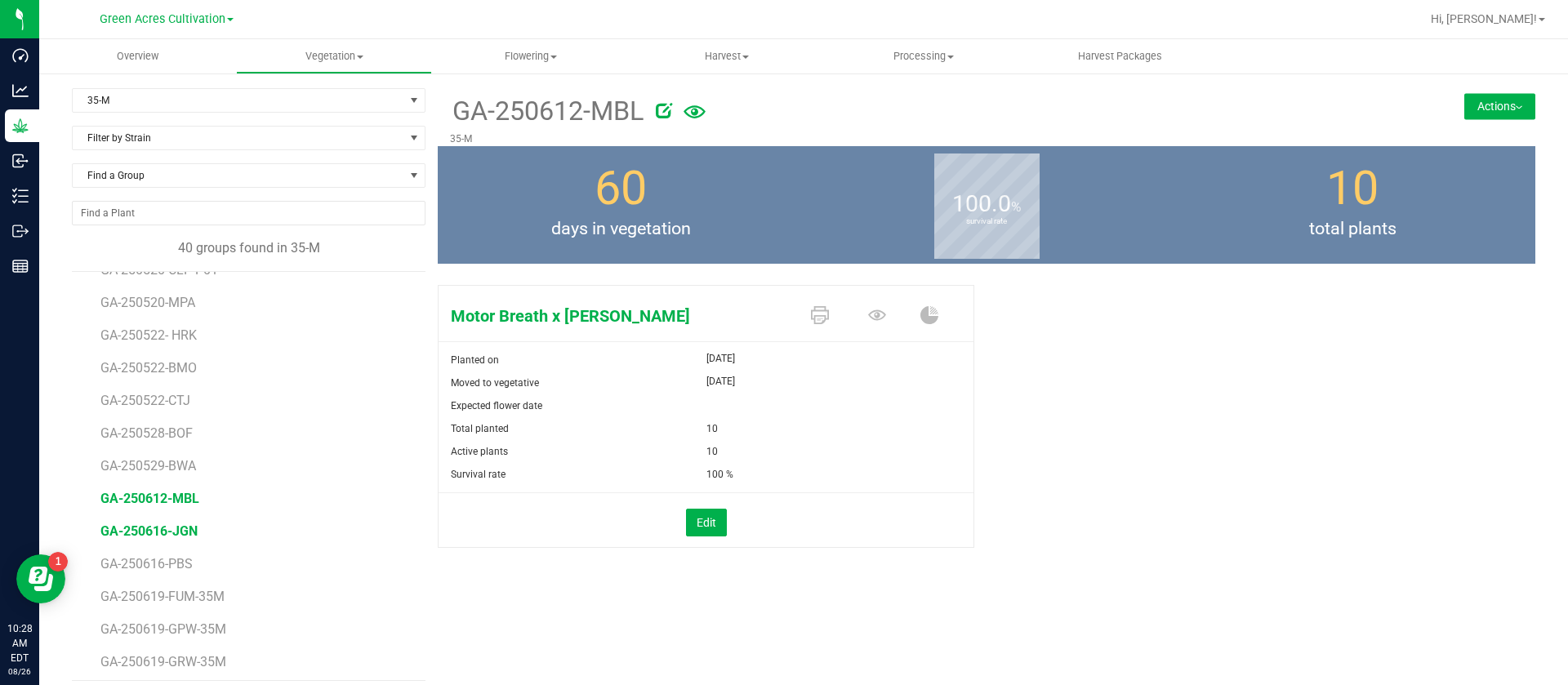
click at [180, 531] on span "GA-250616-JGN" at bounding box center [148, 531] width 97 height 15
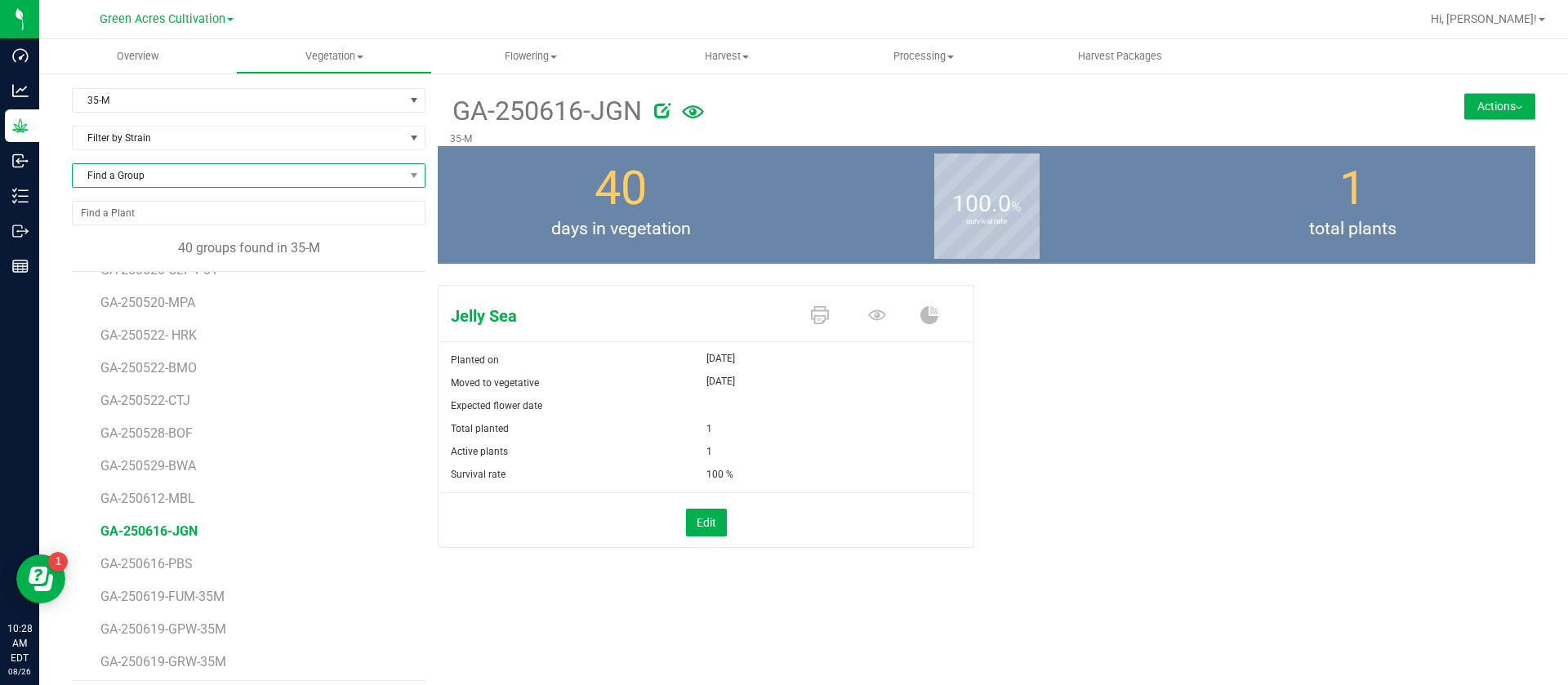
click at [174, 173] on span "Find a Group" at bounding box center [238, 175] width 332 height 23
type input "PGP"
click at [192, 237] on li "GA-250506-PGP" at bounding box center [246, 243] width 347 height 23
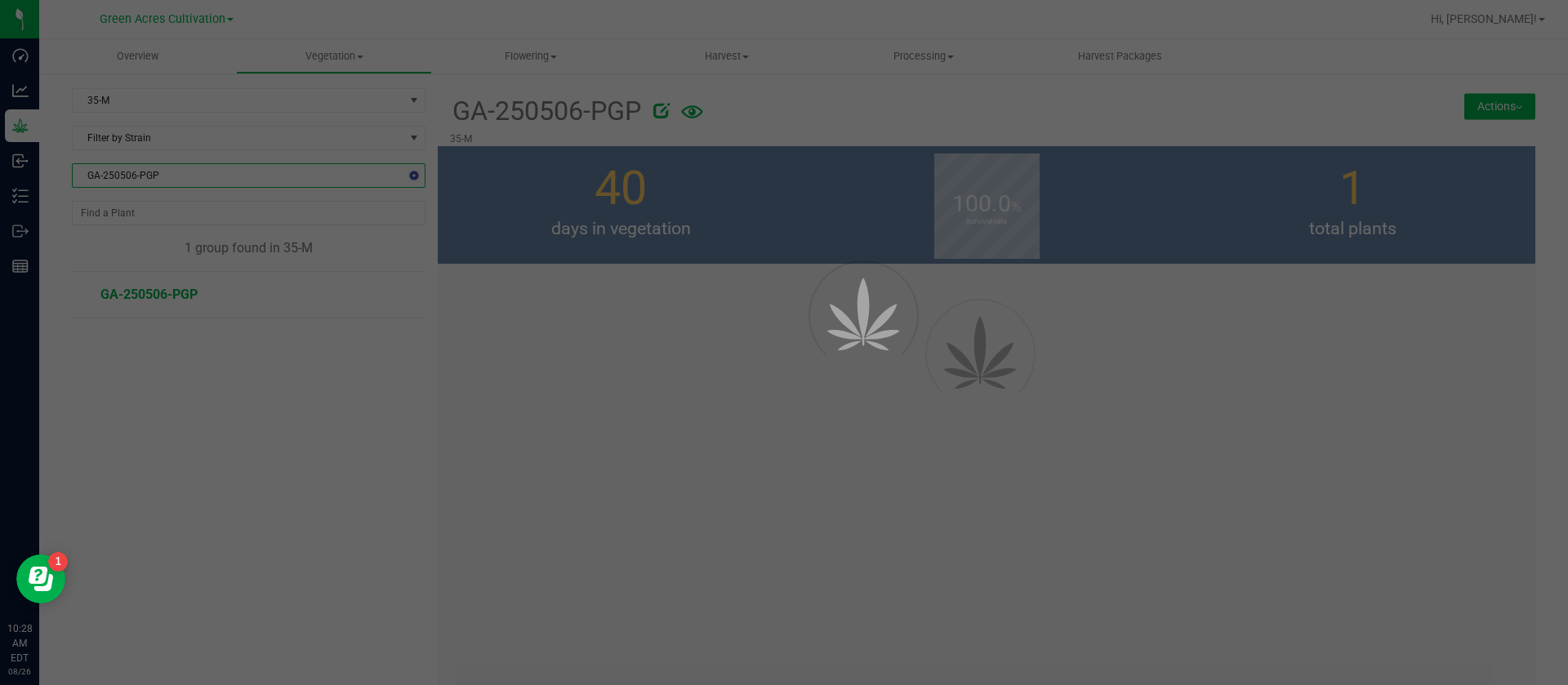
scroll to position [0, 0]
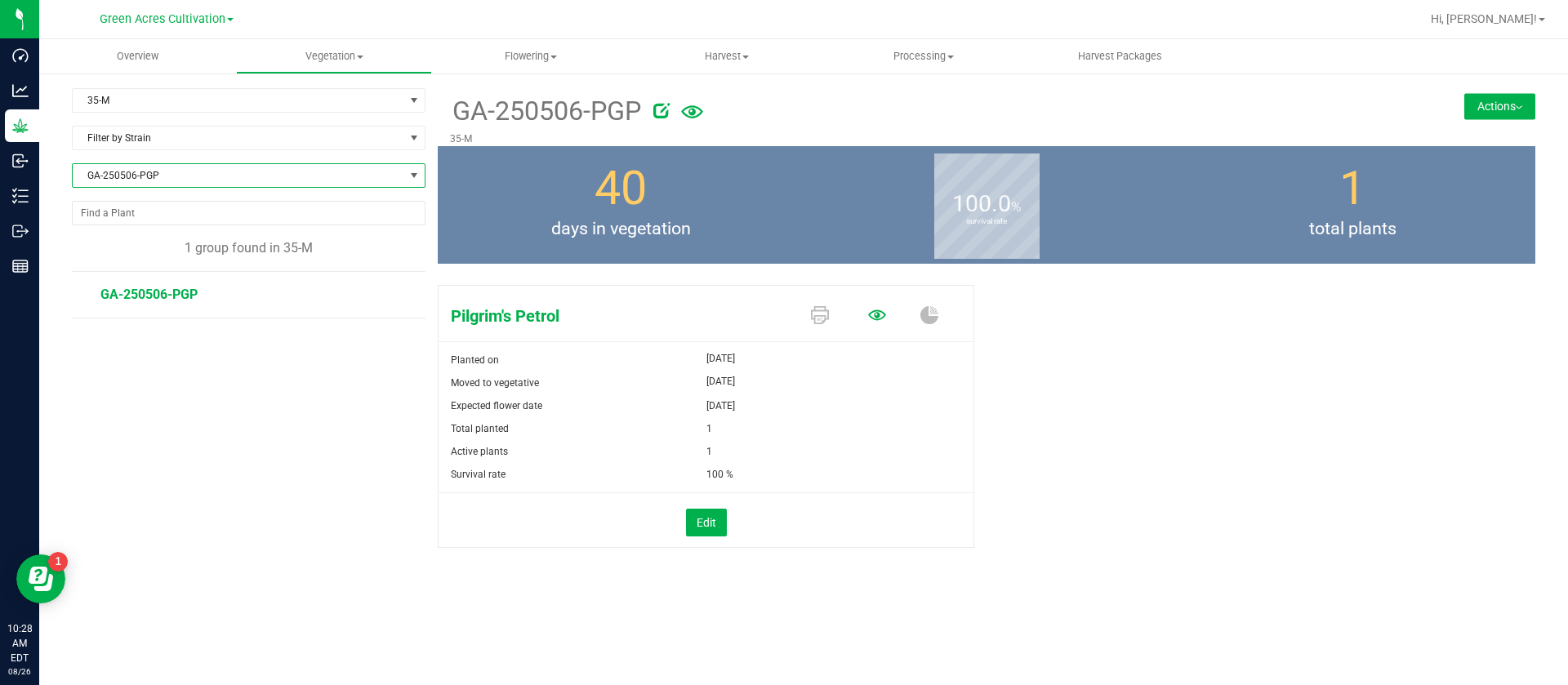
click at [876, 314] on icon at bounding box center [877, 315] width 18 height 18
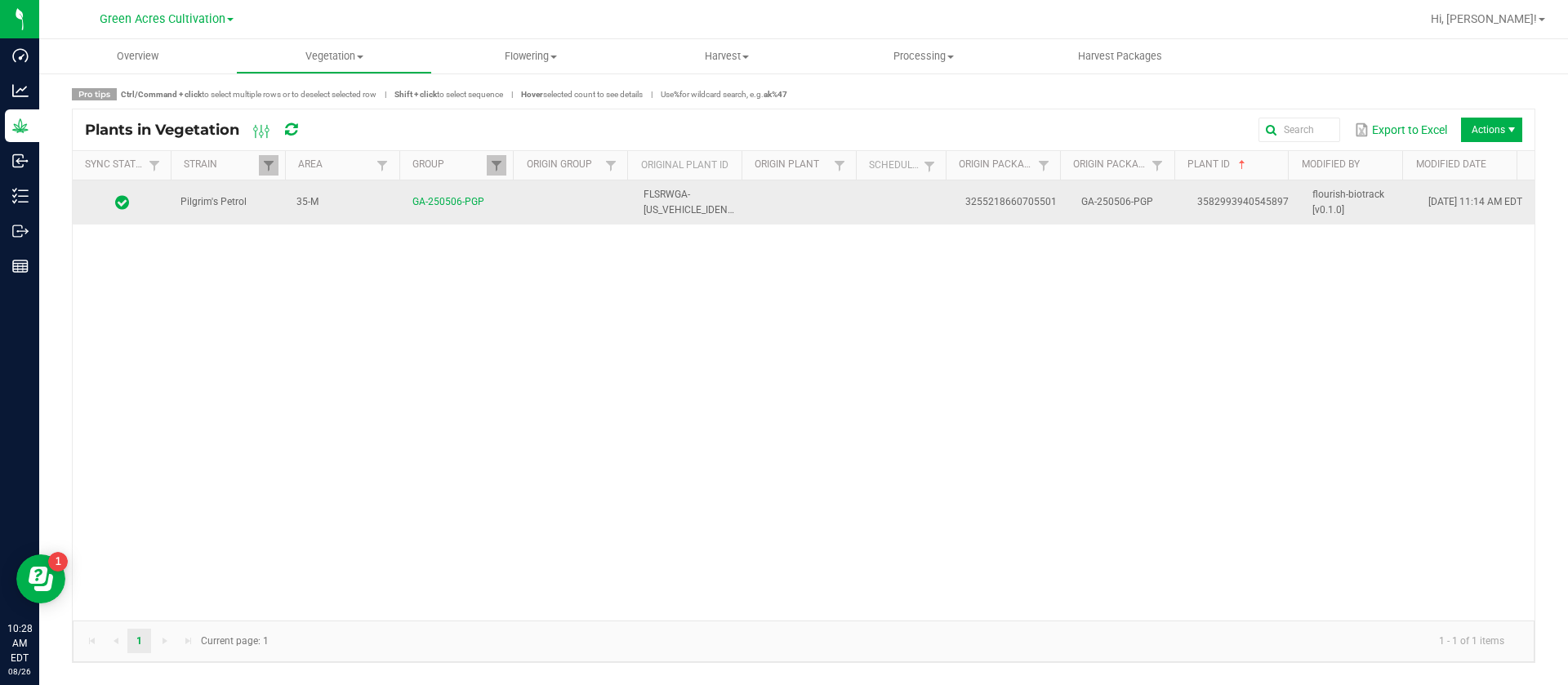
click at [831, 210] on td at bounding box center [807, 201] width 116 height 44
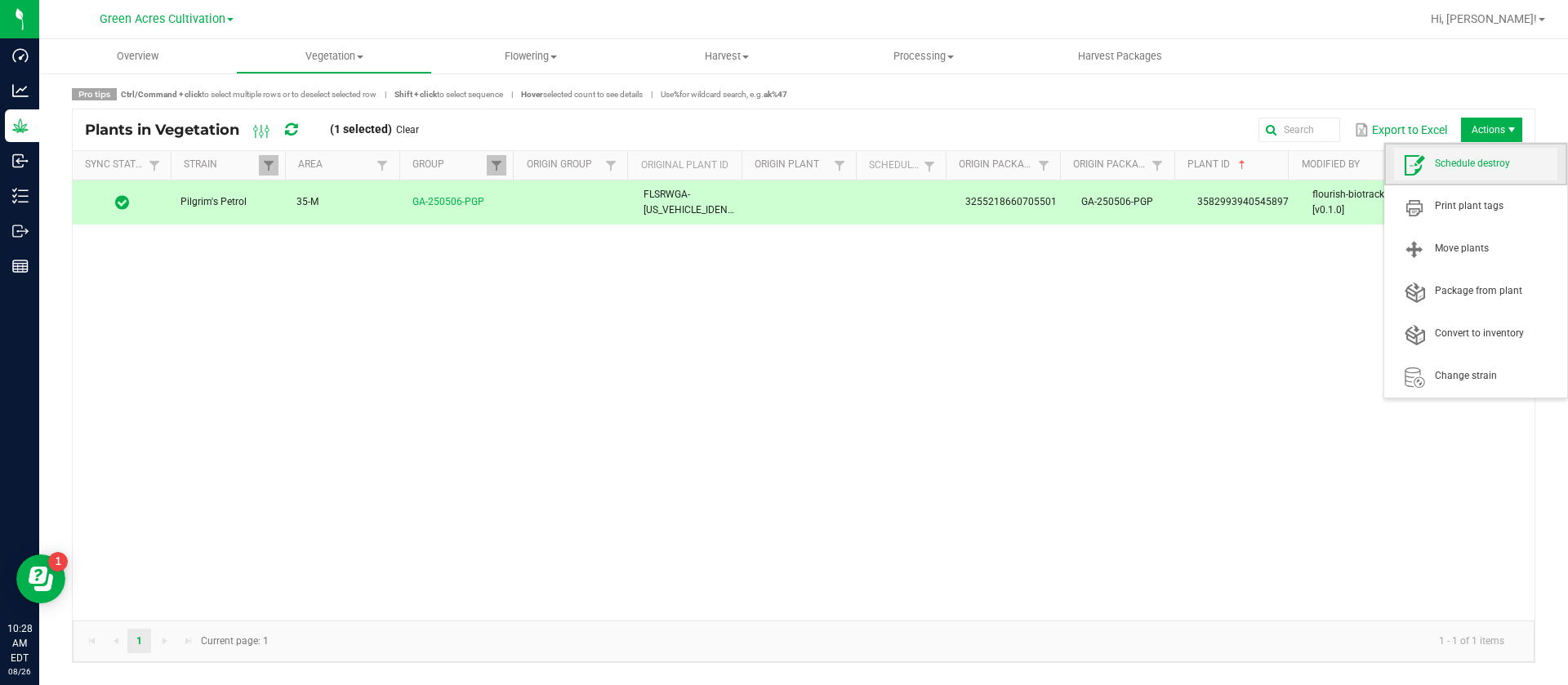
click at [1464, 166] on span "Schedule destroy" at bounding box center [1496, 164] width 123 height 14
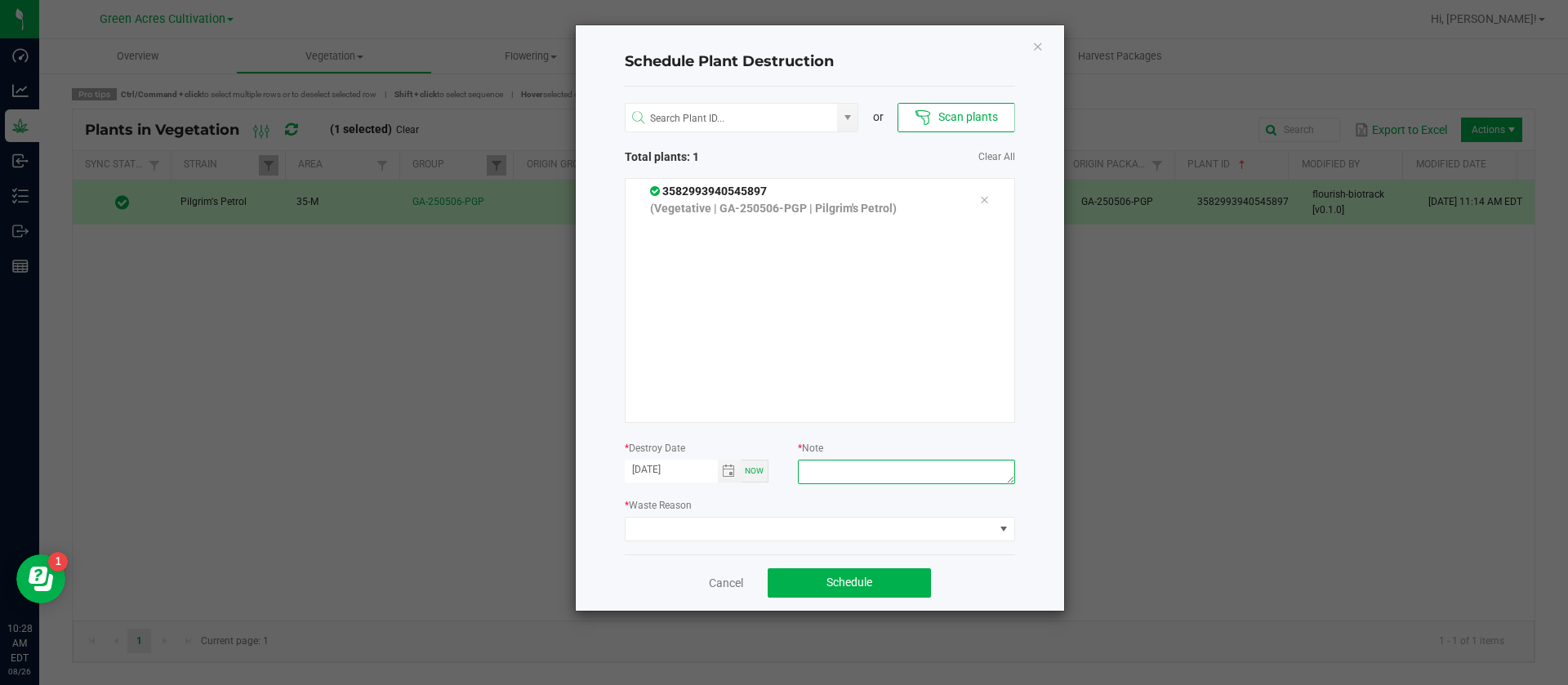
click at [907, 484] on textarea at bounding box center [906, 472] width 216 height 25
type textarea "WASTE"
click at [705, 525] on span at bounding box center [809, 529] width 368 height 23
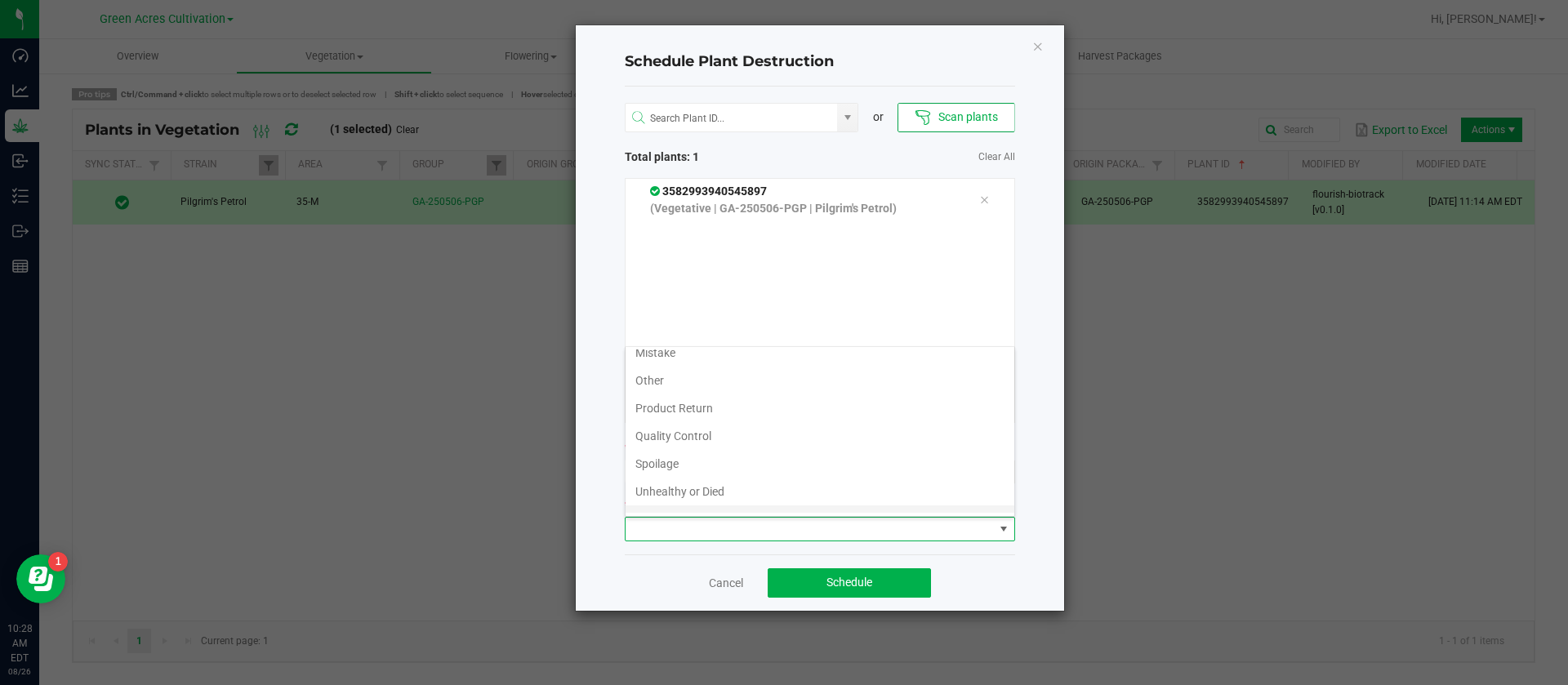
scroll to position [59, 0]
click at [646, 499] on li "Waste" at bounding box center [819, 499] width 389 height 27
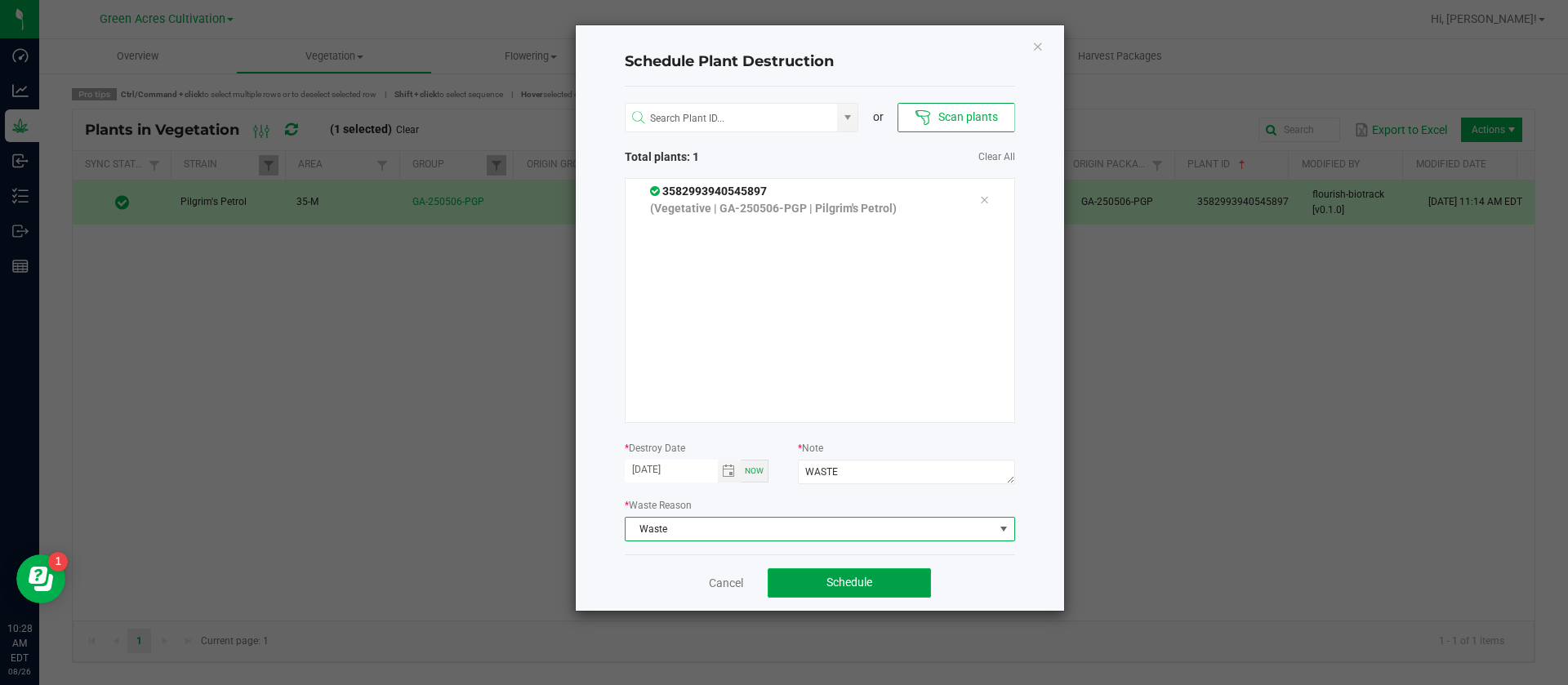
click at [859, 575] on span "Schedule" at bounding box center [849, 581] width 45 height 13
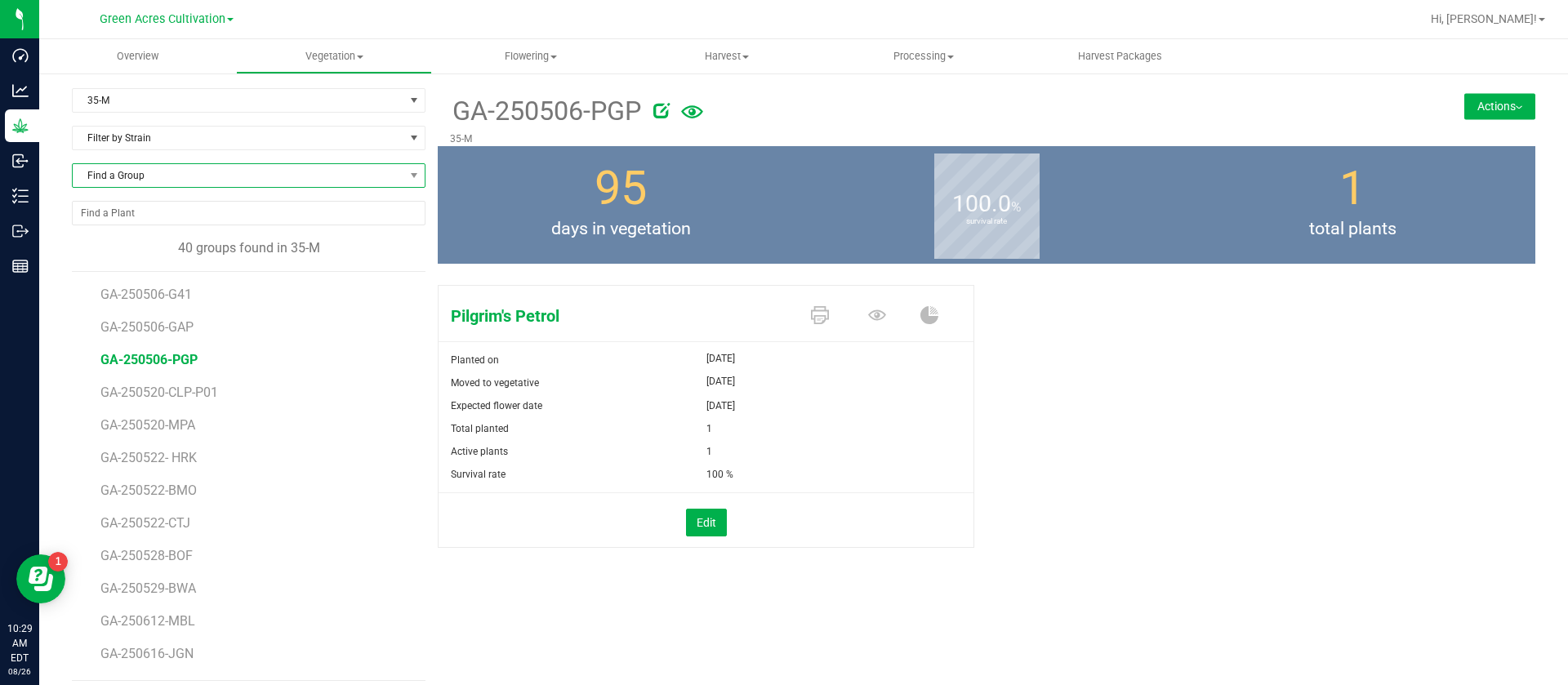
click at [138, 179] on span "Find a Group" at bounding box center [238, 175] width 332 height 23
type input "BWA"
click at [192, 242] on li "GA-250529-BWA" at bounding box center [246, 243] width 347 height 23
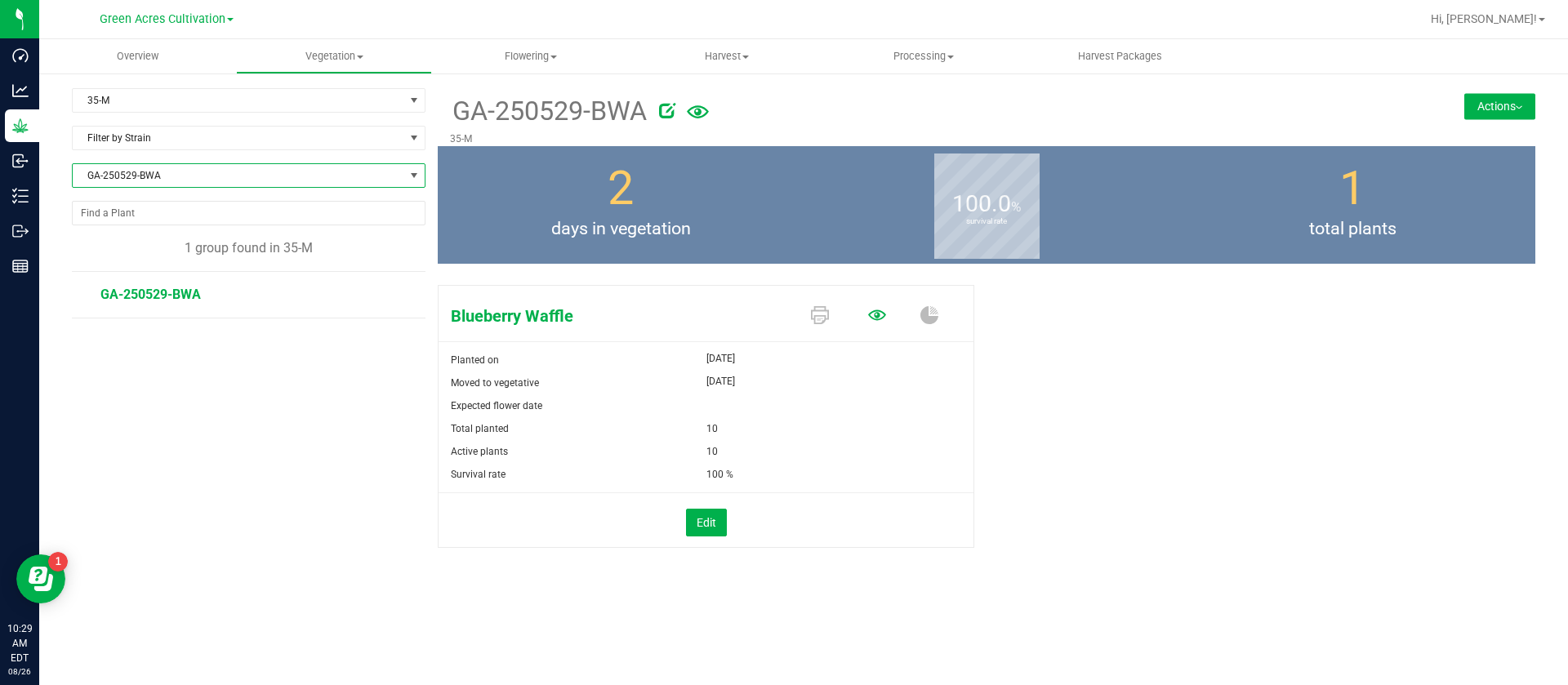
click at [875, 318] on icon at bounding box center [877, 315] width 18 height 10
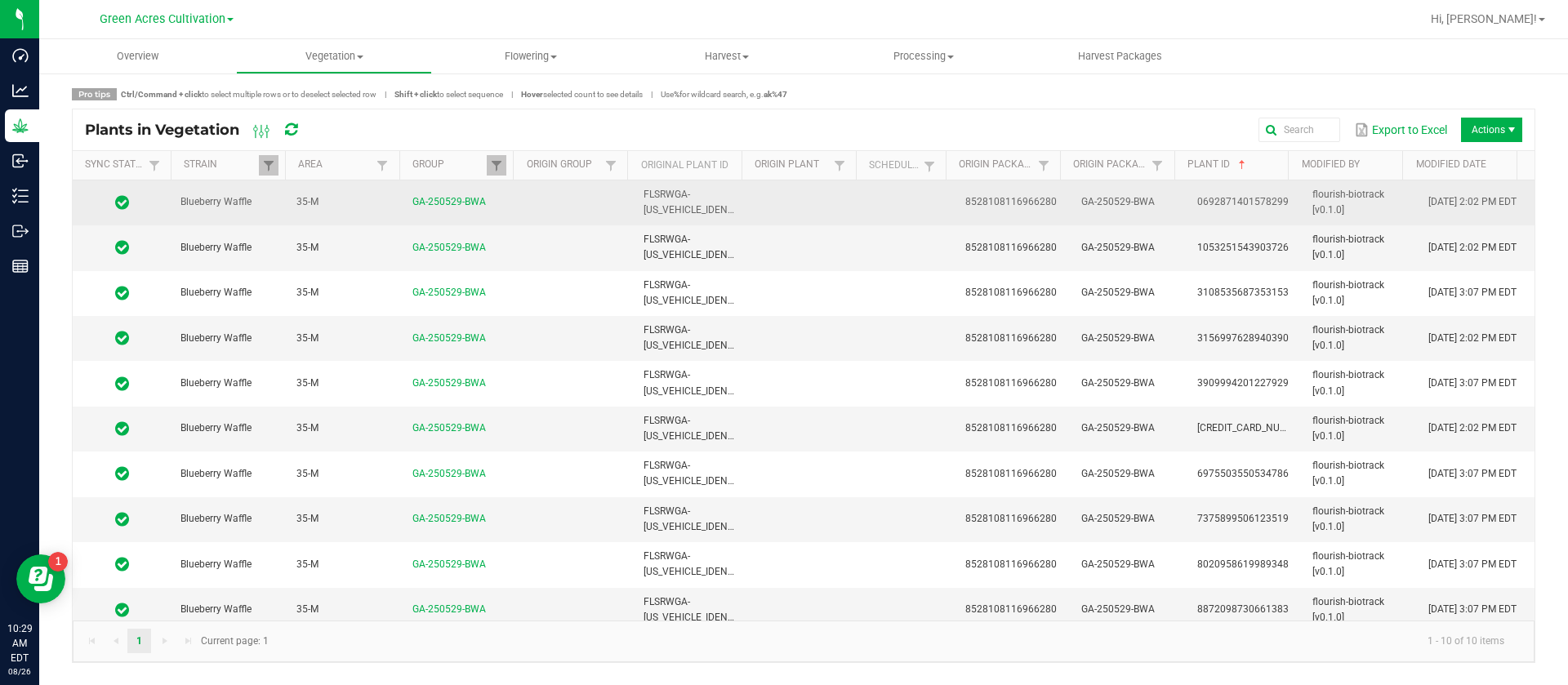
click at [775, 215] on td at bounding box center [807, 202] width 116 height 45
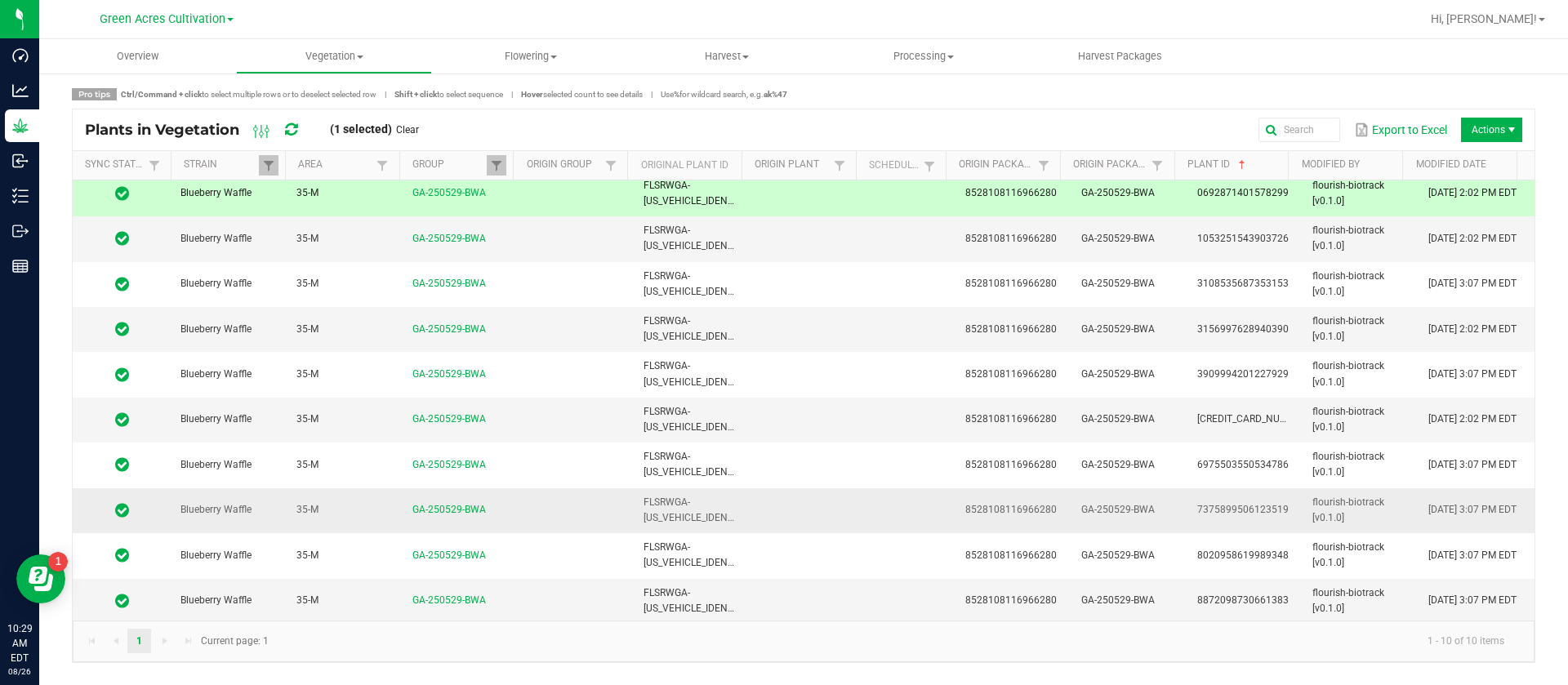
scroll to position [11, 0]
click at [759, 609] on td at bounding box center [807, 598] width 116 height 44
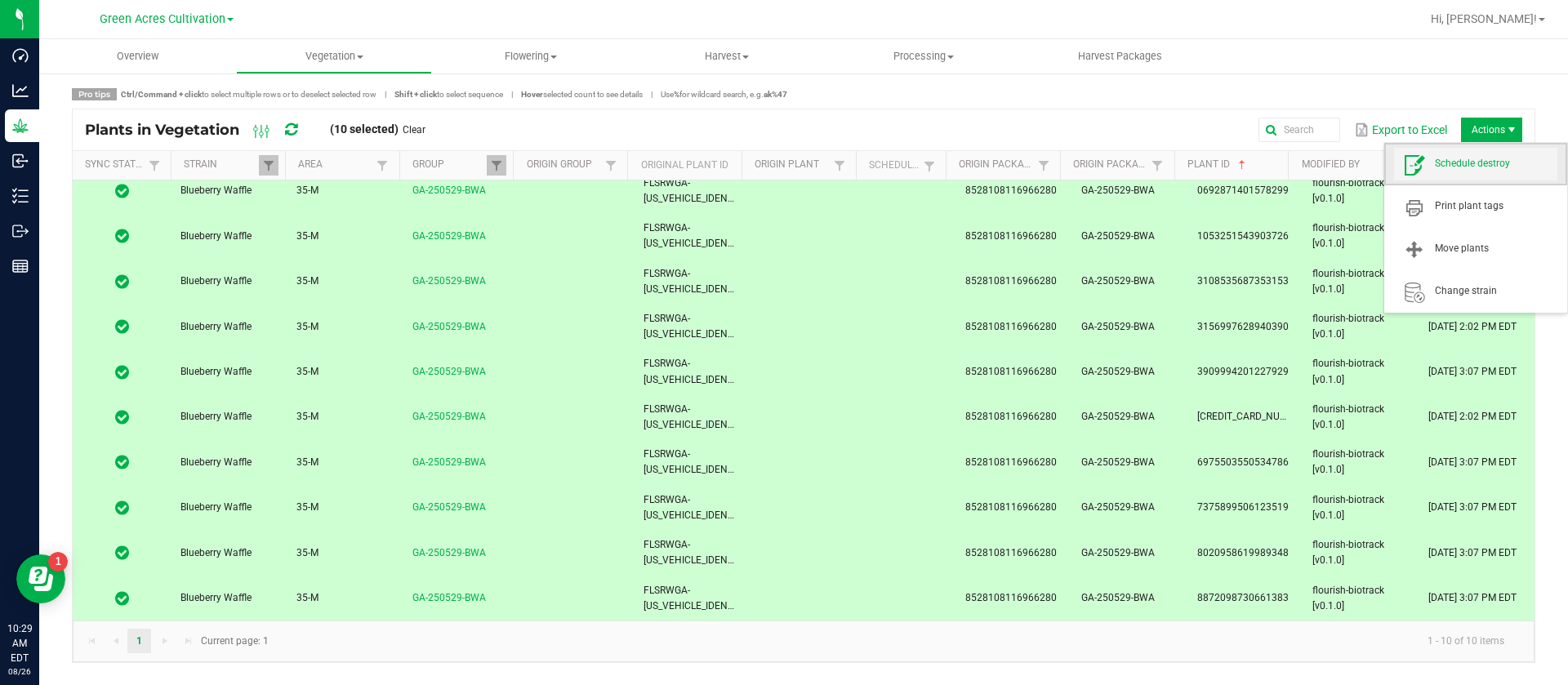
click at [1477, 159] on span "Schedule destroy" at bounding box center [1496, 164] width 123 height 14
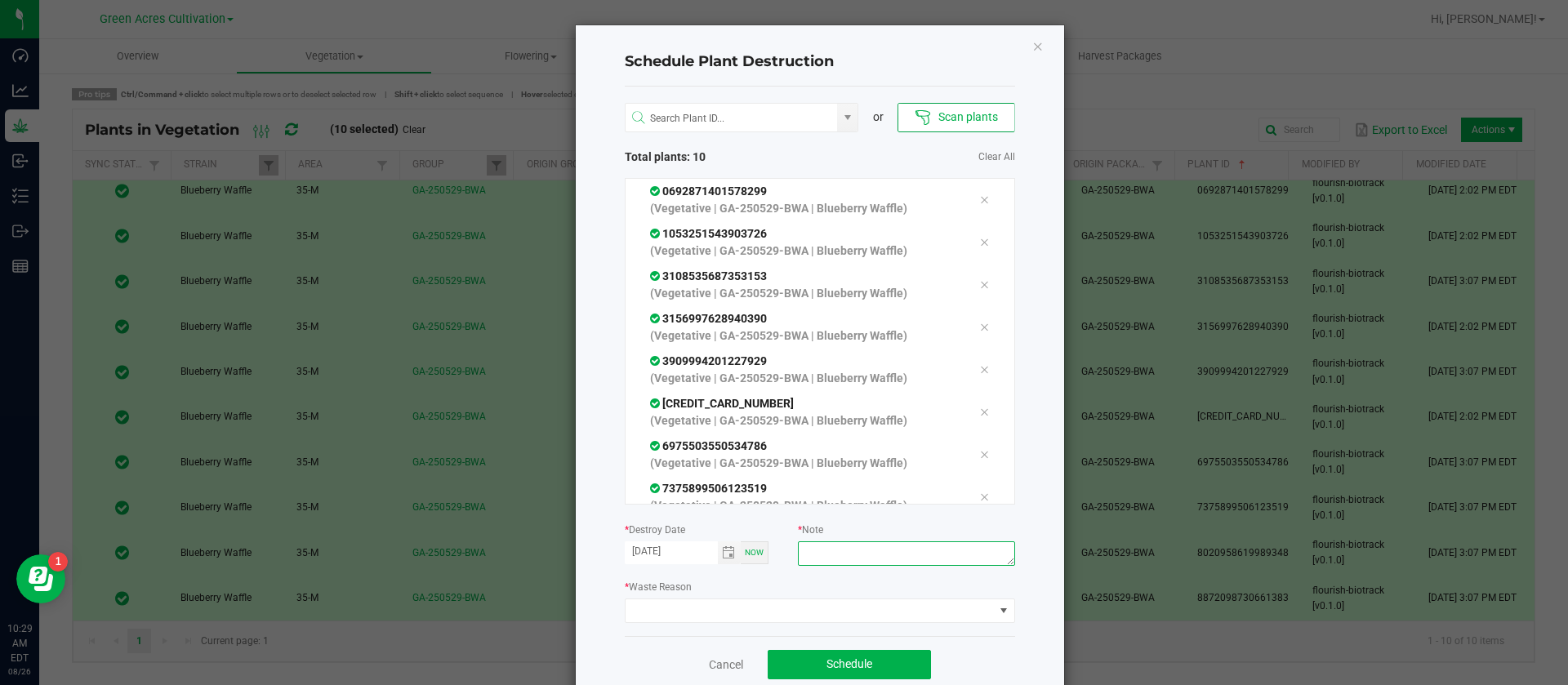
click at [836, 562] on textarea at bounding box center [906, 553] width 216 height 25
type textarea "WASTE"
click at [659, 616] on span at bounding box center [809, 610] width 368 height 23
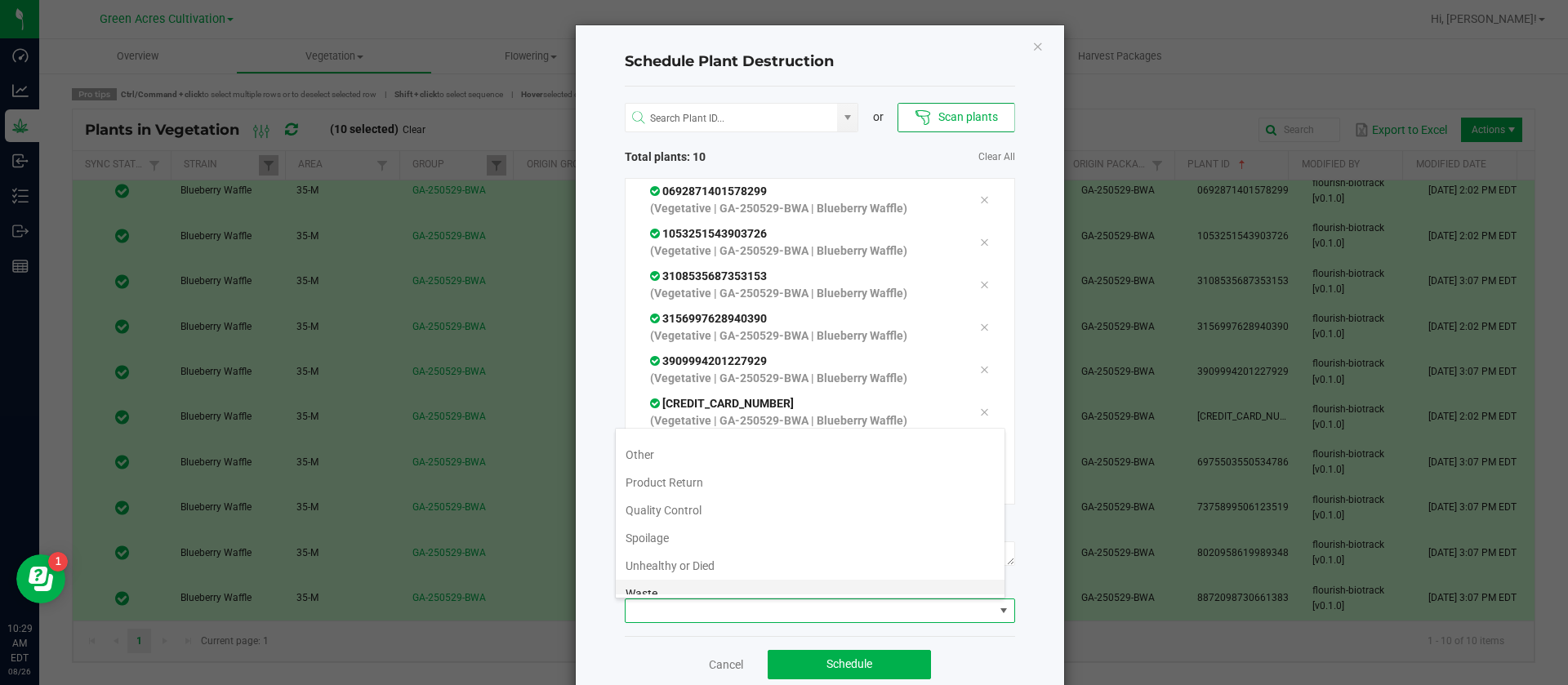
scroll to position [59, 0]
click at [674, 580] on li "Waste" at bounding box center [810, 580] width 389 height 27
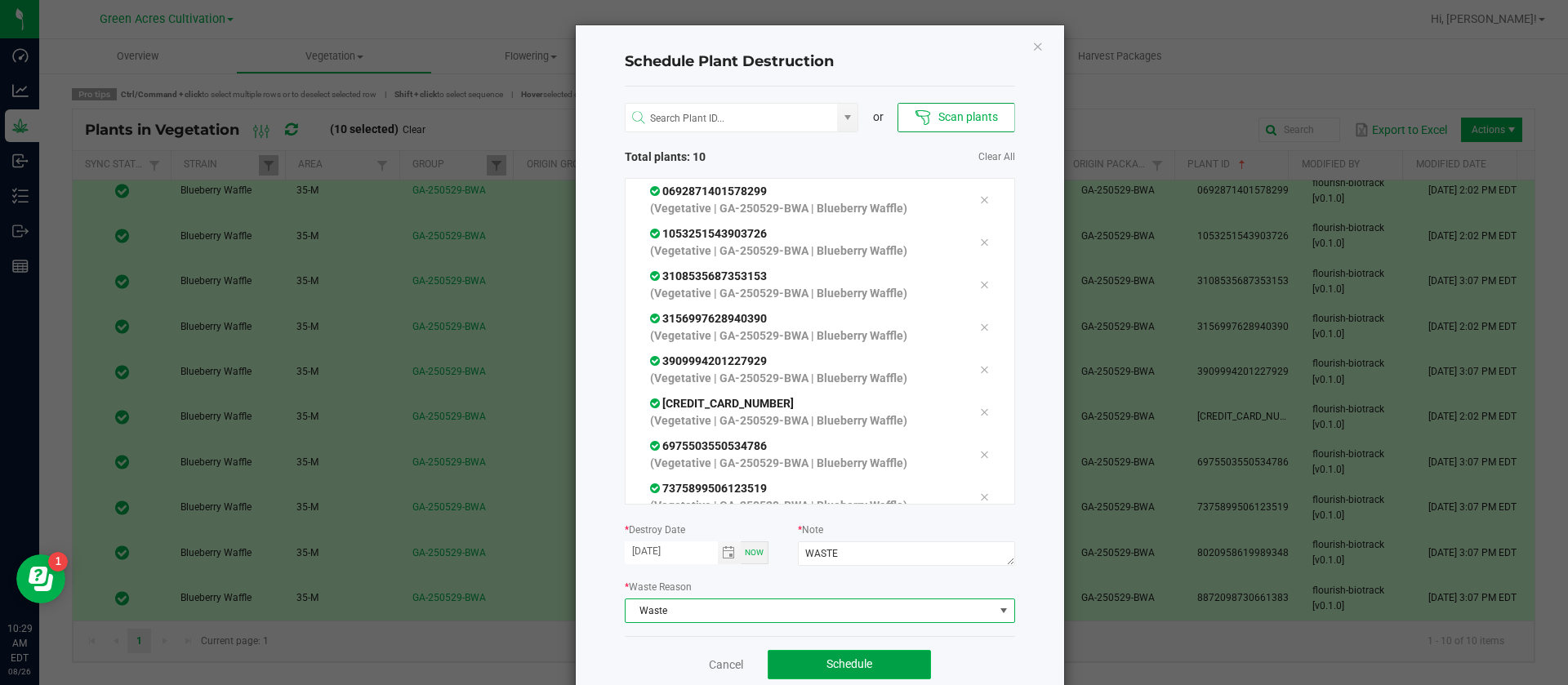
click at [827, 665] on span "Schedule" at bounding box center [849, 664] width 45 height 13
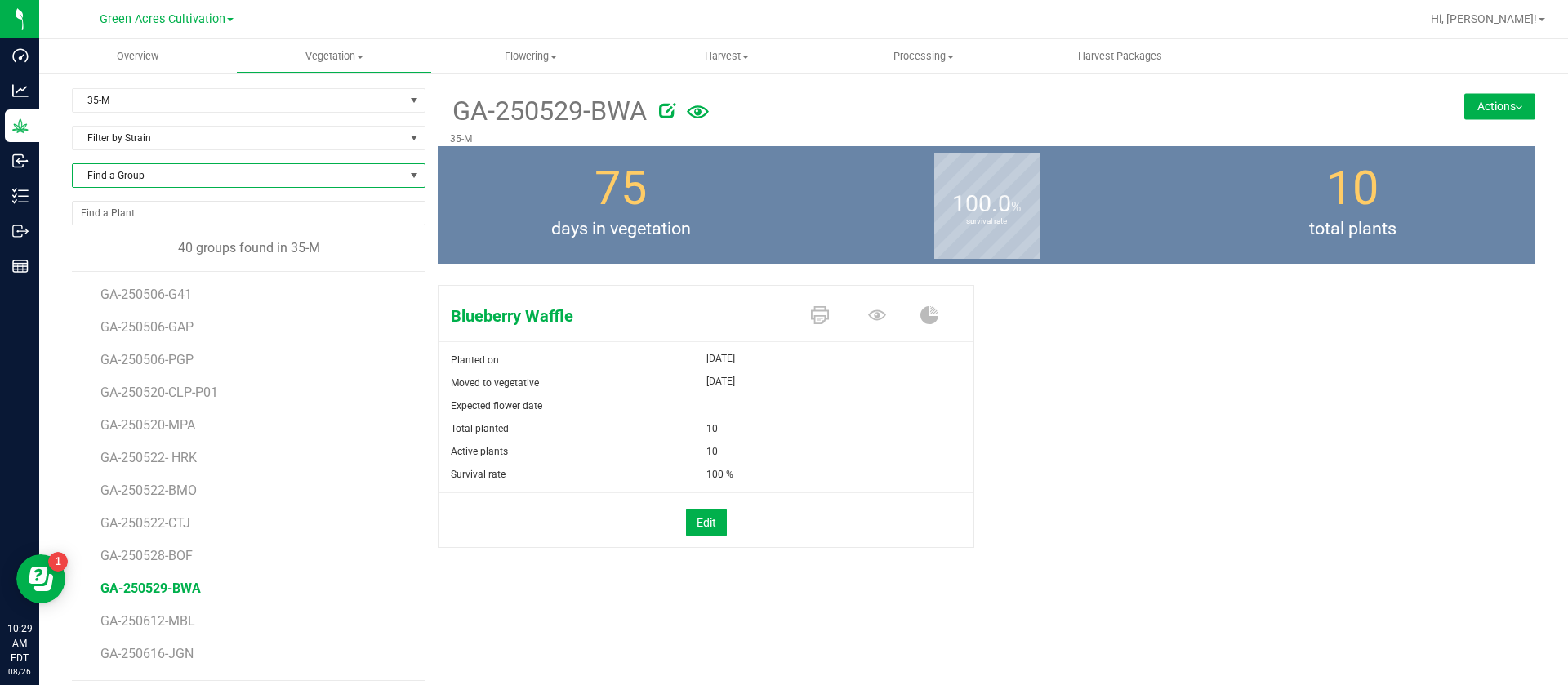
click at [152, 180] on span "Find a Group" at bounding box center [238, 175] width 332 height 23
type input "BWA"
click at [193, 270] on li "GA-250721-BWA" at bounding box center [246, 266] width 347 height 23
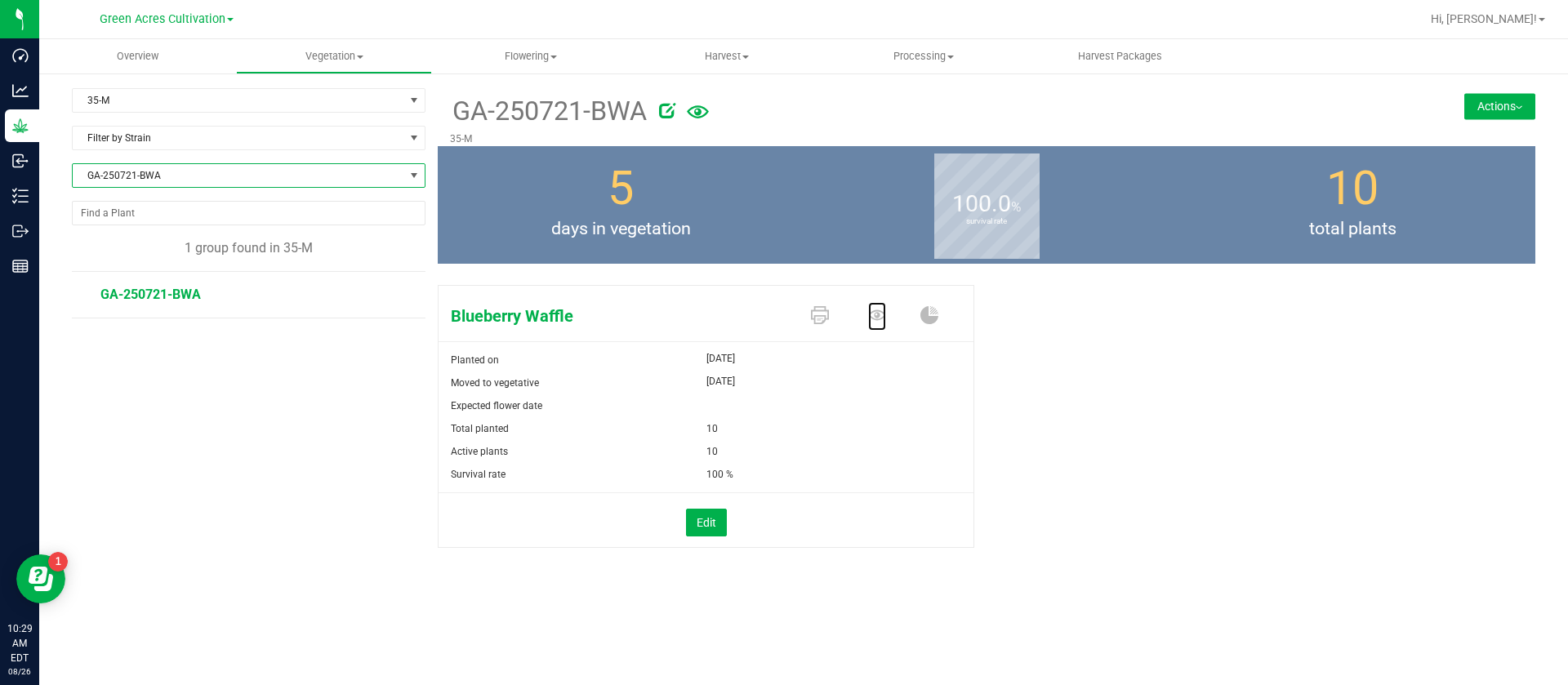
click at [870, 317] on icon at bounding box center [877, 315] width 18 height 18
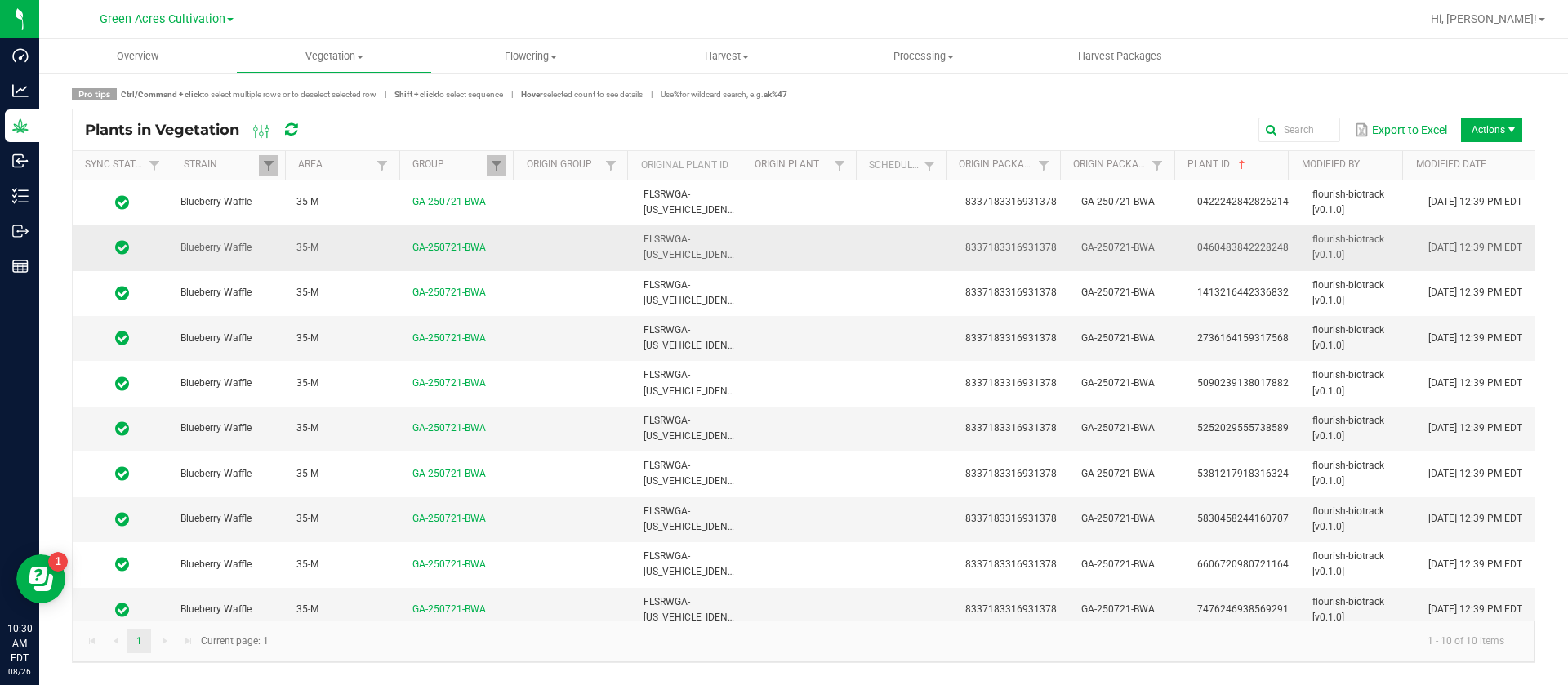
click at [672, 202] on td "FLSRWGA-STR87045100000003" at bounding box center [691, 202] width 116 height 45
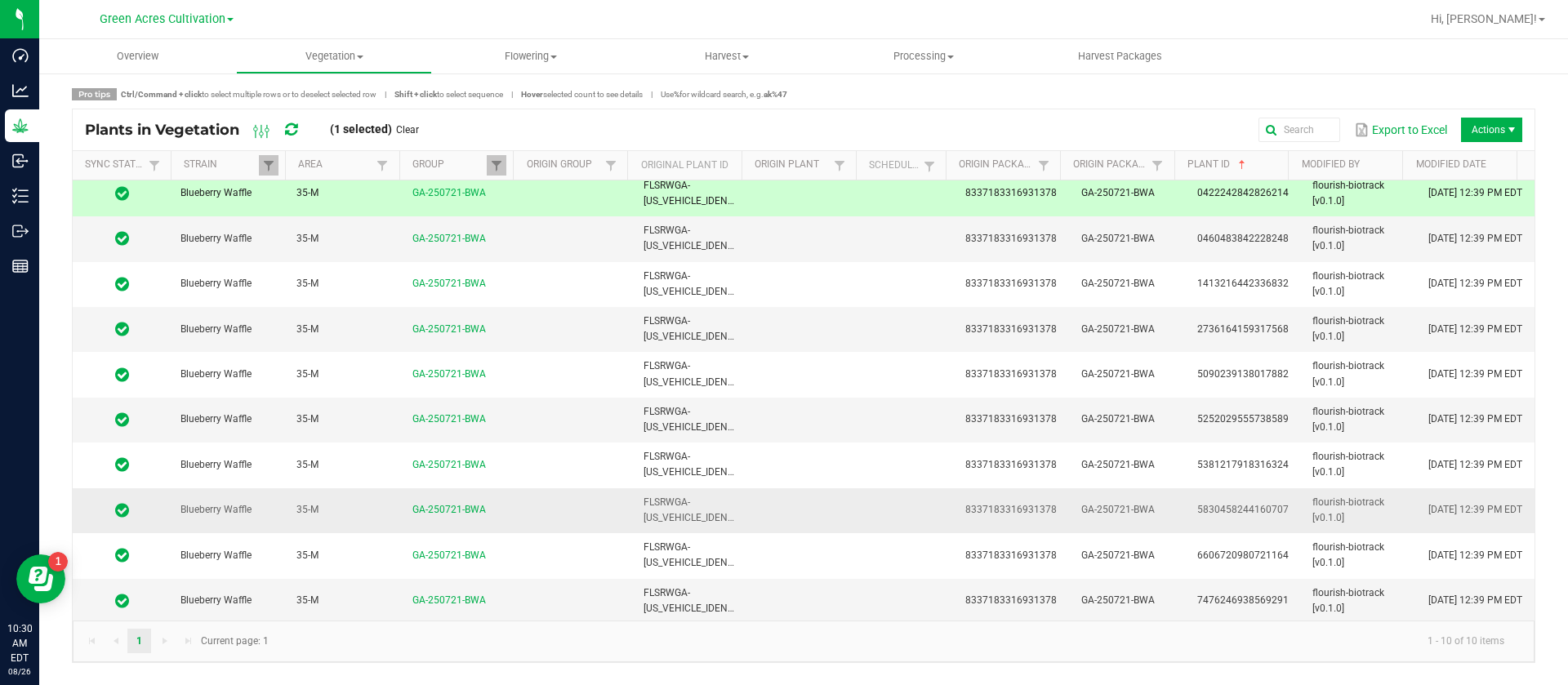
scroll to position [11, 0]
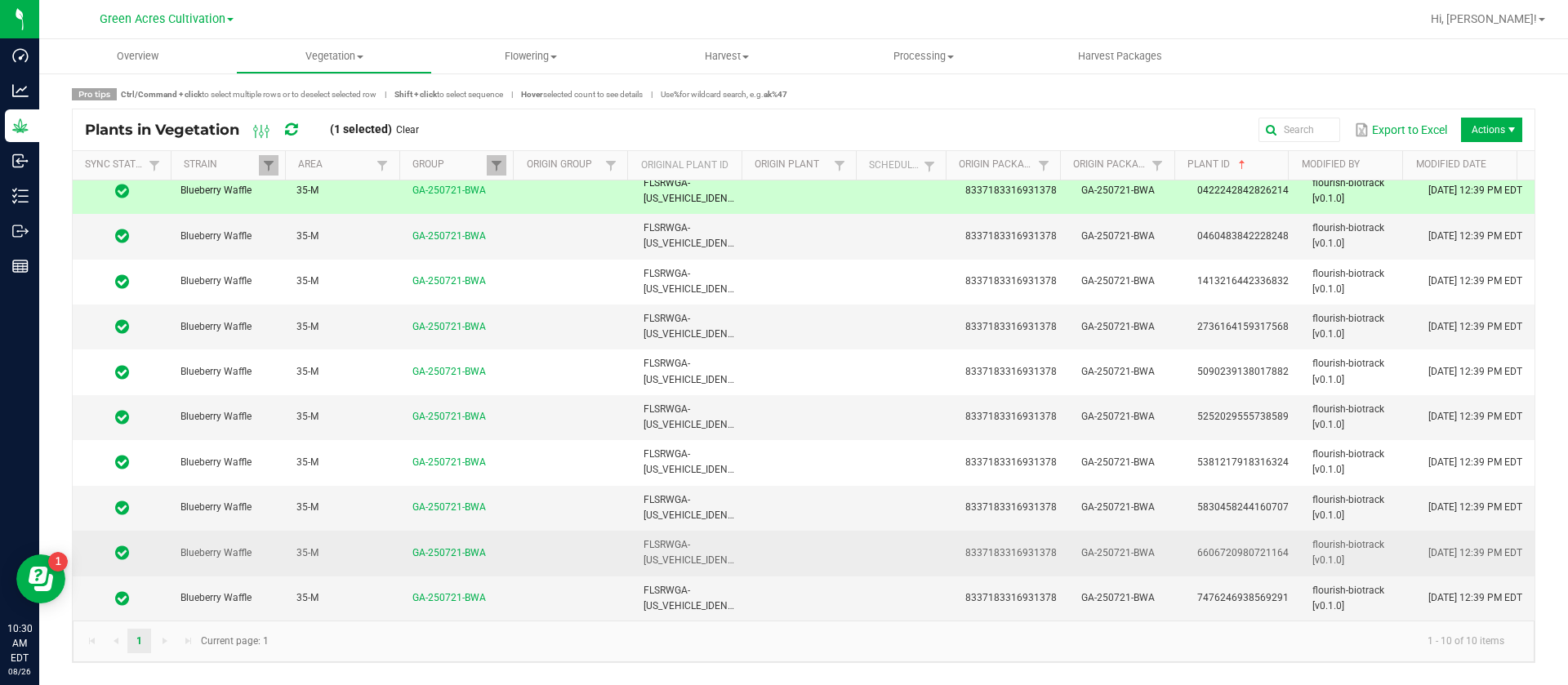
drag, startPoint x: 688, startPoint y: 586, endPoint x: 709, endPoint y: 574, distance: 24.2
click at [688, 586] on td "FLSRWGA-STR87045100000005" at bounding box center [691, 598] width 116 height 44
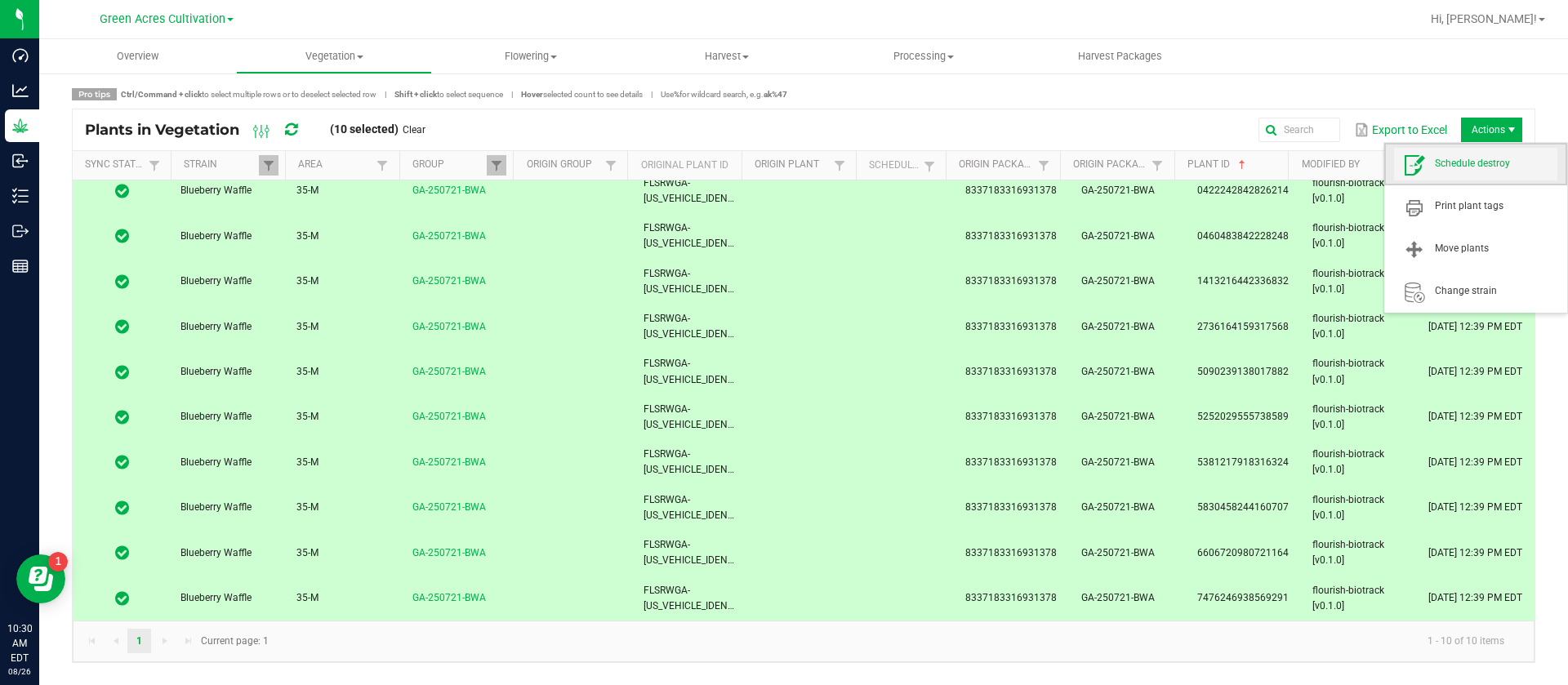
click at [1469, 171] on span "Schedule destroy" at bounding box center [1475, 164] width 163 height 33
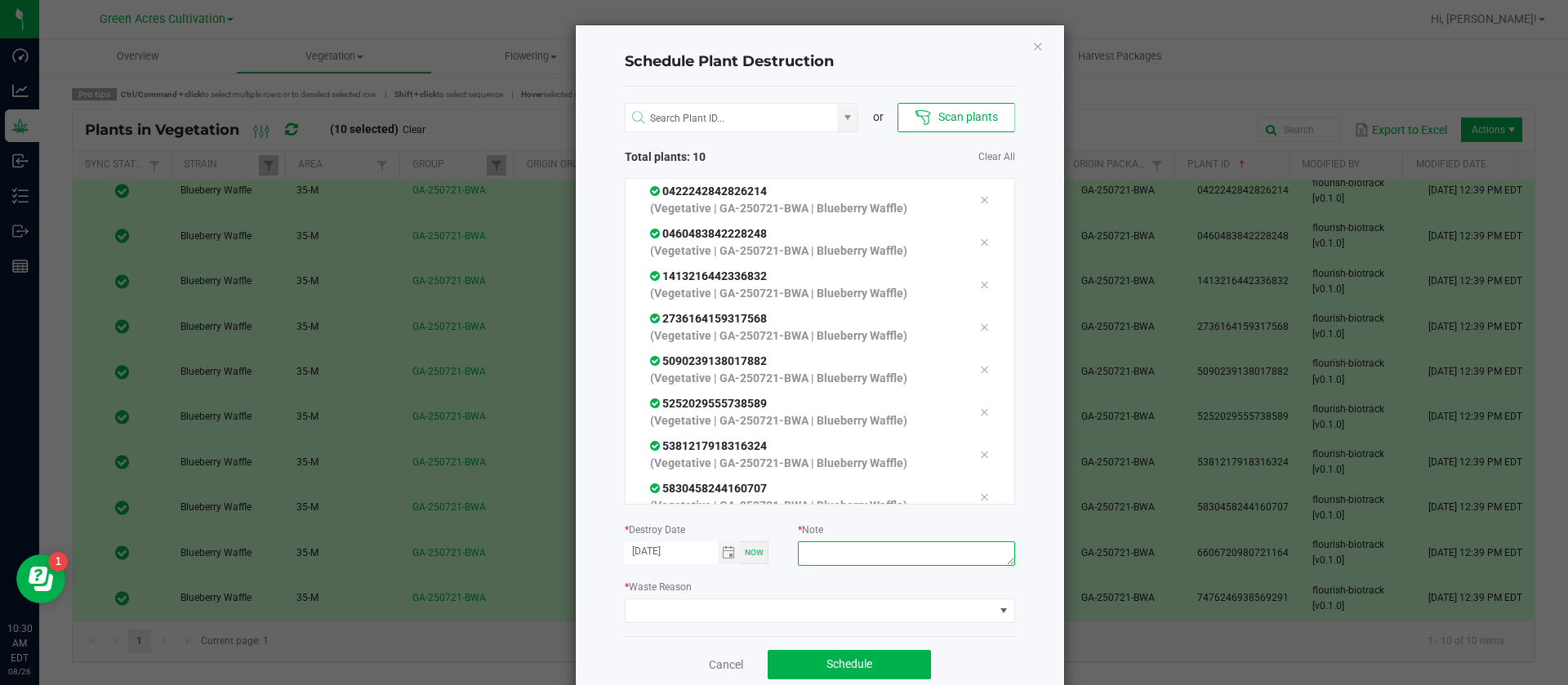
drag, startPoint x: 864, startPoint y: 559, endPoint x: 856, endPoint y: 555, distance: 8.9
click at [859, 557] on textarea at bounding box center [906, 553] width 216 height 25
type textarea "WASTE"
click at [722, 599] on span at bounding box center [809, 610] width 368 height 23
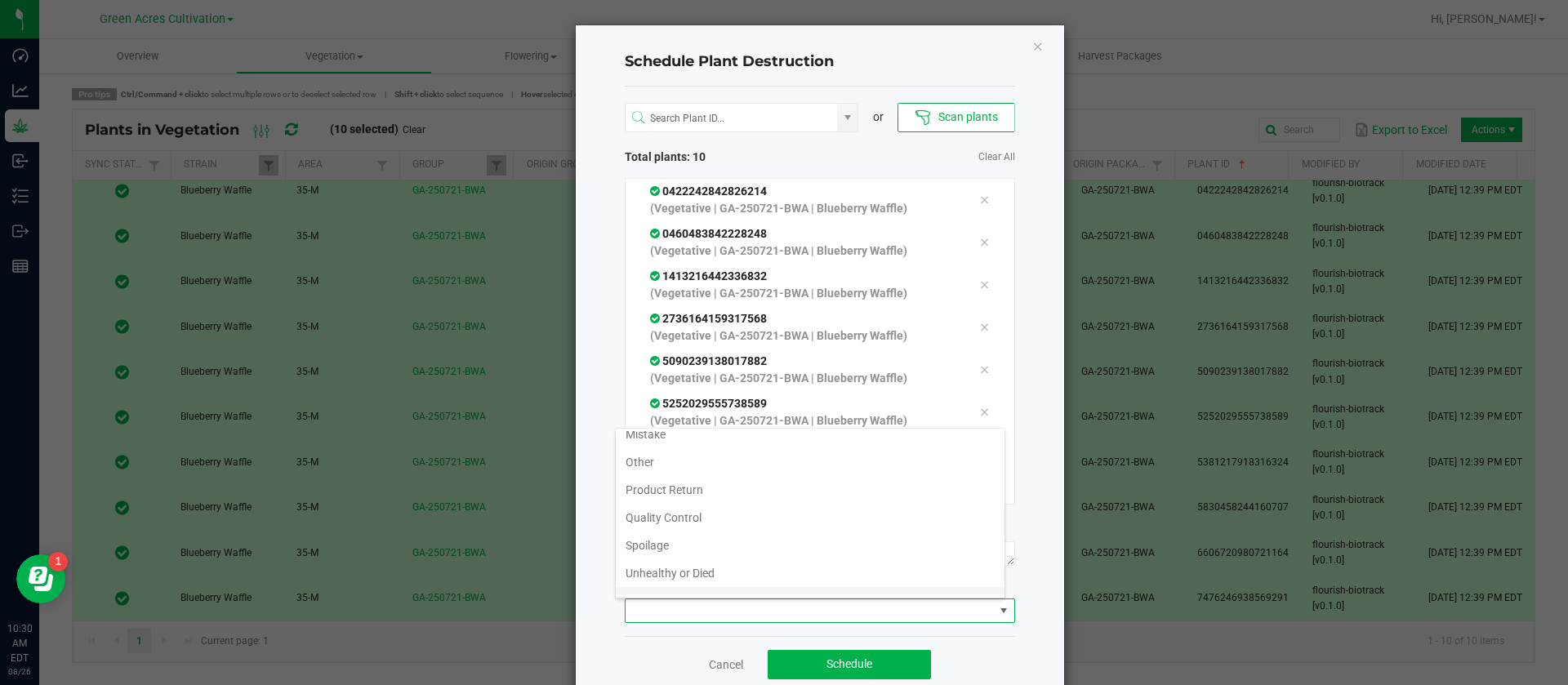
scroll to position [59, 0]
click at [658, 573] on li "Waste" at bounding box center [810, 580] width 389 height 27
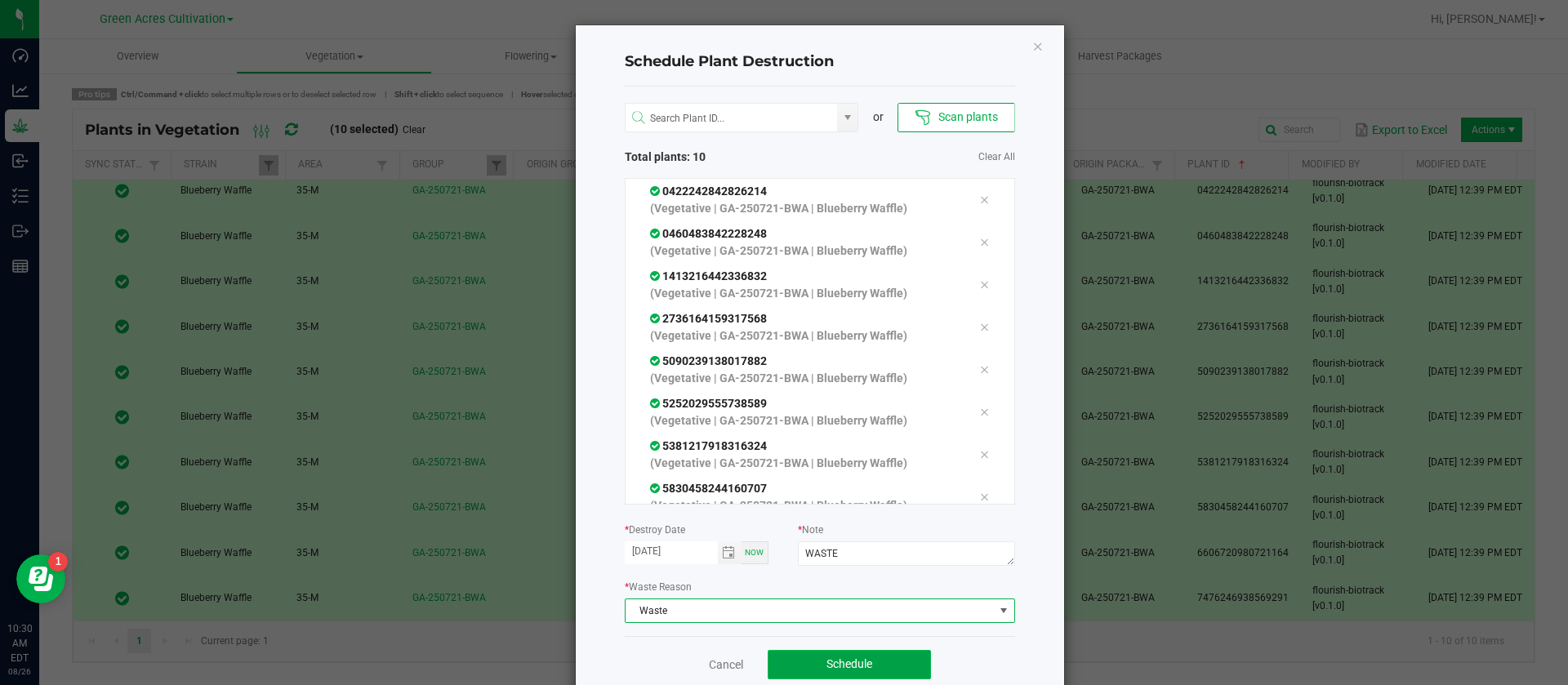
click at [846, 656] on button "Schedule" at bounding box center [849, 664] width 163 height 29
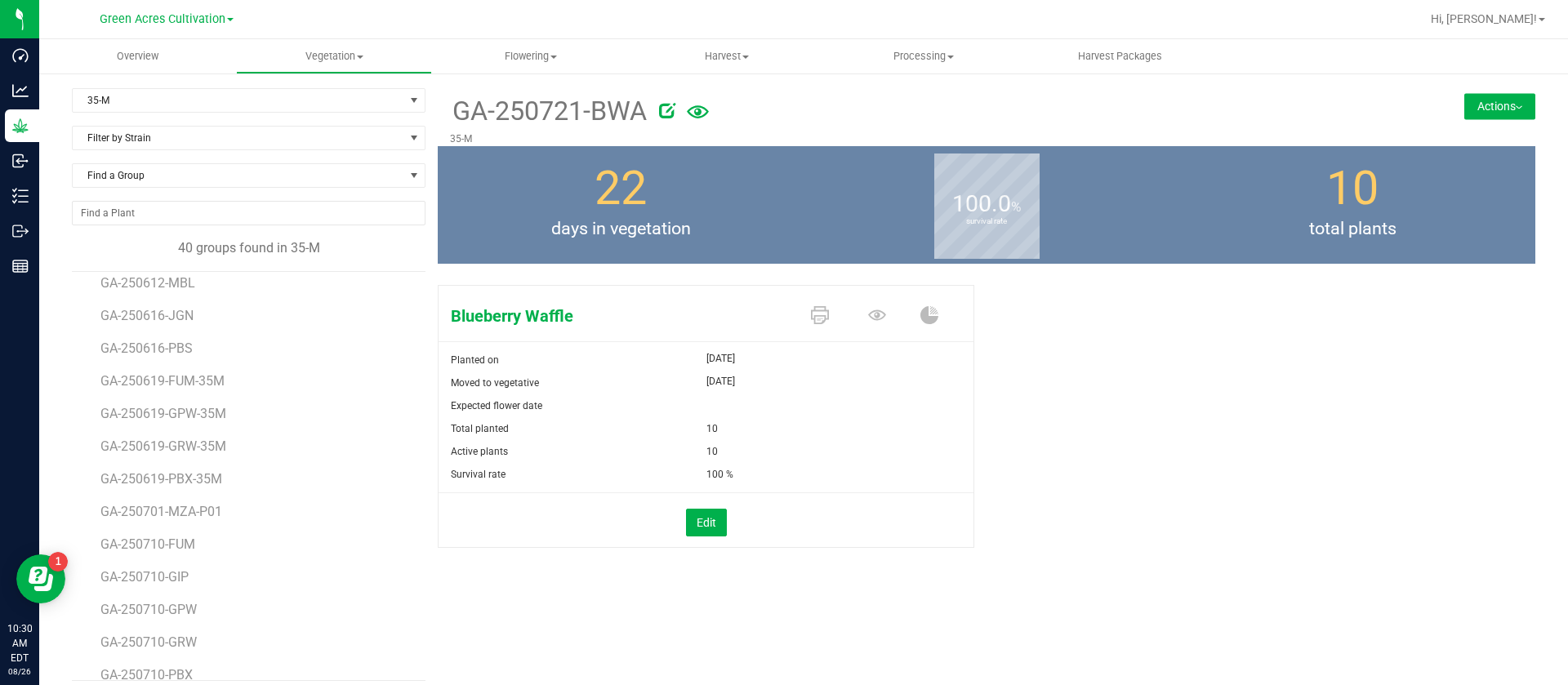
scroll to position [367, 0]
drag, startPoint x: 338, startPoint y: 54, endPoint x: 329, endPoint y: 67, distance: 15.8
click at [340, 54] on span "Vegetation" at bounding box center [335, 56] width 196 height 15
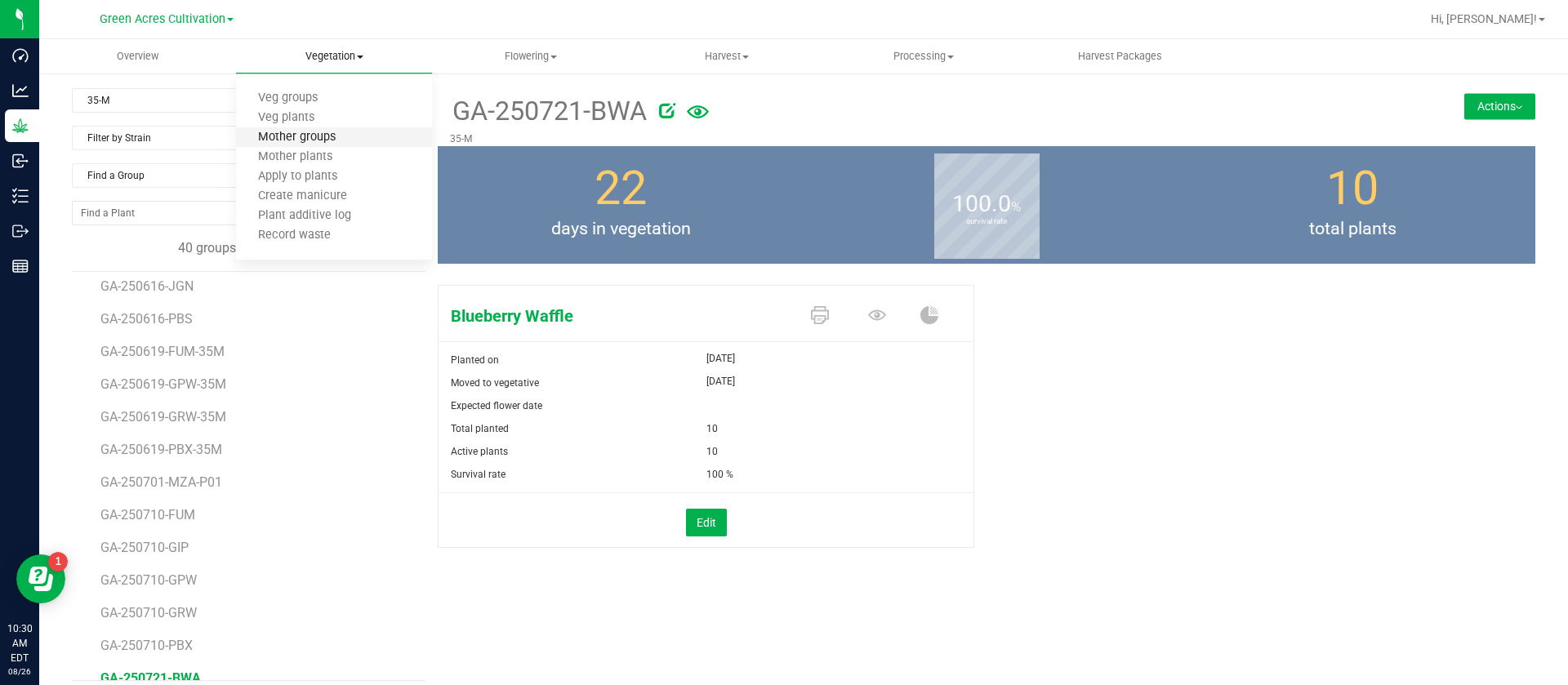
click at [296, 141] on span "Mother groups" at bounding box center [297, 137] width 122 height 14
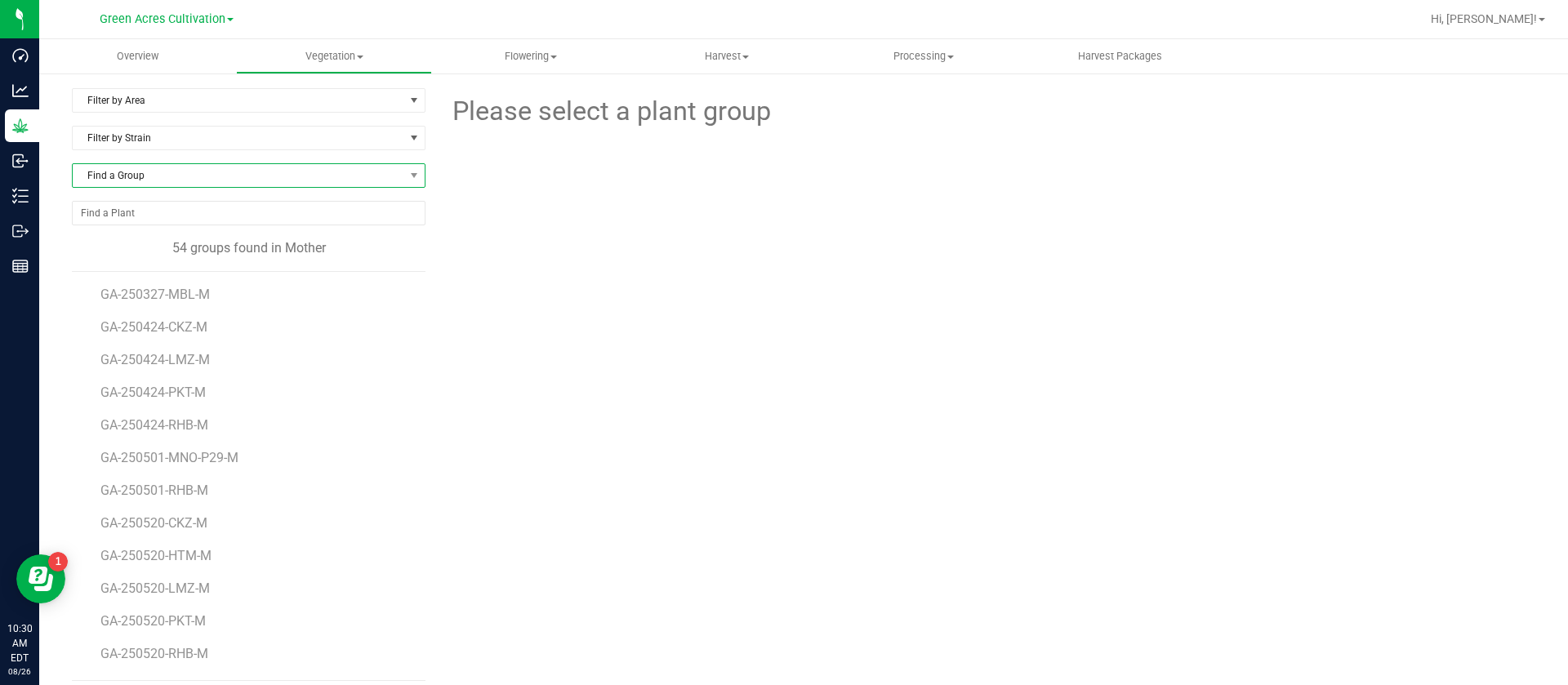
click at [148, 182] on span "Find a Group" at bounding box center [238, 175] width 332 height 23
click at [165, 100] on span "Filter by Area" at bounding box center [238, 100] width 332 height 23
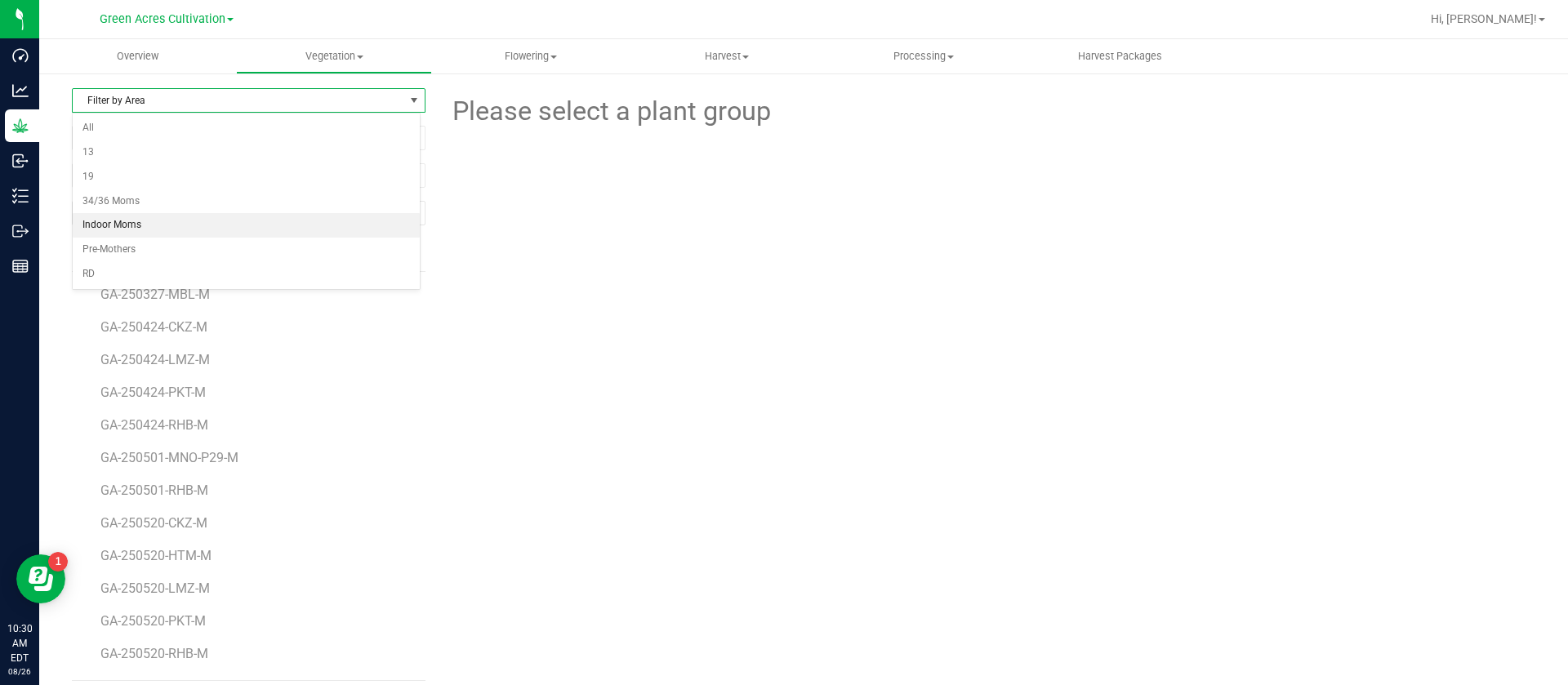
click at [142, 231] on li "Indoor Moms" at bounding box center [246, 225] width 347 height 25
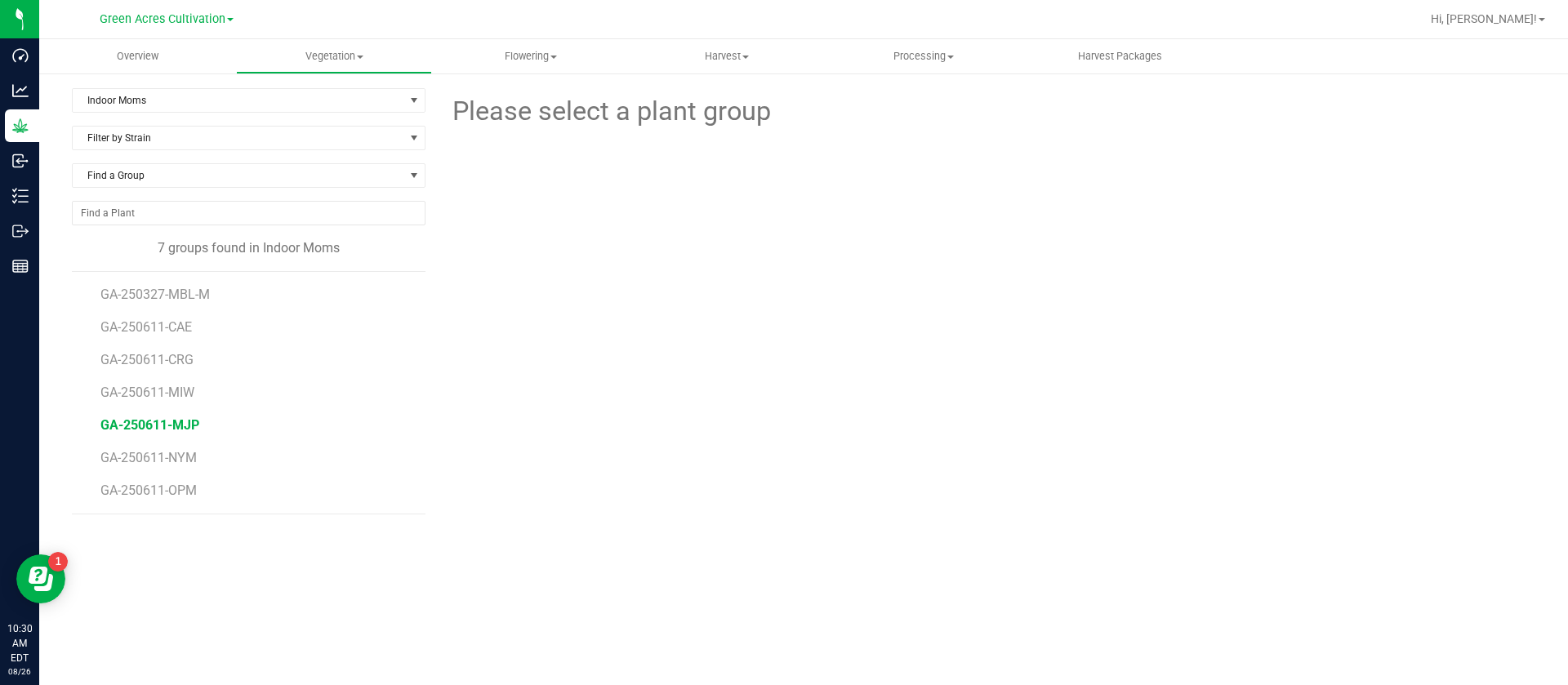
click at [183, 429] on span "GA-250611-MJP" at bounding box center [149, 425] width 99 height 15
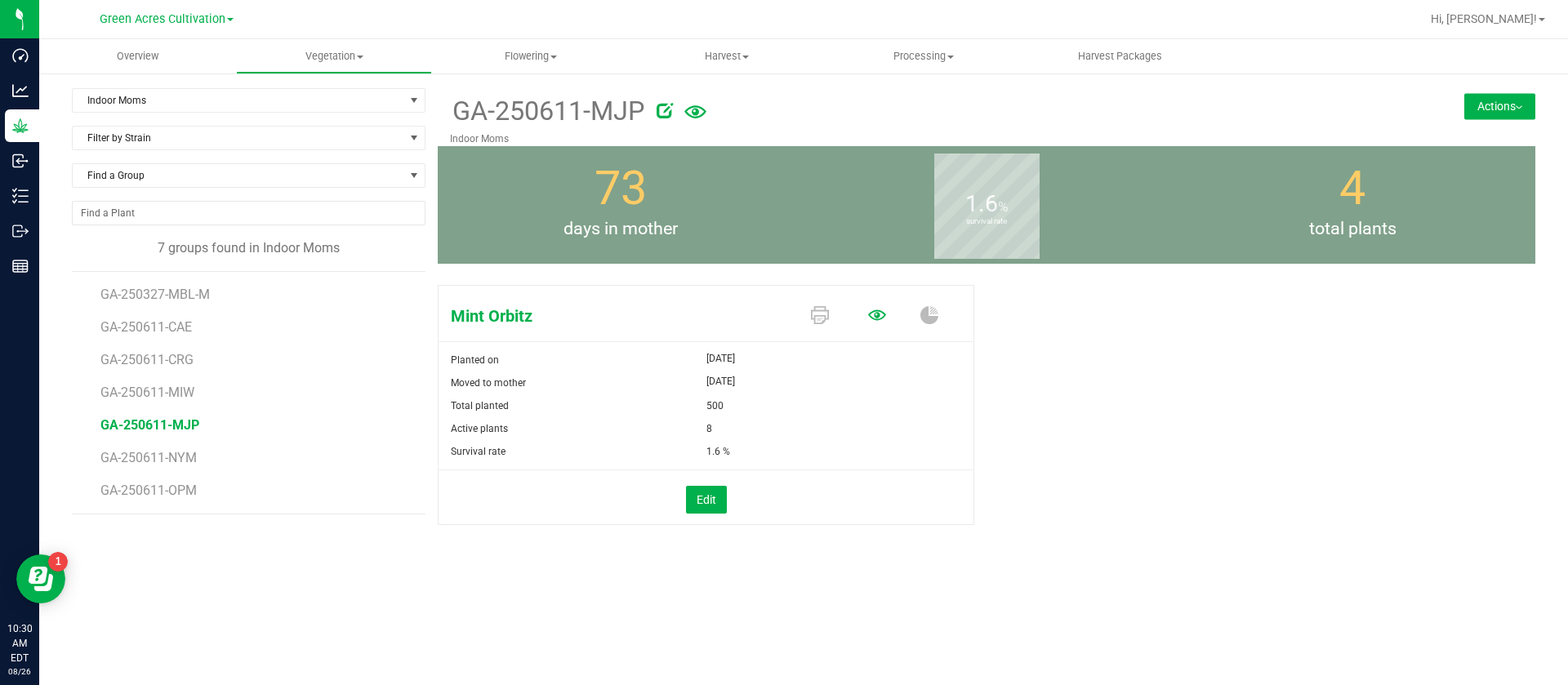
click at [884, 318] on icon at bounding box center [877, 315] width 18 height 18
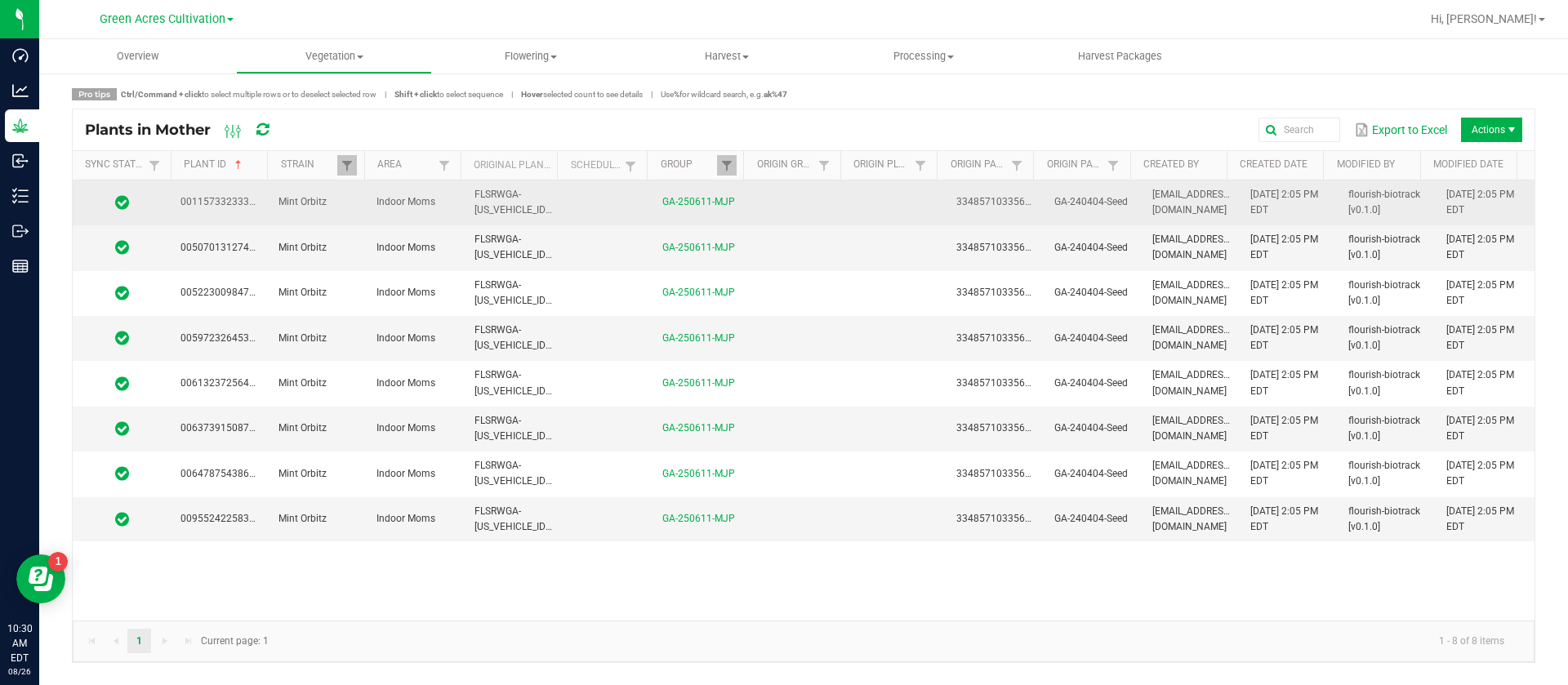
click at [848, 215] on td at bounding box center [897, 202] width 98 height 45
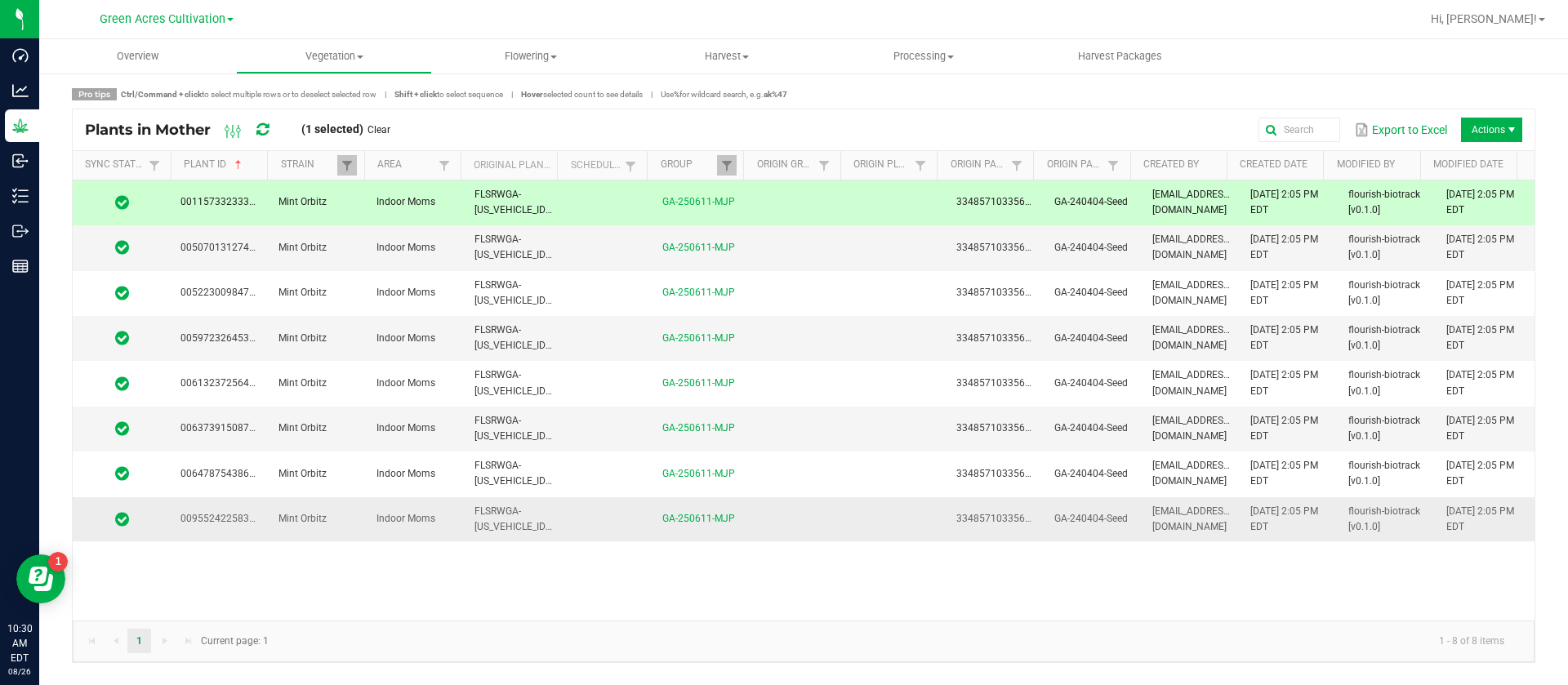
click at [848, 520] on td at bounding box center [897, 519] width 98 height 44
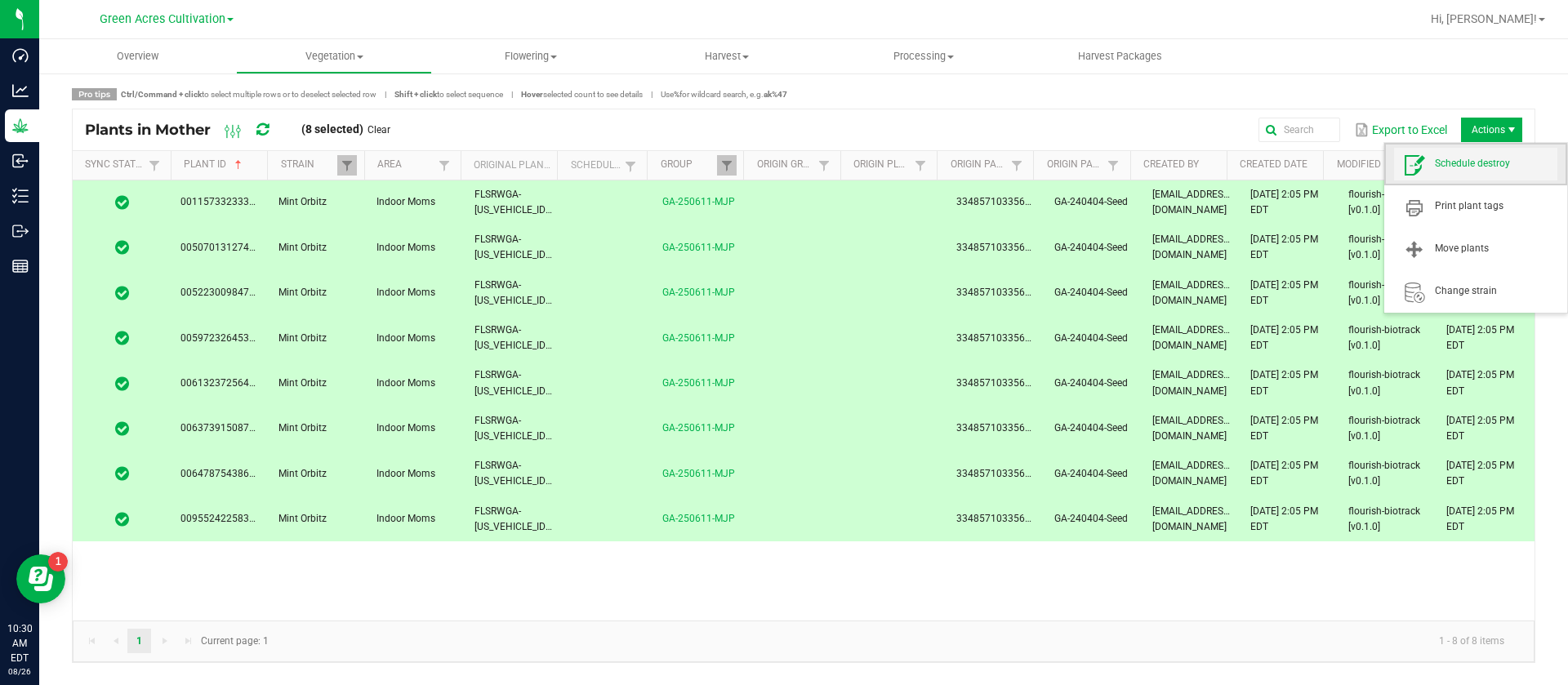
click at [1471, 174] on span "Schedule destroy" at bounding box center [1475, 164] width 163 height 33
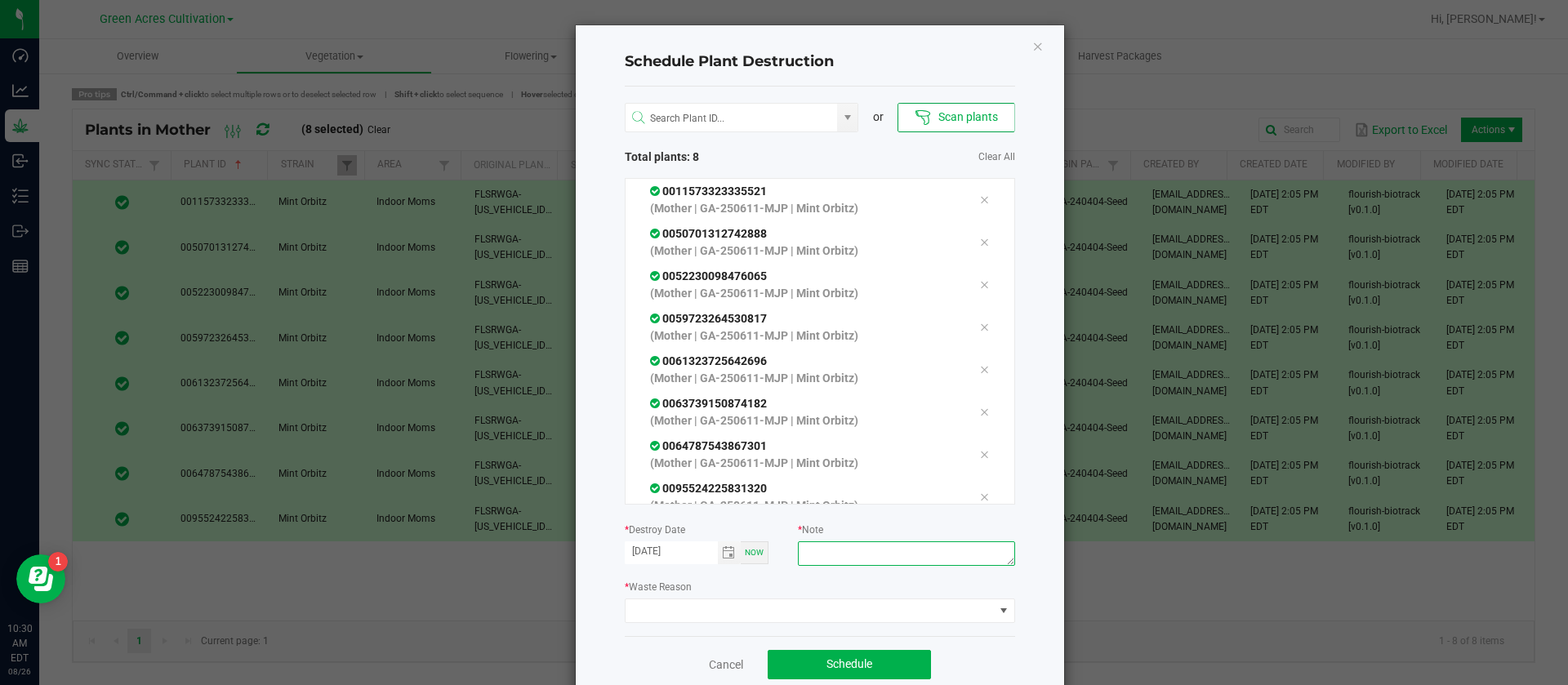
click at [830, 557] on textarea at bounding box center [906, 553] width 216 height 25
type textarea "WASTE"
drag, startPoint x: 665, startPoint y: 597, endPoint x: 677, endPoint y: 588, distance: 15.0
click at [665, 598] on div "* Waste Reason" at bounding box center [819, 600] width 390 height 45
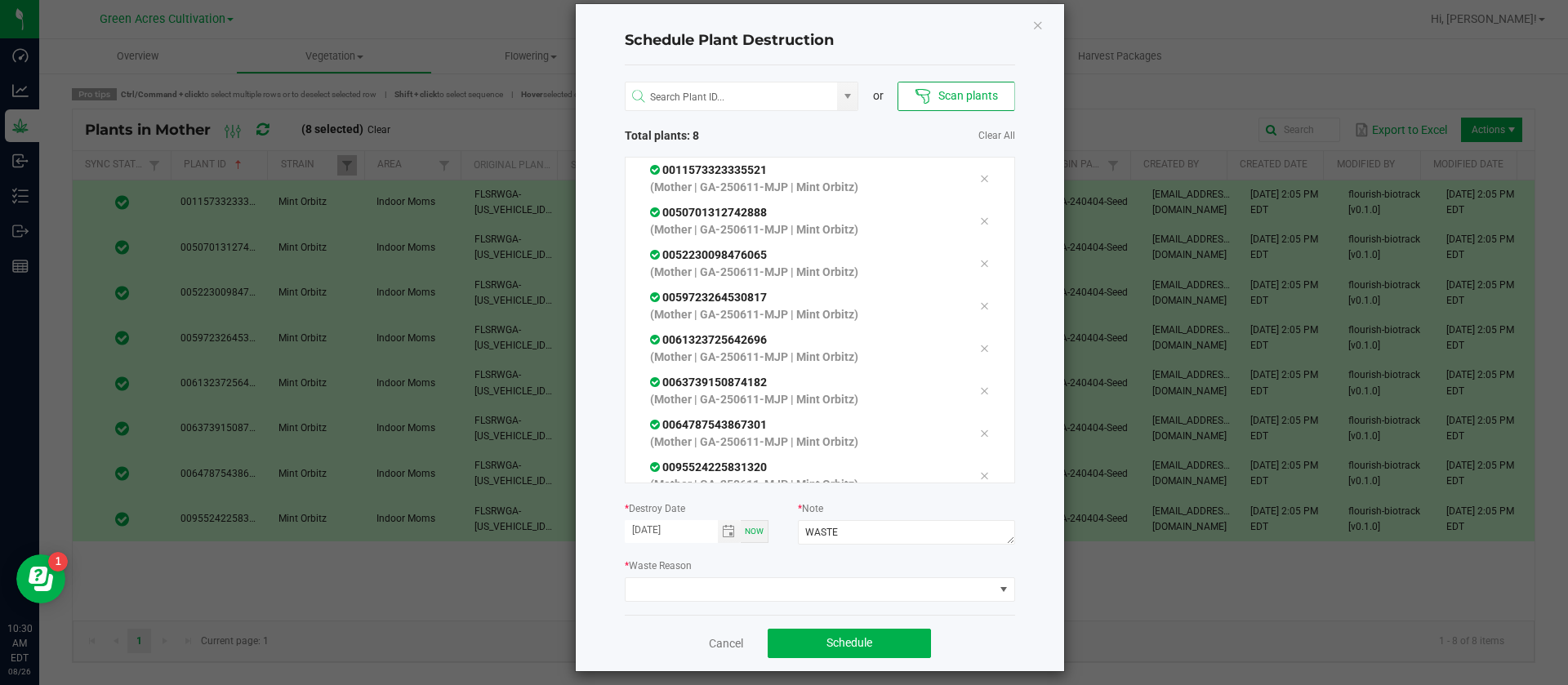
scroll to position [33, 0]
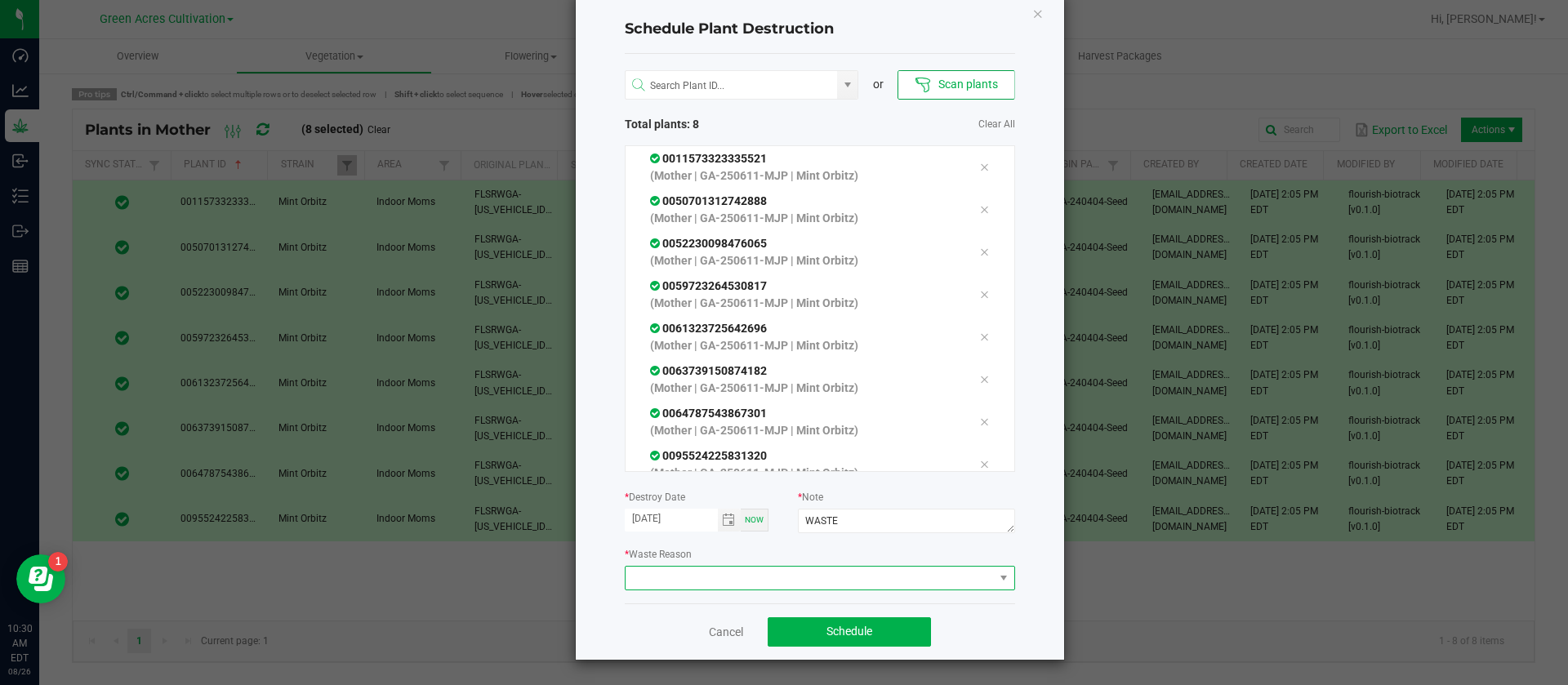
click at [659, 576] on span at bounding box center [809, 578] width 368 height 23
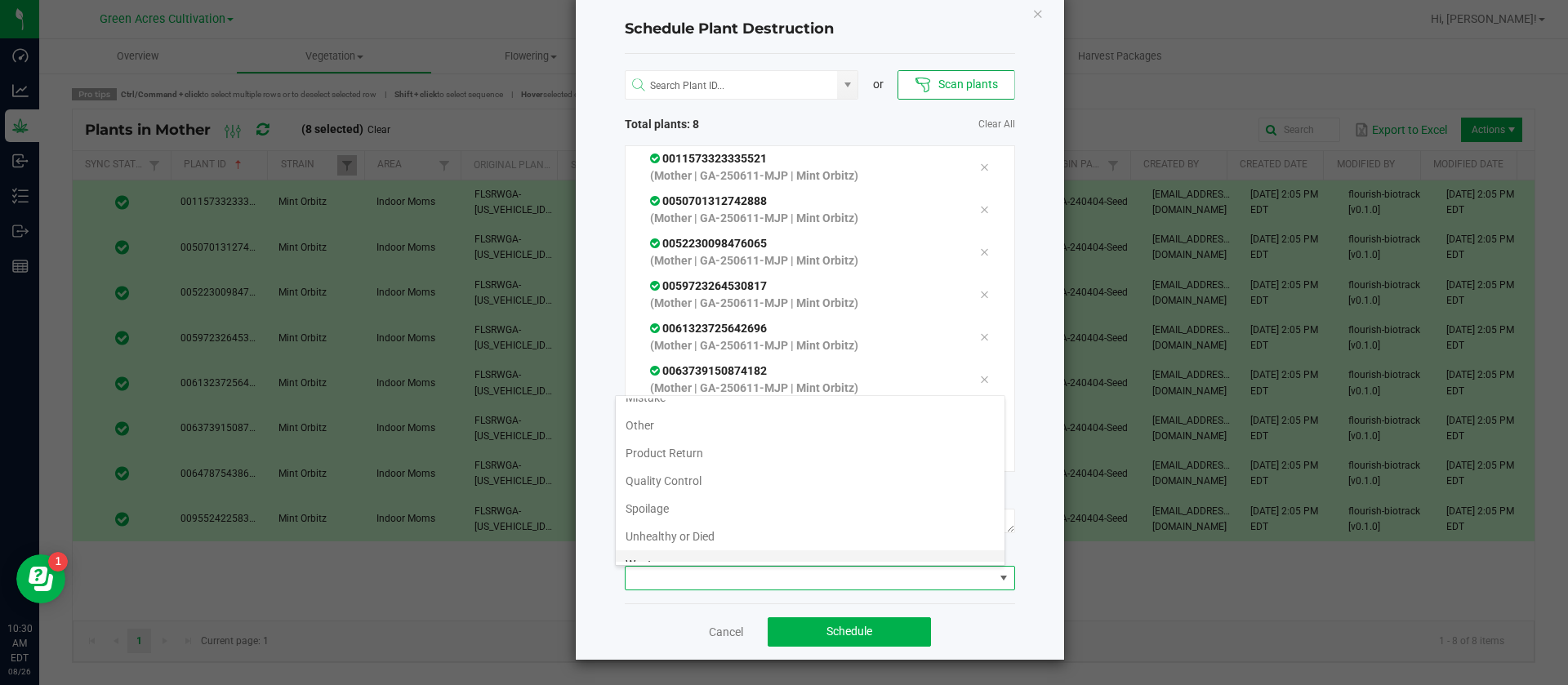
scroll to position [59, 0]
click at [654, 556] on li "Waste" at bounding box center [810, 548] width 389 height 27
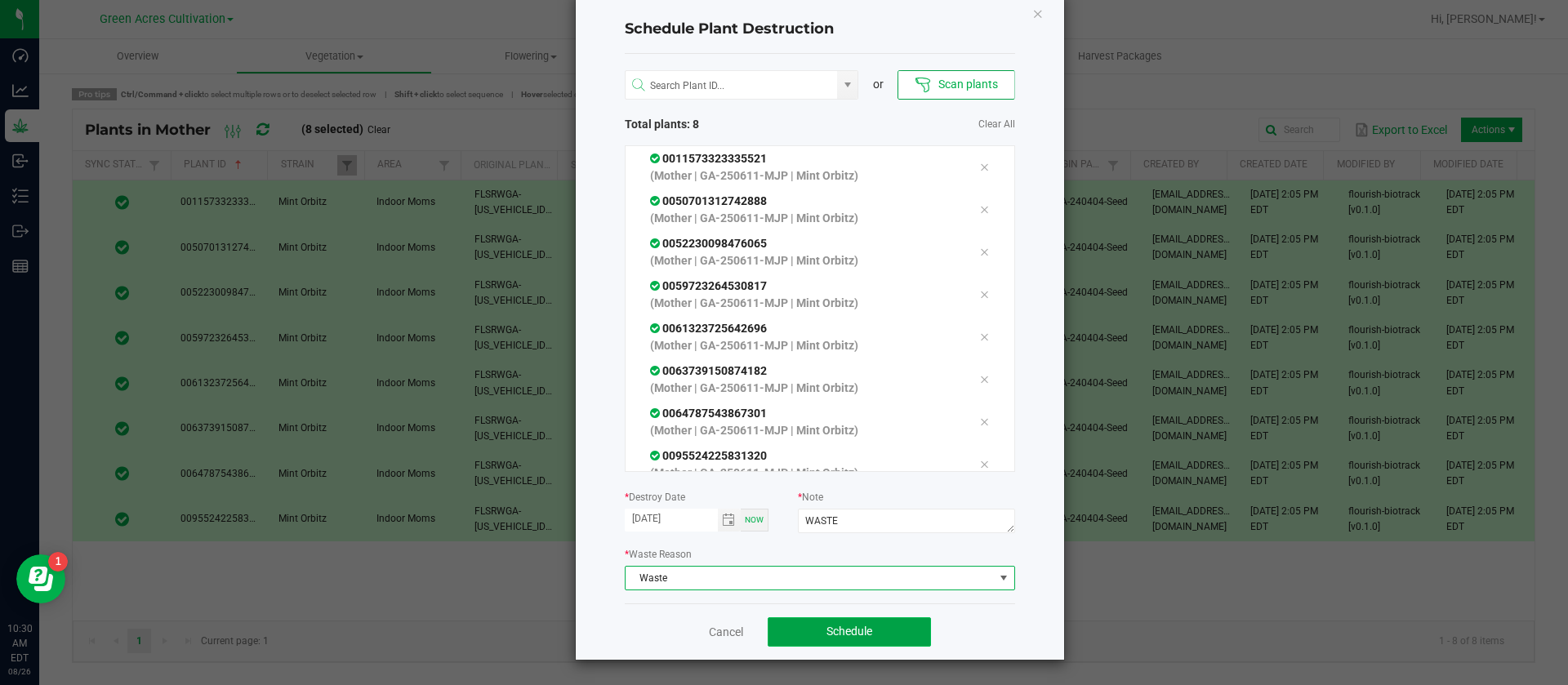
click at [851, 622] on button "Schedule" at bounding box center [849, 632] width 163 height 29
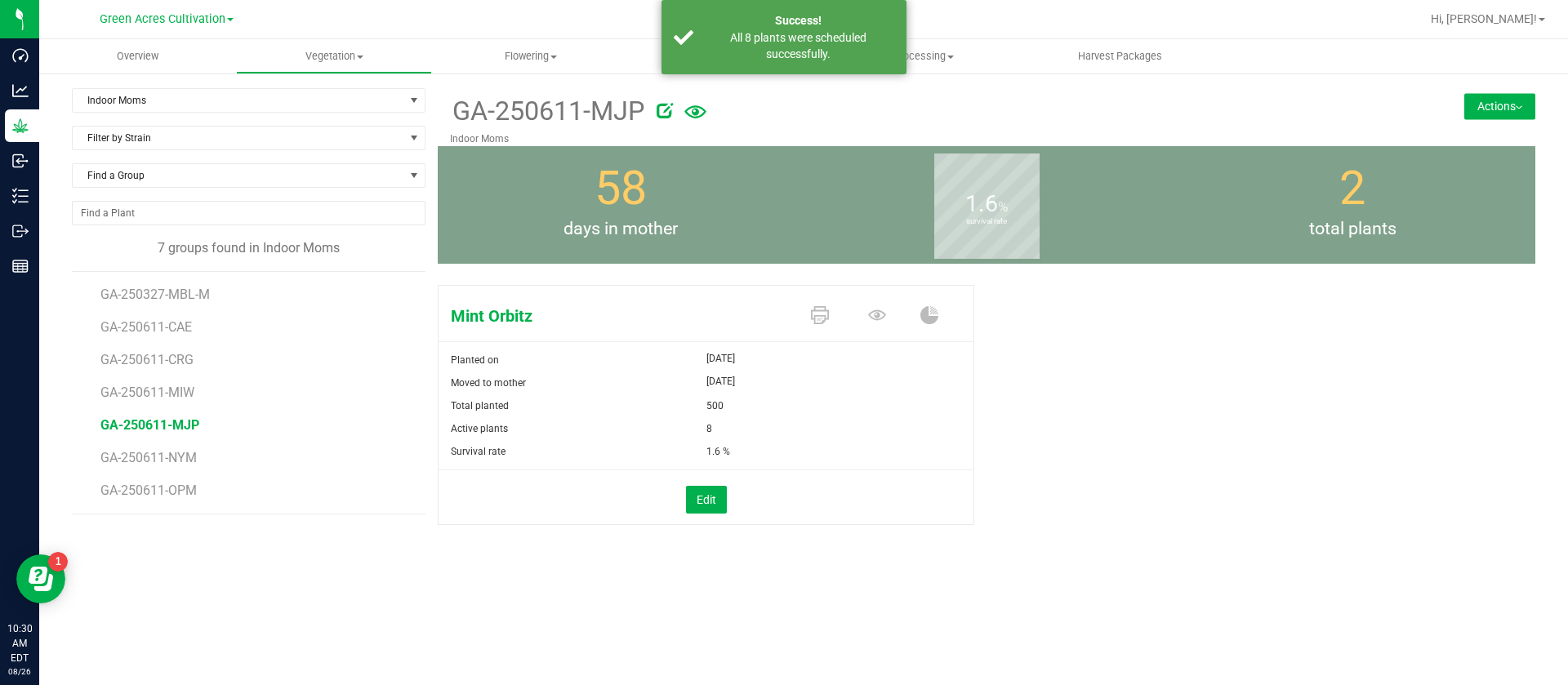
click at [166, 378] on li "GA-250611-MIW" at bounding box center [257, 386] width 314 height 33
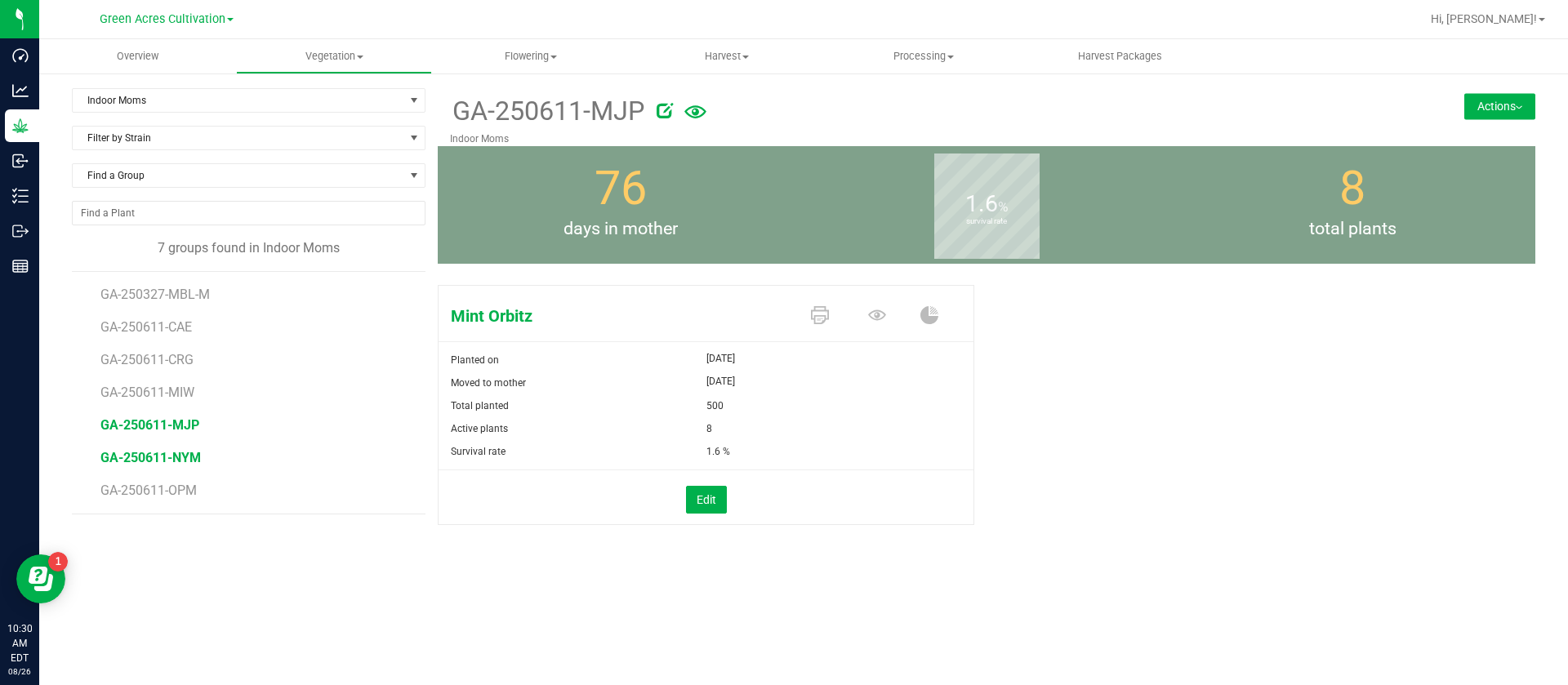
click at [188, 456] on span "GA-250611-NYM" at bounding box center [150, 458] width 100 height 15
click at [180, 496] on span "GA-250611-OPM" at bounding box center [150, 490] width 100 height 15
click at [873, 317] on icon at bounding box center [877, 315] width 18 height 10
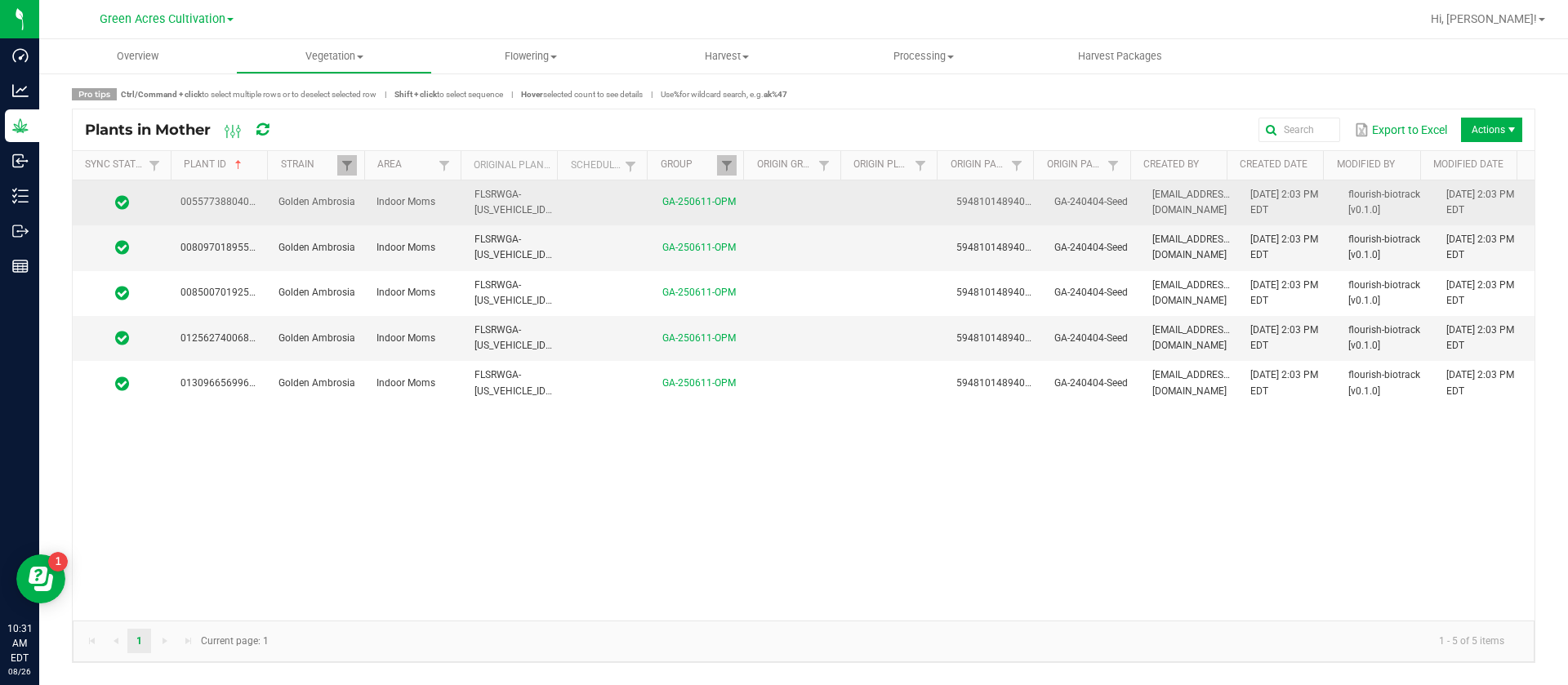
click at [883, 201] on td at bounding box center [897, 202] width 98 height 45
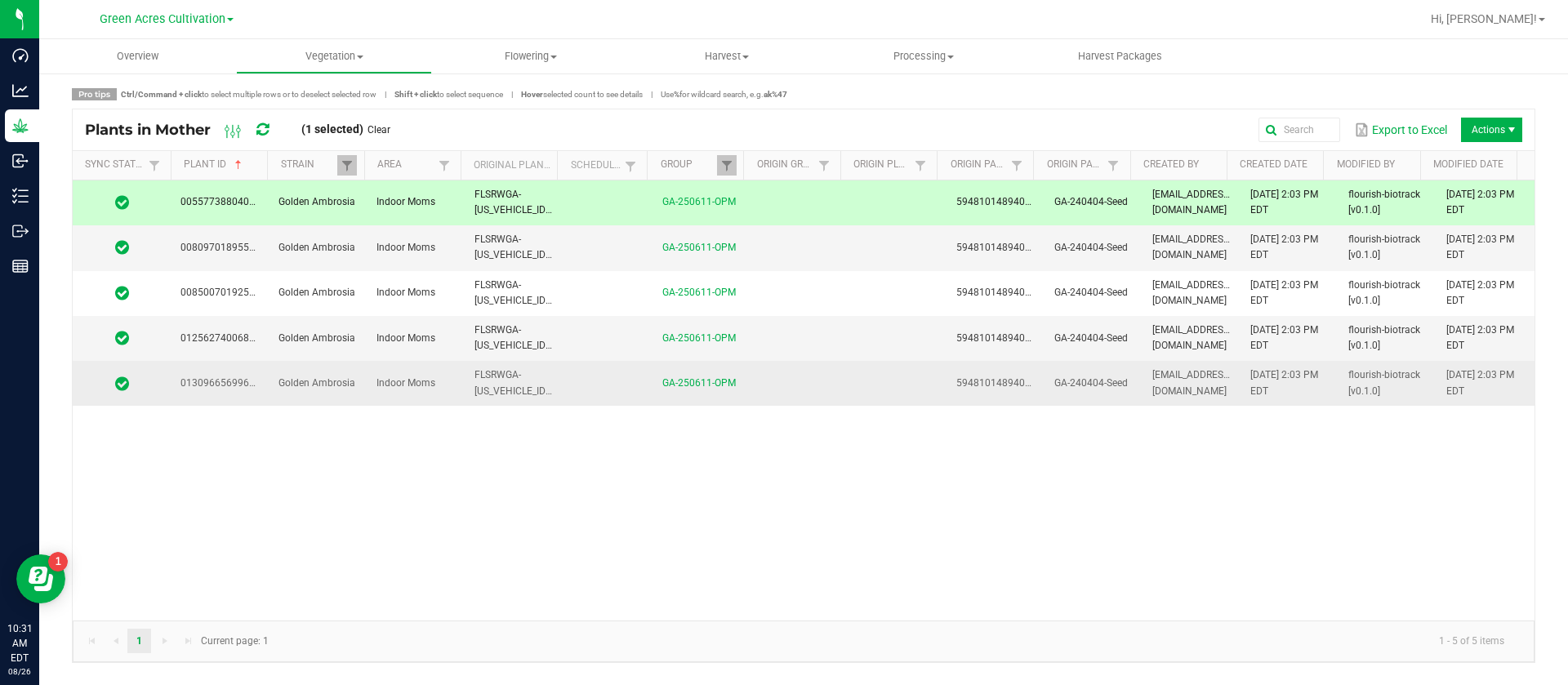
click at [864, 391] on td at bounding box center [897, 382] width 98 height 44
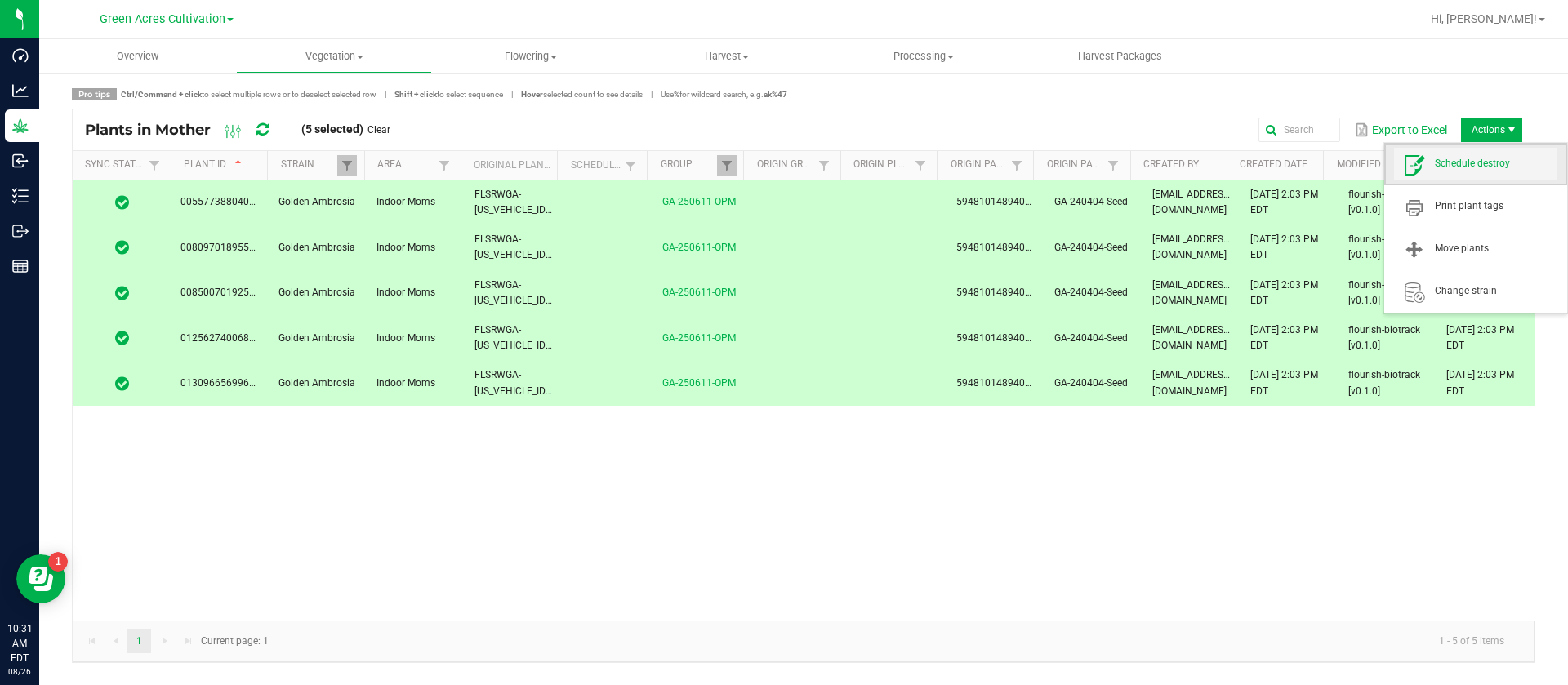
click at [1468, 166] on span "Schedule destroy" at bounding box center [1496, 164] width 123 height 14
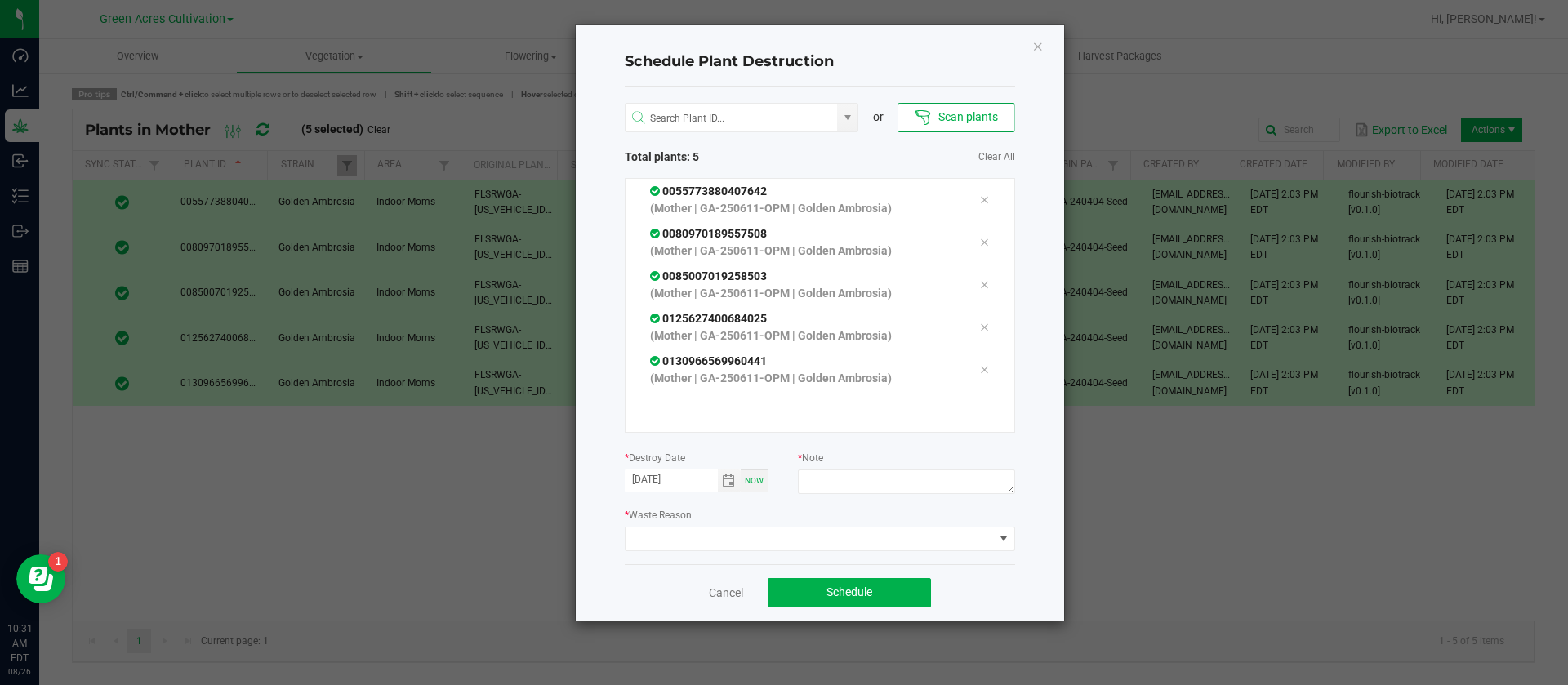
click at [869, 494] on div at bounding box center [906, 484] width 216 height 29
click at [865, 484] on textarea at bounding box center [906, 482] width 216 height 25
type textarea "WASTE"
click at [686, 550] on span at bounding box center [819, 538] width 390 height 25
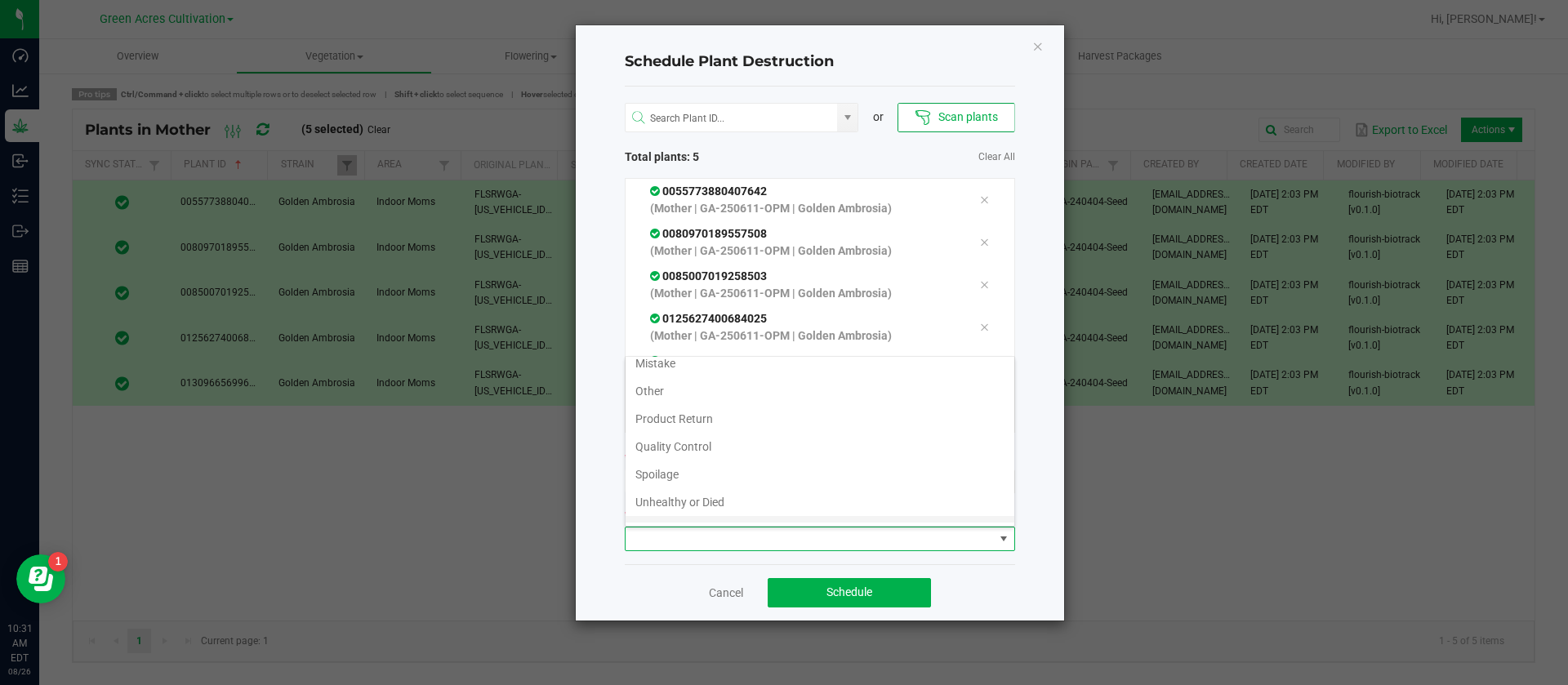
scroll to position [59, 0]
click at [670, 502] on li "Waste" at bounding box center [819, 508] width 389 height 27
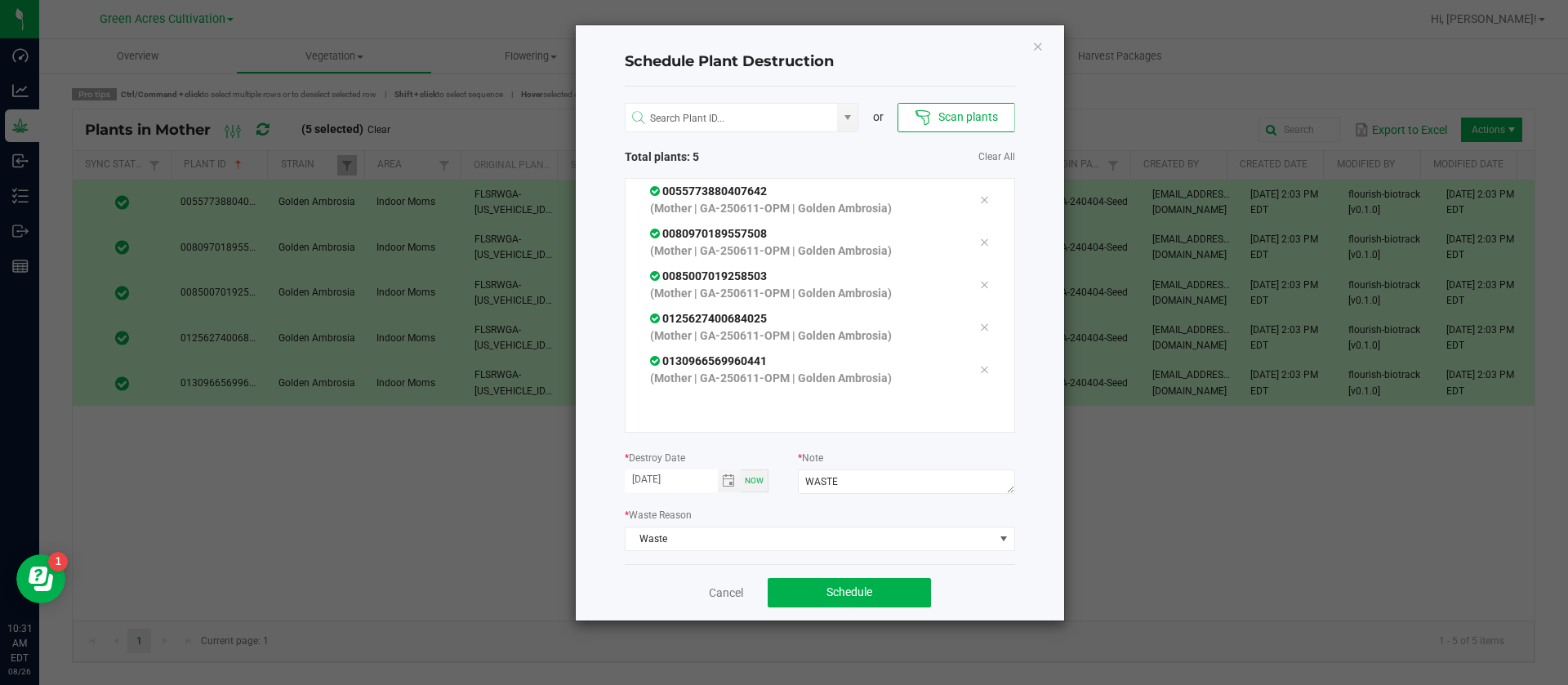
click at [847, 574] on div "Cancel Schedule" at bounding box center [819, 592] width 390 height 57
click at [847, 586] on span "Schedule" at bounding box center [849, 592] width 45 height 13
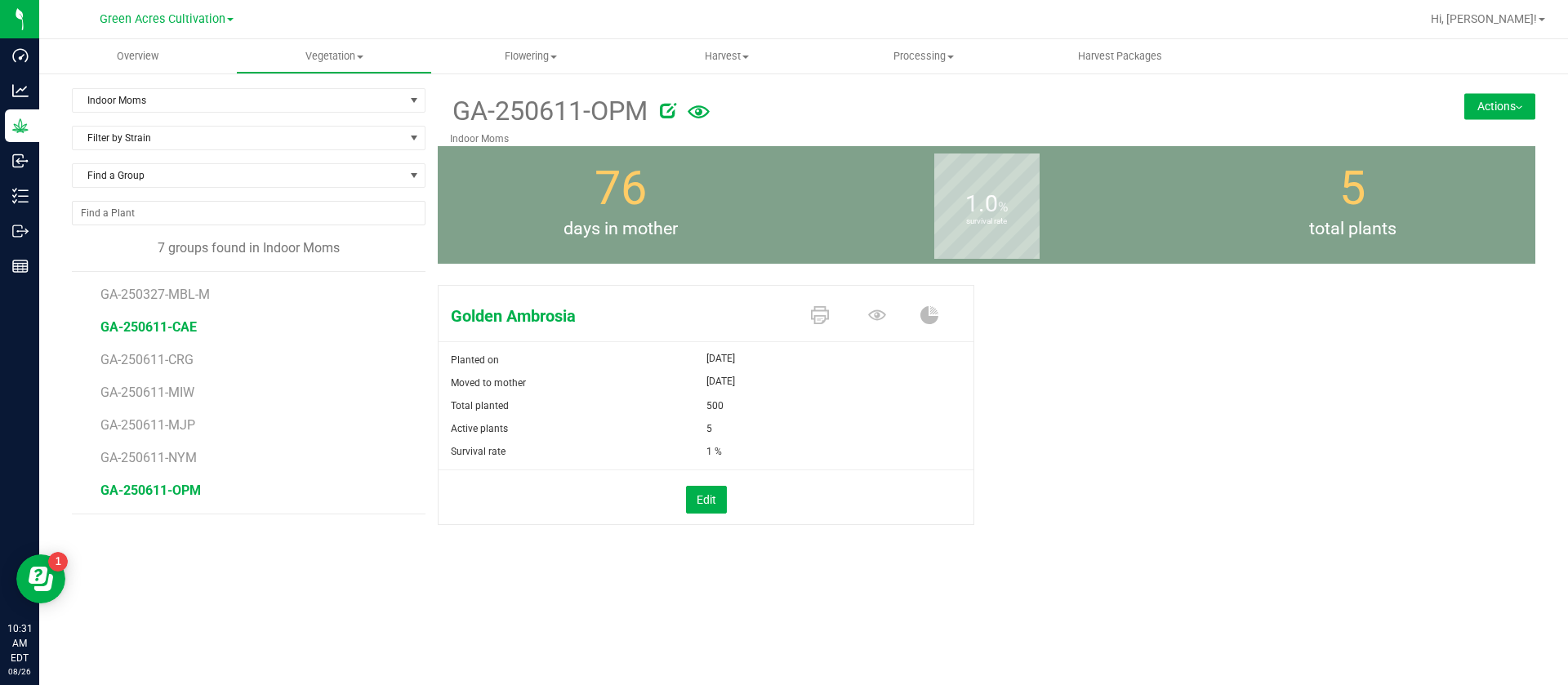
click at [165, 322] on span "GA-250611-CAE" at bounding box center [148, 327] width 96 height 15
click at [902, 320] on span at bounding box center [880, 315] width 57 height 28
click at [888, 318] on span at bounding box center [880, 315] width 57 height 28
click at [879, 315] on icon at bounding box center [877, 315] width 18 height 10
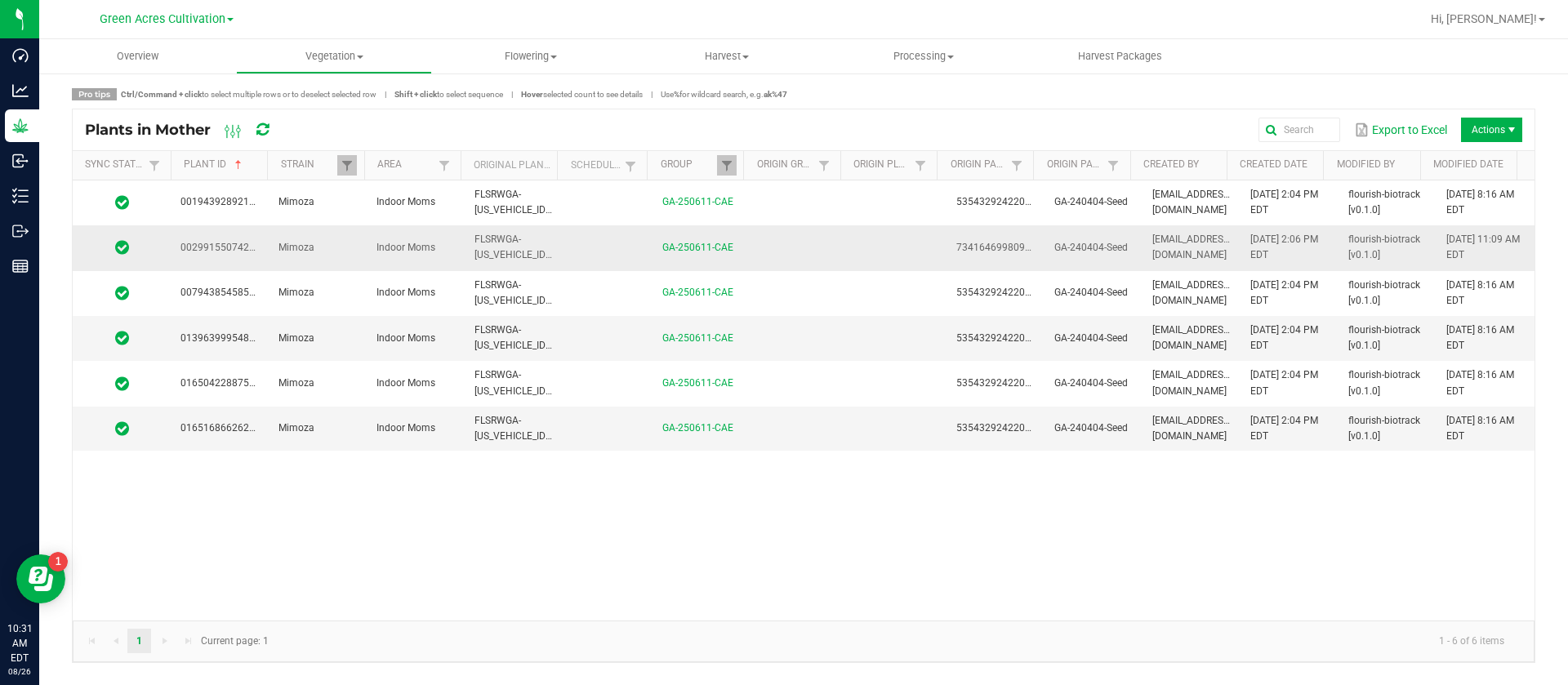
drag, startPoint x: 892, startPoint y: 210, endPoint x: 885, endPoint y: 247, distance: 37.7
click at [892, 209] on td at bounding box center [897, 202] width 98 height 45
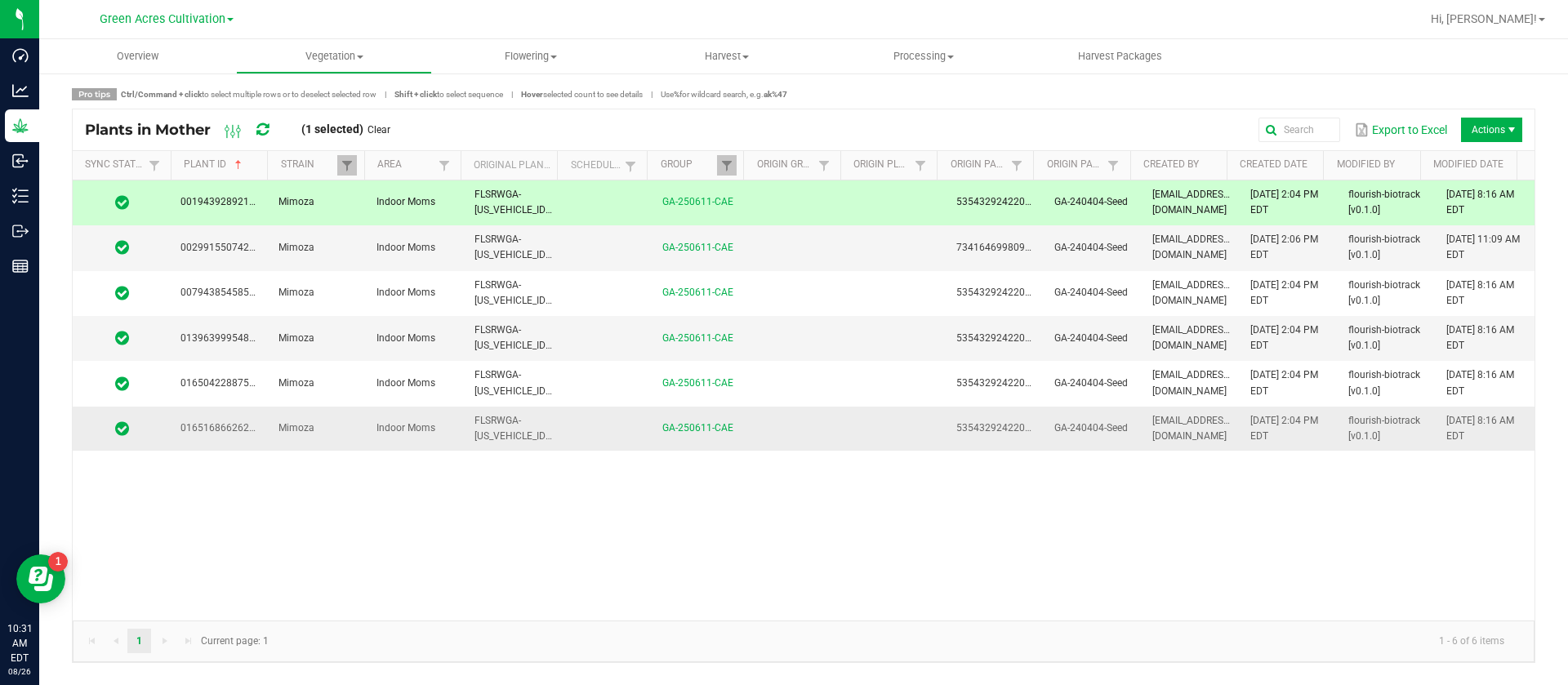
click at [848, 420] on td at bounding box center [897, 428] width 98 height 44
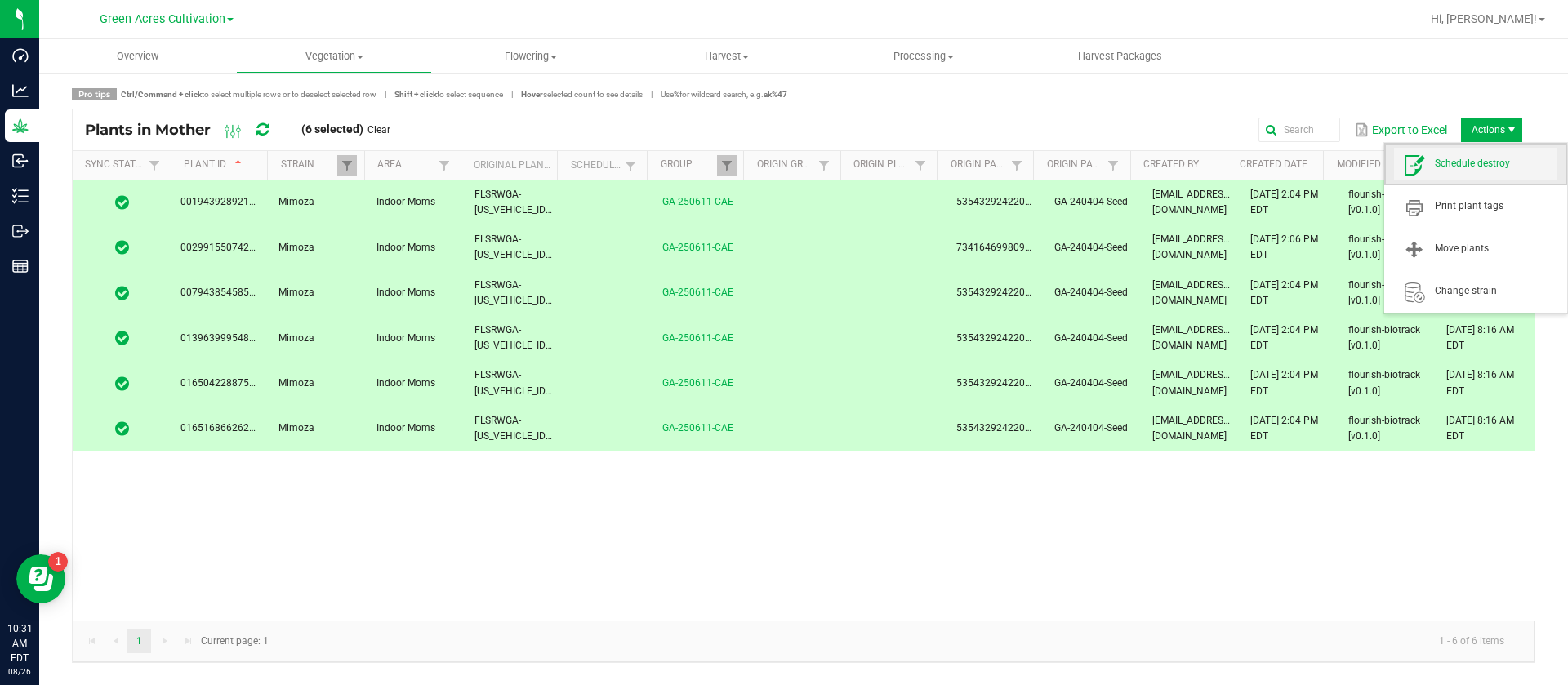
click at [1471, 162] on span "Schedule destroy" at bounding box center [1496, 164] width 123 height 14
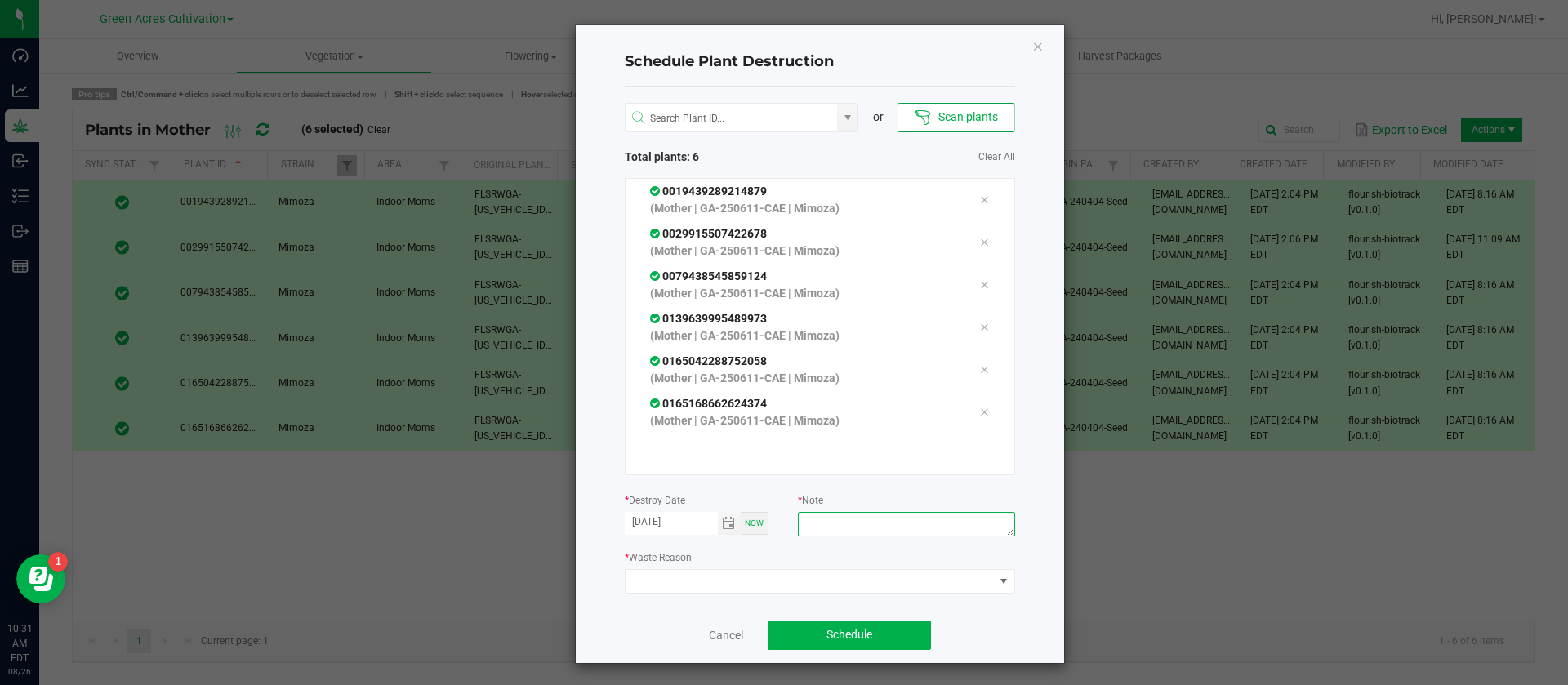
click at [884, 520] on textarea at bounding box center [906, 524] width 216 height 25
type textarea "WASTE"
click at [659, 590] on span at bounding box center [809, 581] width 368 height 23
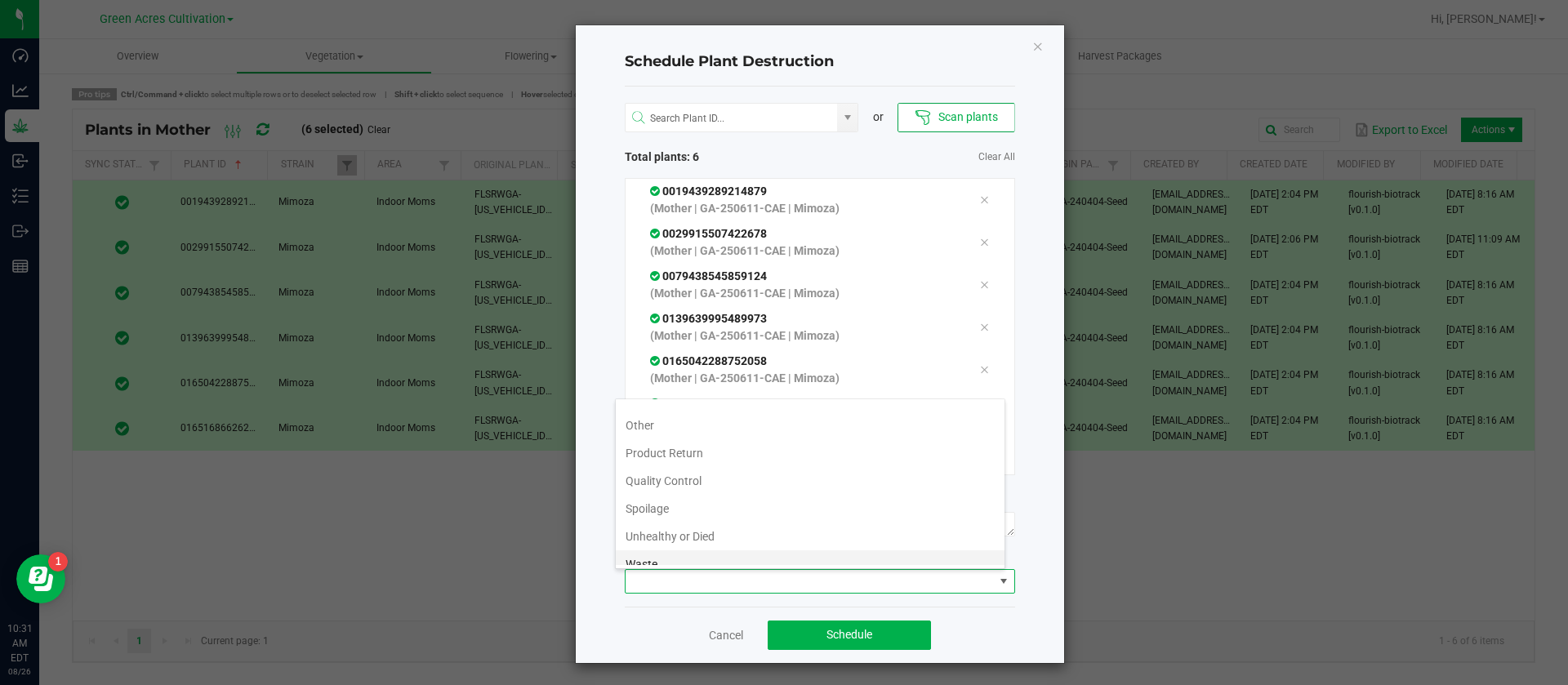
scroll to position [59, 0]
click at [637, 556] on li "Waste" at bounding box center [810, 551] width 389 height 27
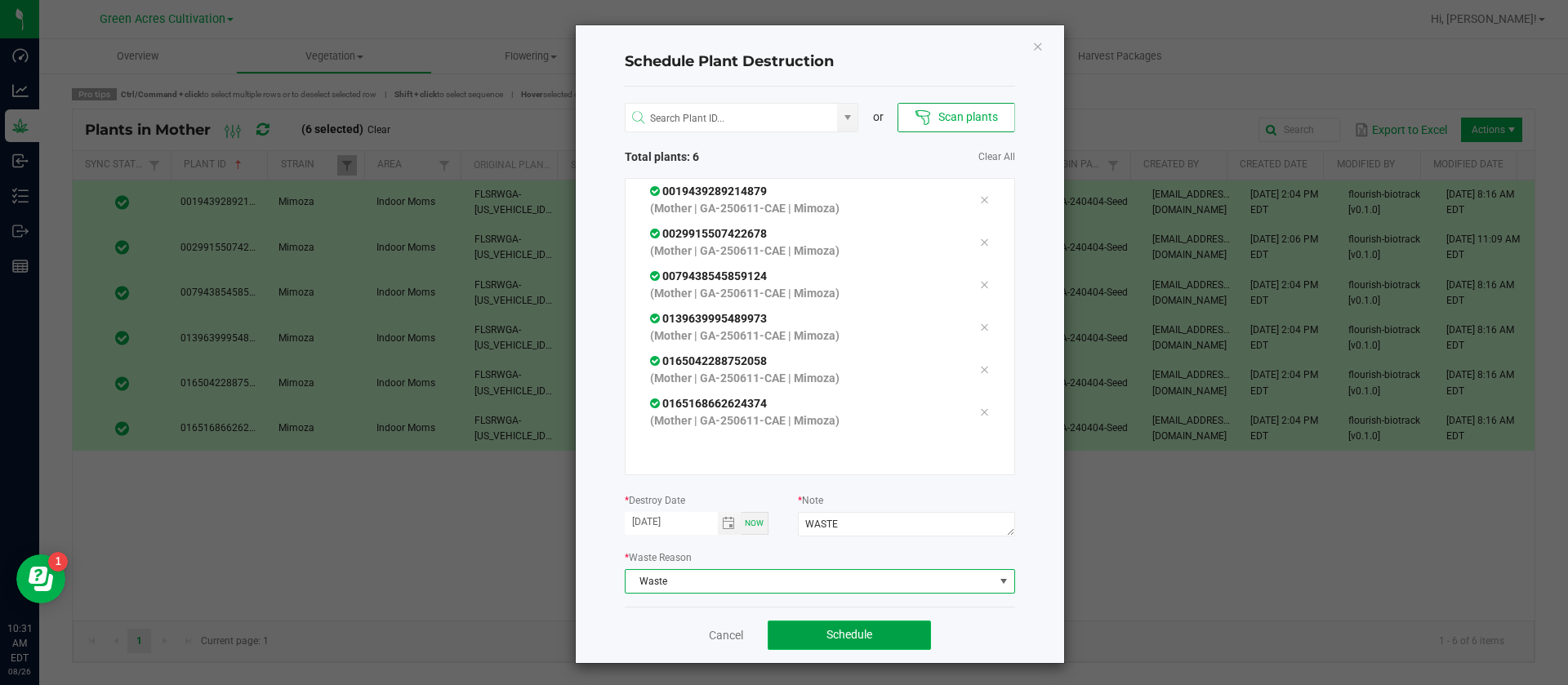
click at [854, 639] on span "Schedule" at bounding box center [849, 634] width 45 height 13
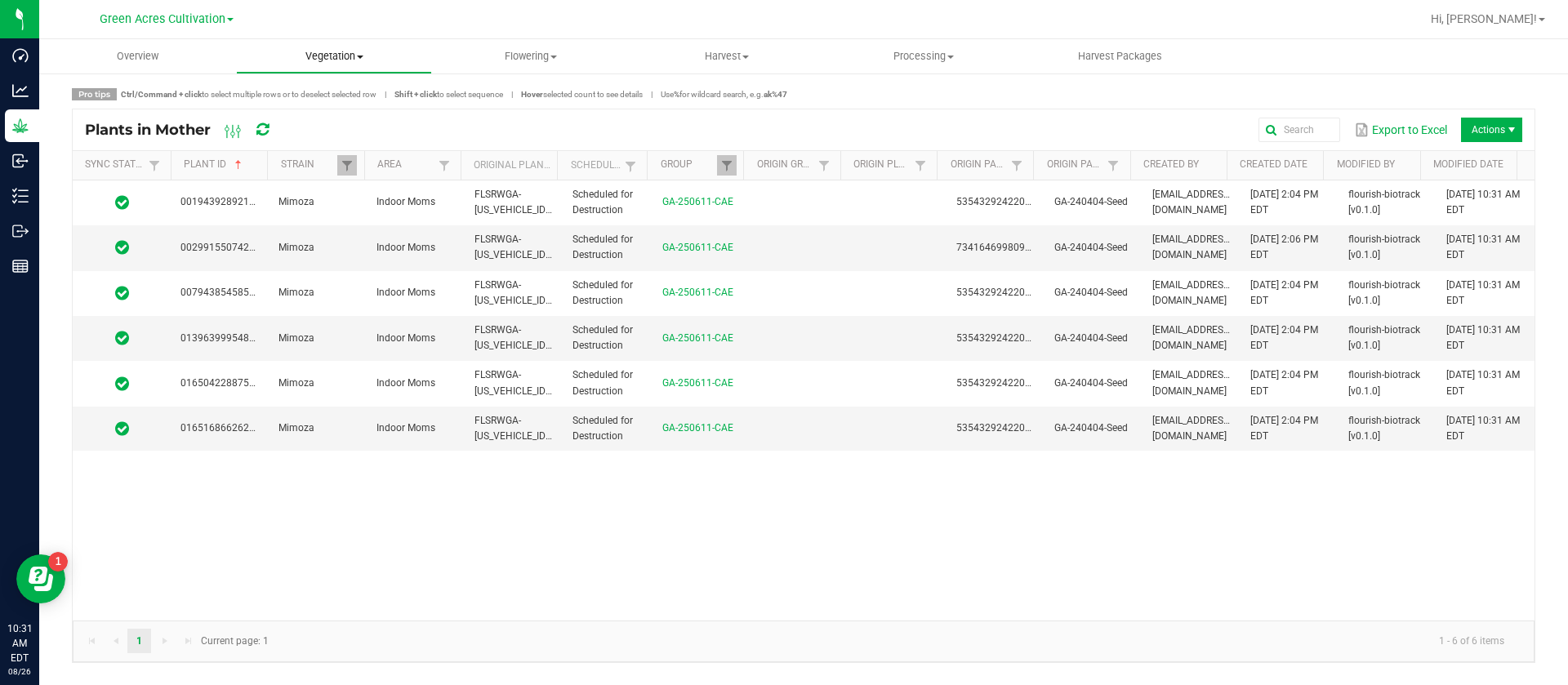
click at [354, 55] on span "Vegetation" at bounding box center [335, 56] width 196 height 15
click at [316, 104] on span "Veg groups" at bounding box center [287, 99] width 104 height 14
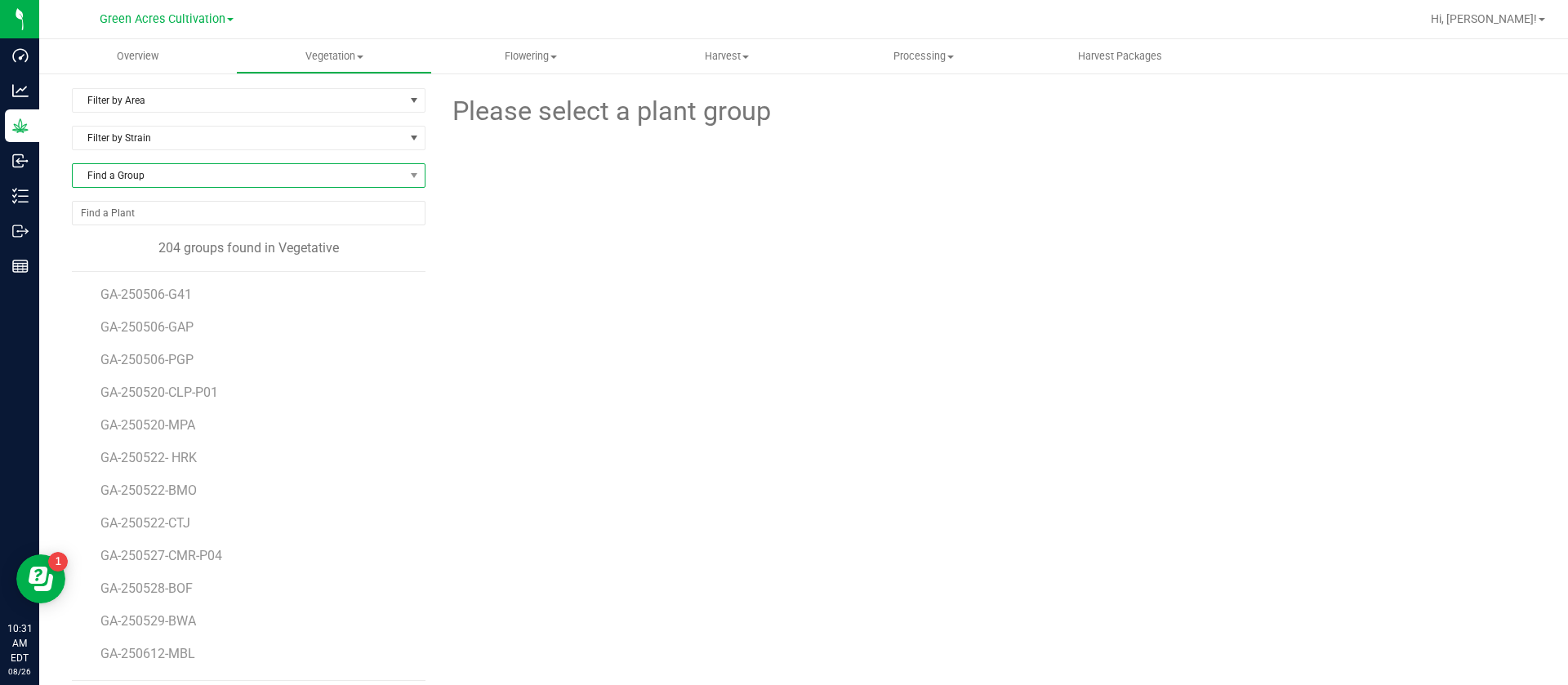
click at [177, 177] on span "Find a Group" at bounding box center [238, 175] width 332 height 23
type input "HRK"
click at [180, 240] on li "GA-250522- HRK" at bounding box center [246, 243] width 347 height 23
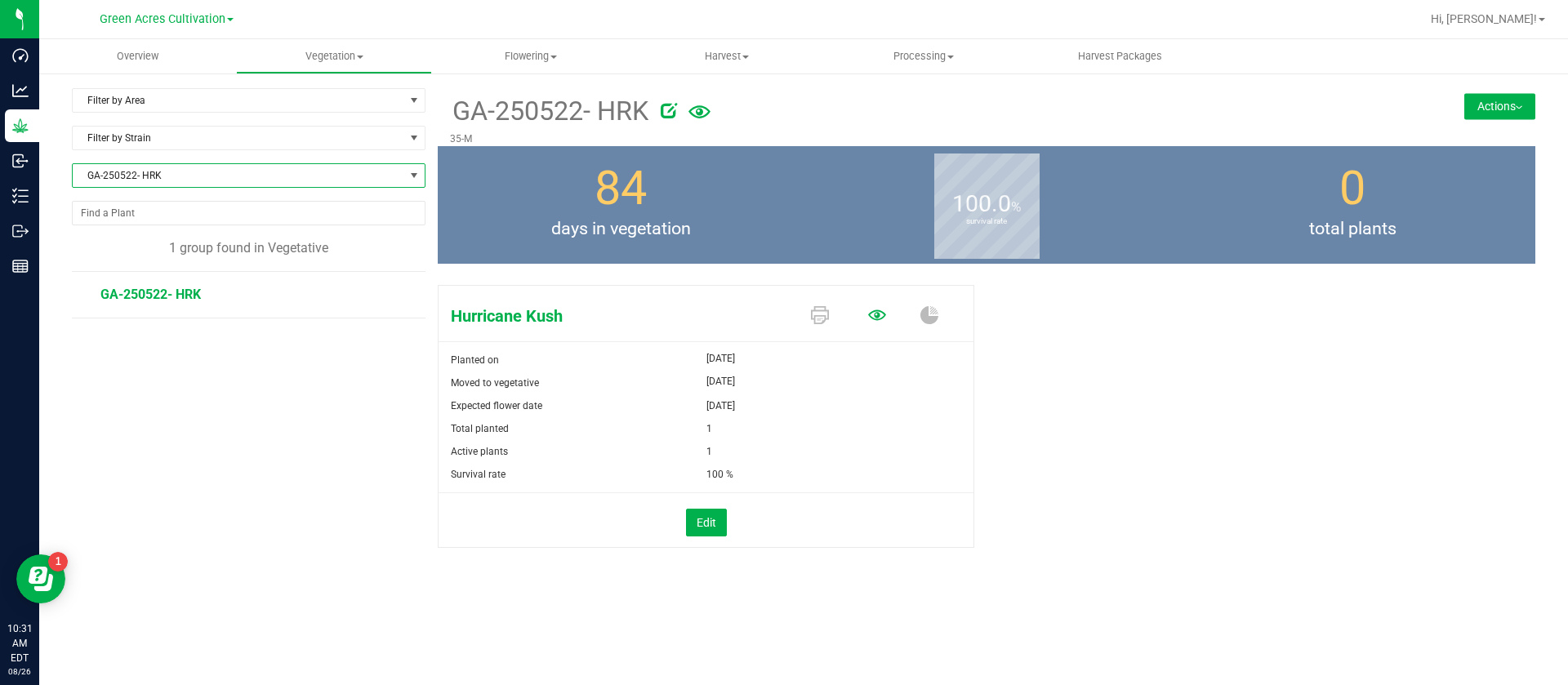
click at [874, 317] on icon at bounding box center [877, 315] width 18 height 10
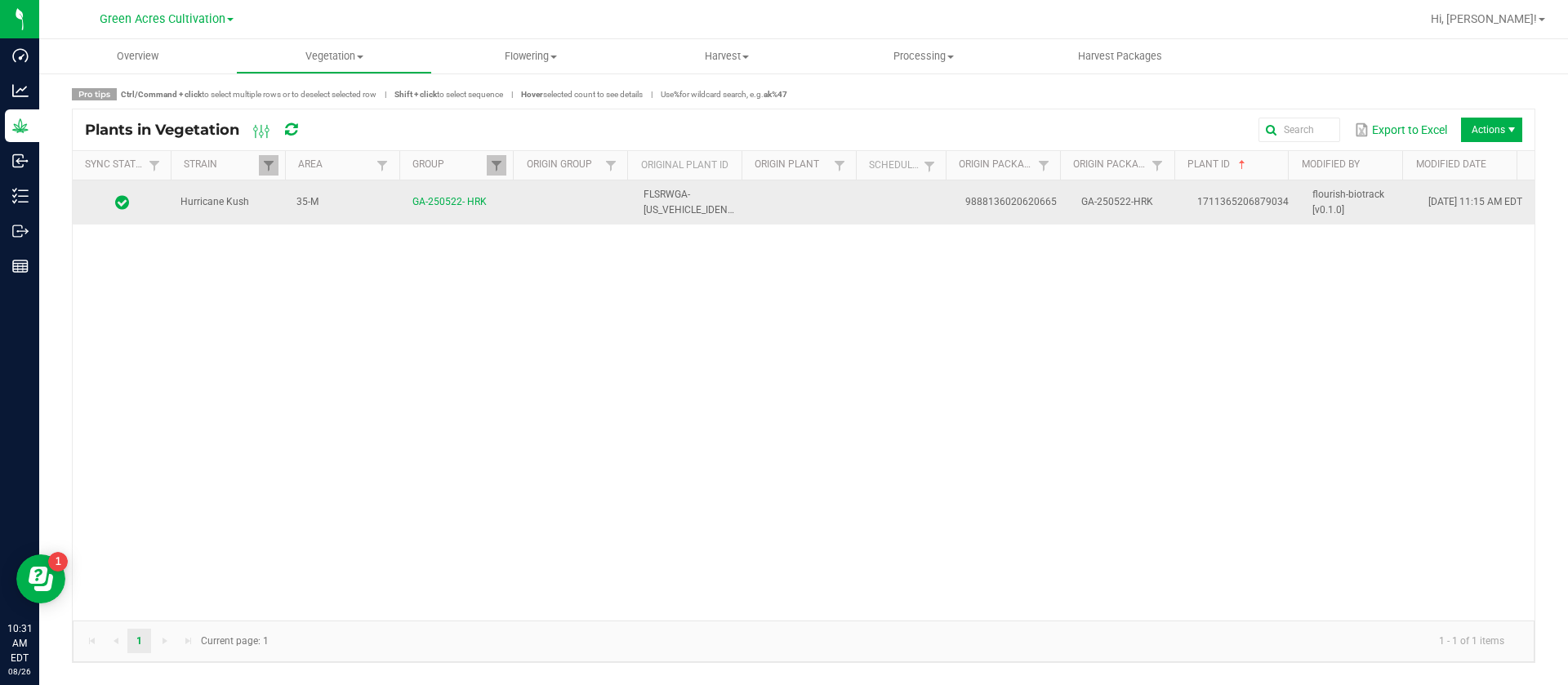
click at [869, 206] on td at bounding box center [910, 201] width 90 height 44
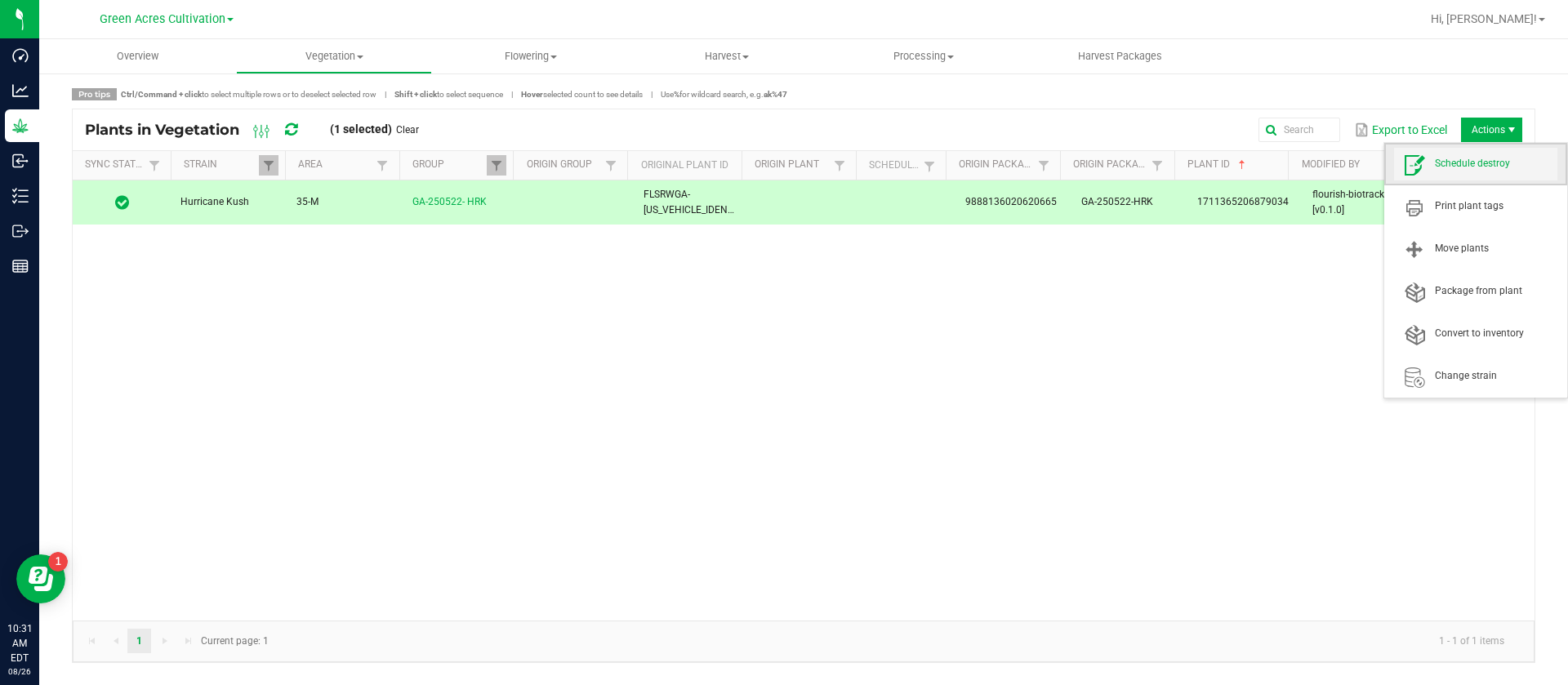
click at [1468, 168] on span "Schedule destroy" at bounding box center [1496, 164] width 123 height 14
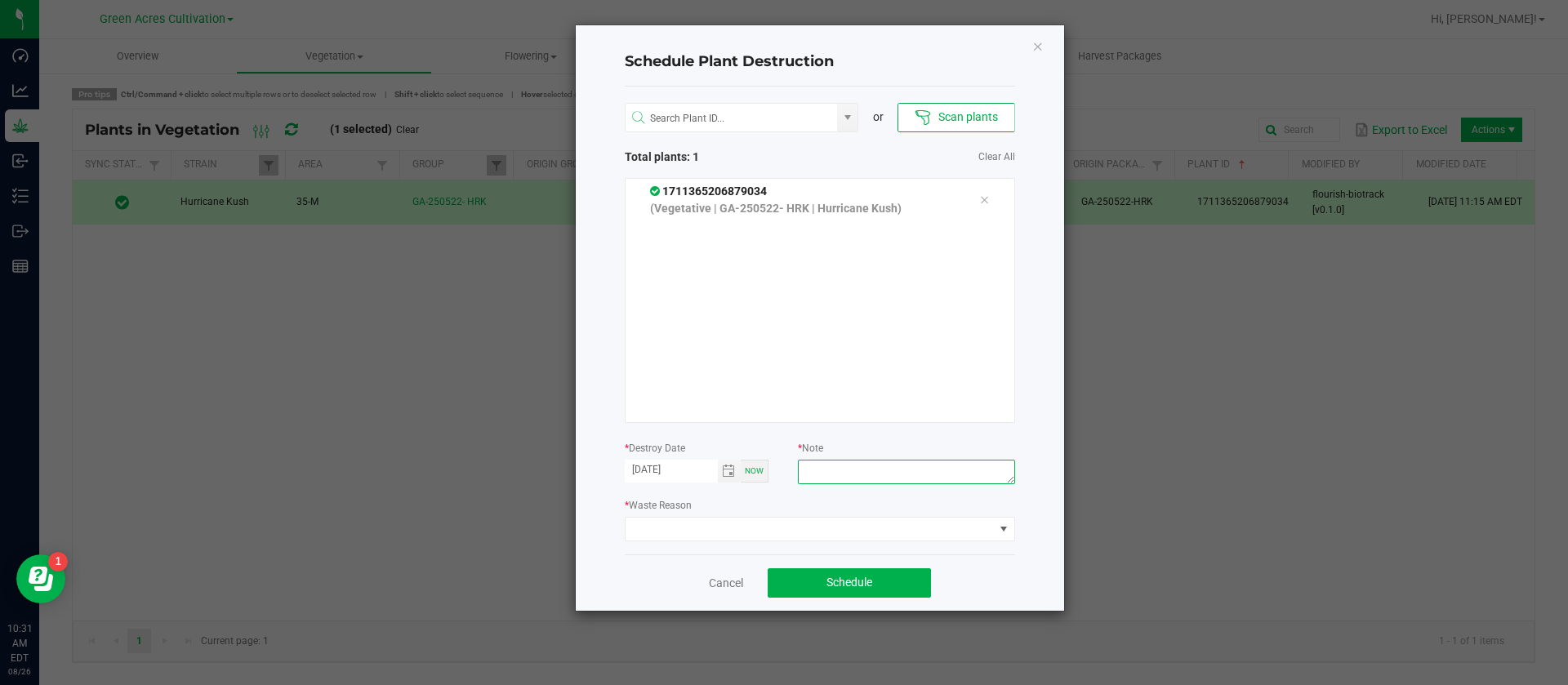
click at [872, 479] on textarea at bounding box center [906, 472] width 216 height 25
type textarea "WASTE"
click at [766, 528] on span at bounding box center [809, 529] width 368 height 23
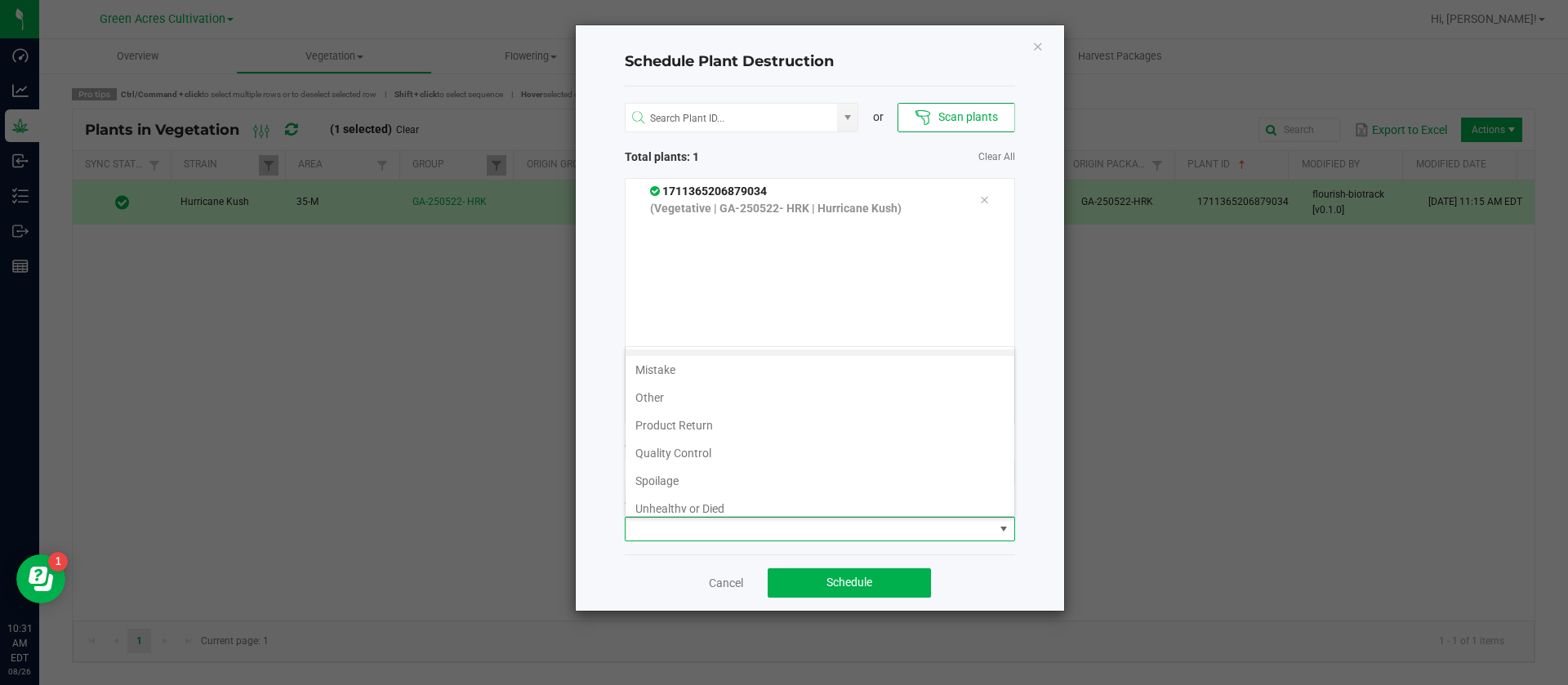
scroll to position [59, 0]
click at [674, 496] on li "Waste" at bounding box center [819, 499] width 389 height 27
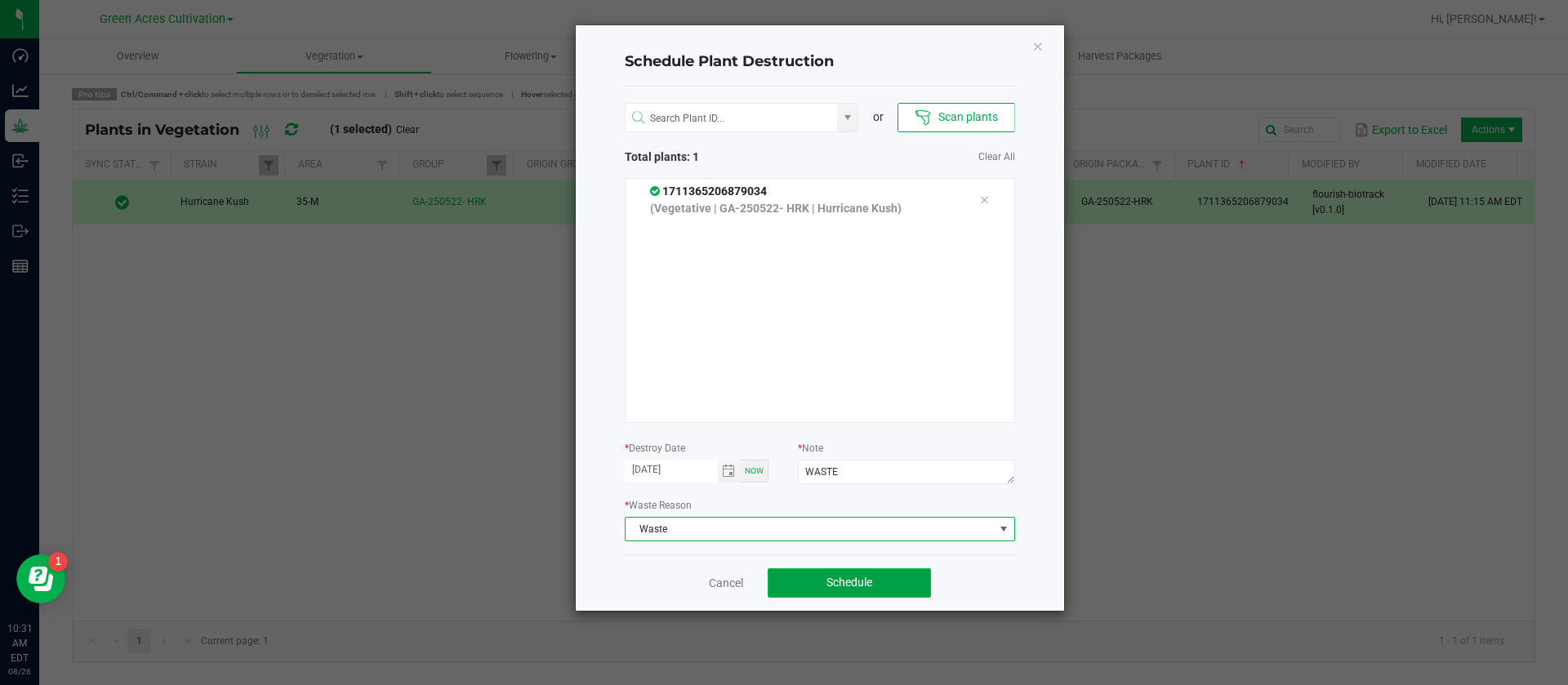
click at [883, 584] on button "Schedule" at bounding box center [849, 583] width 163 height 29
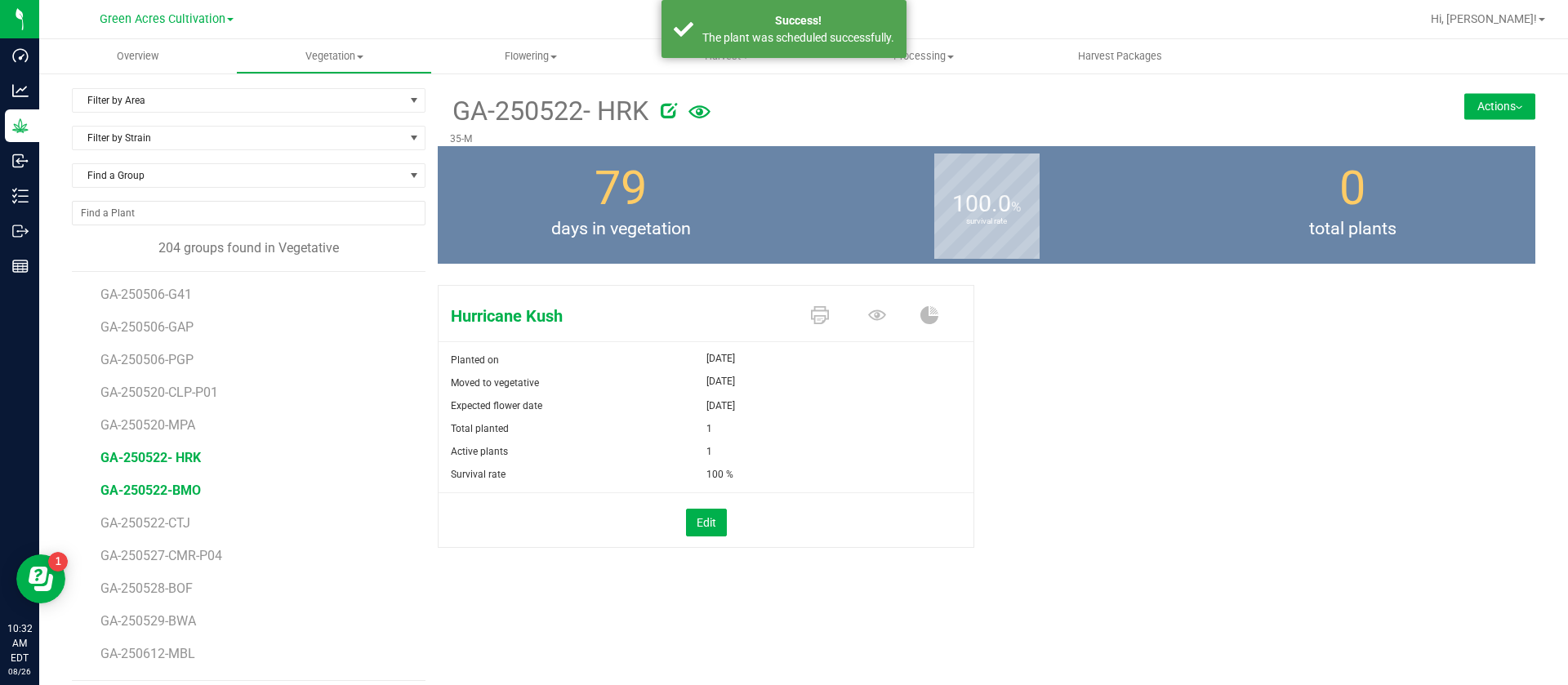
click at [179, 487] on span "GA-250522-BMO" at bounding box center [150, 490] width 100 height 15
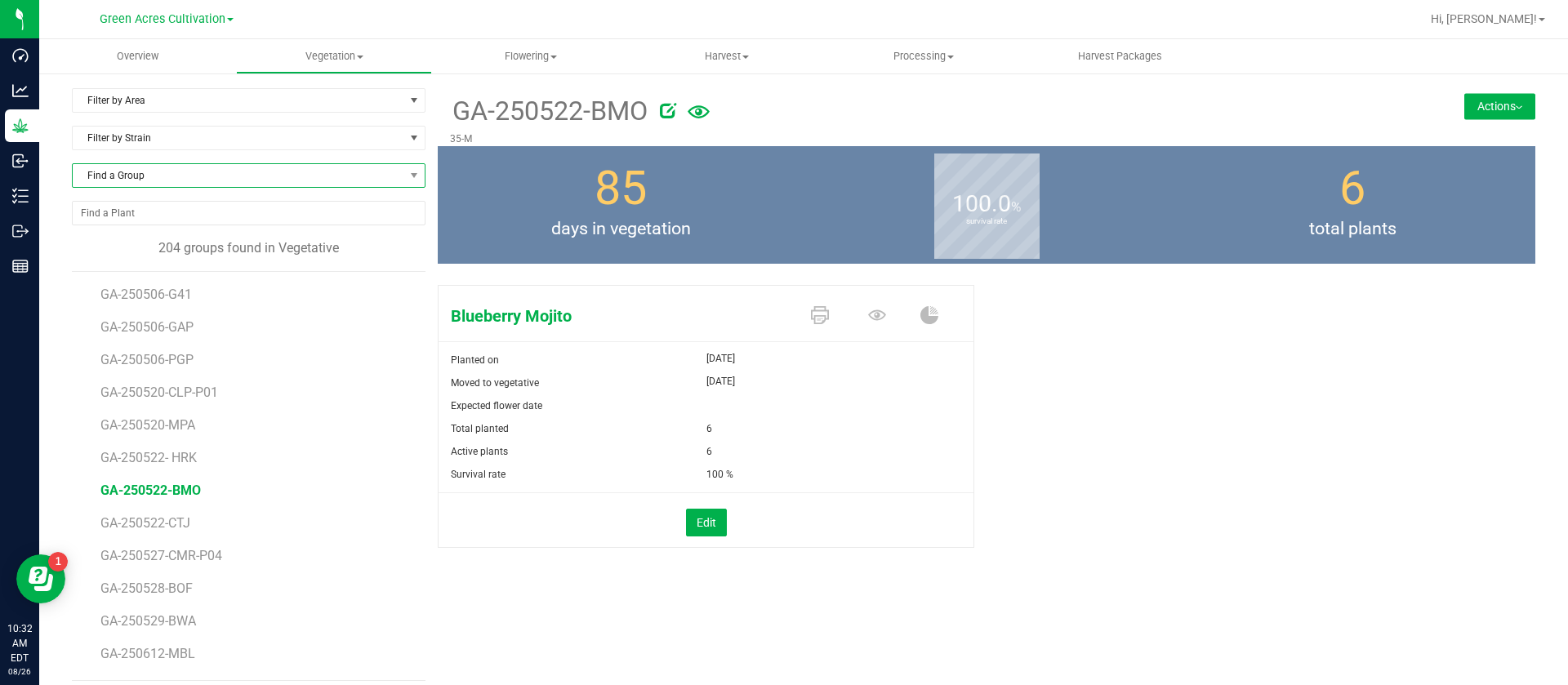
click at [183, 180] on span "Find a Group" at bounding box center [238, 175] width 332 height 23
type input "BOF"
click at [193, 234] on li "GA-250528-BOF" at bounding box center [246, 243] width 347 height 23
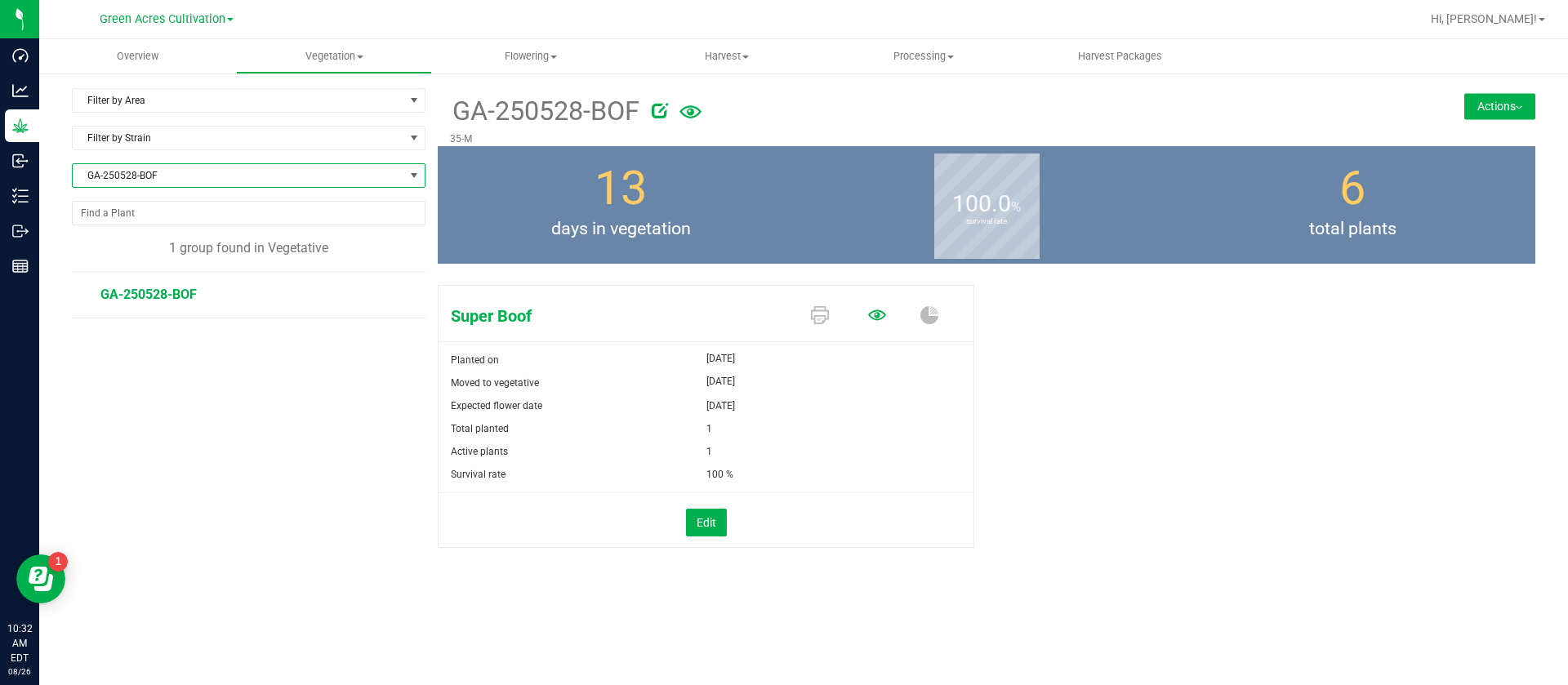
click at [879, 315] on icon at bounding box center [877, 315] width 18 height 10
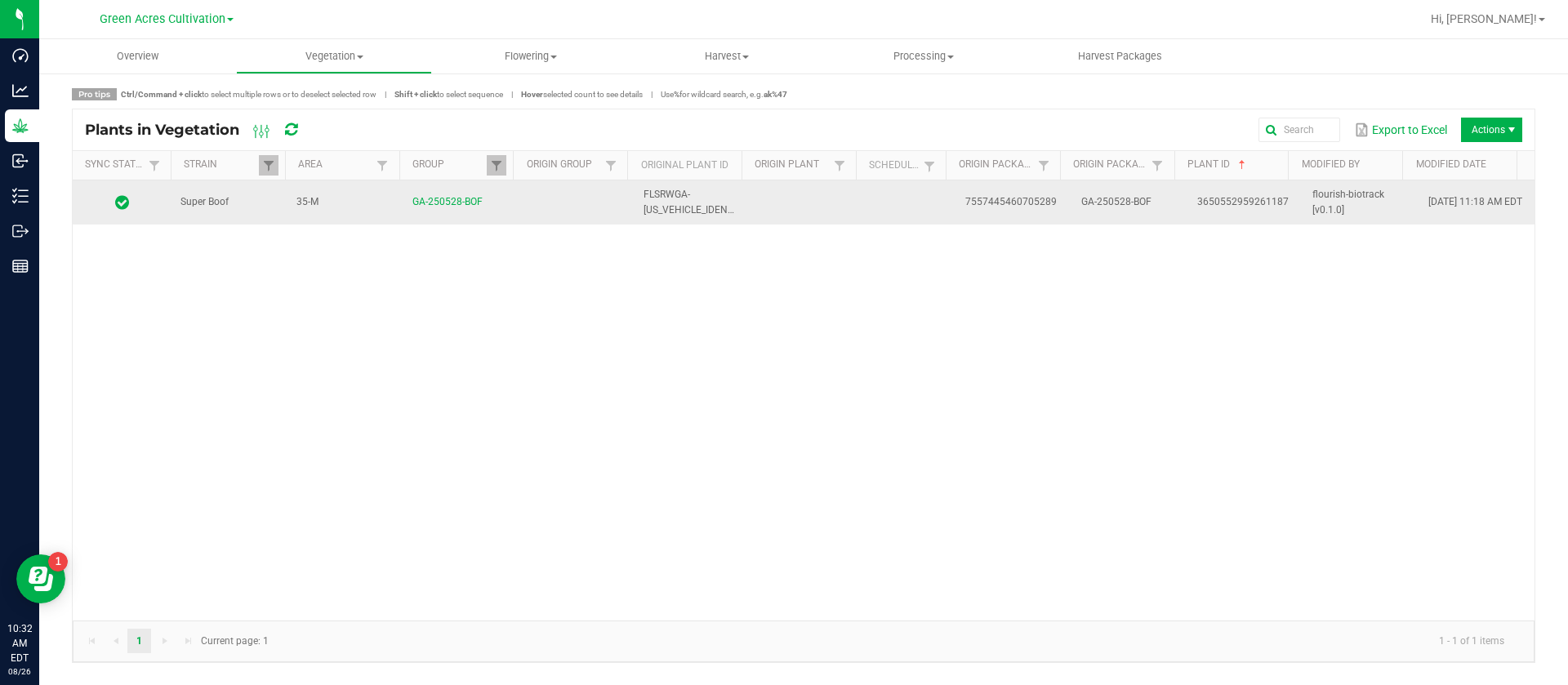
click at [854, 214] on td at bounding box center [807, 201] width 116 height 44
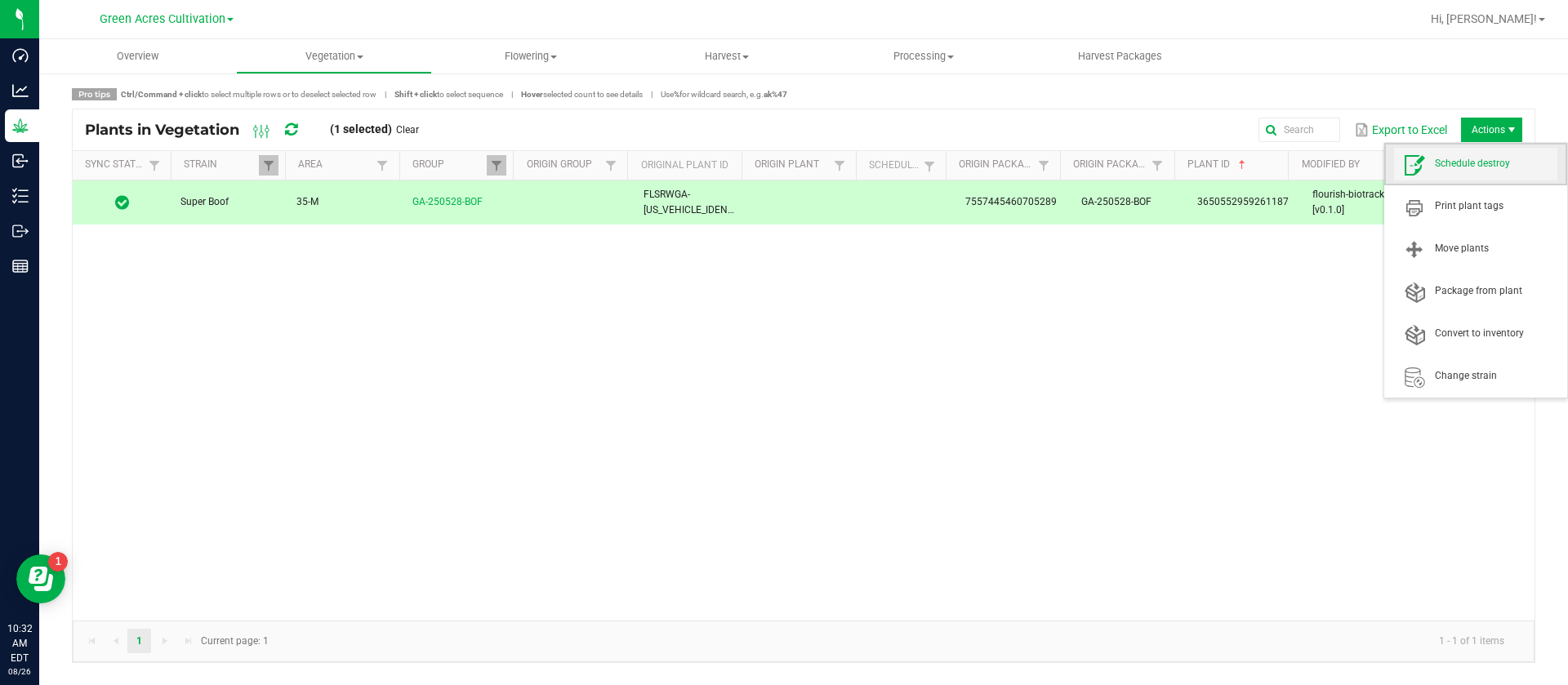
click at [1460, 166] on span "Schedule destroy" at bounding box center [1496, 164] width 123 height 14
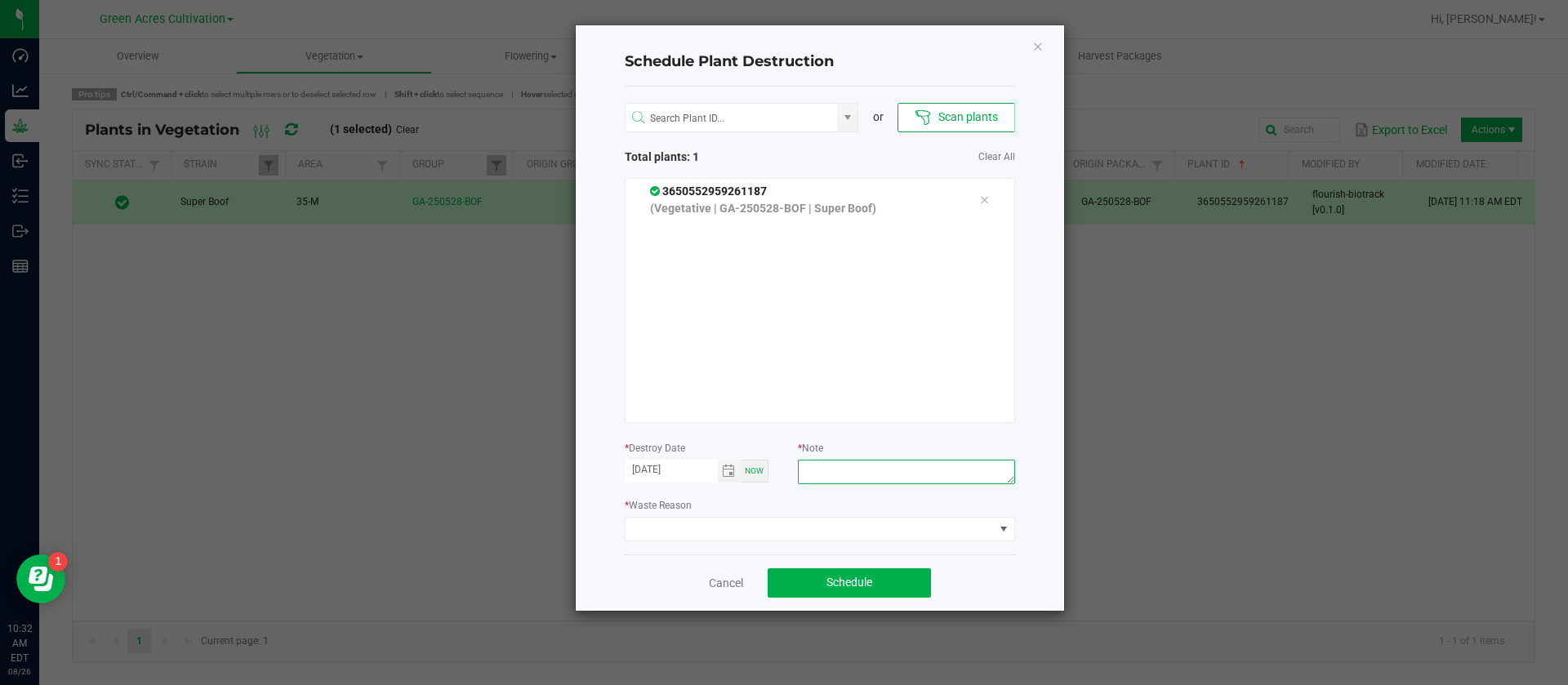
click at [866, 484] on textarea at bounding box center [906, 472] width 216 height 25
type textarea "WASTE"
click at [726, 526] on span at bounding box center [809, 529] width 368 height 23
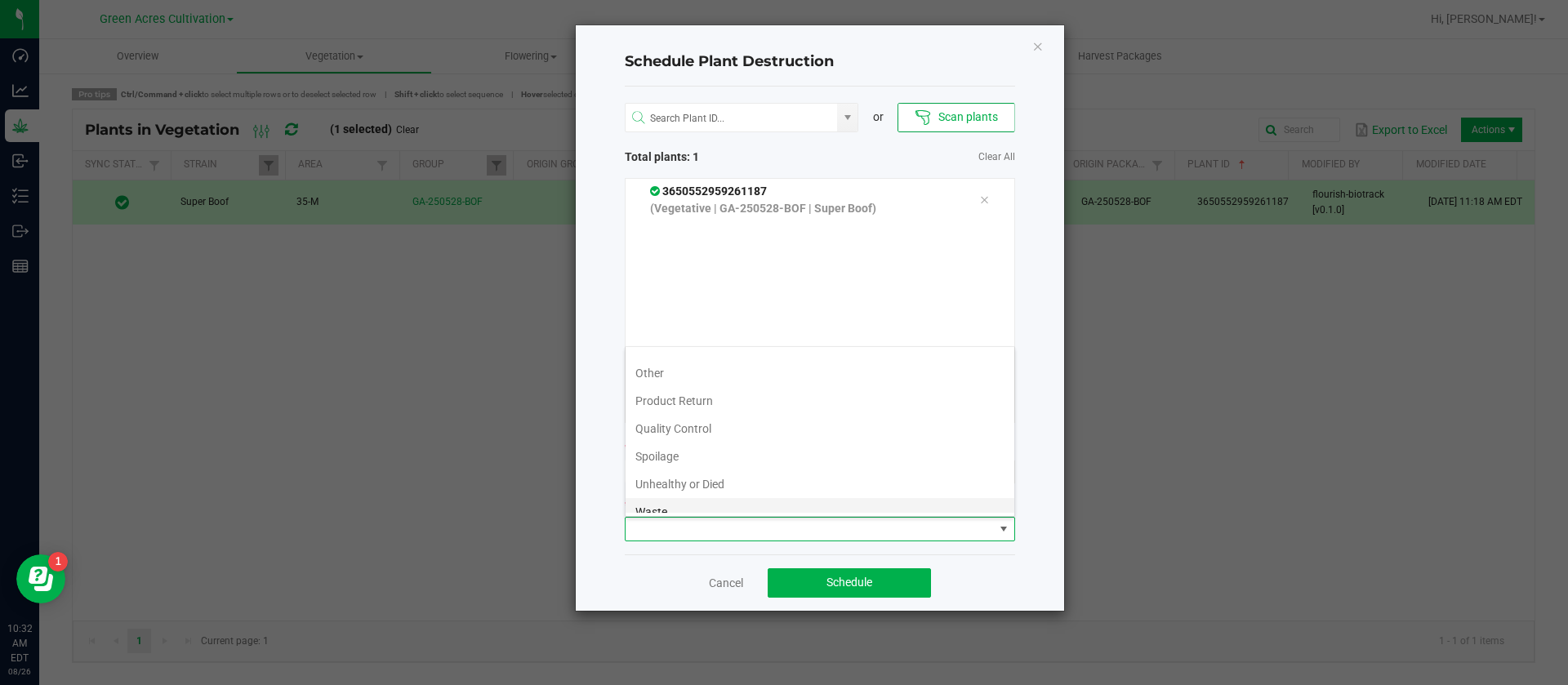
scroll to position [59, 0]
click at [668, 502] on li "Waste" at bounding box center [819, 499] width 389 height 27
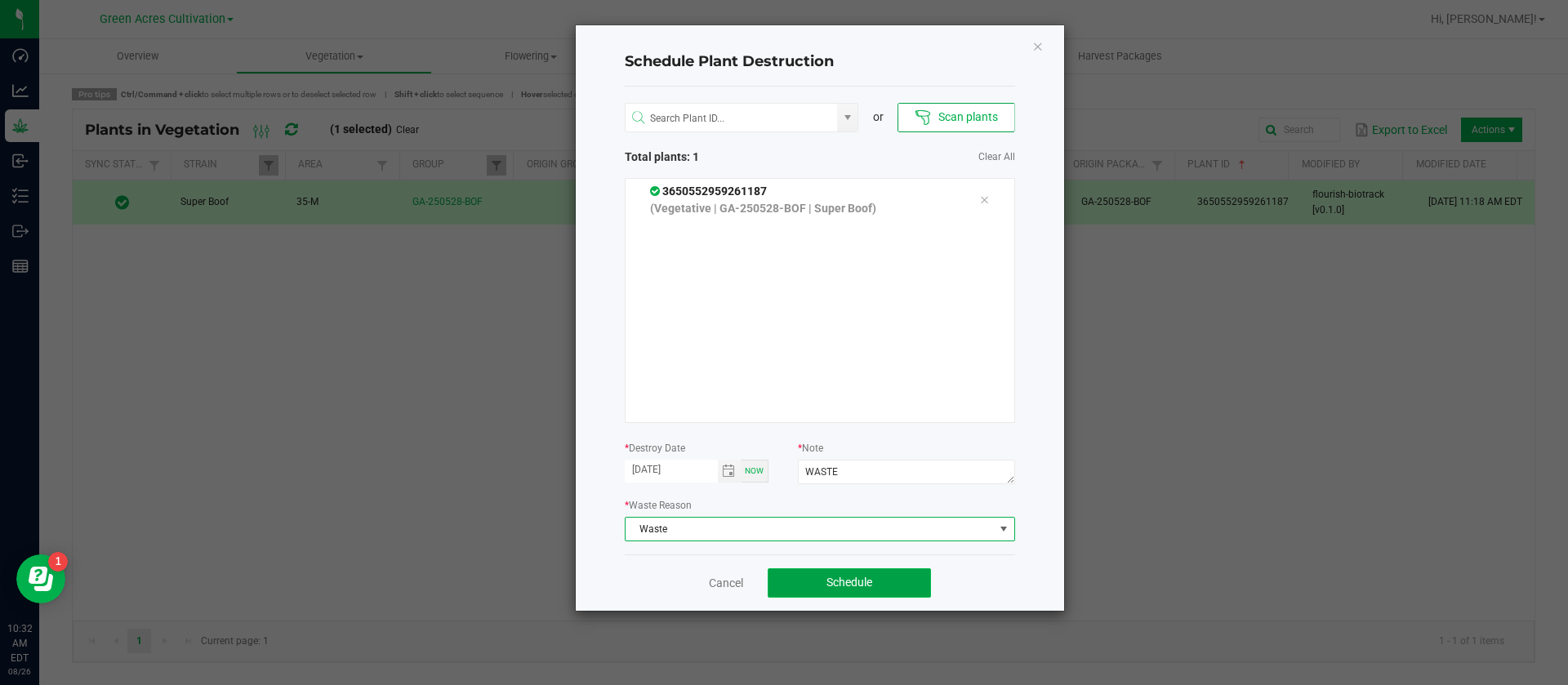
click at [849, 591] on button "Schedule" at bounding box center [849, 583] width 163 height 29
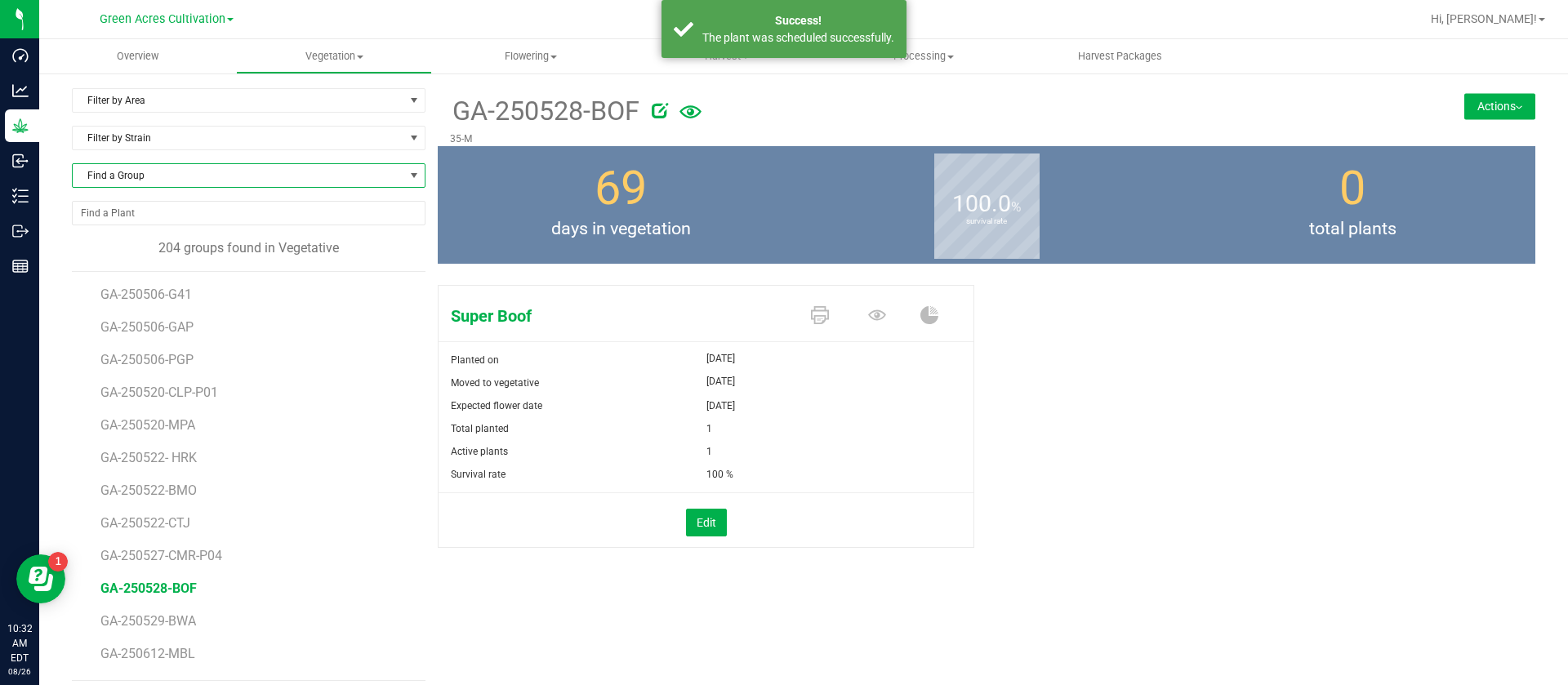
click at [168, 179] on span "Find a Group" at bounding box center [238, 175] width 332 height 23
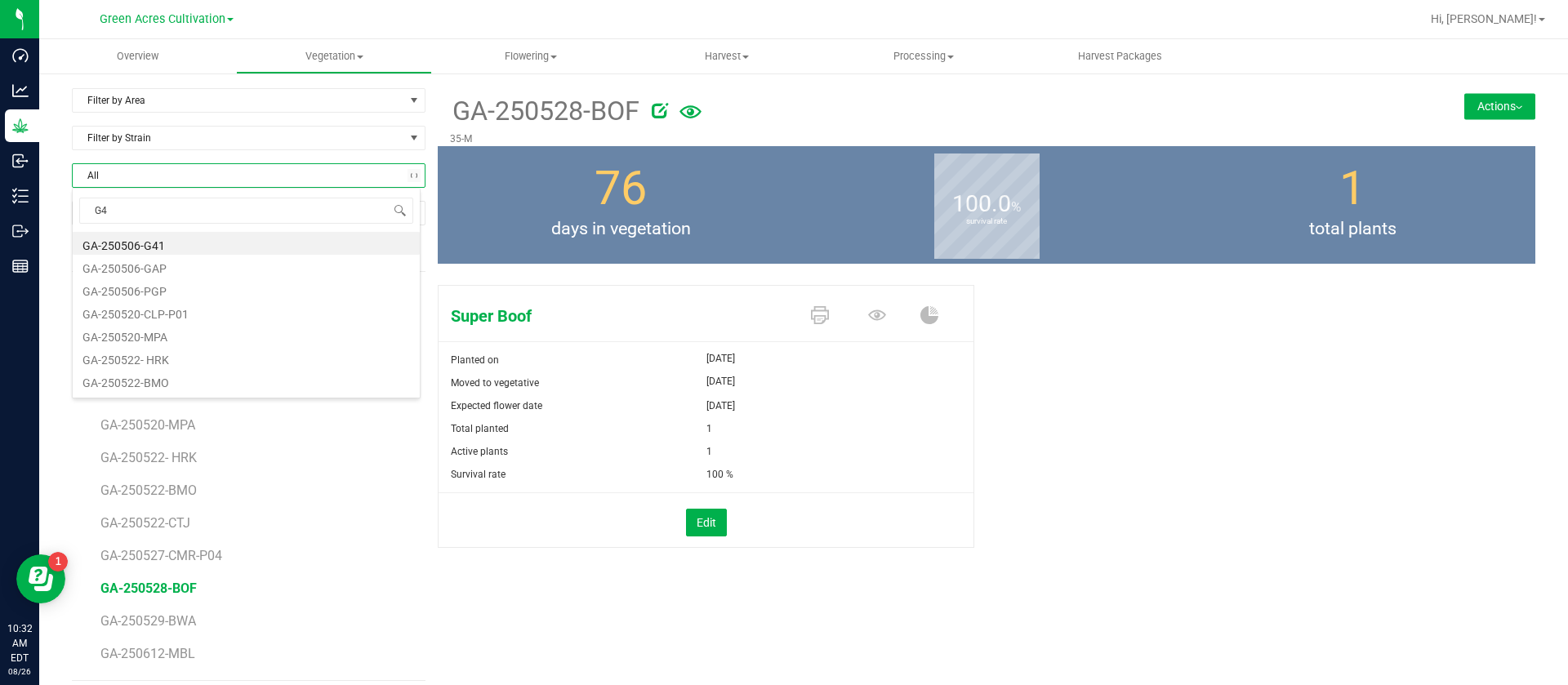
type input "G41"
click at [191, 243] on li "GA-250506-G41" at bounding box center [246, 243] width 347 height 23
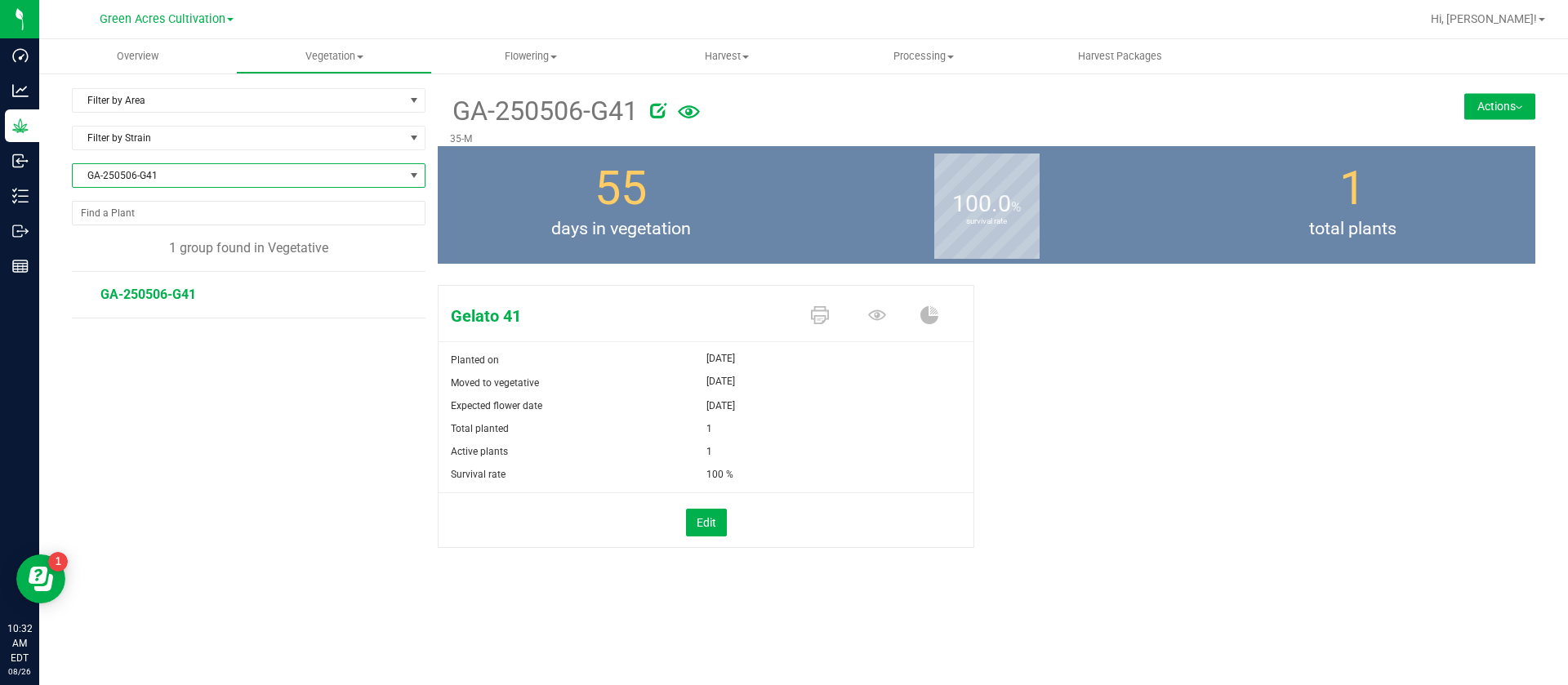
click at [864, 310] on span at bounding box center [880, 315] width 57 height 28
click at [869, 317] on icon at bounding box center [877, 315] width 18 height 18
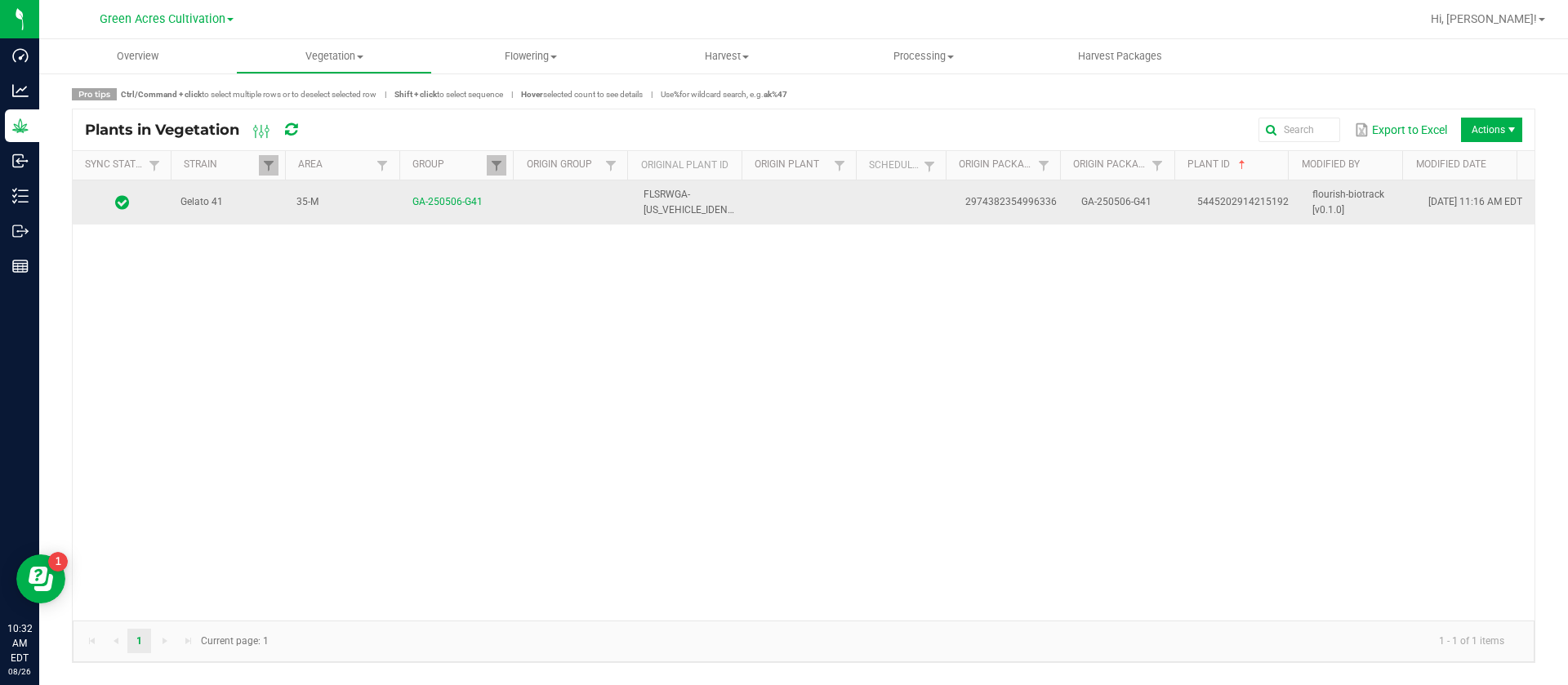
click at [965, 205] on span "2974382354996336" at bounding box center [1010, 201] width 92 height 11
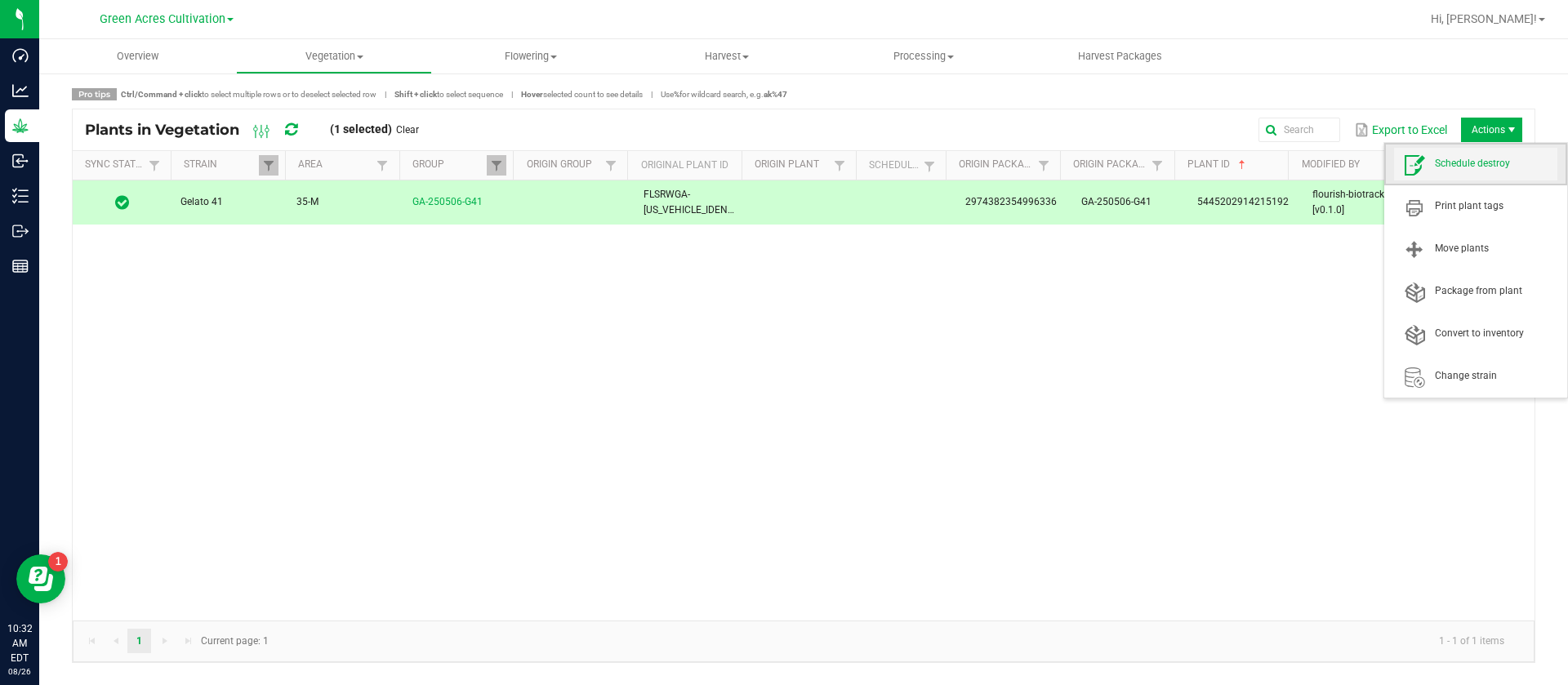
click at [1468, 171] on span "Schedule destroy" at bounding box center [1496, 164] width 123 height 14
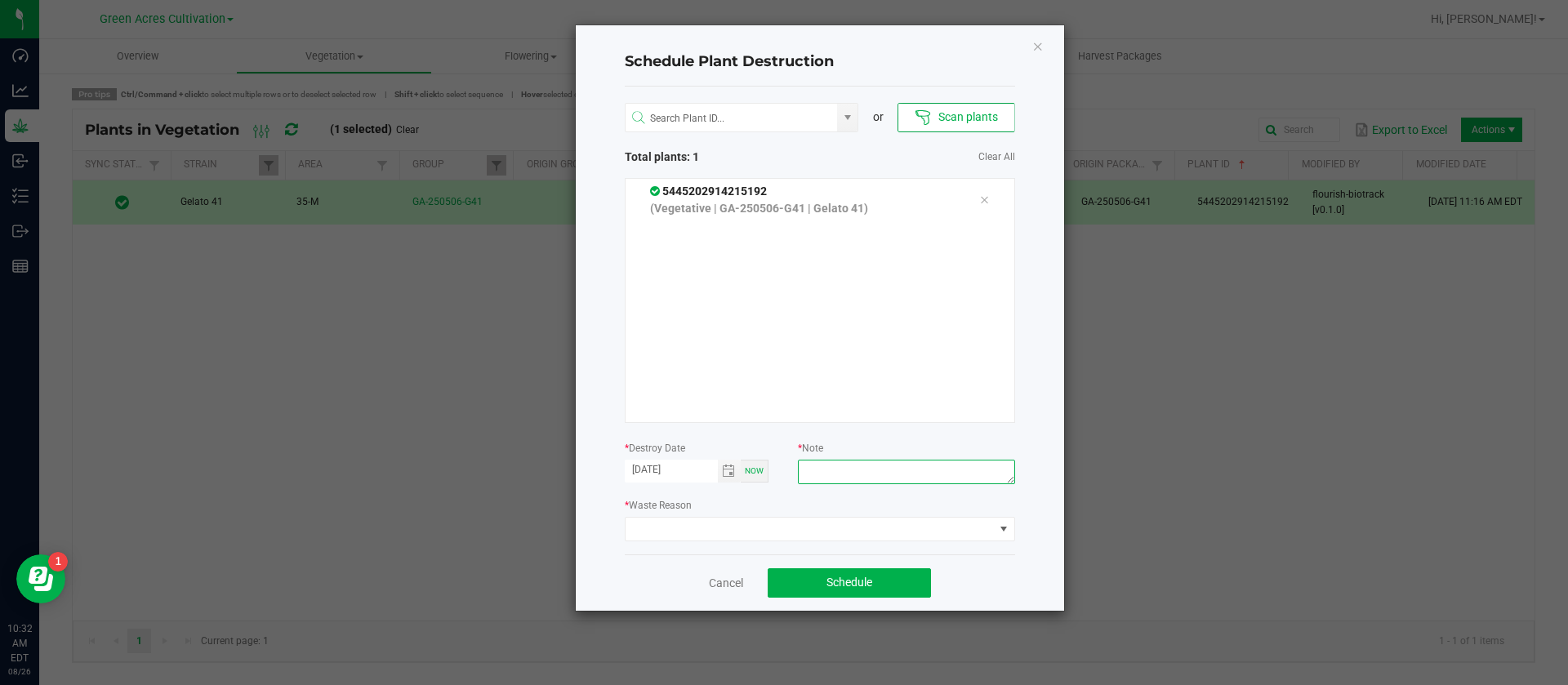
click at [843, 478] on textarea at bounding box center [906, 472] width 216 height 25
type textarea "WASTE"
click at [719, 522] on span at bounding box center [809, 529] width 368 height 23
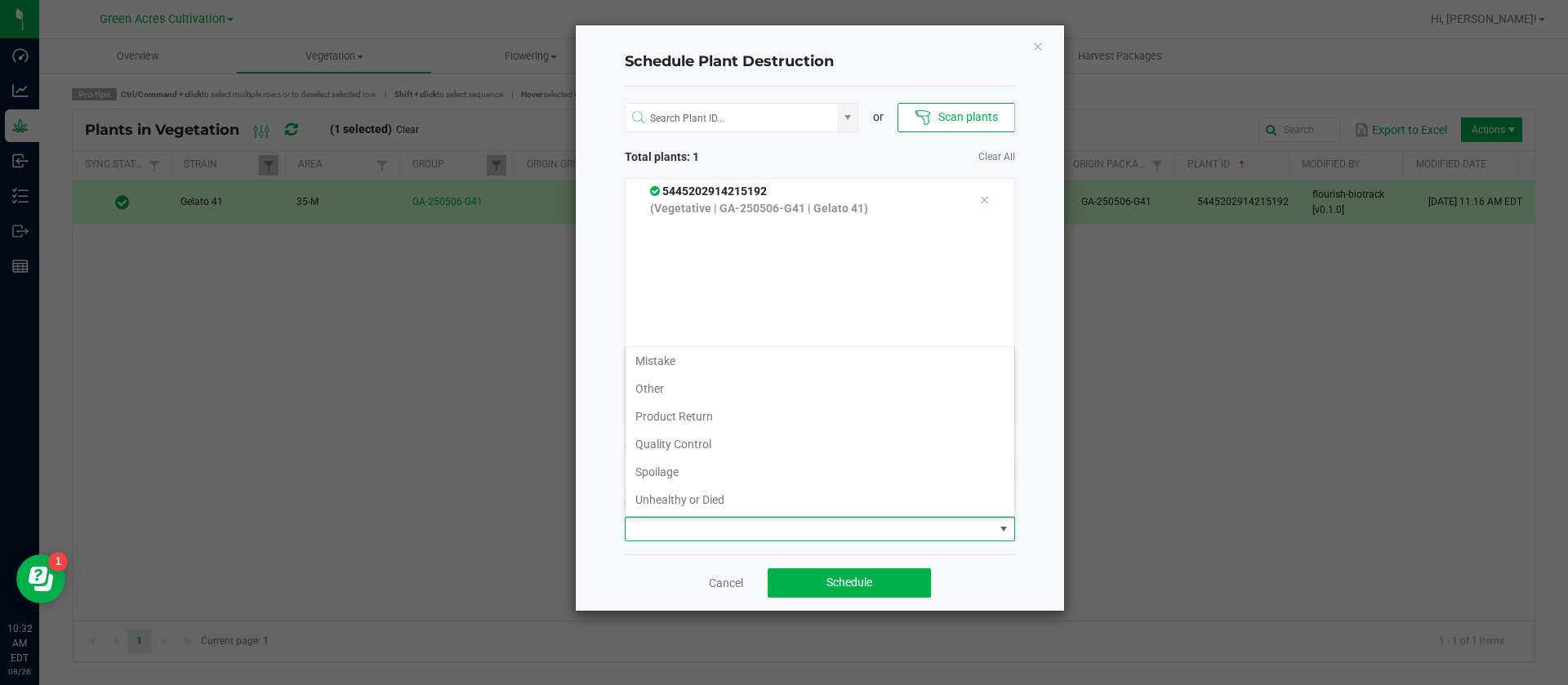
scroll to position [59, 0]
click at [679, 496] on li "Waste" at bounding box center [819, 499] width 389 height 27
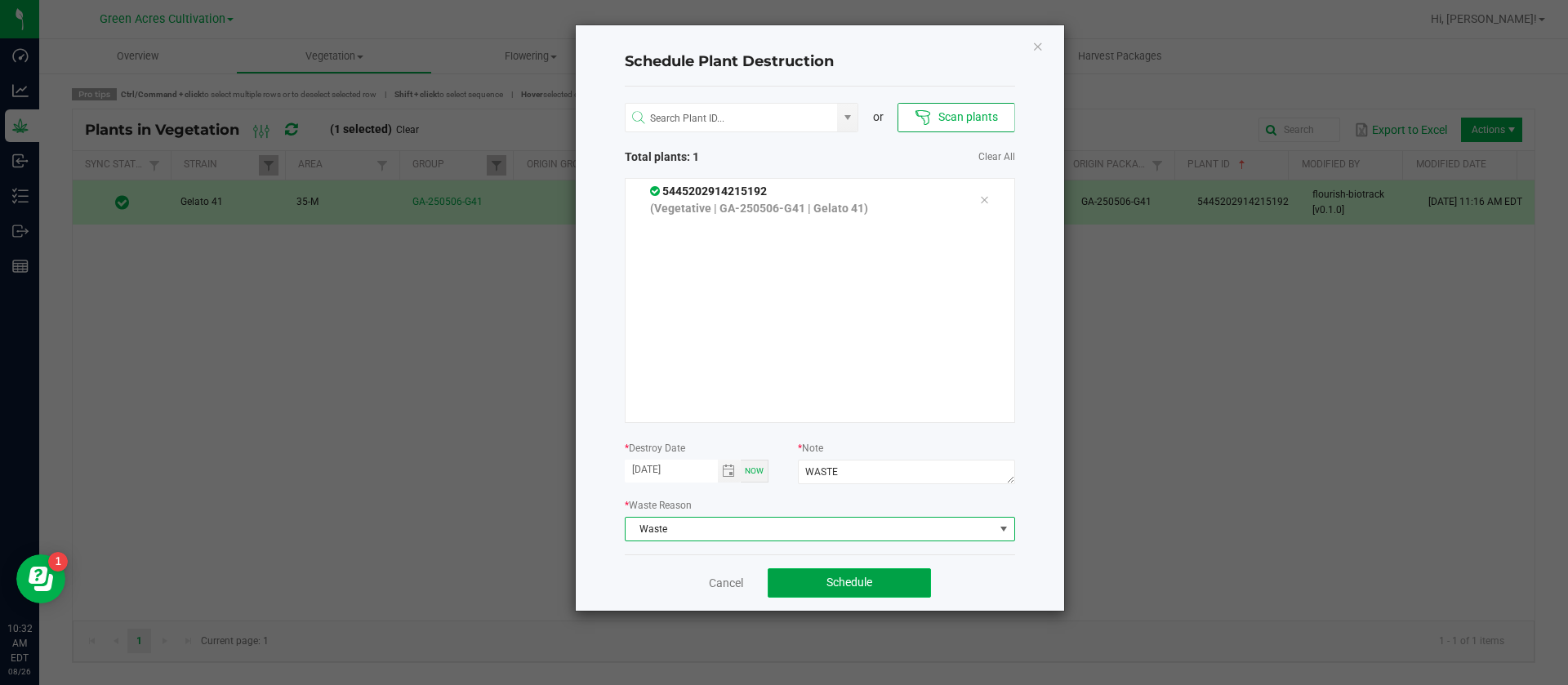
click at [853, 588] on span "Schedule" at bounding box center [849, 581] width 45 height 13
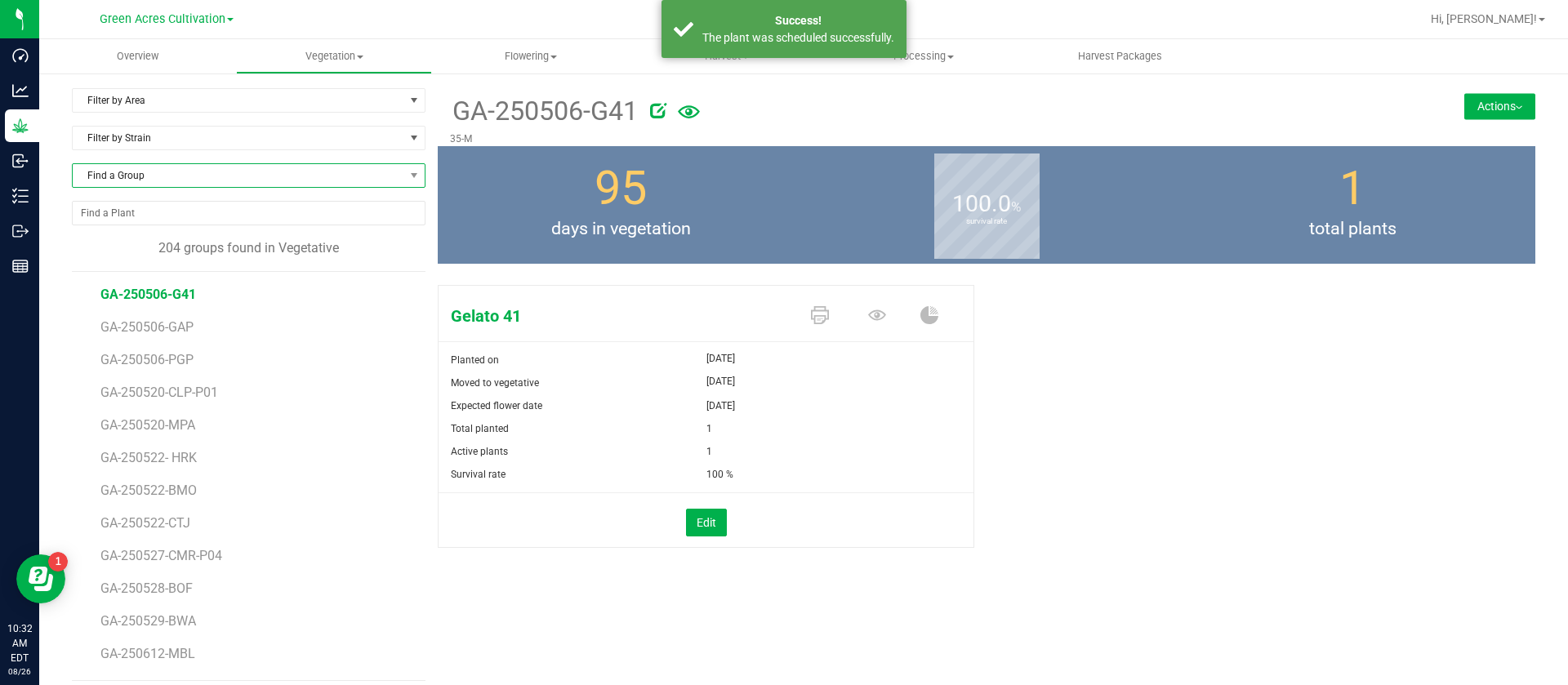
click at [140, 173] on span "Find a Group" at bounding box center [238, 175] width 332 height 23
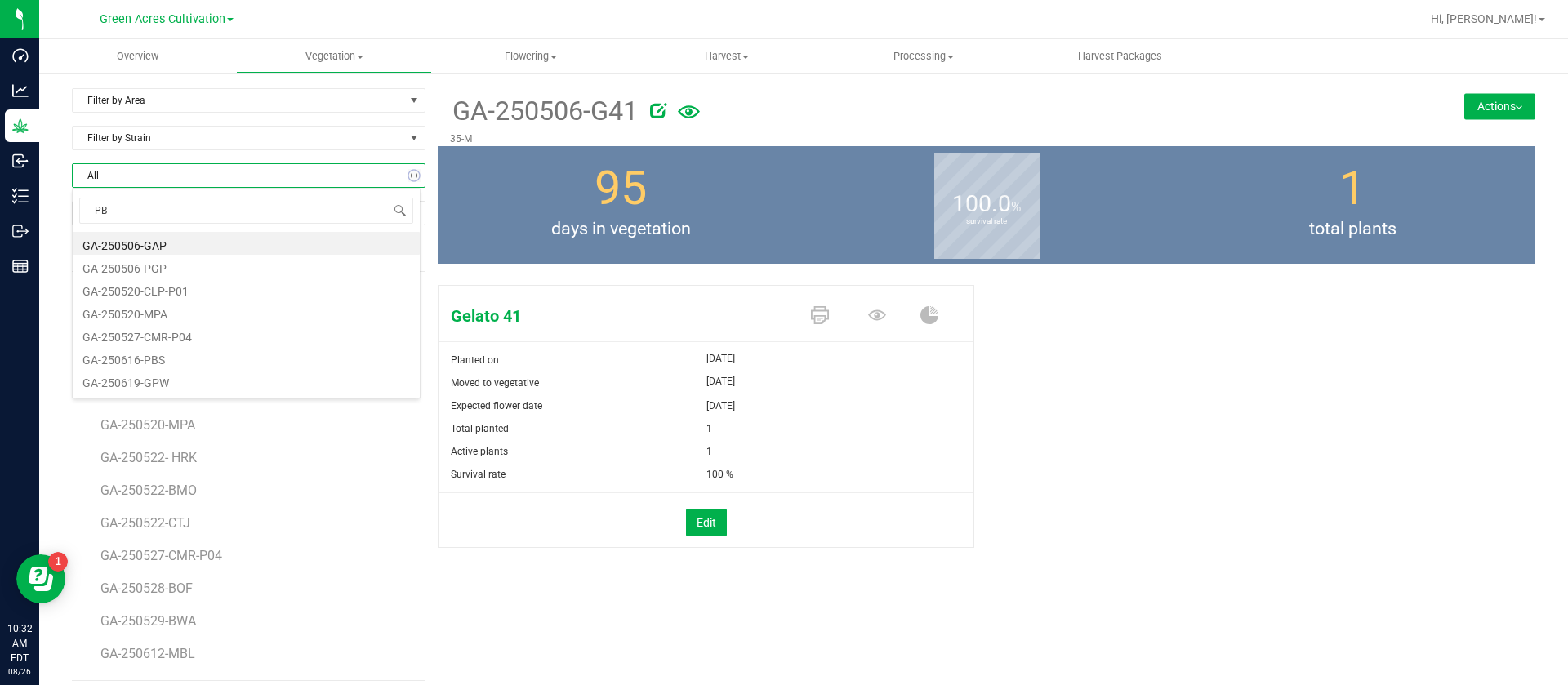
type input "PBS"
click at [191, 240] on li "GA-250616-PBS" at bounding box center [246, 243] width 347 height 23
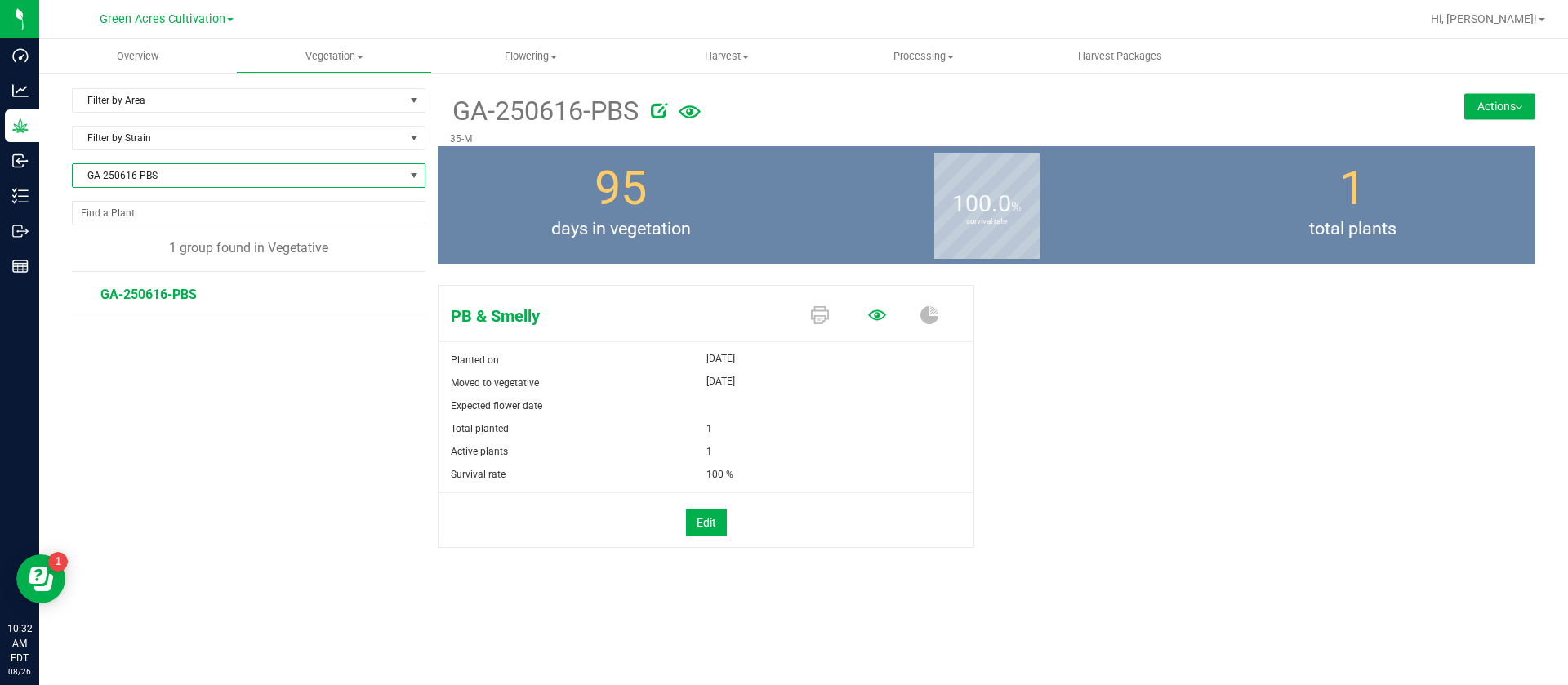
click at [883, 316] on icon at bounding box center [877, 315] width 18 height 10
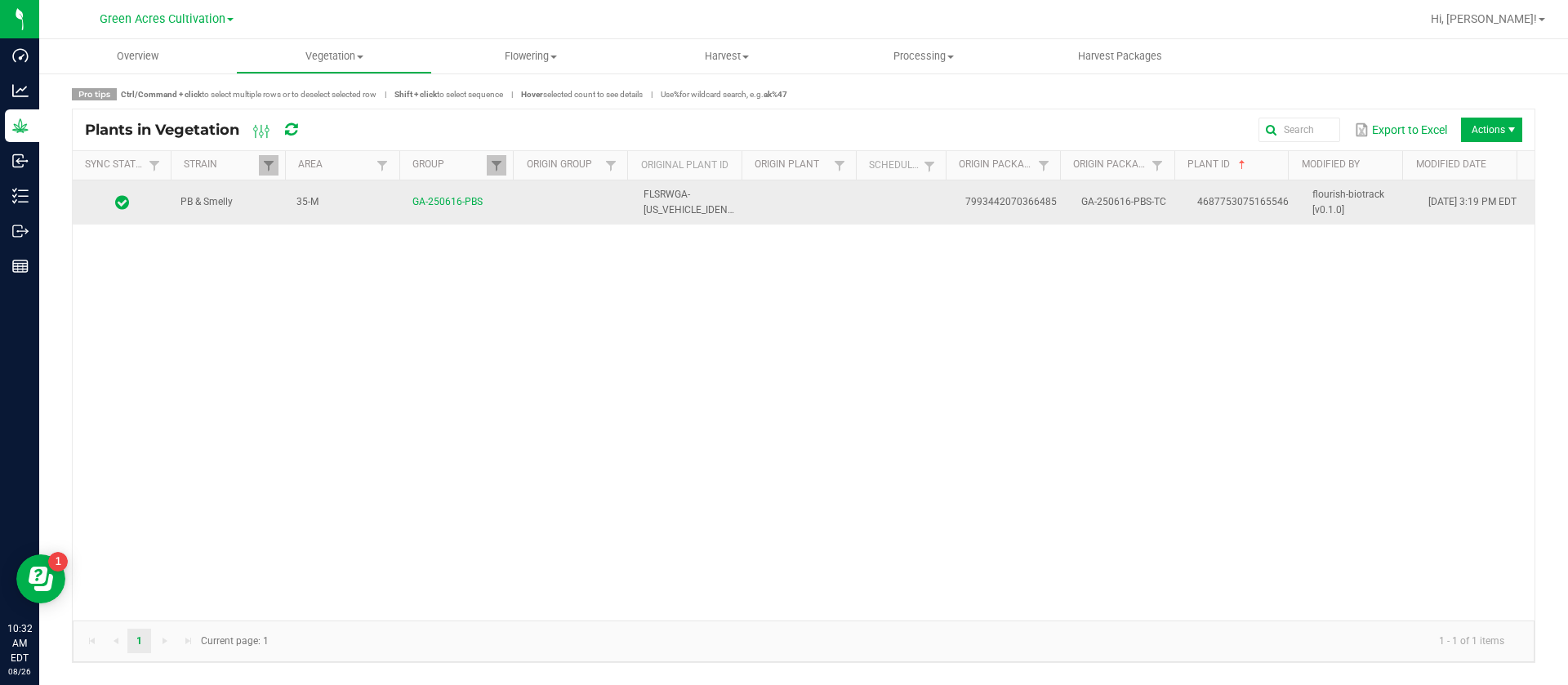
click at [870, 221] on td at bounding box center [910, 201] width 90 height 44
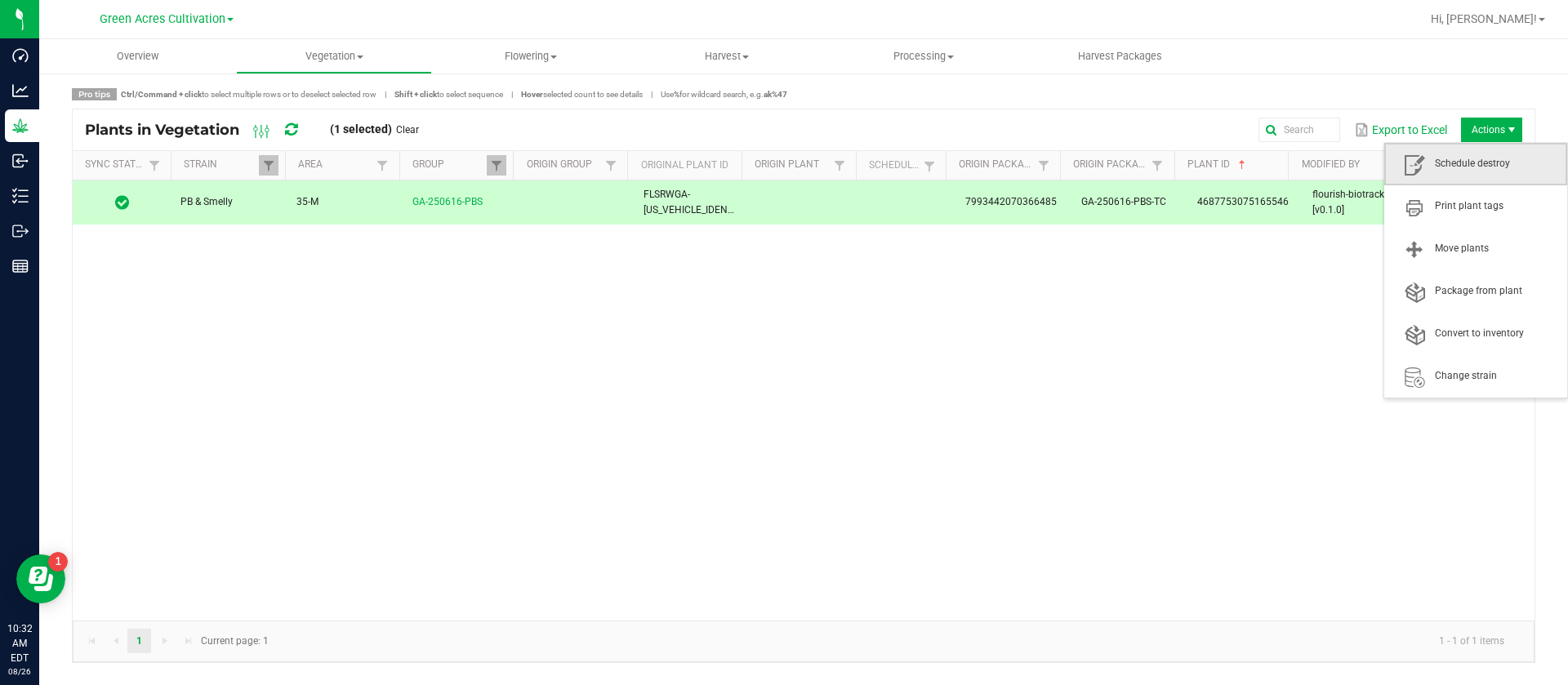
click at [1459, 180] on span "Schedule destroy" at bounding box center [1475, 165] width 183 height 43
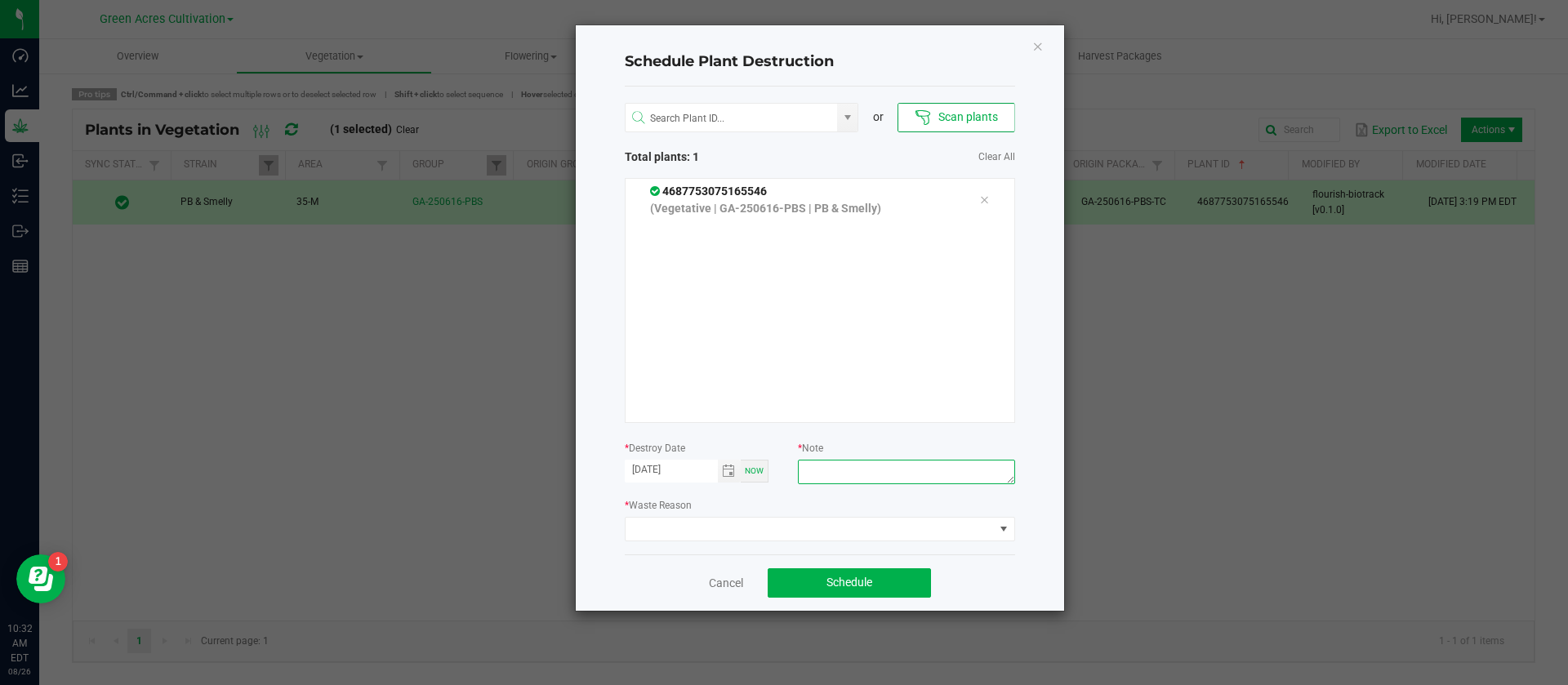
click at [812, 477] on textarea at bounding box center [906, 472] width 216 height 25
type textarea "WASTE"
click at [736, 531] on span at bounding box center [809, 529] width 368 height 23
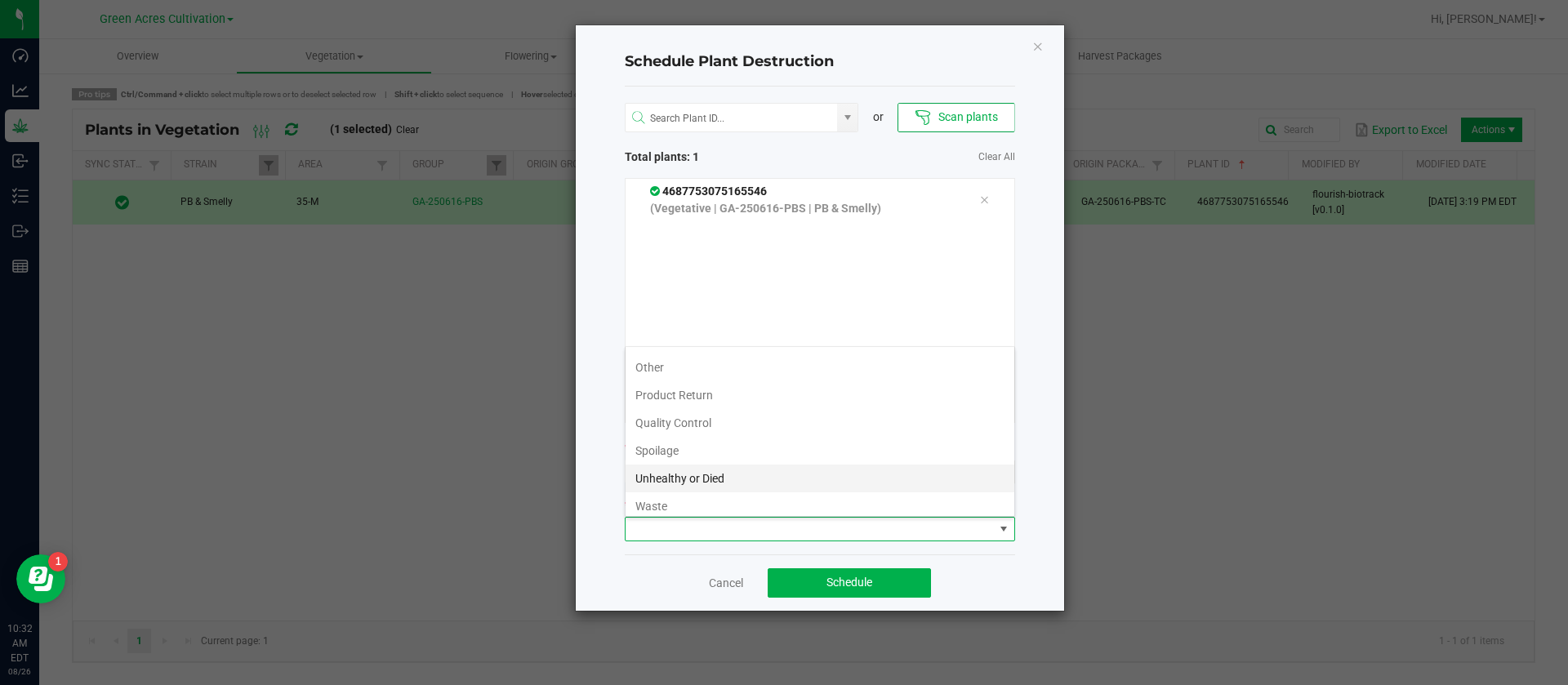
scroll to position [59, 0]
click at [679, 484] on li "Unhealthy or Died" at bounding box center [819, 471] width 389 height 27
click at [700, 529] on span "Unhealthy or Died" at bounding box center [809, 529] width 368 height 23
click at [675, 501] on li "Waste" at bounding box center [819, 499] width 389 height 27
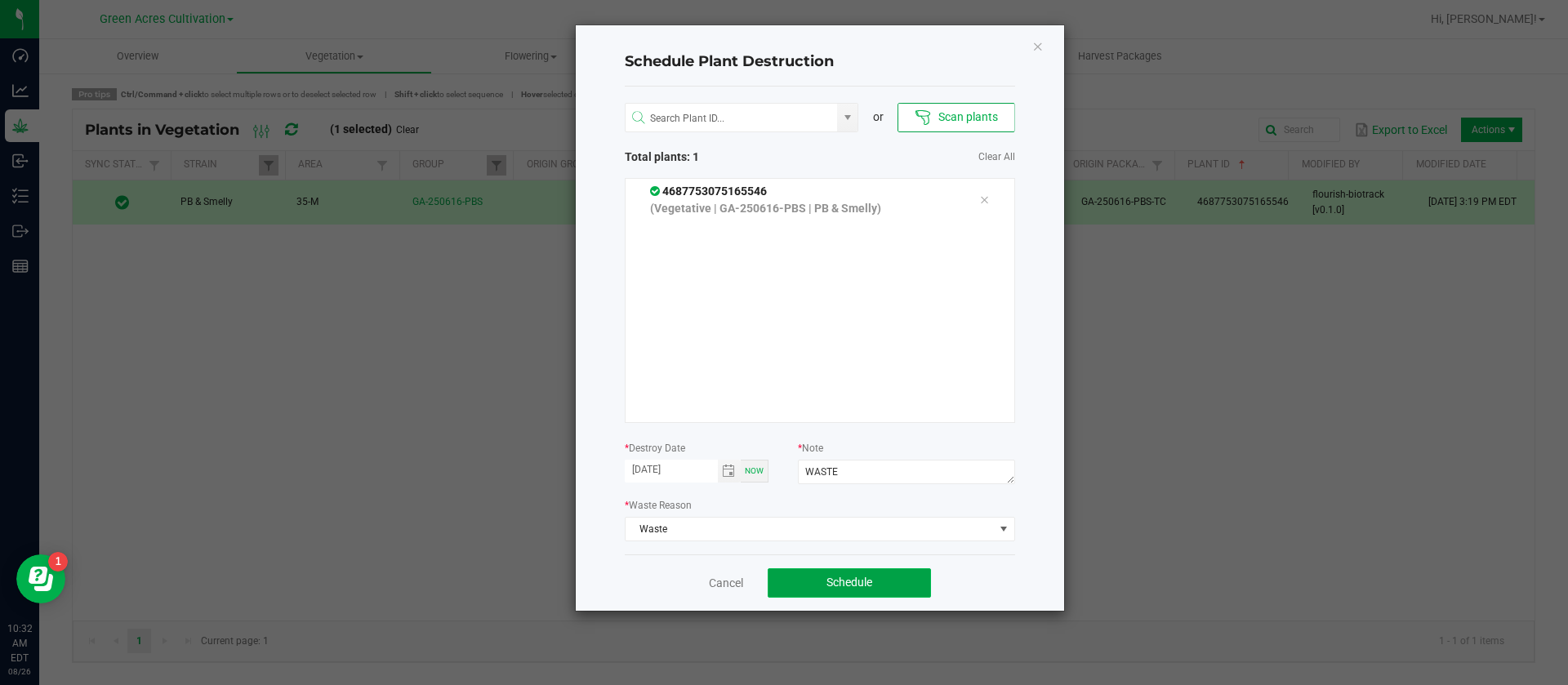
click at [866, 576] on span "Schedule" at bounding box center [849, 581] width 45 height 13
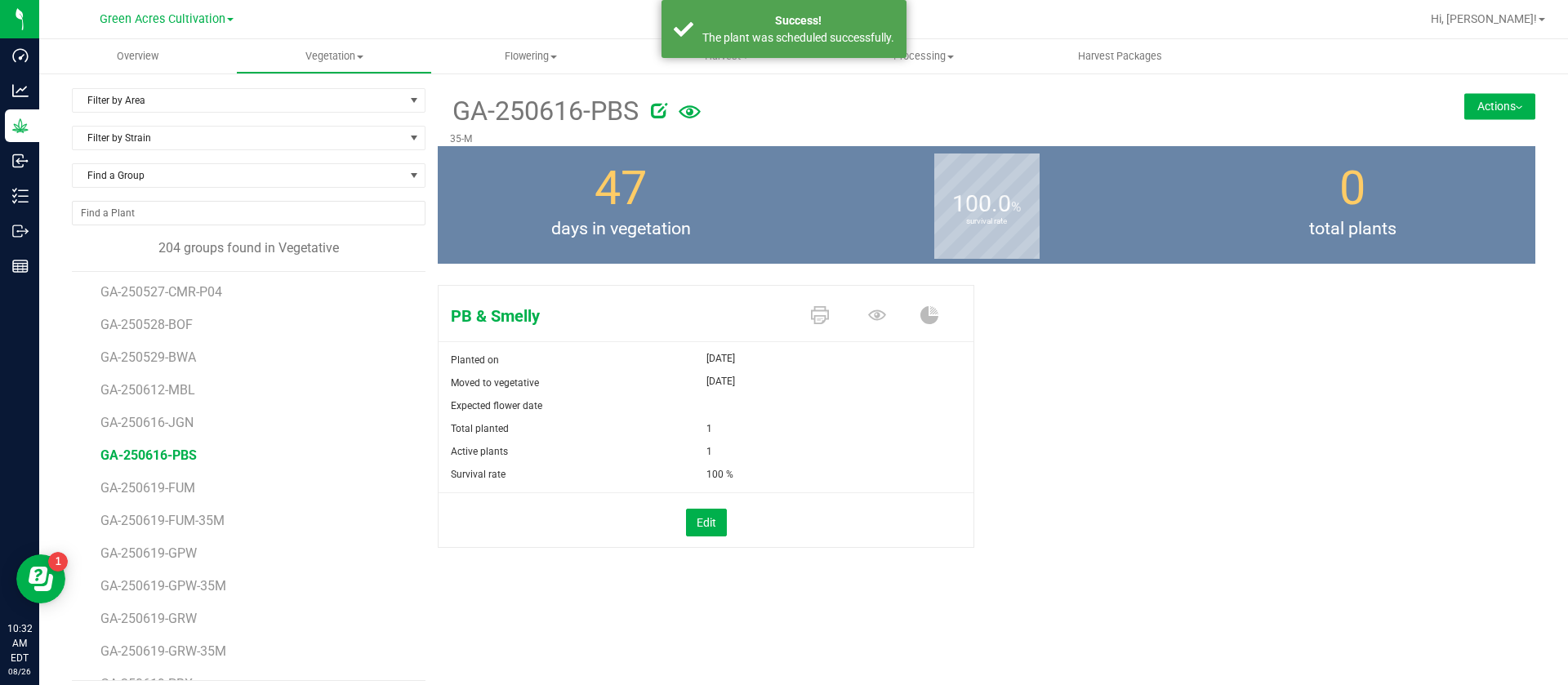
scroll to position [367, 0]
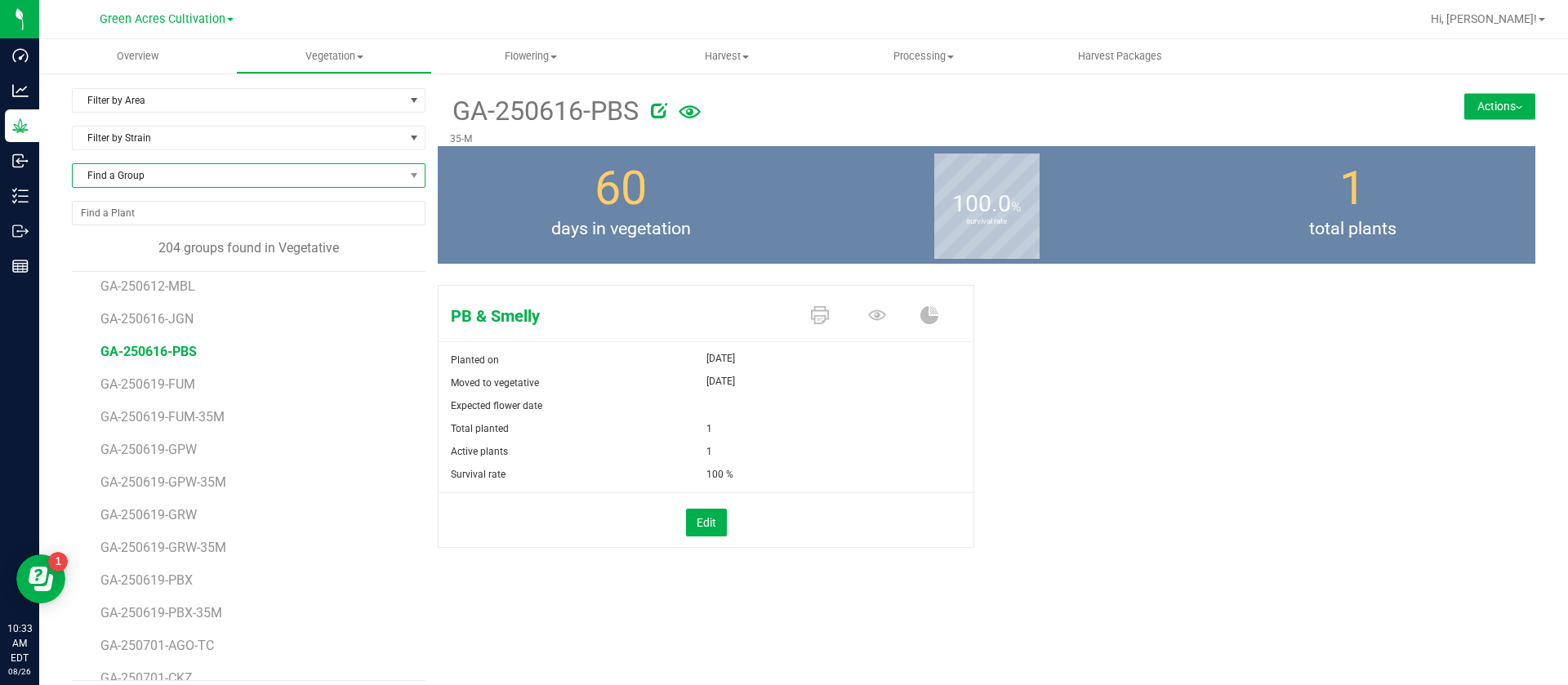
click at [261, 178] on span "Find a Group" at bounding box center [238, 175] width 332 height 23
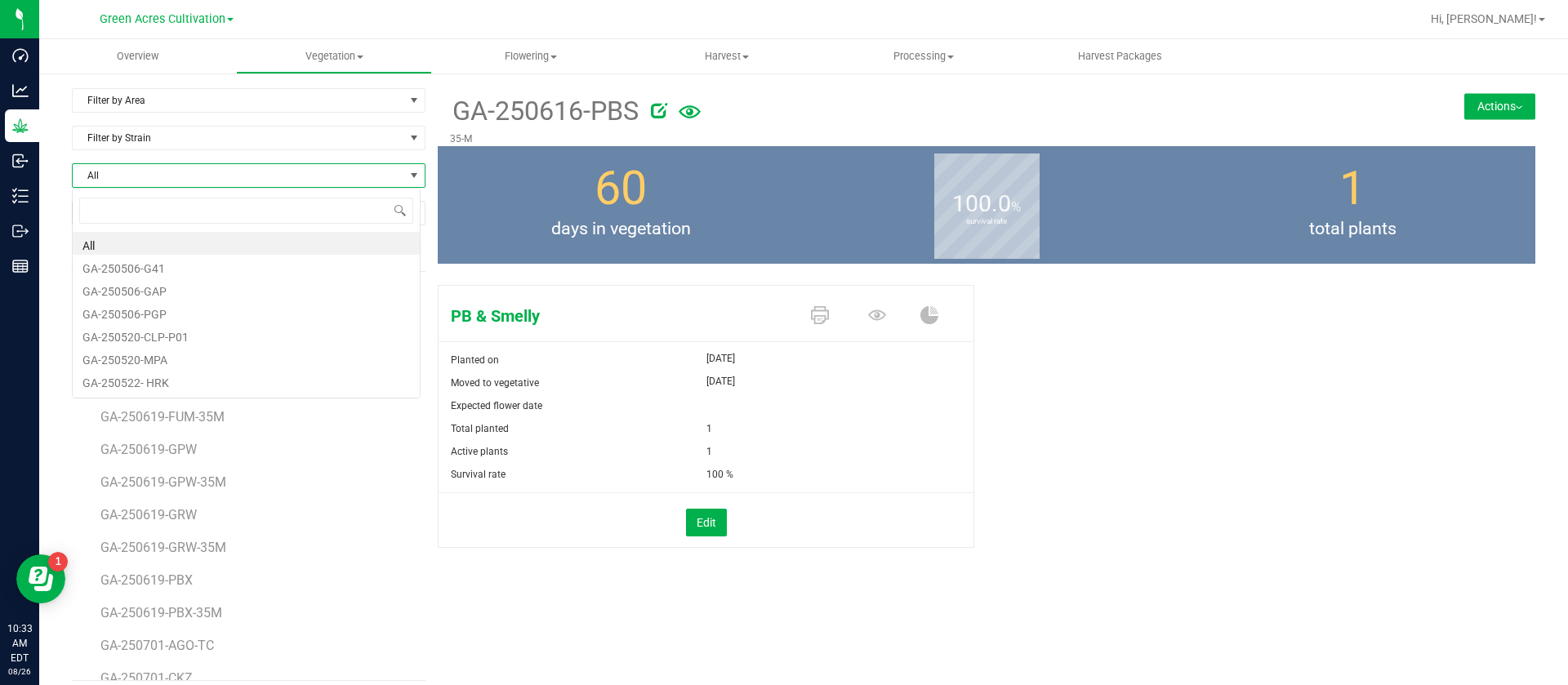
scroll to position [25, 350]
type input "JGN"
click at [185, 247] on li "GA-250616-JGN" at bounding box center [246, 243] width 347 height 23
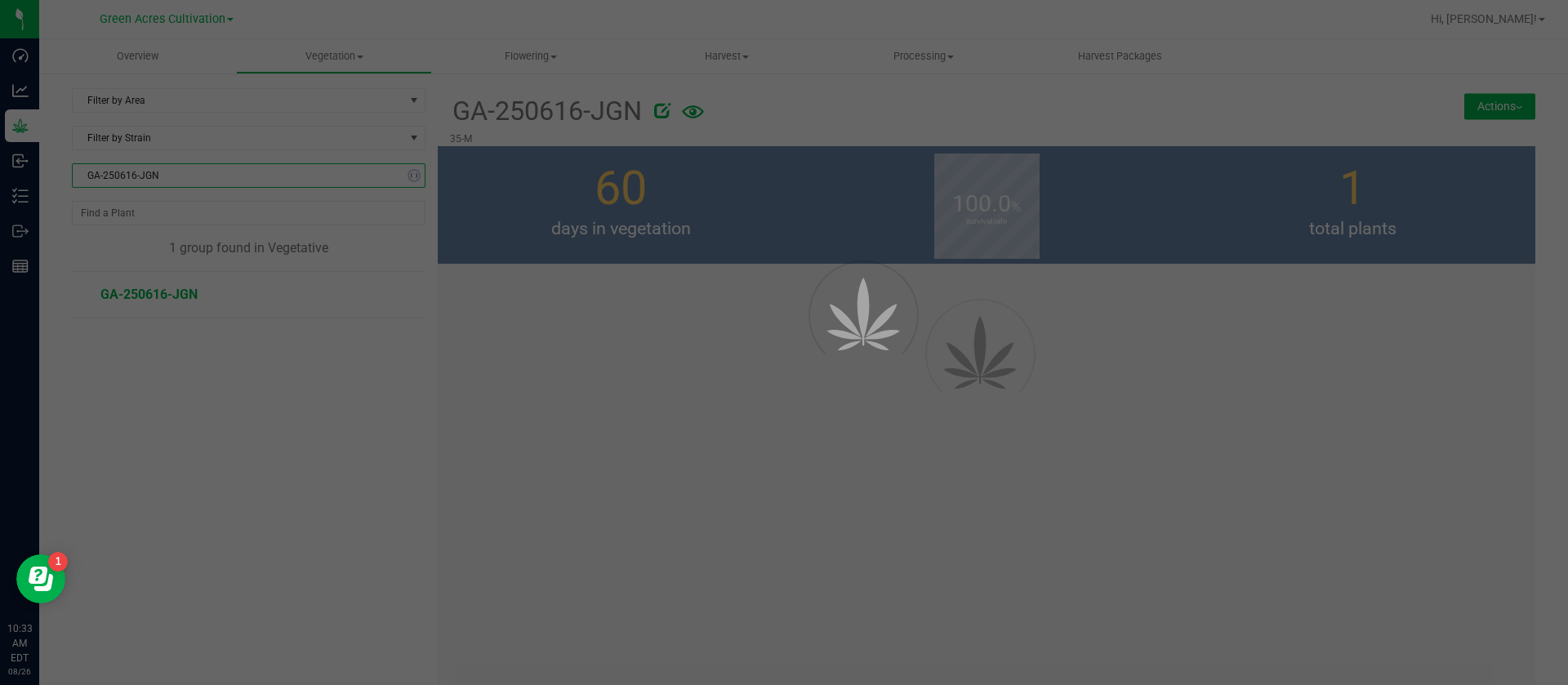
scroll to position [0, 0]
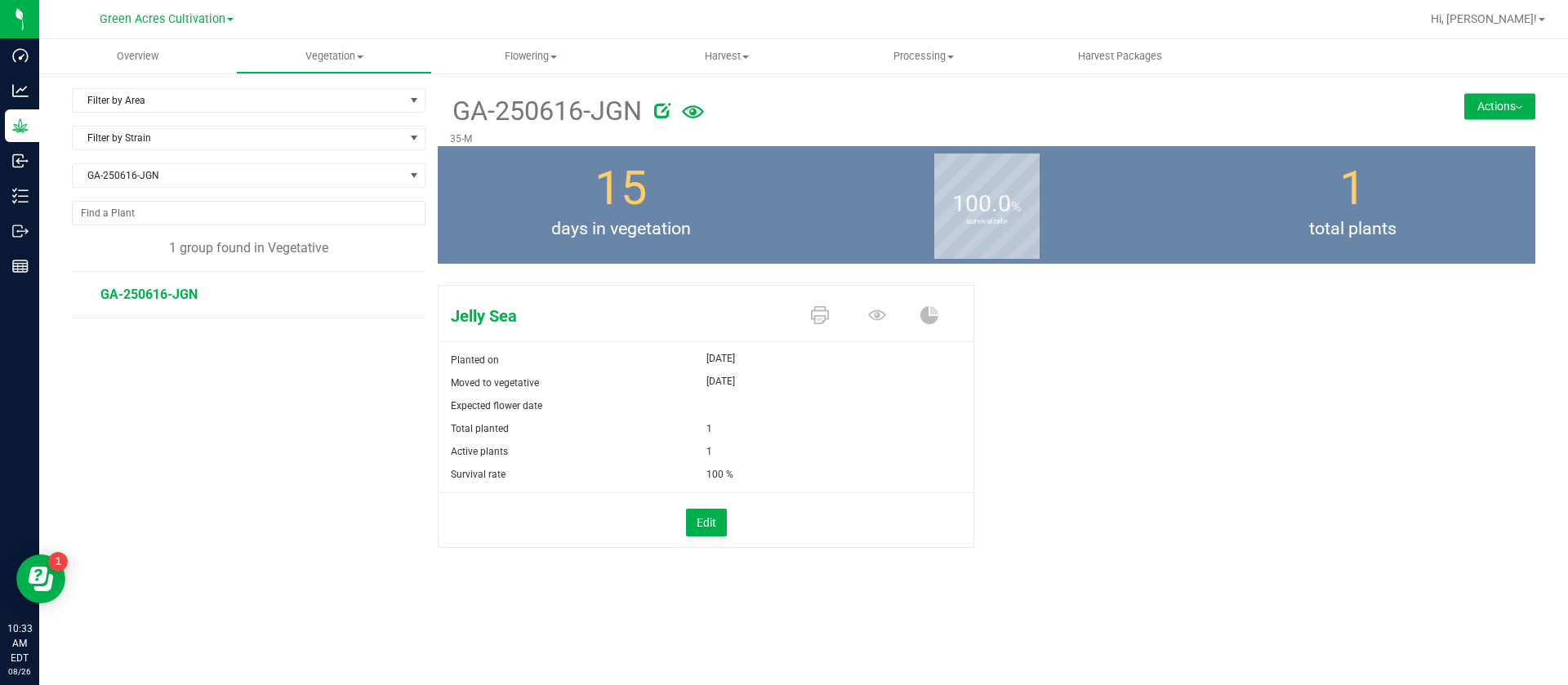
click at [890, 320] on span at bounding box center [880, 315] width 57 height 28
click at [879, 317] on icon at bounding box center [877, 315] width 18 height 18
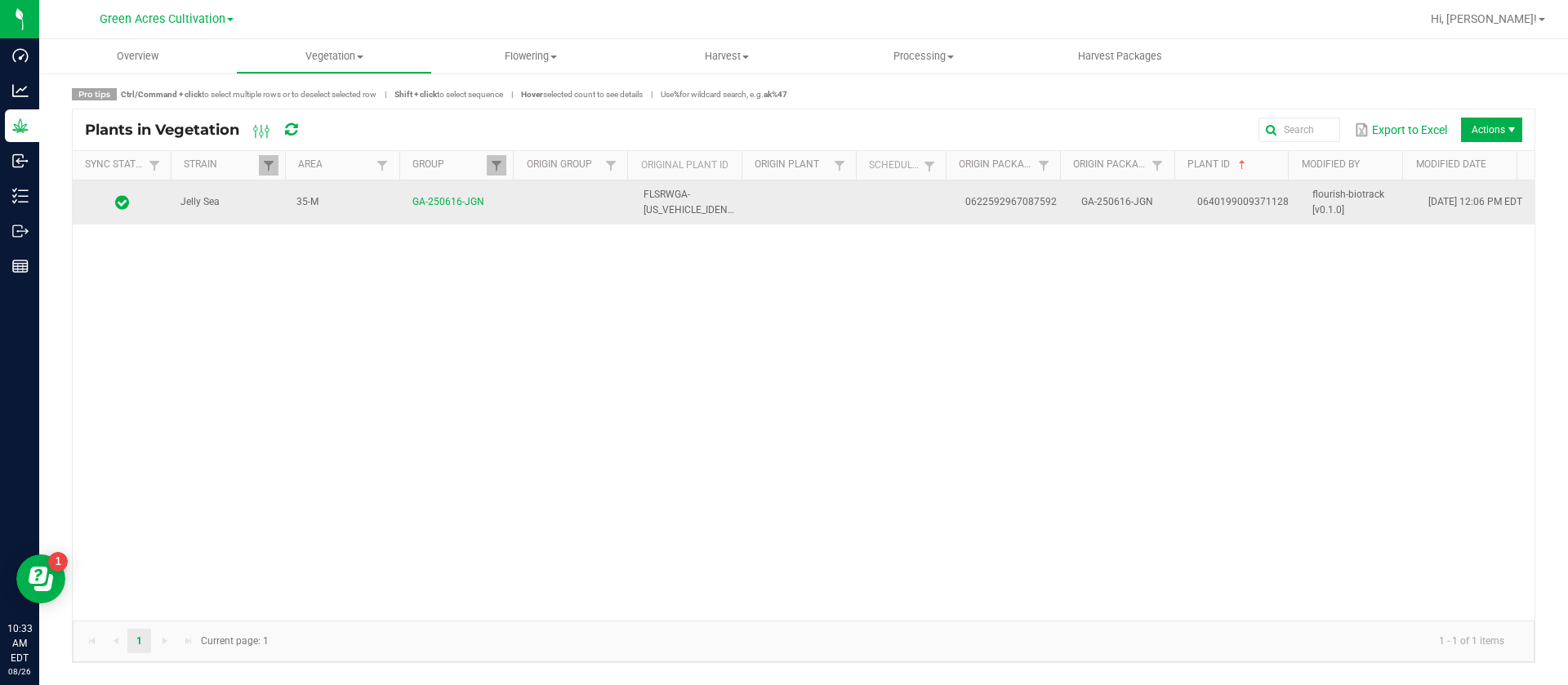
click at [965, 197] on span "0622592967087592" at bounding box center [1010, 201] width 92 height 11
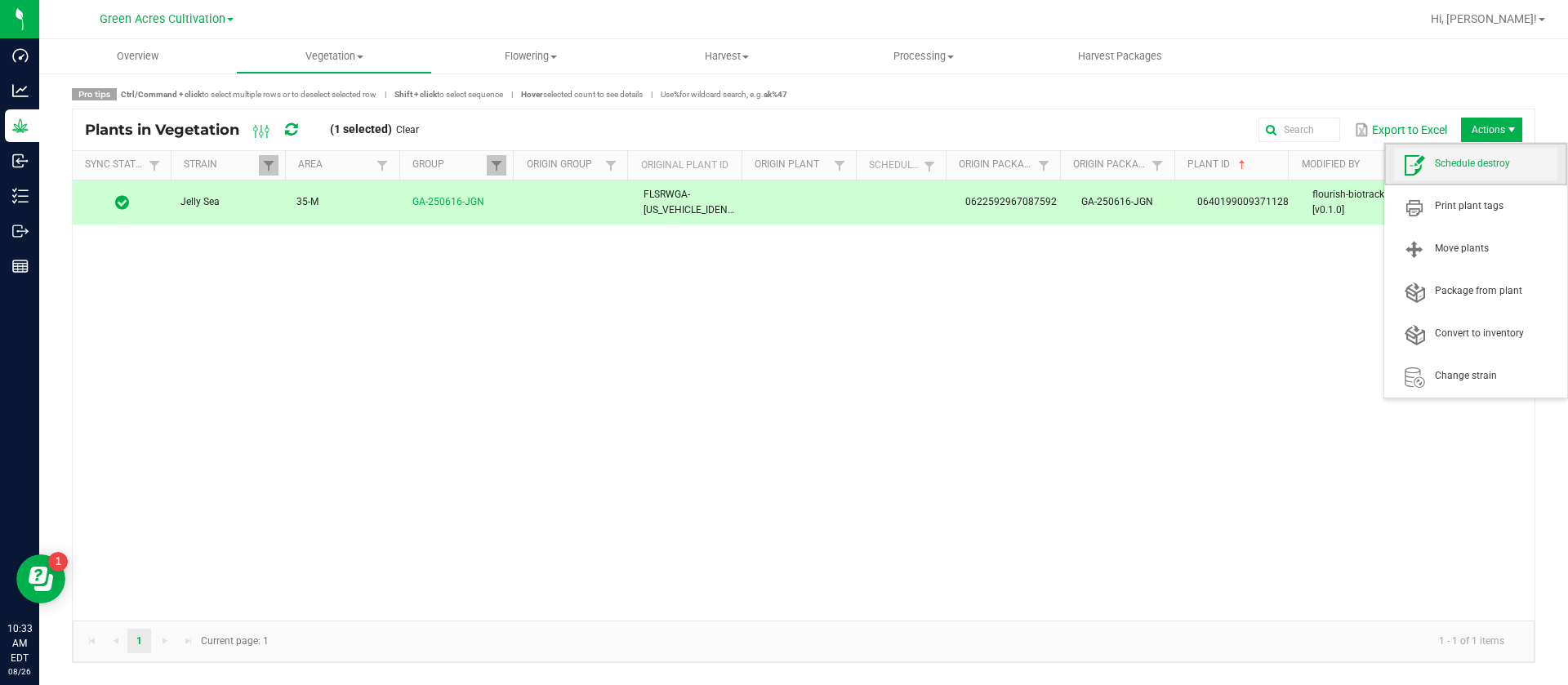
click at [1478, 157] on span "Schedule destroy" at bounding box center [1496, 164] width 123 height 14
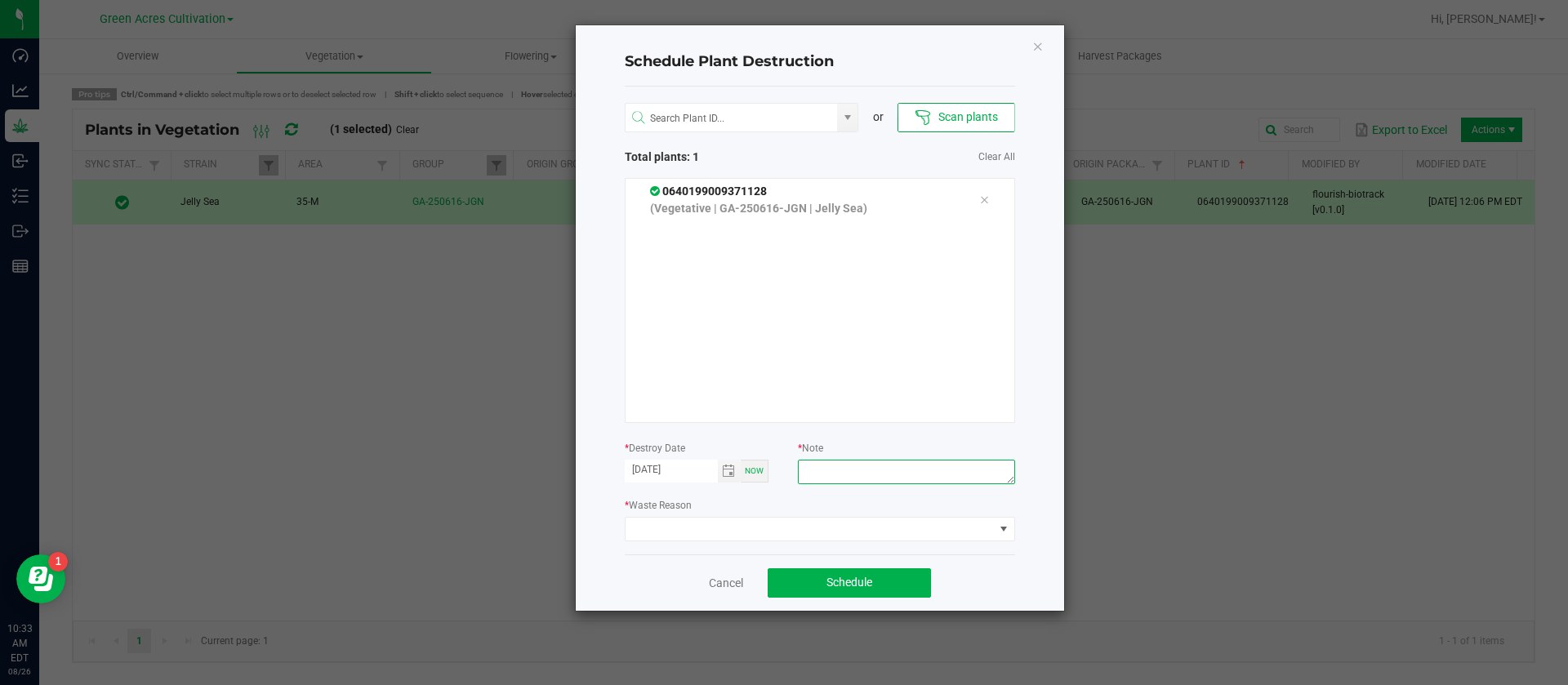
click at [835, 470] on textarea at bounding box center [906, 472] width 216 height 25
type textarea "WASTE"
click at [690, 542] on div "or Scan plants Total plants: 1 Clear All 0640199009371128 (Vegetative | GA-2506…" at bounding box center [819, 321] width 390 height 468
click at [699, 526] on span at bounding box center [809, 529] width 368 height 23
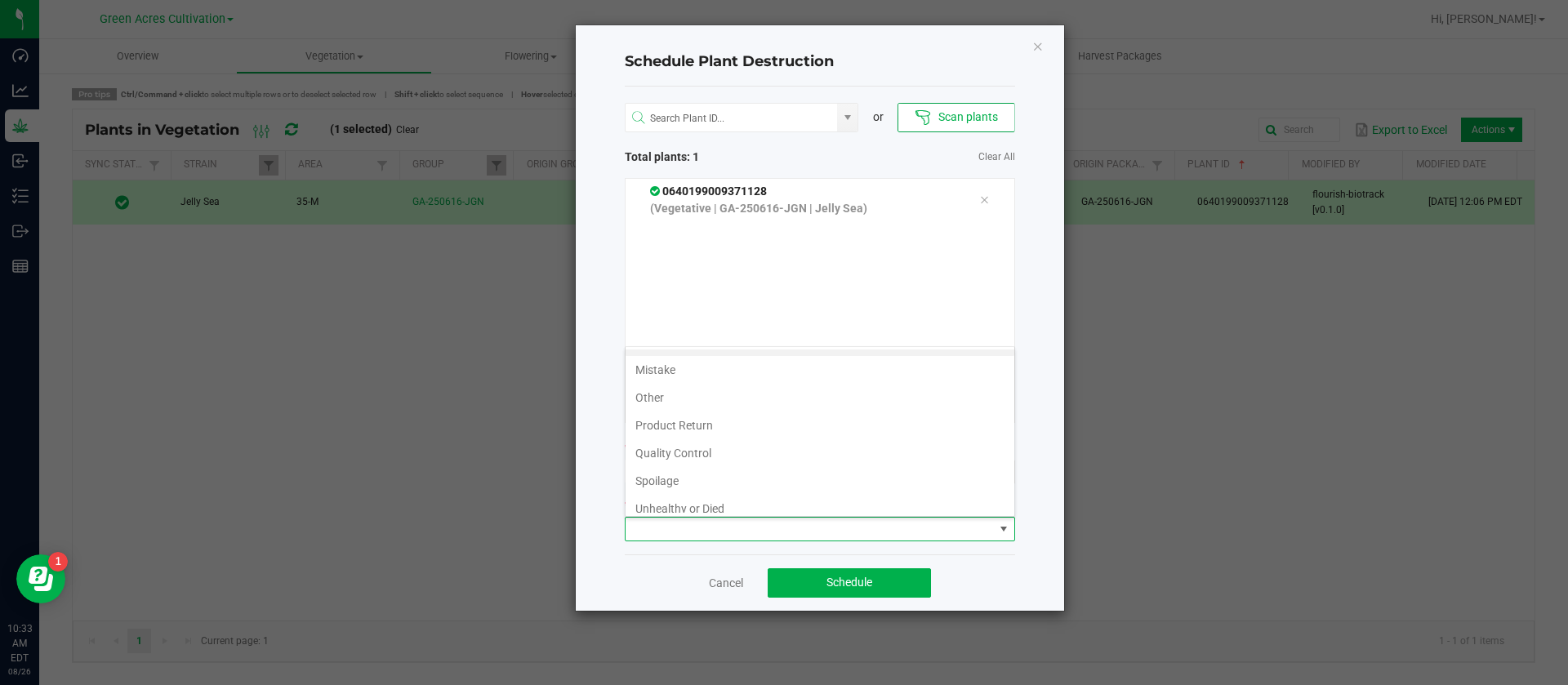
scroll to position [59, 0]
click at [658, 506] on li "Waste" at bounding box center [819, 499] width 389 height 27
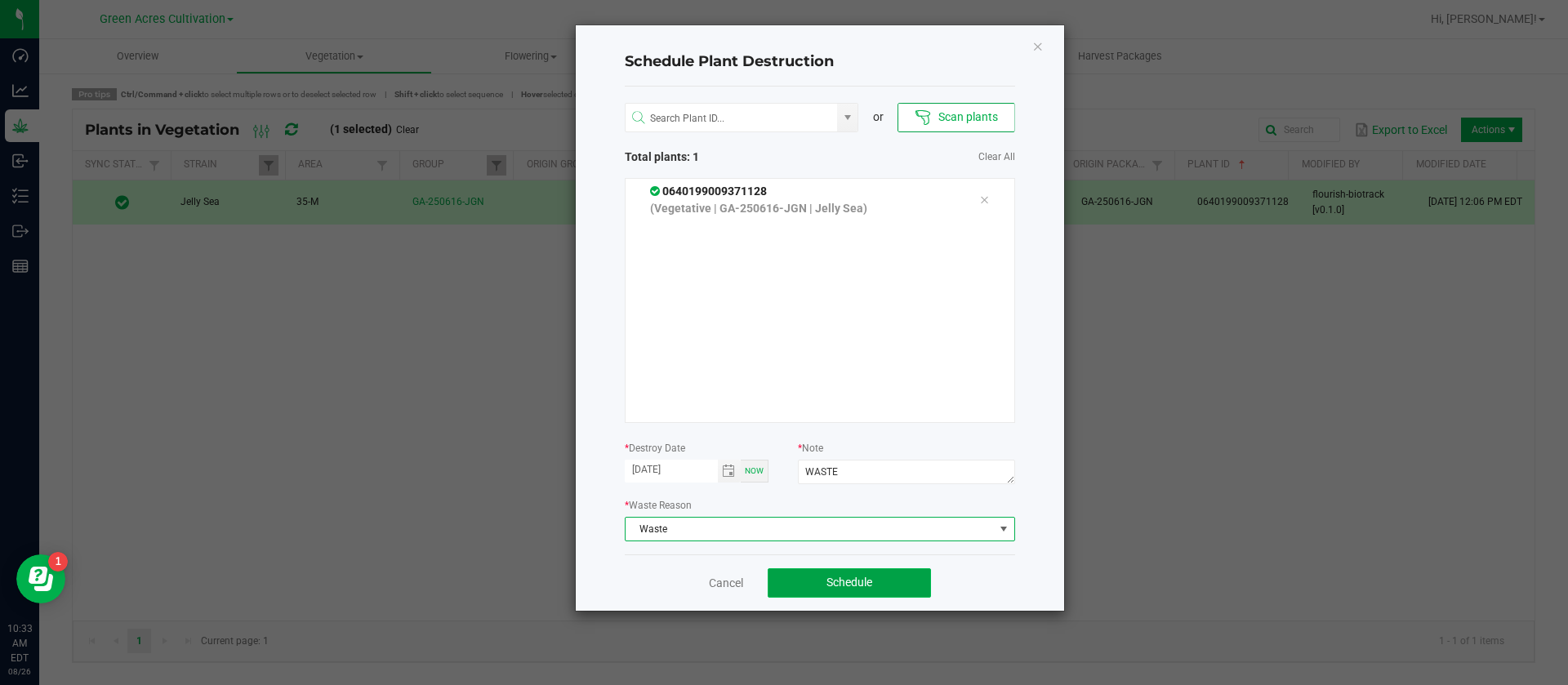
click at [886, 573] on button "Schedule" at bounding box center [849, 583] width 163 height 29
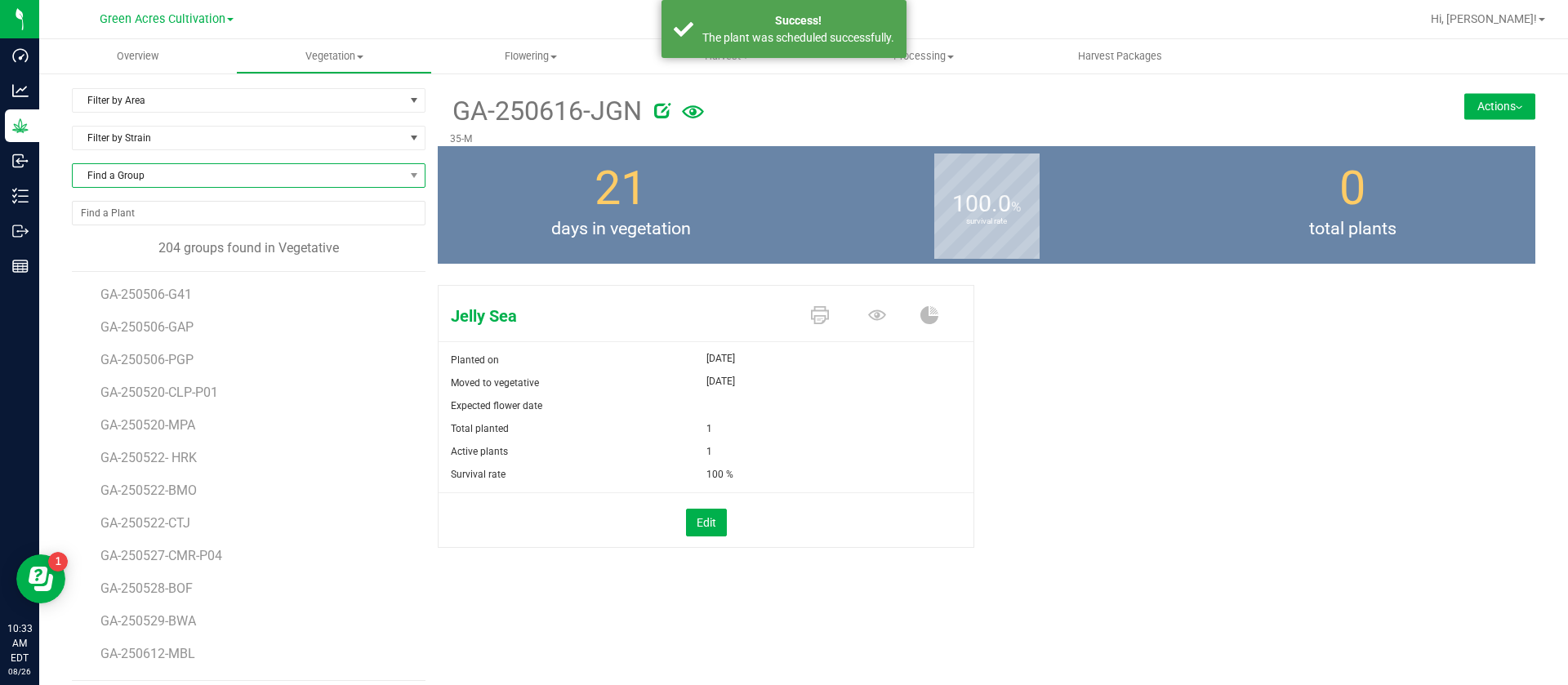
click at [177, 179] on span "Find a Group" at bounding box center [238, 175] width 332 height 23
type input "GAP"
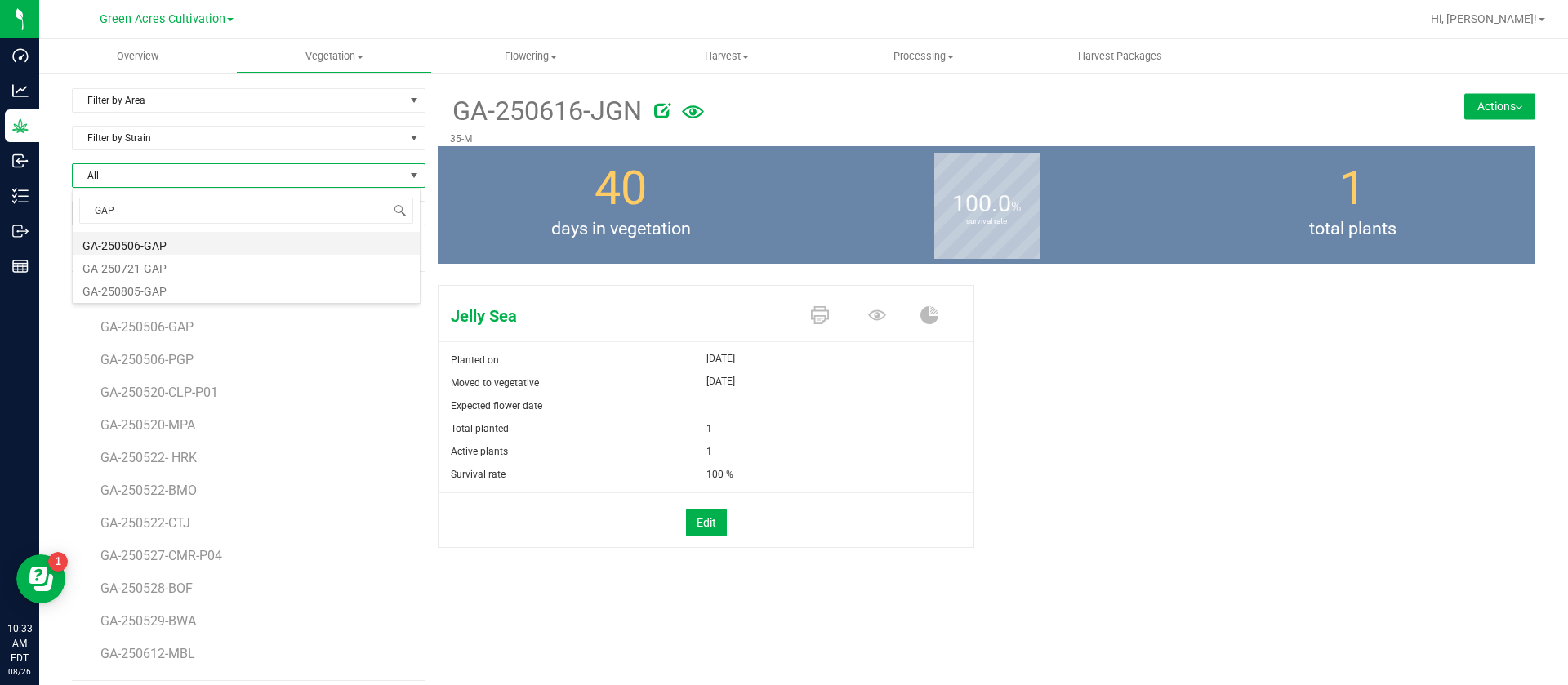
click at [168, 243] on li "GA-250506-GAP" at bounding box center [246, 243] width 347 height 23
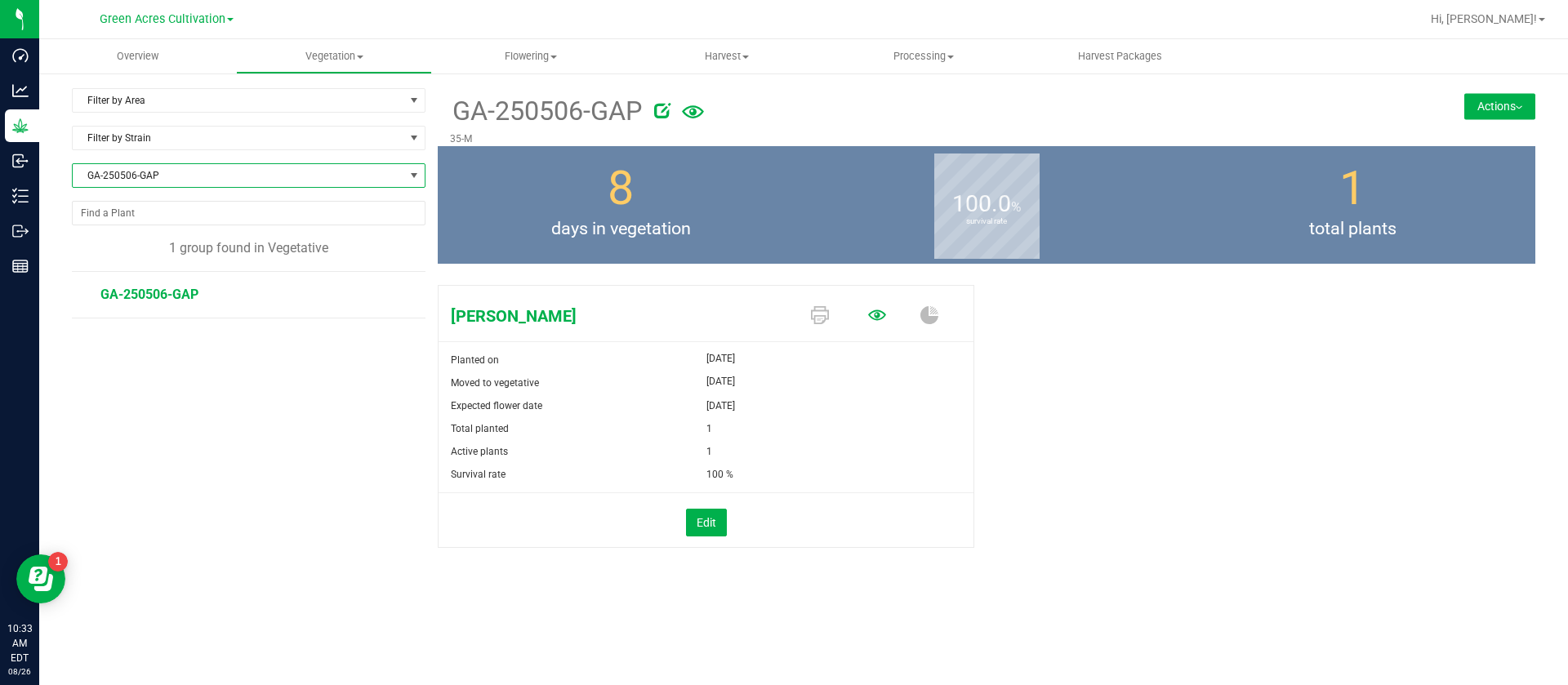
click at [871, 314] on icon at bounding box center [877, 315] width 18 height 18
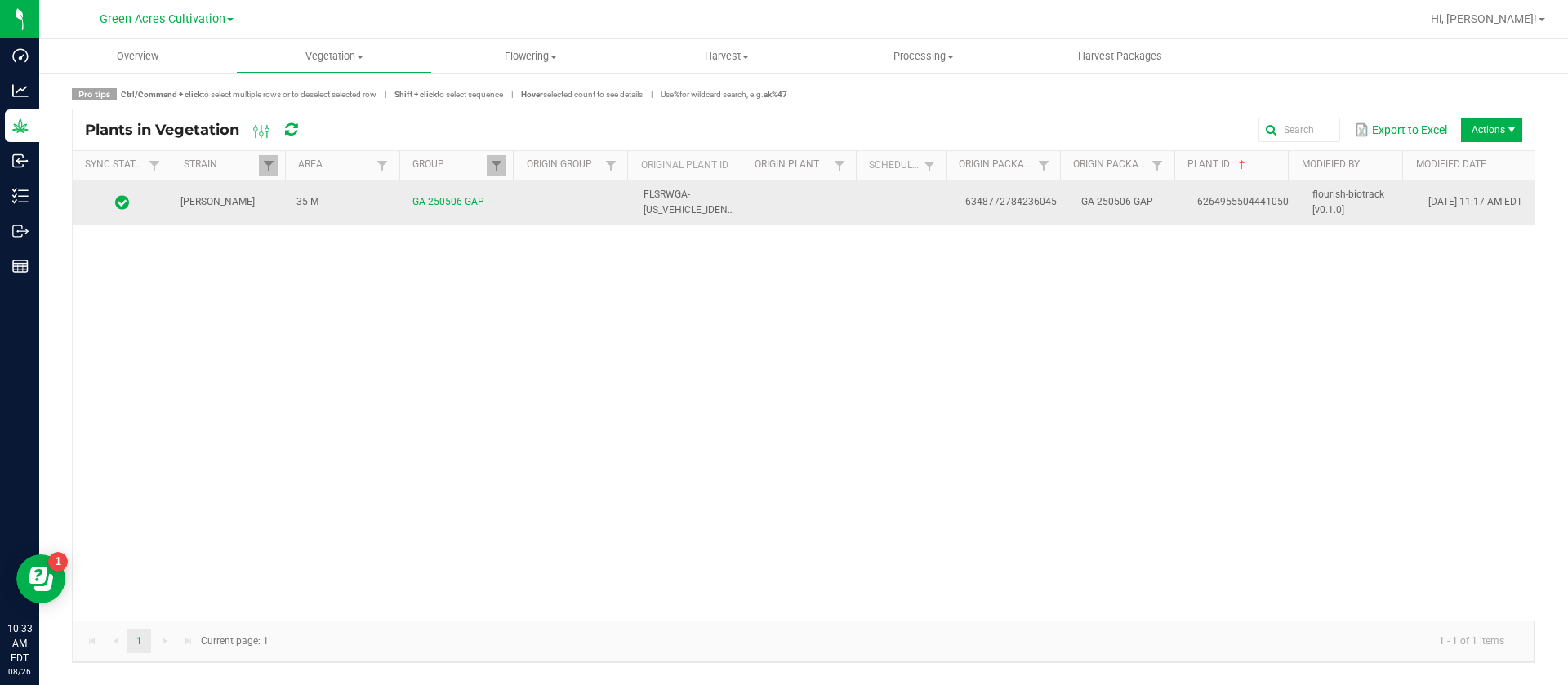
click at [835, 212] on td at bounding box center [807, 201] width 116 height 44
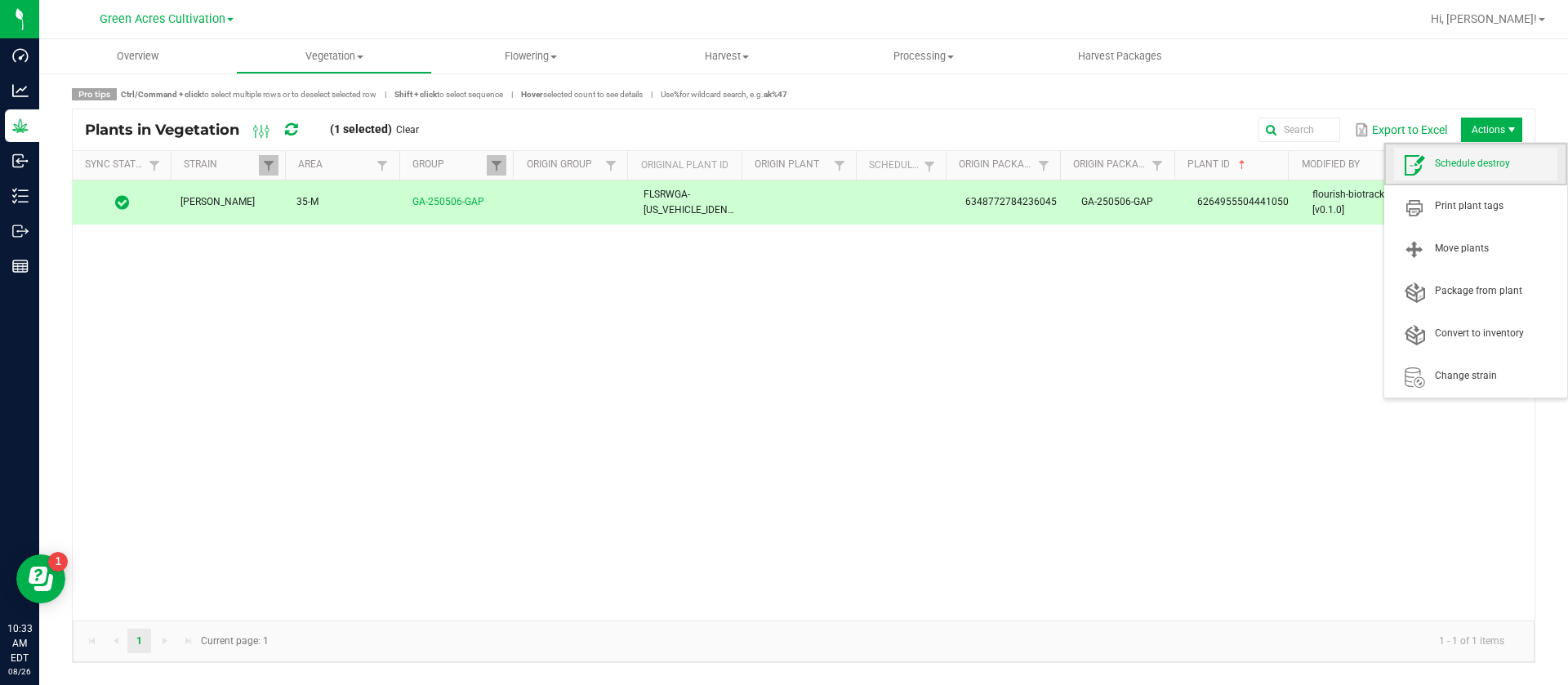
click at [1476, 171] on span "Schedule destroy" at bounding box center [1475, 164] width 163 height 33
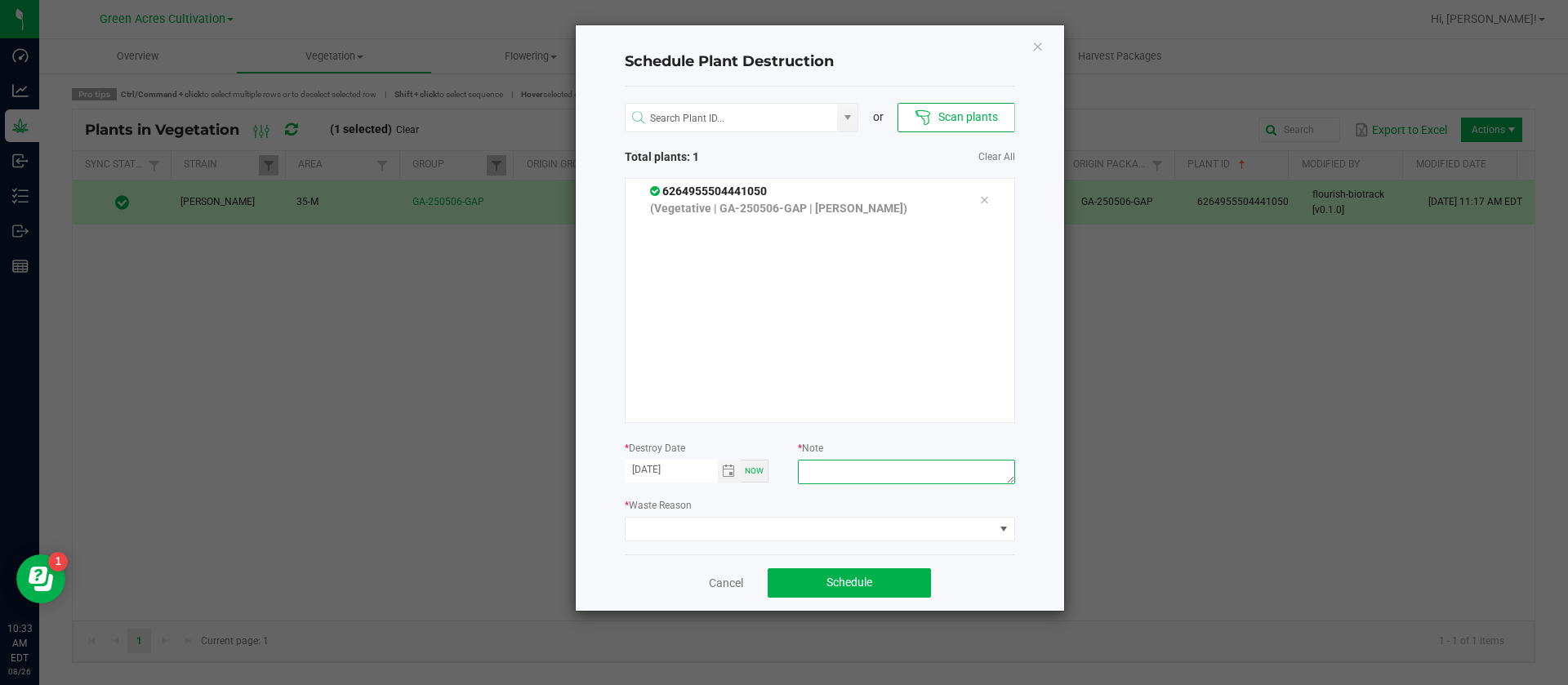
click at [849, 474] on textarea at bounding box center [906, 472] width 216 height 25
type textarea "WASTE"
click at [650, 526] on span at bounding box center [809, 529] width 368 height 23
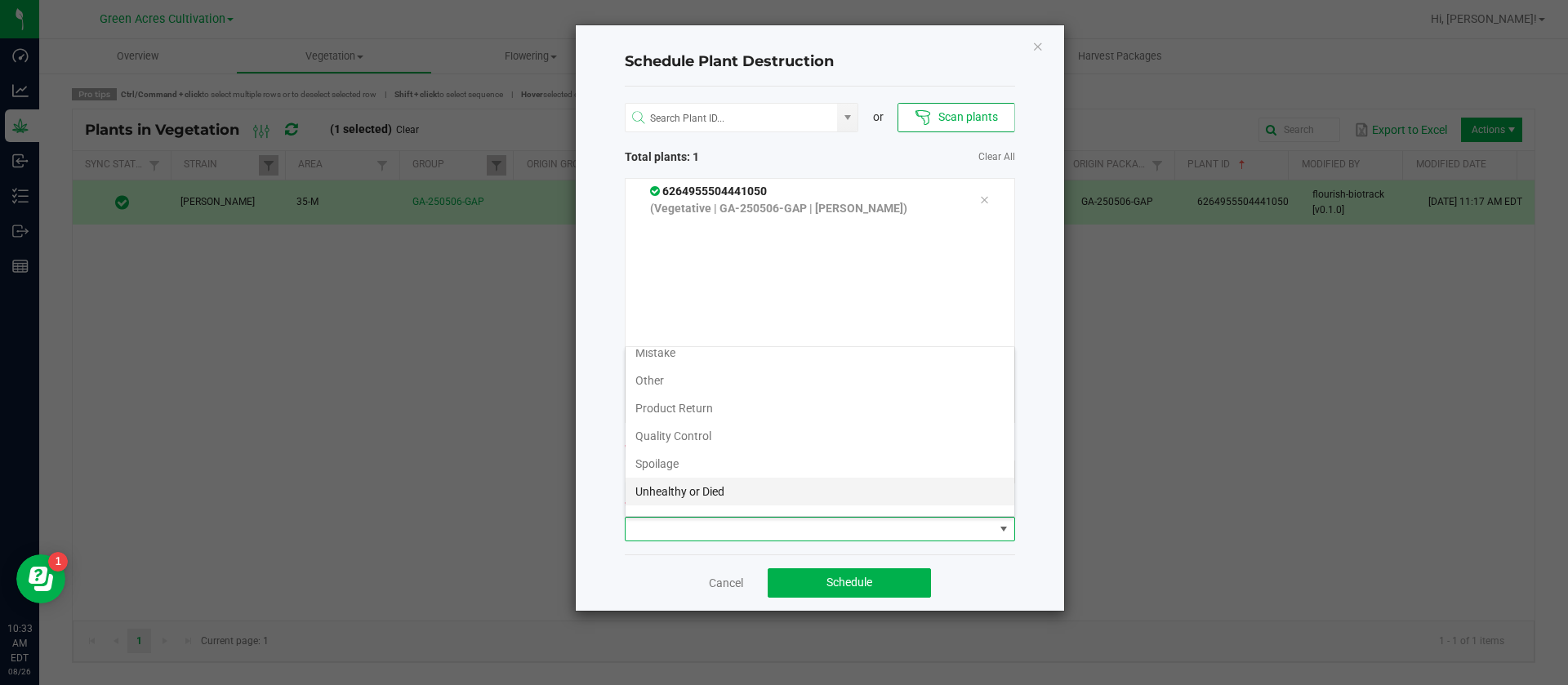
scroll to position [59, 0]
click at [666, 502] on li "Waste" at bounding box center [819, 499] width 389 height 27
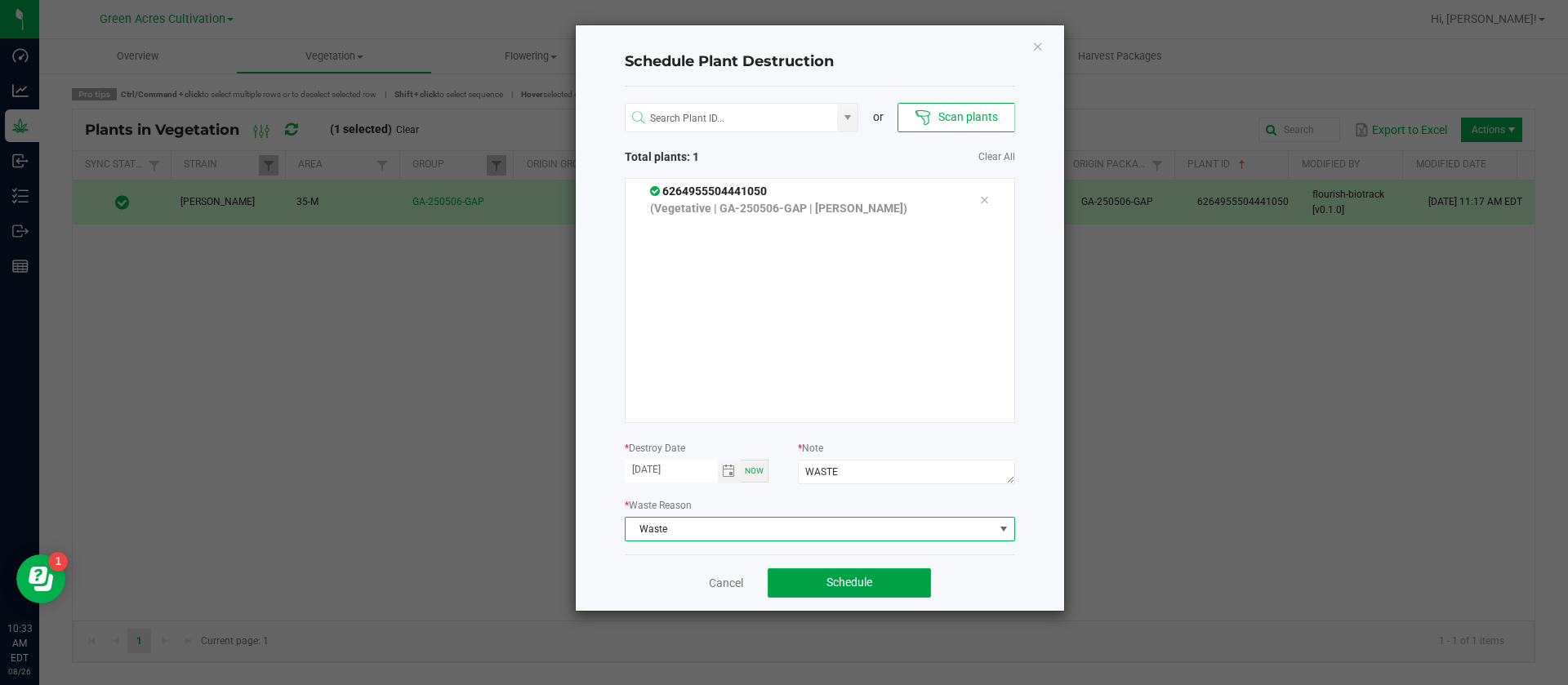
click at [859, 581] on span "Schedule" at bounding box center [849, 581] width 45 height 13
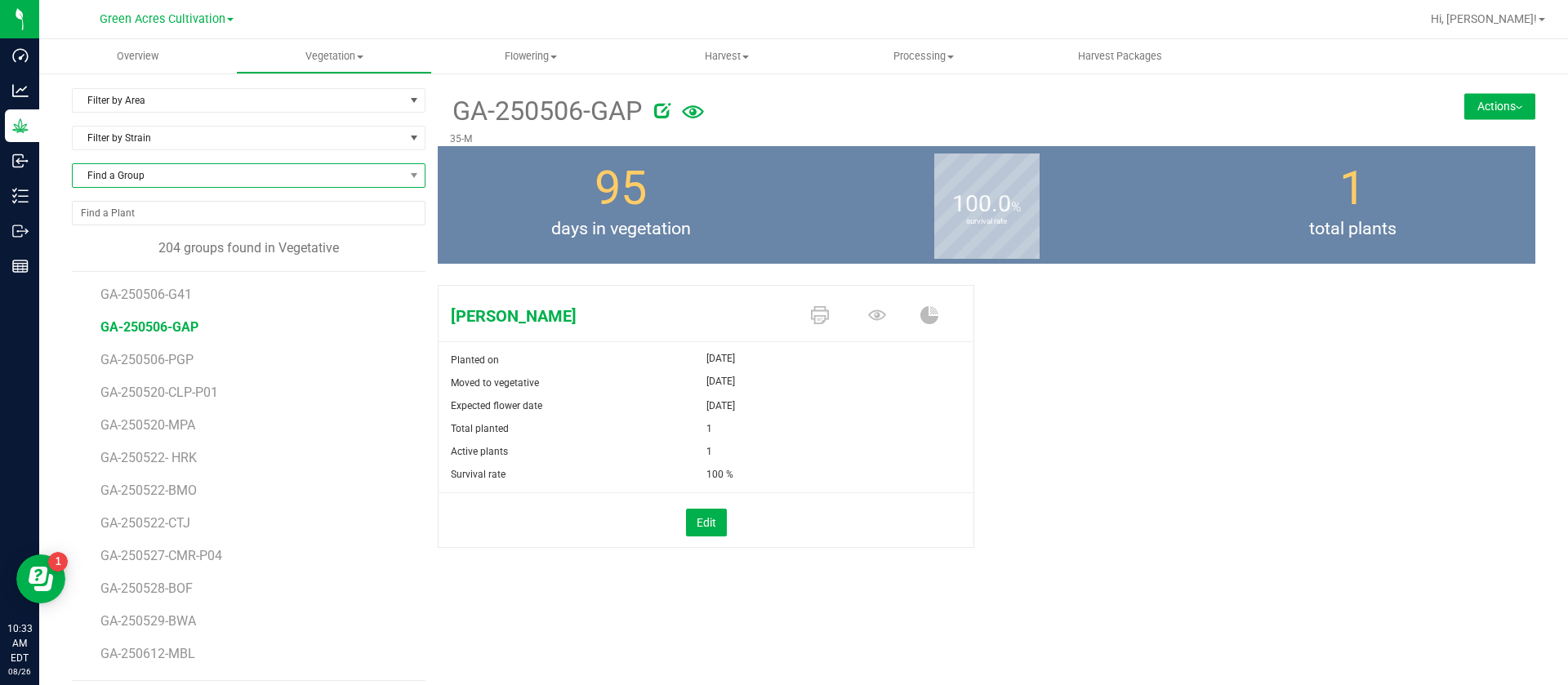
click at [159, 164] on span "Find a Group" at bounding box center [238, 175] width 332 height 23
click at [184, 172] on span "Find a Group" at bounding box center [238, 175] width 332 height 23
type input "CER"
click at [192, 248] on li "GA-250715-CER-P08-TC" at bounding box center [246, 243] width 347 height 23
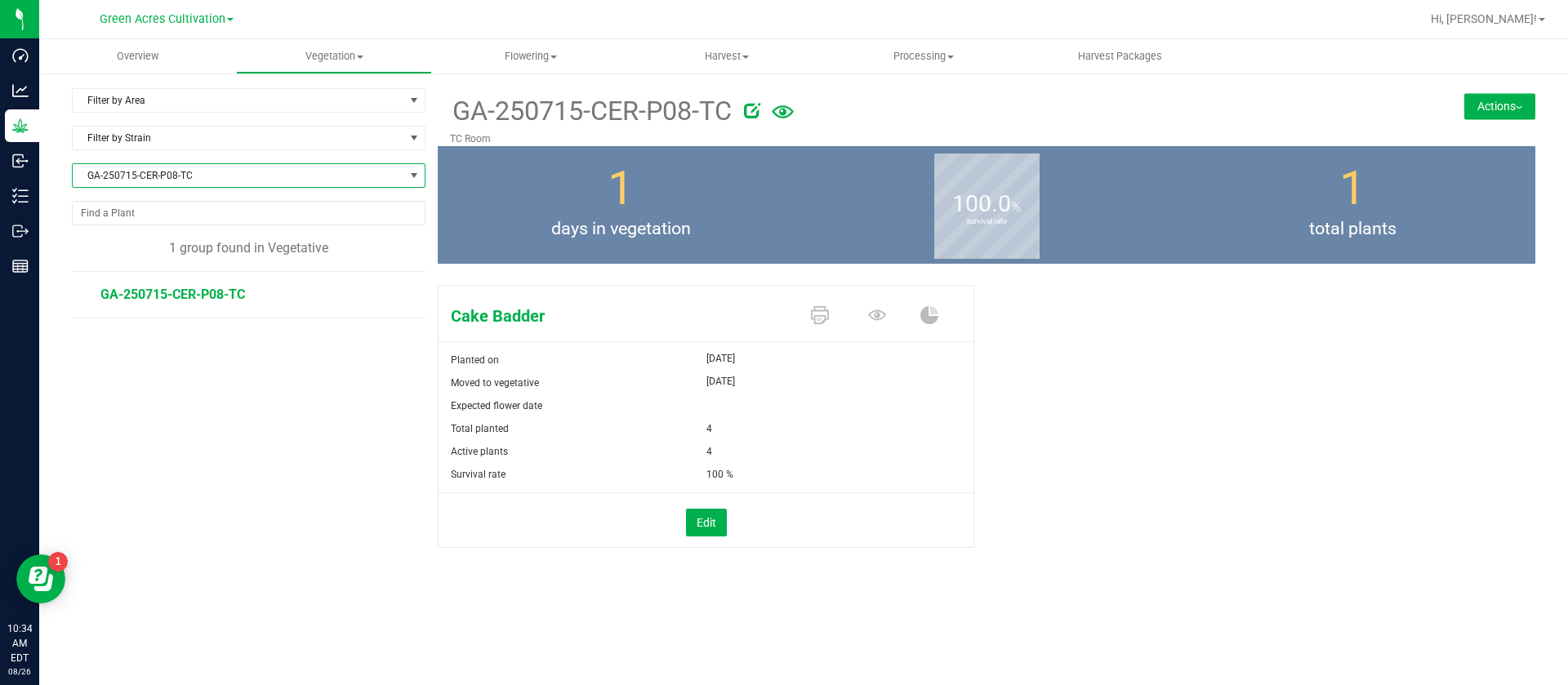
click at [219, 168] on span "GA-250715-CER-P08-TC" at bounding box center [238, 175] width 332 height 23
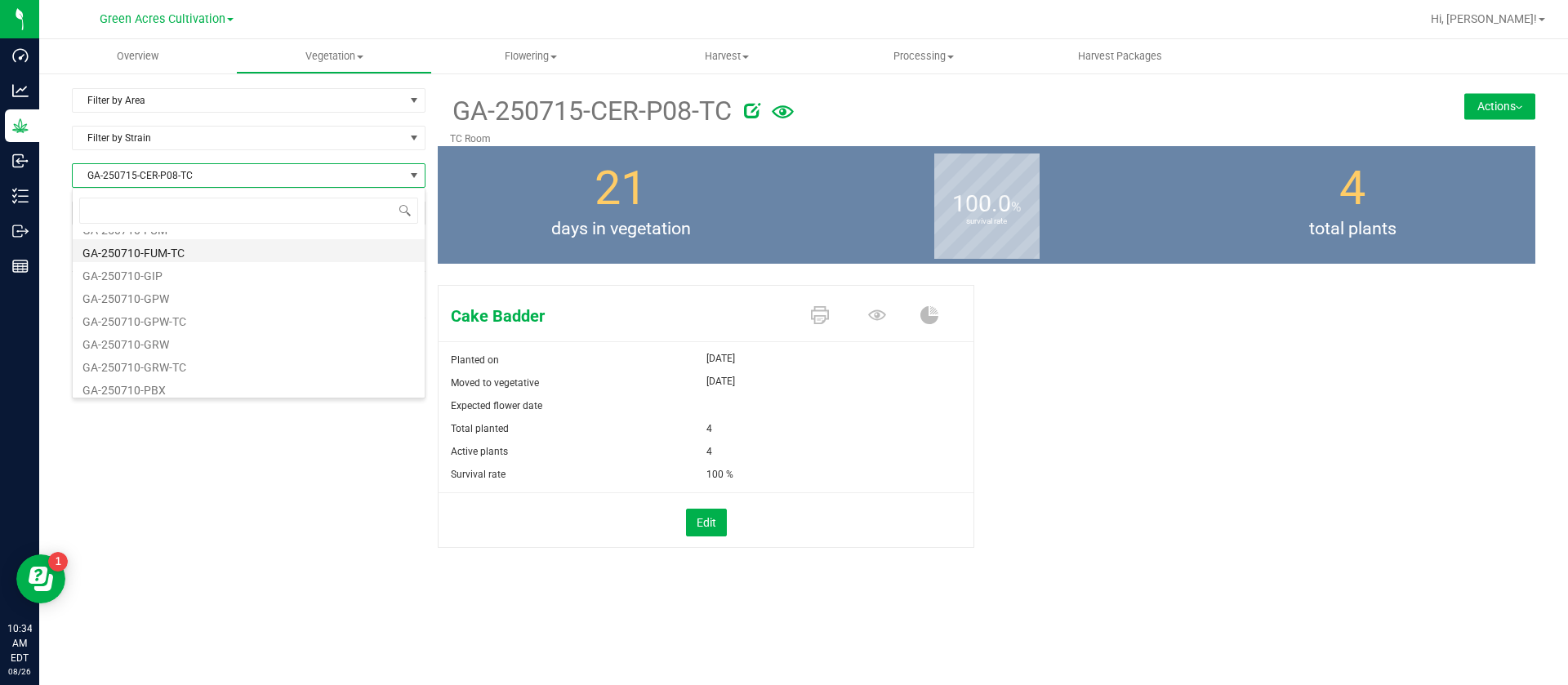
scroll to position [1009, 0]
click at [479, 200] on div "21 days in vegetation" at bounding box center [620, 204] width 366 height 117
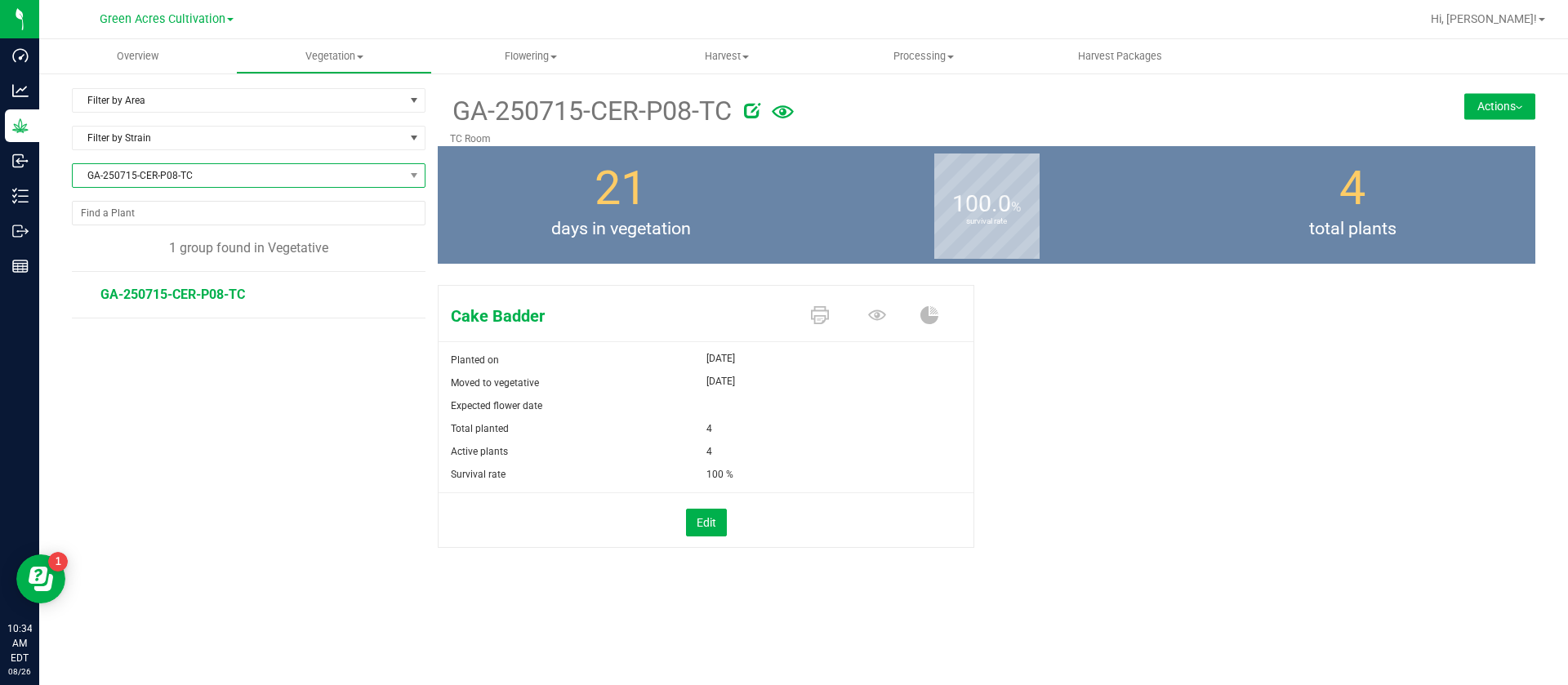
click at [196, 179] on span "GA-250715-CER-P08-TC" at bounding box center [238, 175] width 332 height 23
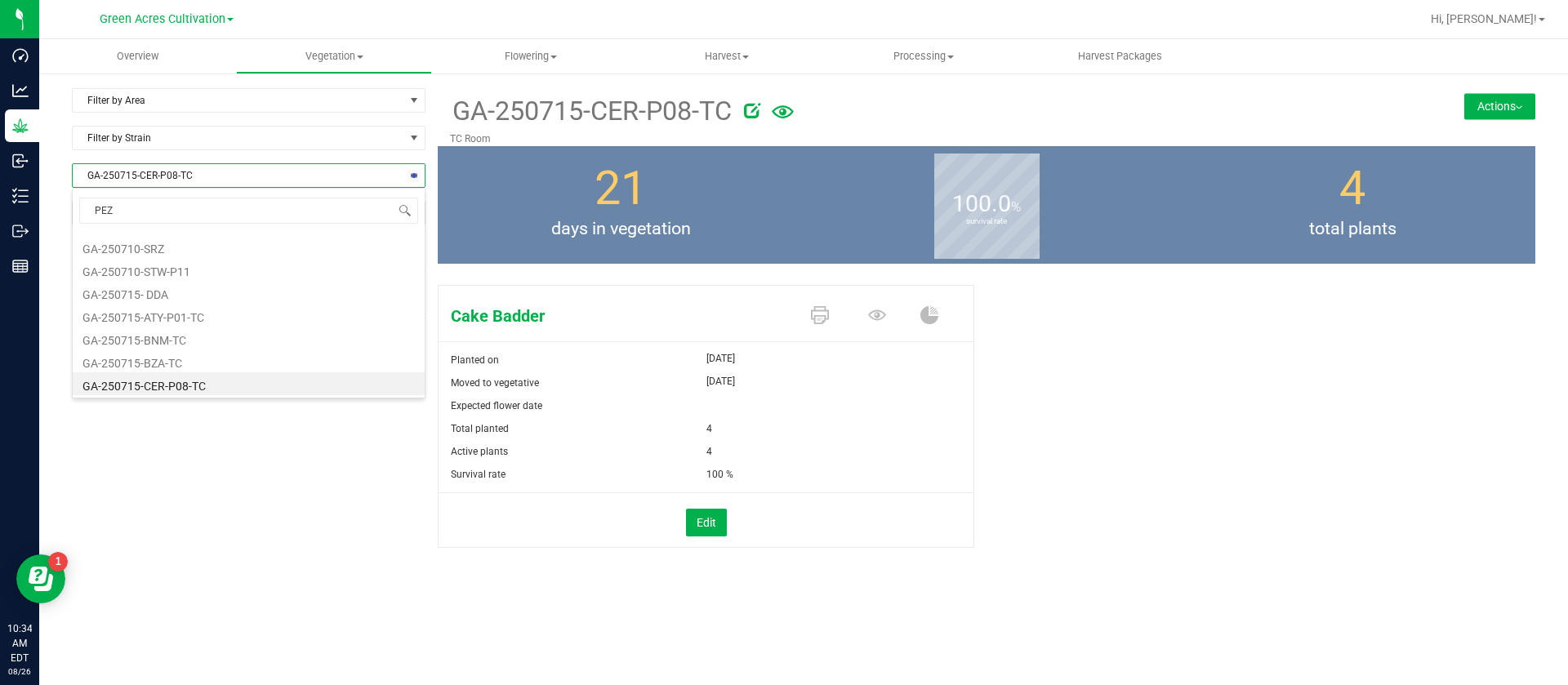
scroll to position [0, 0]
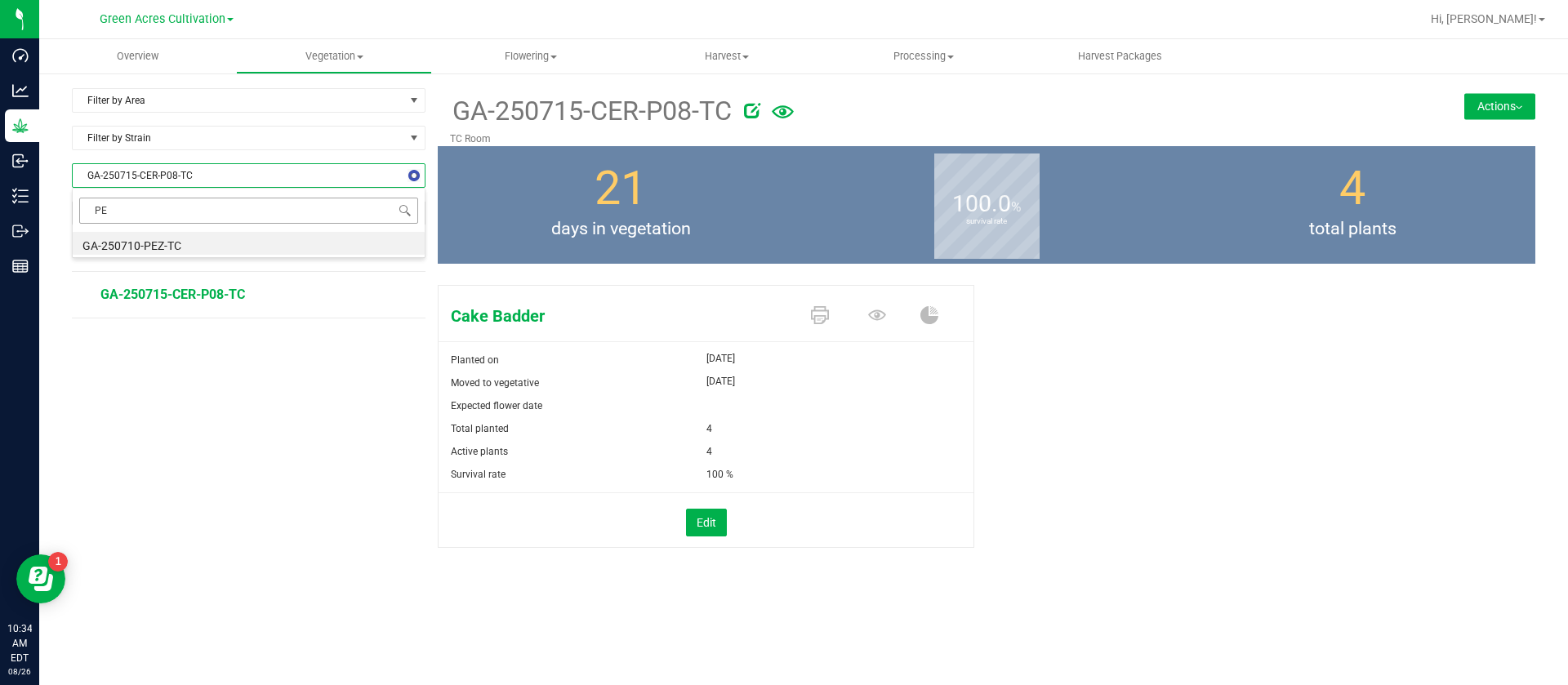
type input "P"
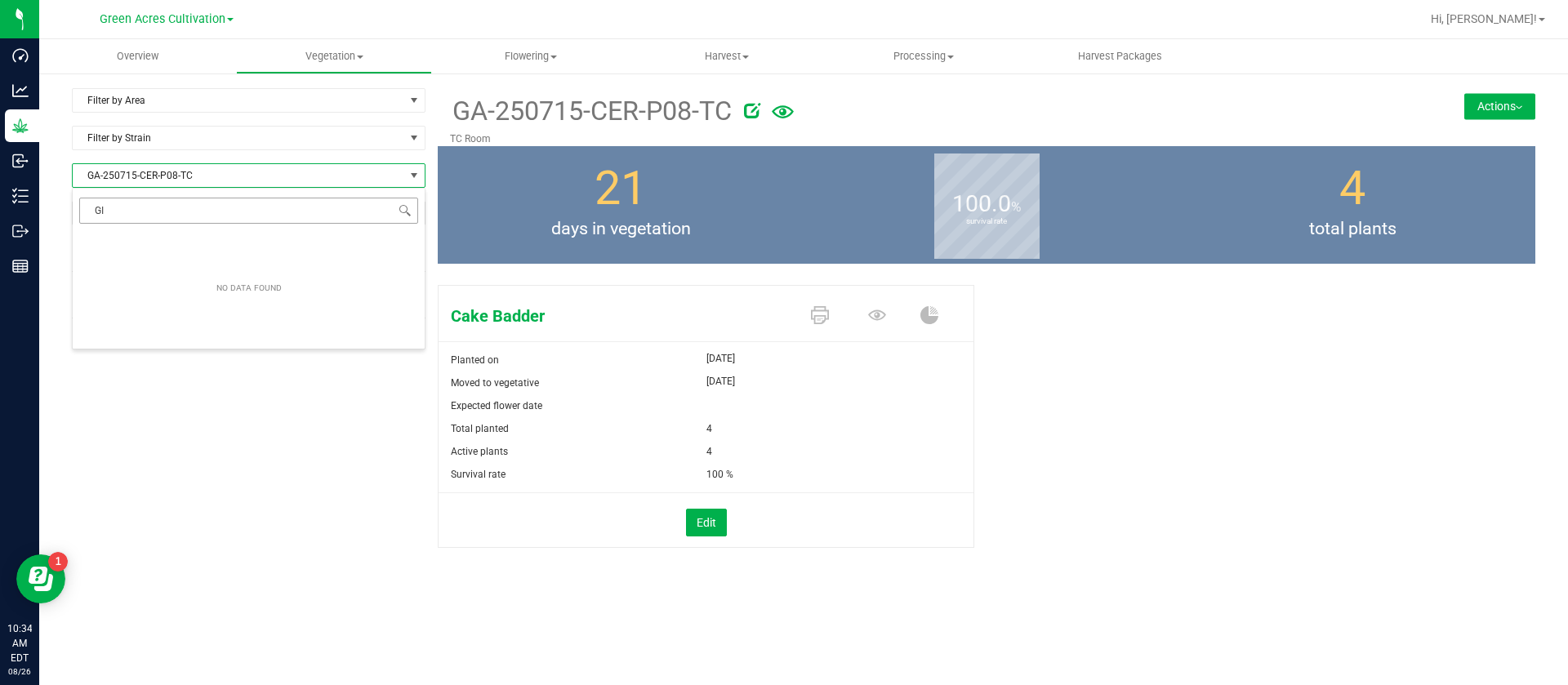
type input "GIP"
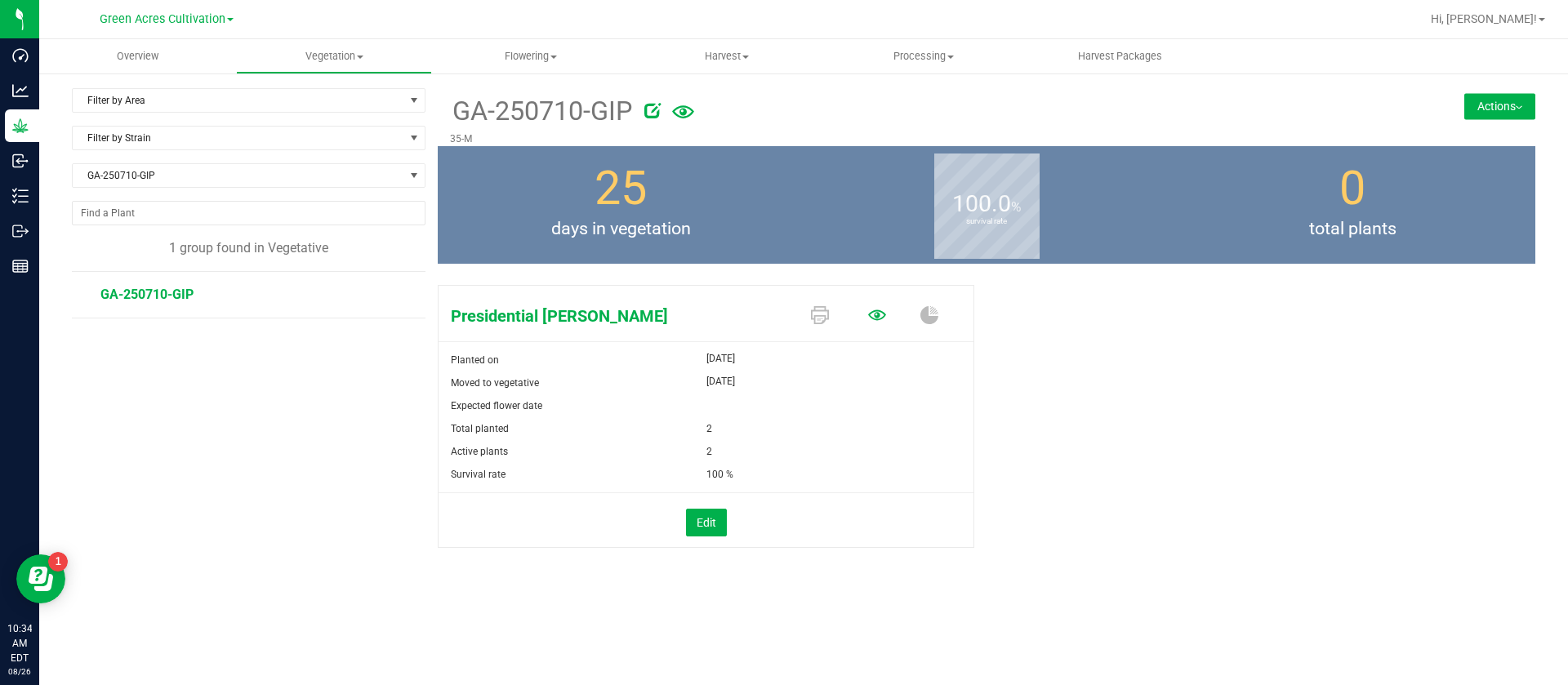
click at [877, 315] on icon at bounding box center [877, 315] width 18 height 18
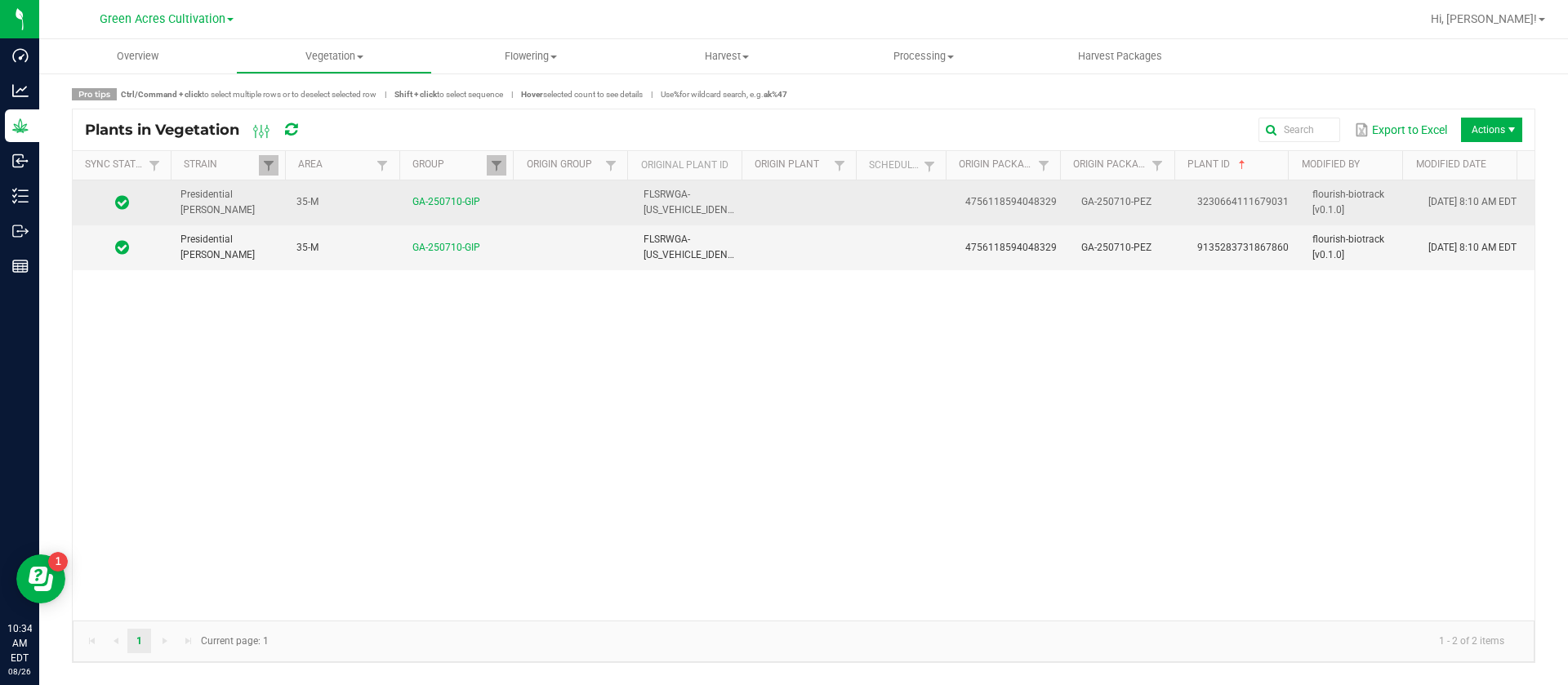
click at [852, 204] on td at bounding box center [807, 202] width 116 height 45
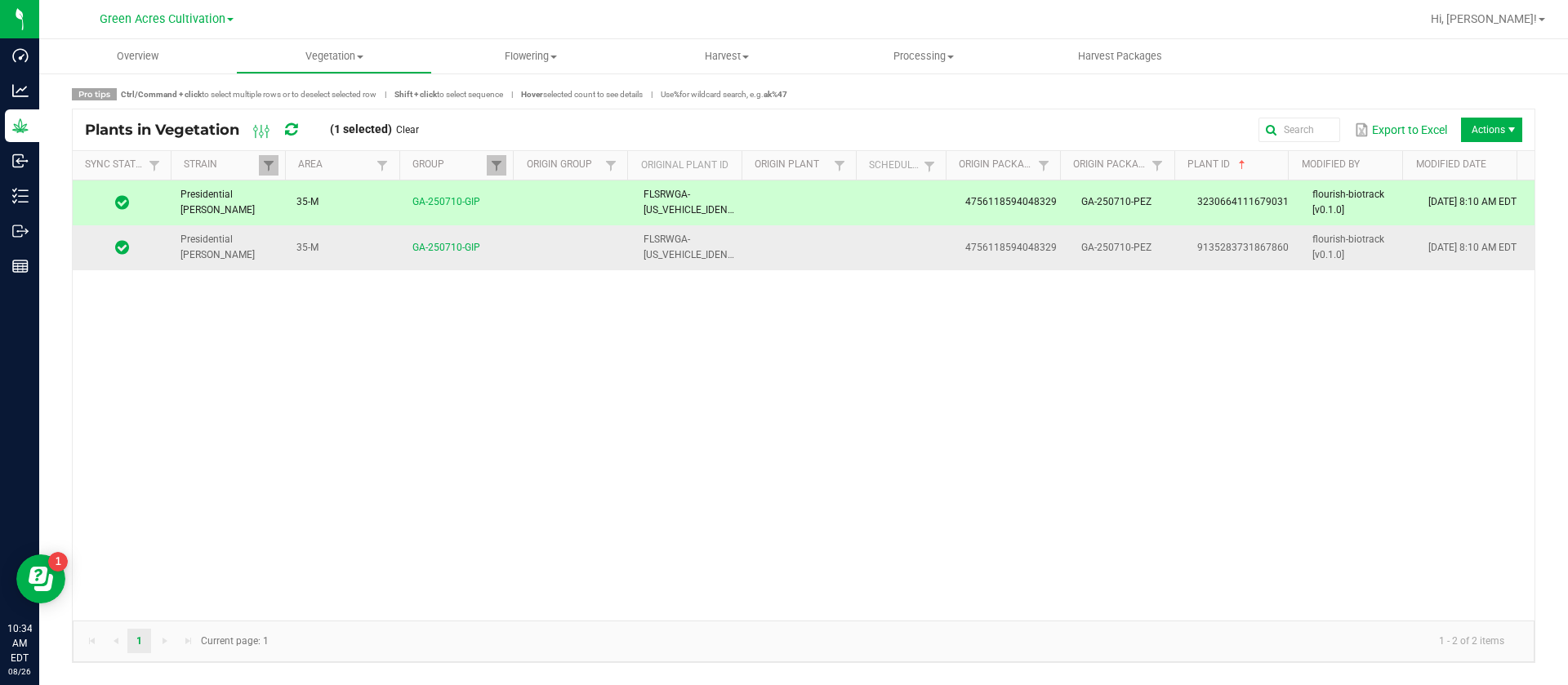
click at [841, 254] on td at bounding box center [807, 247] width 116 height 44
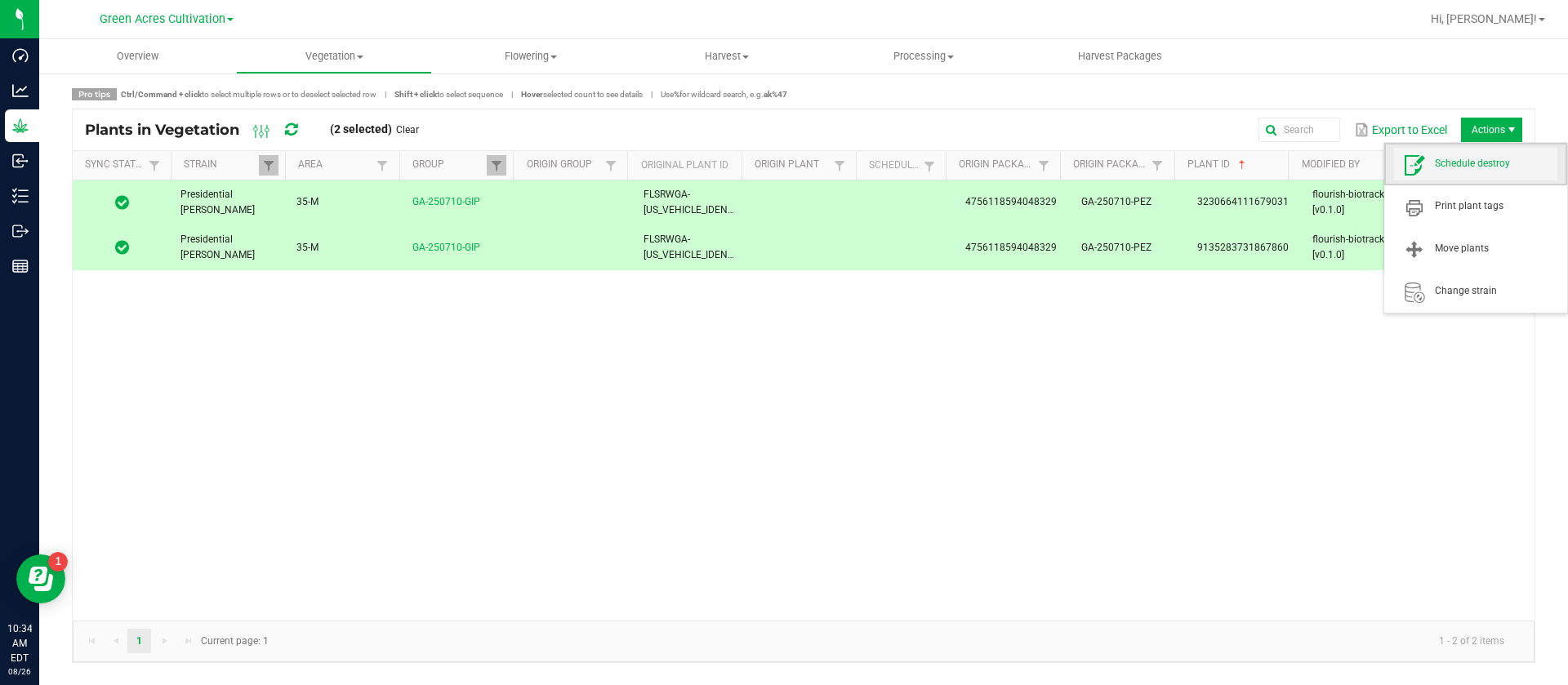
click at [1475, 161] on span "Schedule destroy" at bounding box center [1496, 164] width 123 height 14
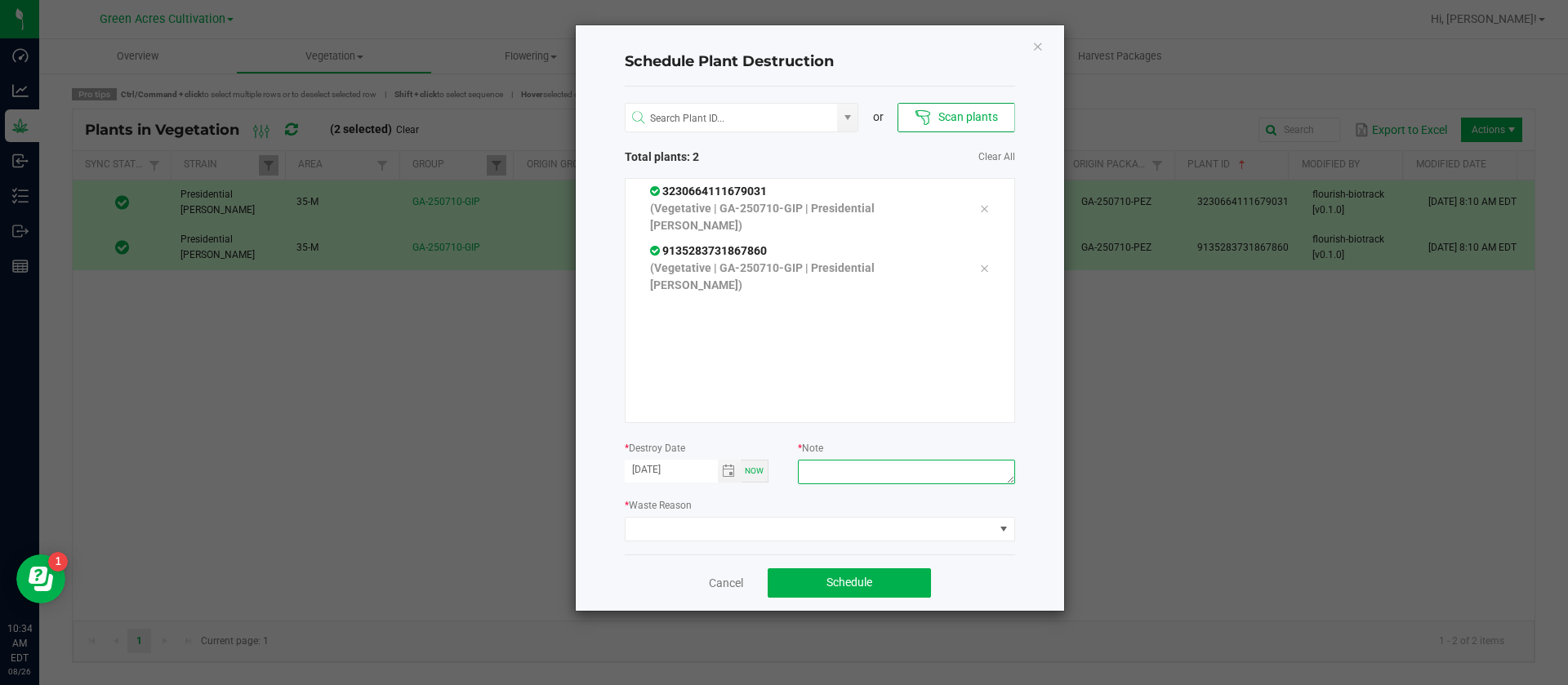
click at [879, 461] on textarea at bounding box center [906, 472] width 216 height 25
type textarea "WASTE"
click at [636, 534] on span at bounding box center [809, 529] width 368 height 23
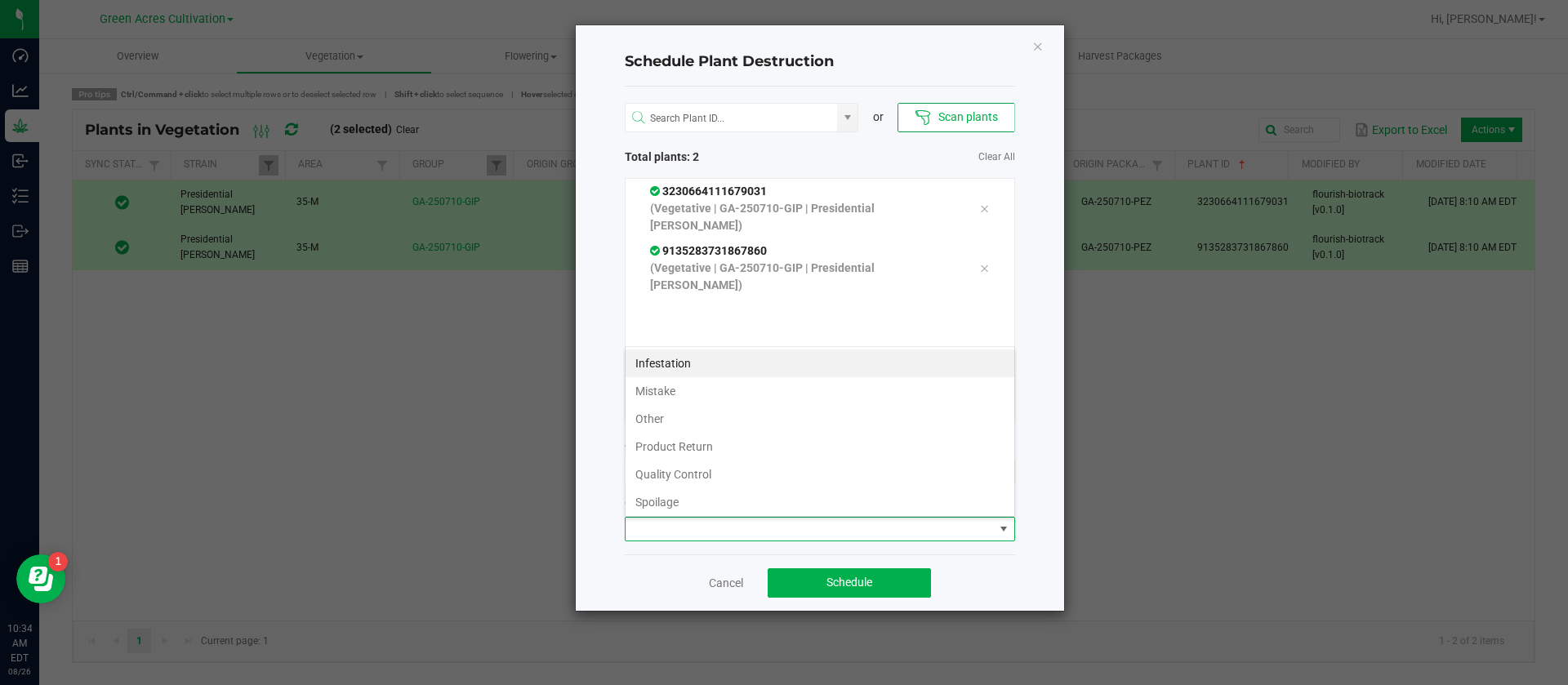
scroll to position [59, 0]
click at [660, 506] on li "Waste" at bounding box center [819, 499] width 389 height 27
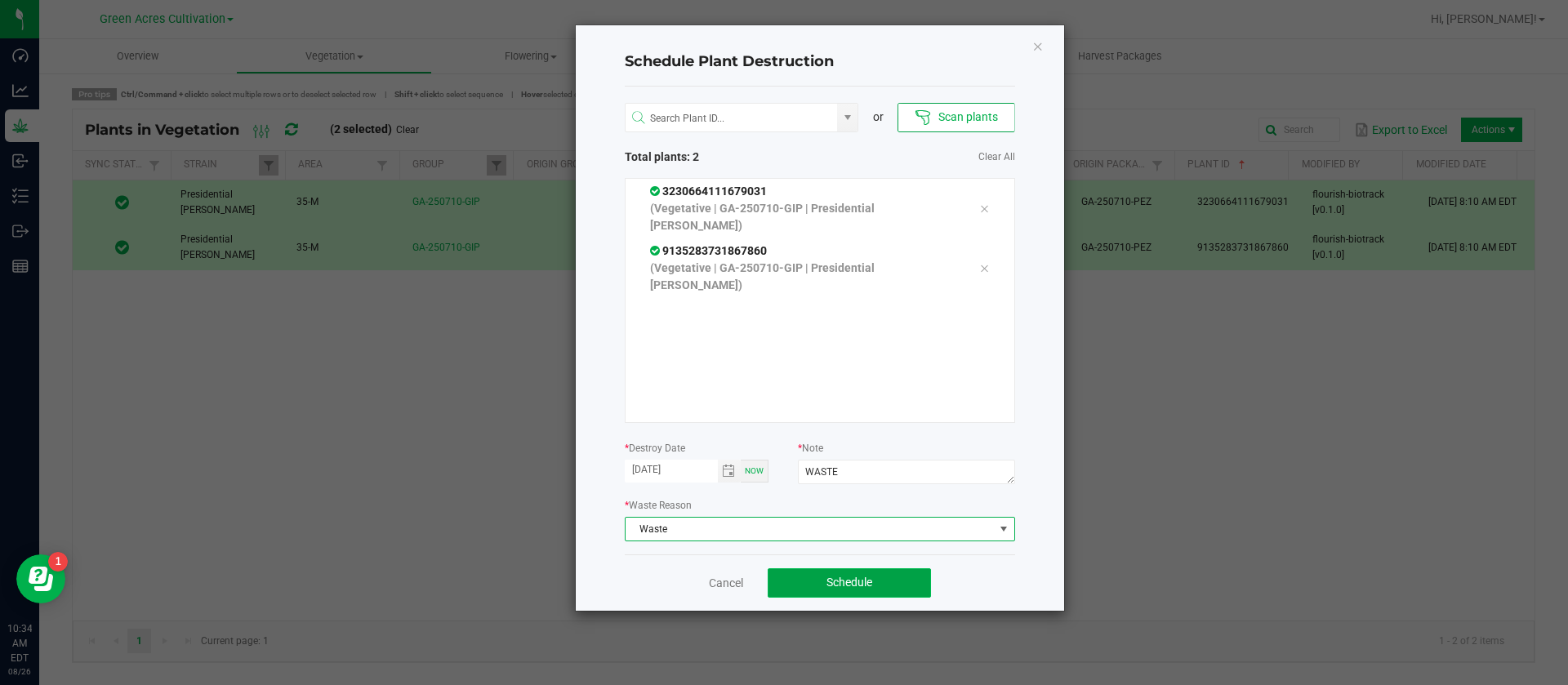
click at [855, 580] on span "Schedule" at bounding box center [849, 581] width 45 height 13
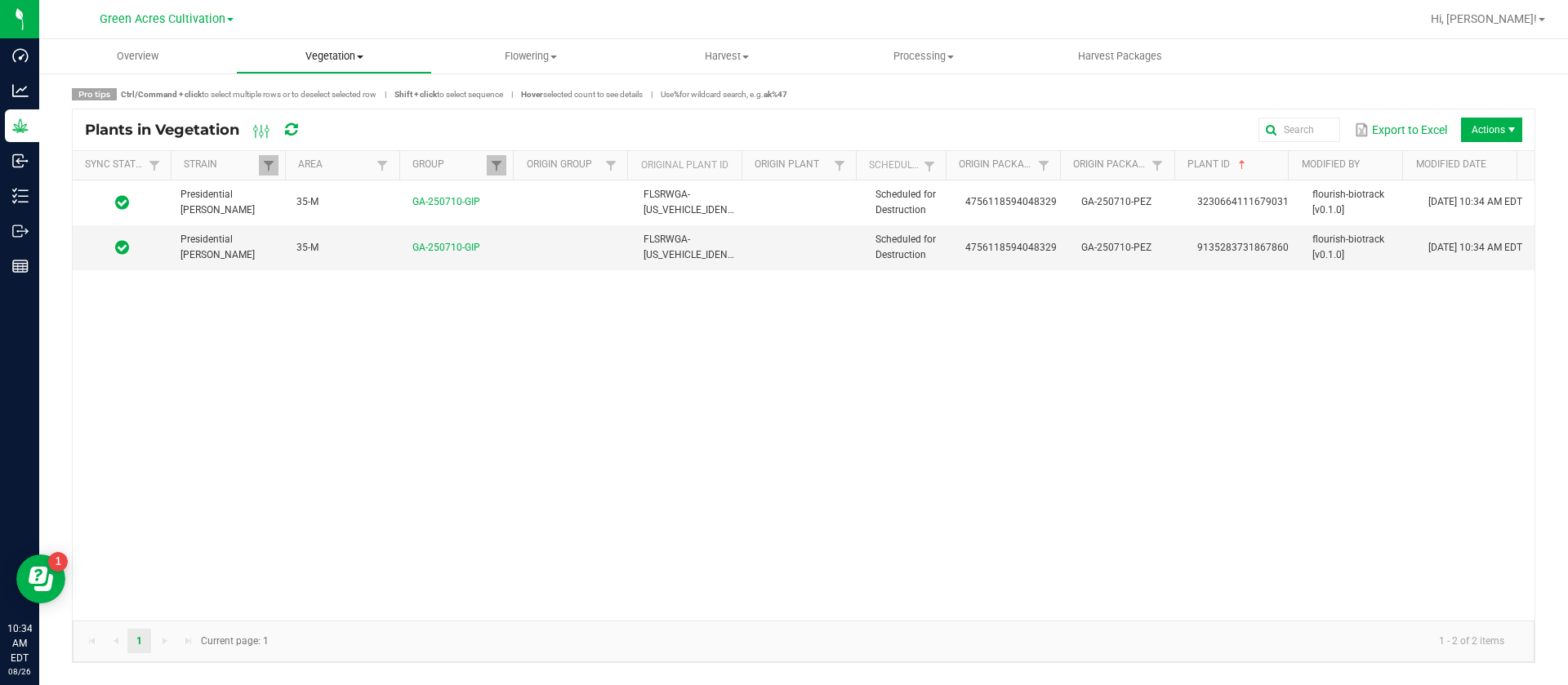
click at [329, 59] on span "Vegetation" at bounding box center [335, 56] width 196 height 15
click at [319, 99] on span "Veg groups" at bounding box center [287, 99] width 104 height 14
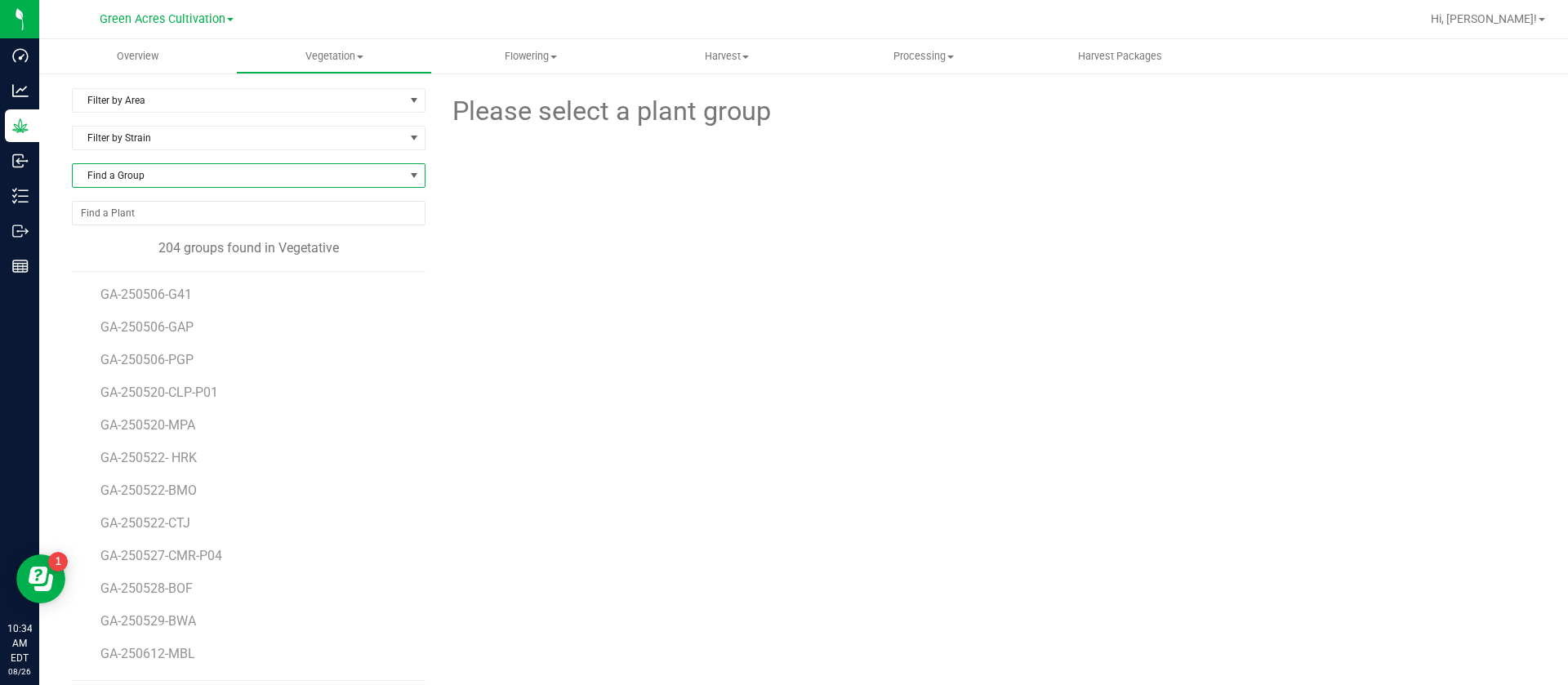
click at [152, 172] on span "Find a Group" at bounding box center [238, 175] width 332 height 23
type input "MZA"
click at [207, 243] on li "GA-250701-MZA-P01" at bounding box center [246, 243] width 347 height 23
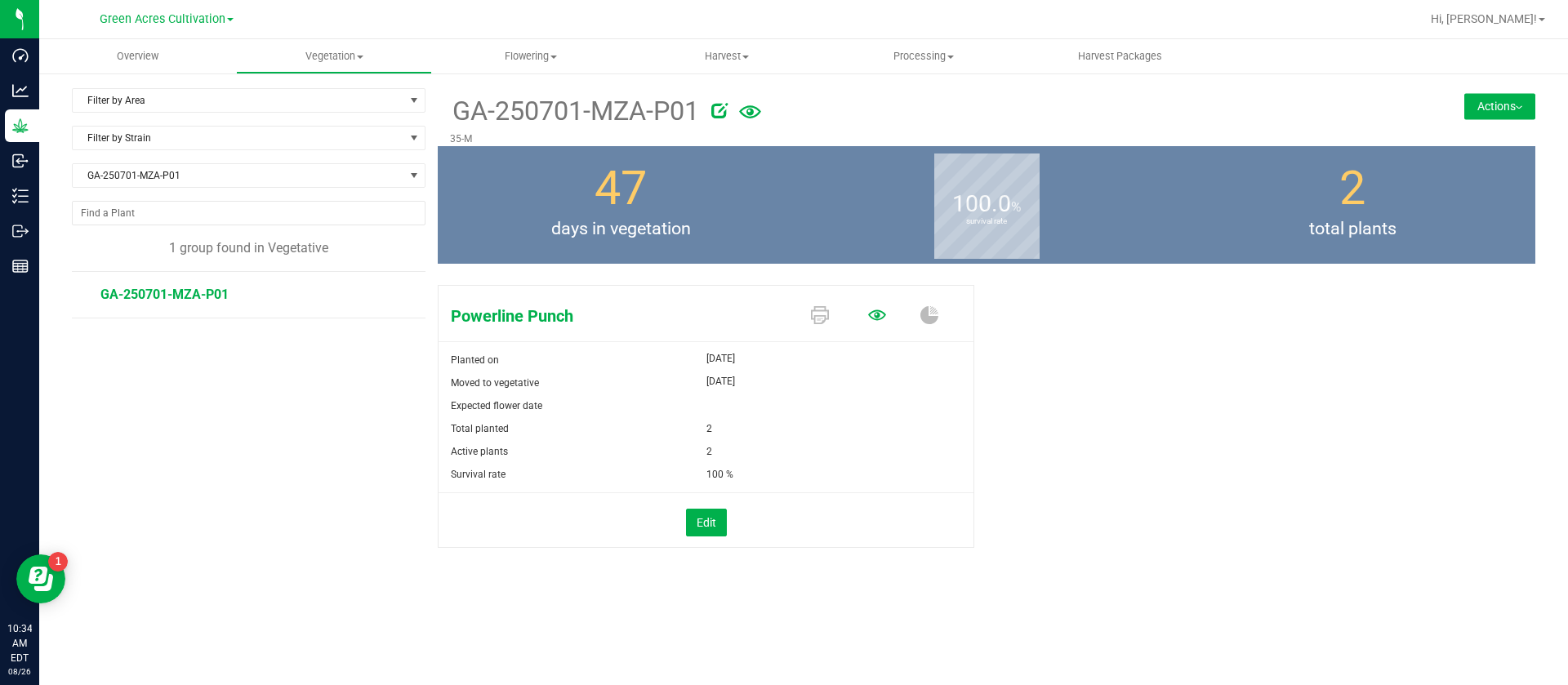
click at [871, 315] on icon at bounding box center [877, 315] width 18 height 10
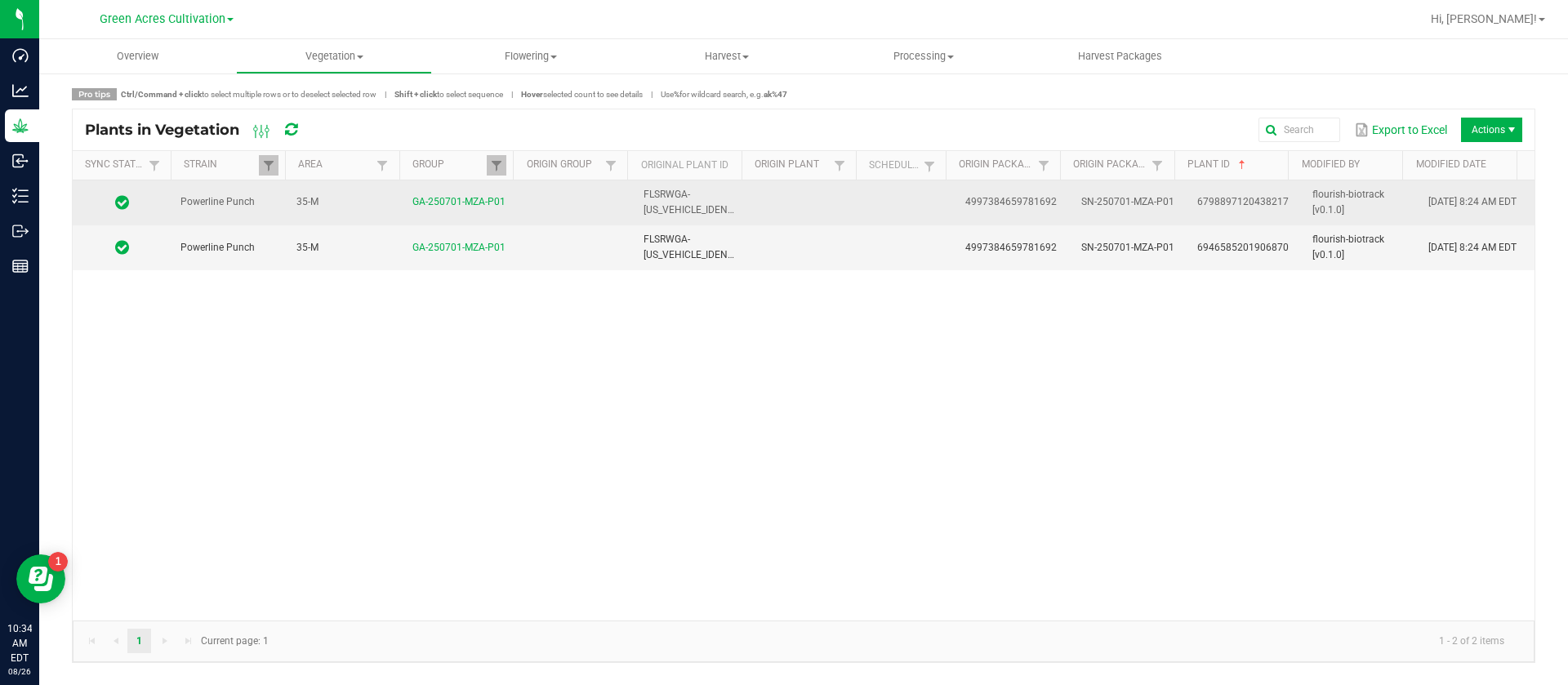
click at [871, 215] on td at bounding box center [910, 202] width 90 height 45
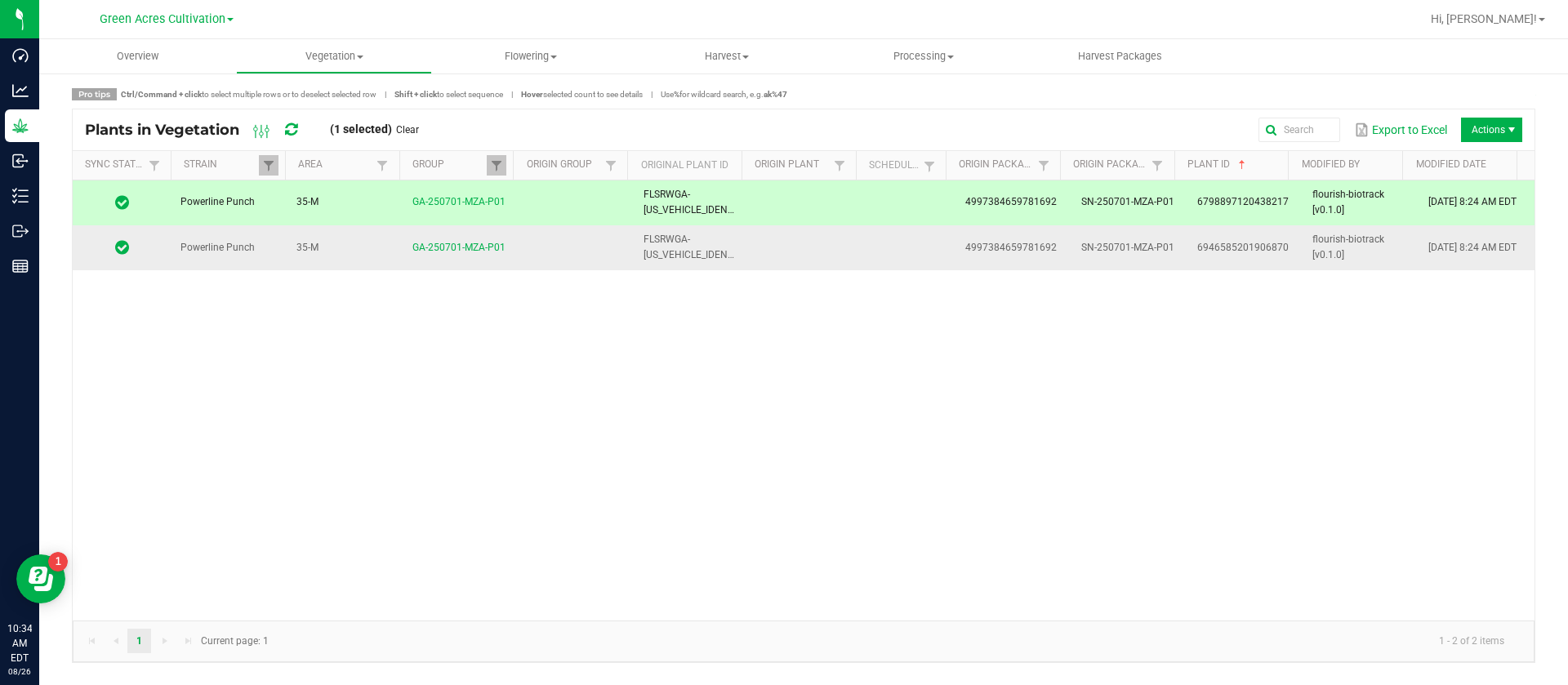
click at [846, 262] on td at bounding box center [807, 247] width 116 height 44
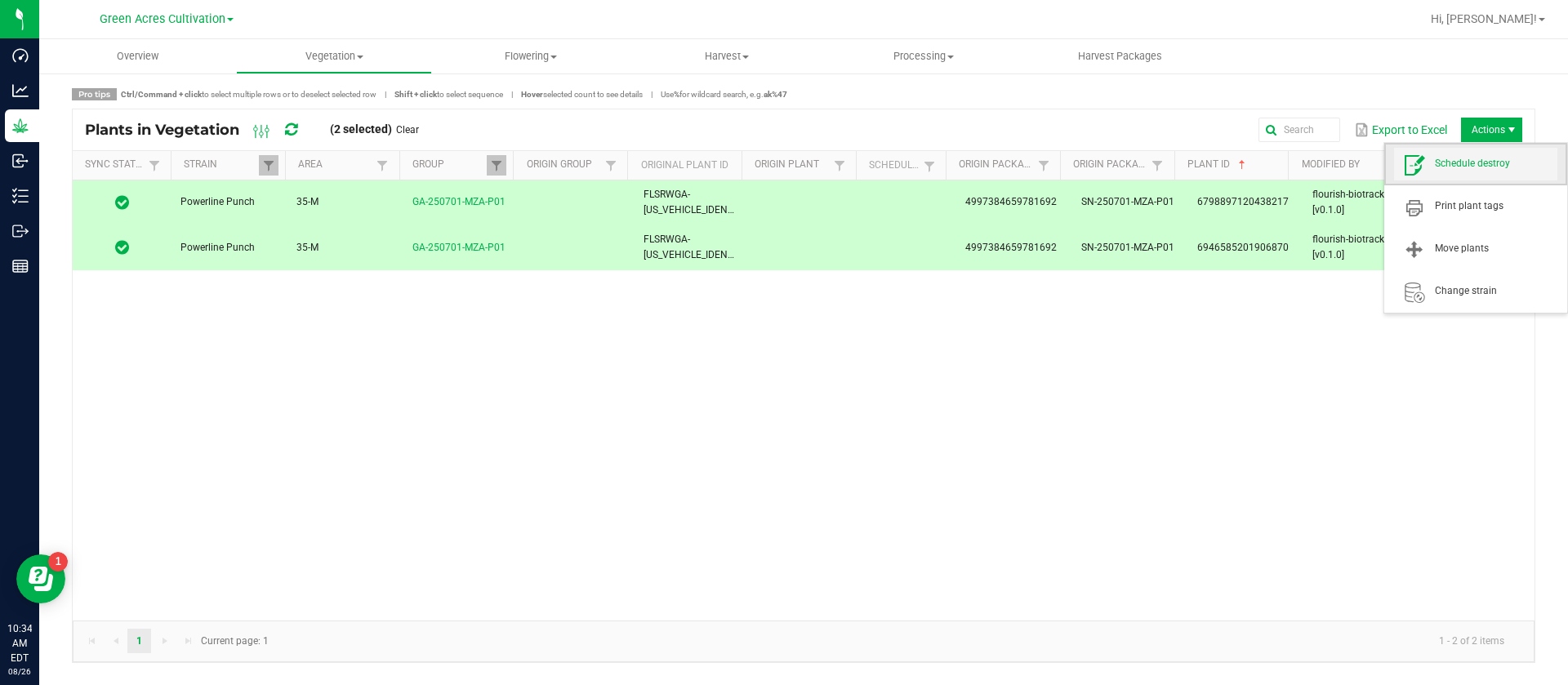
click at [1474, 166] on span "Schedule destroy" at bounding box center [1496, 164] width 123 height 14
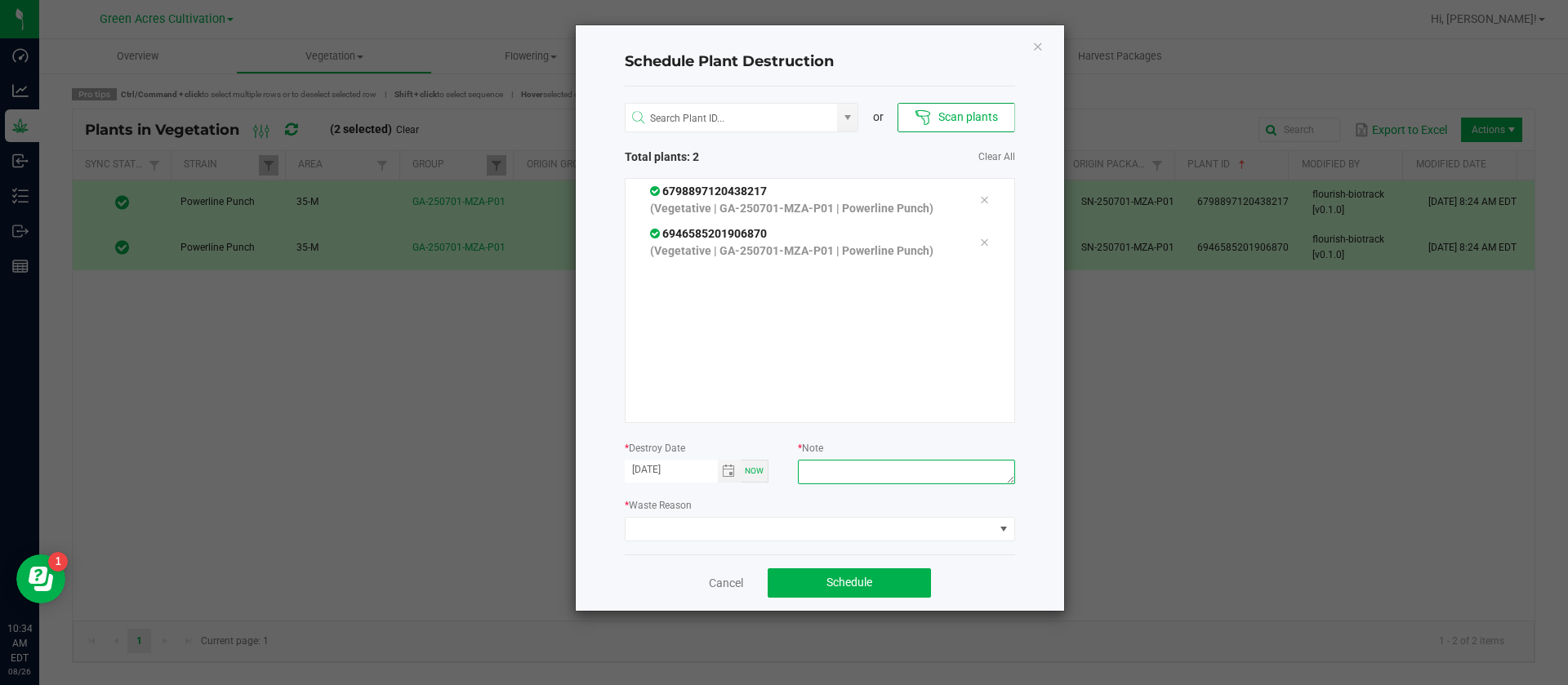
click at [856, 463] on textarea at bounding box center [906, 472] width 216 height 25
type textarea "WASTE"
click at [783, 538] on span at bounding box center [809, 529] width 368 height 23
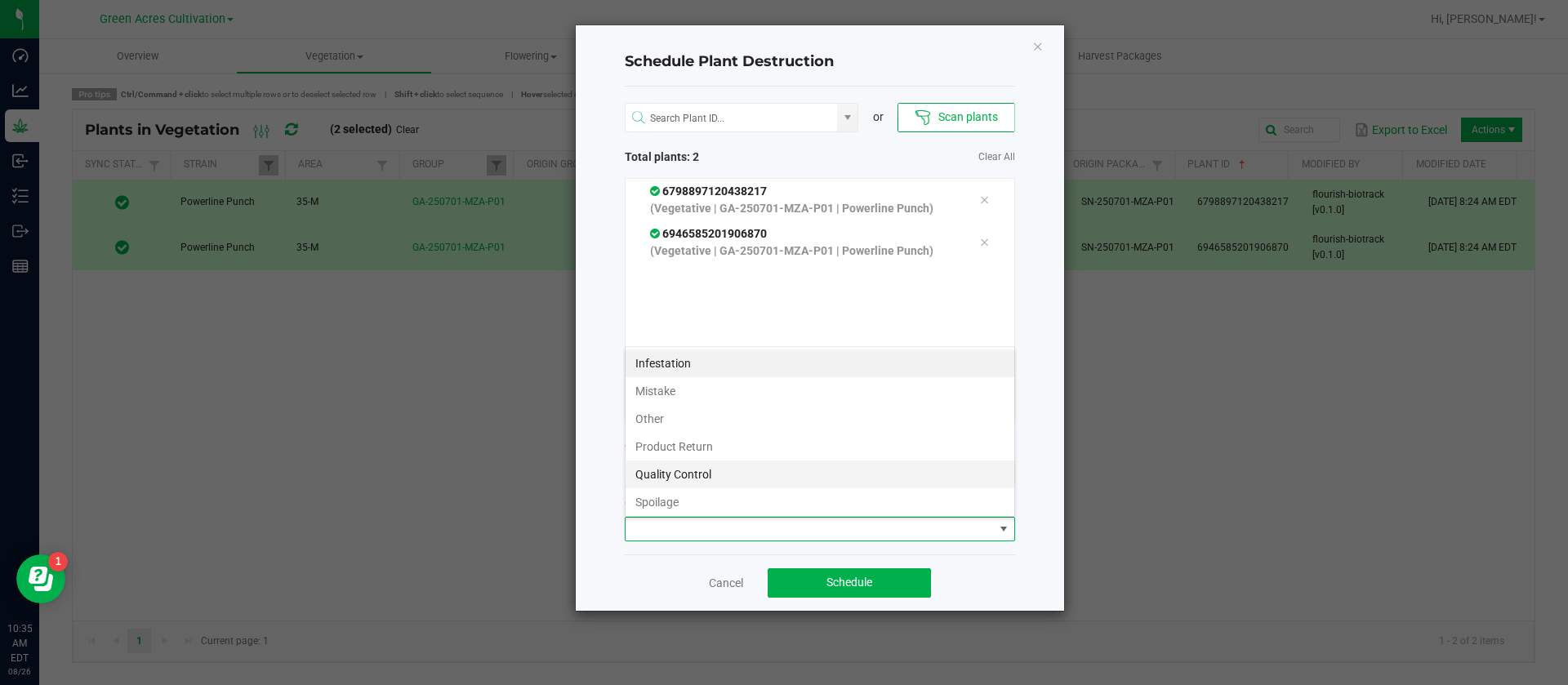
scroll to position [59, 0]
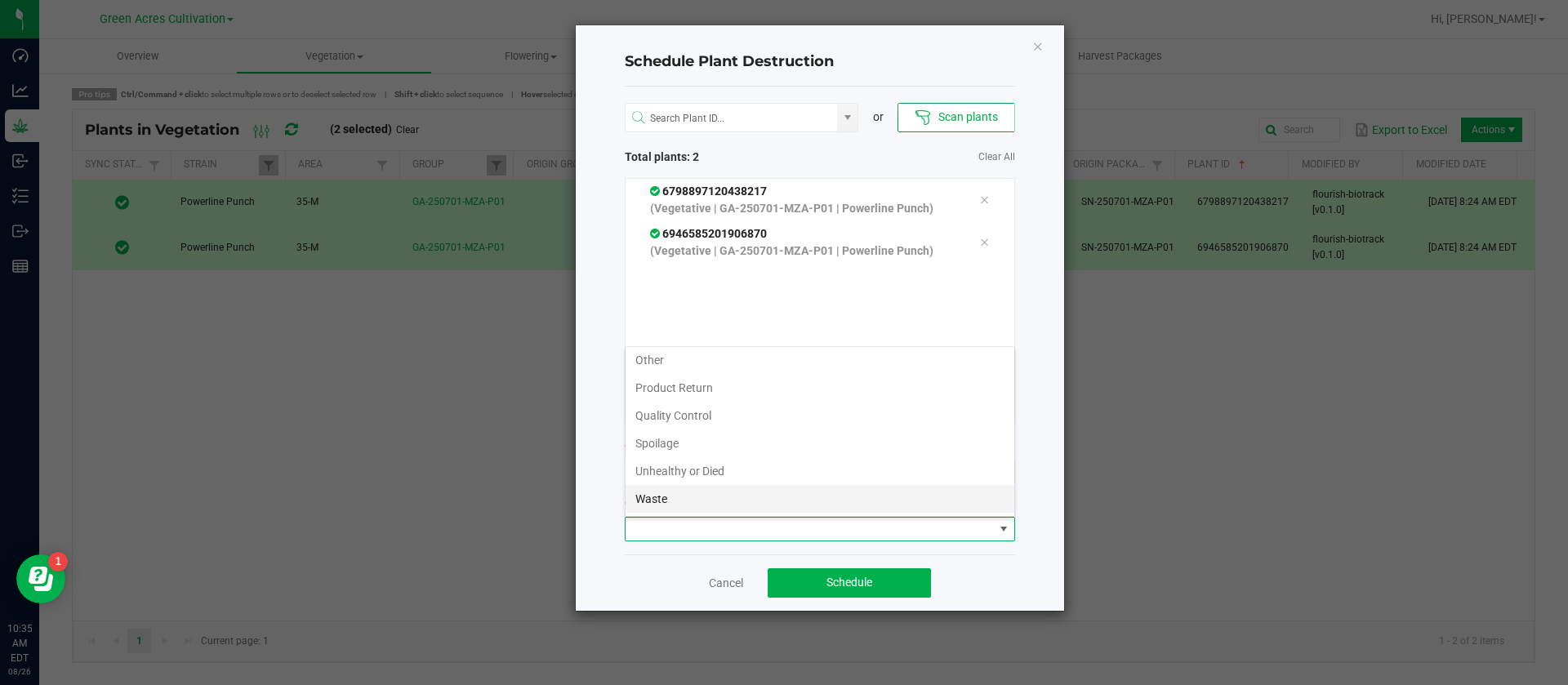
click at [658, 496] on li "Waste" at bounding box center [819, 499] width 389 height 27
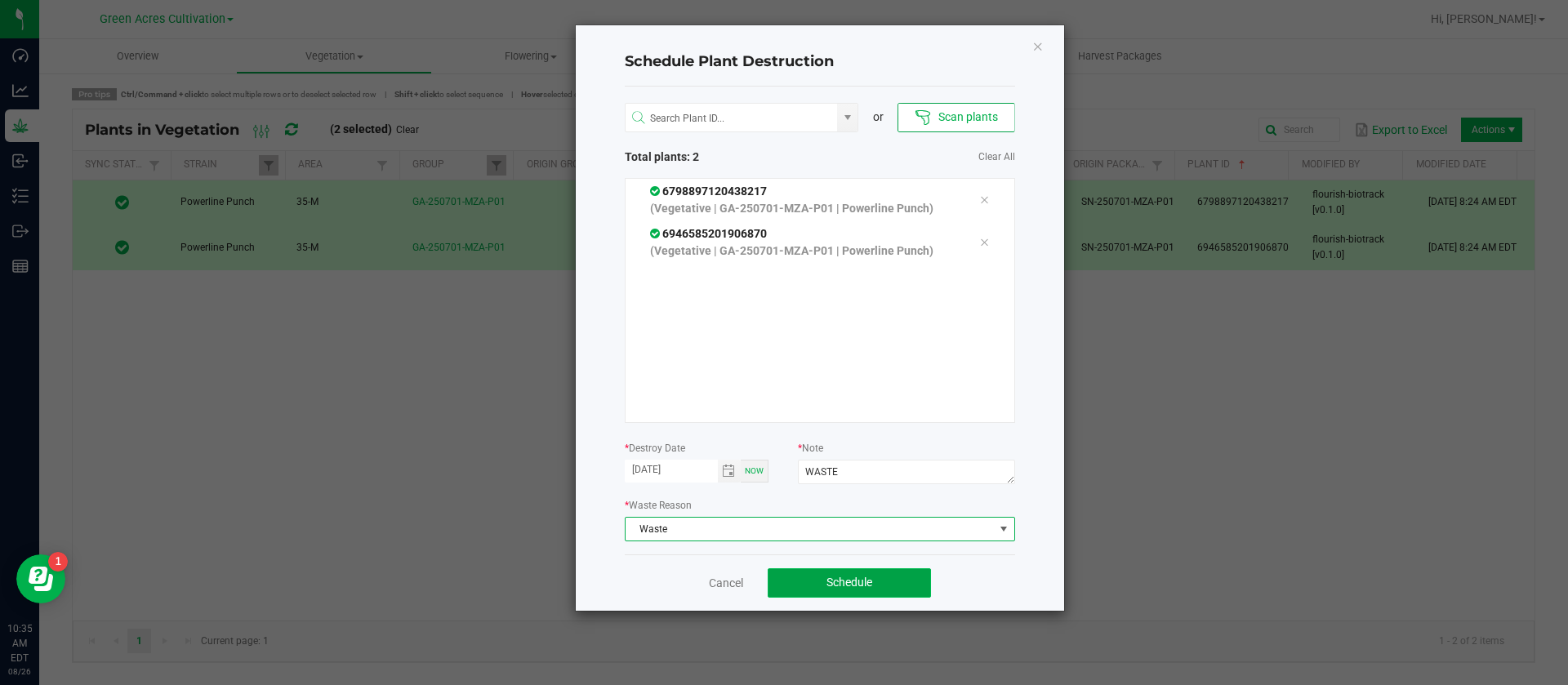
click at [864, 586] on span "Schedule" at bounding box center [849, 581] width 45 height 13
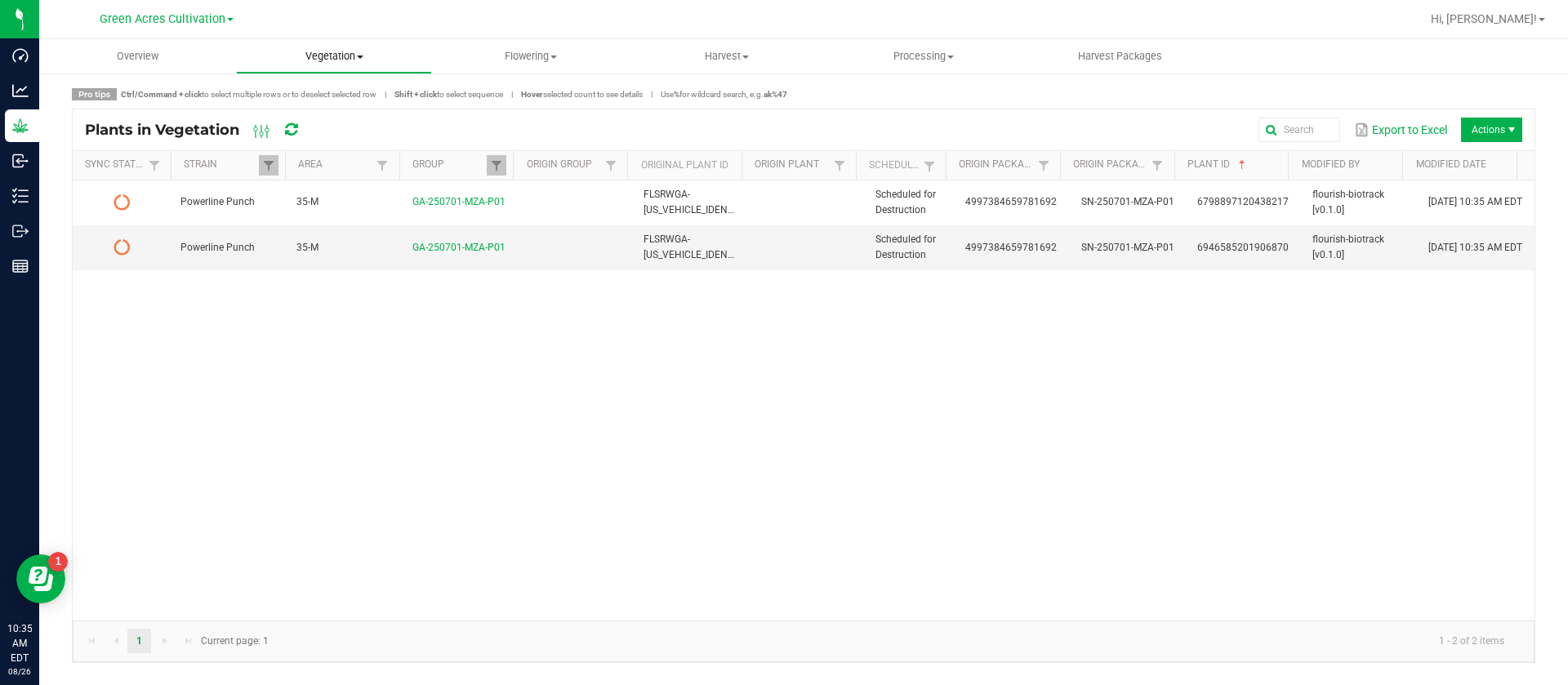
click at [343, 69] on uib-tab-heading "Vegetation Veg groups Veg plants Mother groups Mother plants Apply to plants Cr…" at bounding box center [335, 57] width 196 height 33
click at [307, 103] on span "Veg groups" at bounding box center [287, 99] width 104 height 14
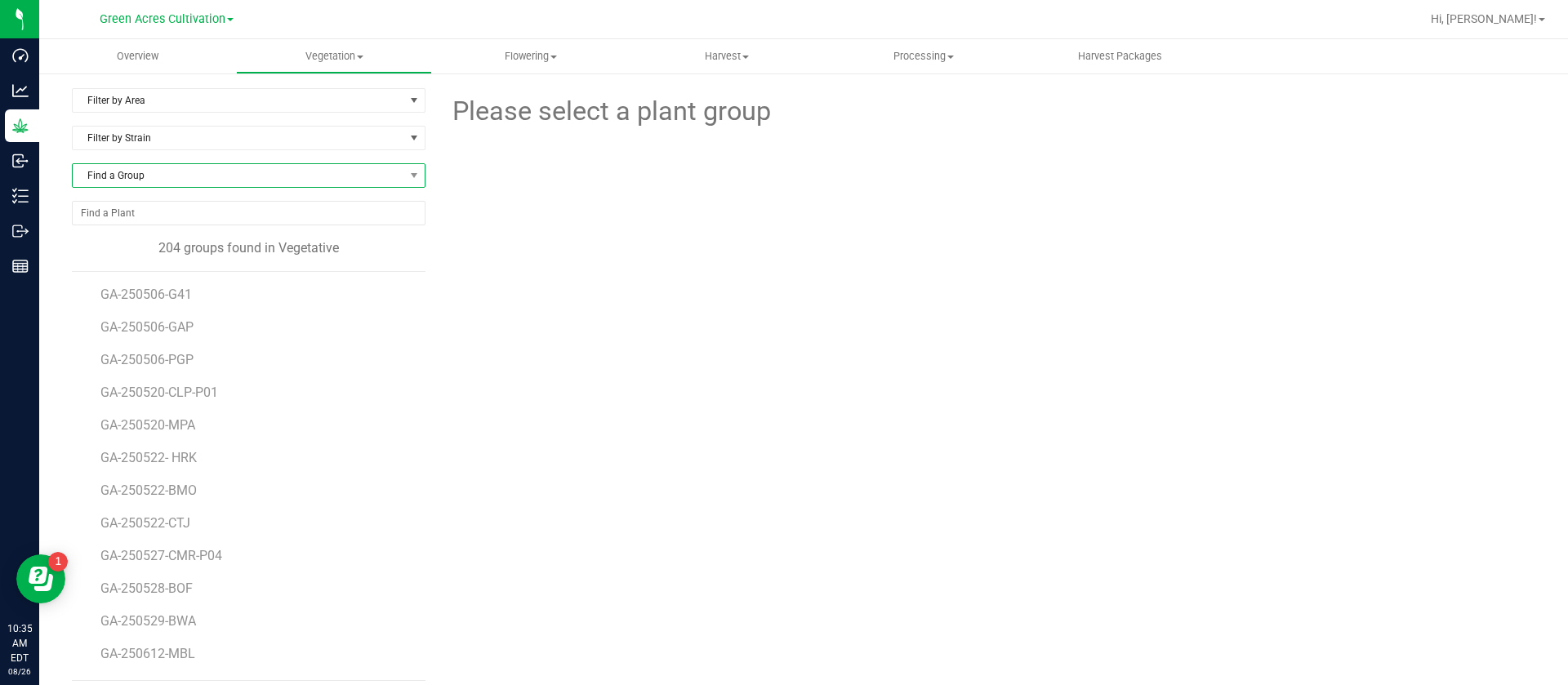
click at [183, 169] on span "Find a Group" at bounding box center [238, 175] width 332 height 23
type input "GRW"
click at [159, 292] on li "GA-250710-GRW" at bounding box center [246, 289] width 347 height 23
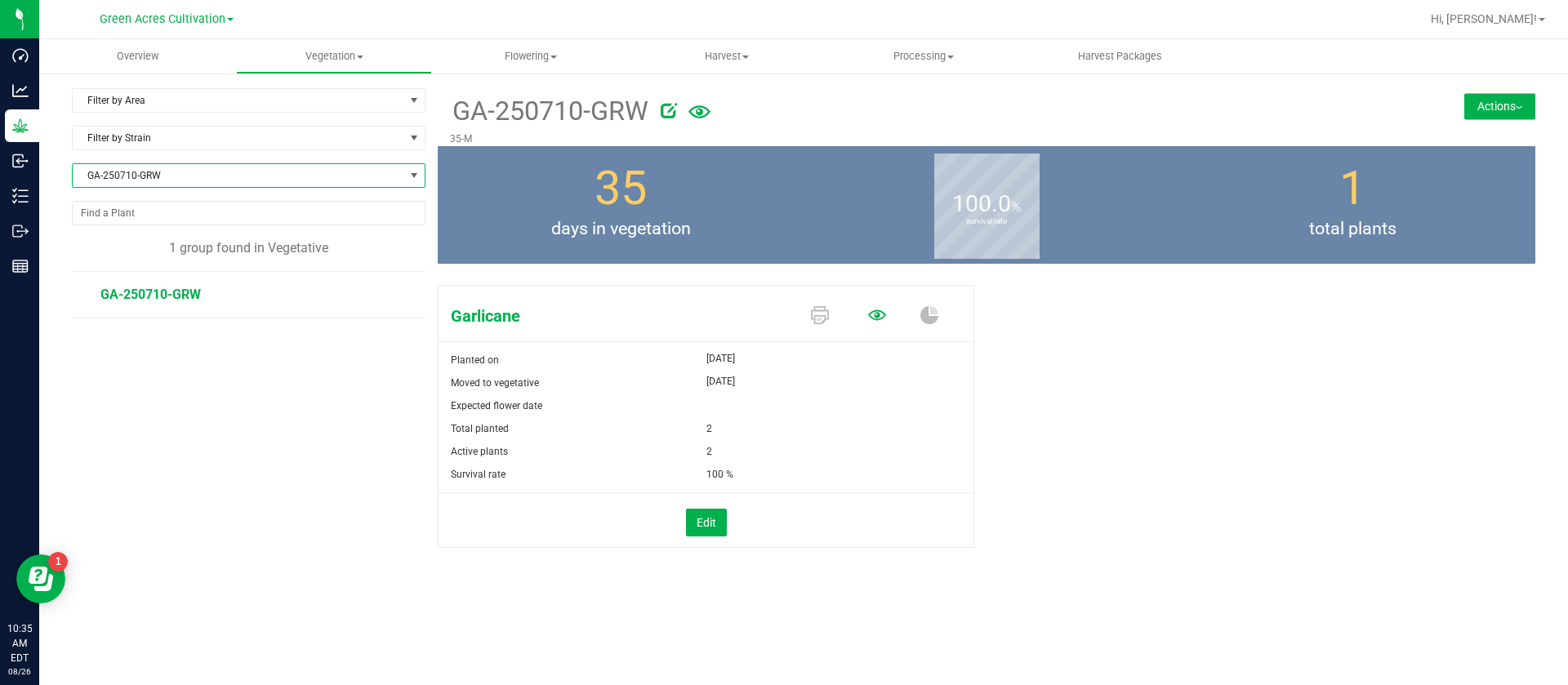
click at [876, 318] on icon at bounding box center [877, 315] width 18 height 10
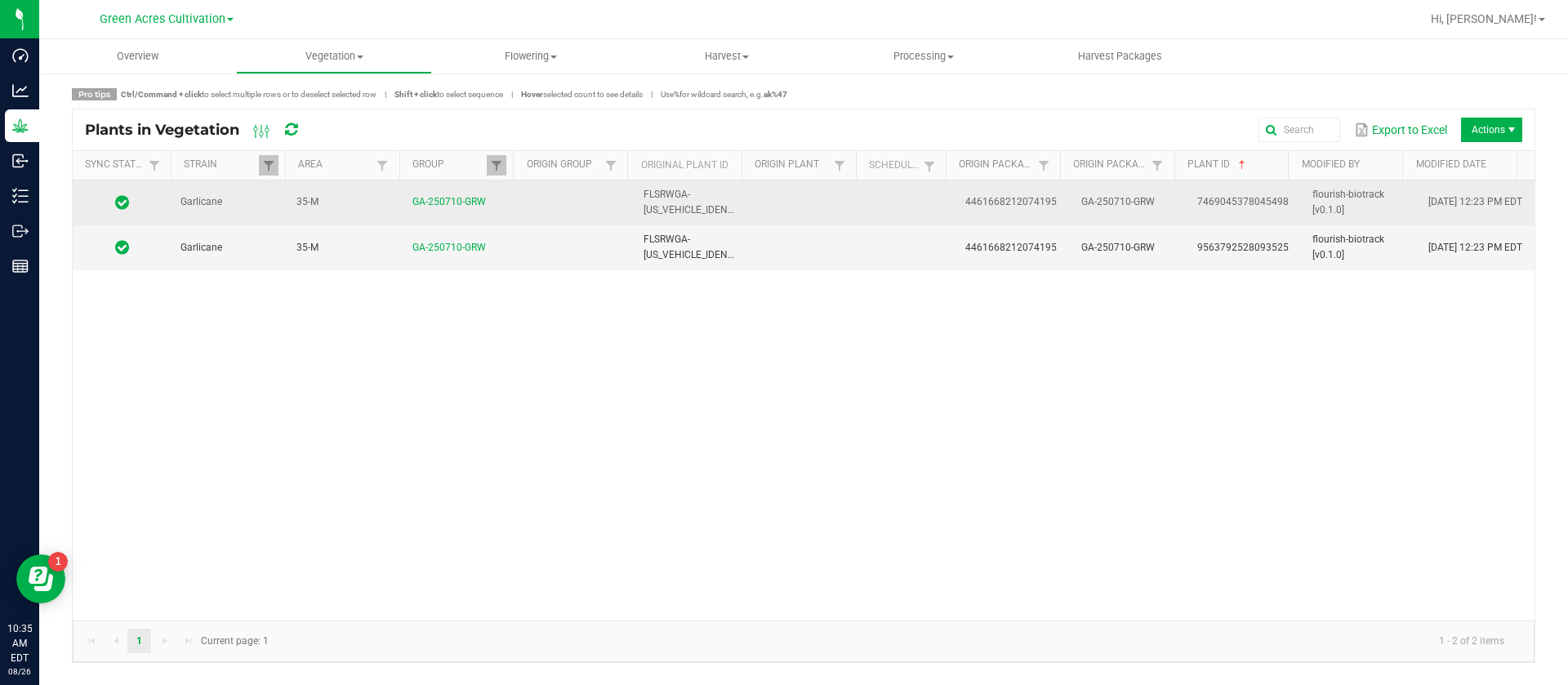
click at [884, 206] on td at bounding box center [910, 202] width 90 height 45
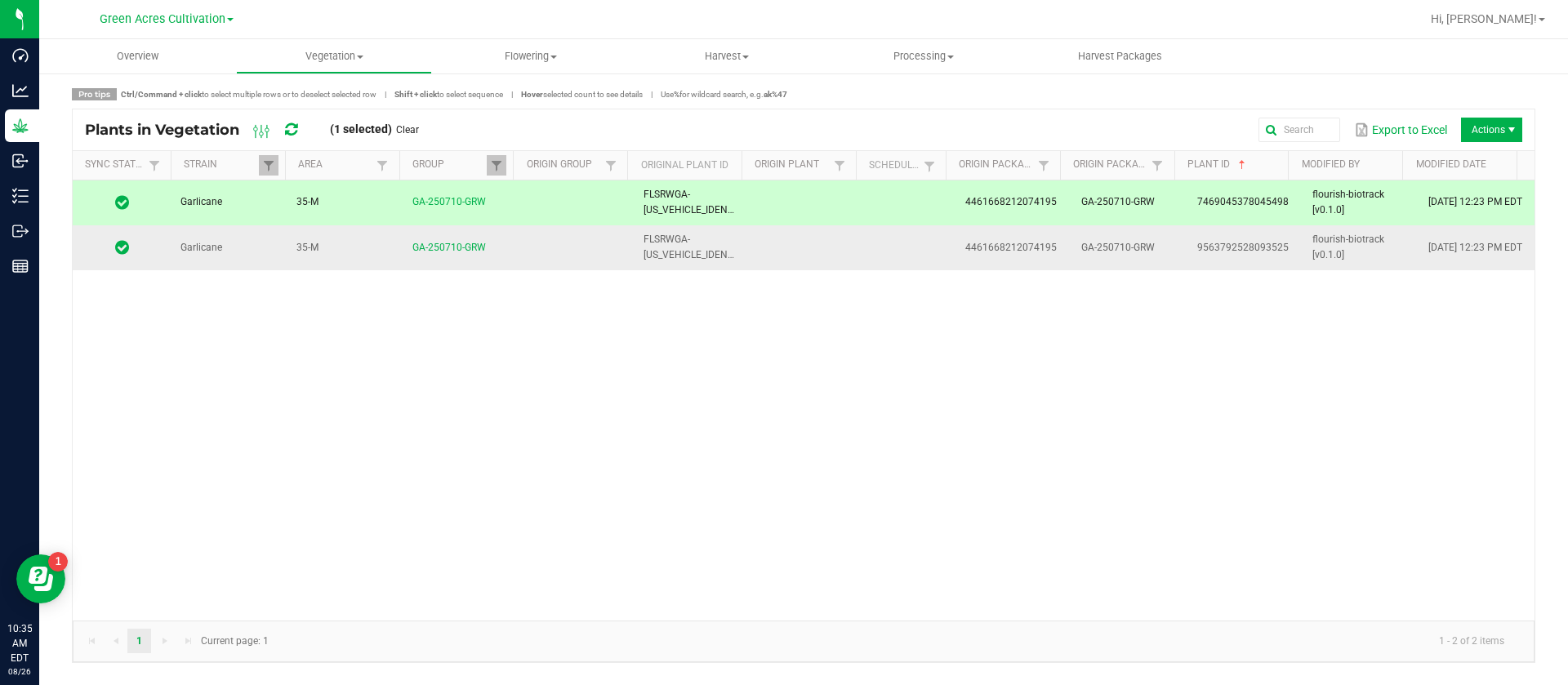
click at [879, 253] on td at bounding box center [910, 247] width 90 height 44
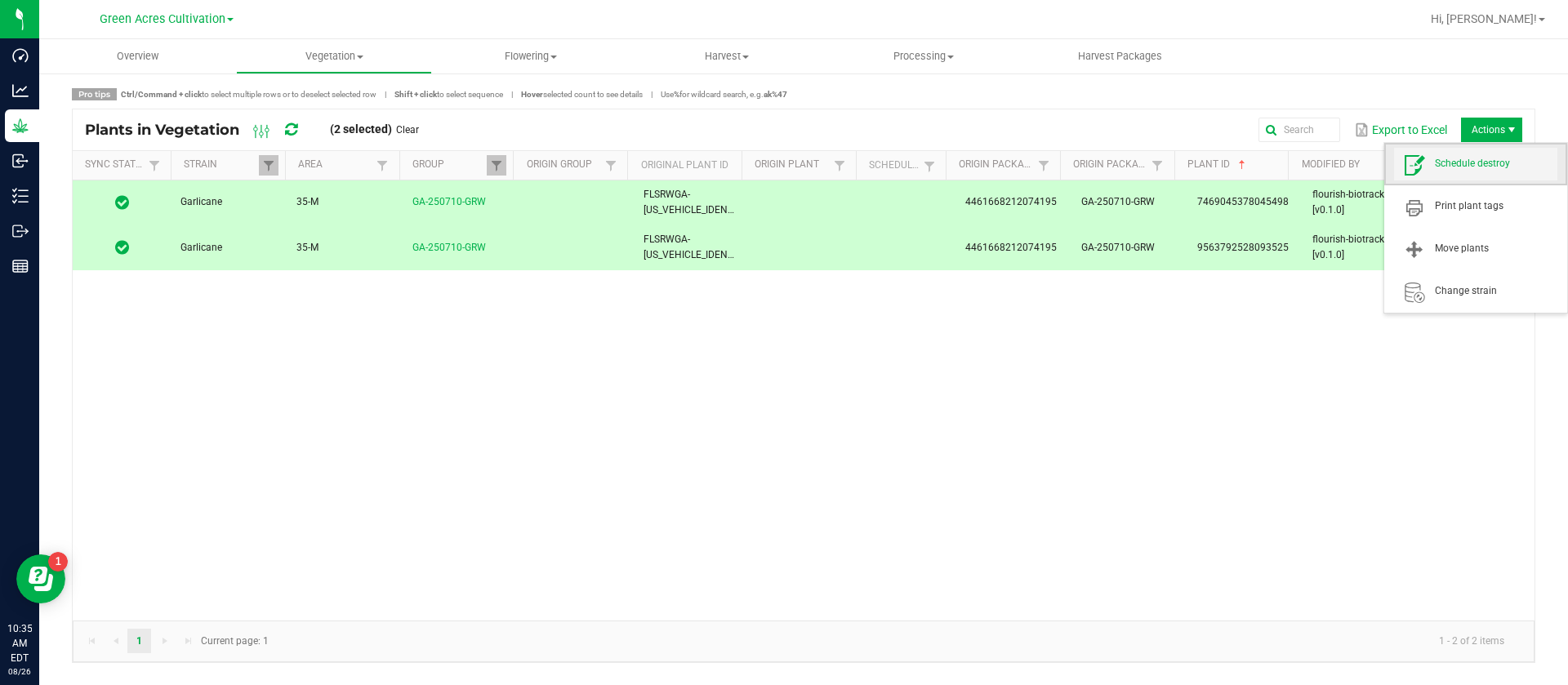
click at [1475, 157] on span "Schedule destroy" at bounding box center [1496, 164] width 123 height 14
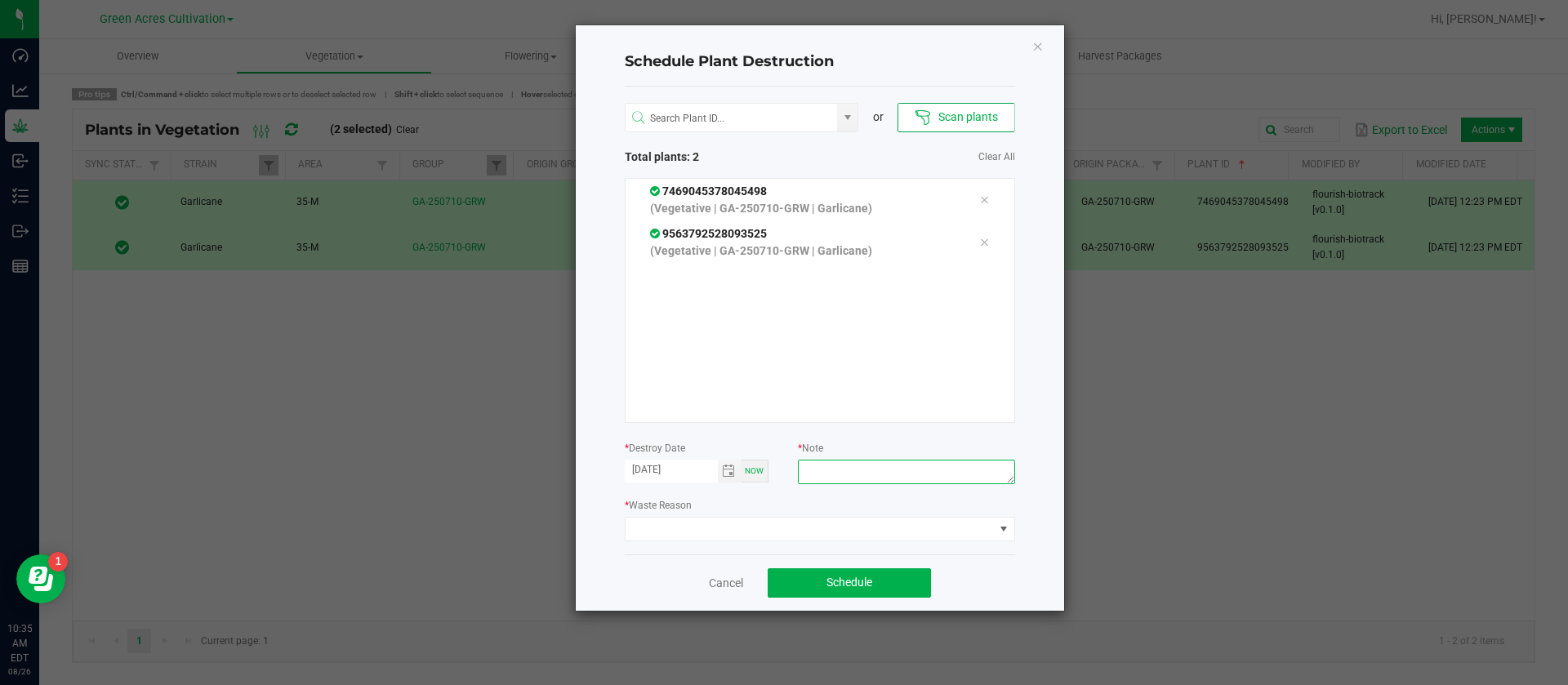
click at [855, 470] on textarea at bounding box center [906, 472] width 216 height 25
type textarea "WASTE"
click at [656, 520] on span at bounding box center [809, 529] width 368 height 23
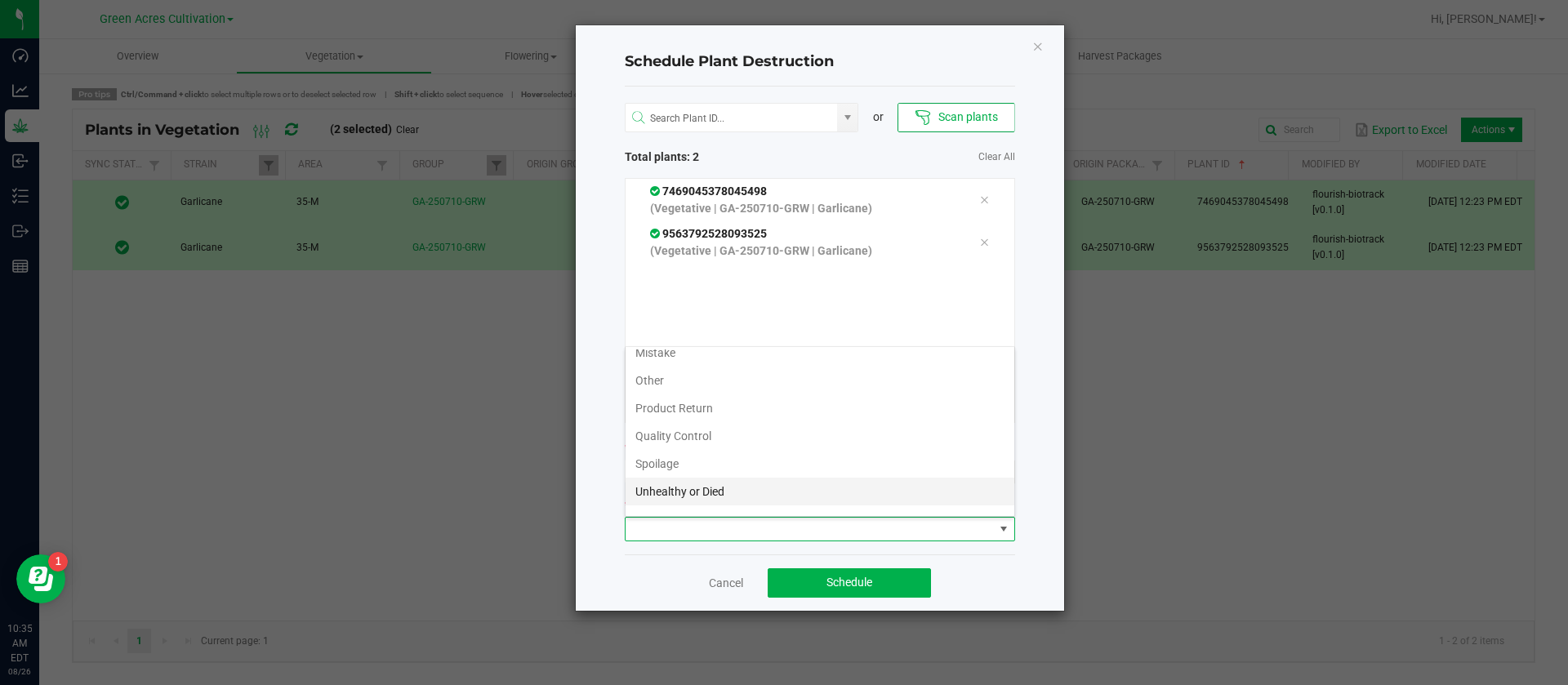
scroll to position [59, 0]
click at [666, 508] on li "Waste" at bounding box center [819, 499] width 389 height 27
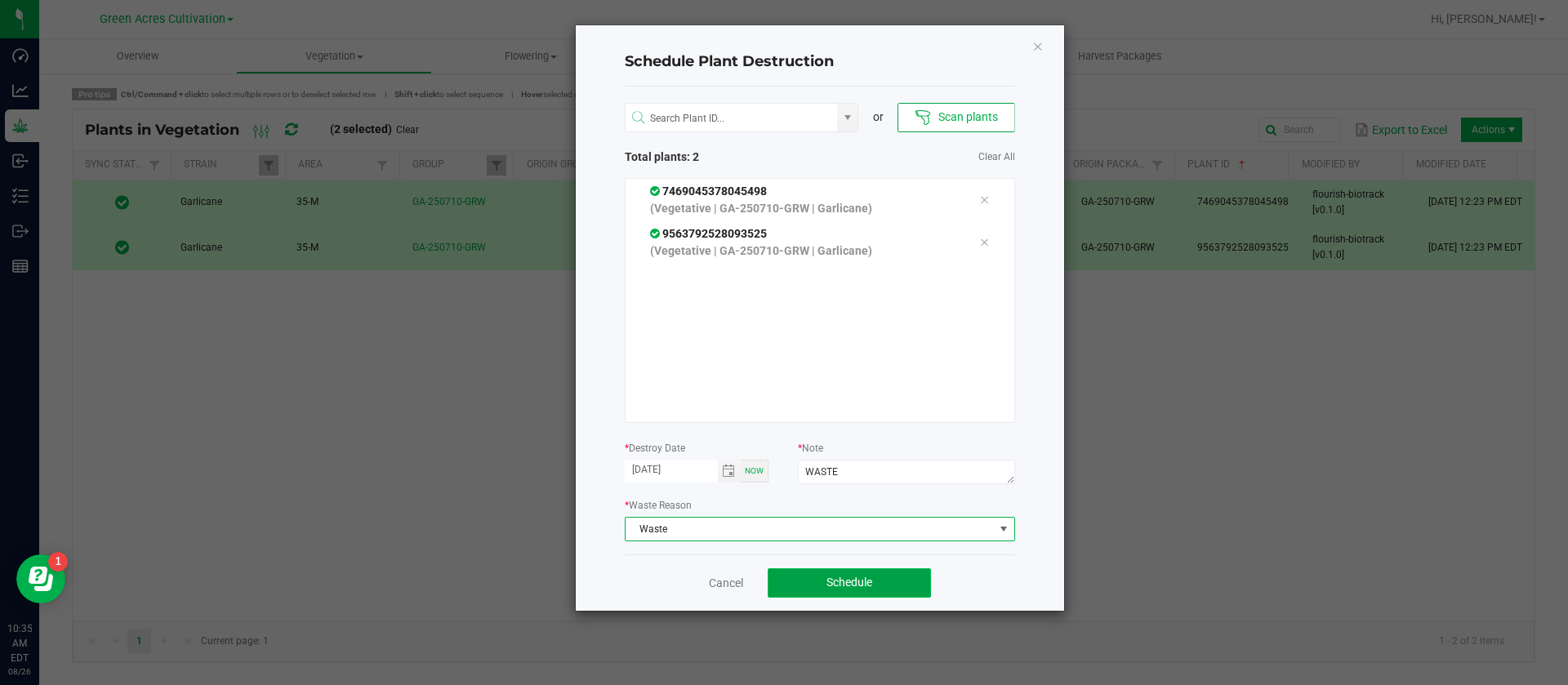
drag, startPoint x: 924, startPoint y: 589, endPoint x: 914, endPoint y: 589, distance: 10.0
click at [926, 589] on button "Schedule" at bounding box center [849, 583] width 163 height 29
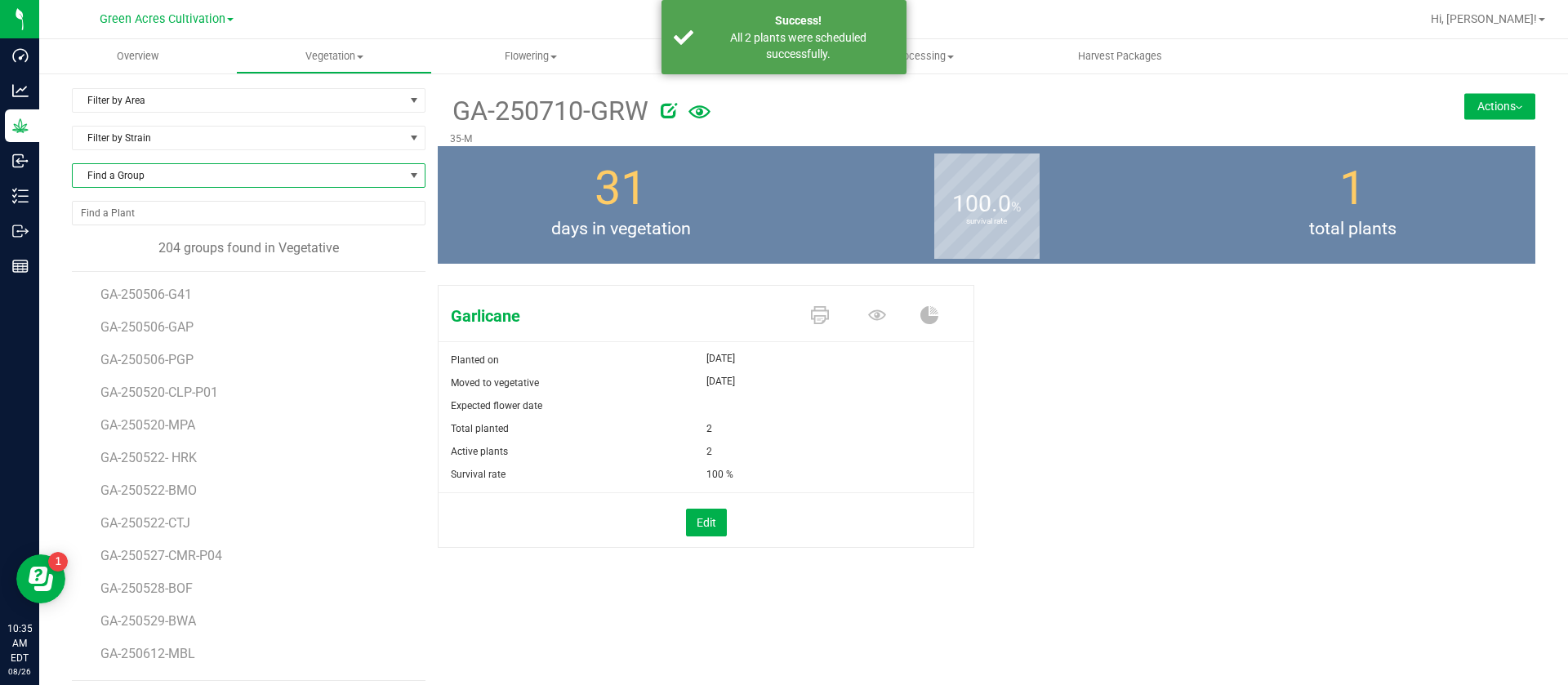
click at [168, 174] on span "Find a Group" at bounding box center [238, 175] width 332 height 23
type input "GRW"
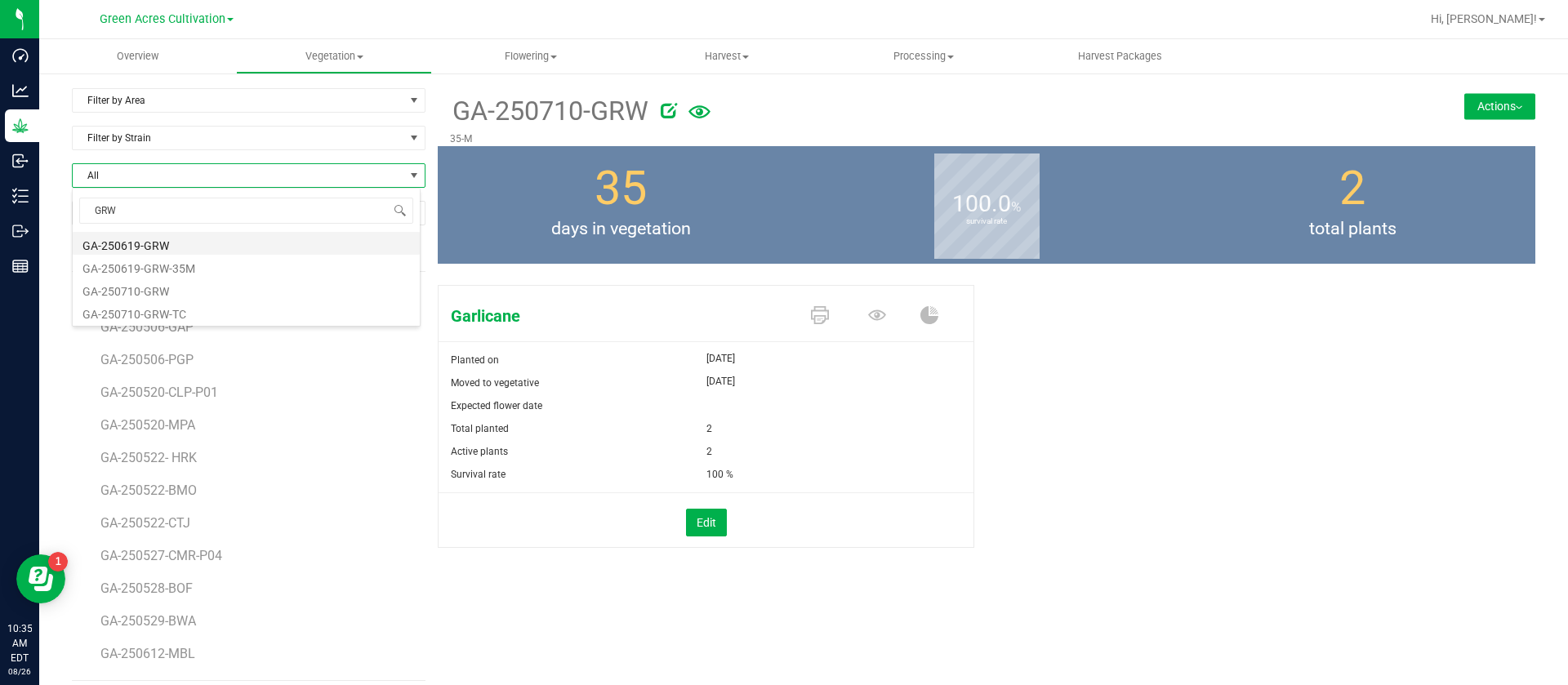
click at [181, 242] on li "GA-250619-GRW" at bounding box center [246, 243] width 347 height 23
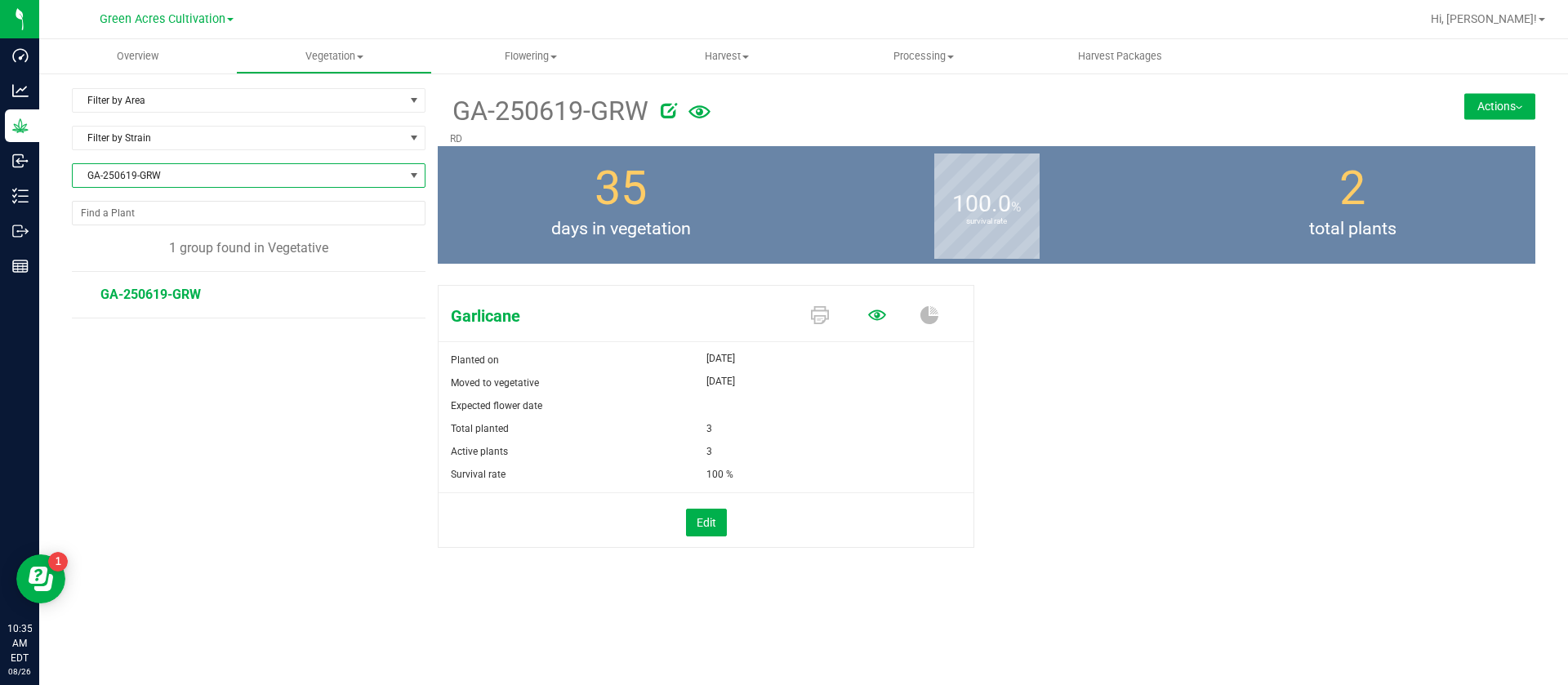
click at [882, 306] on icon at bounding box center [877, 315] width 18 height 18
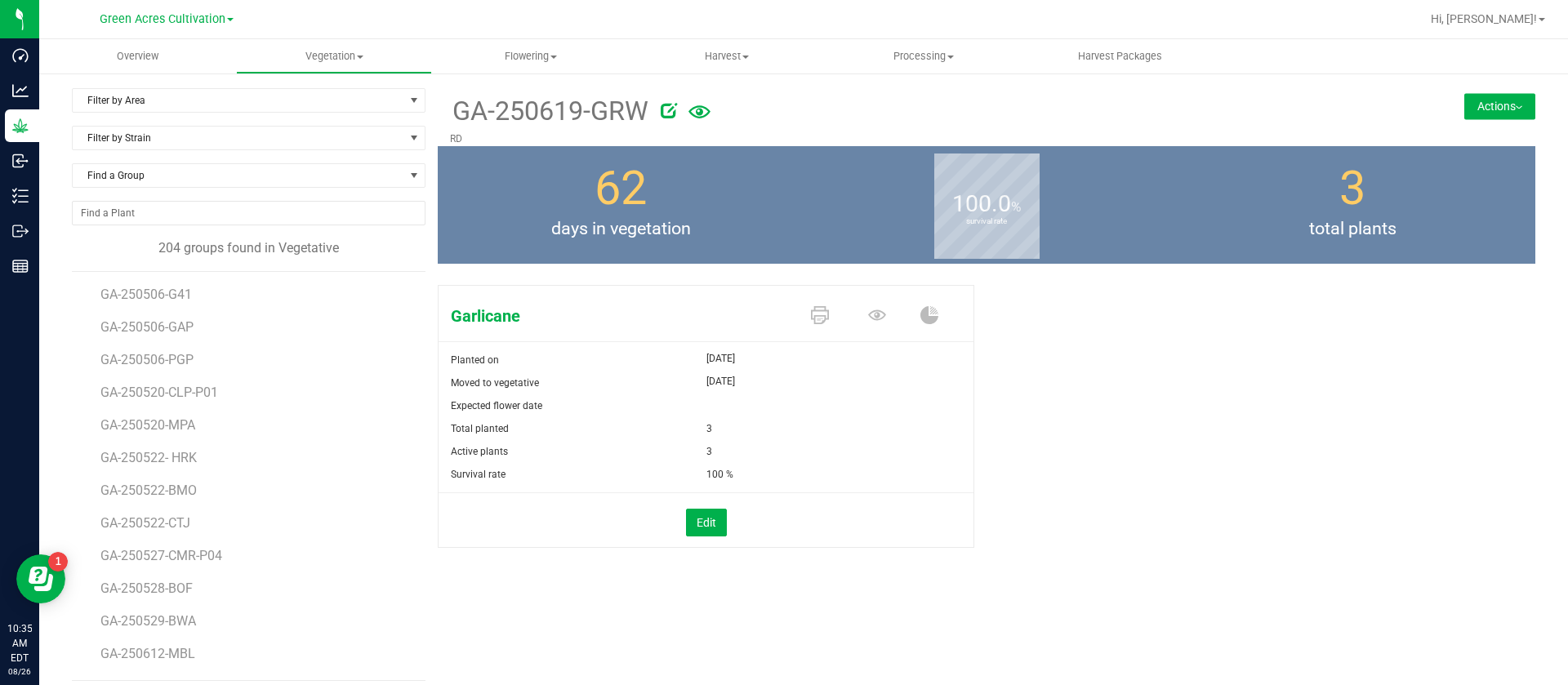
scroll to position [490, 0]
click at [143, 94] on span "Filter by Area" at bounding box center [238, 100] width 332 height 23
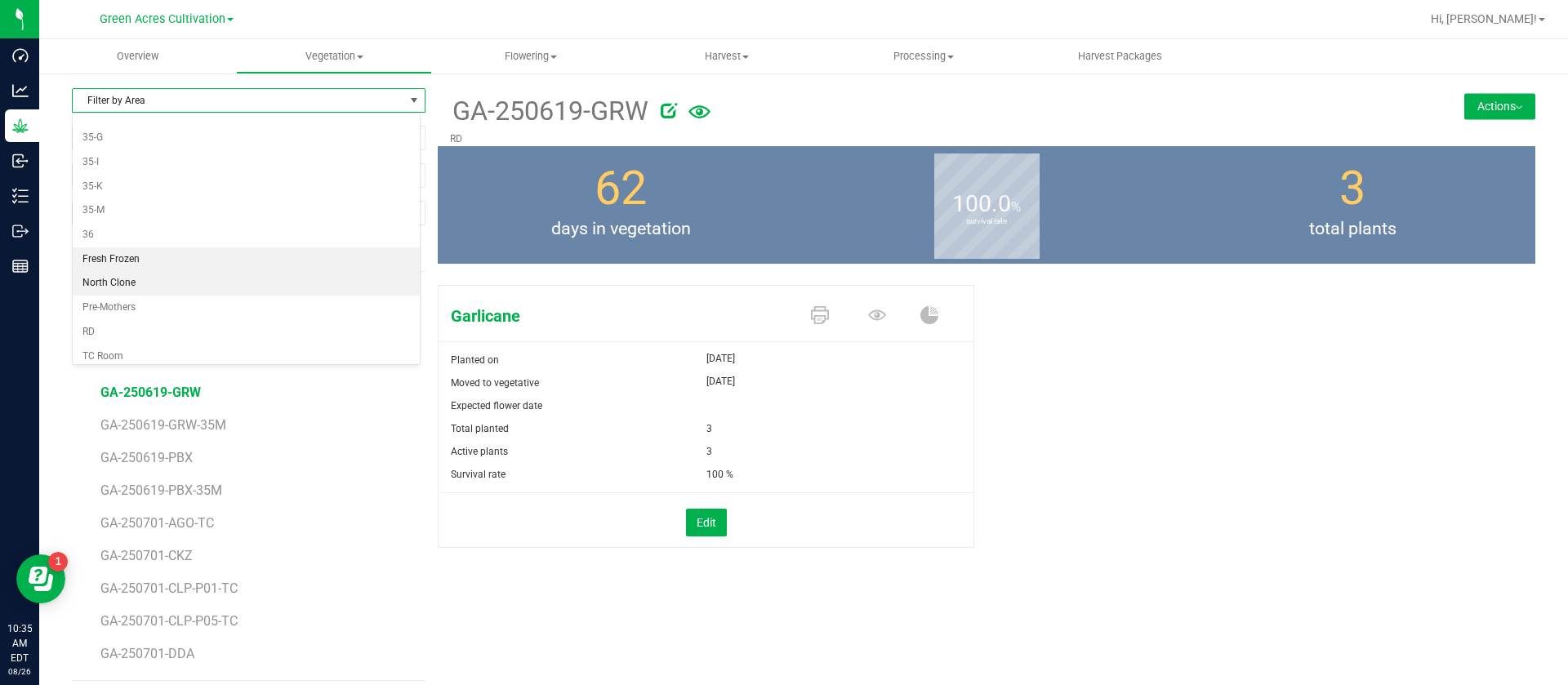
scroll to position [459, 0]
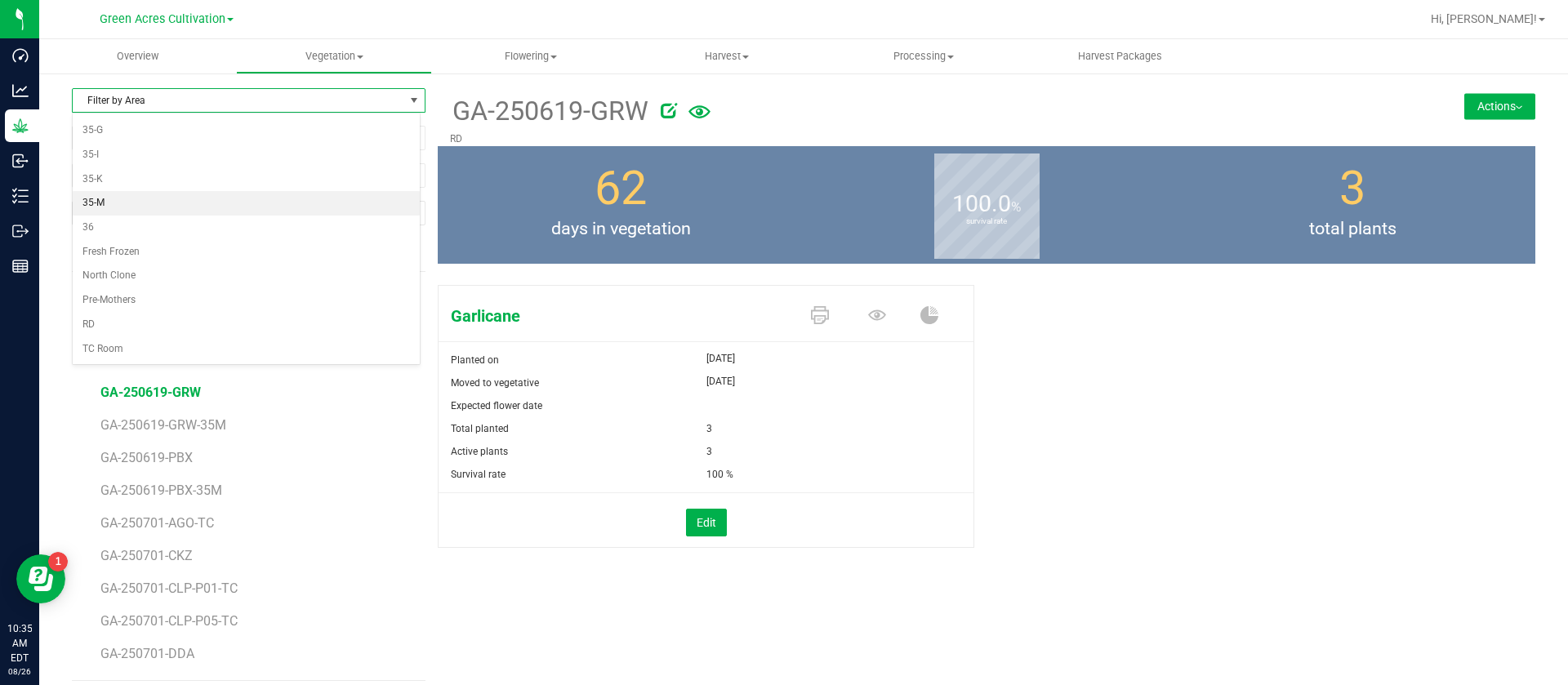
click at [124, 201] on li "35-M" at bounding box center [246, 203] width 347 height 25
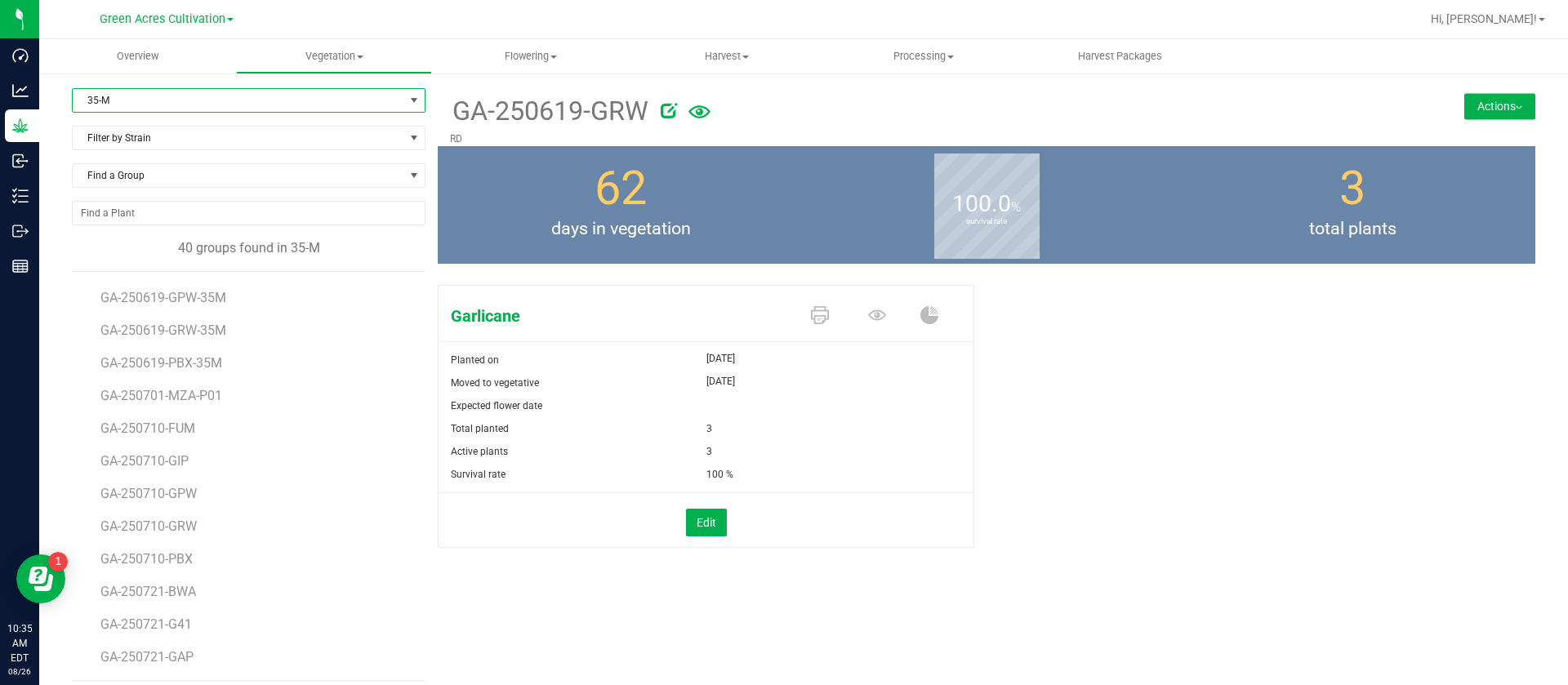
scroll to position [367, 0]
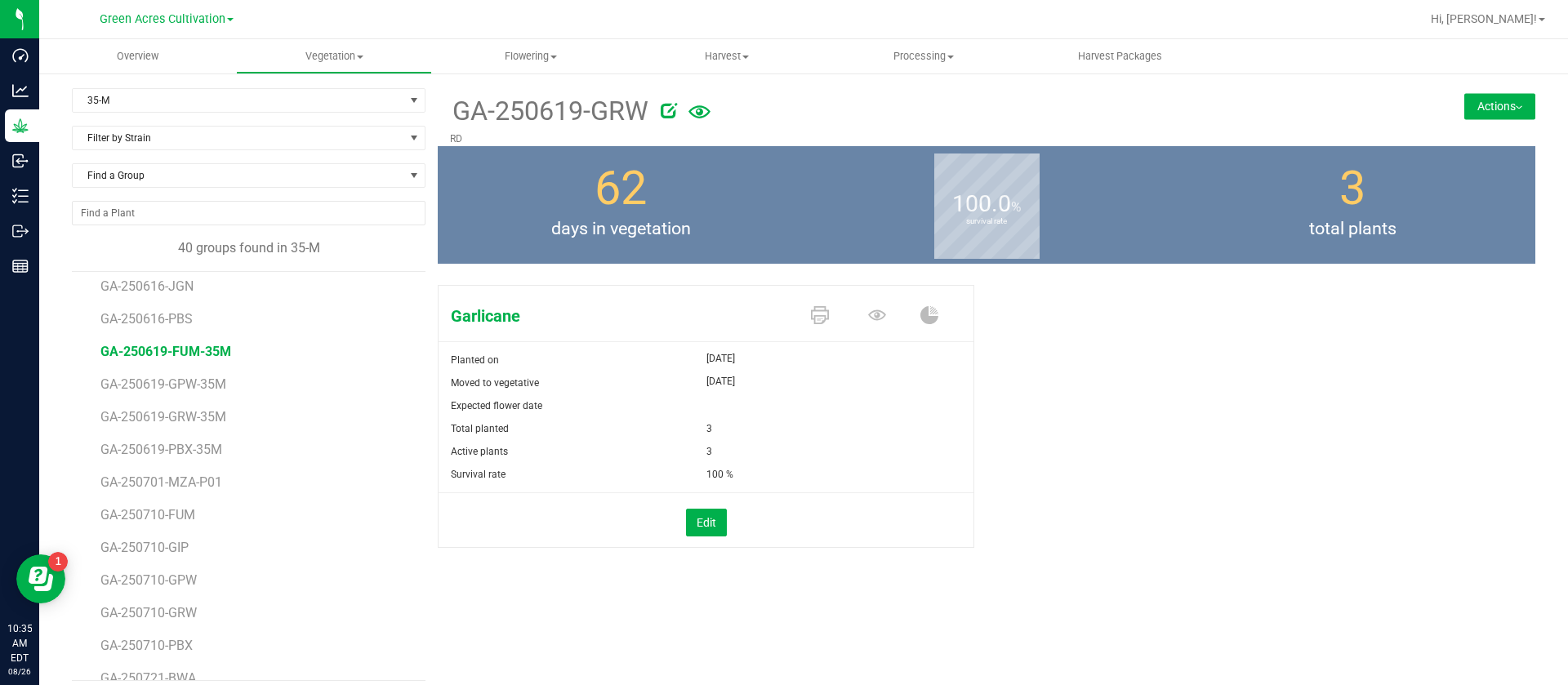
click at [199, 350] on span "GA-250619-FUM-35M" at bounding box center [166, 352] width 130 height 15
click at [871, 317] on icon at bounding box center [877, 315] width 18 height 18
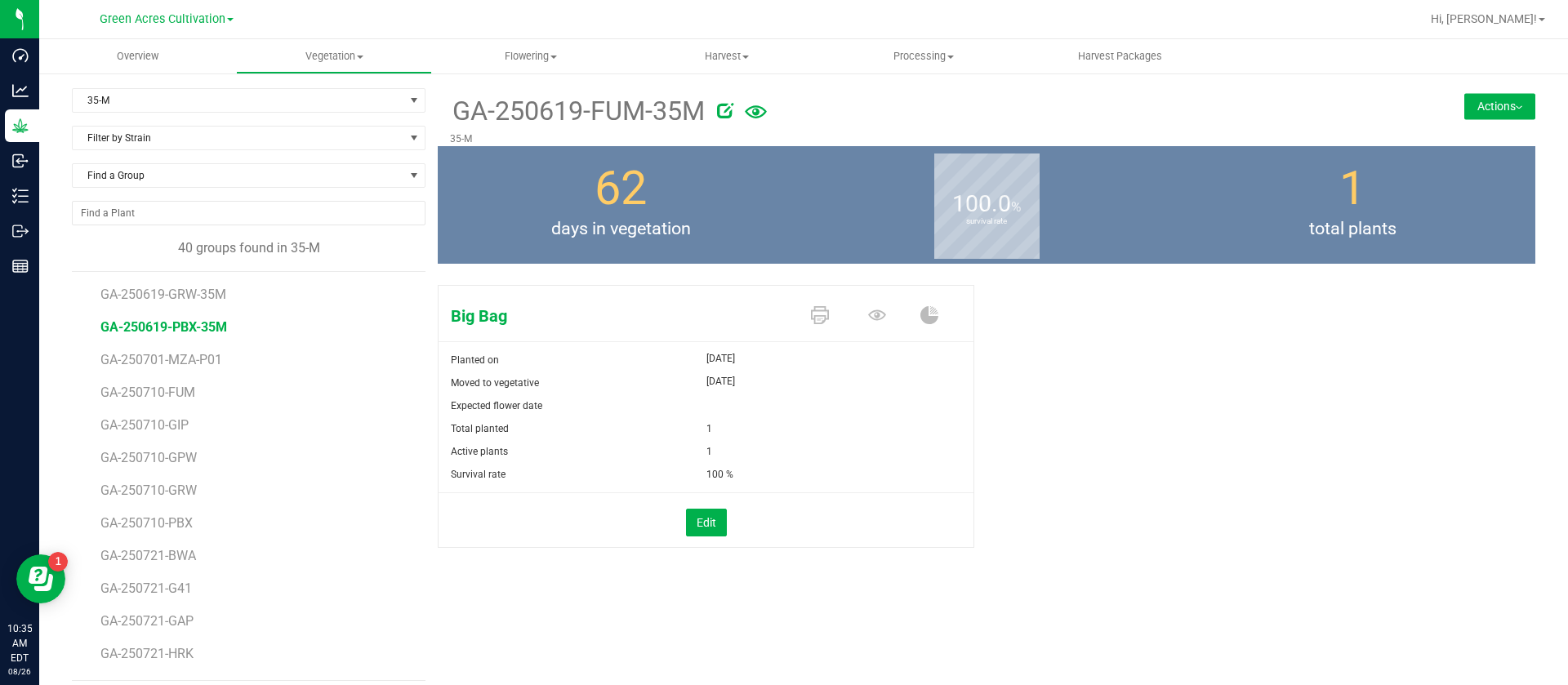
click at [183, 323] on span "GA-250619-PBX-35M" at bounding box center [164, 327] width 127 height 15
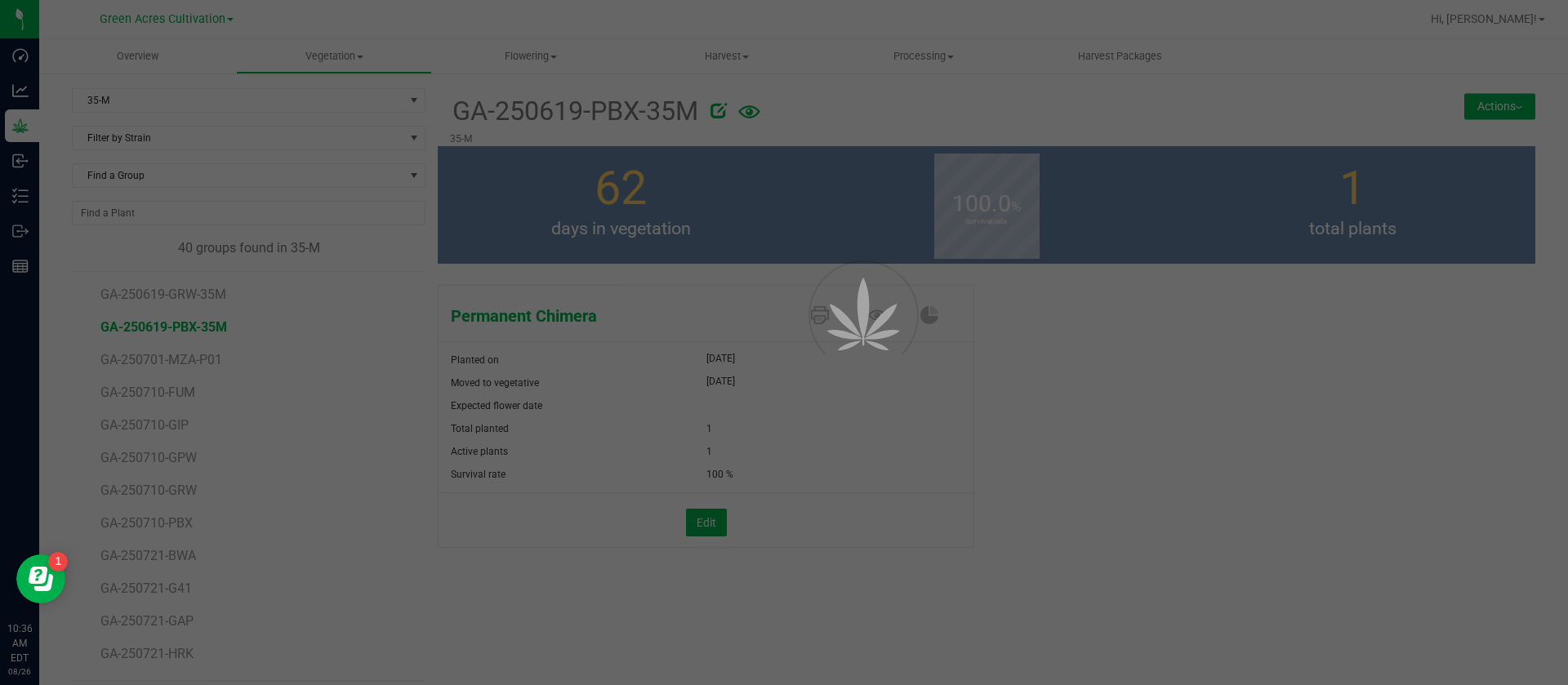
click at [872, 320] on div at bounding box center [841, 352] width 74 height 74
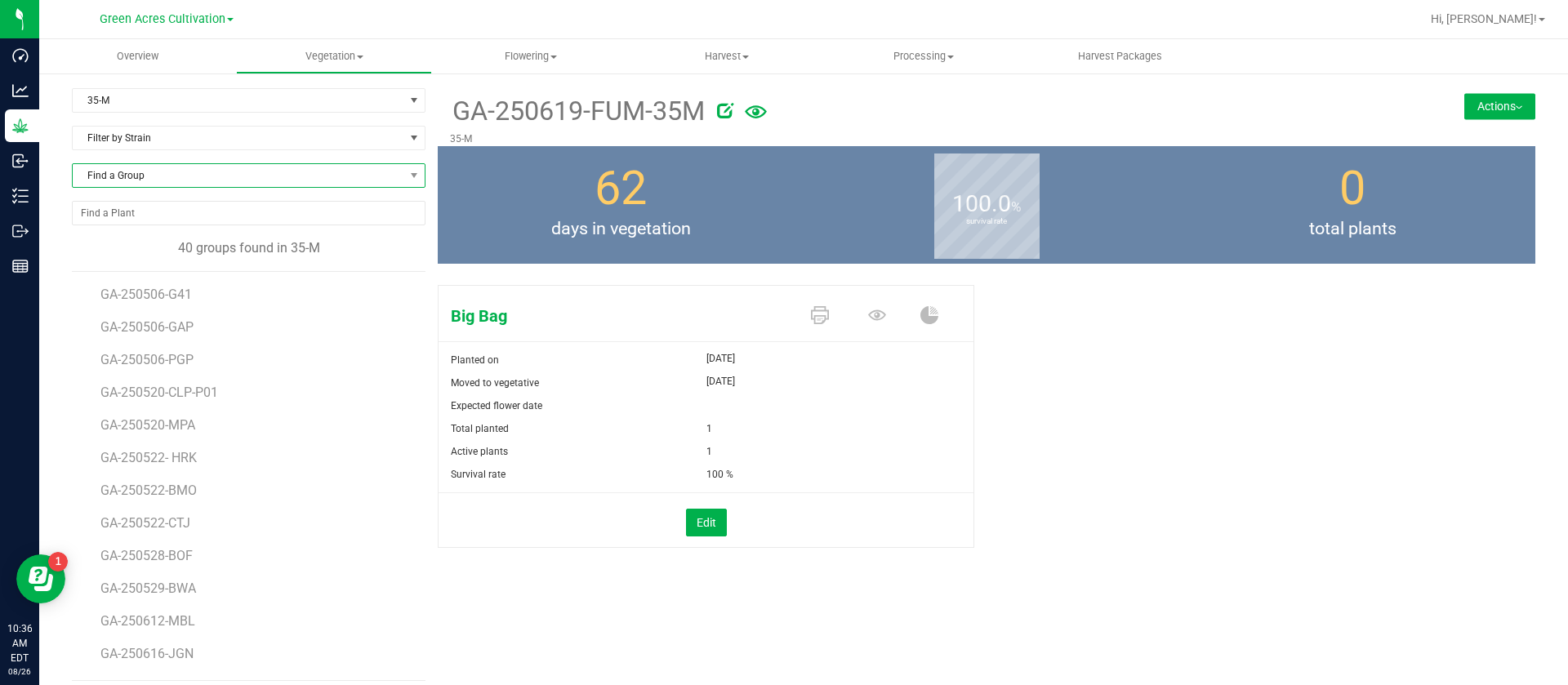
click at [146, 177] on span "Find a Group" at bounding box center [238, 175] width 332 height 23
type input "GRW"
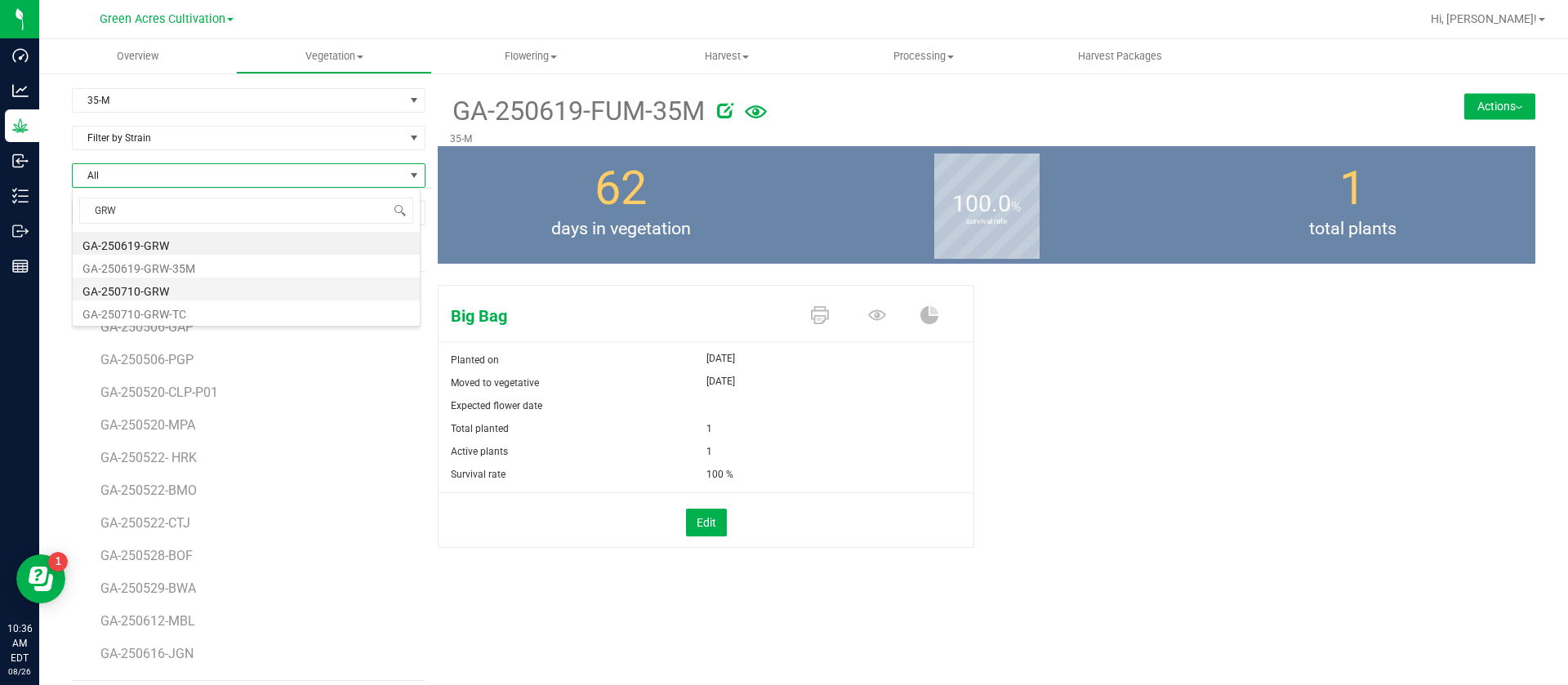
click at [165, 292] on li "GA-250710-GRW" at bounding box center [246, 289] width 347 height 23
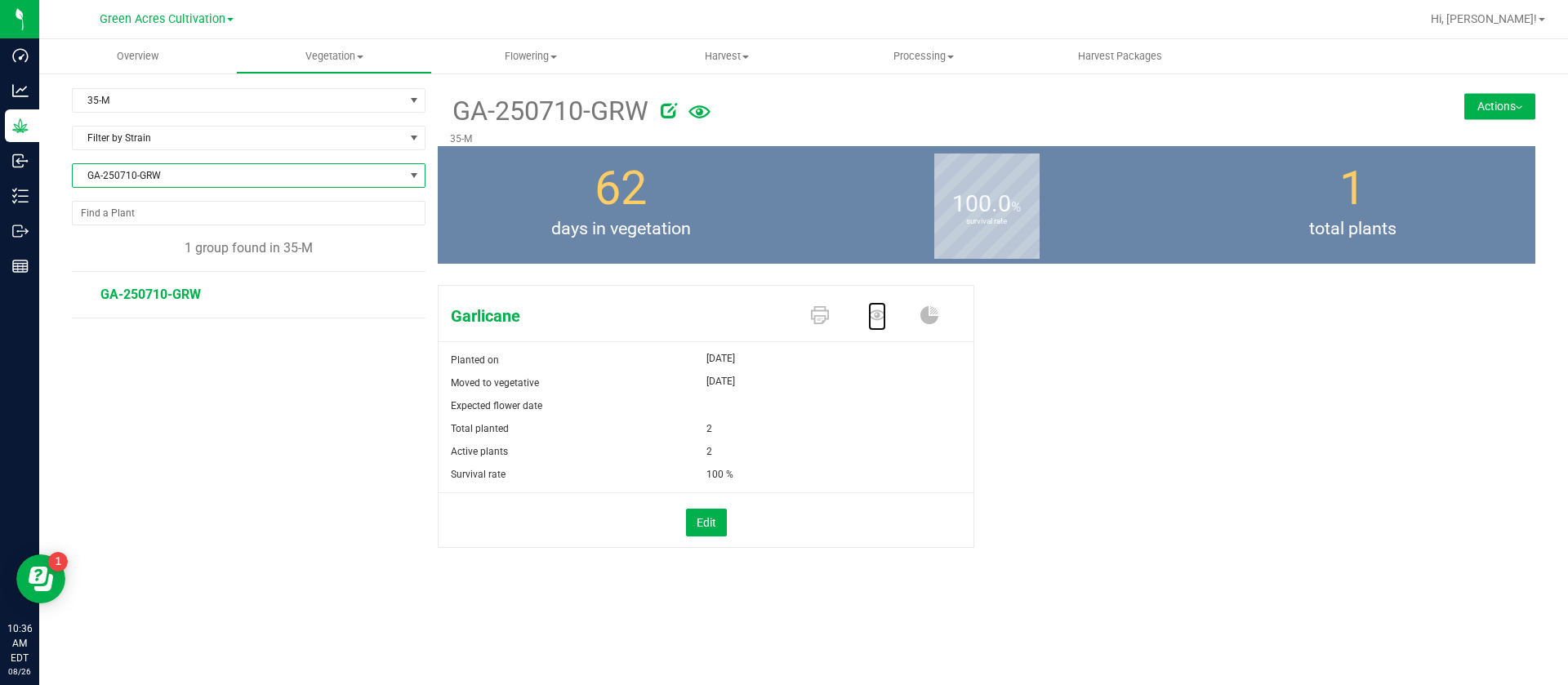
click at [879, 313] on icon at bounding box center [877, 315] width 18 height 18
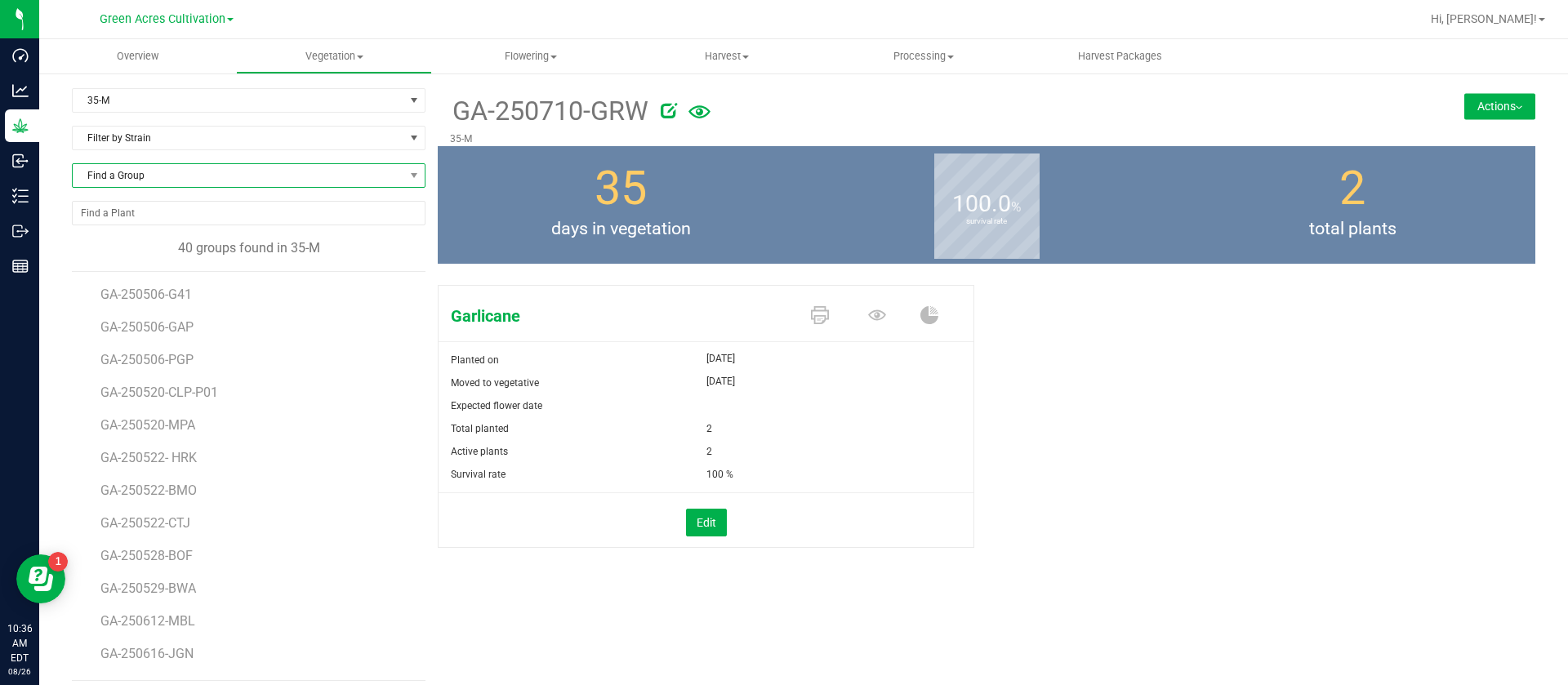
click at [154, 180] on span "Find a Group" at bounding box center [238, 175] width 332 height 23
type input "PBX"
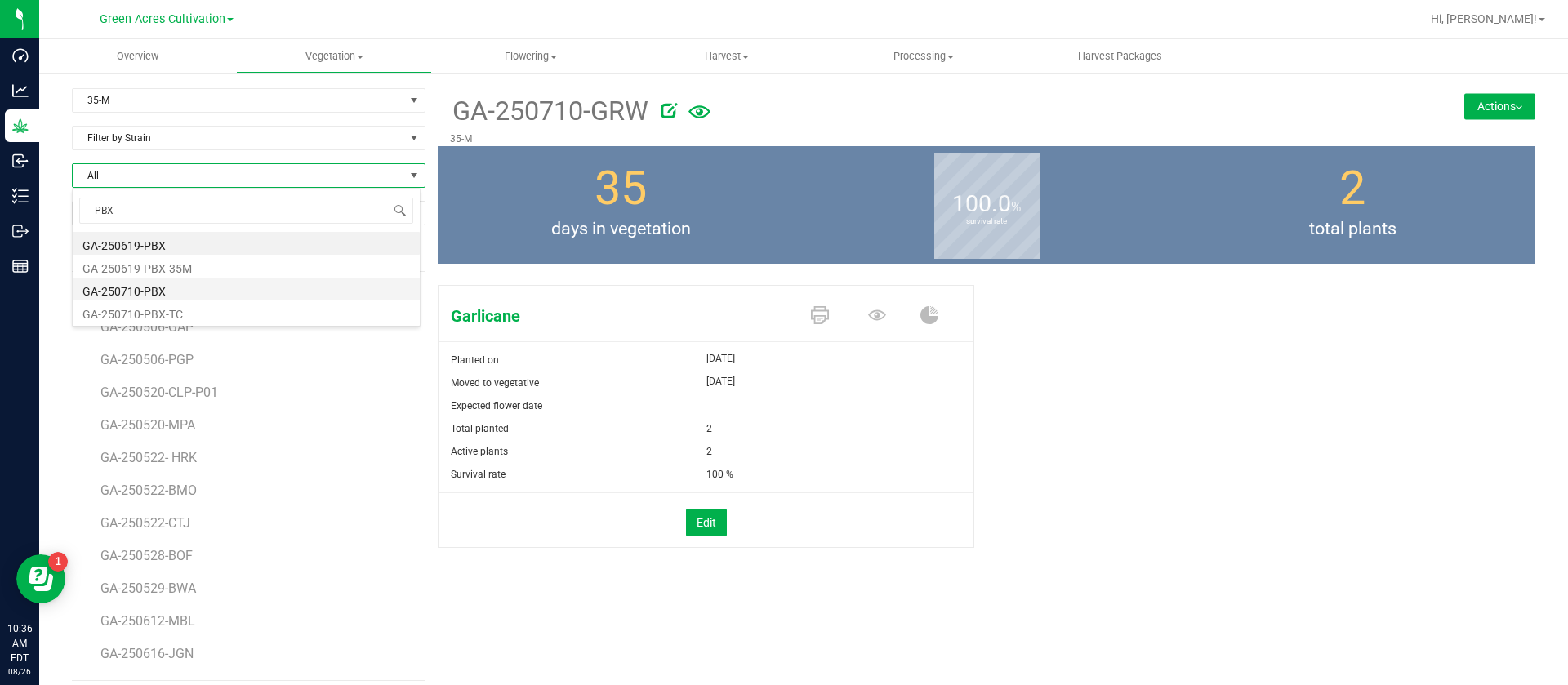
click at [167, 294] on li "GA-250710-PBX" at bounding box center [246, 289] width 347 height 23
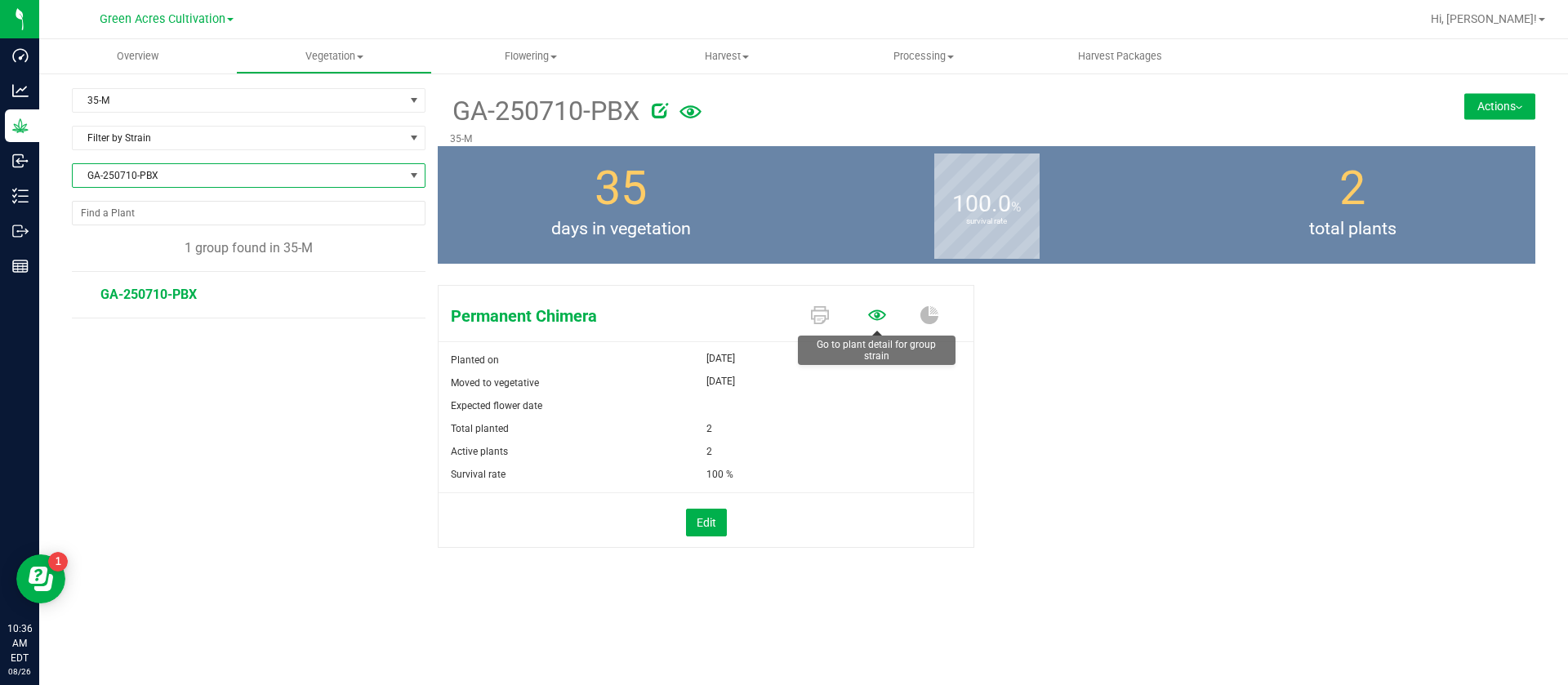
click at [879, 319] on icon at bounding box center [877, 315] width 18 height 18
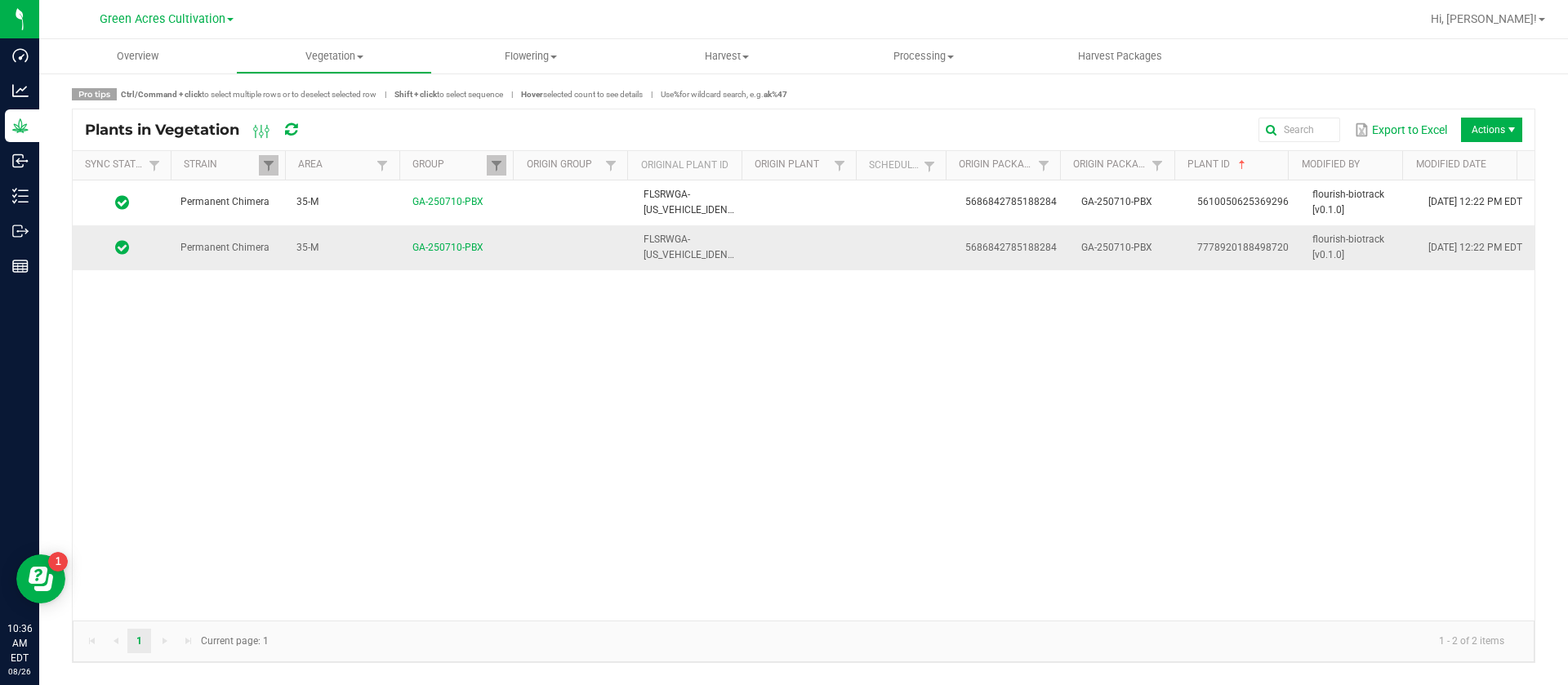
click at [827, 225] on td at bounding box center [807, 247] width 116 height 44
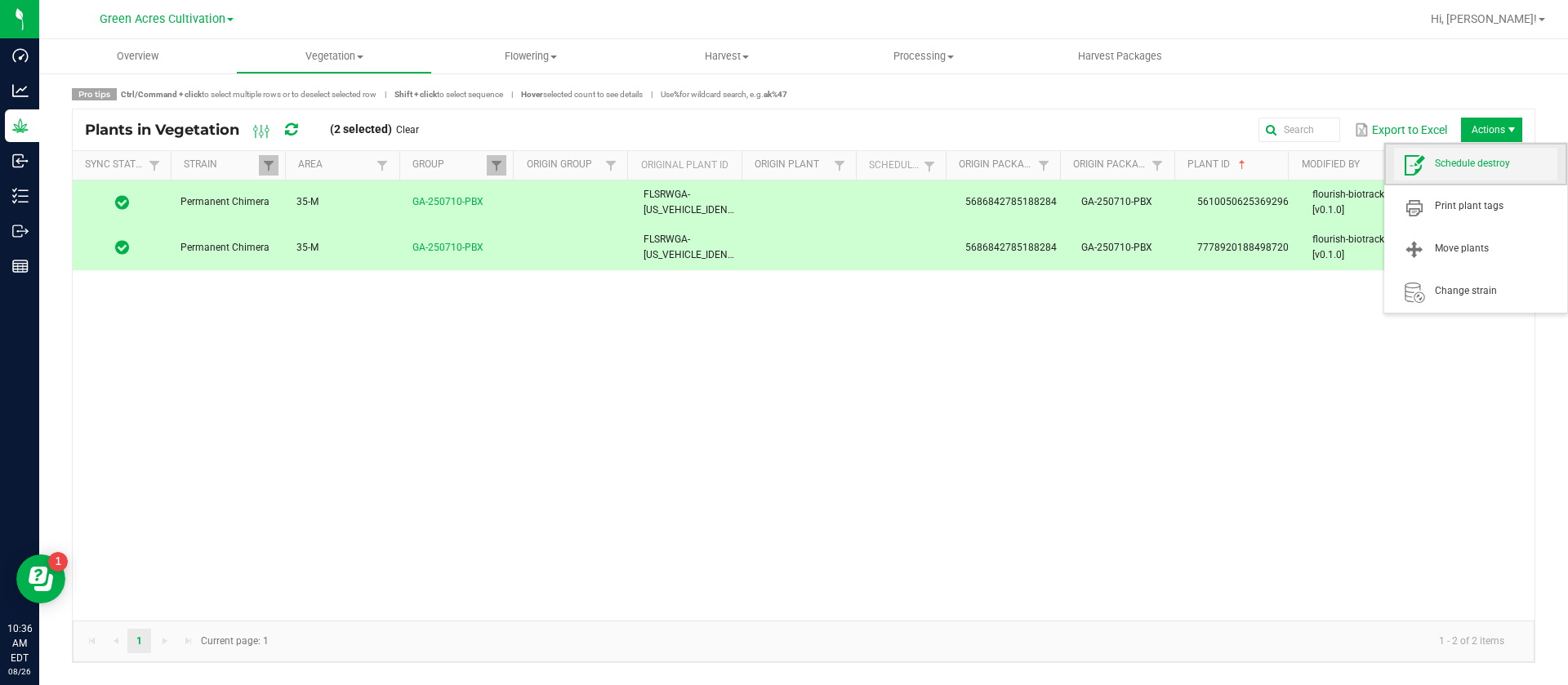
click at [1481, 172] on span "Schedule destroy" at bounding box center [1475, 164] width 163 height 33
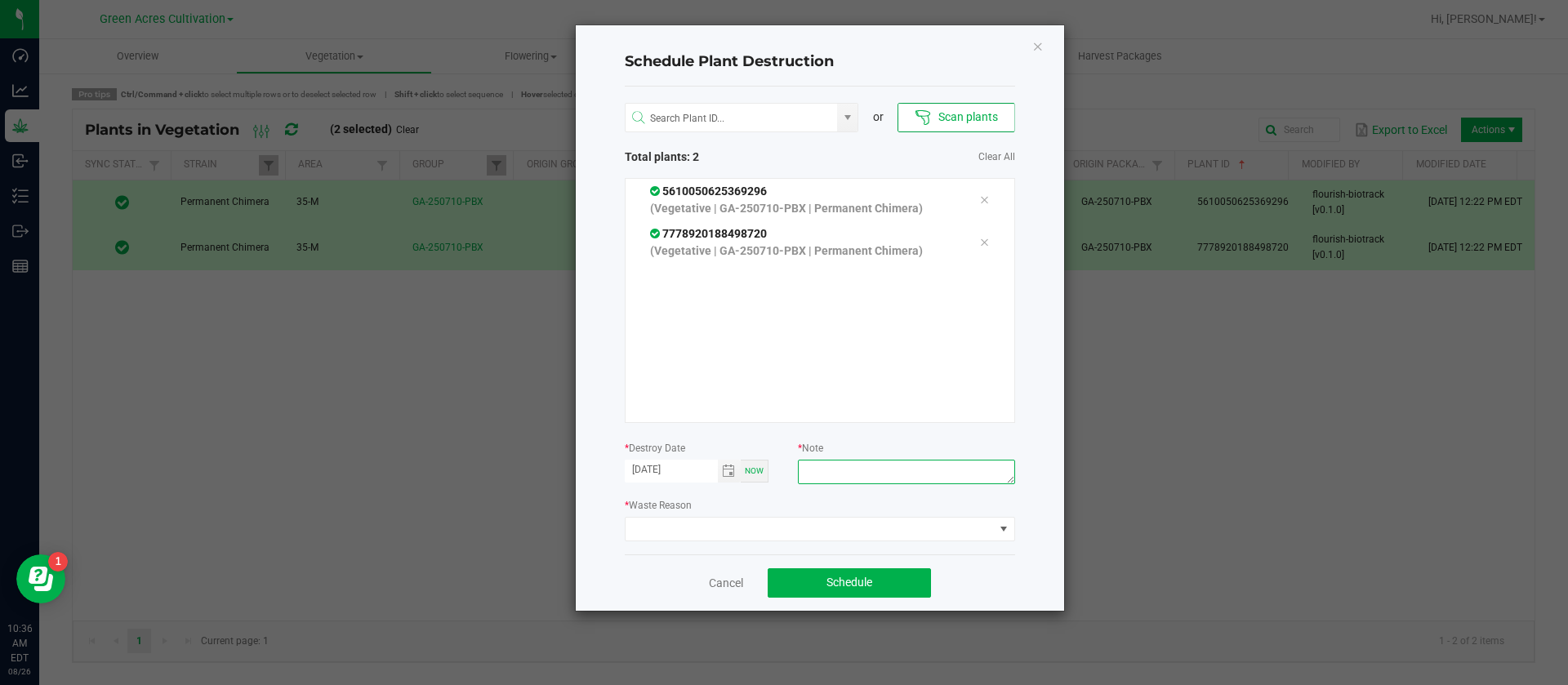
click at [856, 466] on textarea at bounding box center [906, 472] width 216 height 25
type textarea "WASTE"
click at [656, 528] on span at bounding box center [809, 529] width 368 height 23
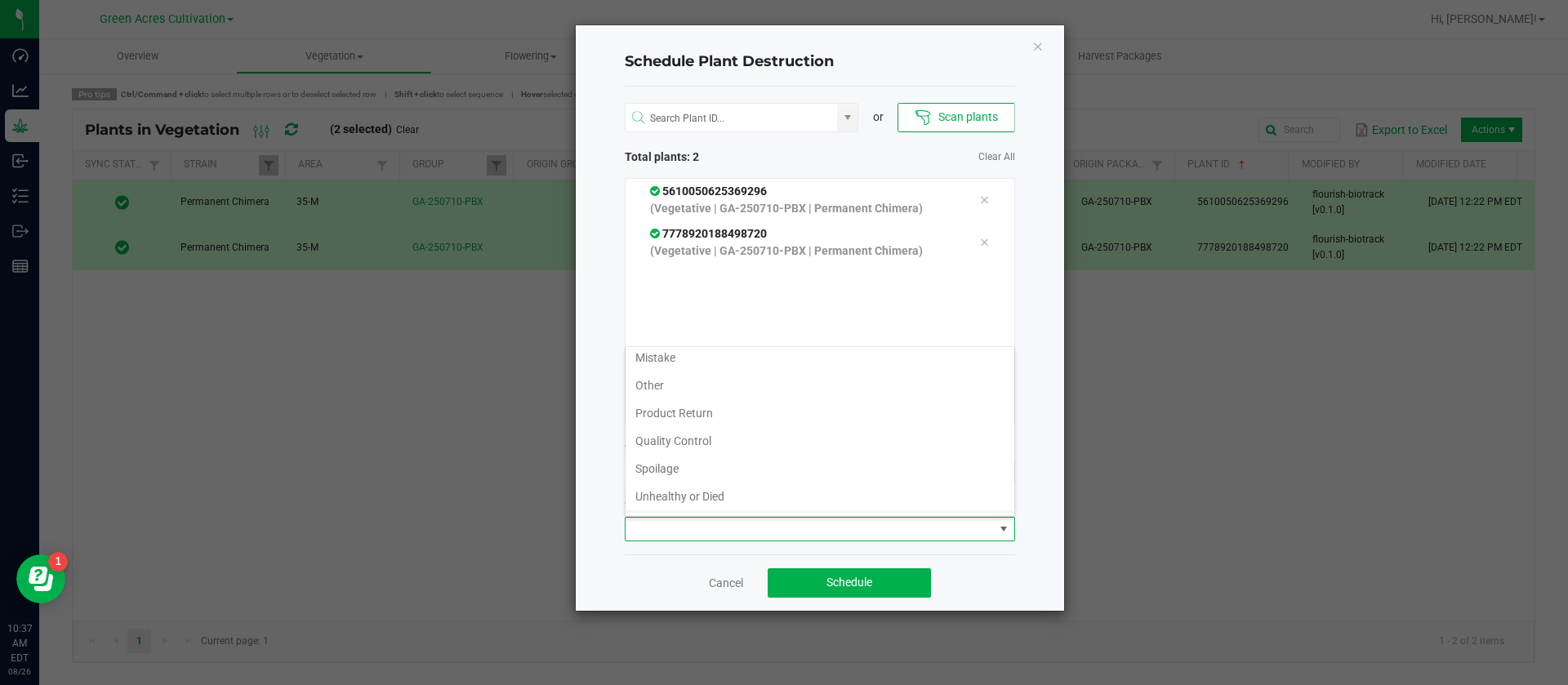
scroll to position [59, 0]
click at [695, 486] on li "Waste" at bounding box center [819, 499] width 389 height 27
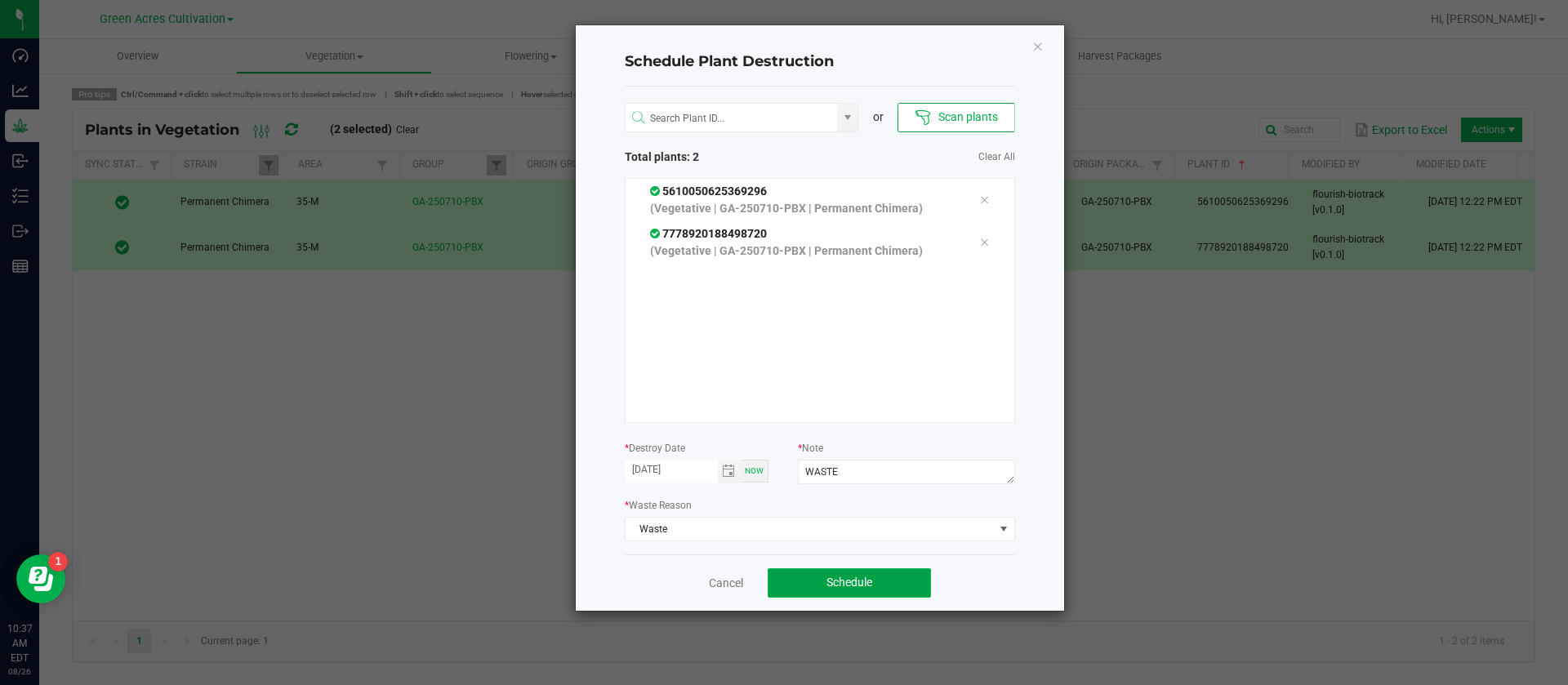
click at [850, 574] on button "Schedule" at bounding box center [849, 583] width 163 height 29
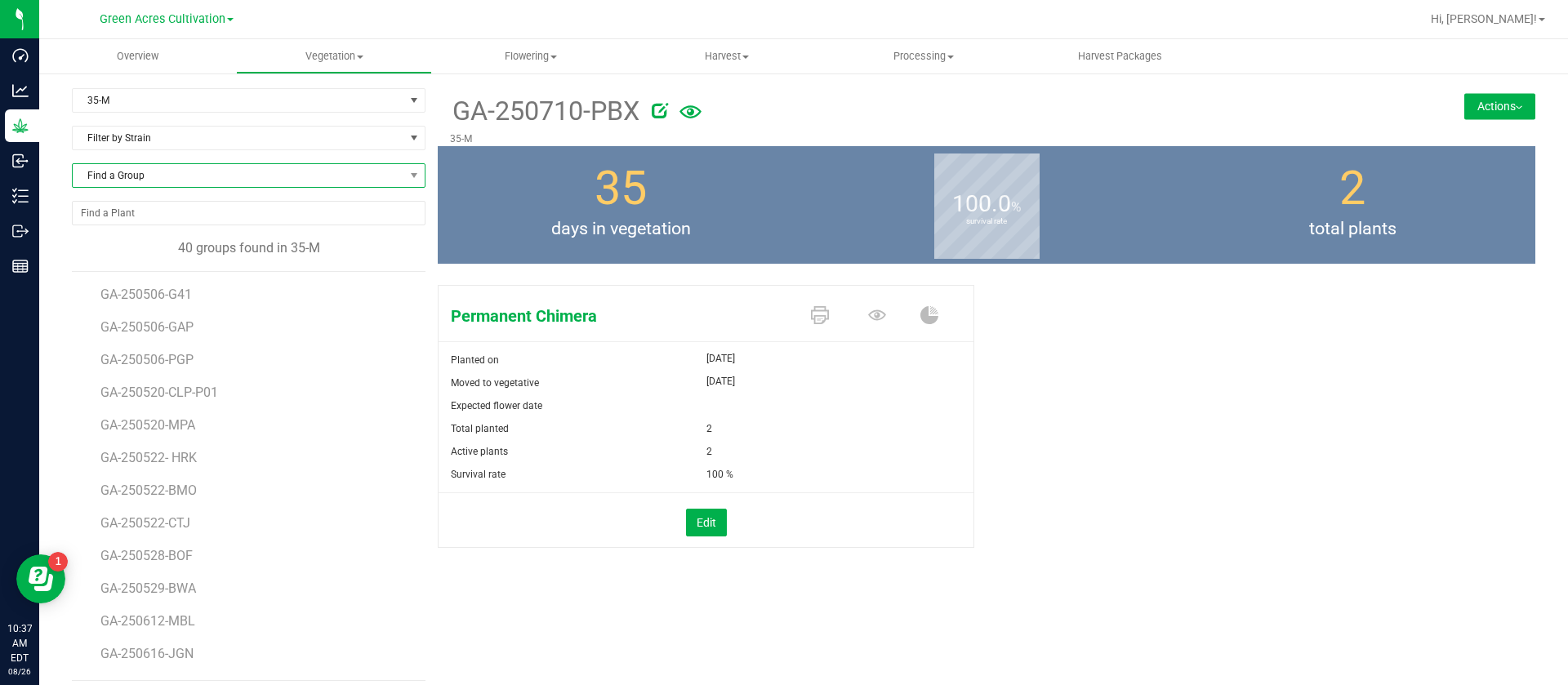
click at [150, 177] on span "Find a Group" at bounding box center [238, 175] width 332 height 23
type input "FUM"
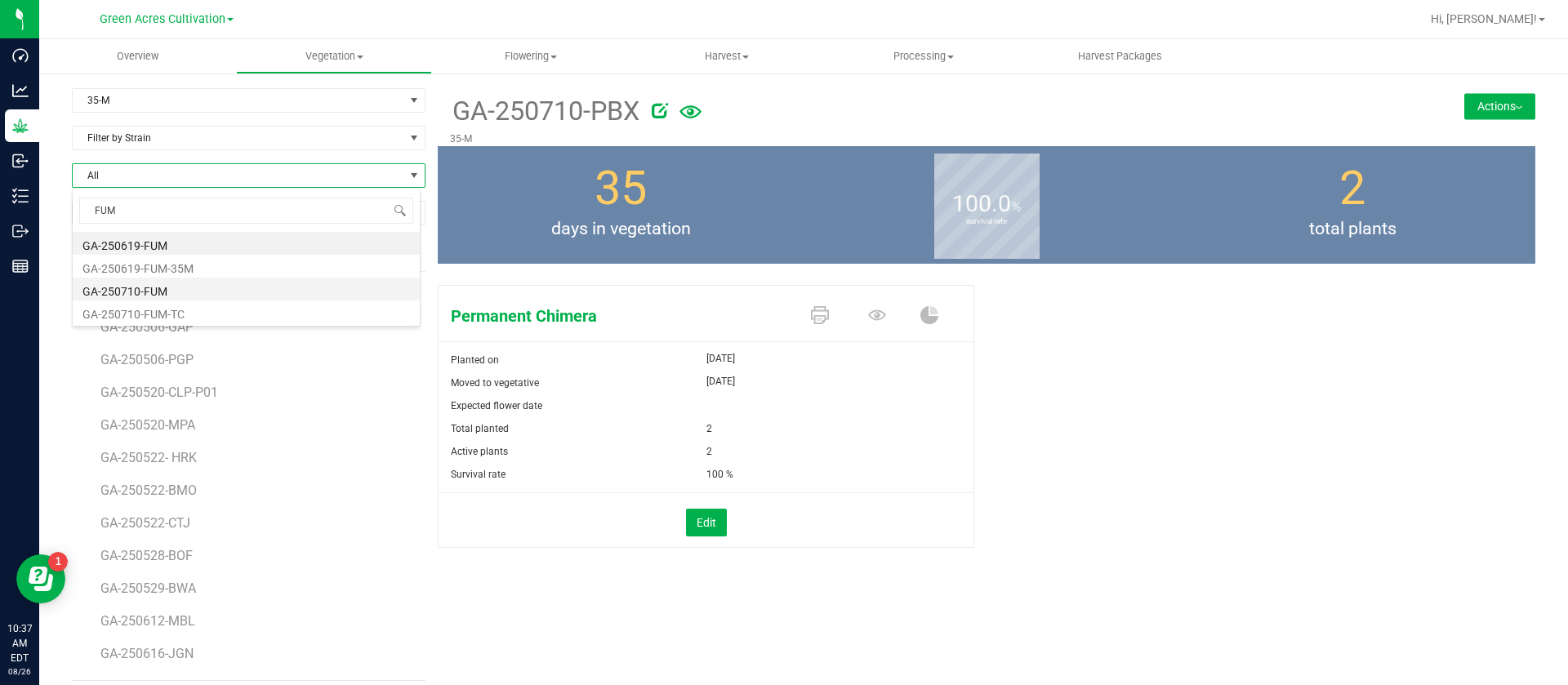
click at [181, 284] on li "GA-250710-FUM" at bounding box center [246, 289] width 347 height 23
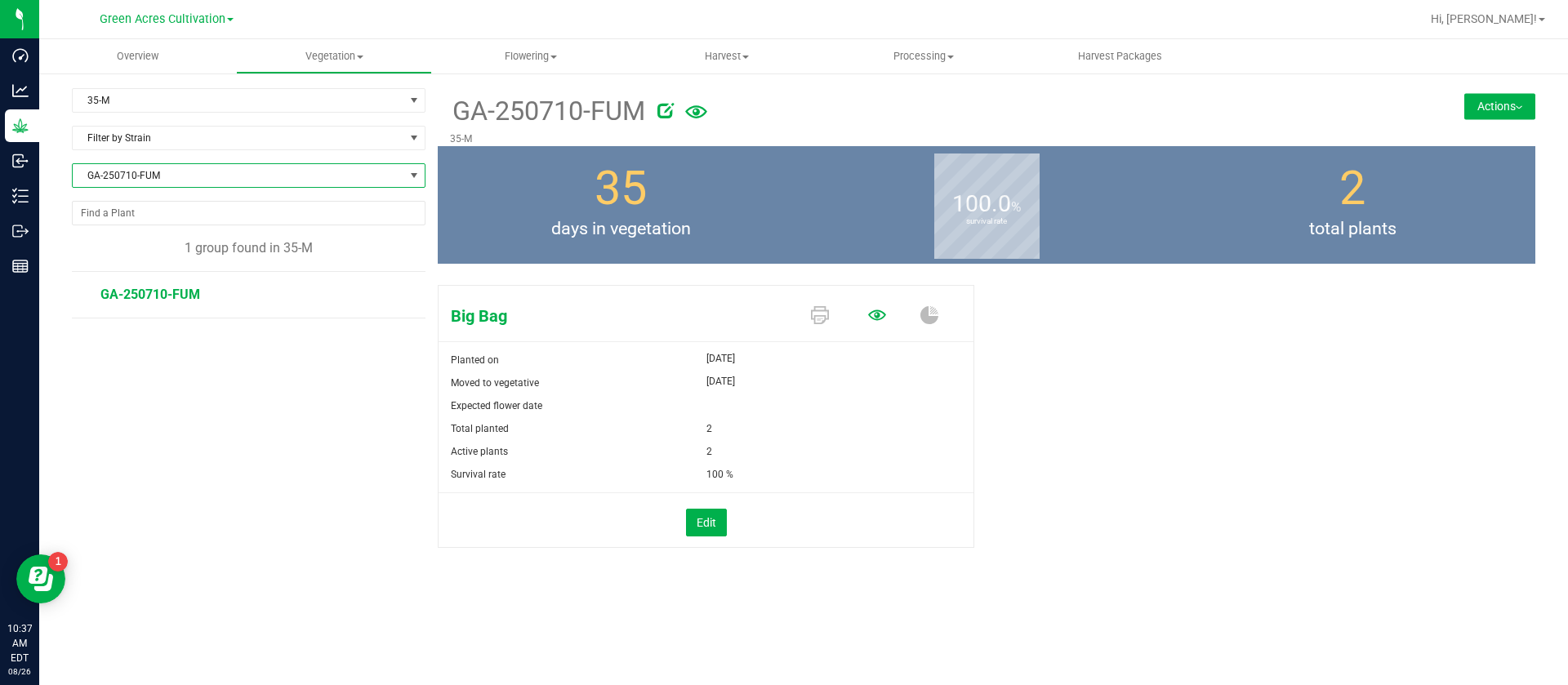
click at [879, 315] on icon at bounding box center [877, 315] width 18 height 10
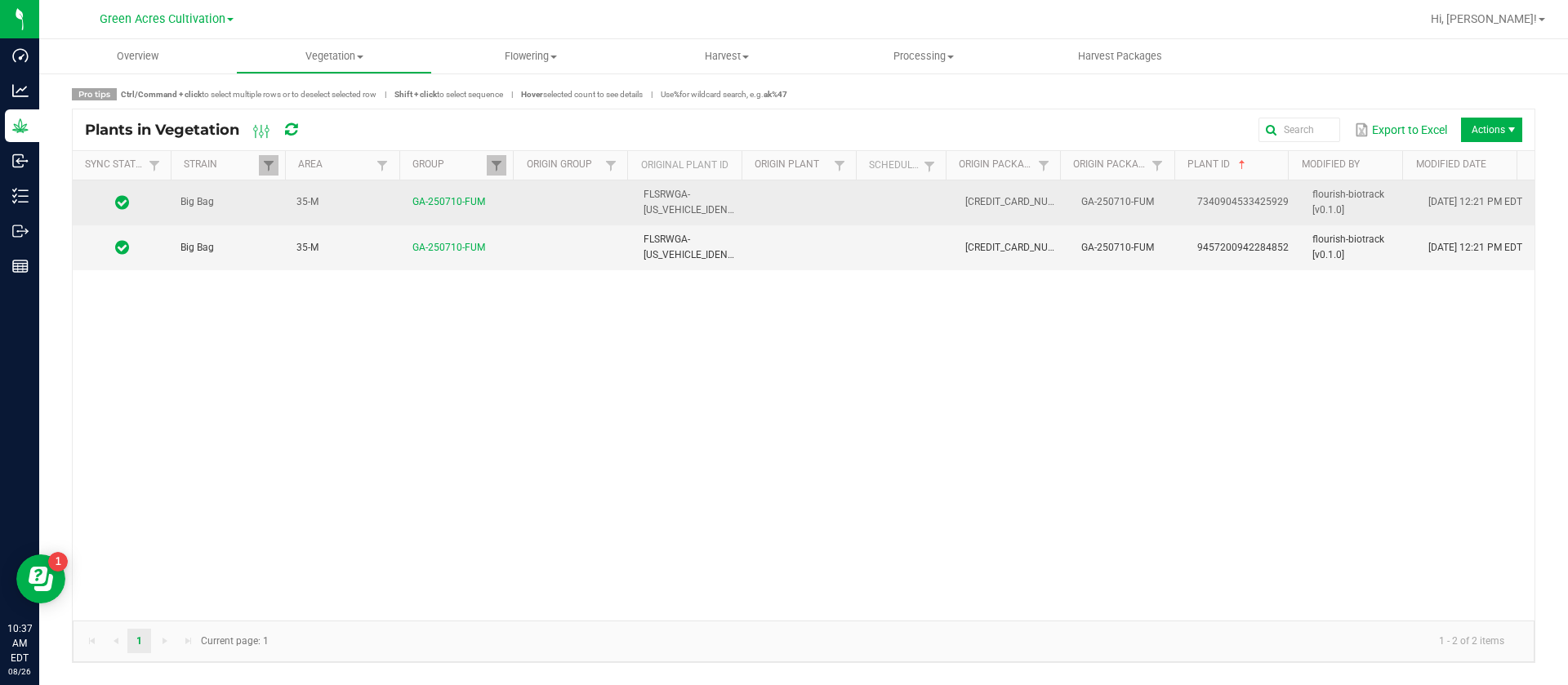
click at [884, 194] on td at bounding box center [910, 202] width 90 height 45
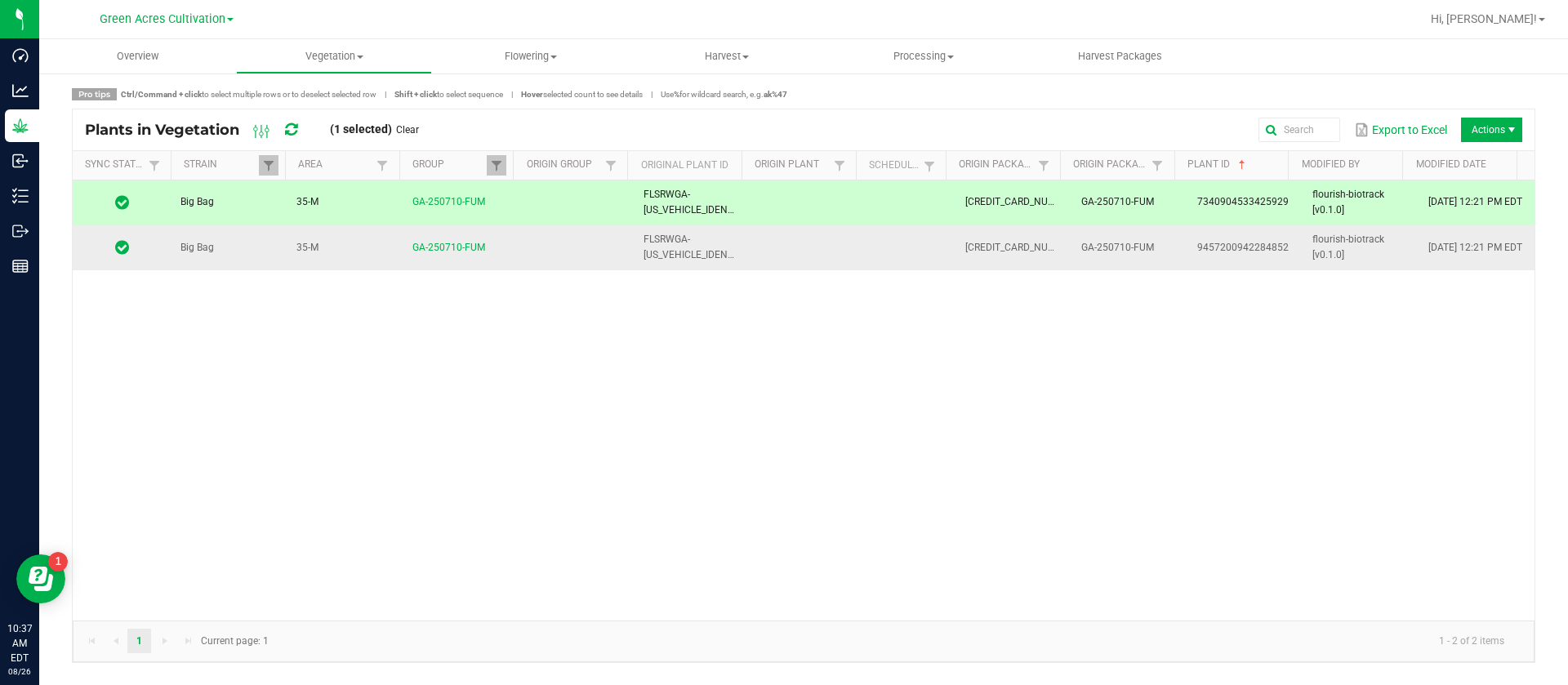
click at [879, 231] on td at bounding box center [910, 247] width 90 height 44
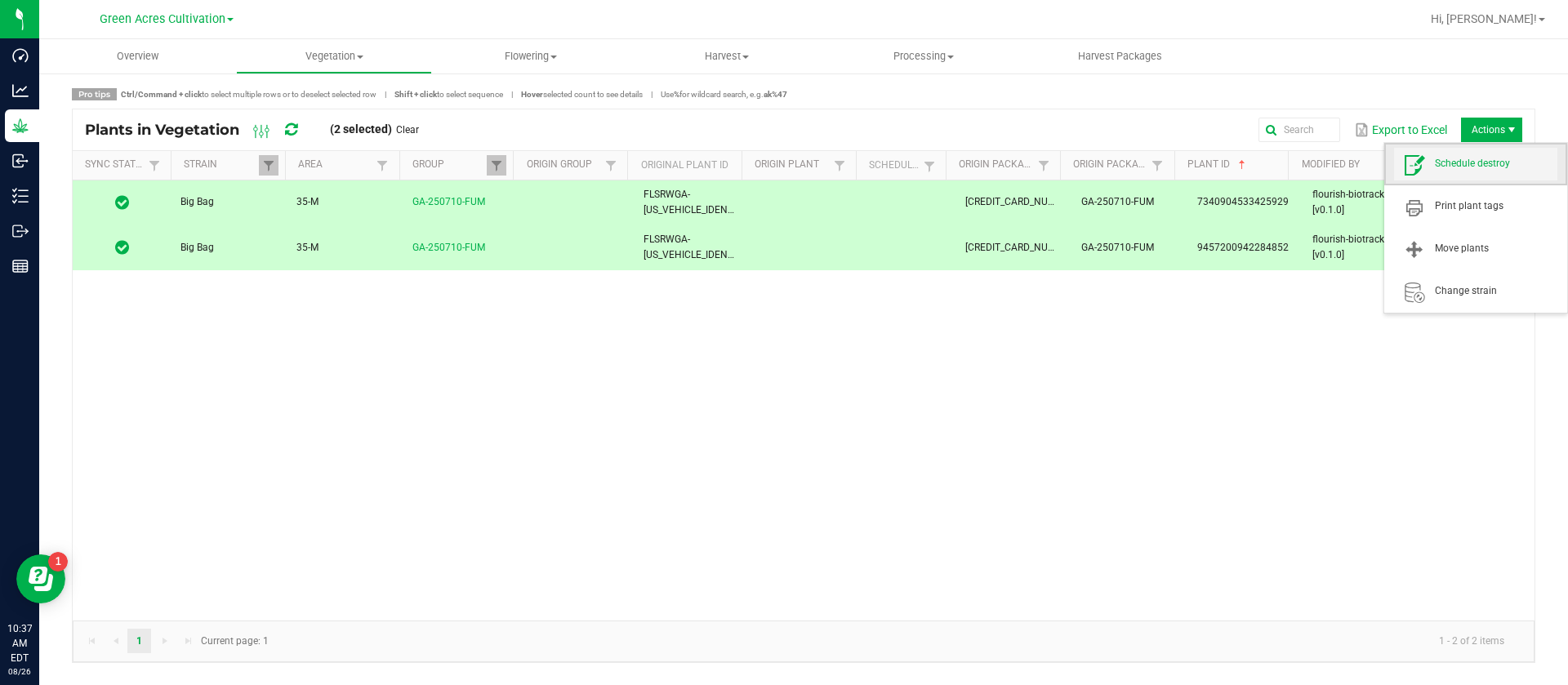
click at [1468, 160] on span "Schedule destroy" at bounding box center [1496, 164] width 123 height 14
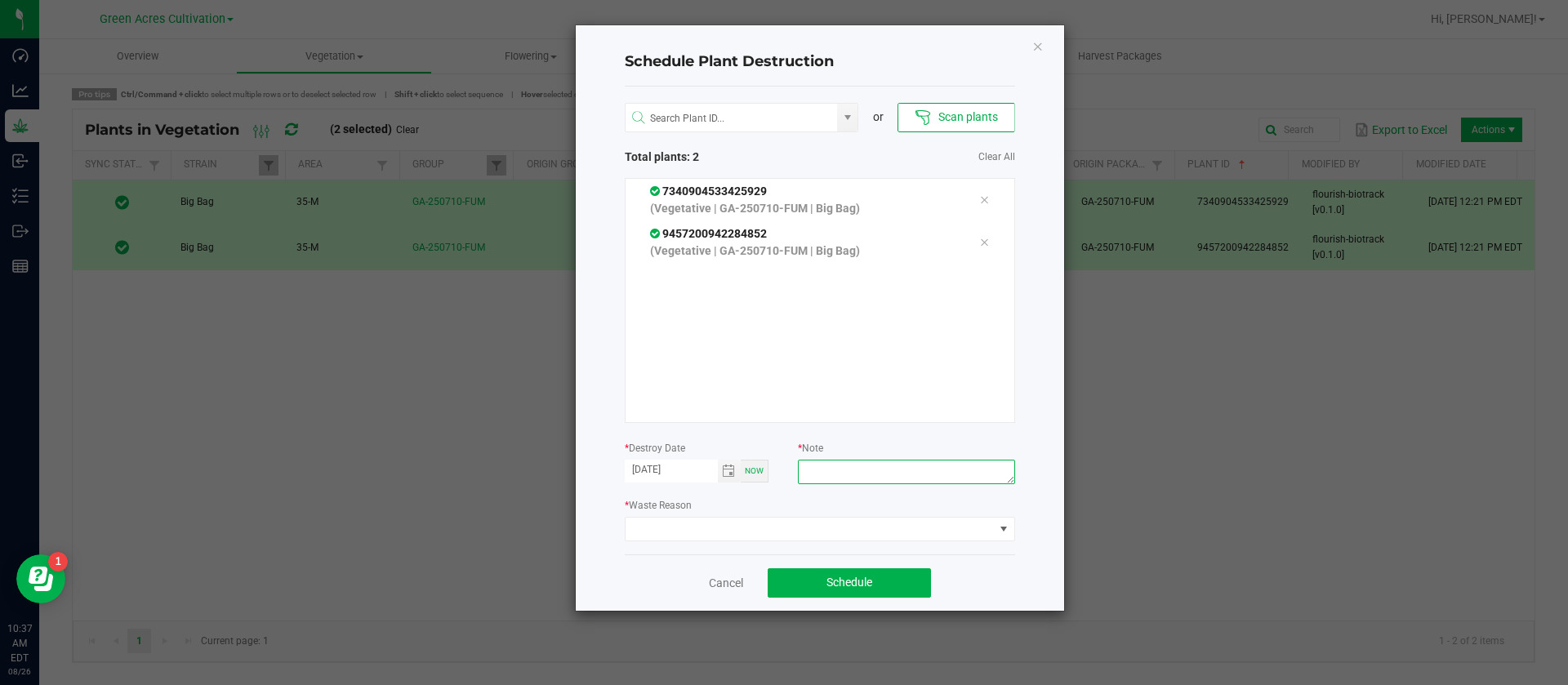
click at [901, 469] on textarea at bounding box center [906, 472] width 216 height 25
type textarea "WASTE"
click at [654, 529] on span at bounding box center [809, 529] width 368 height 23
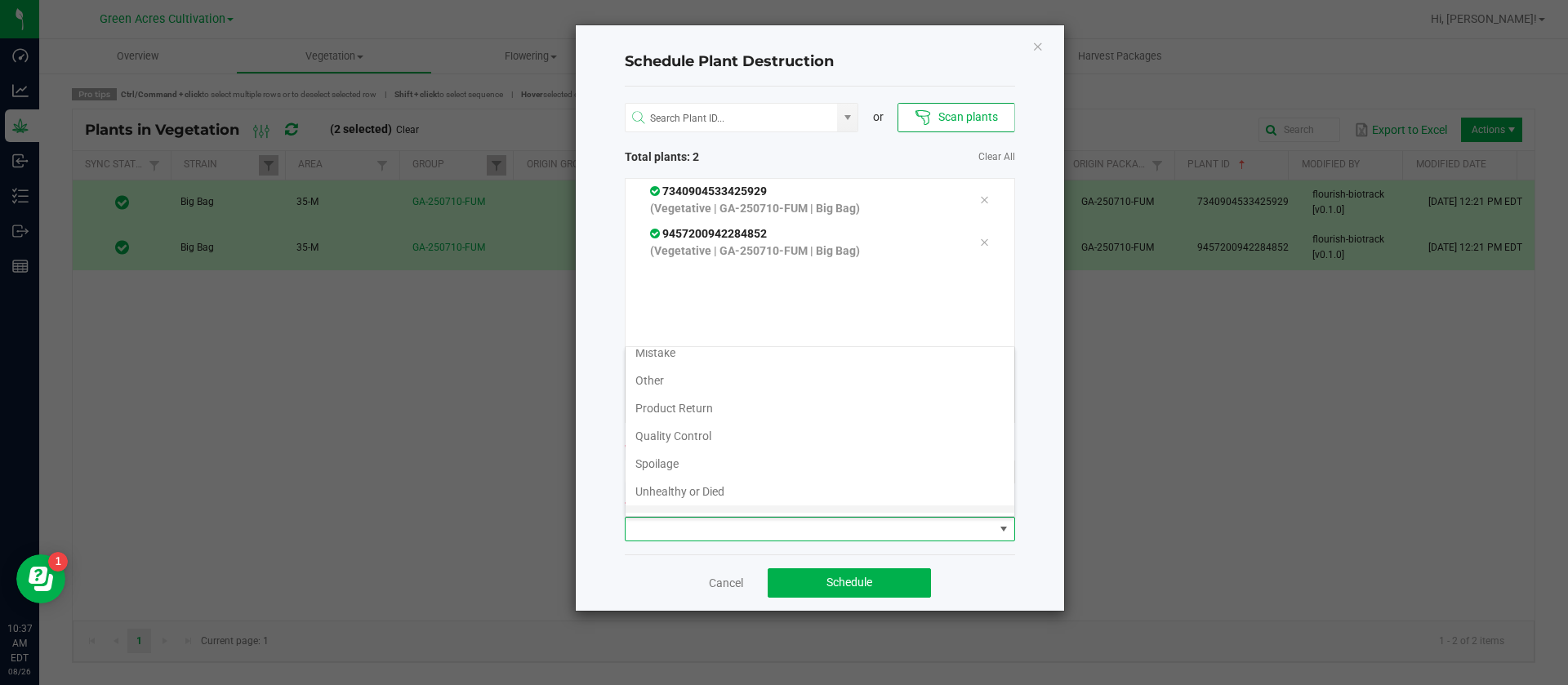
scroll to position [59, 0]
click at [667, 500] on li "Waste" at bounding box center [819, 499] width 389 height 27
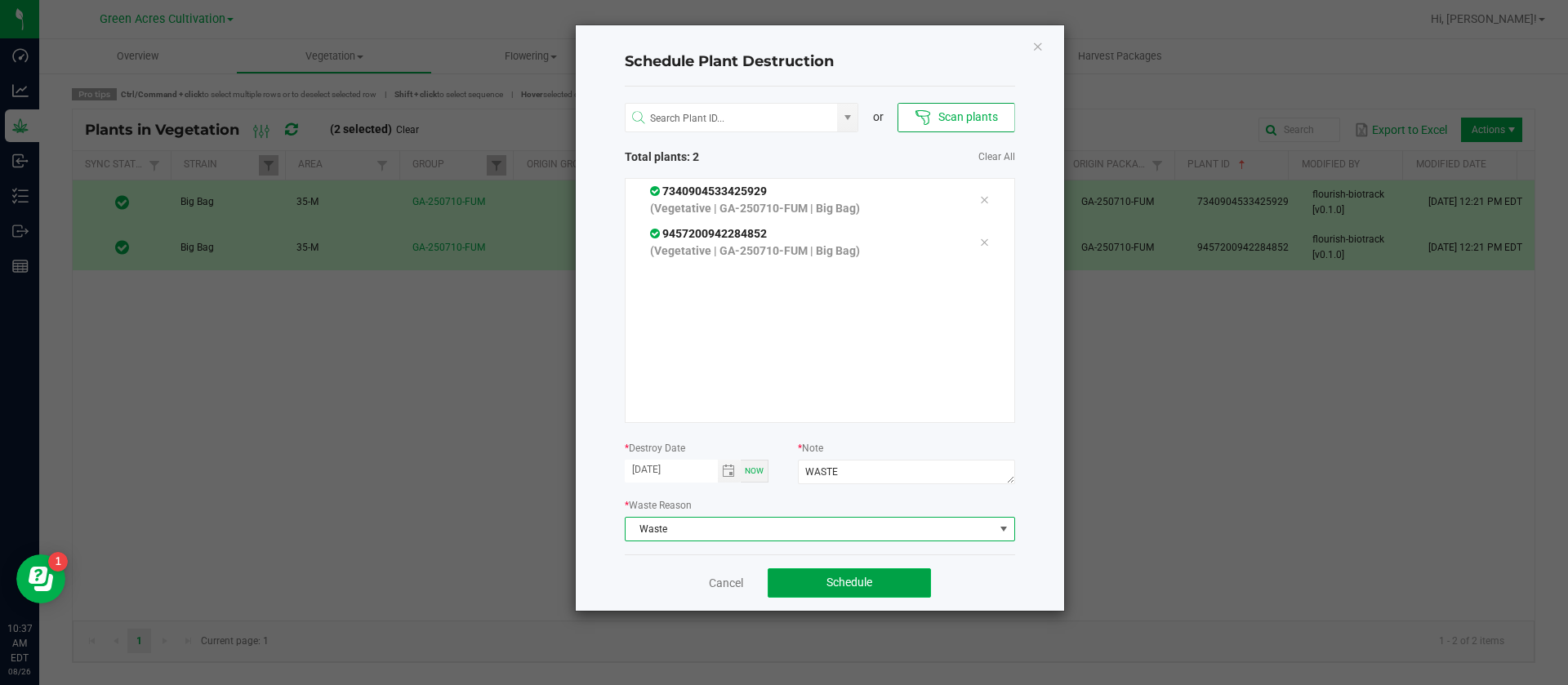
click at [857, 586] on span "Schedule" at bounding box center [849, 581] width 45 height 13
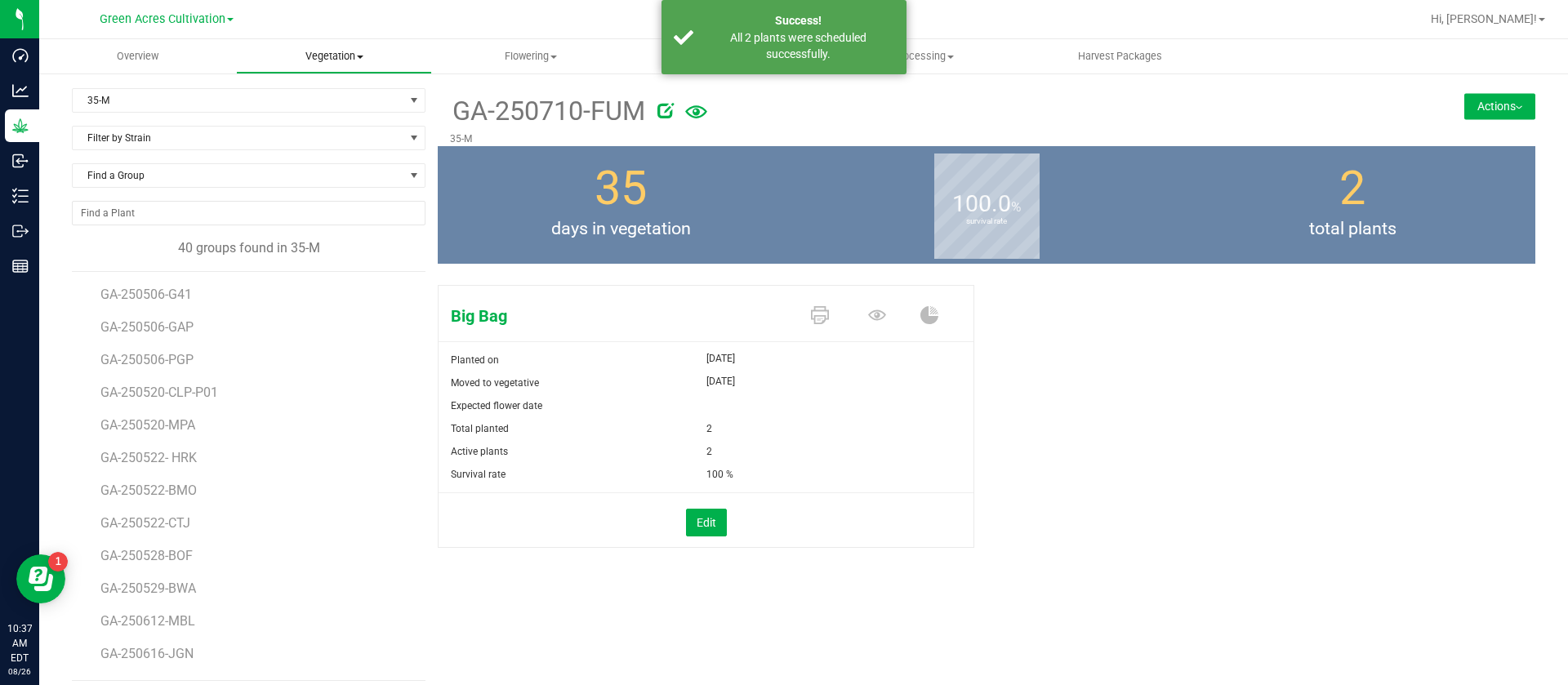
click at [326, 59] on span "Vegetation" at bounding box center [335, 56] width 196 height 15
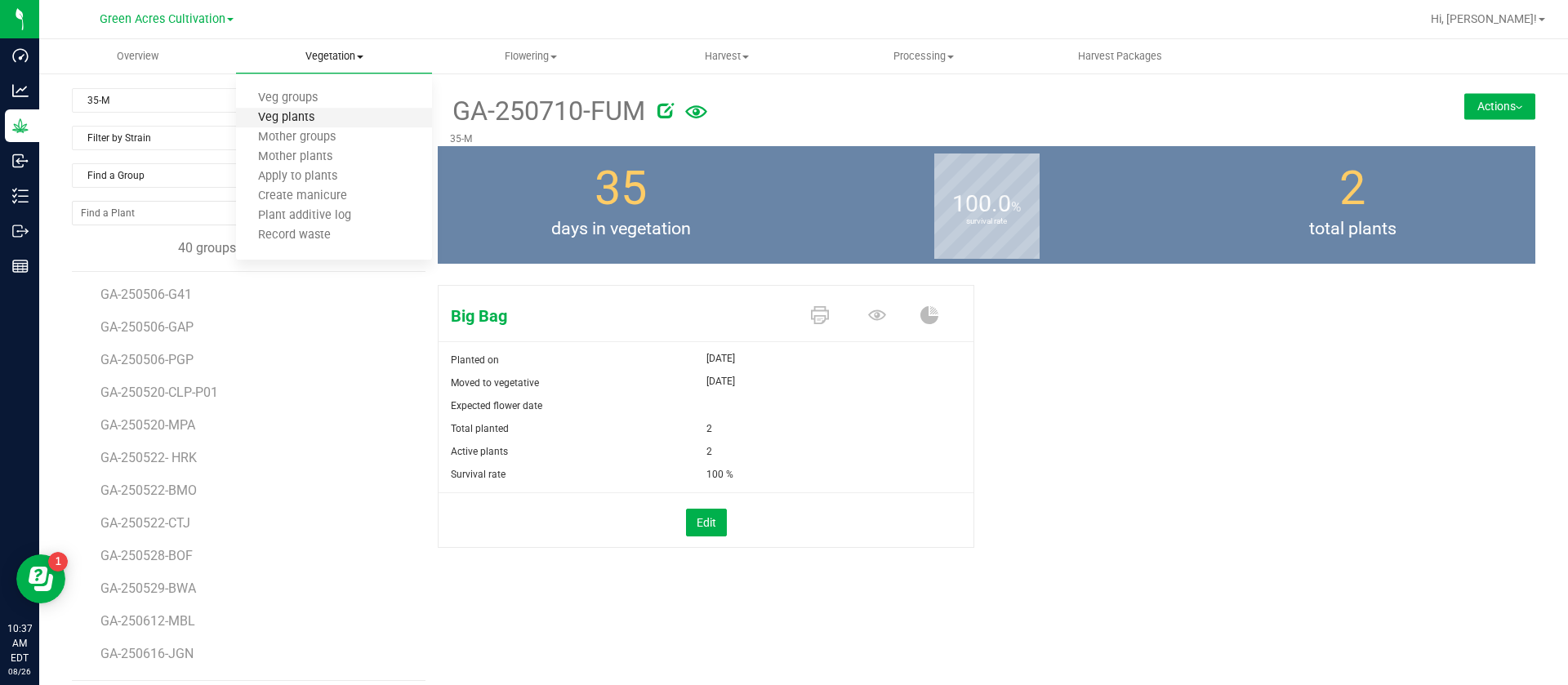
click at [329, 120] on span "Veg plants" at bounding box center [286, 117] width 100 height 14
click at [318, 49] on span "Vegetation" at bounding box center [335, 56] width 196 height 15
click at [311, 117] on span "Veg plants" at bounding box center [286, 117] width 100 height 14
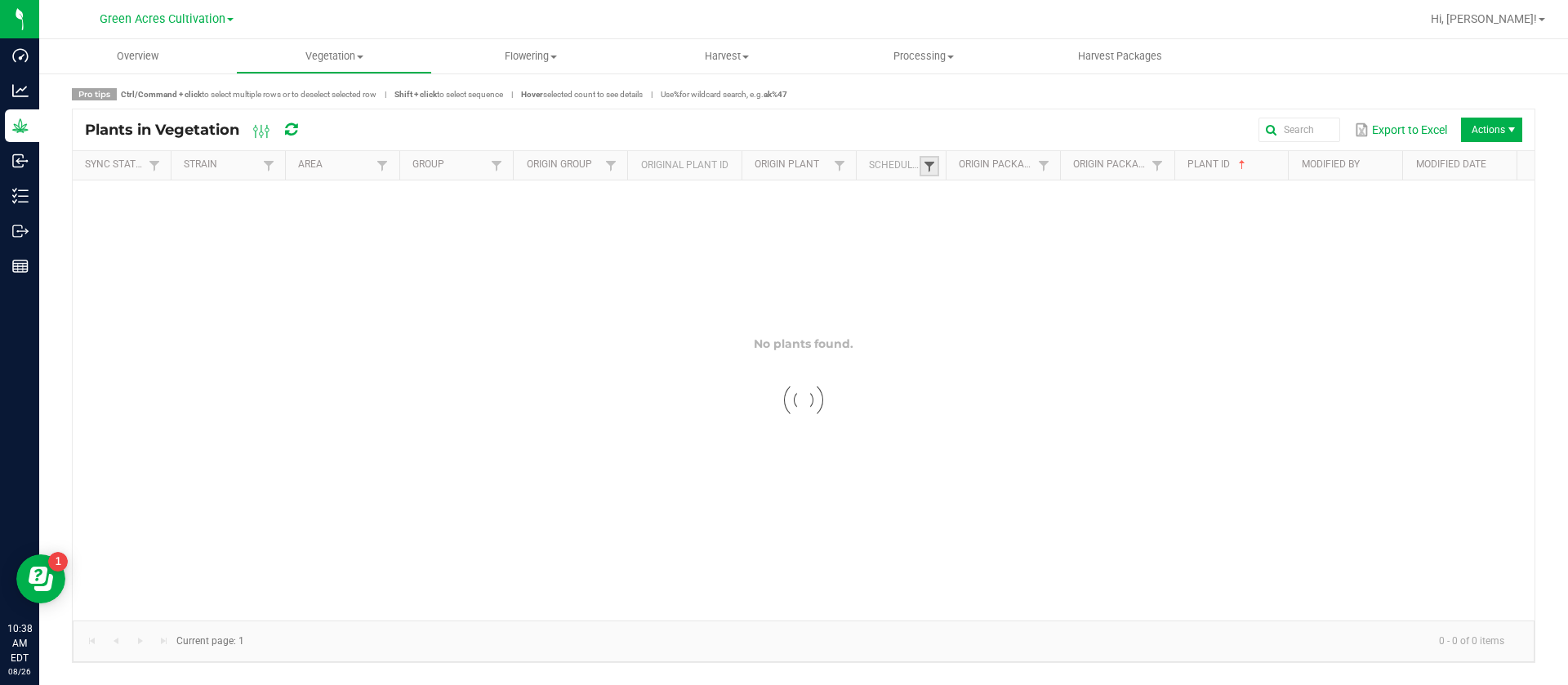
click at [929, 168] on span at bounding box center [929, 166] width 13 height 13
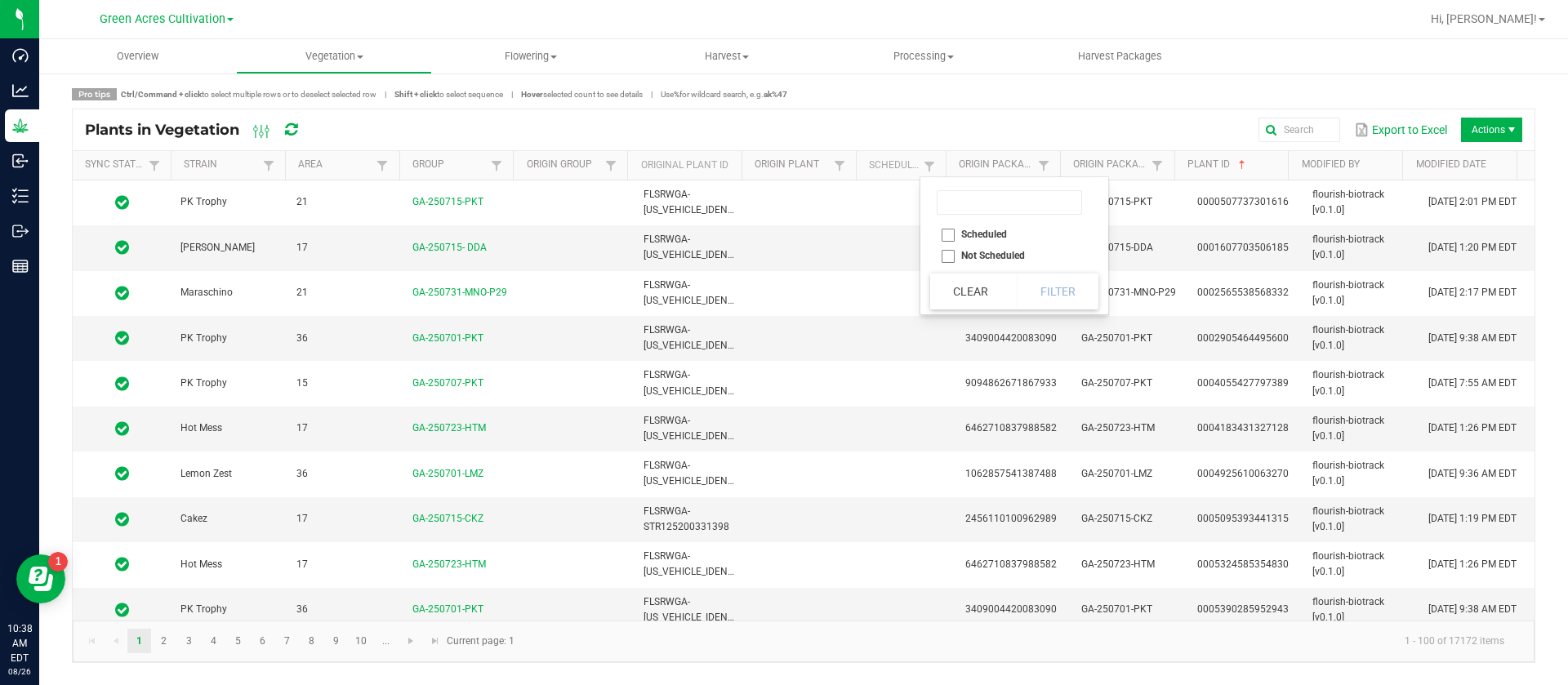
click at [968, 231] on li "Scheduled" at bounding box center [1010, 234] width 159 height 21
checkbox input "true"
click at [1058, 285] on button "Filter" at bounding box center [1057, 291] width 81 height 36
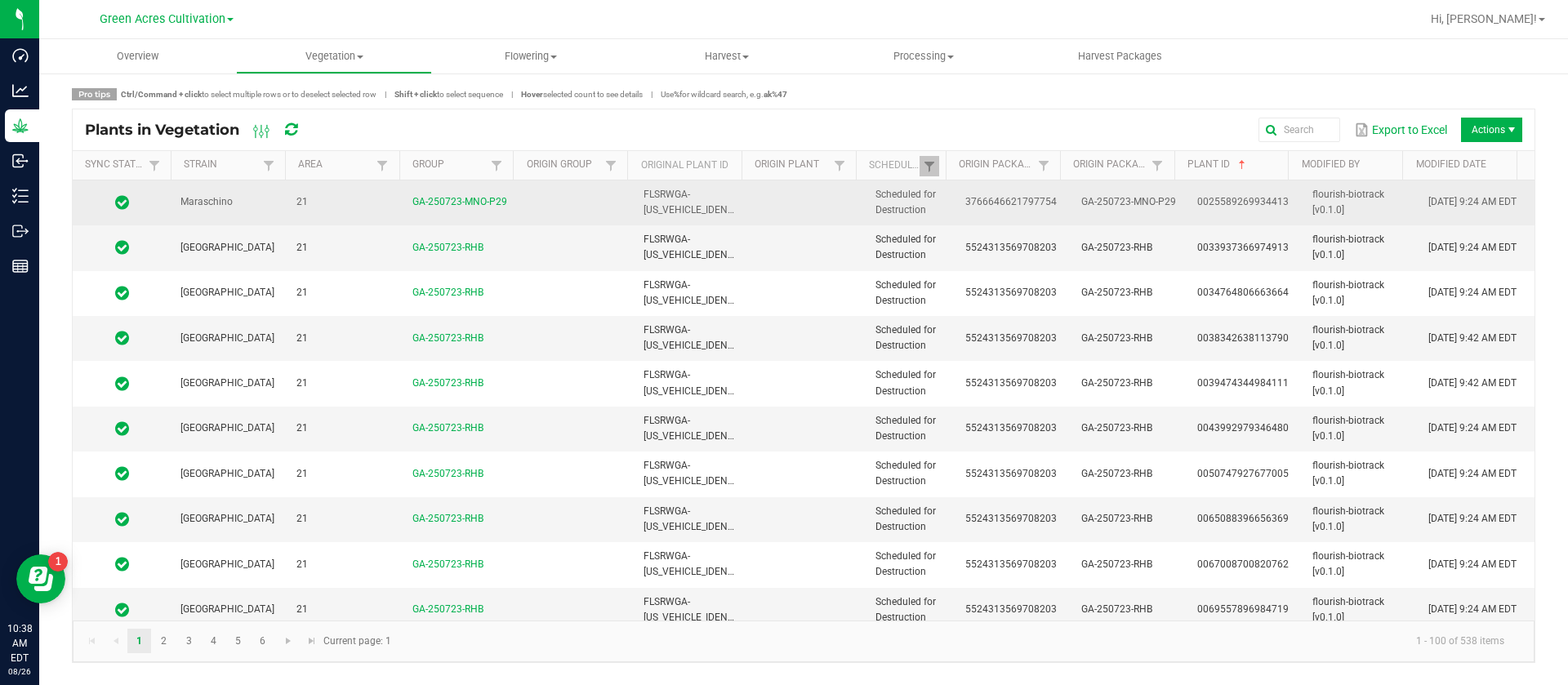
click at [929, 213] on td "Scheduled for Destruction" at bounding box center [910, 202] width 90 height 45
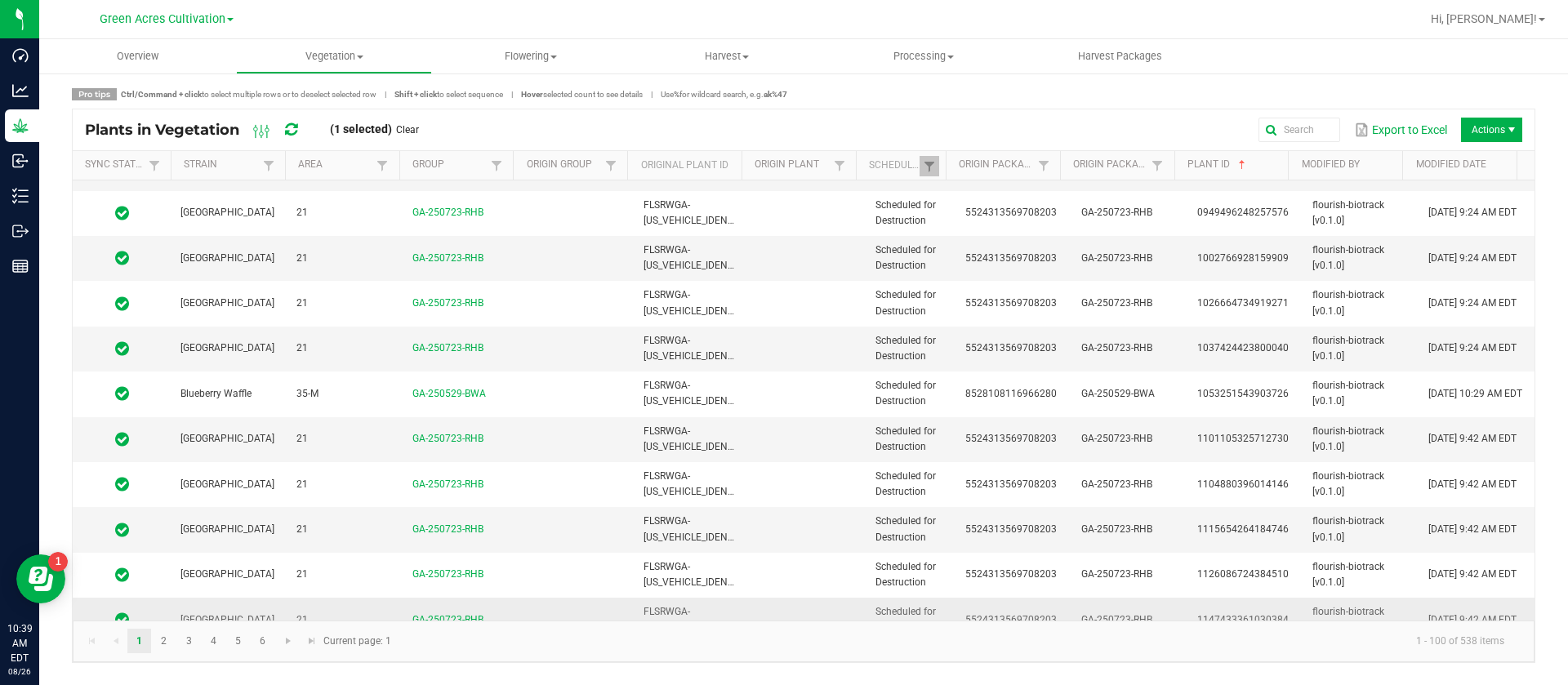
scroll to position [4082, 0]
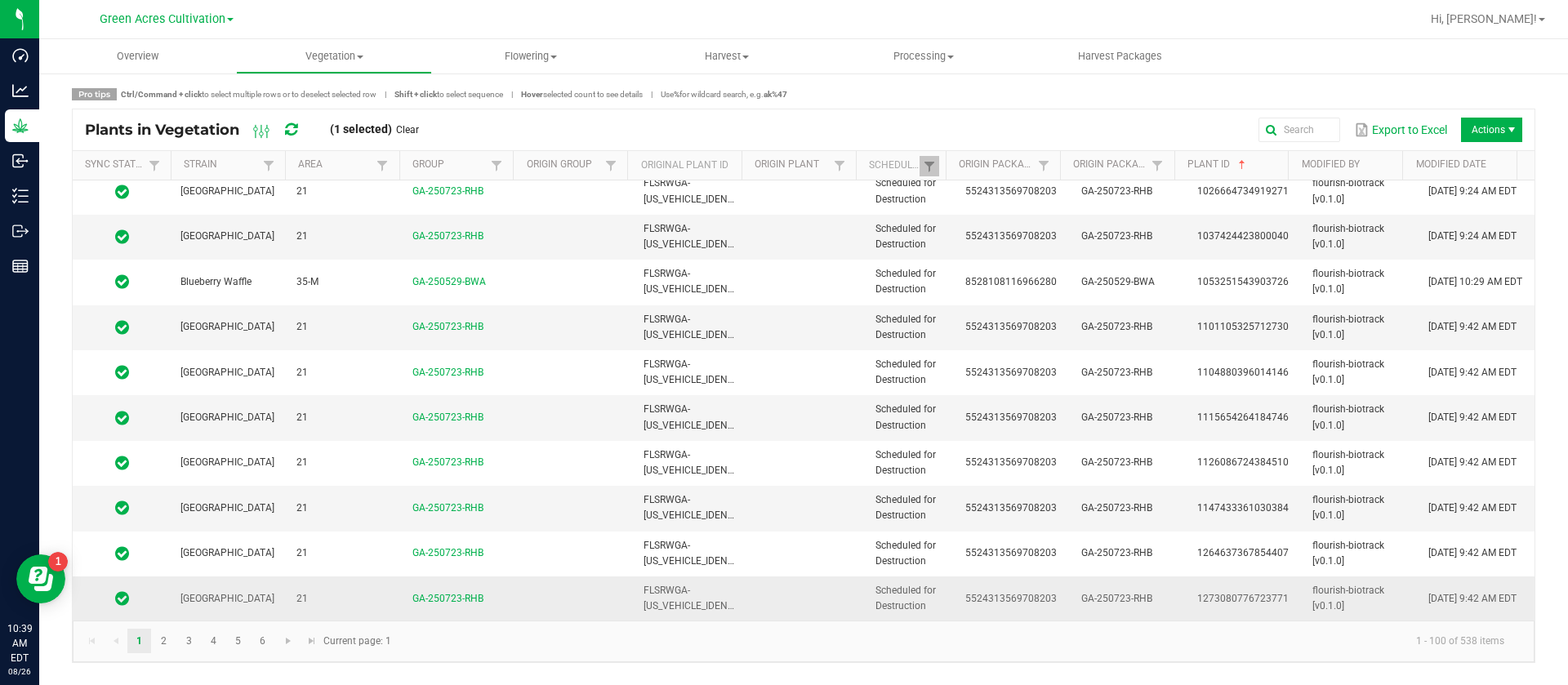
click at [914, 607] on span "Scheduled for Destruction" at bounding box center [906, 598] width 60 height 27
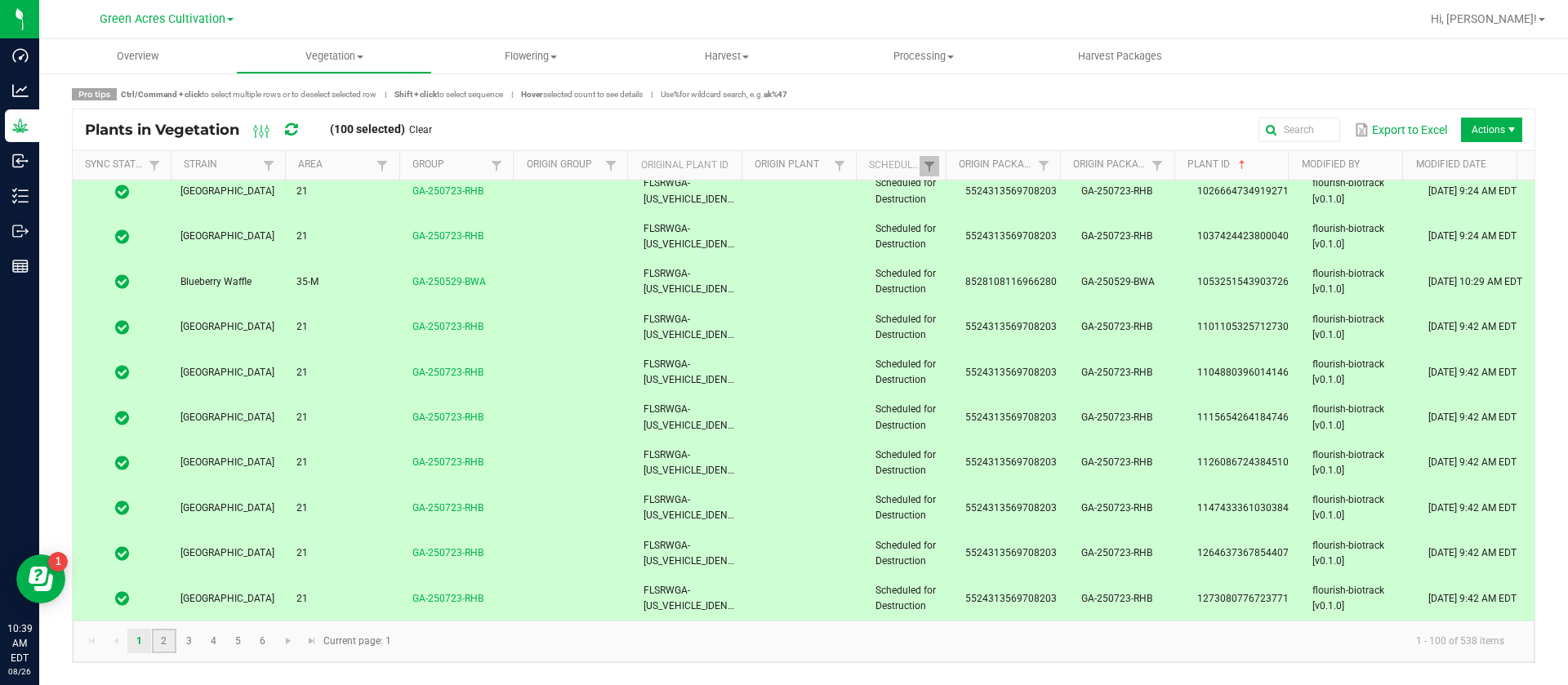
click at [169, 646] on link "2" at bounding box center [164, 640] width 24 height 25
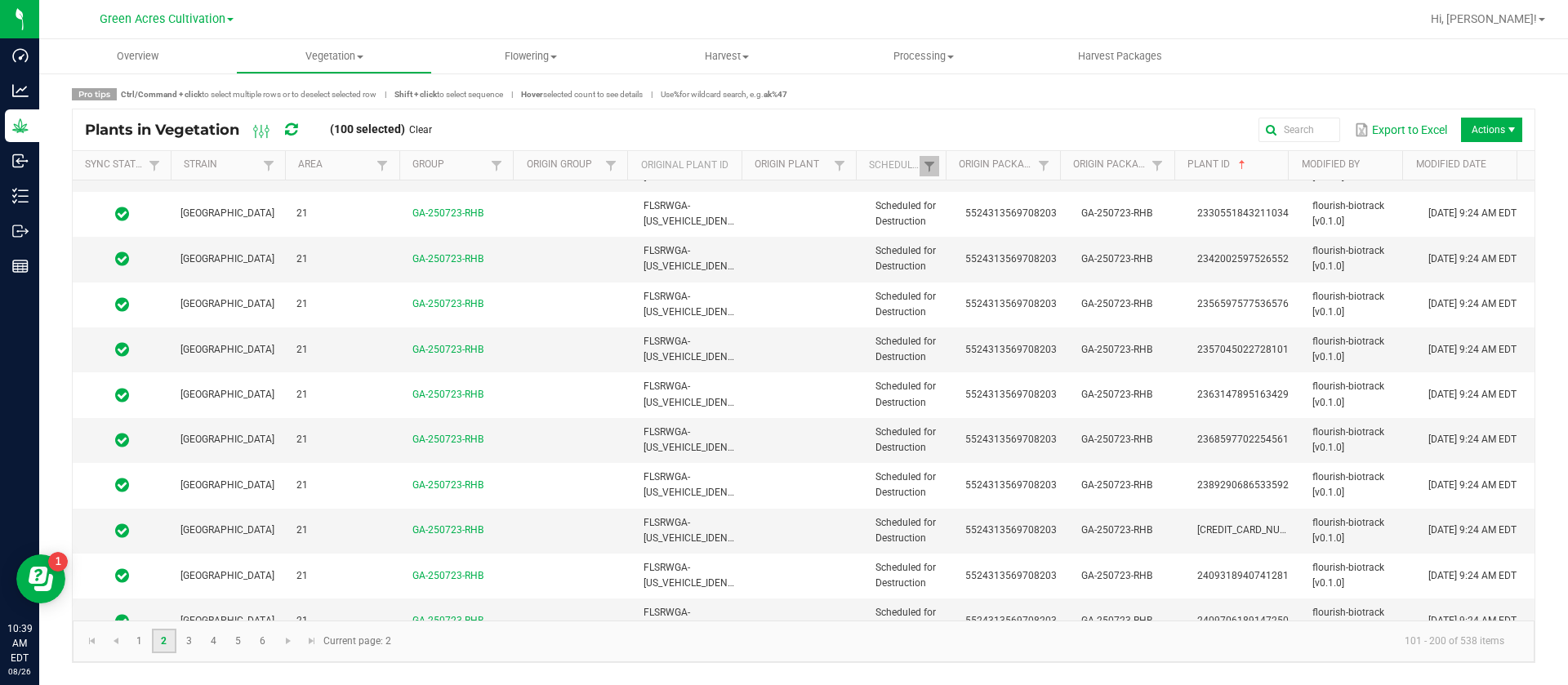
scroll to position [4082, 0]
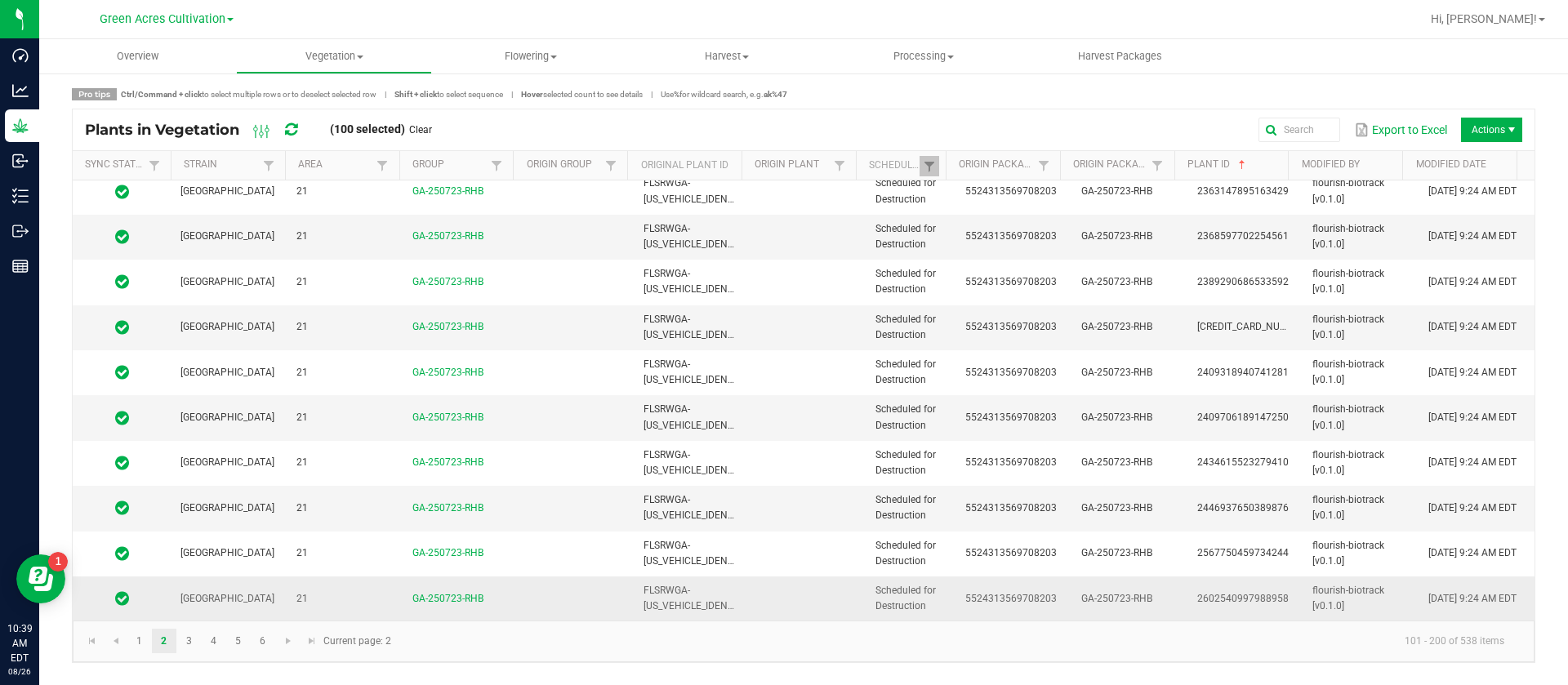
click at [884, 607] on span "Scheduled for Destruction" at bounding box center [906, 598] width 60 height 27
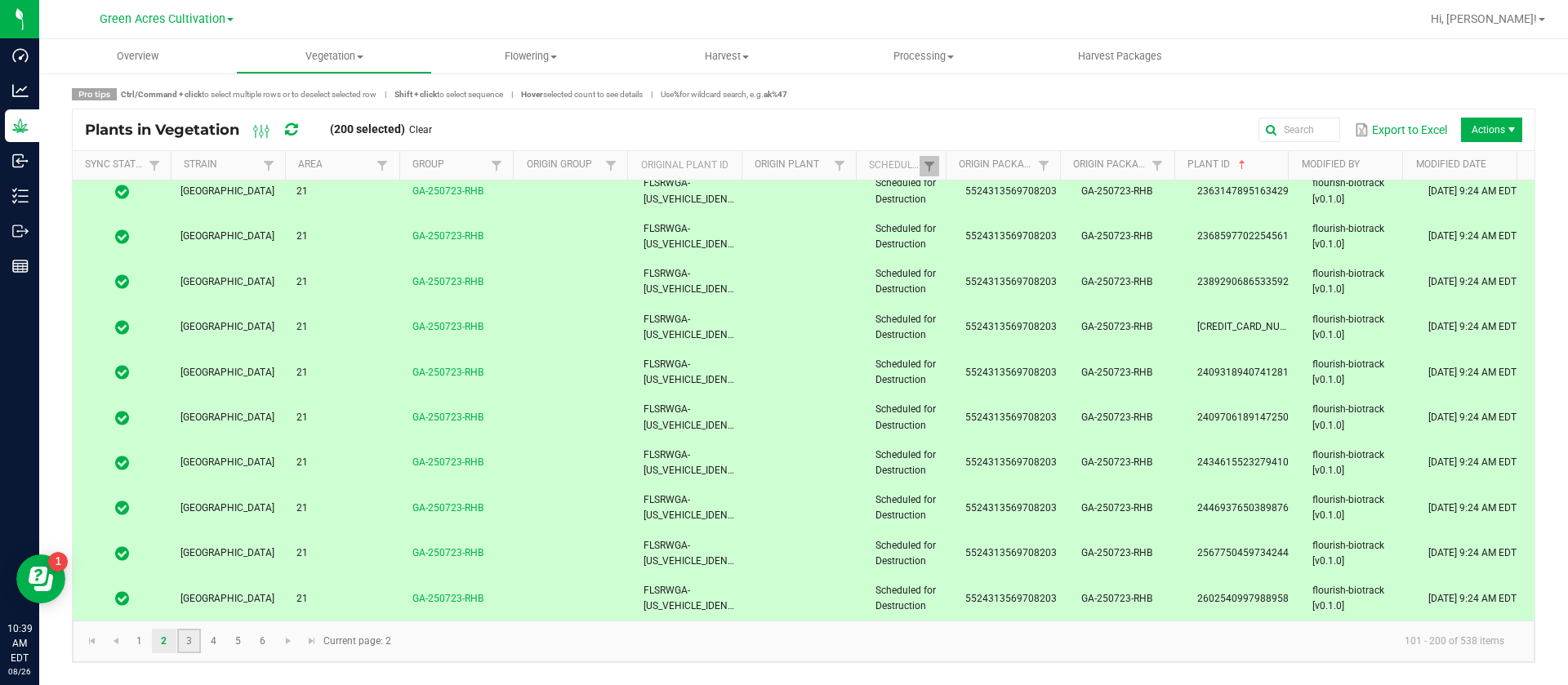
click at [195, 638] on link "3" at bounding box center [190, 640] width 24 height 25
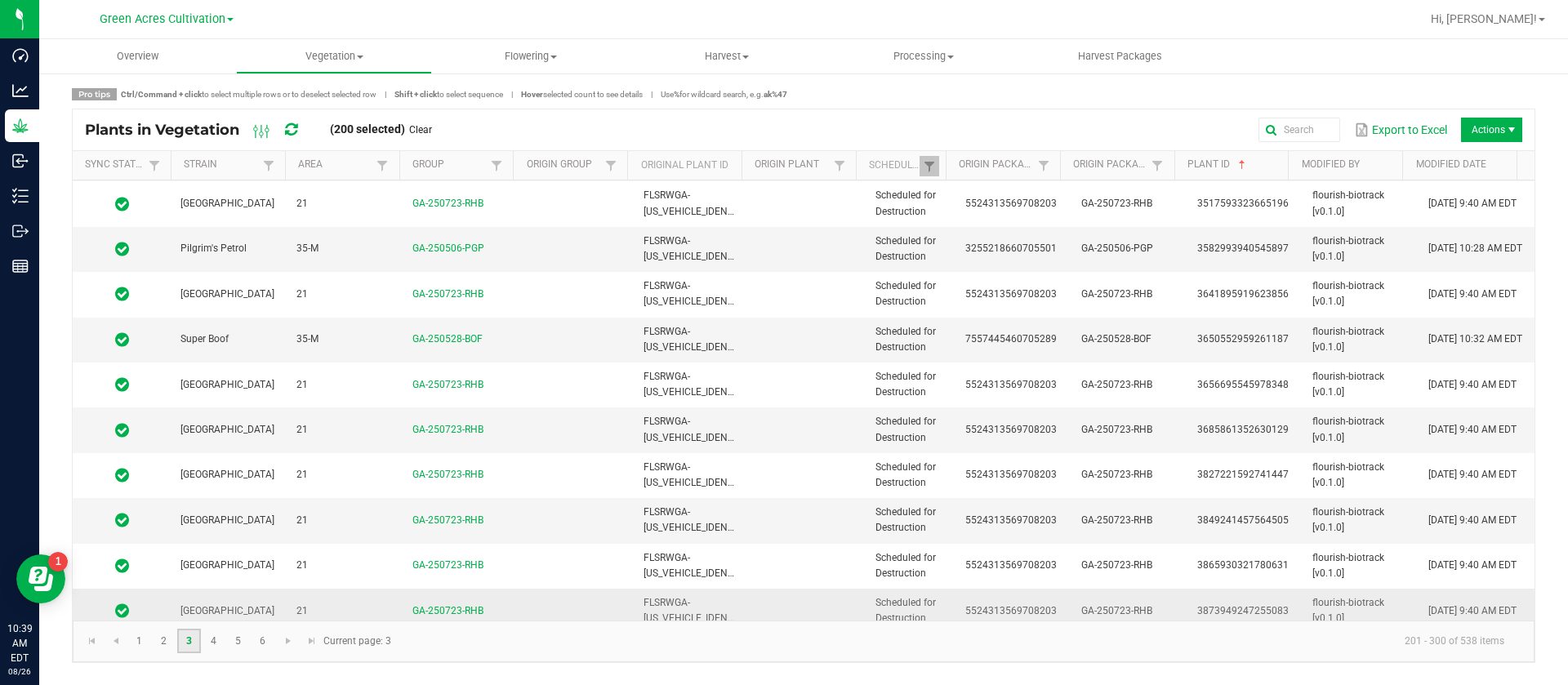
scroll to position [4082, 0]
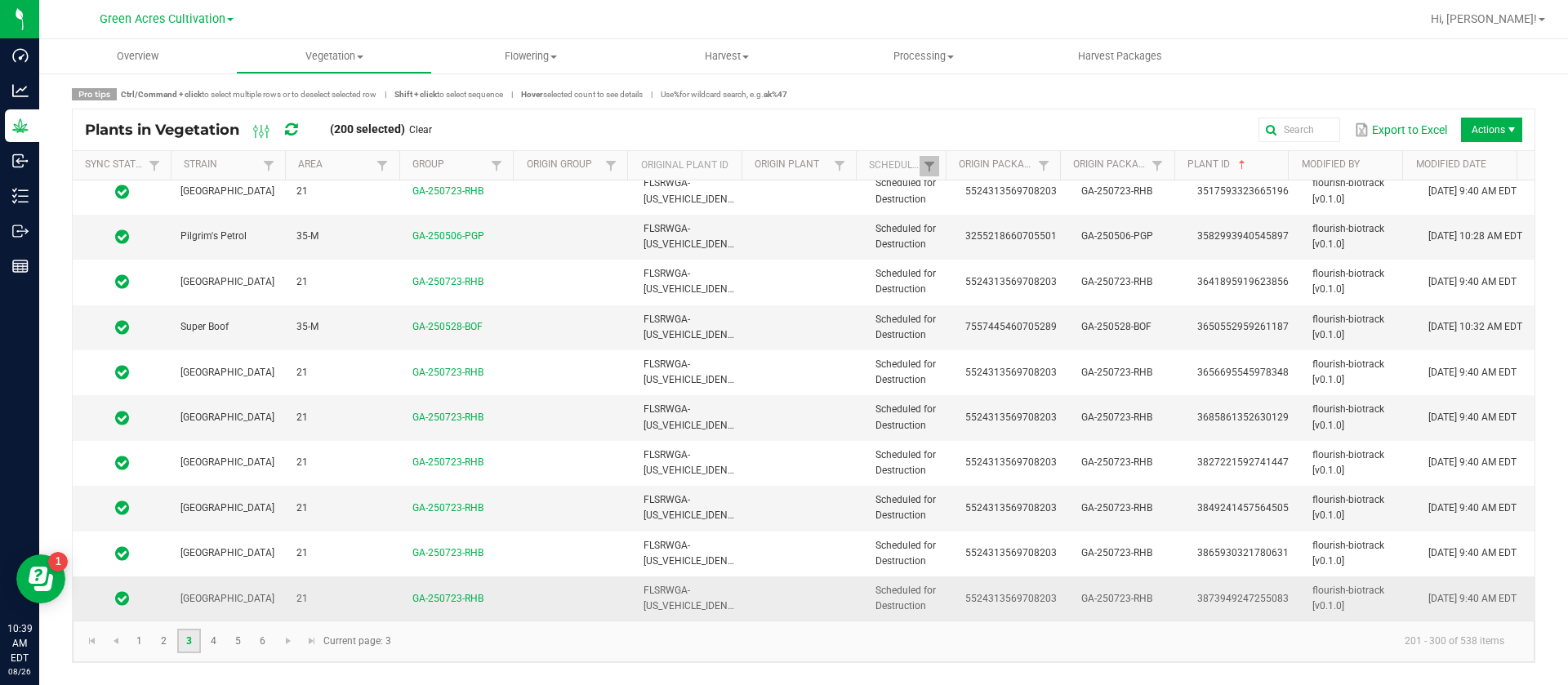
click at [885, 583] on td "Scheduled for Destruction" at bounding box center [910, 598] width 90 height 44
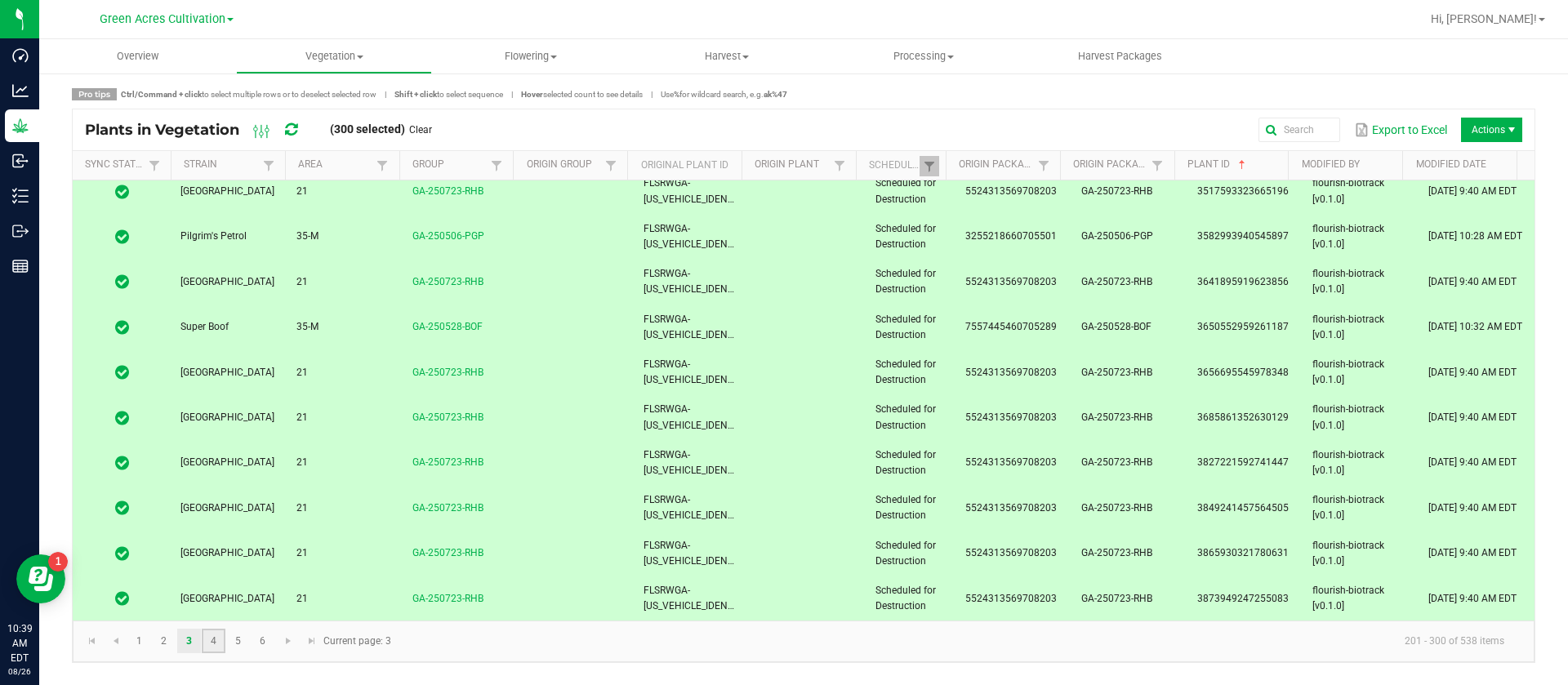
click at [219, 639] on link "4" at bounding box center [214, 640] width 24 height 25
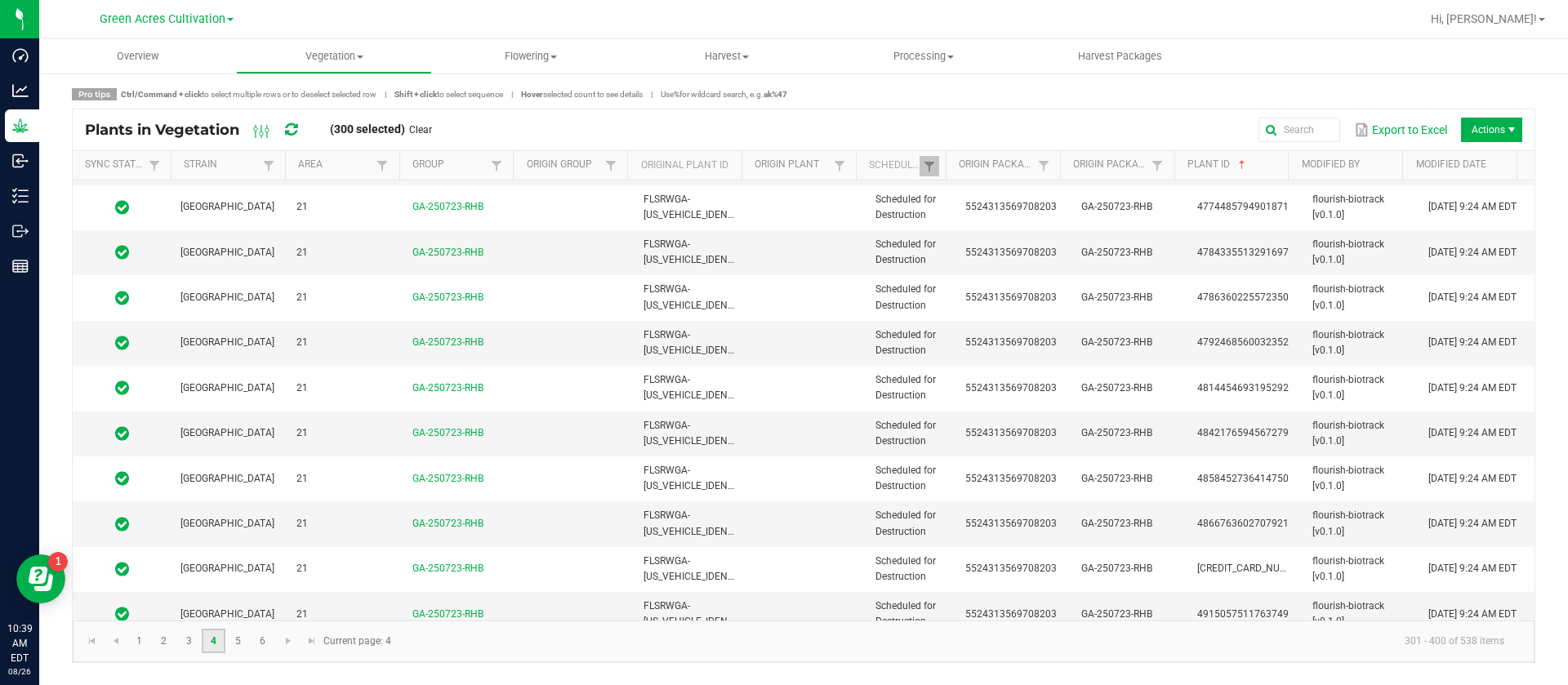
scroll to position [4082, 0]
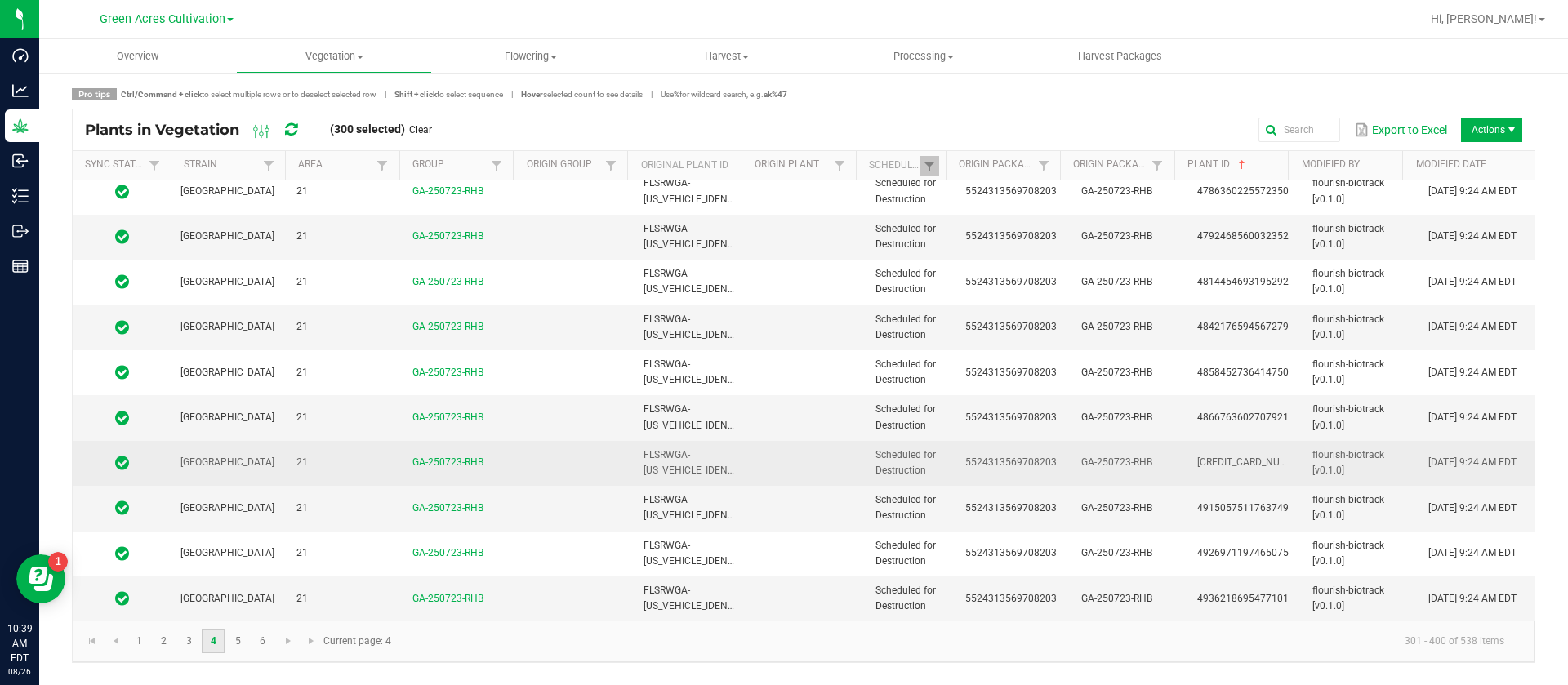
drag, startPoint x: 903, startPoint y: 600, endPoint x: 1016, endPoint y: 478, distance: 166.3
click at [904, 601] on span "Scheduled for Destruction" at bounding box center [906, 598] width 60 height 27
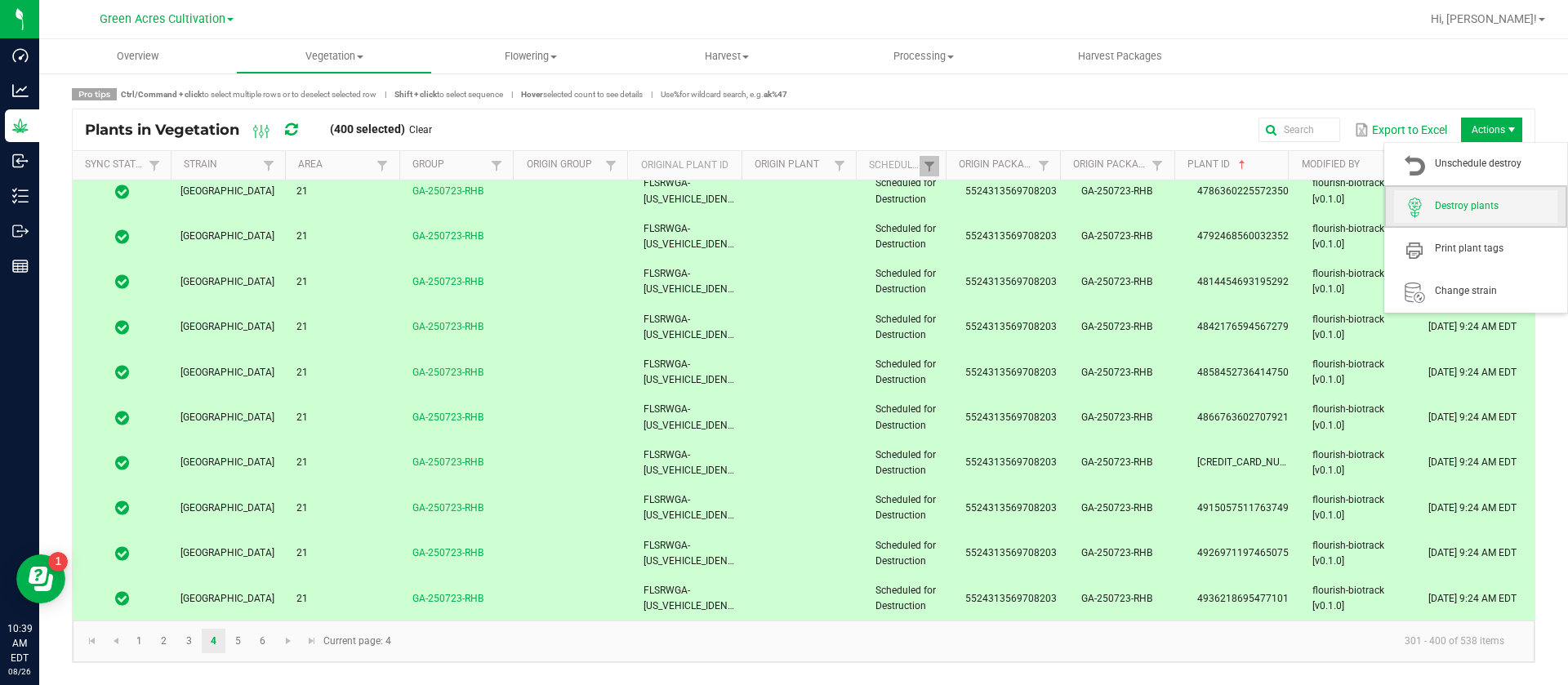
click at [1462, 201] on span "Destroy plants" at bounding box center [1496, 206] width 123 height 14
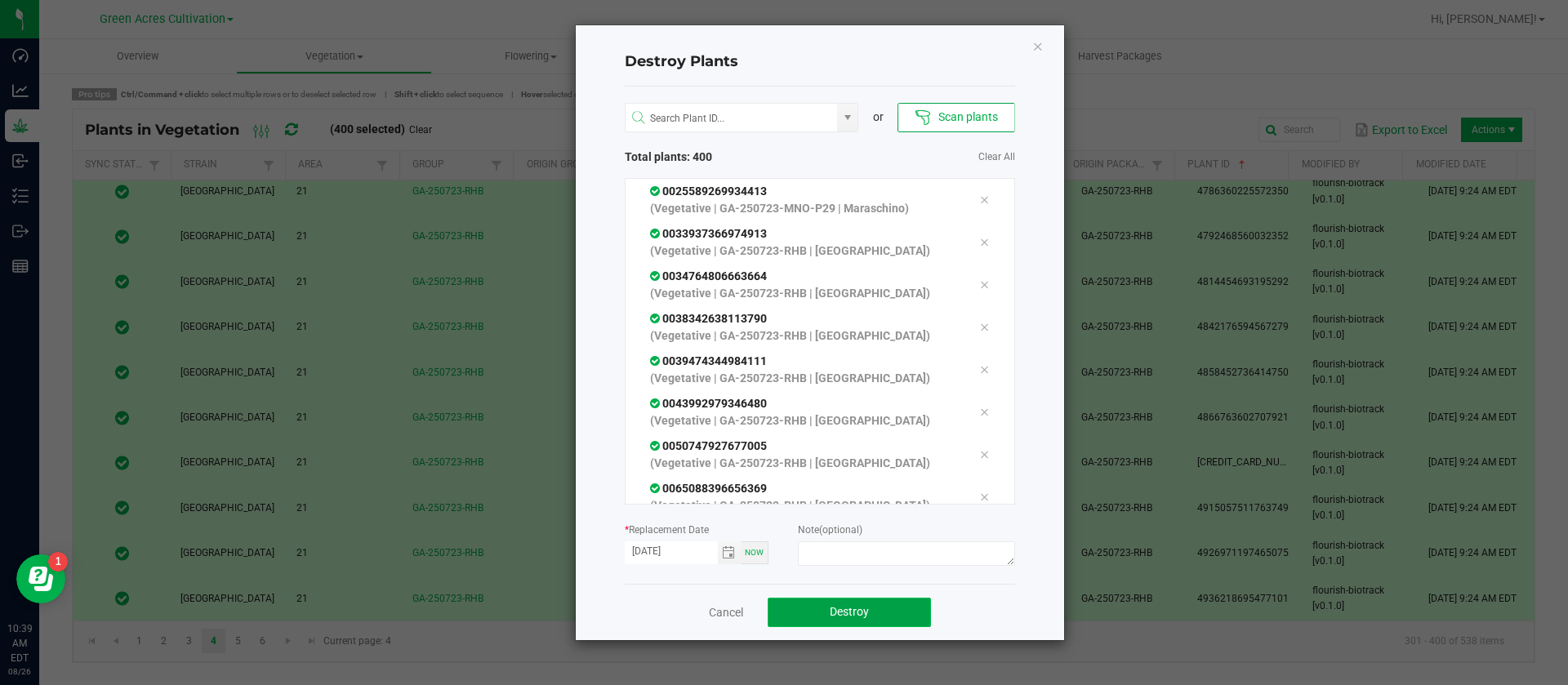
click at [902, 605] on button "Destroy" at bounding box center [849, 612] width 163 height 29
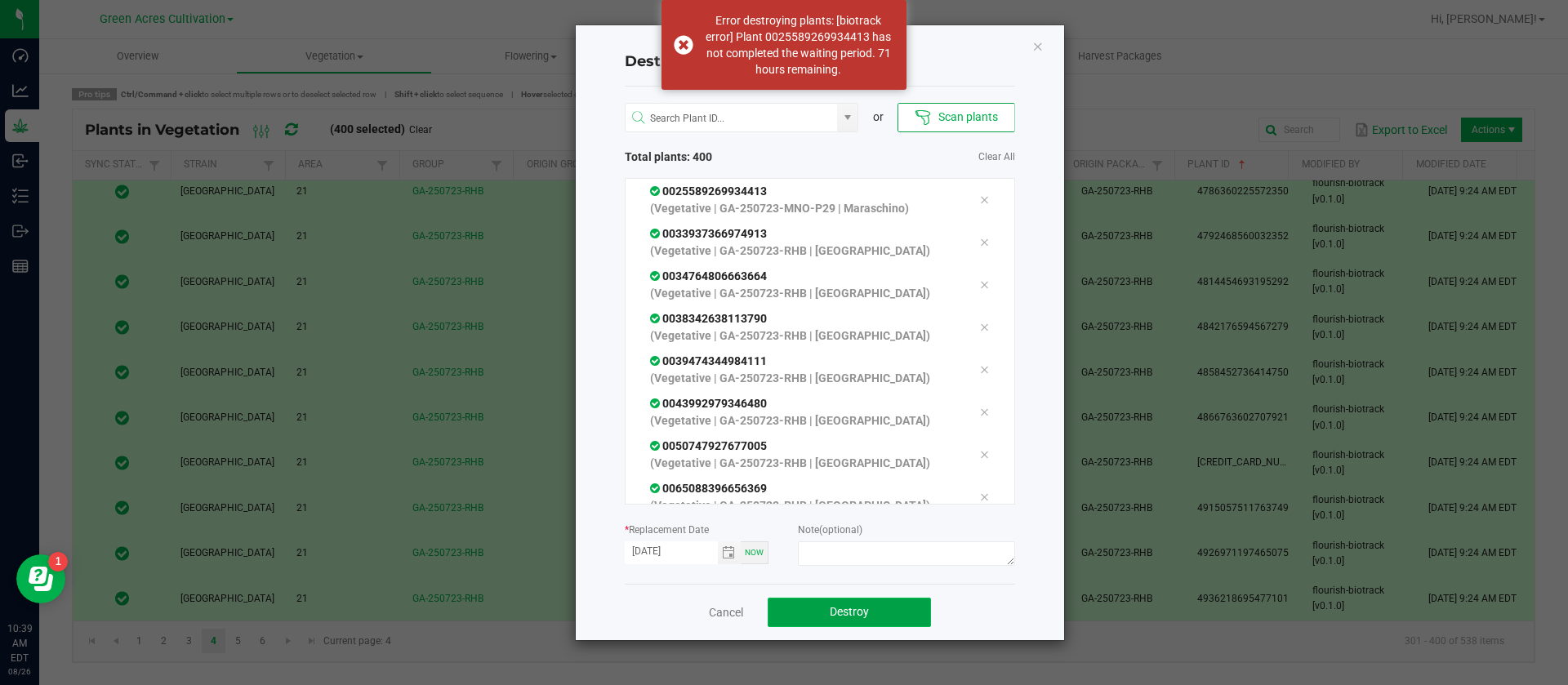
click at [902, 615] on button "Destroy" at bounding box center [849, 612] width 163 height 29
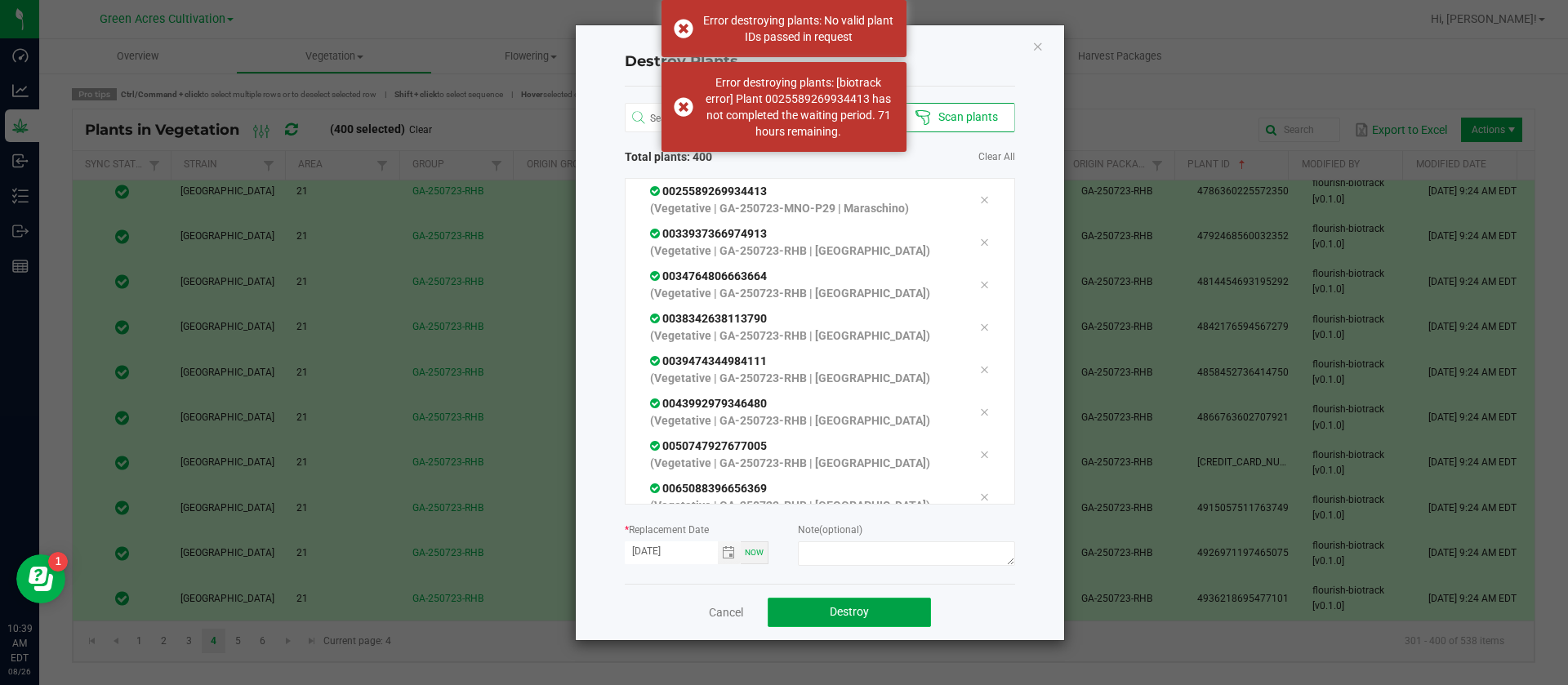
click at [902, 615] on button "Destroy" at bounding box center [849, 612] width 163 height 29
click at [896, 615] on button "Destroy" at bounding box center [849, 612] width 163 height 29
drag, startPoint x: 1040, startPoint y: 45, endPoint x: 879, endPoint y: 9, distance: 165.0
click at [1039, 45] on icon "Close" at bounding box center [1038, 45] width 11 height 20
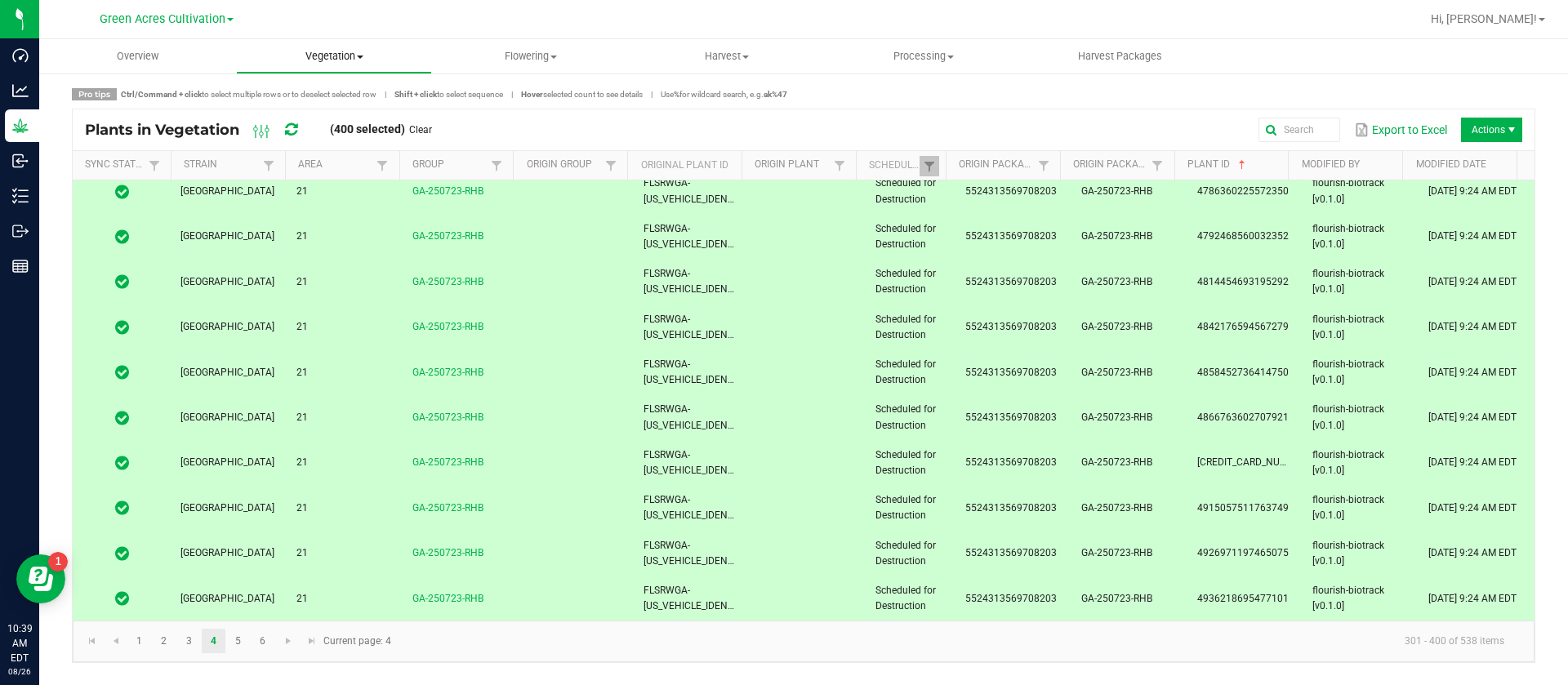
click at [320, 55] on span "Vegetation" at bounding box center [335, 56] width 196 height 15
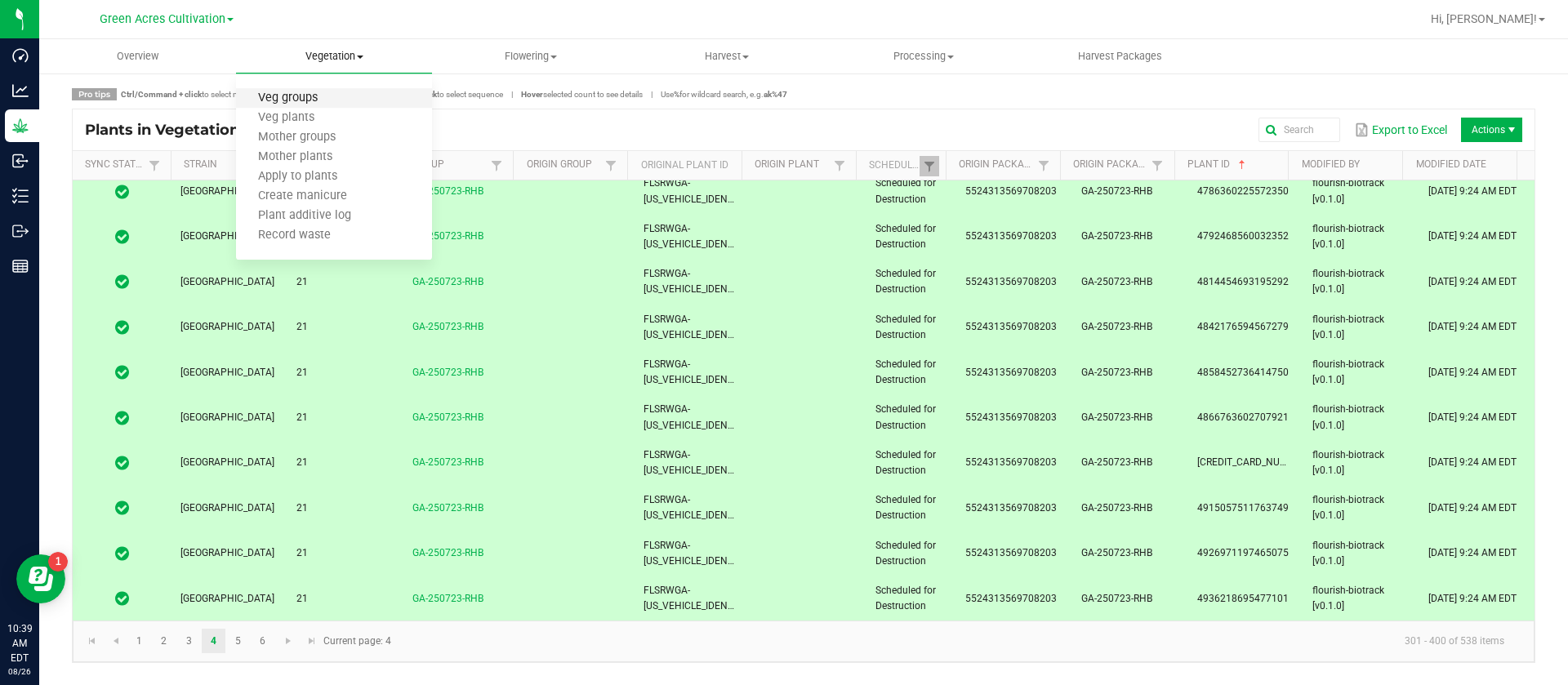
click at [334, 99] on span "Veg groups" at bounding box center [287, 99] width 104 height 14
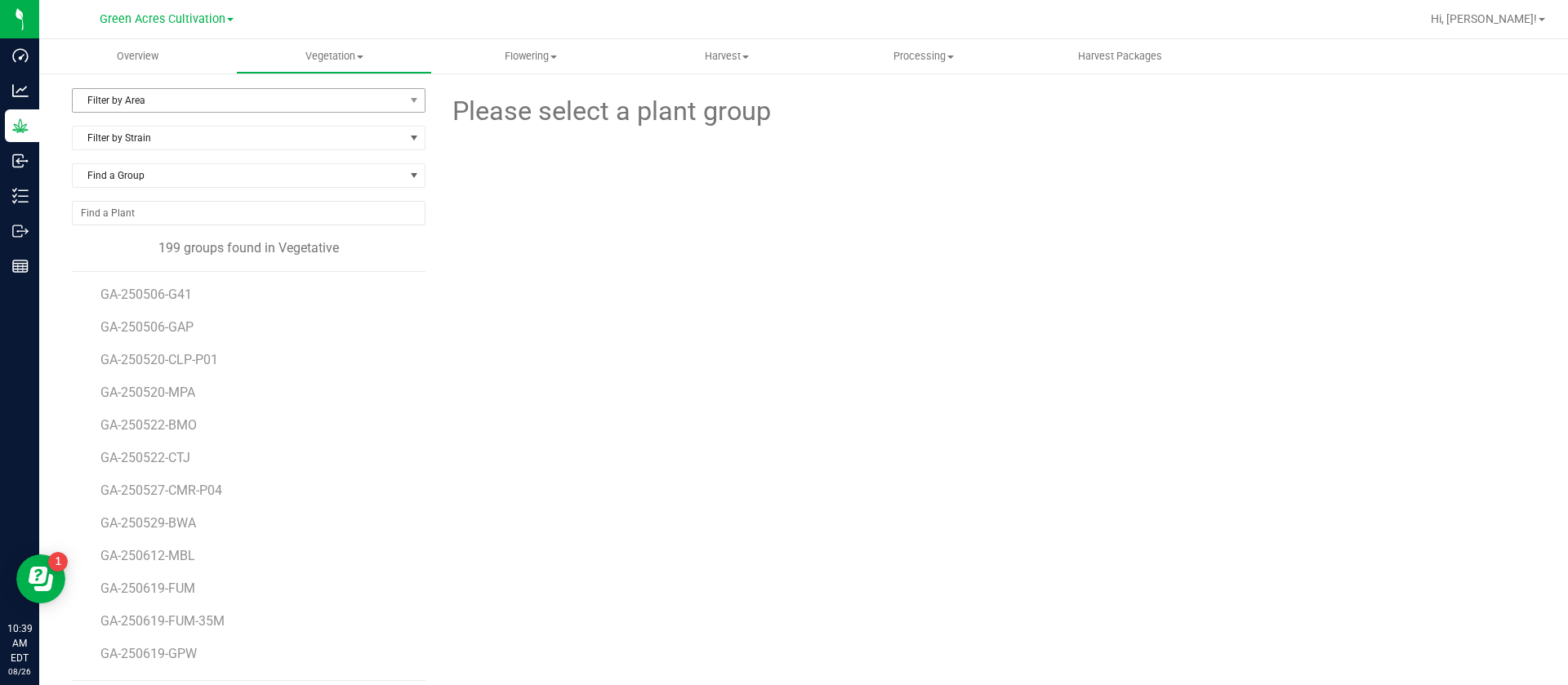
click at [165, 94] on span "Filter by Area" at bounding box center [238, 100] width 332 height 23
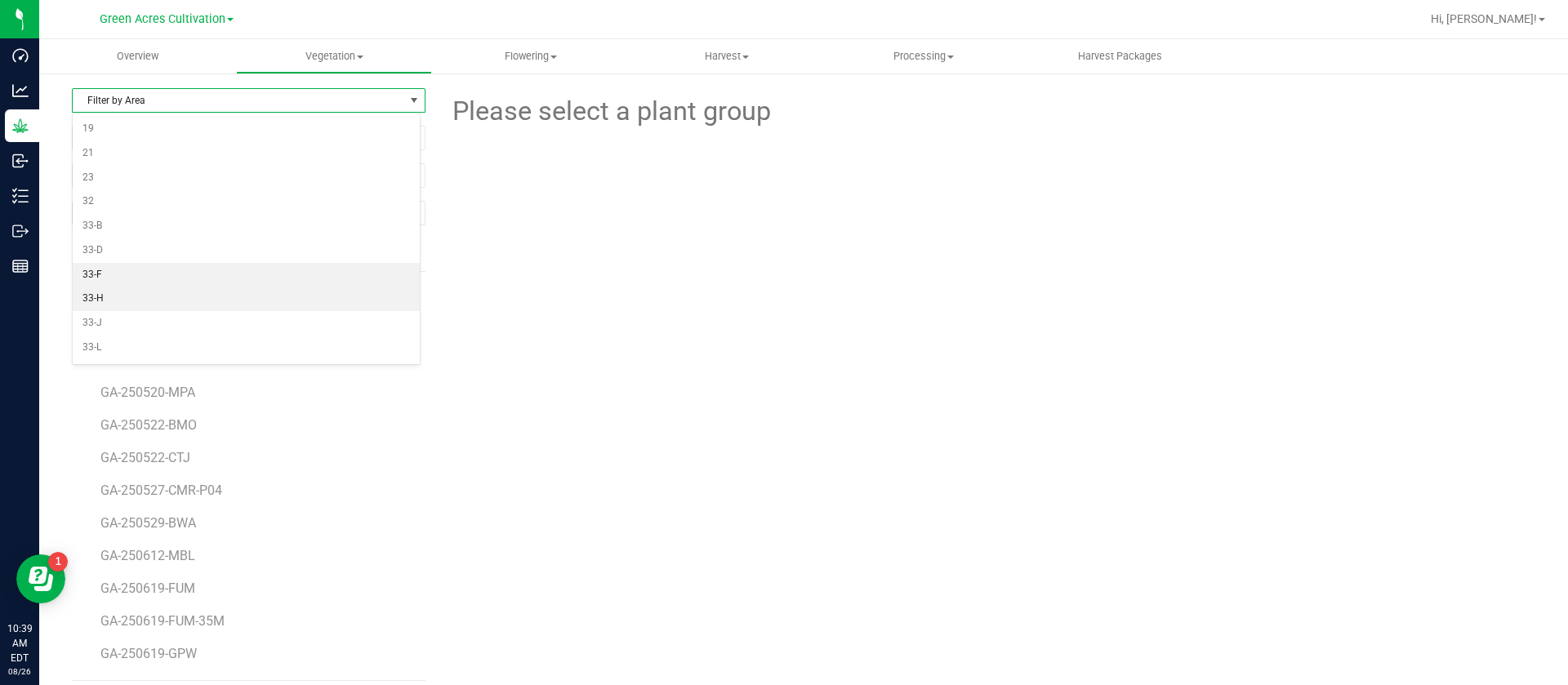
scroll to position [123, 0]
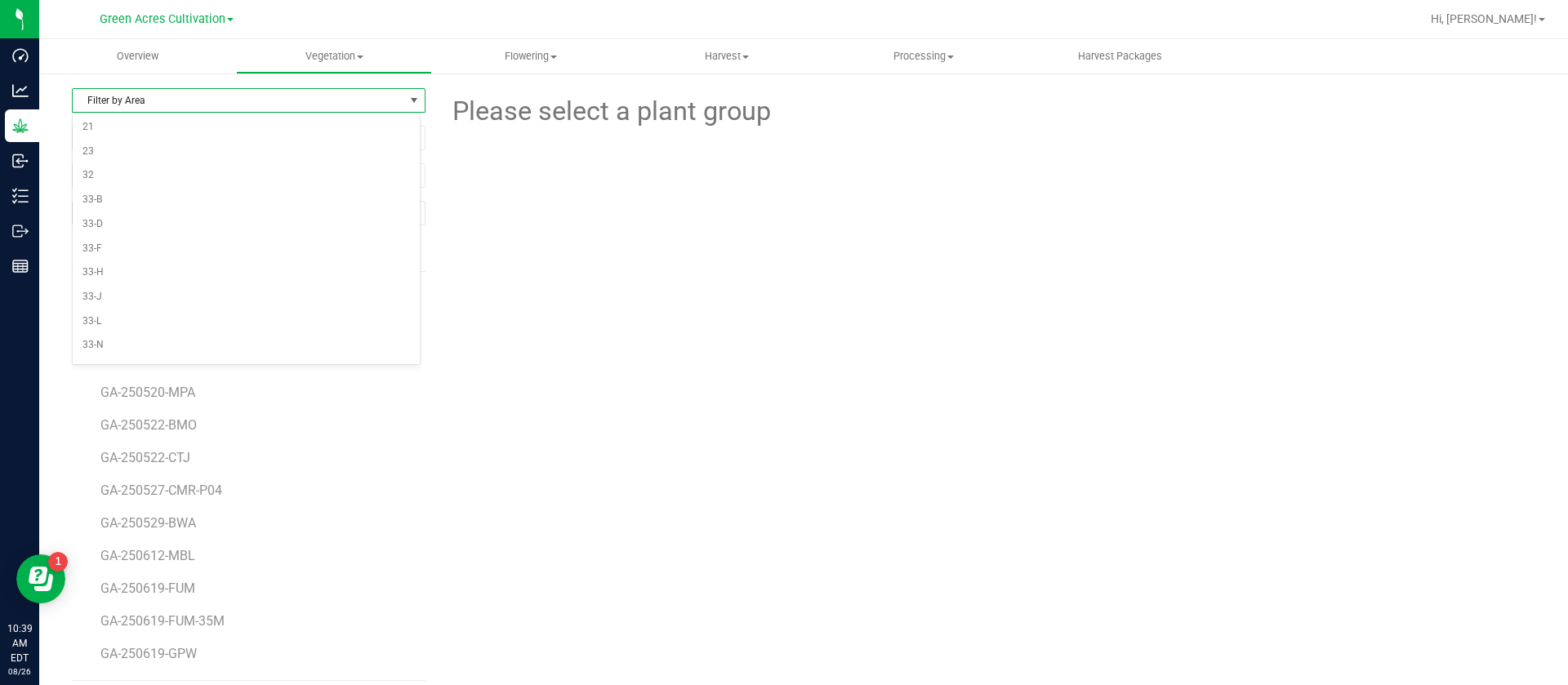
drag, startPoint x: 543, startPoint y: 252, endPoint x: 528, endPoint y: 23, distance: 229.5
click at [543, 248] on div at bounding box center [986, 220] width 1122 height 179
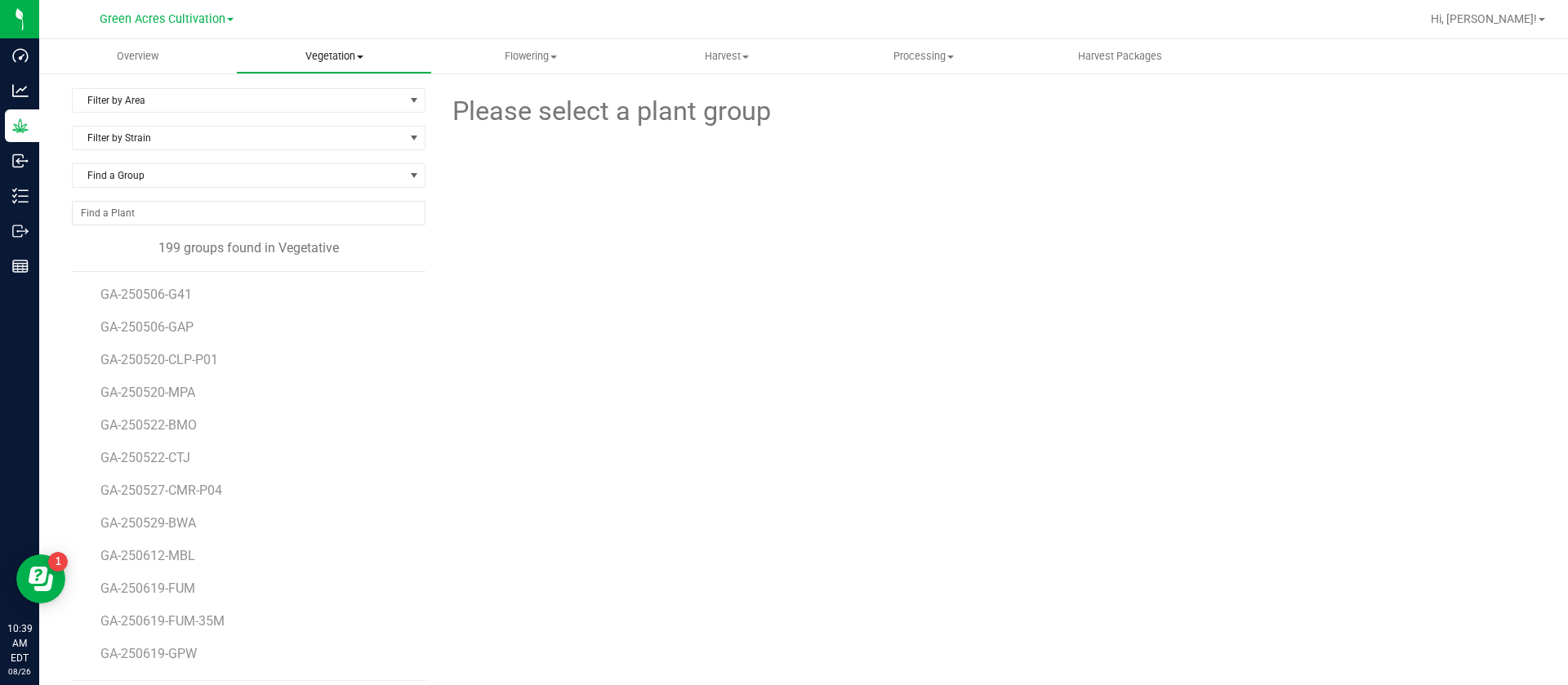
click at [353, 51] on span "Vegetation" at bounding box center [335, 56] width 196 height 15
click at [311, 116] on span "Veg plants" at bounding box center [286, 117] width 100 height 14
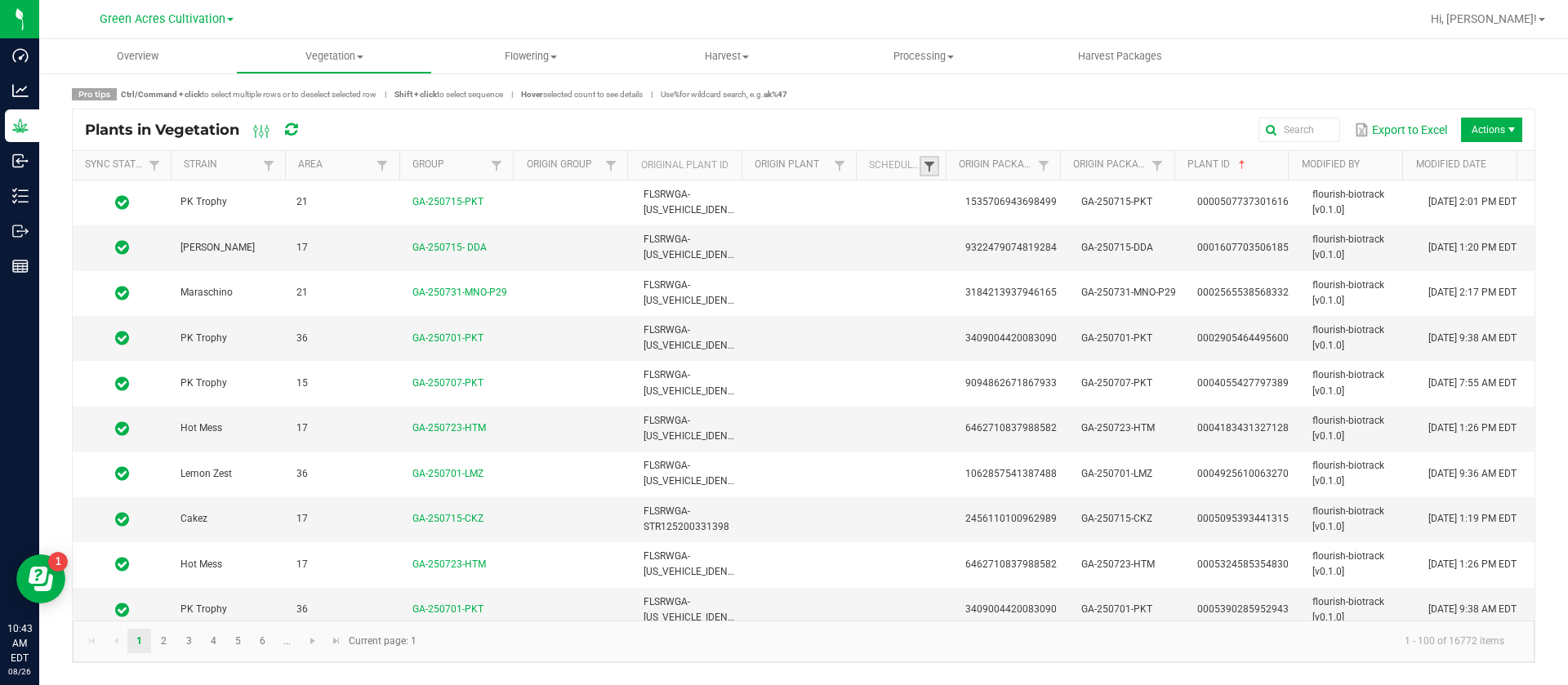
click at [933, 162] on span at bounding box center [929, 166] width 13 height 13
click at [962, 237] on li "Scheduled" at bounding box center [1010, 234] width 159 height 21
checkbox input "true"
click at [1053, 291] on button "Filter" at bounding box center [1057, 291] width 81 height 36
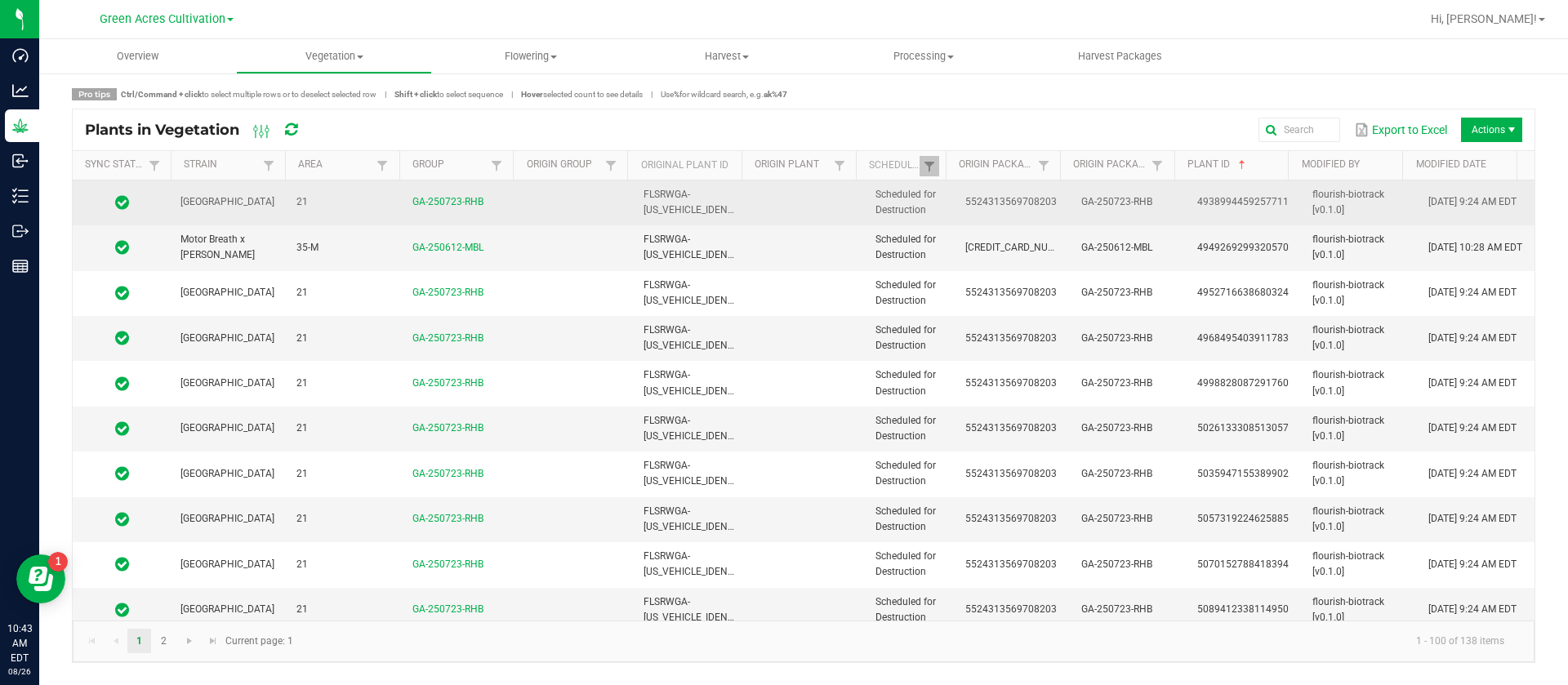
click at [944, 207] on td "Scheduled for Destruction" at bounding box center [910, 202] width 90 height 45
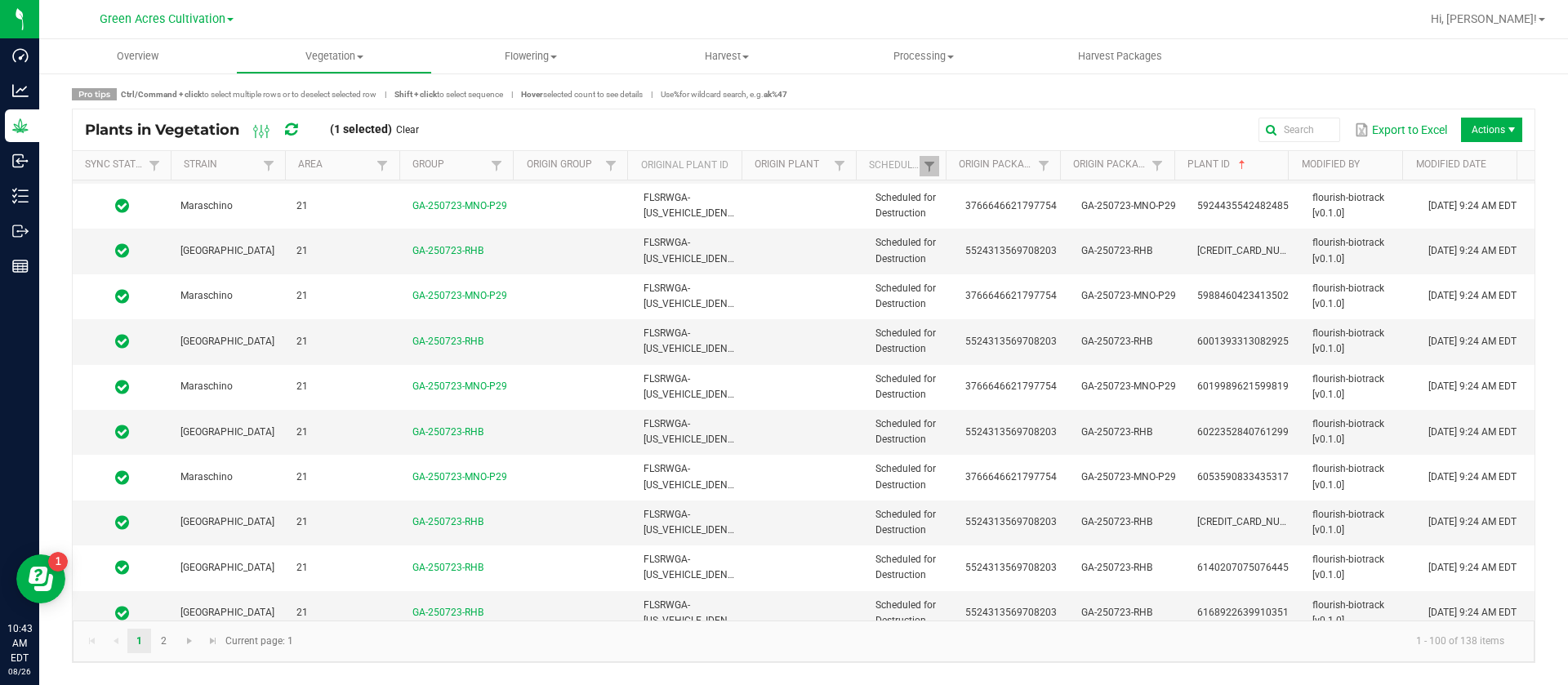
scroll to position [4082, 0]
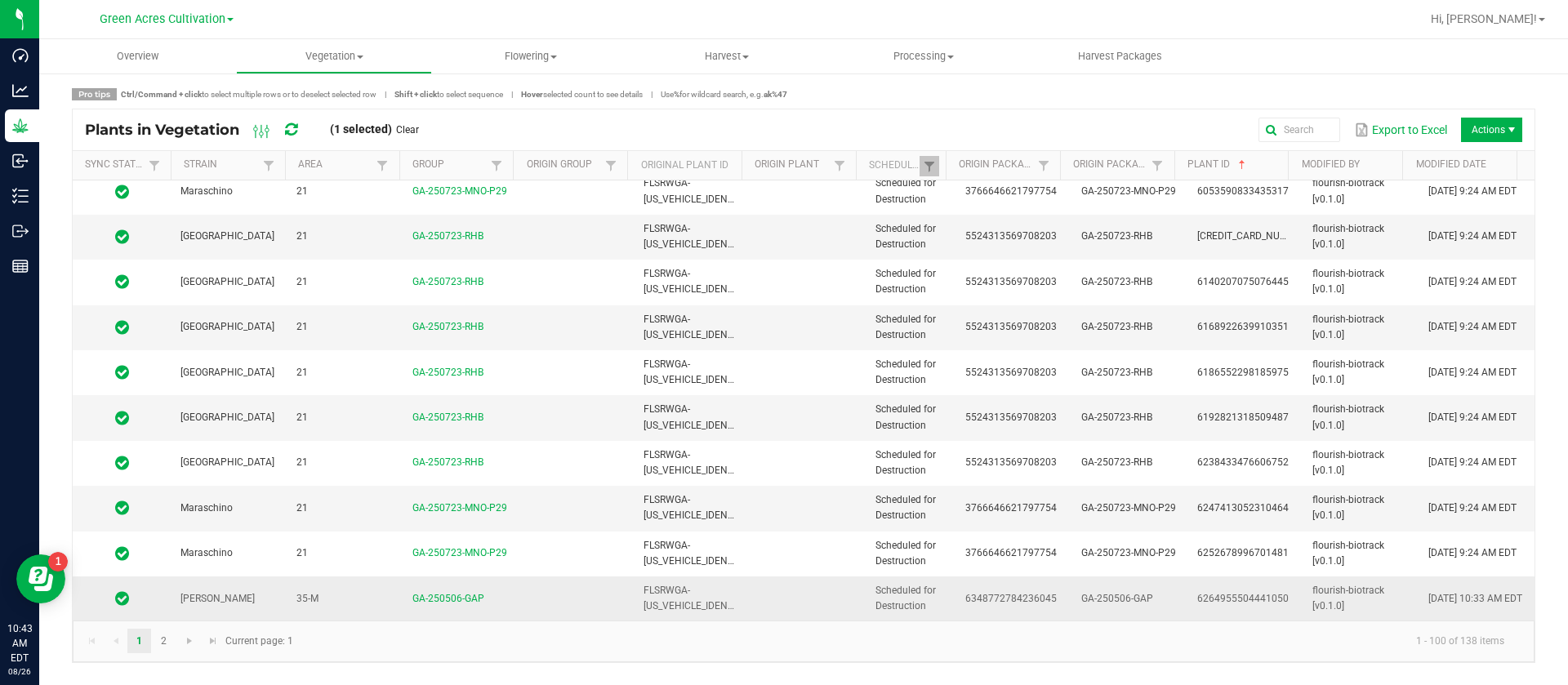
click at [894, 605] on span "Scheduled for Destruction" at bounding box center [906, 598] width 60 height 27
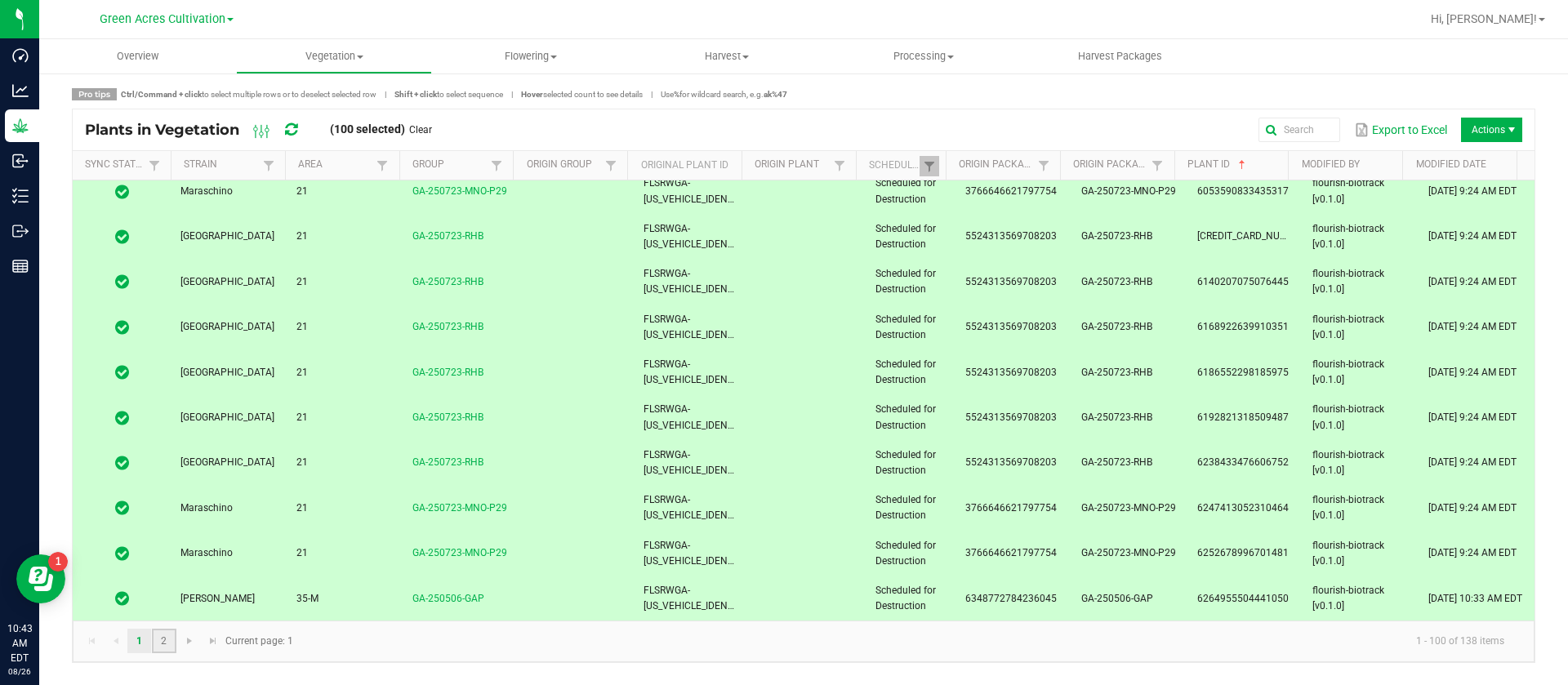
click at [160, 636] on link "2" at bounding box center [164, 640] width 24 height 25
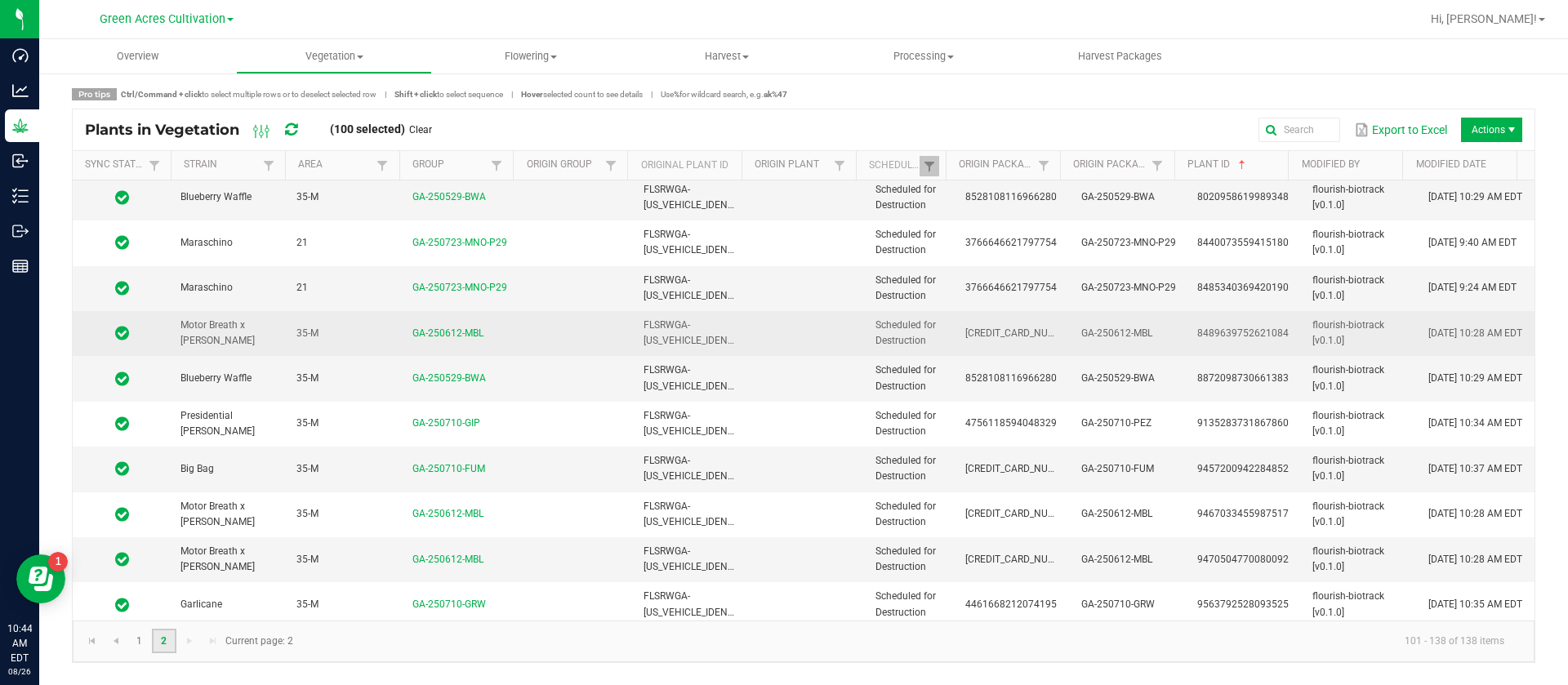
scroll to position [1277, 0]
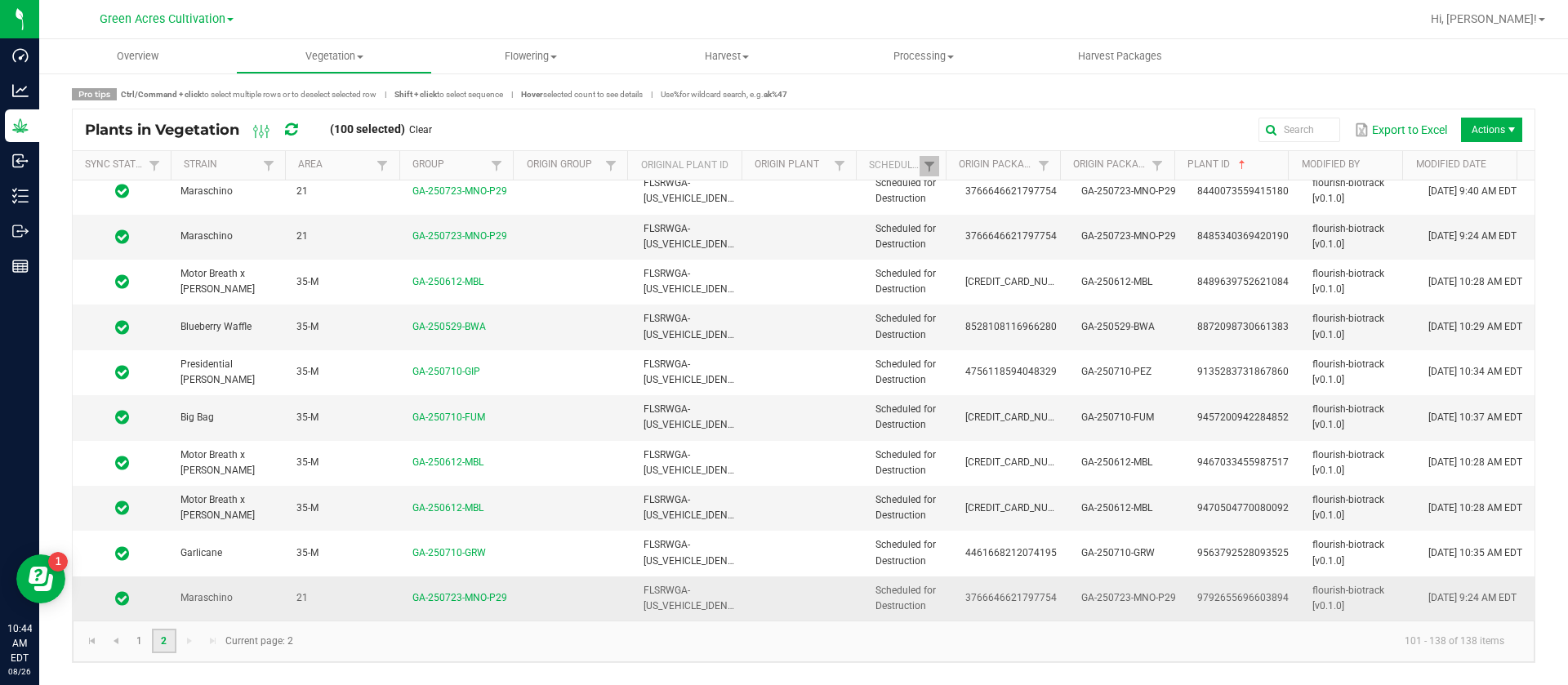
click at [879, 589] on span "Scheduled for Destruction" at bounding box center [906, 598] width 60 height 27
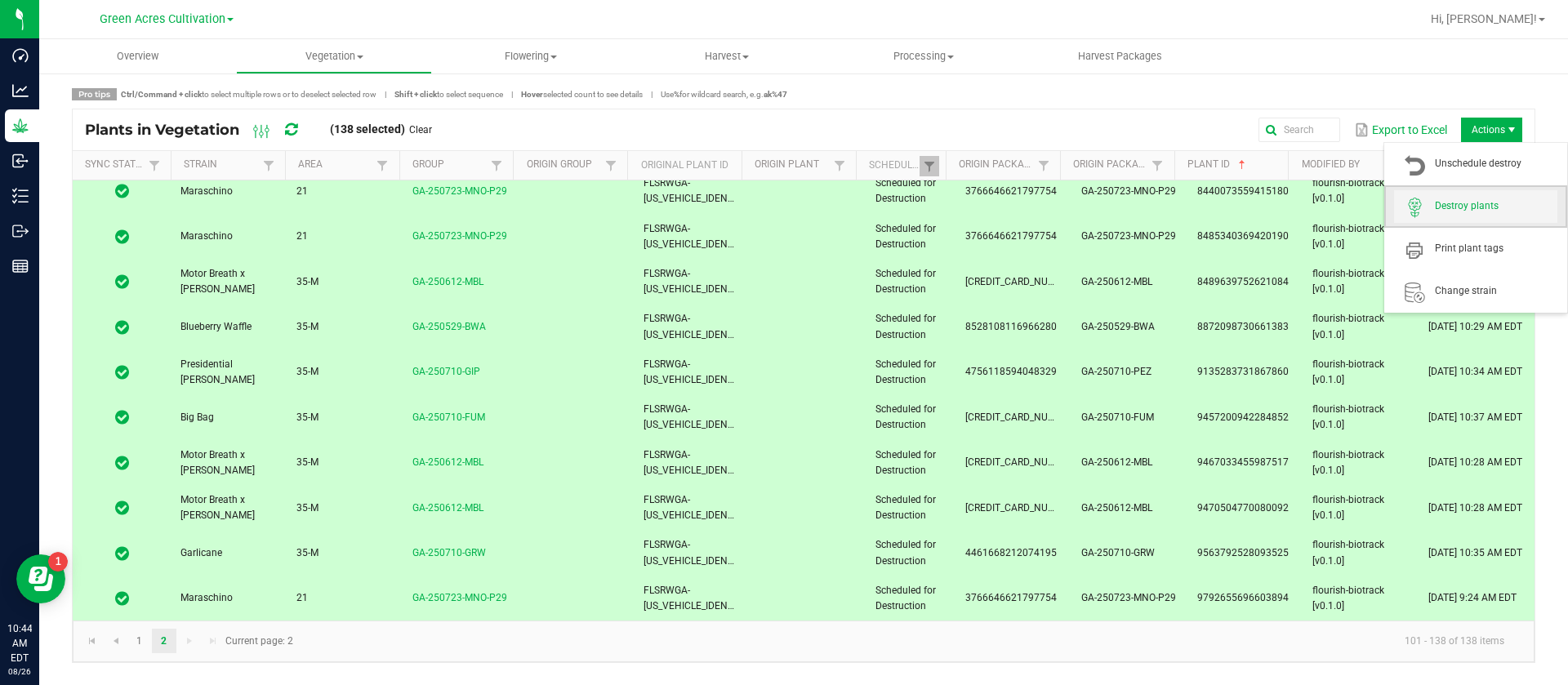
click at [1464, 205] on span "Destroy plants" at bounding box center [1496, 206] width 123 height 14
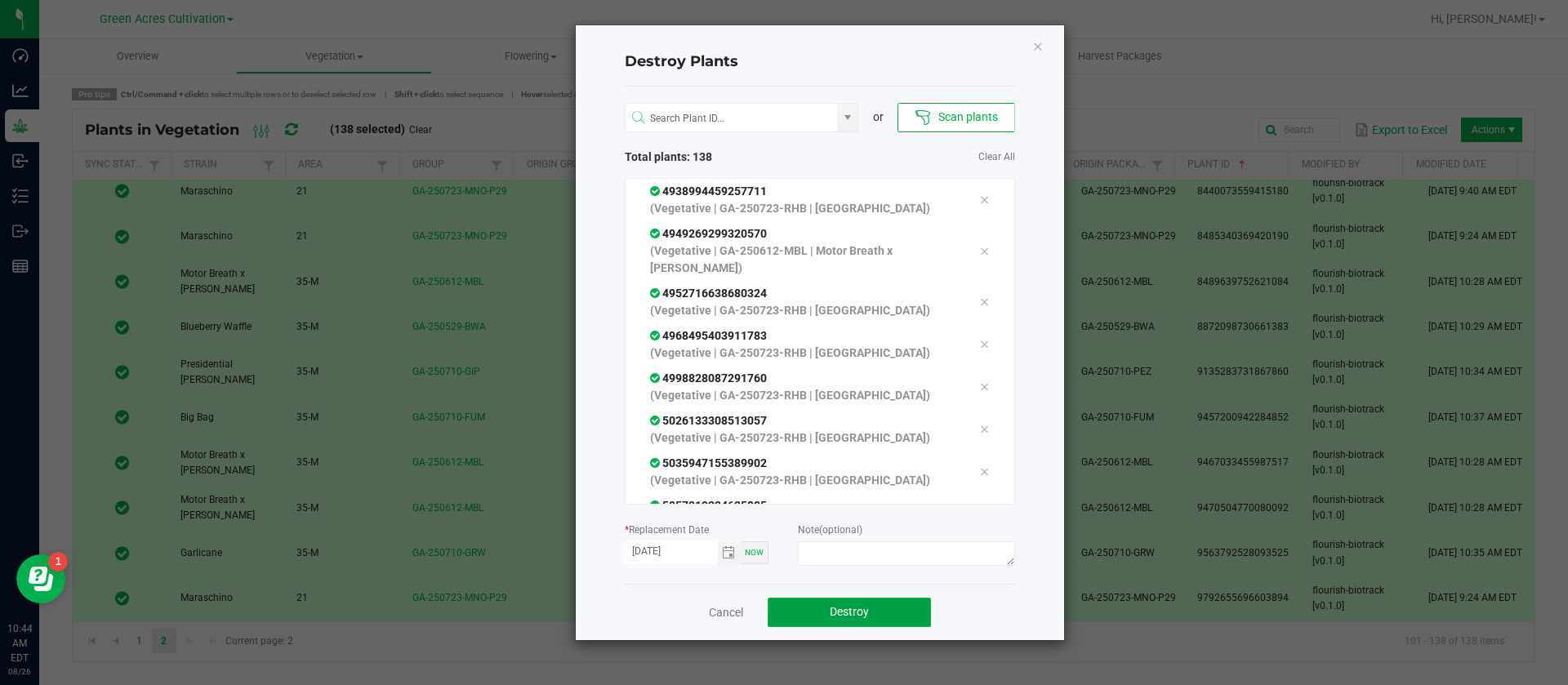
click at [837, 609] on span "Destroy" at bounding box center [849, 611] width 39 height 13
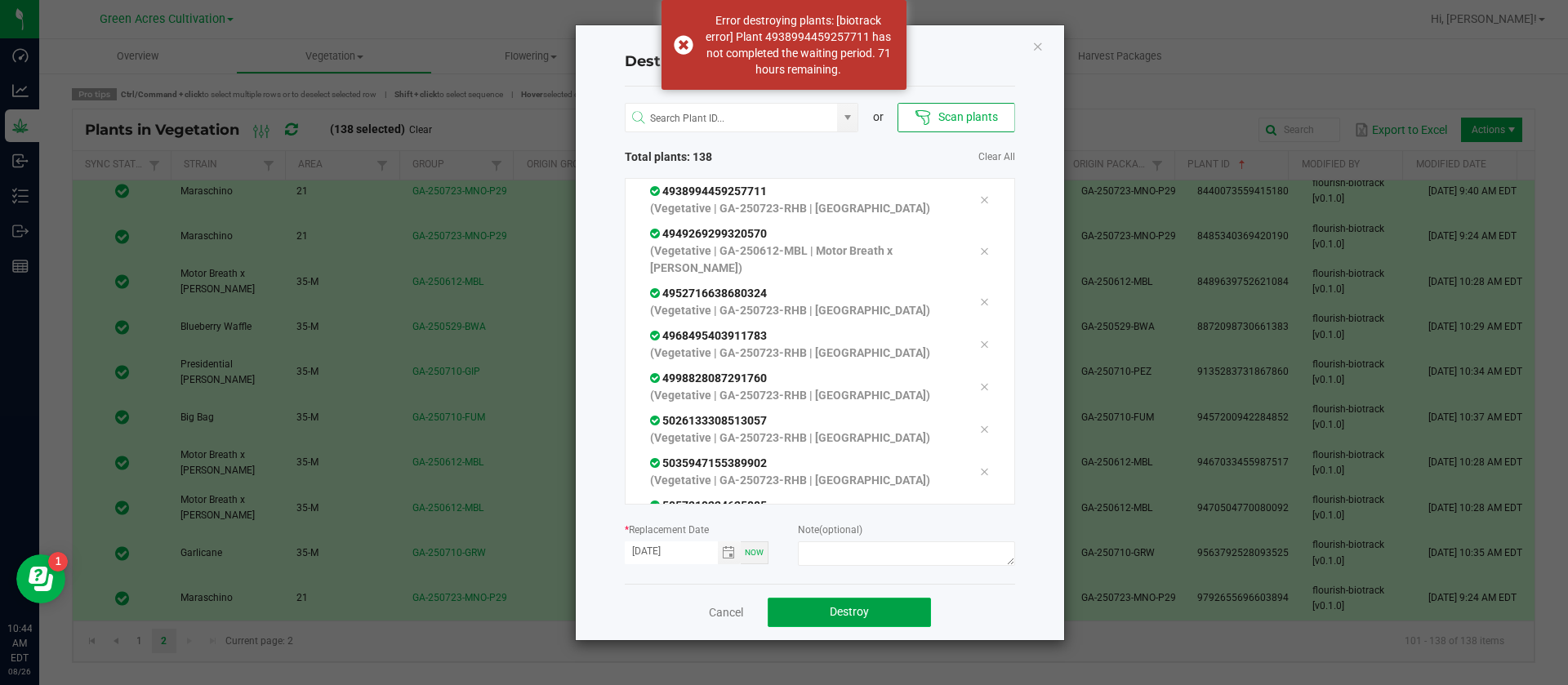
click at [842, 616] on span "Destroy" at bounding box center [849, 611] width 39 height 13
click at [842, 616] on span "Destroy" at bounding box center [856, 611] width 39 height 13
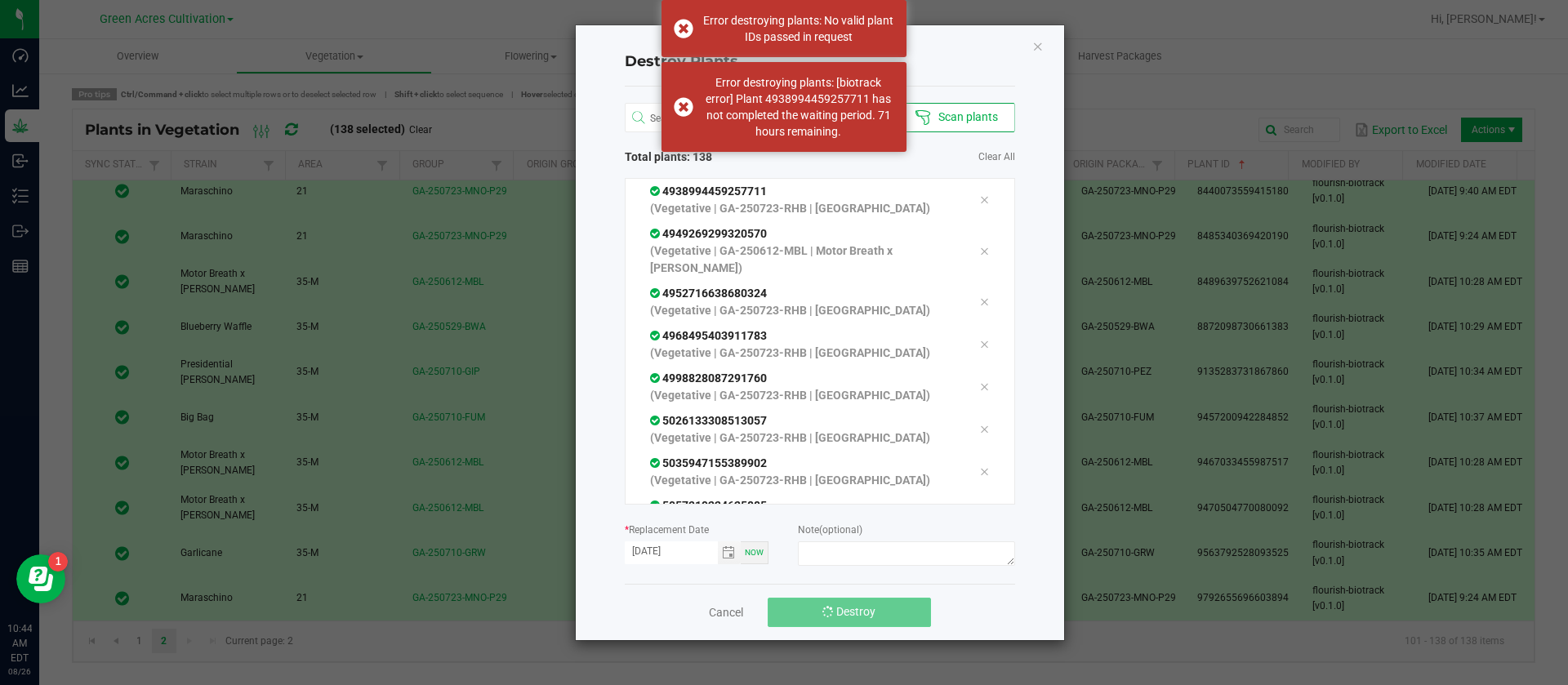
click at [842, 616] on span "Destroy" at bounding box center [856, 611] width 39 height 13
click at [841, 616] on span "Destroy" at bounding box center [849, 611] width 39 height 13
click at [1035, 39] on icon "Close" at bounding box center [1038, 45] width 11 height 20
